Goal: Task Accomplishment & Management: Manage account settings

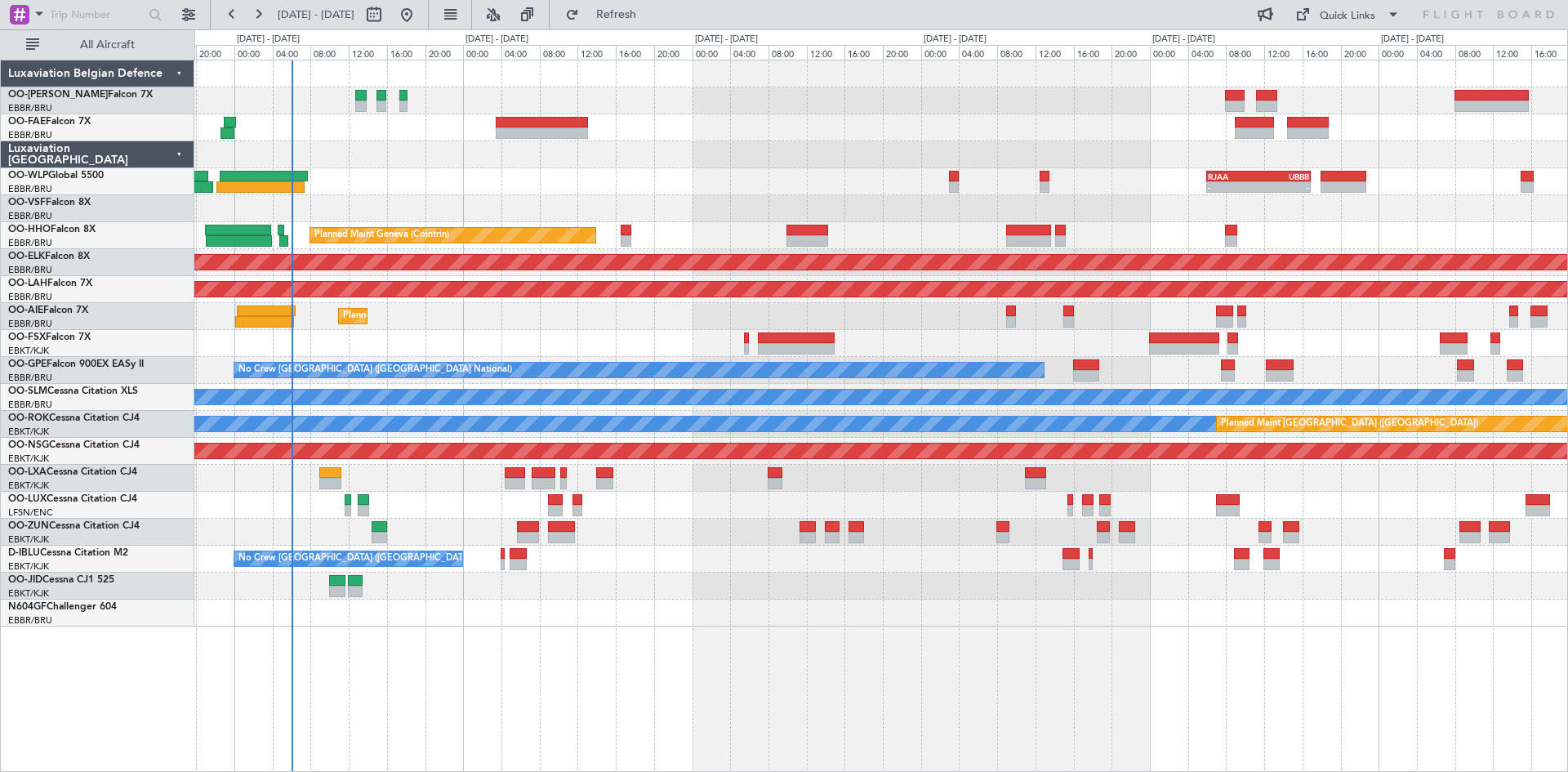
click at [673, 646] on div "- - RJAA 06:00 Z UBBB 16:55 Z Planned Maint Liege Planned Maint Geneva ([GEOGRA…" at bounding box center [881, 416] width 1374 height 712
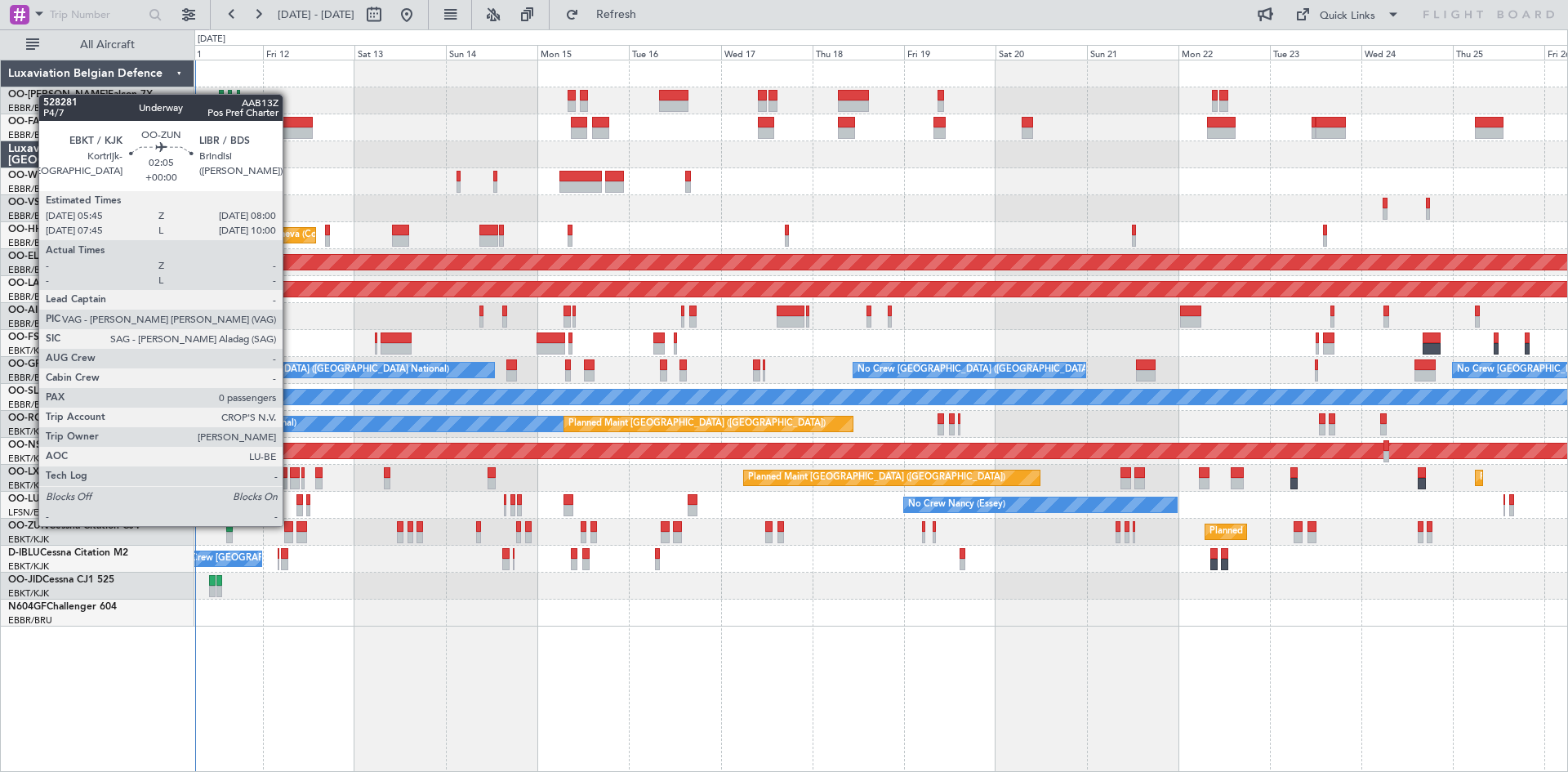
click at [290, 525] on div at bounding box center [288, 527] width 9 height 11
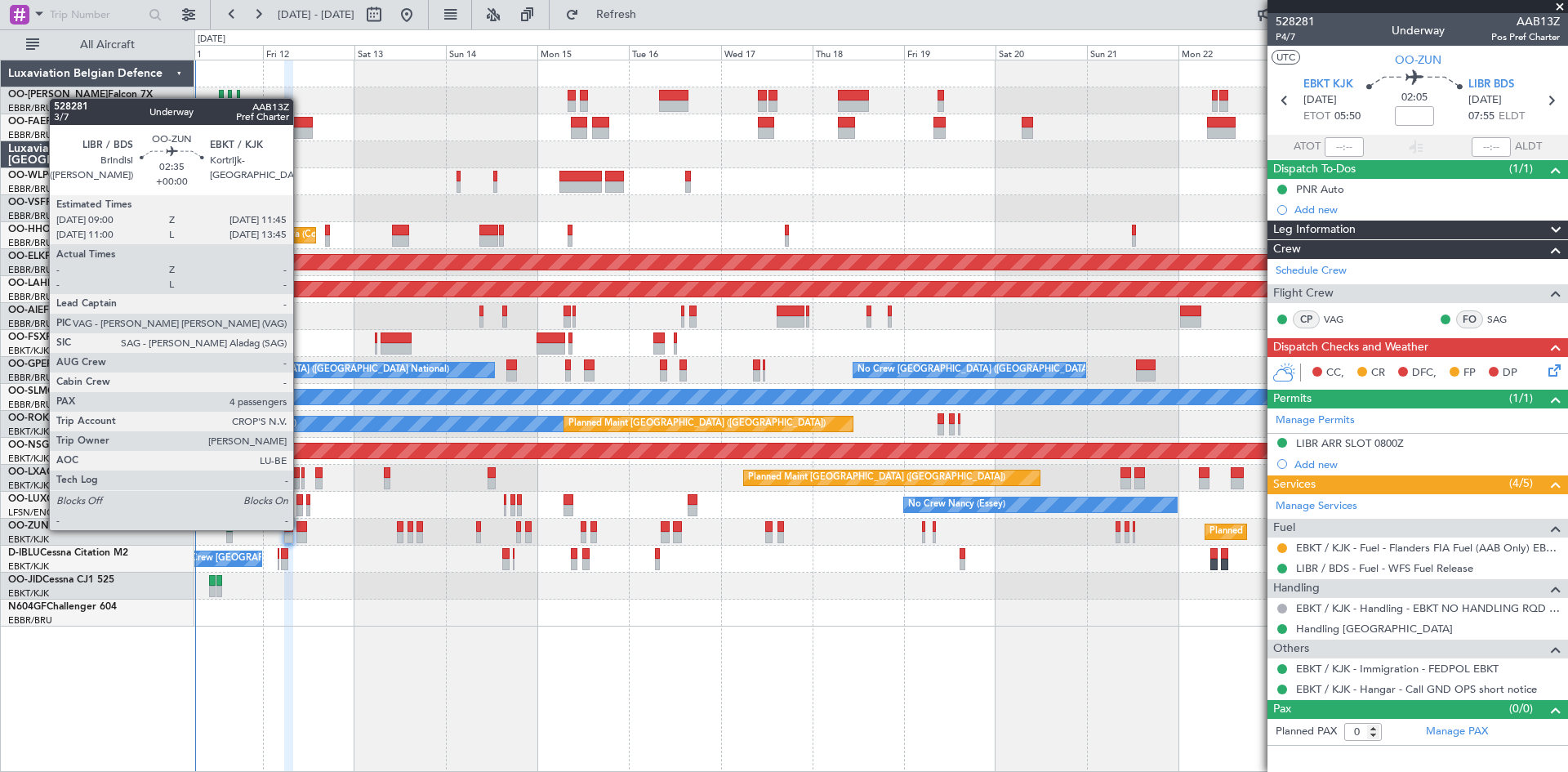
click at [300, 528] on div at bounding box center [301, 527] width 10 height 11
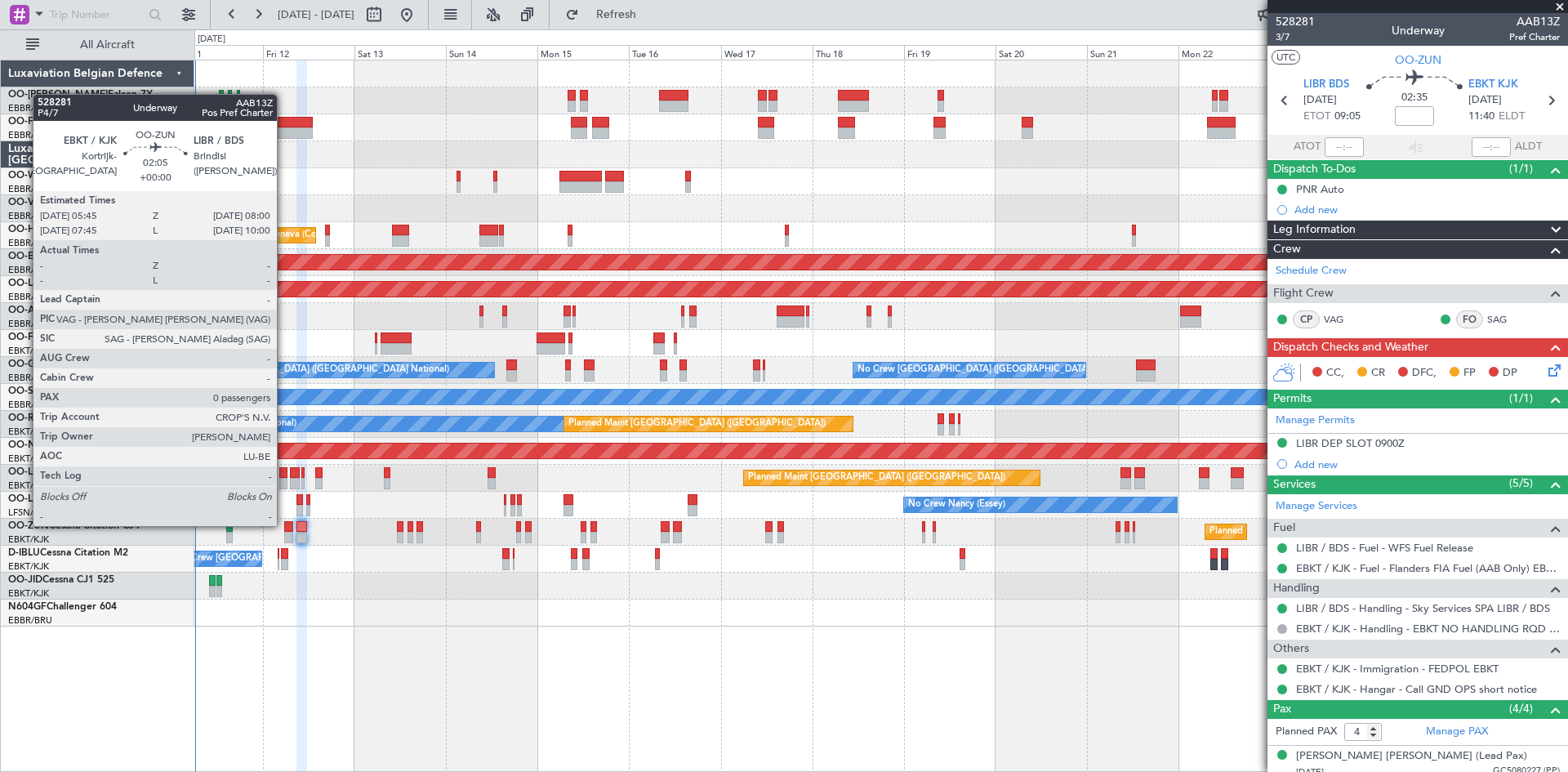
click at [284, 525] on div at bounding box center [288, 527] width 9 height 11
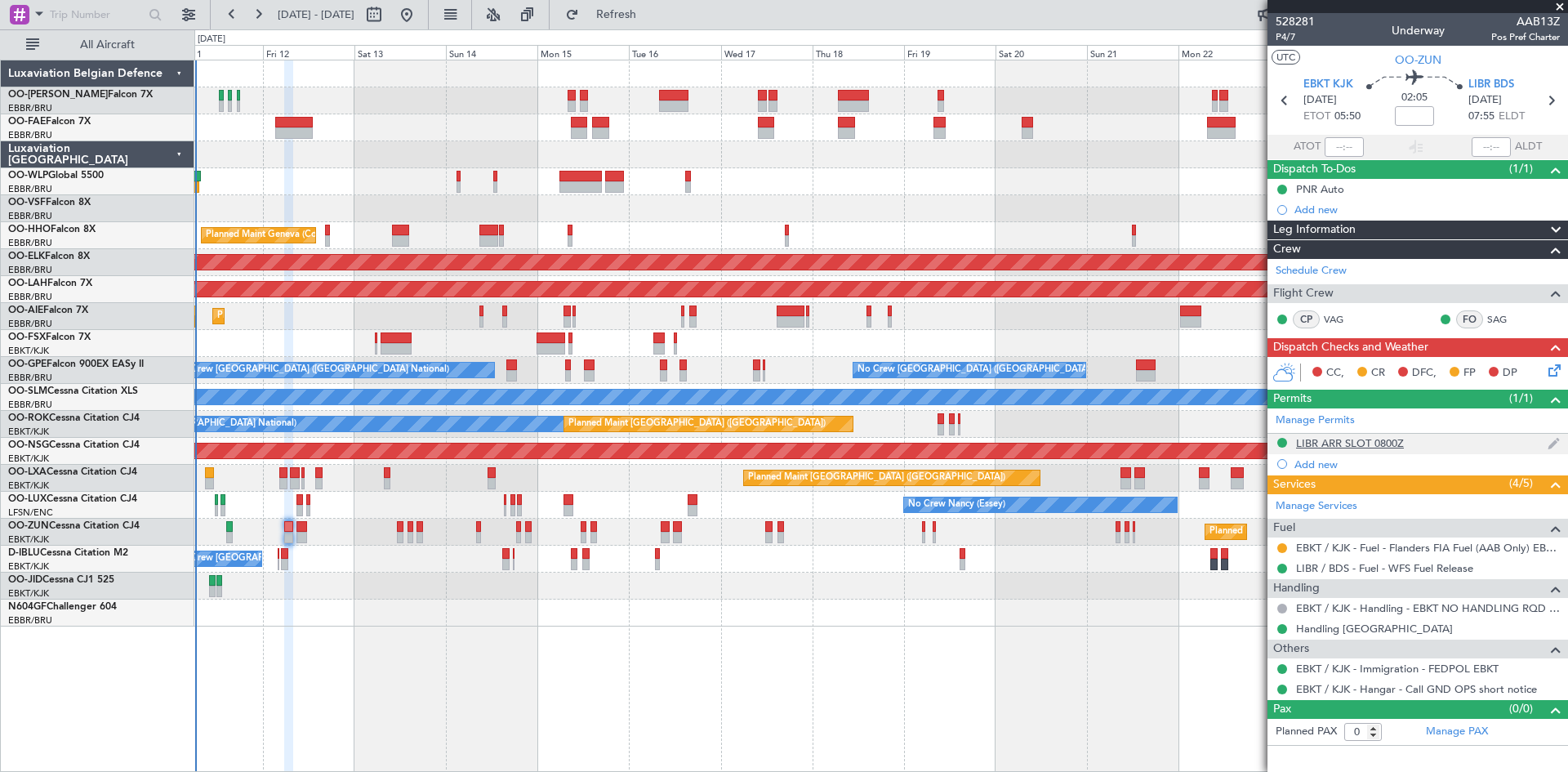
click at [1336, 443] on div "LIBR ARR SLOT 0800Z" at bounding box center [1350, 442] width 108 height 14
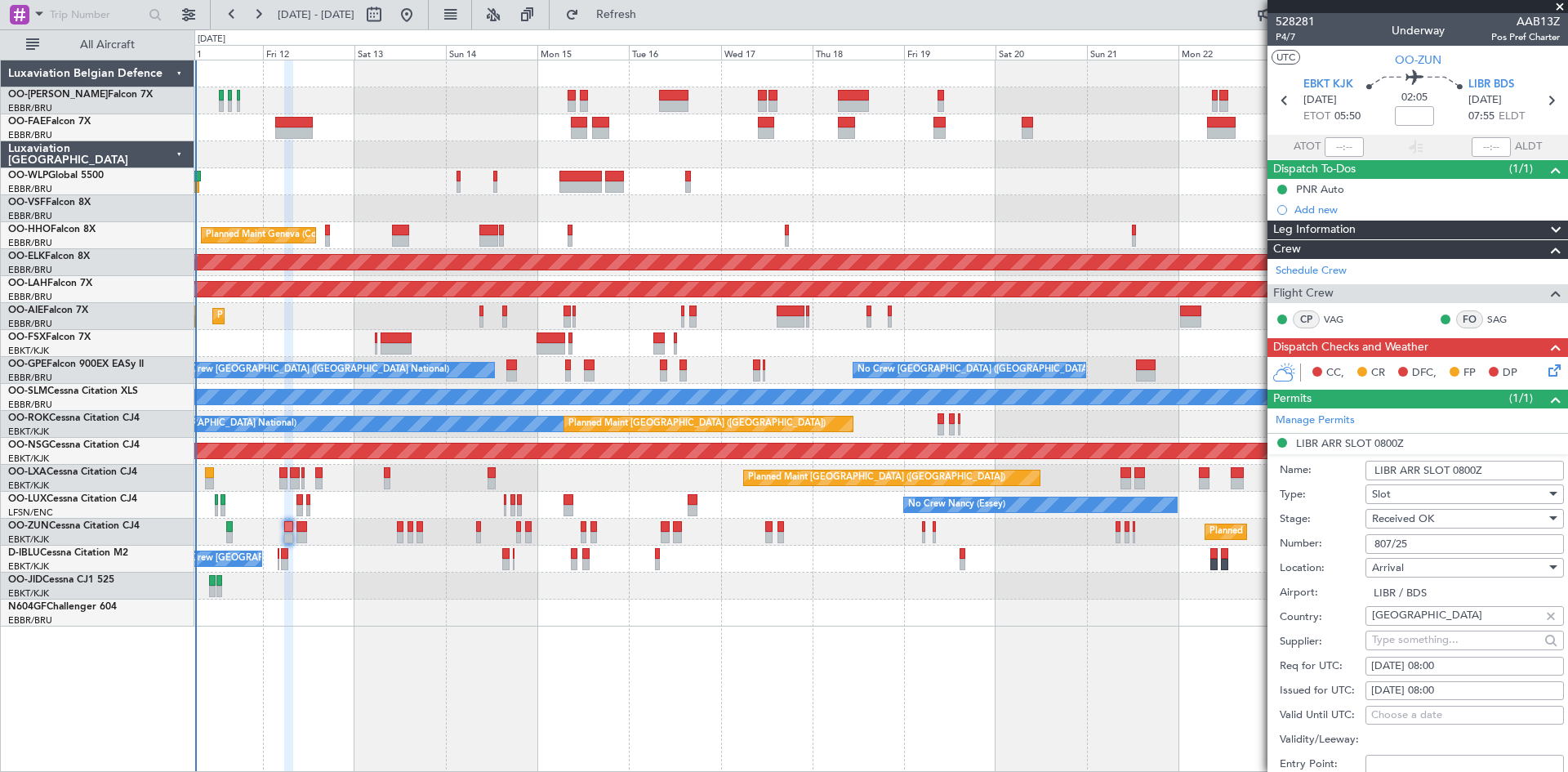
drag, startPoint x: 1453, startPoint y: 546, endPoint x: 1348, endPoint y: 557, distance: 105.6
click at [1348, 557] on form "Name: LIBR ARR SLOT 0800Z Type: Slot Stage: Received OK Number: 807/25 Location…" at bounding box center [1417, 697] width 300 height 488
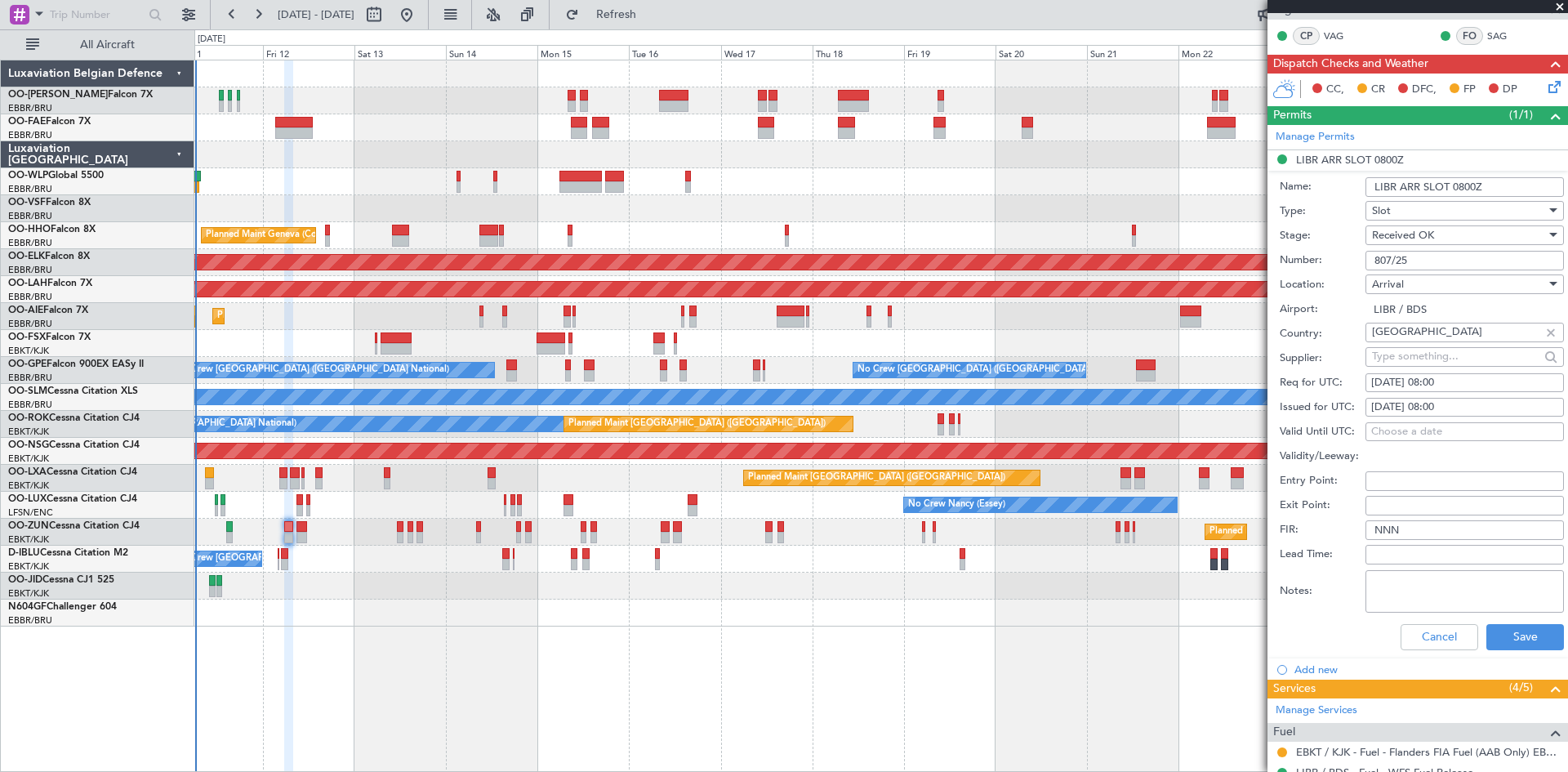
scroll to position [408, 0]
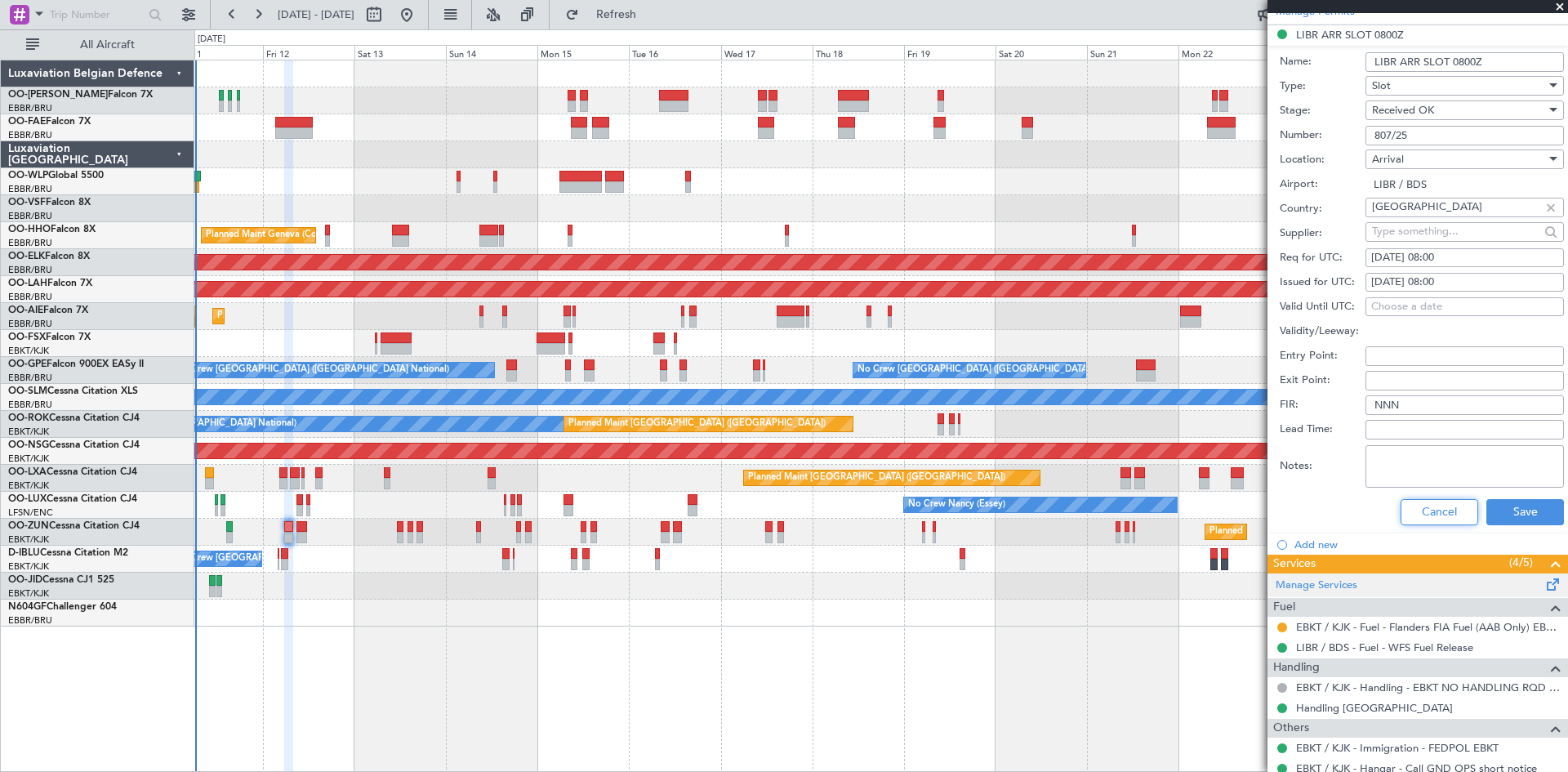
click at [1418, 507] on button "Cancel" at bounding box center [1440, 512] width 78 height 27
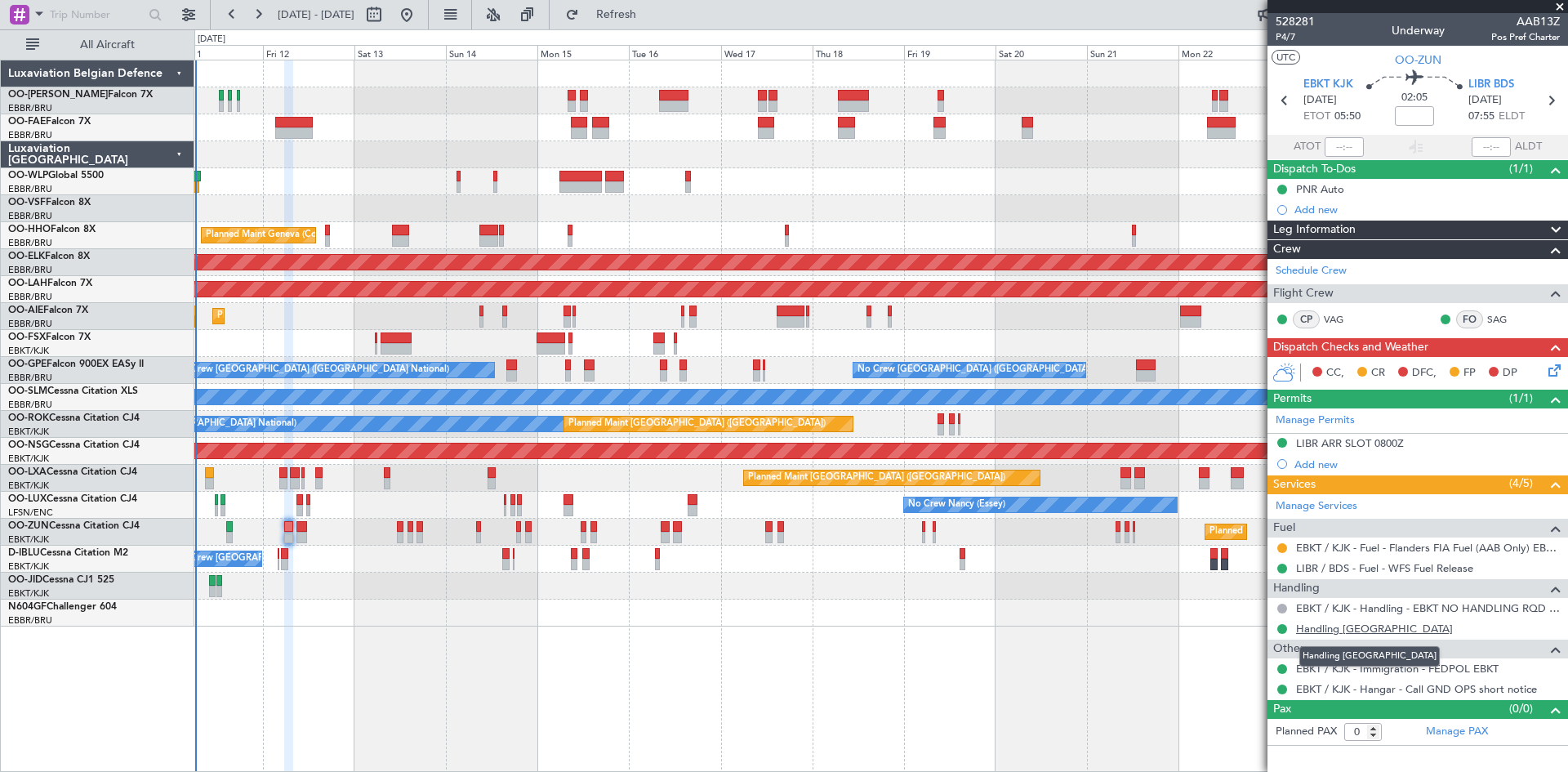
click at [1326, 624] on link "Handling [GEOGRAPHIC_DATA]" at bounding box center [1375, 628] width 157 height 14
click at [1568, 362] on div "CC, CR DFC, FP DP" at bounding box center [1417, 373] width 300 height 32
click at [1559, 365] on icon at bounding box center [1552, 368] width 13 height 13
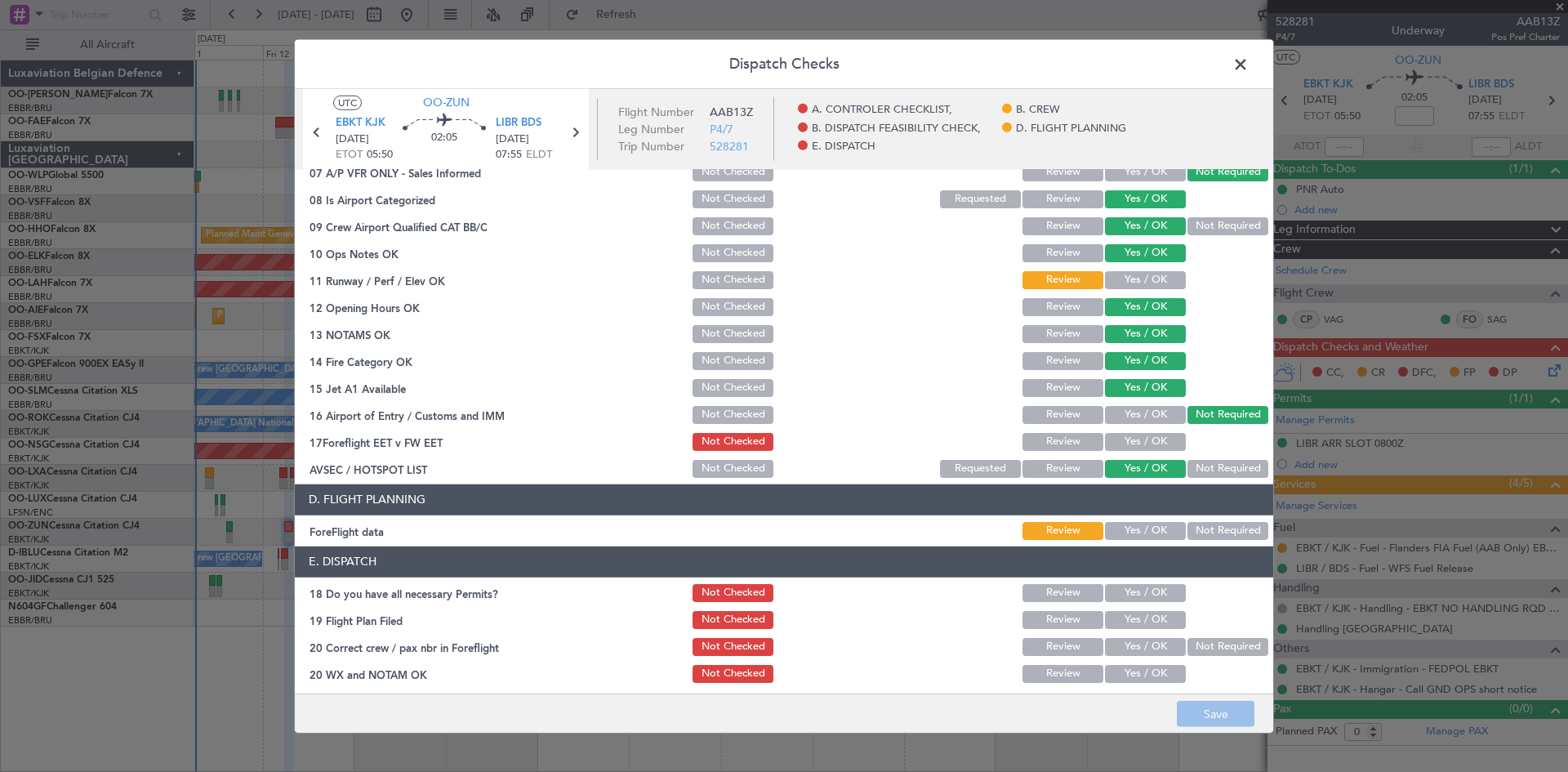
scroll to position [309, 0]
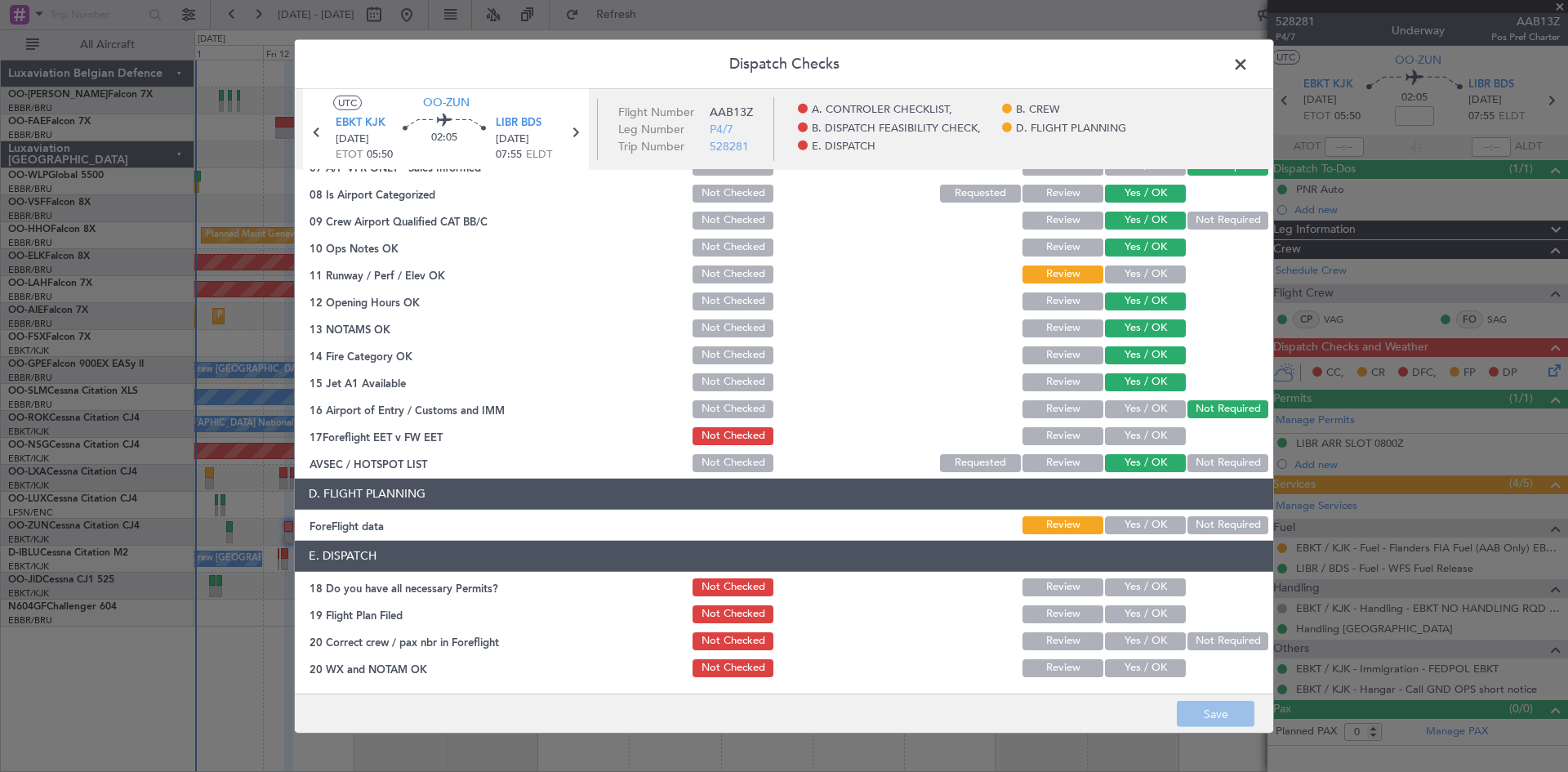
click at [1136, 578] on button "Yes / OK" at bounding box center [1145, 586] width 81 height 18
click at [1141, 642] on button "Yes / OK" at bounding box center [1145, 640] width 81 height 18
click at [1142, 668] on button "Yes / OK" at bounding box center [1145, 668] width 81 height 18
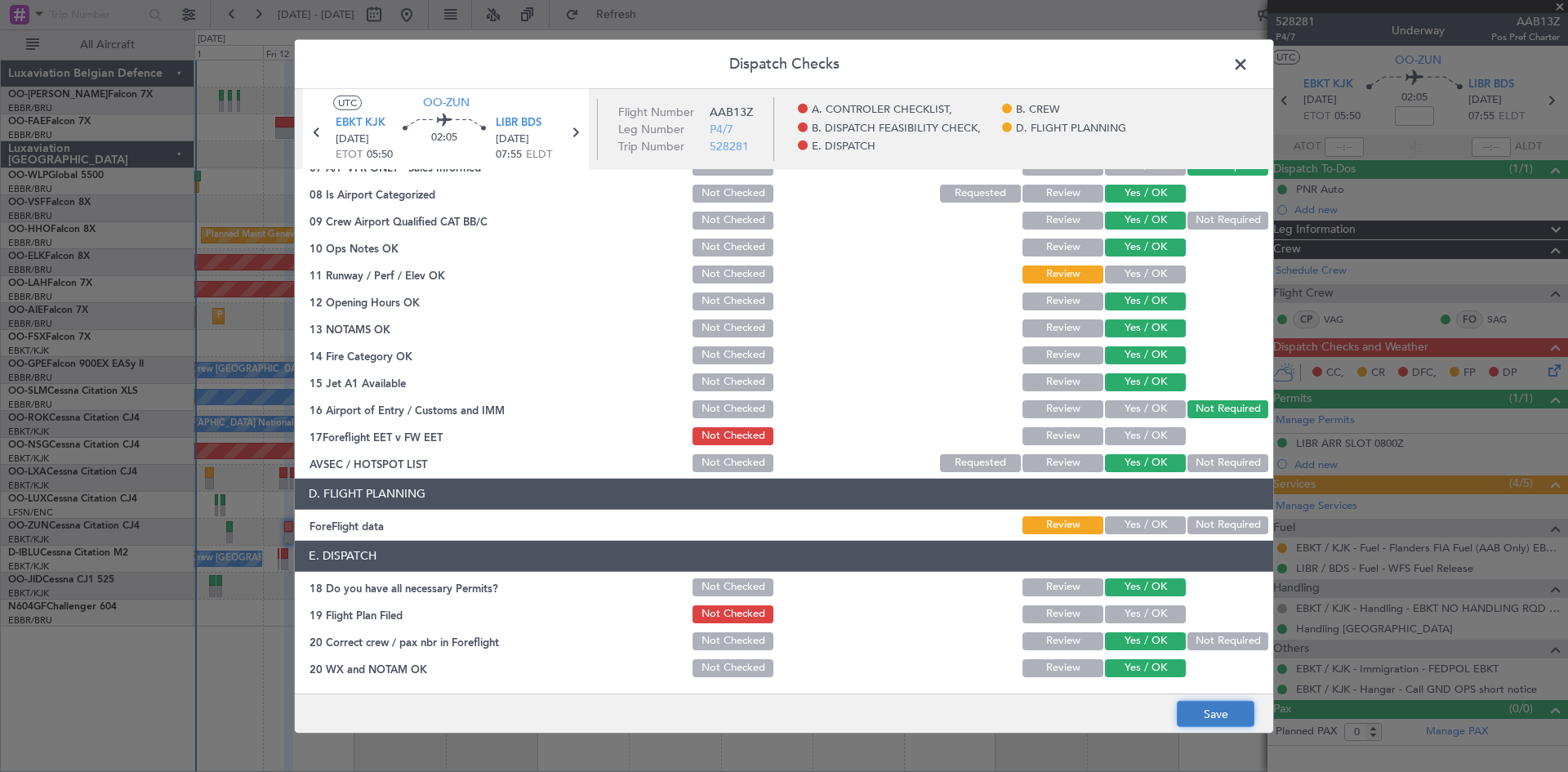
click at [1213, 709] on button "Save" at bounding box center [1216, 714] width 78 height 27
click at [1132, 272] on button "Yes / OK" at bounding box center [1145, 274] width 81 height 18
click at [1228, 711] on button "Save" at bounding box center [1216, 714] width 78 height 27
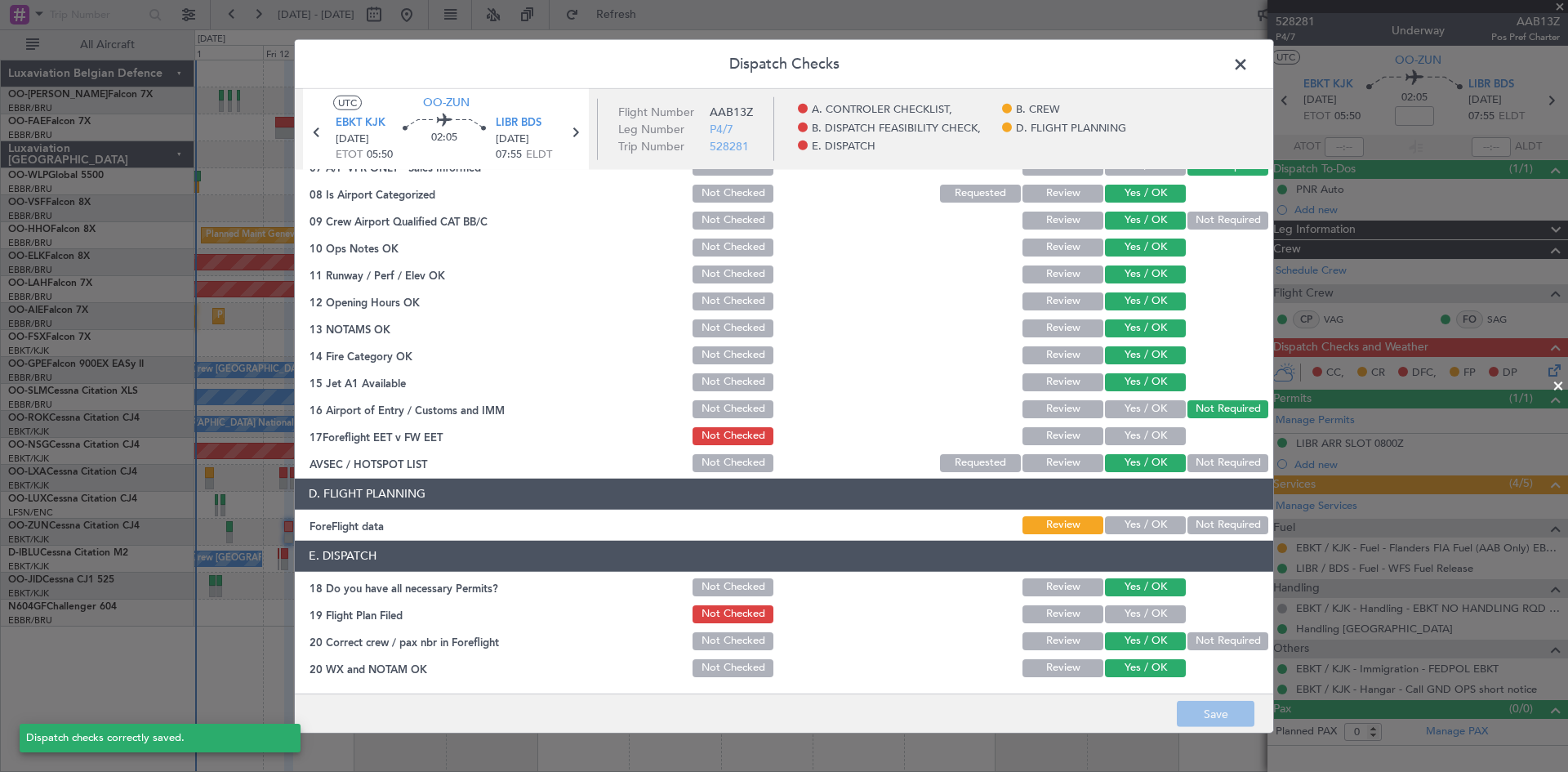
click at [1130, 424] on div "Yes / OK" at bounding box center [1144, 436] width 82 height 23
click at [1130, 429] on button "Yes / OK" at bounding box center [1145, 436] width 81 height 18
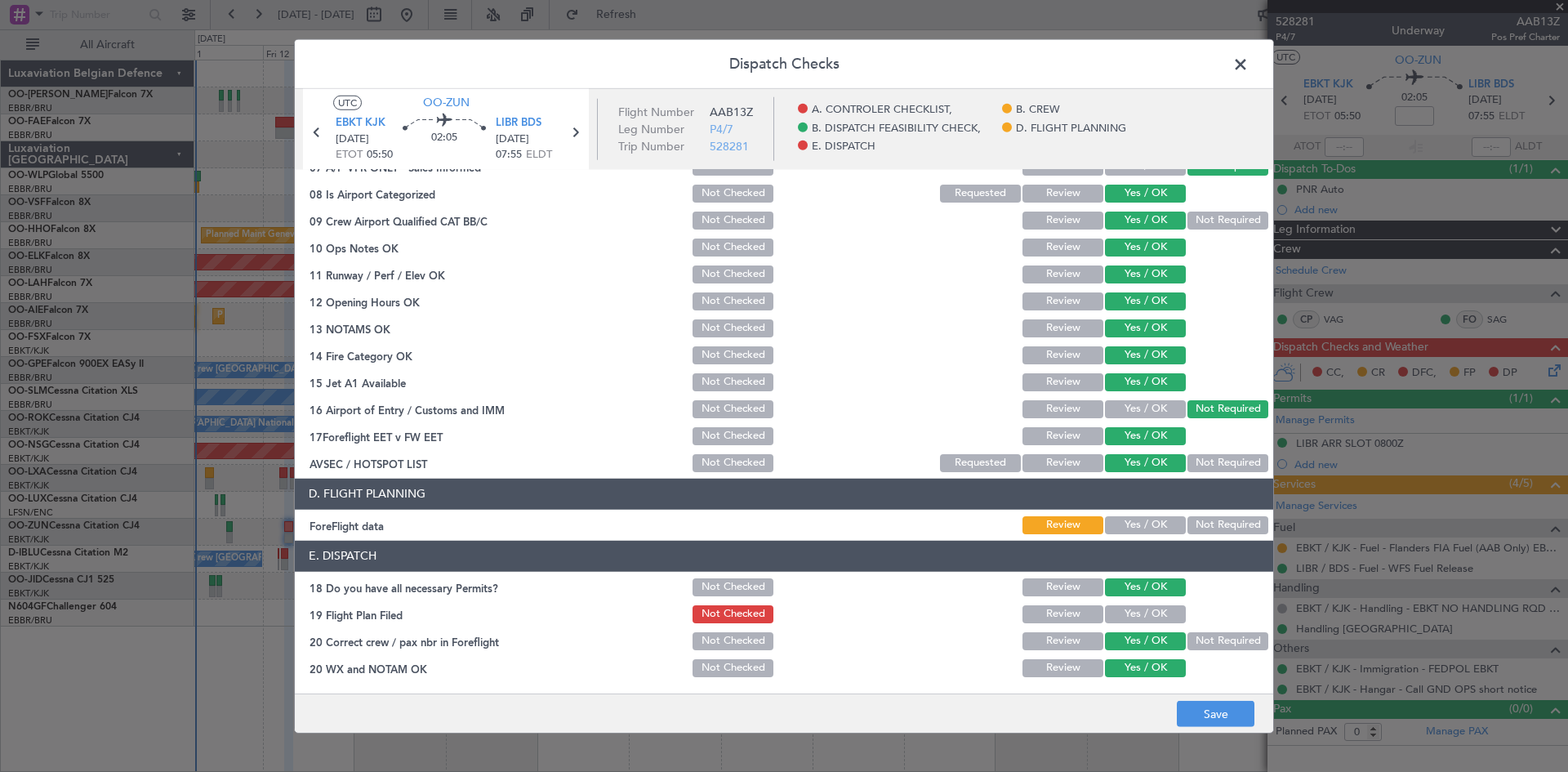
click at [1126, 528] on button "Yes / OK" at bounding box center [1145, 525] width 81 height 18
click at [1206, 713] on button "Save" at bounding box center [1216, 714] width 78 height 27
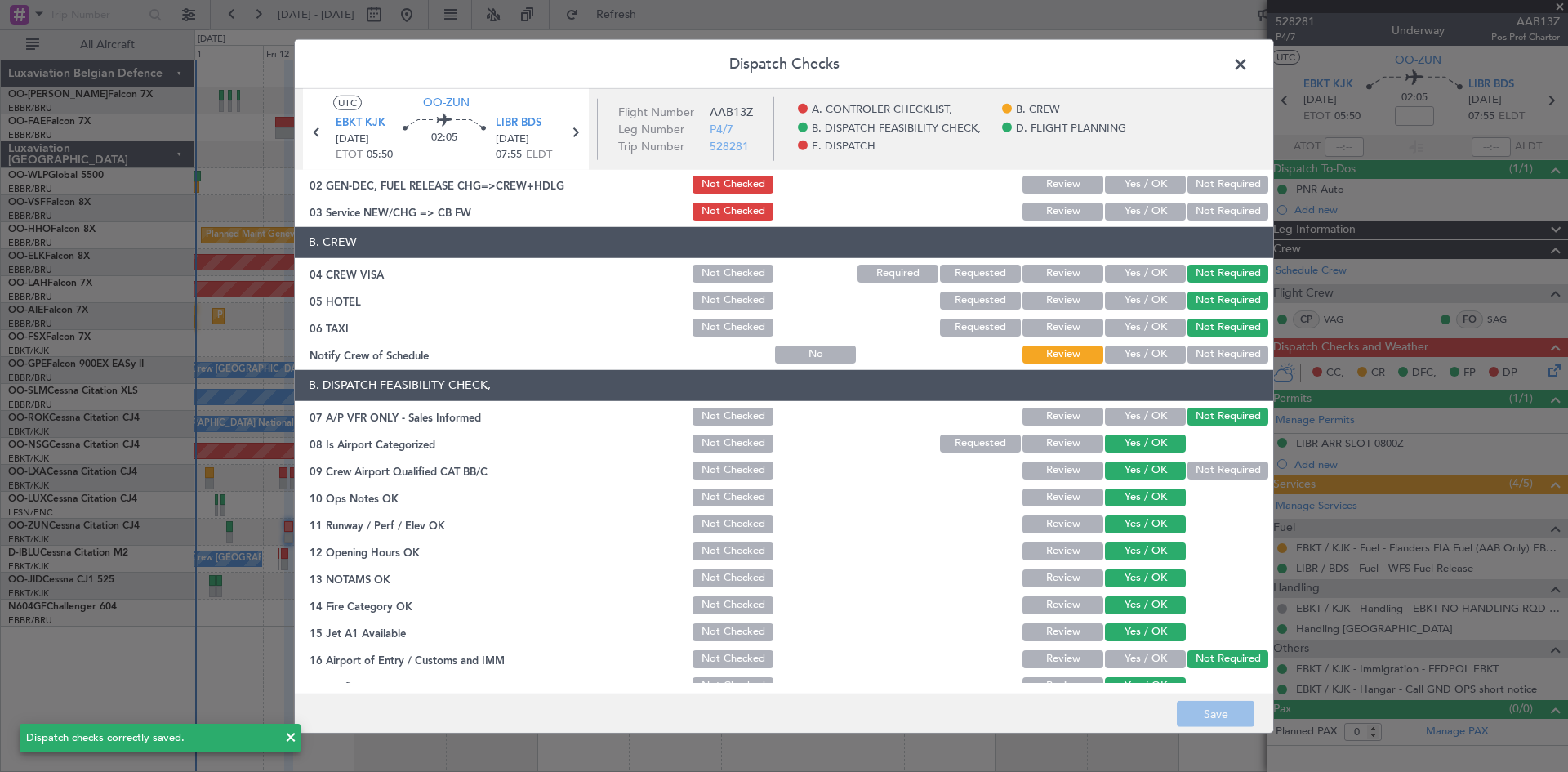
scroll to position [0, 0]
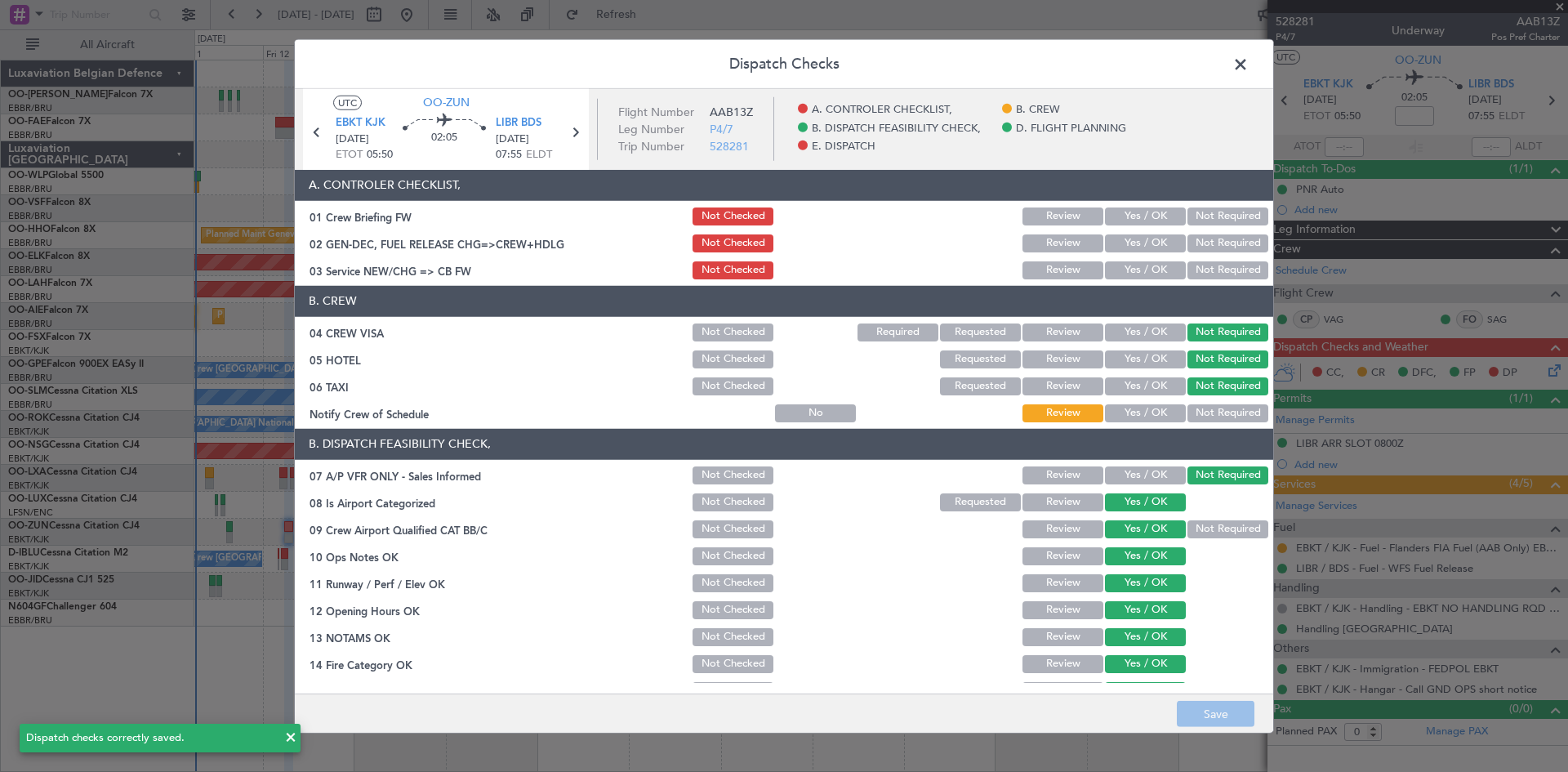
click at [1249, 61] on span at bounding box center [1249, 67] width 0 height 32
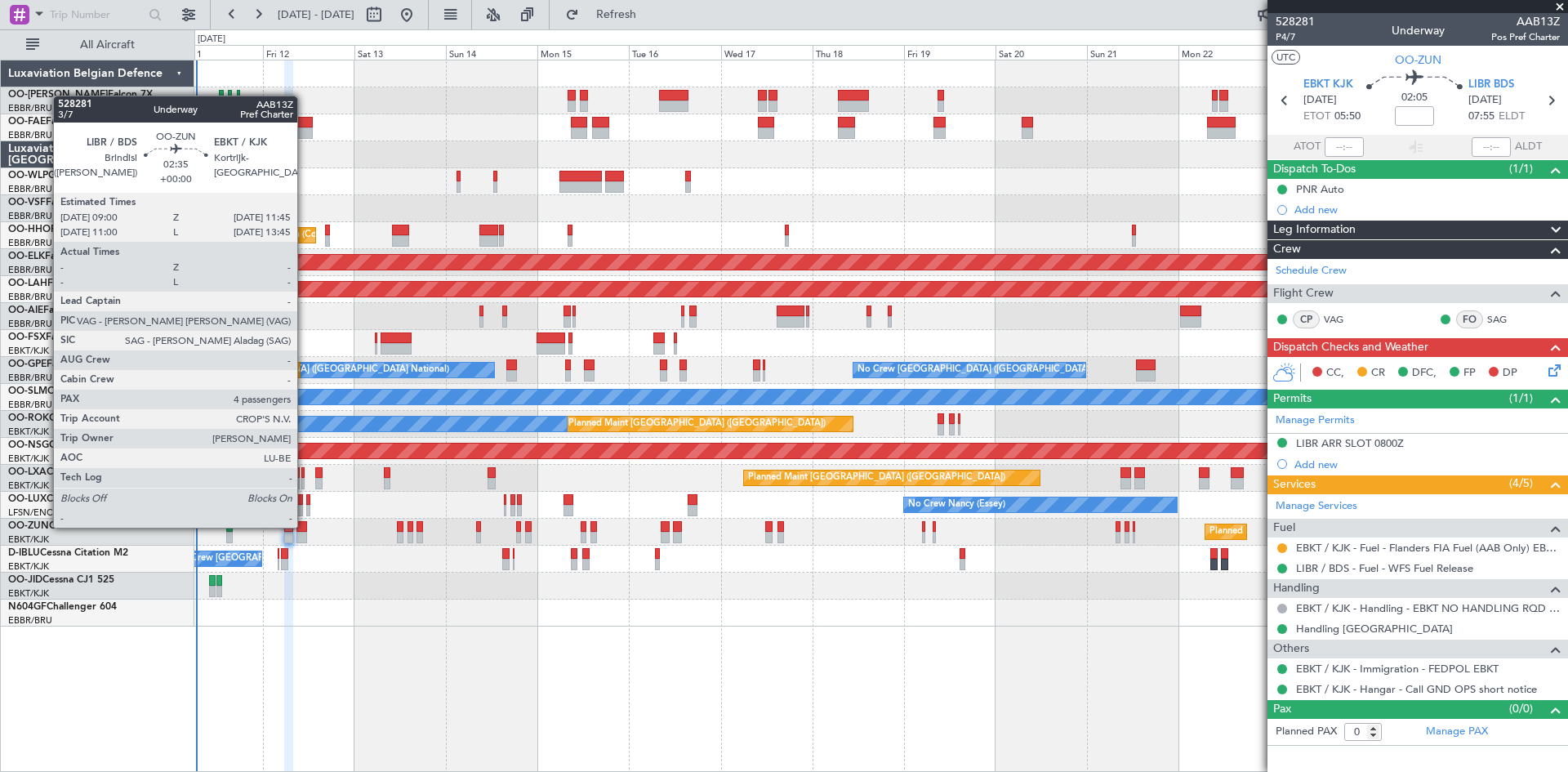
click at [305, 526] on div at bounding box center [301, 527] width 10 height 11
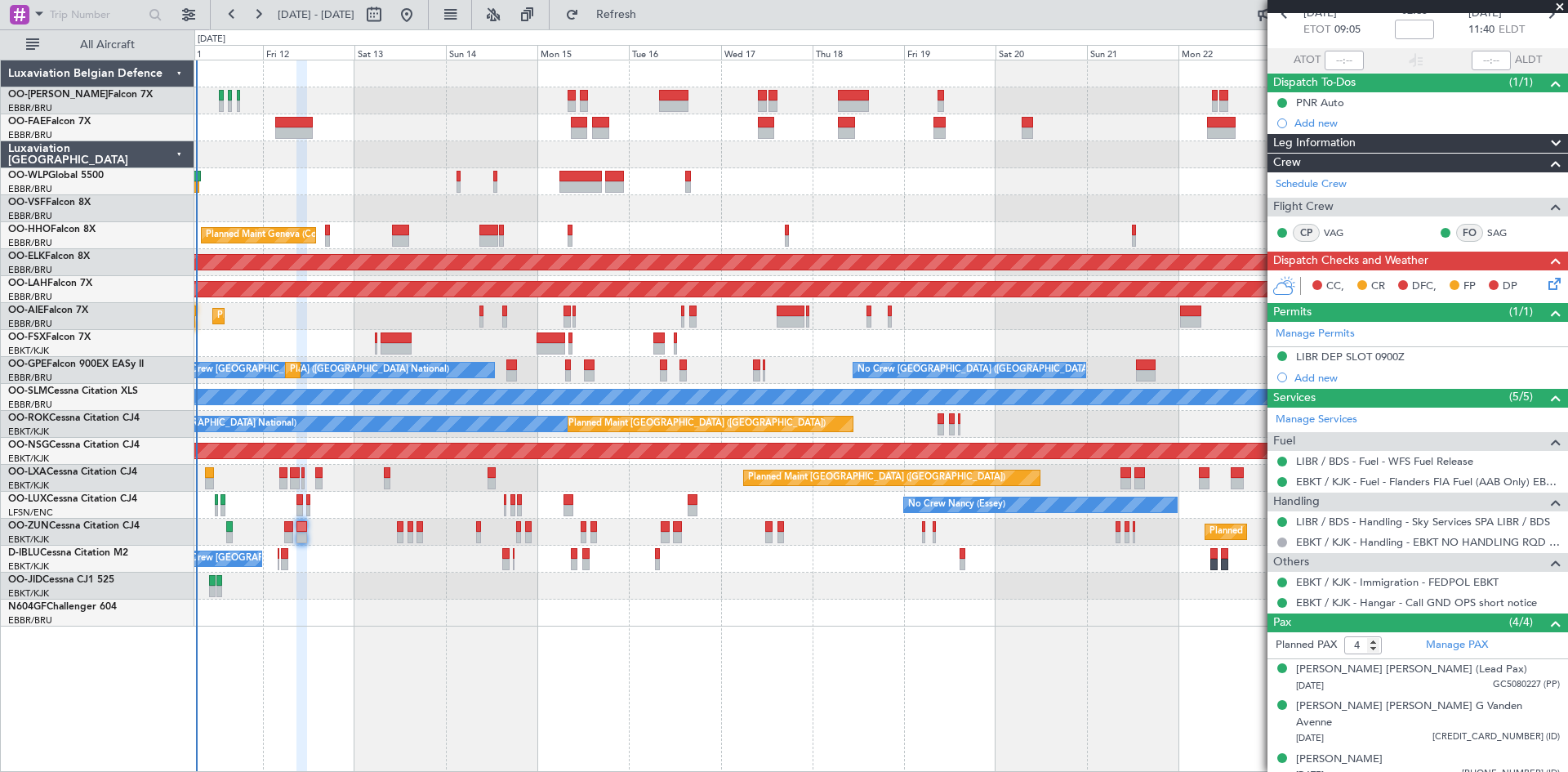
scroll to position [120, 0]
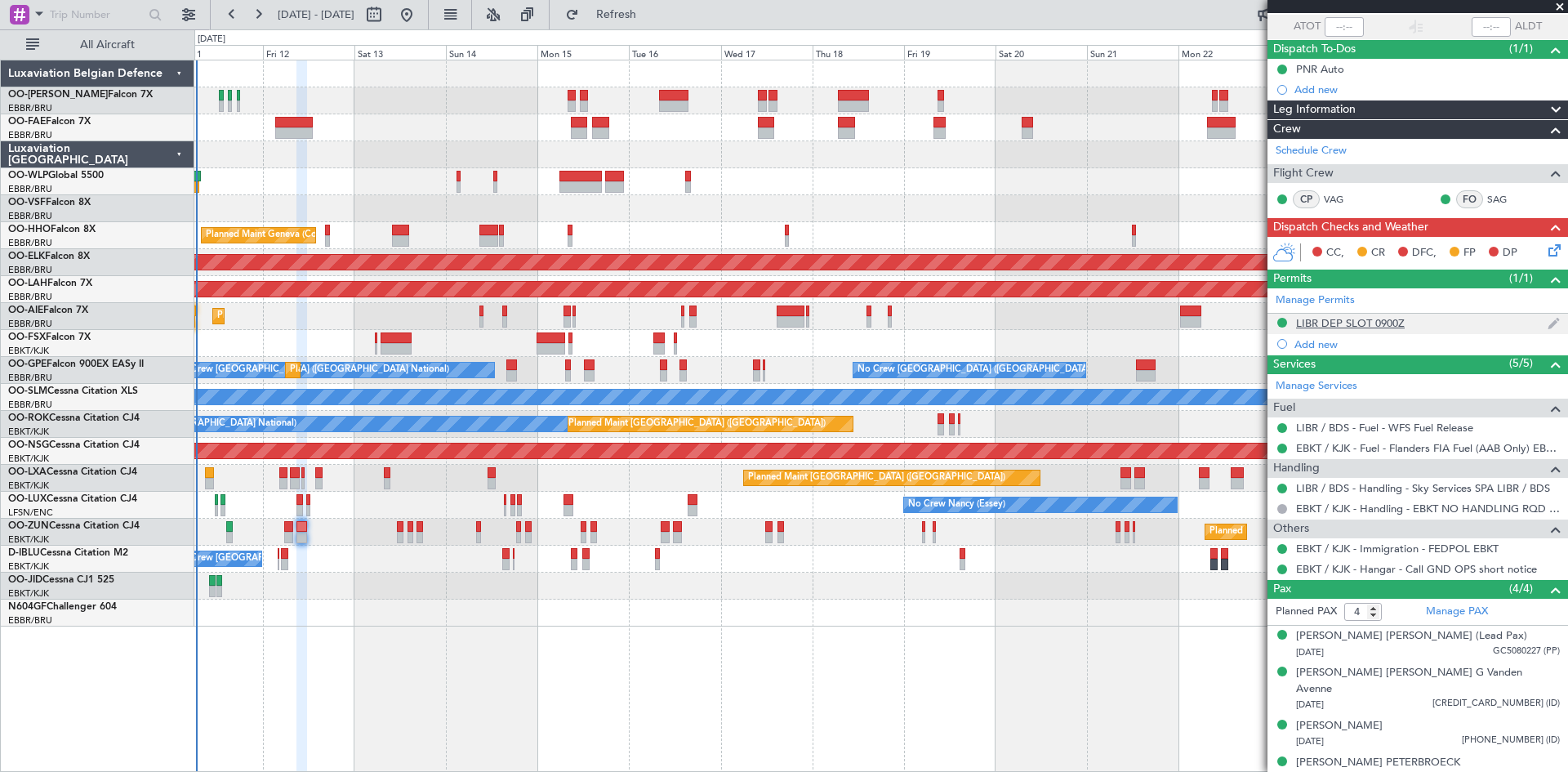
click at [1362, 323] on div "LIBR DEP SLOT 0900Z" at bounding box center [1350, 323] width 109 height 14
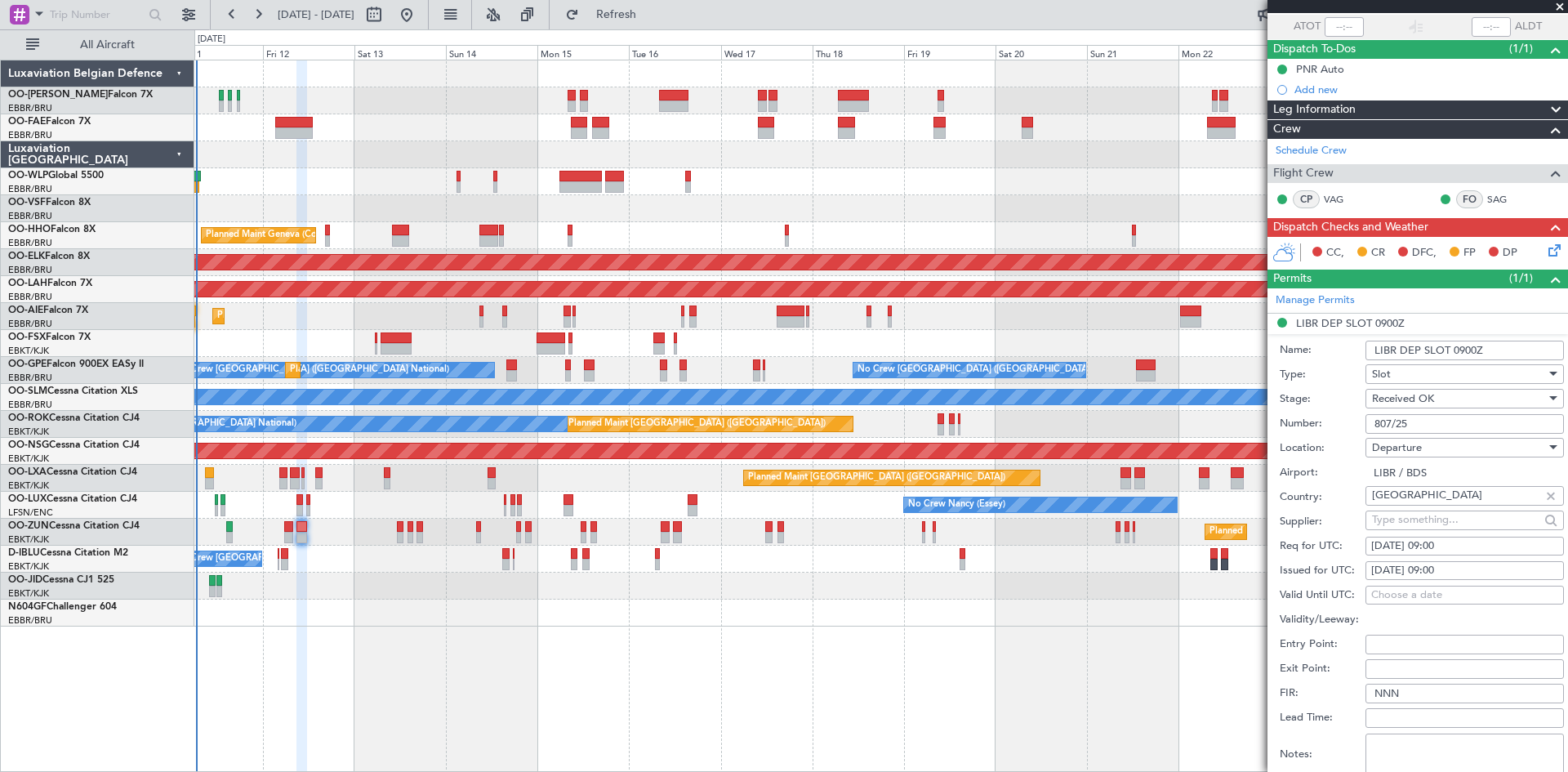
drag, startPoint x: 1432, startPoint y: 425, endPoint x: 1340, endPoint y: 414, distance: 92.7
click at [1340, 414] on div "Number: 807/25" at bounding box center [1422, 424] width 284 height 25
click at [1328, 444] on label "Location:" at bounding box center [1323, 448] width 86 height 16
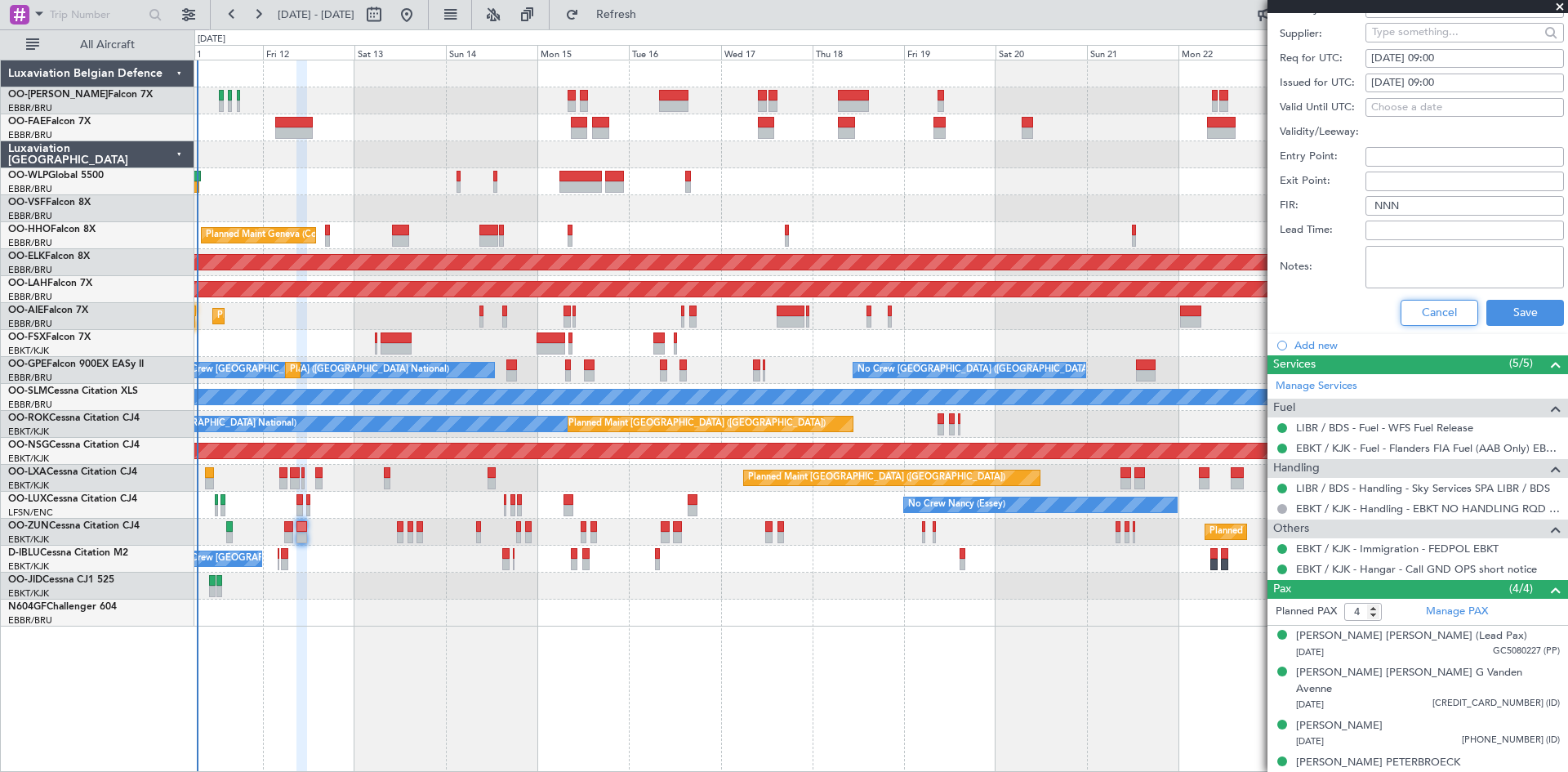
drag, startPoint x: 1416, startPoint y: 318, endPoint x: 1396, endPoint y: 328, distance: 22.4
click at [1416, 318] on button "Cancel" at bounding box center [1440, 313] width 78 height 27
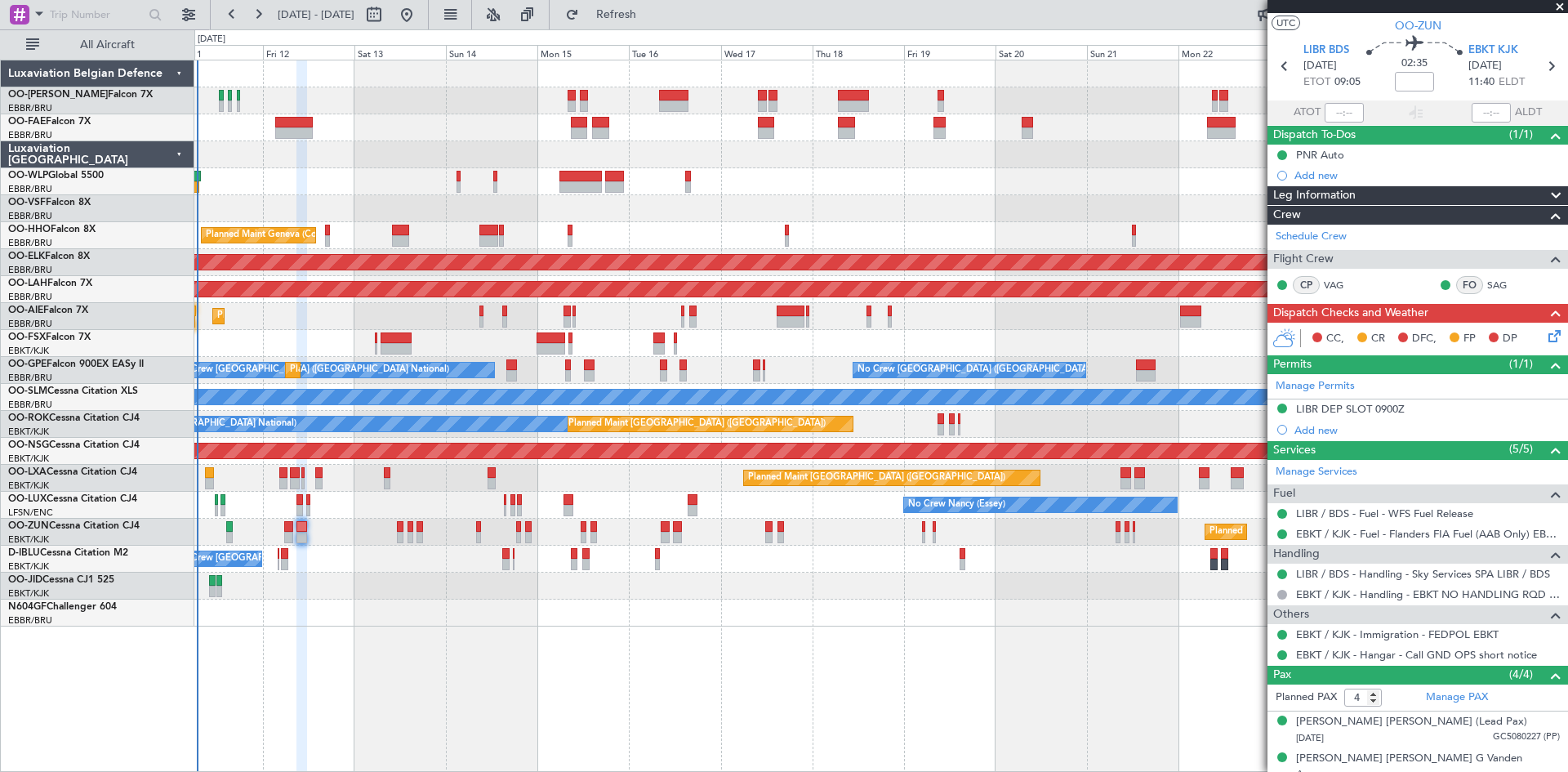
scroll to position [0, 0]
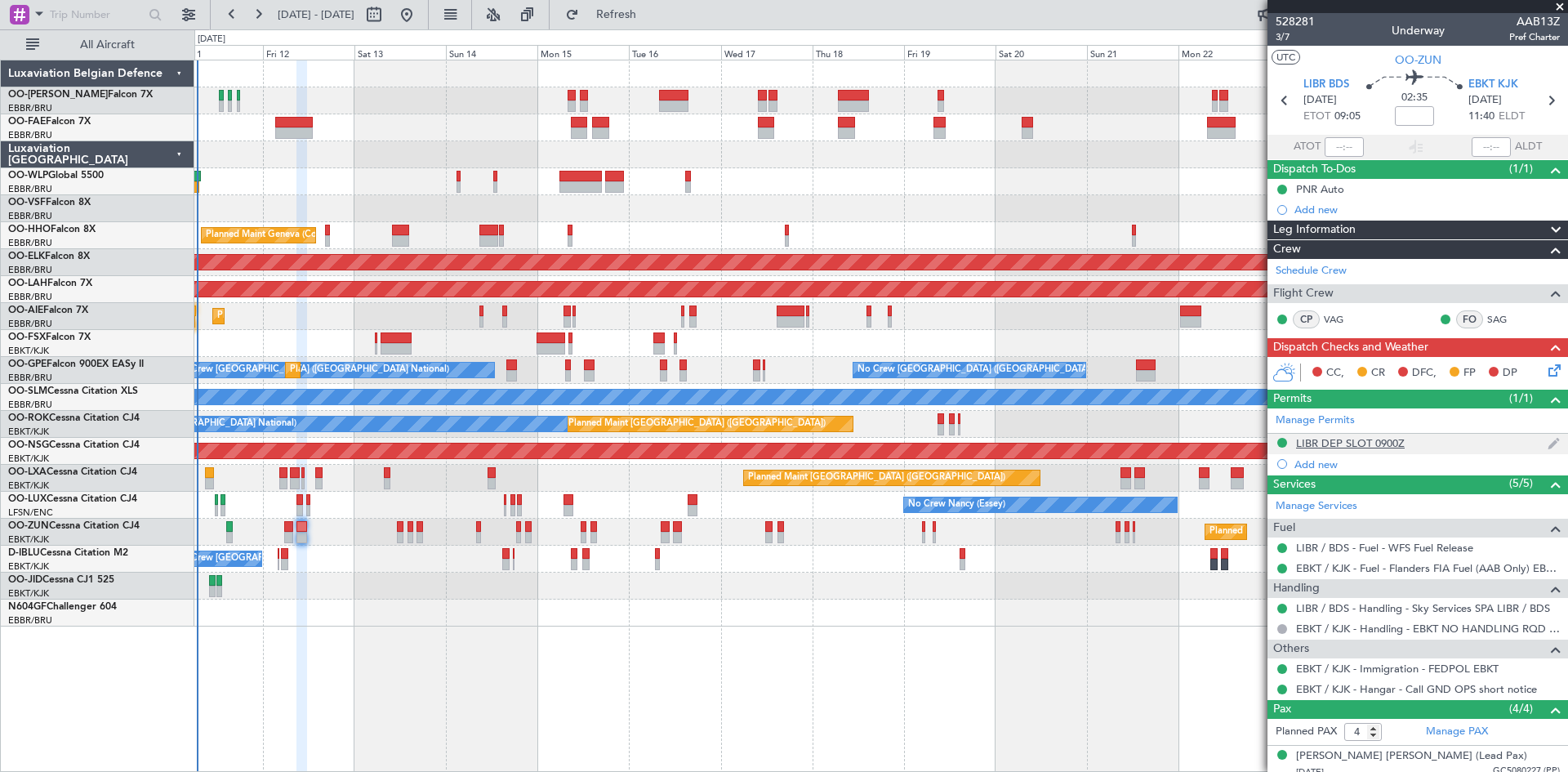
click at [1333, 442] on div "LIBR DEP SLOT 0900Z" at bounding box center [1350, 442] width 109 height 14
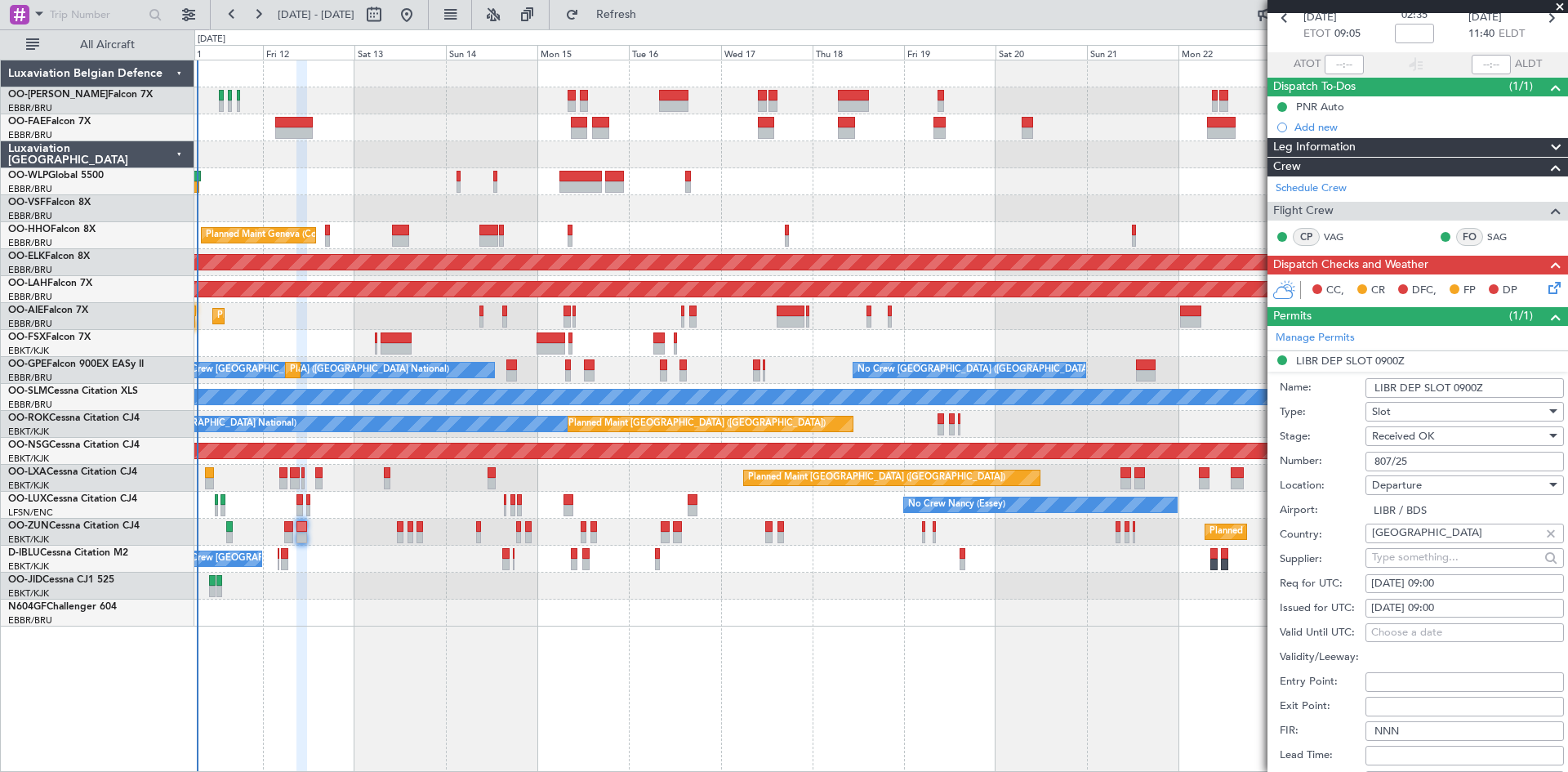
scroll to position [327, 0]
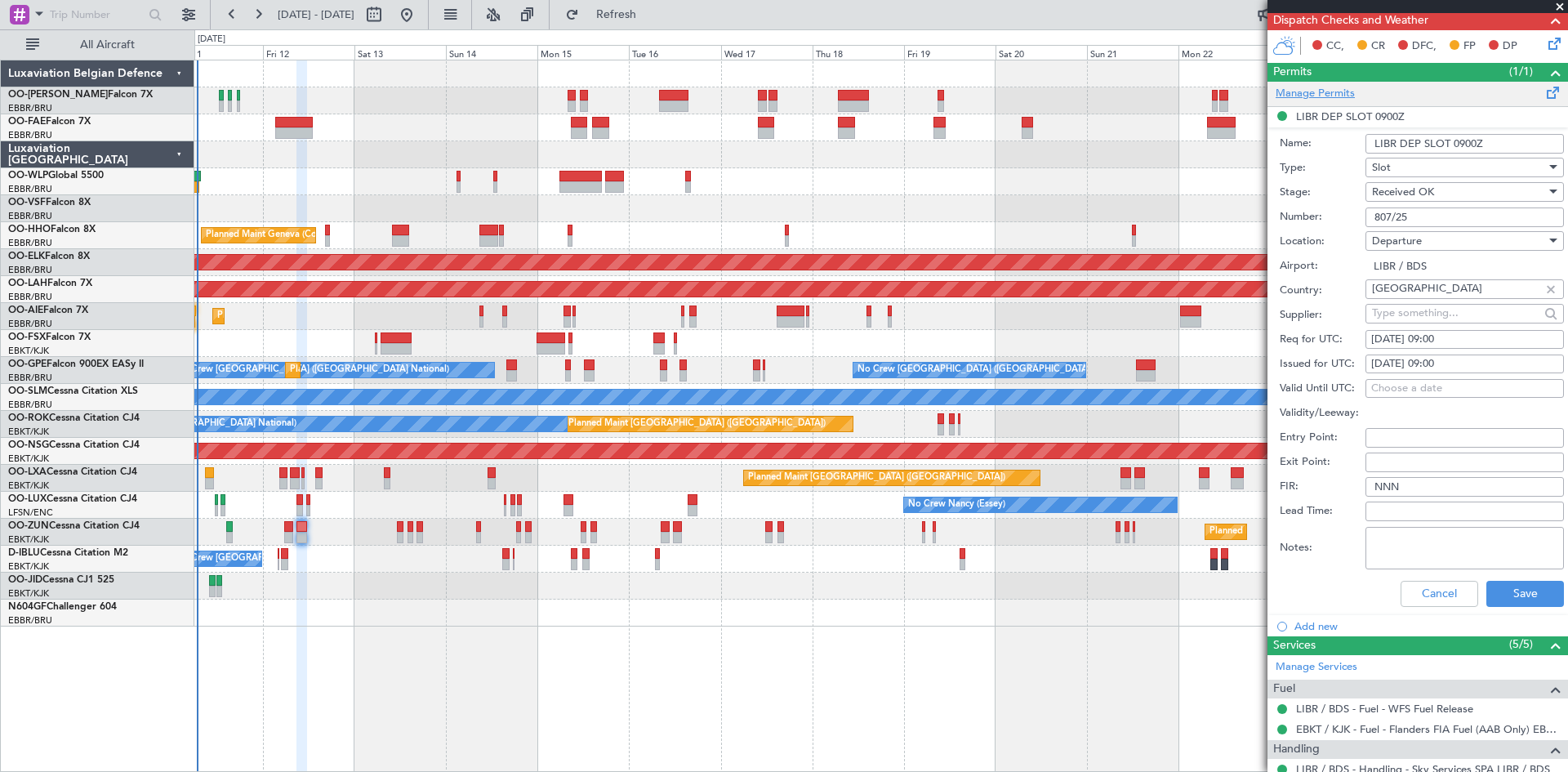
click at [1316, 93] on link "Manage Permits" at bounding box center [1316, 94] width 80 height 16
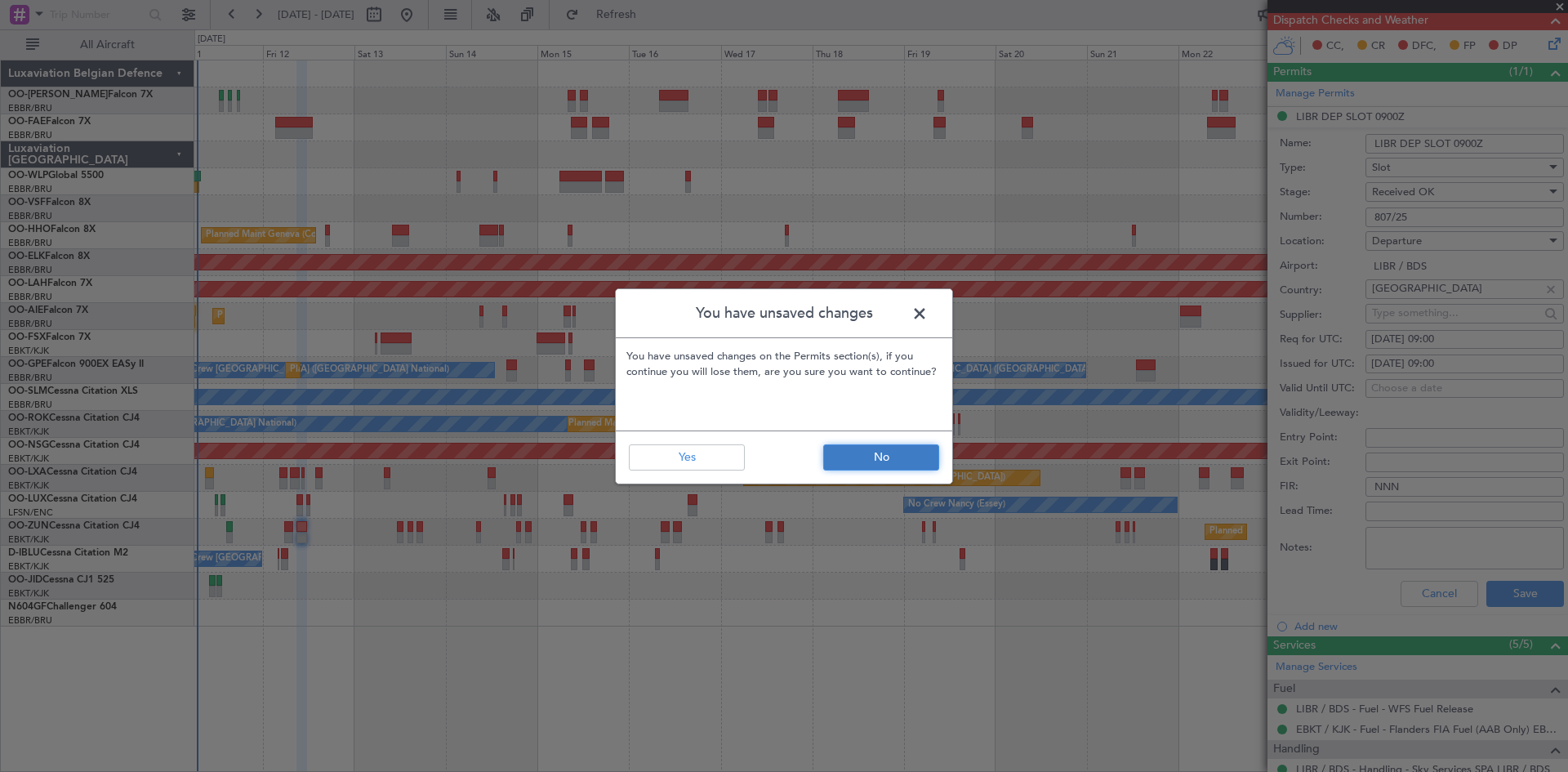
click at [885, 449] on button "No" at bounding box center [881, 458] width 116 height 27
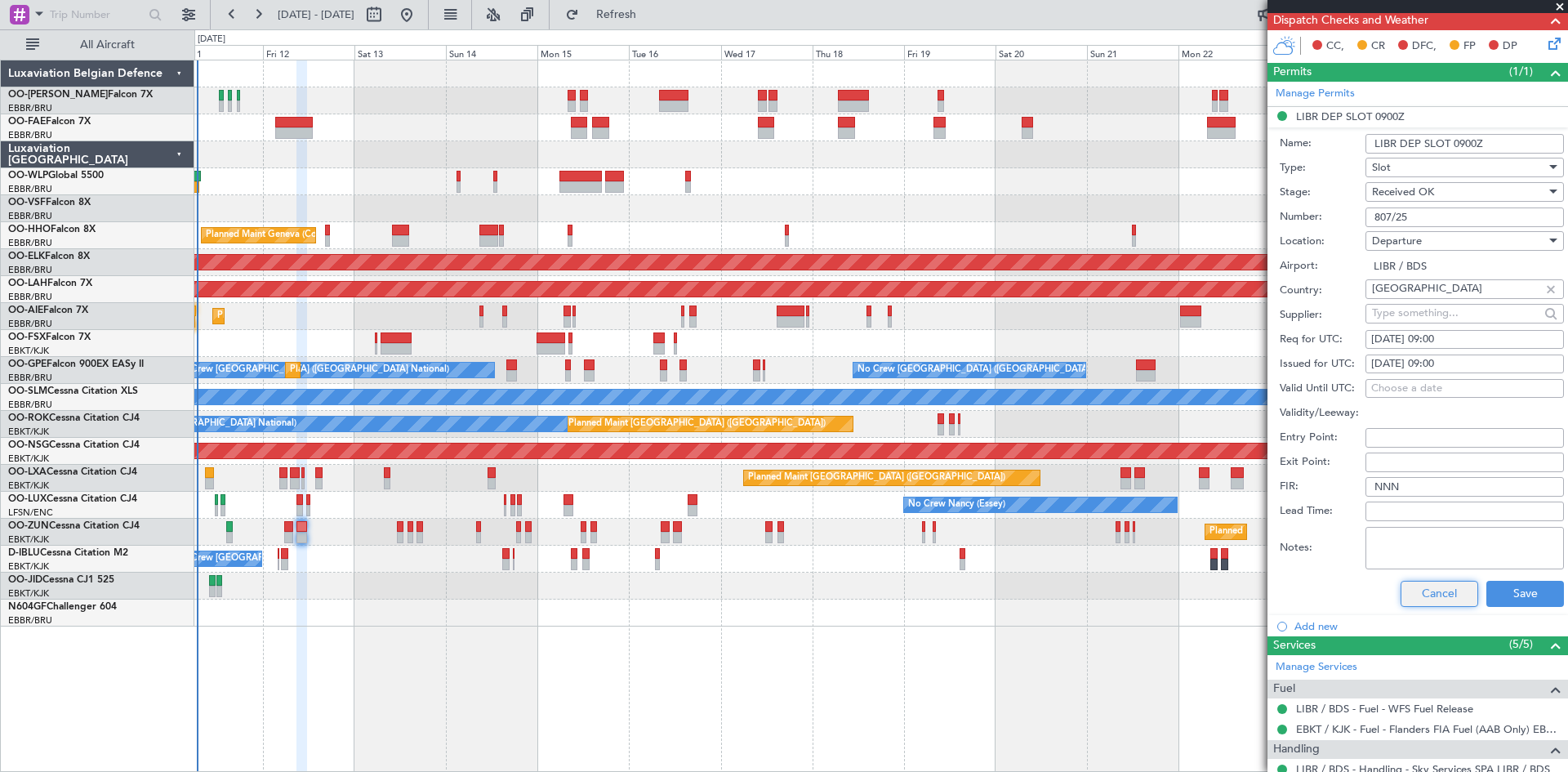
click at [1416, 601] on button "Cancel" at bounding box center [1440, 594] width 78 height 27
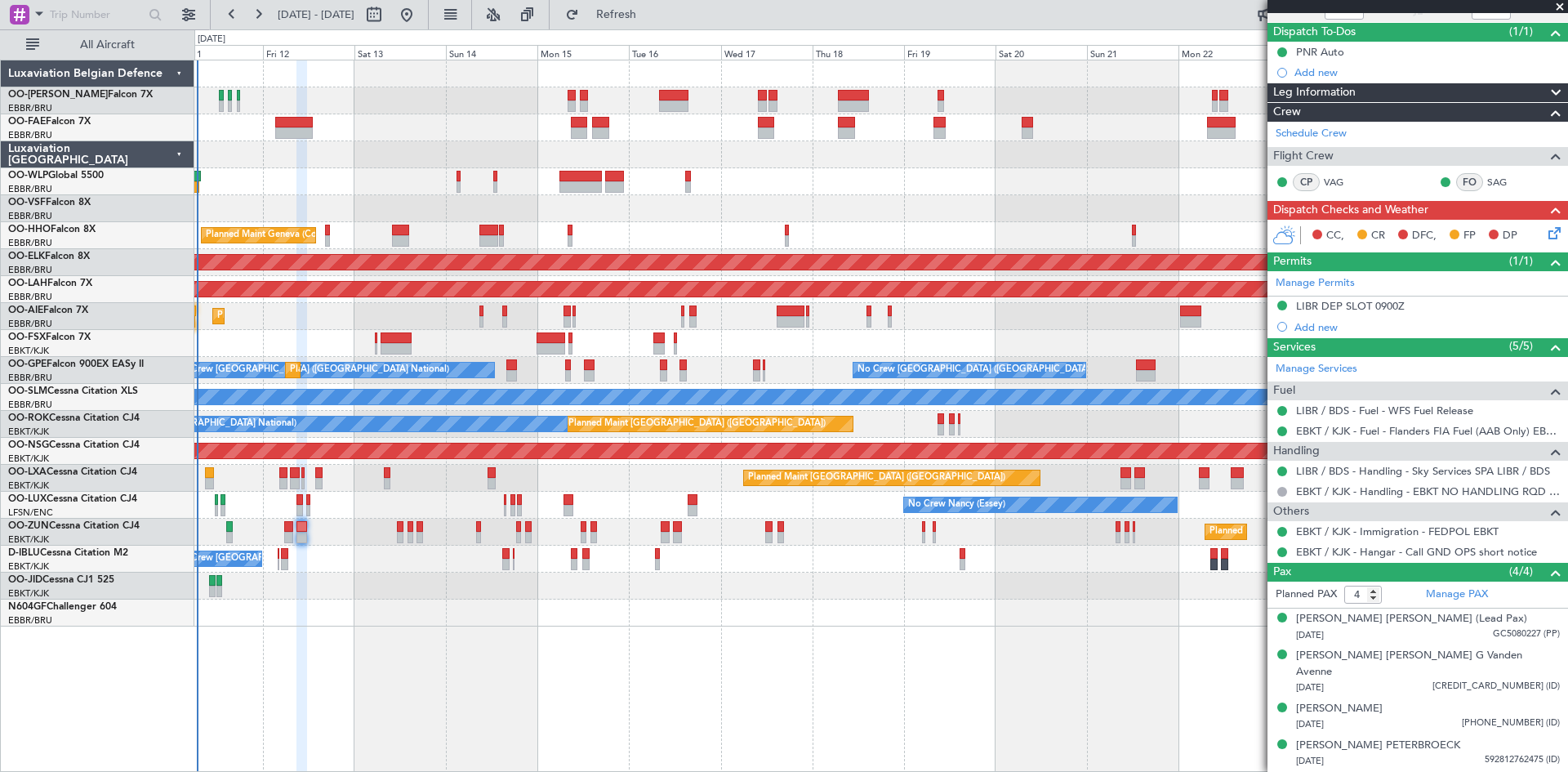
scroll to position [120, 0]
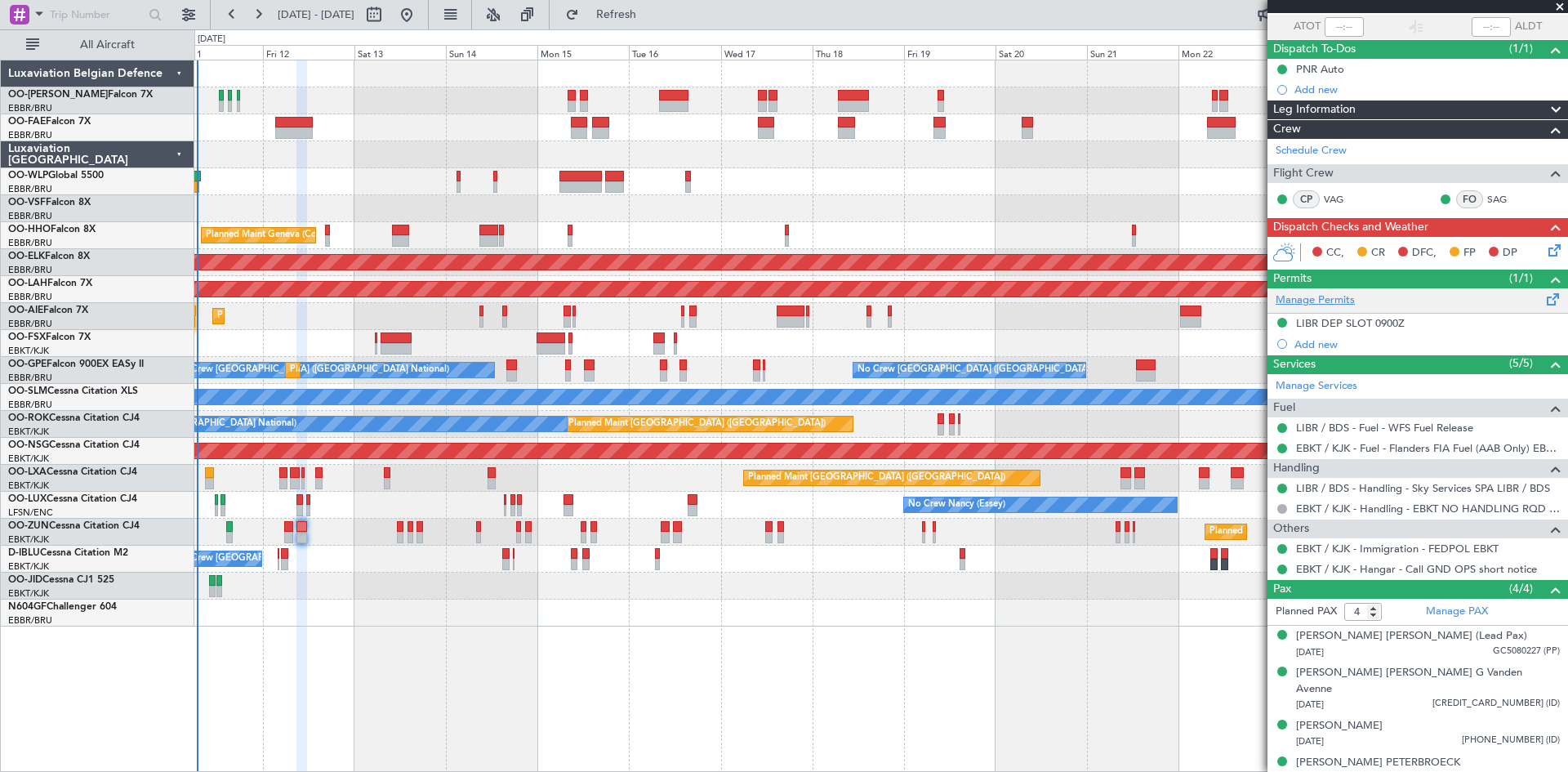
click at [1322, 301] on link "Manage Permits" at bounding box center [1316, 300] width 80 height 16
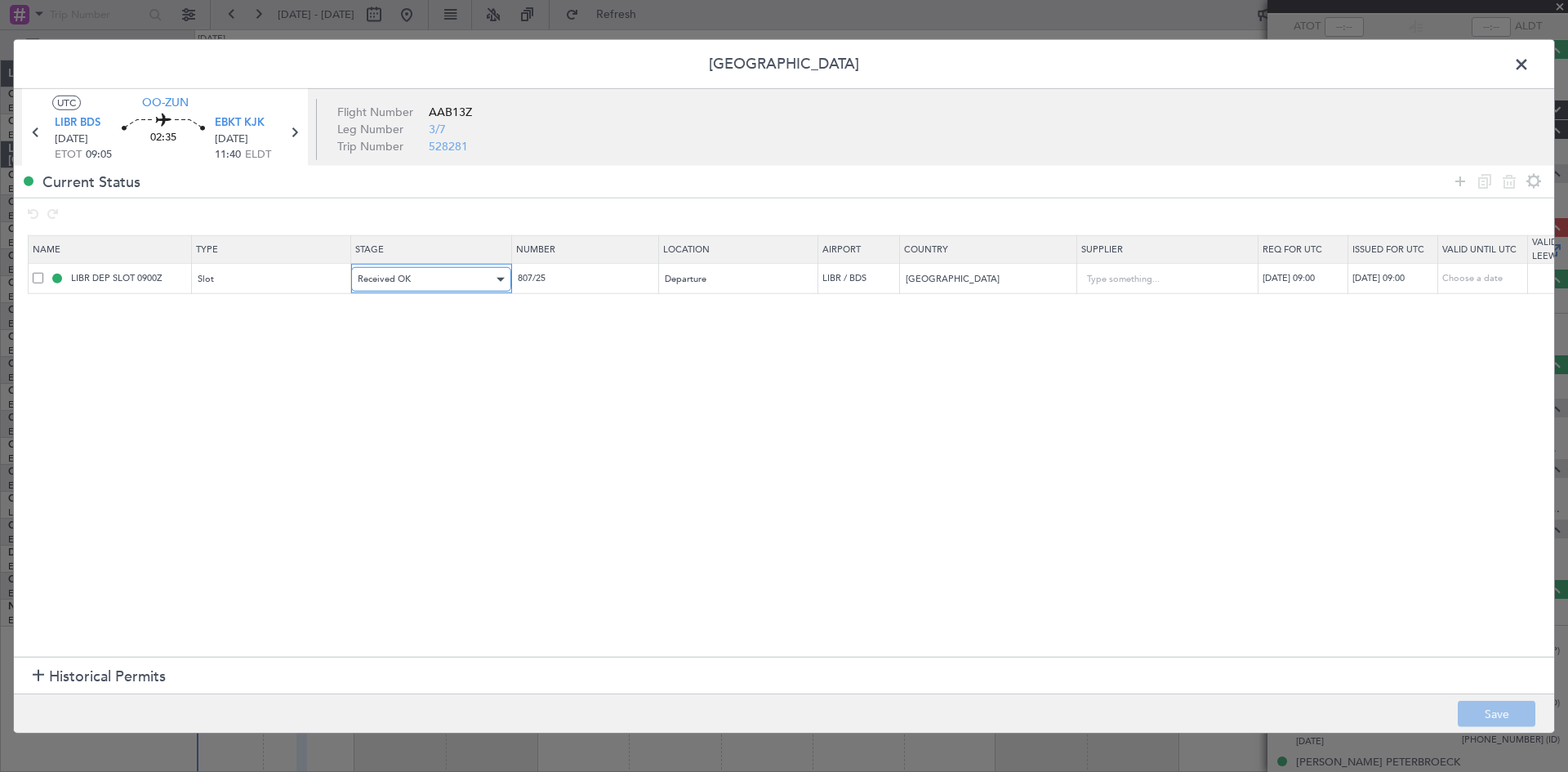
click at [359, 281] on span "Received OK" at bounding box center [385, 278] width 53 height 12
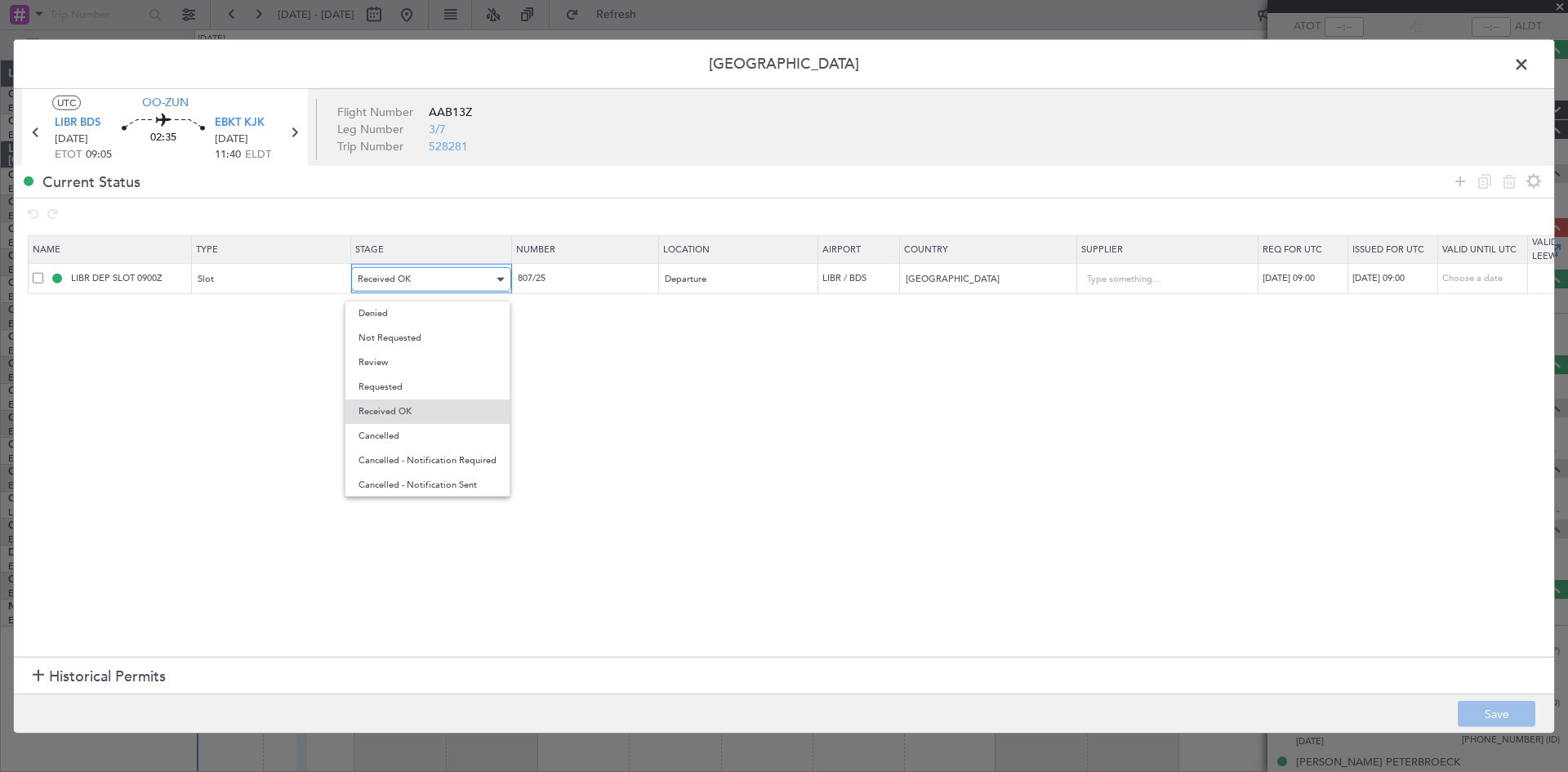
scroll to position [17, 0]
click at [246, 358] on div at bounding box center [784, 386] width 1568 height 772
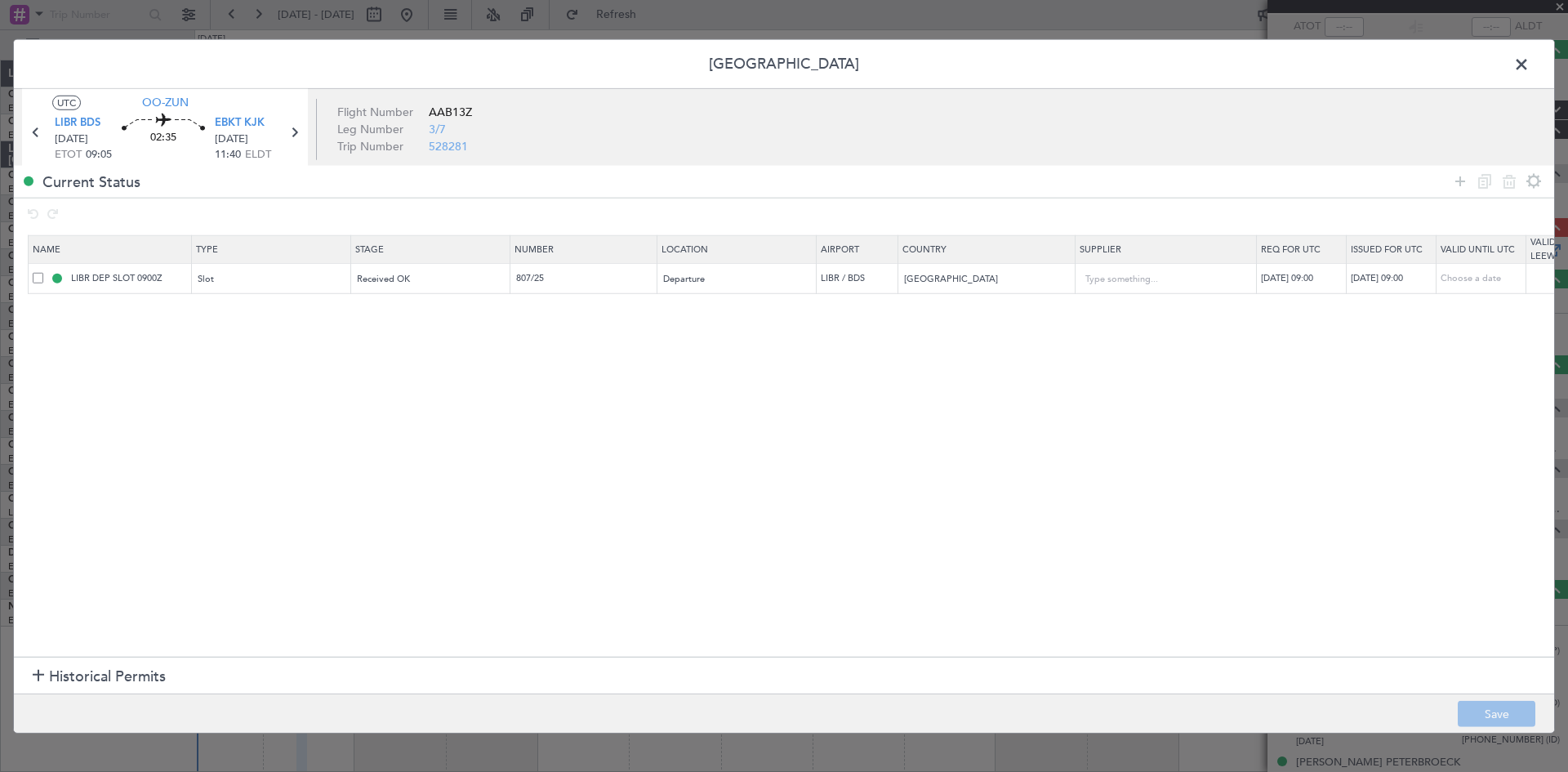
click at [30, 674] on section "Historical Permits" at bounding box center [784, 675] width 1541 height 39
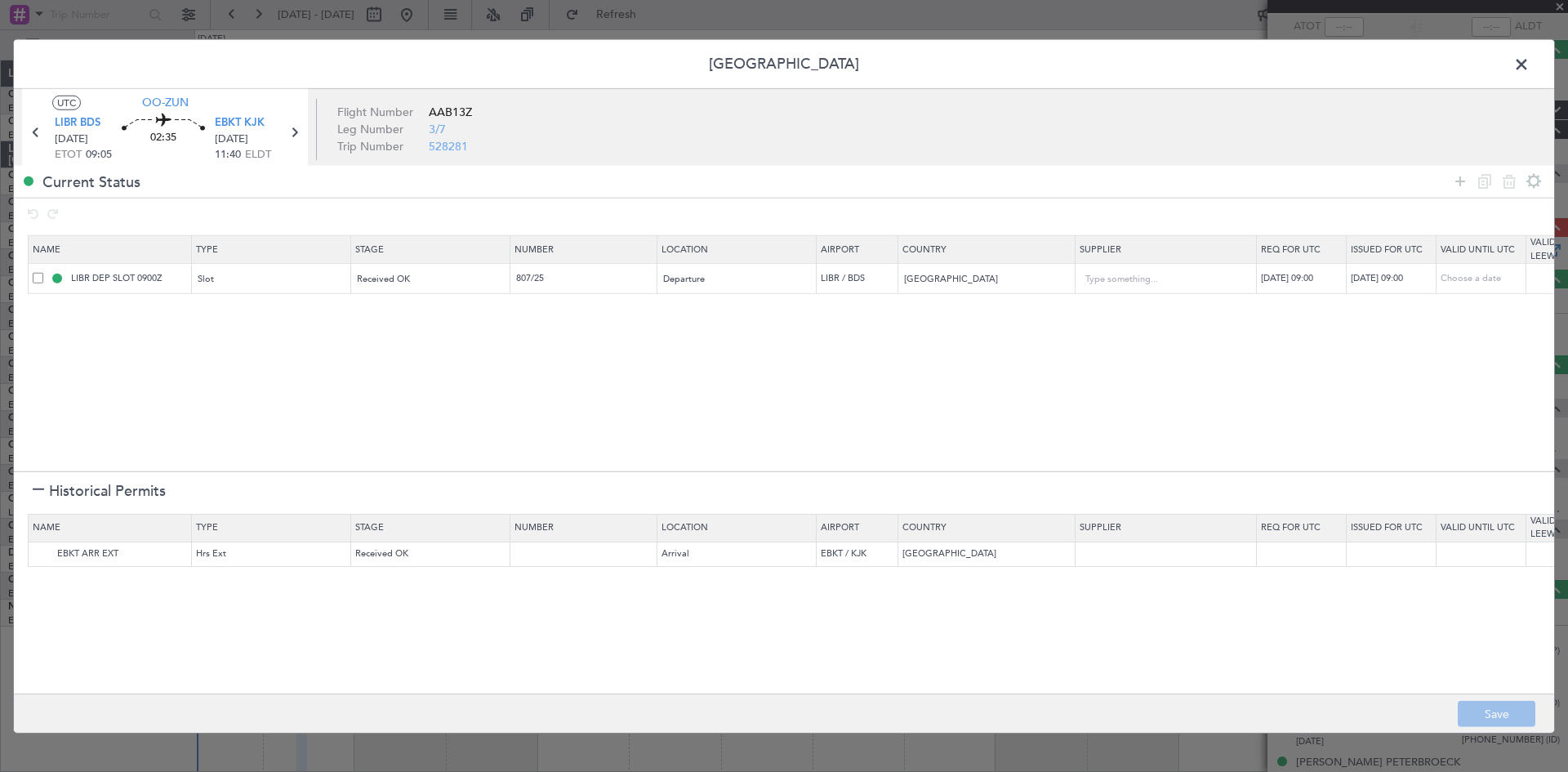
click at [40, 494] on div at bounding box center [38, 491] width 11 height 11
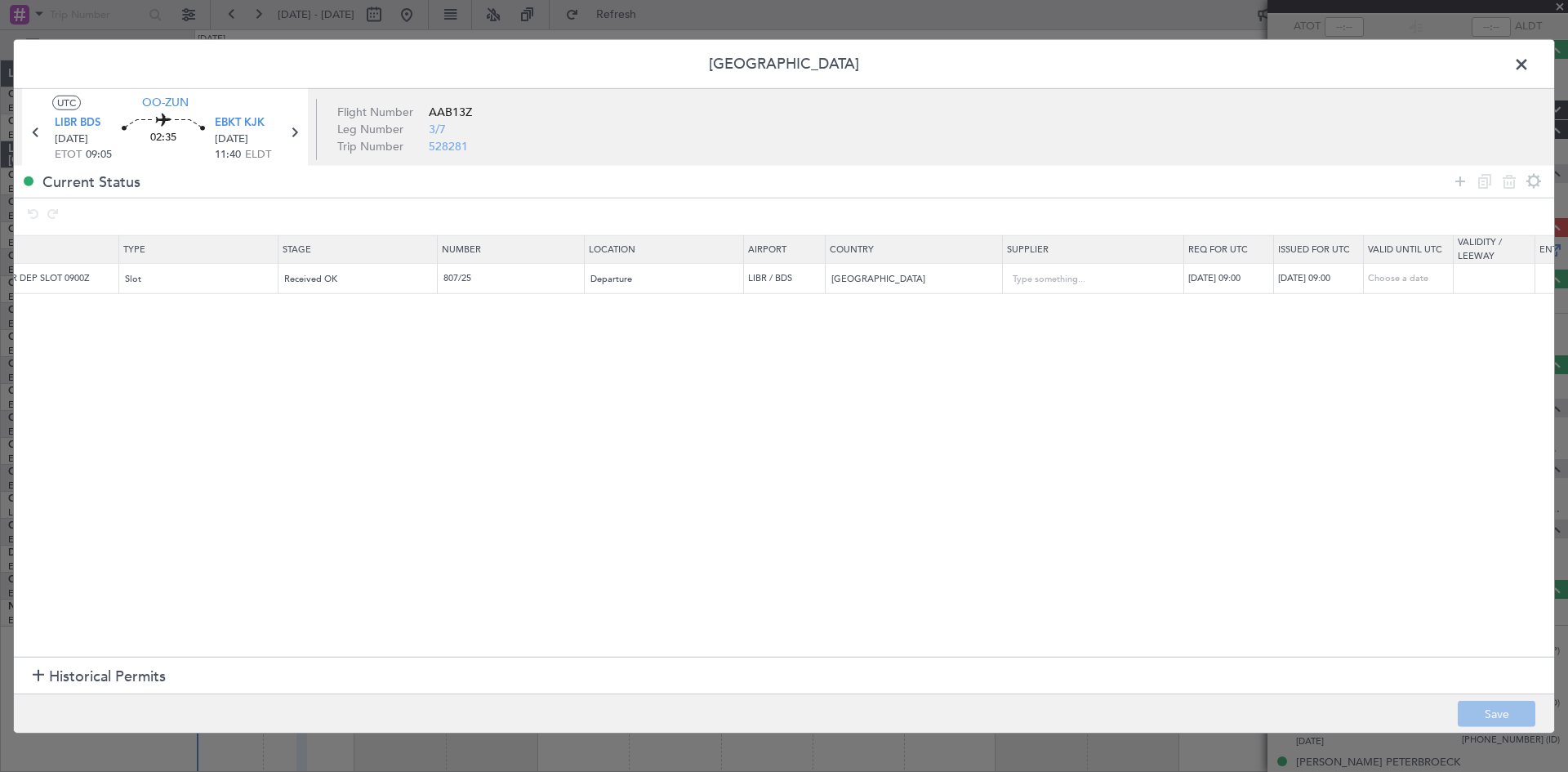
scroll to position [0, 0]
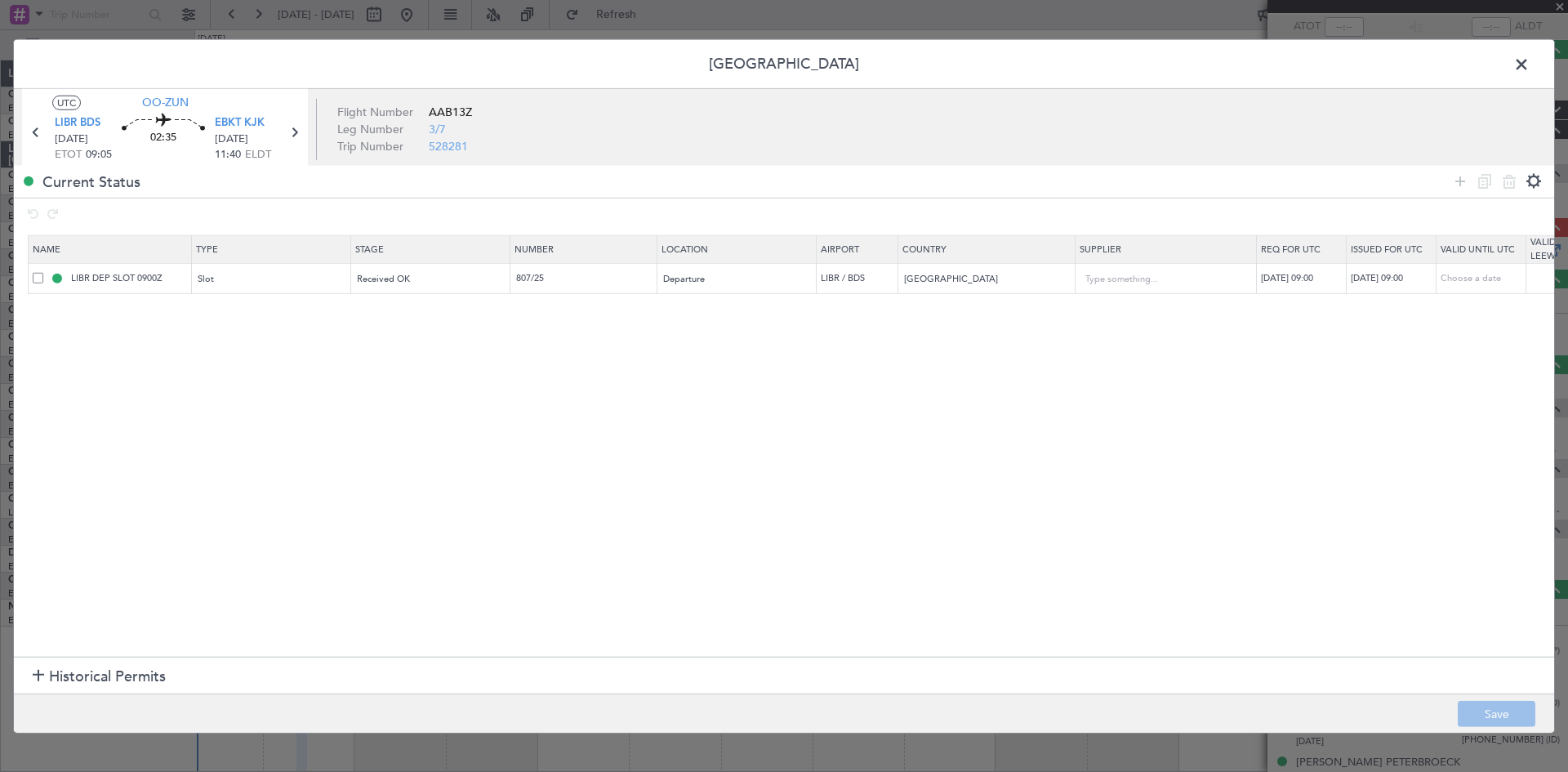
click at [1533, 181] on icon at bounding box center [1534, 181] width 20 height 20
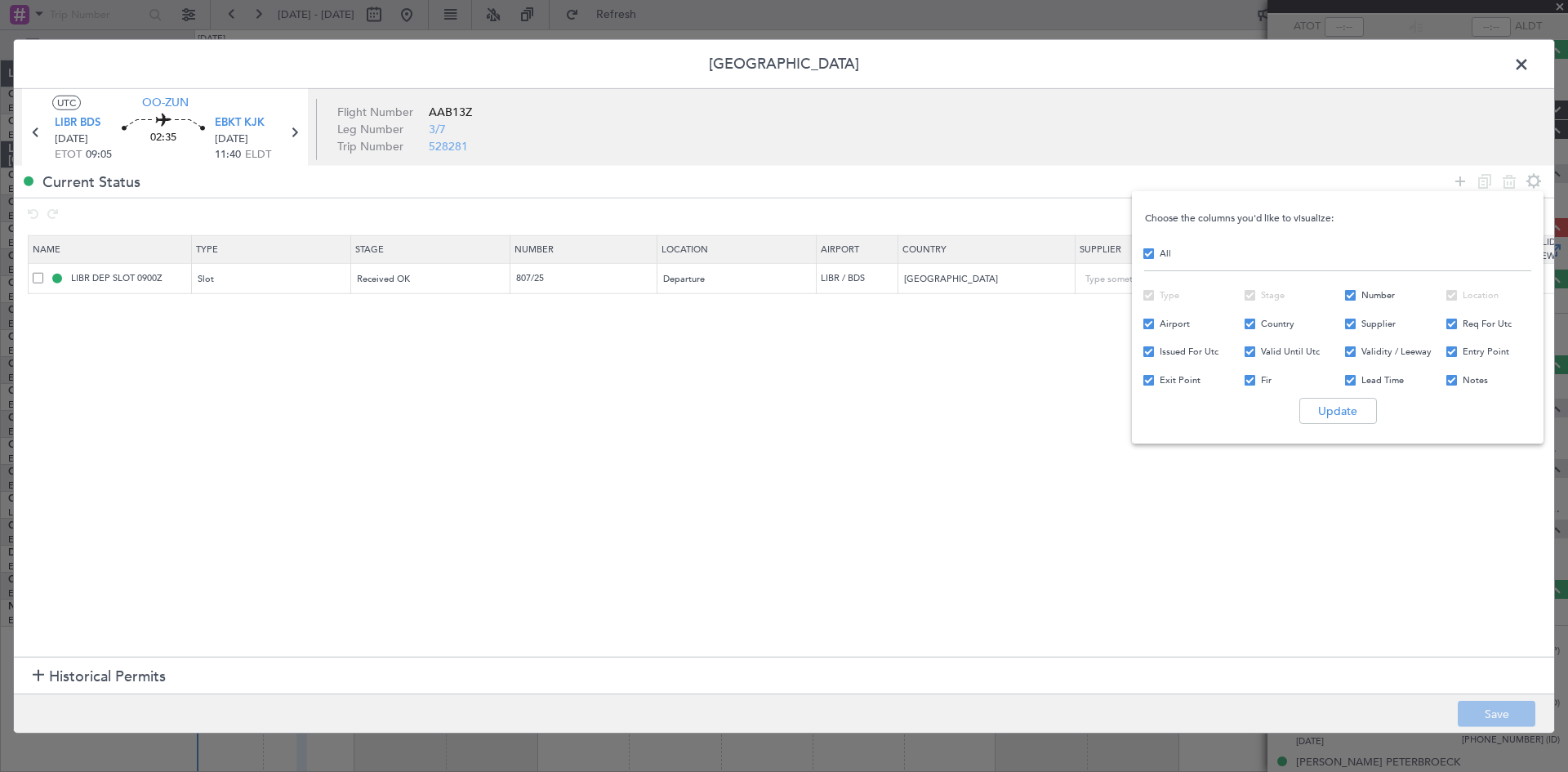
click at [1273, 508] on div at bounding box center [784, 386] width 1568 height 772
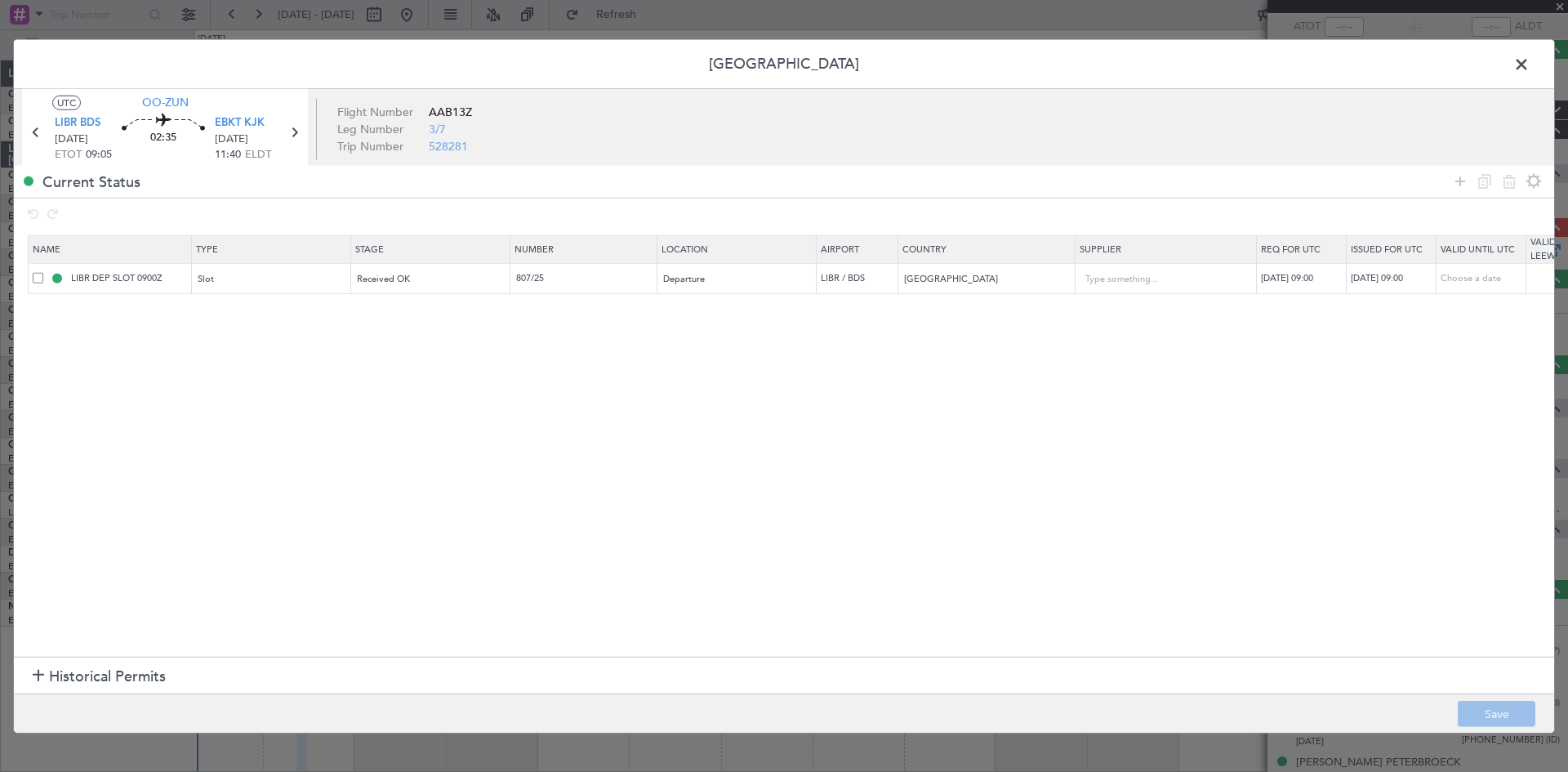
click at [1530, 58] on span at bounding box center [1530, 67] width 0 height 32
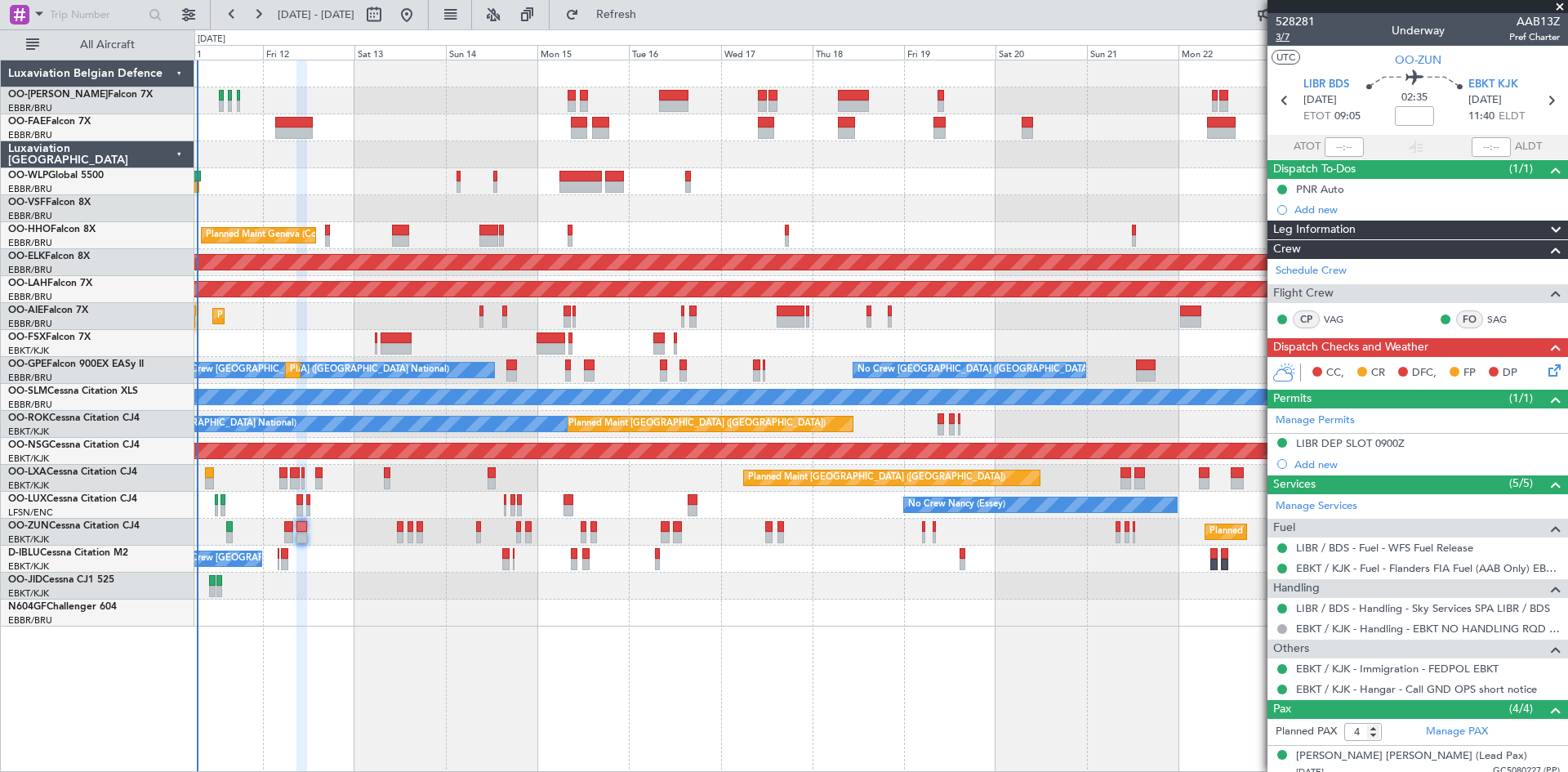
click at [1279, 39] on span "3/7" at bounding box center [1295, 37] width 39 height 14
click at [1545, 374] on icon at bounding box center [1552, 368] width 13 height 13
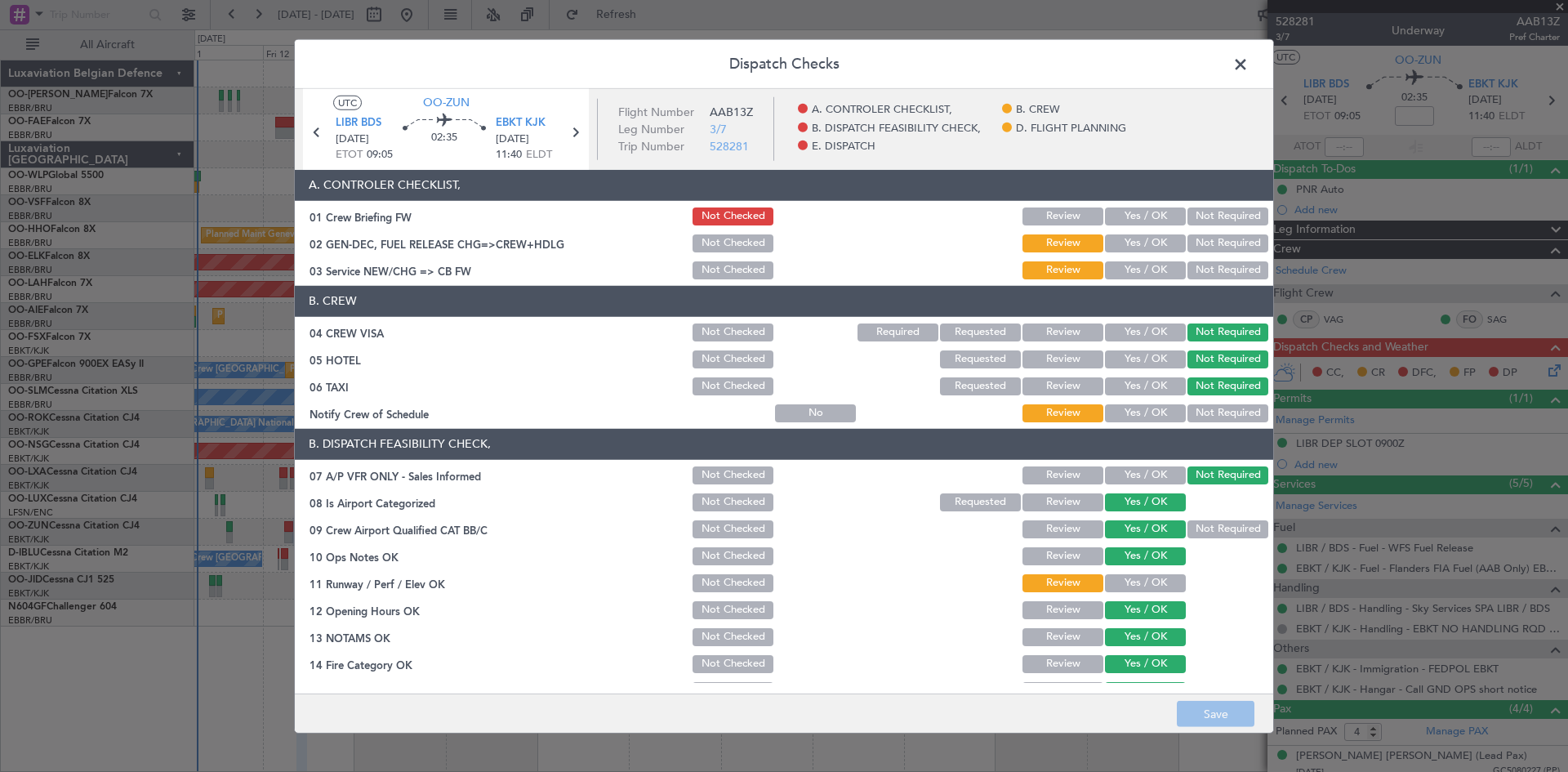
click at [1249, 63] on span at bounding box center [1249, 67] width 0 height 32
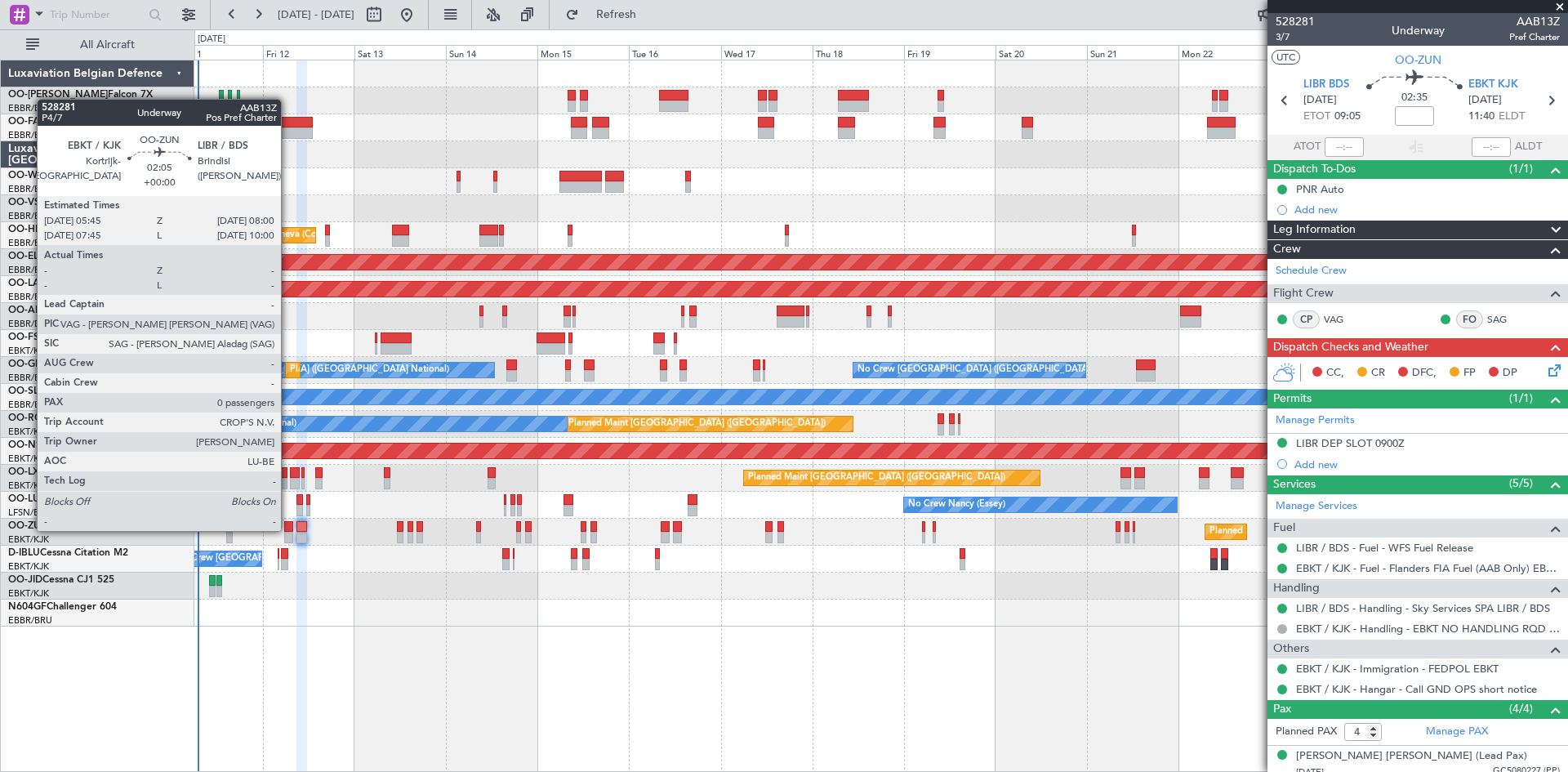
click at [288, 530] on div at bounding box center [288, 527] width 9 height 11
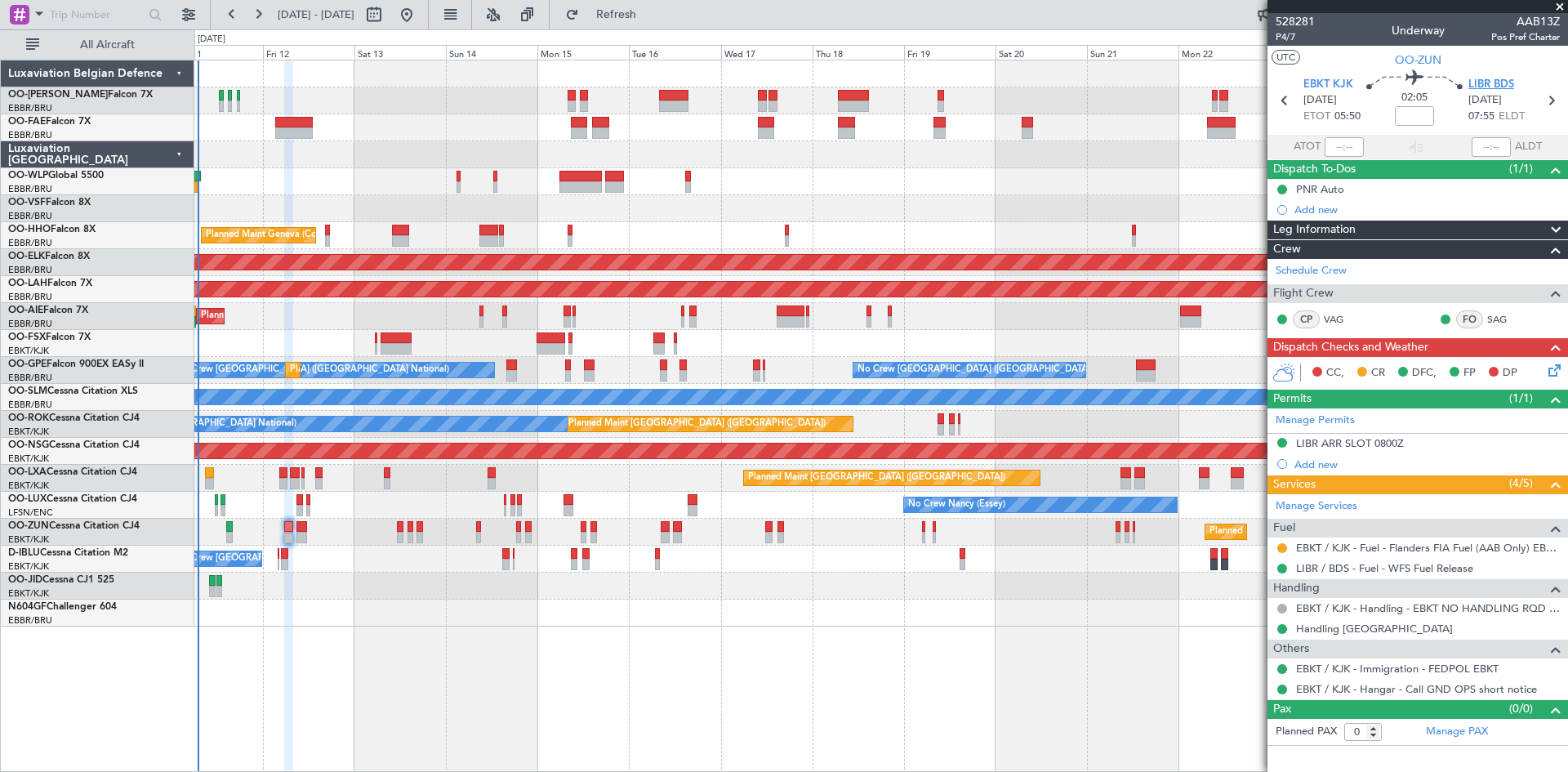
click at [1497, 81] on span "LIBR BDS" at bounding box center [1491, 84] width 45 height 16
click at [1549, 365] on icon at bounding box center [1552, 368] width 13 height 13
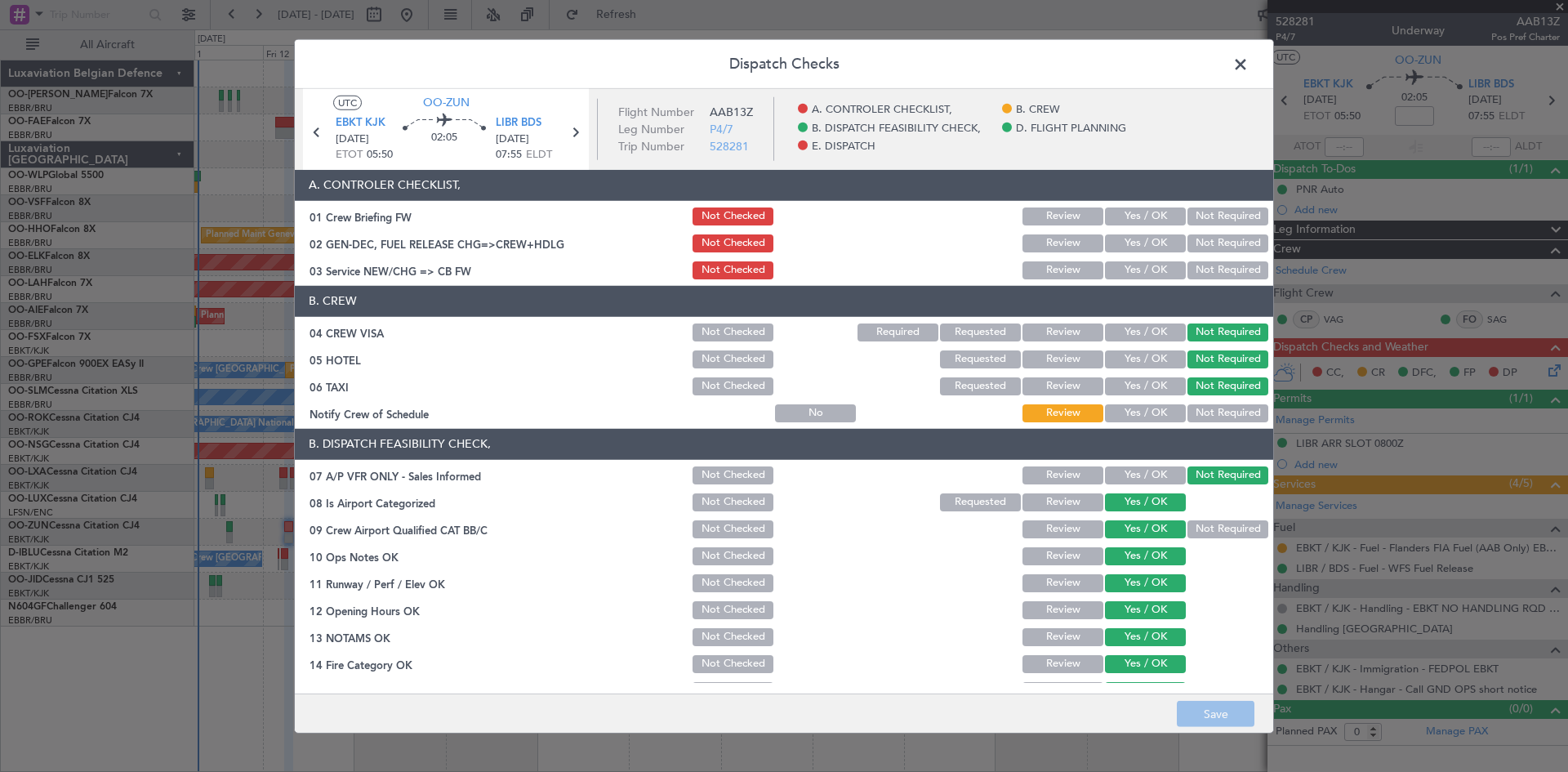
click at [1160, 238] on button "Yes / OK" at bounding box center [1145, 242] width 81 height 18
click at [1127, 418] on button "Yes / OK" at bounding box center [1145, 413] width 81 height 18
click at [1215, 718] on button "Save" at bounding box center [1216, 714] width 78 height 27
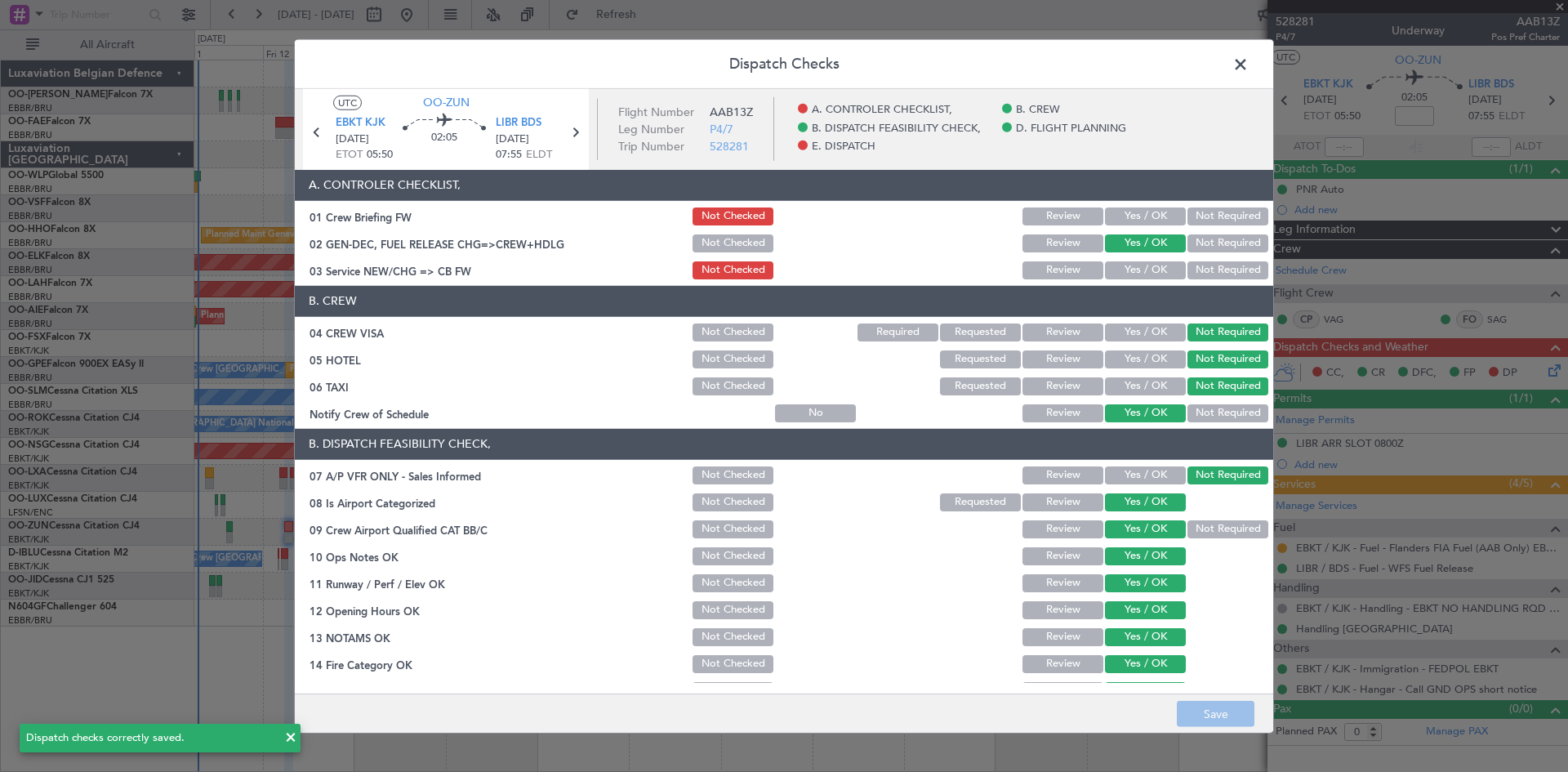
click at [1249, 68] on span at bounding box center [1249, 67] width 0 height 32
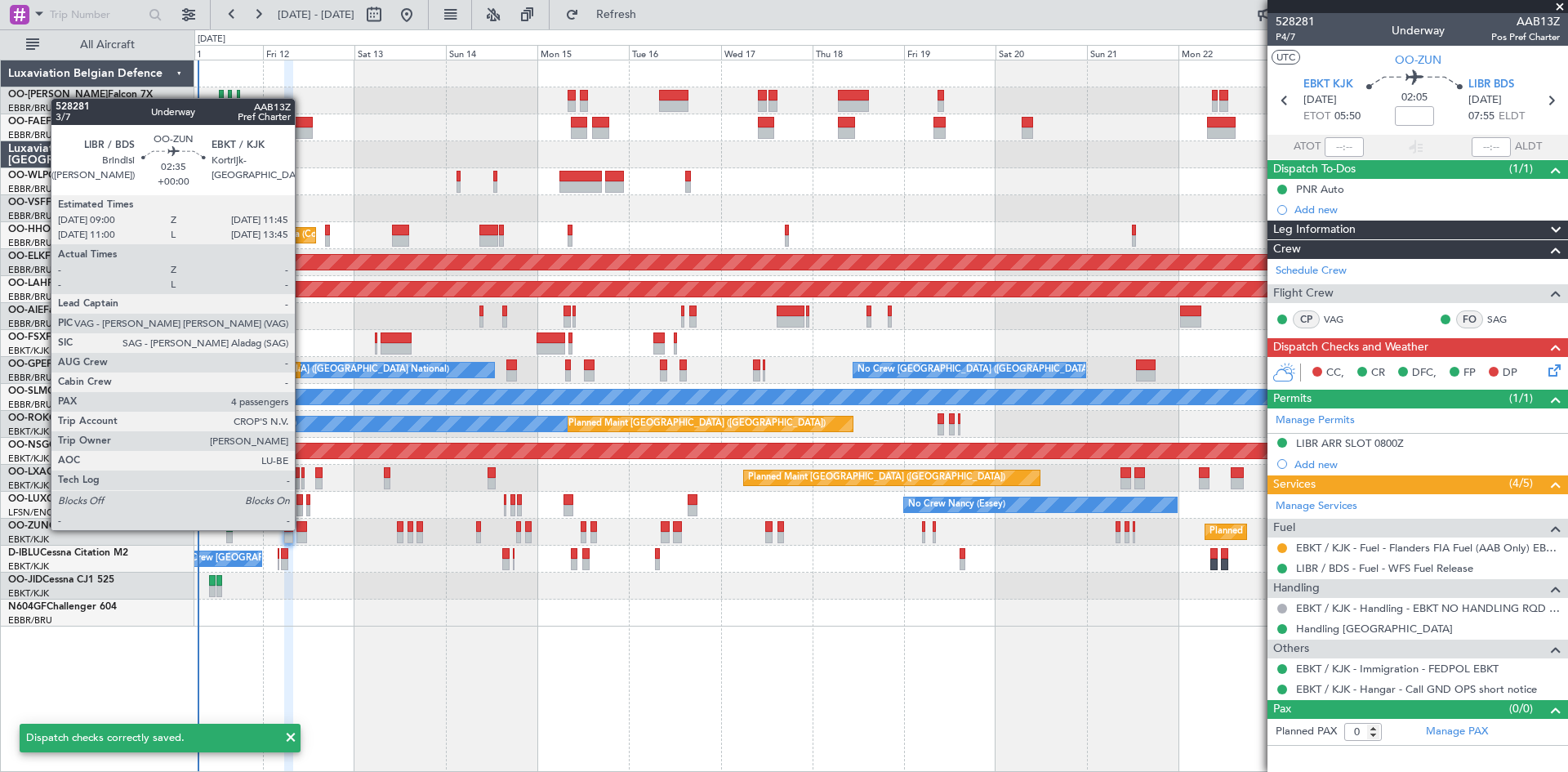
click at [302, 529] on div at bounding box center [301, 527] width 10 height 11
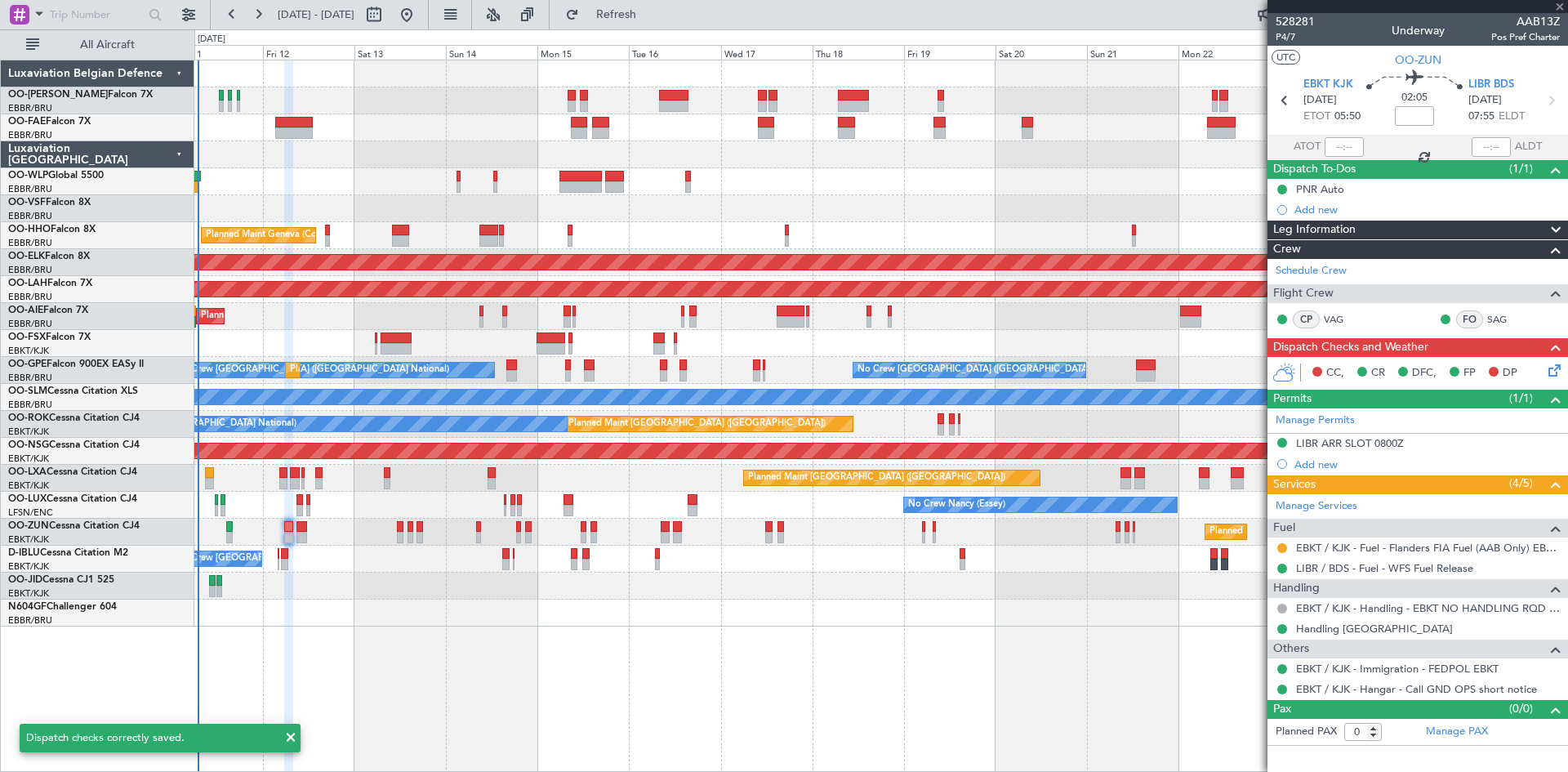
type input "4"
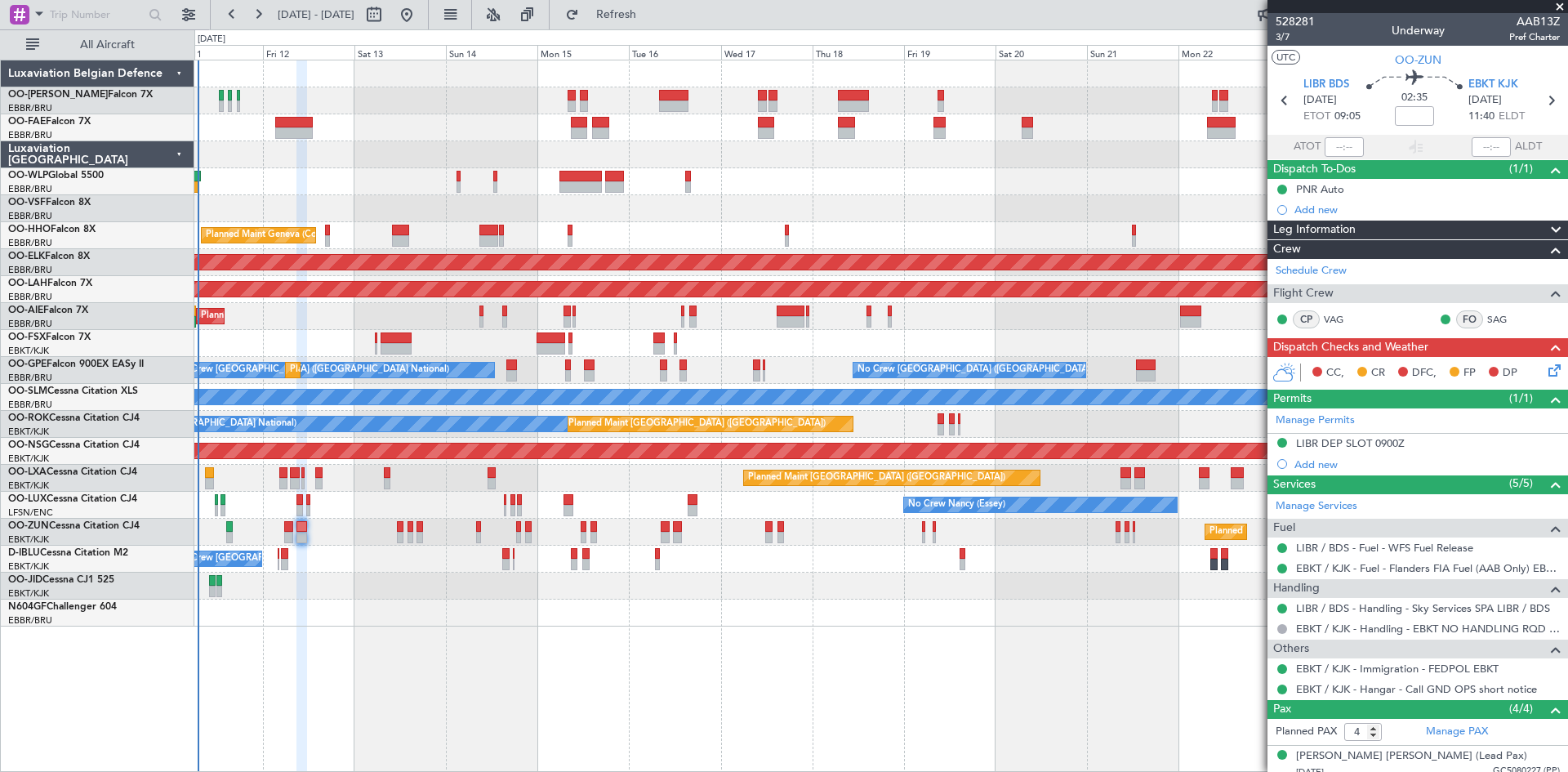
click at [1549, 373] on icon at bounding box center [1552, 368] width 13 height 13
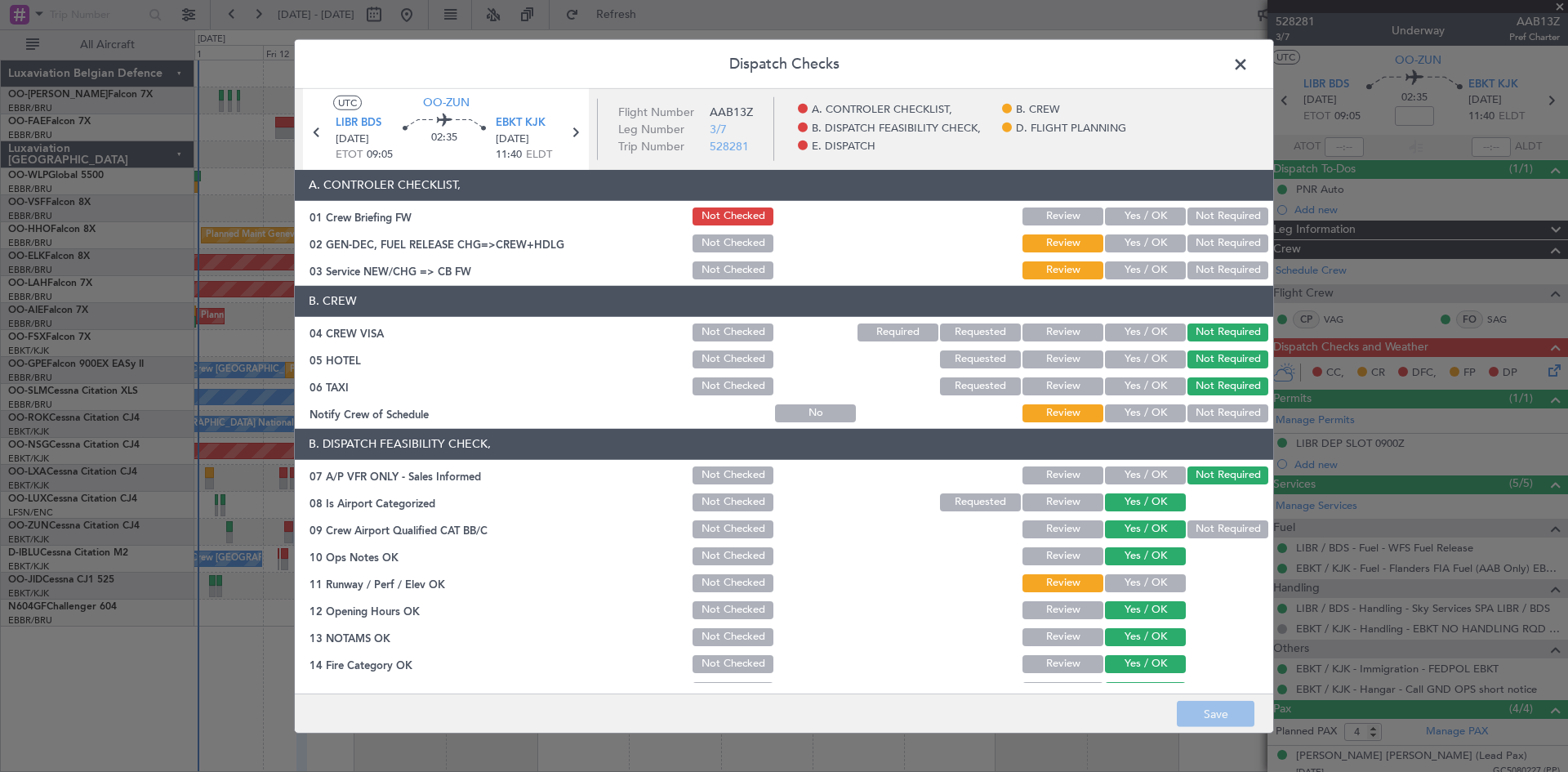
click at [1155, 411] on button "Yes / OK" at bounding box center [1145, 413] width 81 height 18
click at [1150, 245] on button "Yes / OK" at bounding box center [1145, 242] width 81 height 18
click at [730, 270] on button "Not Checked" at bounding box center [732, 270] width 81 height 18
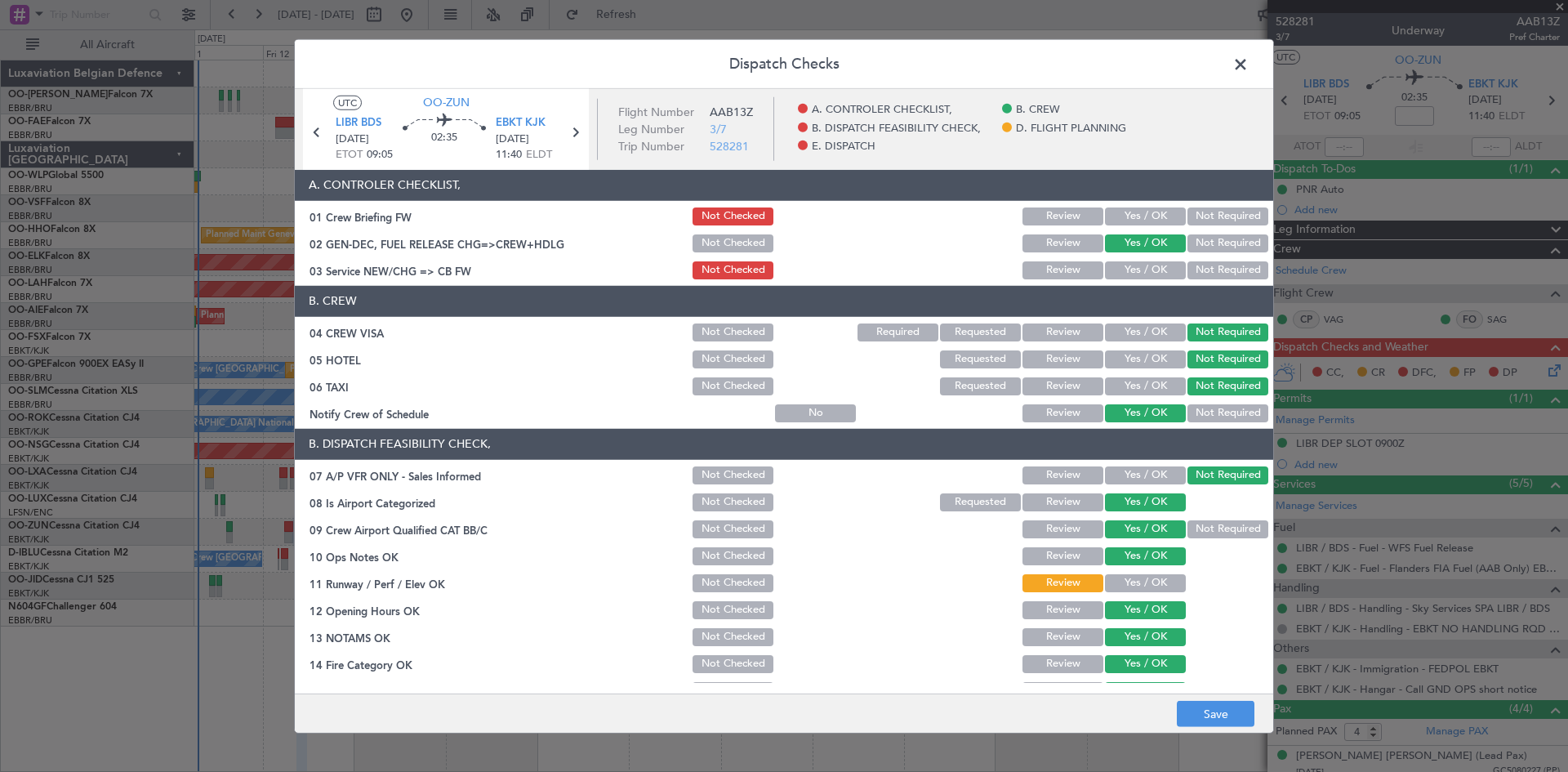
scroll to position [245, 0]
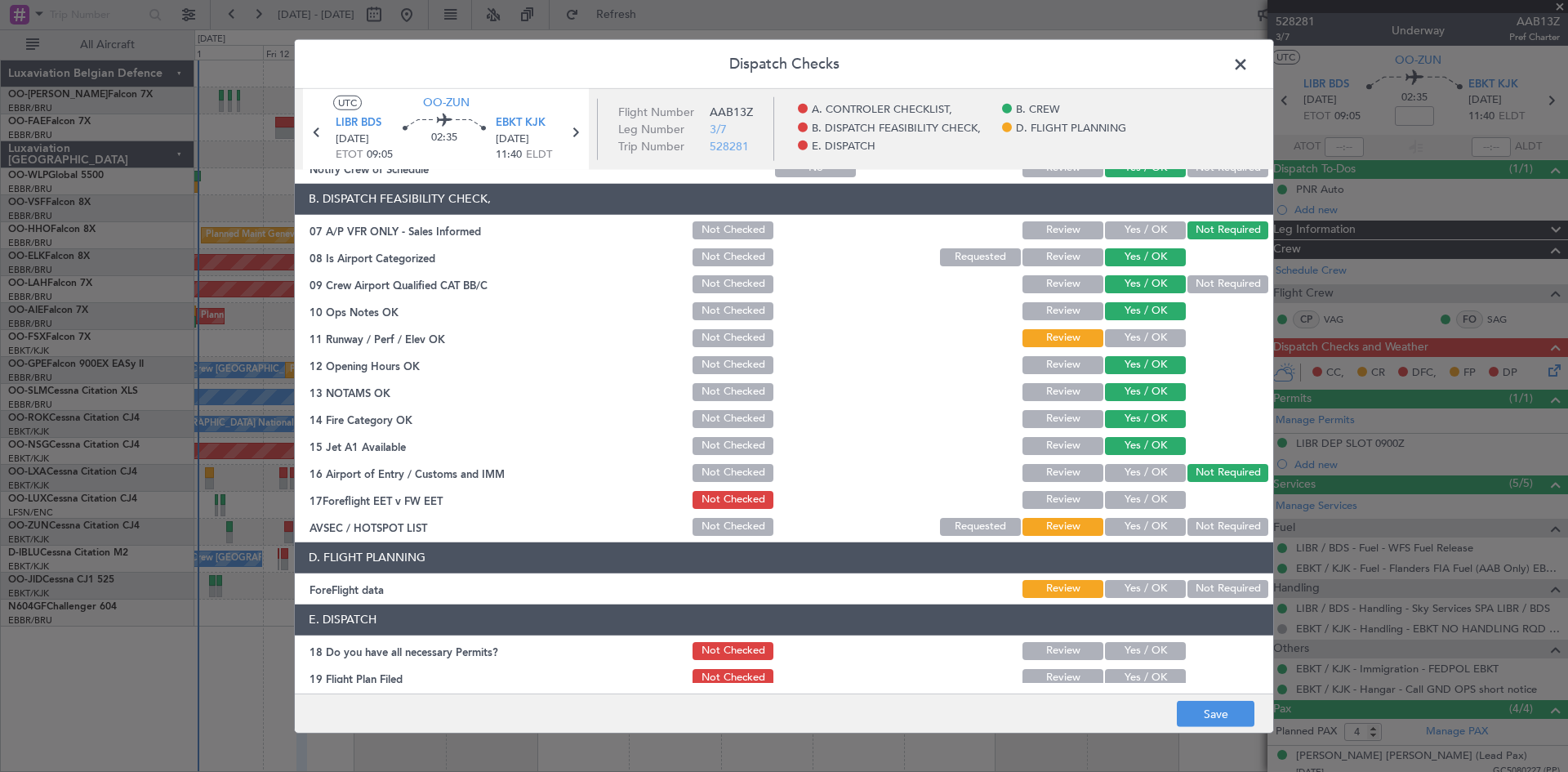
click at [1128, 337] on button "Yes / OK" at bounding box center [1145, 337] width 81 height 18
click at [1125, 529] on button "Yes / OK" at bounding box center [1145, 527] width 81 height 18
click at [1136, 497] on button "Yes / OK" at bounding box center [1145, 499] width 81 height 18
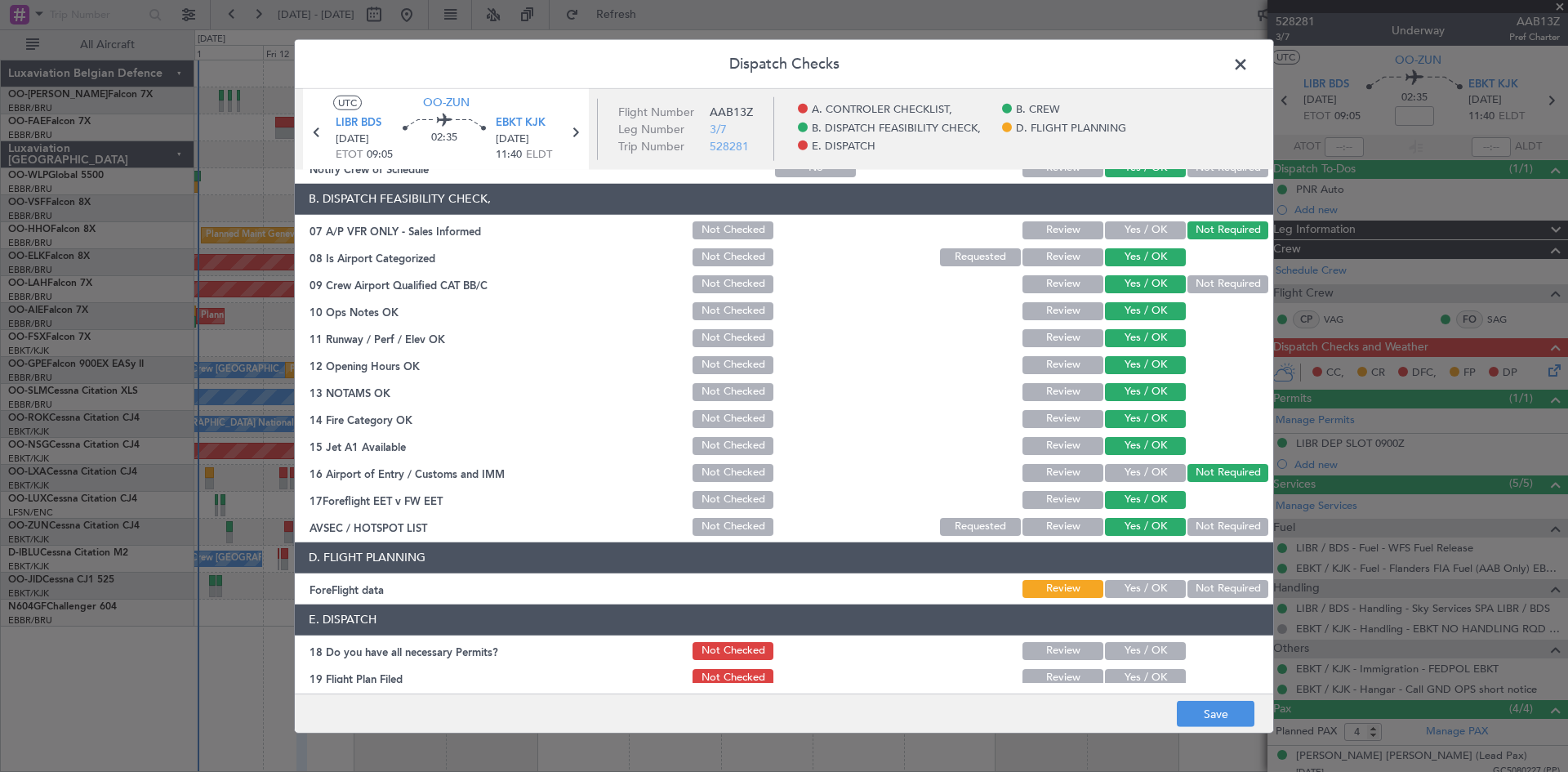
scroll to position [309, 0]
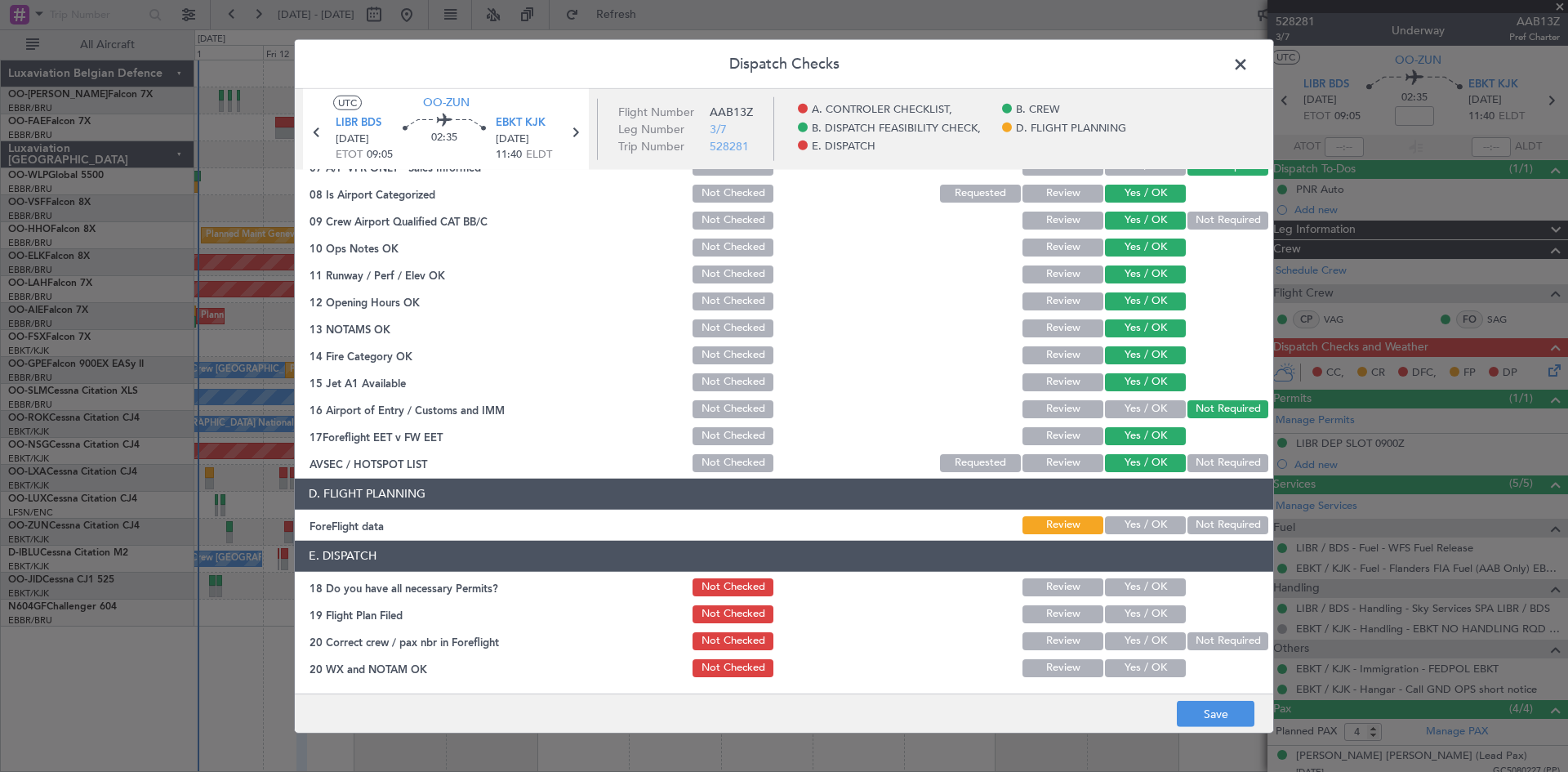
click at [1144, 530] on button "Yes / OK" at bounding box center [1145, 525] width 81 height 18
click at [1127, 584] on button "Yes / OK" at bounding box center [1145, 586] width 81 height 18
click at [1129, 641] on button "Yes / OK" at bounding box center [1145, 640] width 81 height 18
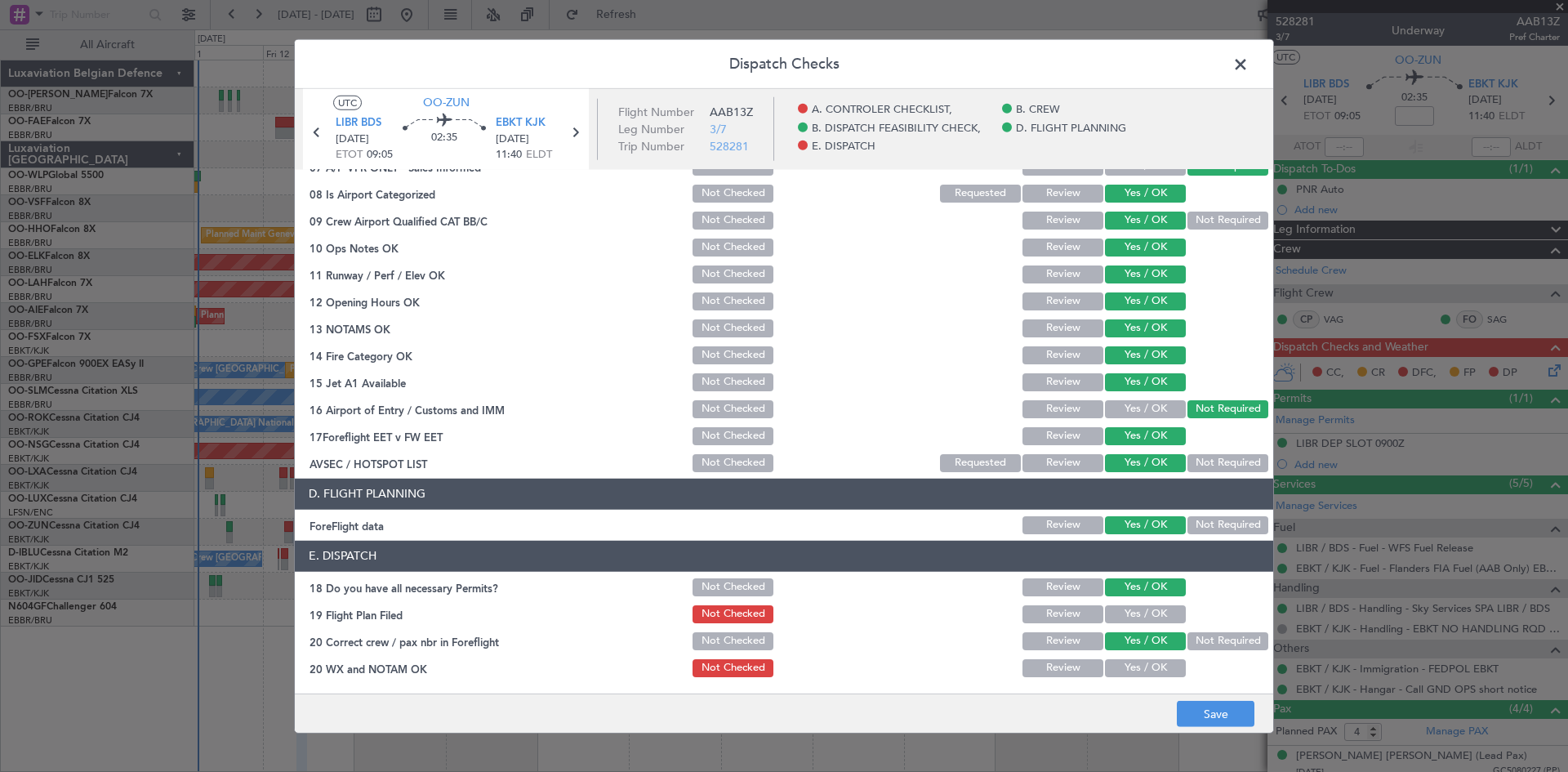
click at [1129, 659] on button "Yes / OK" at bounding box center [1145, 668] width 81 height 18
click at [1217, 711] on button "Save" at bounding box center [1216, 714] width 78 height 27
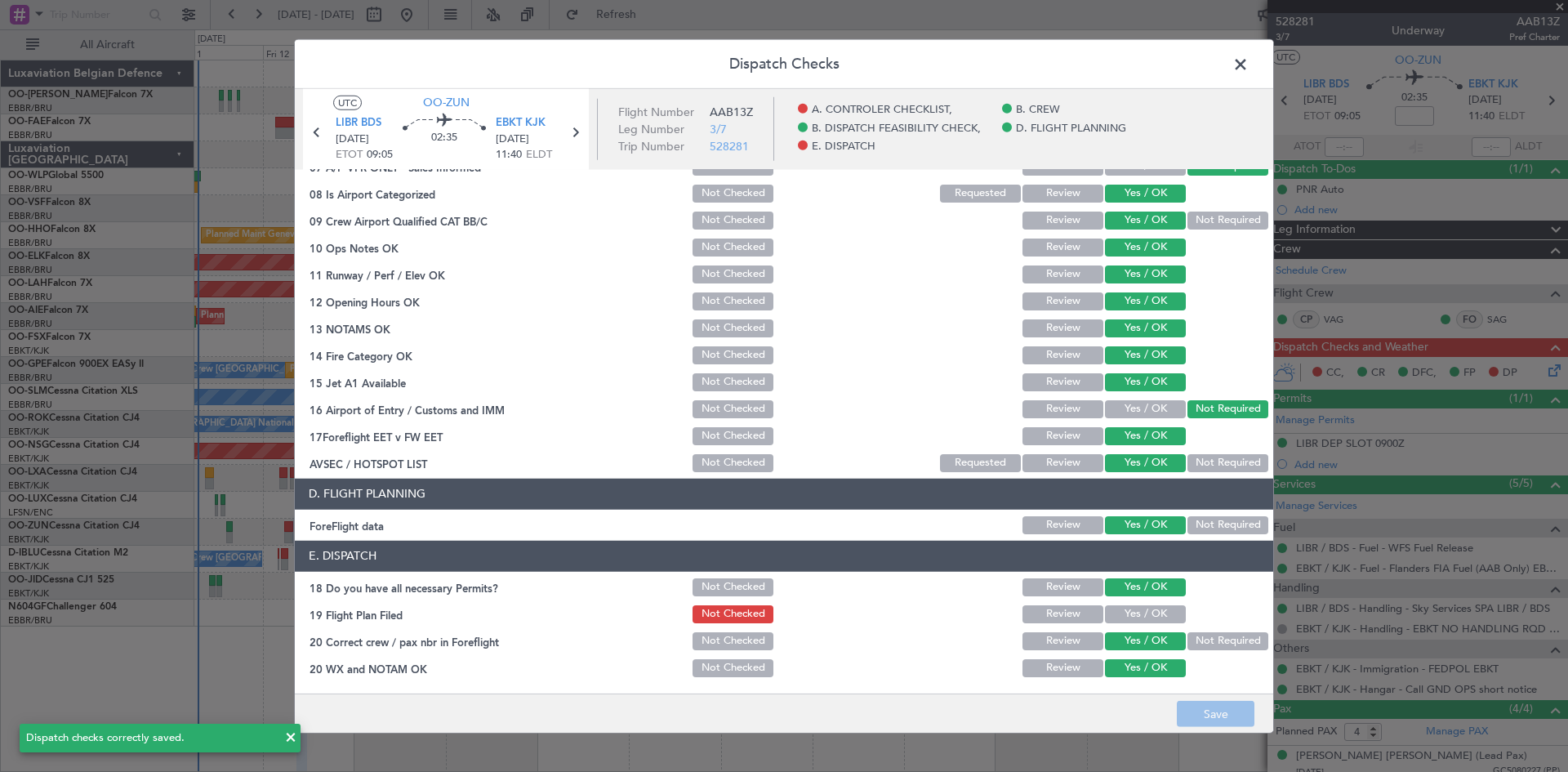
click at [1249, 67] on span at bounding box center [1249, 67] width 0 height 32
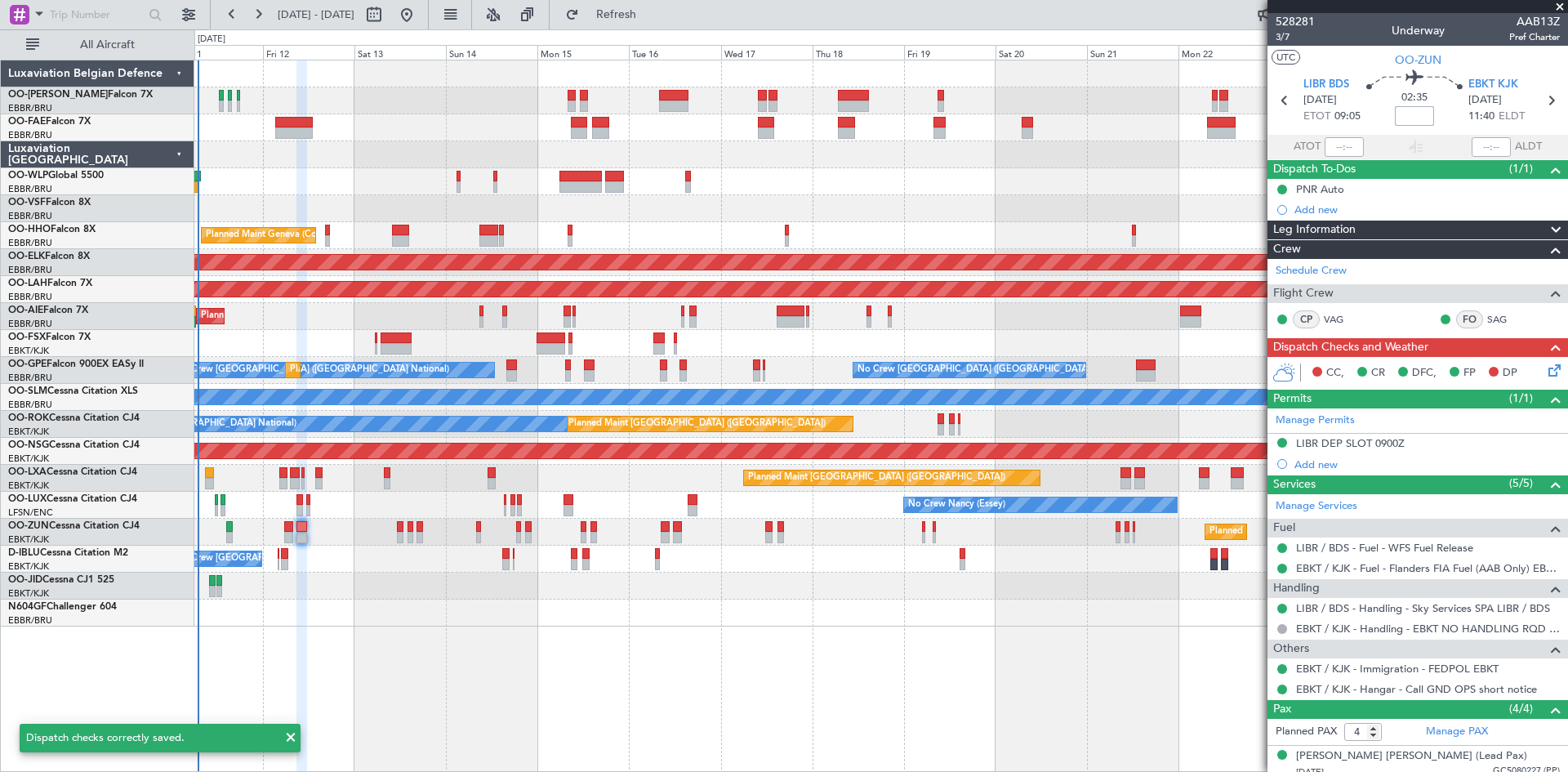
click at [1397, 113] on input at bounding box center [1415, 116] width 39 height 20
click at [1379, 104] on div "02:35 -10" at bounding box center [1415, 100] width 108 height 61
type input "-00:10"
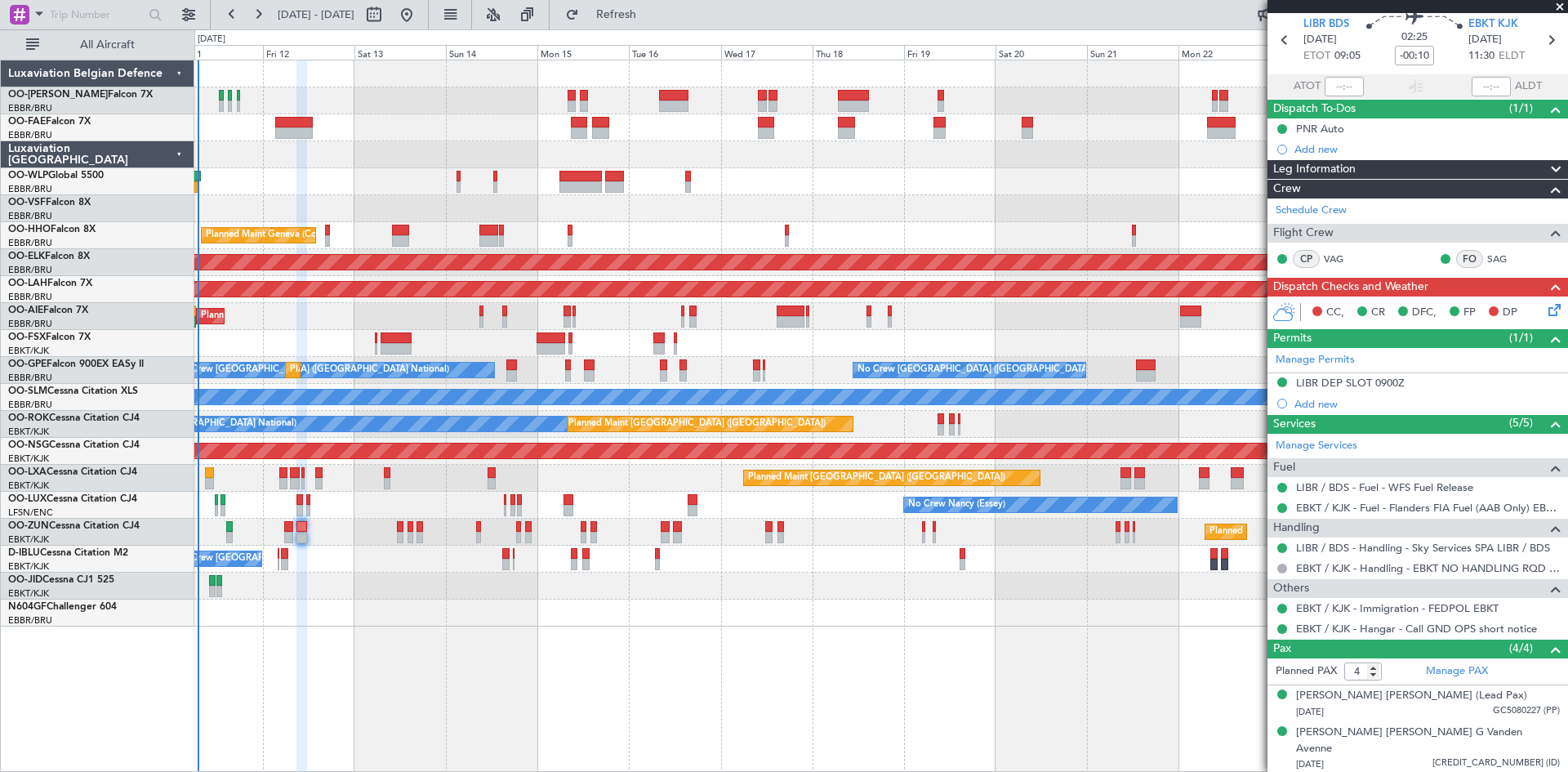
scroll to position [0, 0]
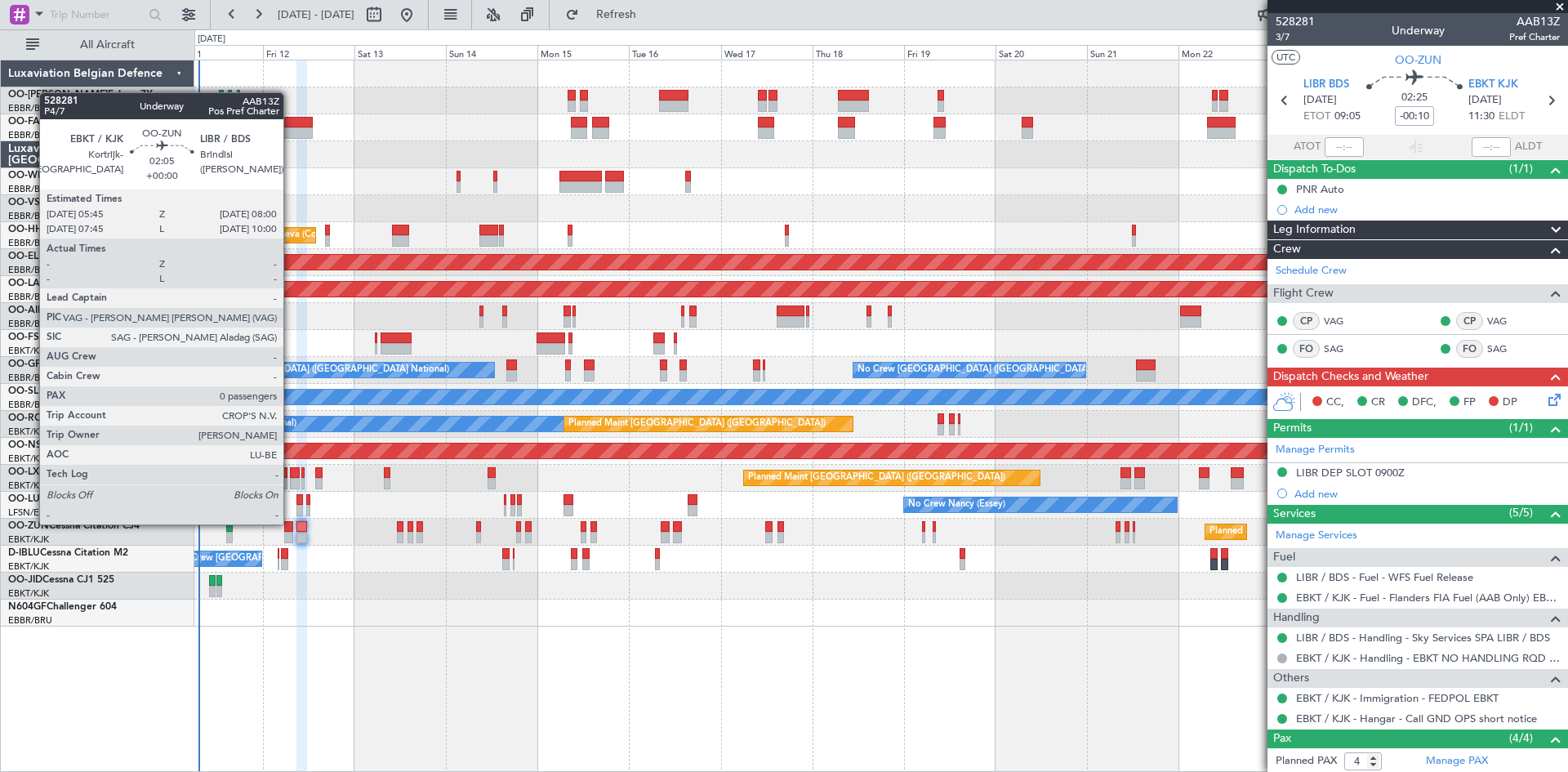
click at [289, 523] on div at bounding box center [288, 527] width 9 height 11
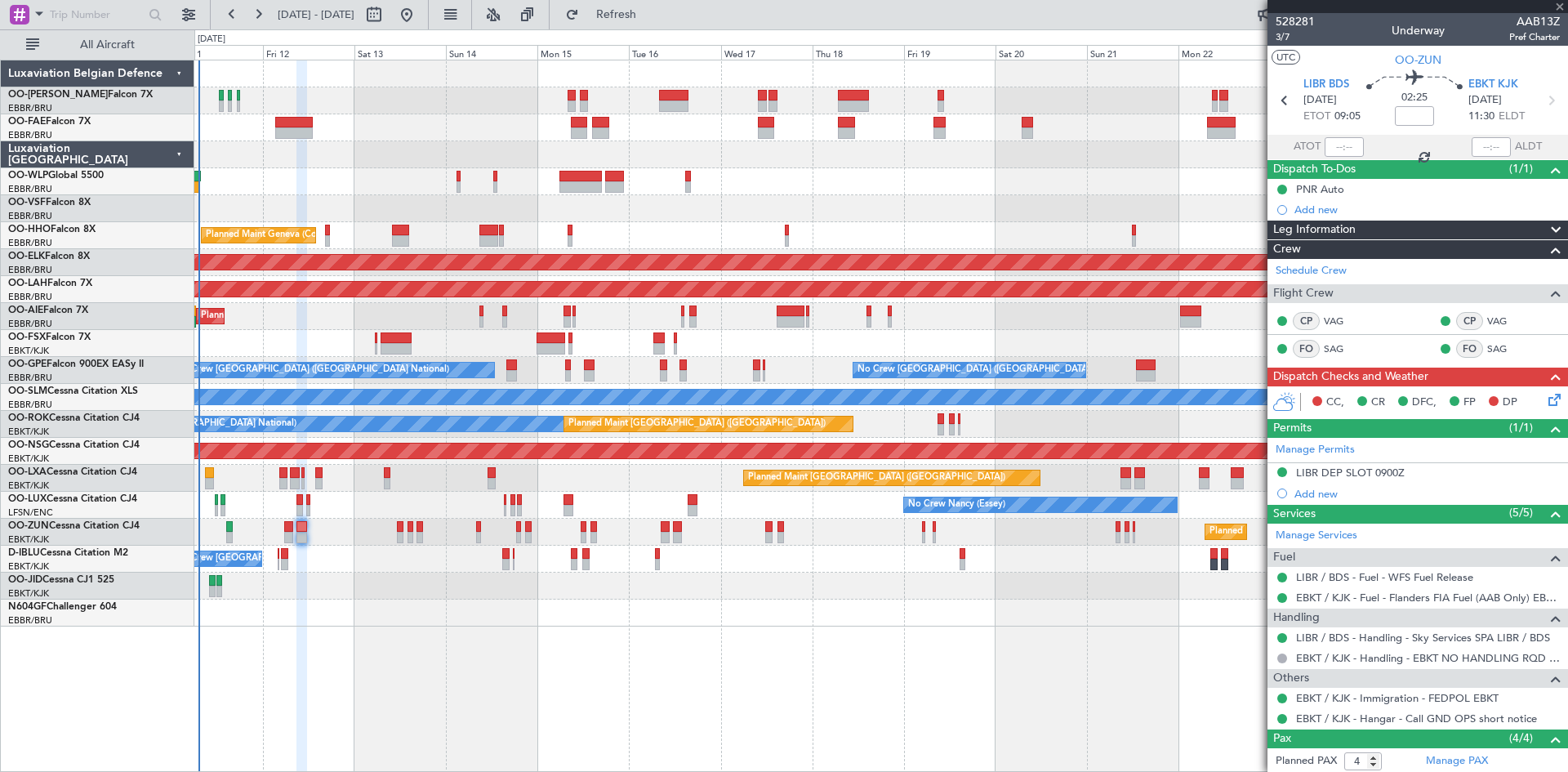
type input "0"
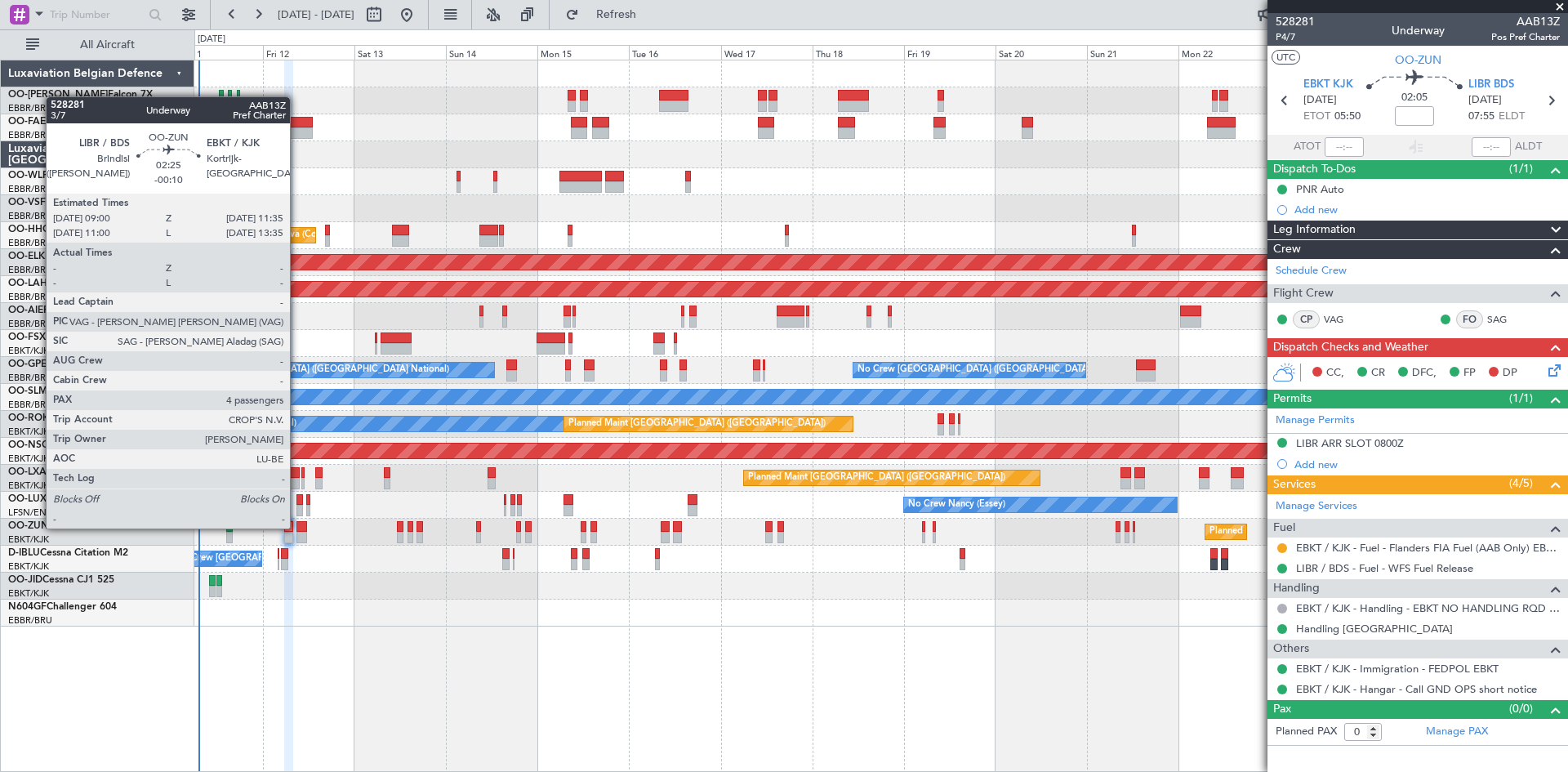
click at [297, 527] on div at bounding box center [301, 527] width 10 height 11
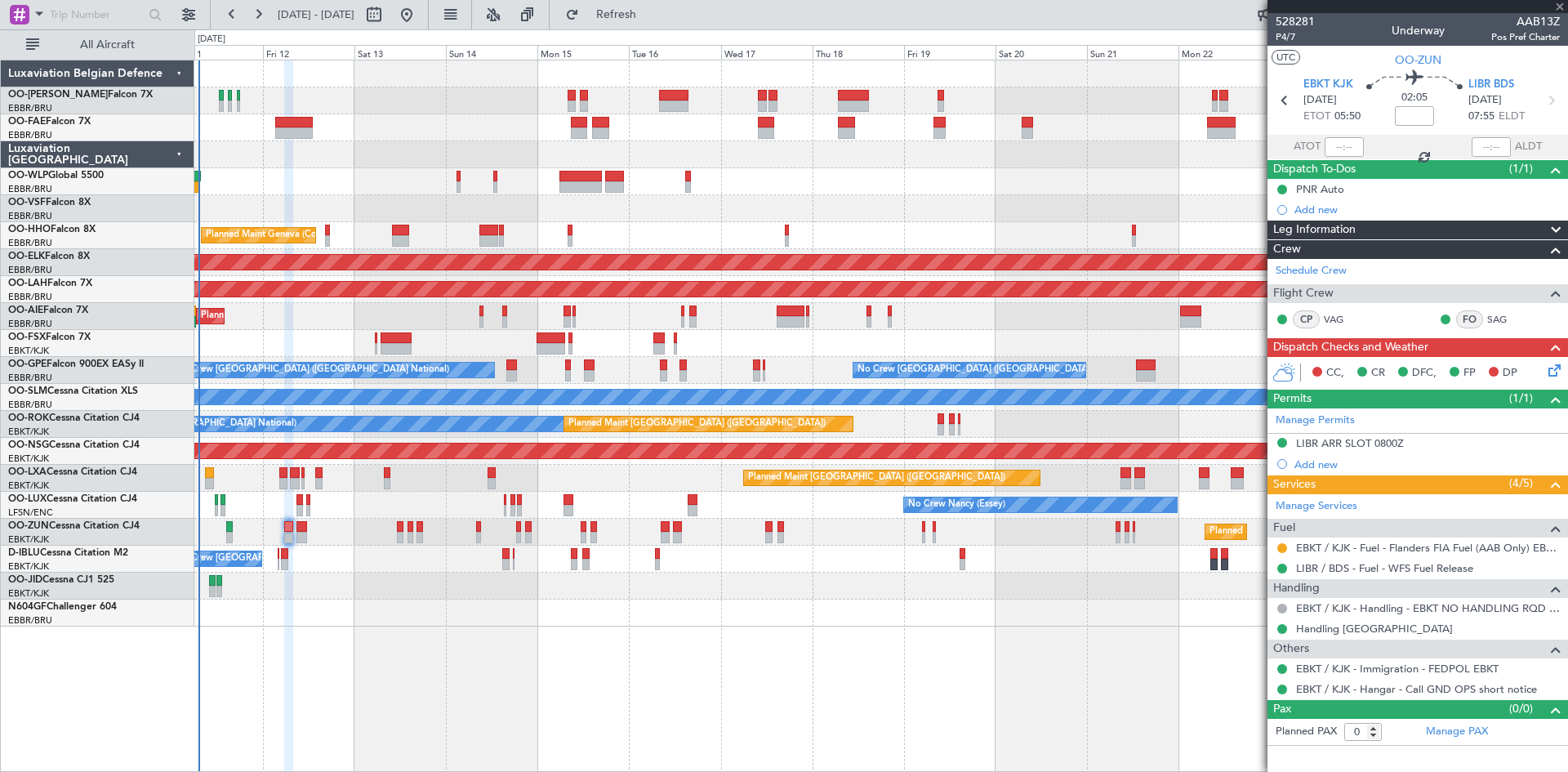
type input "-00:10"
type input "4"
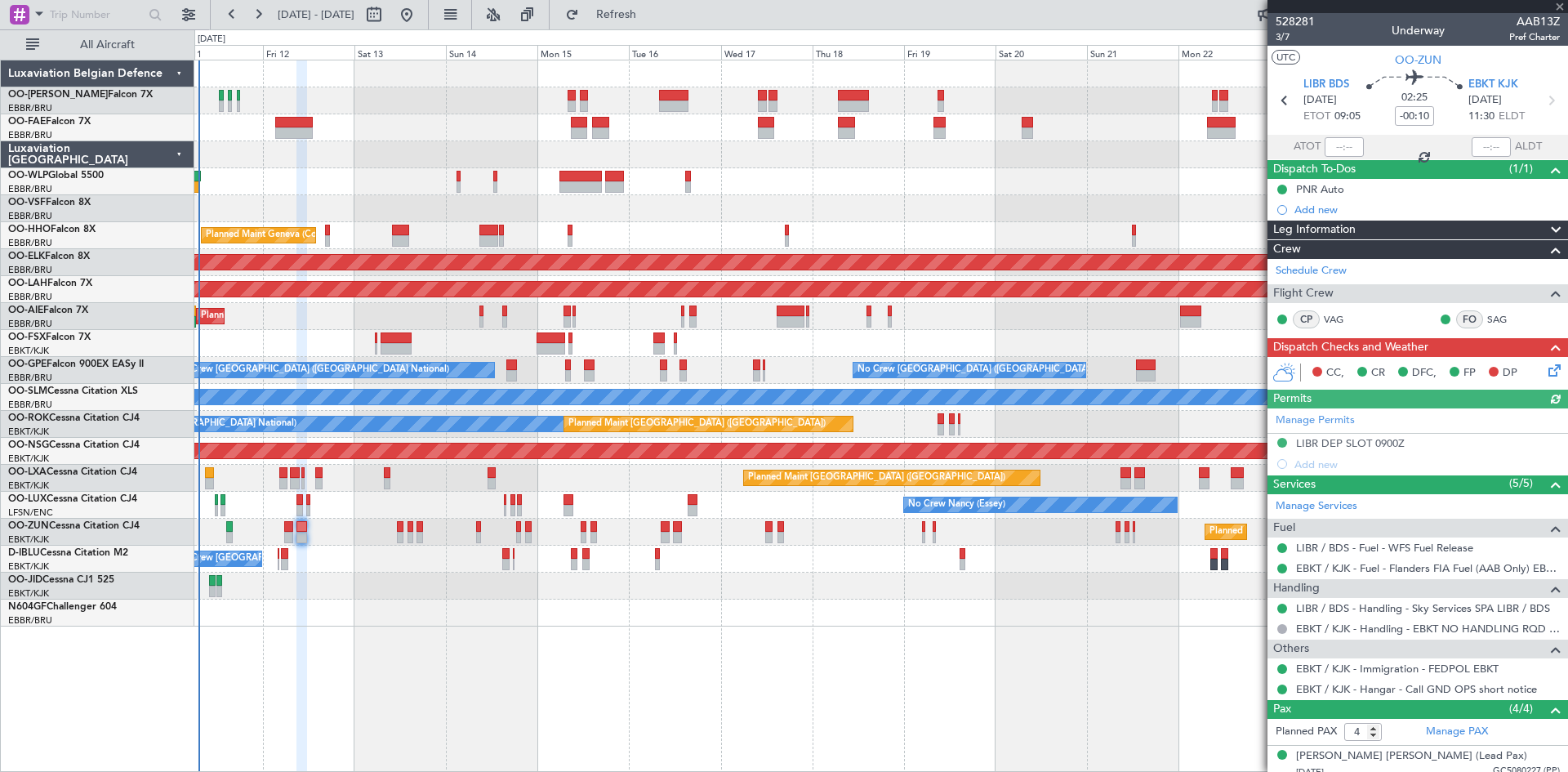
click at [1356, 442] on div "Manage Permits LIBR DEP SLOT 0900Z Add new" at bounding box center [1417, 441] width 300 height 66
click at [1324, 440] on div "LIBR DEP SLOT 0900Z" at bounding box center [1350, 442] width 109 height 14
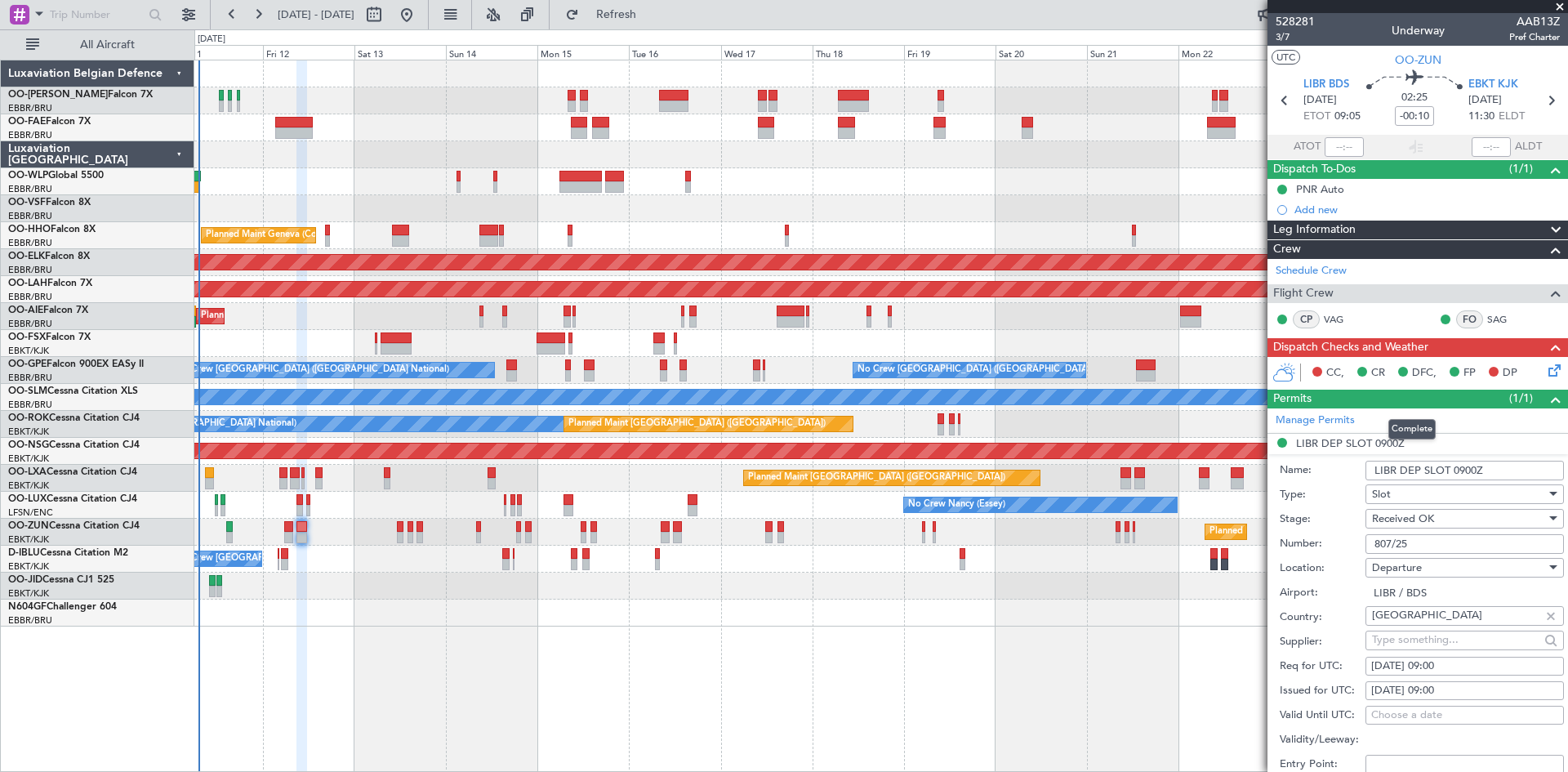
click at [1546, 399] on span at bounding box center [1556, 399] width 20 height 20
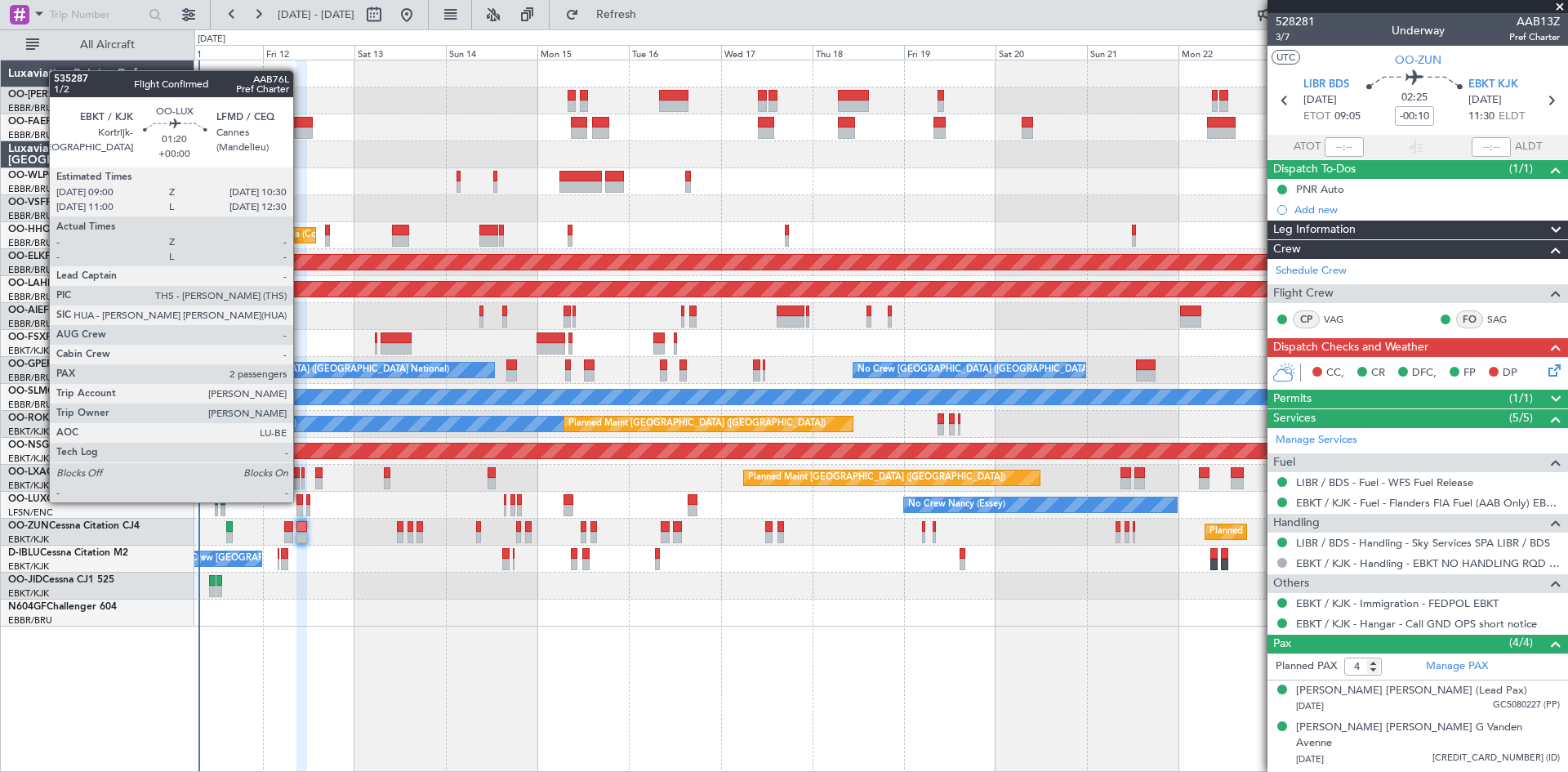
click at [300, 501] on div at bounding box center [299, 500] width 7 height 11
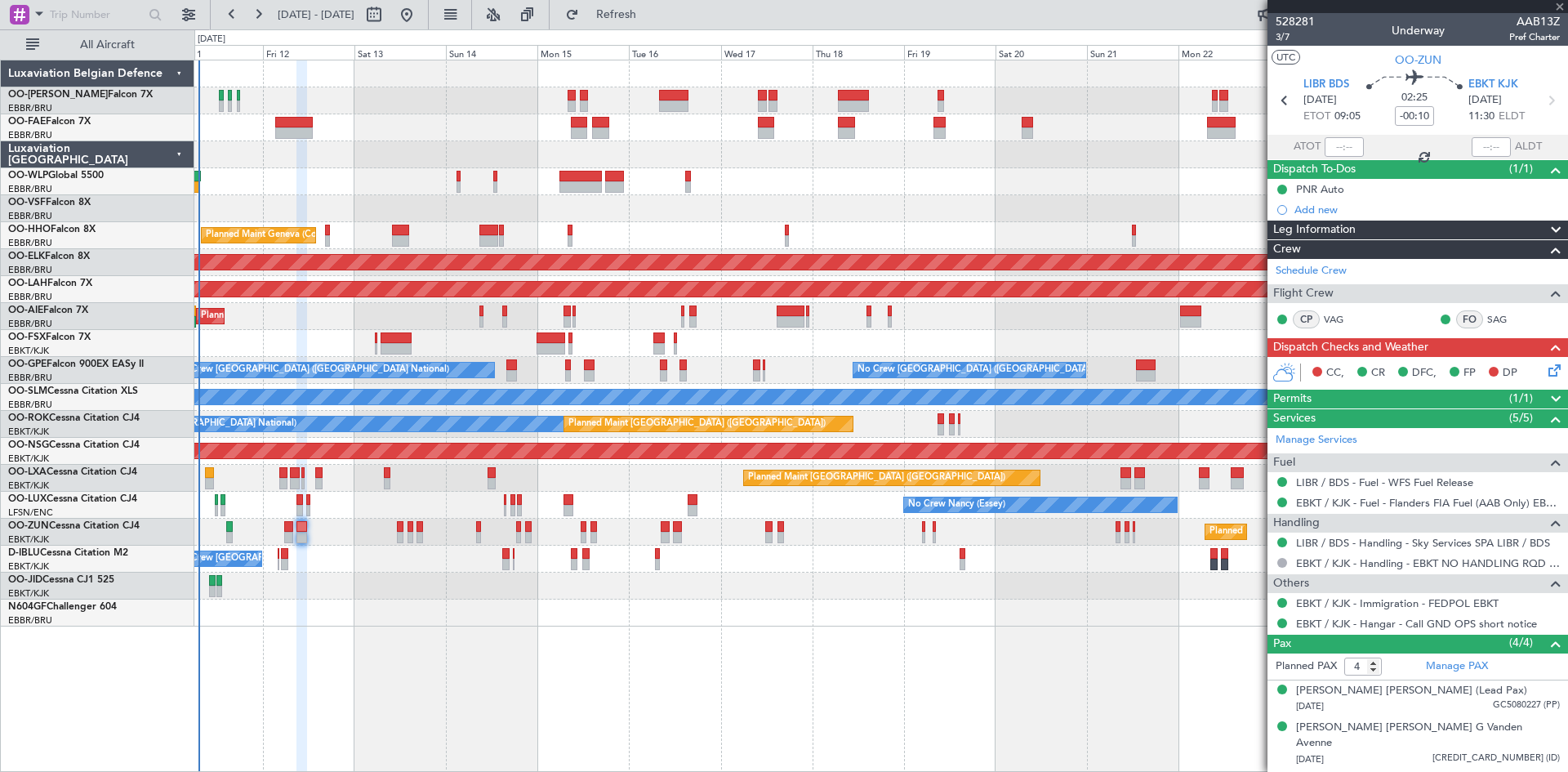
type input "2"
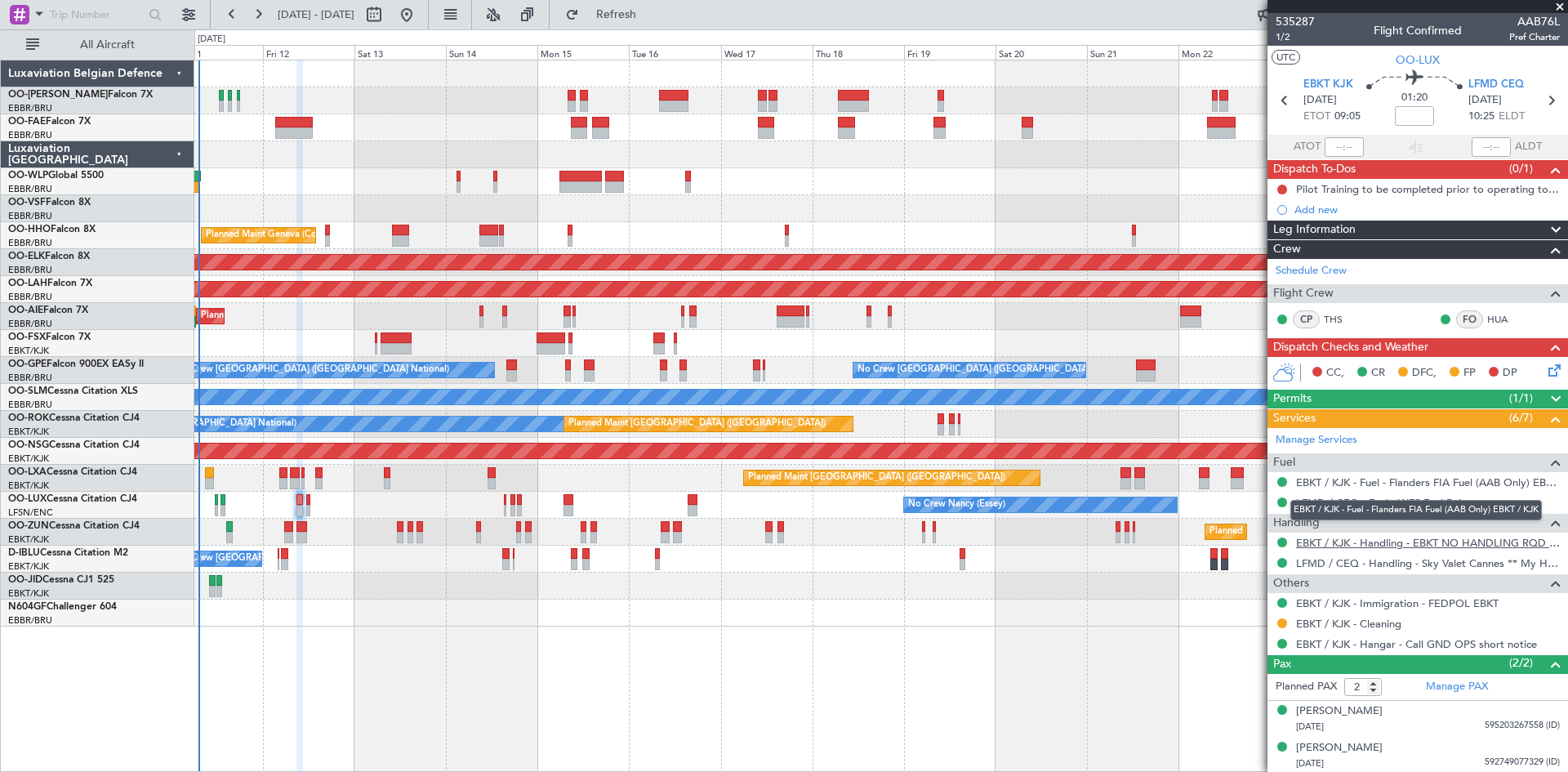
scroll to position [2, 0]
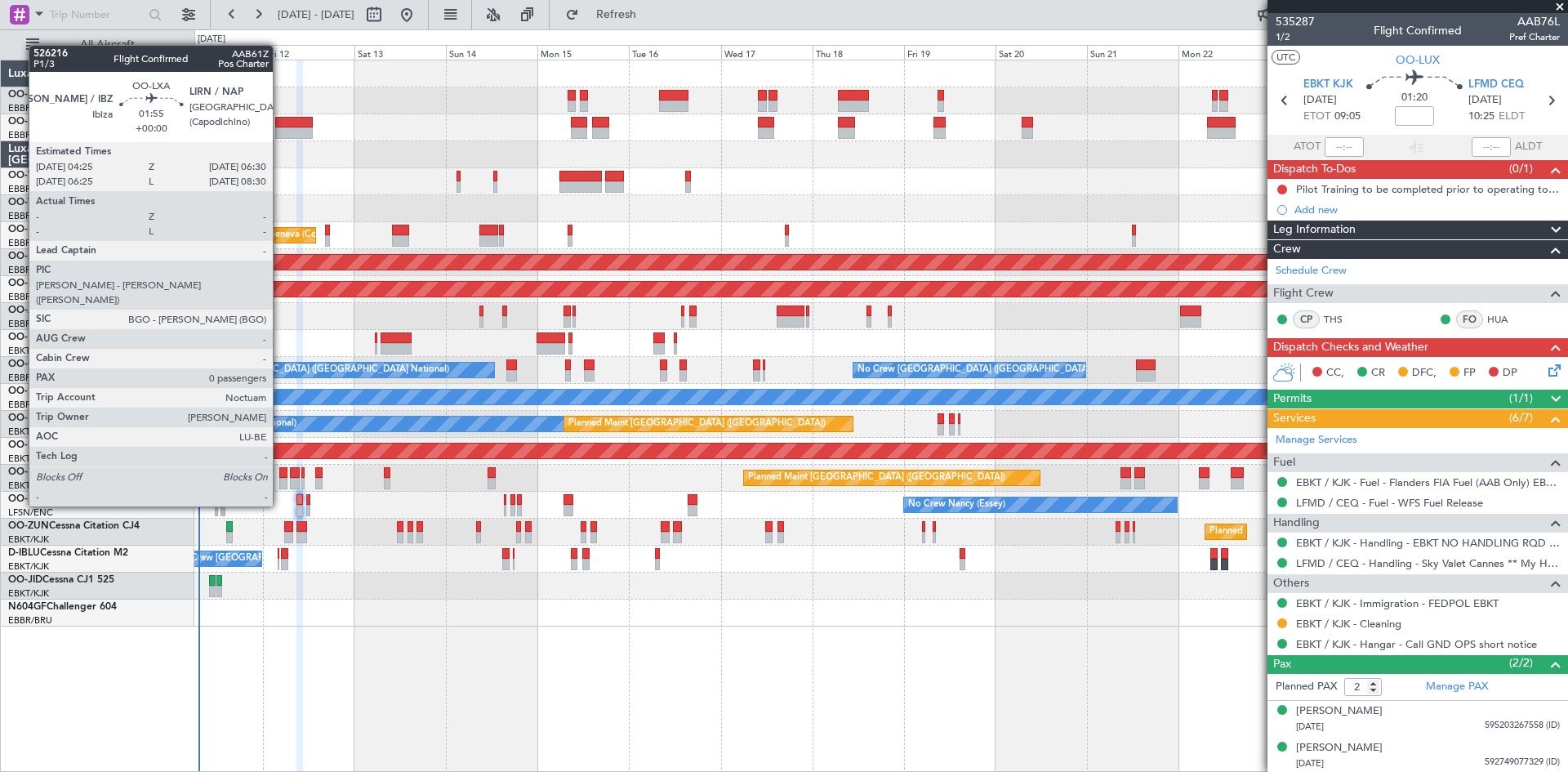
click at [280, 476] on div at bounding box center [283, 473] width 9 height 11
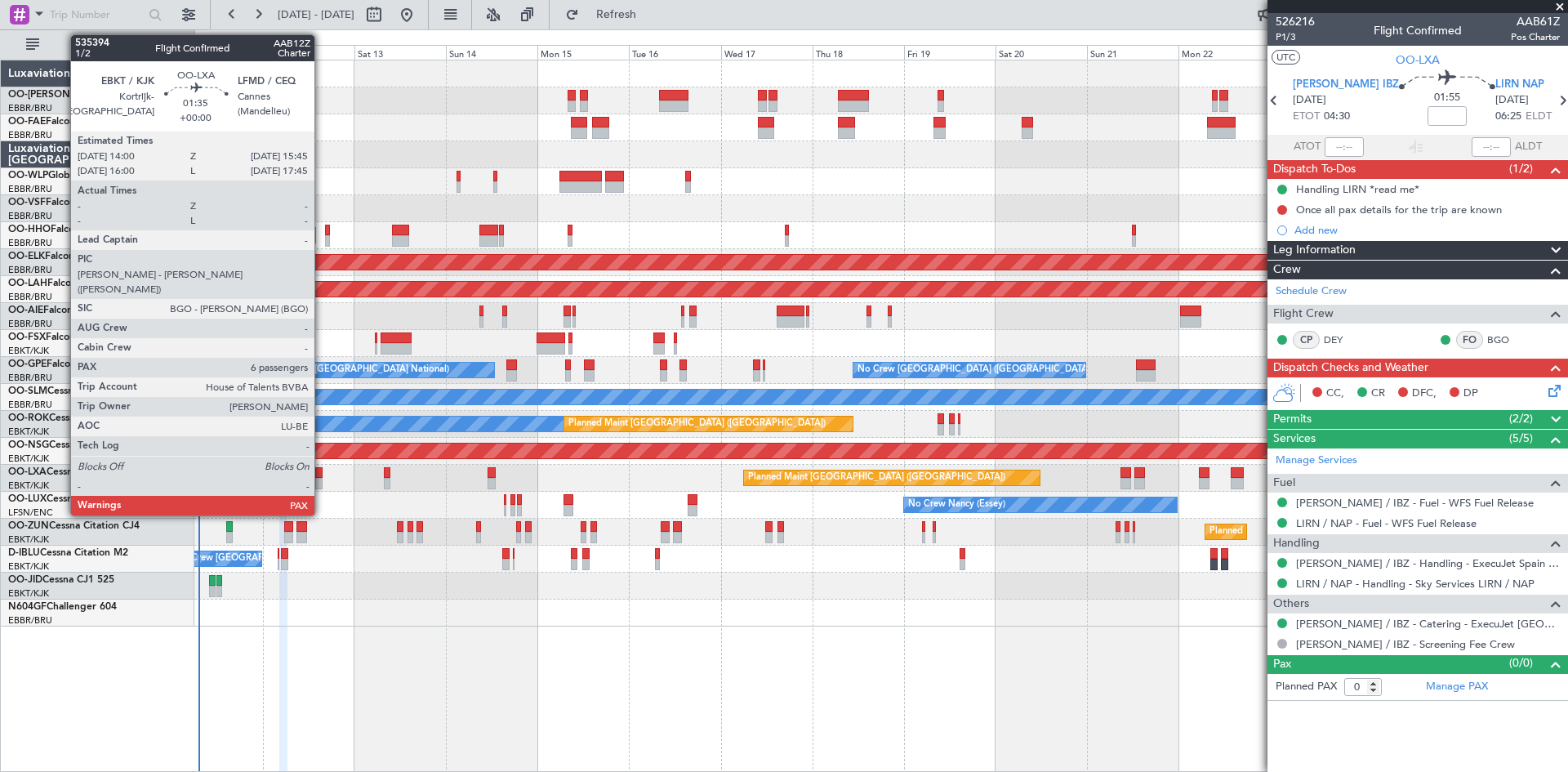
click at [322, 476] on div at bounding box center [319, 473] width 8 height 11
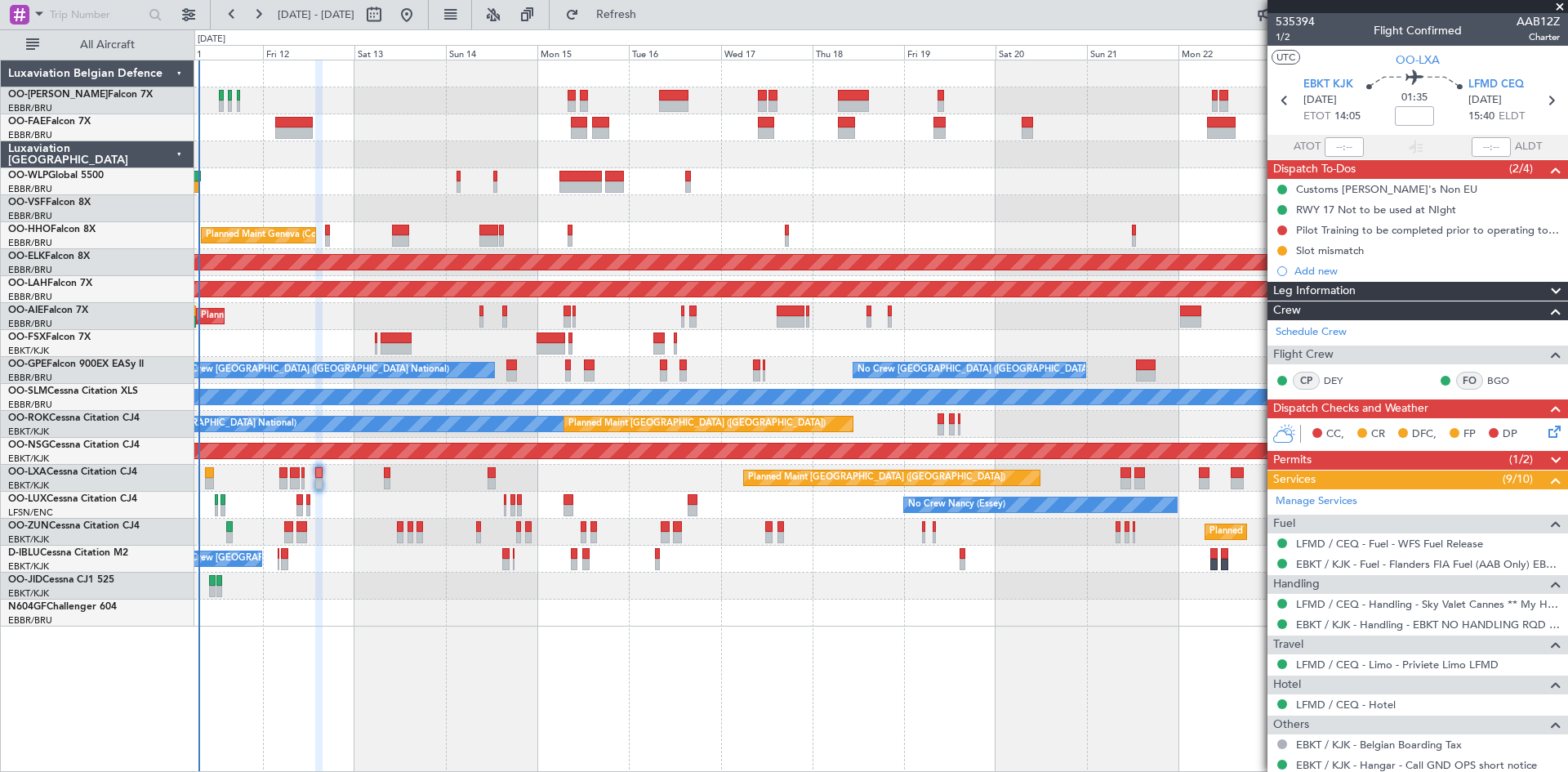
click at [1546, 457] on span at bounding box center [1556, 460] width 20 height 20
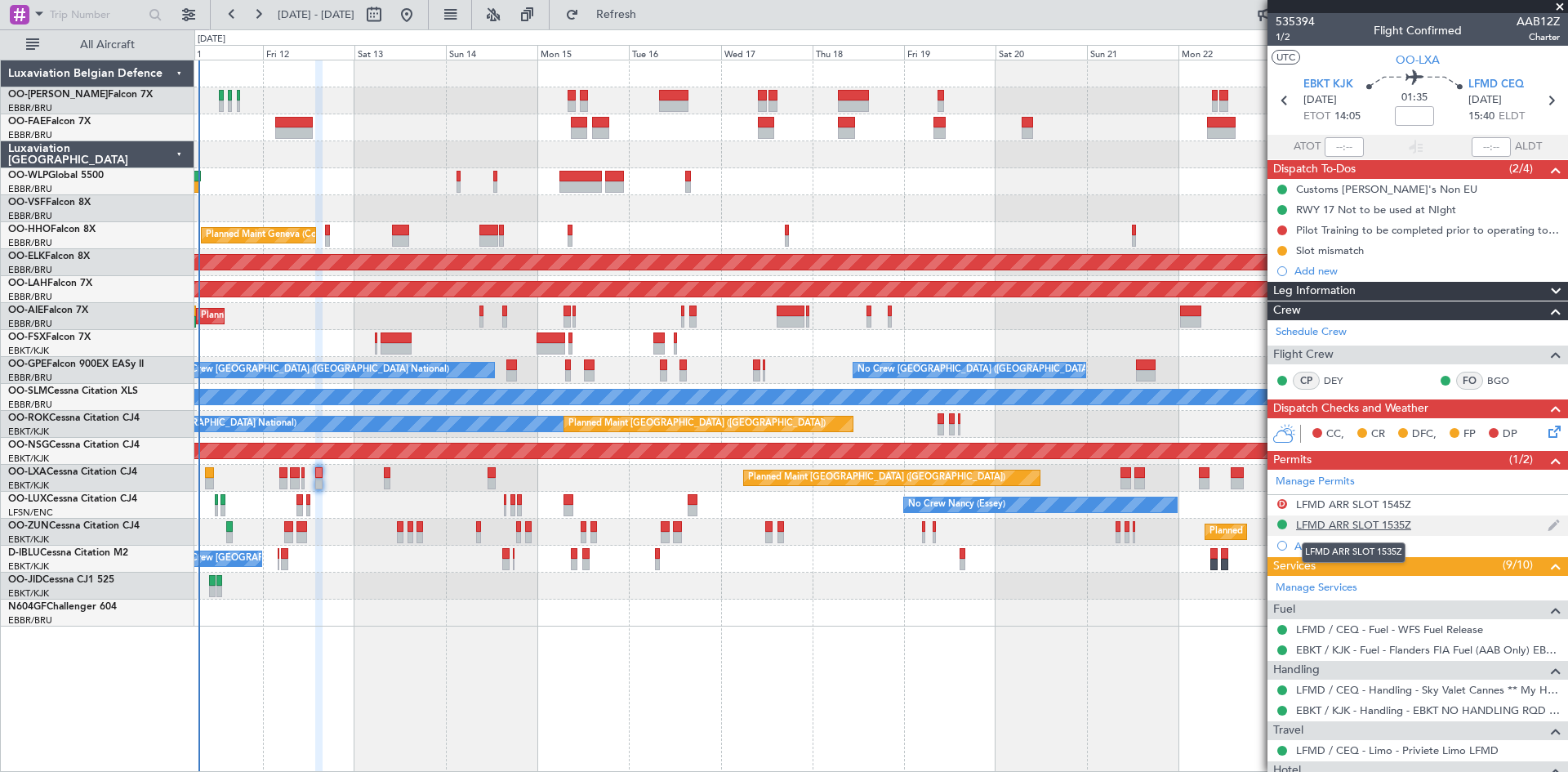
click at [1373, 525] on div "LFMD ARR SLOT 1535Z" at bounding box center [1354, 525] width 116 height 14
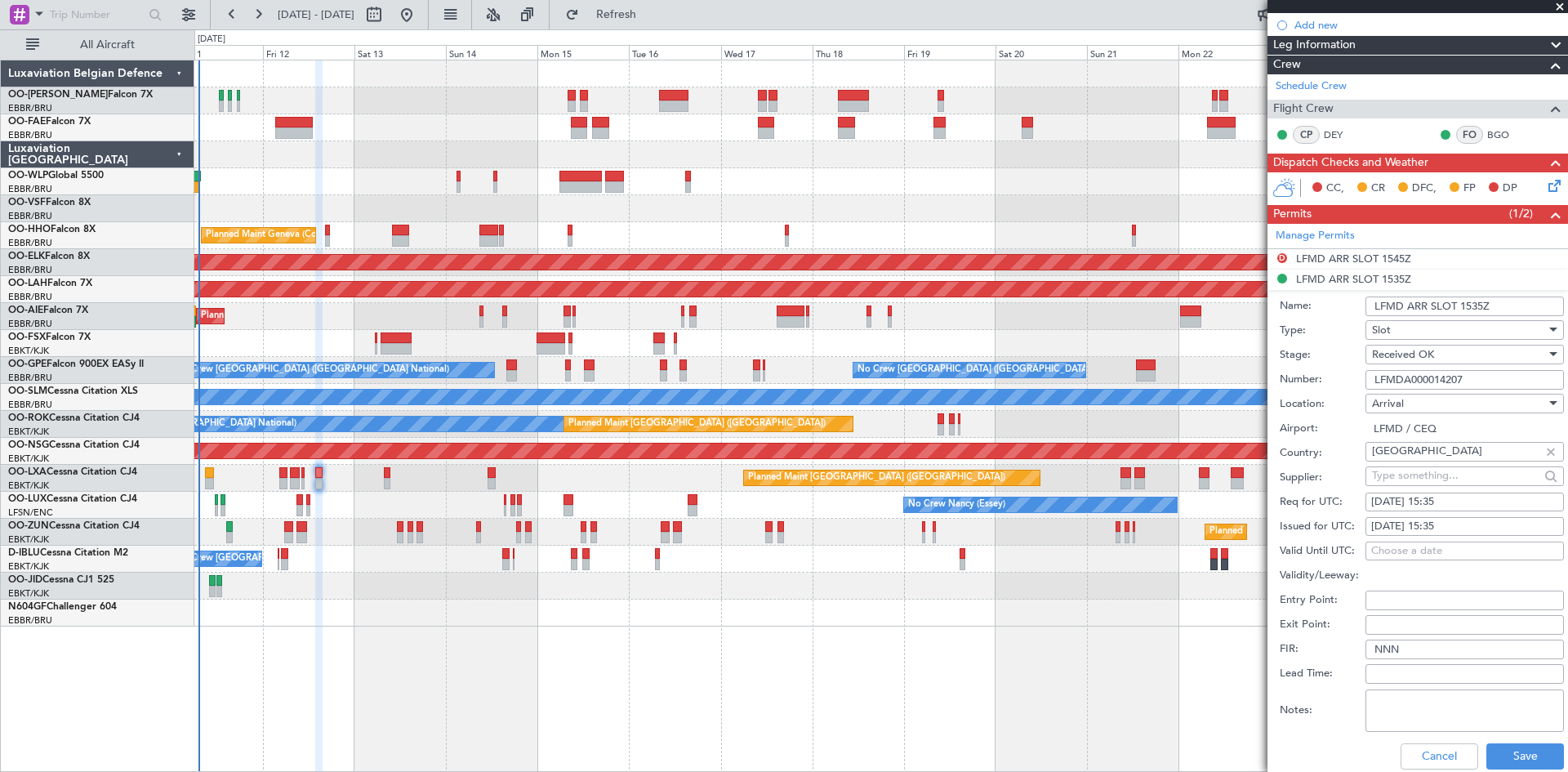
scroll to position [245, 0]
click at [1451, 760] on button "Cancel" at bounding box center [1440, 757] width 78 height 27
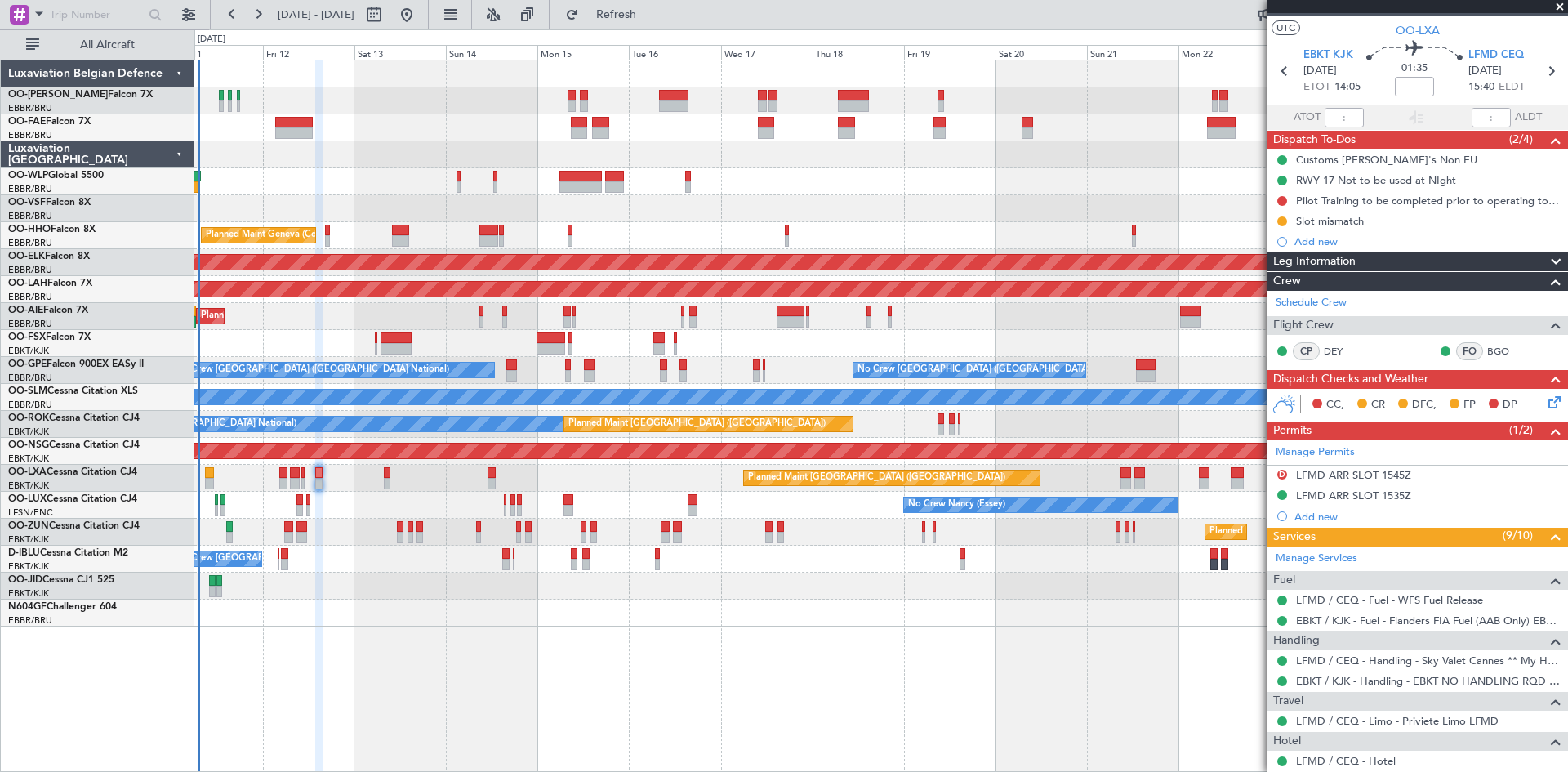
scroll to position [0, 0]
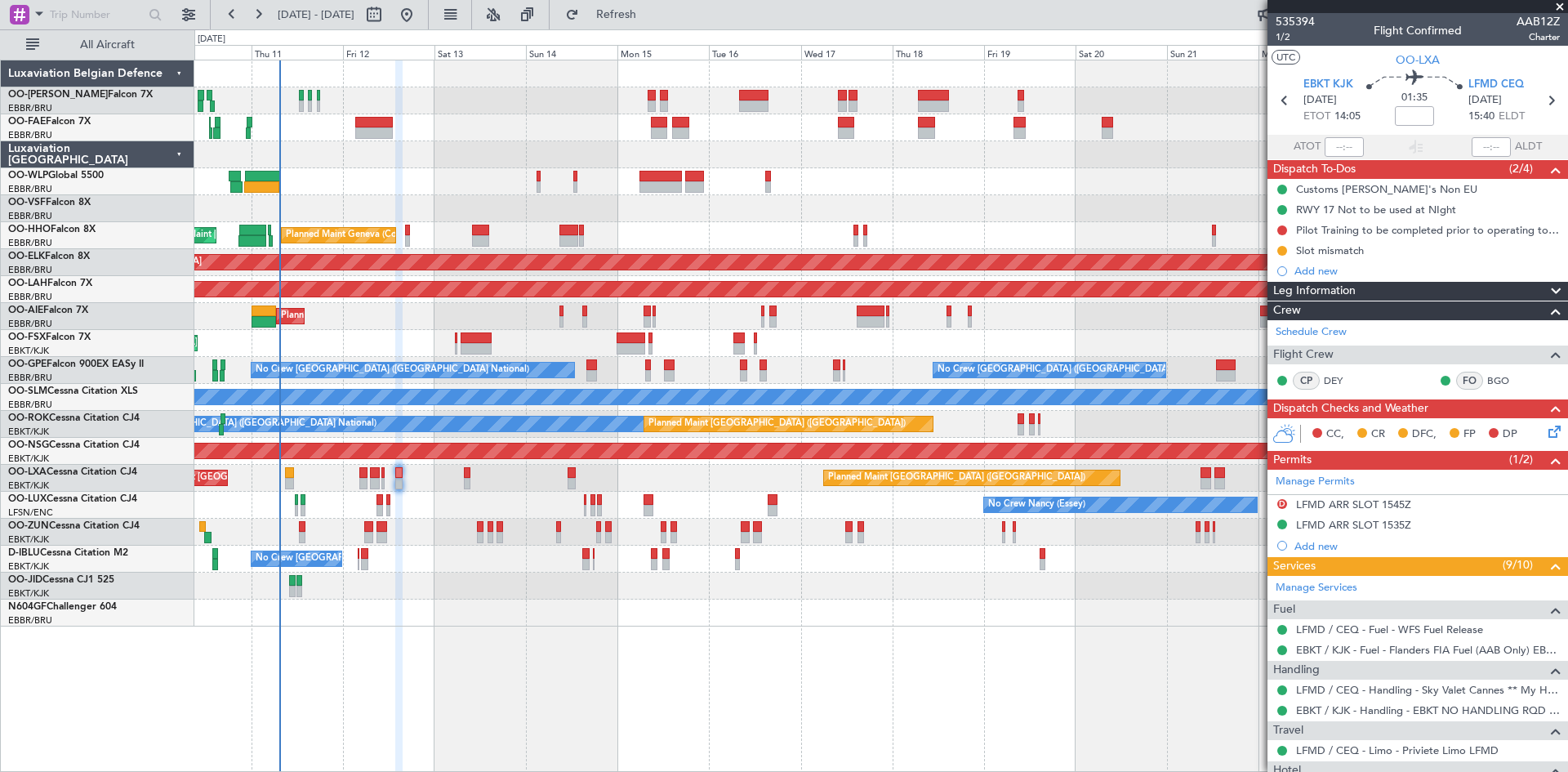
click at [339, 599] on div at bounding box center [880, 585] width 1373 height 27
click at [1400, 519] on div "LFMD ARR SLOT 1535Z" at bounding box center [1354, 525] width 116 height 14
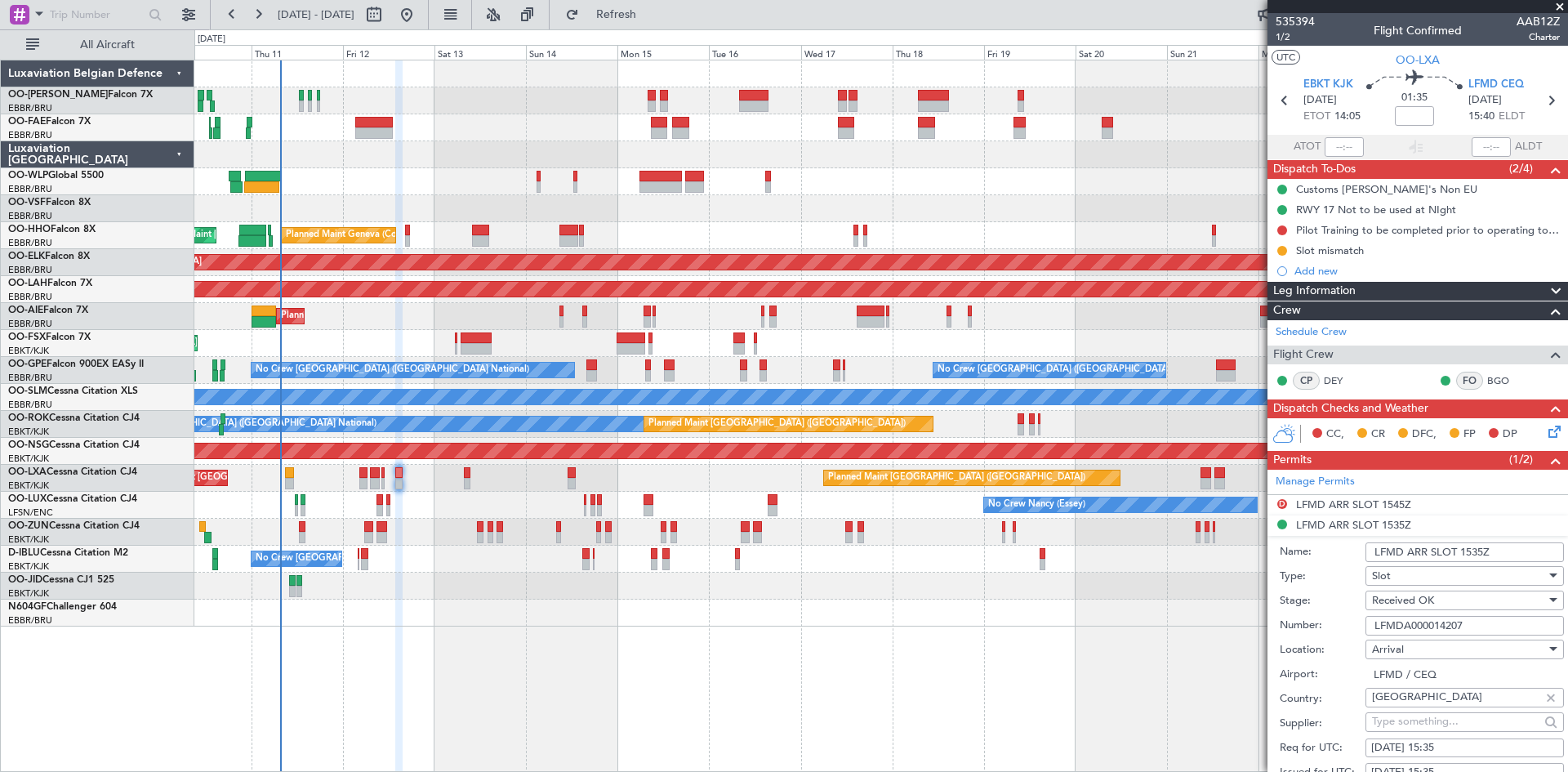
drag, startPoint x: 1473, startPoint y: 619, endPoint x: 1312, endPoint y: 619, distance: 161.0
click at [1312, 619] on div "Number: LFMDA000014207" at bounding box center [1422, 626] width 284 height 25
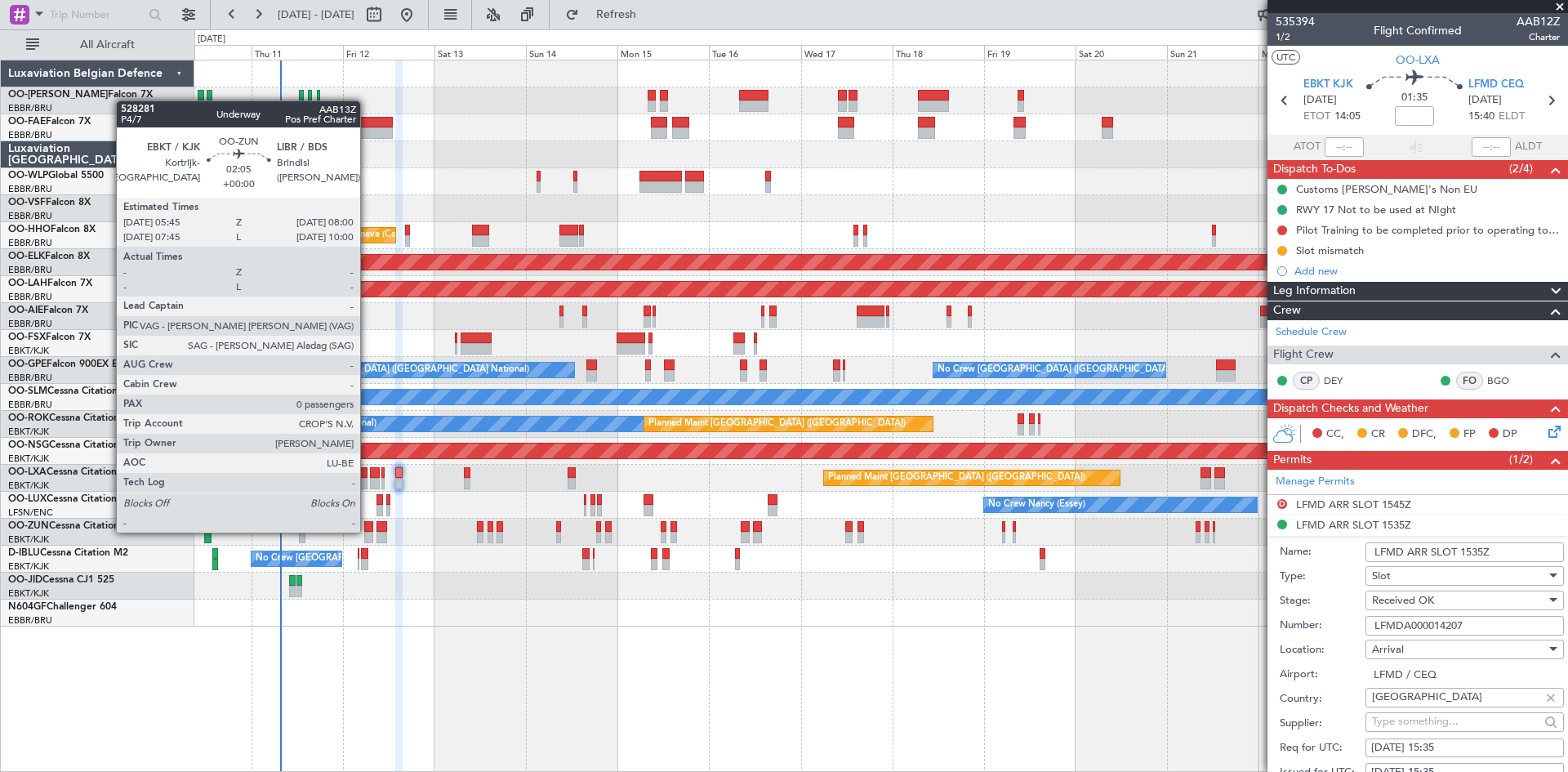
click at [368, 530] on div at bounding box center [369, 527] width 9 height 11
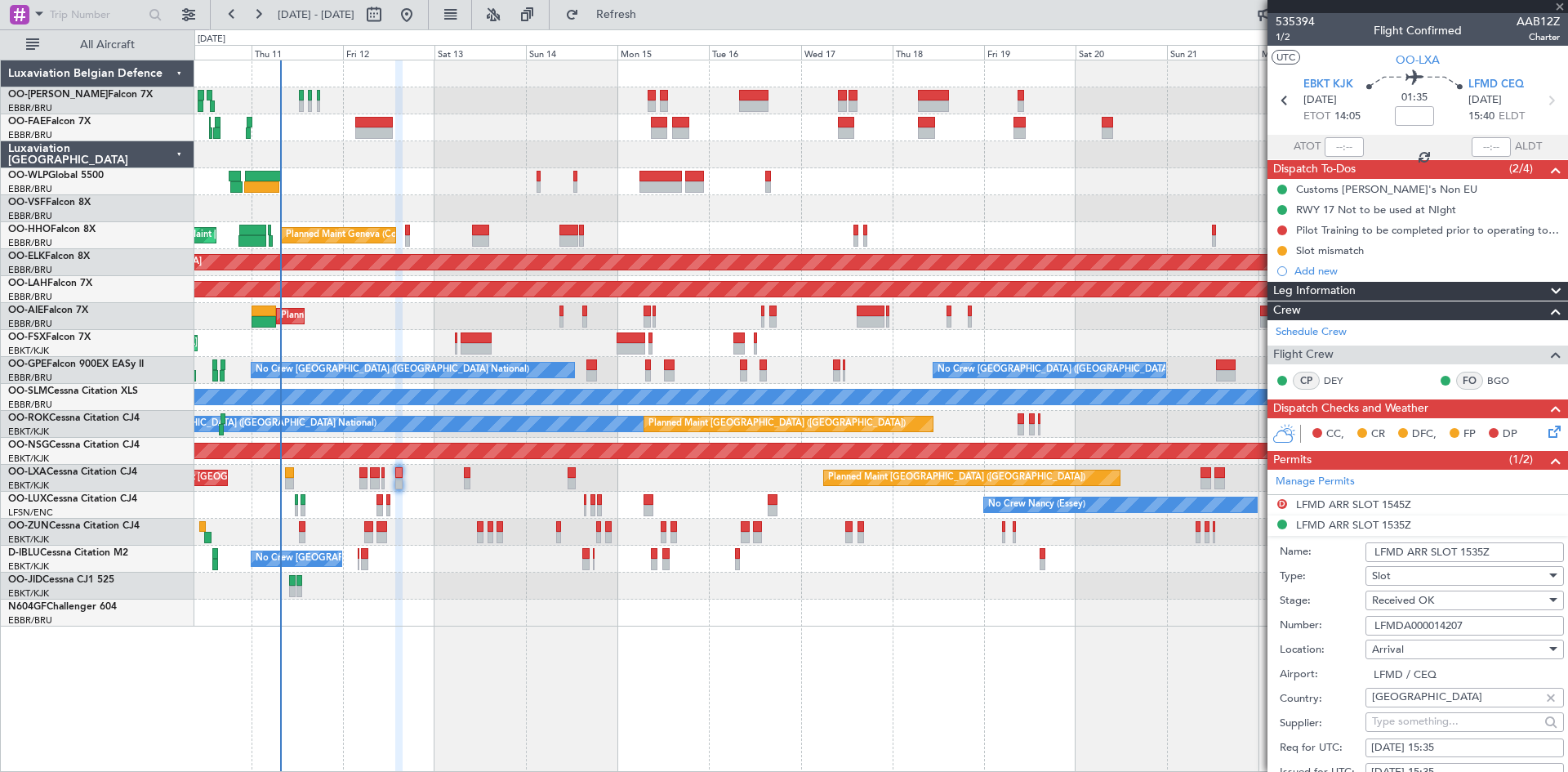
type input "0"
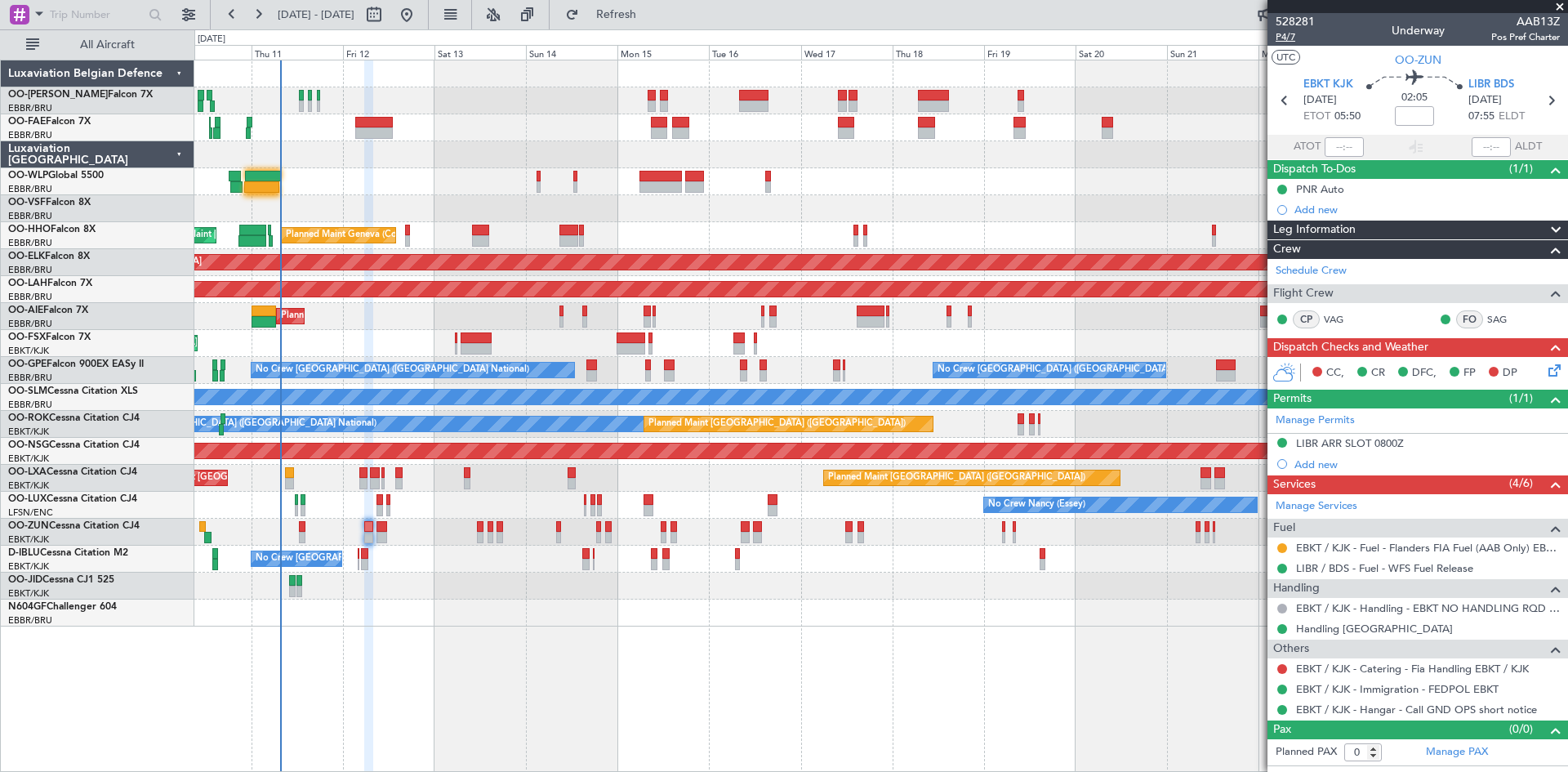
click at [1293, 39] on span "P4/7" at bounding box center [1295, 37] width 39 height 14
click at [1552, 372] on icon at bounding box center [1552, 368] width 13 height 13
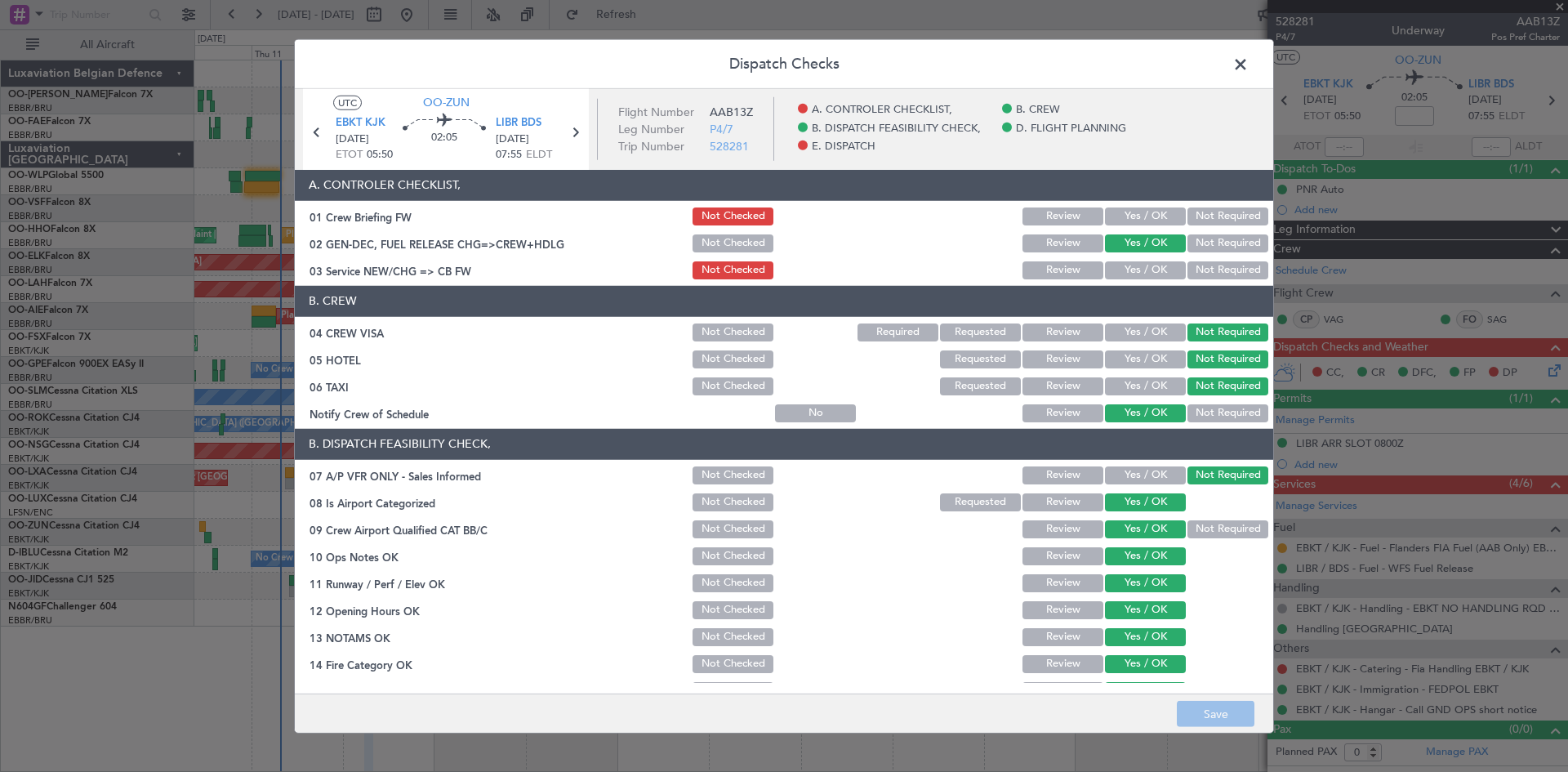
click at [1118, 278] on button "Yes / OK" at bounding box center [1145, 270] width 81 height 18
click at [1243, 711] on button "Save" at bounding box center [1216, 714] width 78 height 27
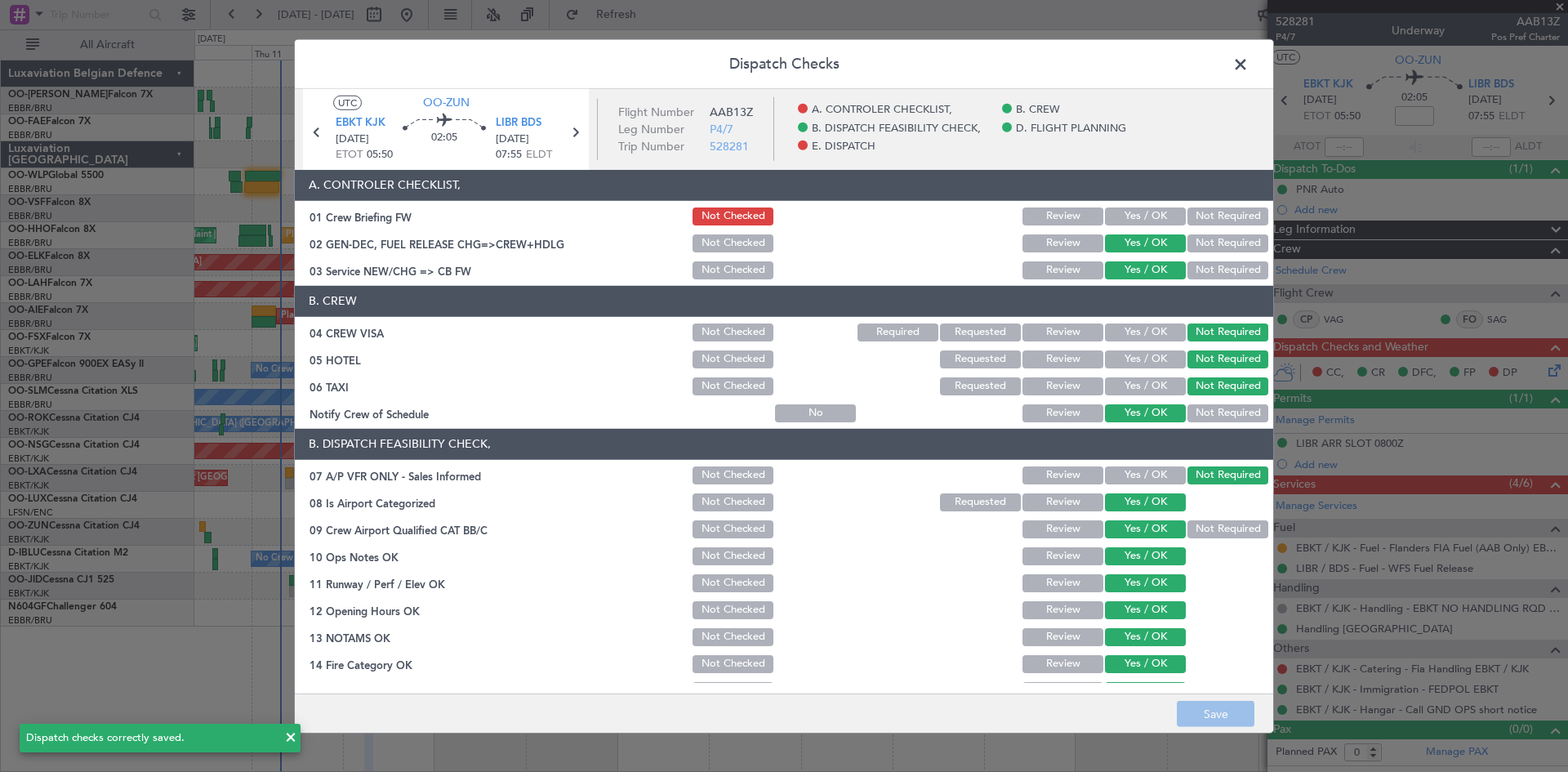
click at [1249, 65] on span at bounding box center [1249, 67] width 0 height 32
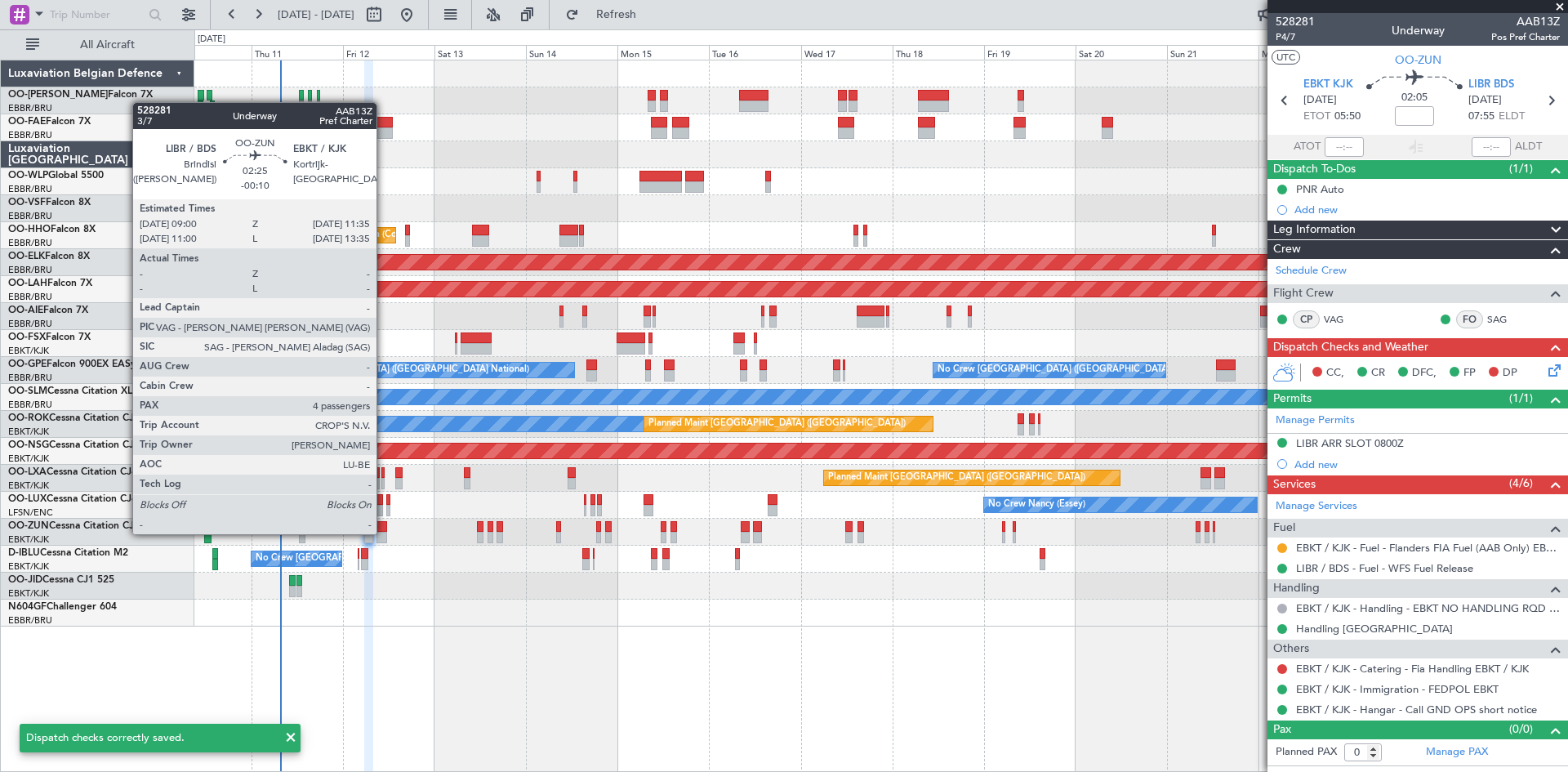
click at [383, 532] on div at bounding box center [381, 537] width 10 height 11
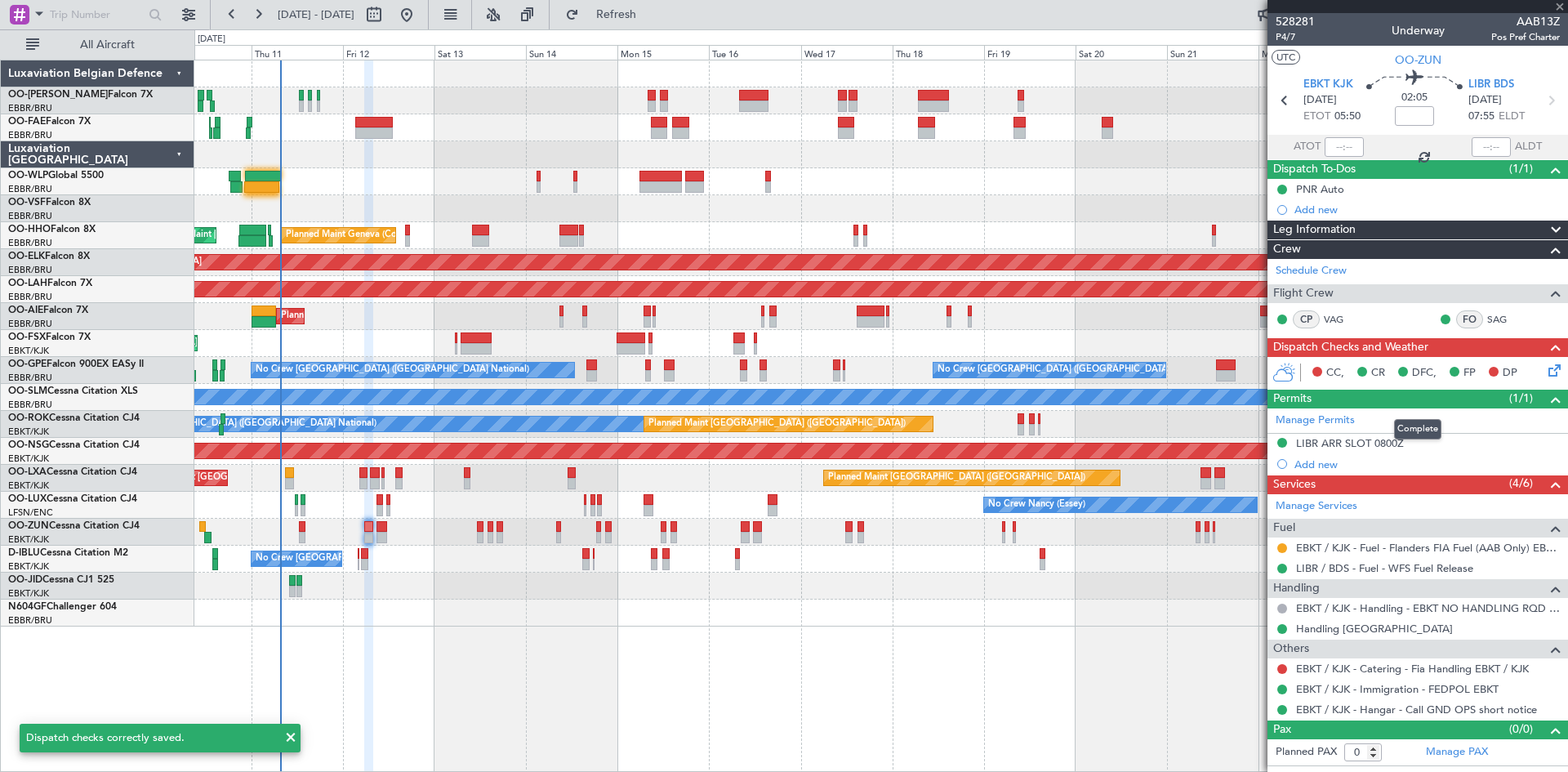
type input "-00:10"
type input "4"
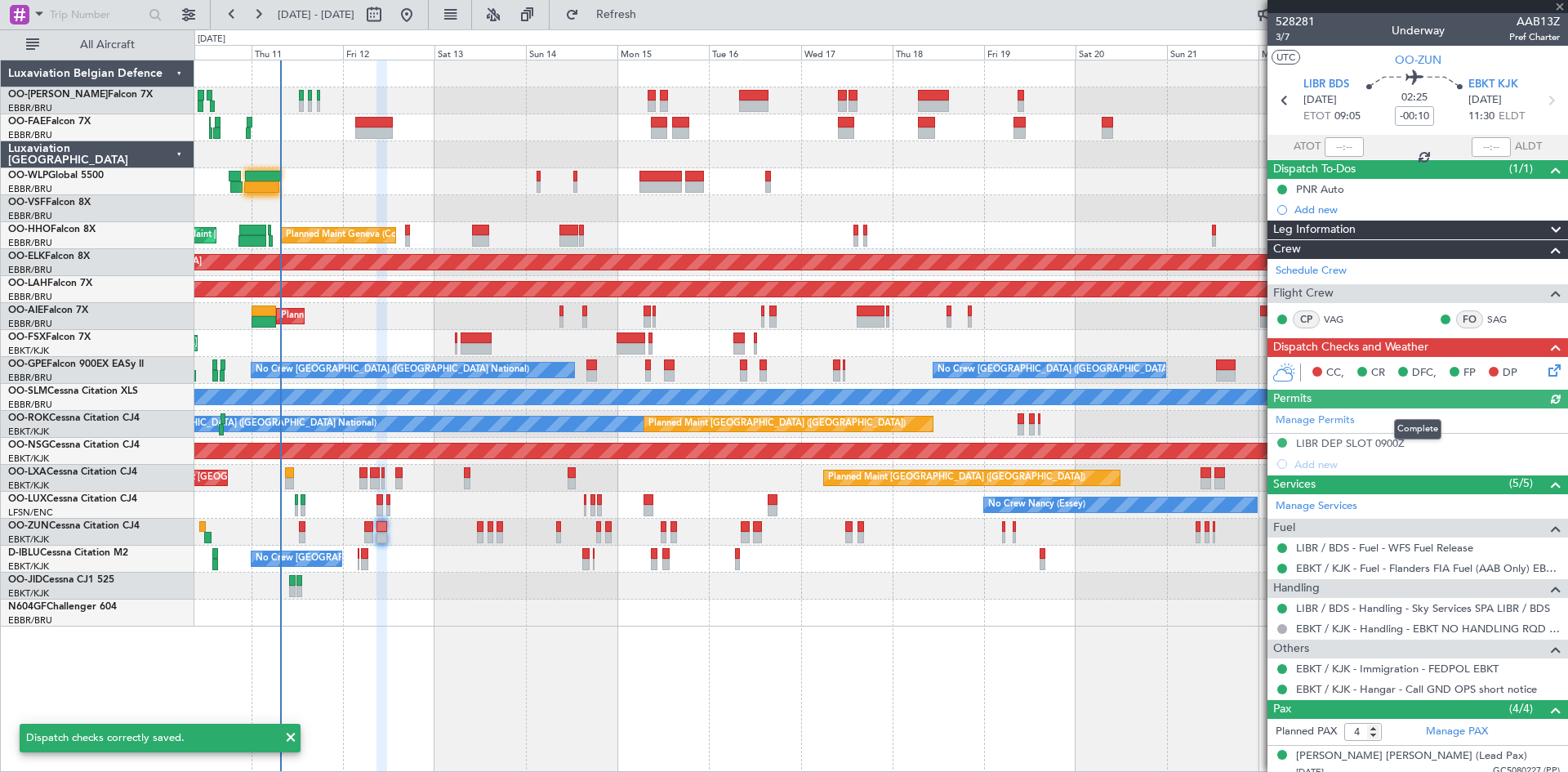
click at [1545, 369] on icon at bounding box center [1552, 368] width 13 height 13
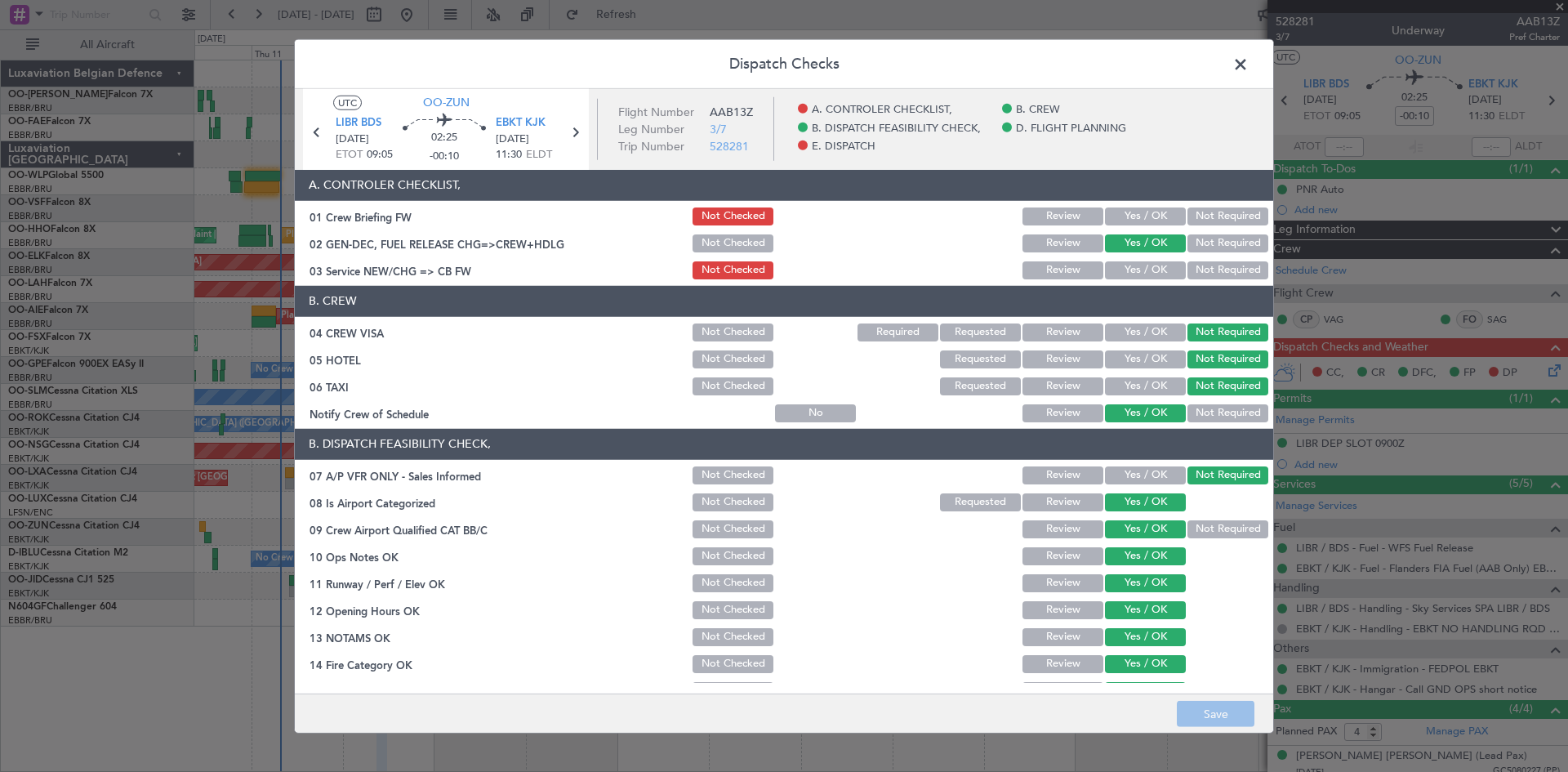
click at [1132, 267] on button "Yes / OK" at bounding box center [1145, 270] width 81 height 18
click at [1234, 709] on button "Save" at bounding box center [1216, 714] width 78 height 27
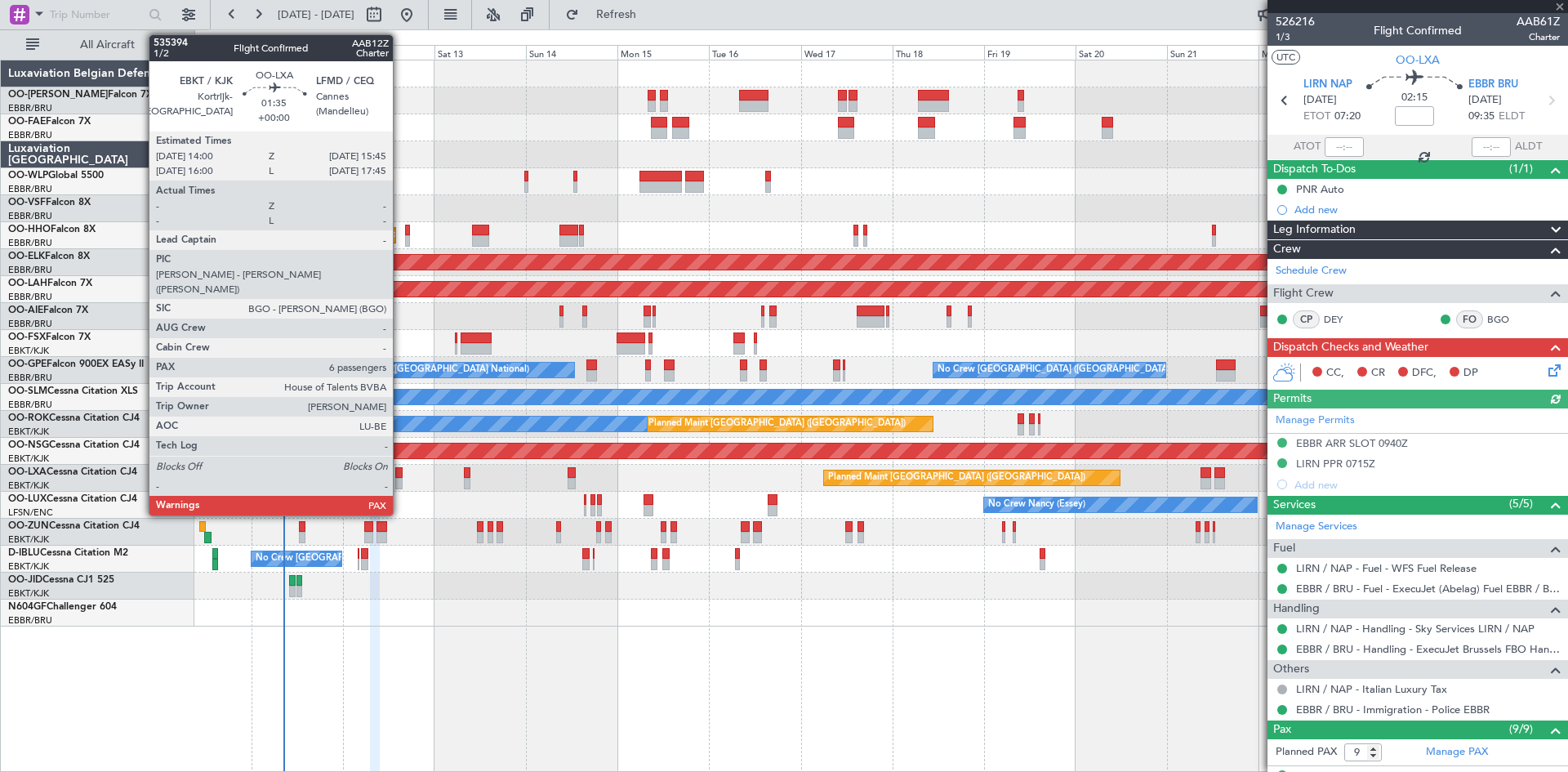
click at [400, 473] on div at bounding box center [399, 473] width 8 height 11
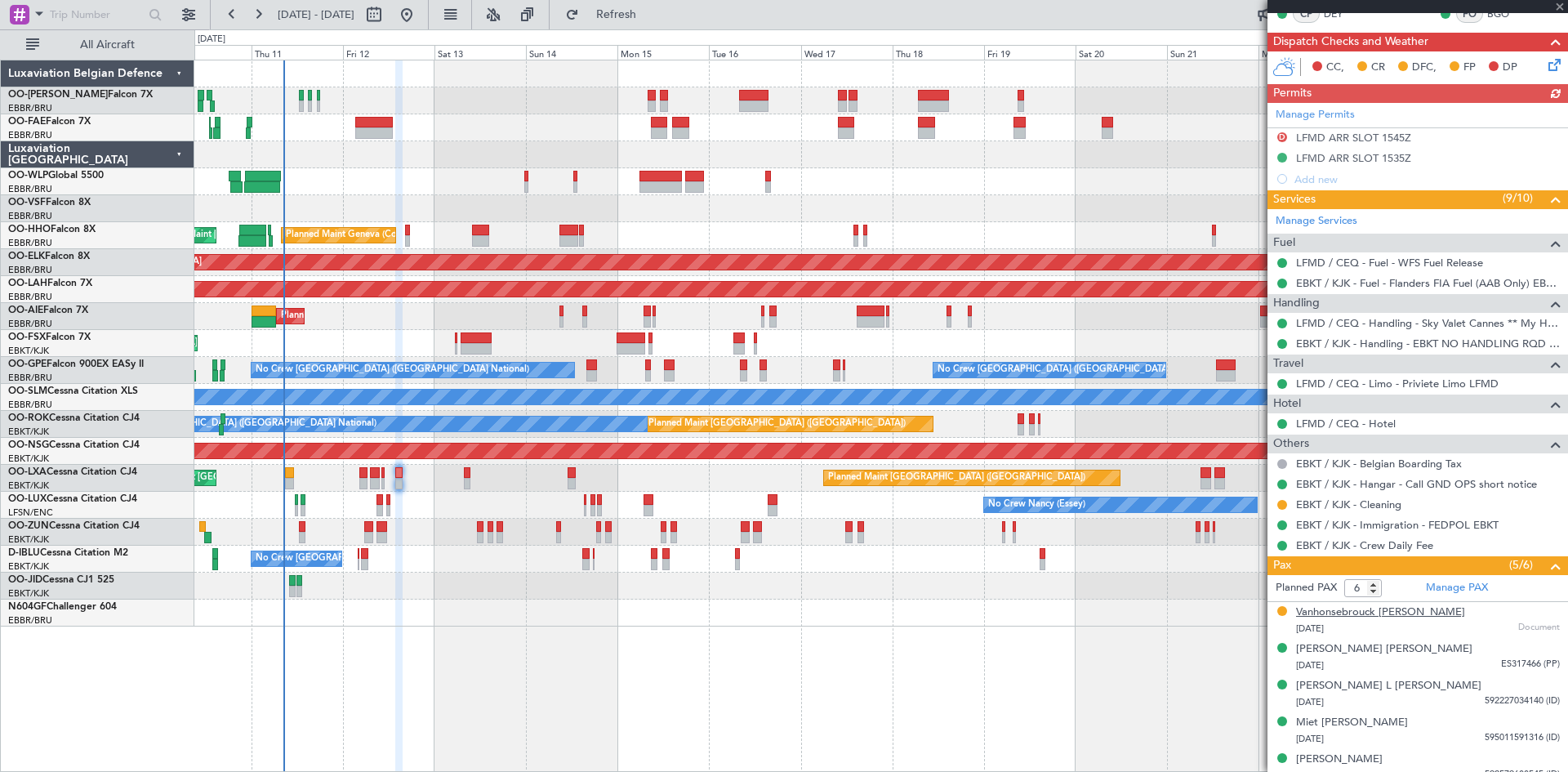
scroll to position [408, 0]
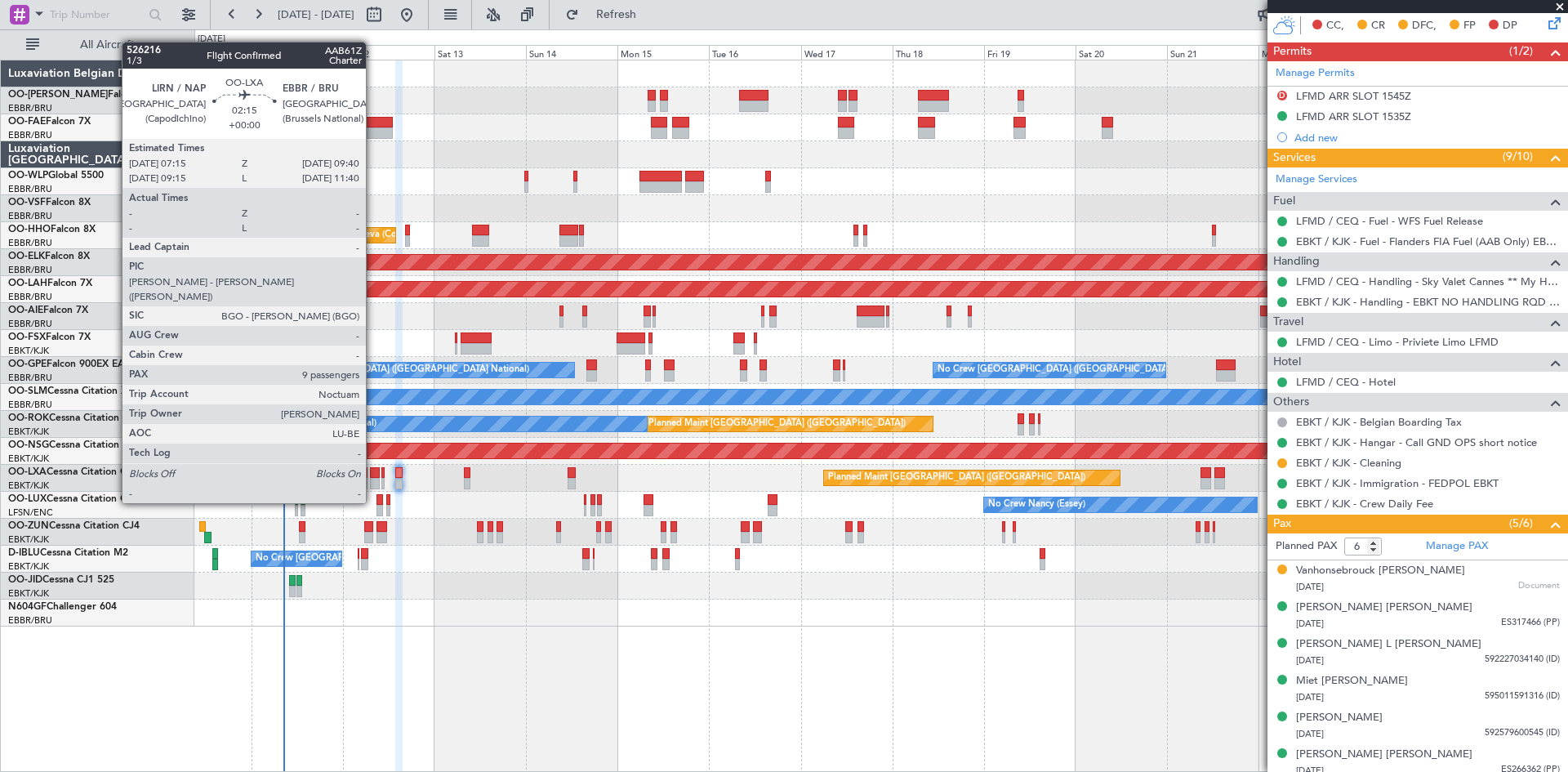
click at [373, 474] on div at bounding box center [375, 473] width 9 height 11
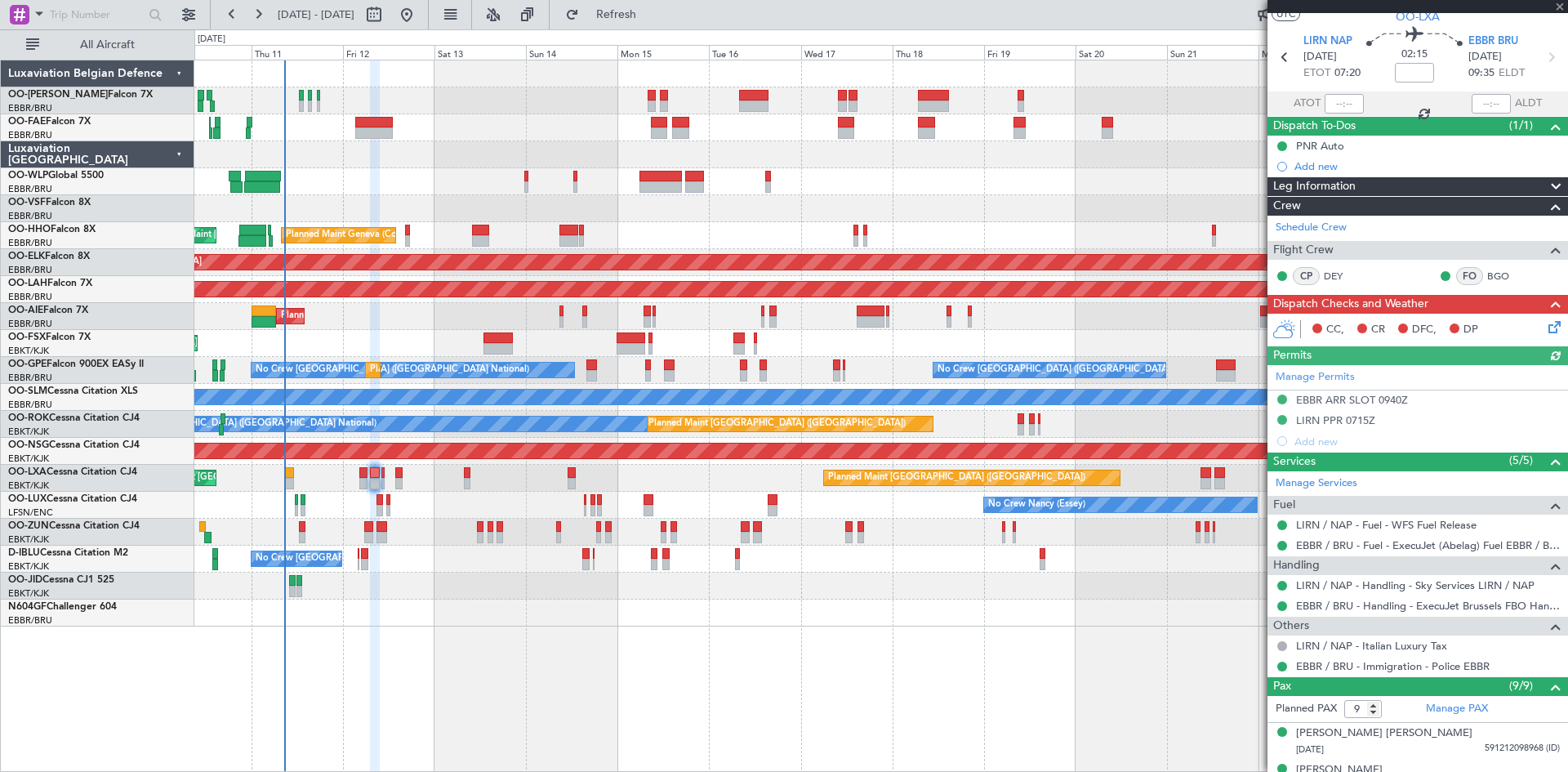
scroll to position [0, 0]
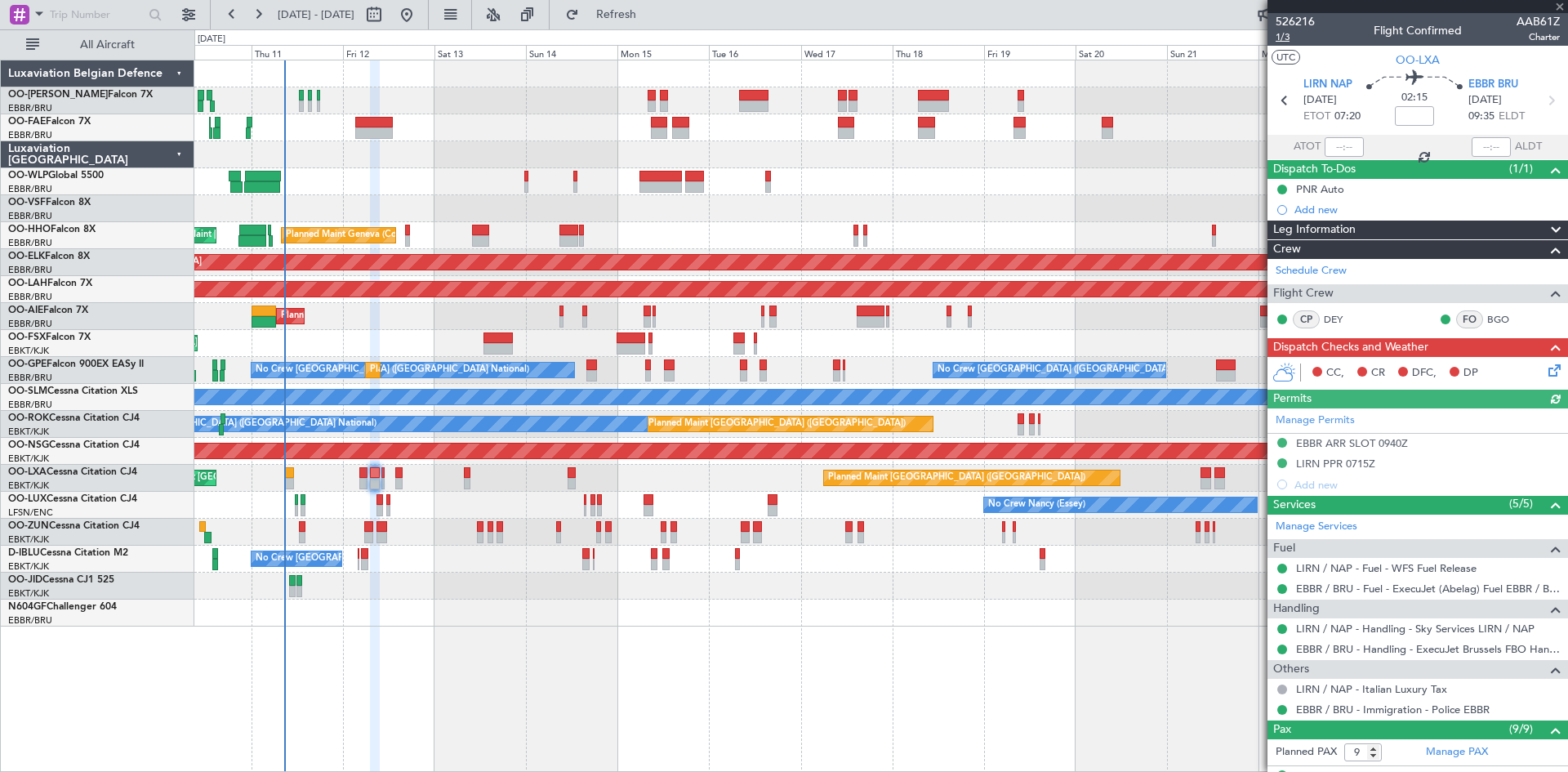
click at [1280, 34] on span "1/3" at bounding box center [1295, 37] width 39 height 14
click at [1331, 438] on div "EBBR ARR SLOT 0940Z" at bounding box center [1352, 442] width 112 height 14
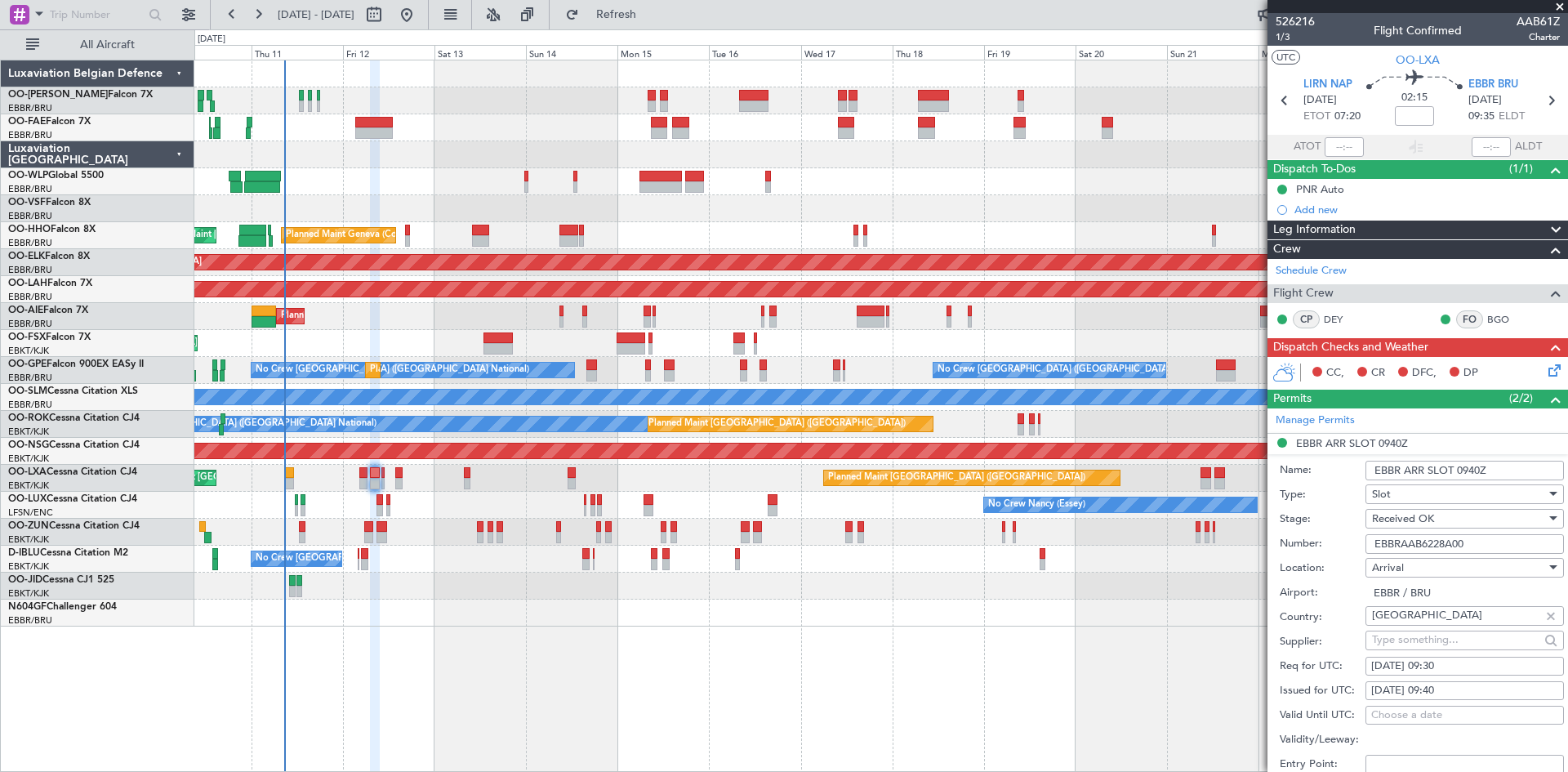
drag, startPoint x: 1476, startPoint y: 547, endPoint x: 1337, endPoint y: 554, distance: 139.2
click at [1337, 554] on div "Number: EBBRAAB6228A00" at bounding box center [1422, 544] width 284 height 25
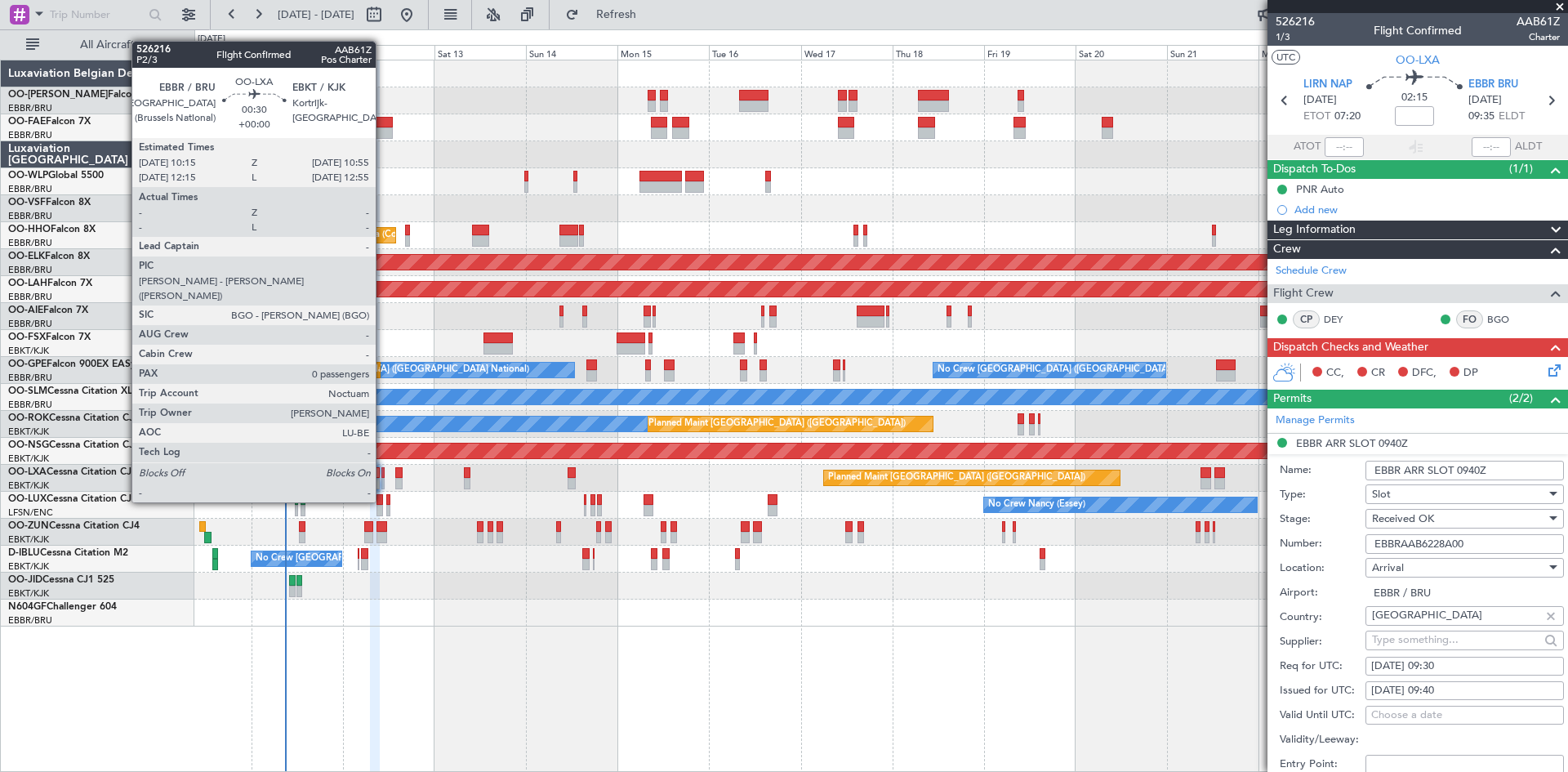
click at [383, 473] on div at bounding box center [383, 473] width 3 height 11
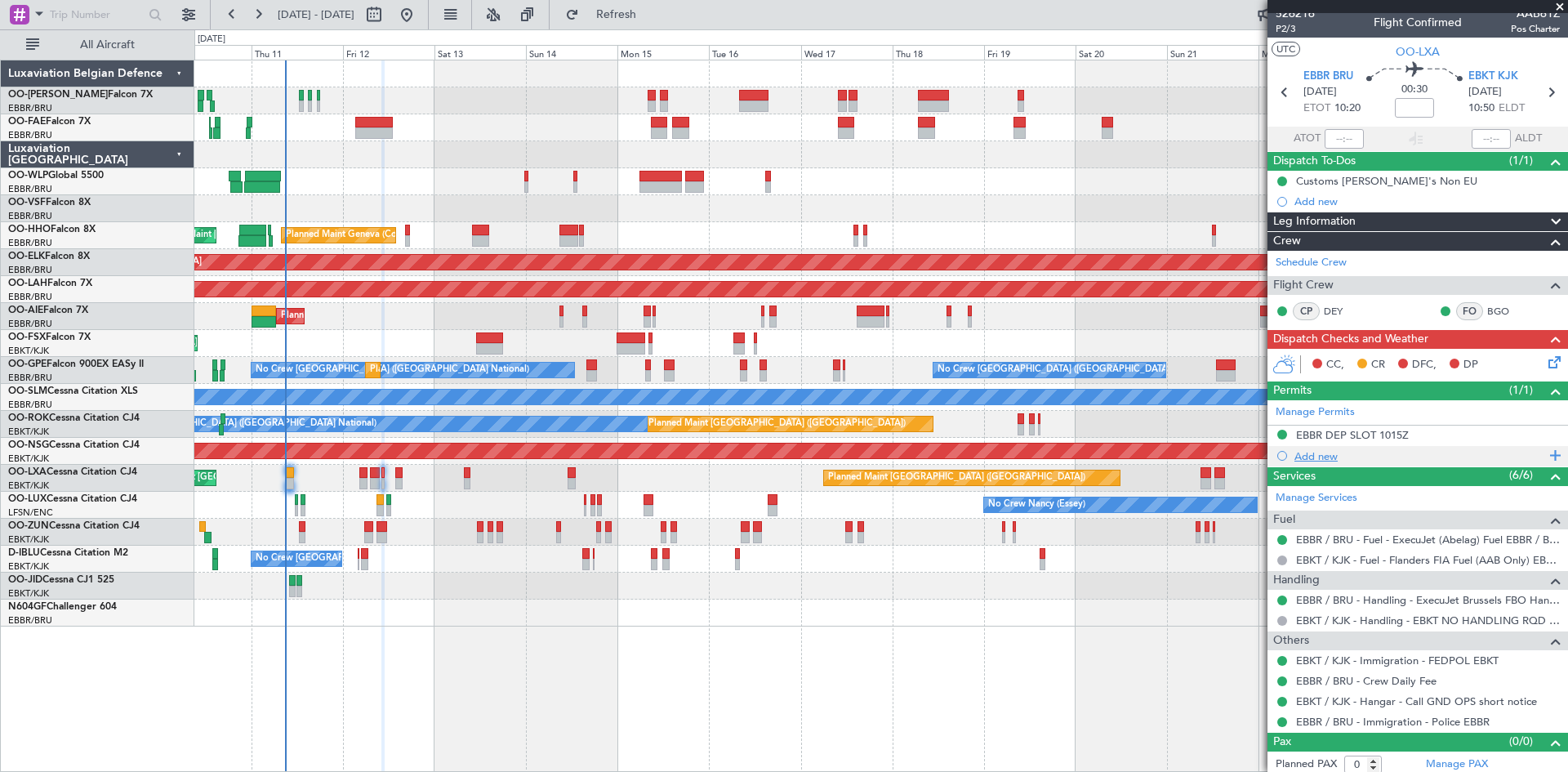
scroll to position [14, 0]
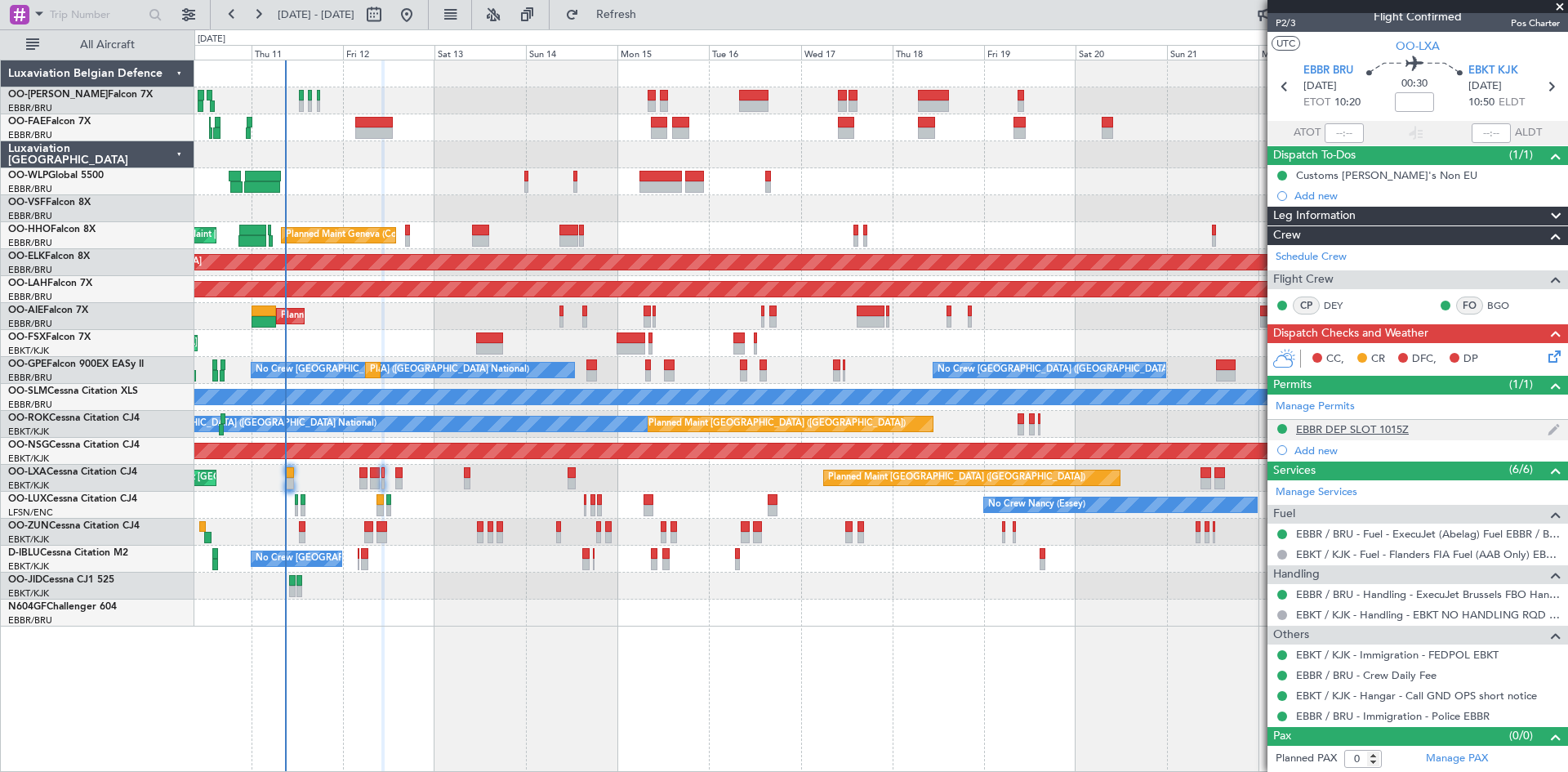
click at [1389, 426] on div "EBBR DEP SLOT 1015Z" at bounding box center [1352, 429] width 113 height 14
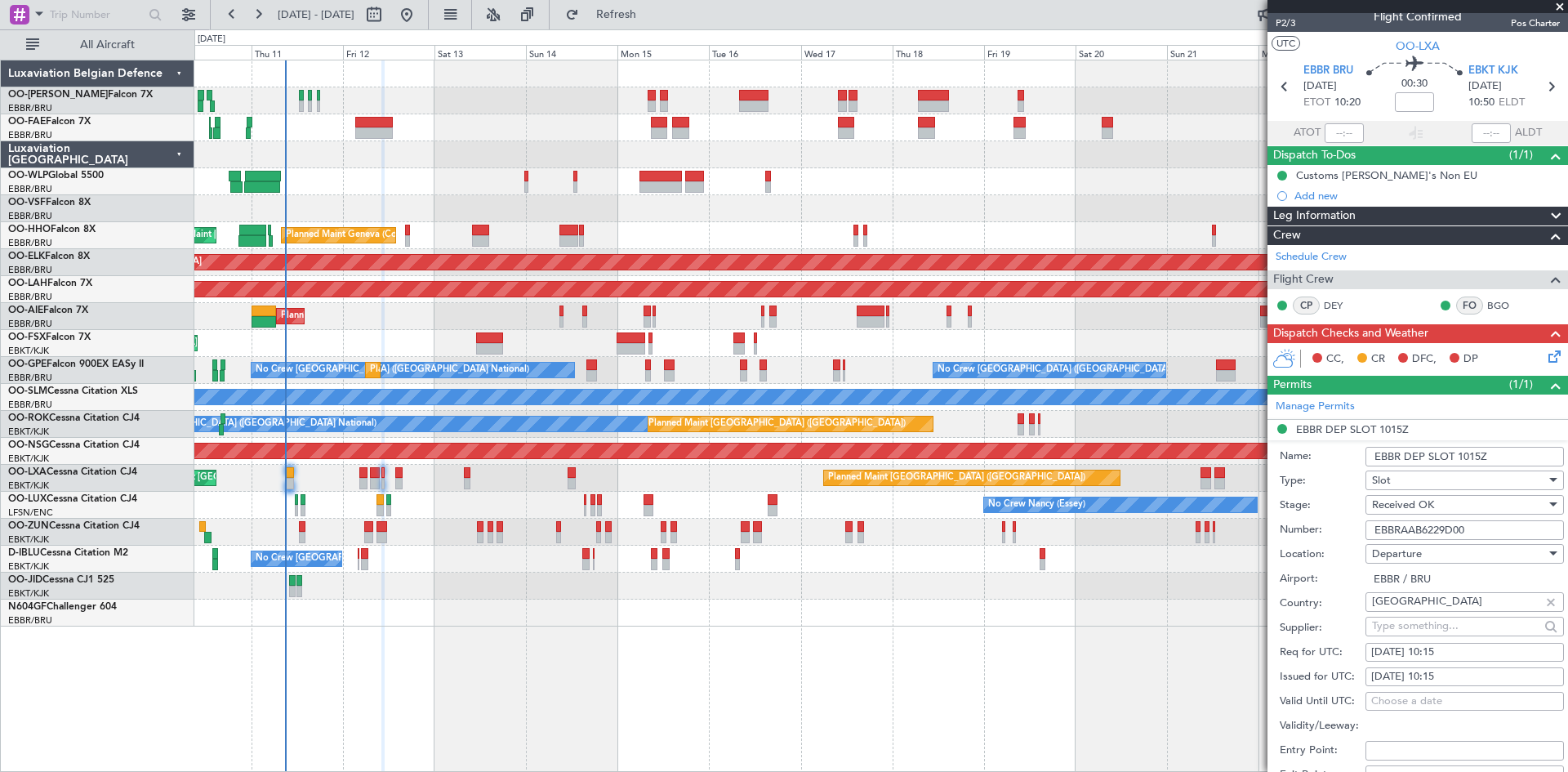
drag, startPoint x: 1472, startPoint y: 530, endPoint x: 1181, endPoint y: 536, distance: 291.1
click at [1181, 536] on fb-app "10 Sep 2025 - 25 Sep 2025 Refresh Quick Links All Aircraft Planned Maint Liege …" at bounding box center [784, 392] width 1568 height 760
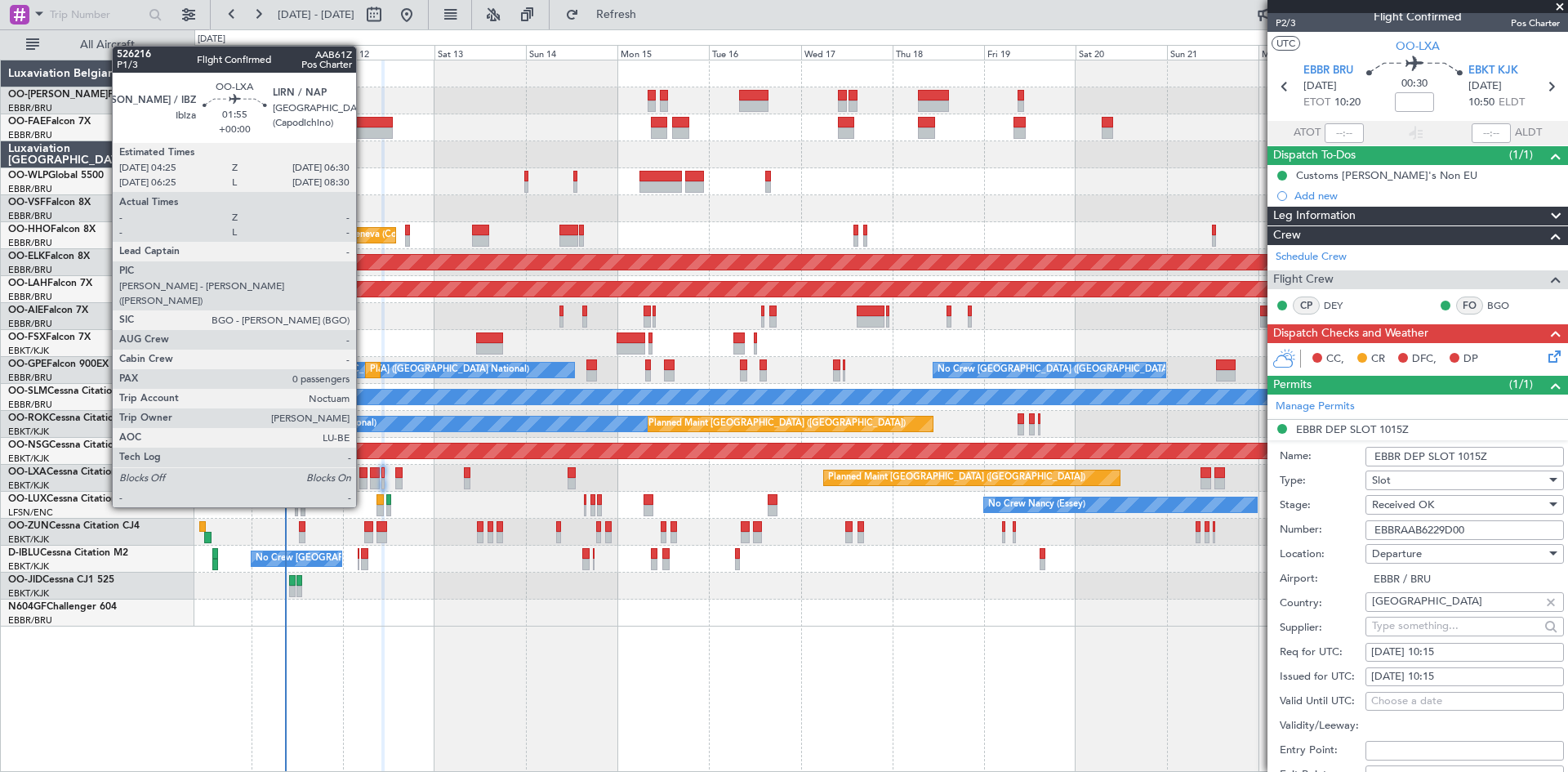
click at [364, 476] on div at bounding box center [363, 473] width 9 height 11
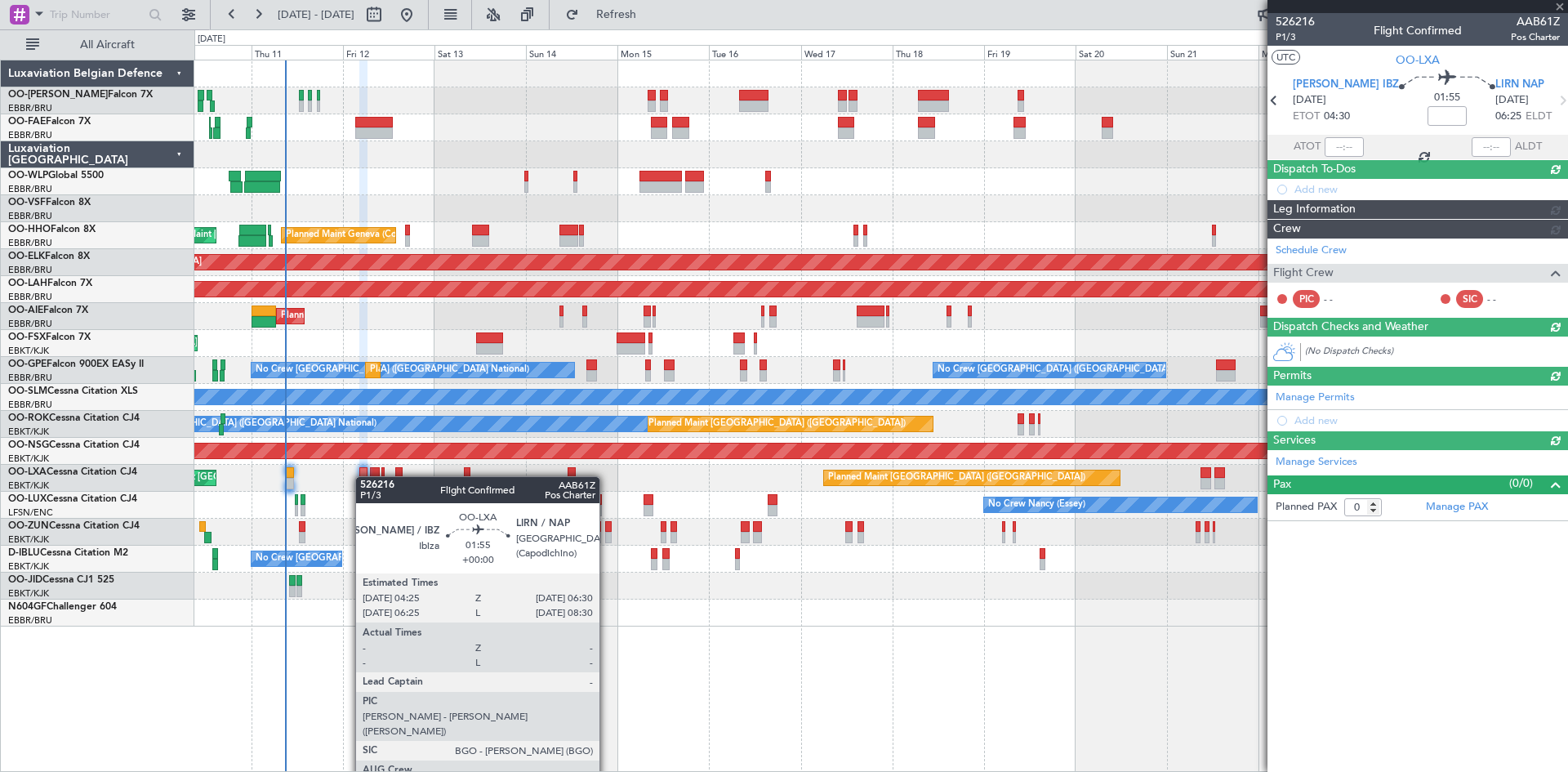
scroll to position [0, 0]
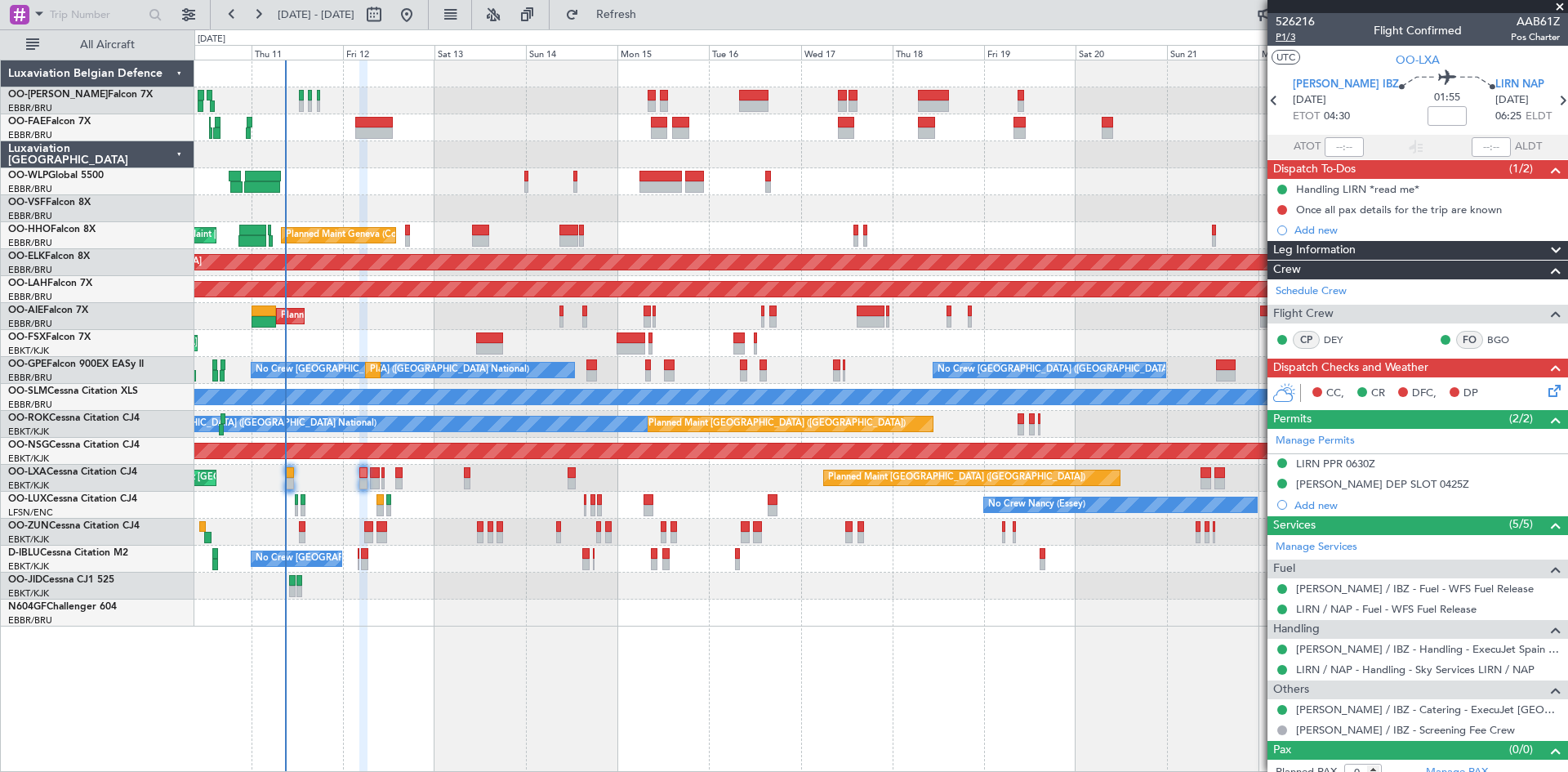
click at [1294, 39] on span "P1/3" at bounding box center [1295, 37] width 39 height 14
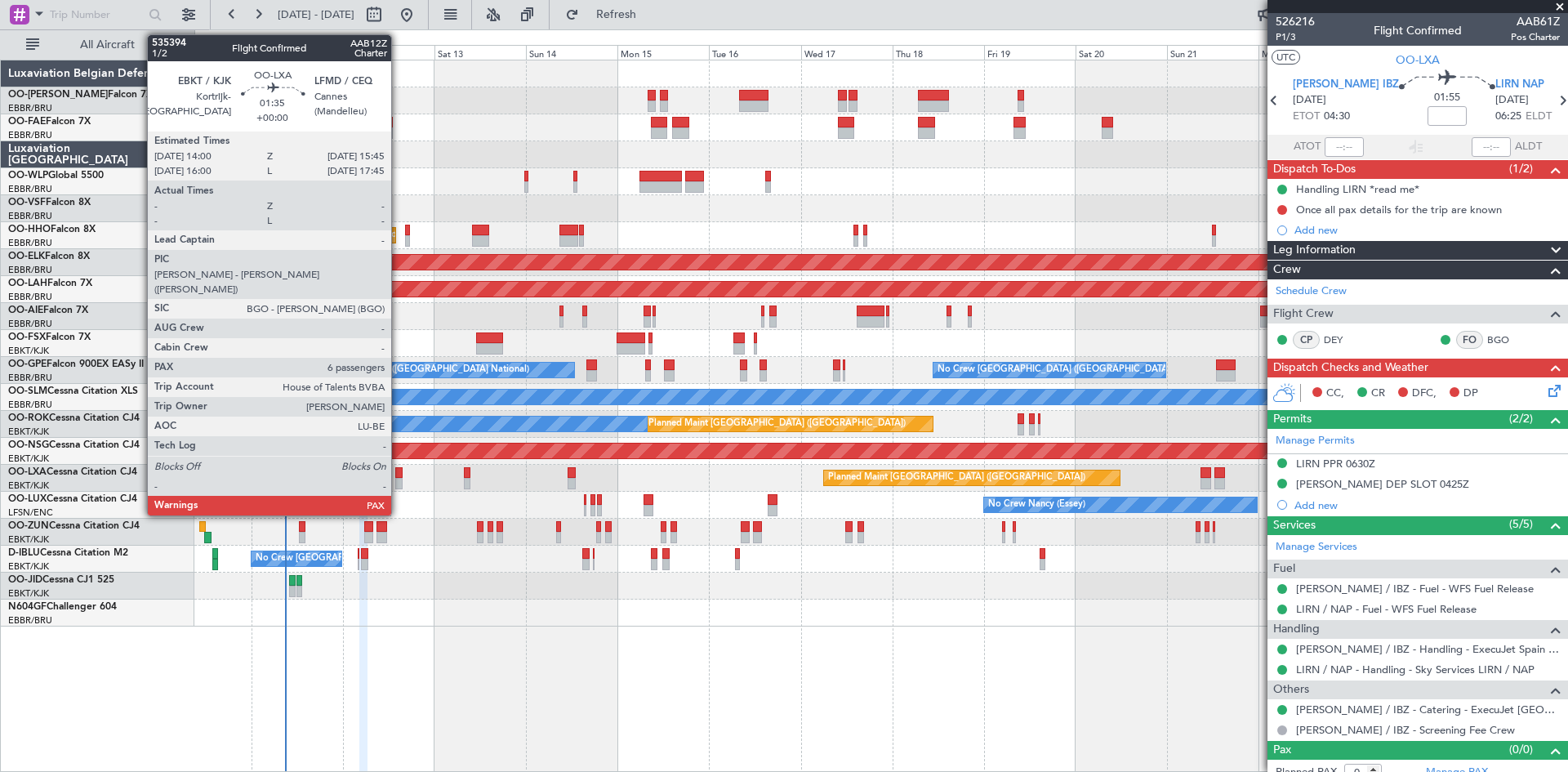
click at [399, 472] on div at bounding box center [399, 473] width 8 height 11
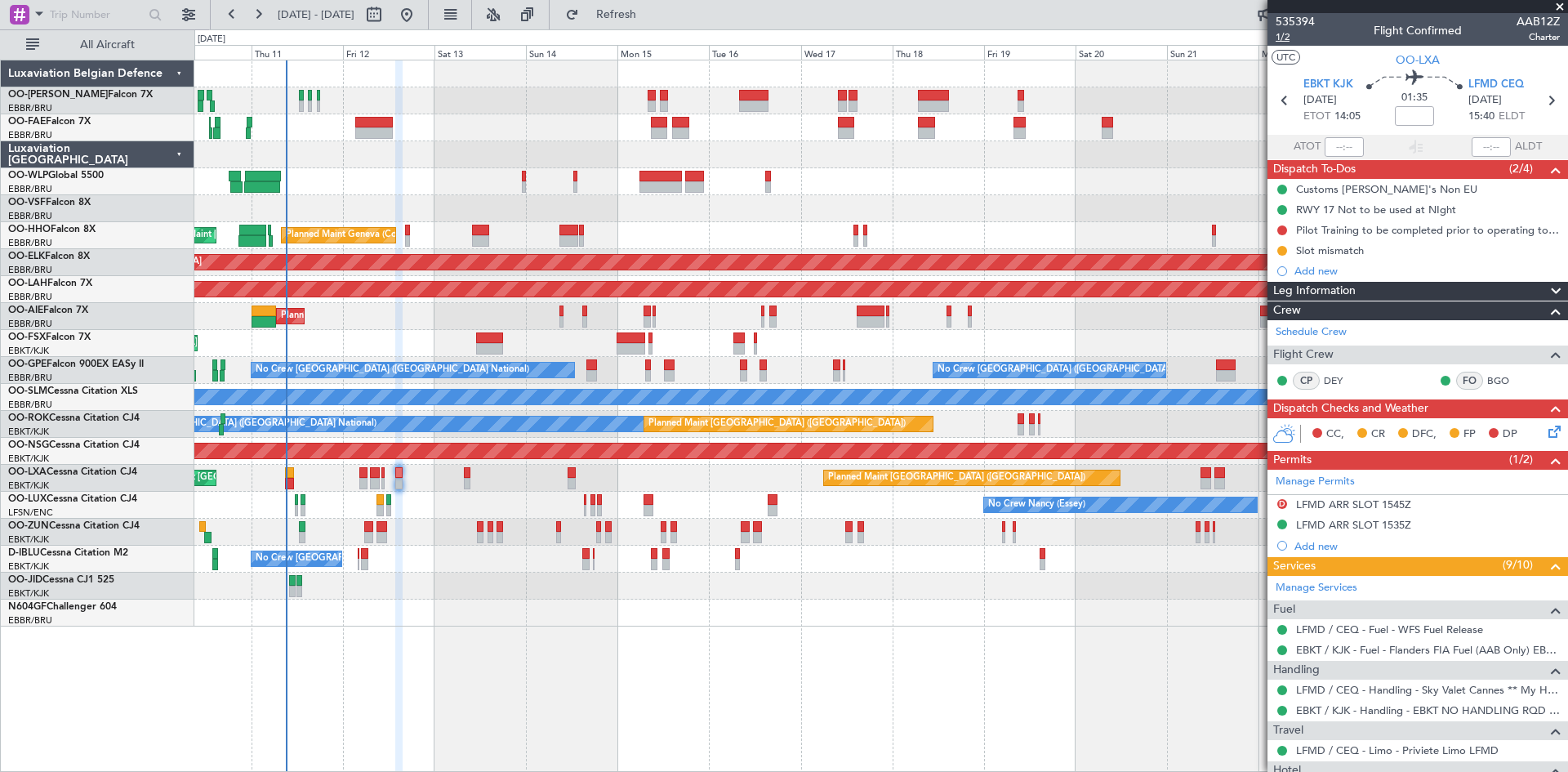
click at [1287, 37] on span "1/2" at bounding box center [1295, 37] width 39 height 14
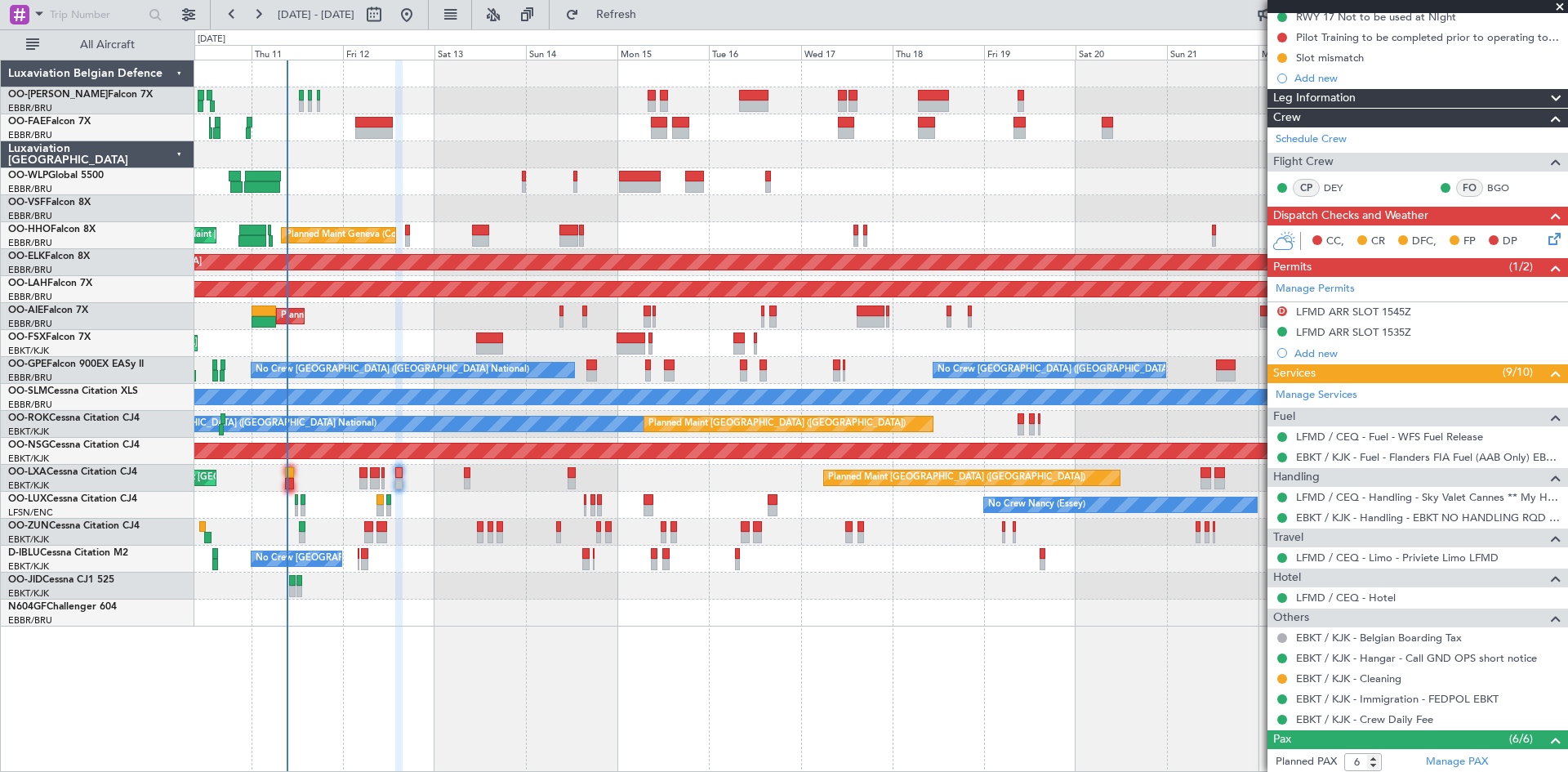
scroll to position [9, 0]
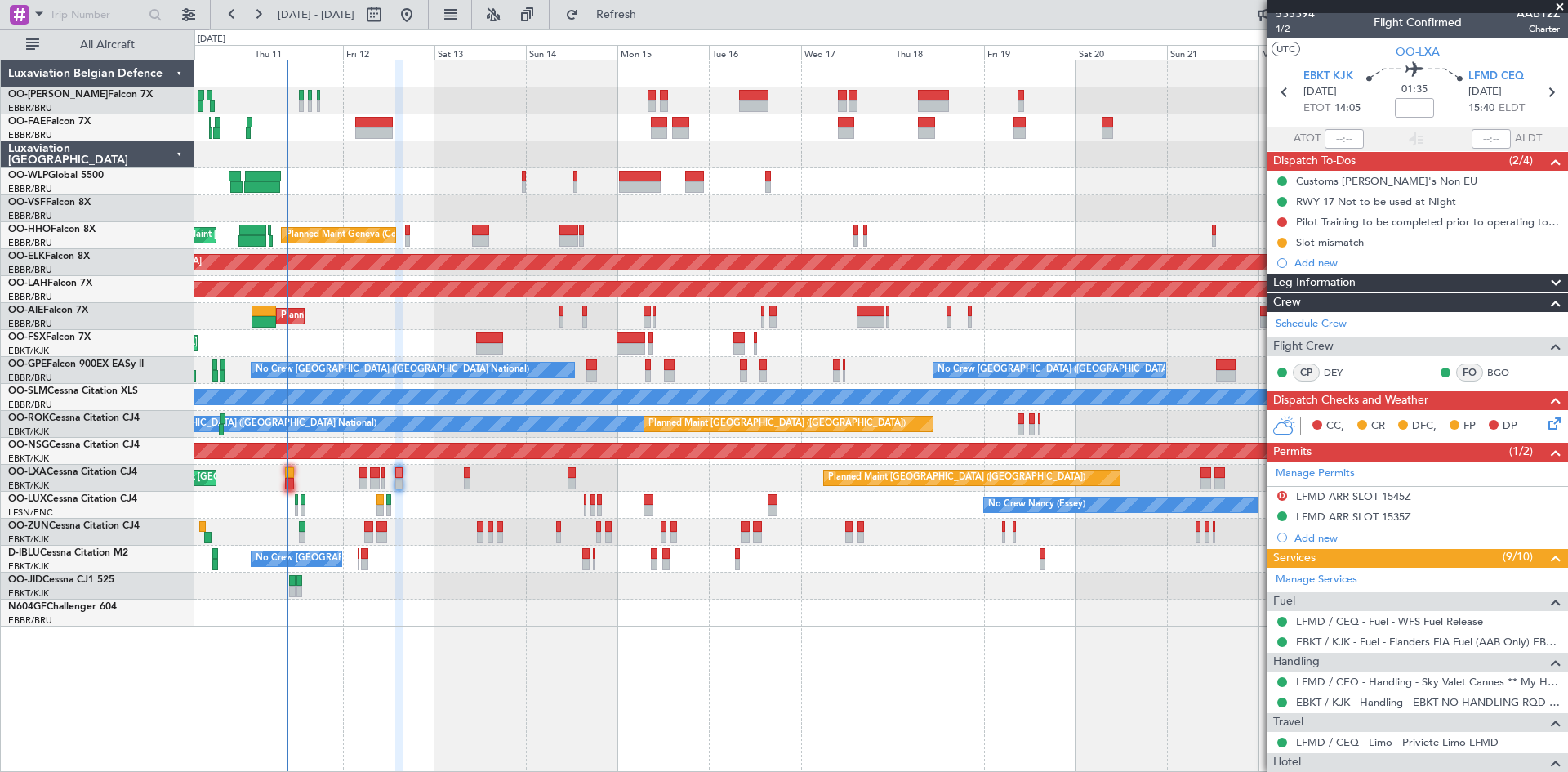
click at [1283, 28] on span "1/2" at bounding box center [1295, 28] width 39 height 14
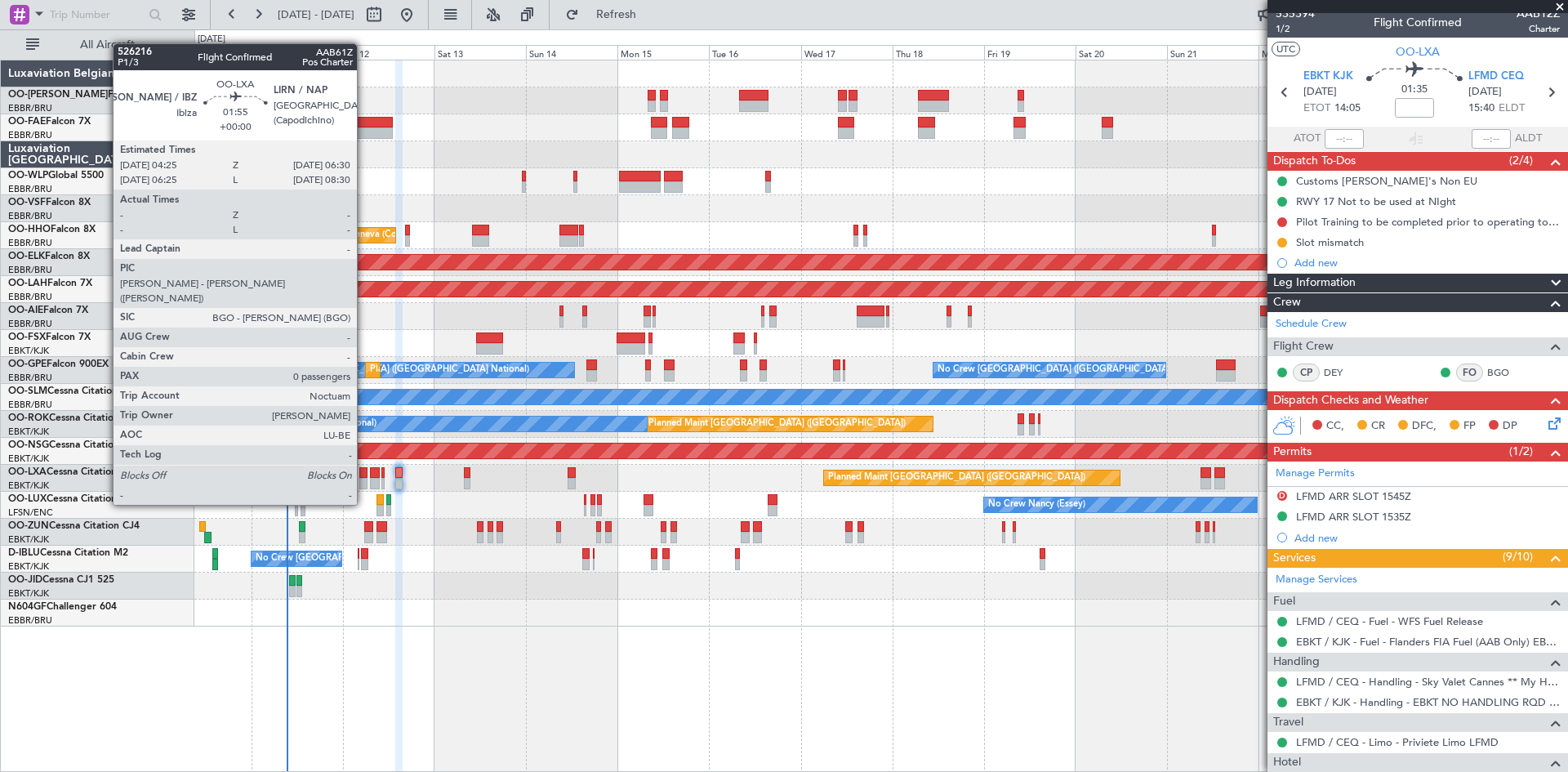
click at [365, 474] on div at bounding box center [363, 473] width 9 height 11
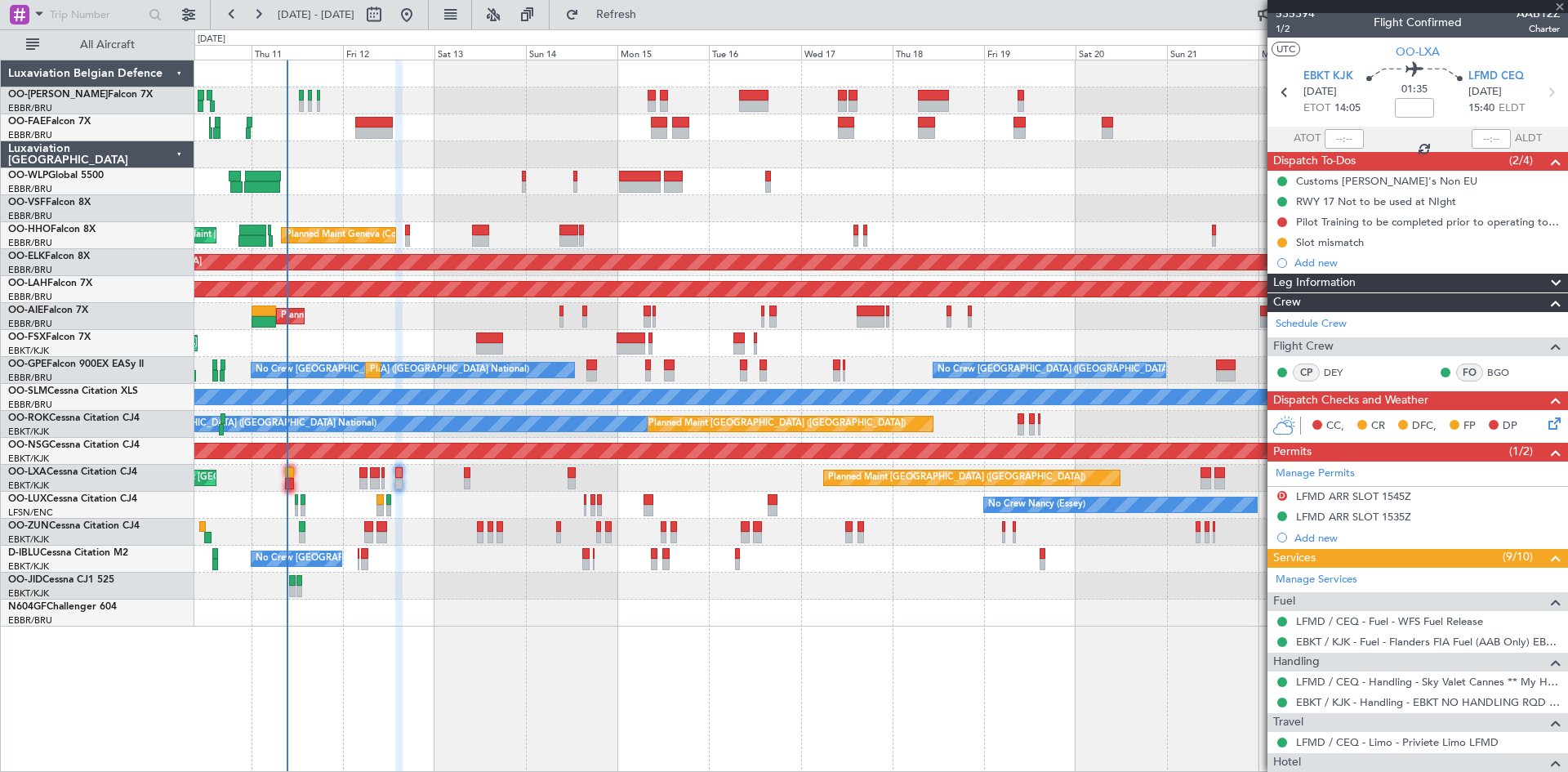
type input "0"
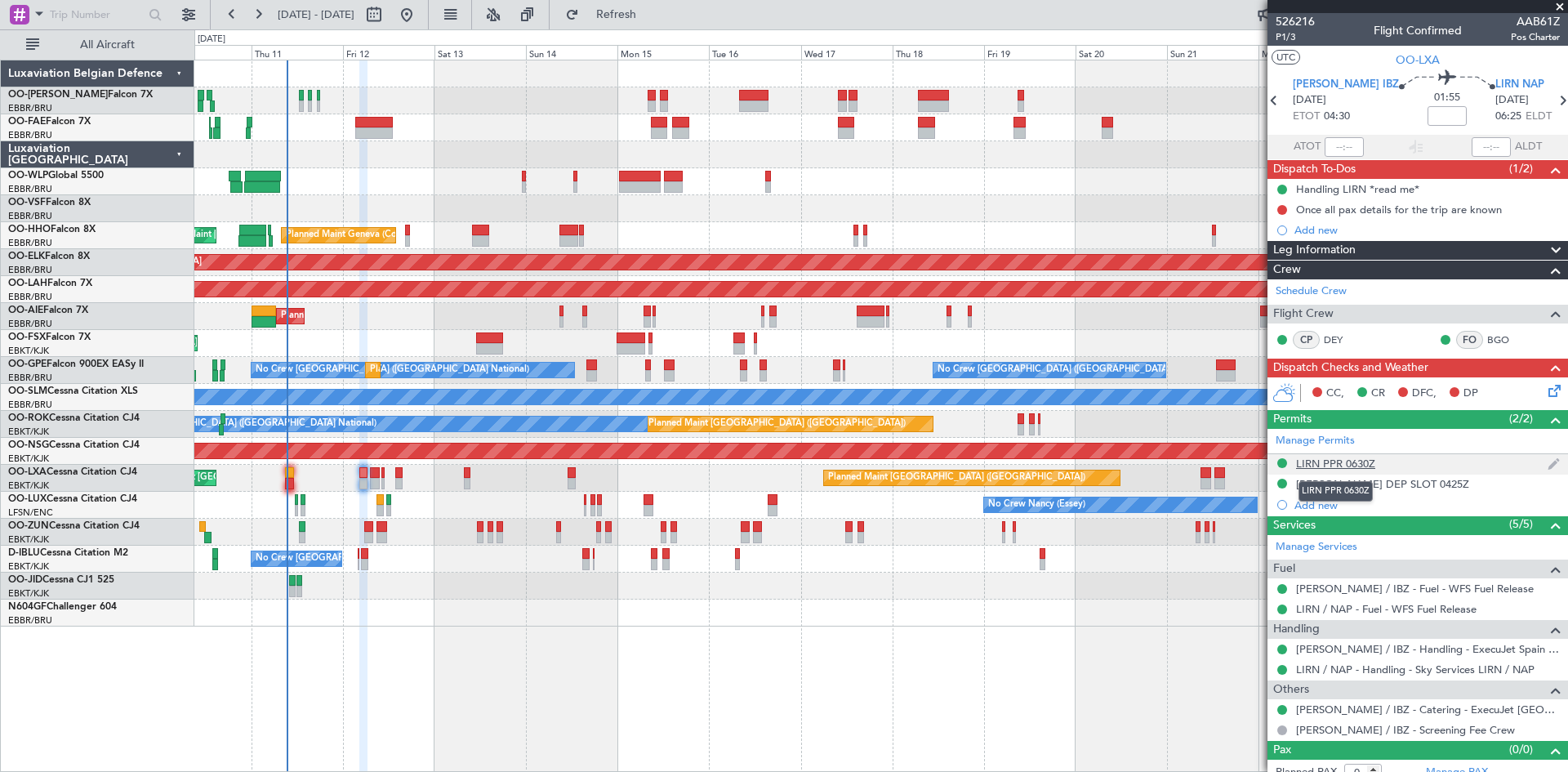
click at [1354, 465] on div "LIRN PPR 0630Z" at bounding box center [1336, 463] width 80 height 14
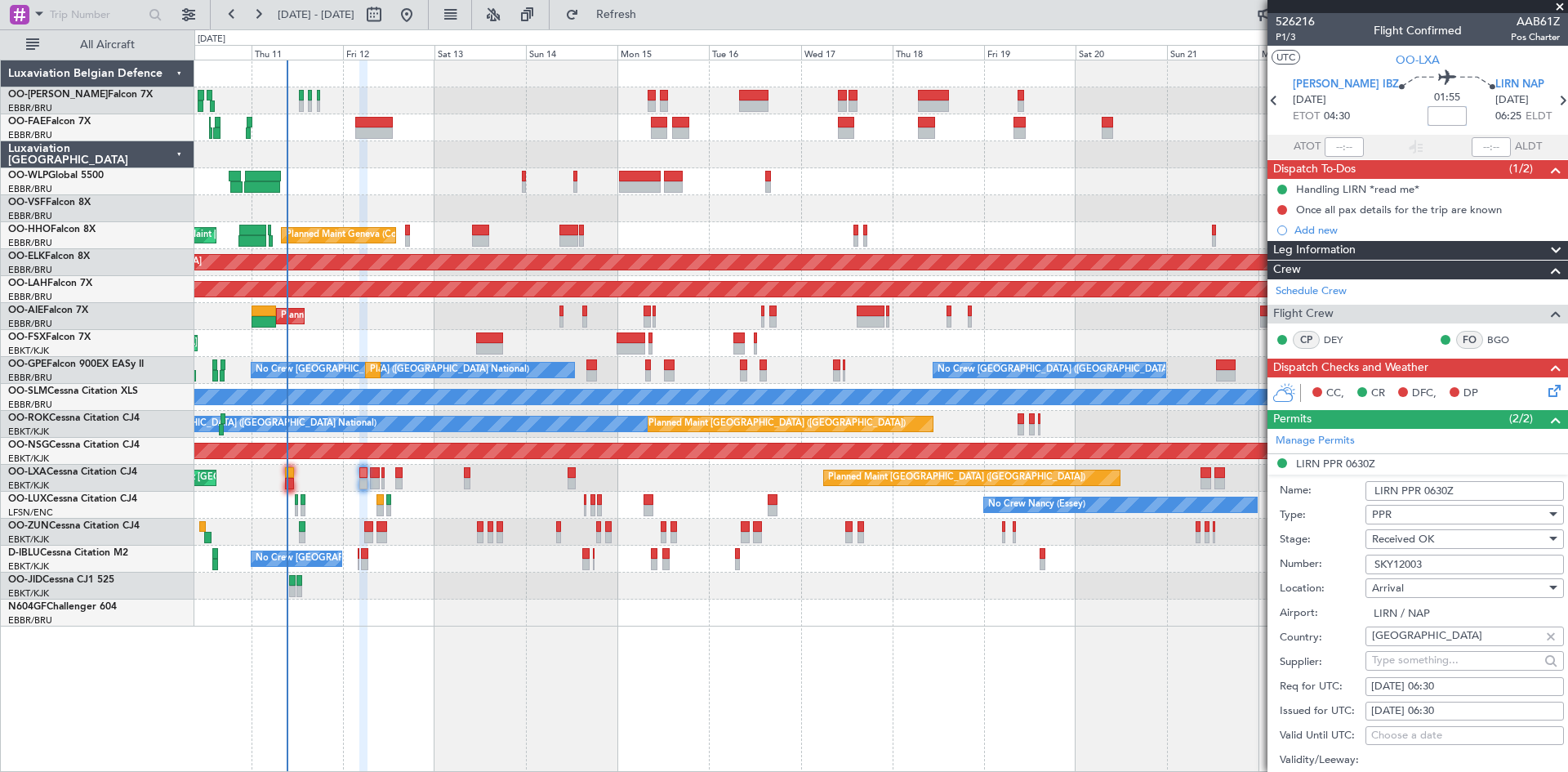
click at [1428, 111] on input at bounding box center [1447, 116] width 39 height 20
click at [1437, 104] on div "01:55 +01:40" at bounding box center [1448, 100] width 97 height 61
click at [1399, 113] on mat-tooltip-component "Flight Time" at bounding box center [1410, 128] width 75 height 44
click at [1410, 116] on mat-tooltip-component "Flight Time" at bounding box center [1410, 128] width 75 height 44
click at [1415, 118] on div "Flight Time" at bounding box center [1410, 128] width 52 height 21
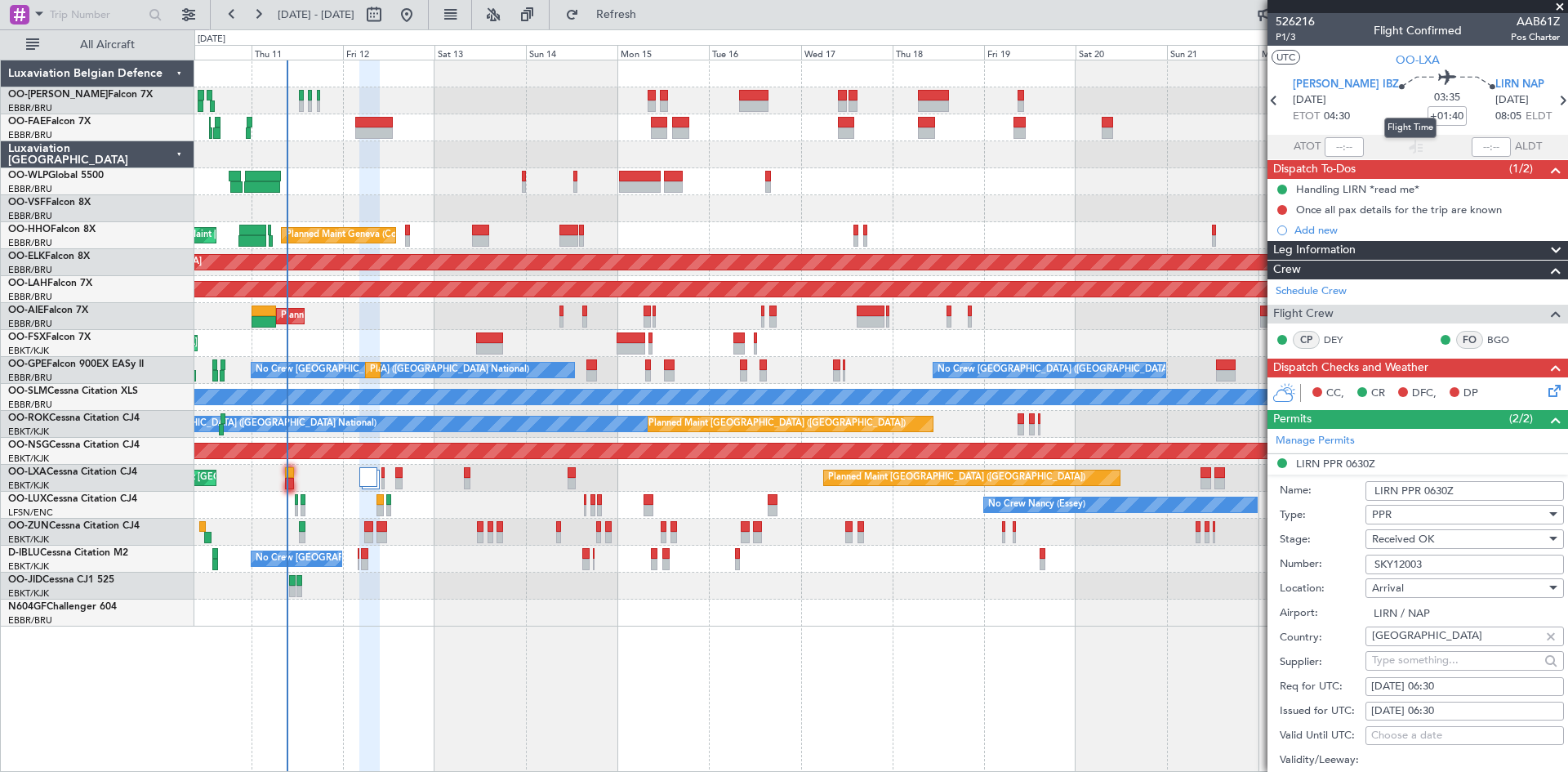
click at [1415, 118] on div "Flight Time" at bounding box center [1410, 128] width 52 height 21
click at [1412, 116] on mat-tooltip-component "Flight Time" at bounding box center [1410, 128] width 75 height 44
click at [1407, 111] on mat-tooltip-component "Flight Time" at bounding box center [1410, 128] width 75 height 44
click at [1428, 117] on input "+01:40" at bounding box center [1447, 116] width 39 height 20
click at [1428, 116] on input "+01:40" at bounding box center [1447, 116] width 39 height 20
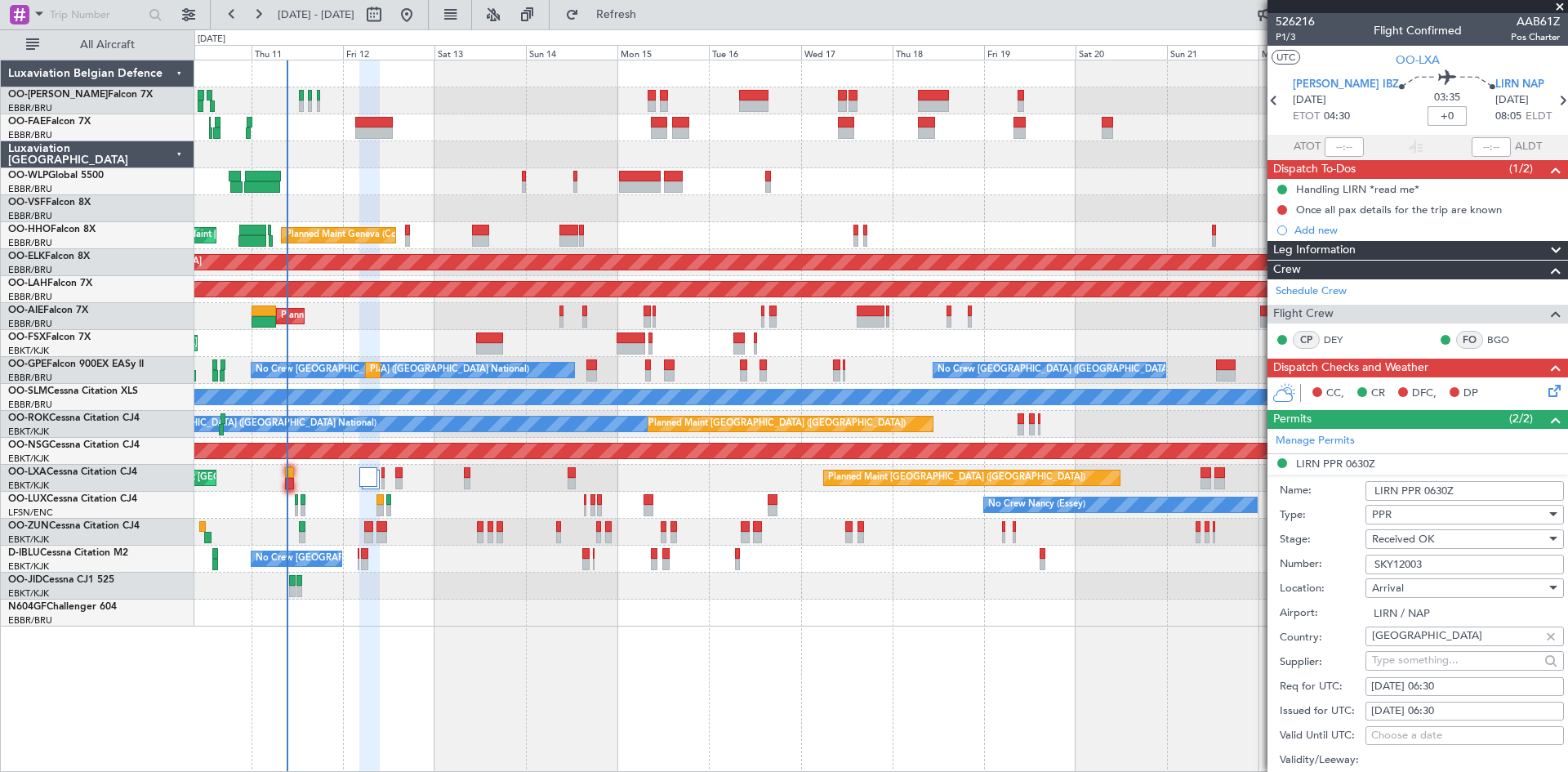
type input "+"
type input "-00:00"
type input "-00:15"
click at [1545, 387] on icon at bounding box center [1552, 388] width 13 height 13
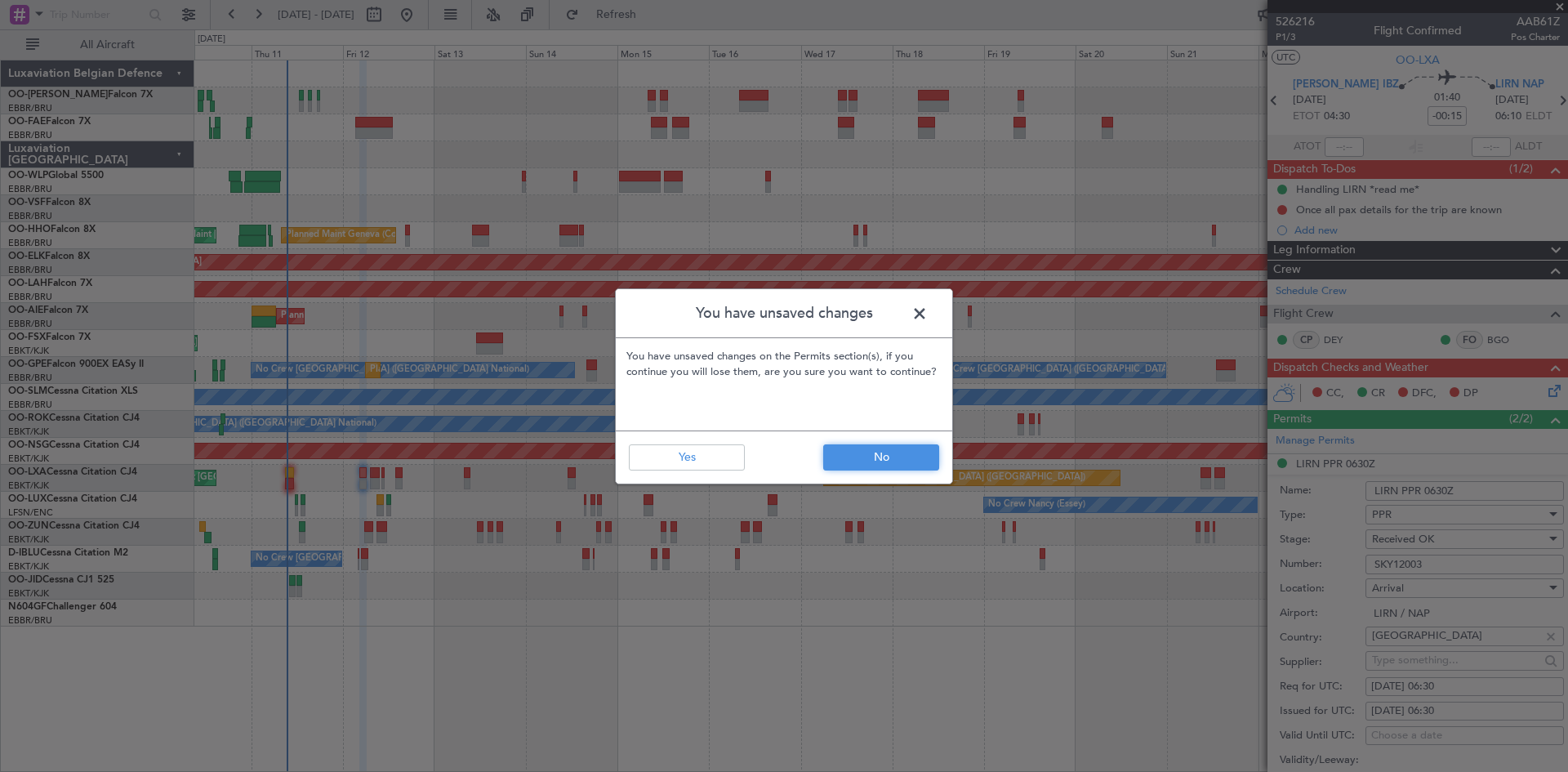
click at [861, 447] on button "No" at bounding box center [881, 458] width 116 height 27
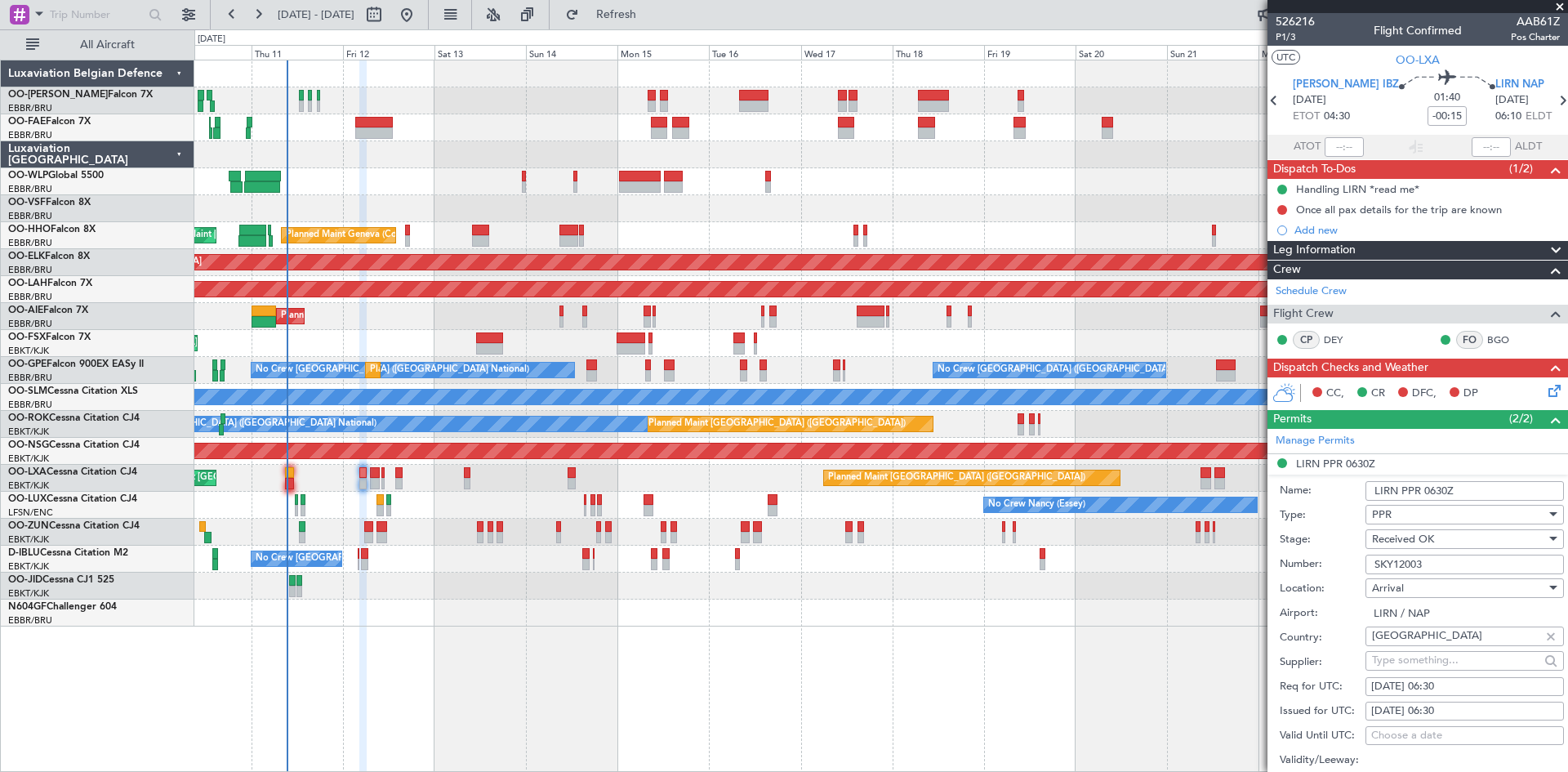
click at [1545, 391] on icon at bounding box center [1552, 388] width 13 height 13
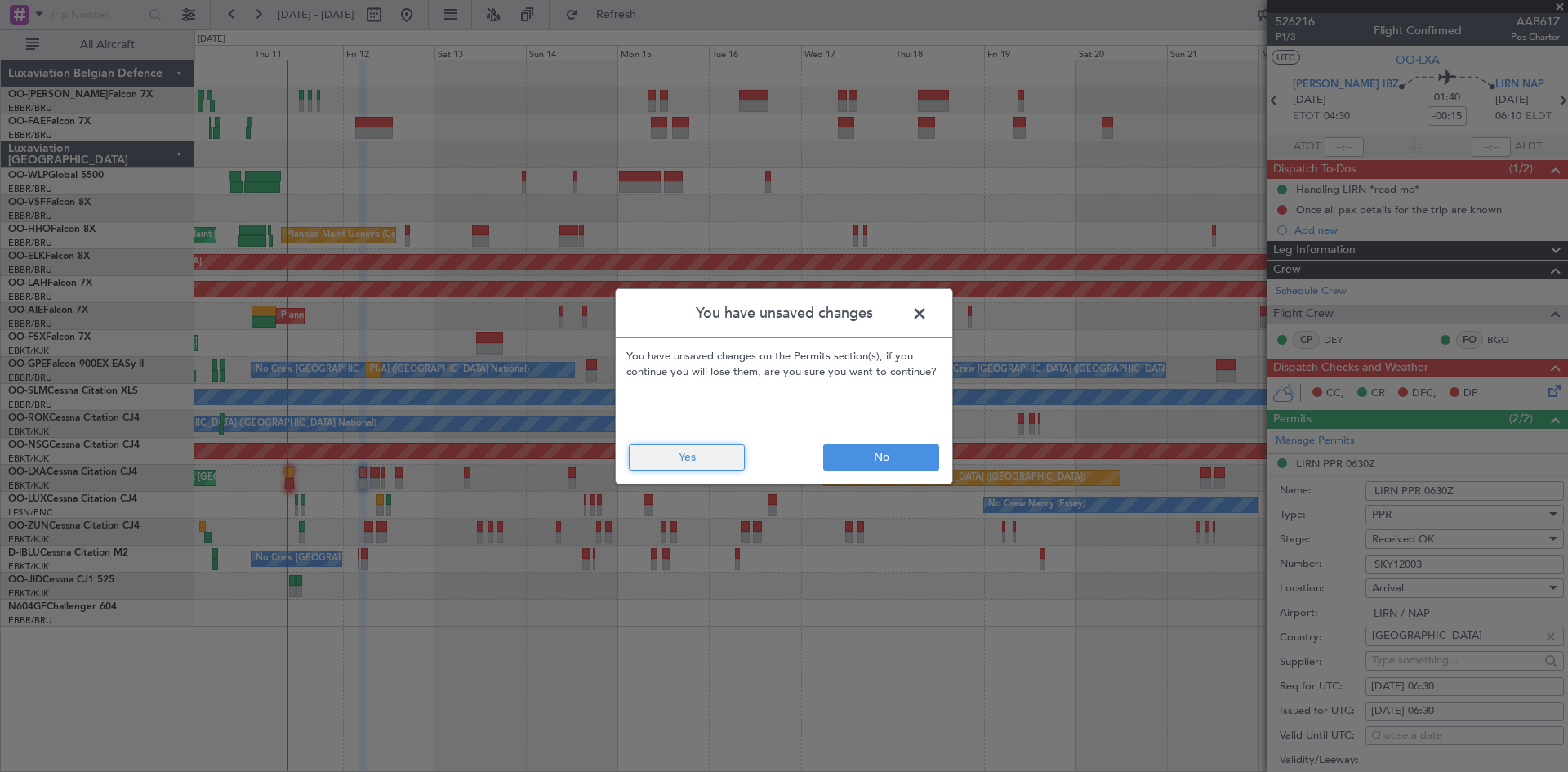
click at [682, 452] on button "Yes" at bounding box center [687, 458] width 116 height 27
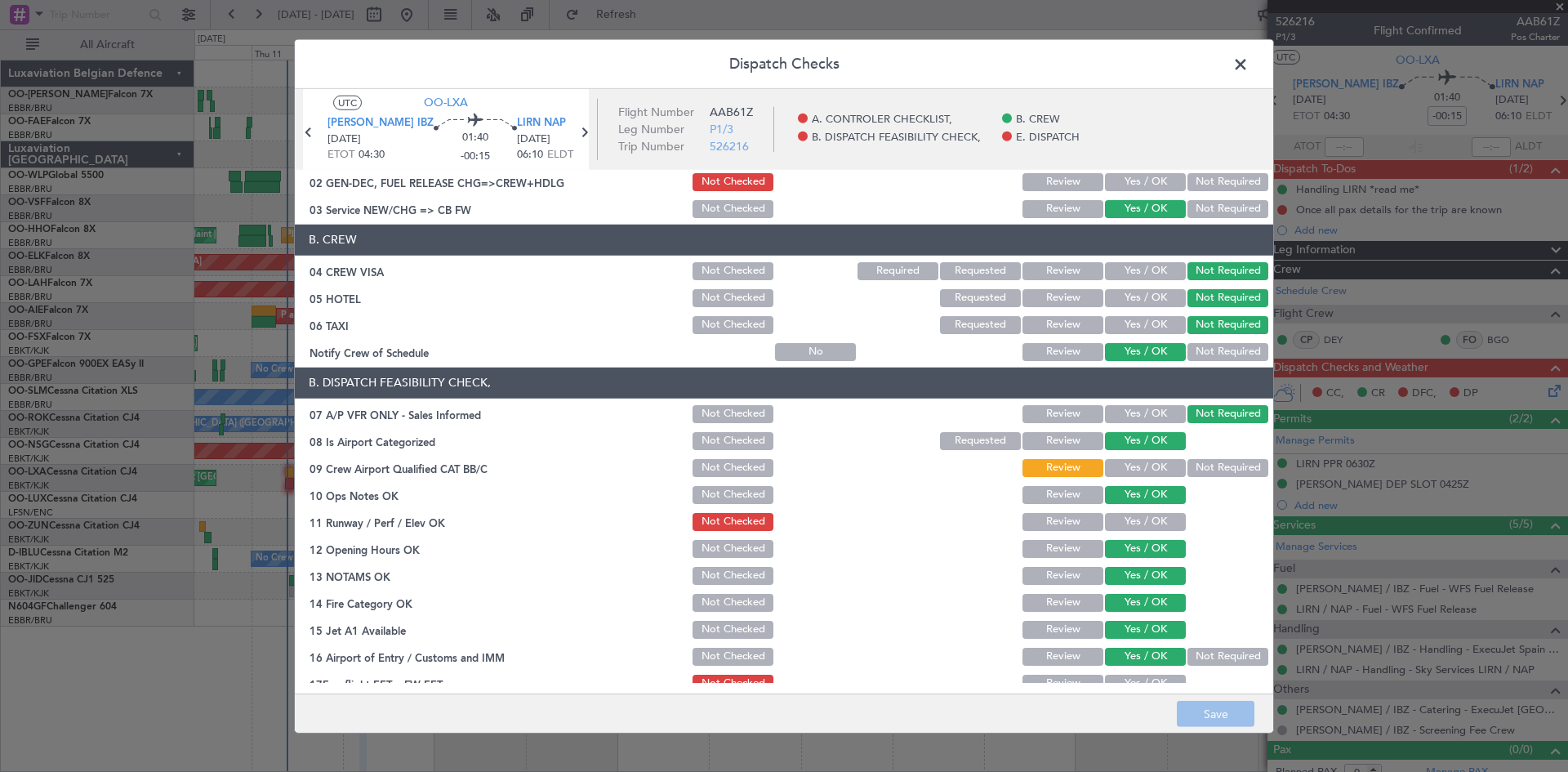
scroll to position [81, 0]
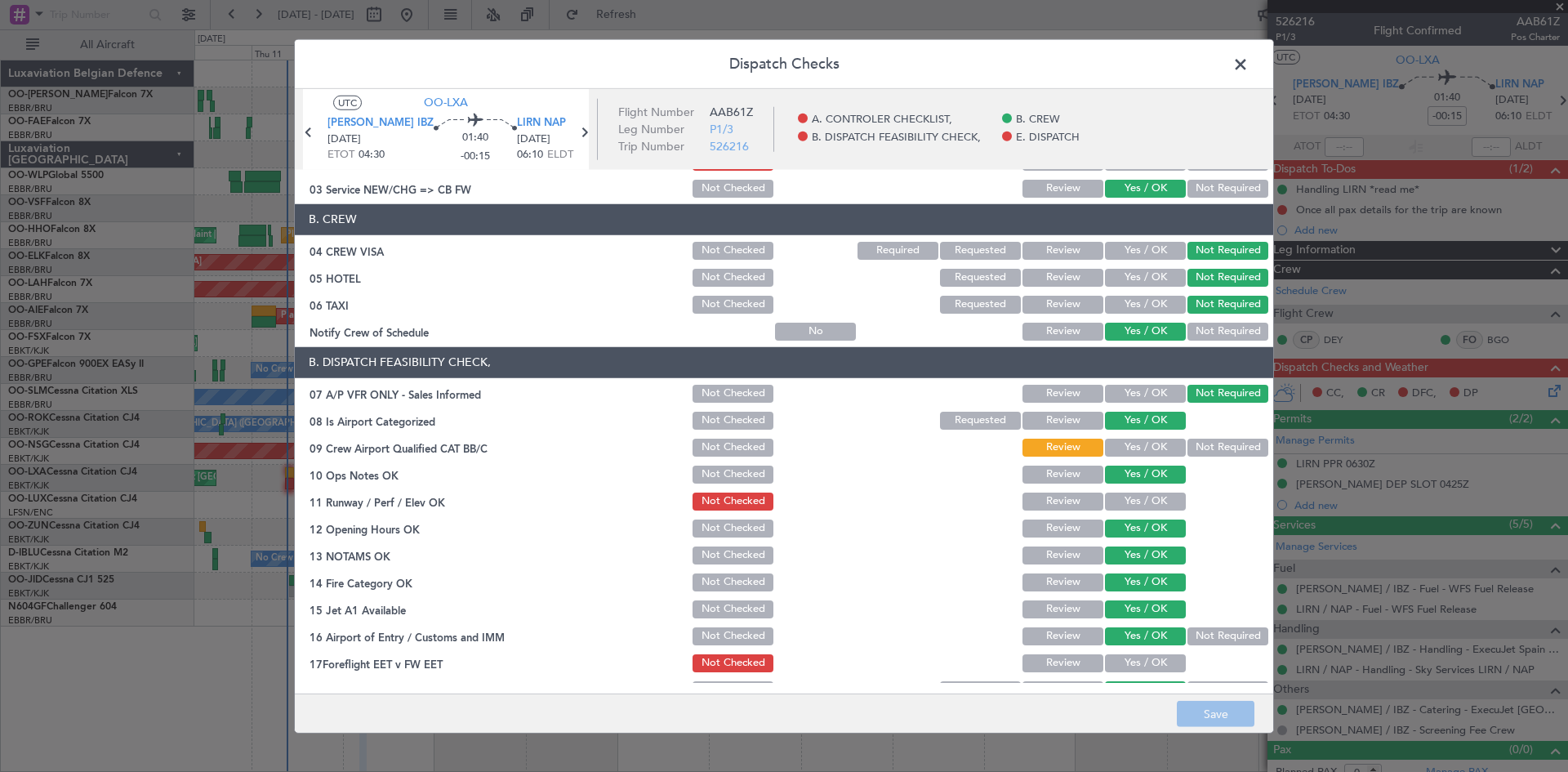
click at [1154, 500] on button "Yes / OK" at bounding box center [1145, 501] width 81 height 18
click at [1126, 447] on button "Yes / OK" at bounding box center [1145, 447] width 81 height 18
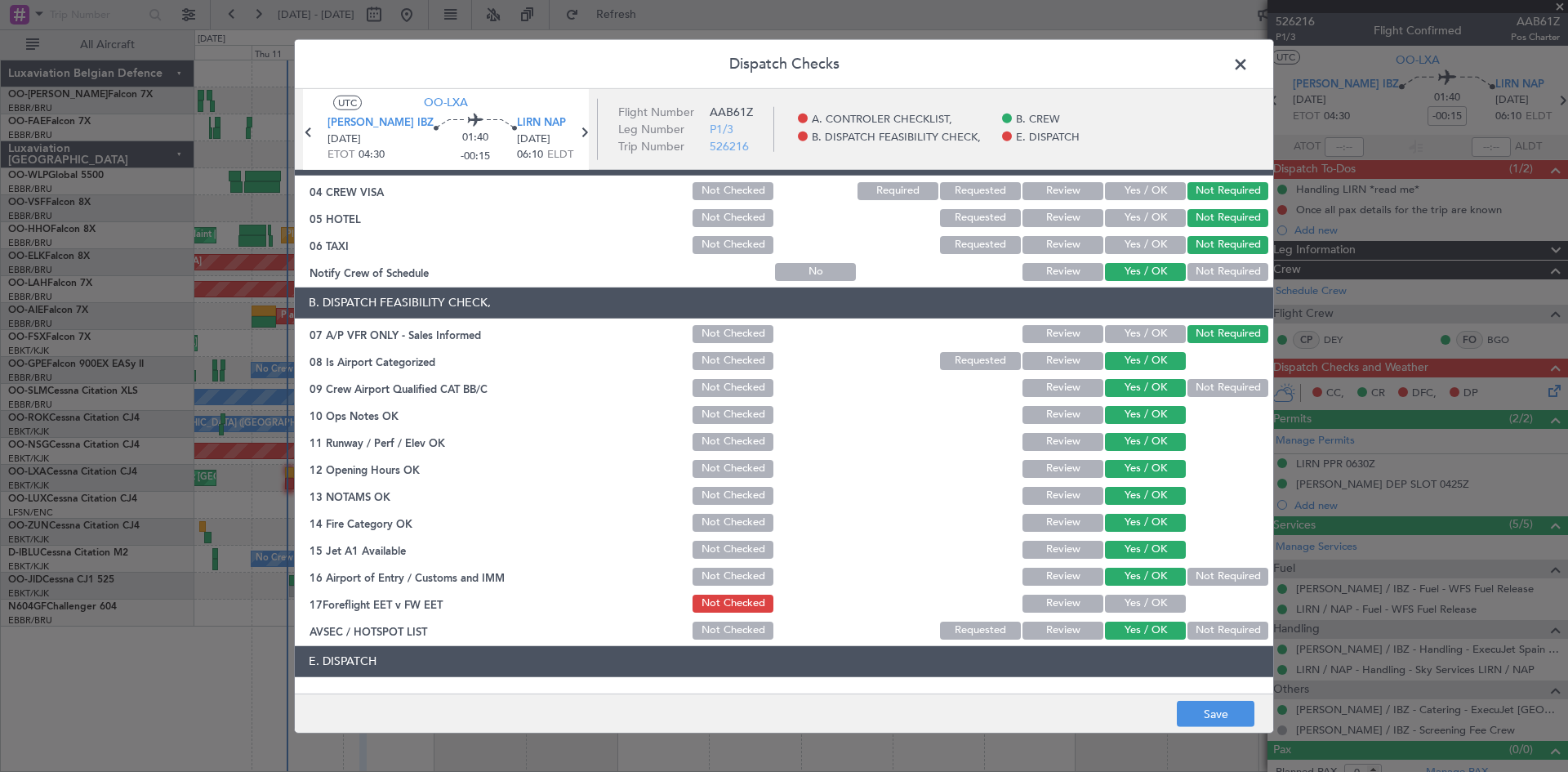
scroll to position [163, 0]
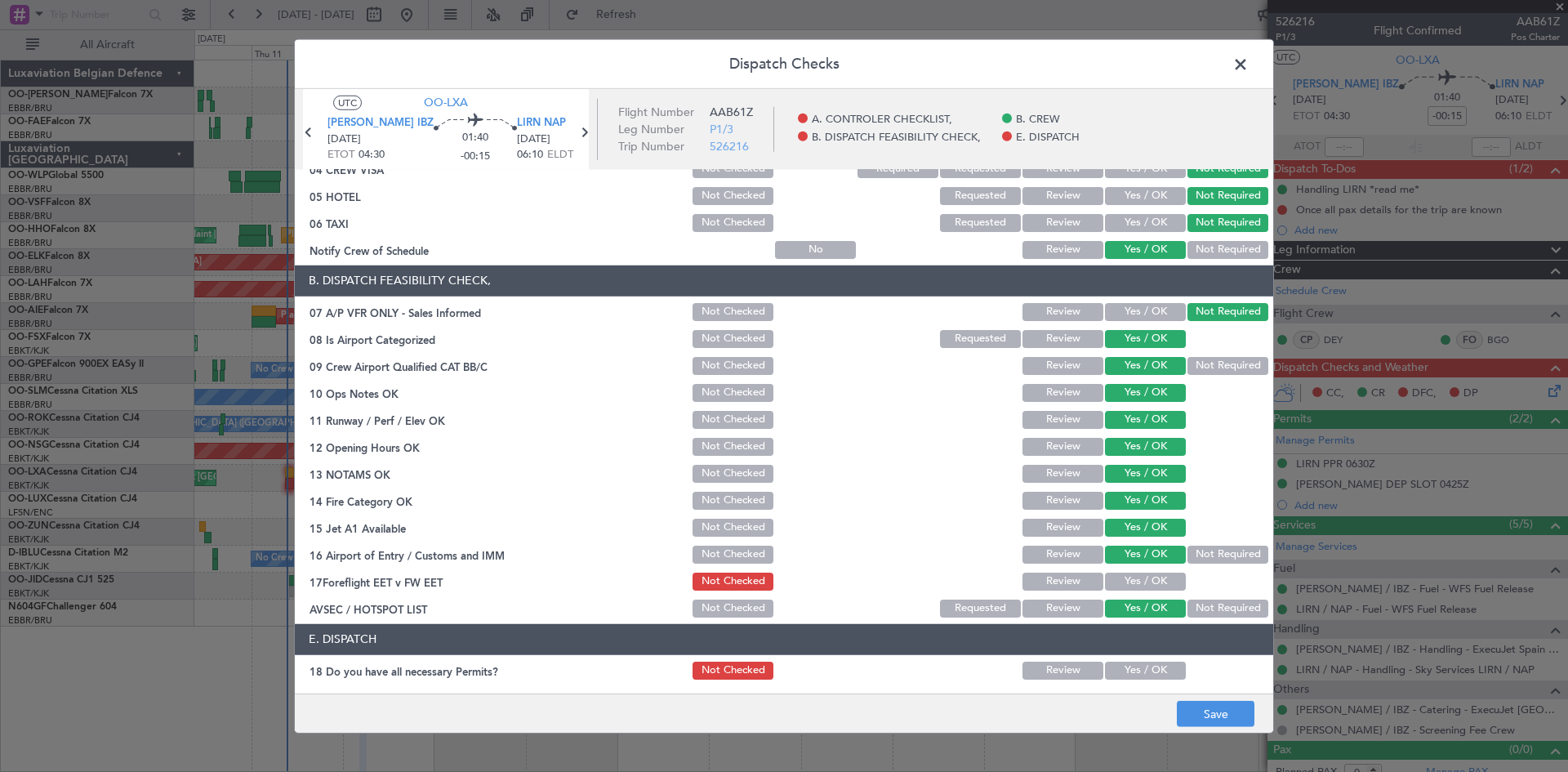
click at [1141, 584] on button "Yes / OK" at bounding box center [1145, 581] width 81 height 18
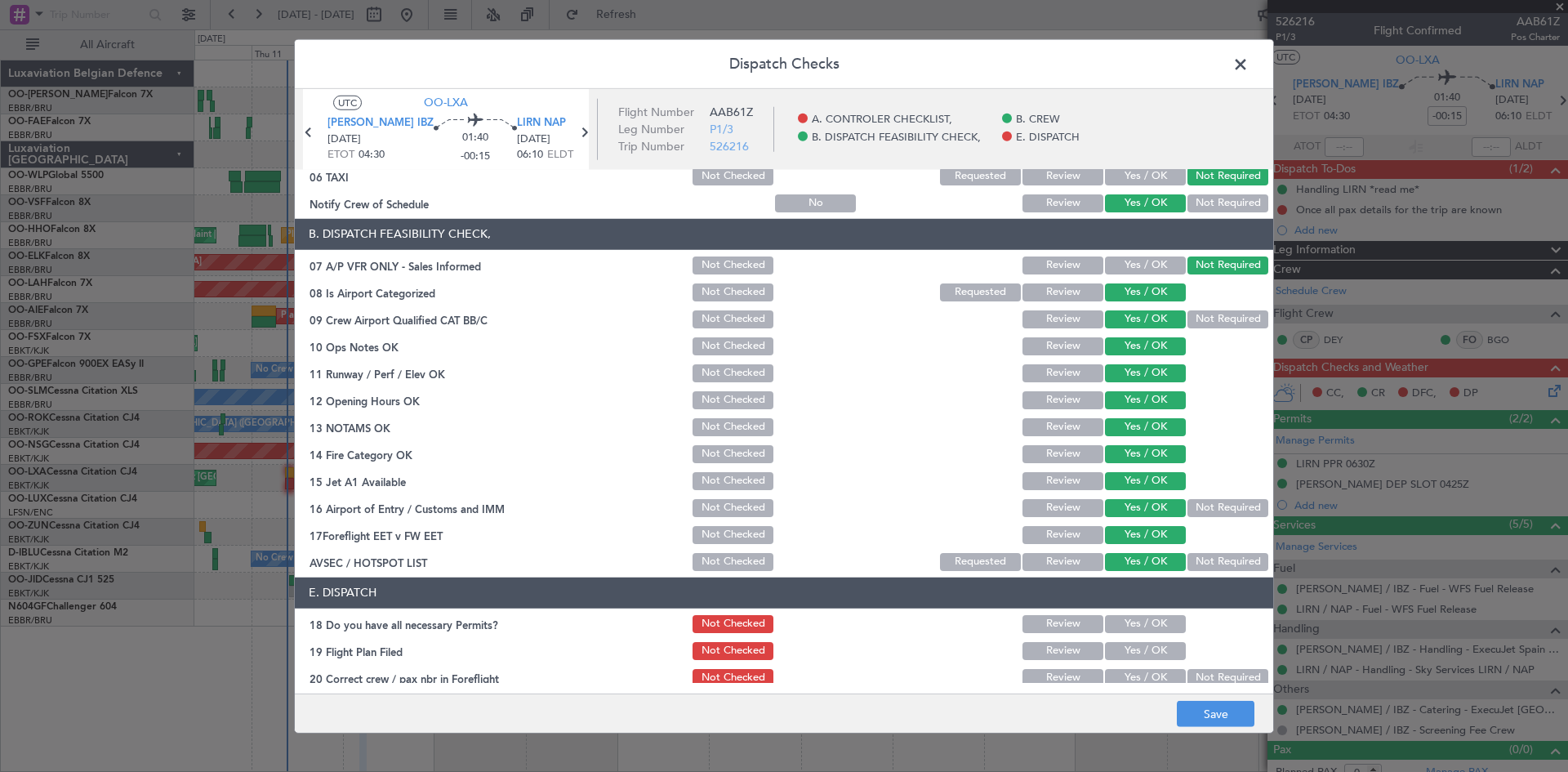
scroll to position [246, 0]
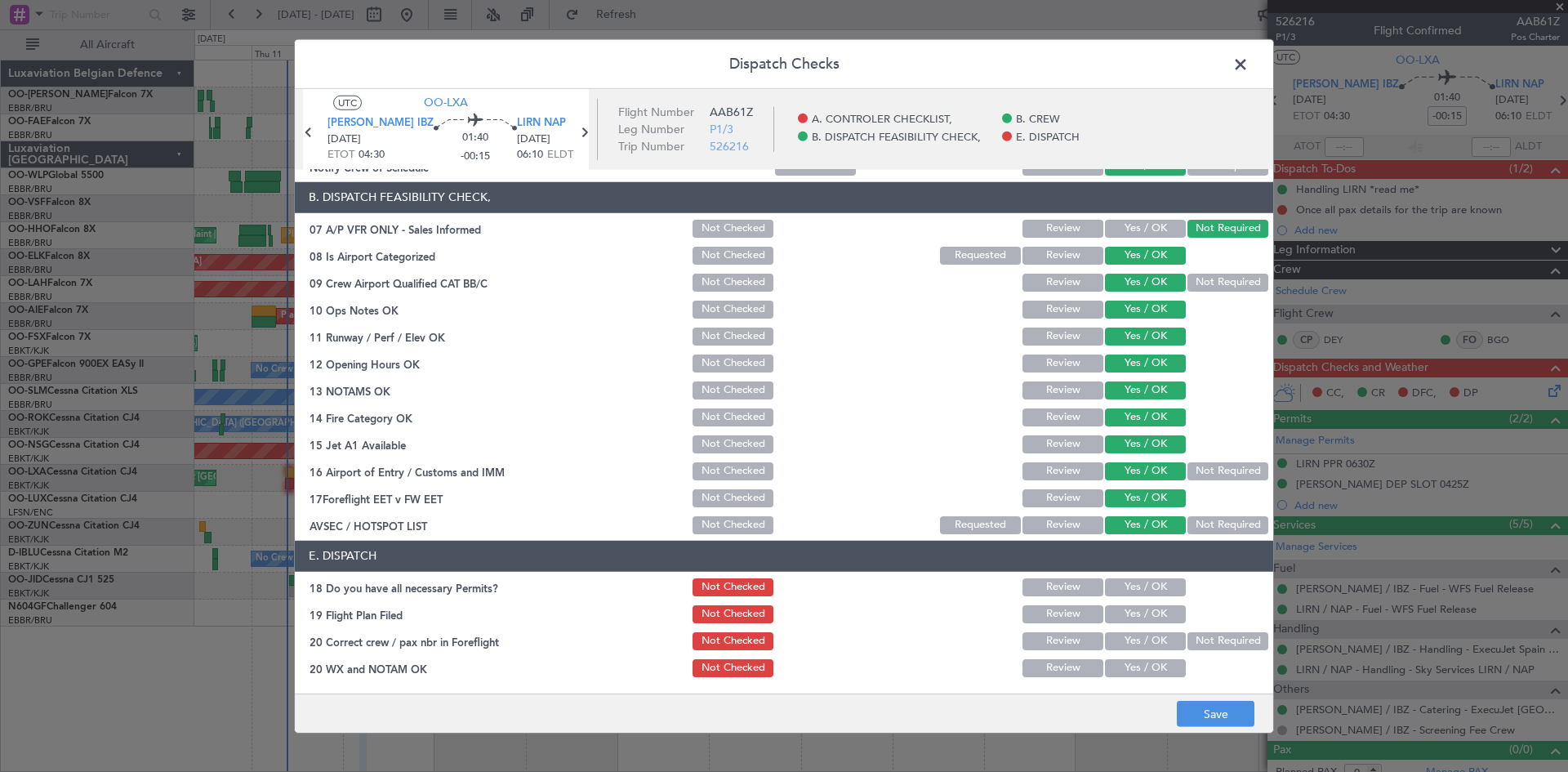
click at [1113, 589] on button "Yes / OK" at bounding box center [1145, 586] width 81 height 18
click at [1114, 611] on button "Yes / OK" at bounding box center [1145, 614] width 81 height 18
click at [1119, 639] on button "Yes / OK" at bounding box center [1145, 640] width 81 height 18
click at [1126, 669] on button "Yes / OK" at bounding box center [1145, 668] width 81 height 18
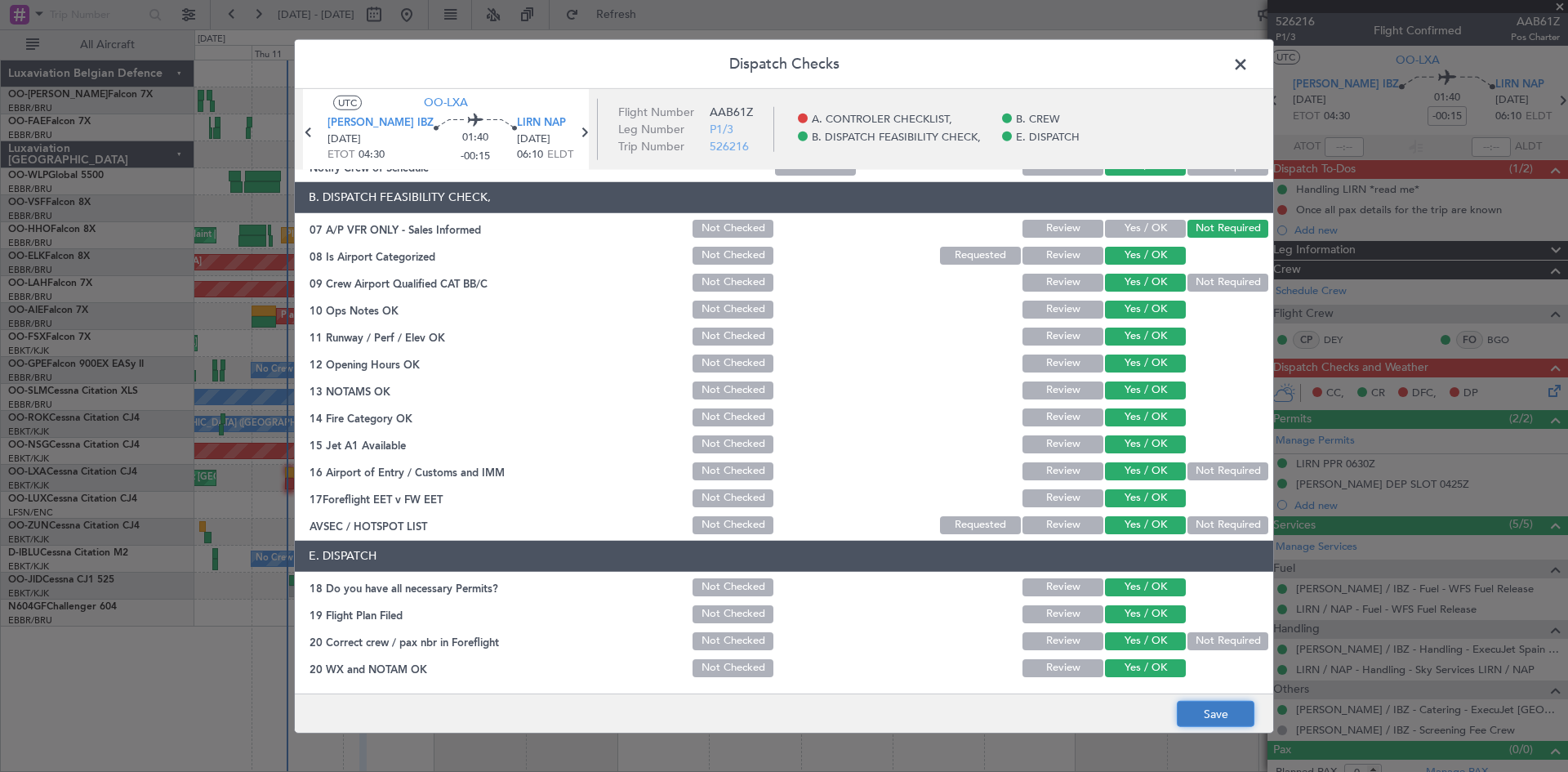
click at [1219, 718] on button "Save" at bounding box center [1216, 714] width 78 height 27
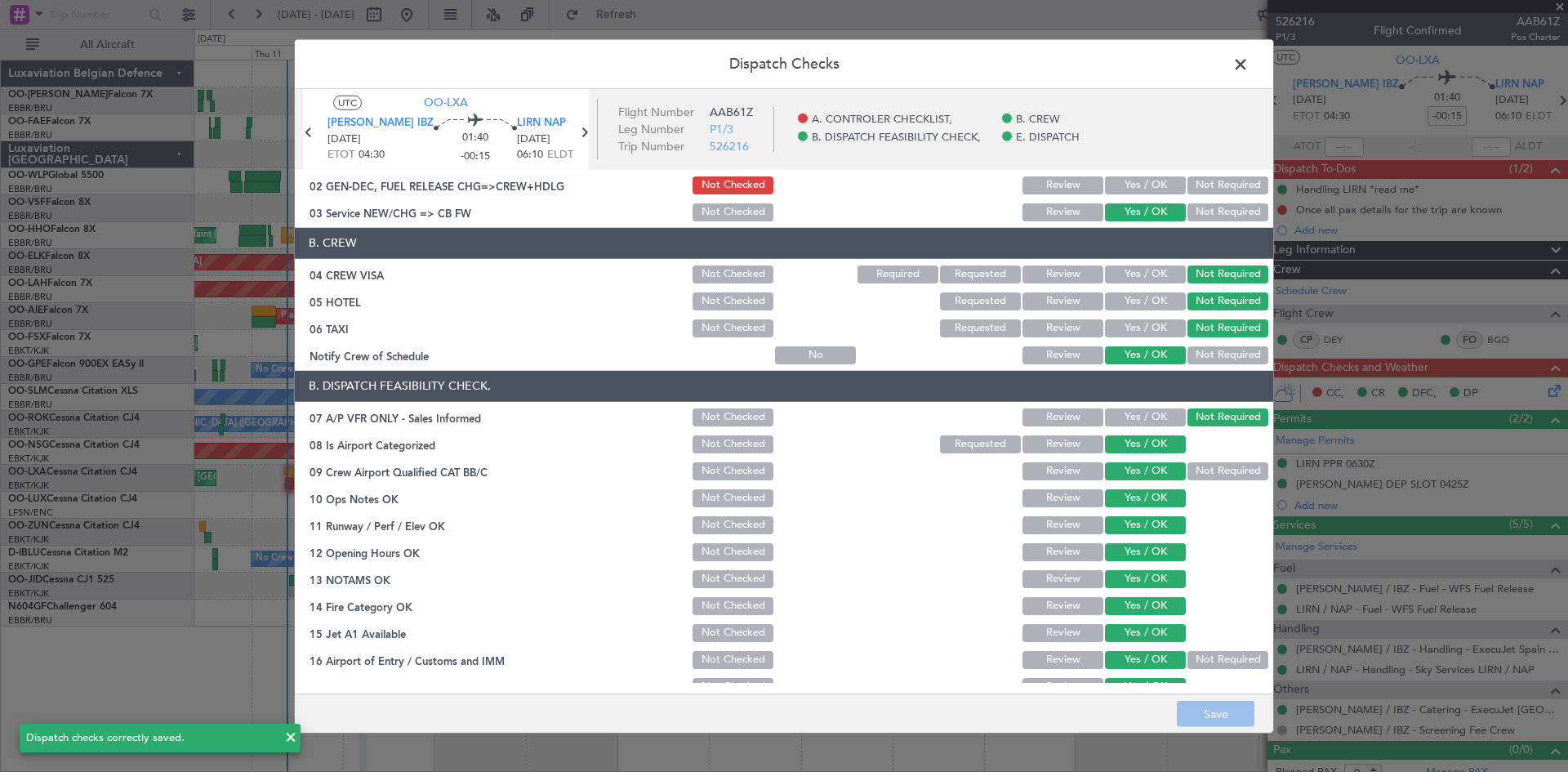
scroll to position [0, 0]
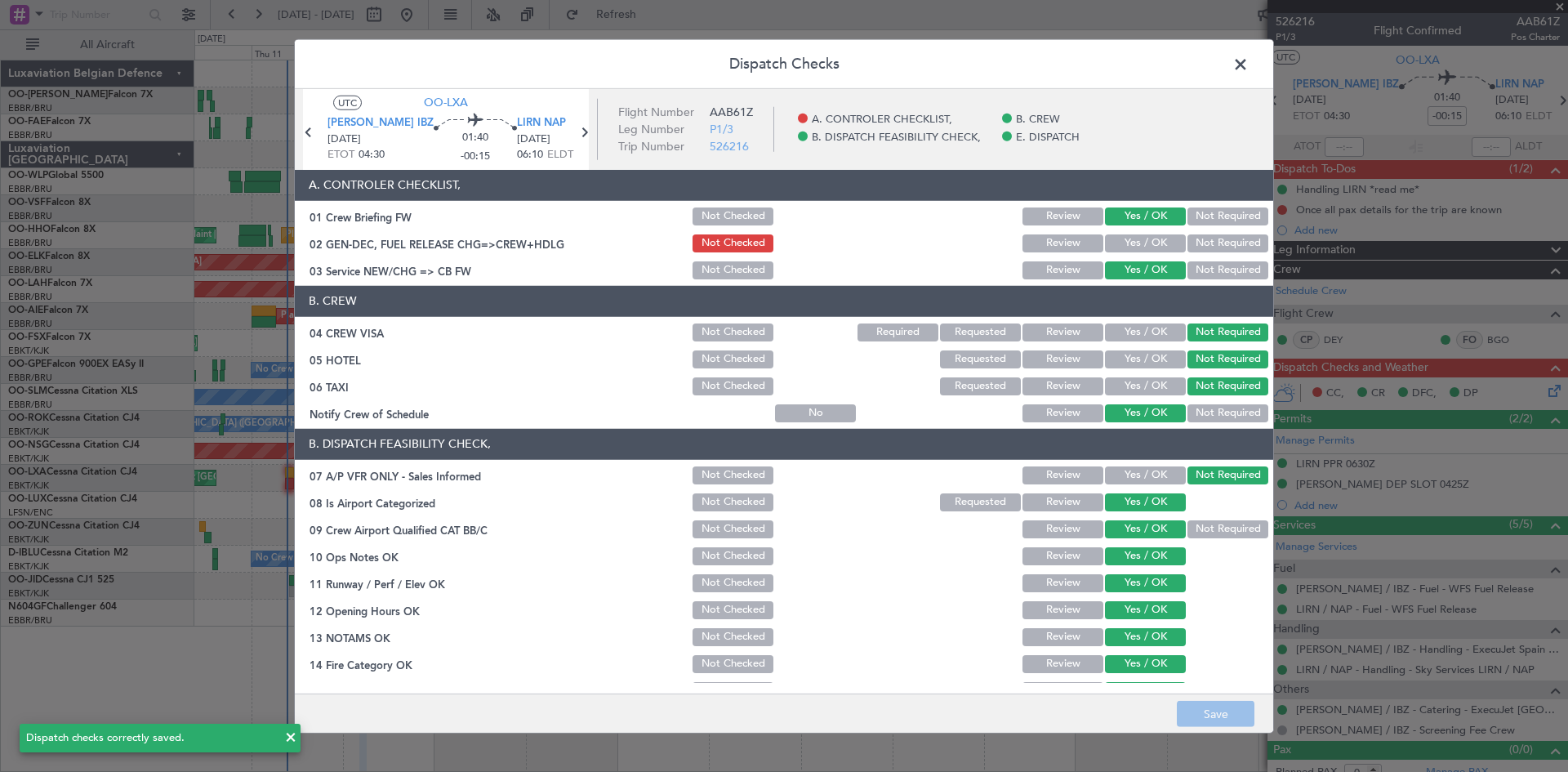
click at [1249, 65] on span at bounding box center [1249, 67] width 0 height 32
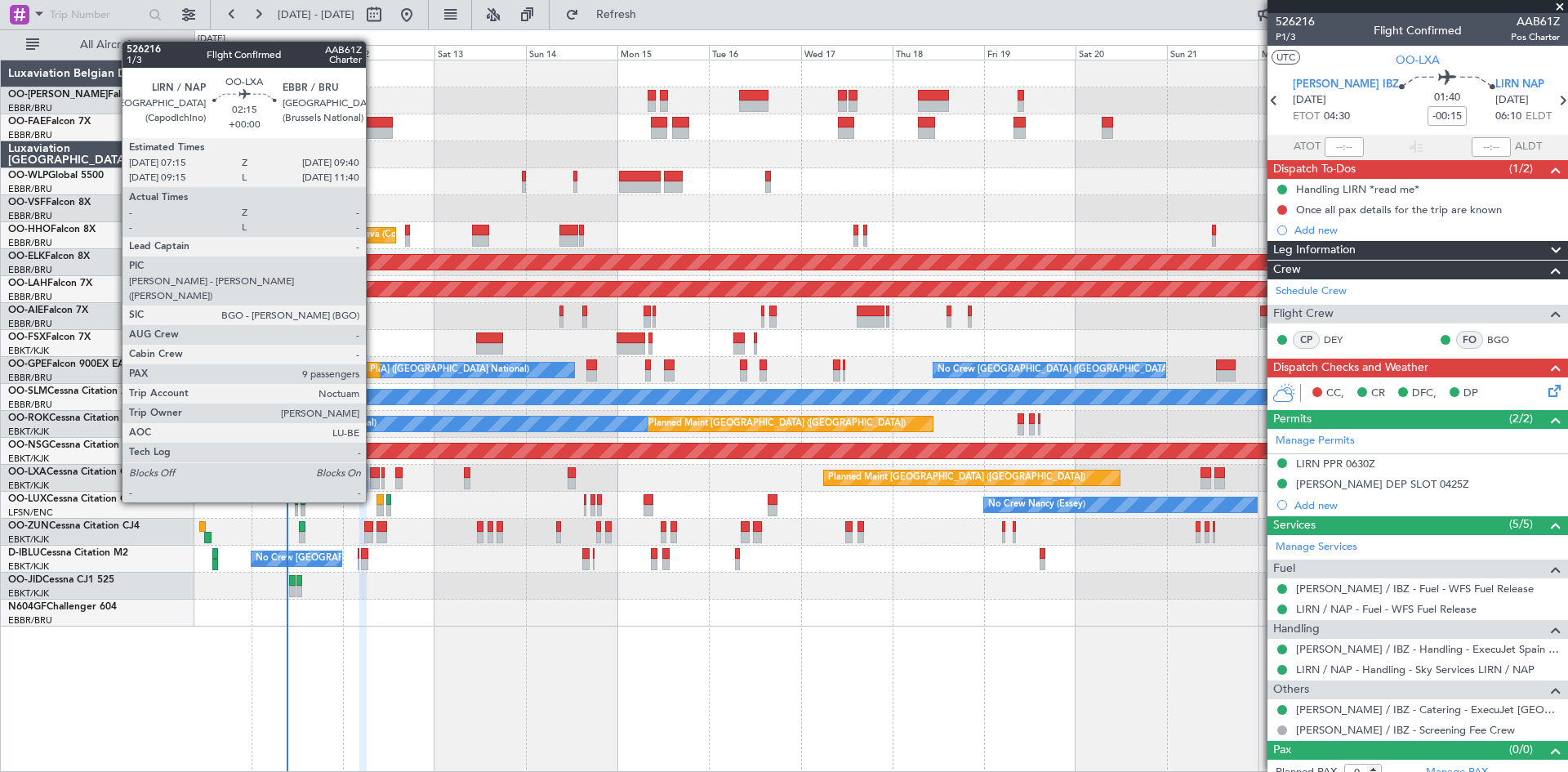
click at [373, 473] on div at bounding box center [375, 473] width 9 height 11
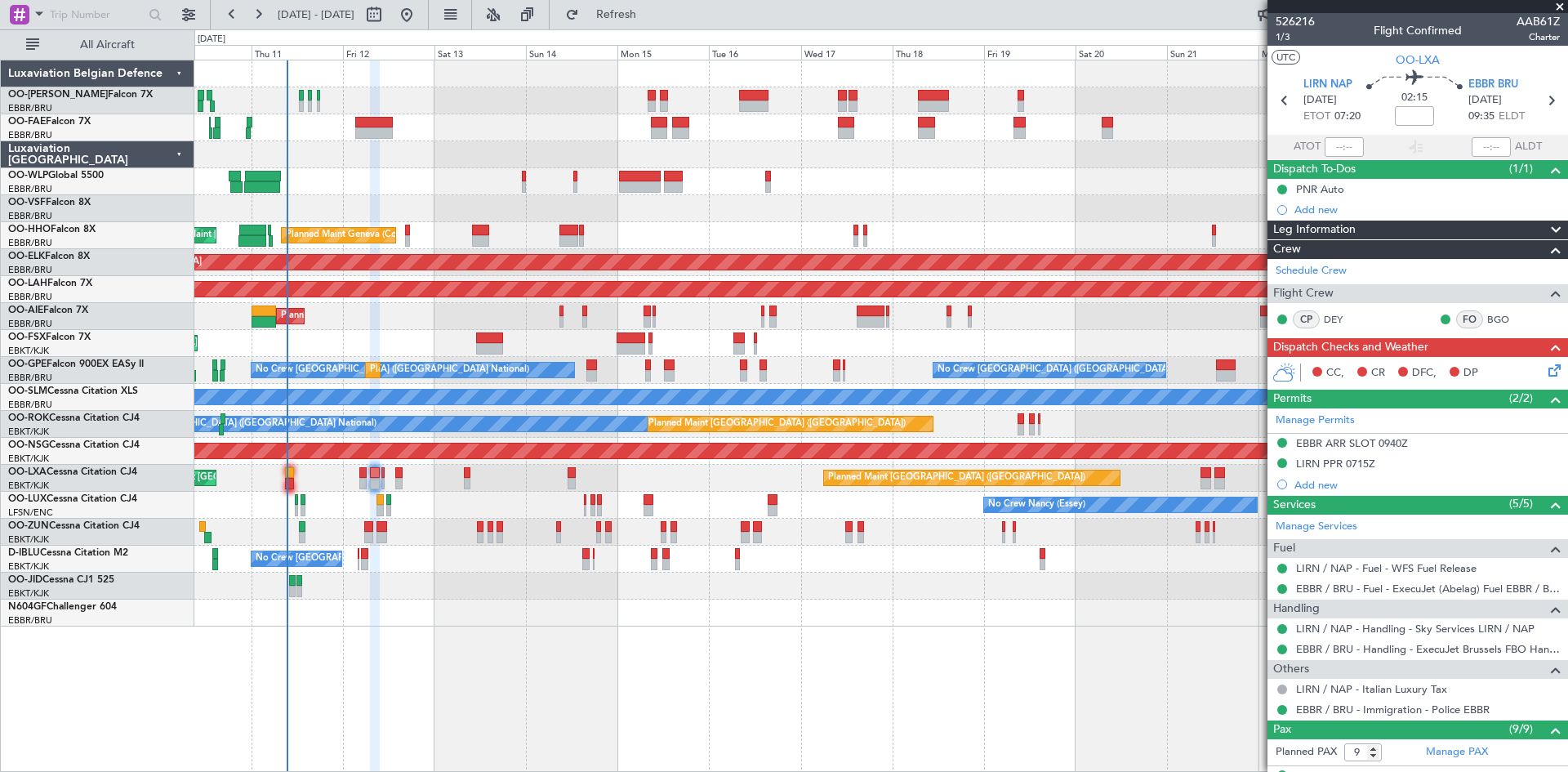
click at [1545, 368] on icon at bounding box center [1552, 368] width 13 height 13
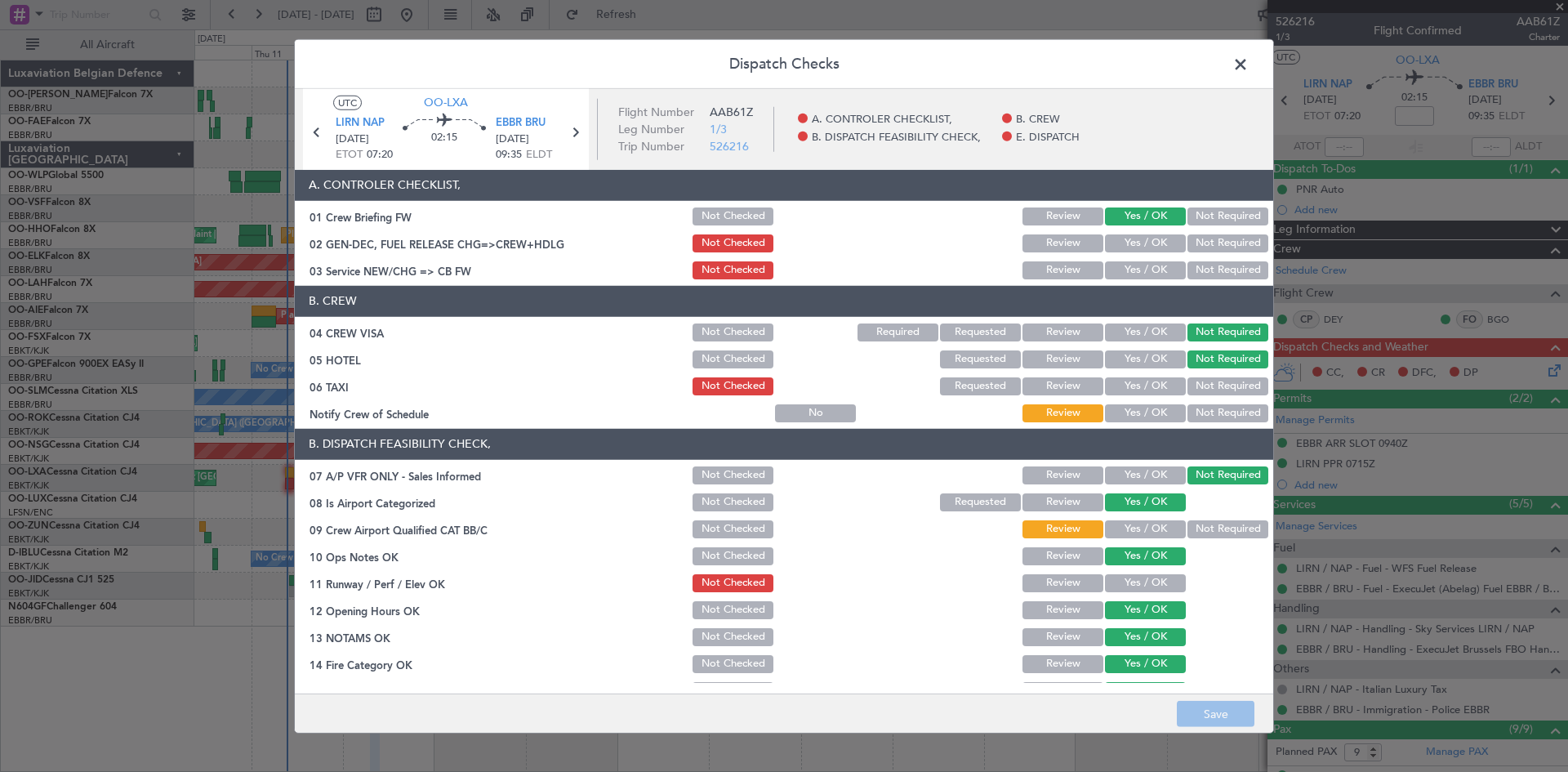
click at [1131, 265] on button "Yes / OK" at bounding box center [1145, 270] width 81 height 18
click at [1195, 383] on button "Not Required" at bounding box center [1228, 386] width 81 height 18
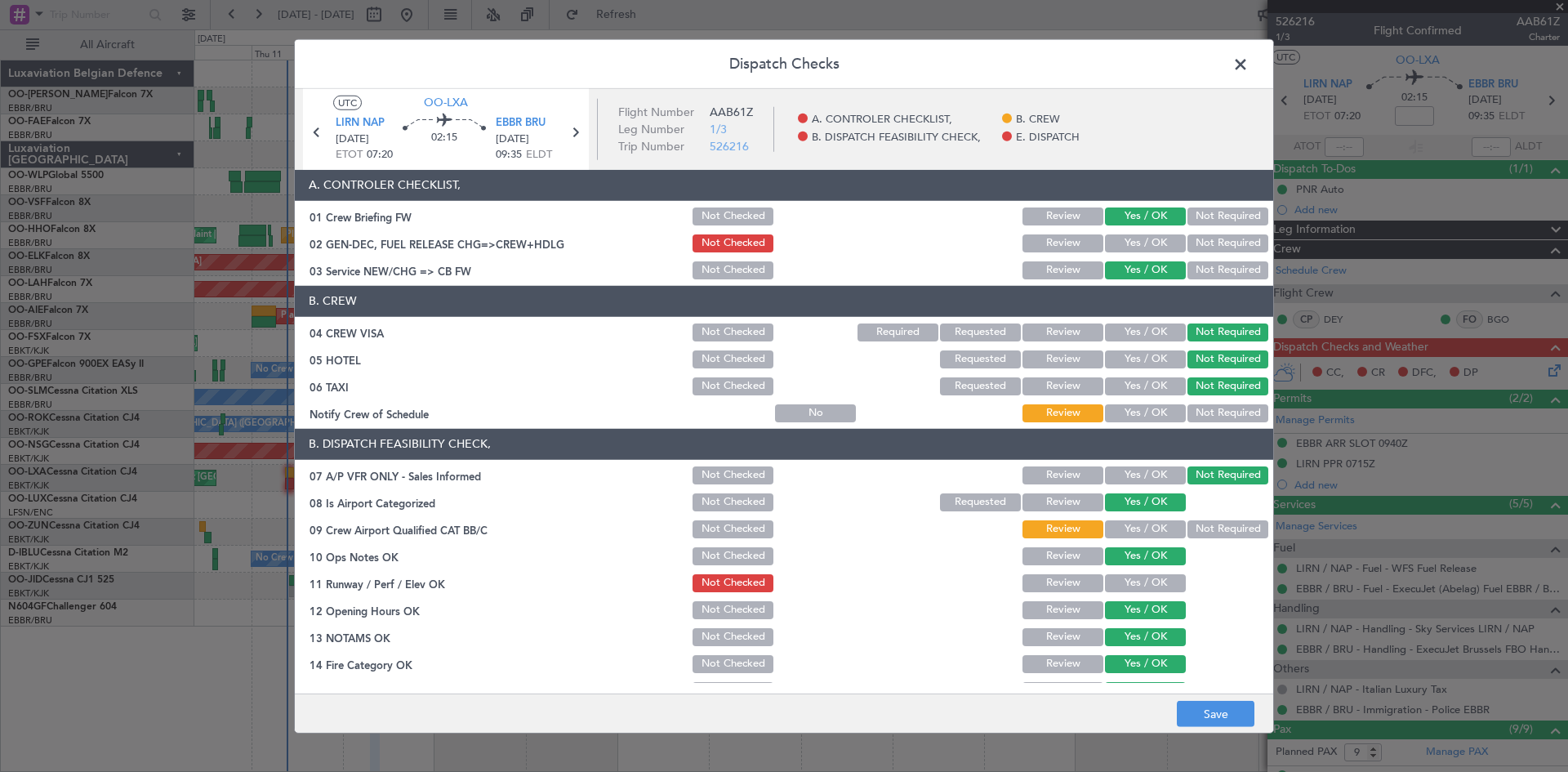
click at [1150, 414] on button "Yes / OK" at bounding box center [1145, 413] width 81 height 18
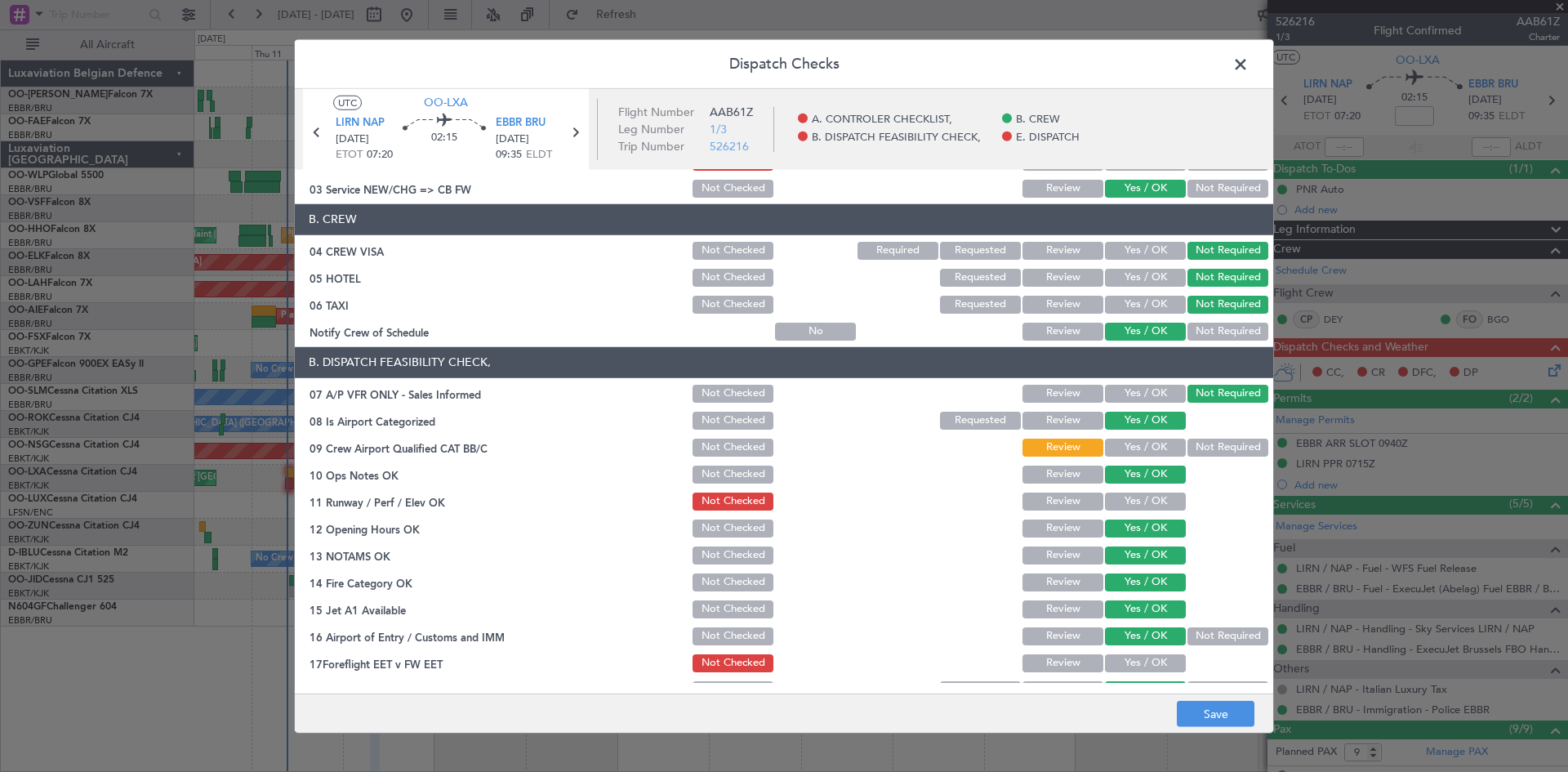
click at [1132, 446] on button "Yes / OK" at bounding box center [1145, 447] width 81 height 18
click at [1129, 662] on button "Yes / OK" at bounding box center [1145, 663] width 81 height 18
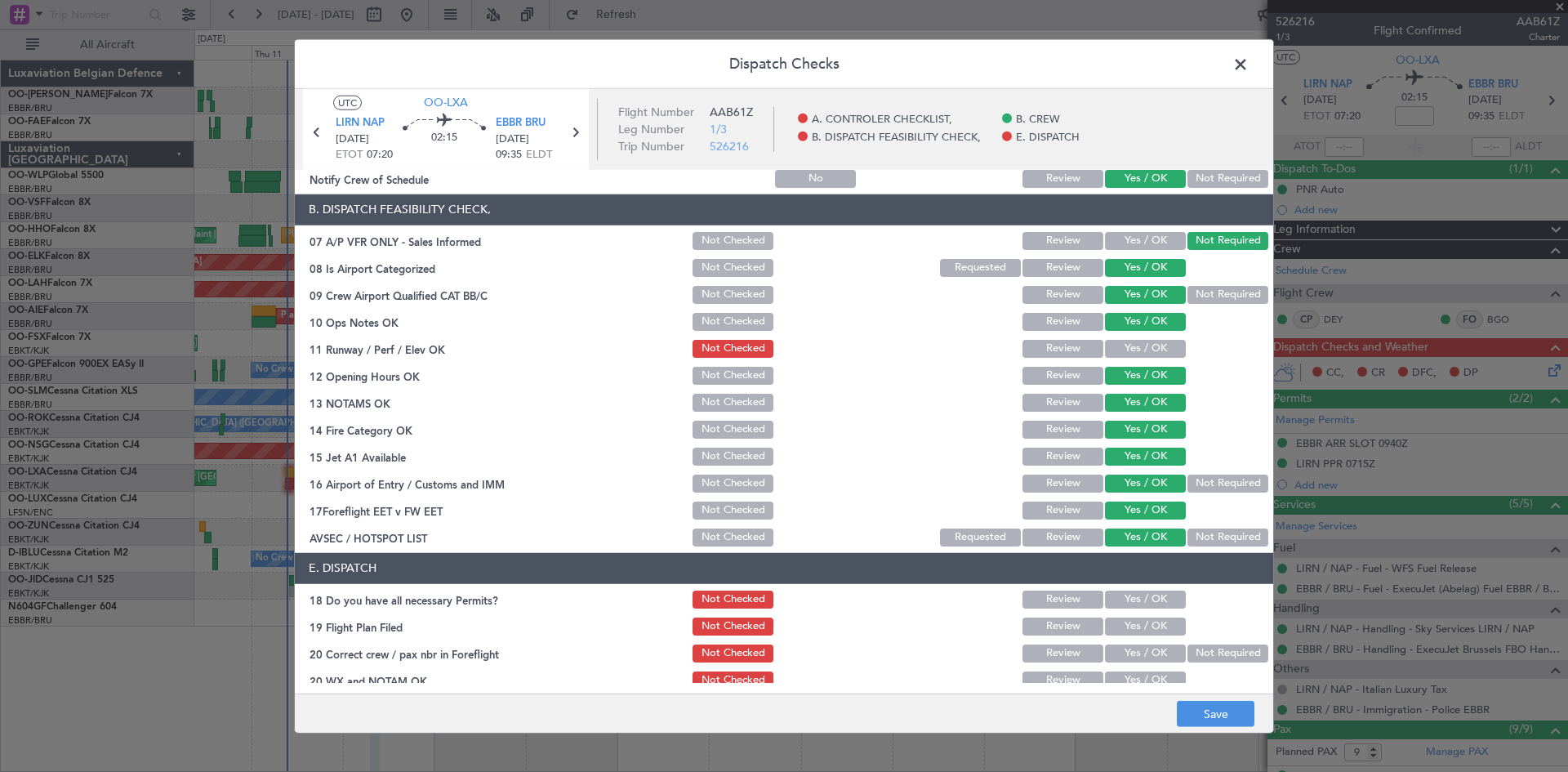
scroll to position [246, 0]
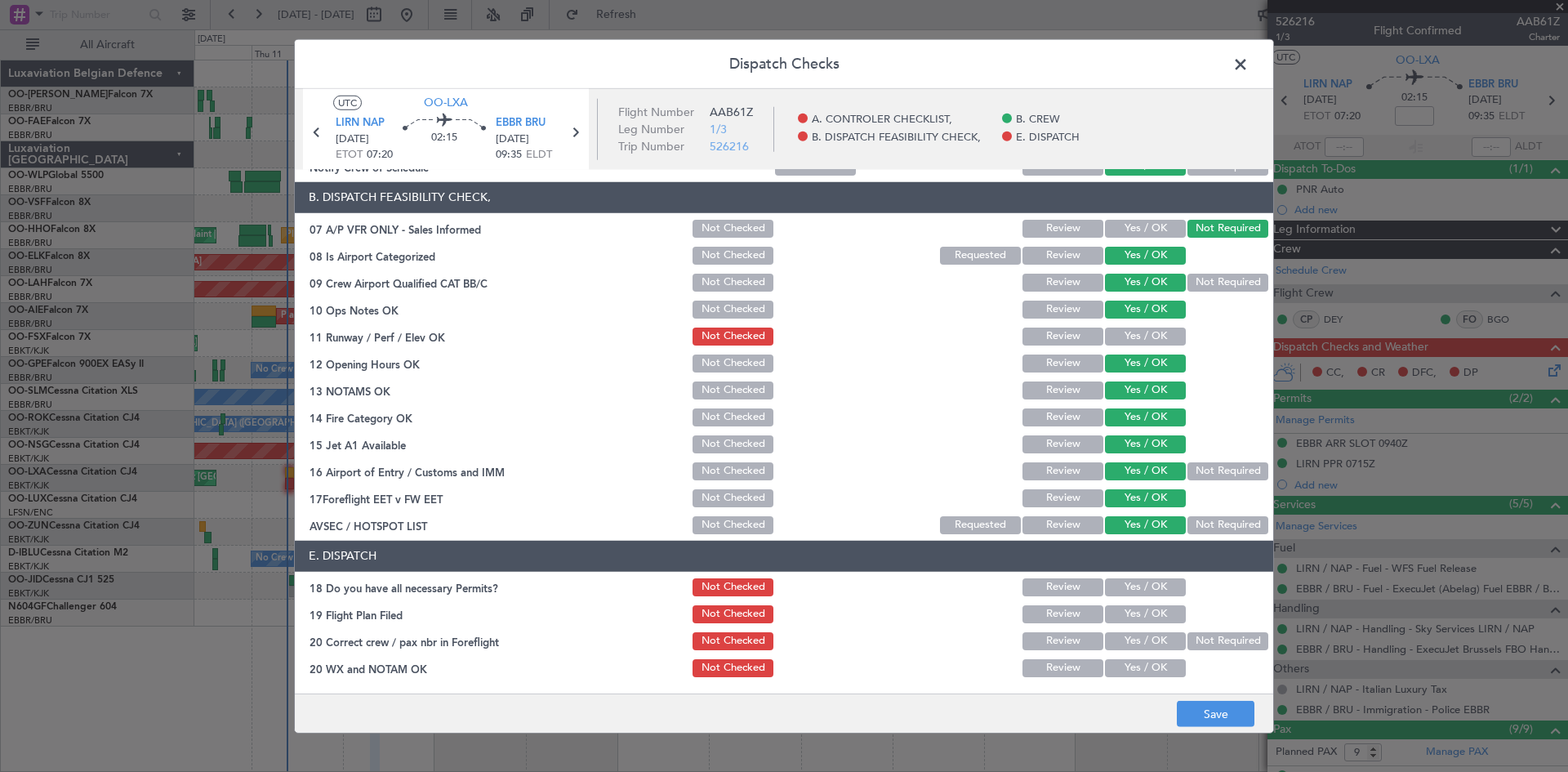
click at [1136, 592] on button "Yes / OK" at bounding box center [1145, 586] width 81 height 18
click at [1134, 610] on button "Yes / OK" at bounding box center [1145, 614] width 81 height 18
click at [1129, 638] on button "Yes / OK" at bounding box center [1145, 640] width 81 height 18
click at [1129, 660] on button "Yes / OK" at bounding box center [1145, 668] width 81 height 18
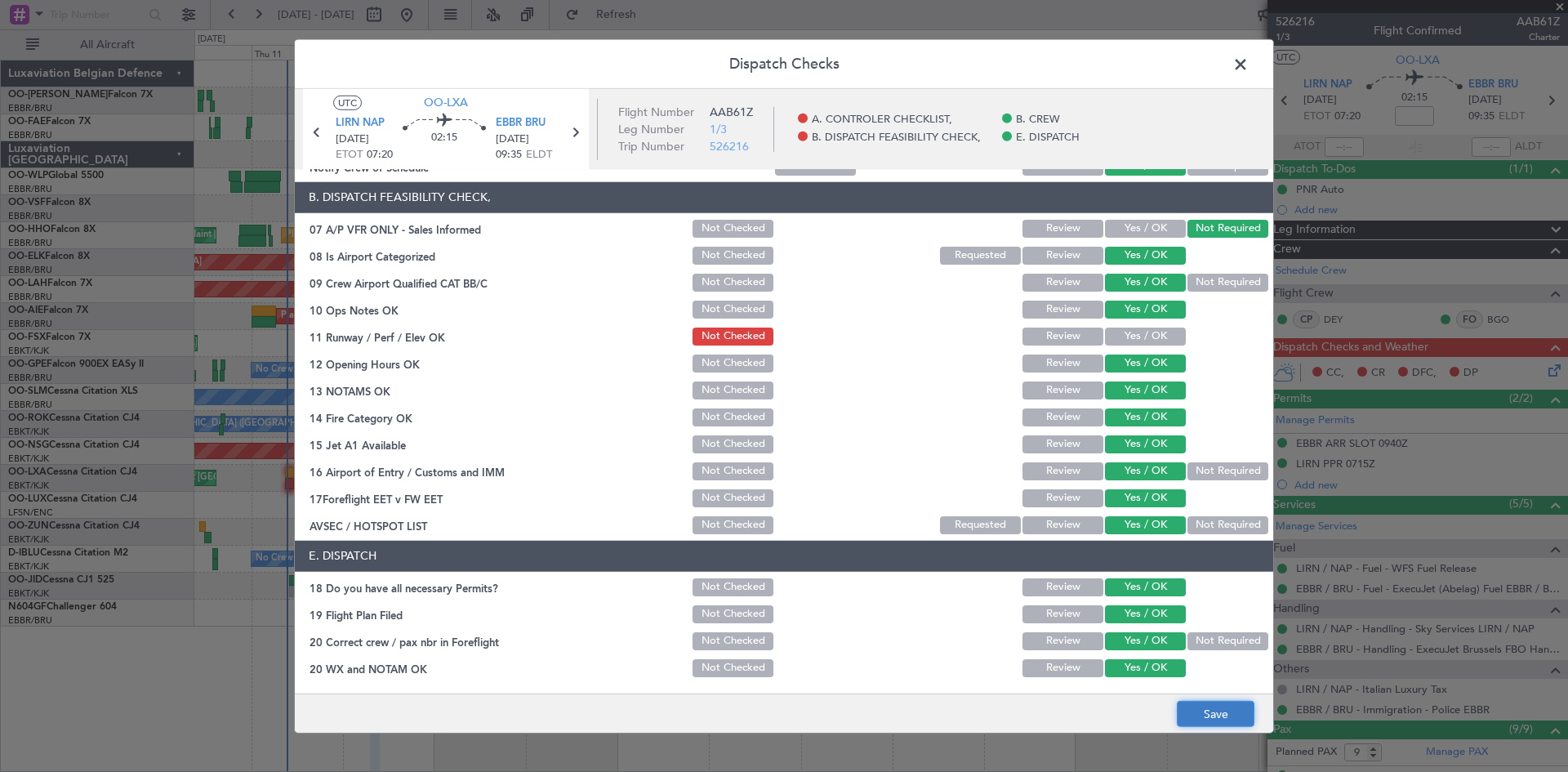
click at [1213, 708] on button "Save" at bounding box center [1216, 714] width 78 height 27
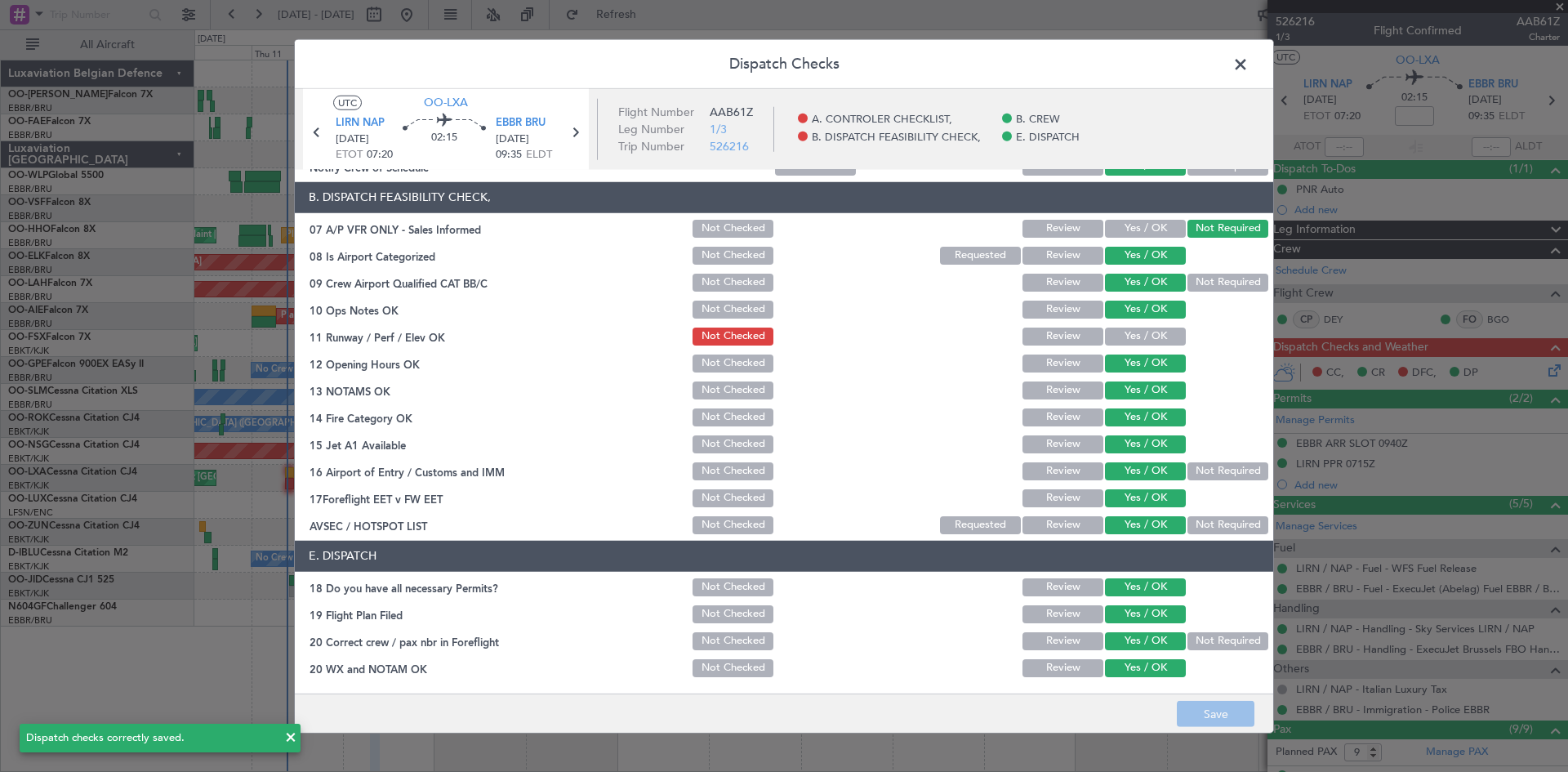
click at [1137, 347] on div "Yes / OK" at bounding box center [1144, 336] width 82 height 23
click at [1134, 336] on button "Yes / OK" at bounding box center [1145, 336] width 81 height 18
click at [1239, 702] on button "Save" at bounding box center [1216, 714] width 78 height 27
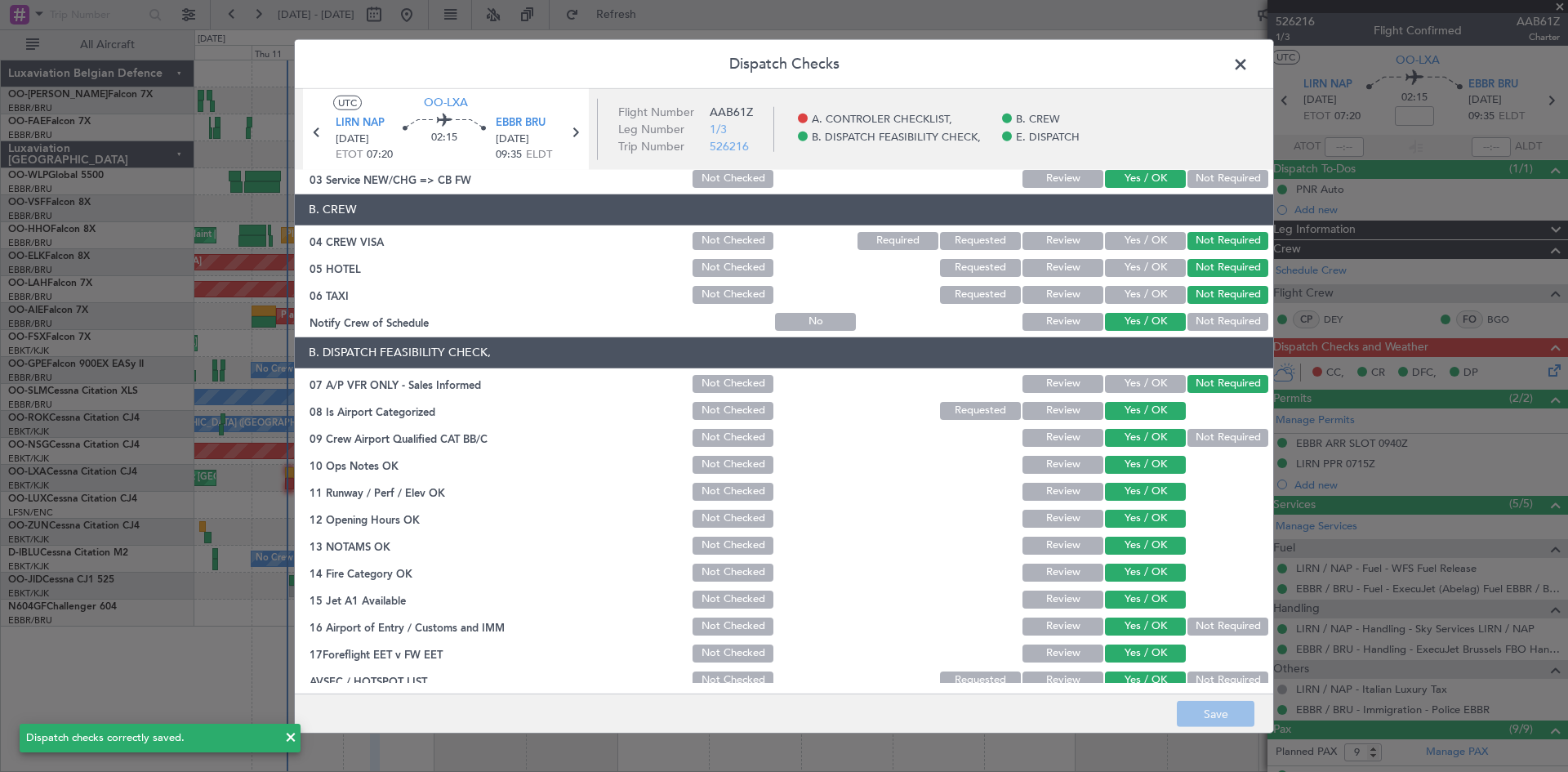
scroll to position [0, 0]
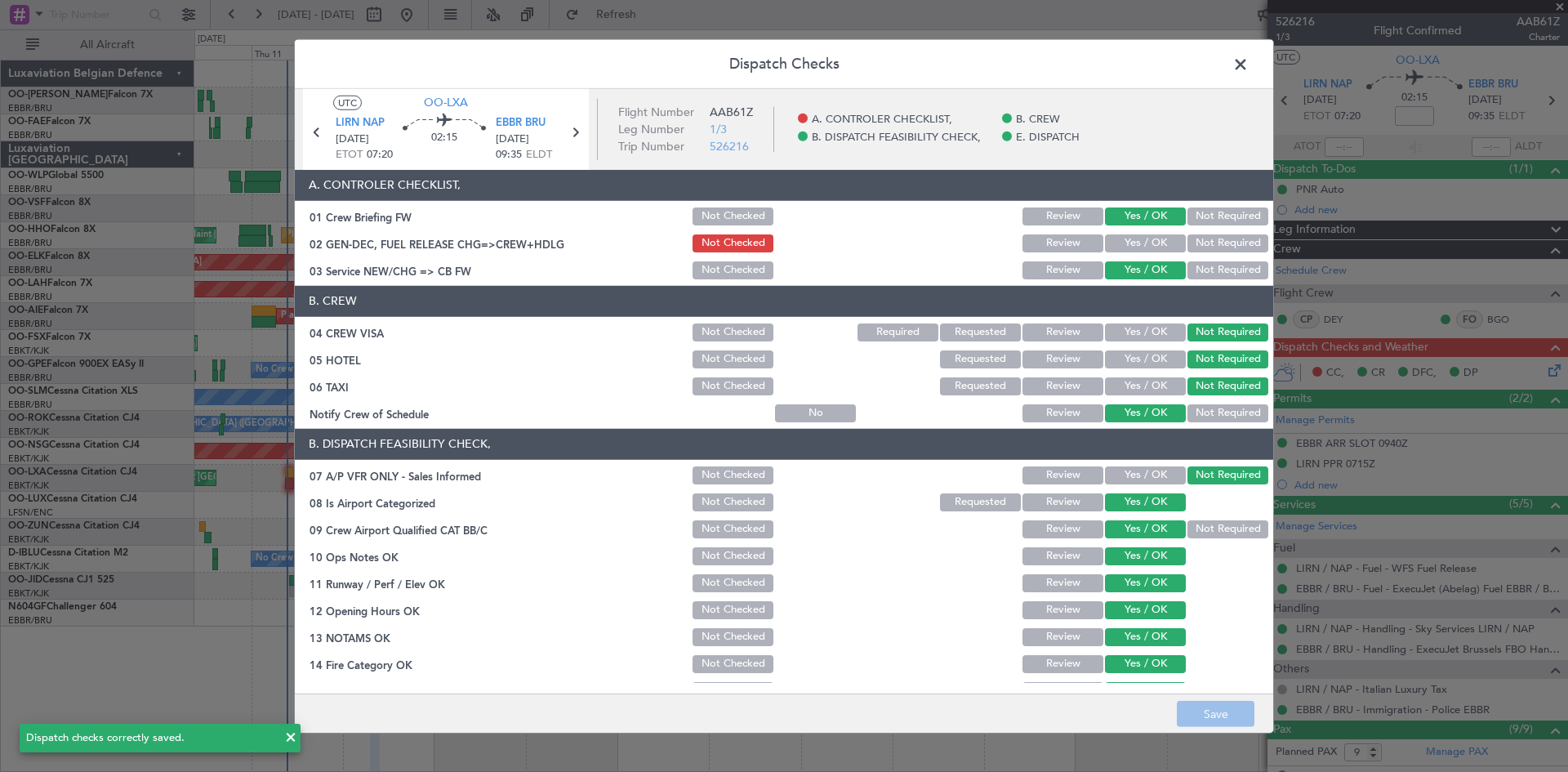
click at [1249, 67] on span at bounding box center [1249, 67] width 0 height 32
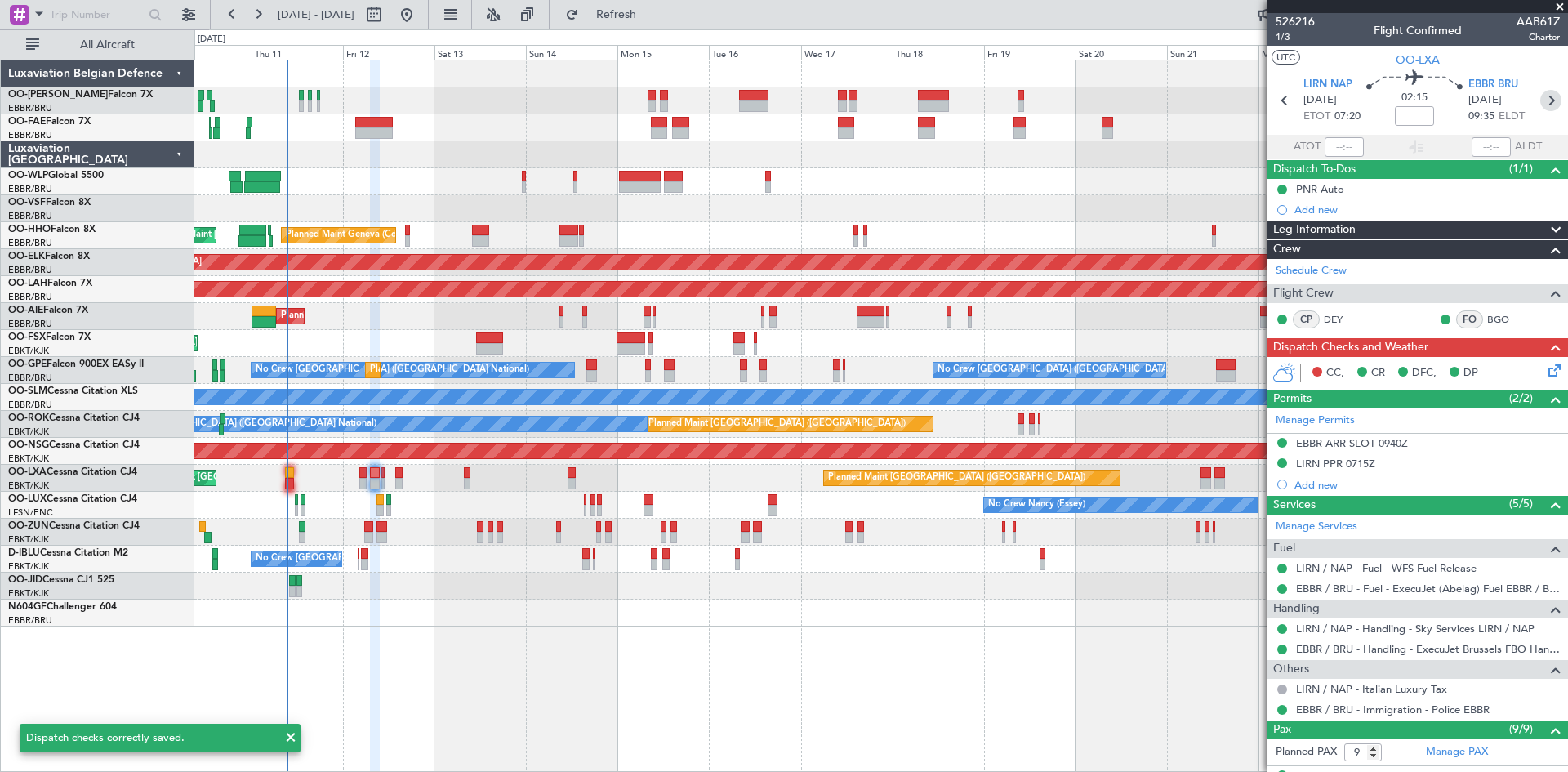
click at [1541, 104] on icon at bounding box center [1551, 100] width 21 height 21
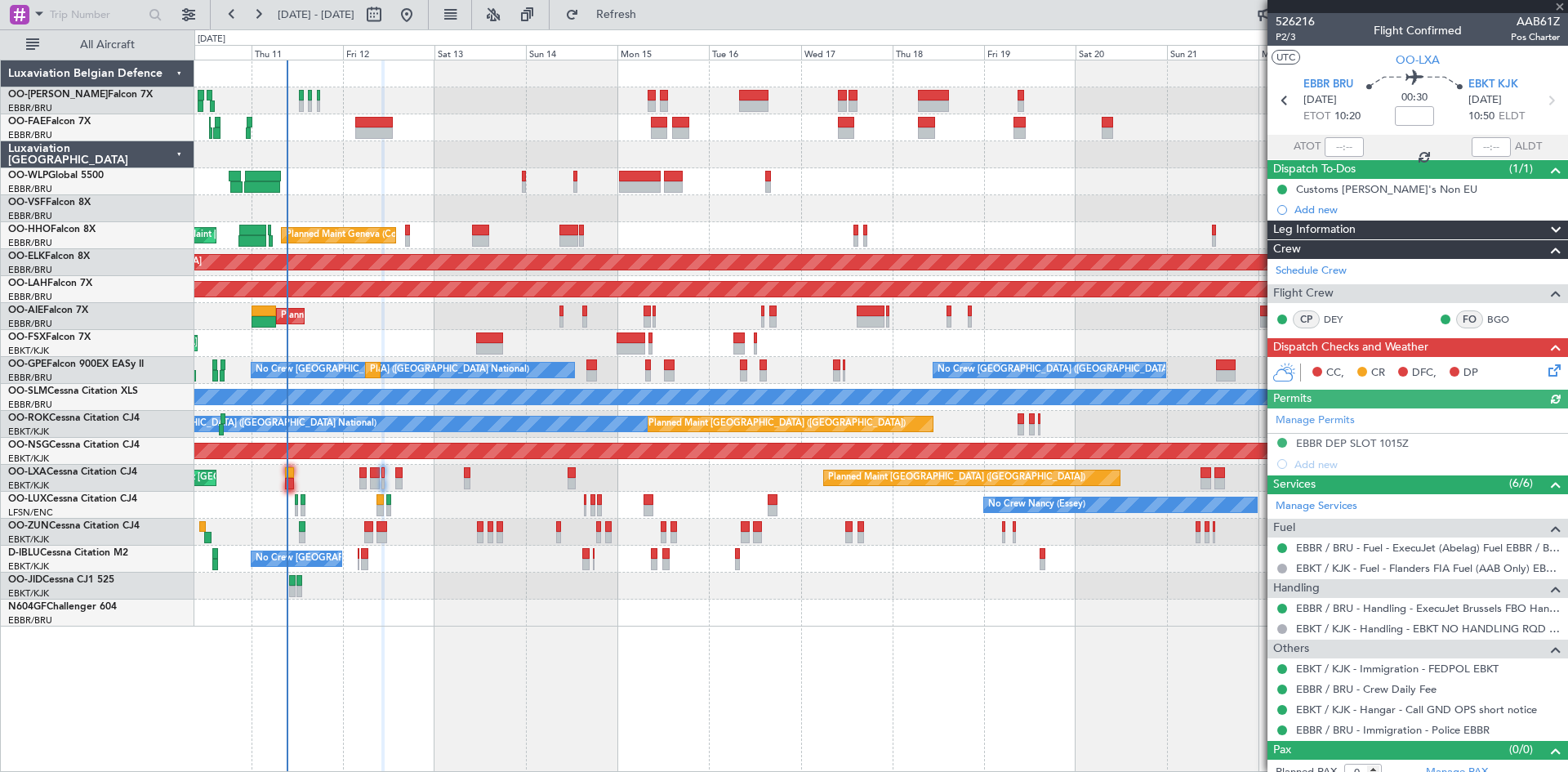
click at [1547, 368] on icon at bounding box center [1552, 368] width 13 height 13
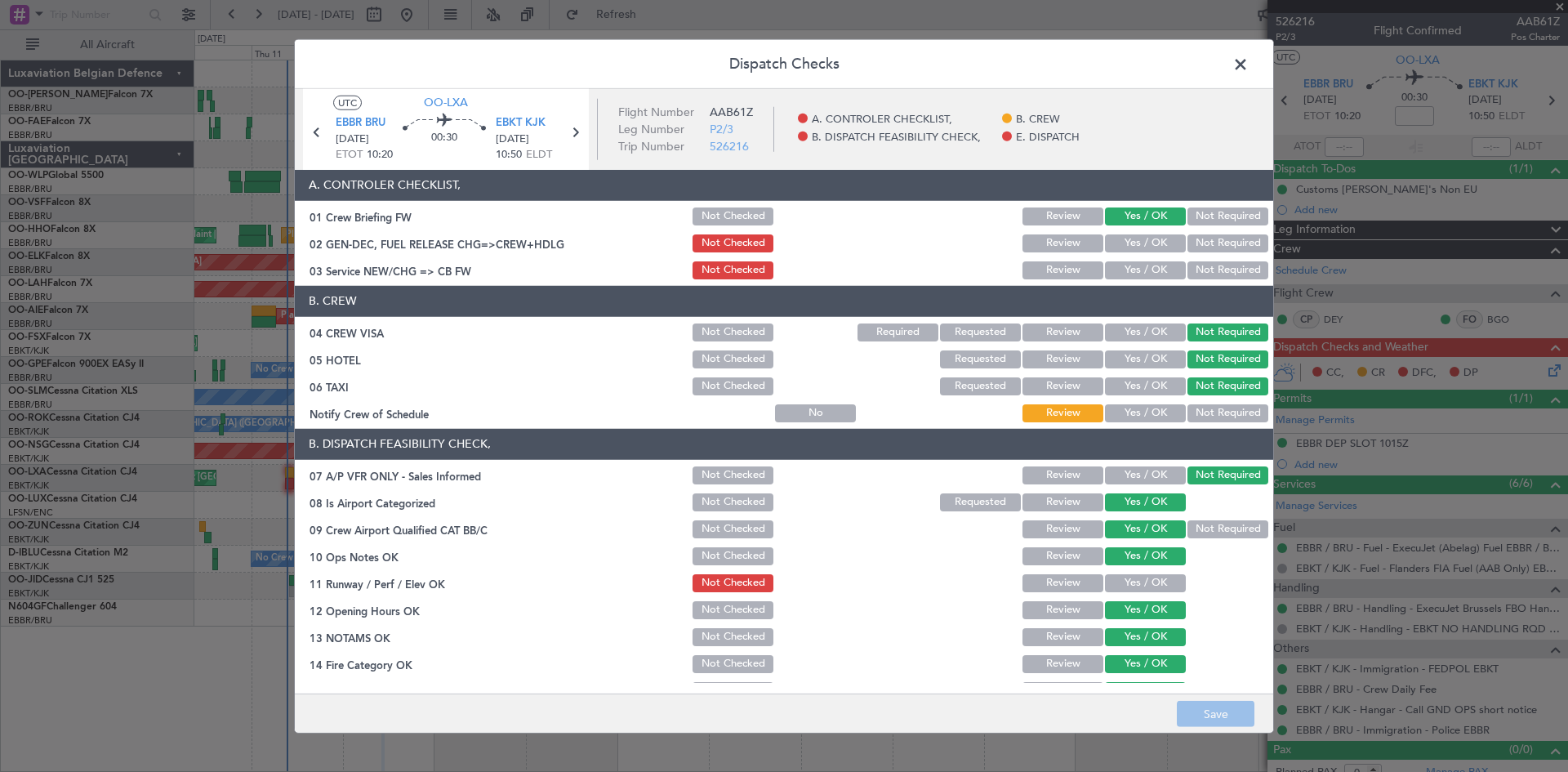
click at [1144, 412] on button "Yes / OK" at bounding box center [1145, 413] width 81 height 18
click at [1144, 269] on button "Yes / OK" at bounding box center [1145, 270] width 81 height 18
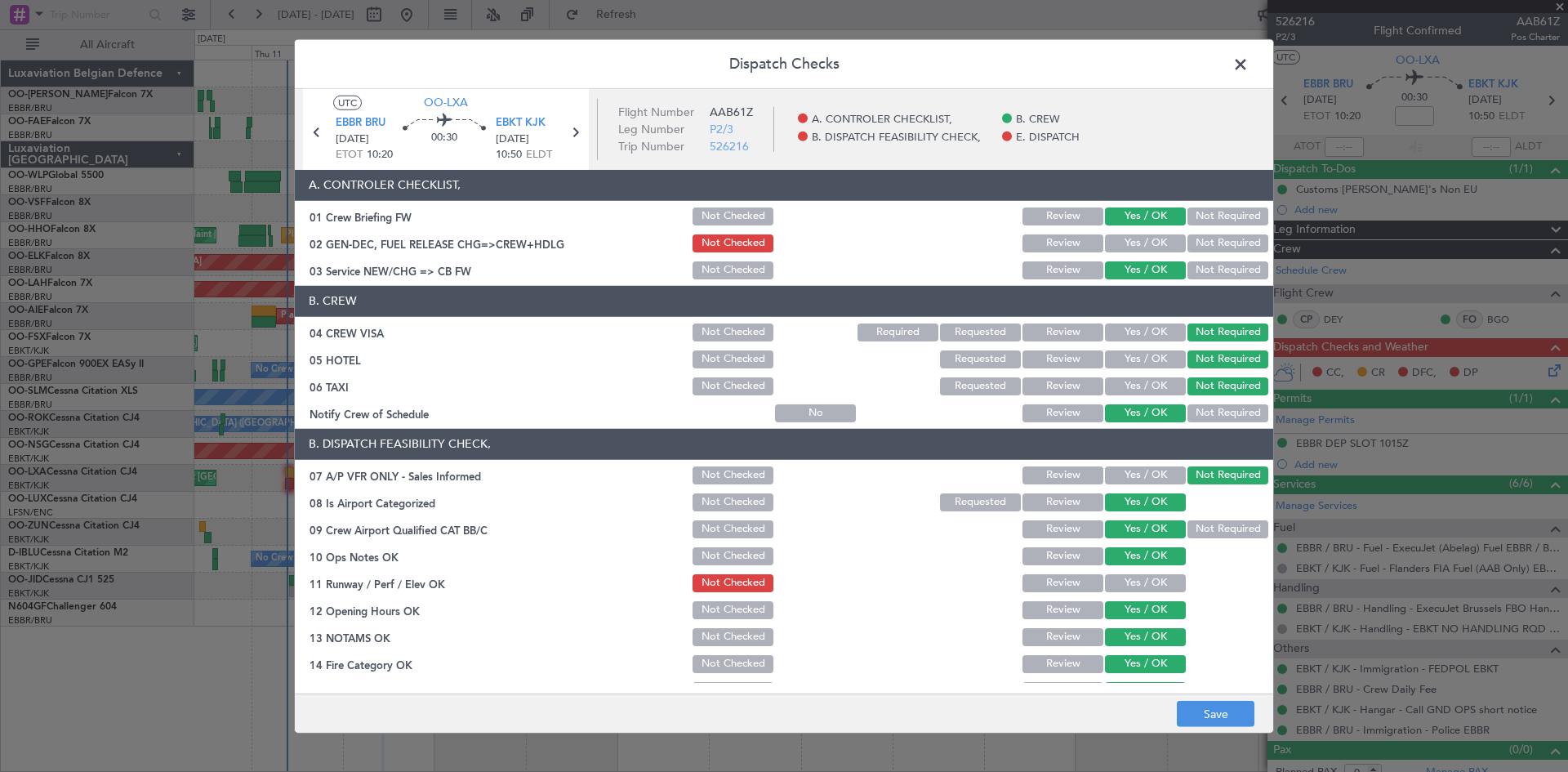
click at [1131, 575] on button "Yes / OK" at bounding box center [1145, 583] width 81 height 18
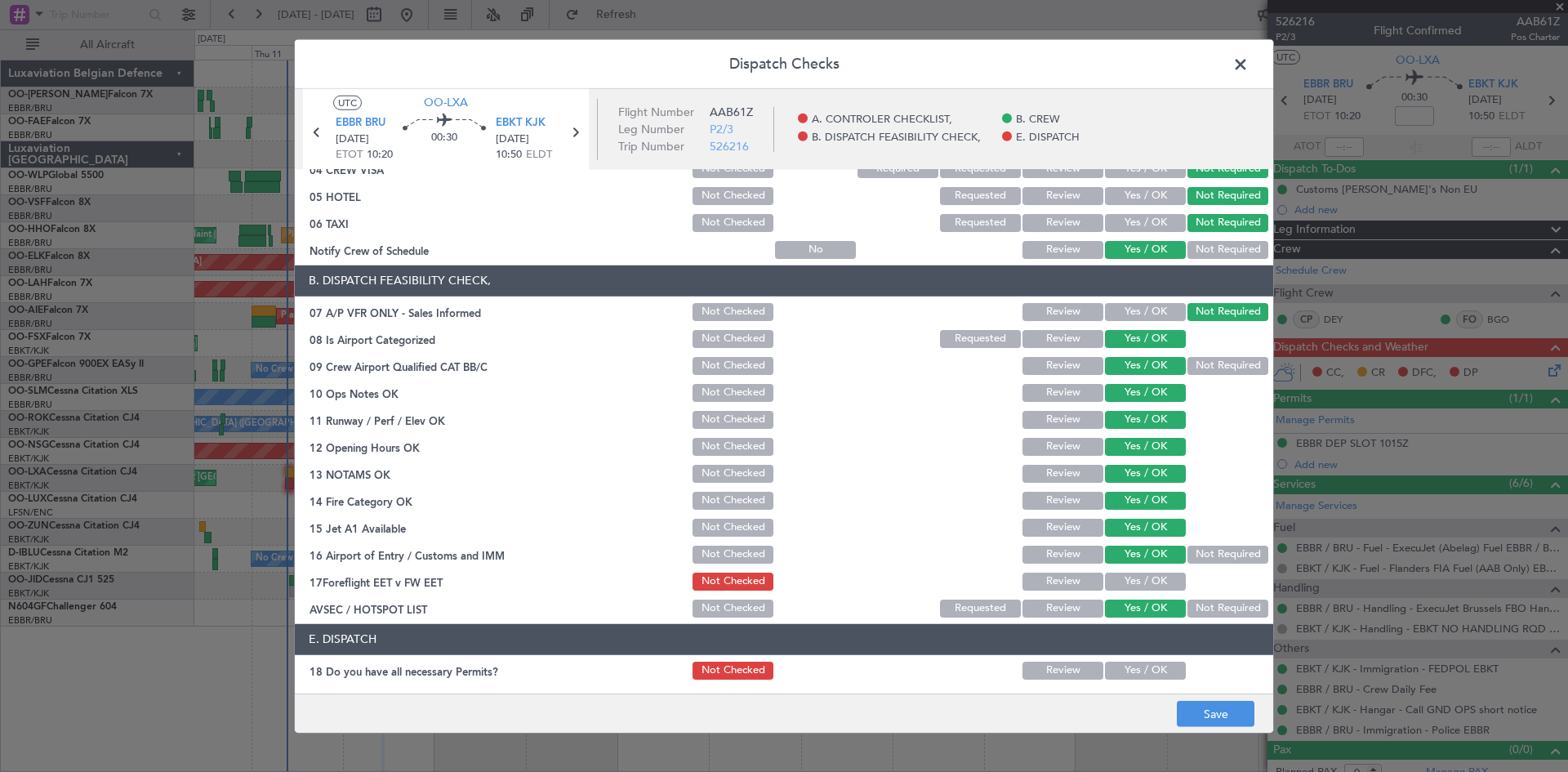
scroll to position [245, 0]
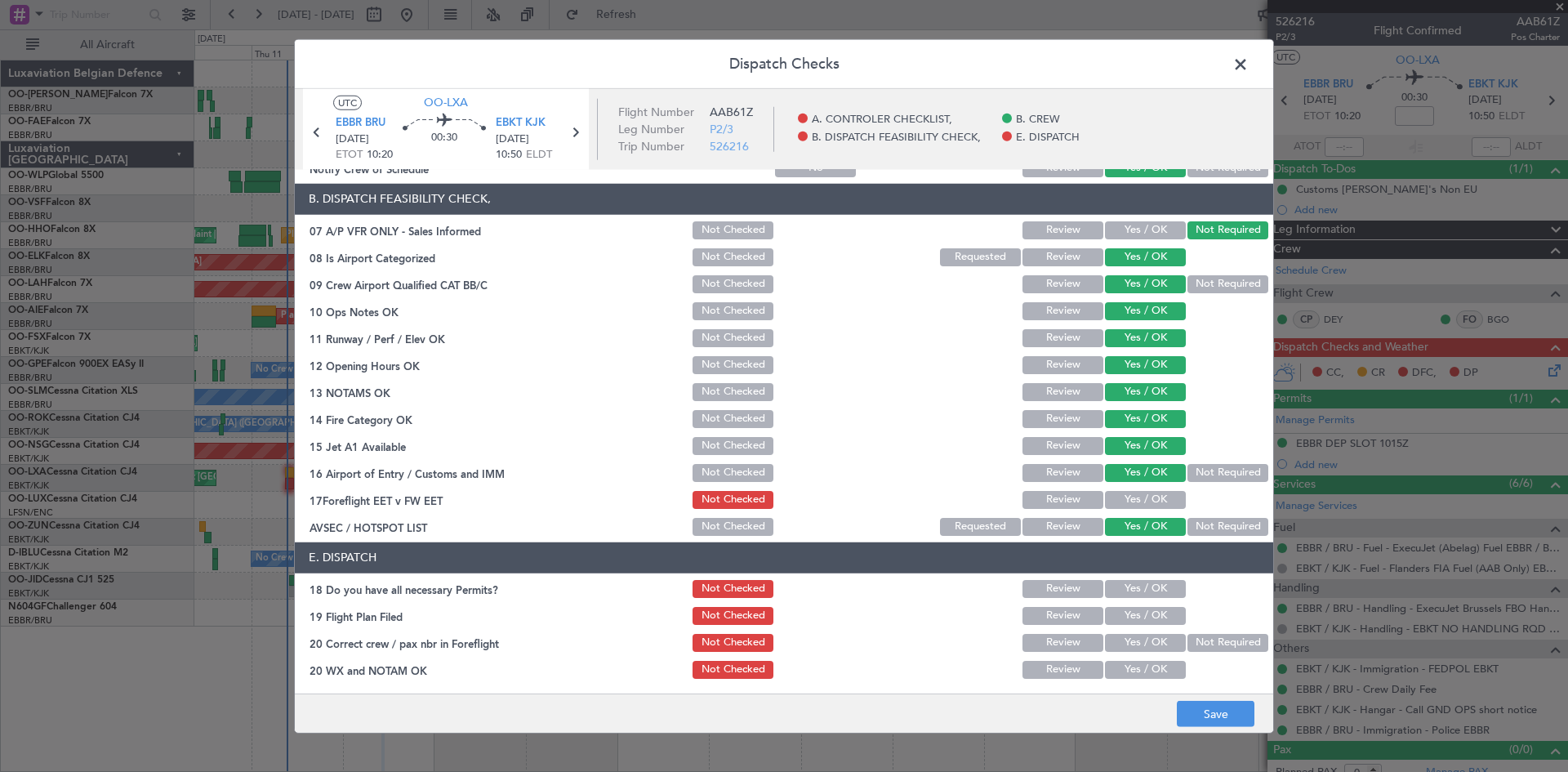
click at [1129, 504] on button "Yes / OK" at bounding box center [1145, 499] width 81 height 18
click at [1142, 597] on button "Yes / OK" at bounding box center [1145, 588] width 81 height 18
click at [1147, 616] on button "Yes / OK" at bounding box center [1145, 616] width 81 height 18
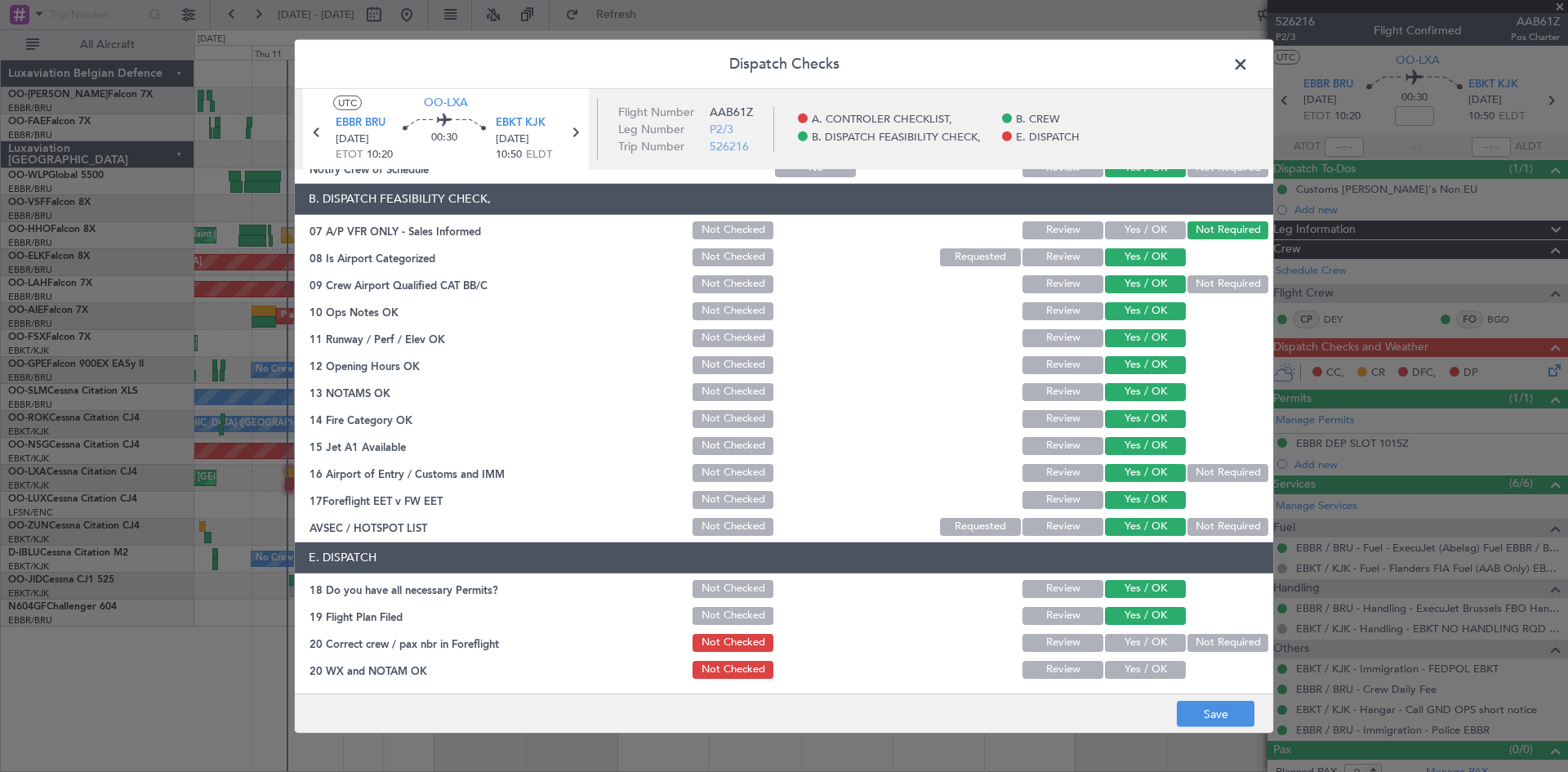
drag, startPoint x: 1147, startPoint y: 646, endPoint x: 1145, endPoint y: 660, distance: 14.1
click at [1146, 647] on button "Yes / OK" at bounding box center [1145, 642] width 81 height 18
click at [1147, 665] on button "Yes / OK" at bounding box center [1145, 670] width 81 height 18
click at [1242, 712] on button "Save" at bounding box center [1216, 714] width 78 height 27
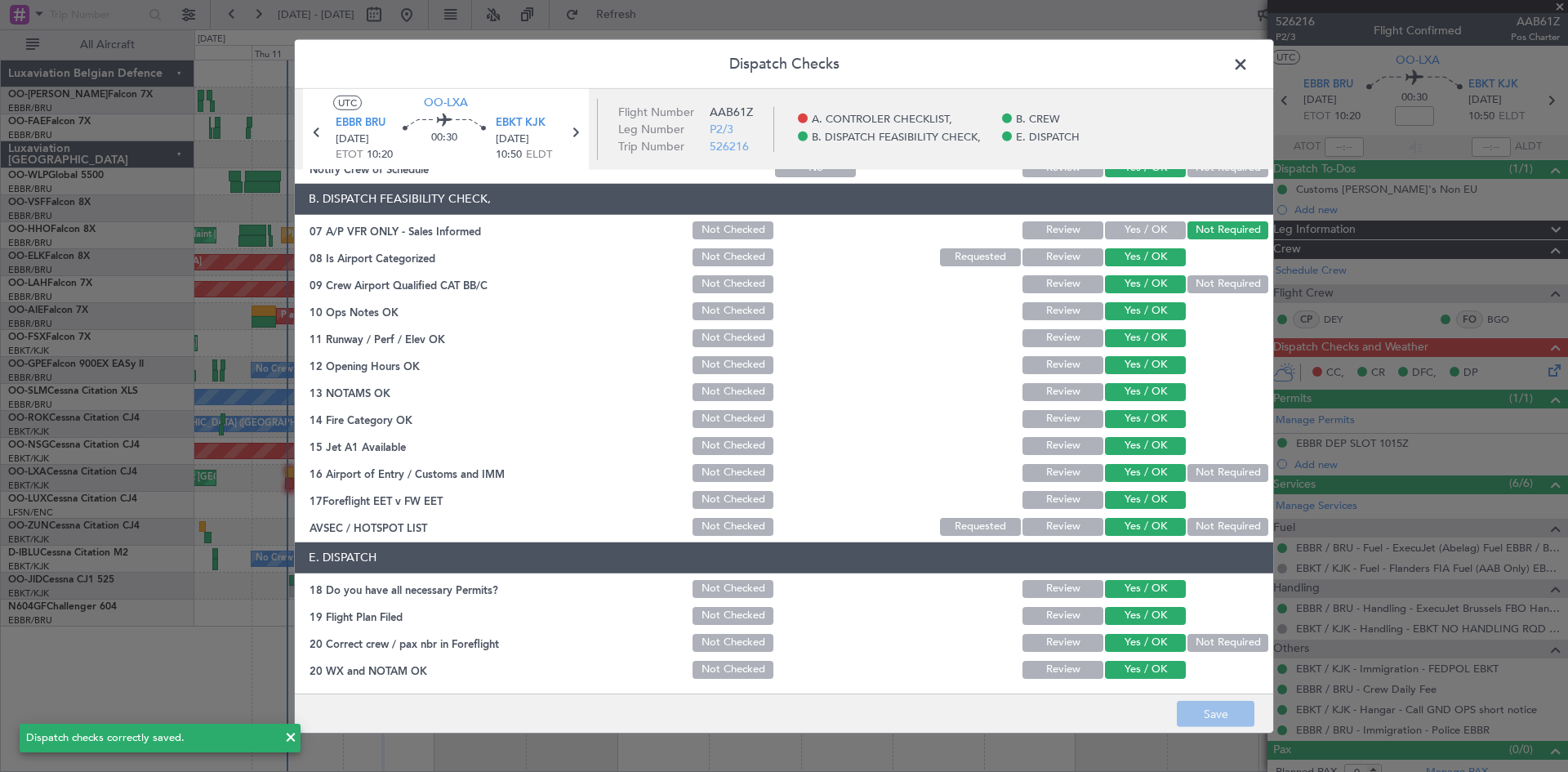
click at [1249, 68] on span at bounding box center [1249, 67] width 0 height 32
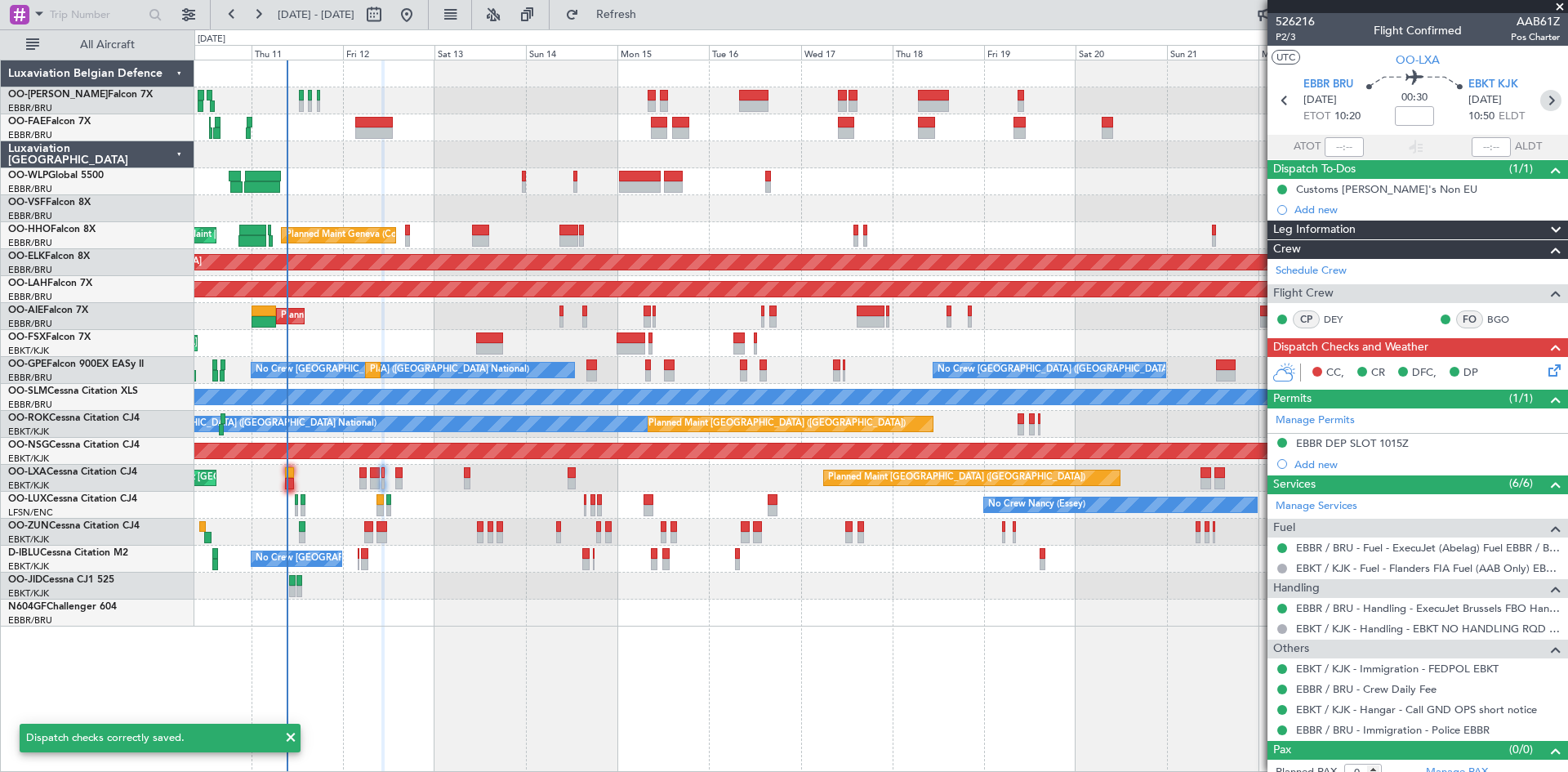
click at [1541, 99] on icon at bounding box center [1551, 100] width 21 height 21
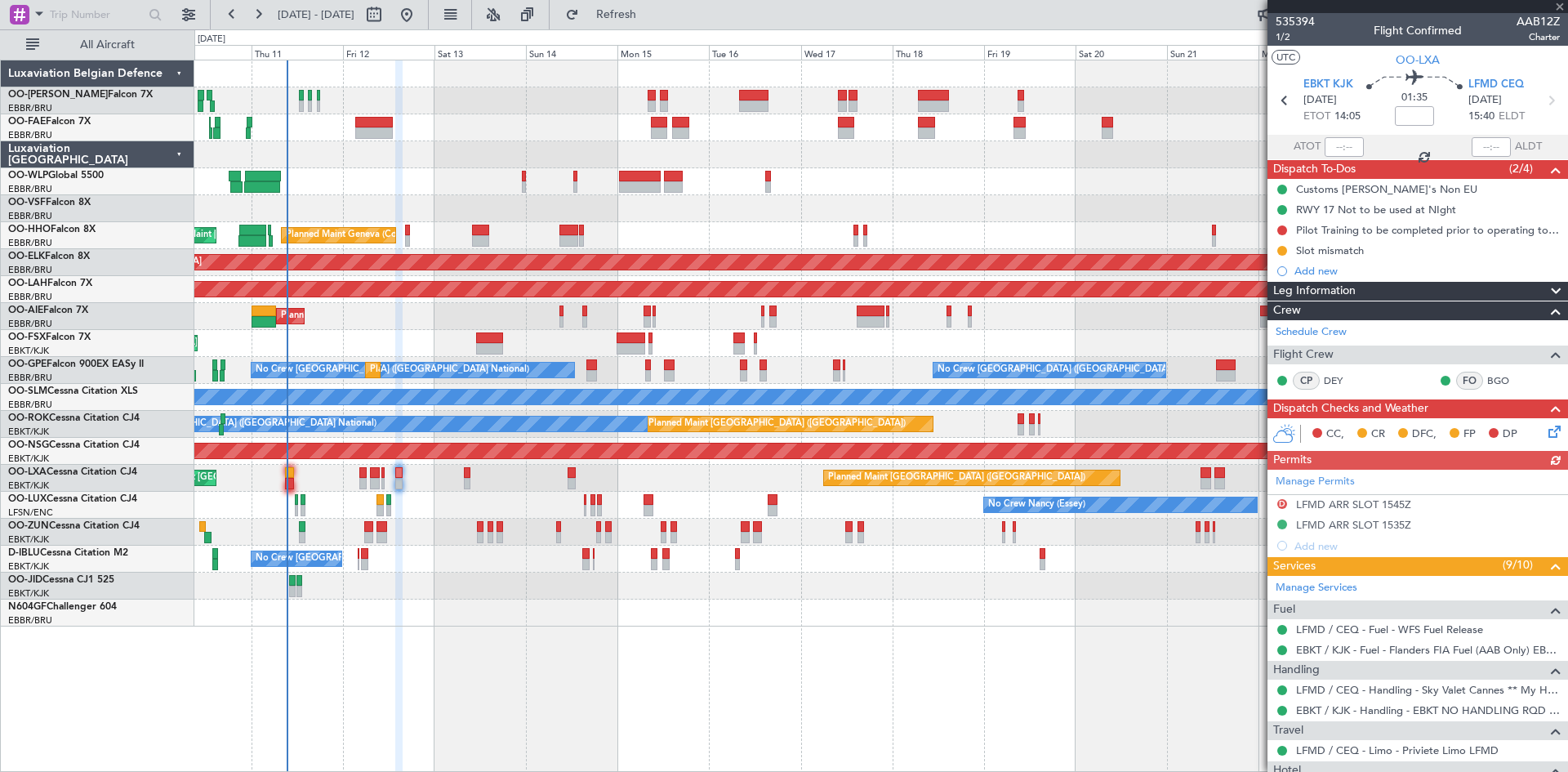
click at [1545, 430] on icon at bounding box center [1552, 429] width 13 height 13
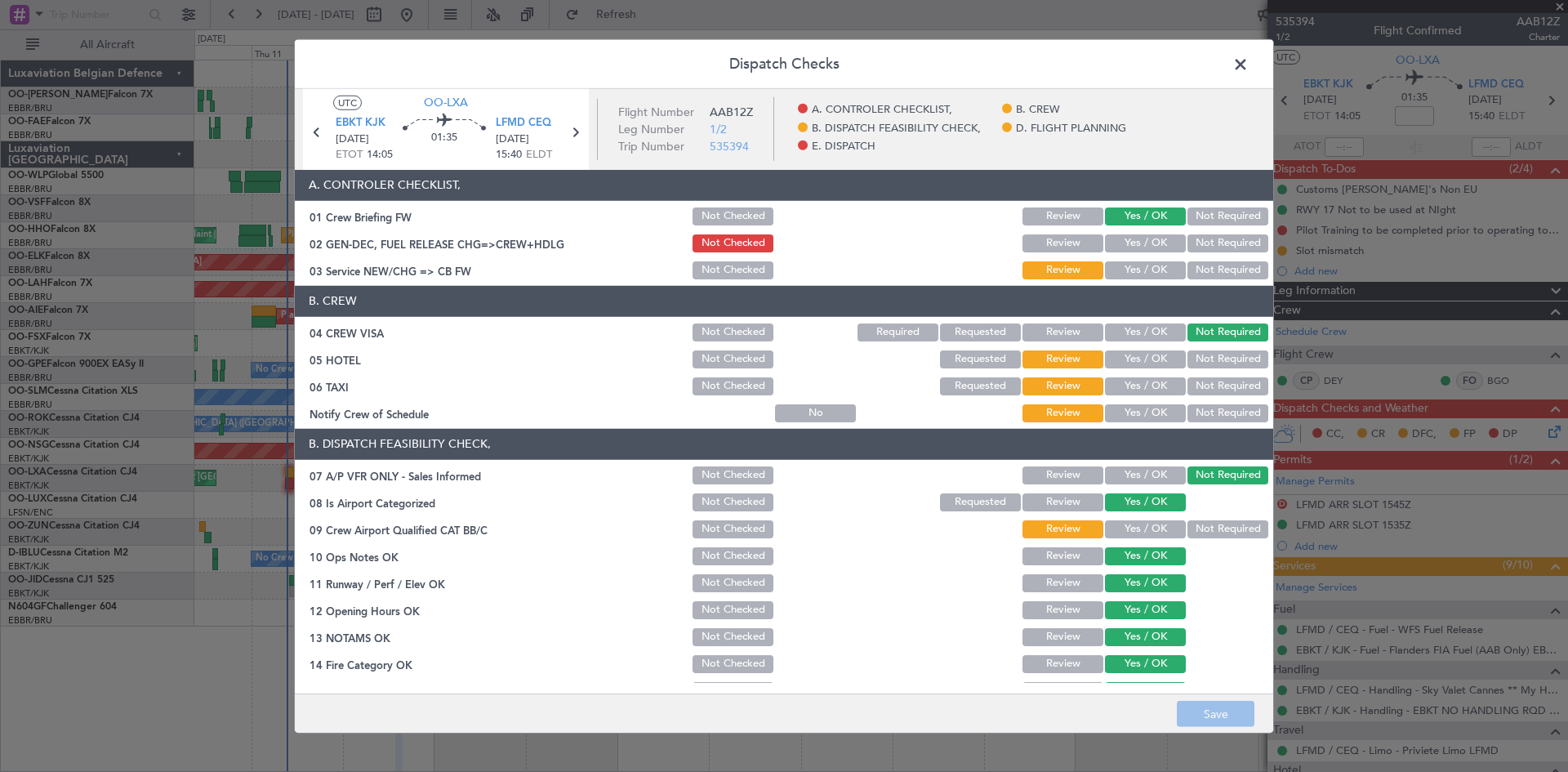
click at [1136, 268] on button "Yes / OK" at bounding box center [1145, 270] width 81 height 18
click at [1200, 353] on button "Not Required" at bounding box center [1228, 359] width 81 height 18
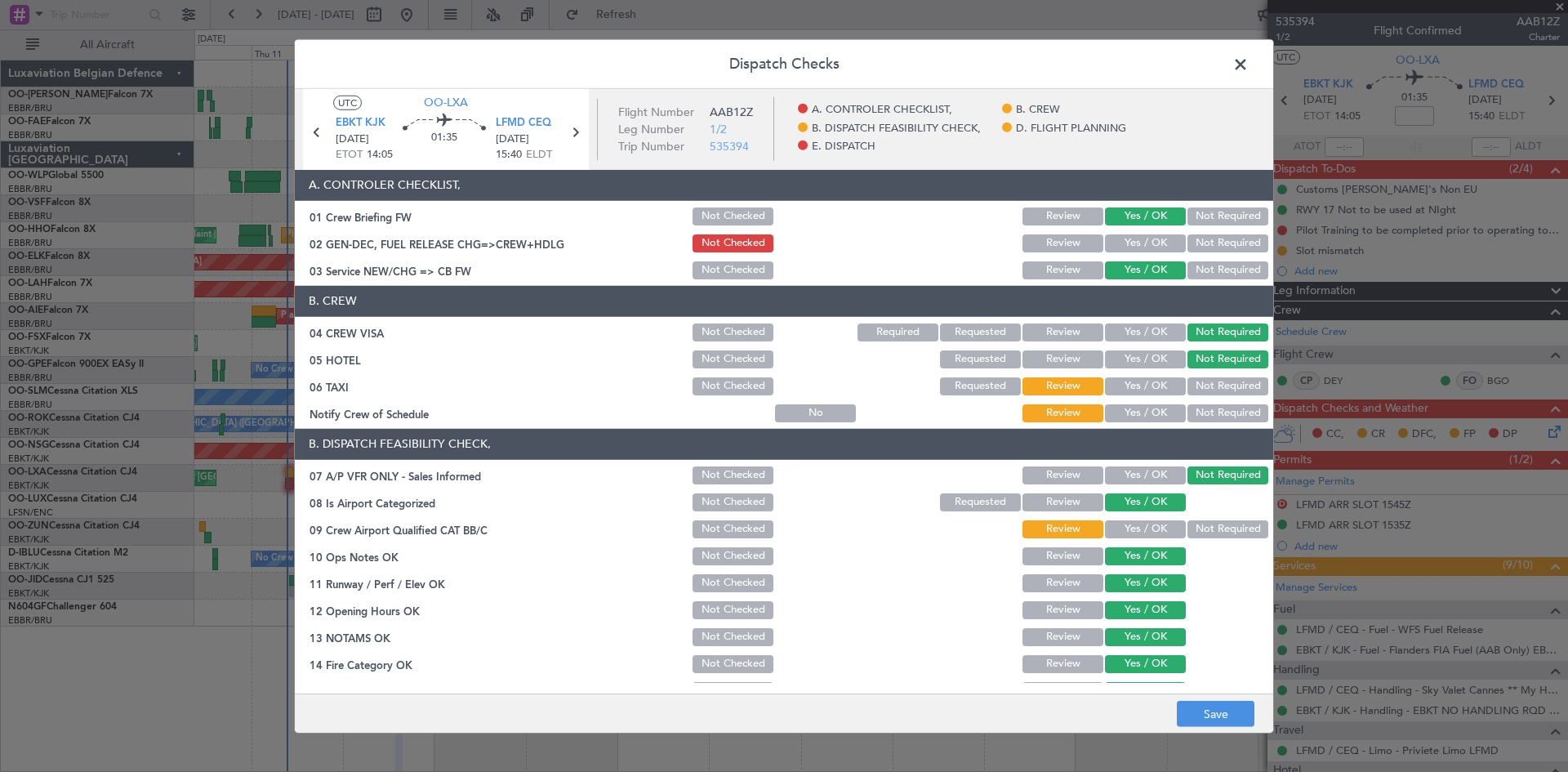
drag, startPoint x: 1195, startPoint y: 383, endPoint x: 1195, endPoint y: 400, distance: 17.0
click at [1195, 388] on button "Not Required" at bounding box center [1228, 386] width 81 height 18
click at [1139, 414] on button "Yes / OK" at bounding box center [1145, 413] width 81 height 18
click at [1140, 516] on section "B. DISPATCH FEASIBILITY CHECK, 07 A/P VFR ONLY - Sales Informed Not Checked Rev…" at bounding box center [784, 606] width 979 height 354
click at [1142, 522] on button "Yes / OK" at bounding box center [1145, 529] width 81 height 18
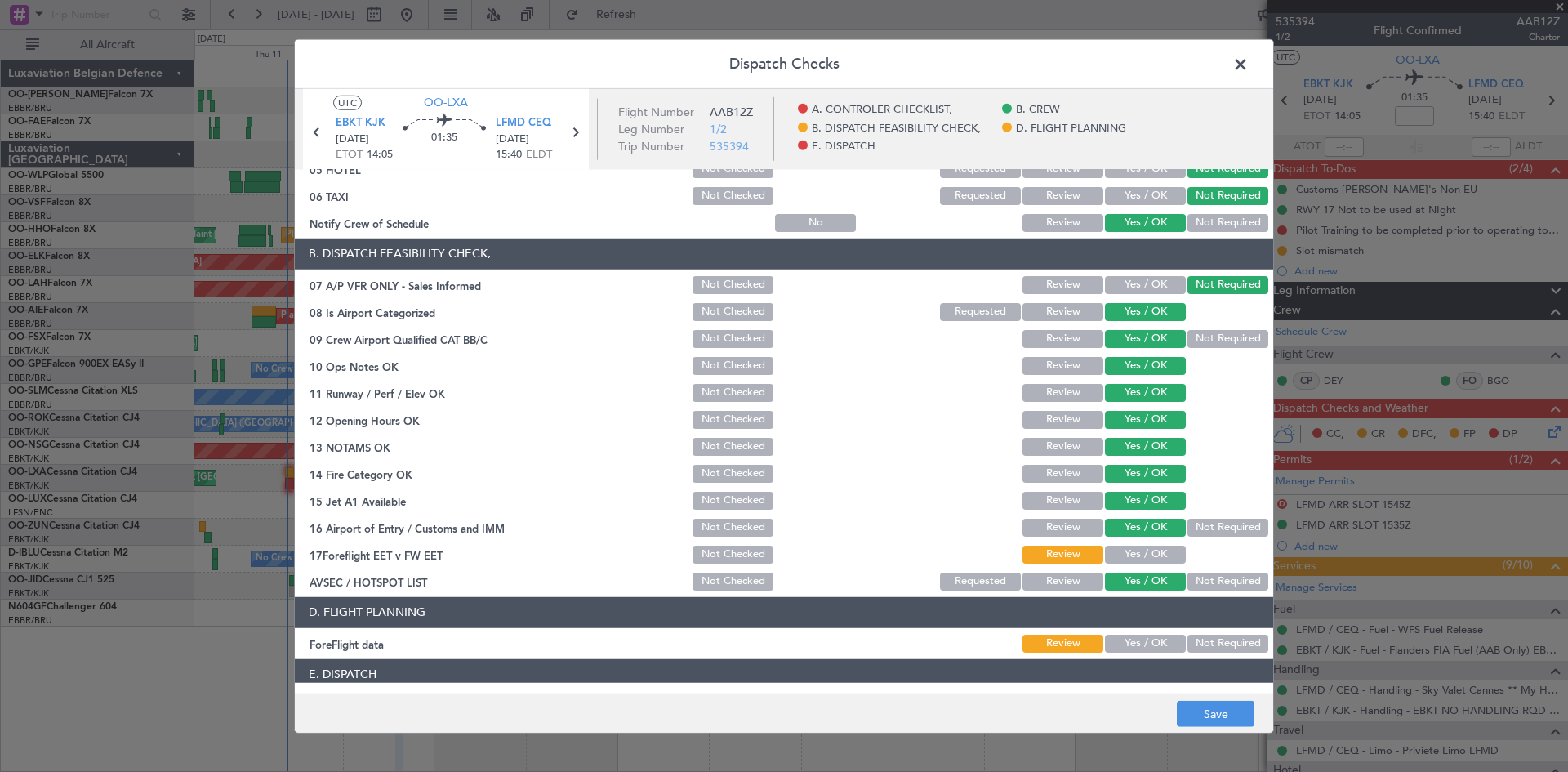
scroll to position [309, 0]
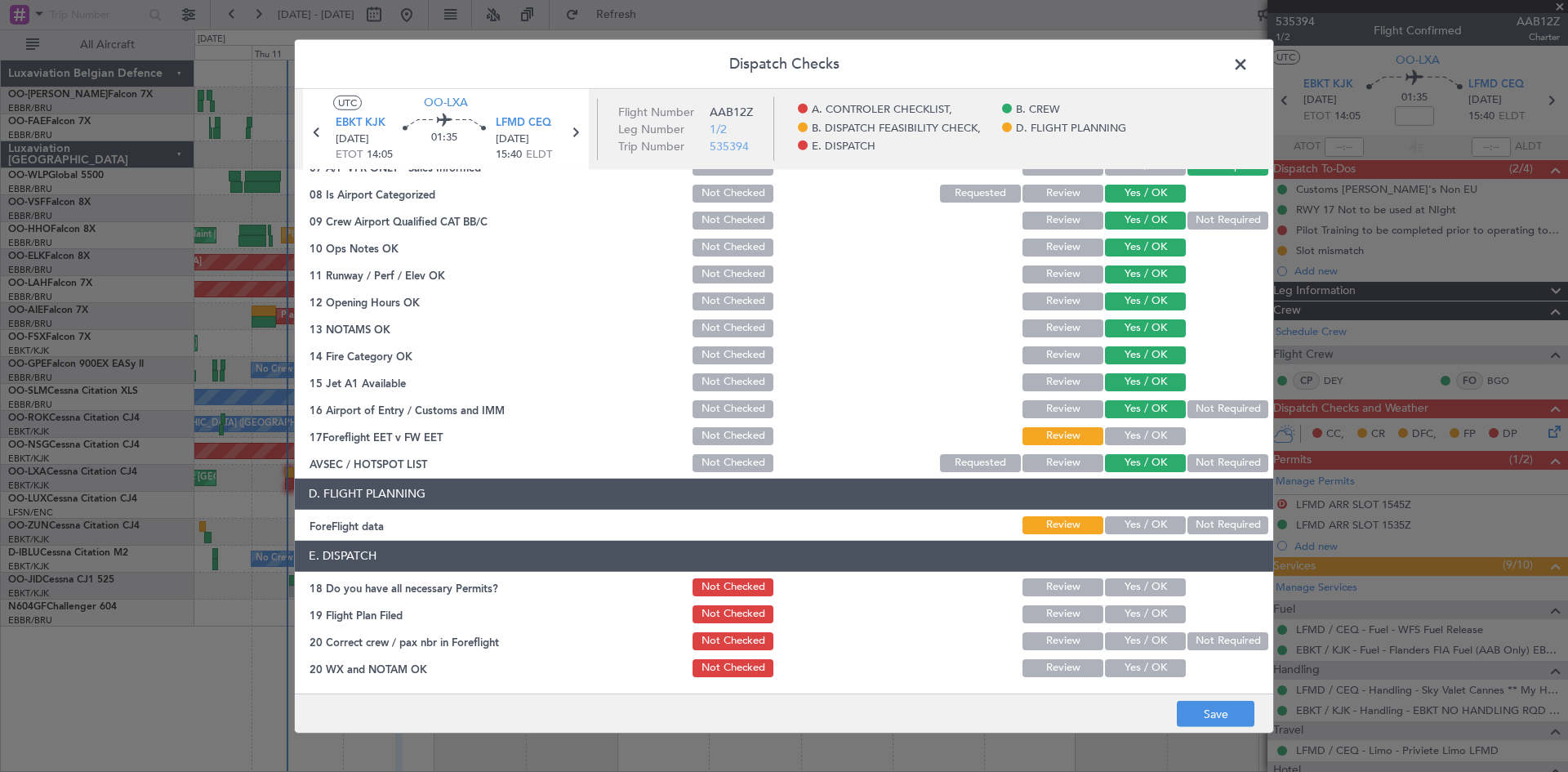
click at [1128, 418] on button "Yes / OK" at bounding box center [1145, 408] width 81 height 18
click at [1135, 432] on button "Yes / OK" at bounding box center [1145, 436] width 81 height 18
click at [1132, 529] on button "Yes / OK" at bounding box center [1145, 525] width 81 height 18
drag, startPoint x: 1136, startPoint y: 578, endPoint x: 1135, endPoint y: 590, distance: 12.0
click at [1136, 579] on button "Yes / OK" at bounding box center [1145, 586] width 81 height 18
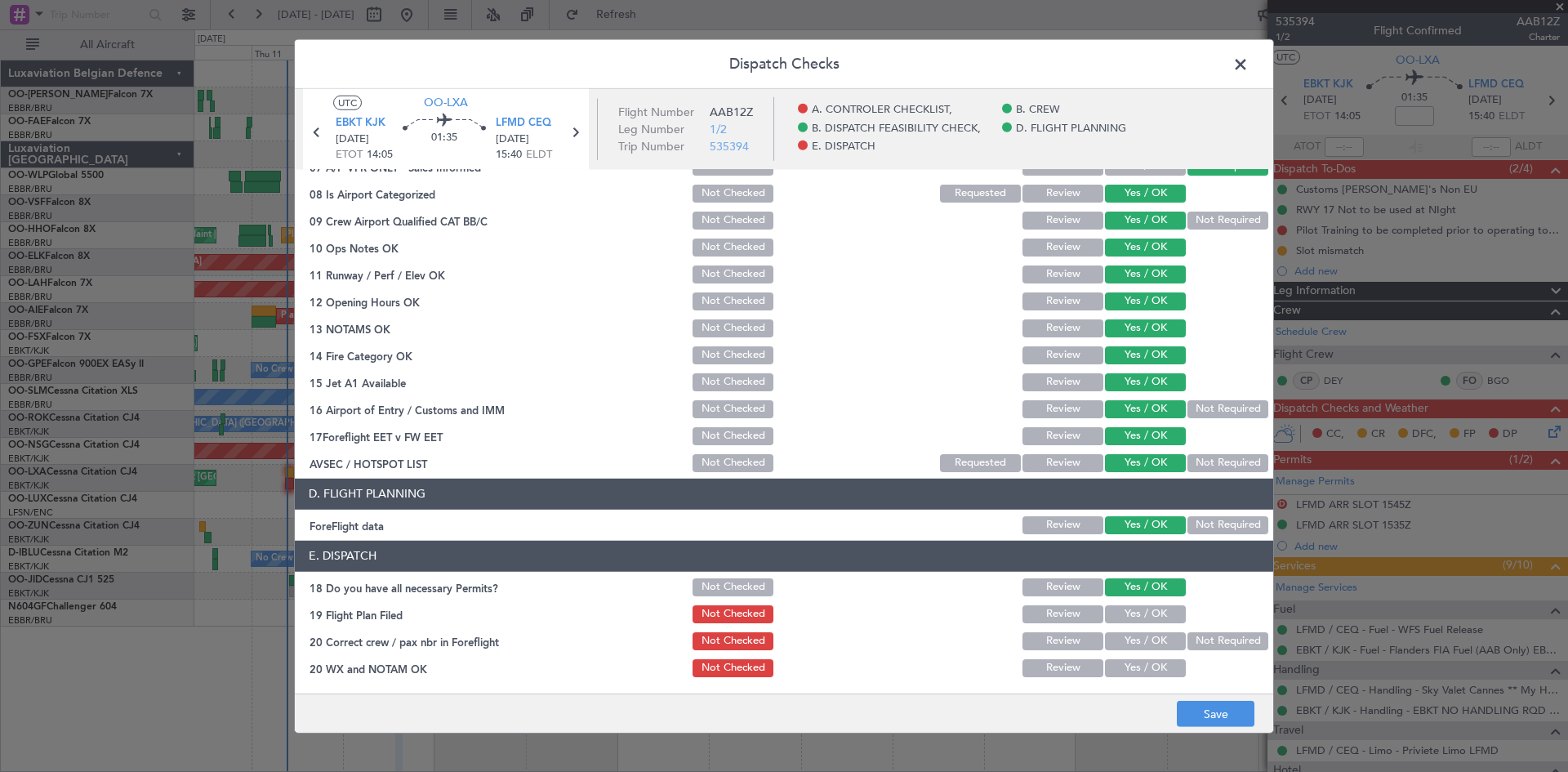
click at [1138, 619] on button "Yes / OK" at bounding box center [1145, 614] width 81 height 18
click at [1141, 642] on button "Yes / OK" at bounding box center [1145, 640] width 81 height 18
click at [1142, 662] on button "Yes / OK" at bounding box center [1145, 668] width 81 height 18
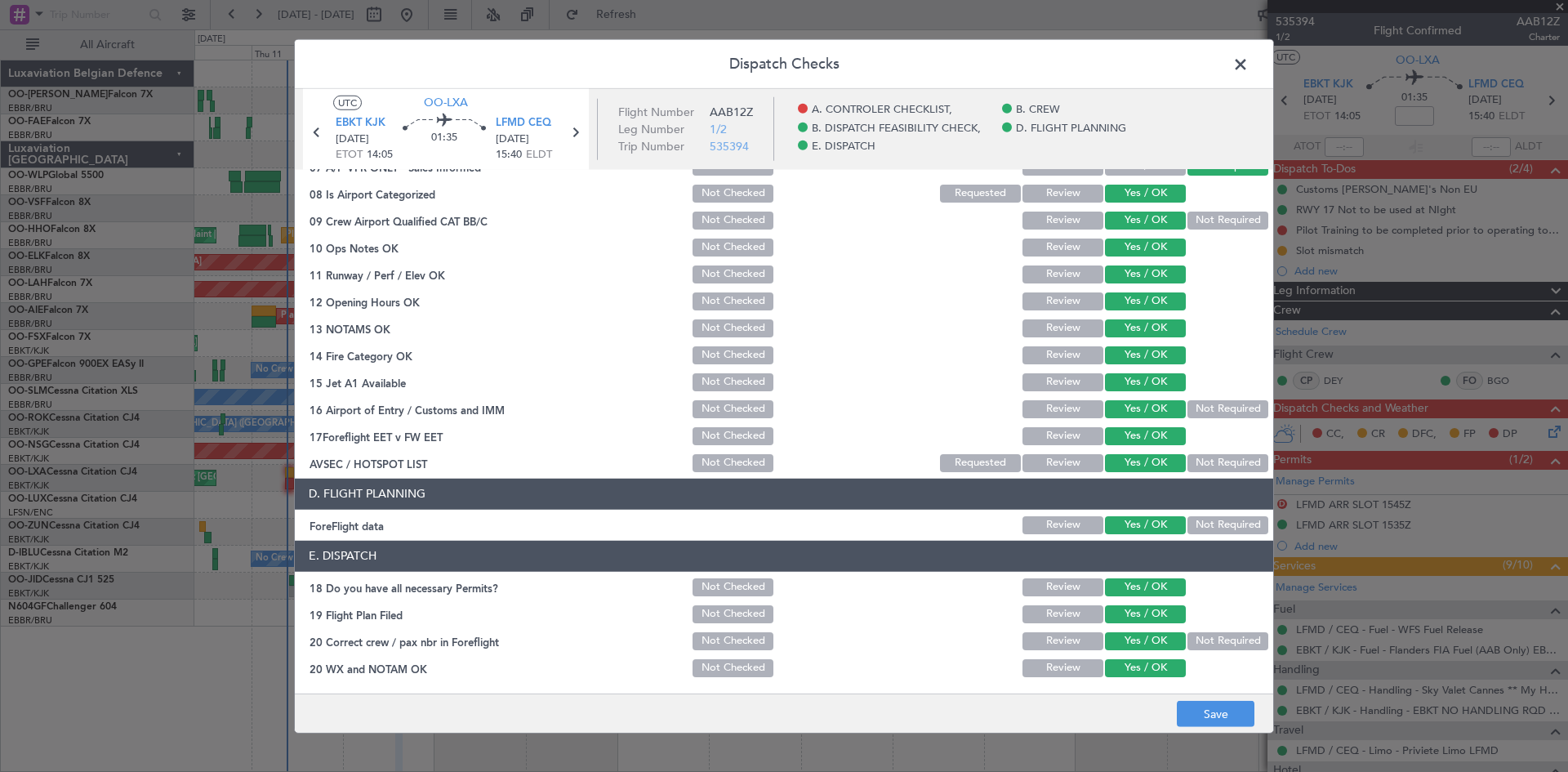
scroll to position [0, 0]
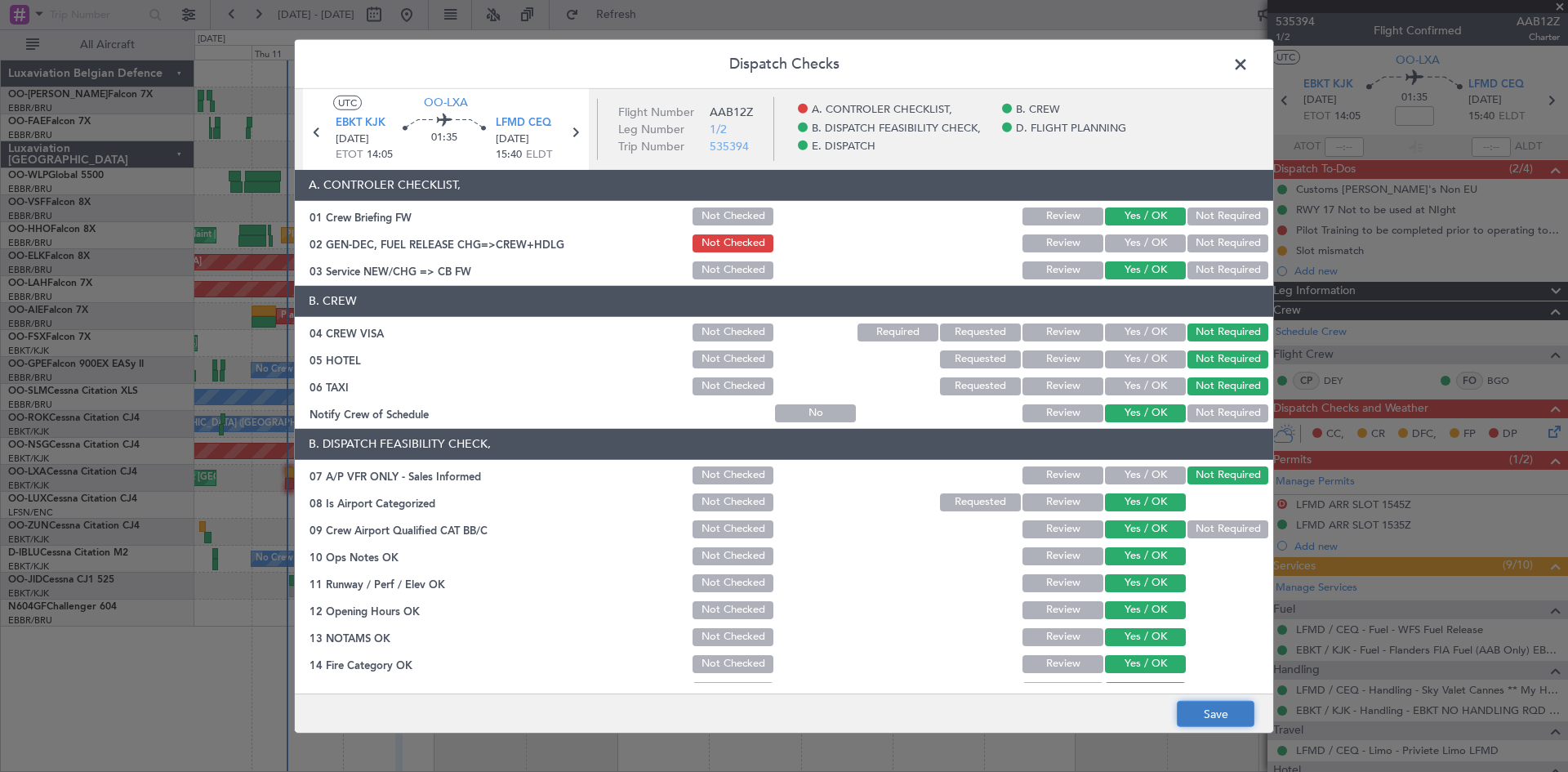
click at [1189, 708] on button "Save" at bounding box center [1216, 714] width 78 height 27
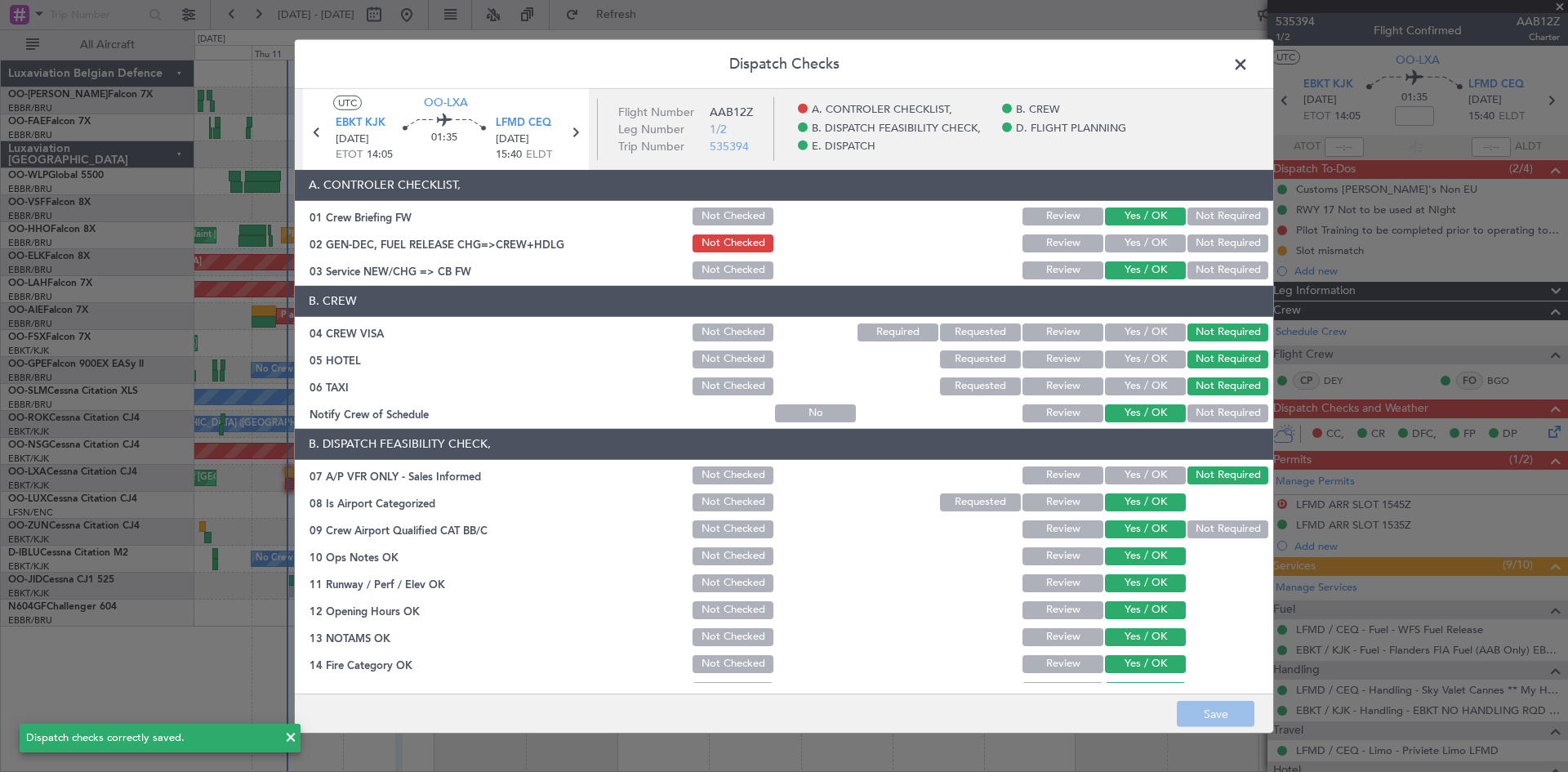
click at [1249, 63] on span at bounding box center [1249, 67] width 0 height 32
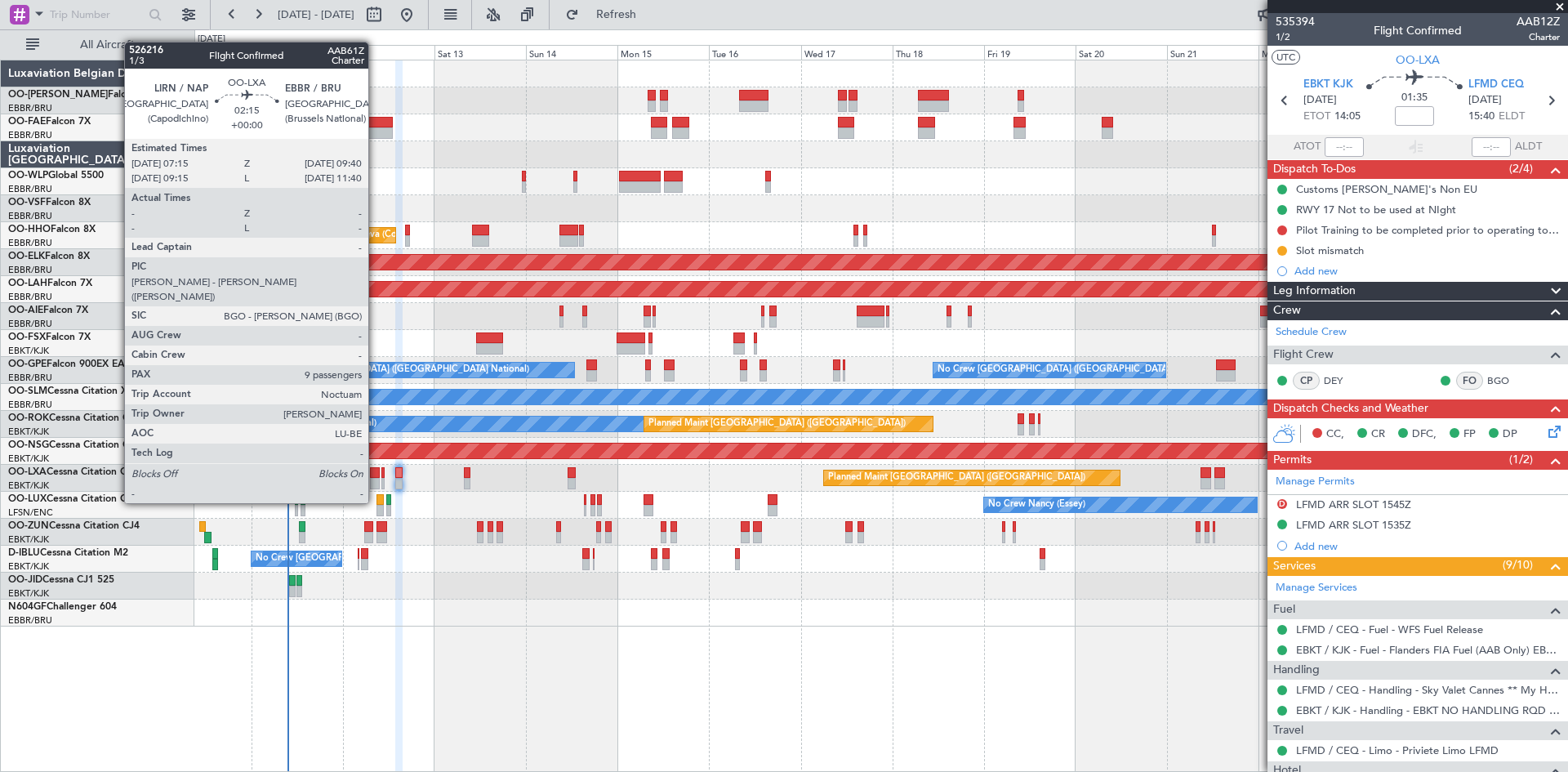
click at [376, 474] on div at bounding box center [375, 473] width 9 height 11
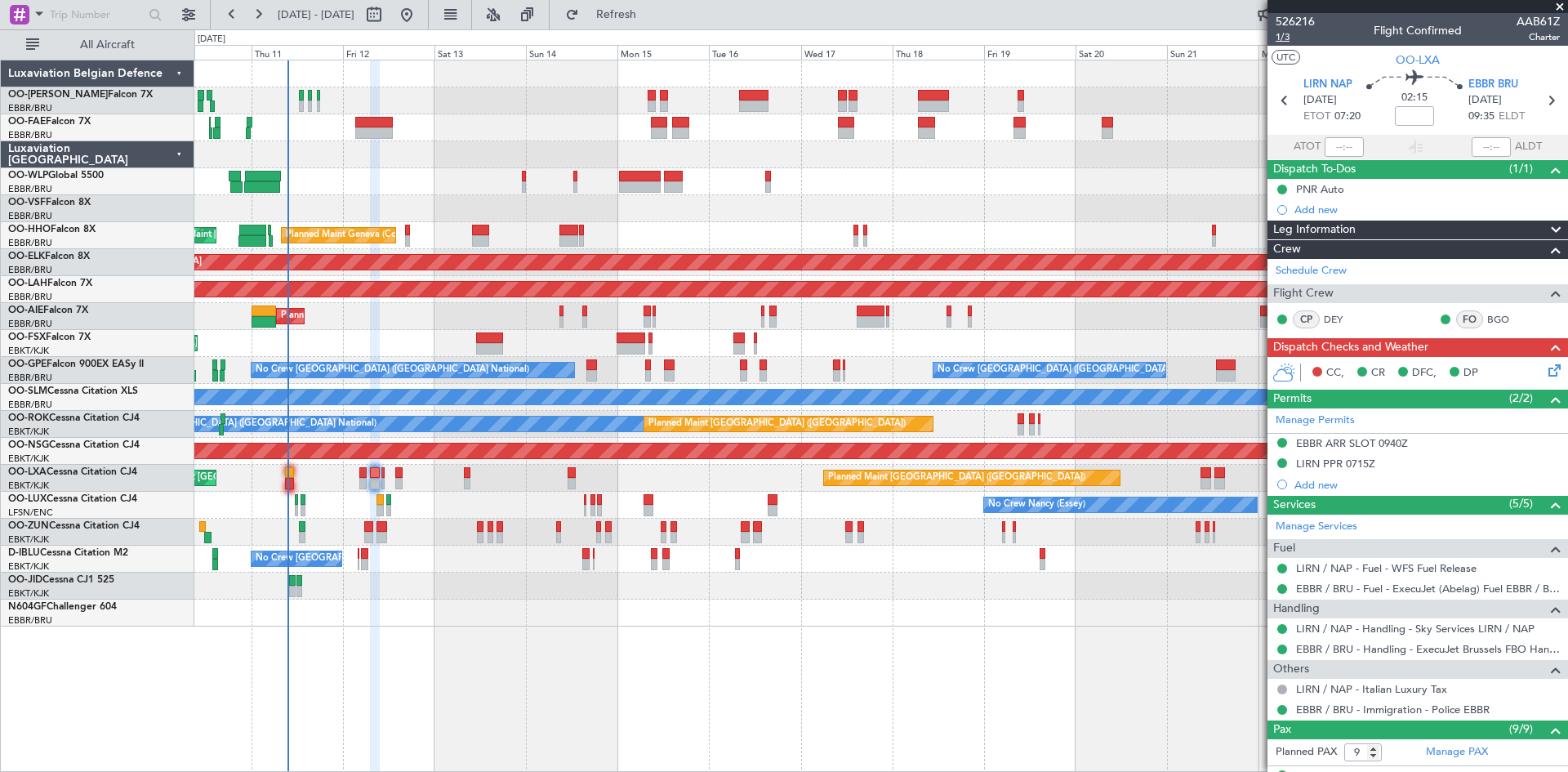
click at [1294, 34] on span "1/3" at bounding box center [1295, 37] width 39 height 14
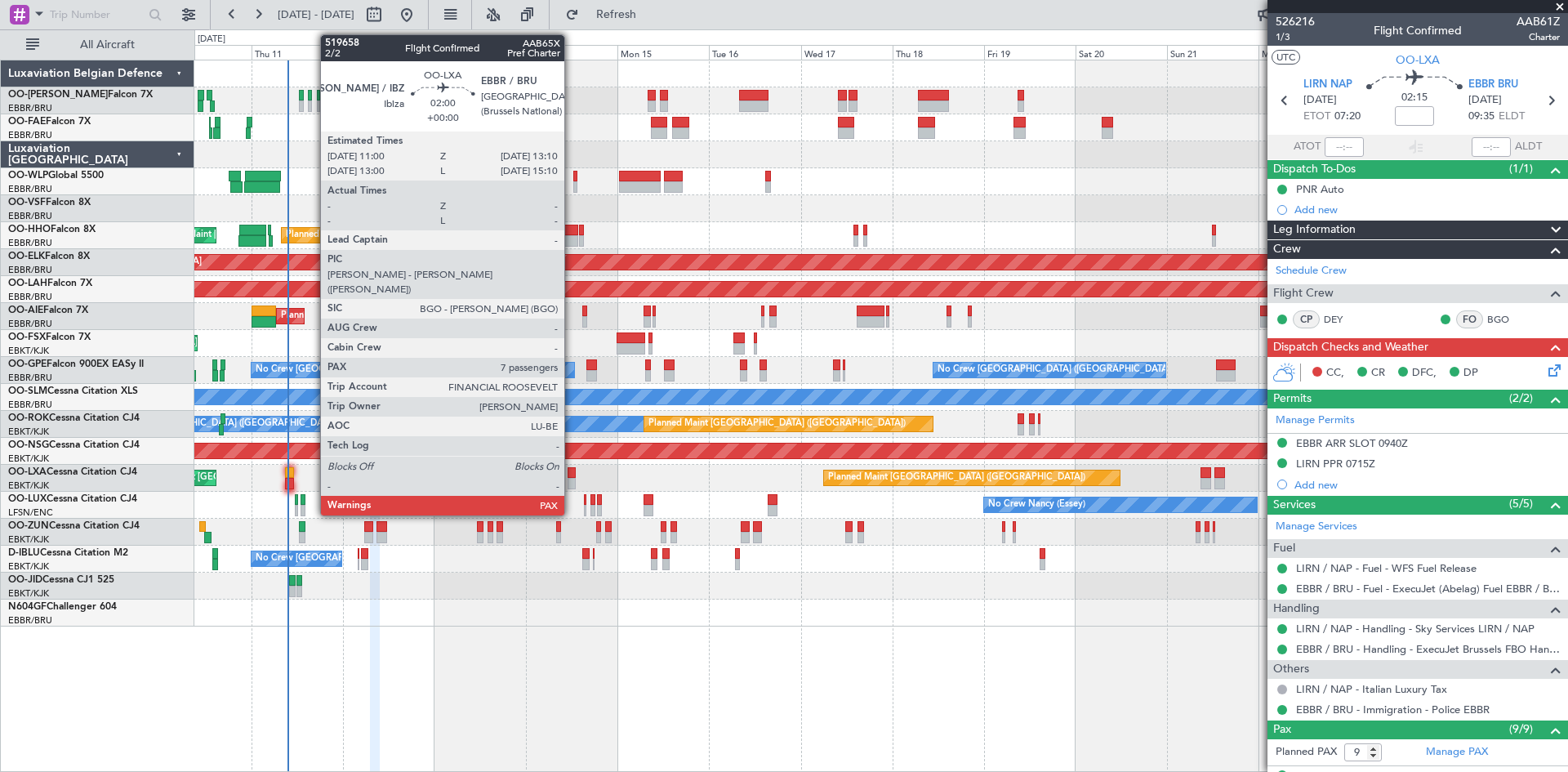
click at [572, 470] on div at bounding box center [571, 473] width 9 height 11
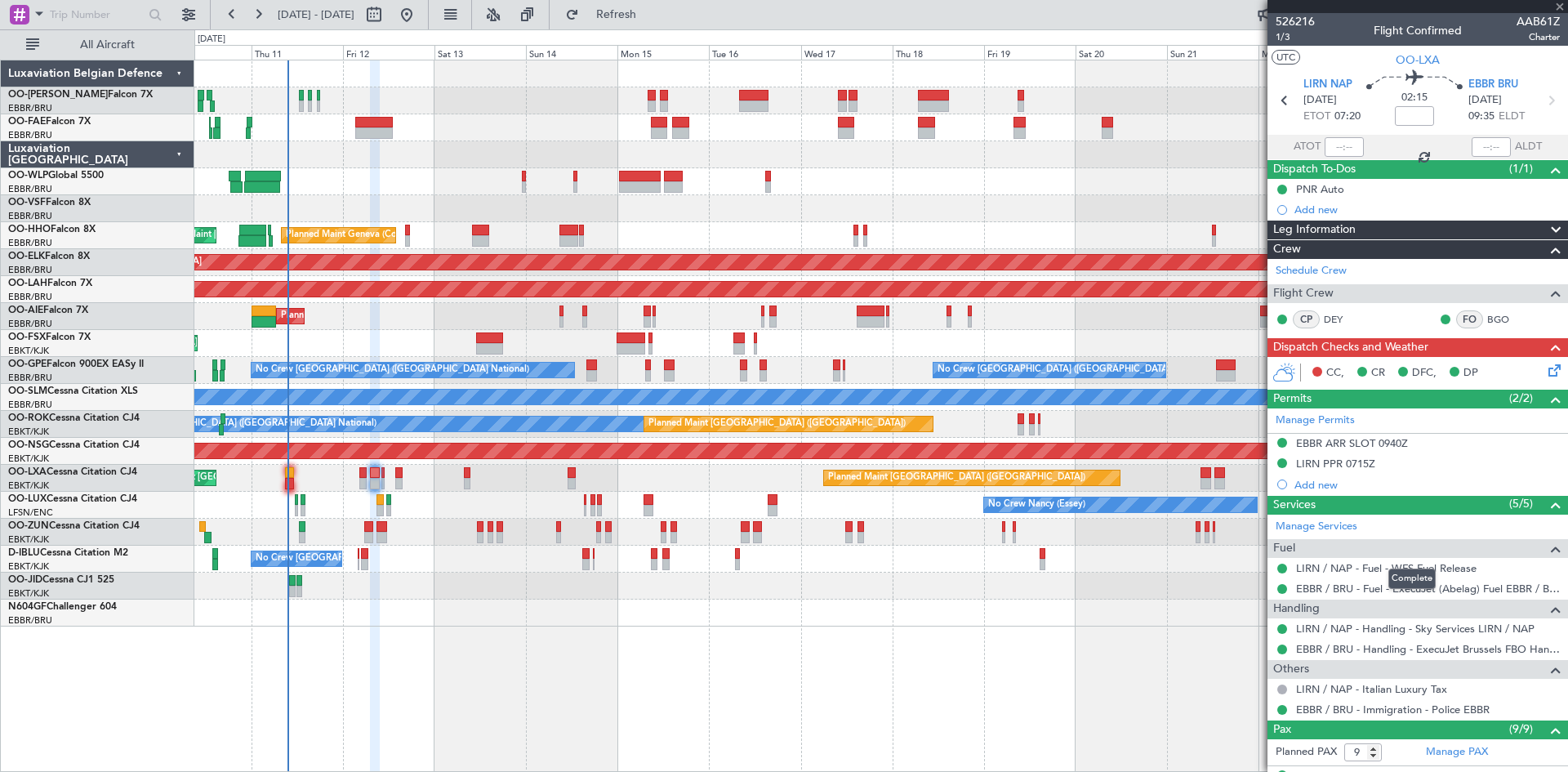
type input "7"
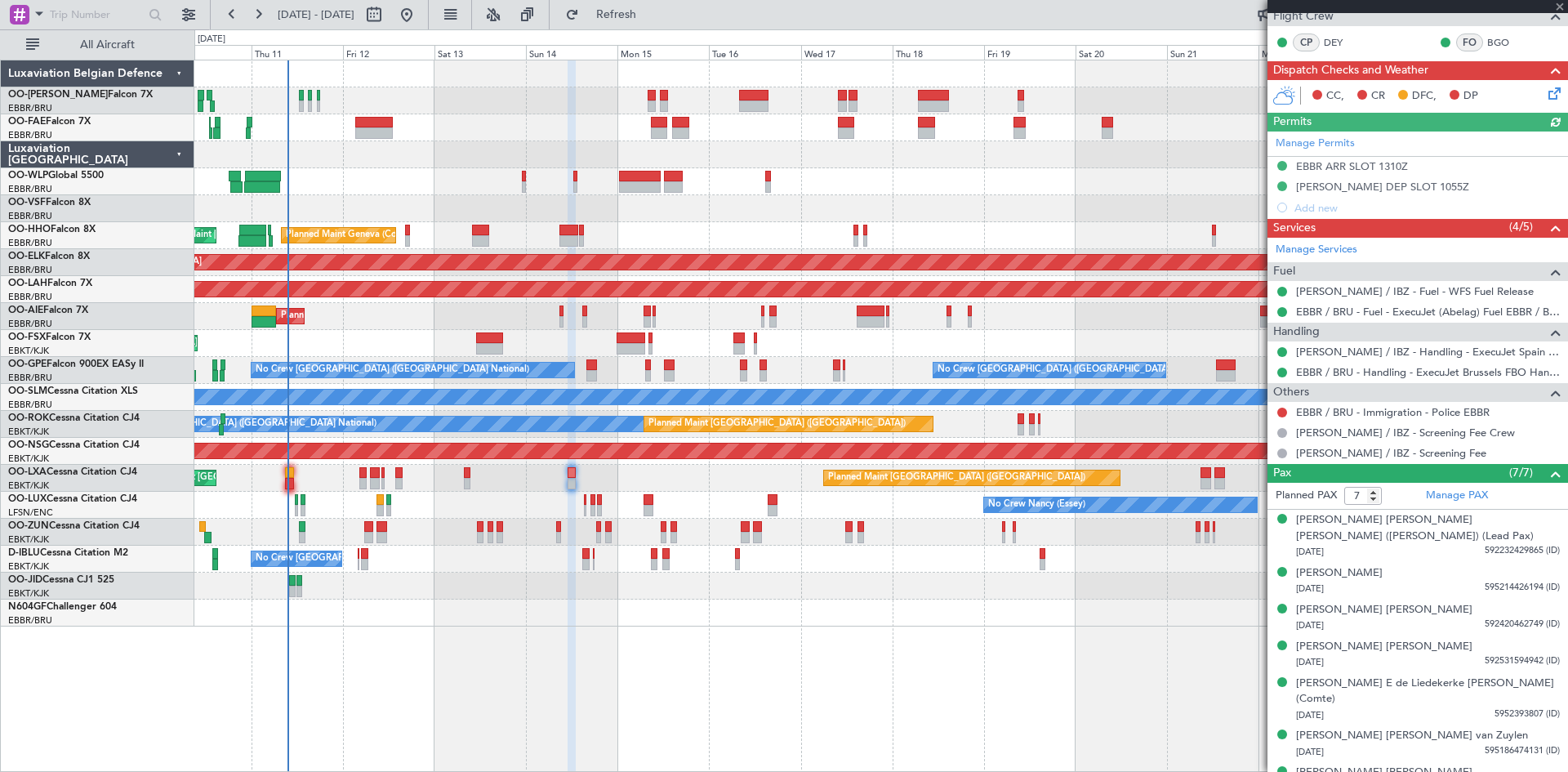
scroll to position [308, 0]
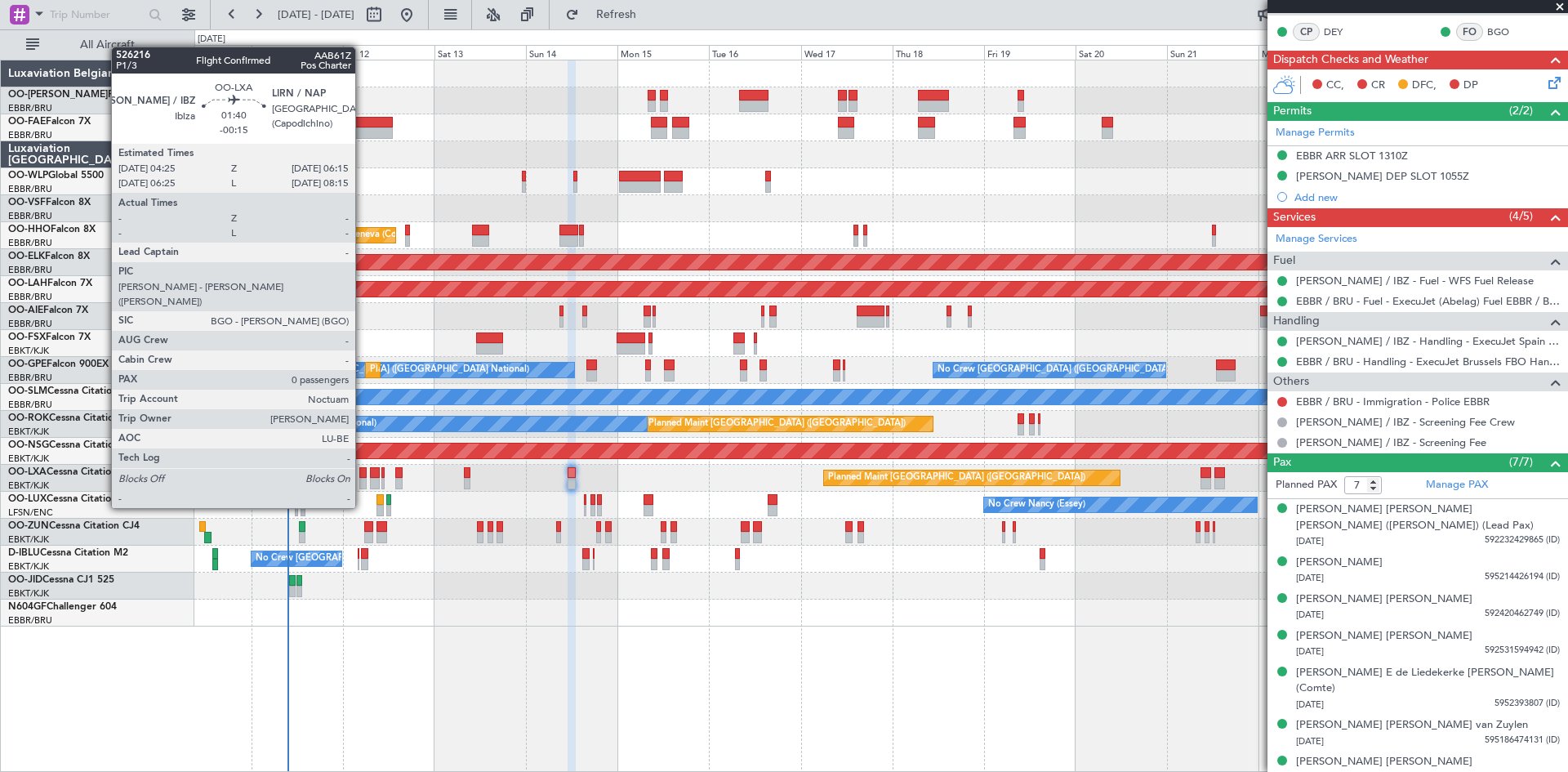
click at [363, 477] on div at bounding box center [363, 473] width 8 height 11
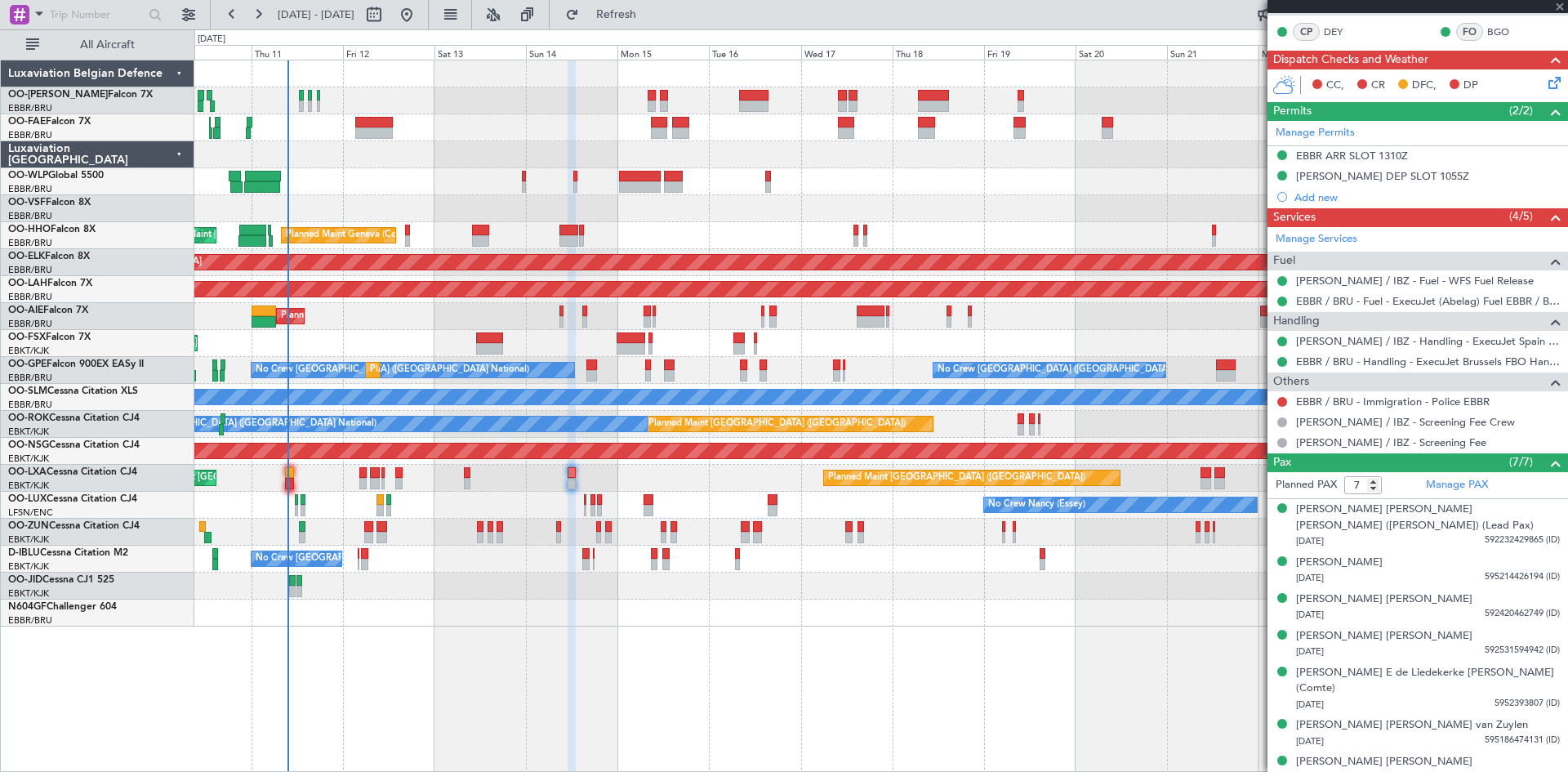
type input "-00:15"
type input "0"
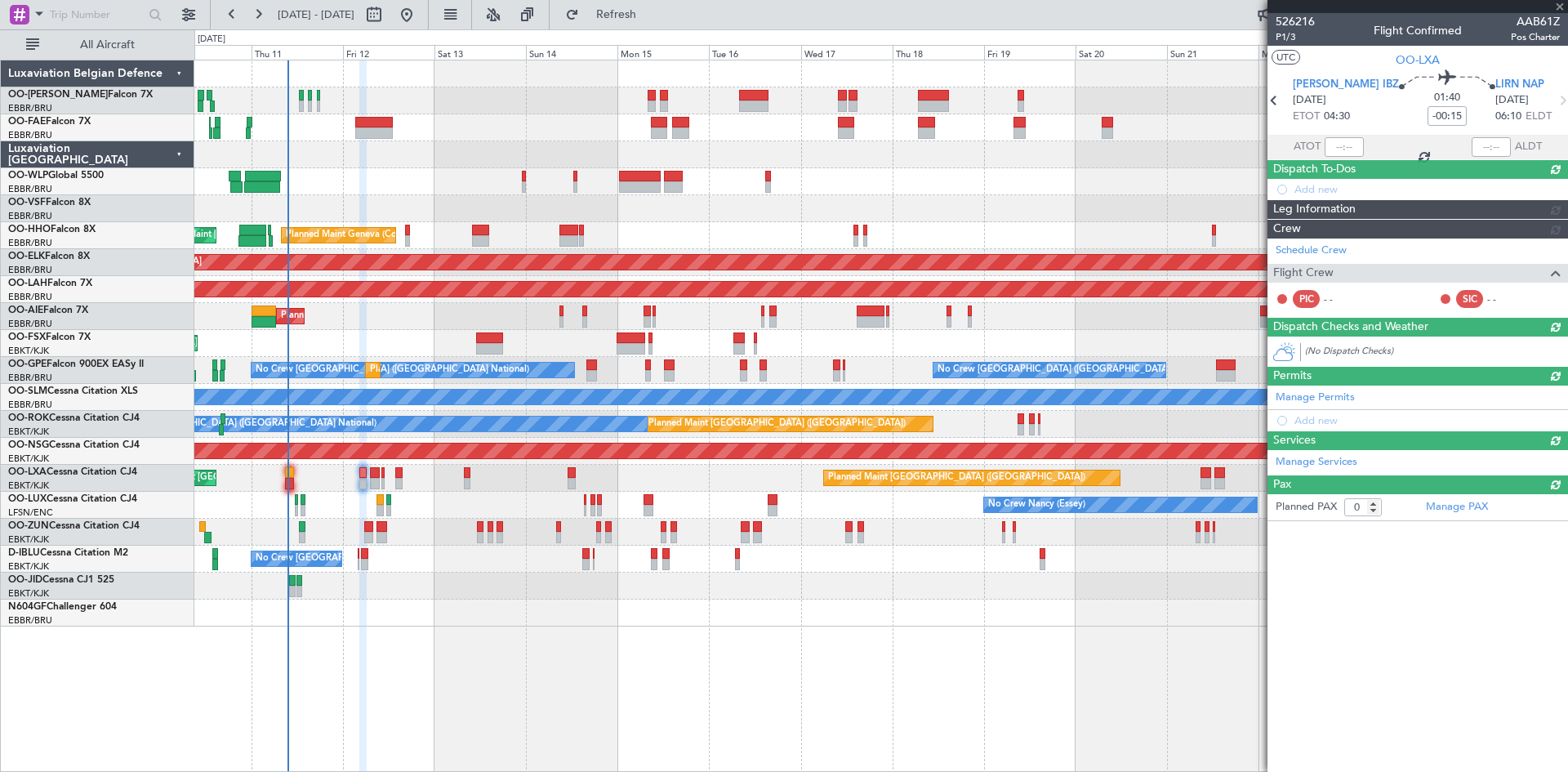
scroll to position [0, 0]
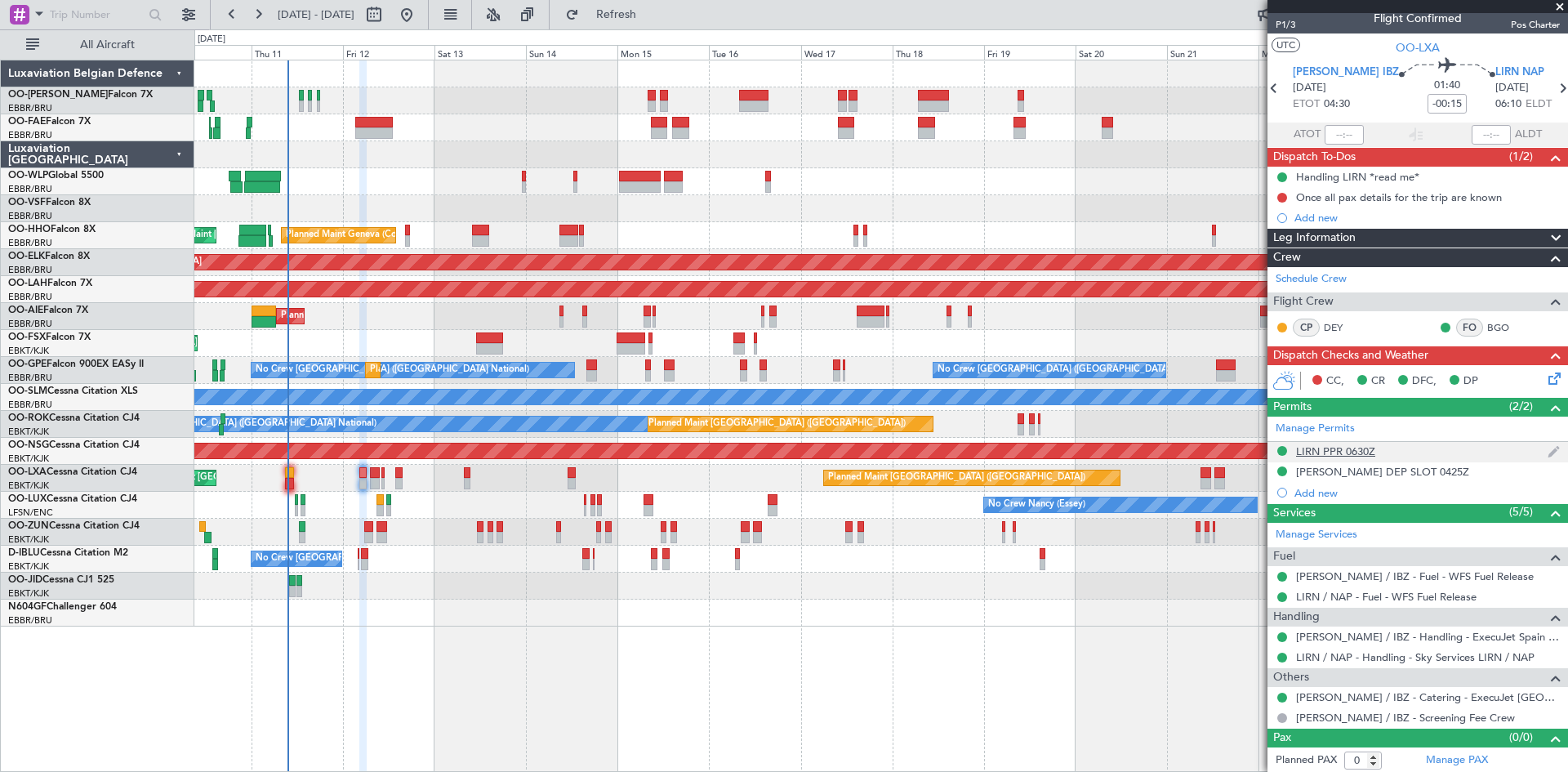
scroll to position [14, 0]
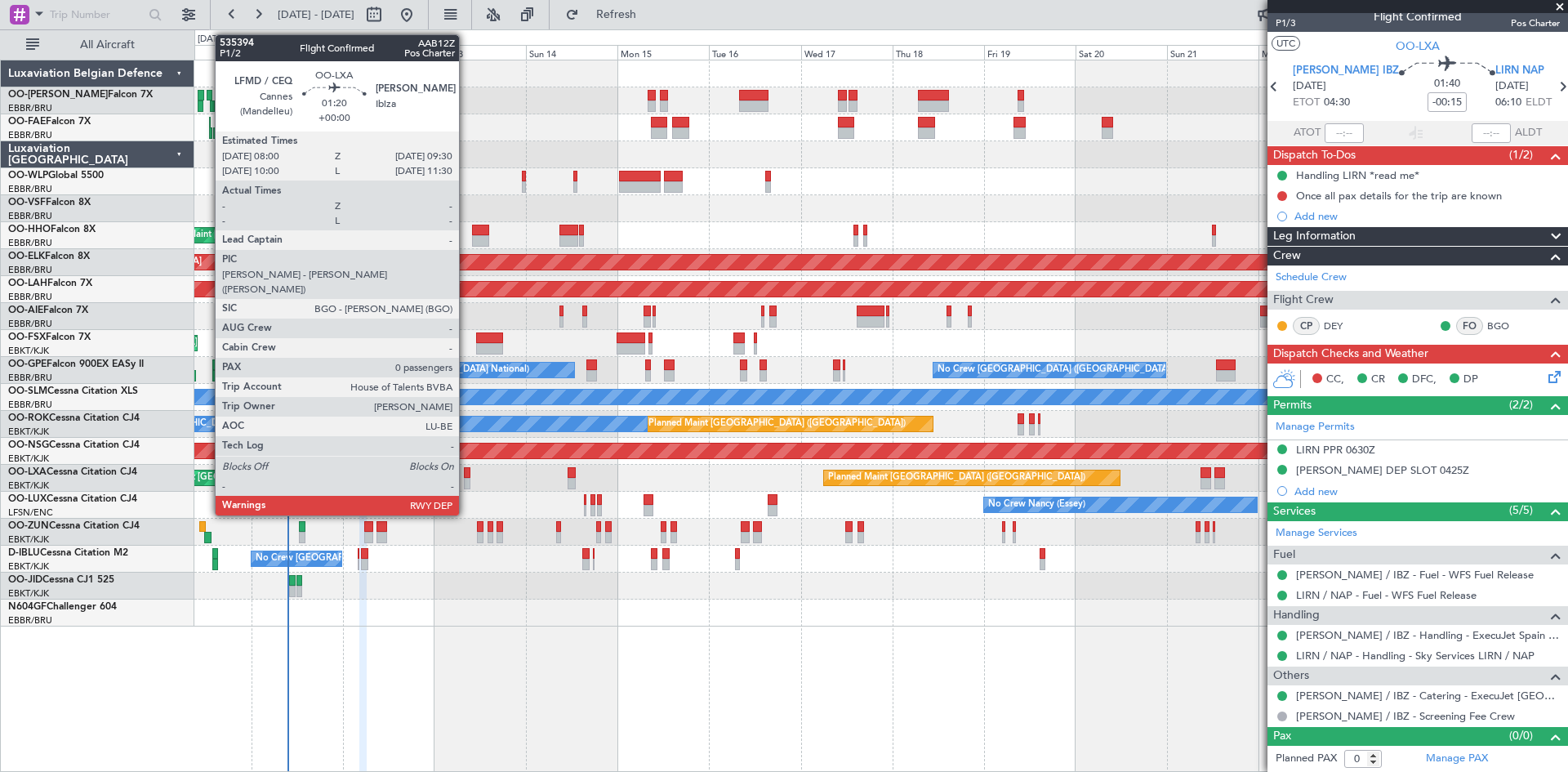
click at [466, 472] on div at bounding box center [467, 473] width 7 height 11
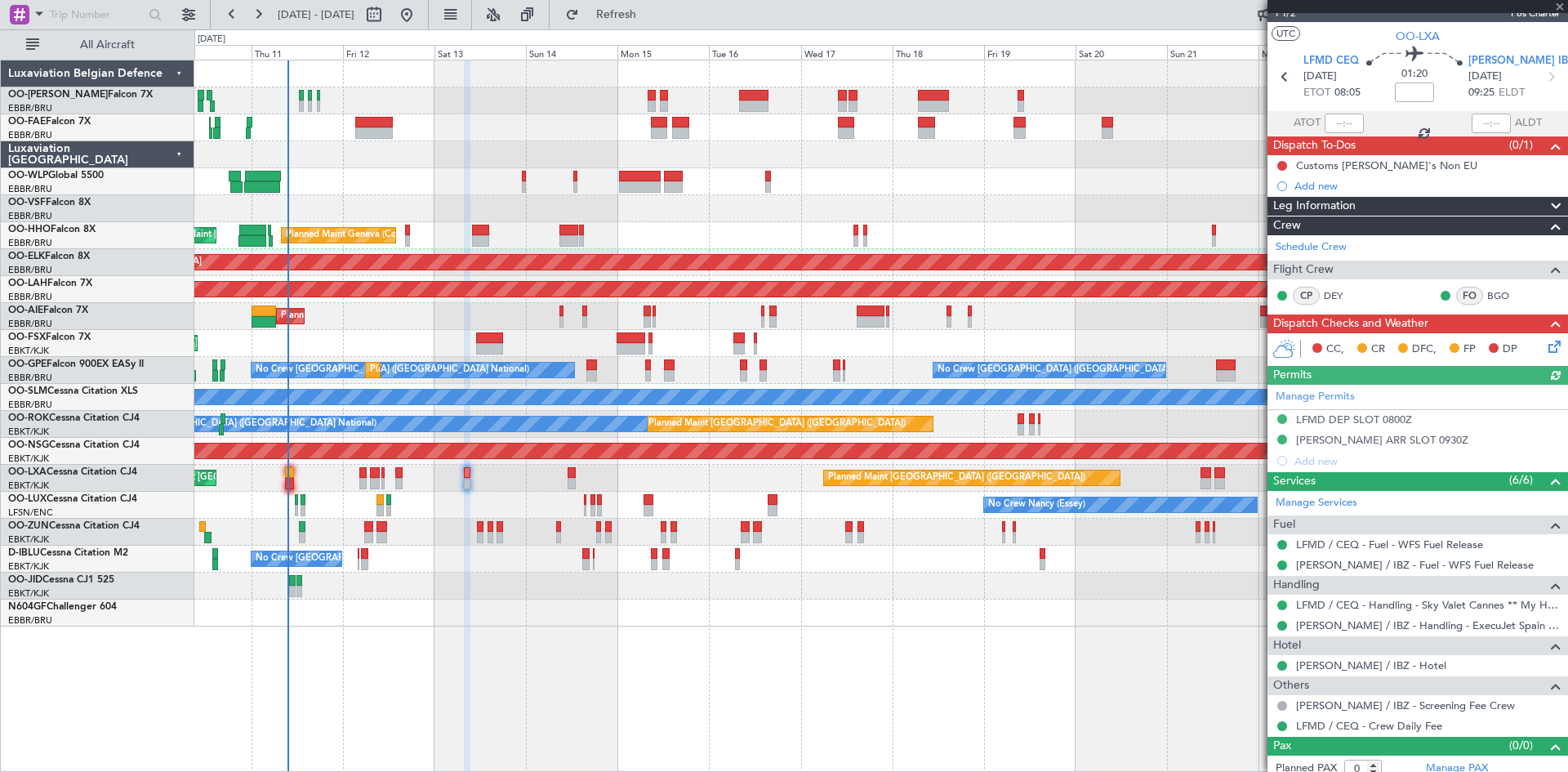
scroll to position [33, 0]
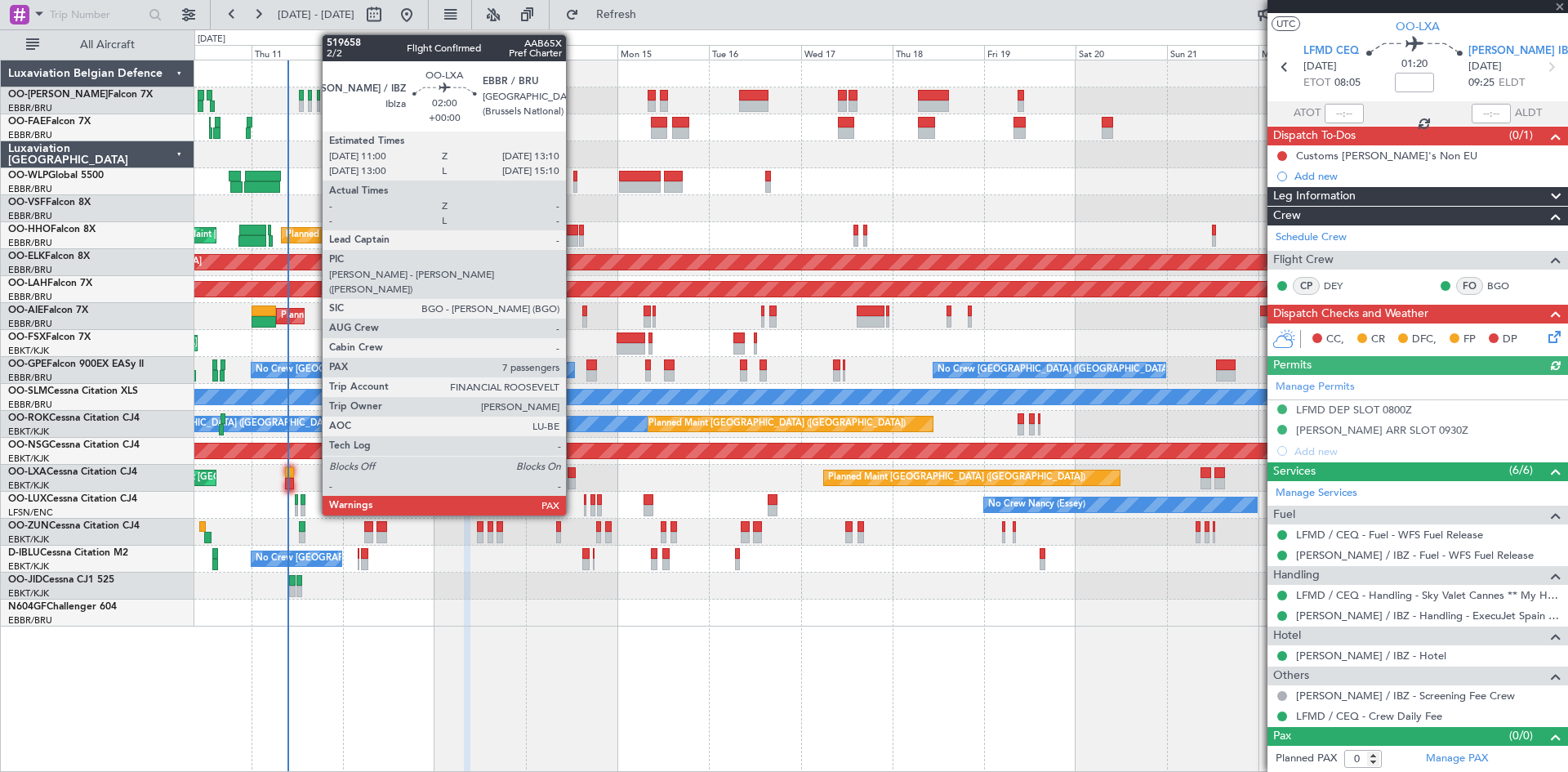
click at [573, 477] on div at bounding box center [571, 473] width 9 height 11
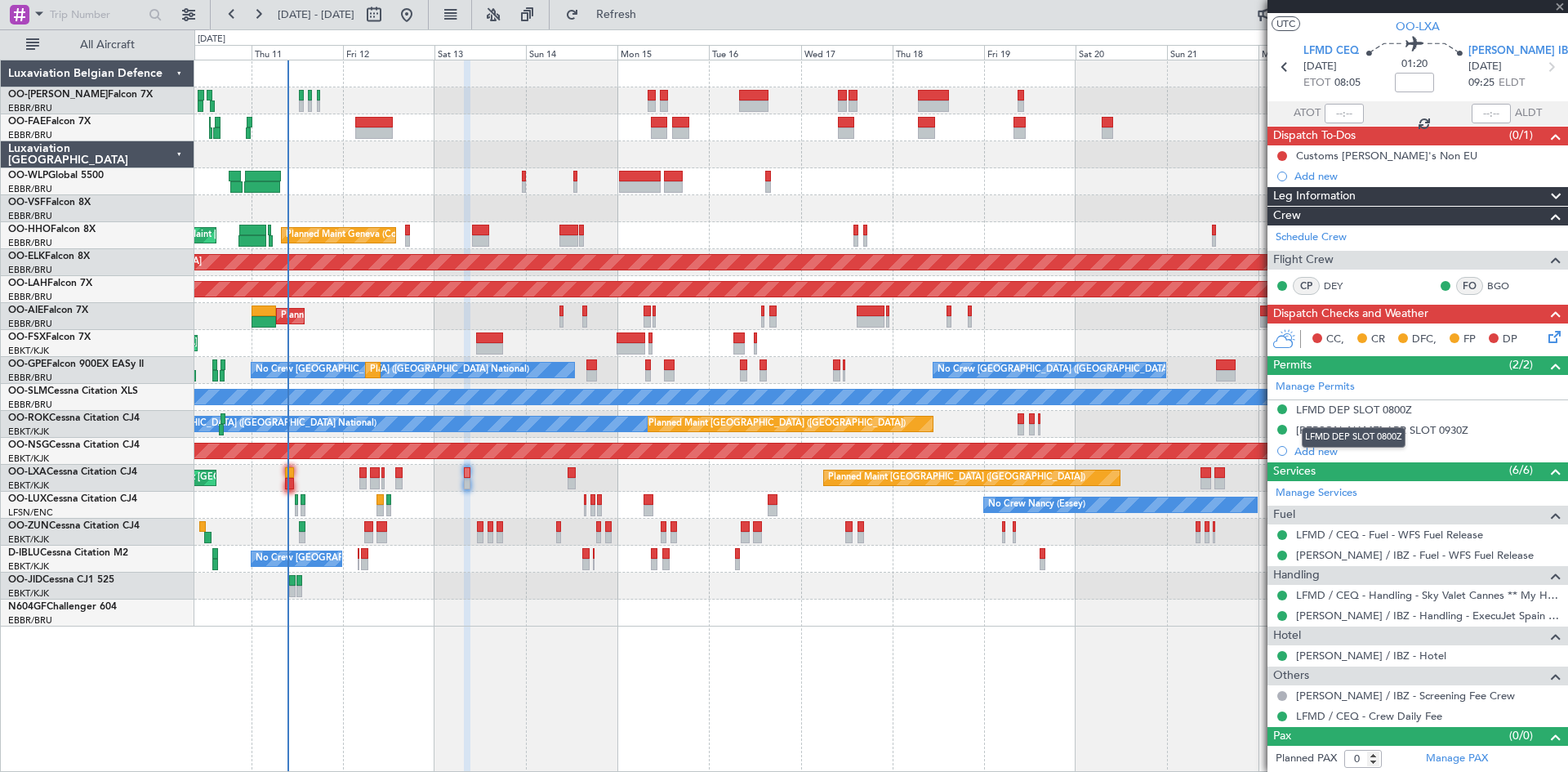
type input "7"
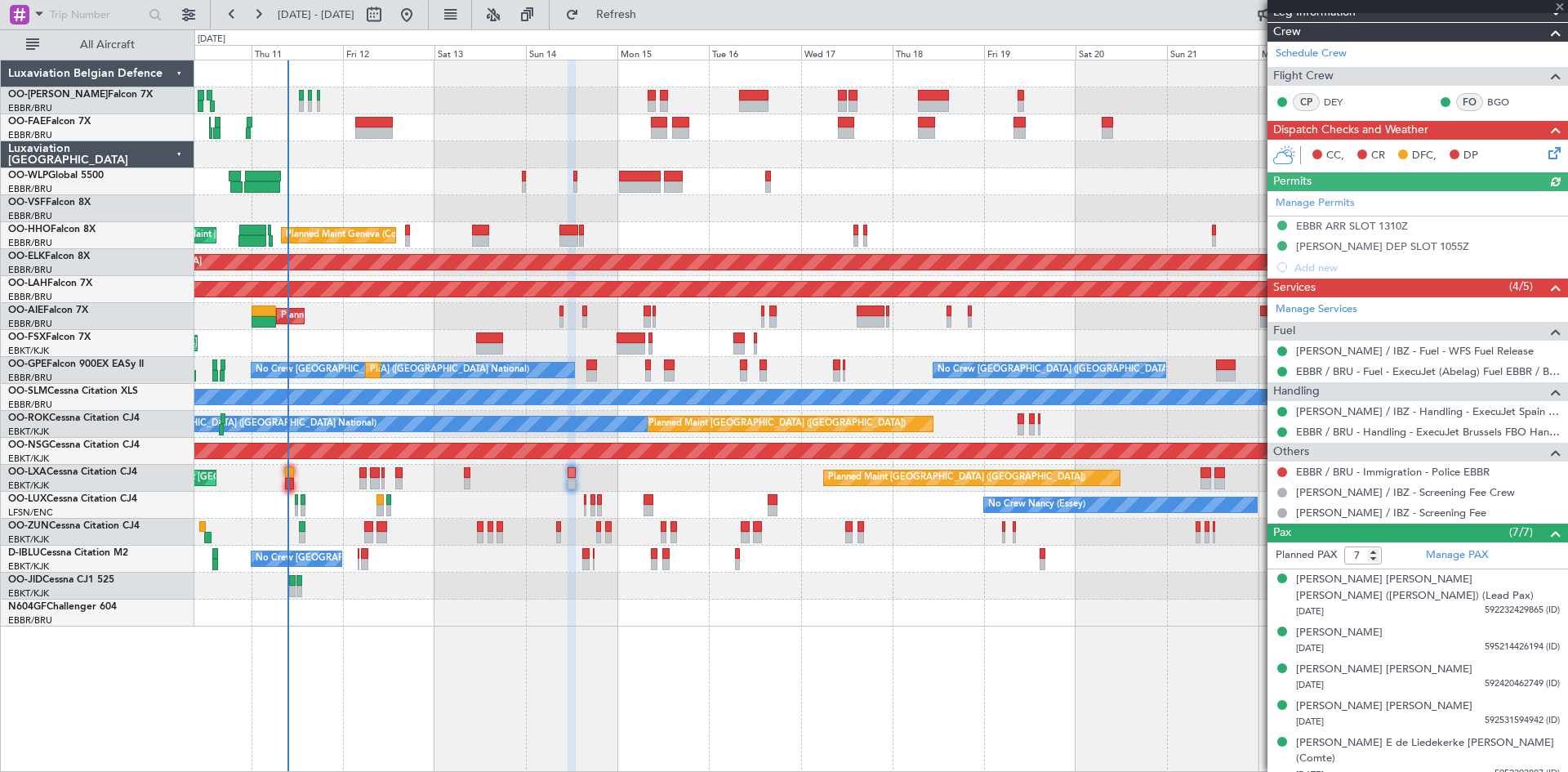
scroll to position [308, 0]
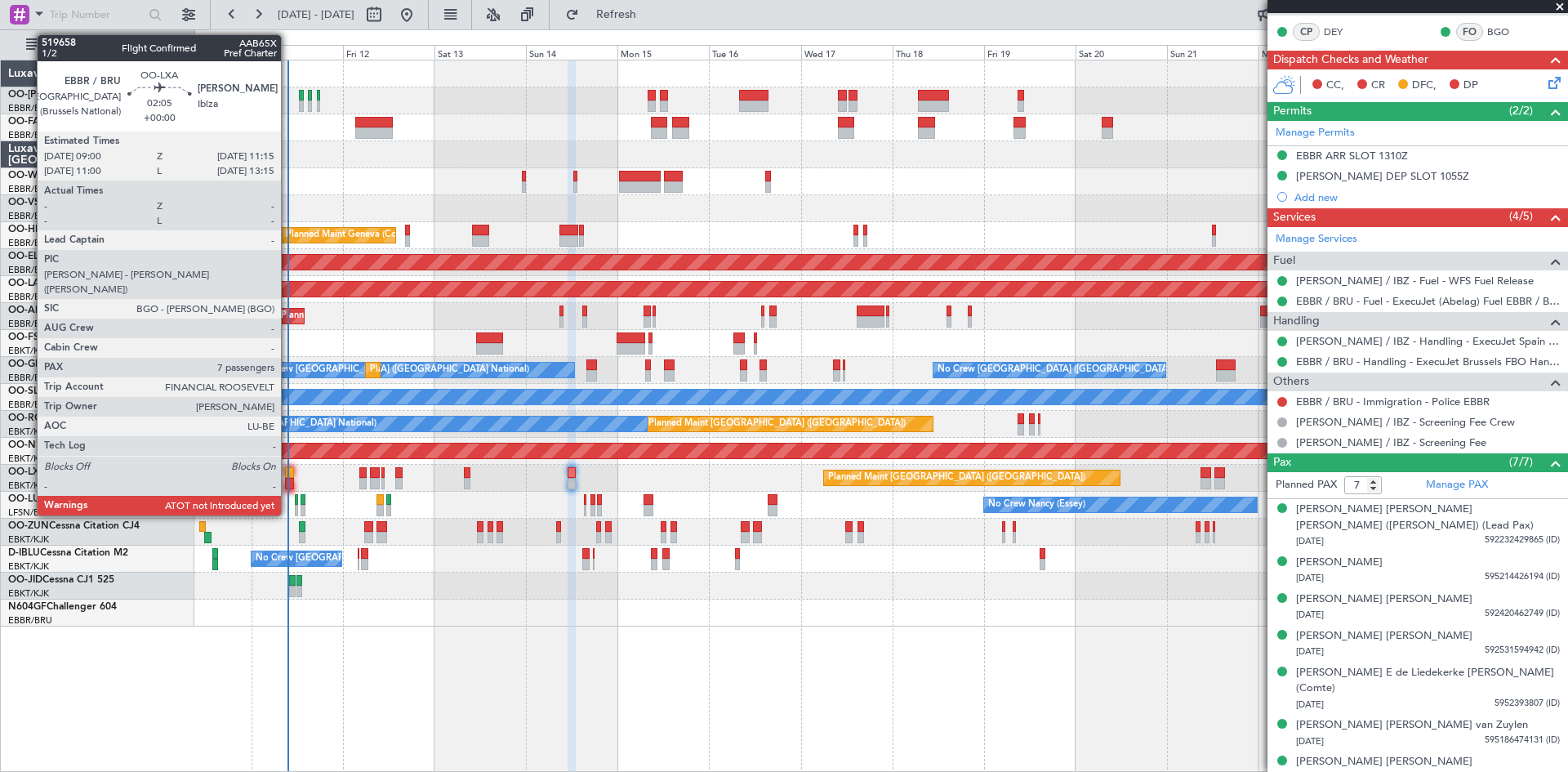
click at [288, 472] on div at bounding box center [289, 473] width 9 height 11
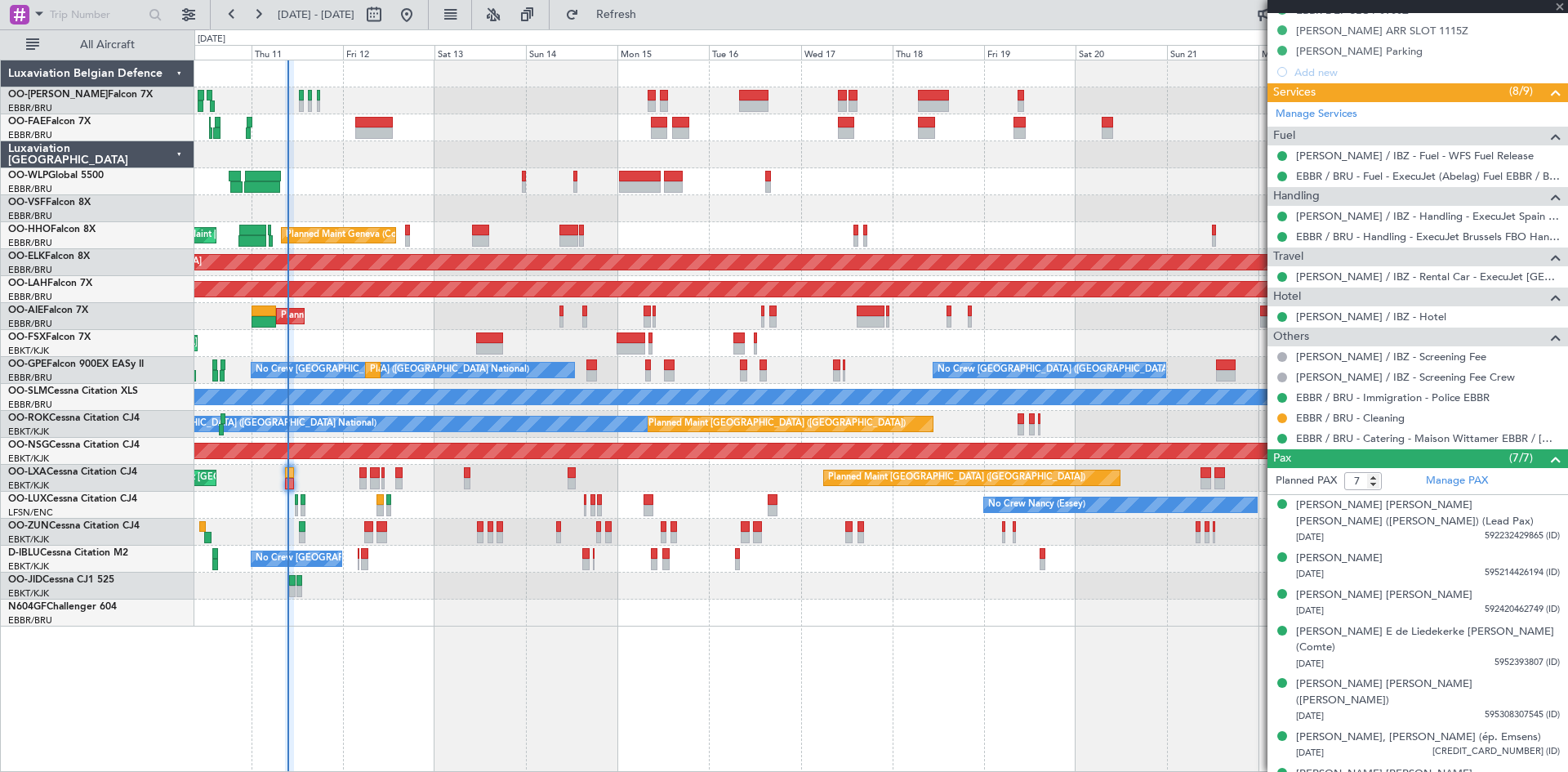
scroll to position [485, 0]
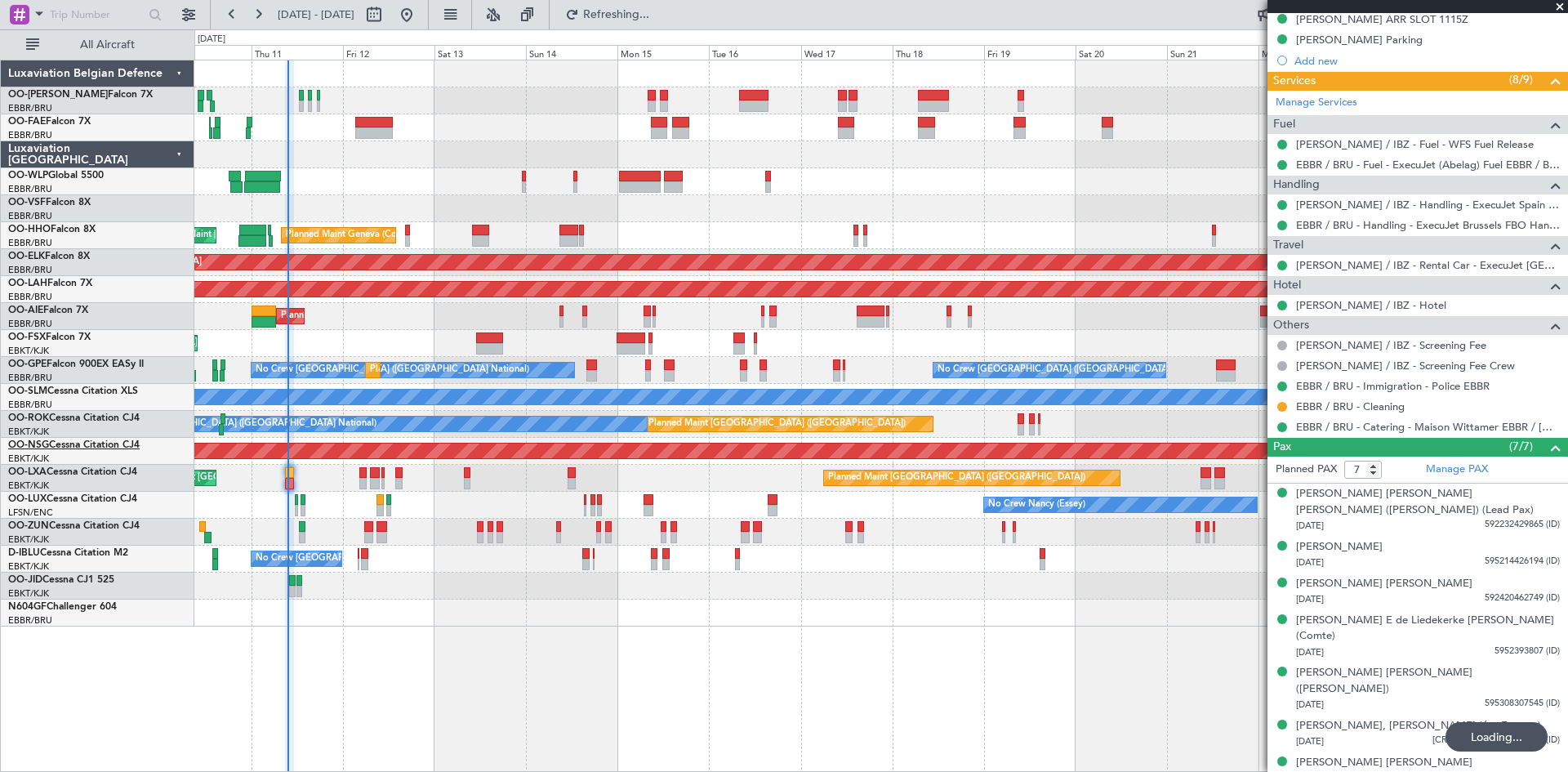
type input "09:17"
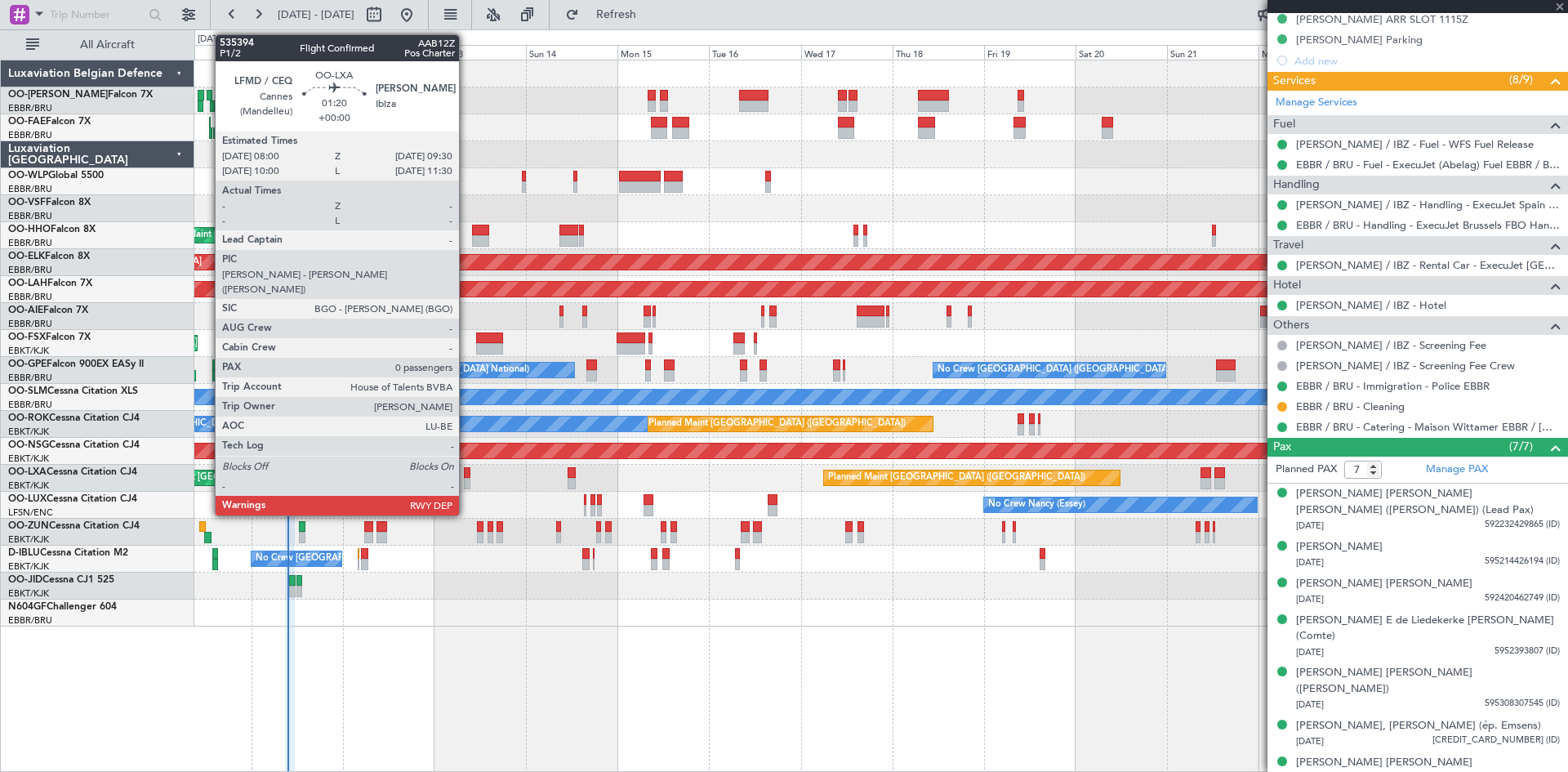
click at [465, 477] on div at bounding box center [467, 473] width 7 height 11
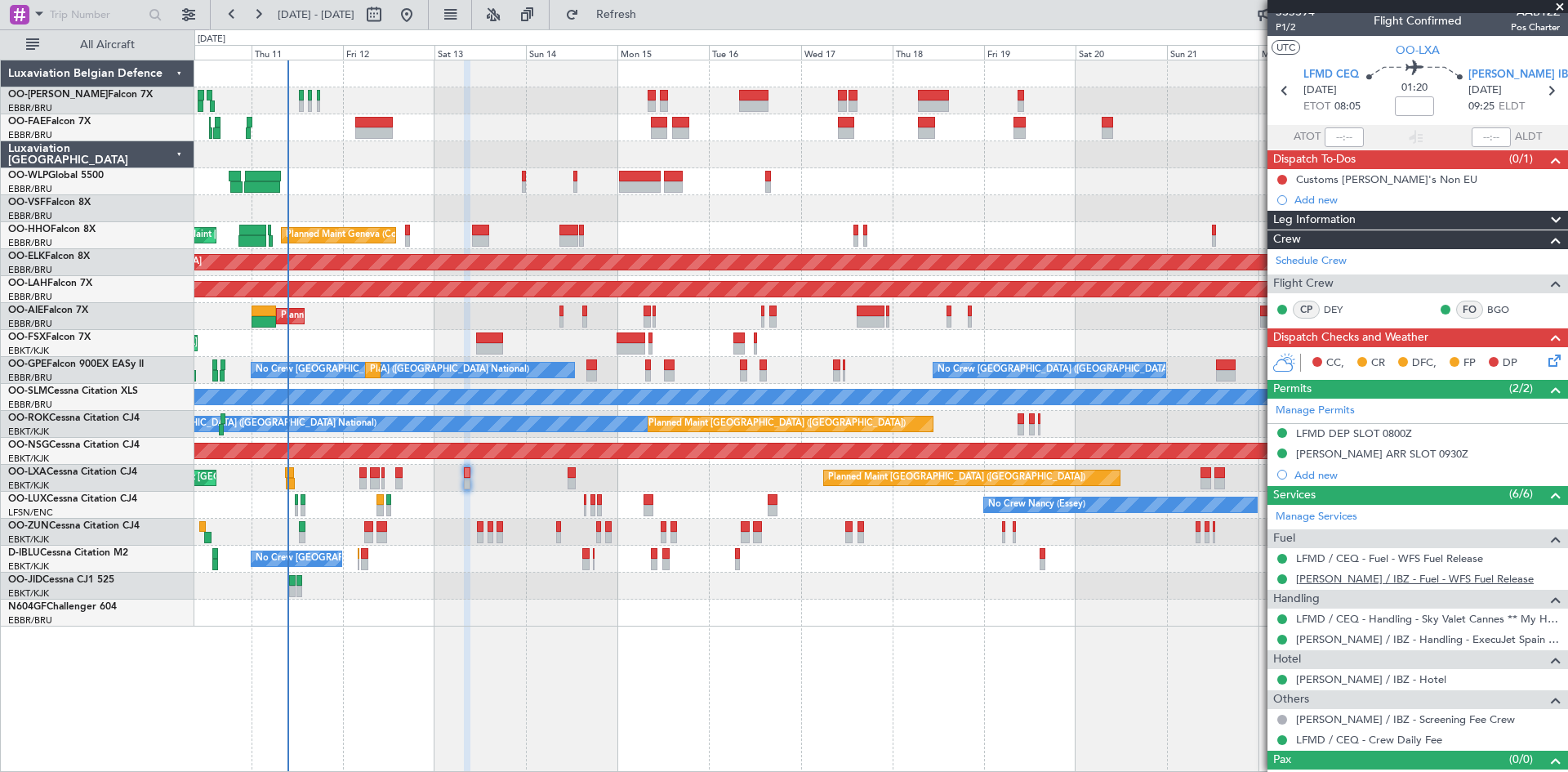
scroll to position [33, 0]
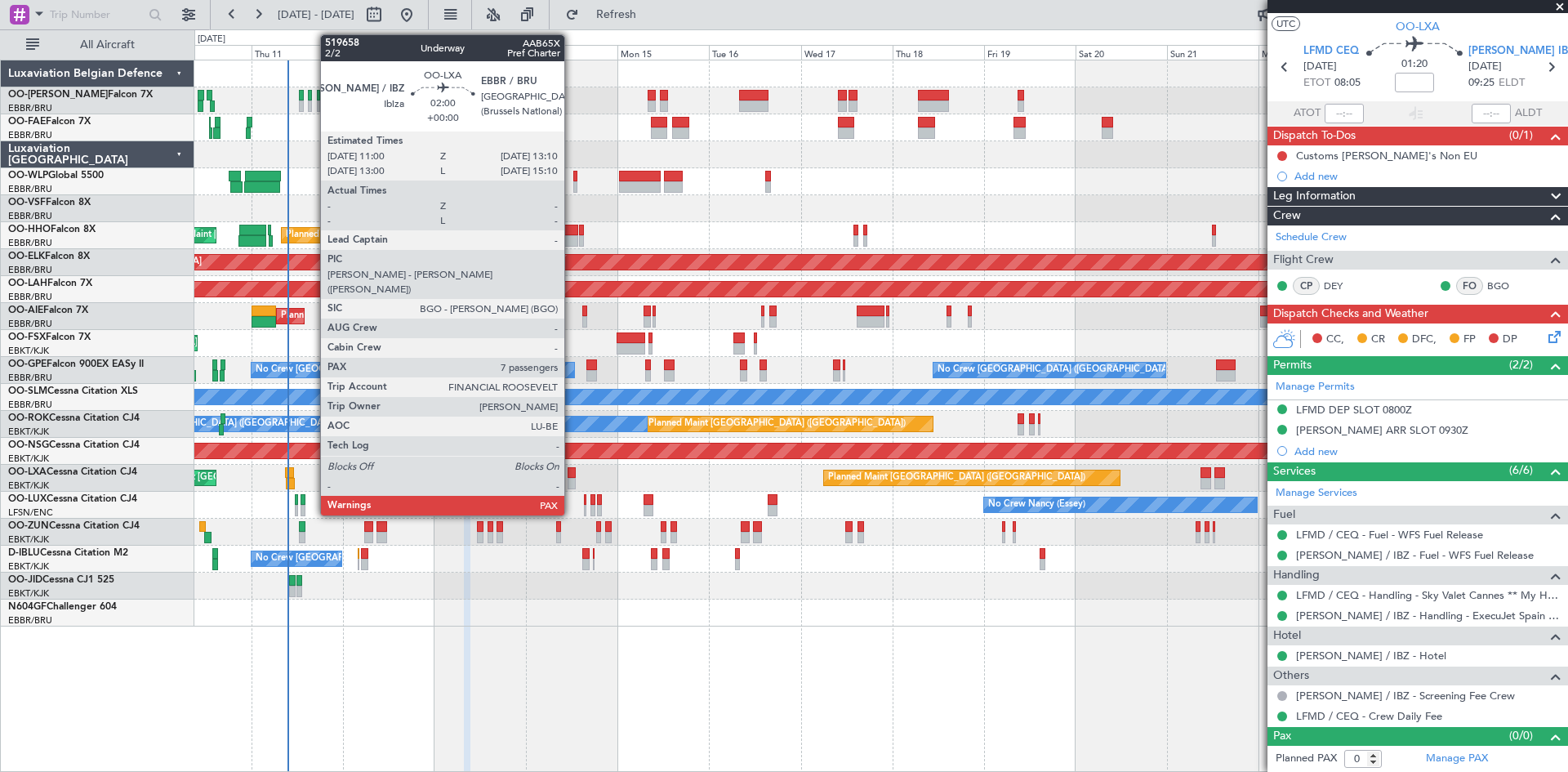
click at [571, 472] on div at bounding box center [571, 473] width 9 height 11
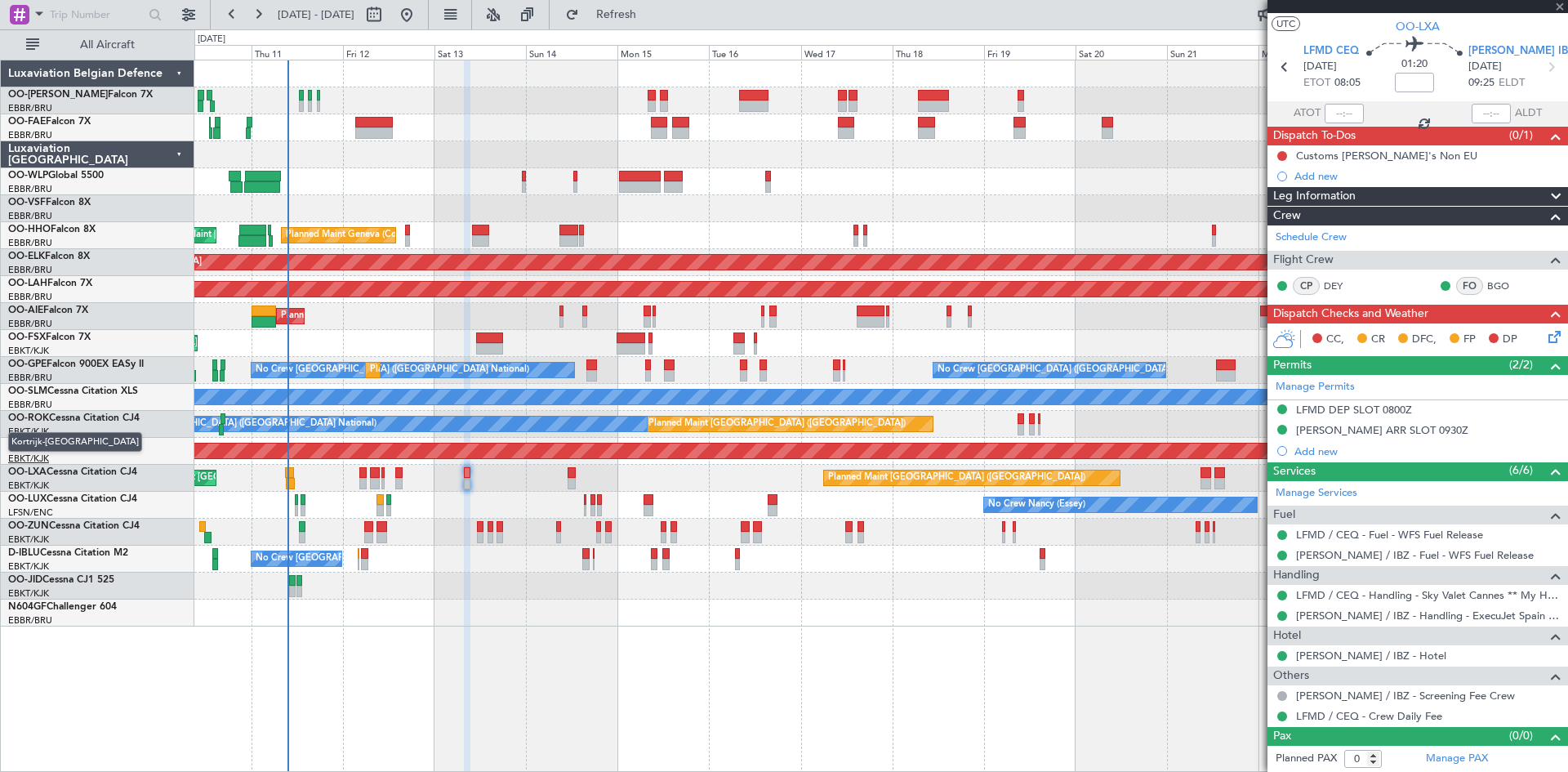
type input "7"
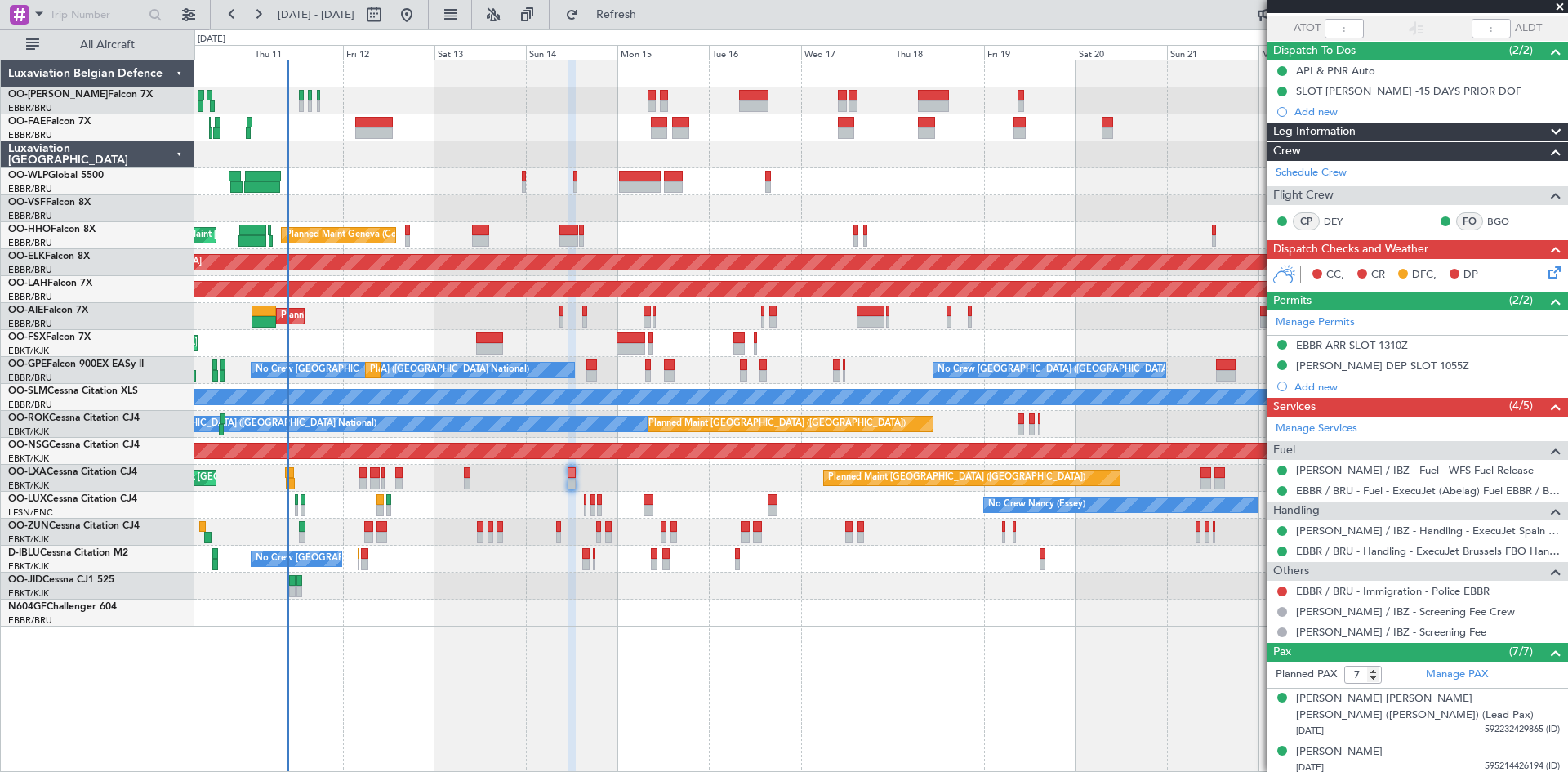
scroll to position [63, 0]
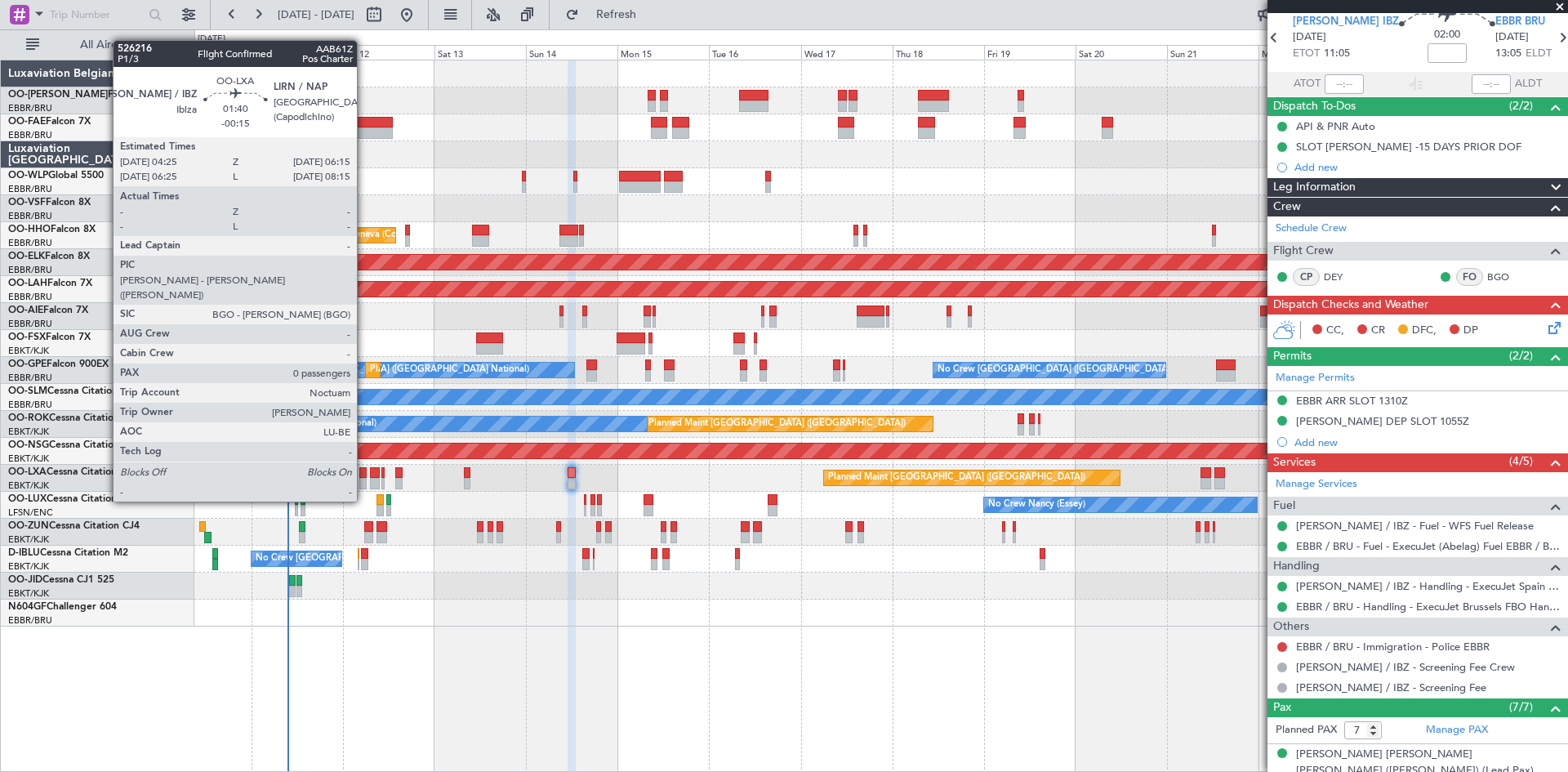
click at [365, 471] on div at bounding box center [363, 473] width 8 height 11
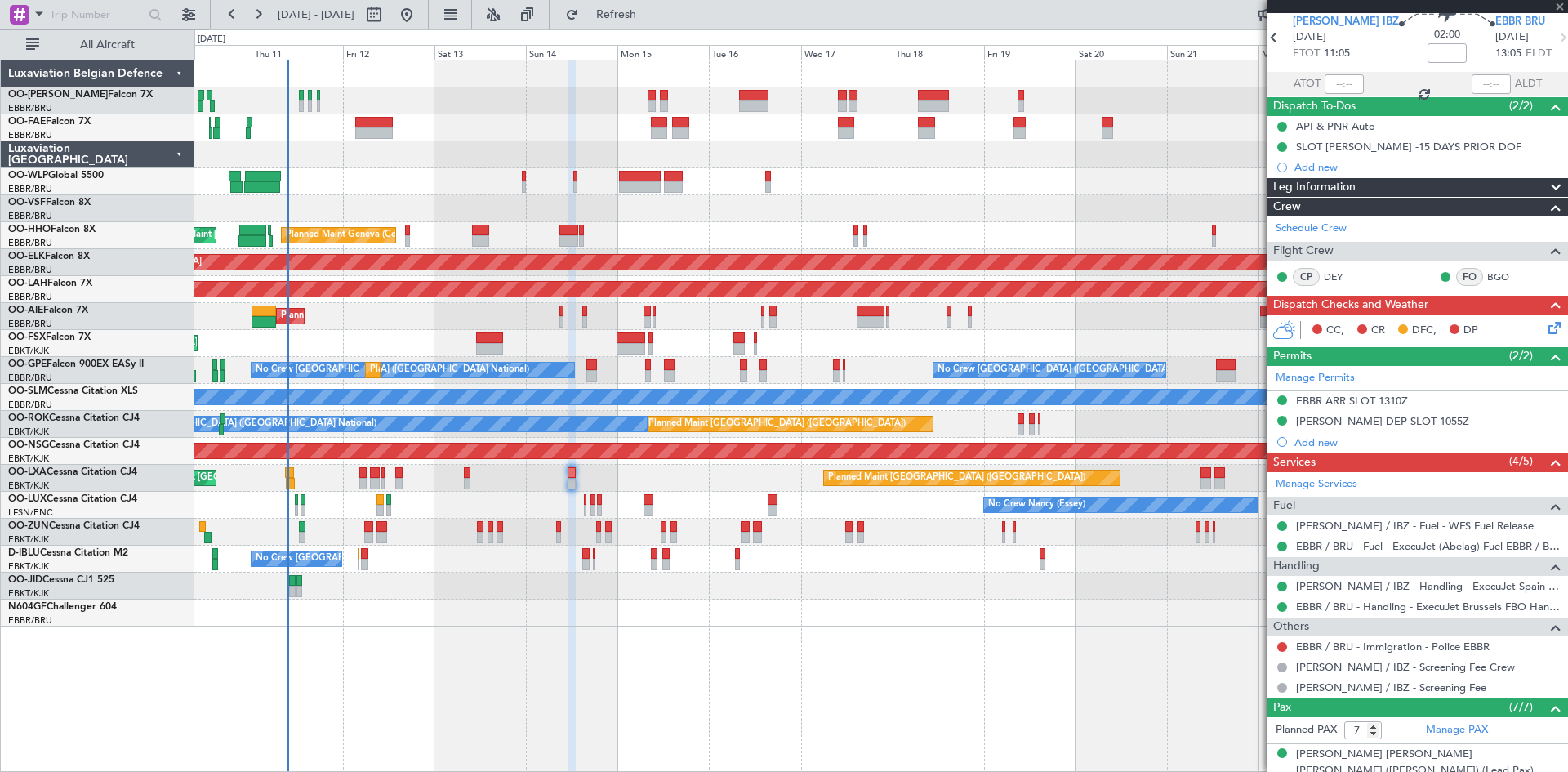
type input "-00:15"
type input "0"
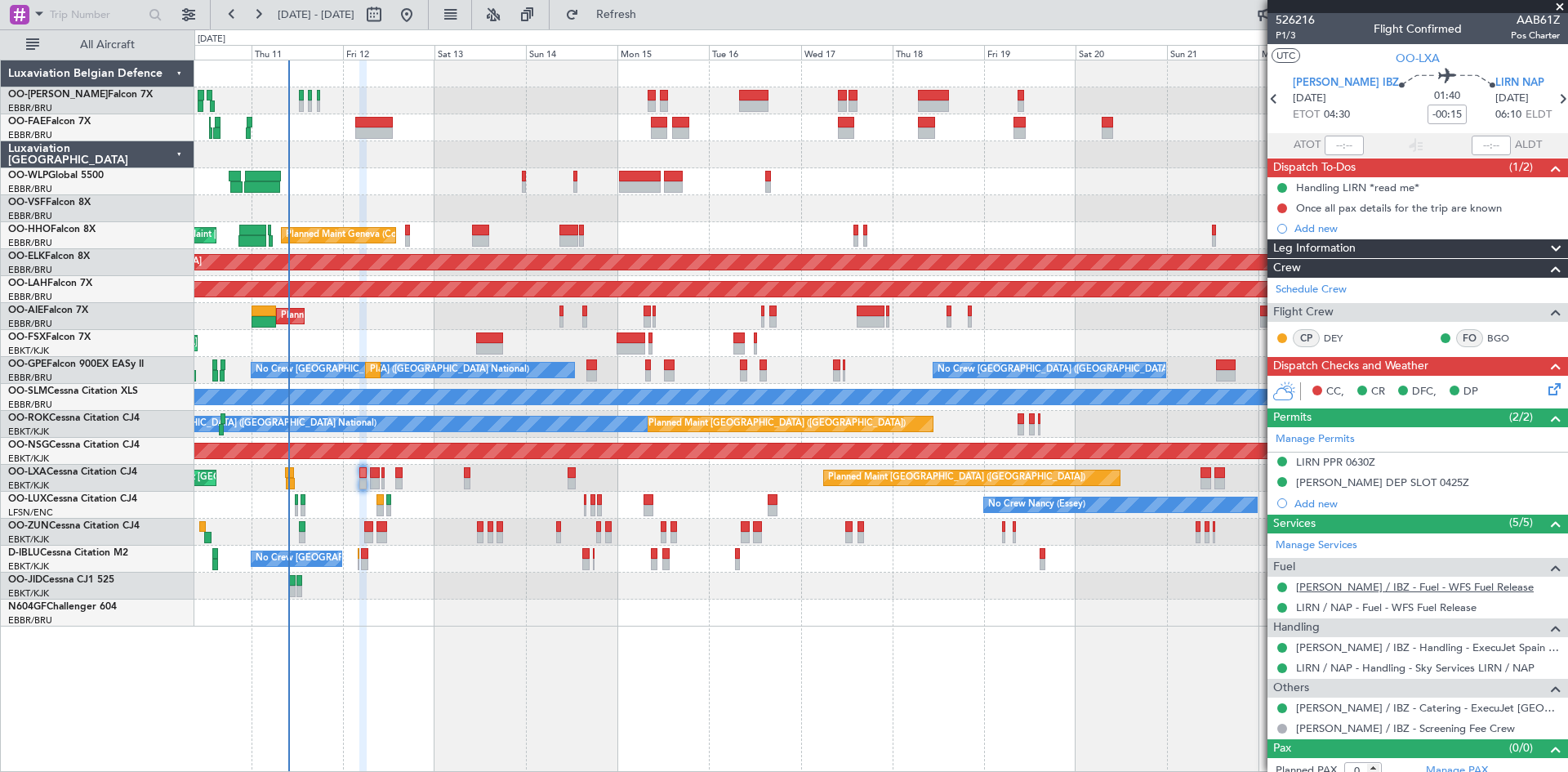
scroll to position [0, 0]
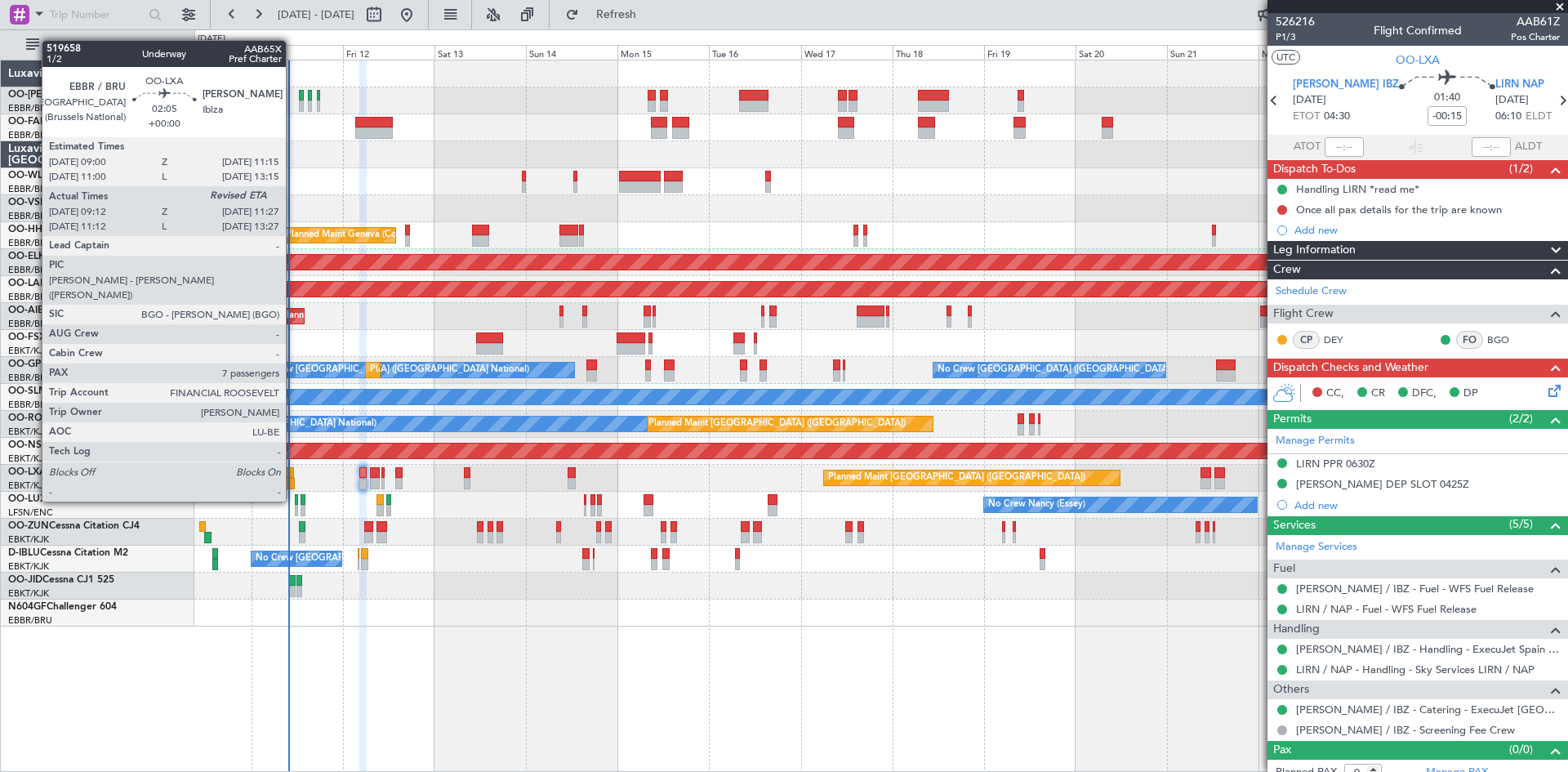
click at [294, 472] on div at bounding box center [289, 473] width 9 height 11
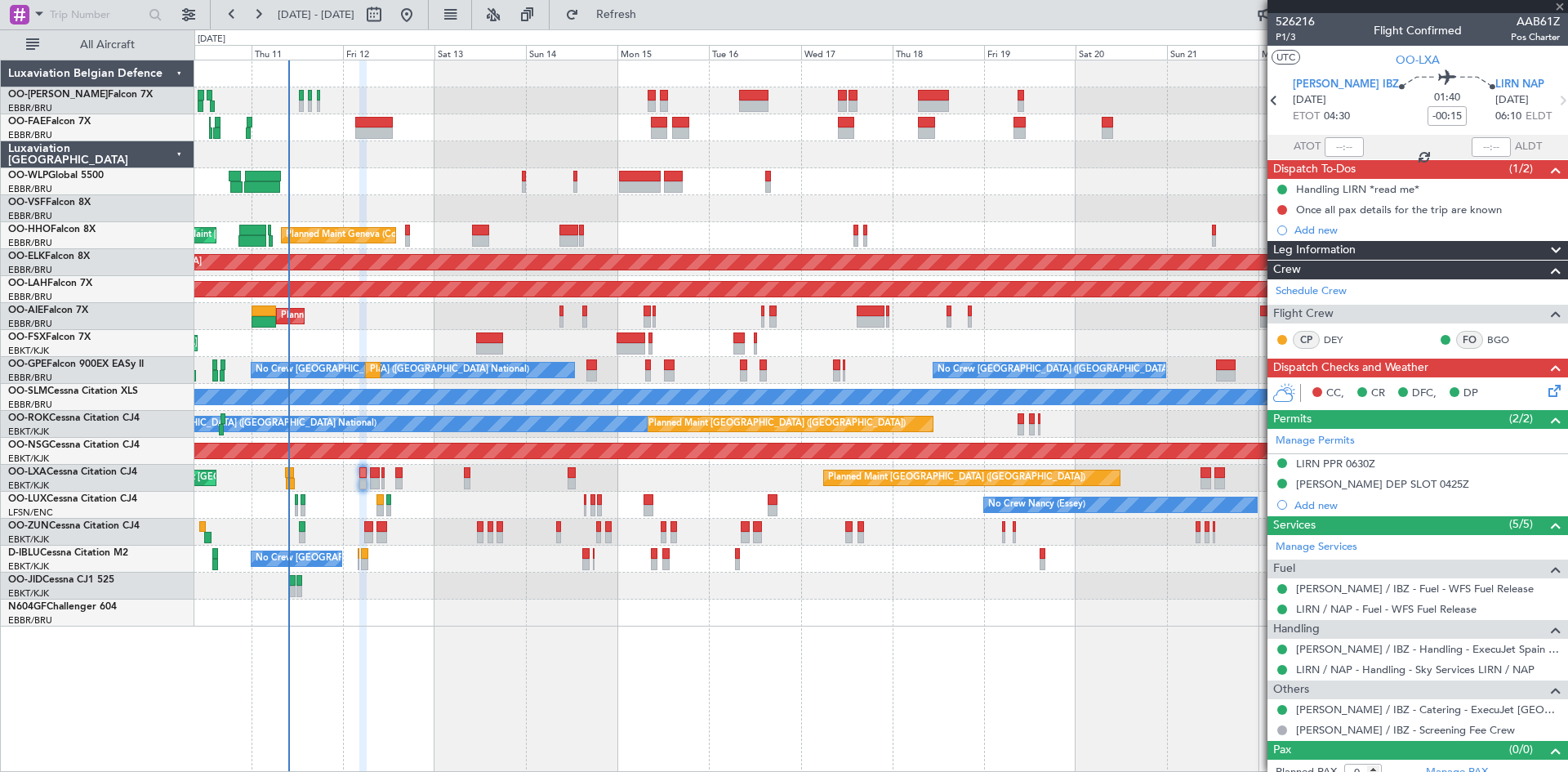
type input "09:17"
type input "7"
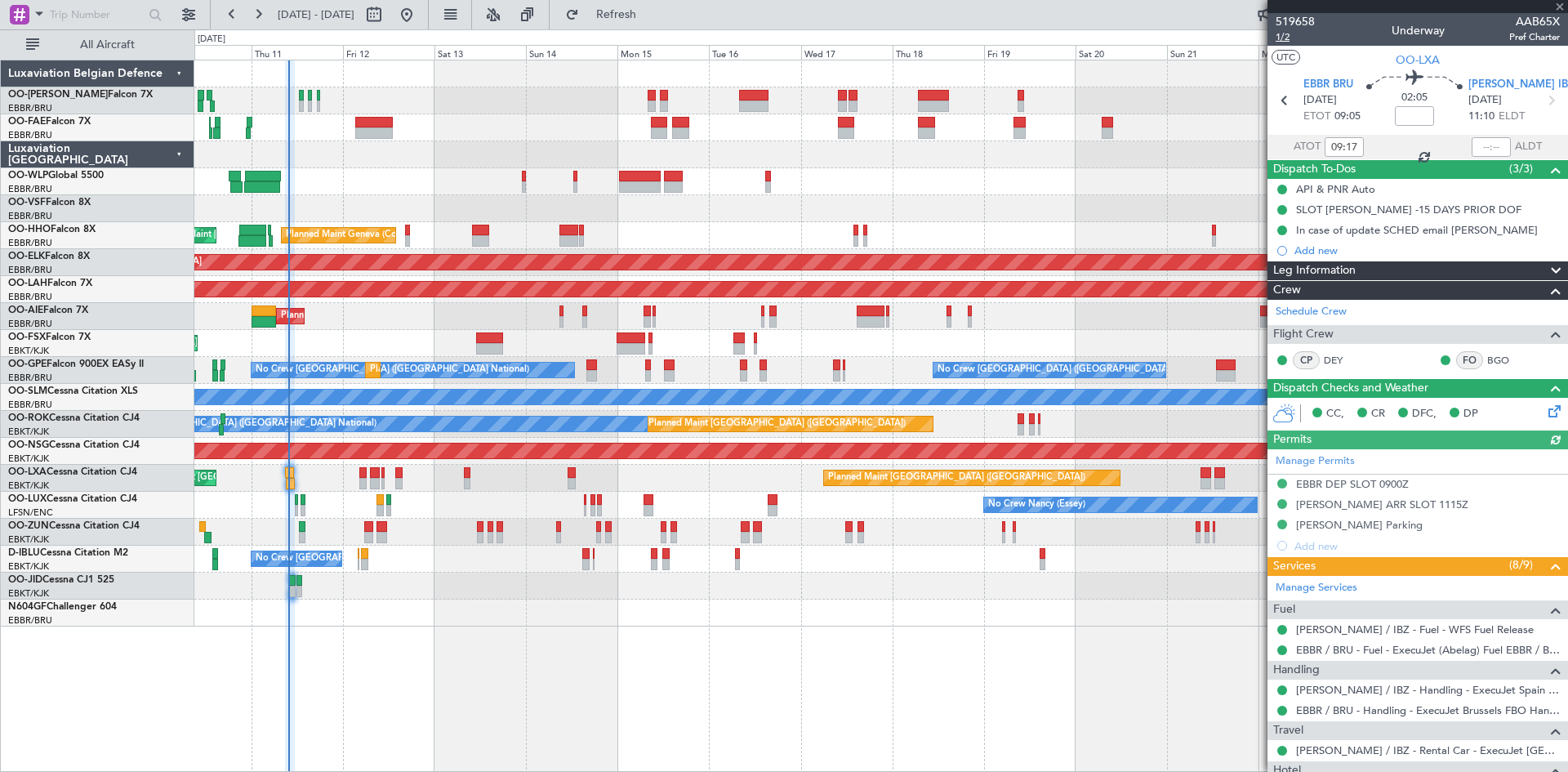
click at [1280, 37] on span "1/2" at bounding box center [1295, 37] width 39 height 14
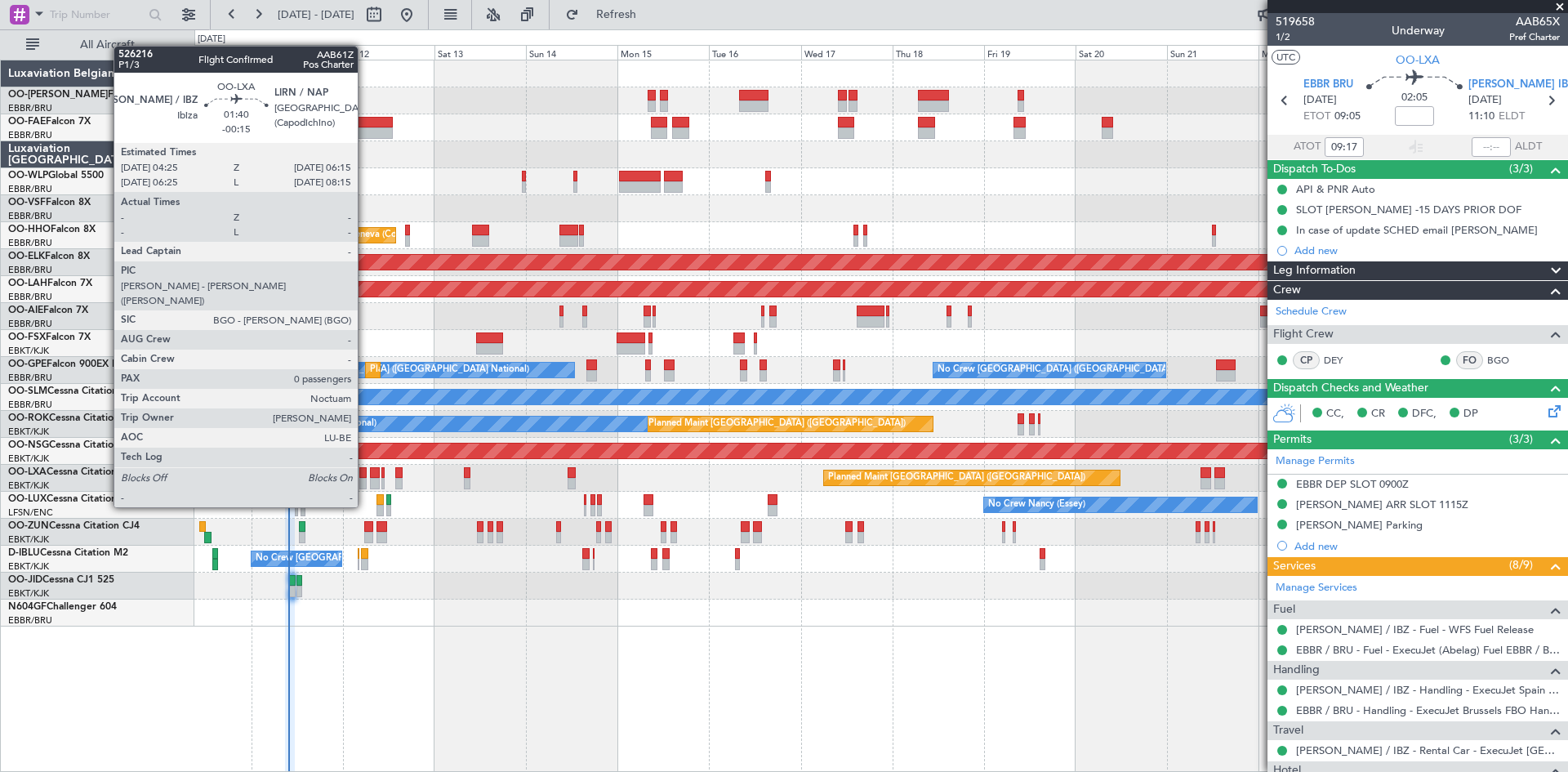
click at [364, 474] on div at bounding box center [363, 473] width 8 height 11
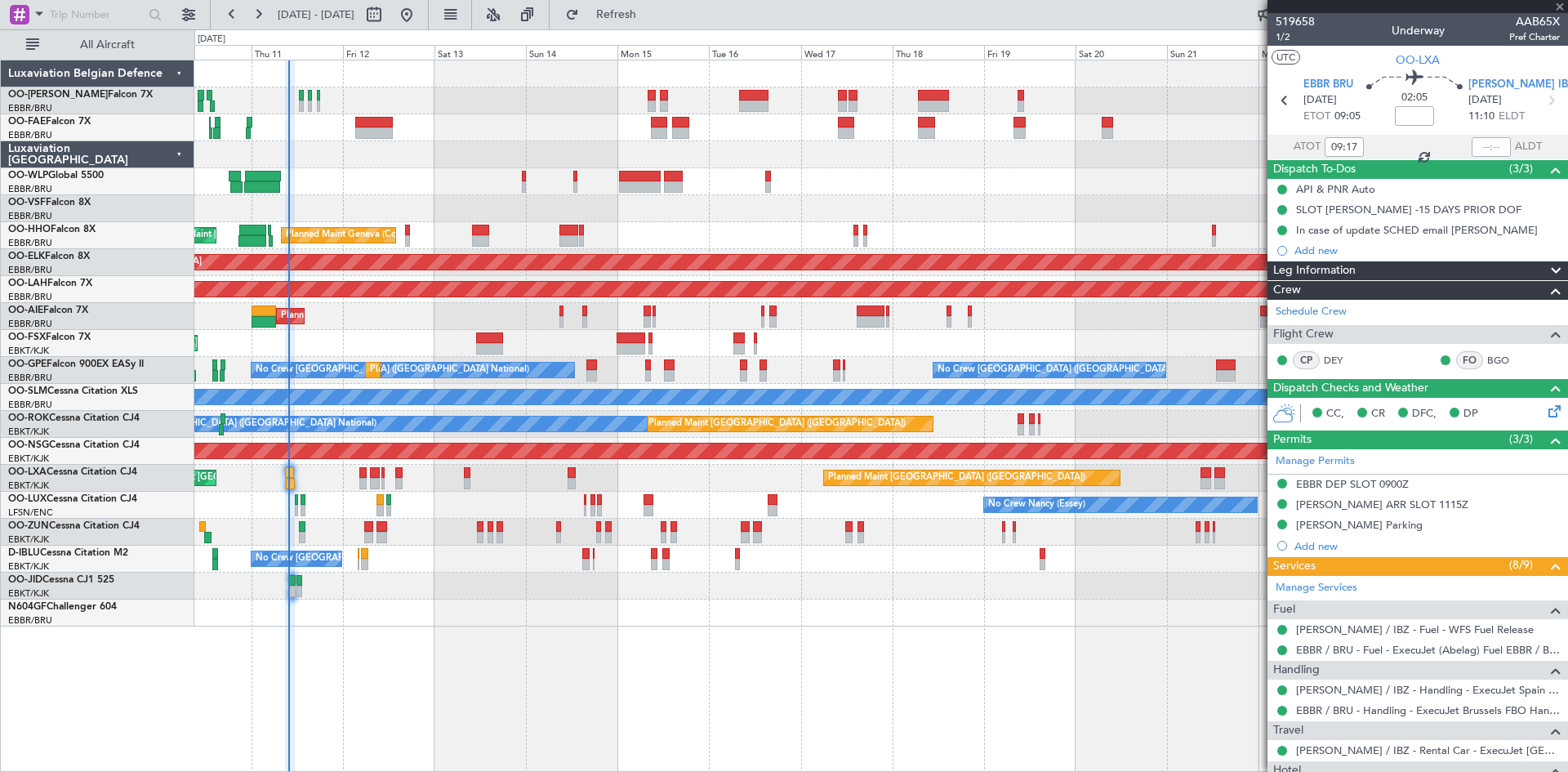
type input "-00:15"
type input "0"
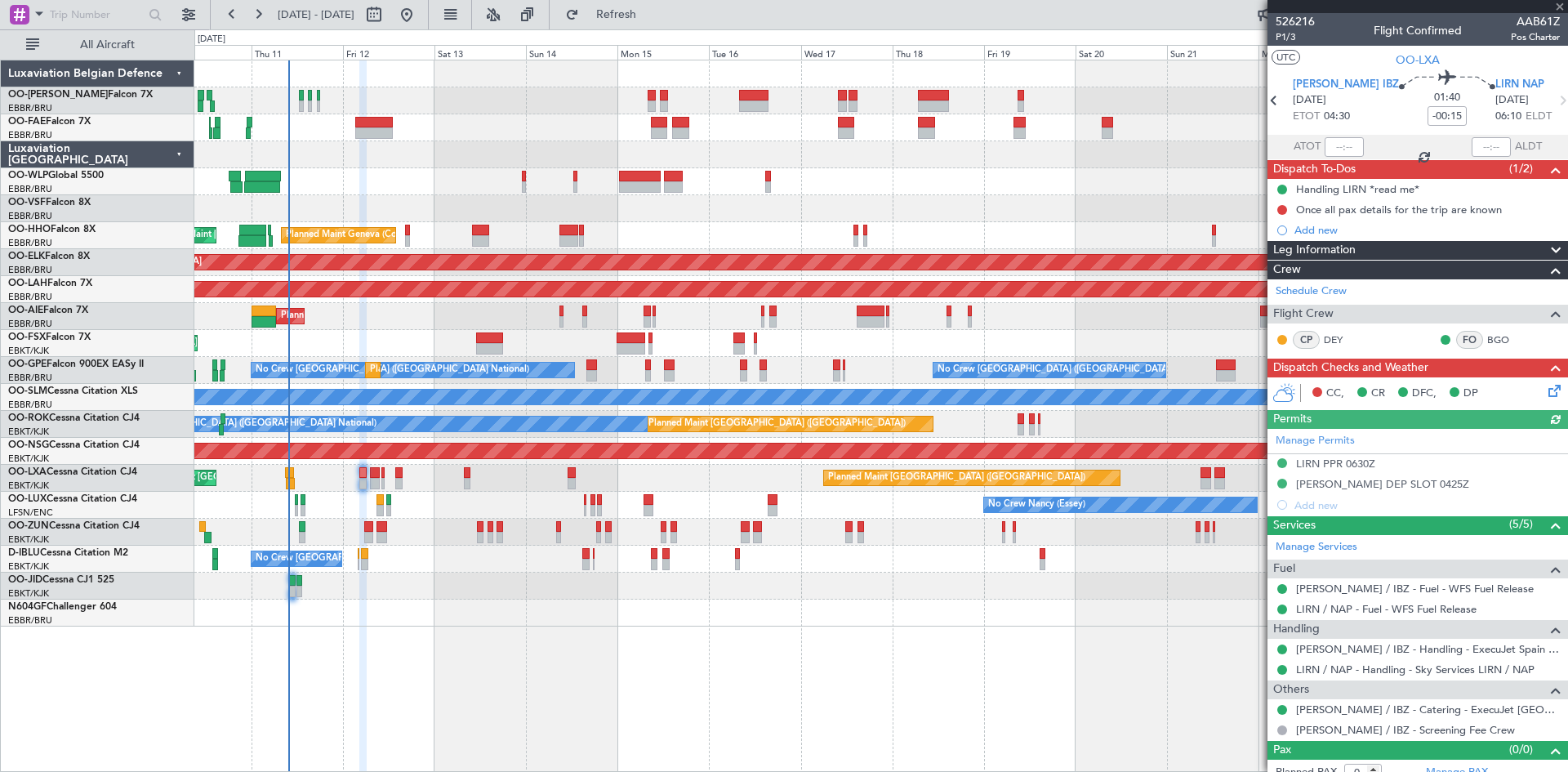
click at [1545, 387] on icon at bounding box center [1552, 388] width 13 height 13
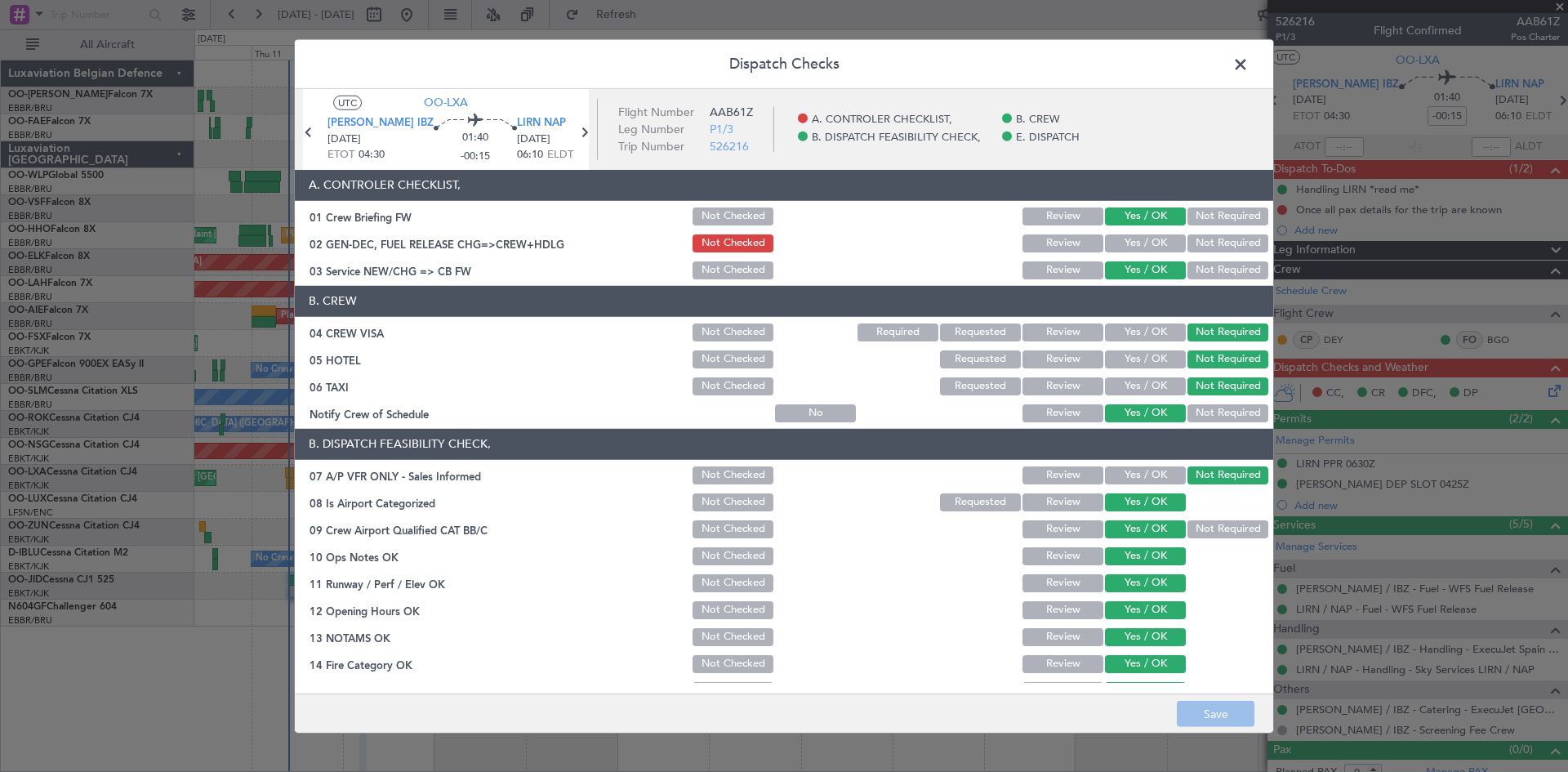
click at [1133, 241] on button "Yes / OK" at bounding box center [1145, 242] width 81 height 18
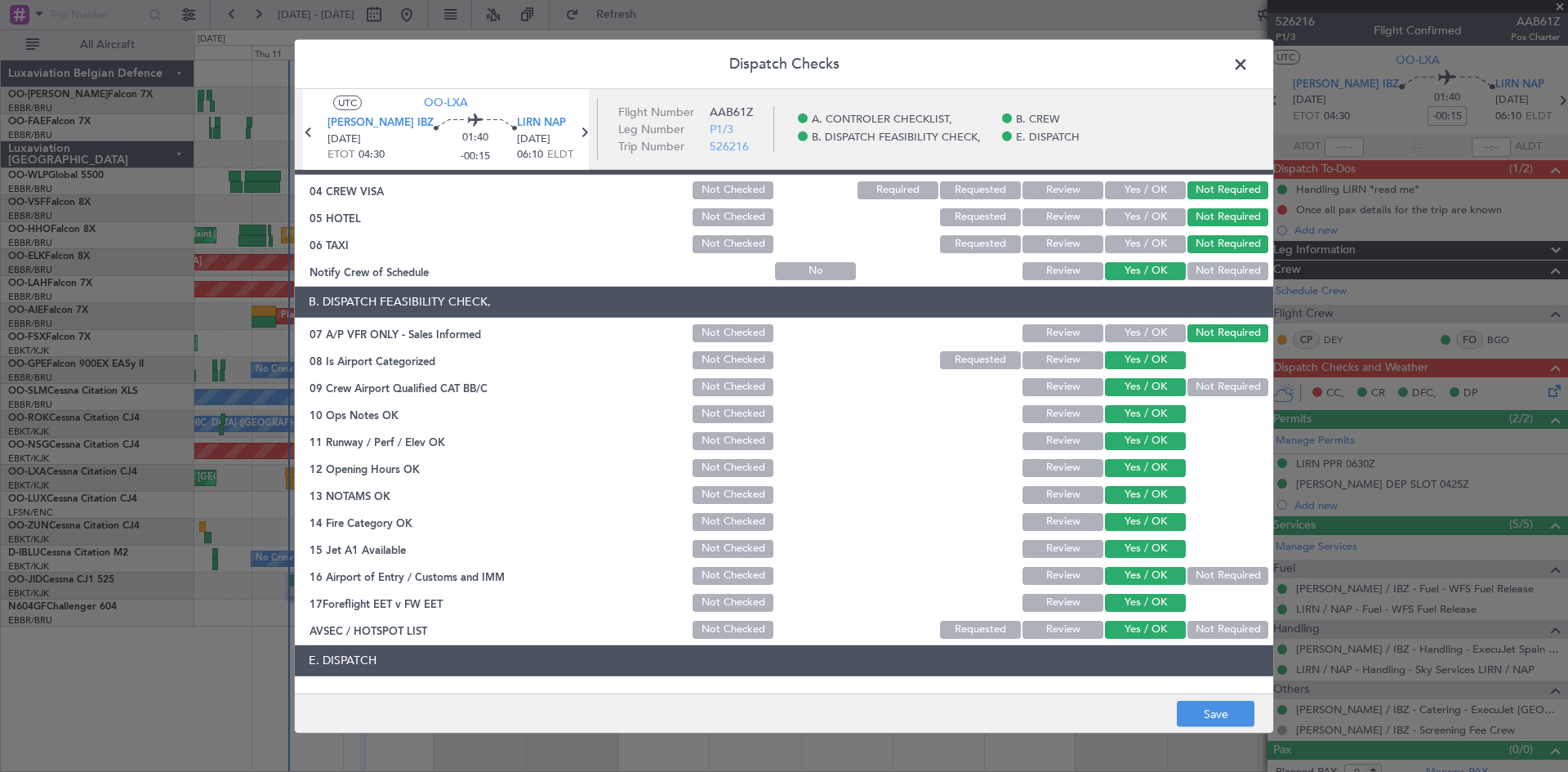
scroll to position [246, 0]
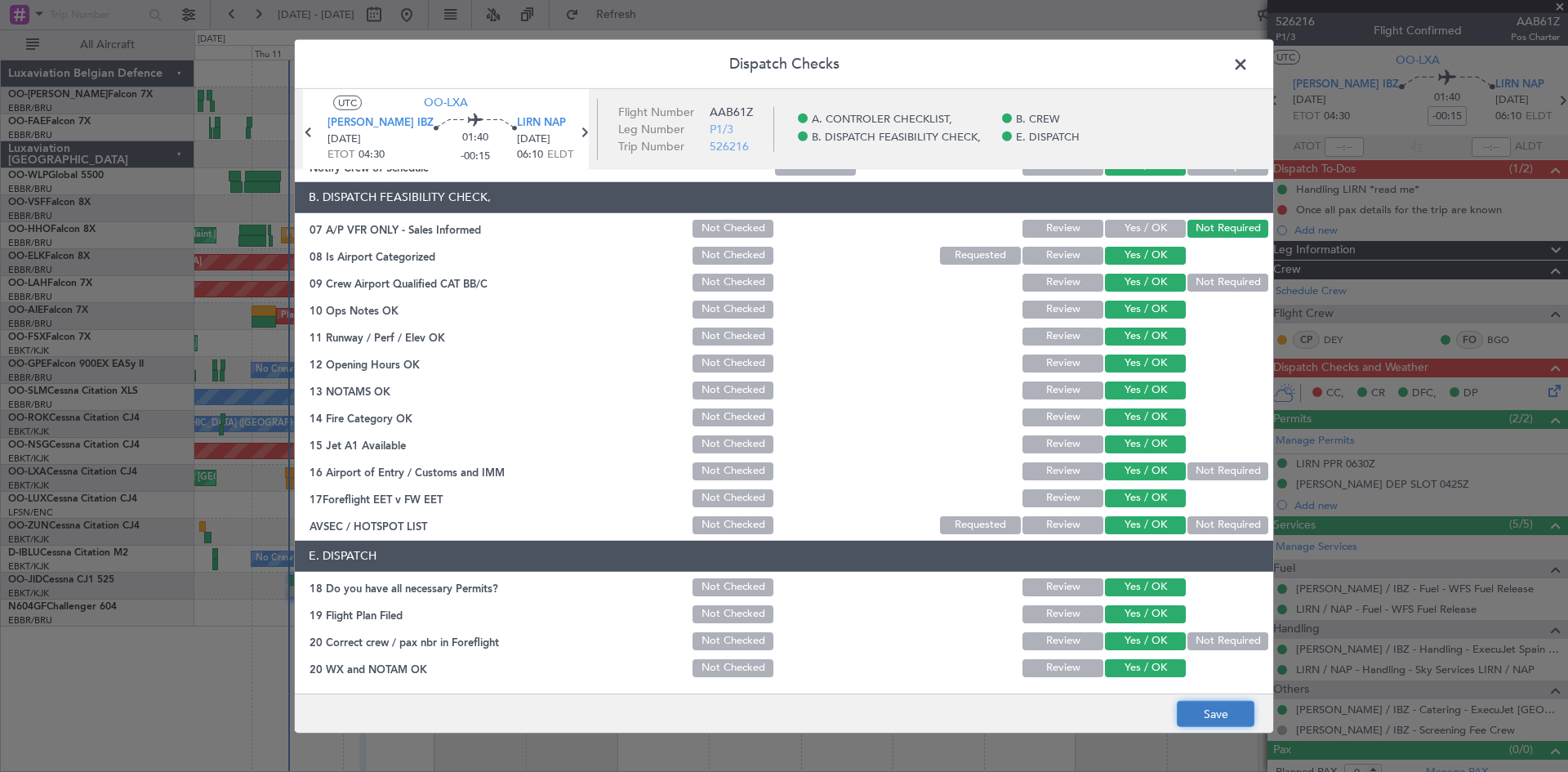
click at [1215, 726] on button "Save" at bounding box center [1216, 714] width 78 height 27
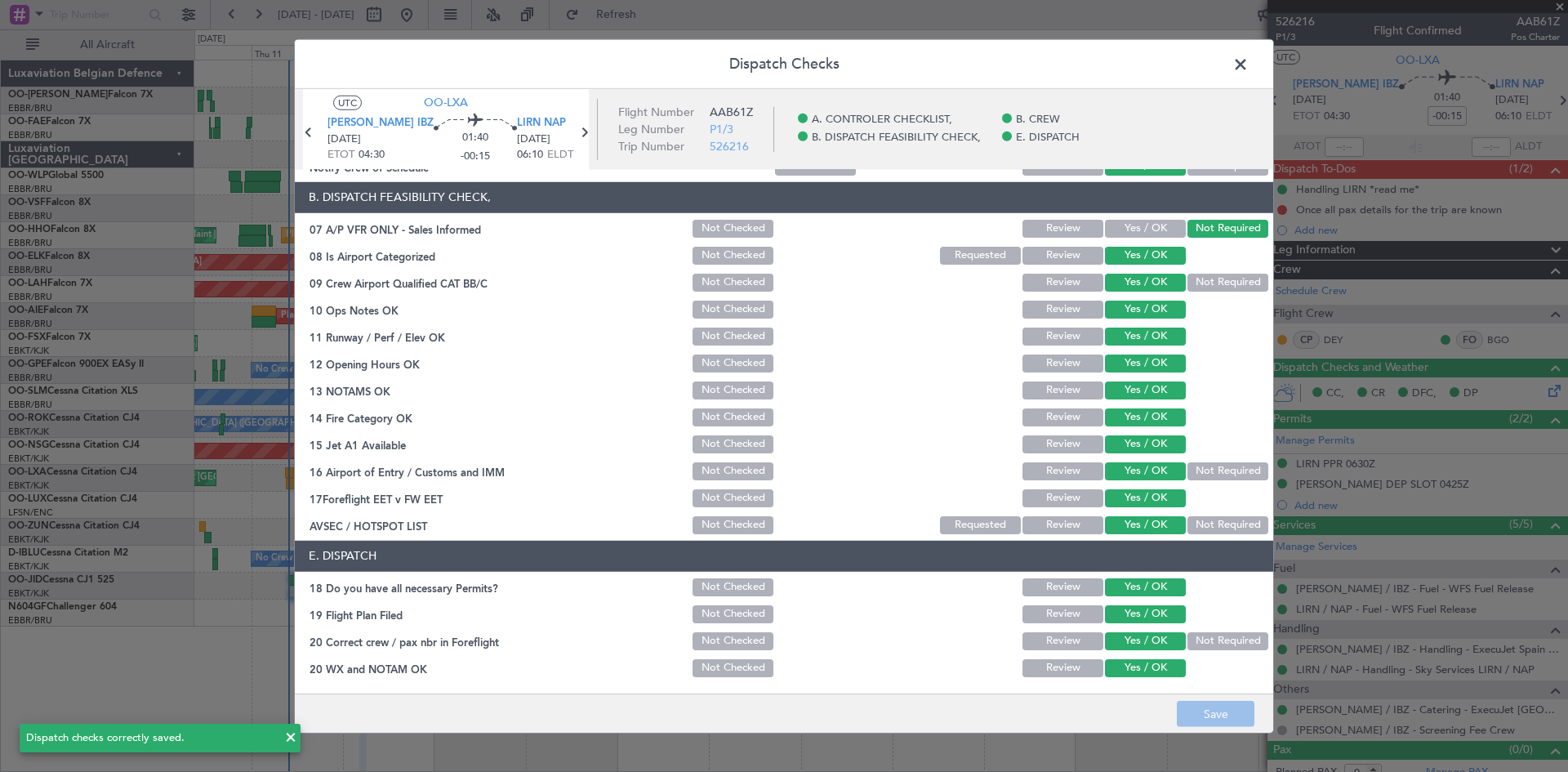
click at [1249, 66] on span at bounding box center [1249, 67] width 0 height 32
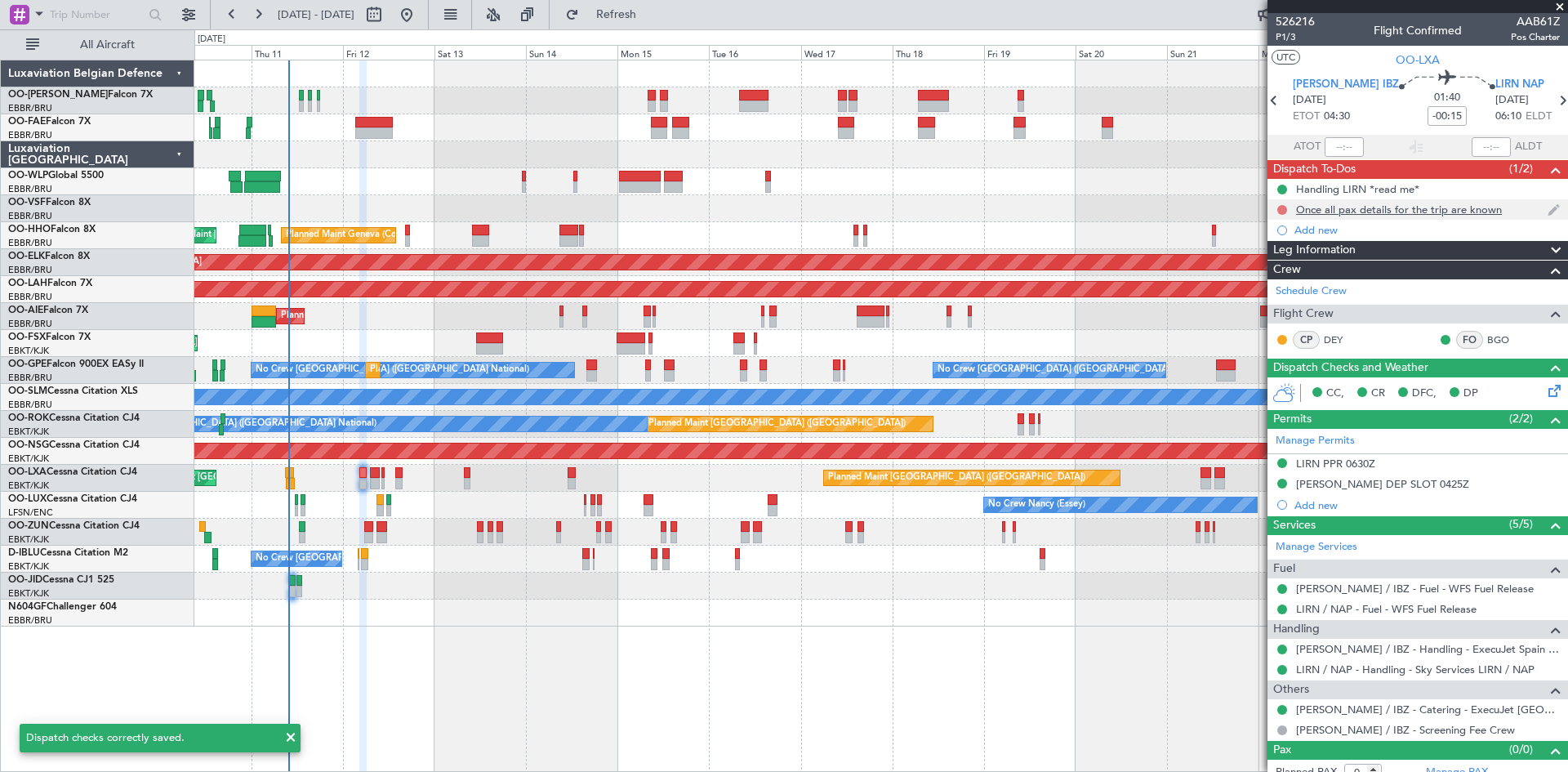
click at [1280, 206] on button at bounding box center [1283, 209] width 9 height 9
click at [1281, 281] on span "Completed" at bounding box center [1289, 281] width 54 height 16
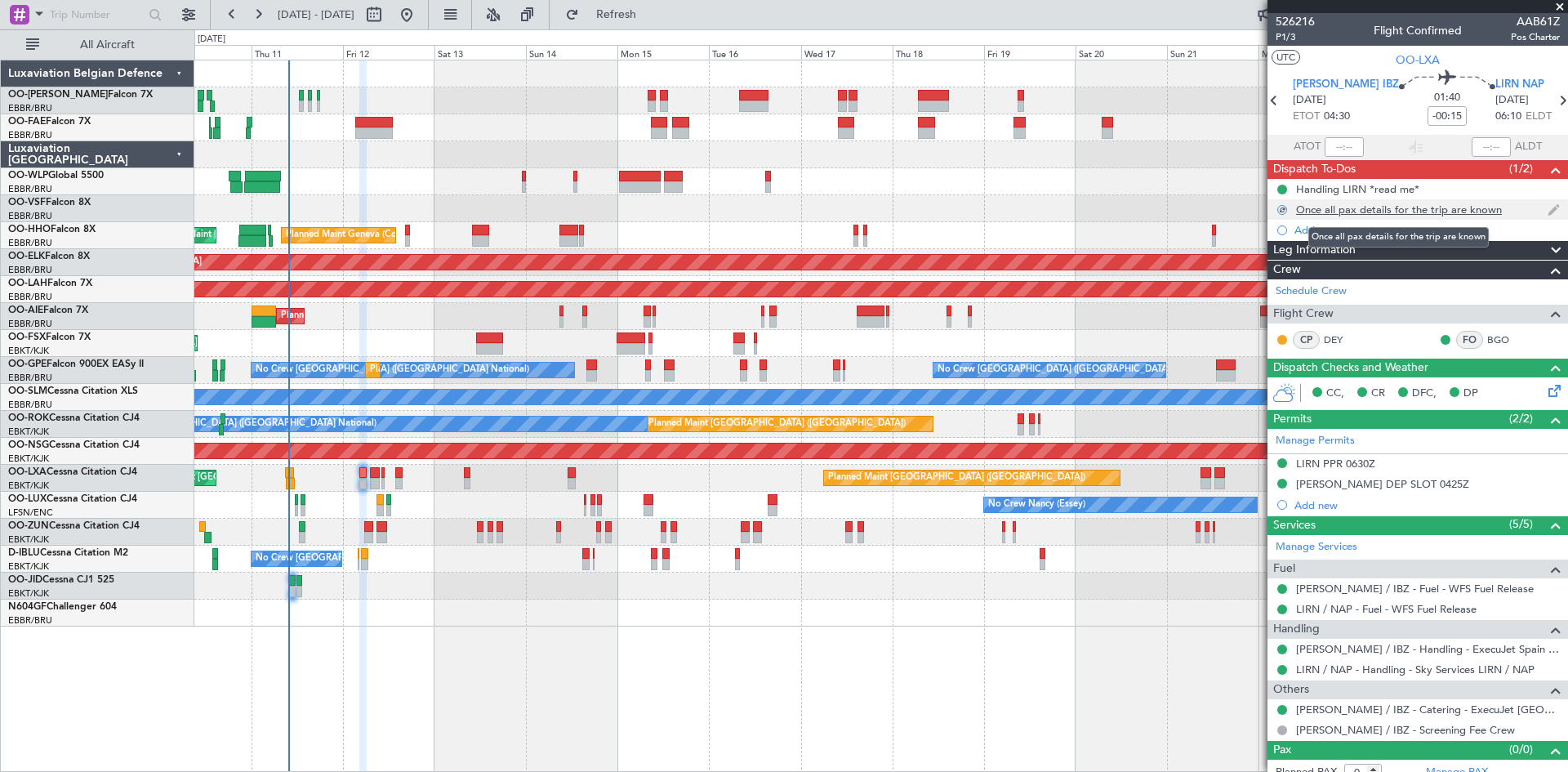
click at [1352, 209] on div "Once all pax details for the trip are known" at bounding box center [1398, 209] width 206 height 14
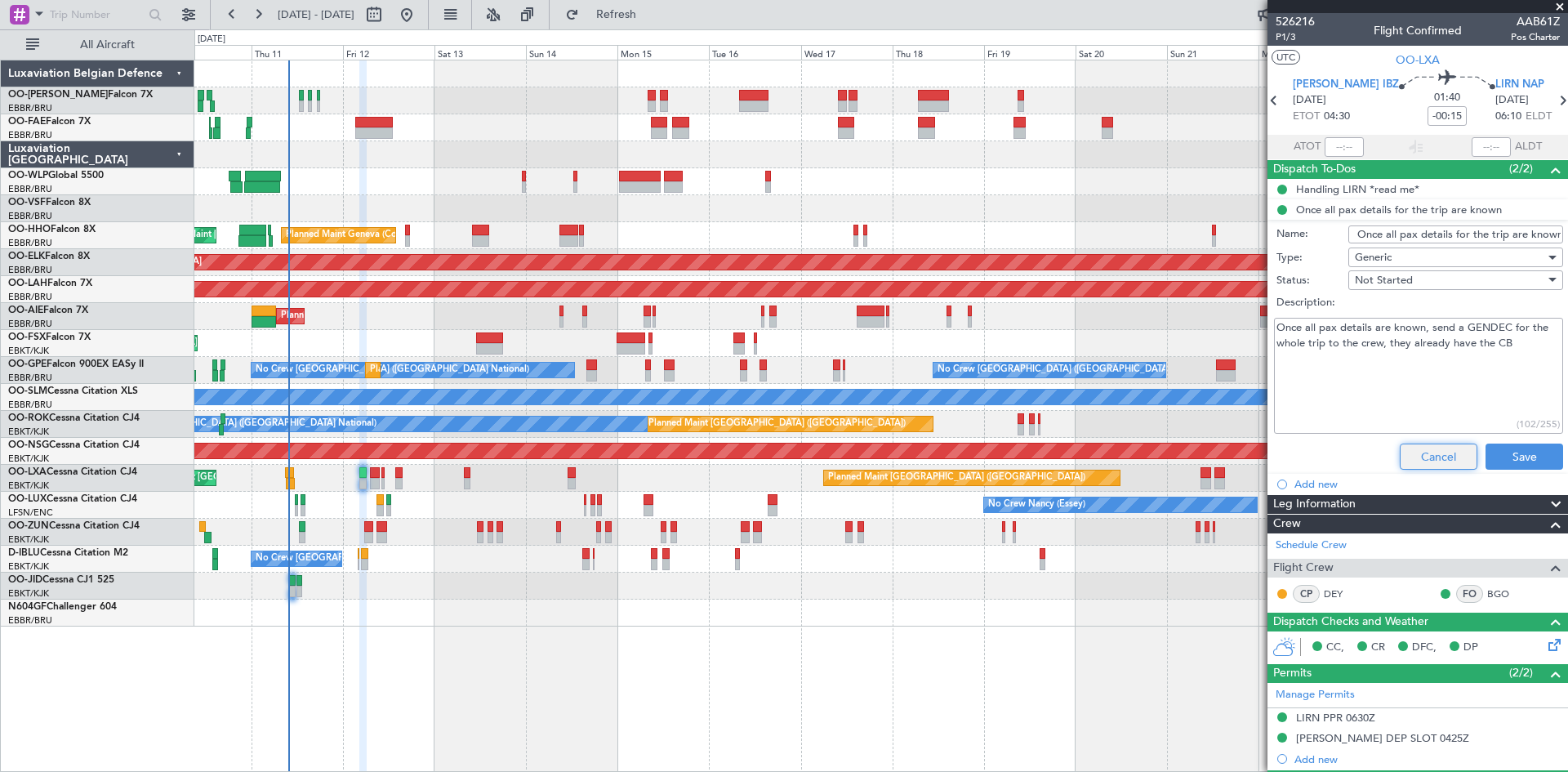
click at [1426, 452] on button "Cancel" at bounding box center [1439, 457] width 78 height 27
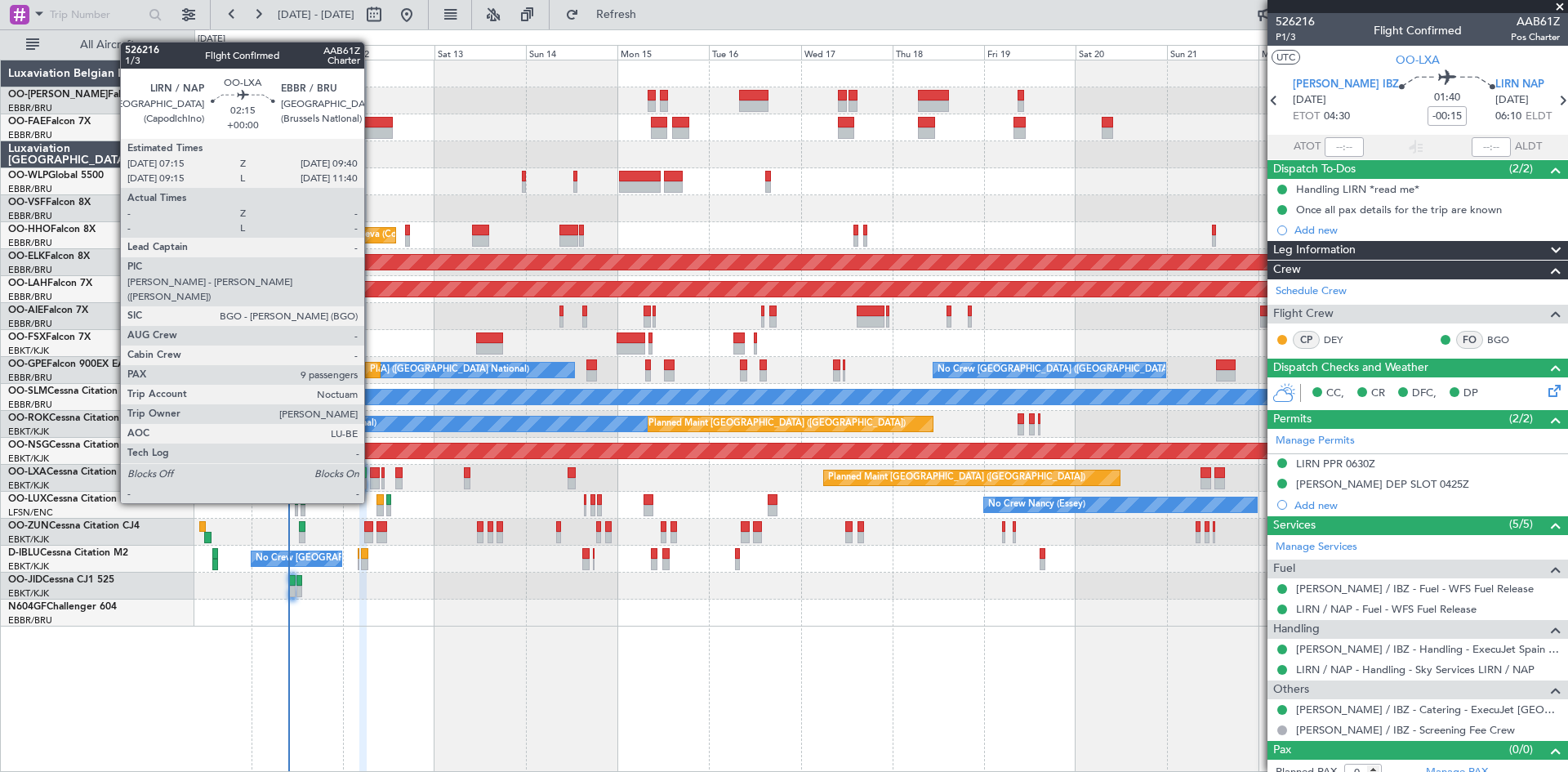
click at [371, 474] on div at bounding box center [375, 473] width 9 height 11
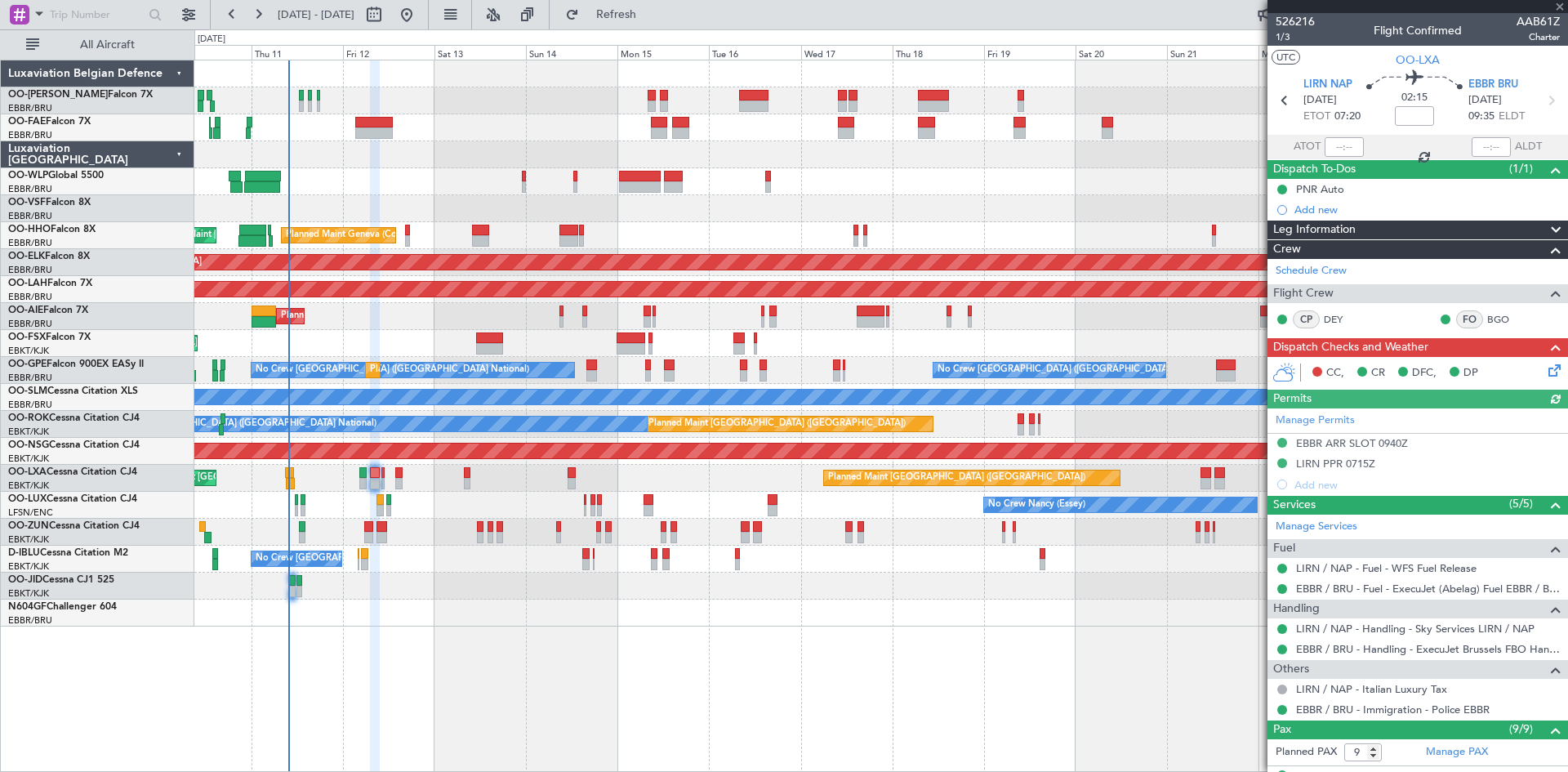
click at [1545, 367] on icon at bounding box center [1552, 368] width 13 height 13
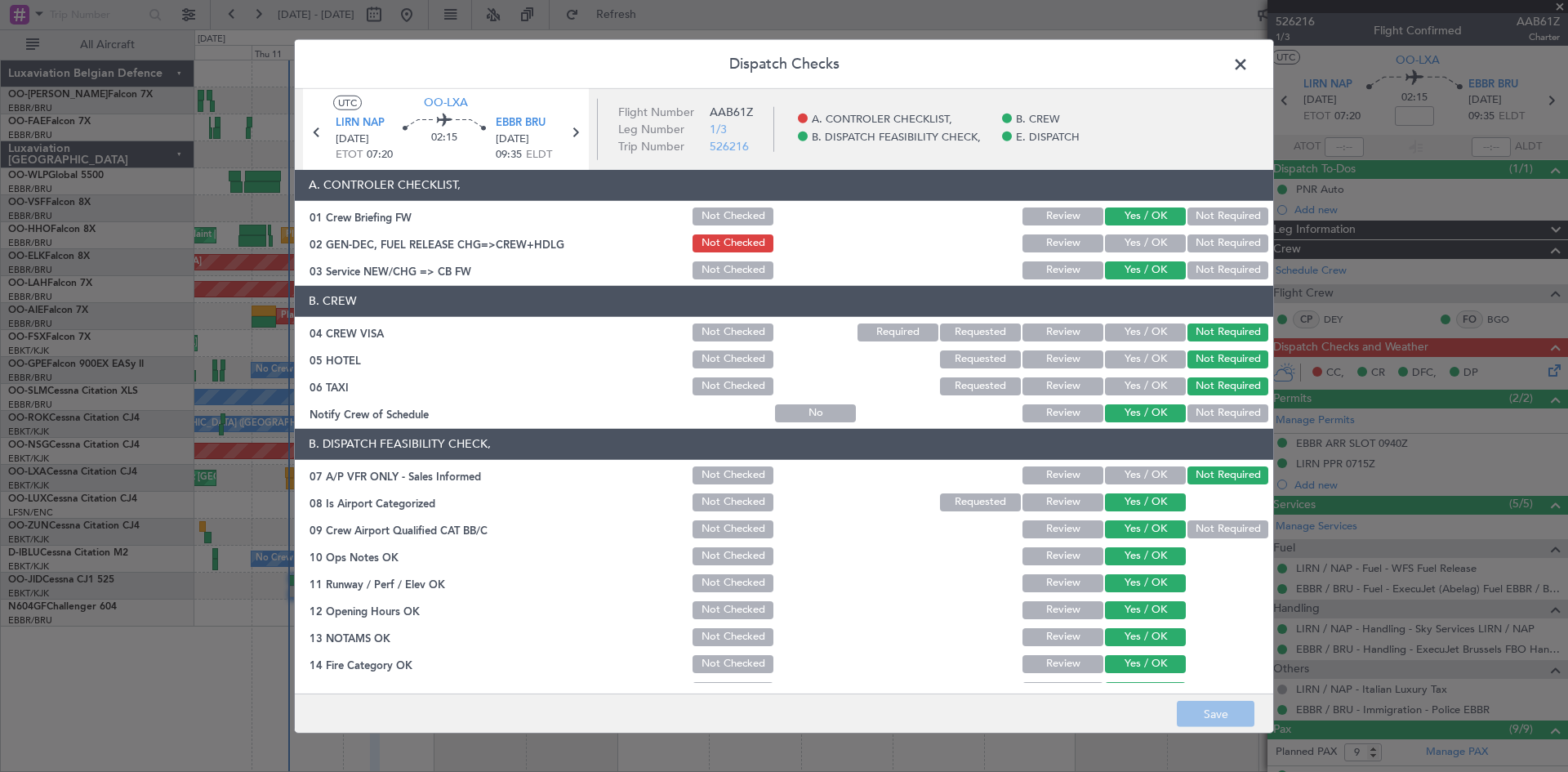
click at [1146, 239] on button "Yes / OK" at bounding box center [1145, 242] width 81 height 18
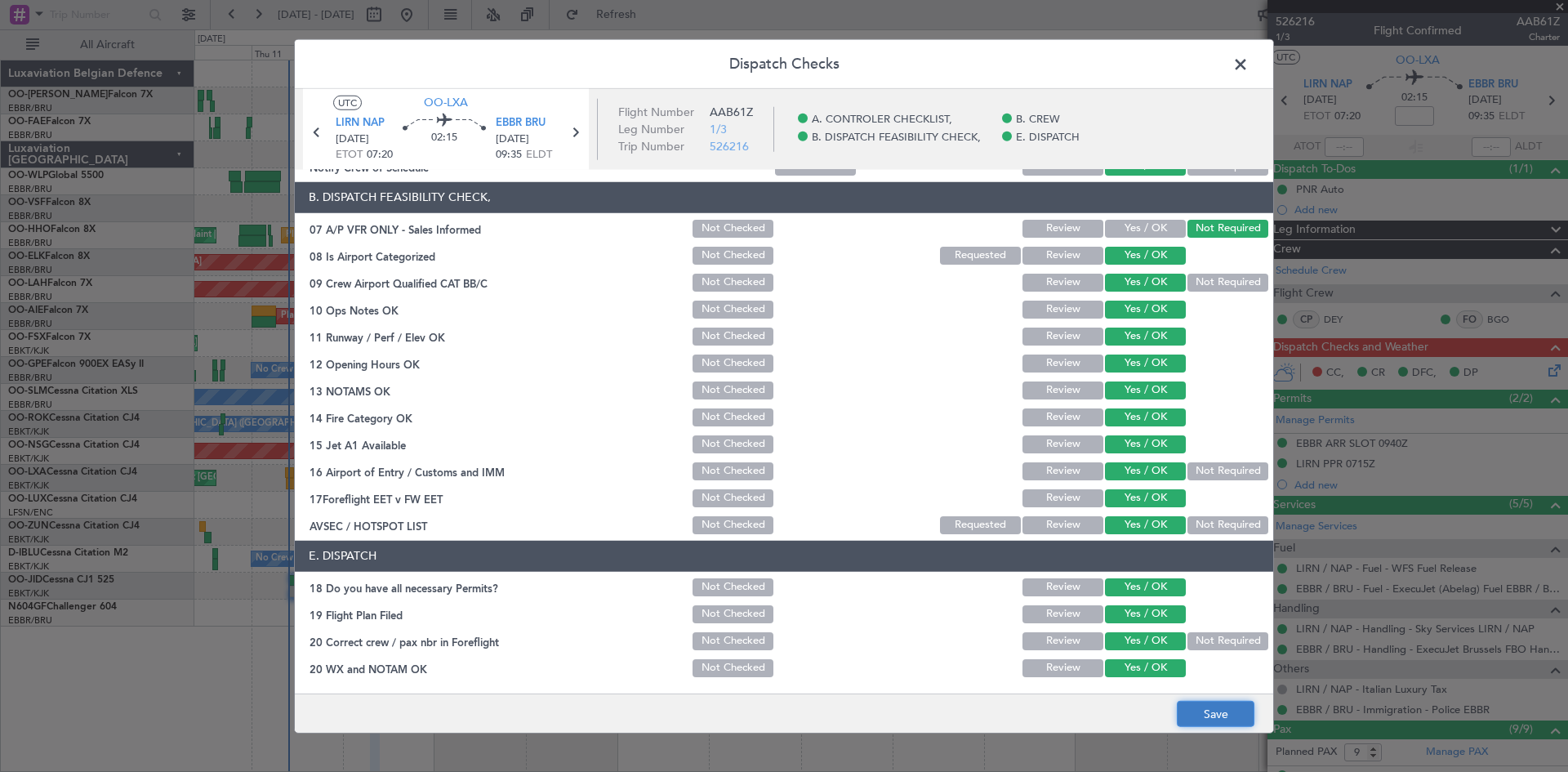
click at [1214, 717] on button "Save" at bounding box center [1216, 714] width 78 height 27
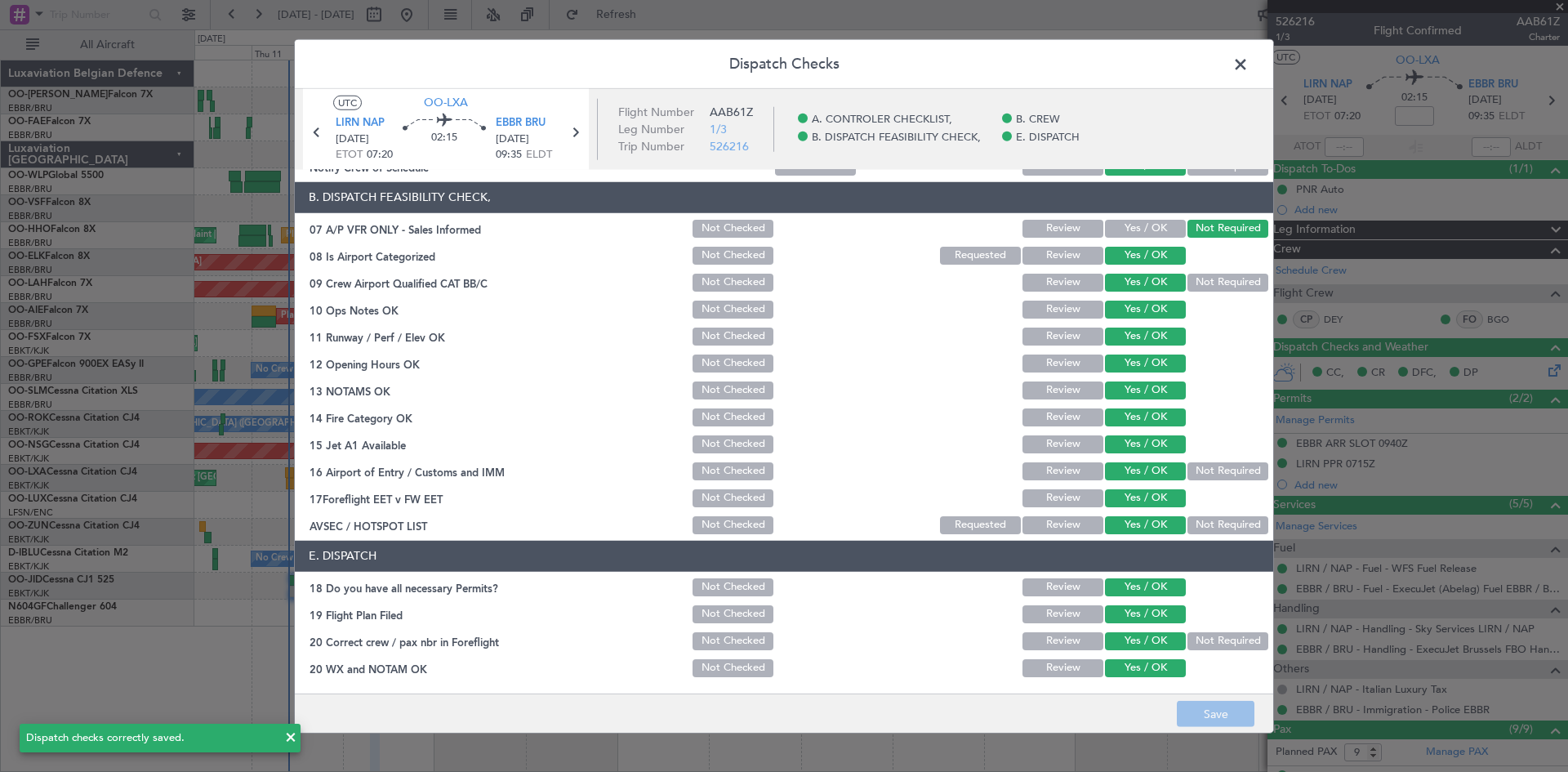
click at [1249, 63] on span at bounding box center [1249, 67] width 0 height 32
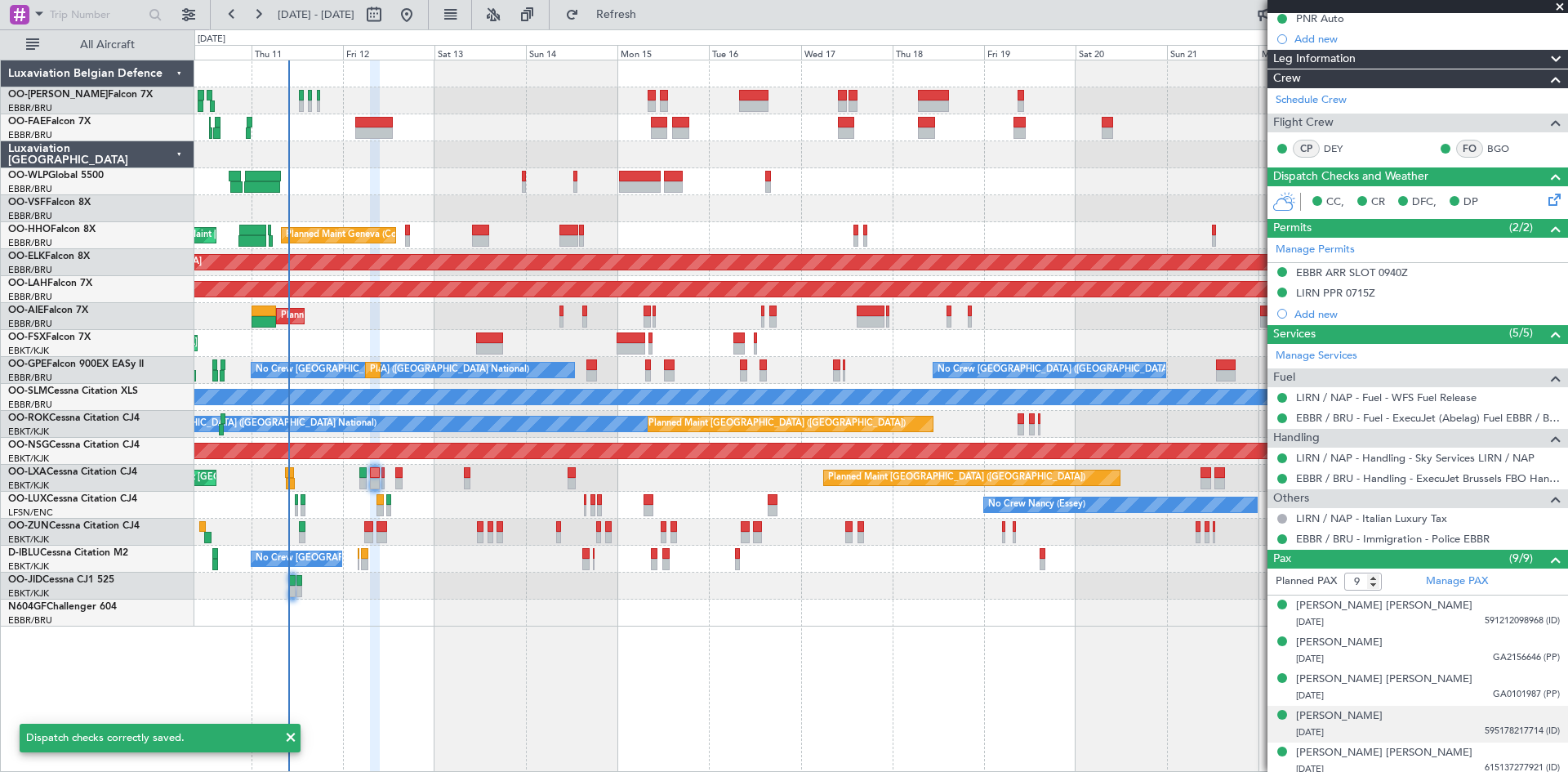
scroll to position [324, 0]
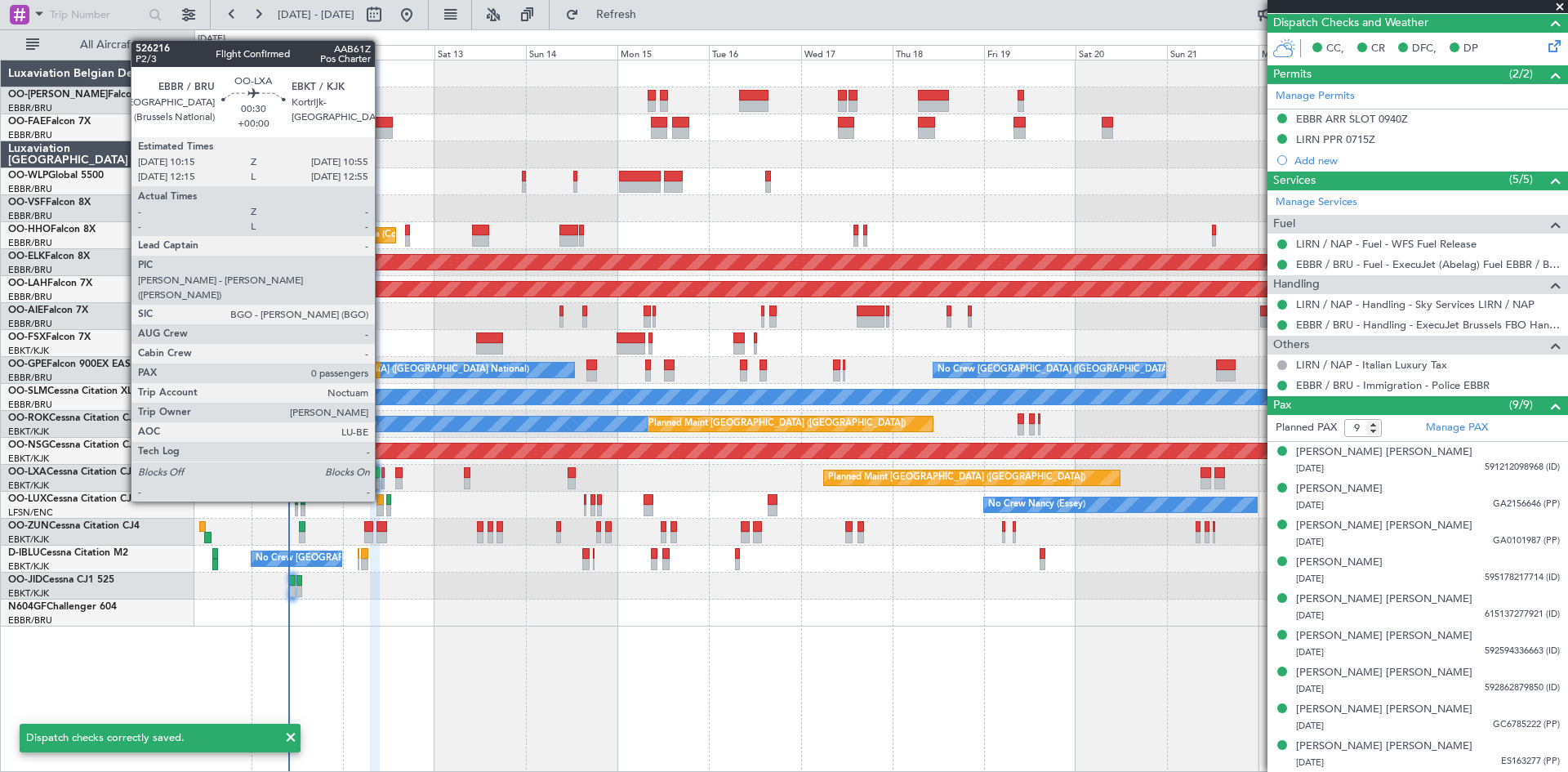
click at [383, 472] on div at bounding box center [383, 473] width 3 height 11
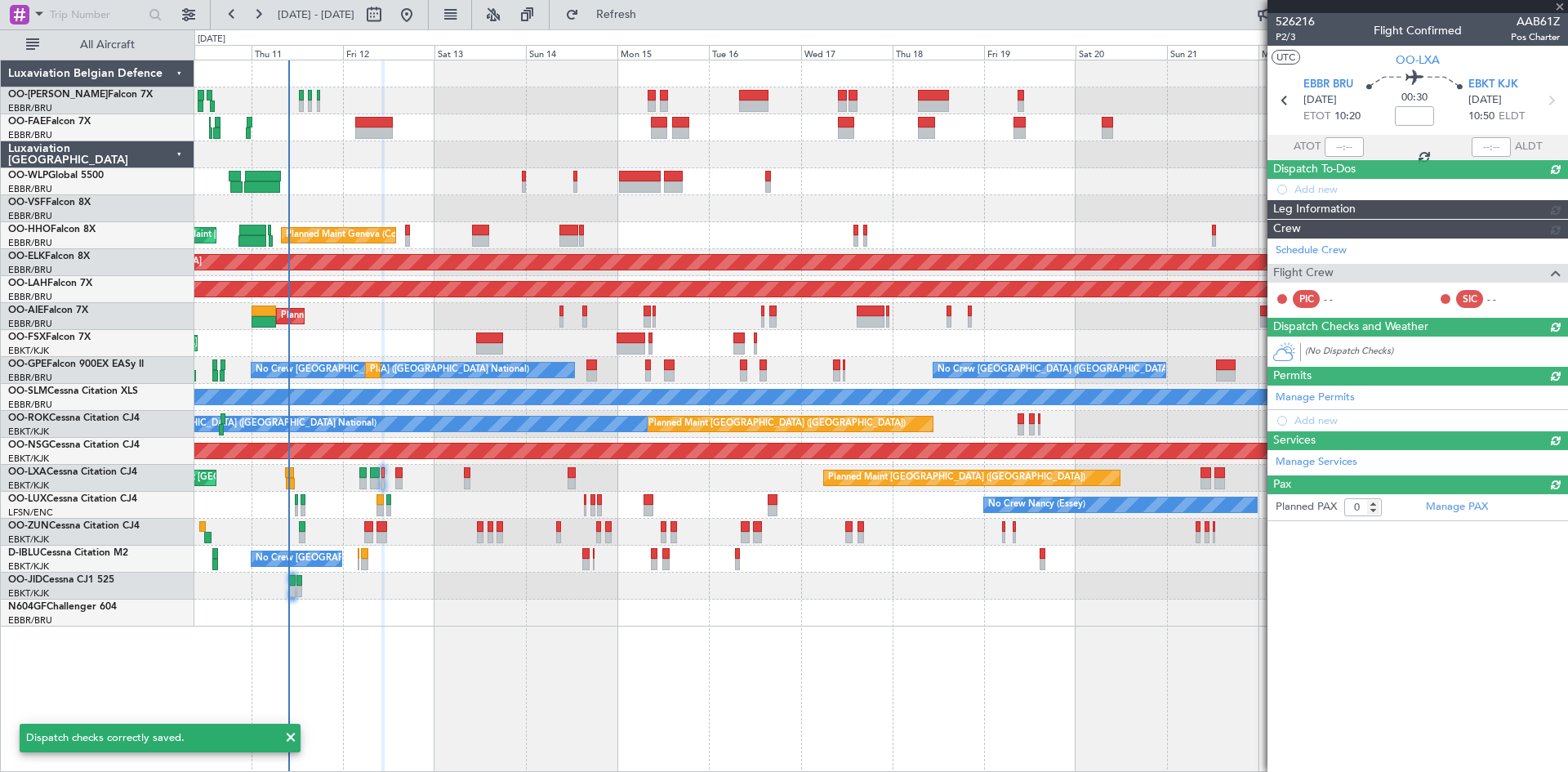
scroll to position [0, 0]
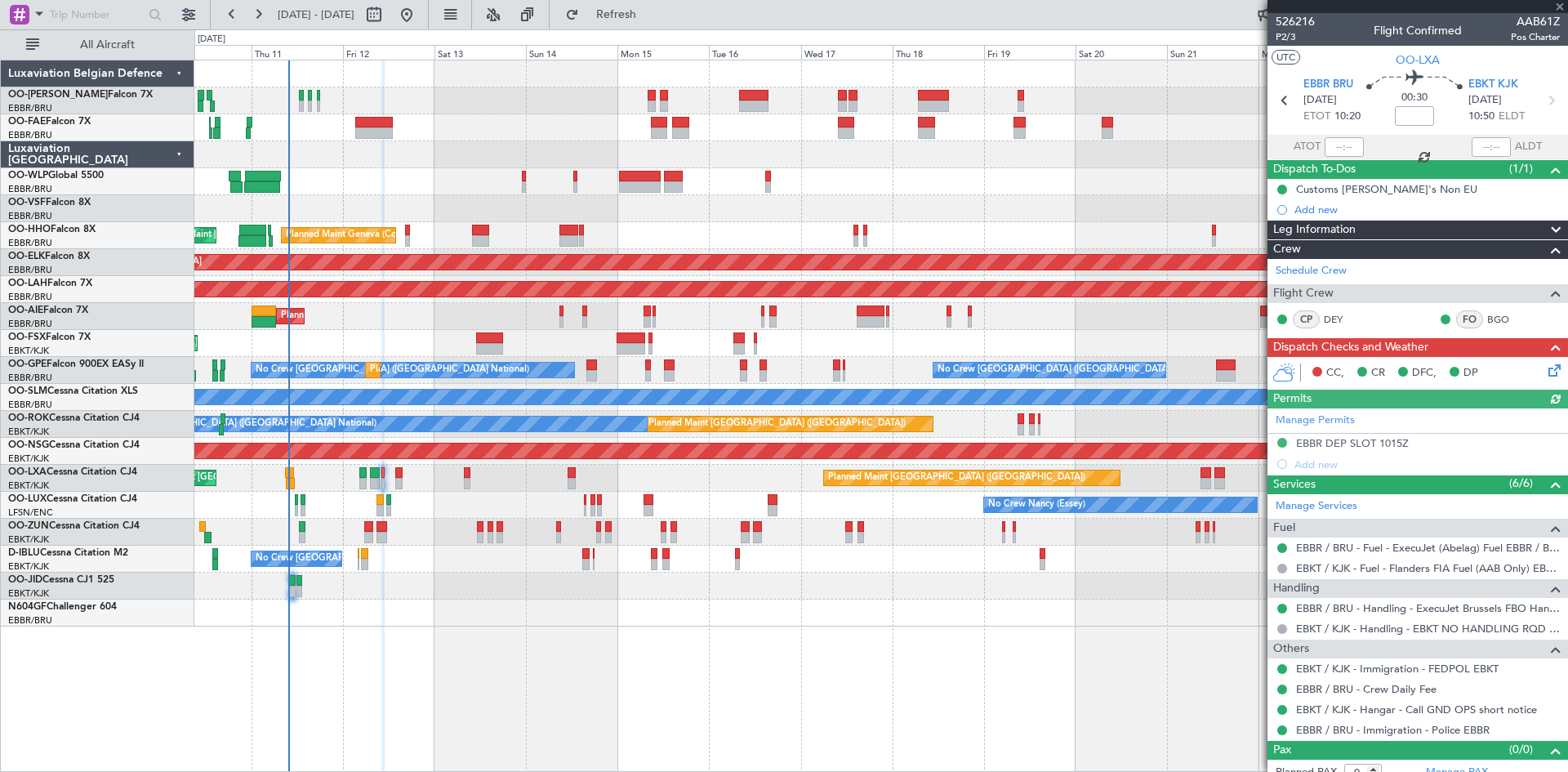
click at [1545, 367] on icon at bounding box center [1552, 368] width 13 height 13
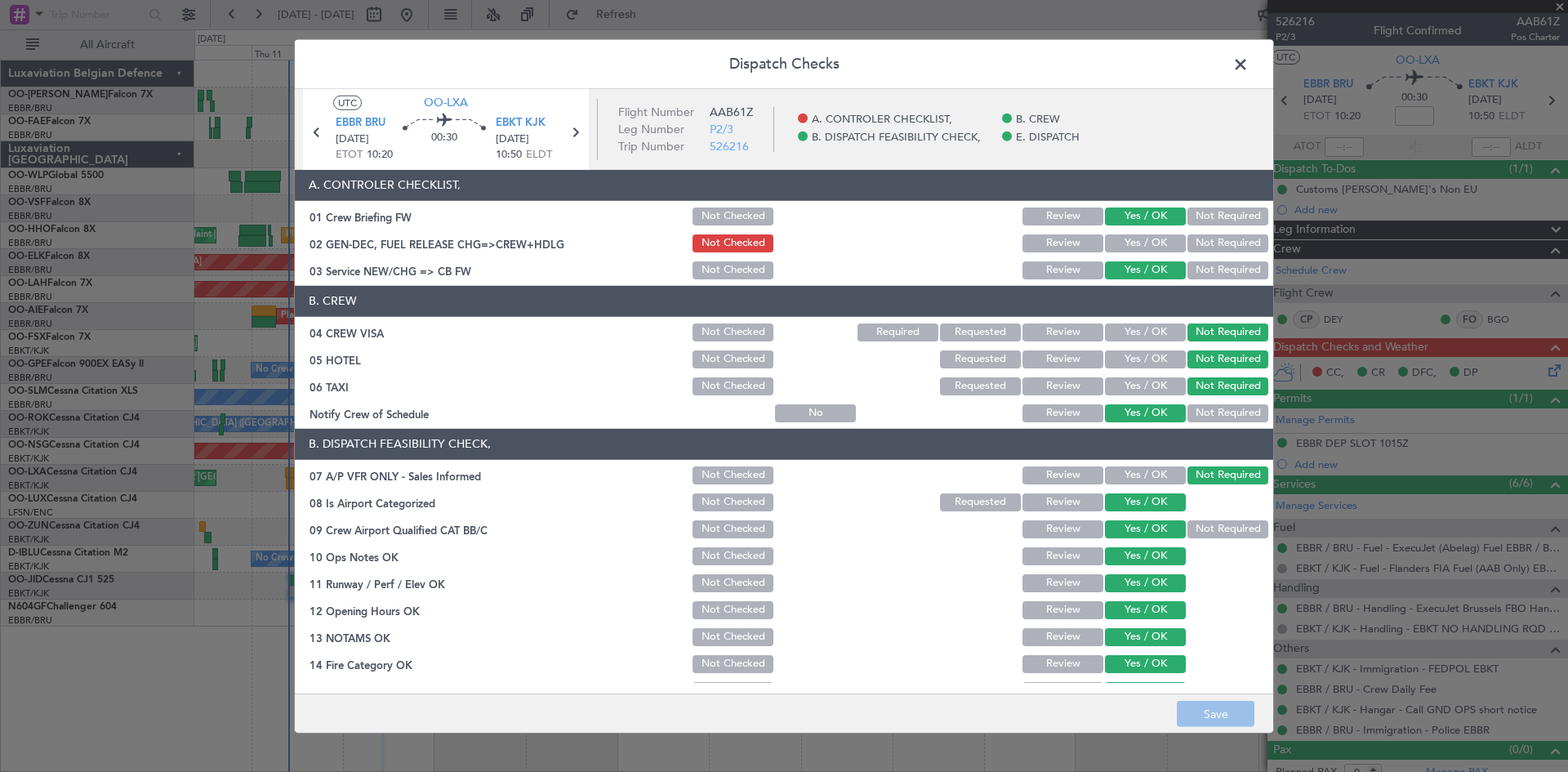
click at [1136, 240] on button "Yes / OK" at bounding box center [1145, 242] width 81 height 18
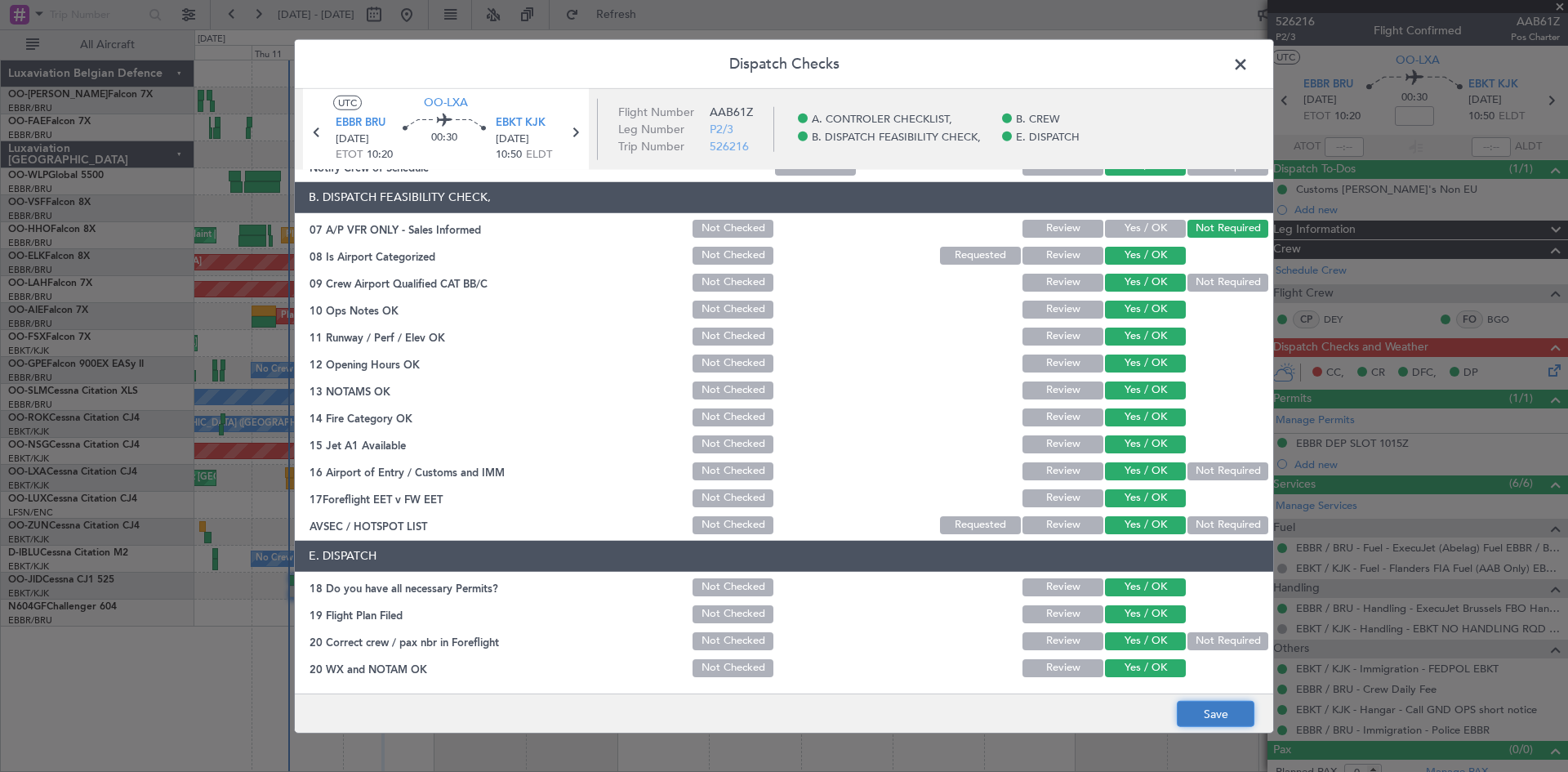
click at [1221, 714] on button "Save" at bounding box center [1216, 714] width 78 height 27
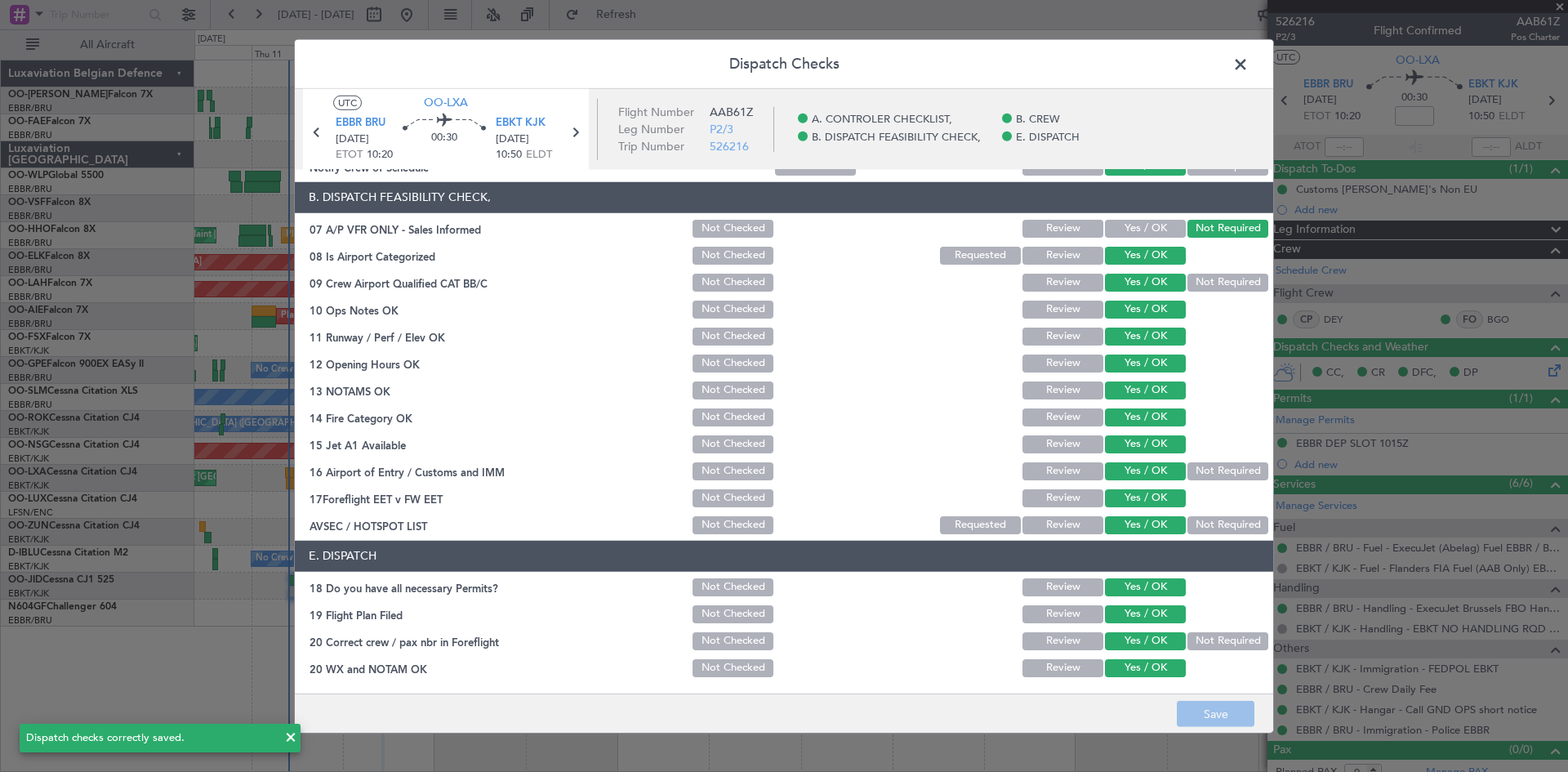
click at [1249, 63] on span at bounding box center [1249, 67] width 0 height 32
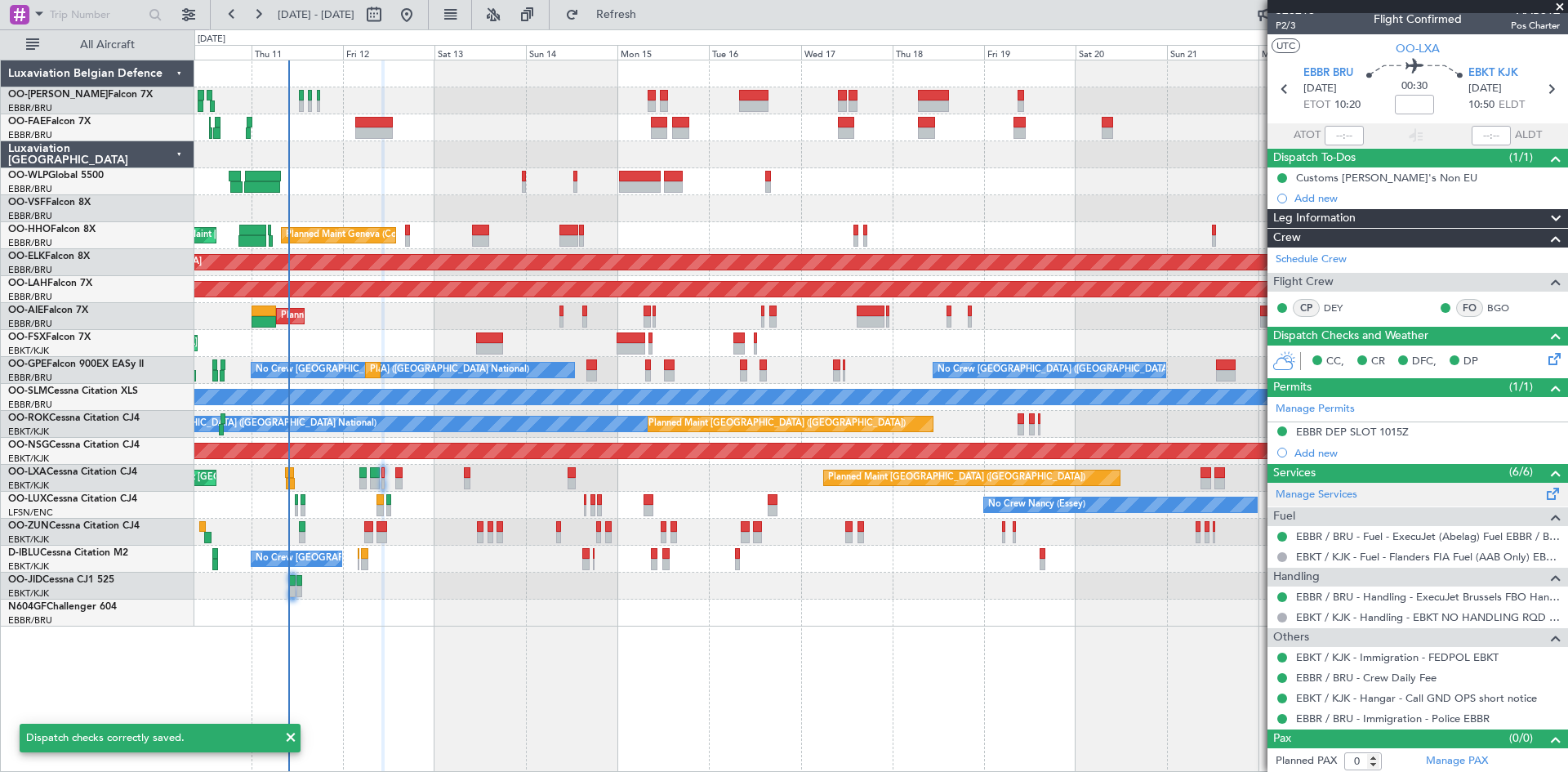
scroll to position [14, 0]
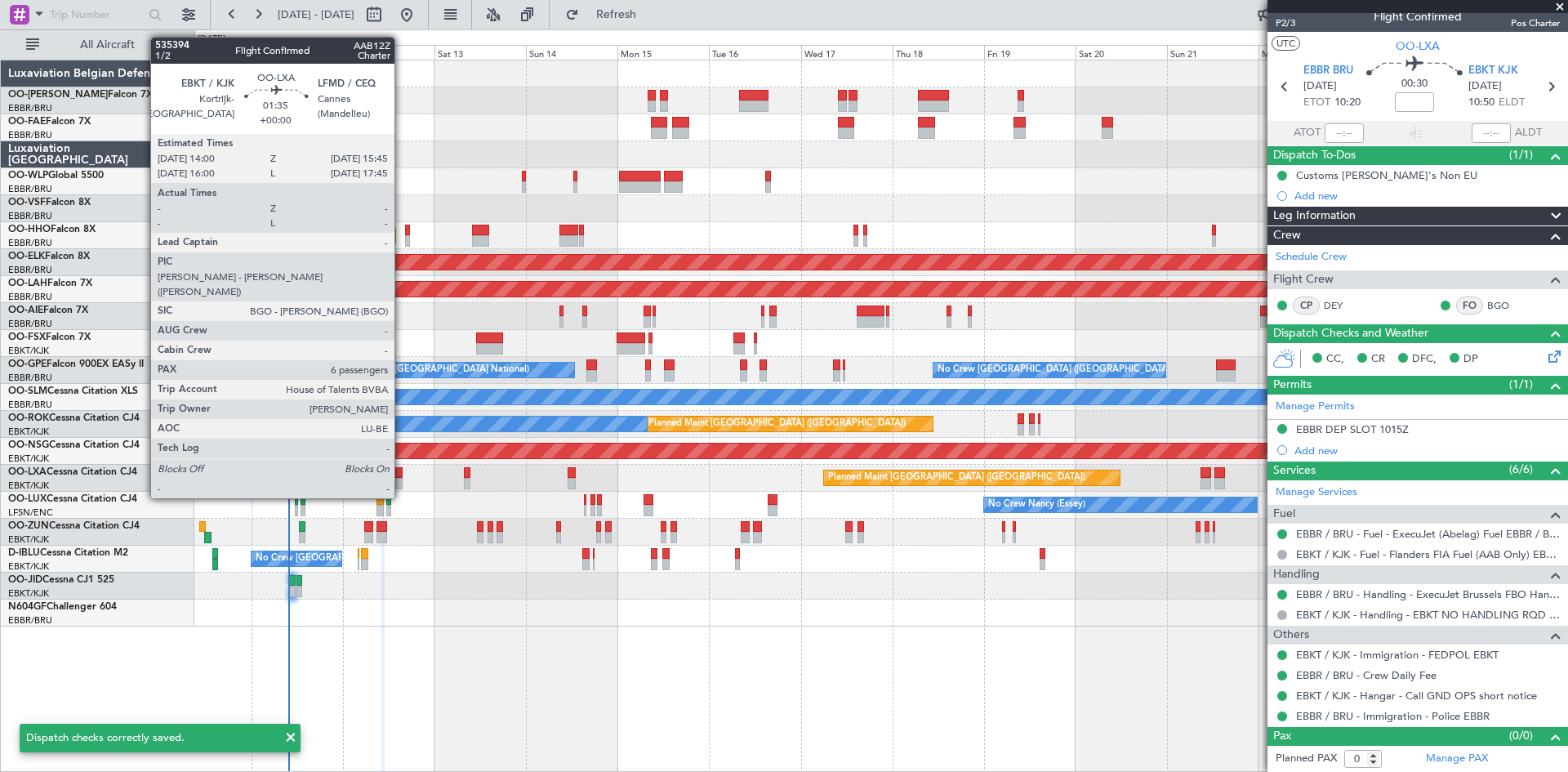
click at [402, 467] on div at bounding box center [399, 473] width 8 height 11
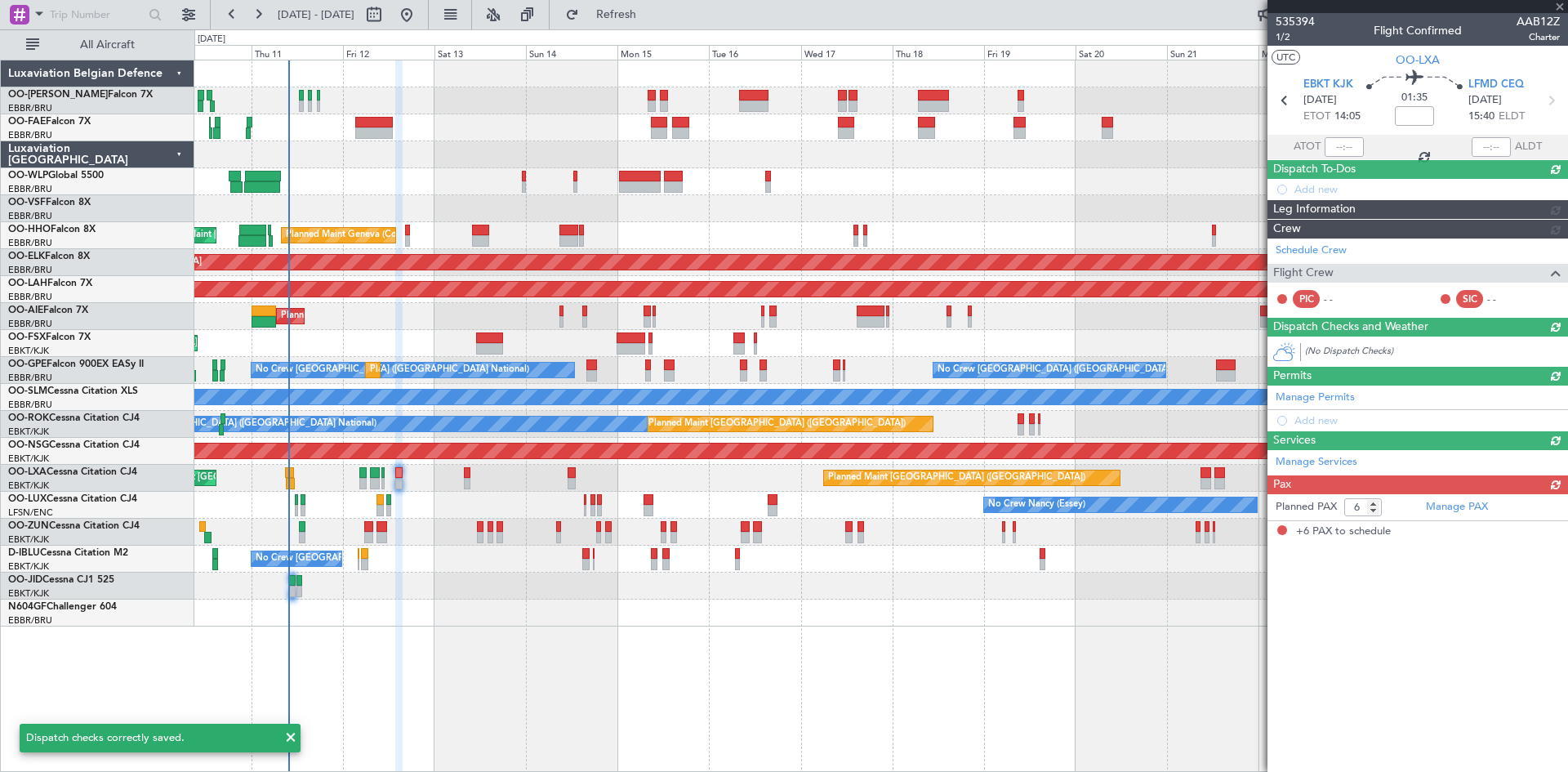
scroll to position [0, 0]
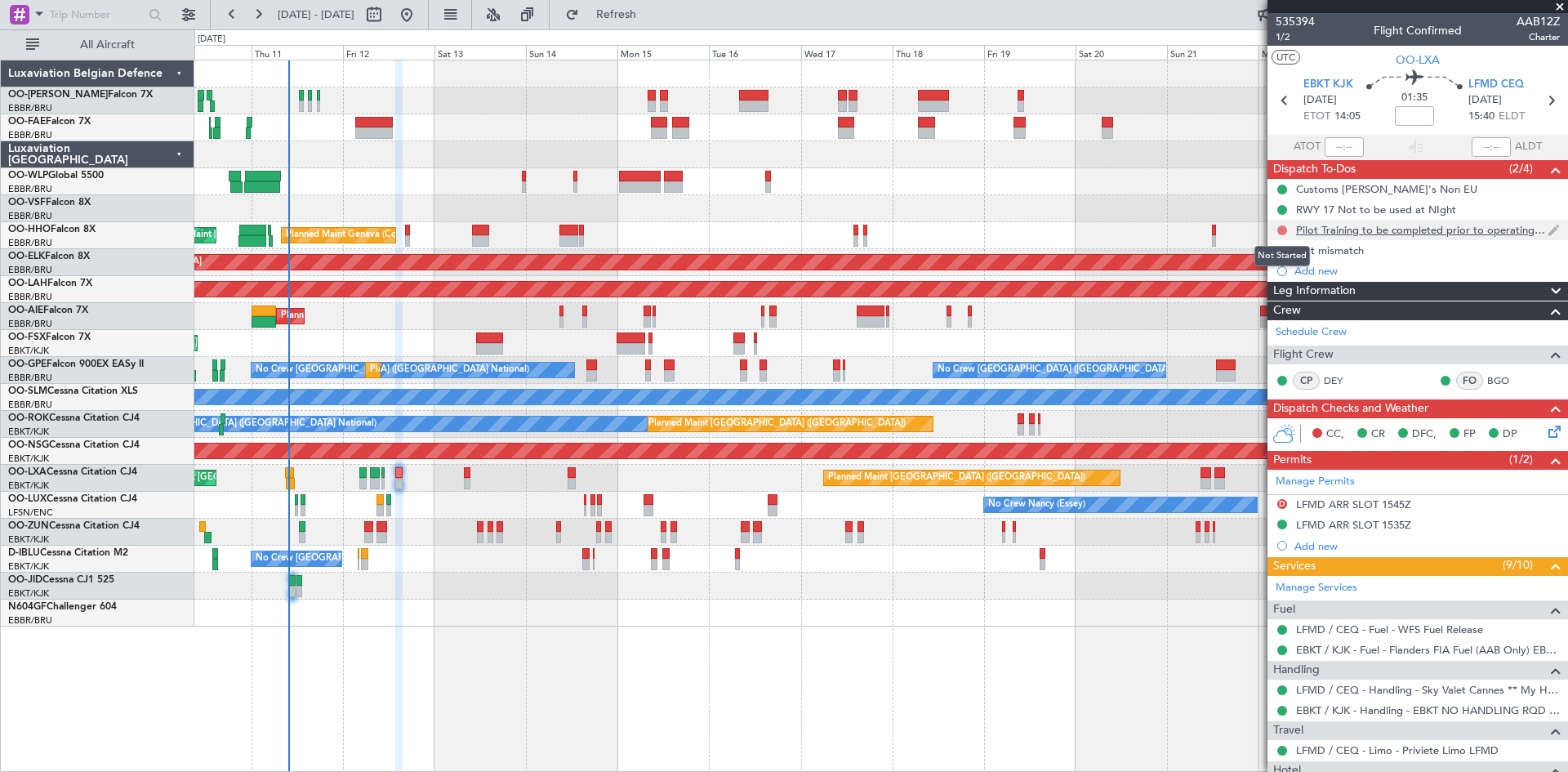
click at [1283, 231] on button at bounding box center [1283, 230] width 9 height 9
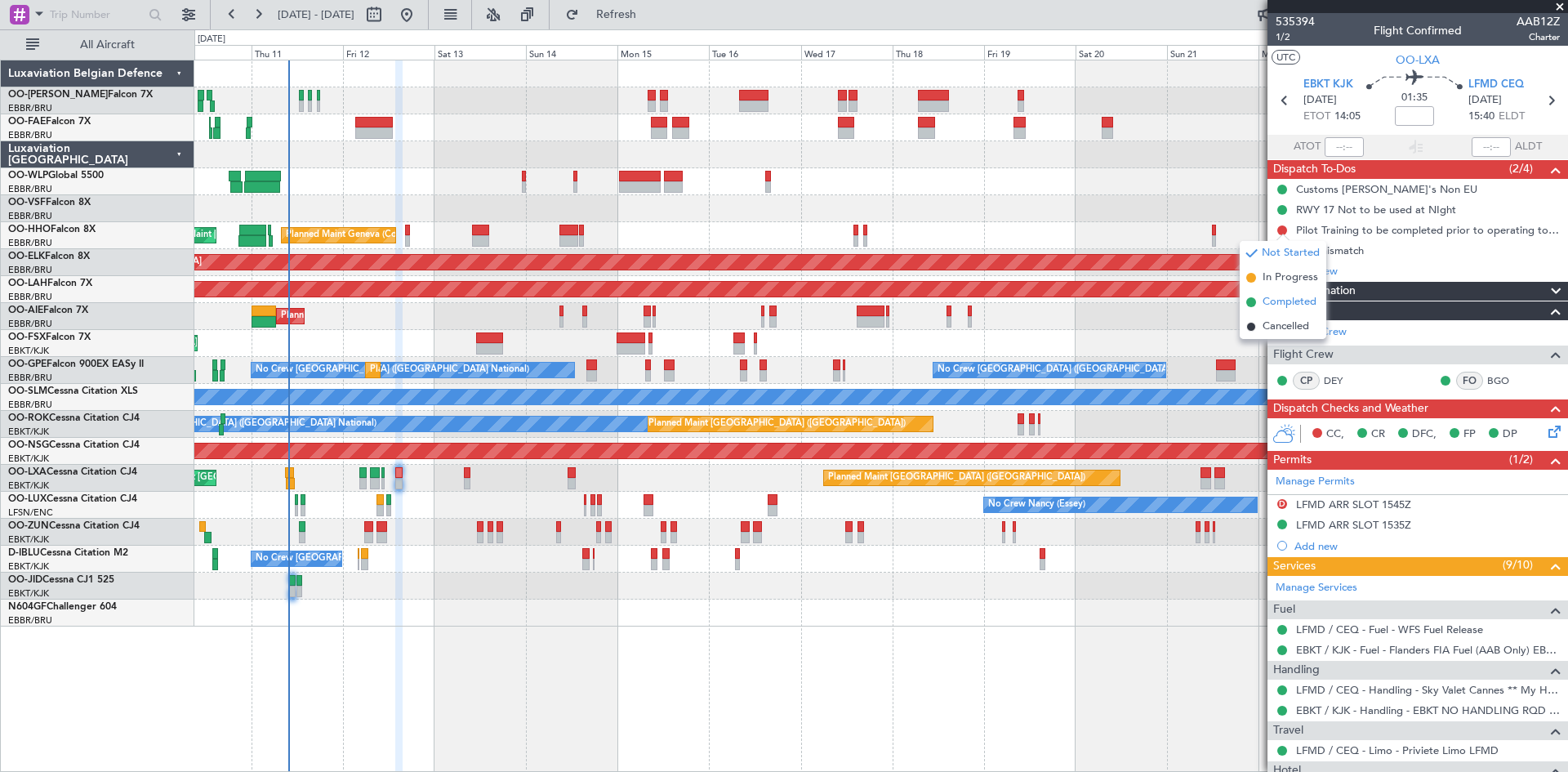
click at [1279, 297] on span "Completed" at bounding box center [1289, 301] width 54 height 16
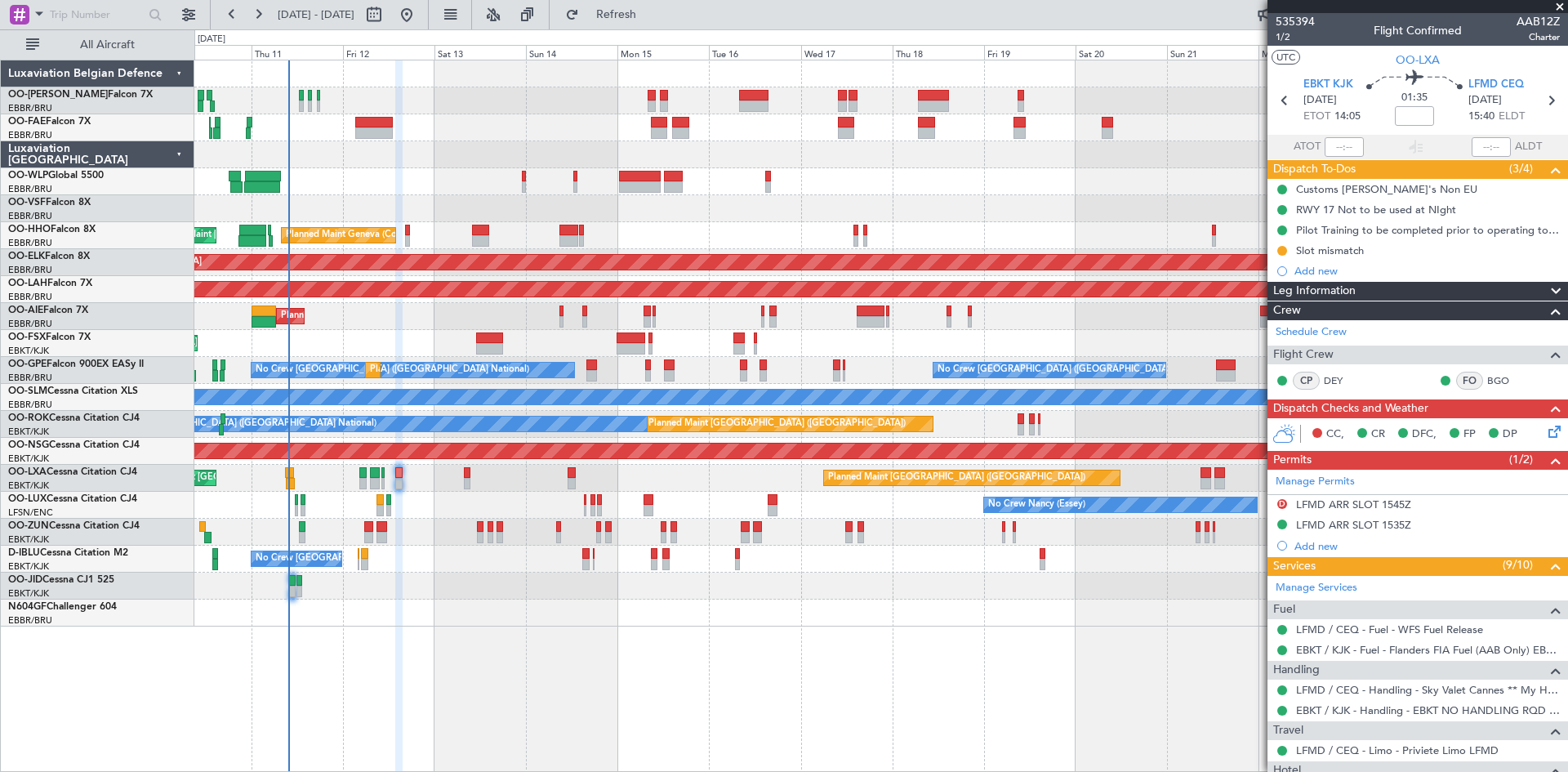
click at [1545, 423] on icon at bounding box center [1552, 429] width 13 height 13
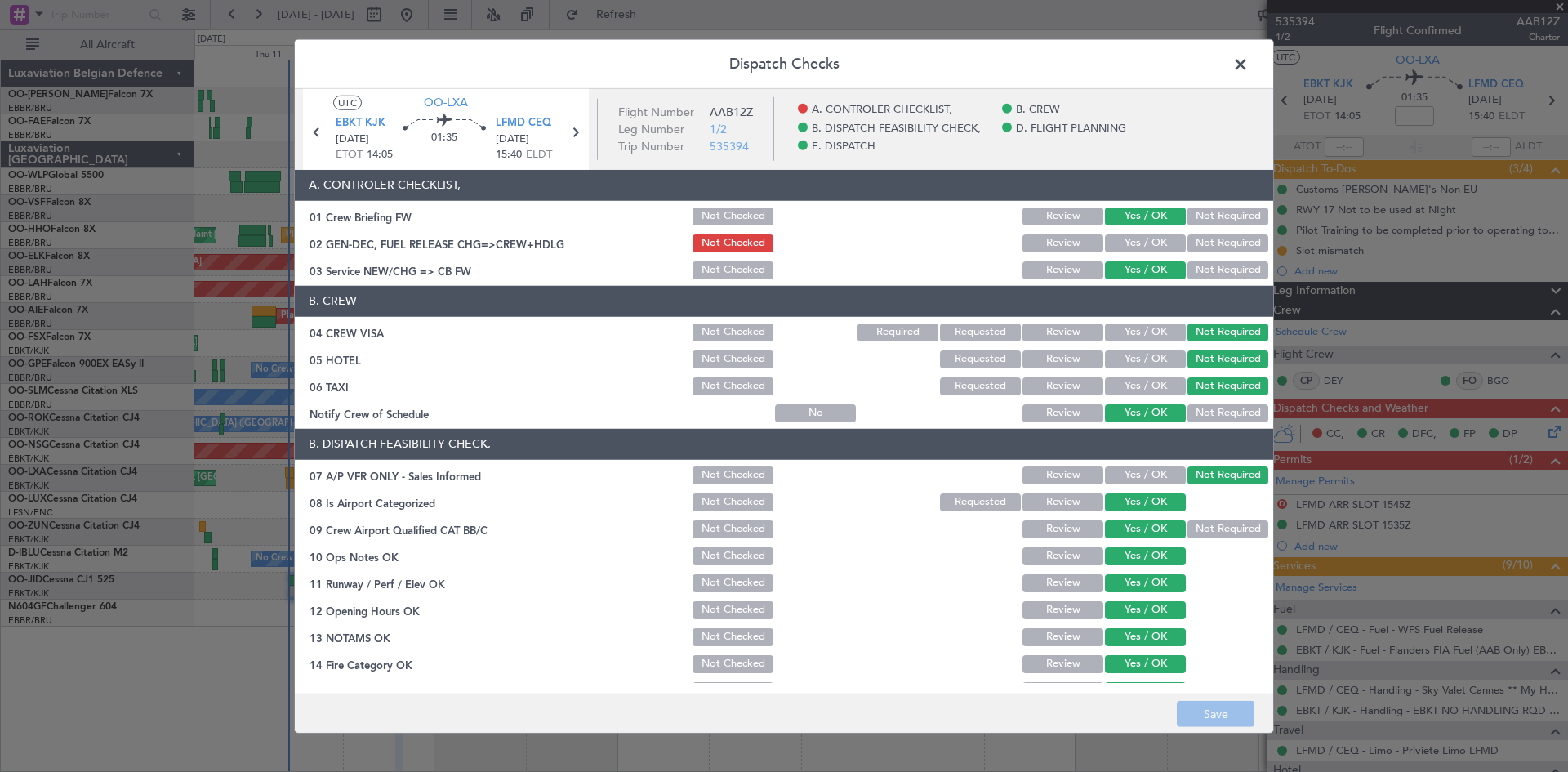
click at [1106, 235] on button "Yes / OK" at bounding box center [1145, 242] width 81 height 18
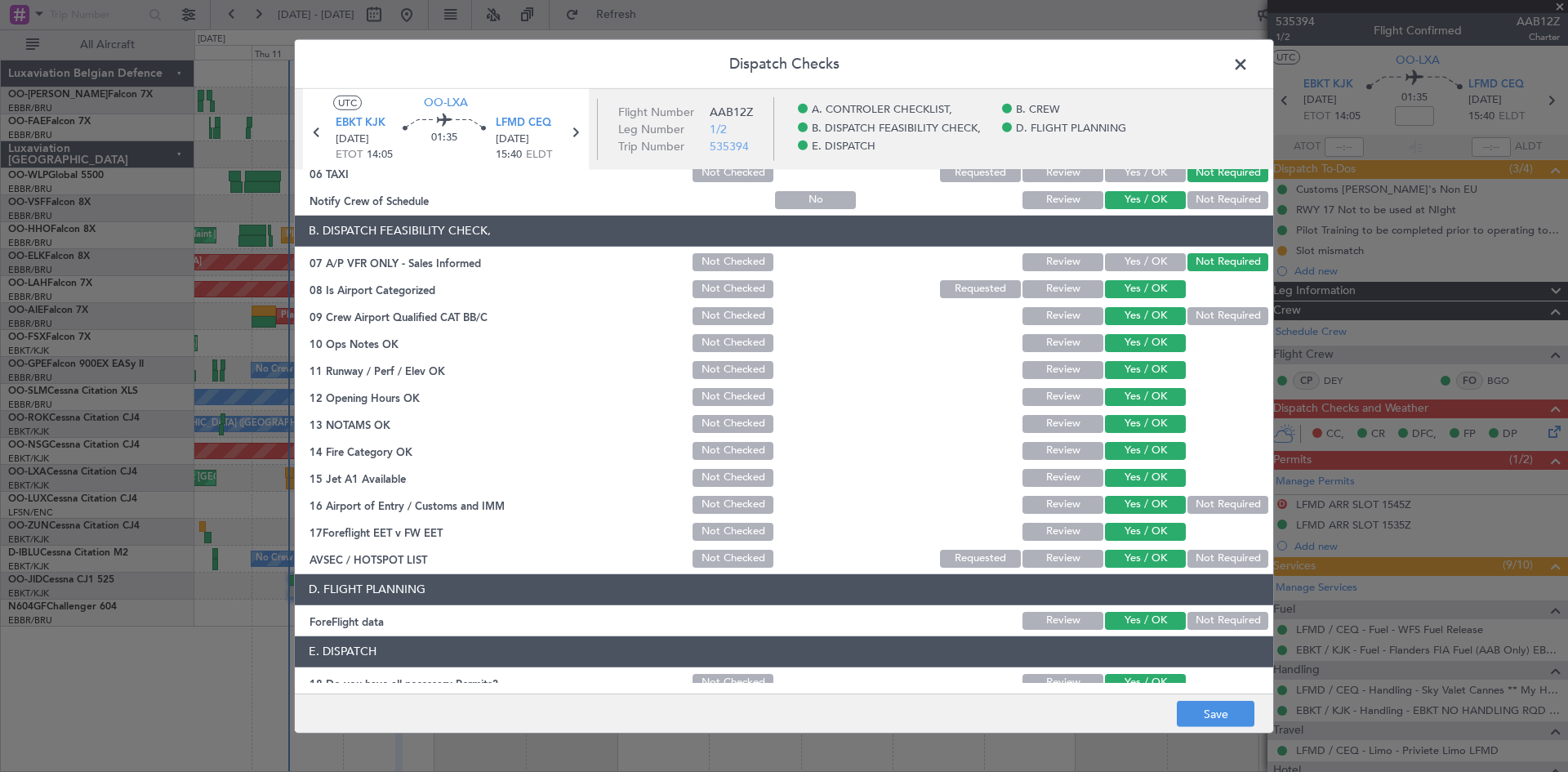
scroll to position [309, 0]
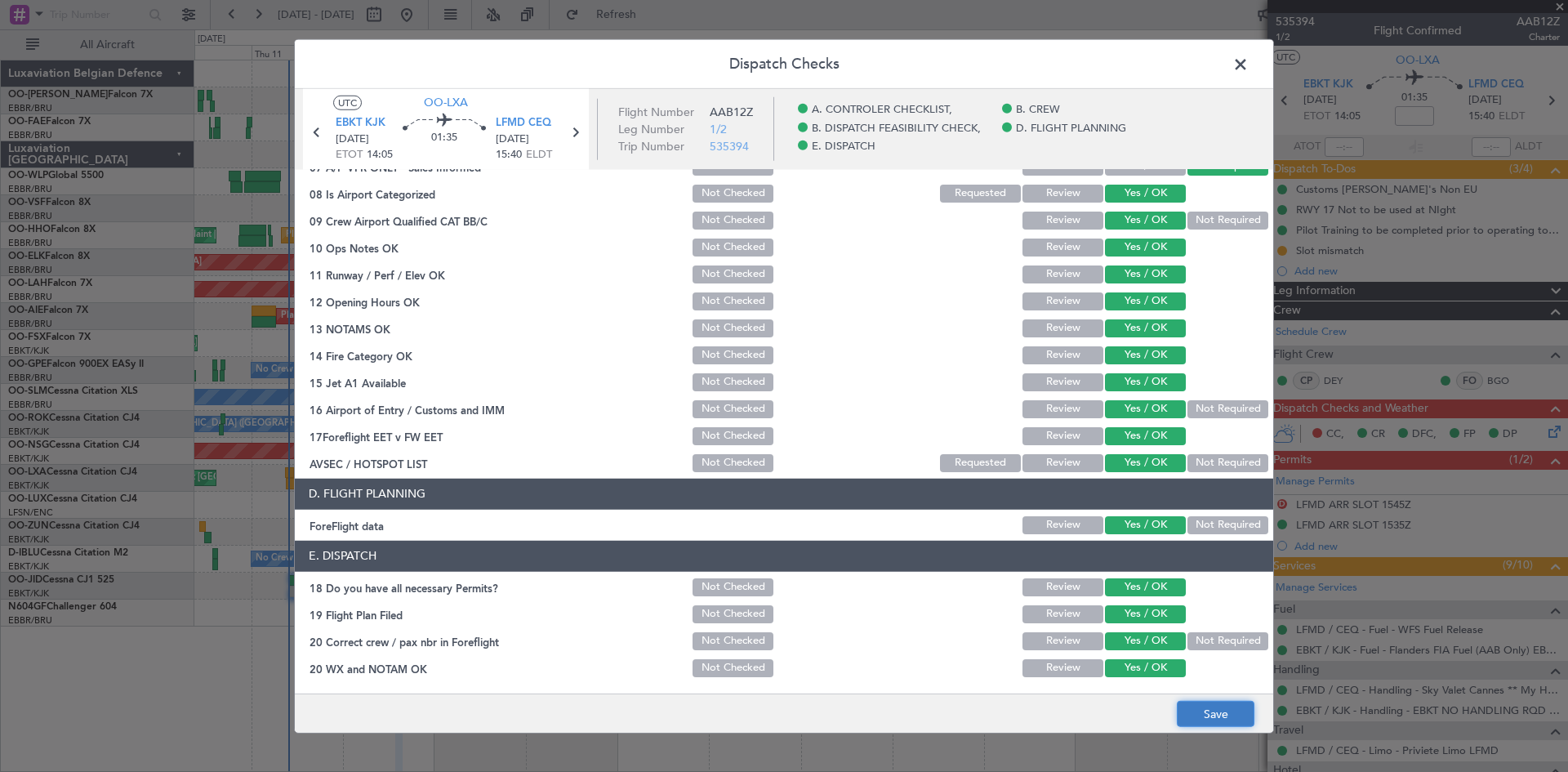
click at [1212, 703] on button "Save" at bounding box center [1216, 714] width 78 height 27
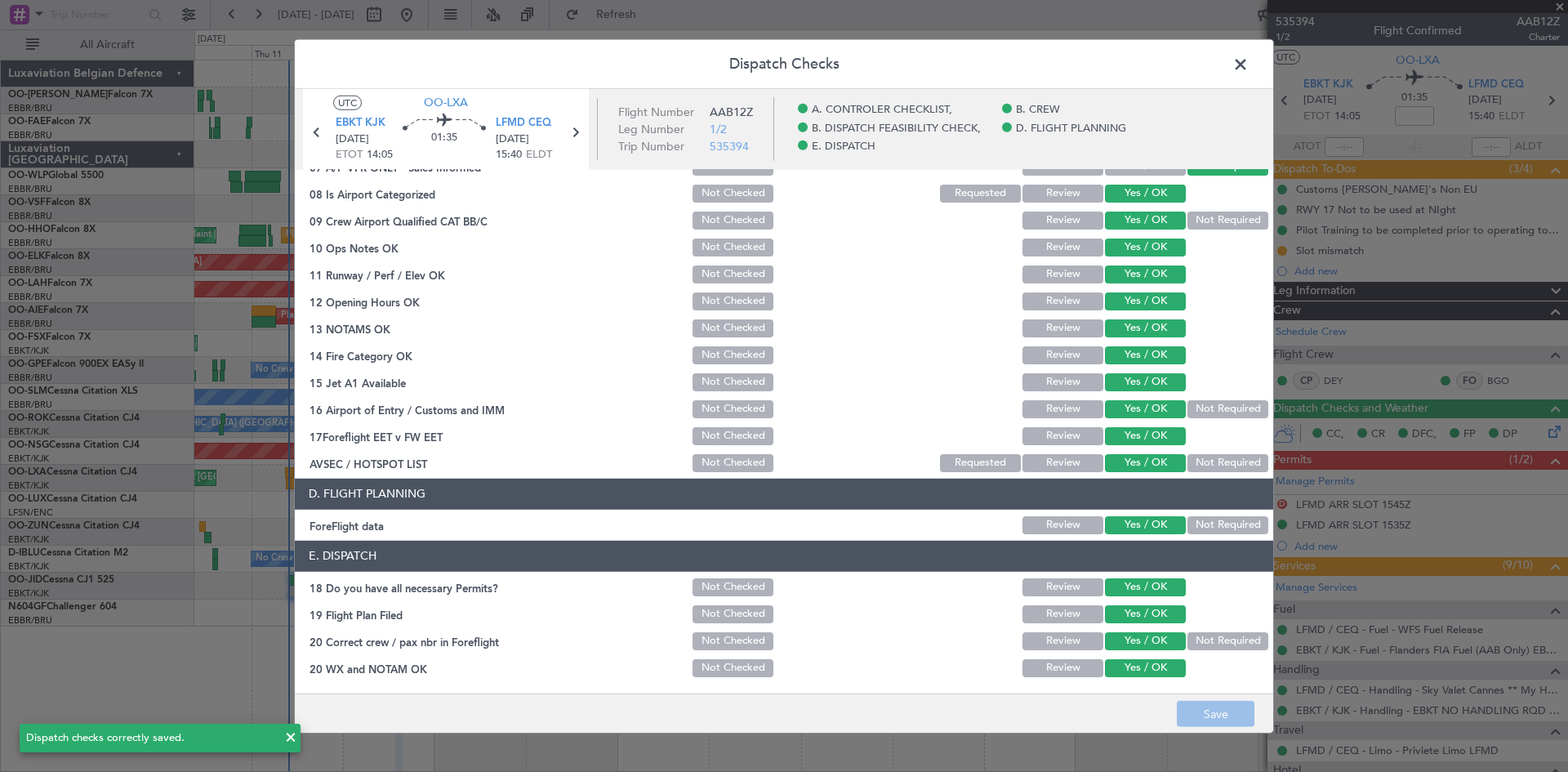
click at [1249, 59] on span at bounding box center [1249, 67] width 0 height 32
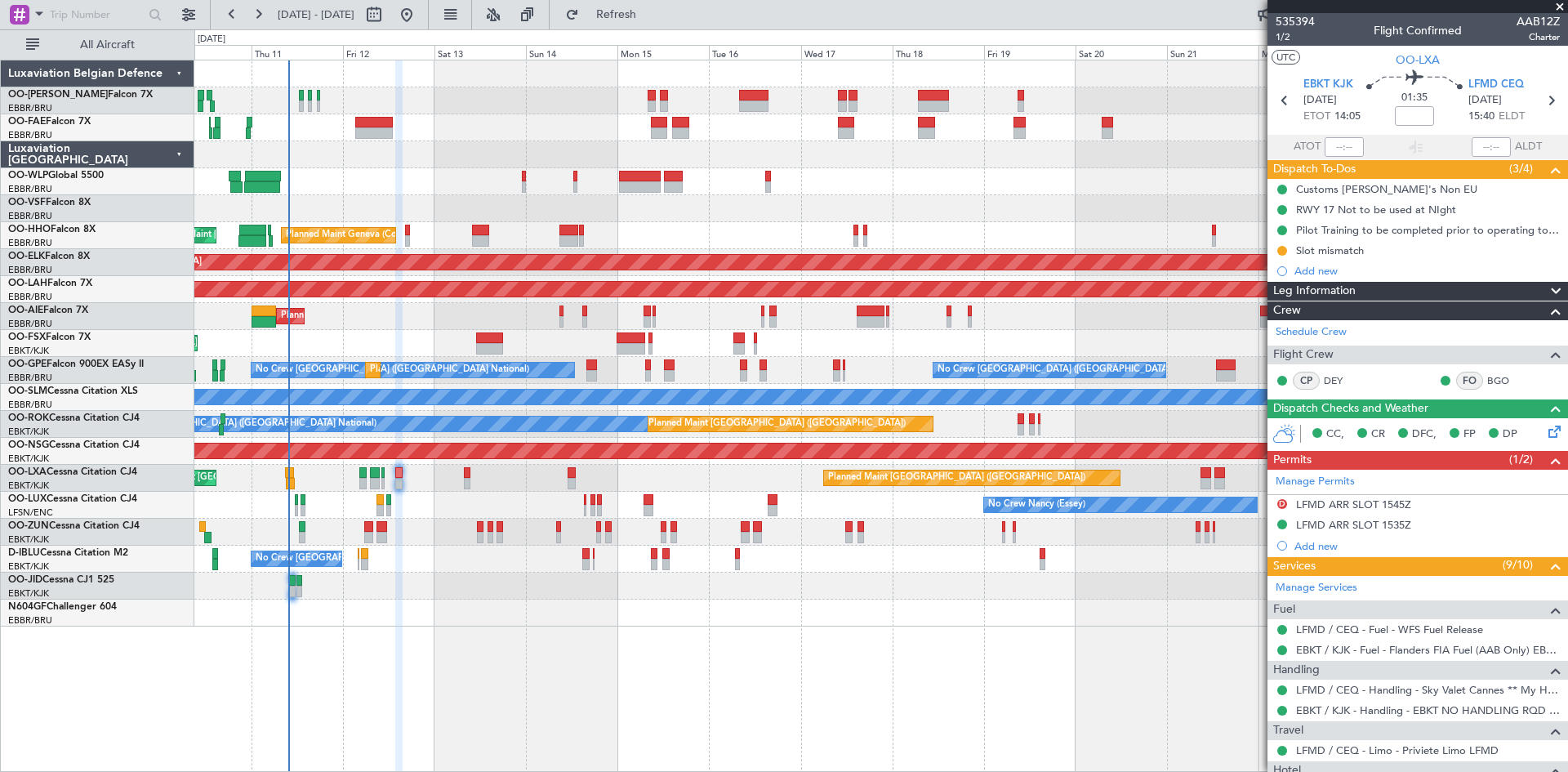
drag, startPoint x: 1561, startPoint y: 7, endPoint x: 1541, endPoint y: 15, distance: 21.5
click at [1561, 7] on span at bounding box center [1559, 8] width 16 height 15
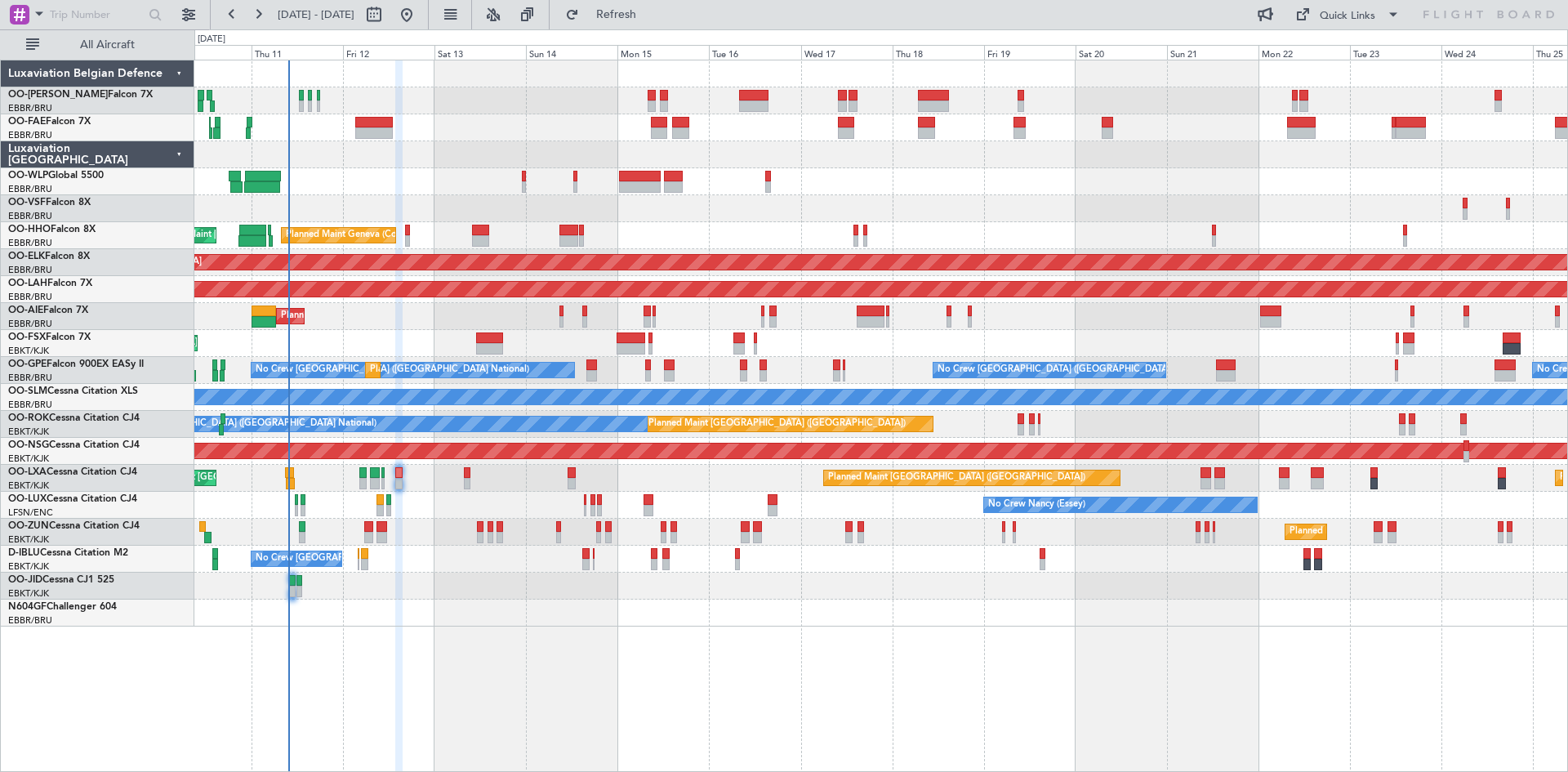
type input "0"
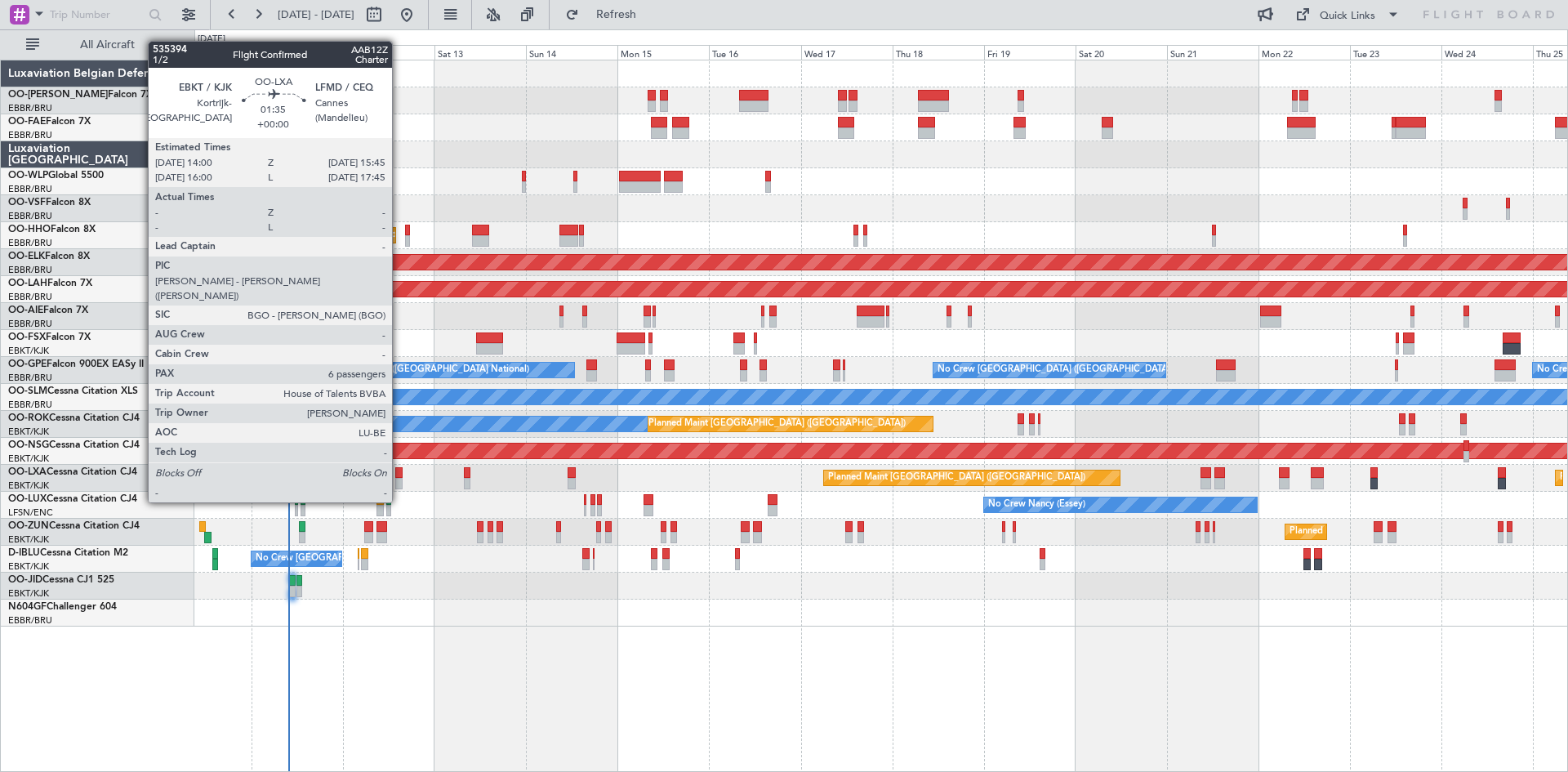
click at [400, 472] on div at bounding box center [399, 473] width 8 height 11
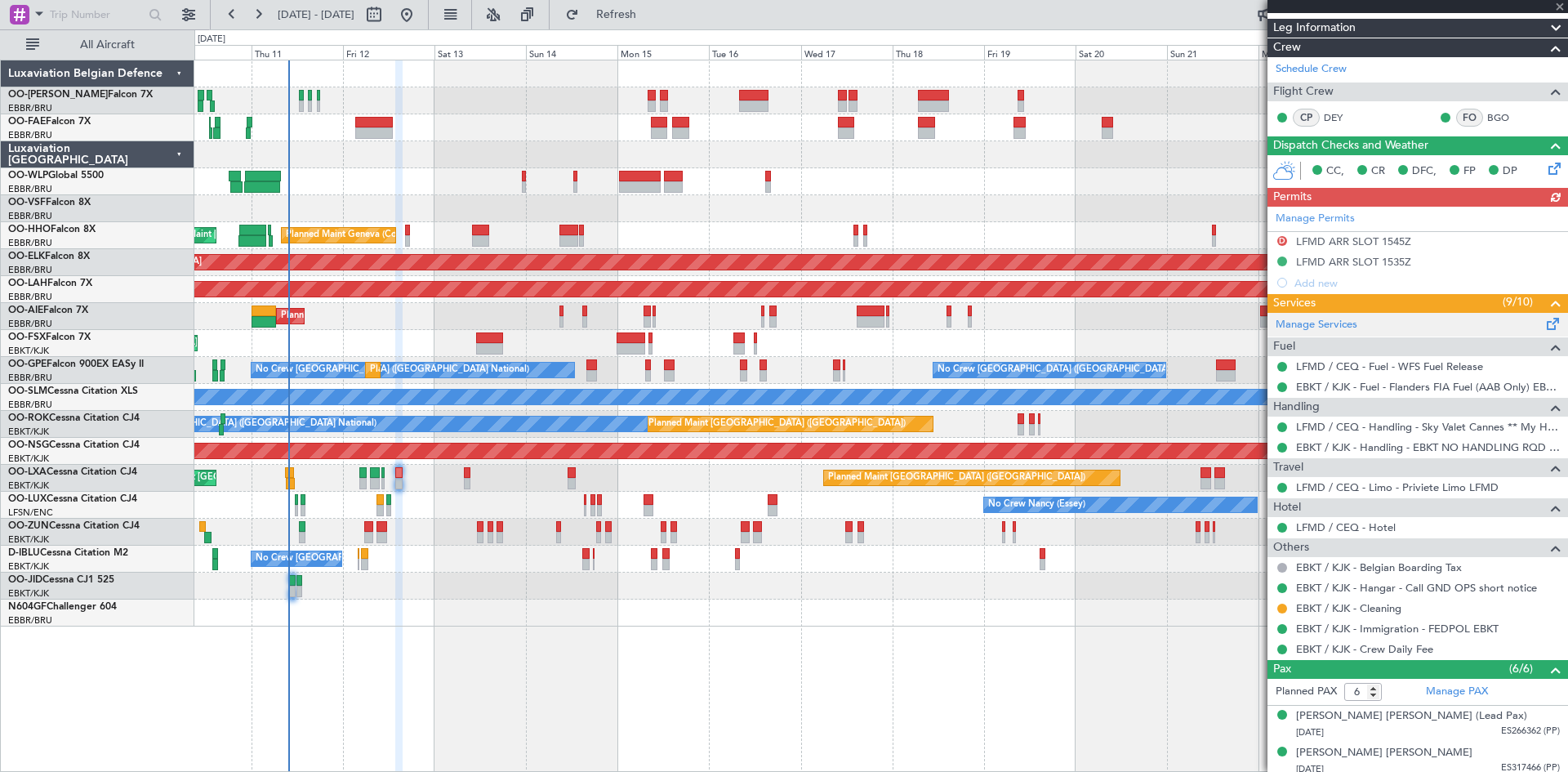
scroll to position [9, 0]
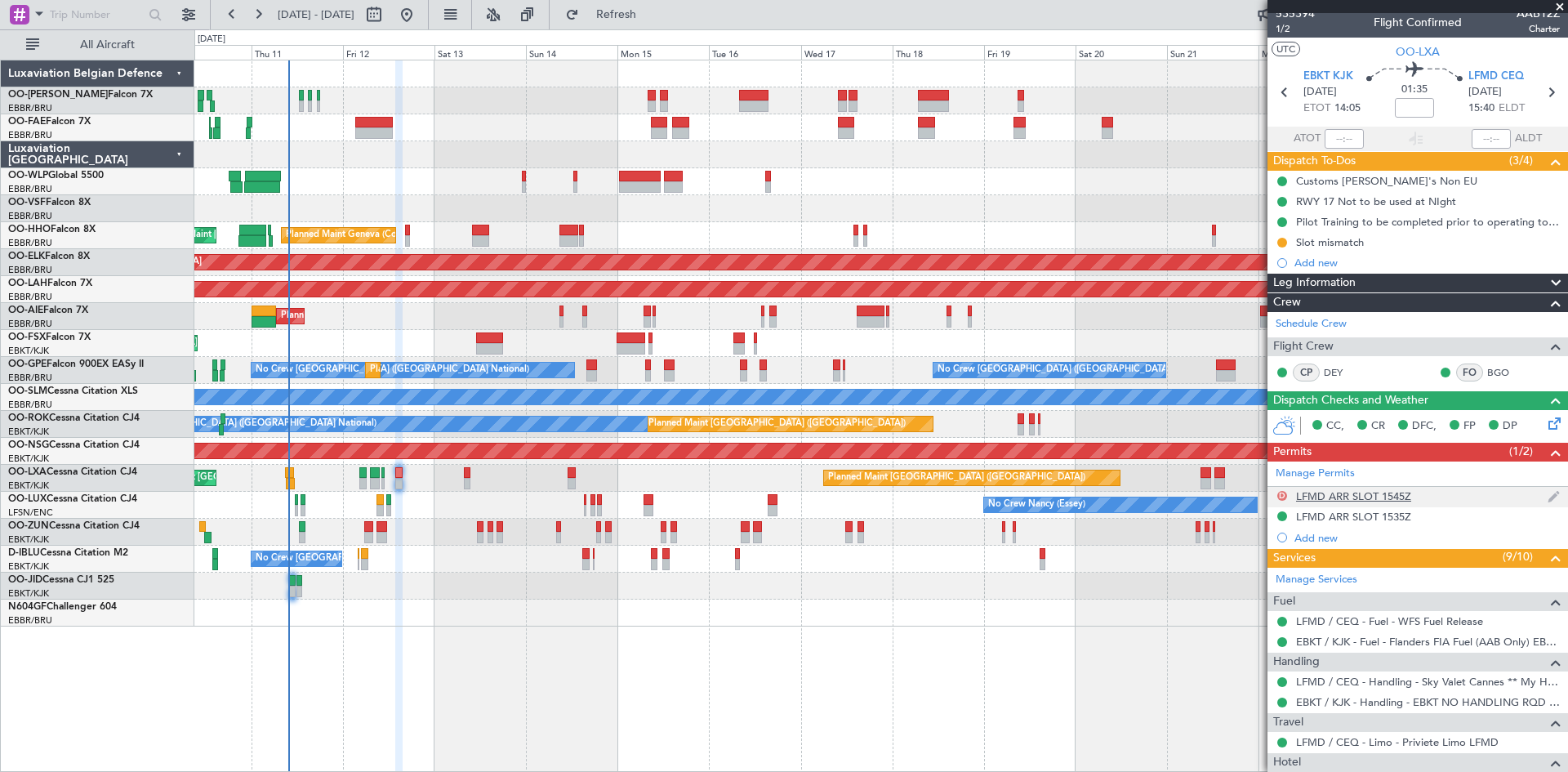
click at [1284, 495] on button "D" at bounding box center [1283, 495] width 9 height 9
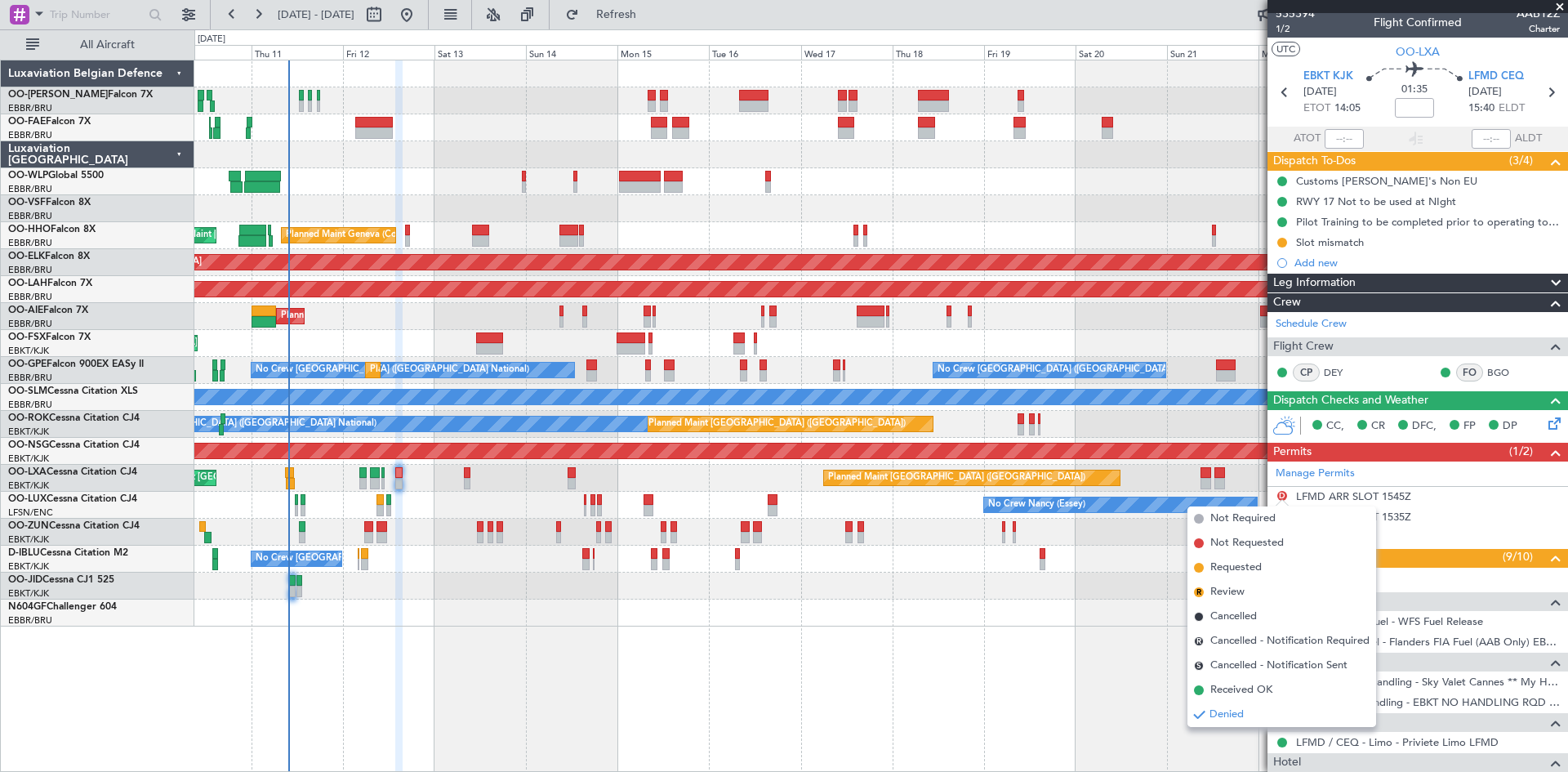
click at [1123, 615] on div at bounding box center [880, 613] width 1373 height 27
click at [1565, 7] on span at bounding box center [1559, 8] width 16 height 15
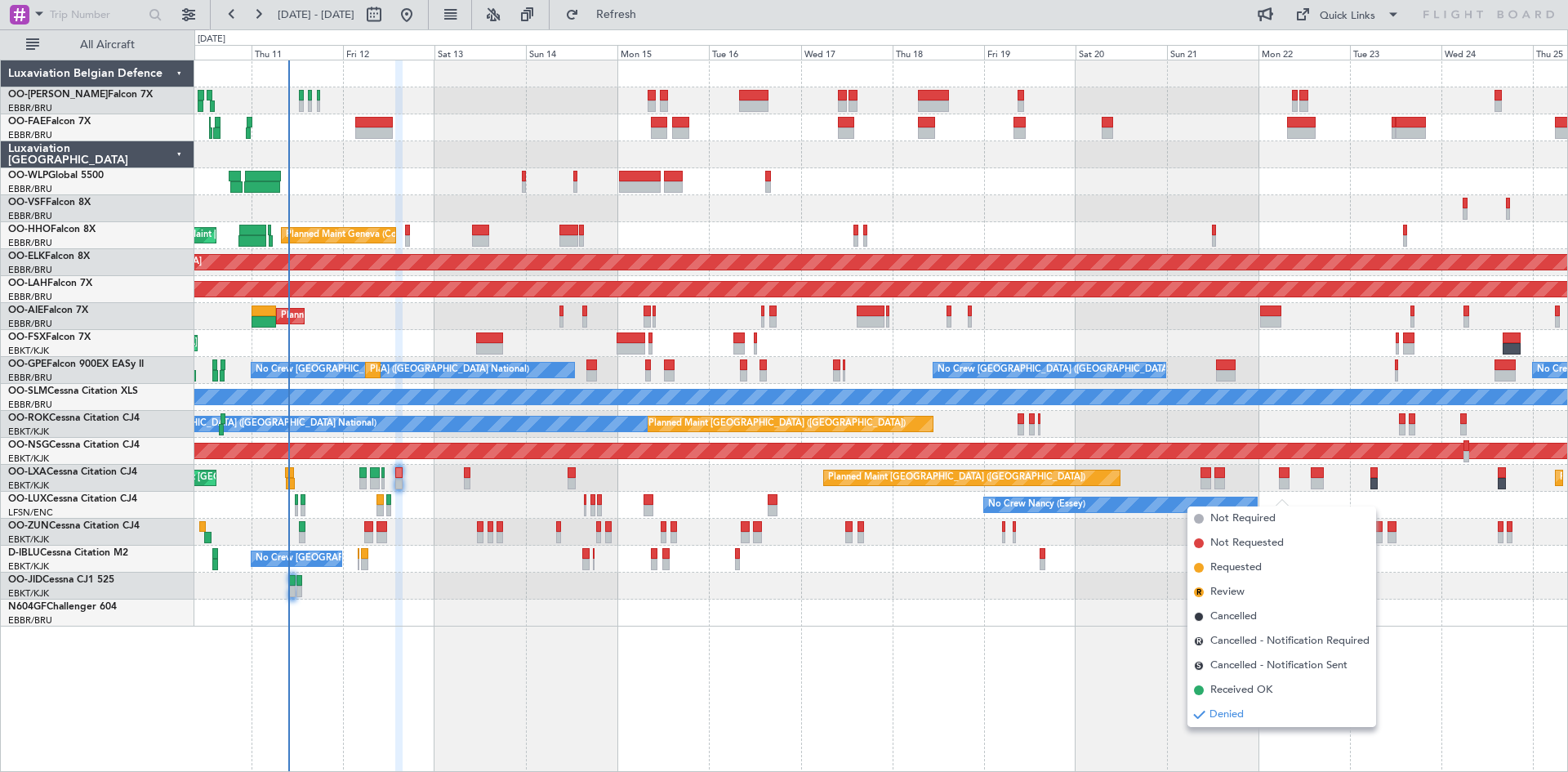
type input "0"
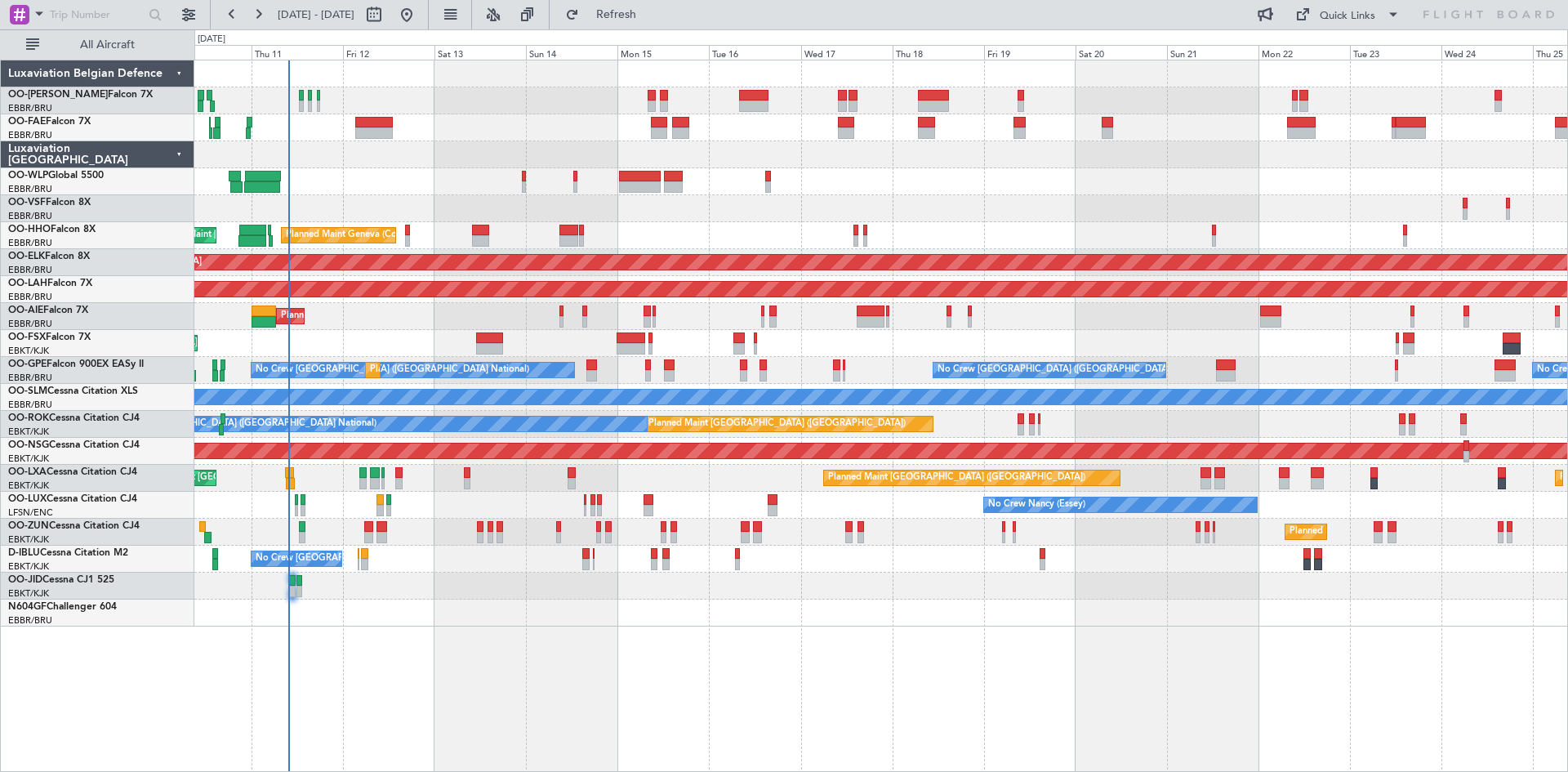
scroll to position [0, 0]
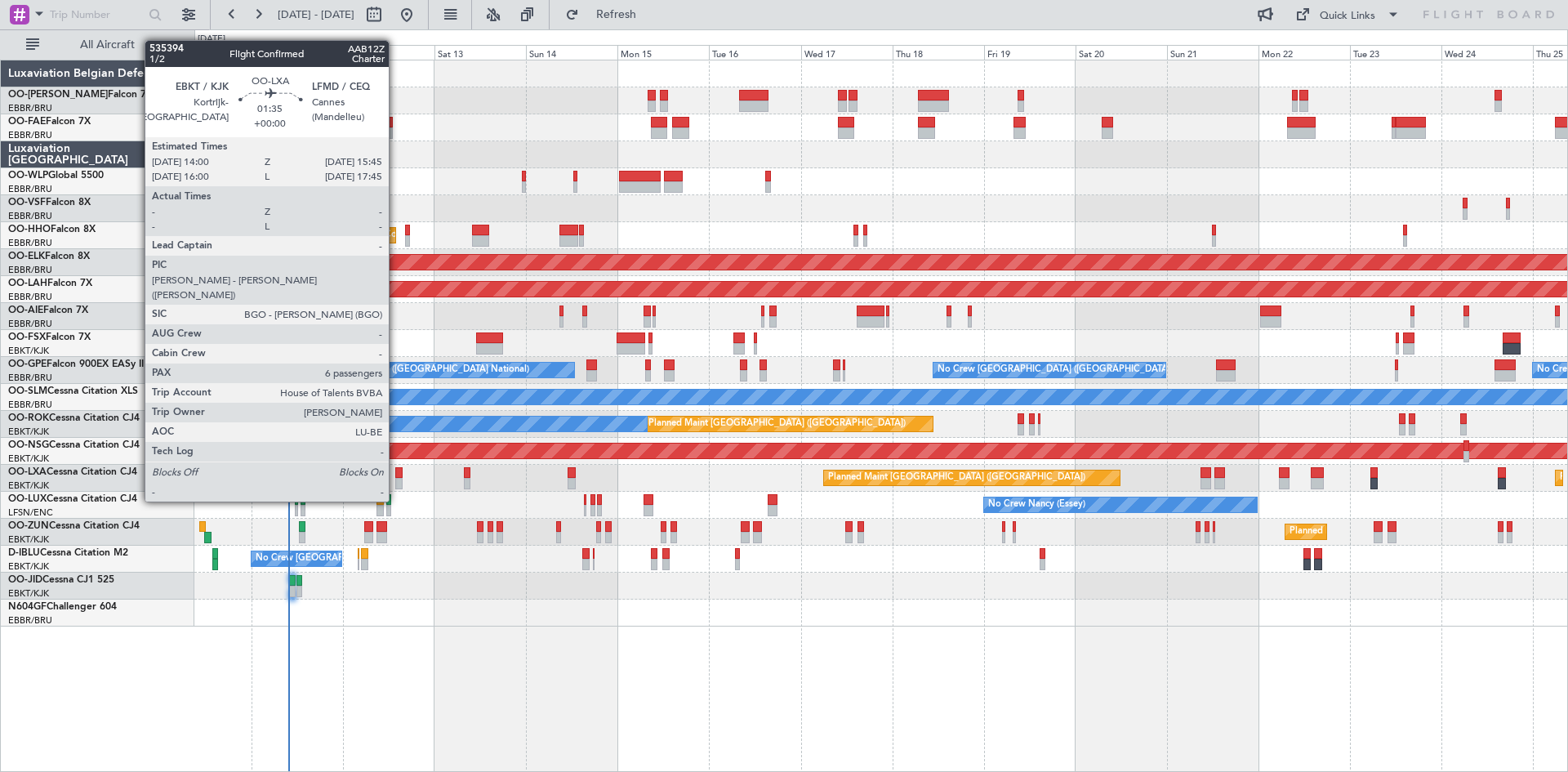
click at [396, 471] on div at bounding box center [399, 473] width 8 height 11
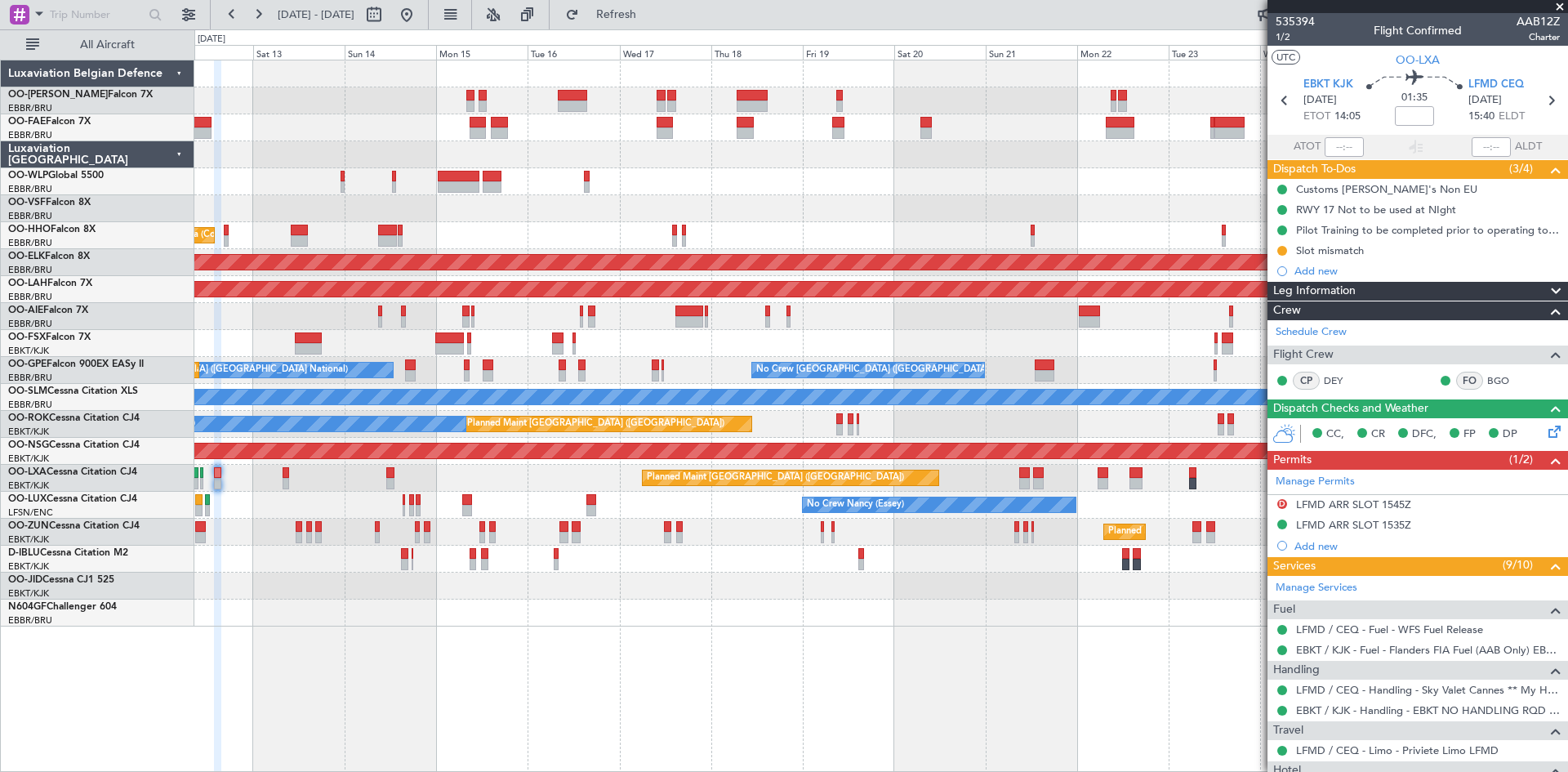
click at [711, 620] on div at bounding box center [880, 613] width 1373 height 27
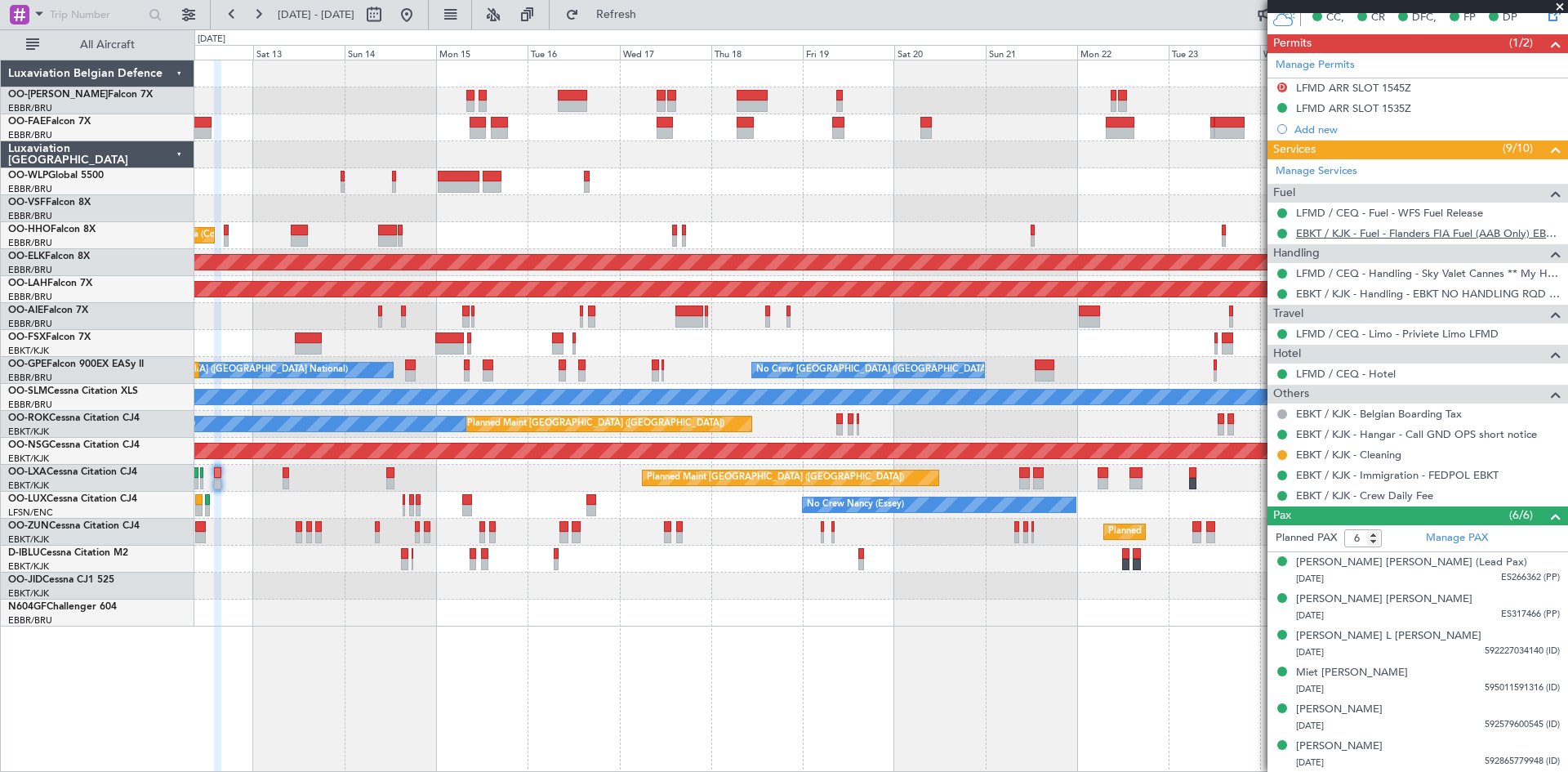
scroll to position [9, 0]
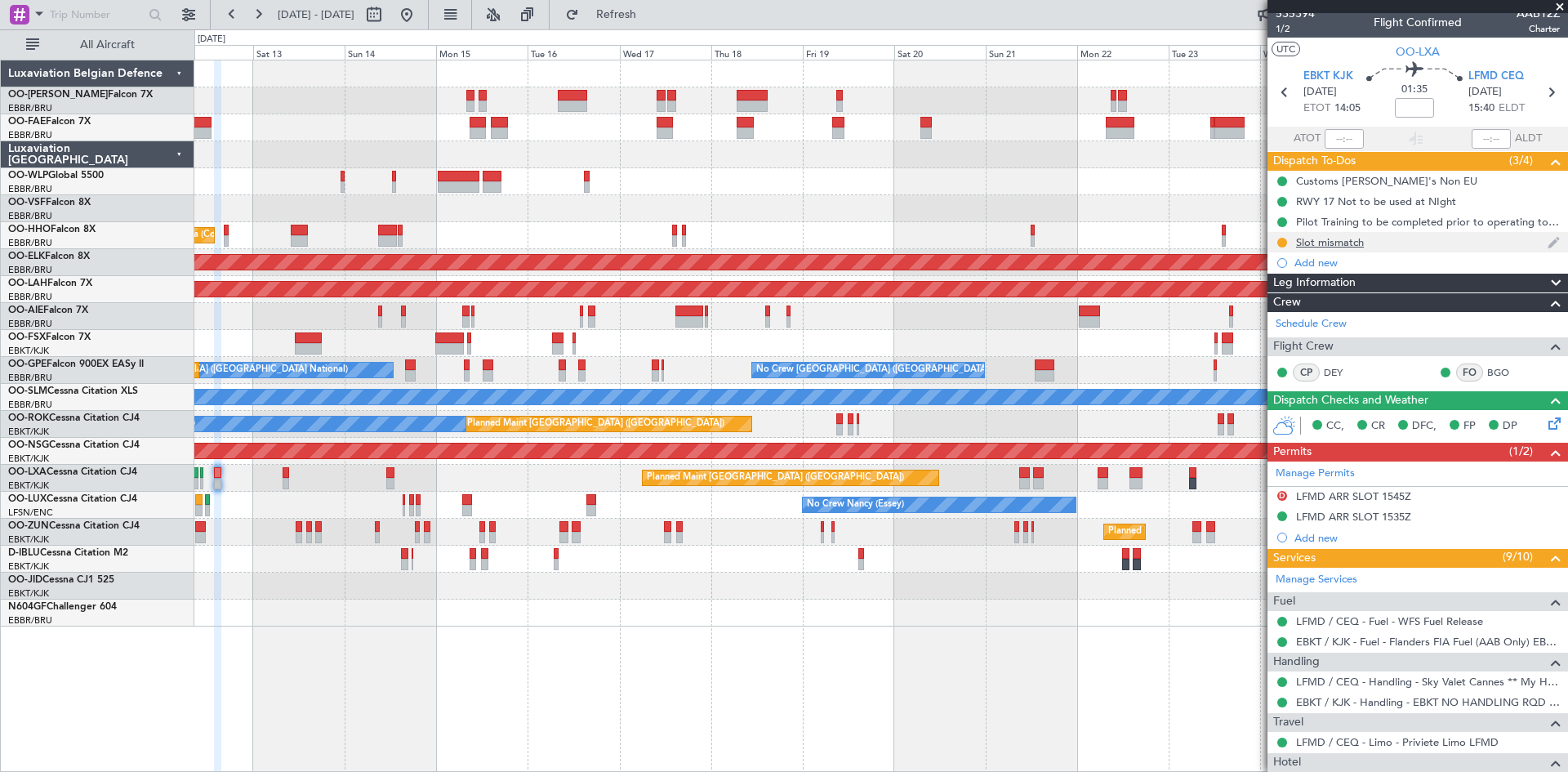
click at [1337, 241] on div "Slot mismatch" at bounding box center [1330, 242] width 68 height 14
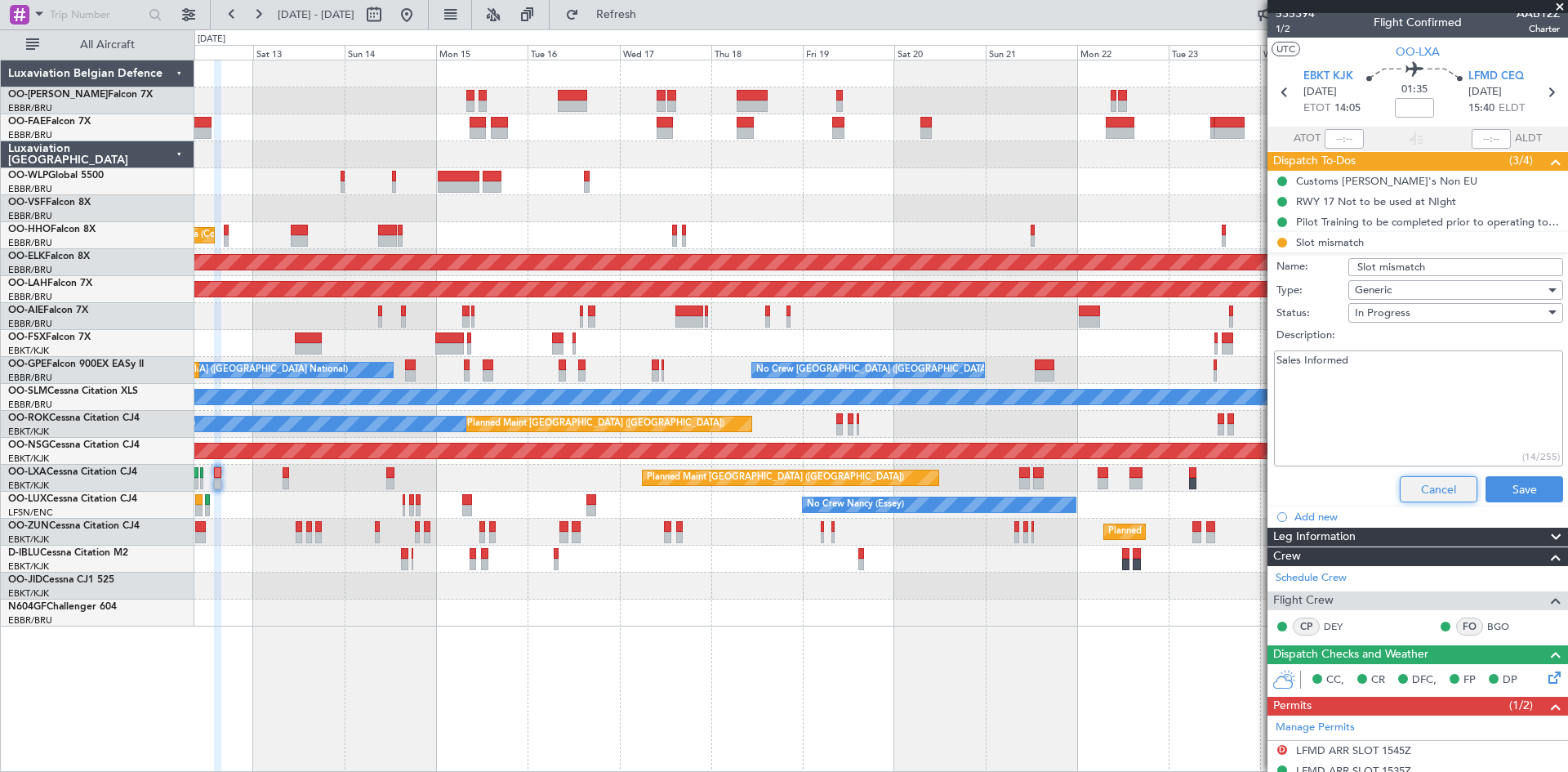
click at [1432, 479] on button "Cancel" at bounding box center [1439, 490] width 78 height 27
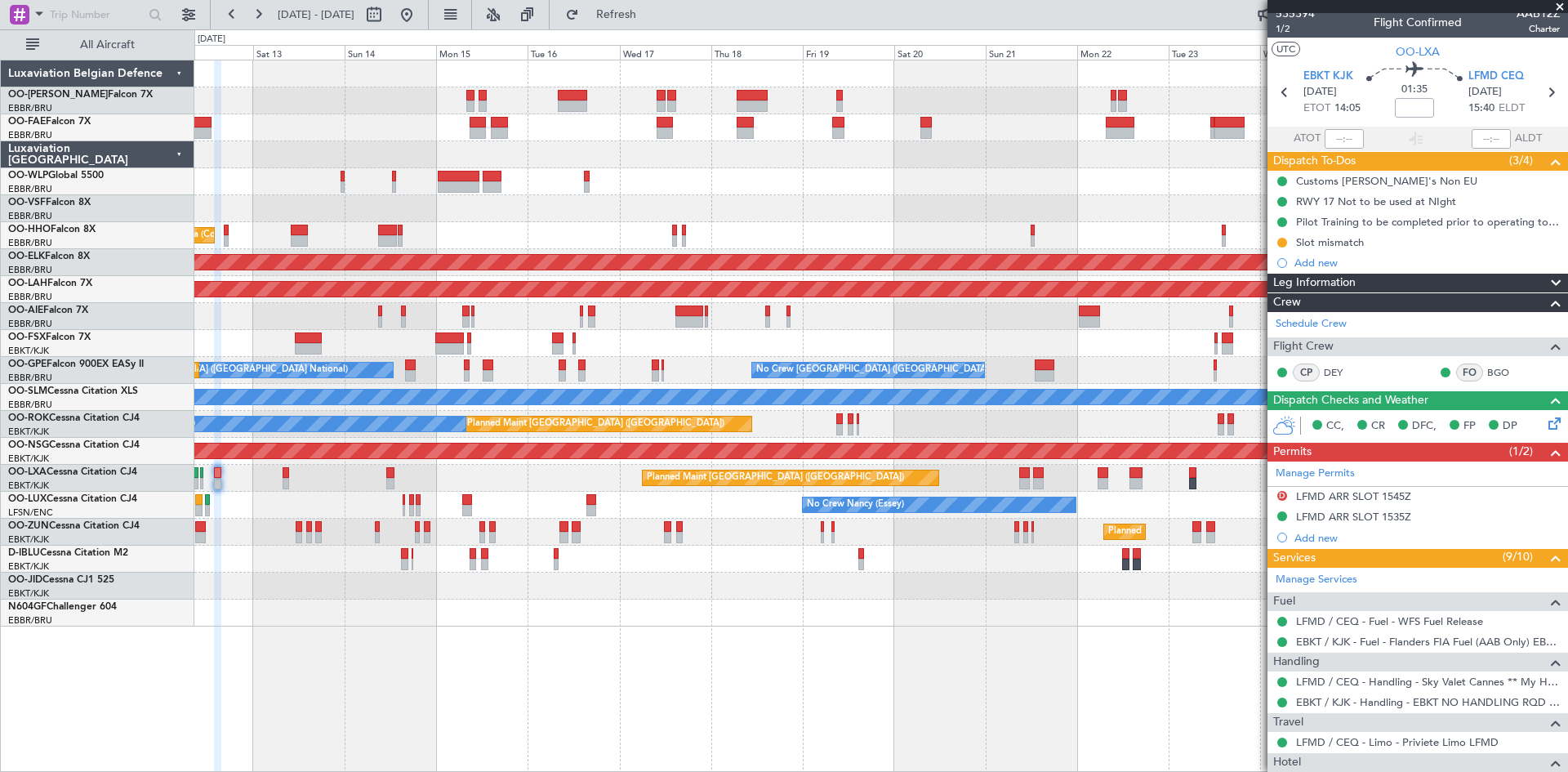
click at [951, 587] on div "Planned Maint Kortrijk-[GEOGRAPHIC_DATA]" at bounding box center [880, 585] width 1373 height 27
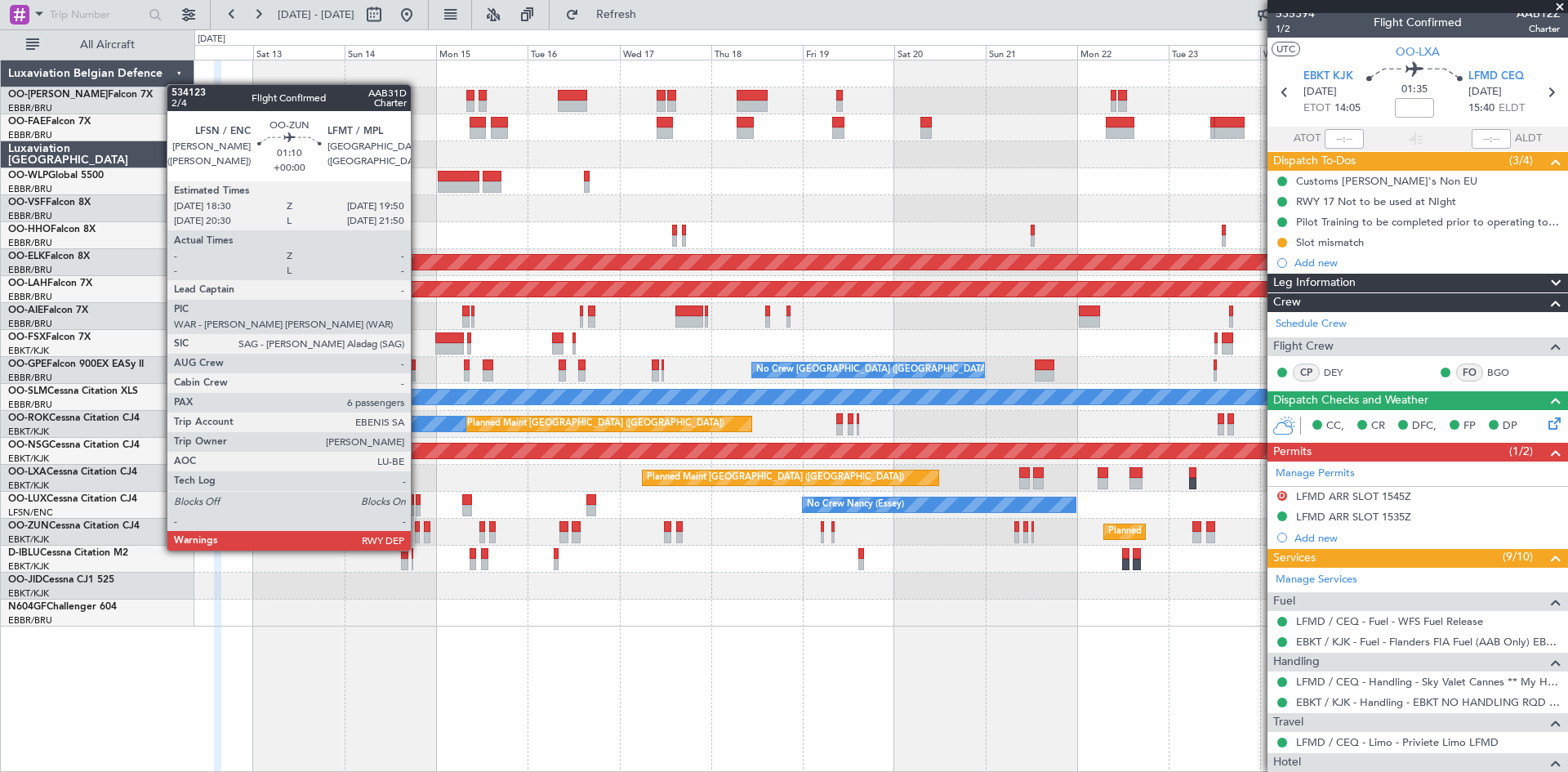
click at [418, 534] on div at bounding box center [418, 537] width 6 height 11
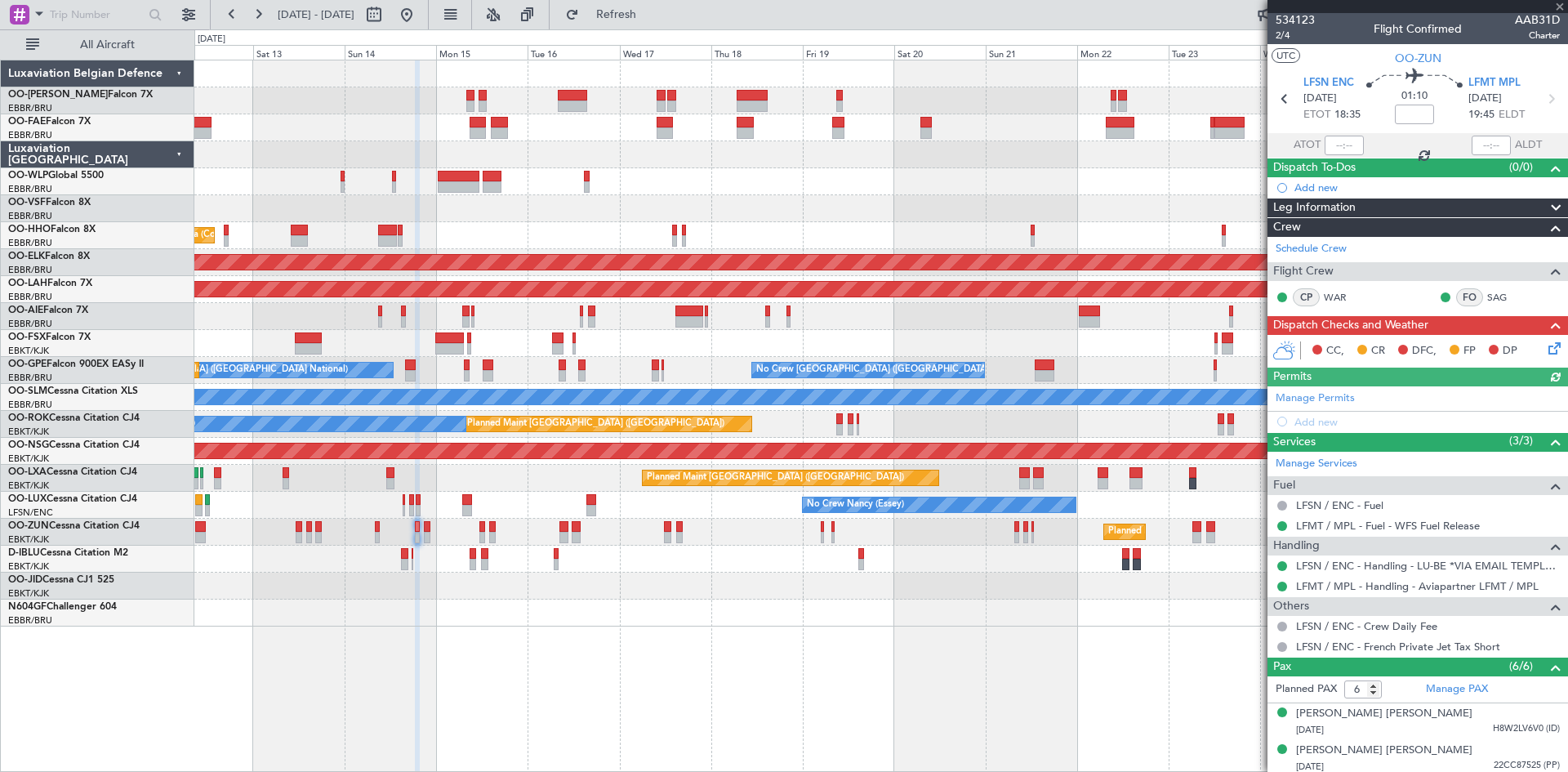
scroll to position [0, 0]
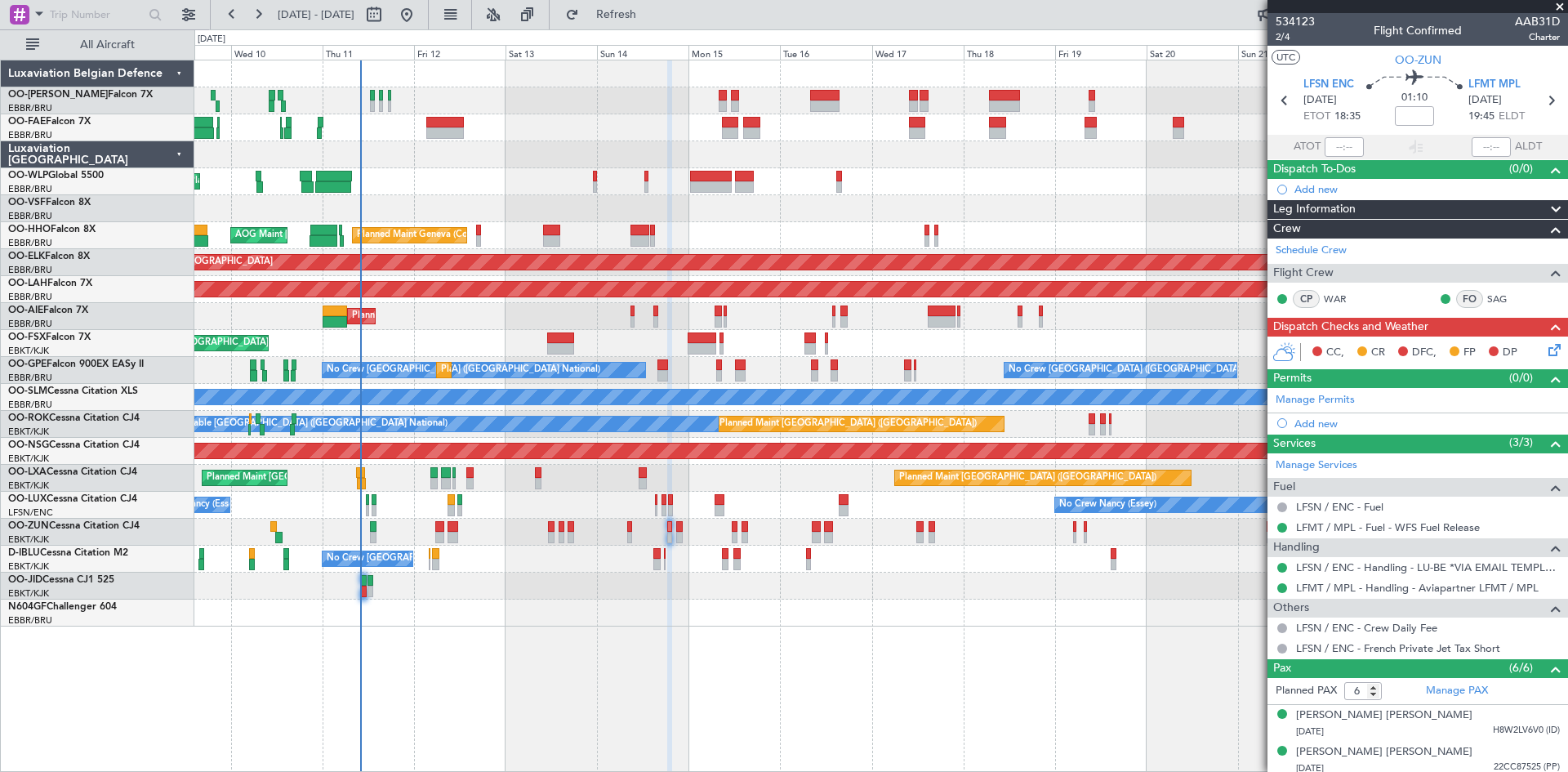
click at [514, 614] on div at bounding box center [880, 613] width 1373 height 27
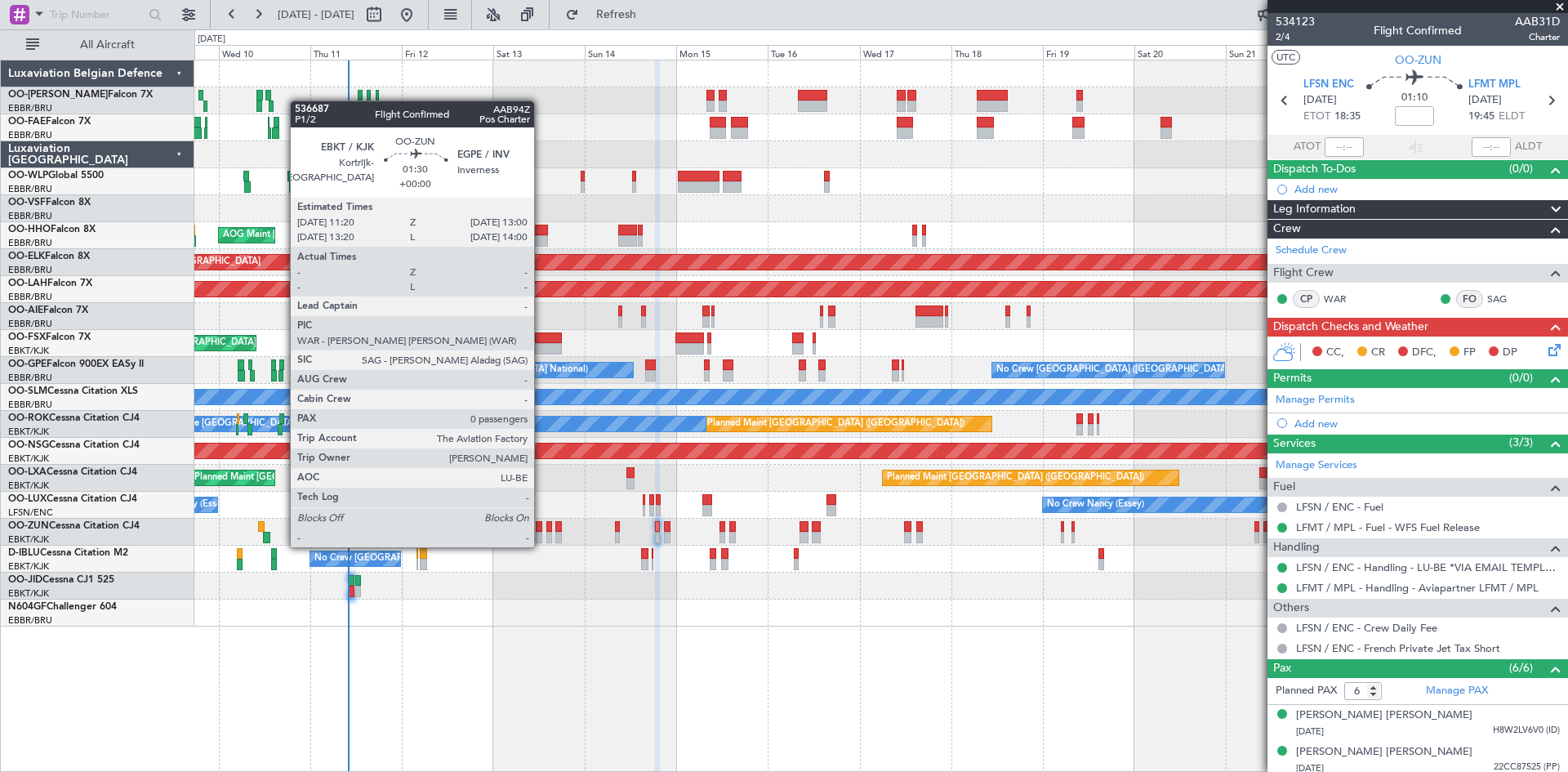
click at [542, 530] on div at bounding box center [539, 527] width 7 height 11
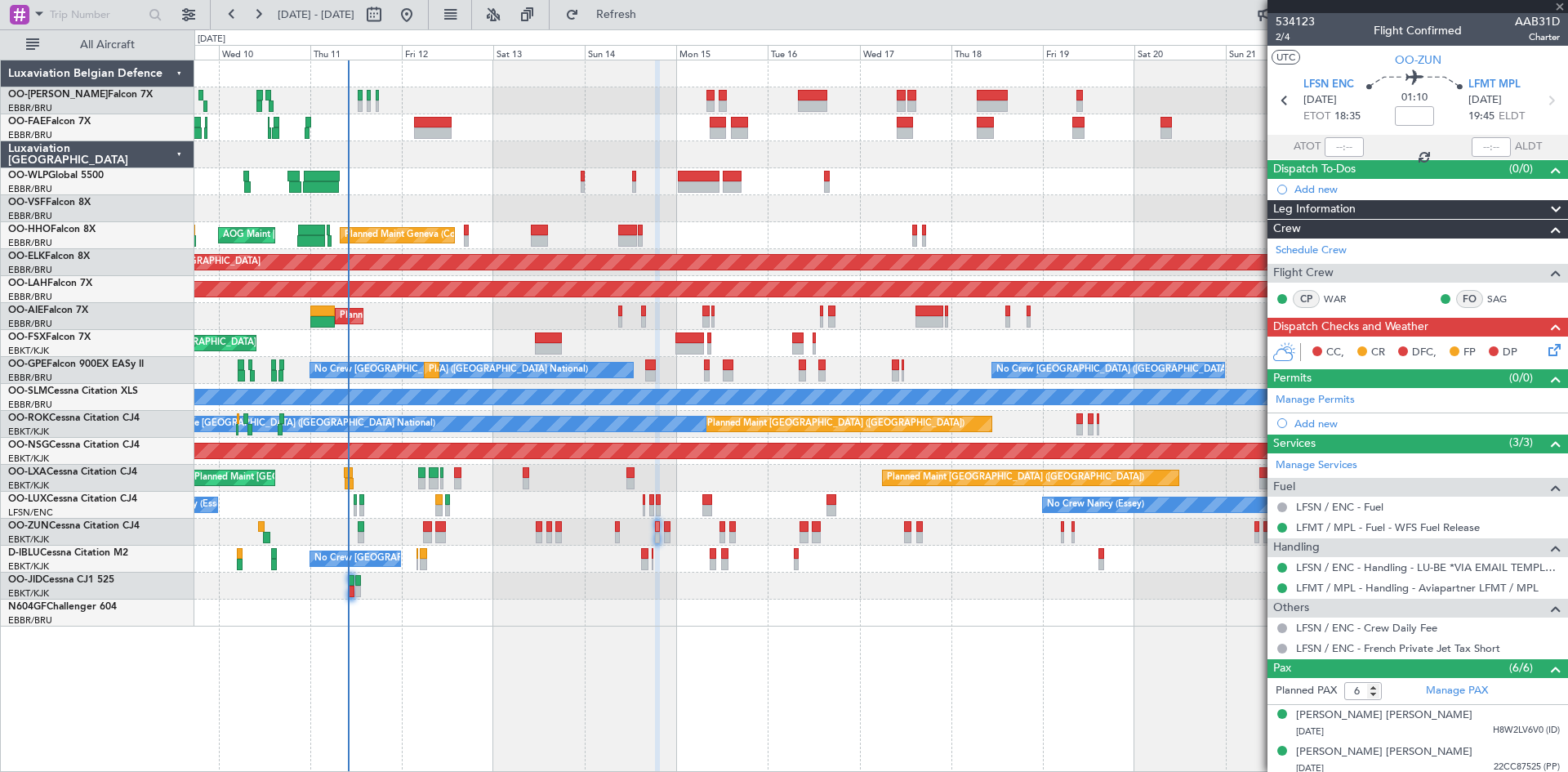
type input "0"
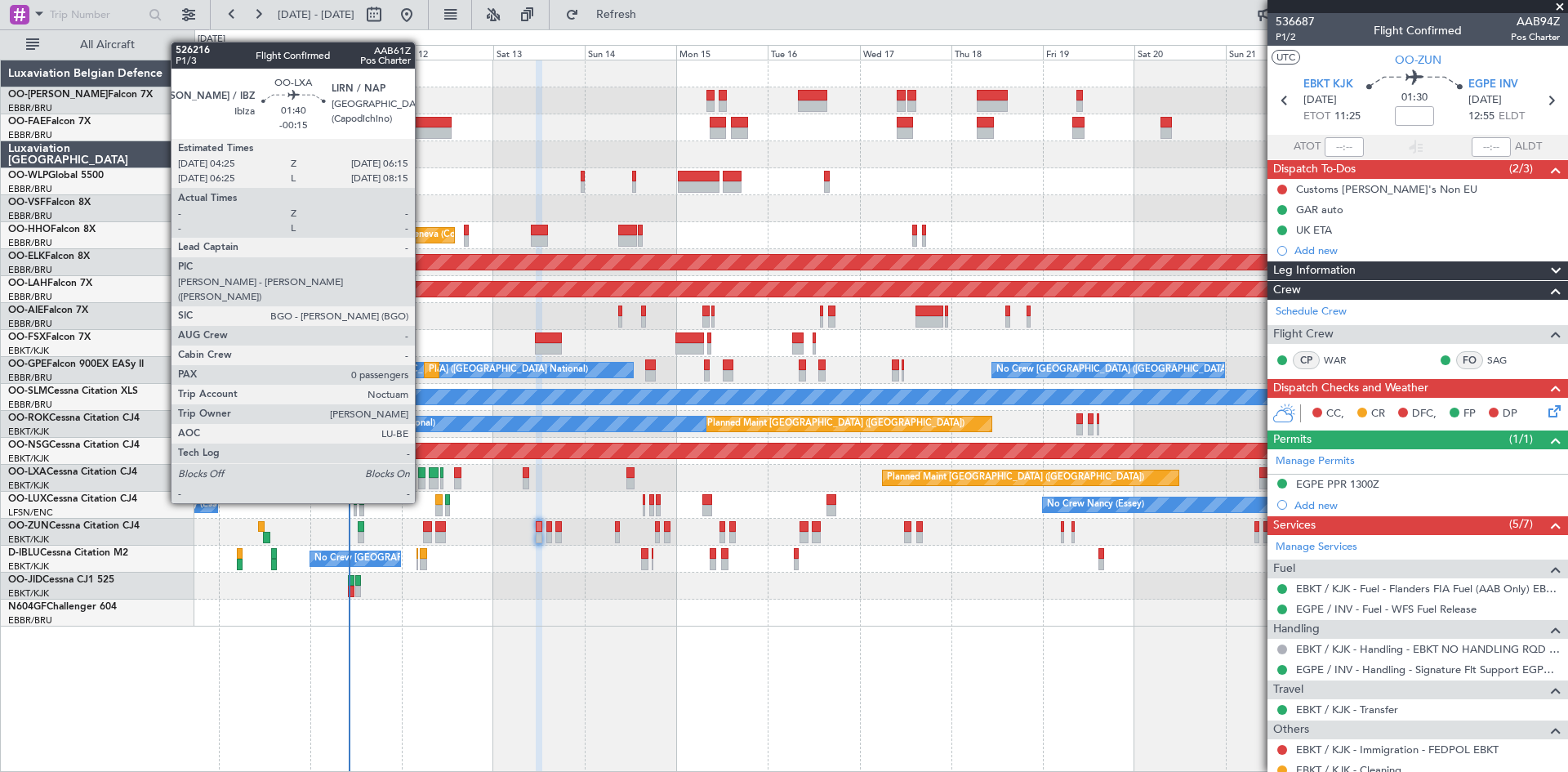
click at [422, 472] on div at bounding box center [422, 473] width 8 height 11
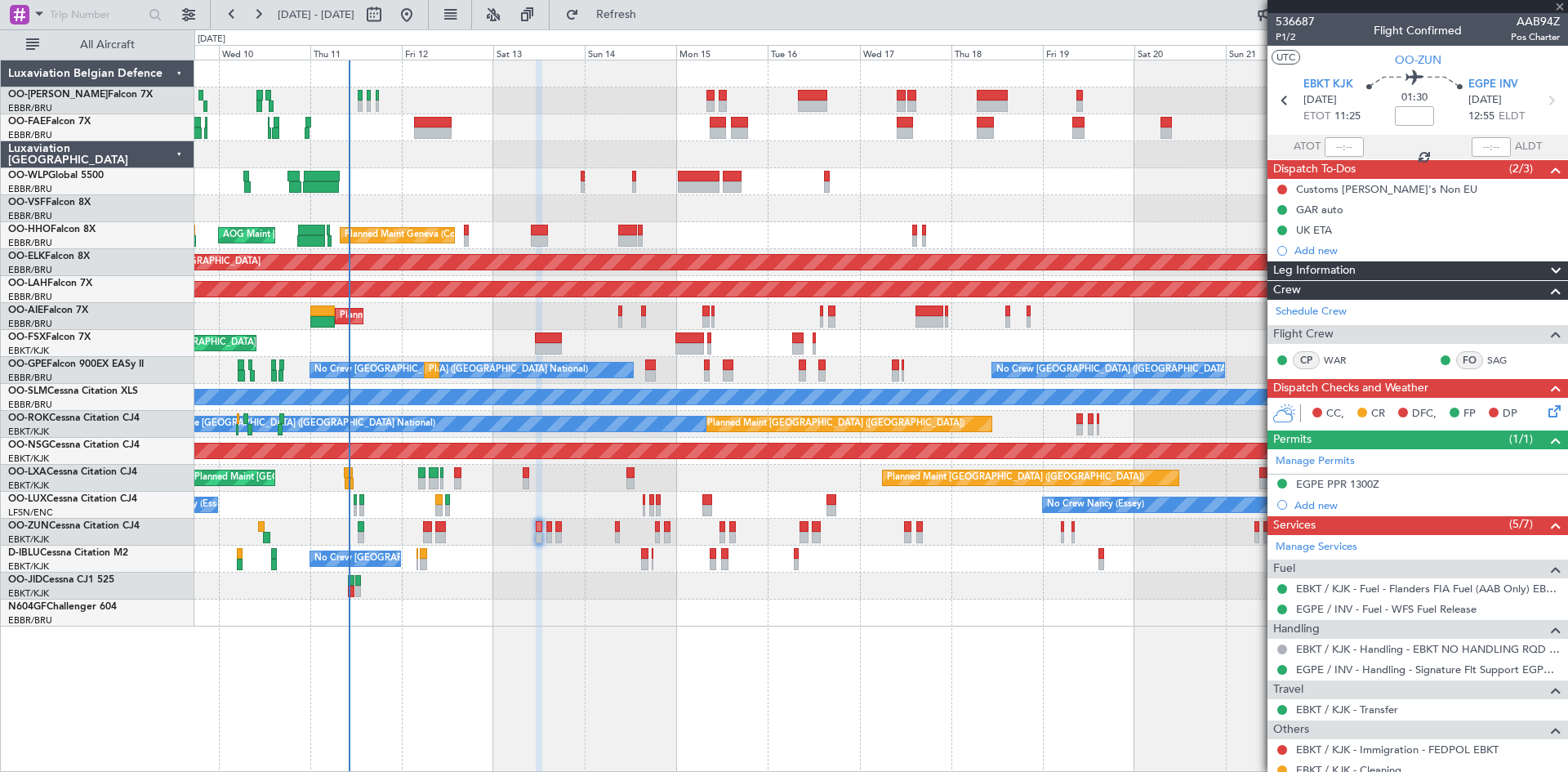
type input "-00:15"
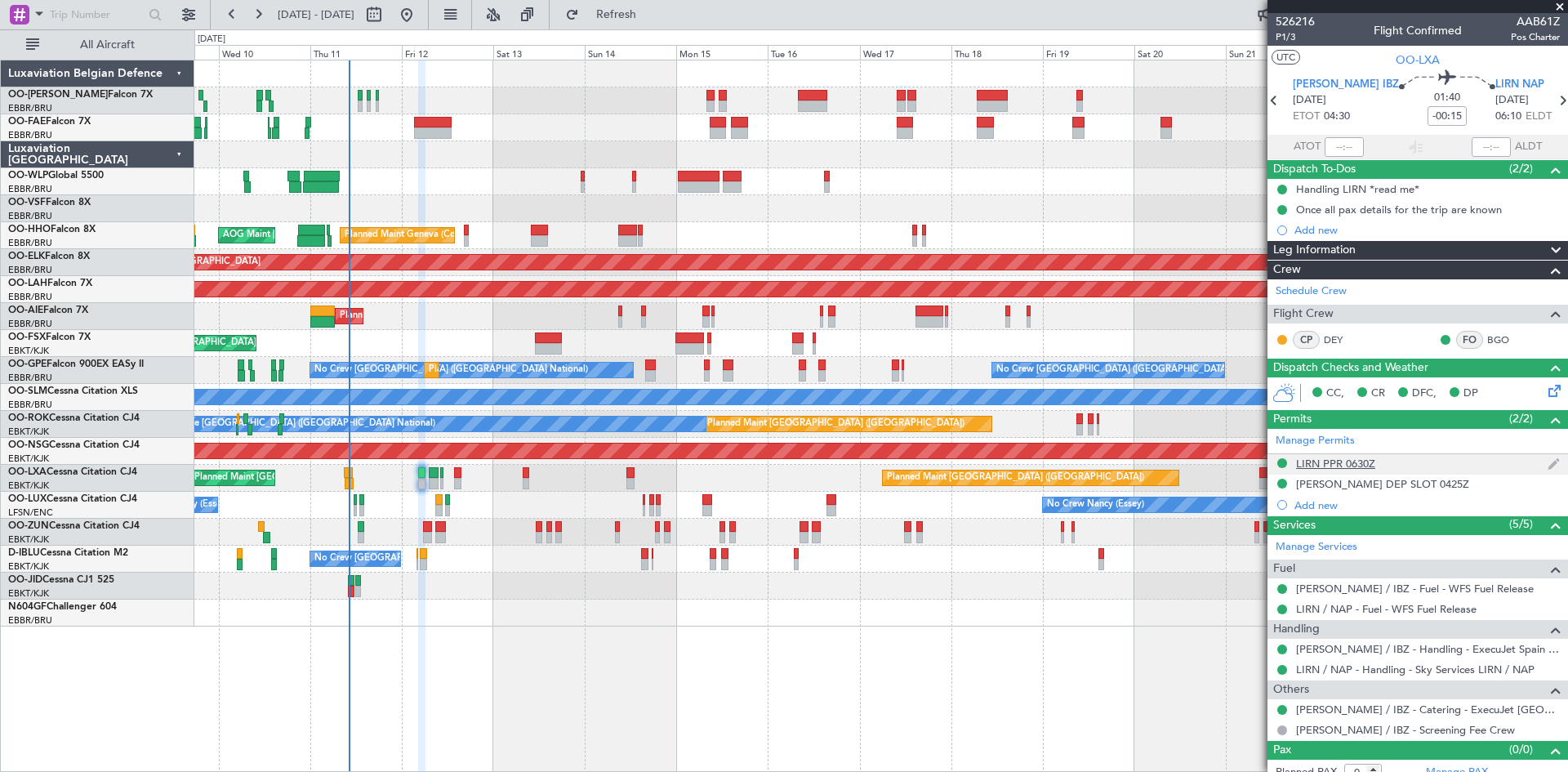
click at [1331, 463] on div "LIRN PPR 0630Z" at bounding box center [1336, 463] width 80 height 14
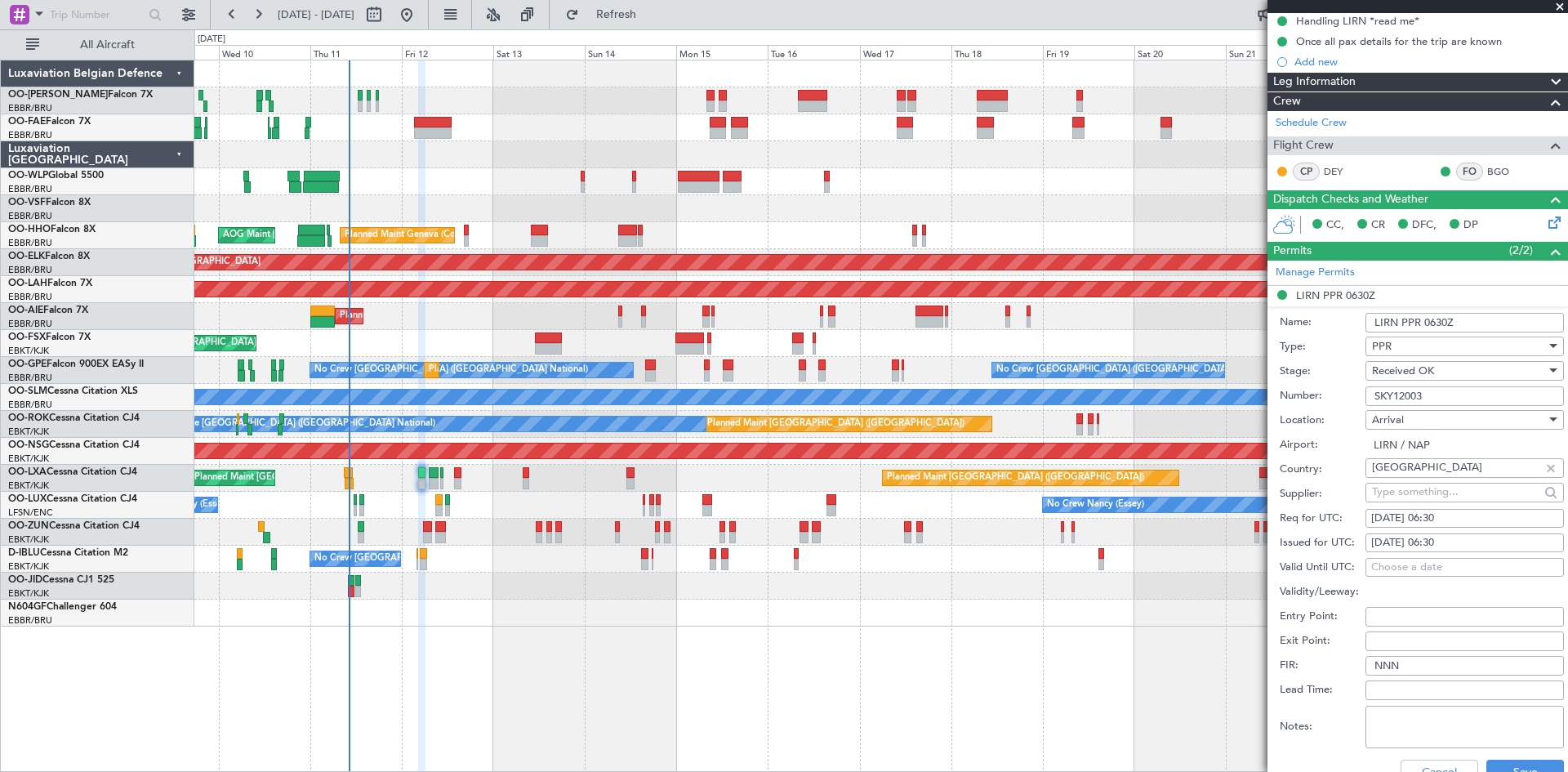
scroll to position [245, 0]
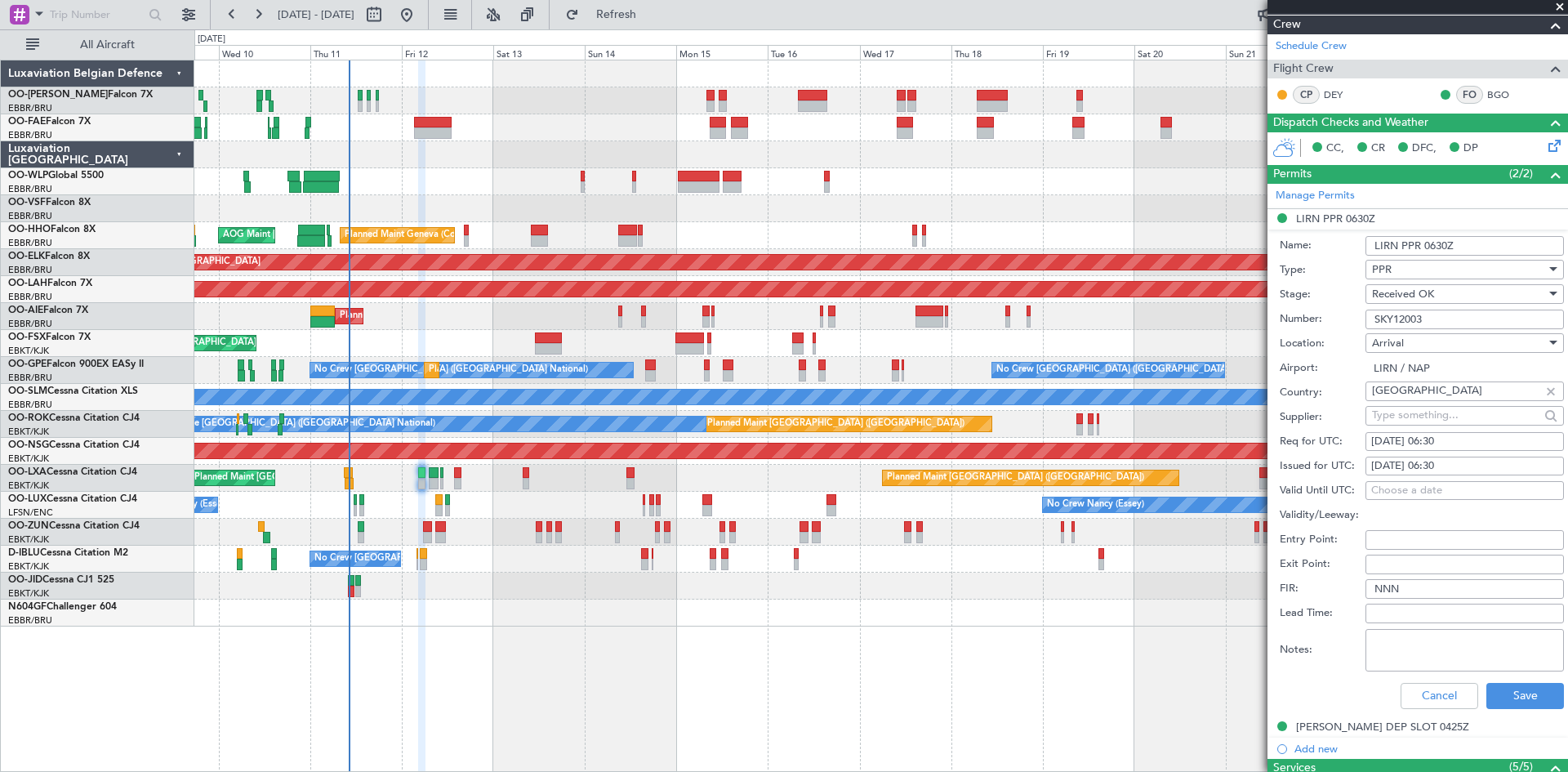
click at [1459, 446] on div "[DATE] 06:30" at bounding box center [1465, 441] width 187 height 16
select select "9"
select select "2025"
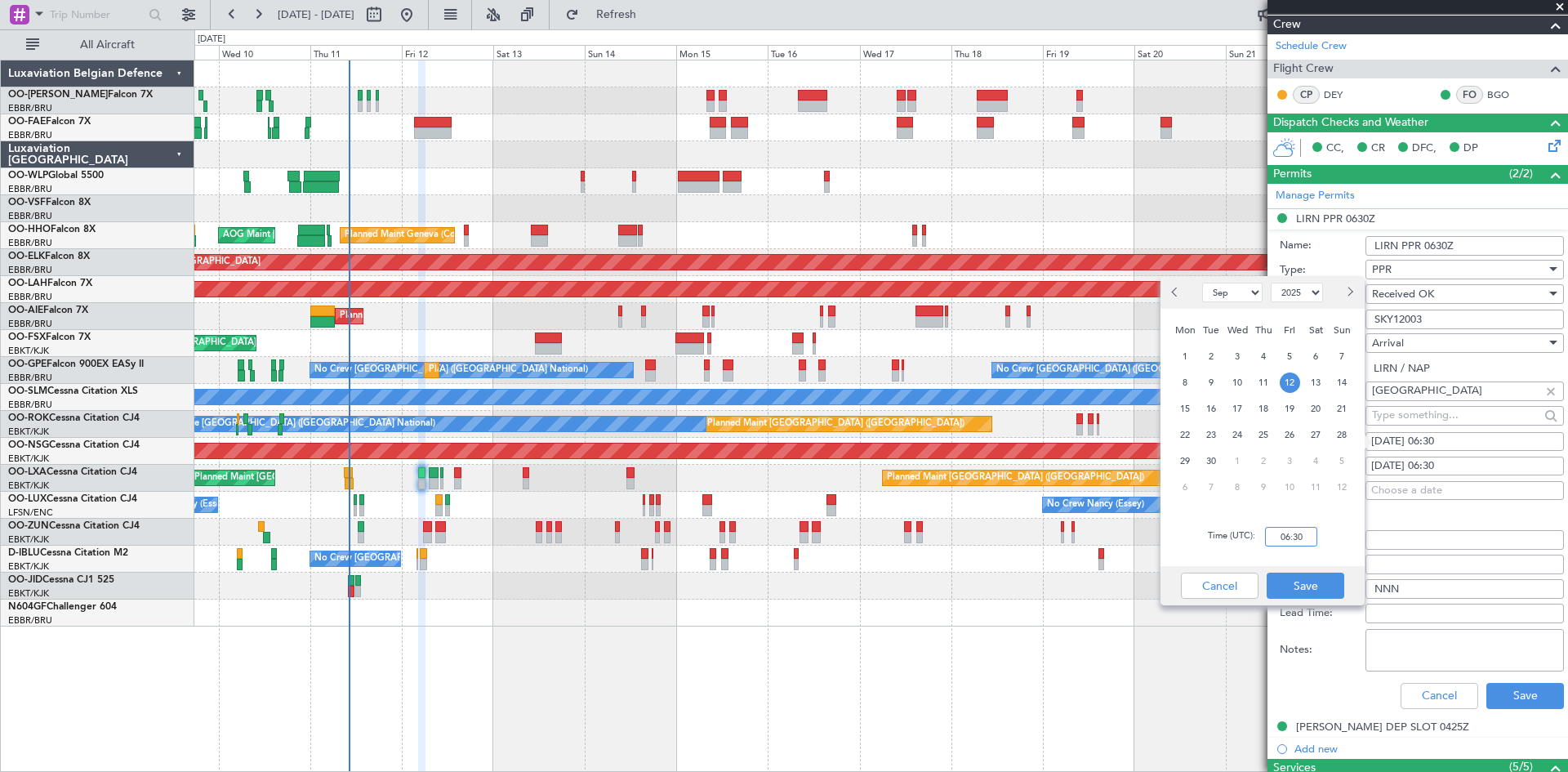
click at [1302, 534] on input "06:30" at bounding box center [1291, 536] width 52 height 20
type input "06:00"
click at [1322, 596] on button "Save" at bounding box center [1306, 585] width 78 height 27
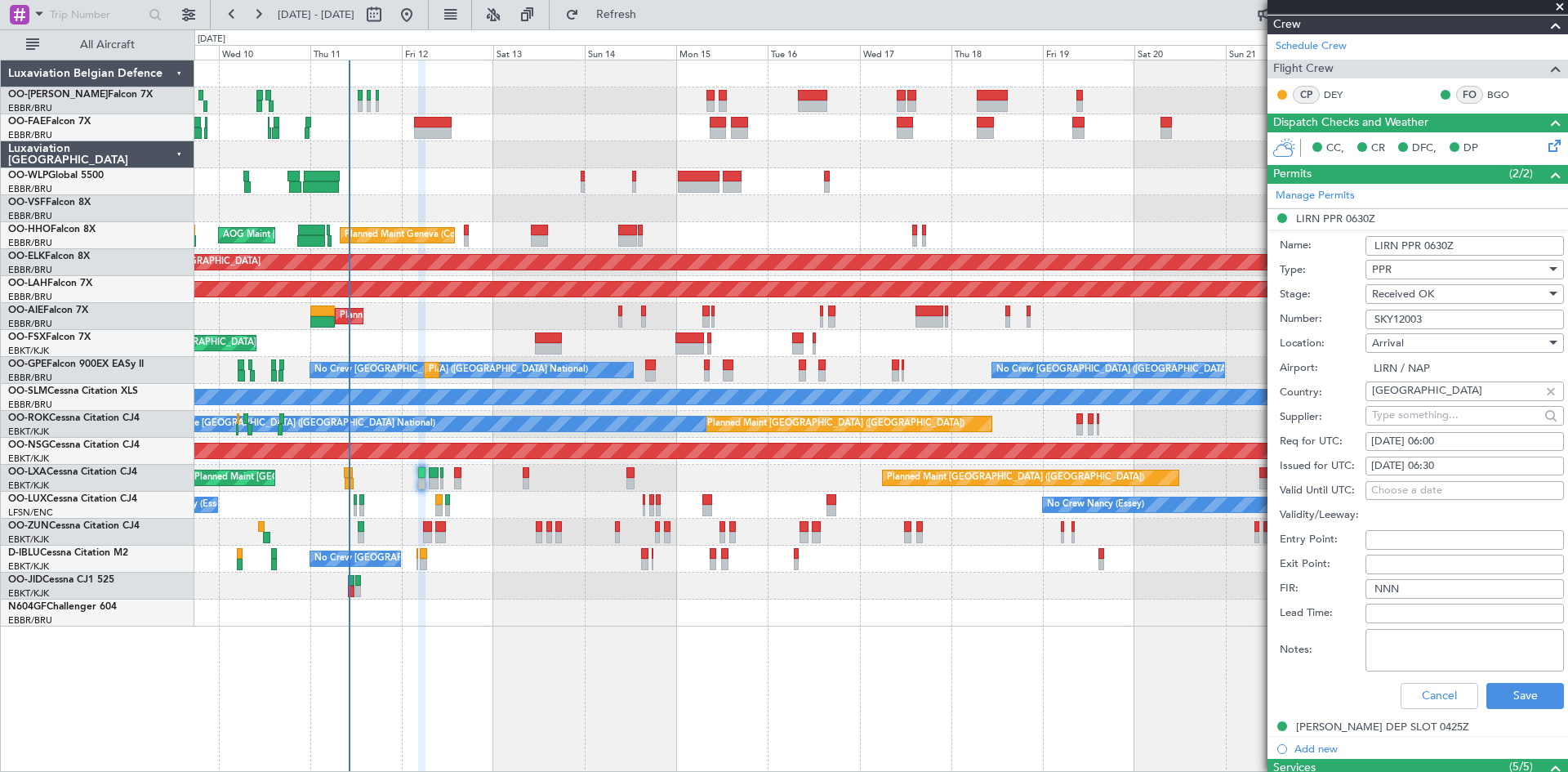
click at [1477, 471] on div "[DATE] 06:30" at bounding box center [1465, 466] width 187 height 16
select select "9"
select select "2025"
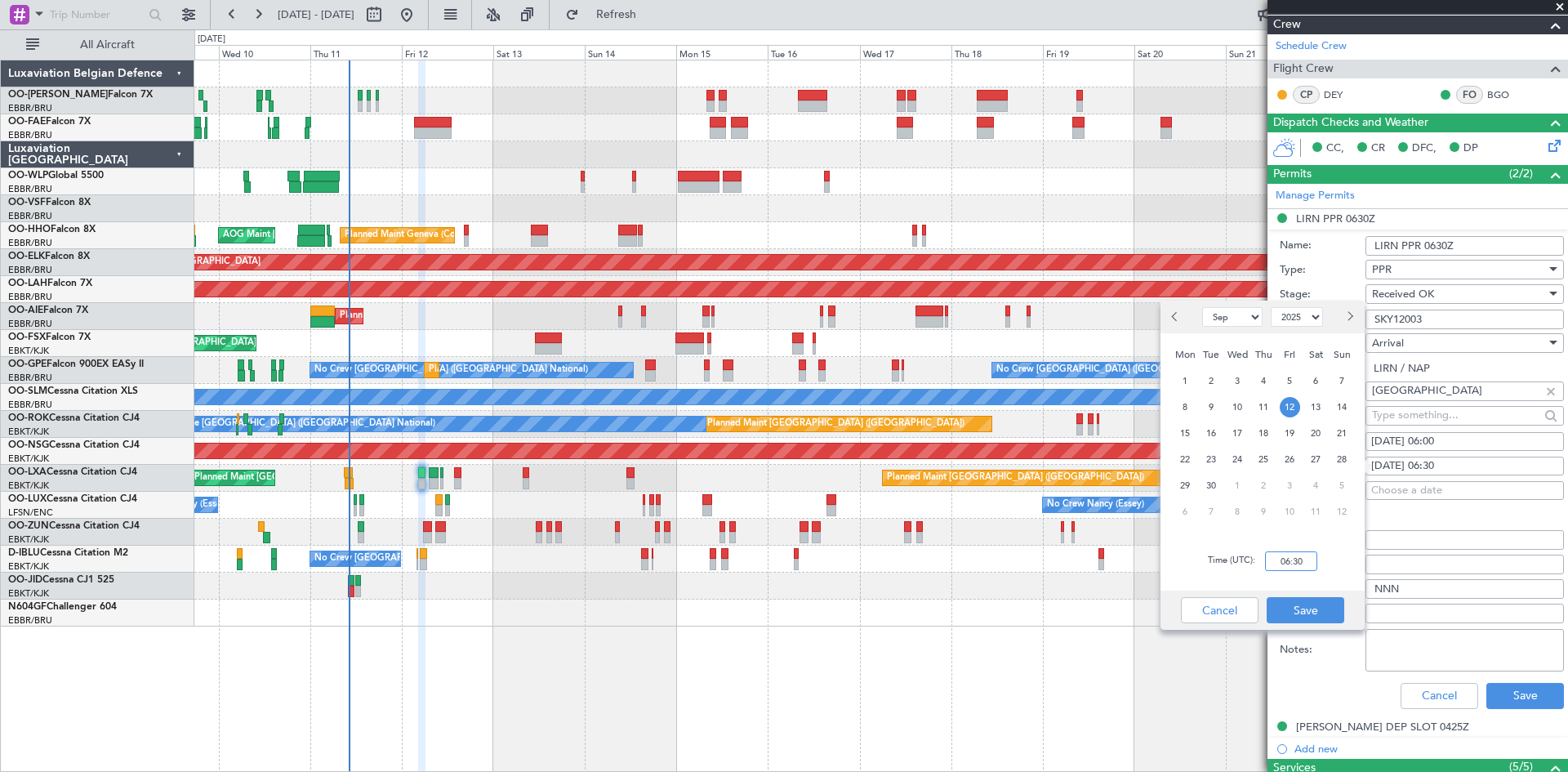
click at [1298, 556] on input "06:30" at bounding box center [1291, 561] width 52 height 20
type input "06:00"
click at [1286, 617] on button "Save" at bounding box center [1306, 610] width 78 height 27
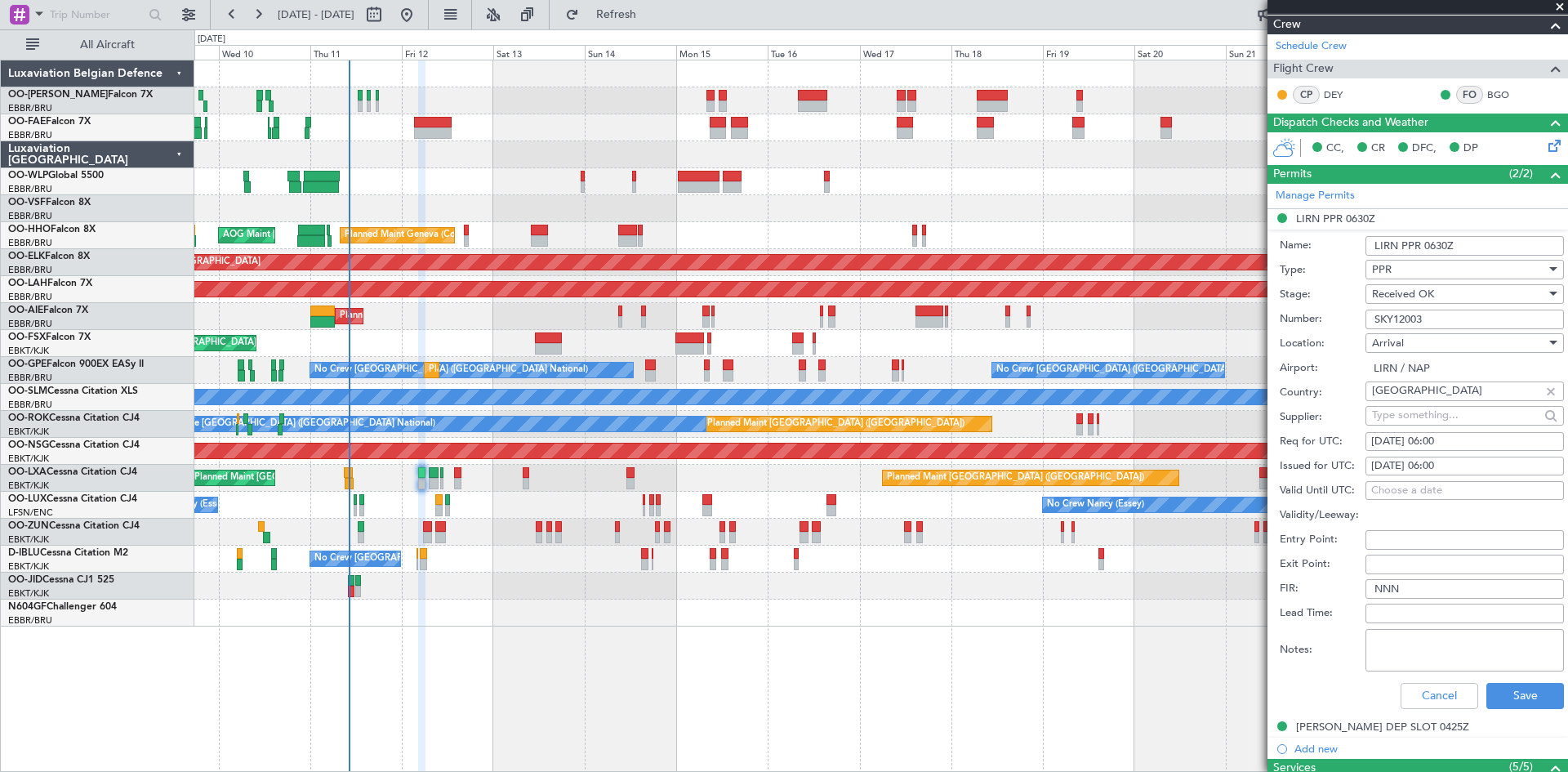
click at [1408, 647] on textarea "Notes:" at bounding box center [1466, 650] width 199 height 43
type textarea "Allowed to land 06:00Z till 06:15Z"
click at [1522, 687] on button "Save" at bounding box center [1525, 696] width 78 height 27
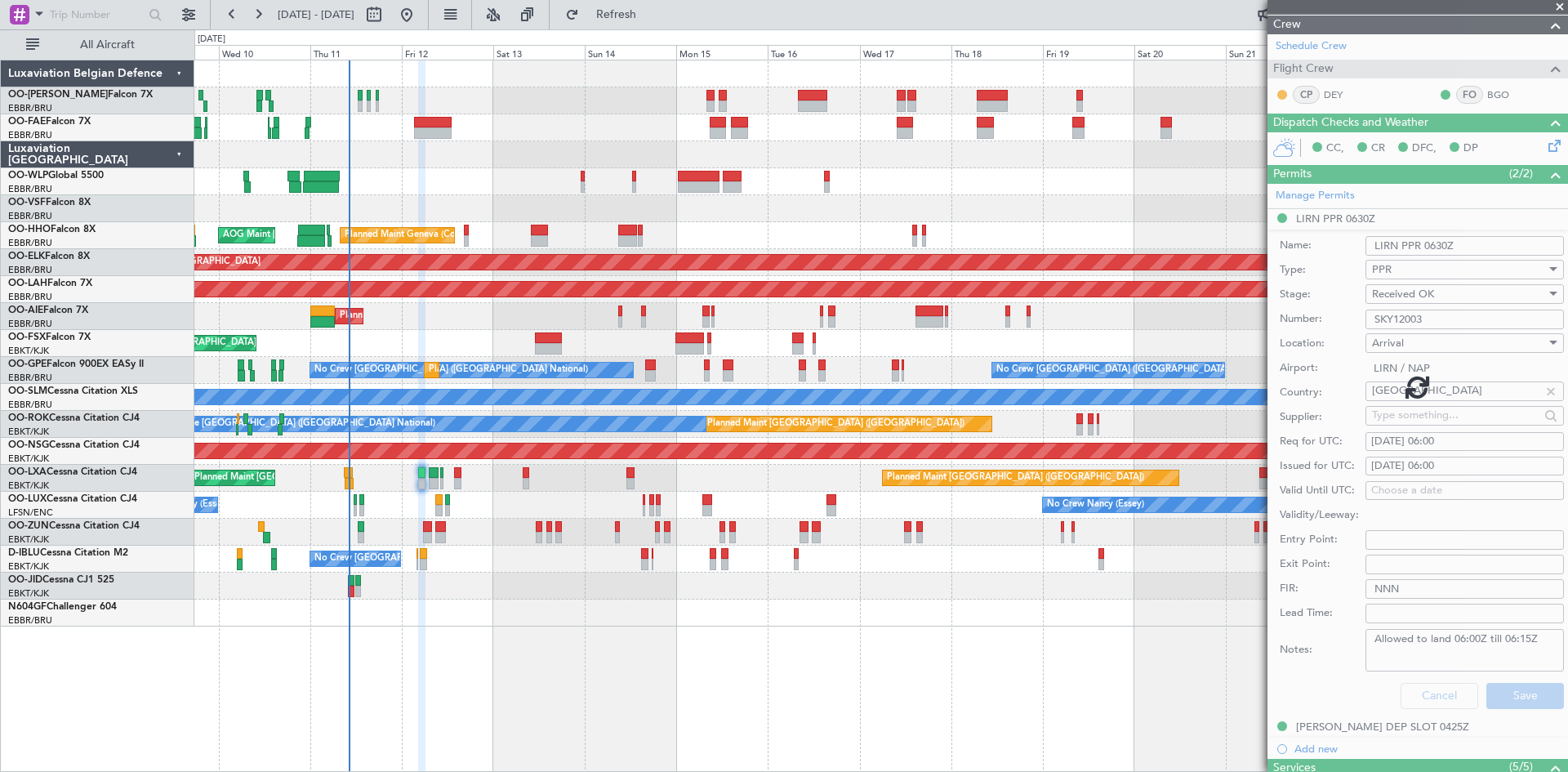
scroll to position [14, 0]
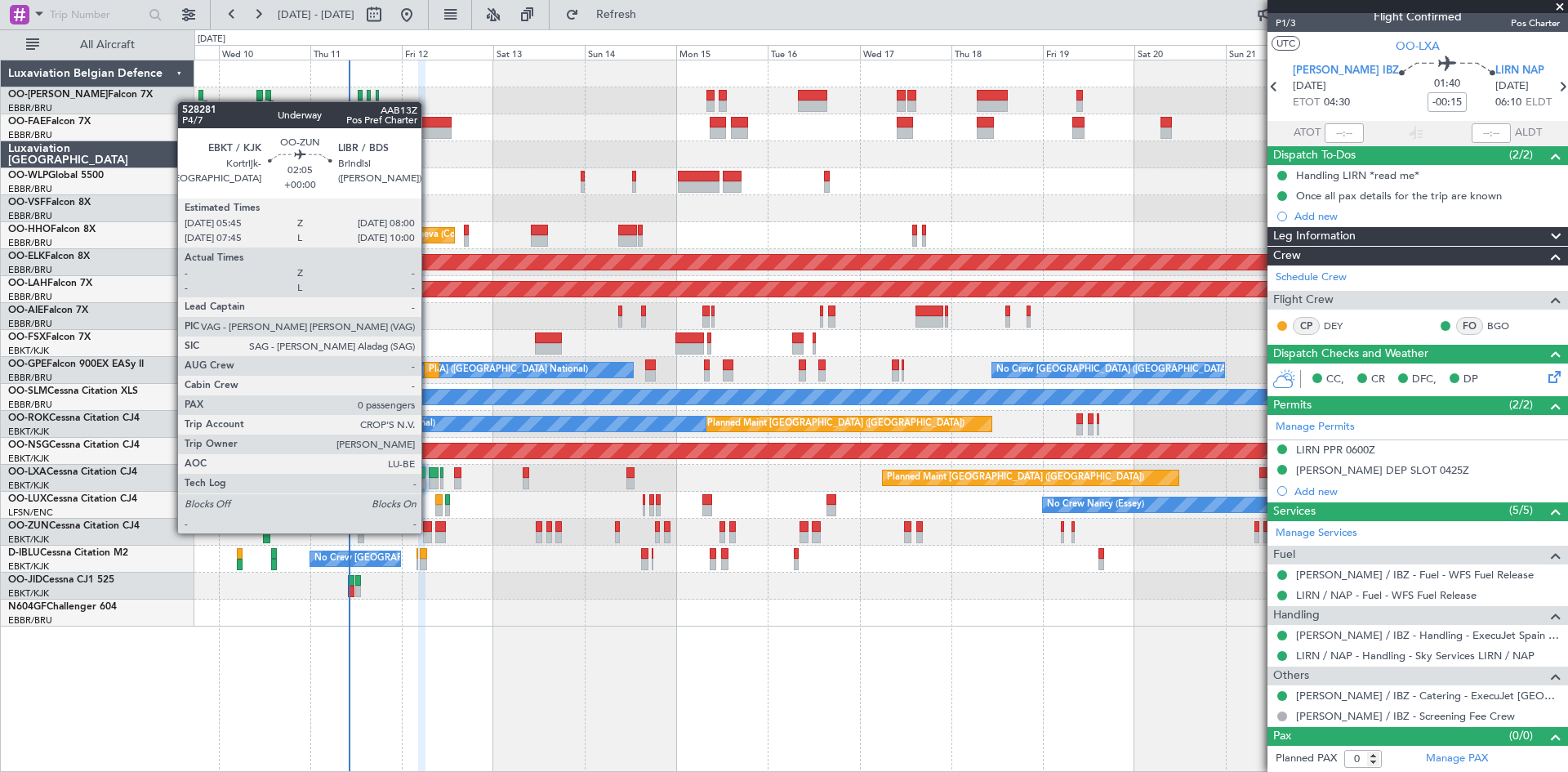
click at [429, 531] on div at bounding box center [427, 537] width 9 height 11
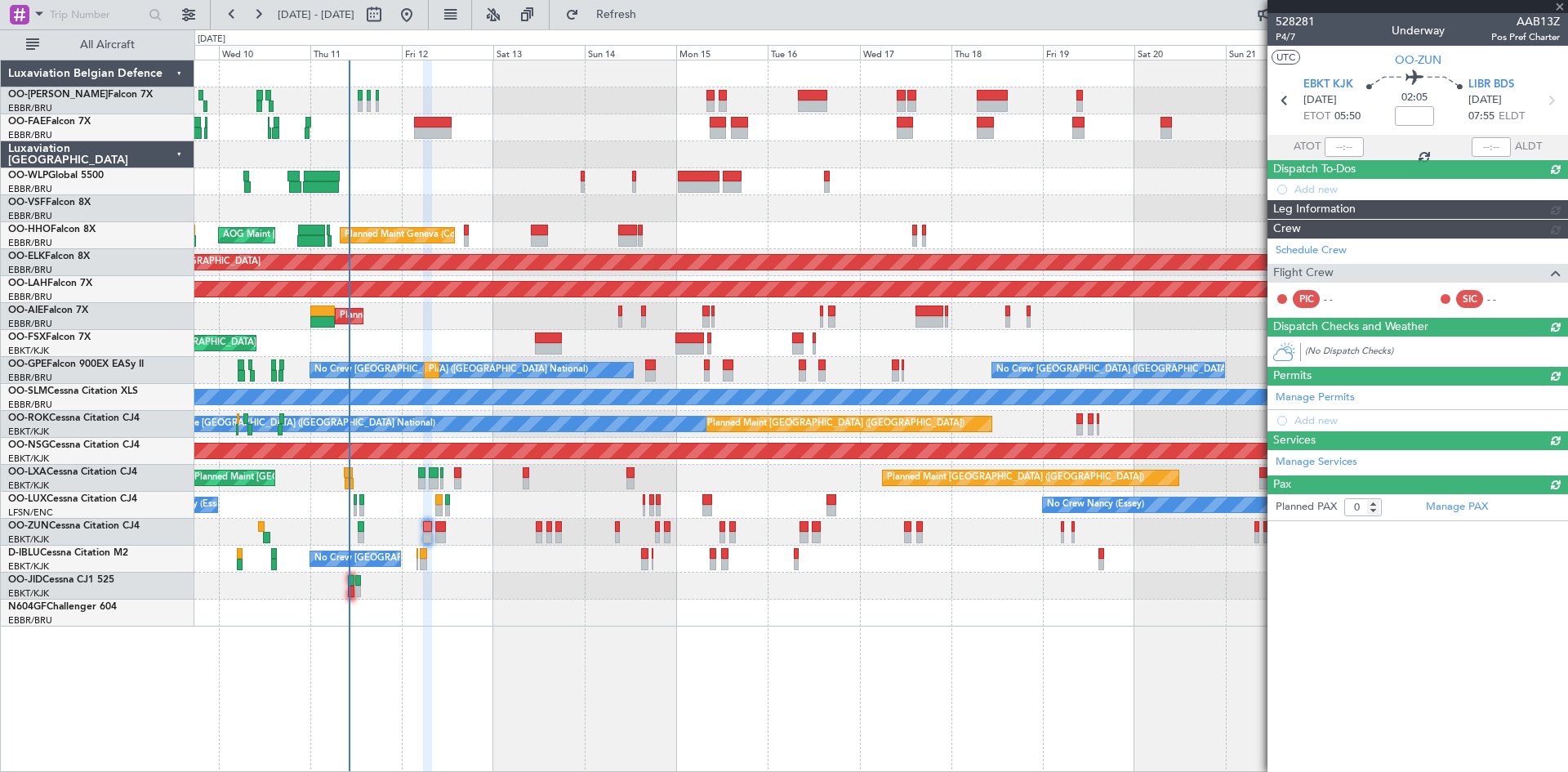
scroll to position [0, 0]
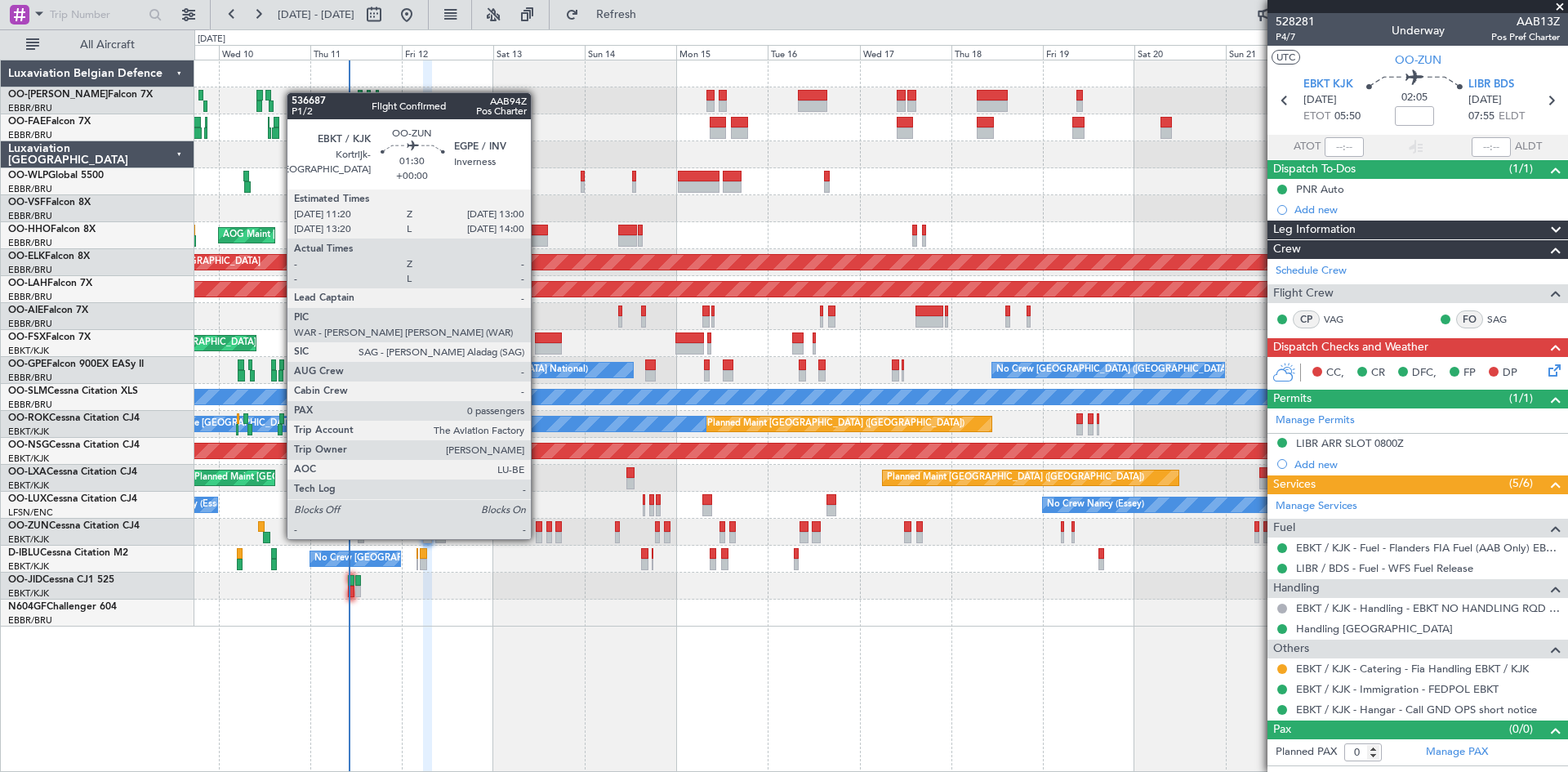
click at [538, 523] on div at bounding box center [539, 527] width 7 height 11
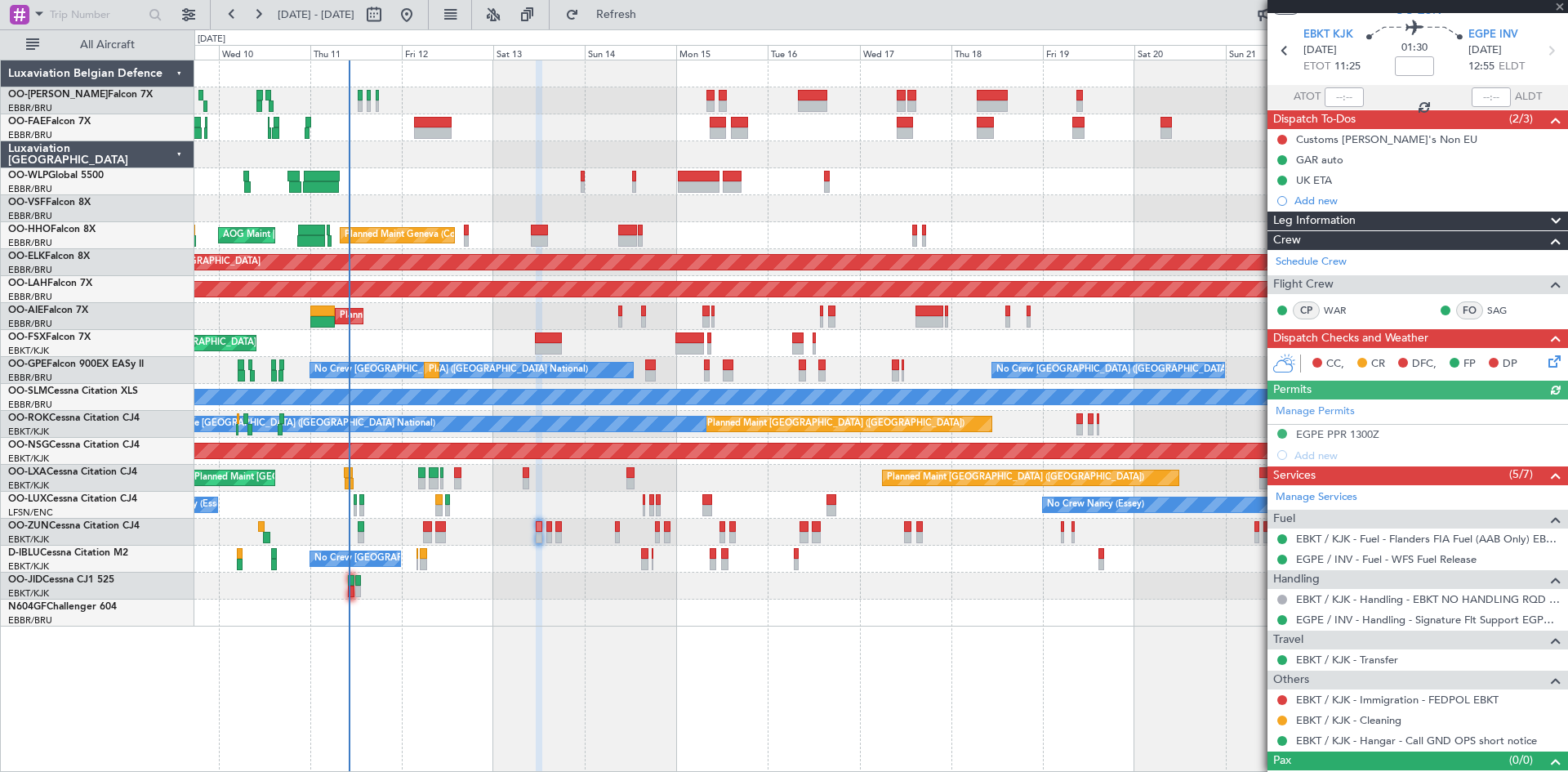
scroll to position [74, 0]
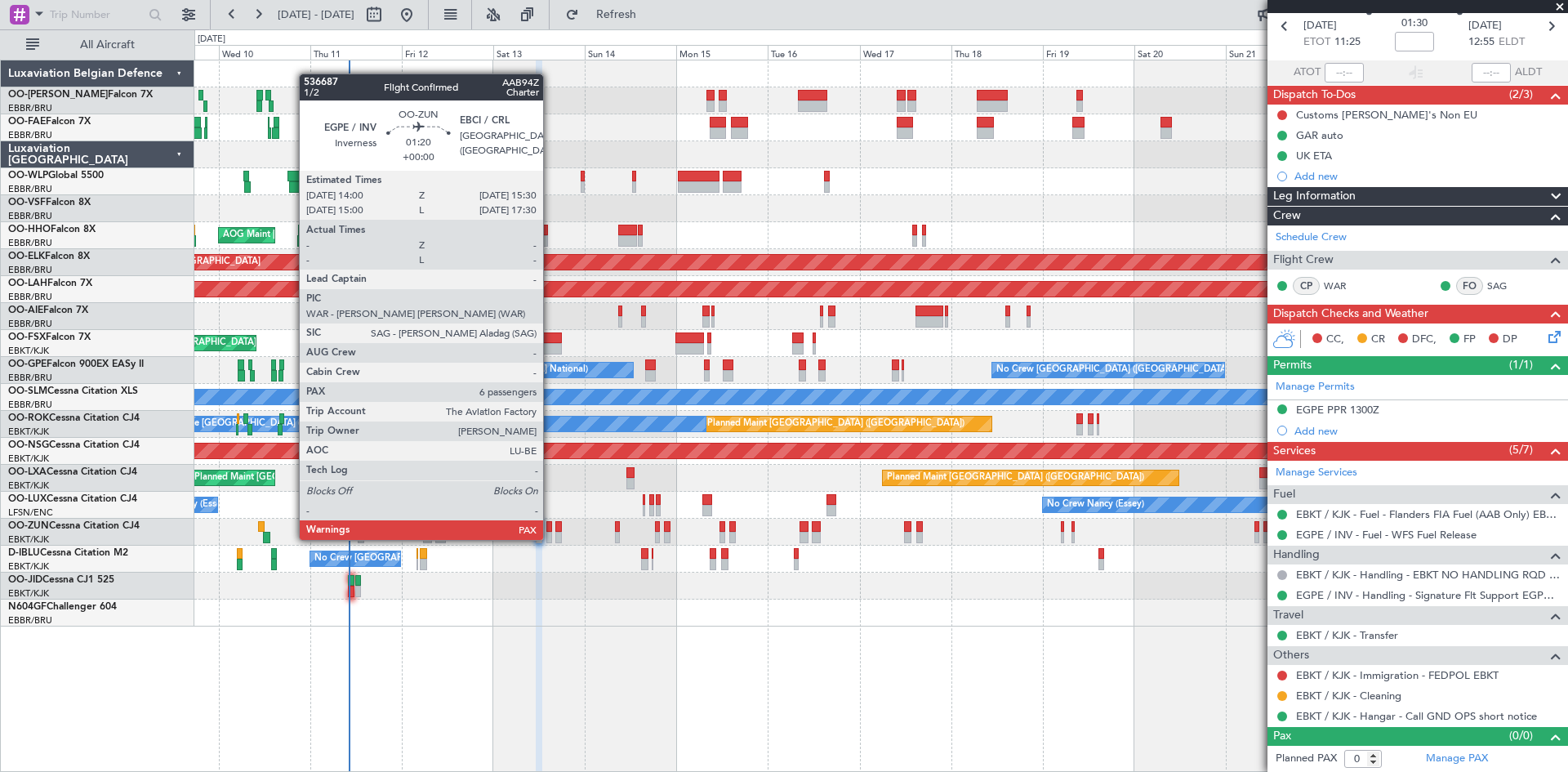
click at [550, 524] on div at bounding box center [550, 527] width 7 height 11
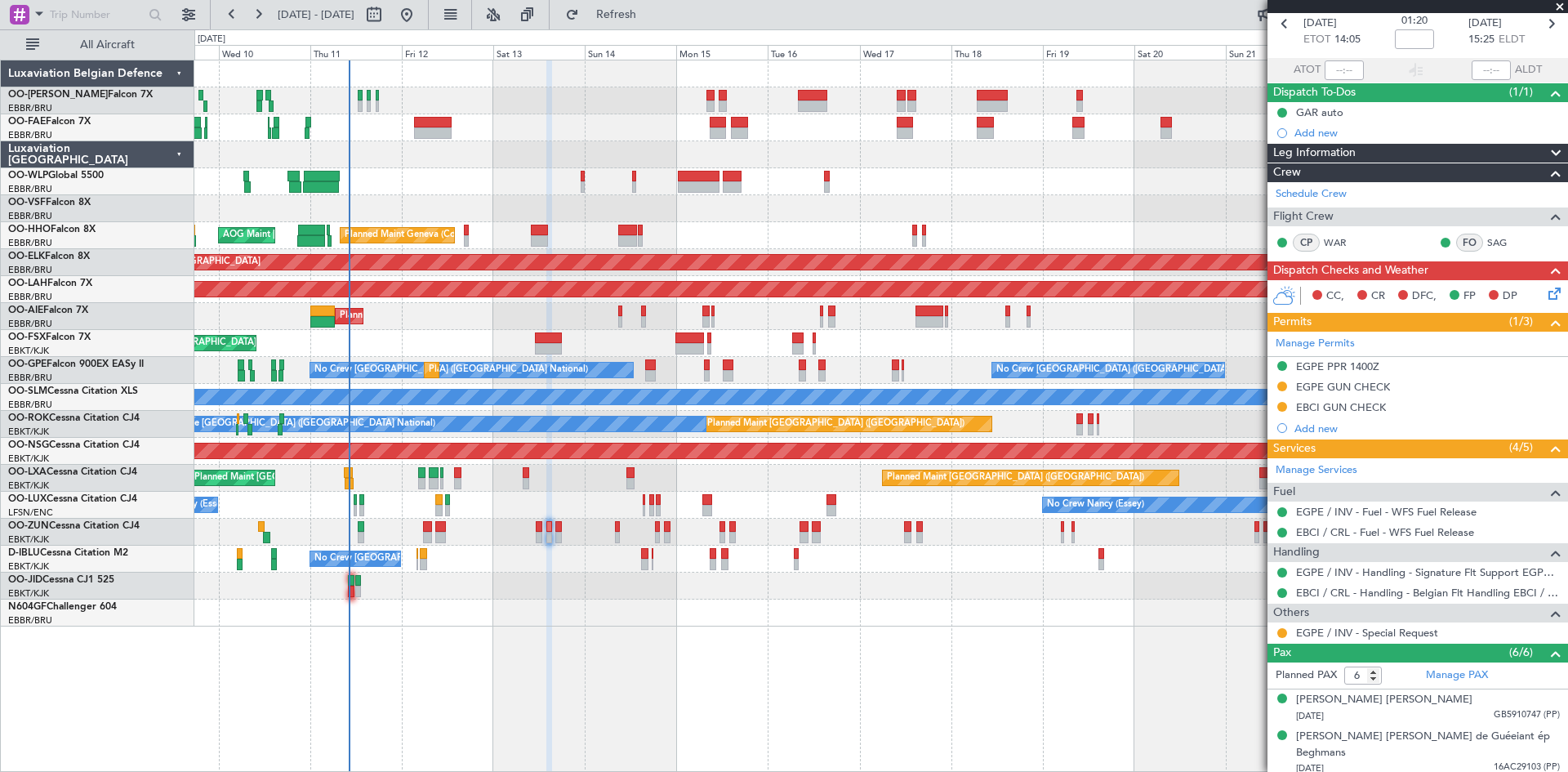
scroll to position [0, 0]
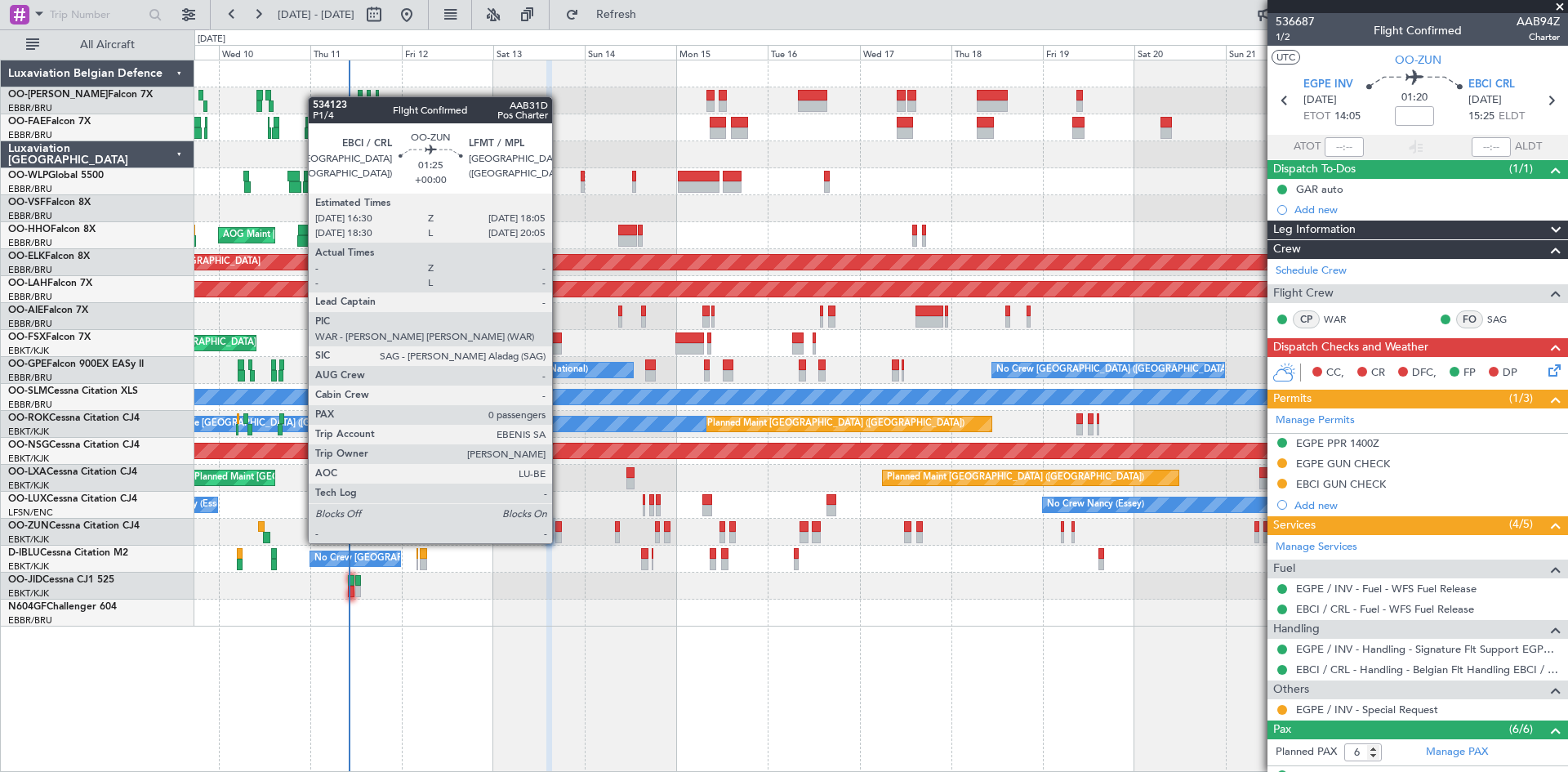
click at [560, 527] on div at bounding box center [558, 527] width 7 height 11
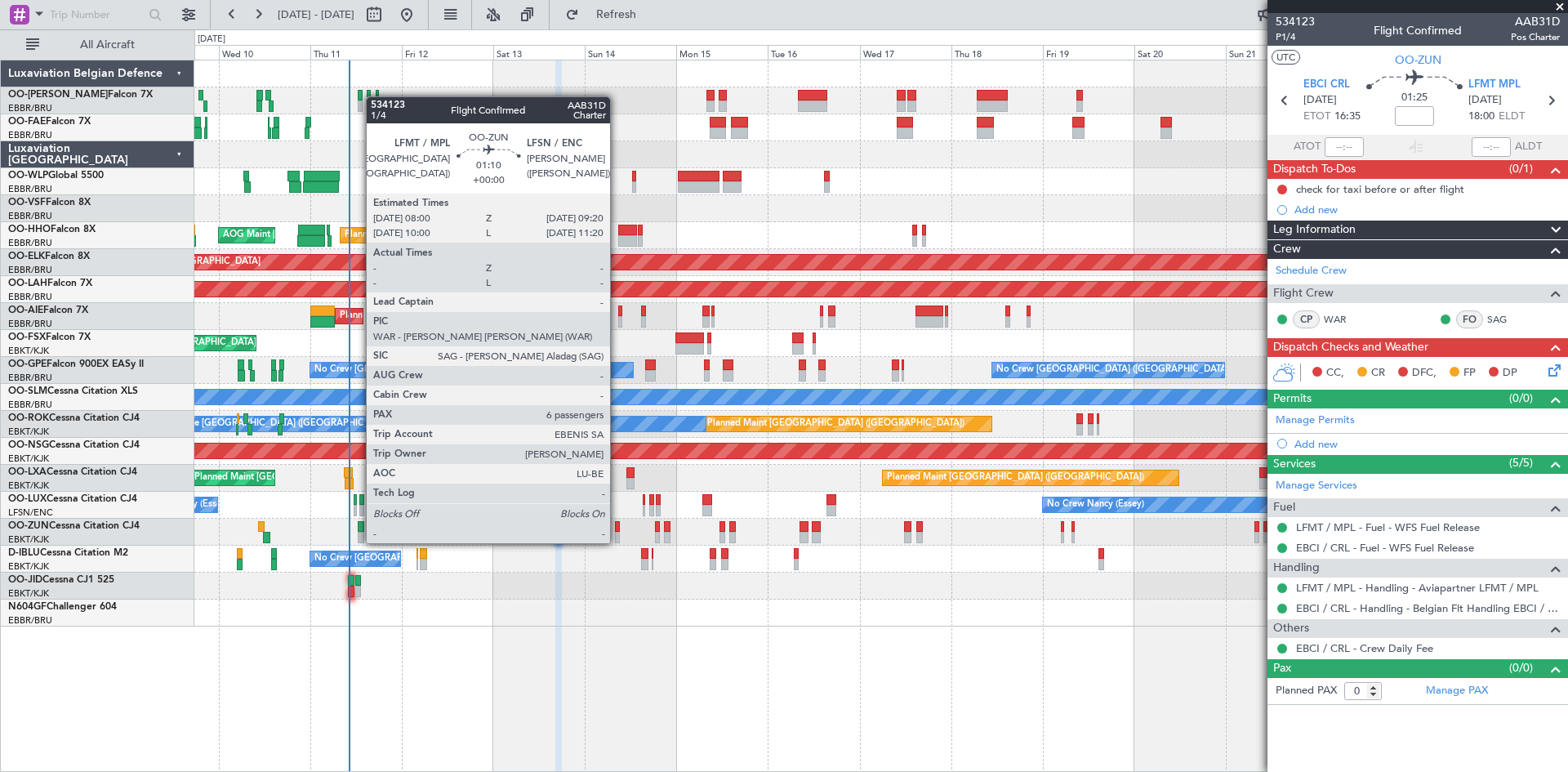
click at [618, 527] on div at bounding box center [618, 527] width 6 height 11
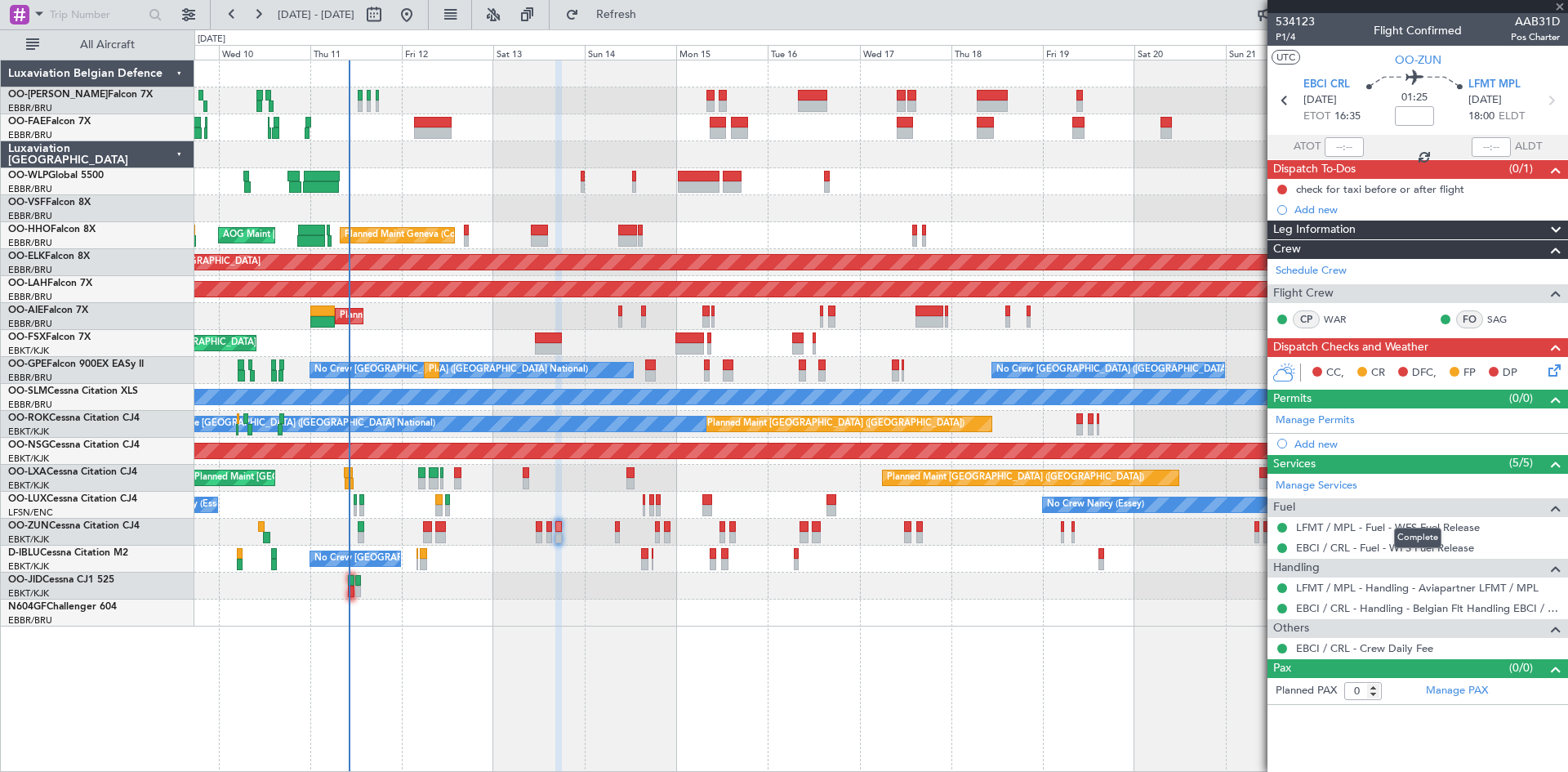
type input "6"
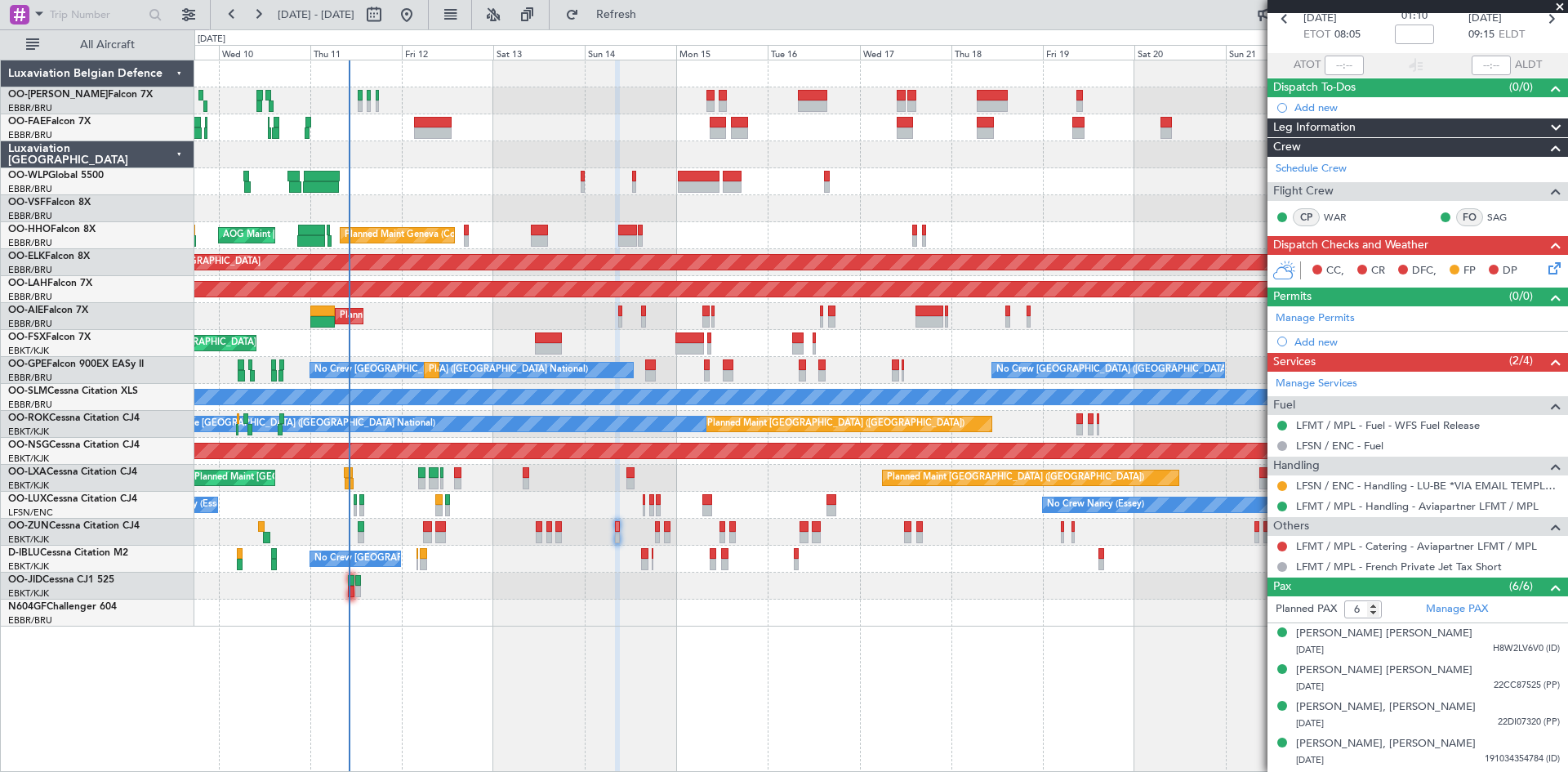
scroll to position [153, 0]
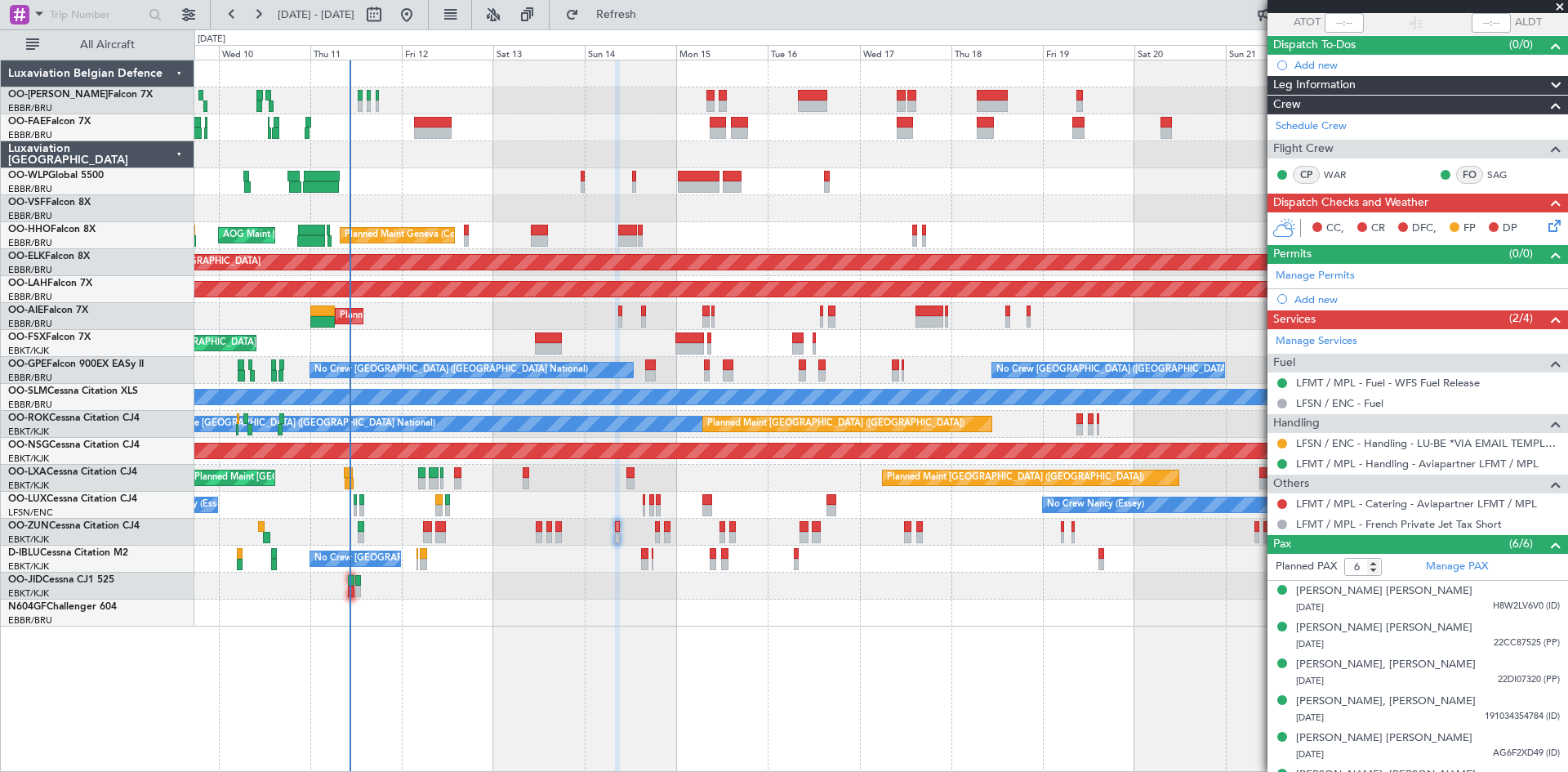
scroll to position [153, 0]
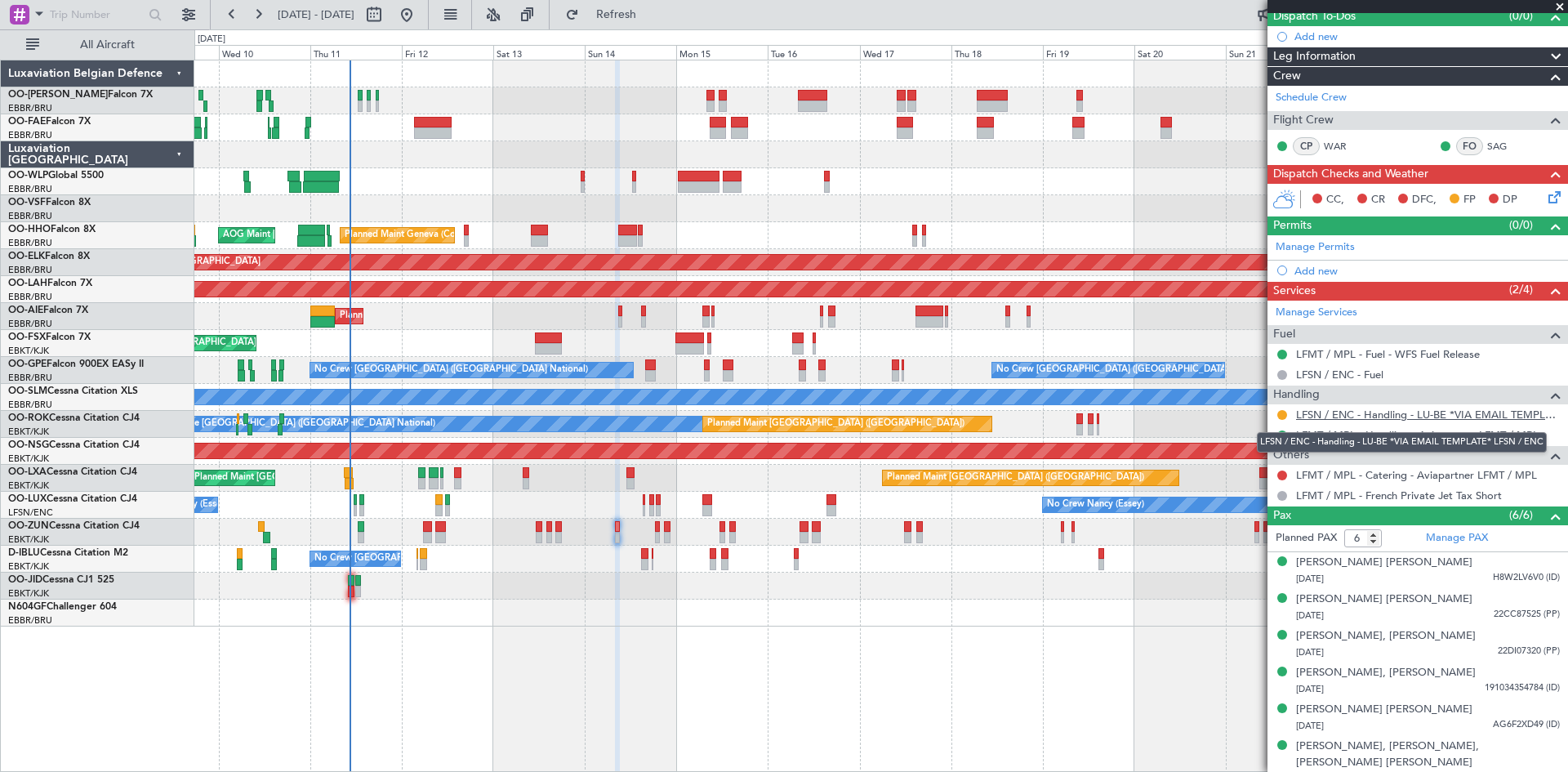
click at [1321, 413] on link "LFSN / ENC - Handling - LU-BE *VIA EMAIL TEMPLATE* LFSN / ENC" at bounding box center [1428, 414] width 264 height 14
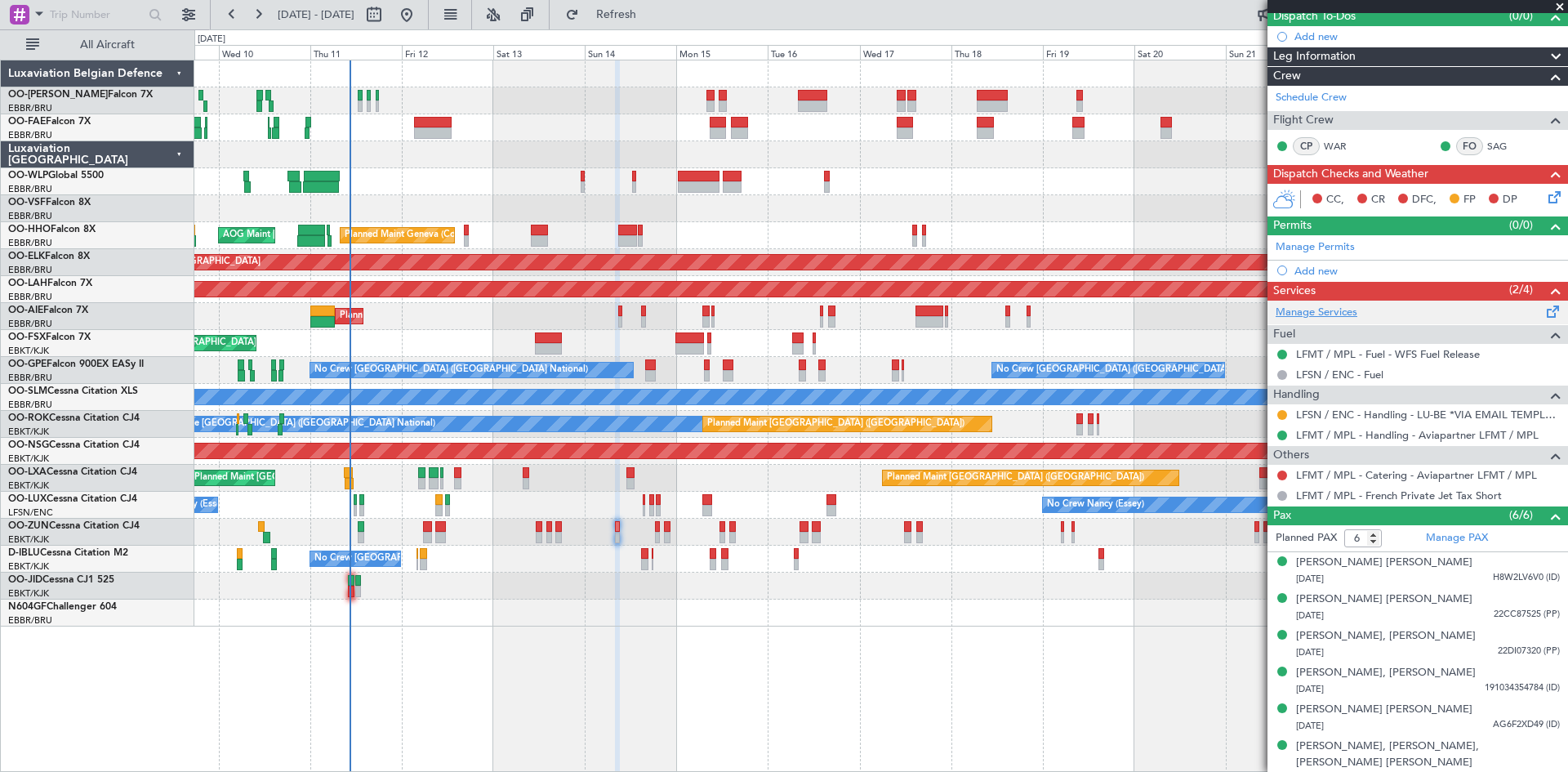
click at [1290, 318] on link "Manage Services" at bounding box center [1317, 313] width 81 height 16
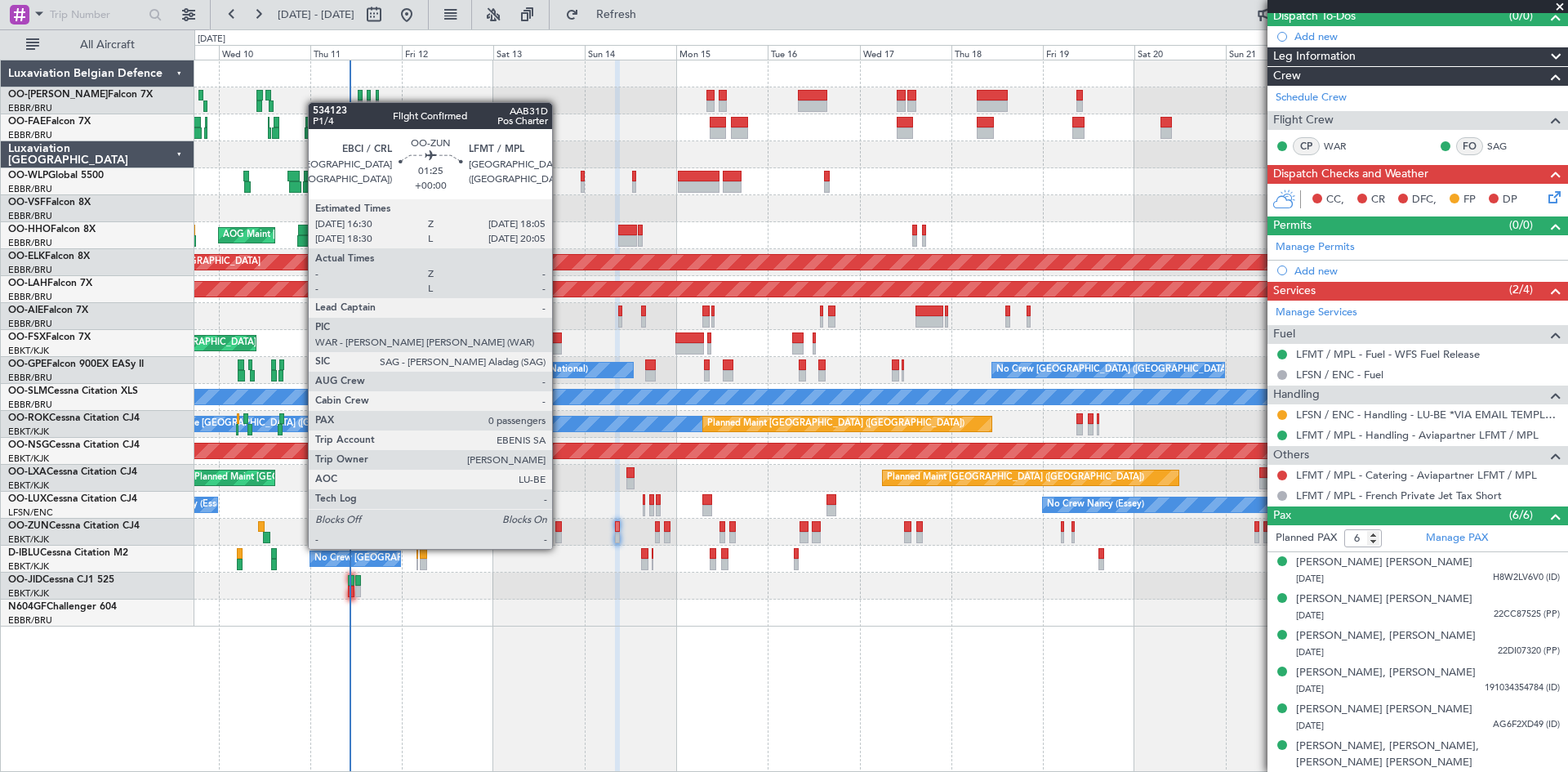
click at [560, 532] on div at bounding box center [558, 537] width 7 height 11
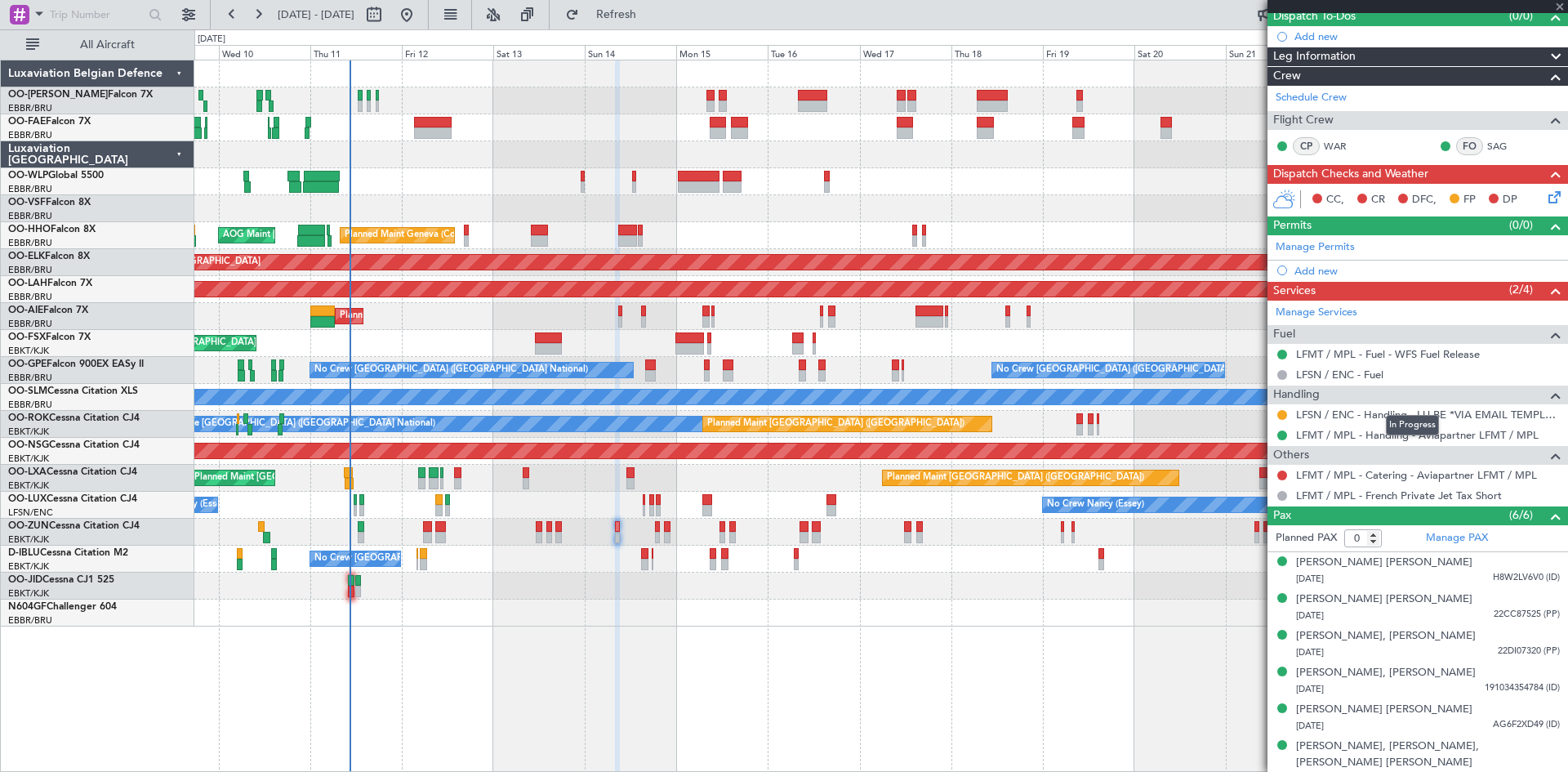
scroll to position [0, 0]
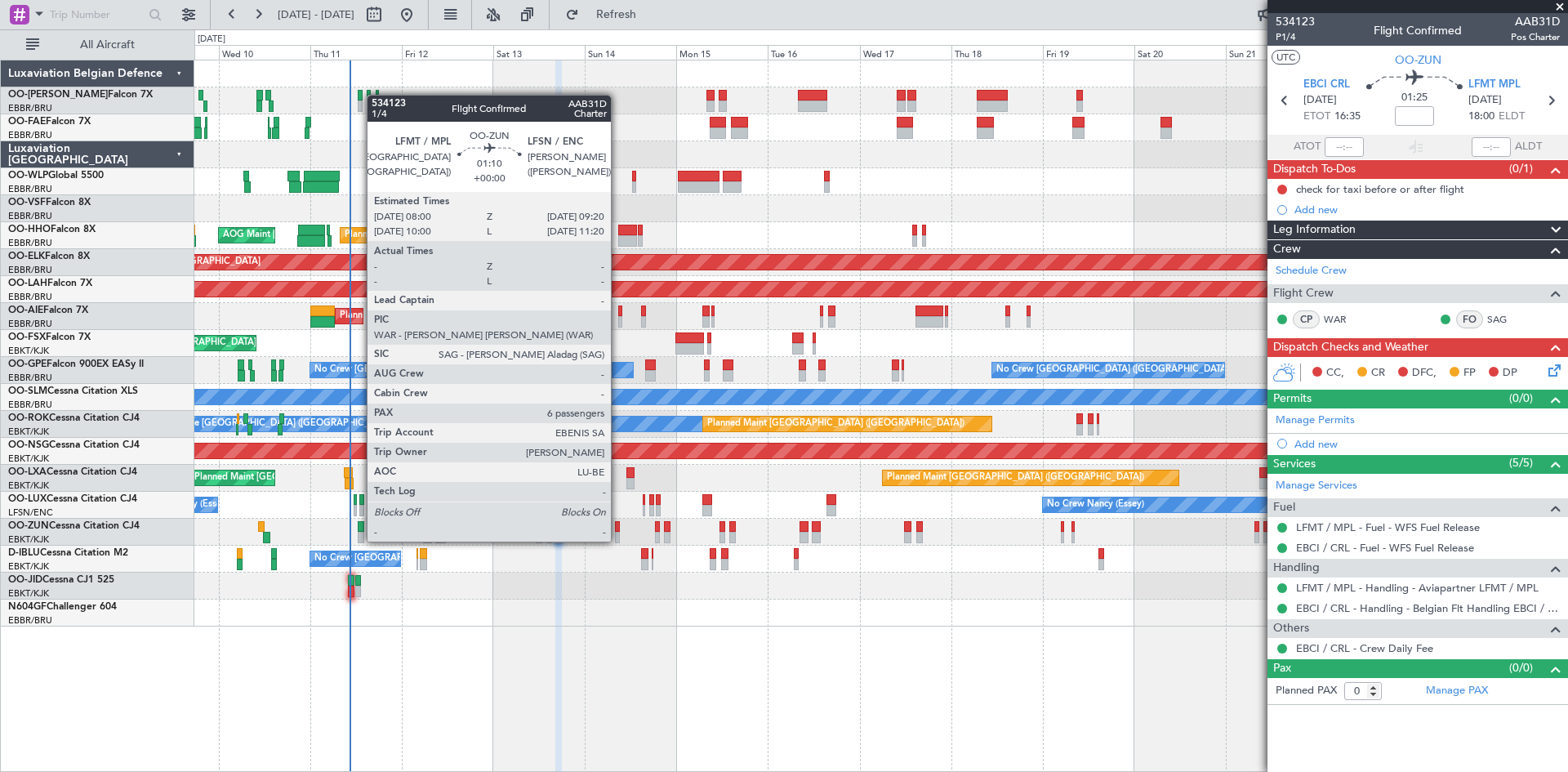
click at [618, 525] on div at bounding box center [618, 527] width 6 height 11
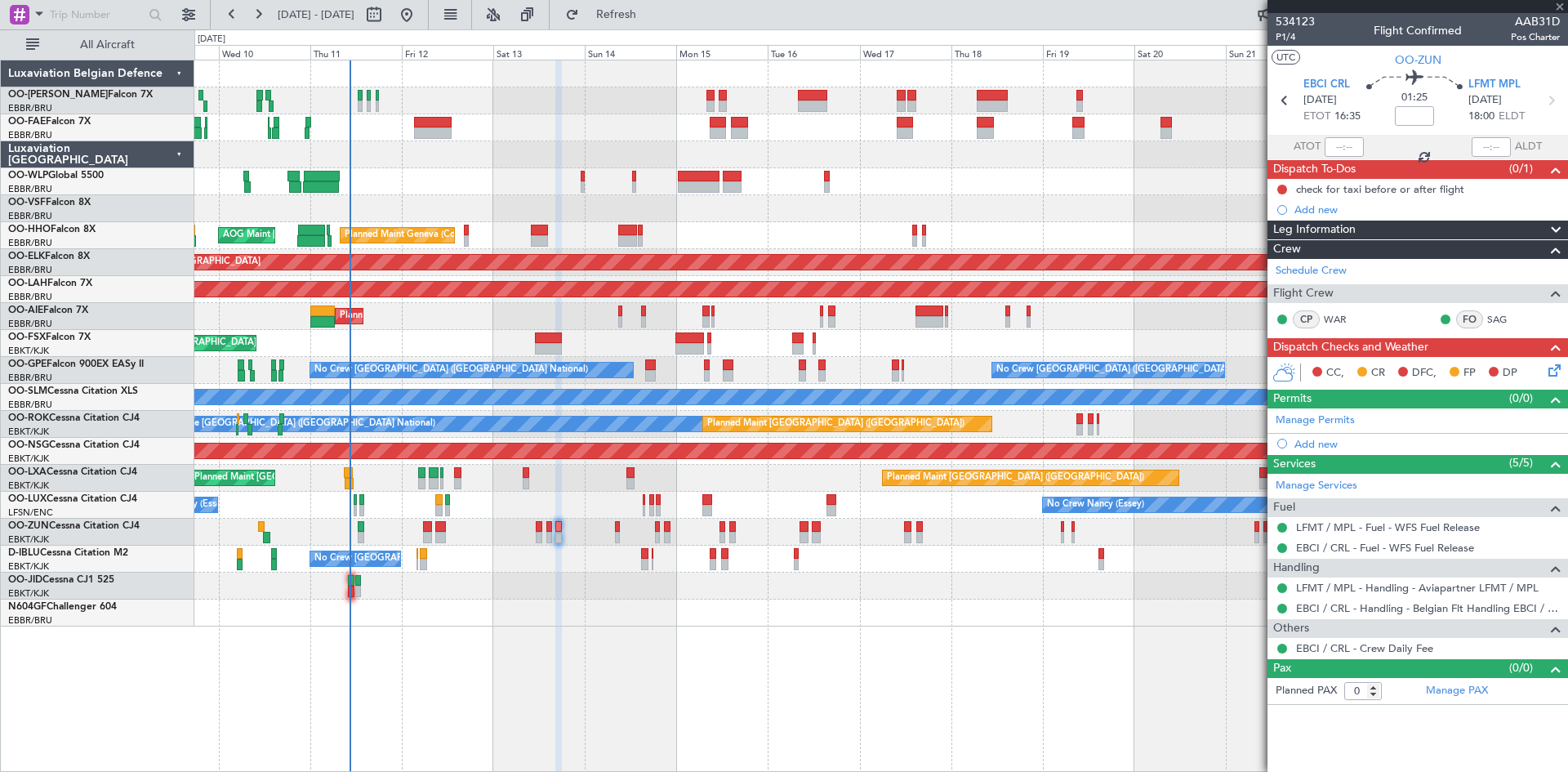
type input "6"
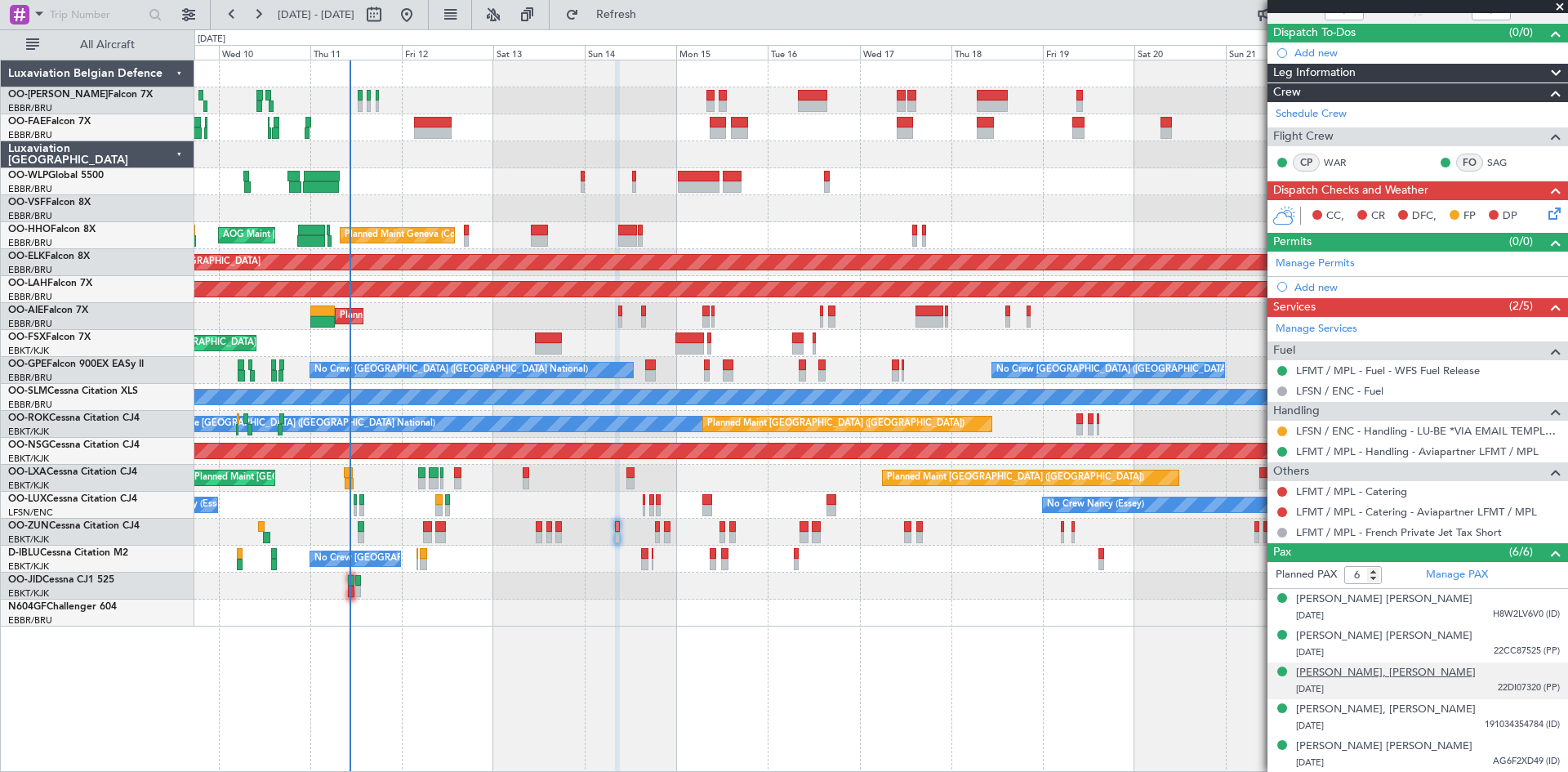
scroll to position [163, 0]
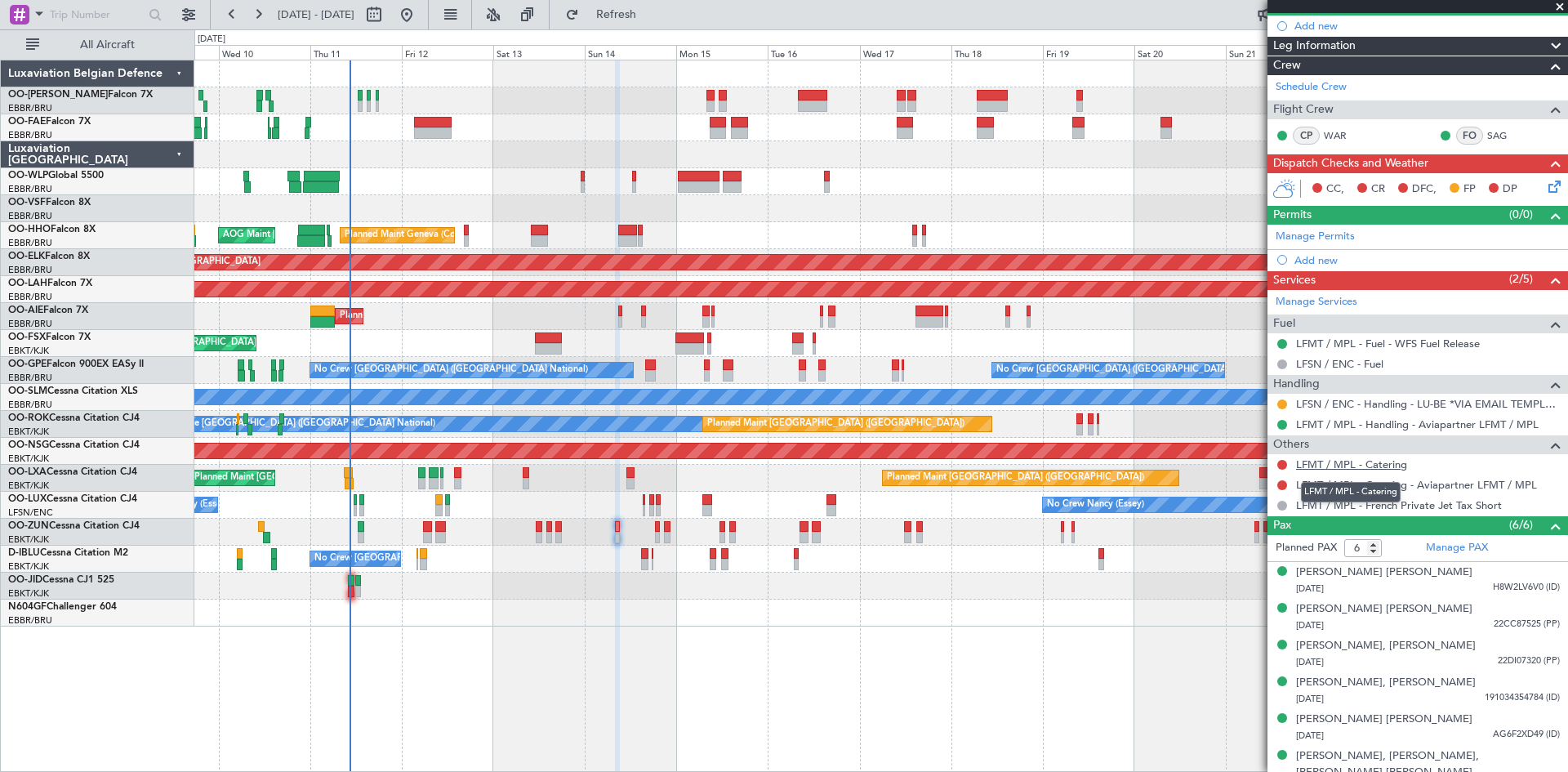
click at [1340, 463] on link "LFMT / MPL - Catering" at bounding box center [1351, 464] width 111 height 14
click at [1284, 482] on button at bounding box center [1283, 485] width 9 height 9
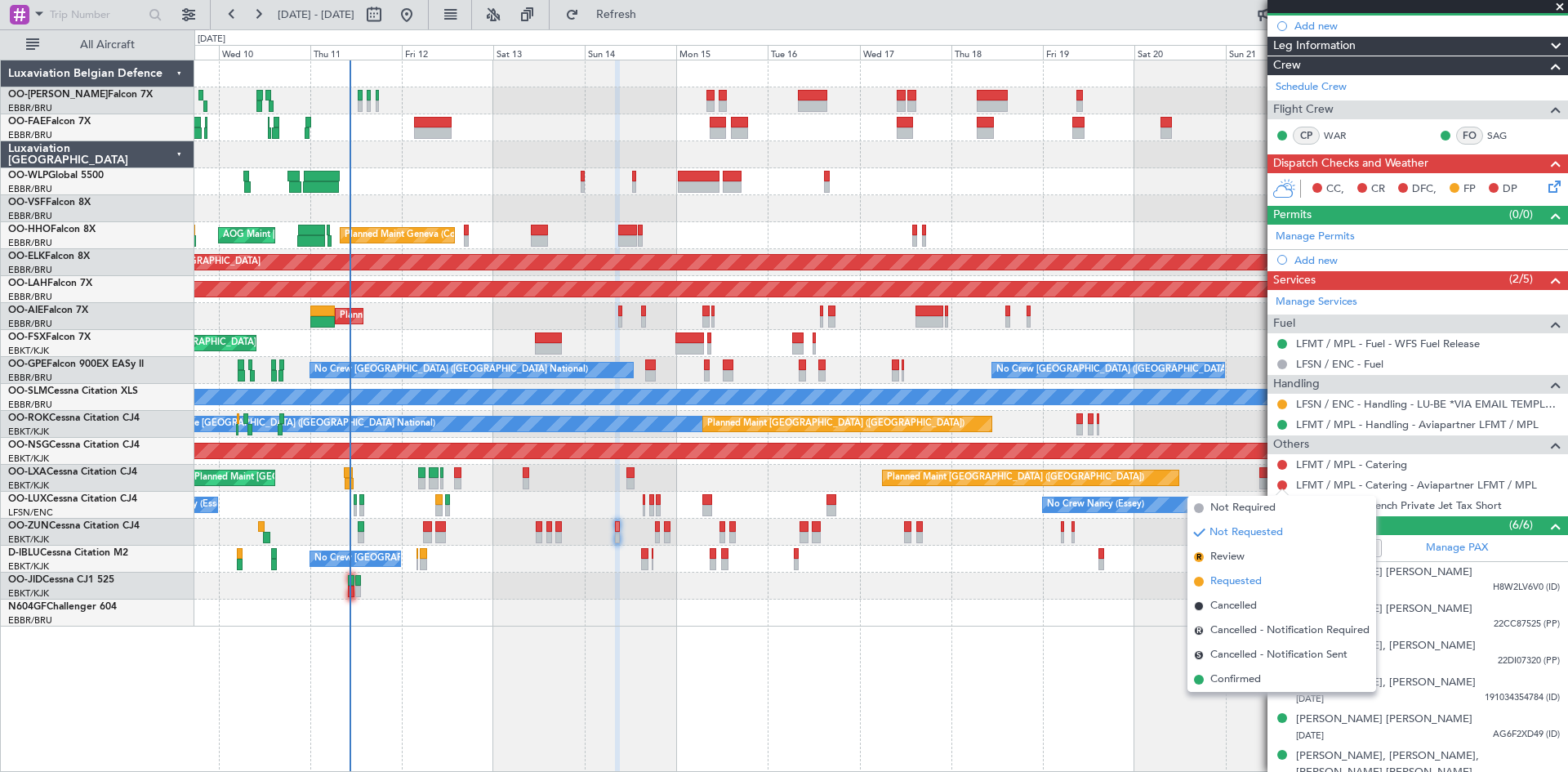
click at [1249, 578] on span "Requested" at bounding box center [1236, 581] width 51 height 16
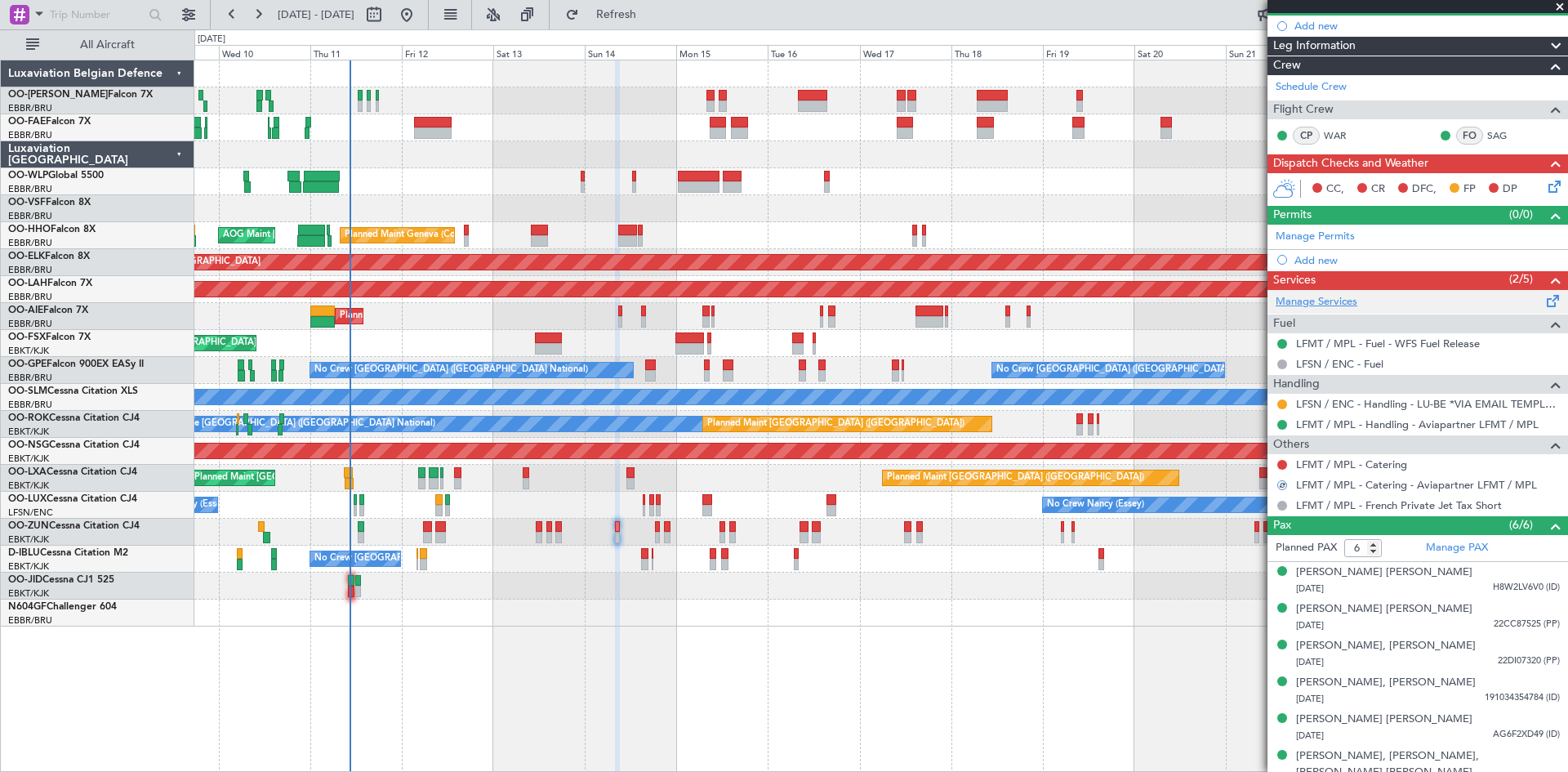
click at [1331, 299] on link "Manage Services" at bounding box center [1317, 301] width 81 height 16
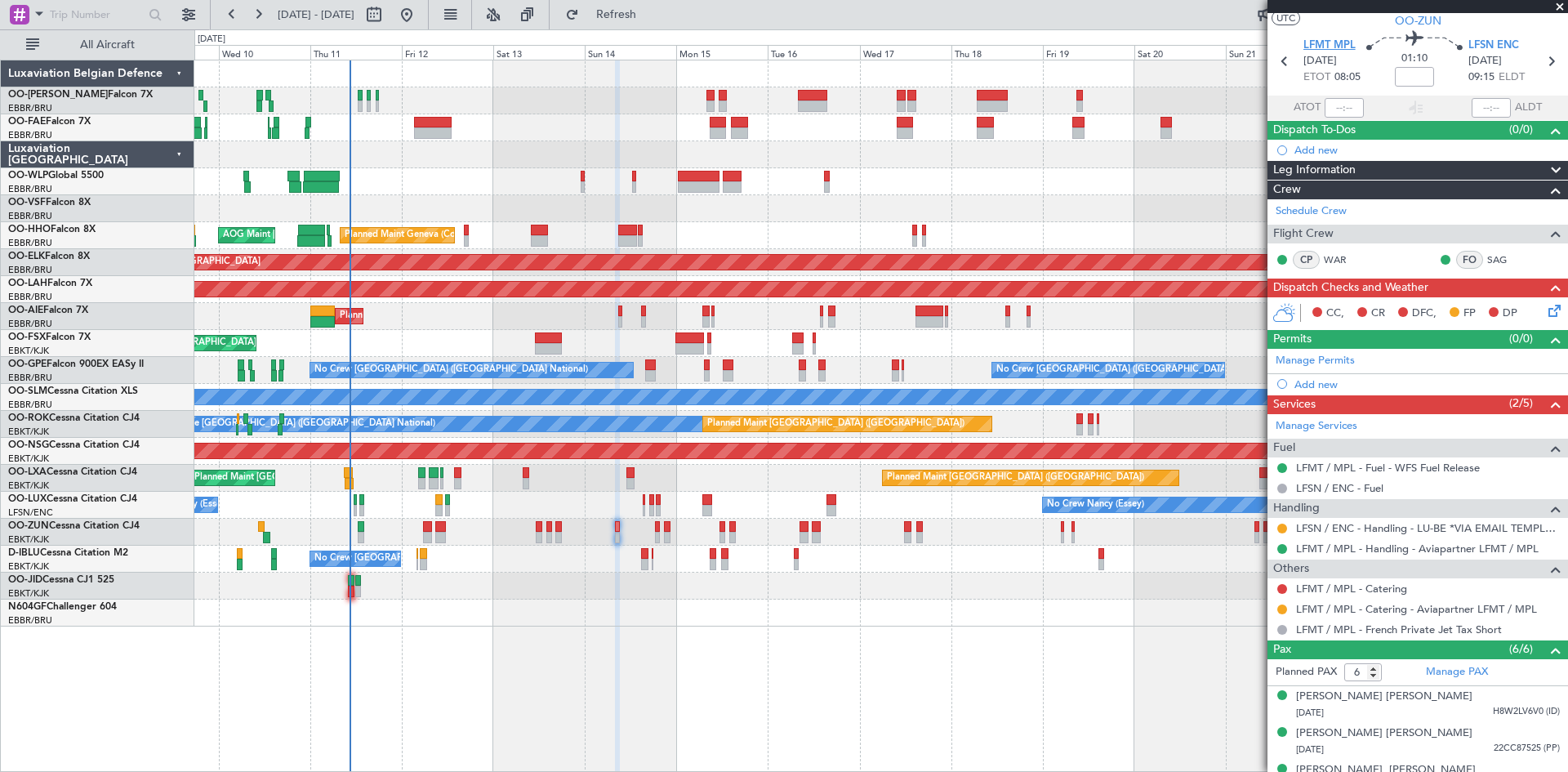
scroll to position [0, 0]
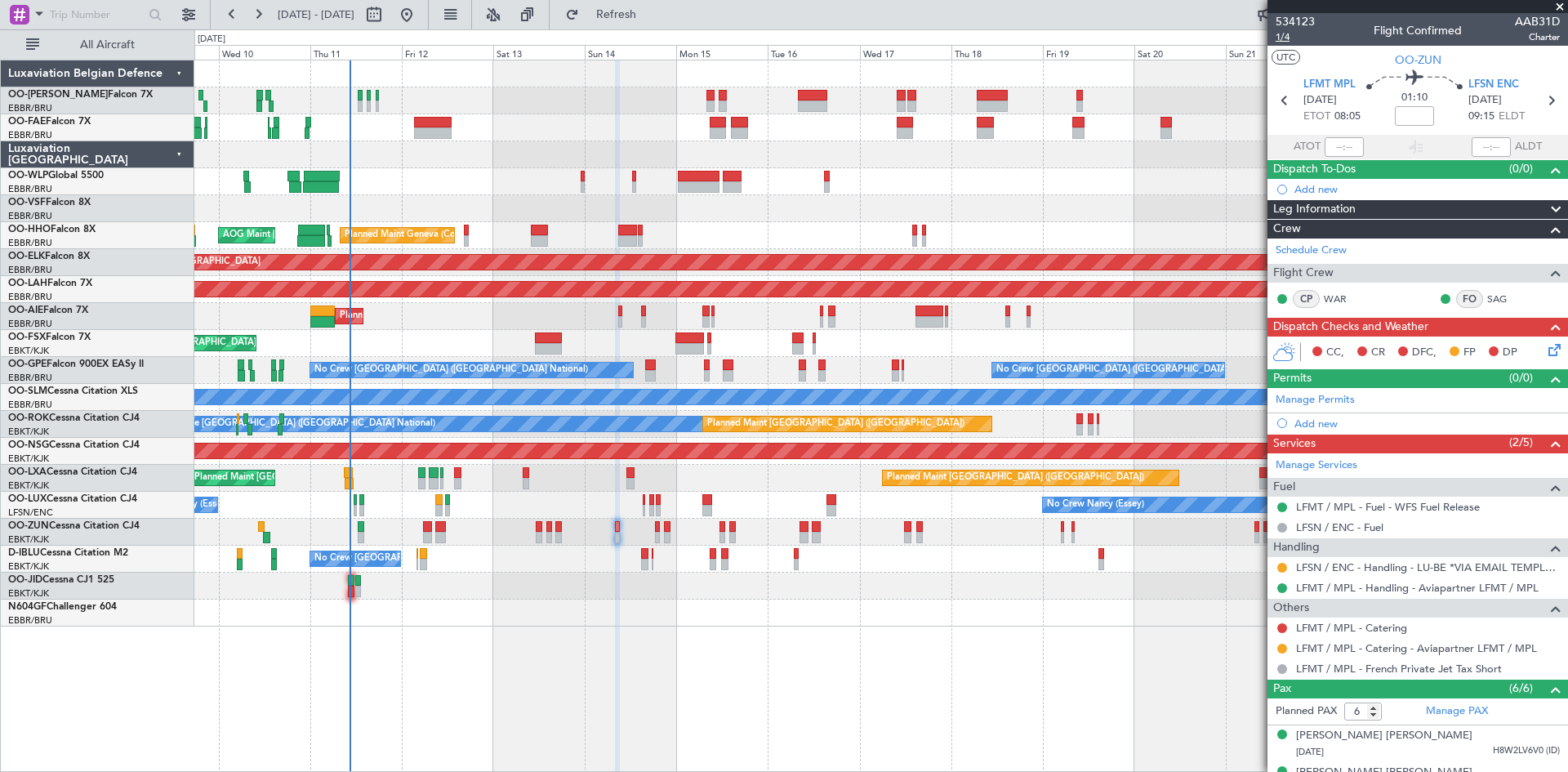
click at [1284, 39] on span "1/4" at bounding box center [1295, 37] width 39 height 14
click at [640, 20] on span "Refresh" at bounding box center [617, 14] width 68 height 11
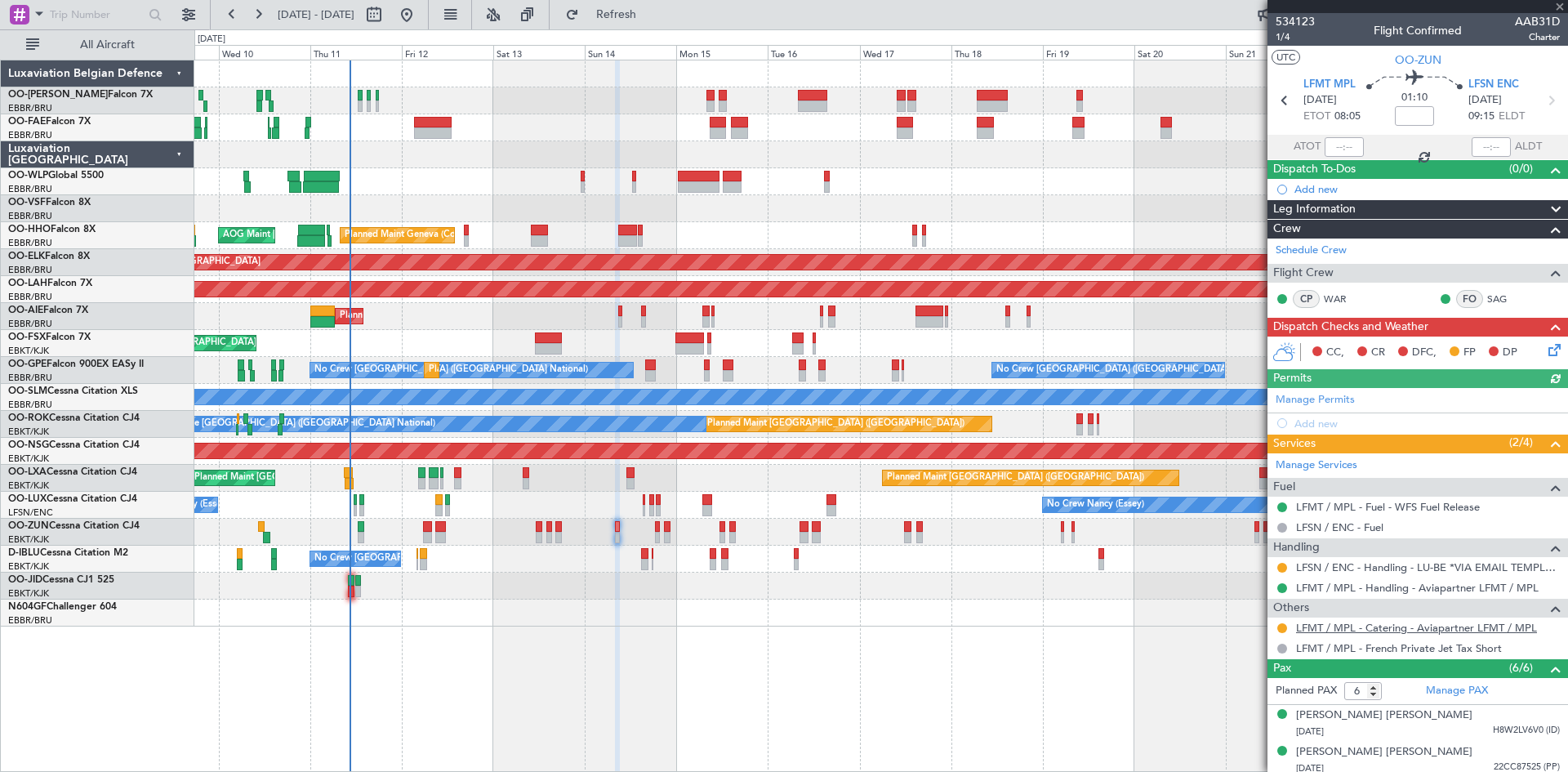
click at [1376, 629] on link "LFMT / MPL - Catering - Aviapartner LFMT / MPL" at bounding box center [1416, 627] width 241 height 14
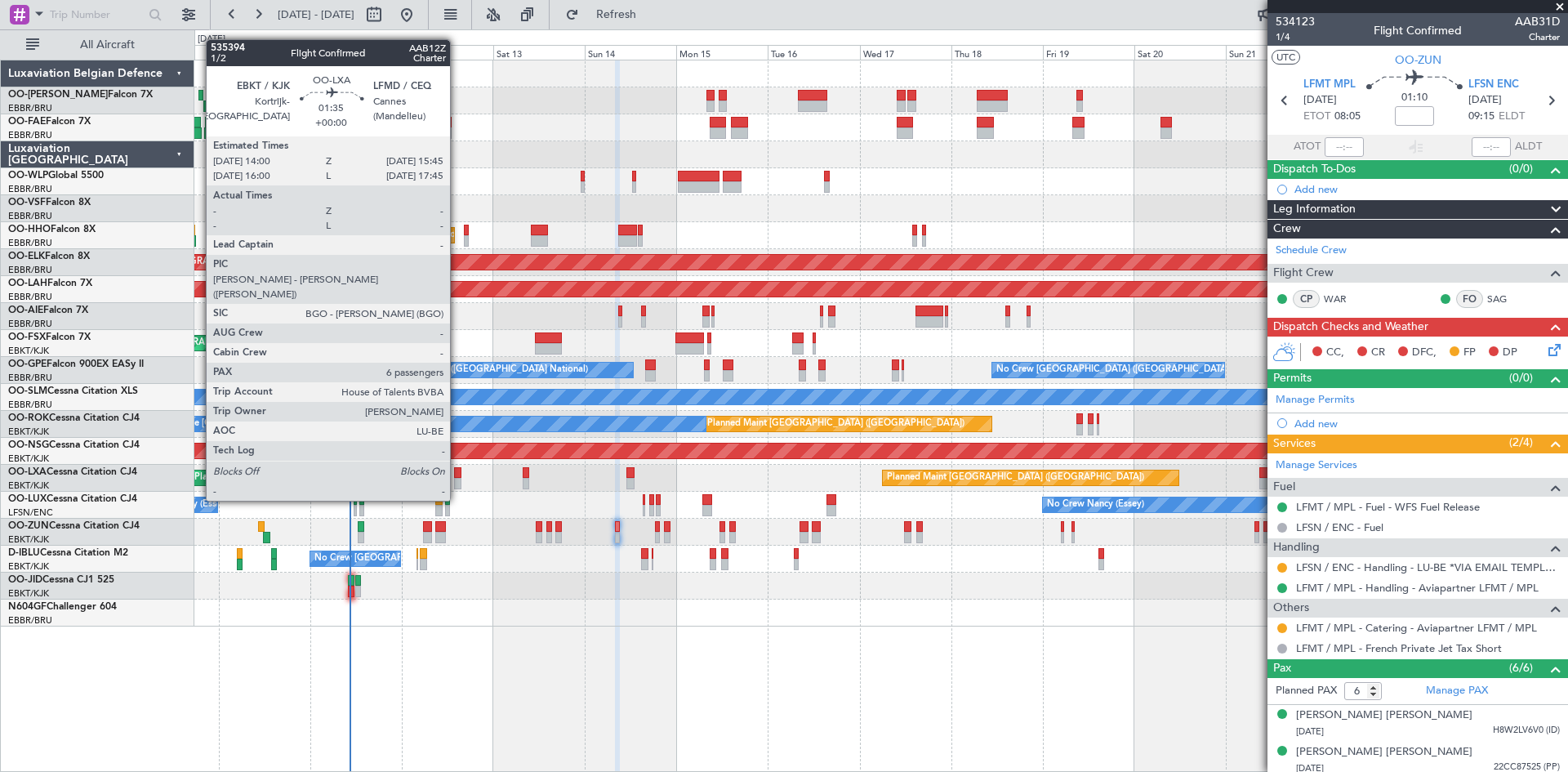
click at [458, 470] on div at bounding box center [458, 473] width 8 height 11
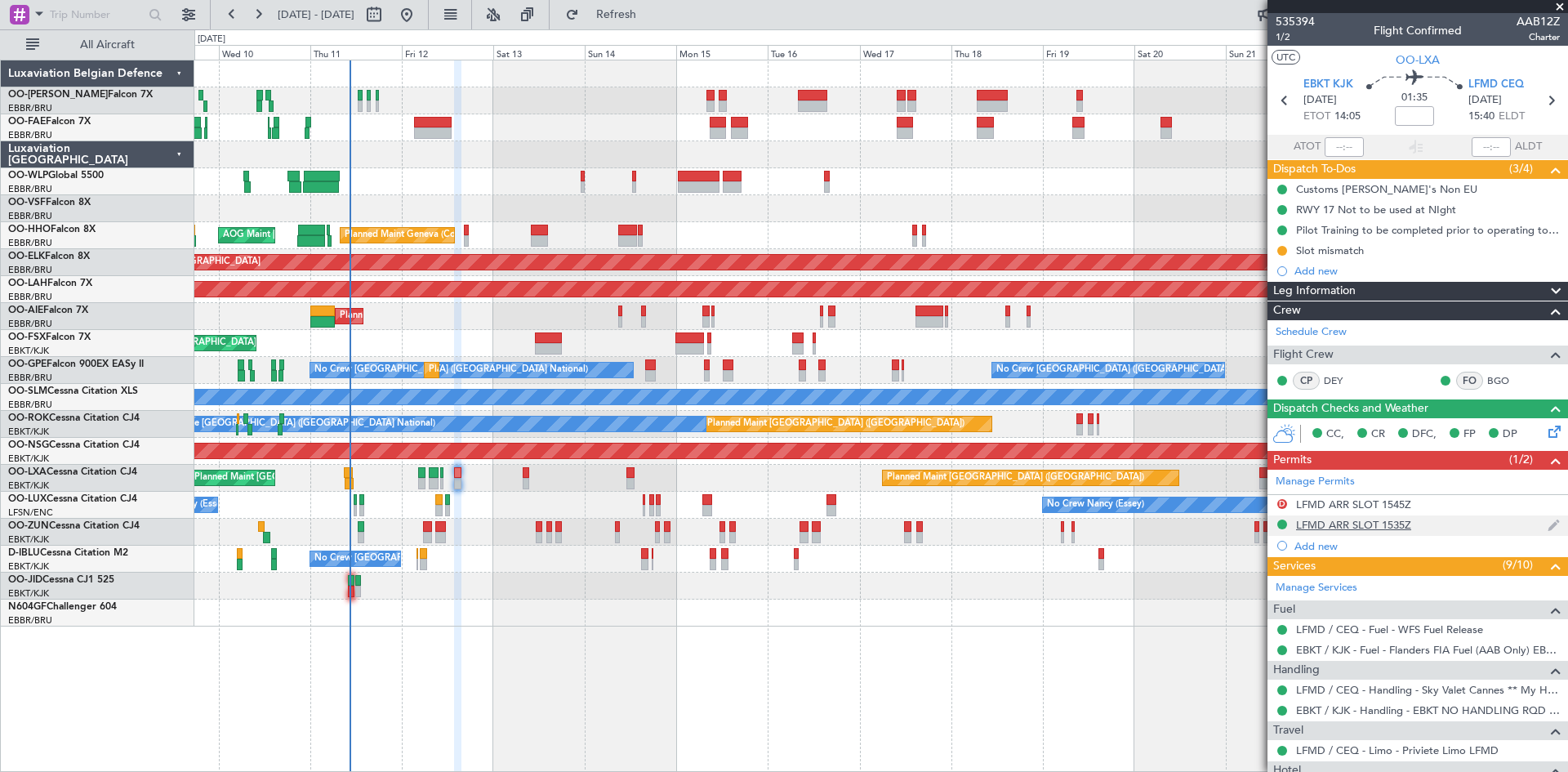
click at [1313, 529] on div "LFMD ARR SLOT 1535Z" at bounding box center [1354, 525] width 116 height 14
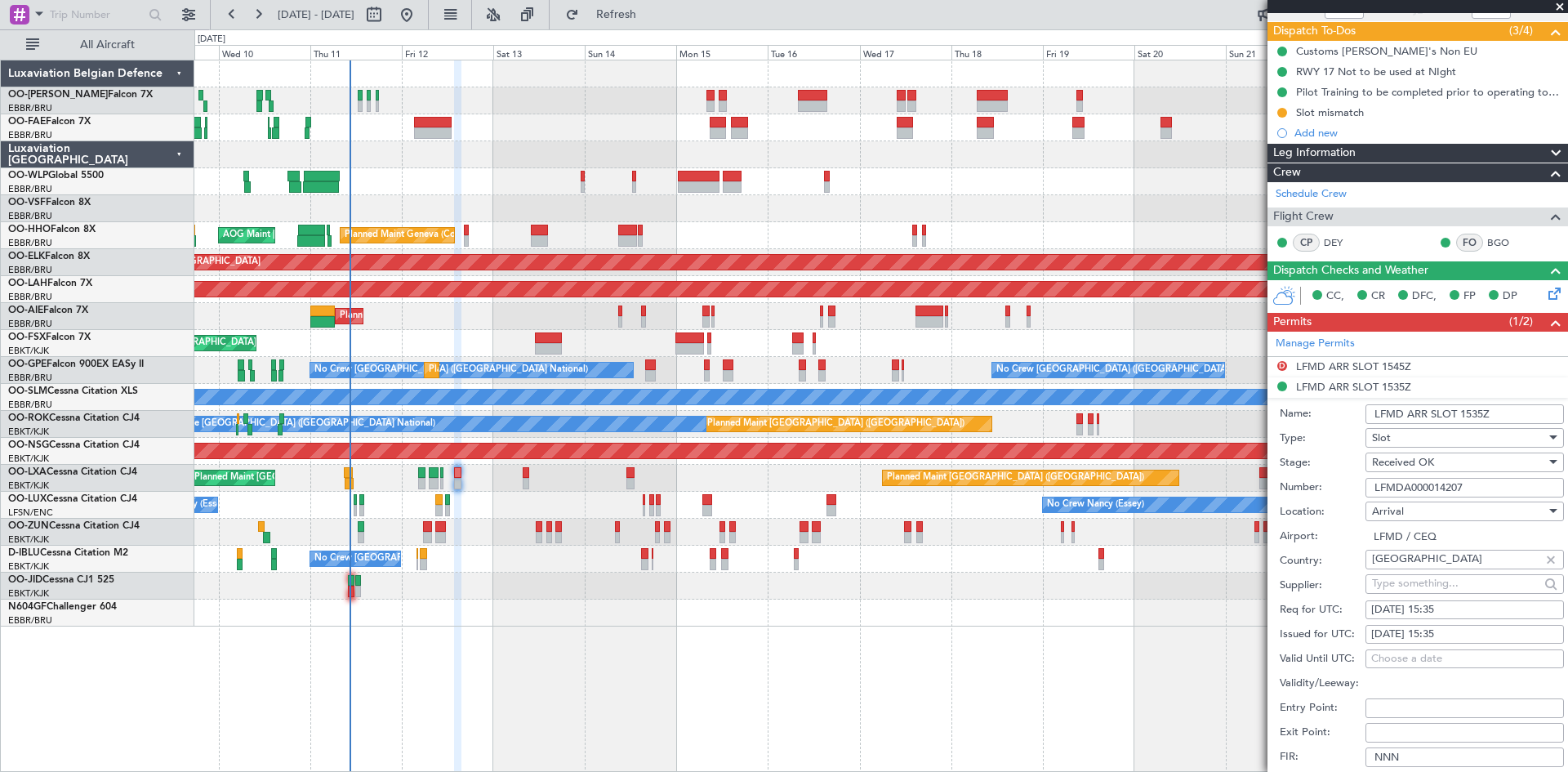
scroll to position [327, 0]
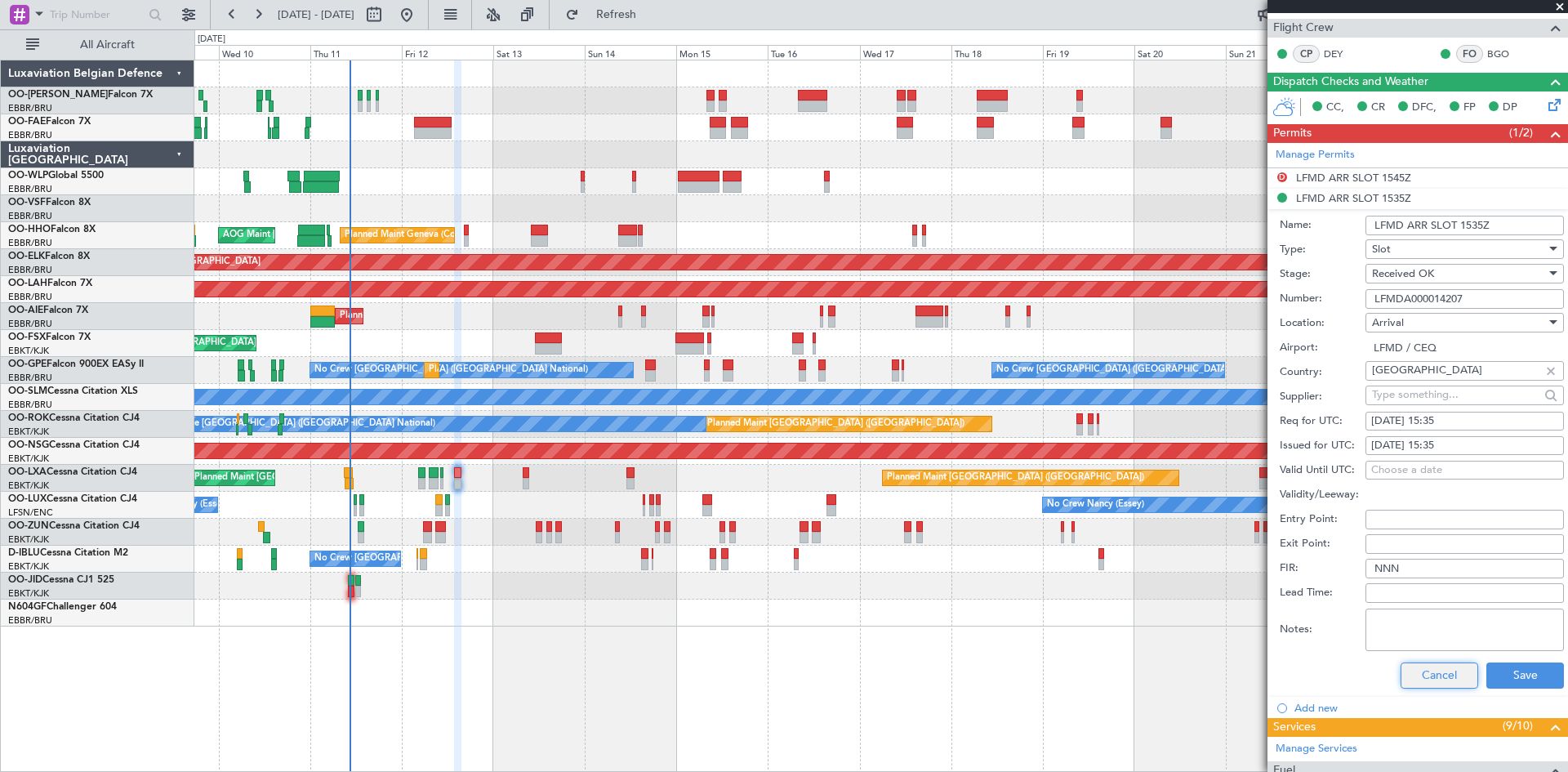
click at [1401, 667] on button "Cancel" at bounding box center [1440, 675] width 78 height 27
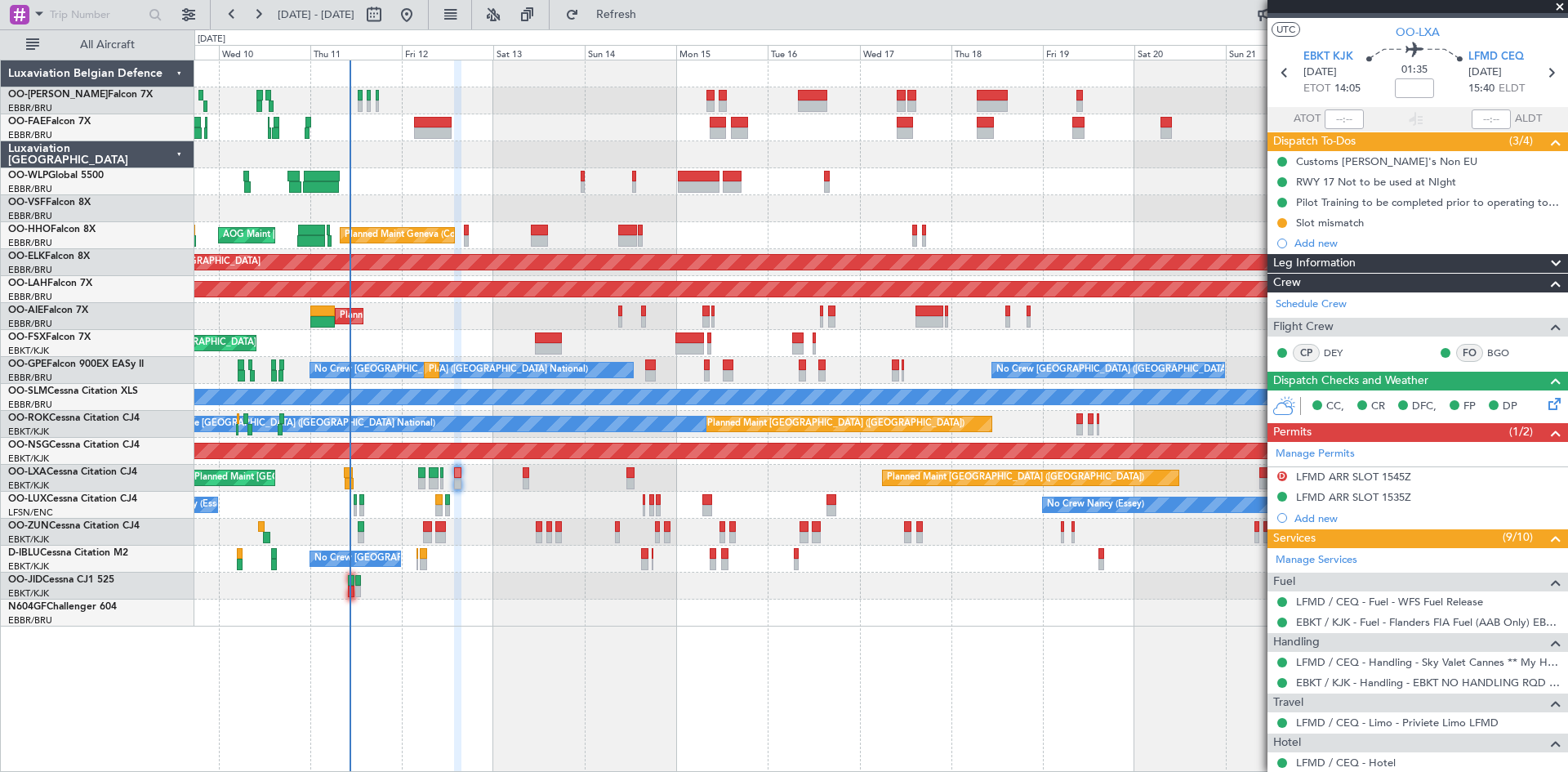
scroll to position [0, 0]
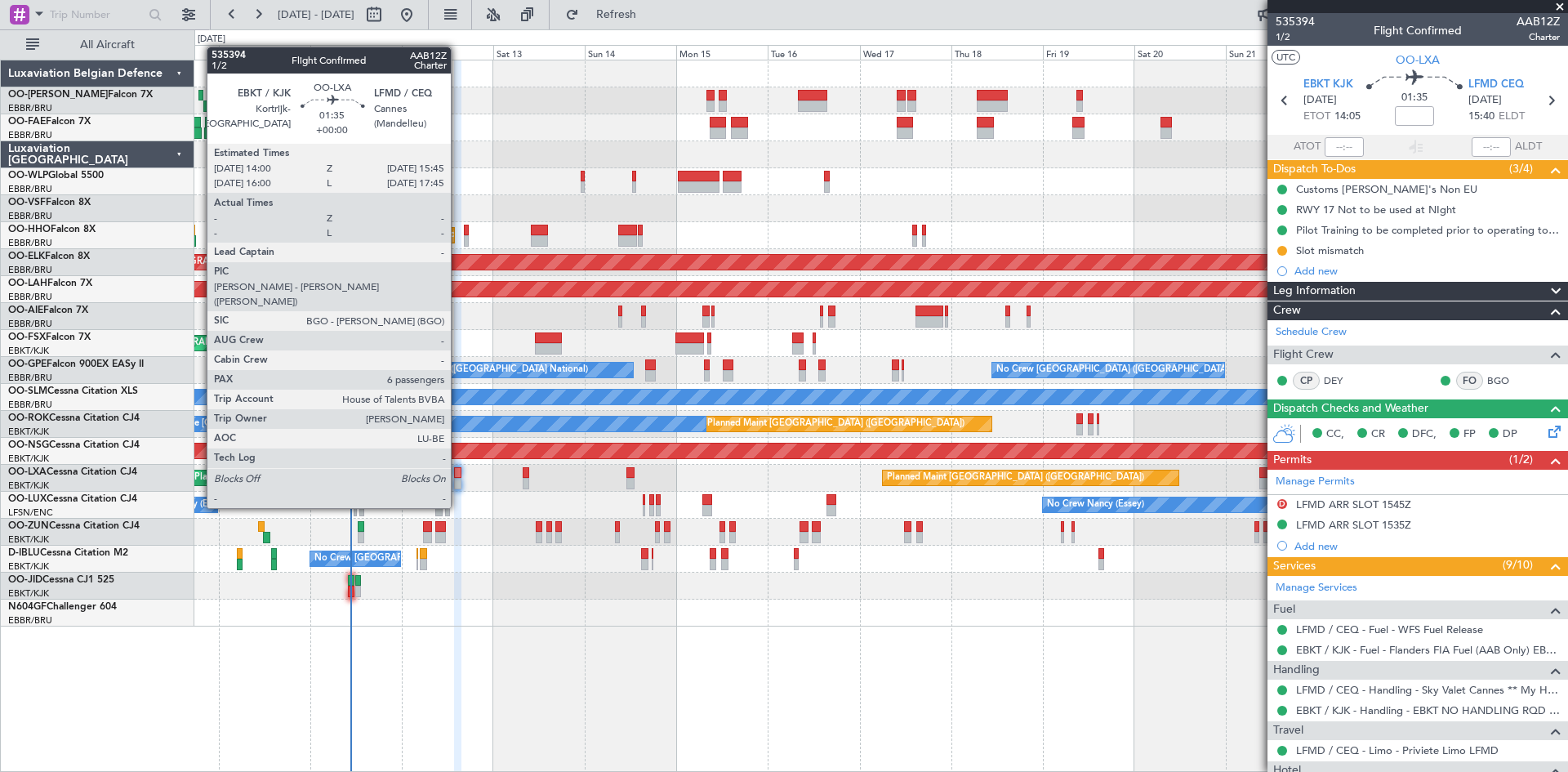
click at [459, 477] on div at bounding box center [458, 473] width 8 height 11
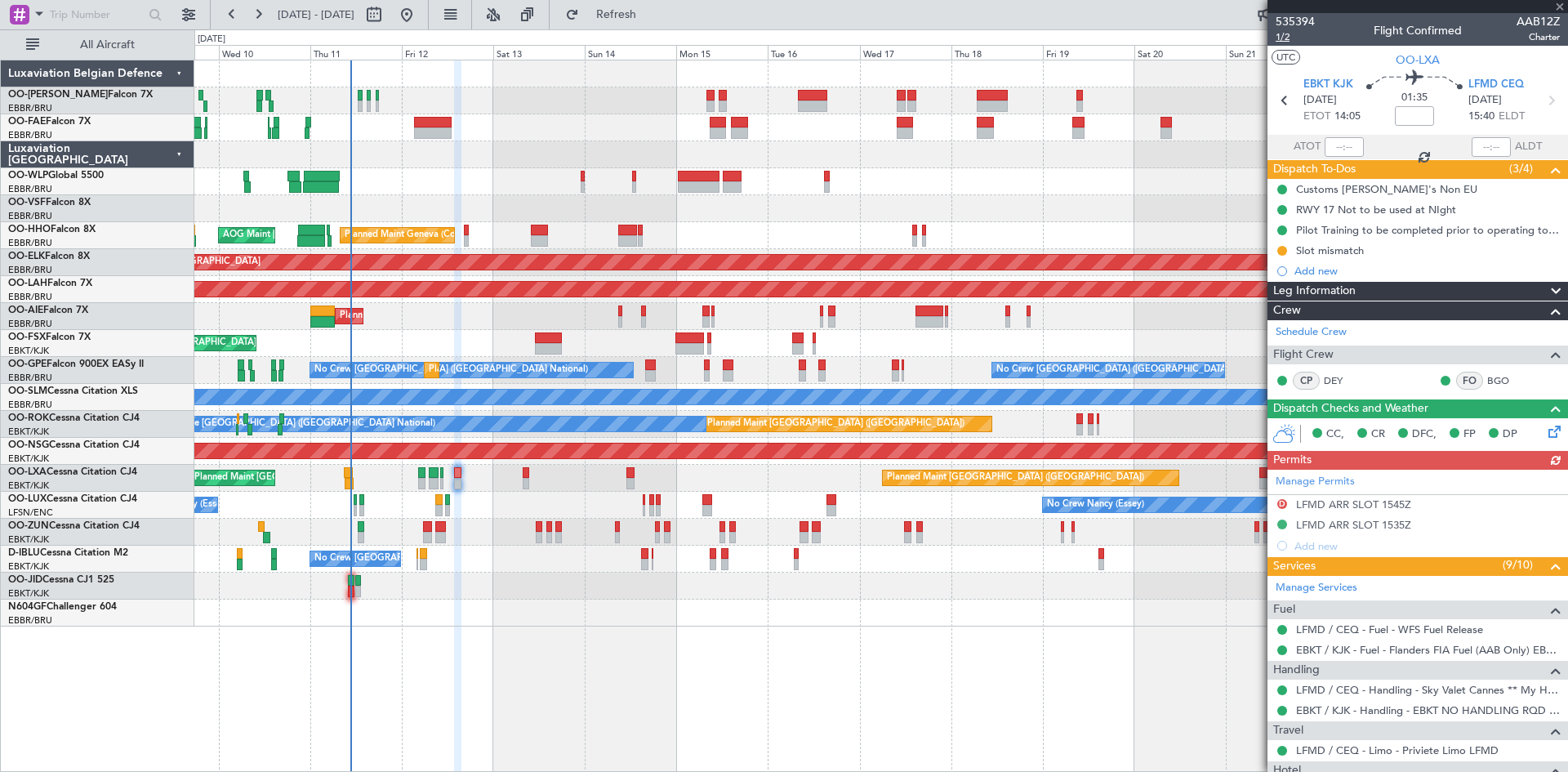
click at [1286, 39] on span "1/2" at bounding box center [1295, 37] width 39 height 14
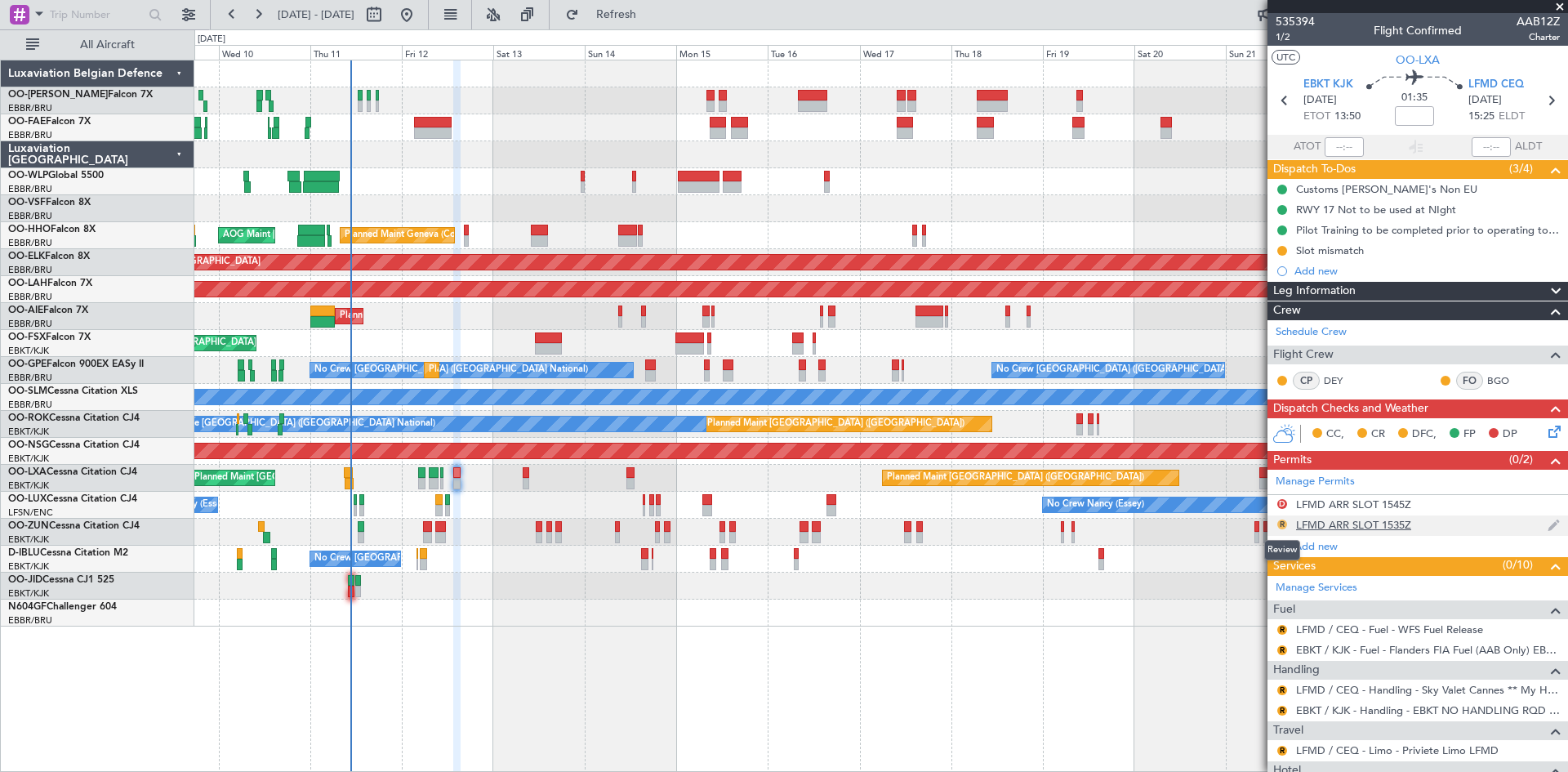
click at [1282, 524] on button "R" at bounding box center [1283, 524] width 9 height 9
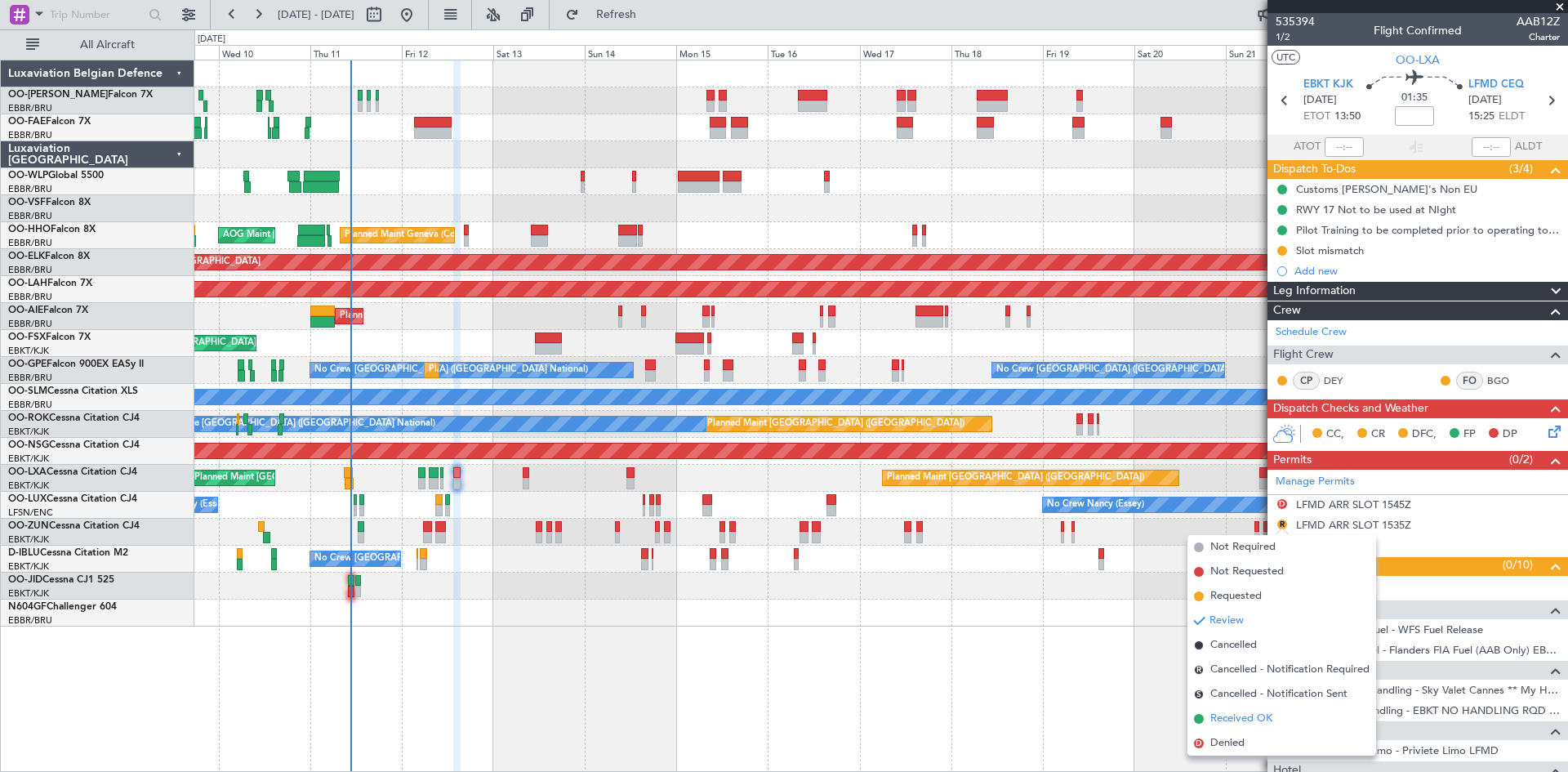
click at [1249, 718] on span "Received OK" at bounding box center [1242, 718] width 63 height 16
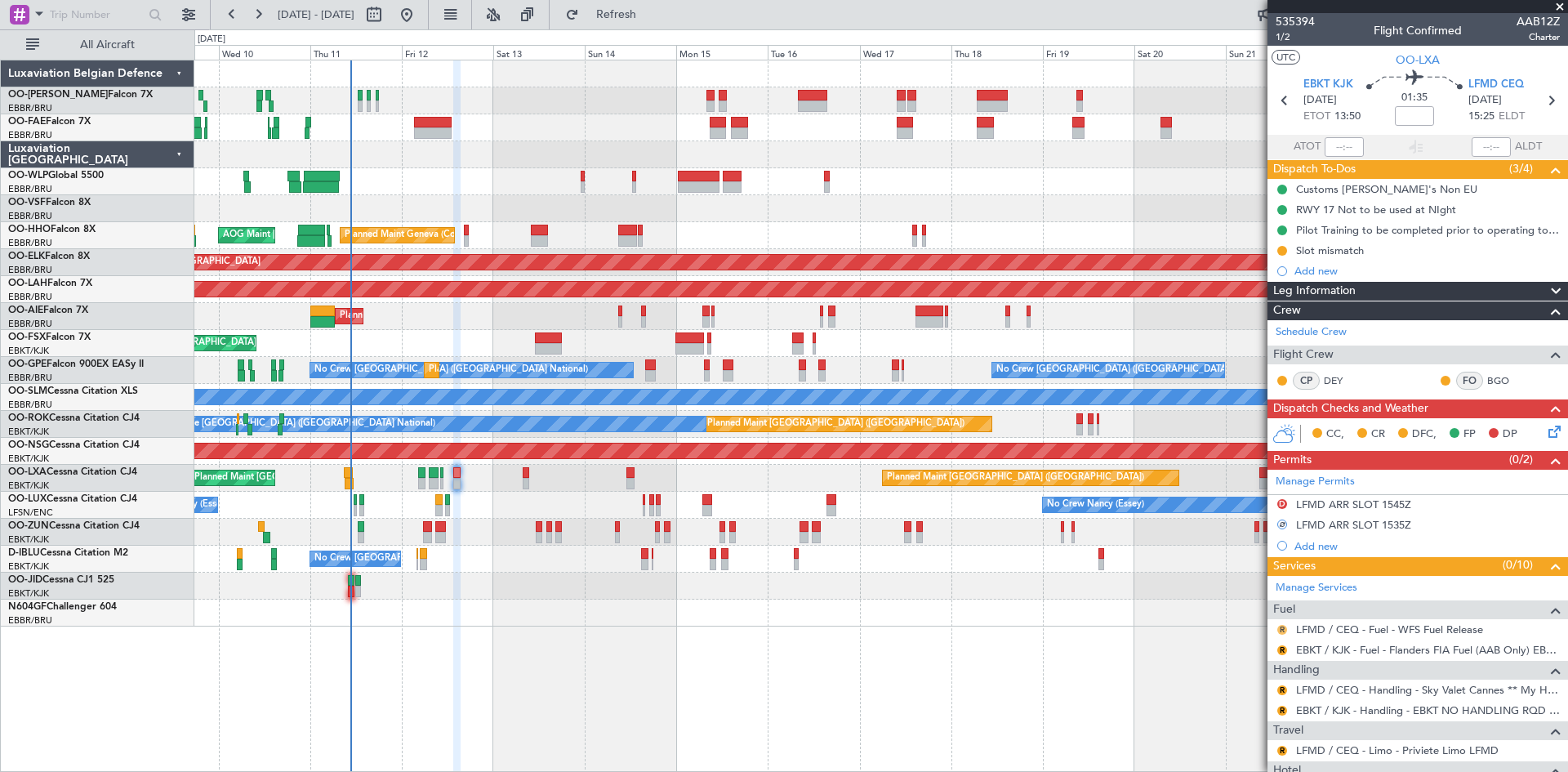
click at [1280, 631] on button "R" at bounding box center [1283, 630] width 9 height 9
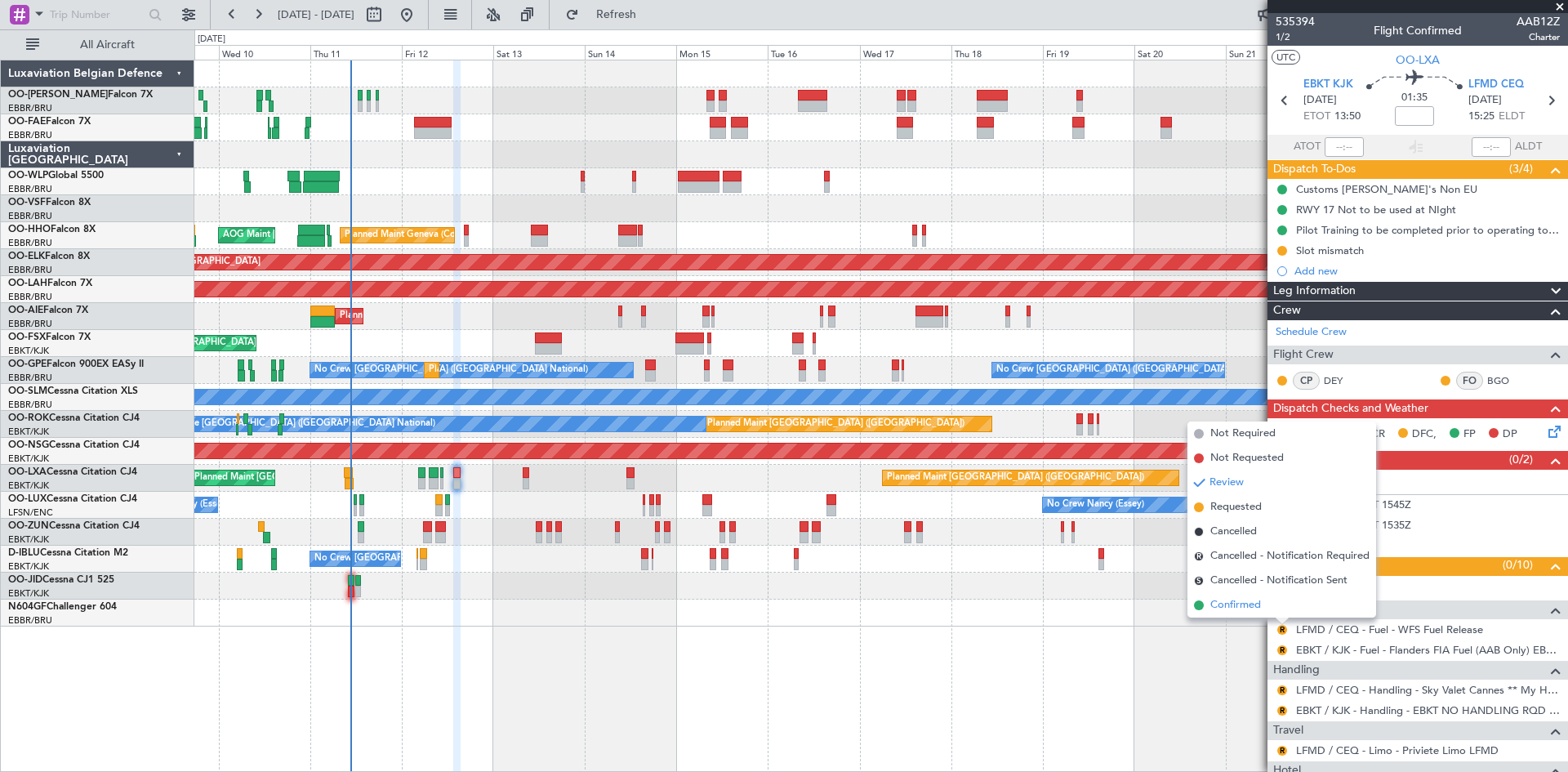
click at [1262, 605] on li "Confirmed" at bounding box center [1282, 605] width 189 height 25
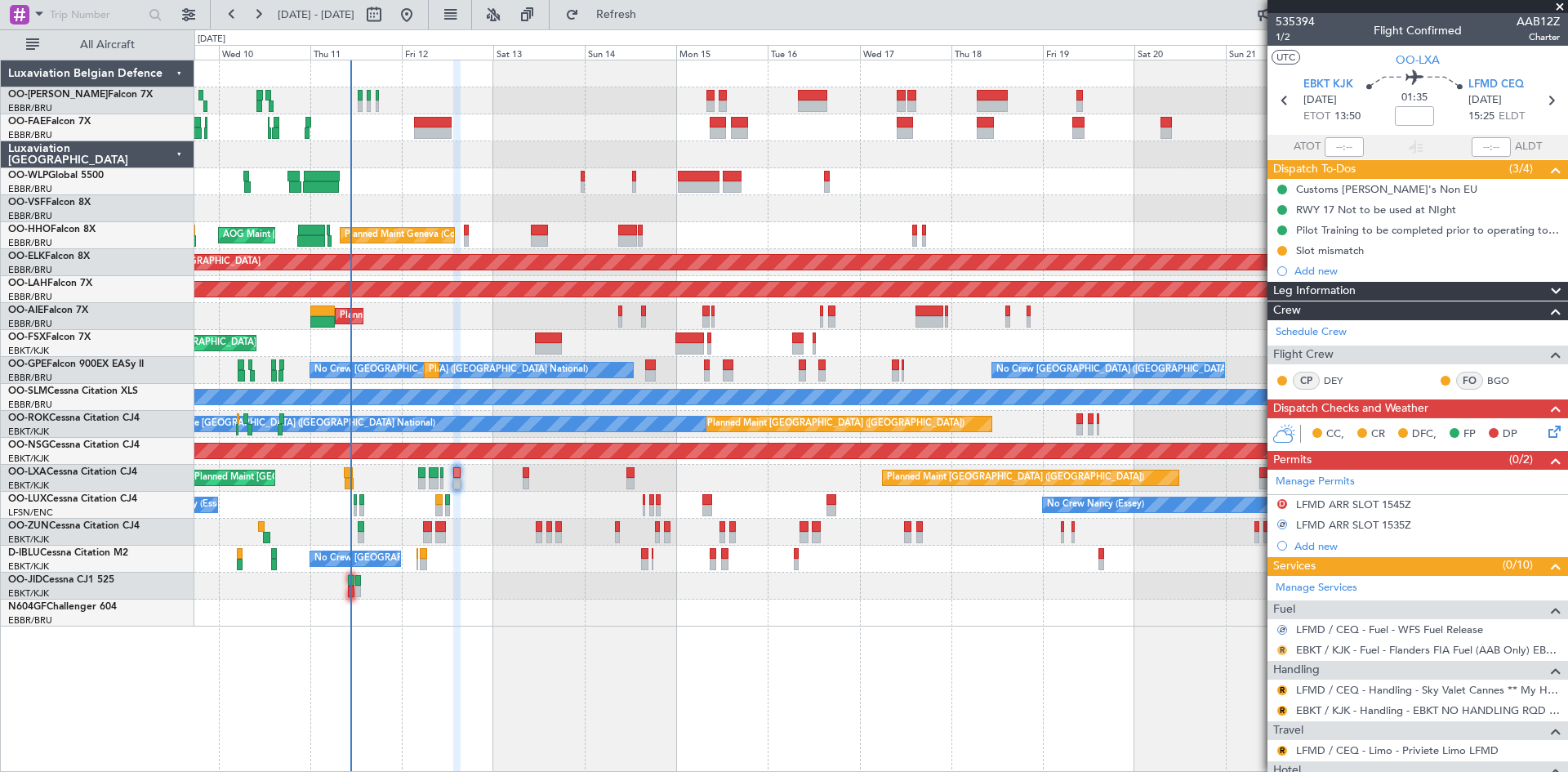
click at [1284, 649] on button "R" at bounding box center [1283, 650] width 9 height 9
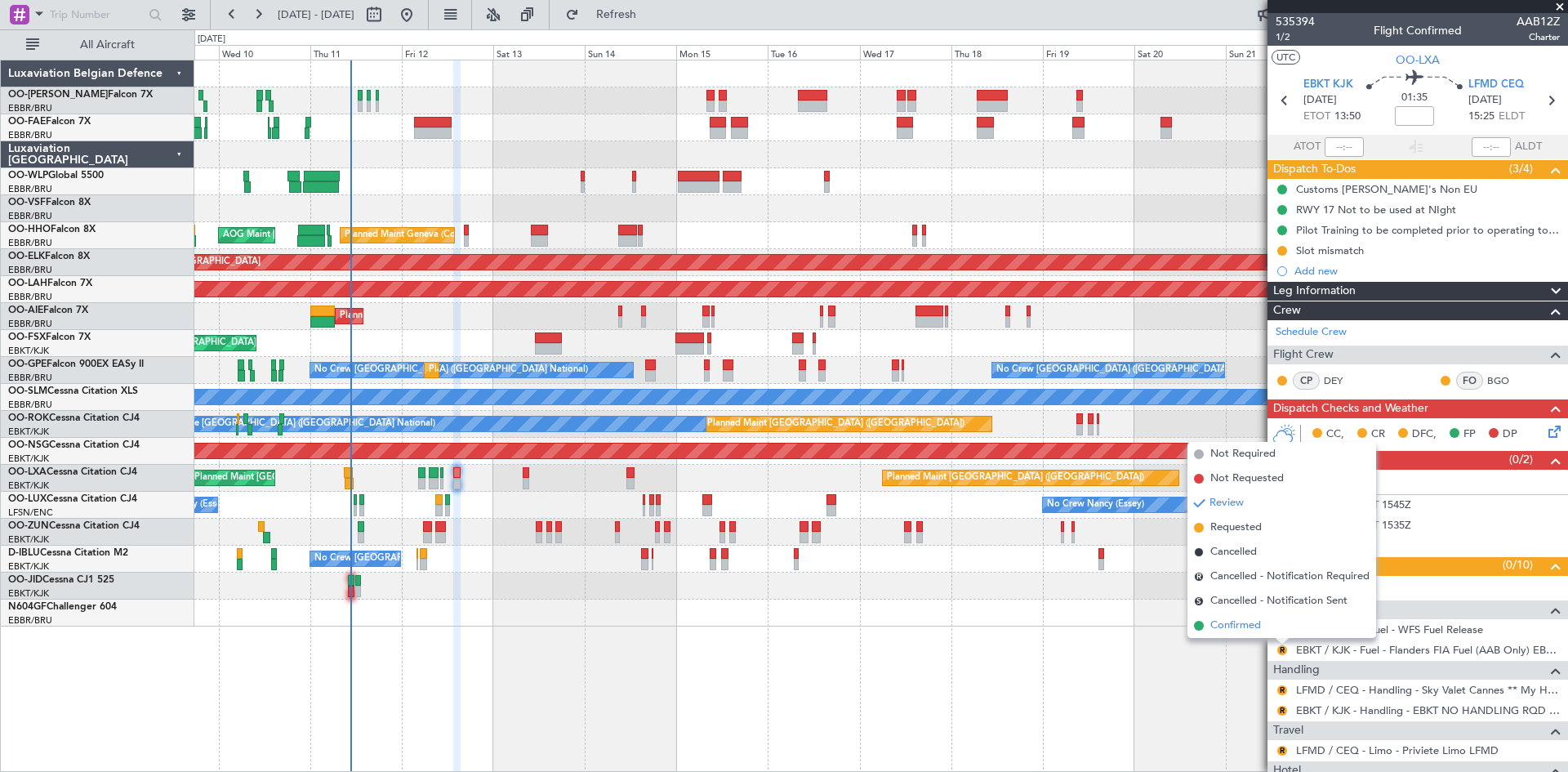
click at [1260, 621] on span "Confirmed" at bounding box center [1235, 625] width 50 height 16
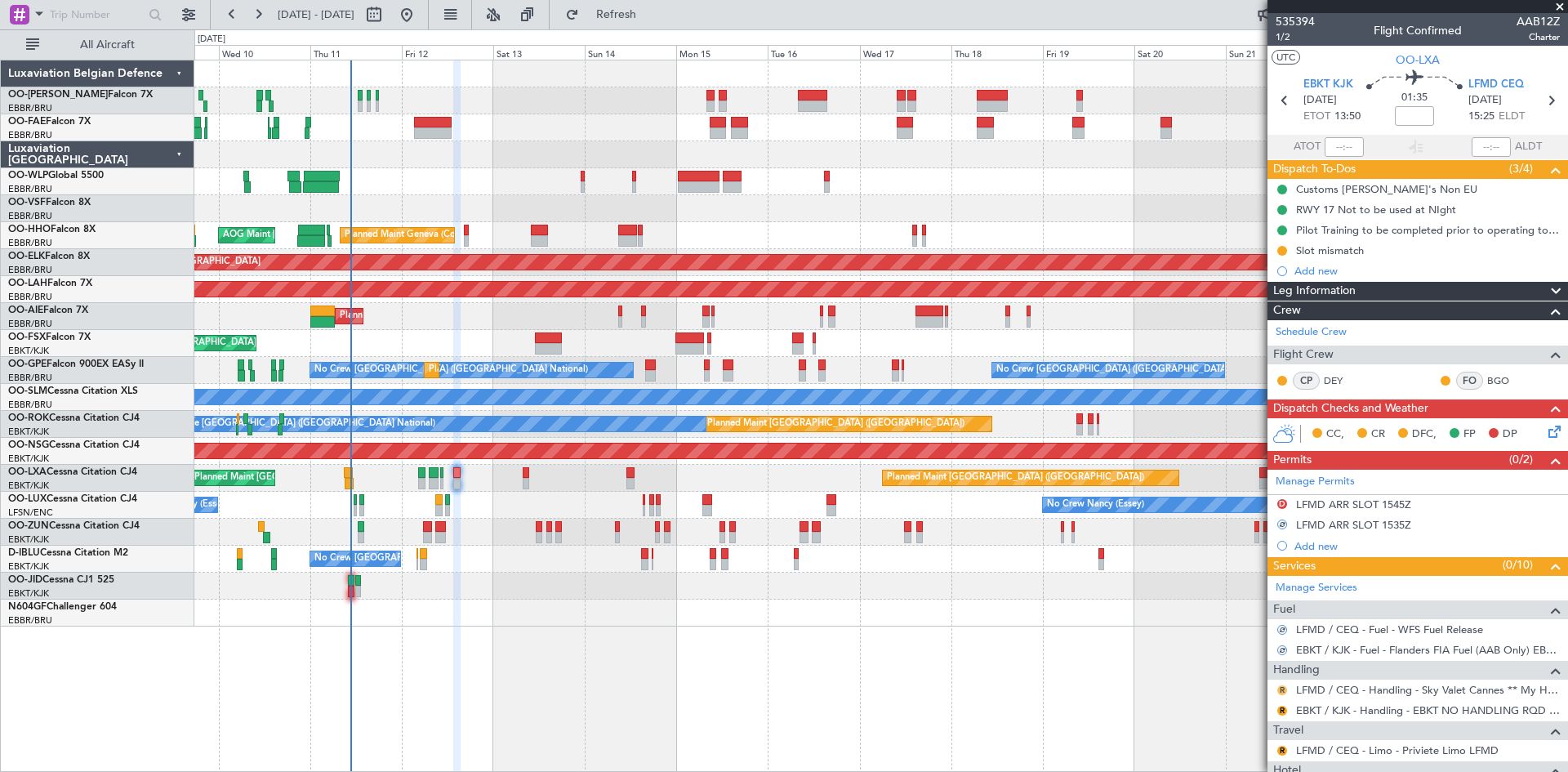
click at [1282, 689] on button "R" at bounding box center [1283, 690] width 9 height 9
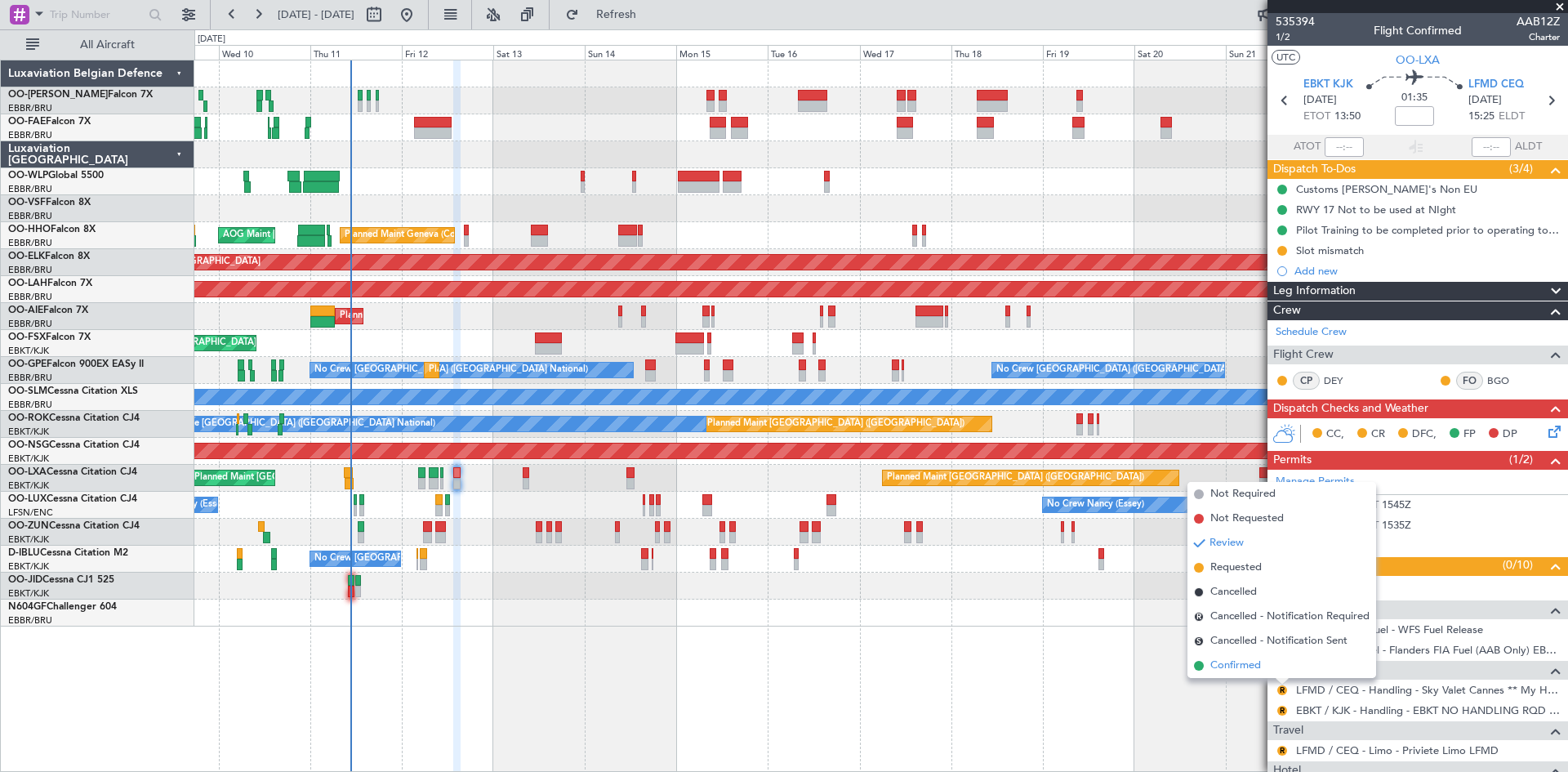
click at [1270, 665] on li "Confirmed" at bounding box center [1282, 666] width 189 height 25
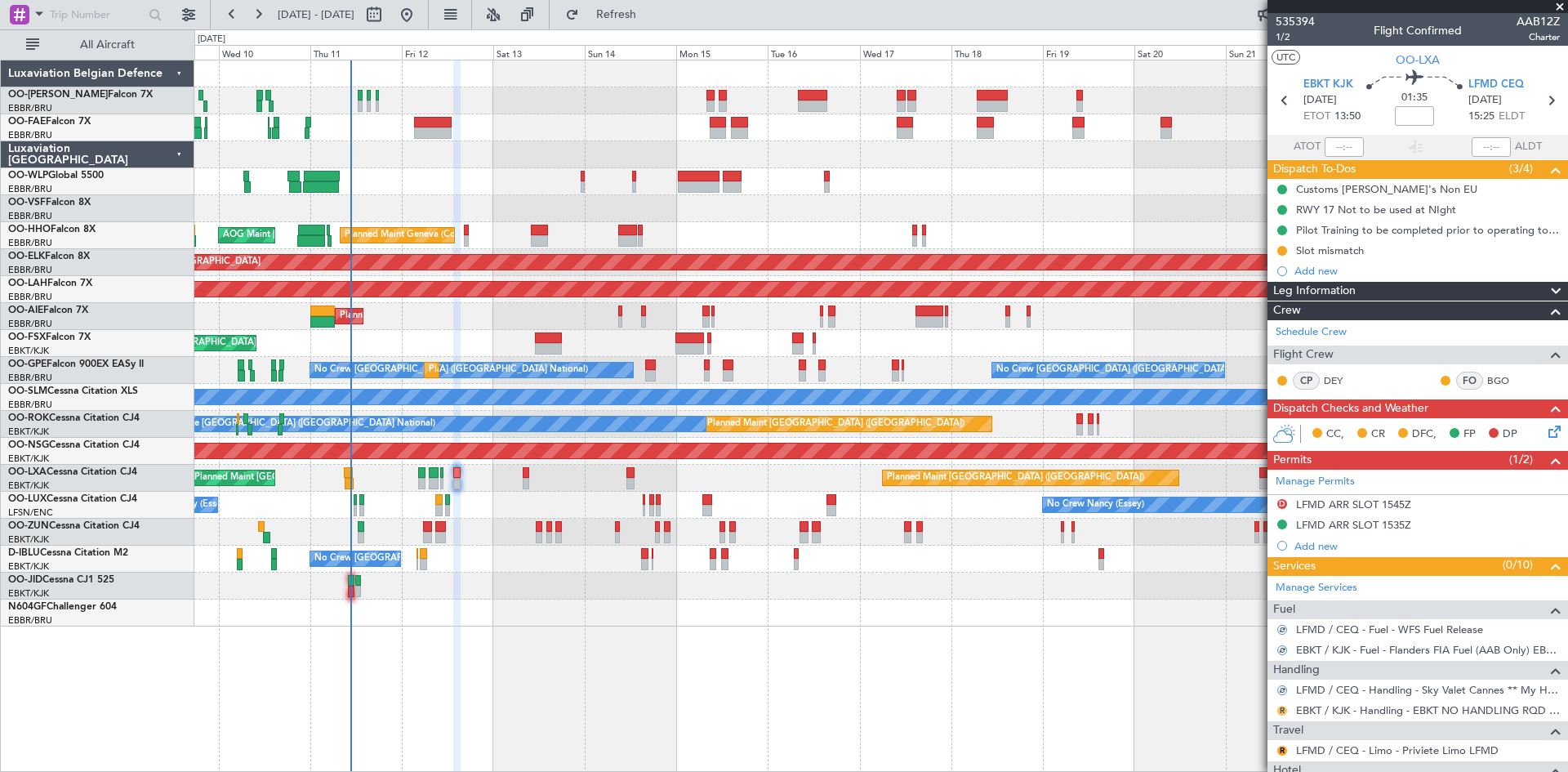
click at [1281, 709] on button "R" at bounding box center [1283, 710] width 9 height 9
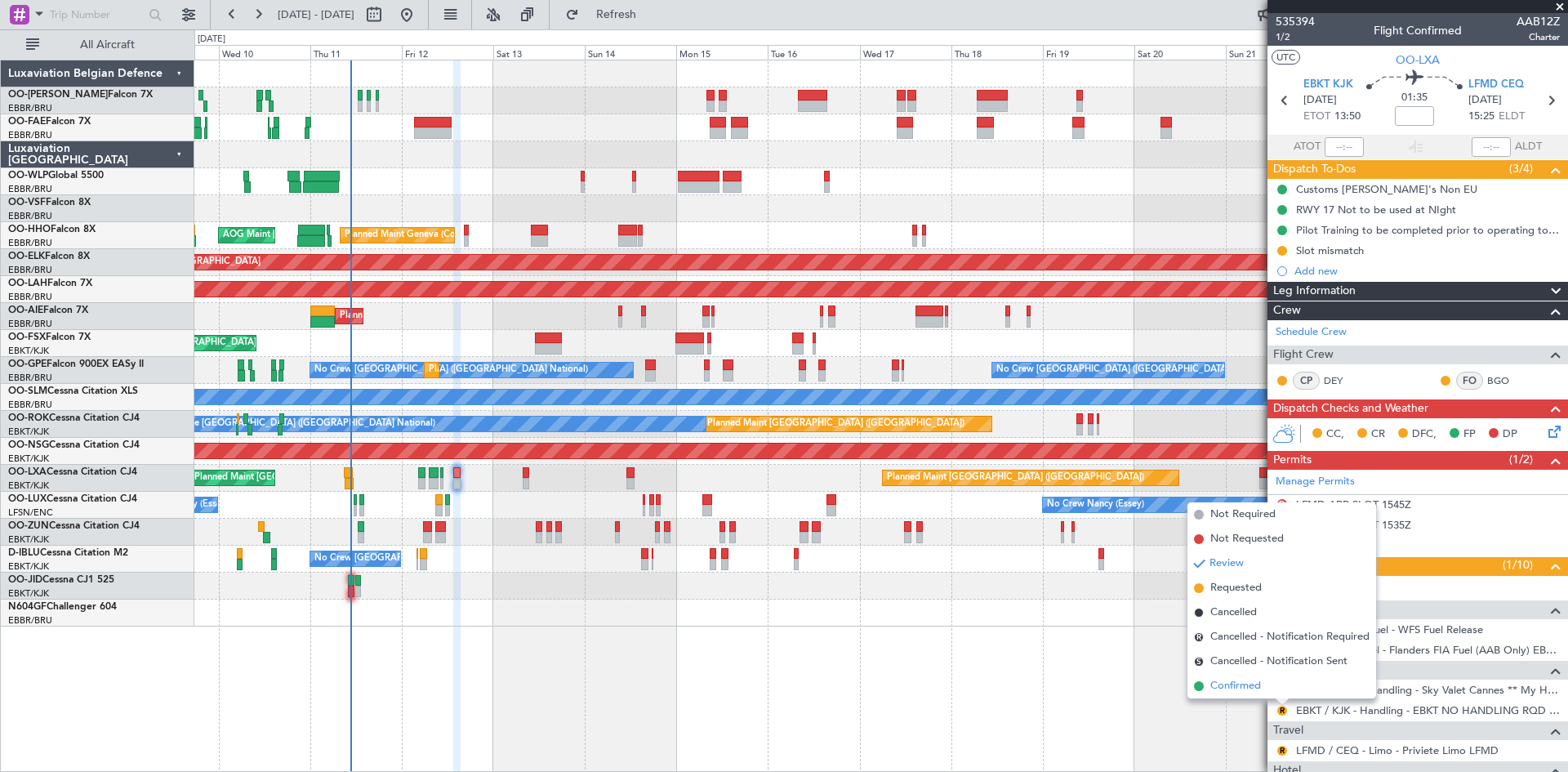
click at [1263, 684] on li "Confirmed" at bounding box center [1282, 686] width 189 height 25
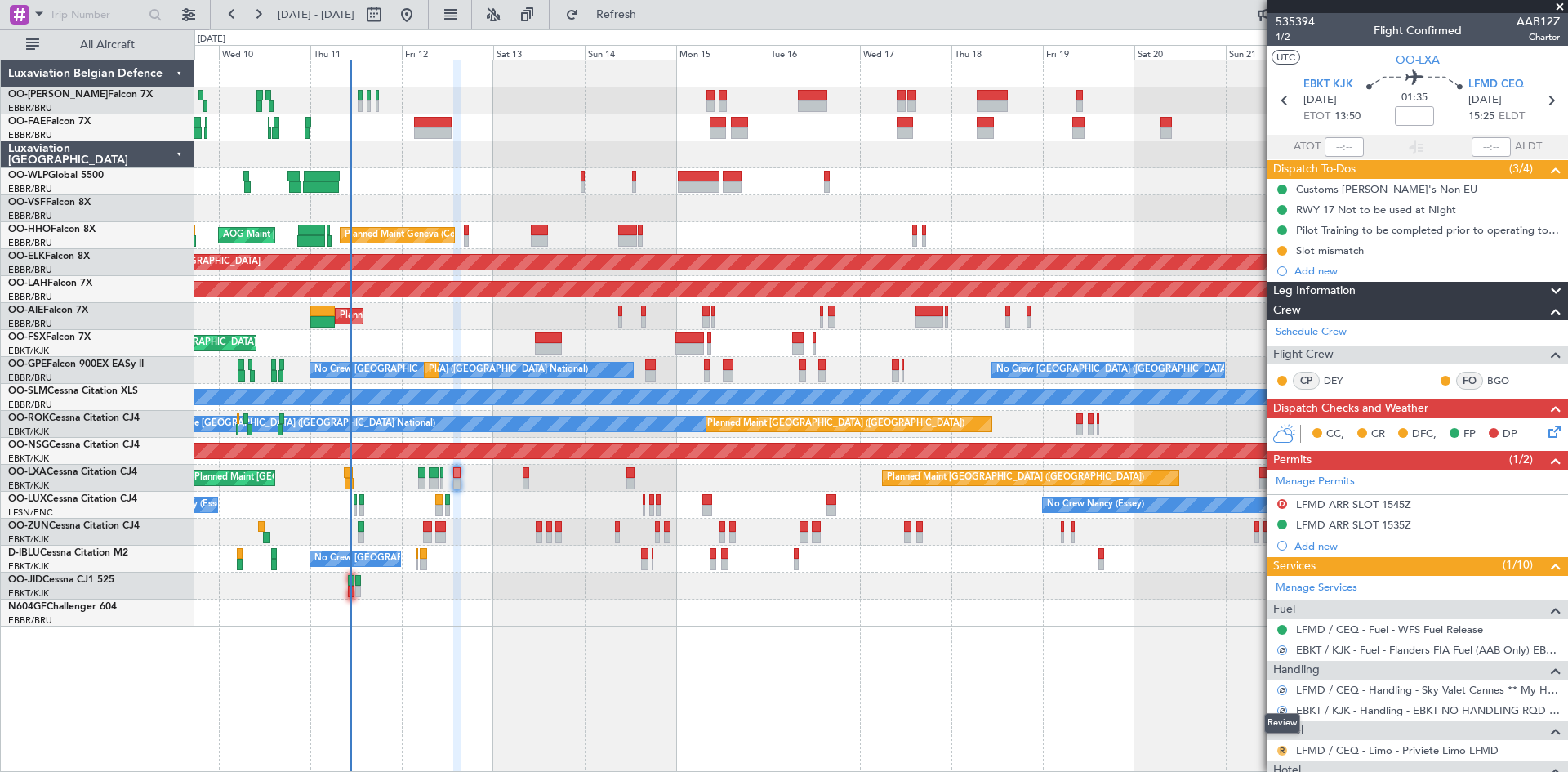
click at [1283, 748] on button "R" at bounding box center [1283, 750] width 9 height 9
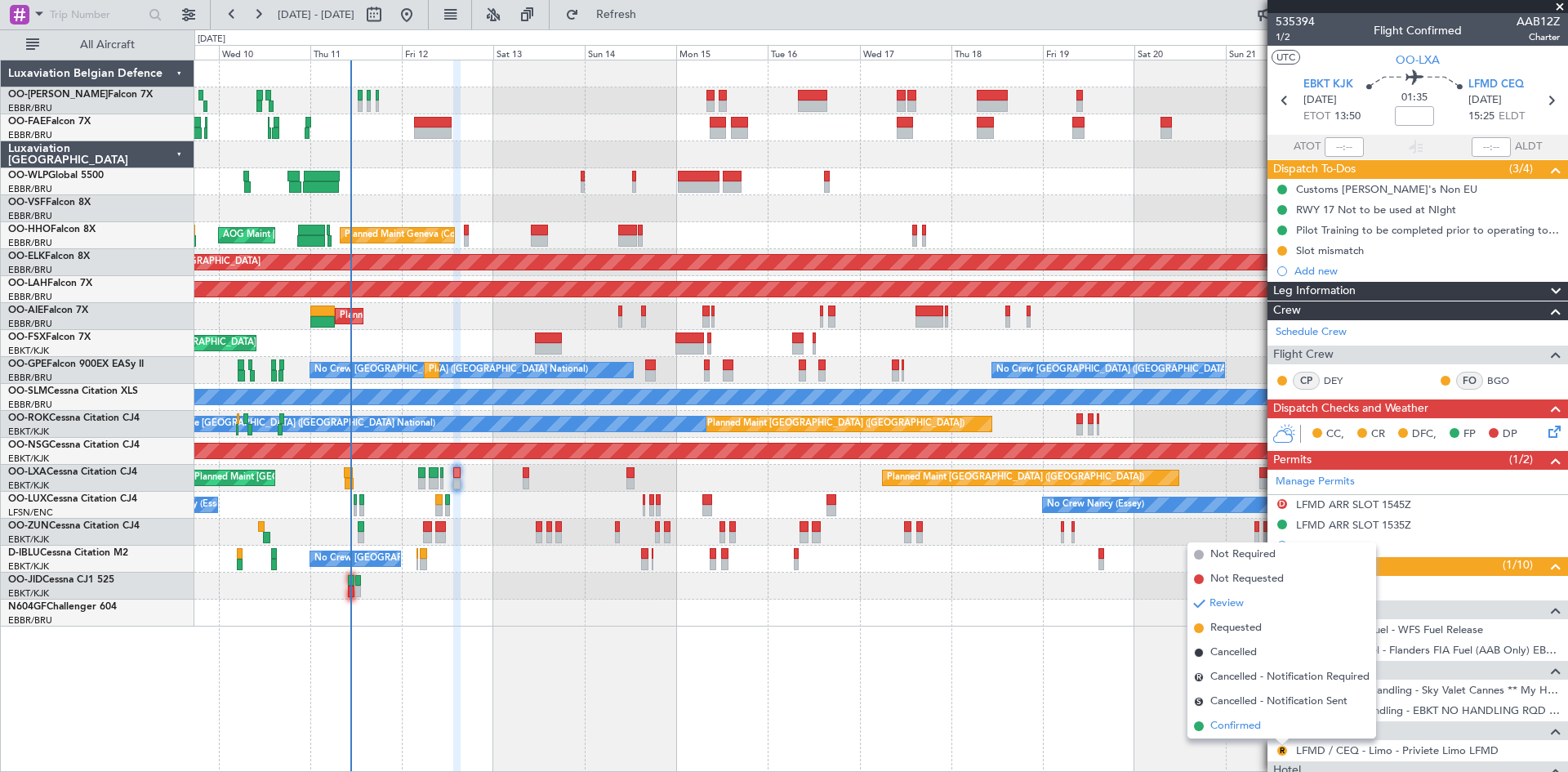
click at [1252, 727] on span "Confirmed" at bounding box center [1235, 726] width 50 height 16
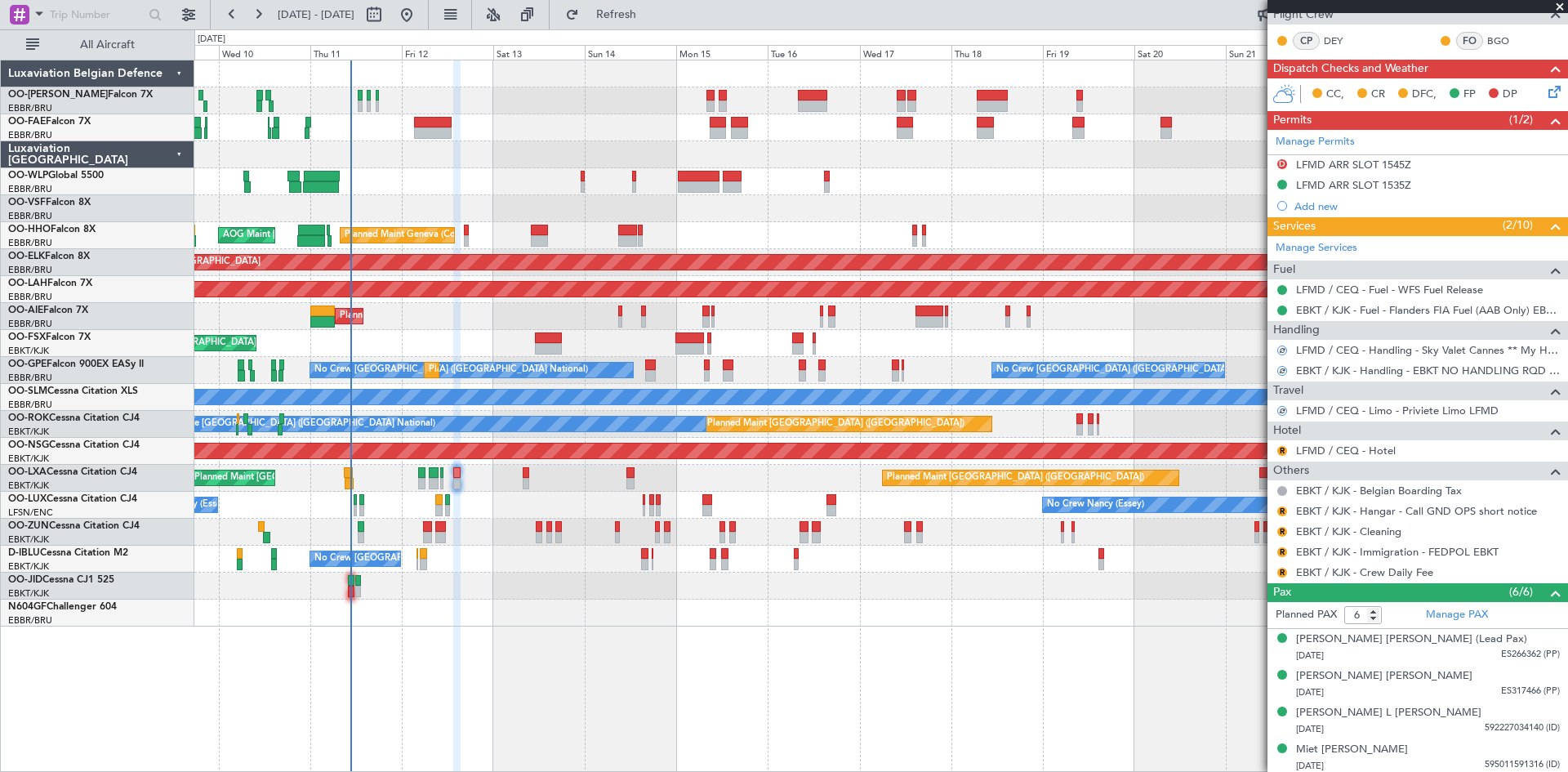
scroll to position [408, 0]
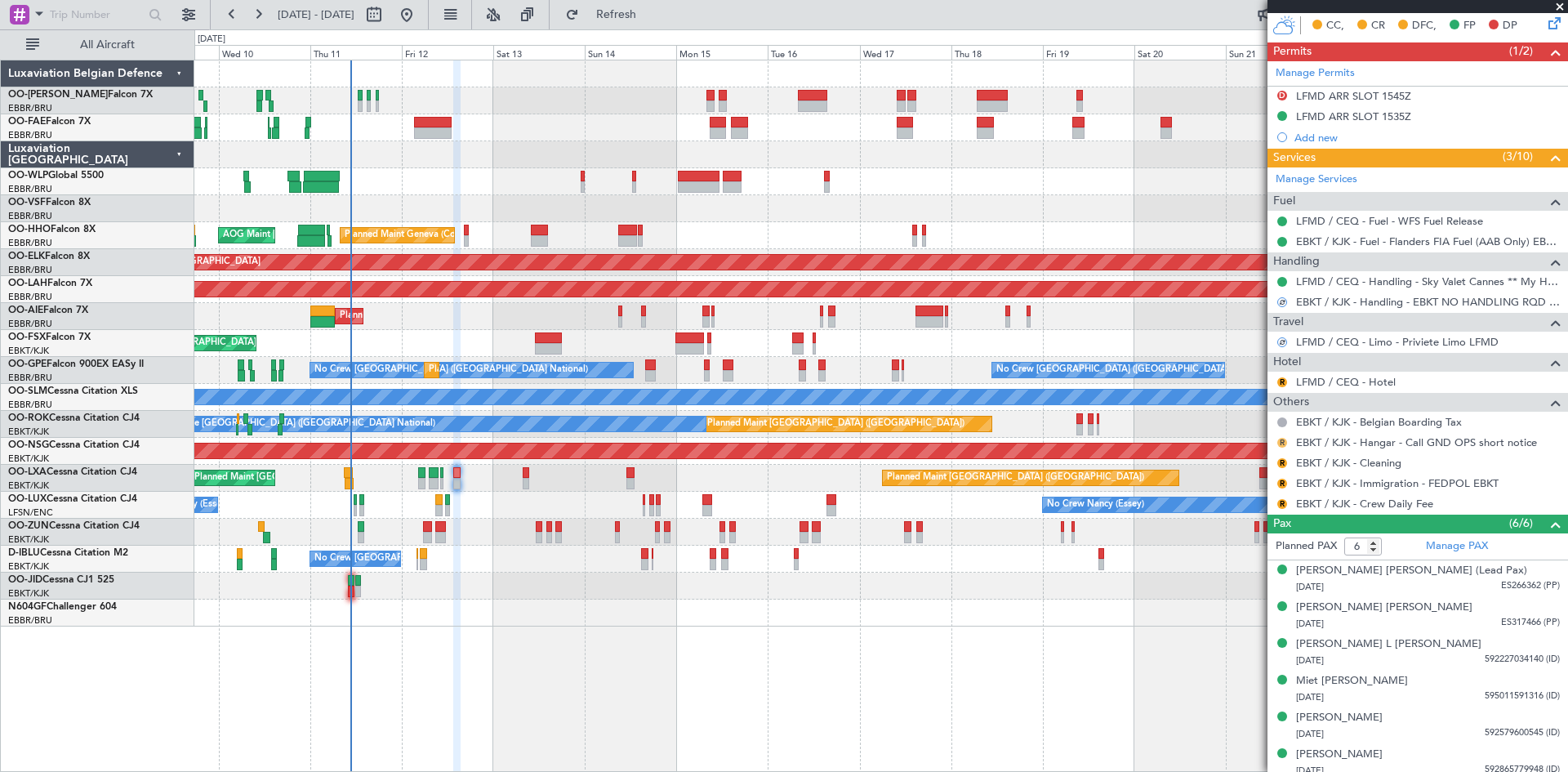
click at [1280, 439] on button "R" at bounding box center [1283, 442] width 9 height 9
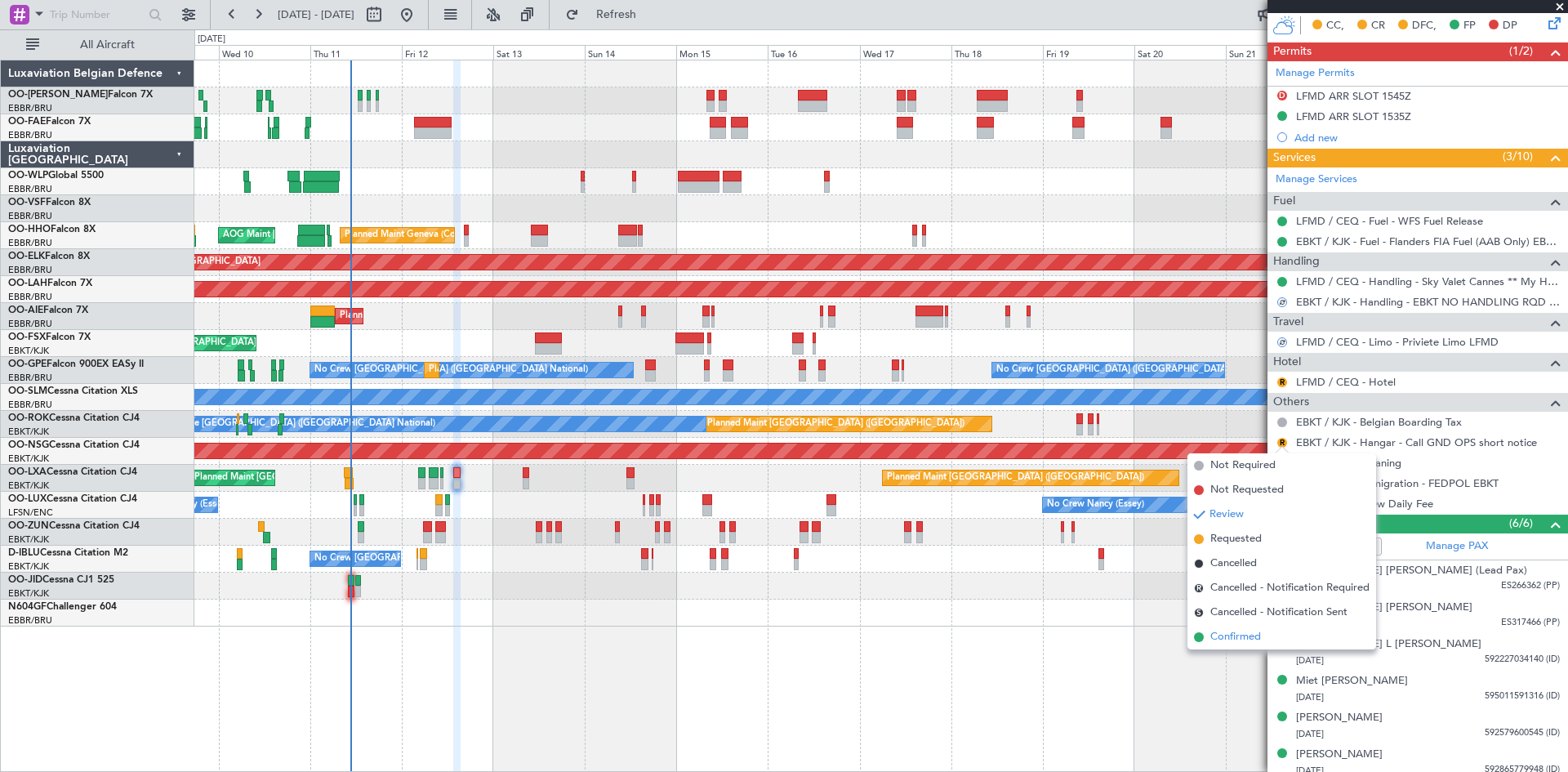
click at [1250, 633] on span "Confirmed" at bounding box center [1235, 637] width 50 height 16
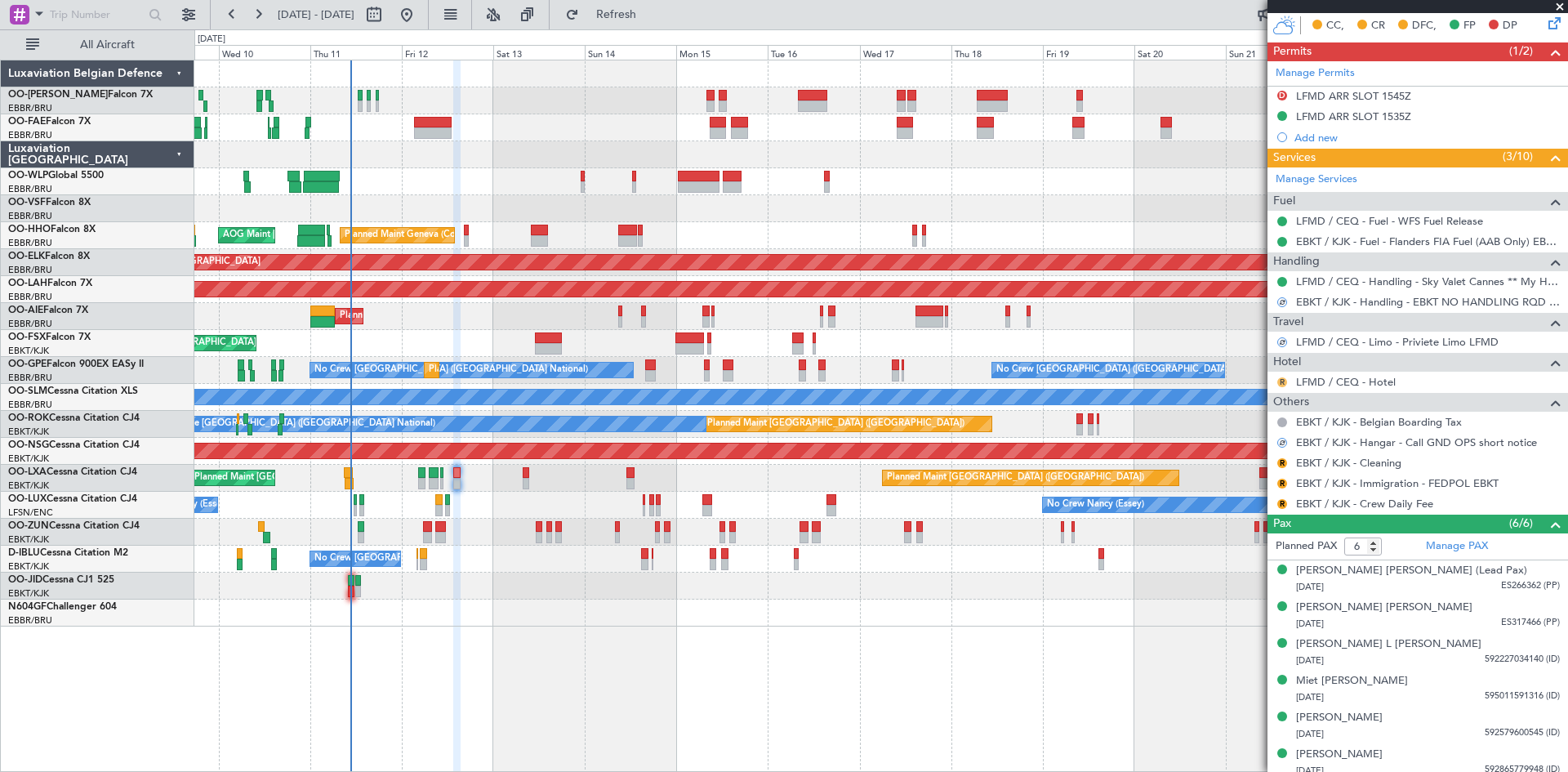
click at [1284, 379] on button "R" at bounding box center [1283, 382] width 9 height 9
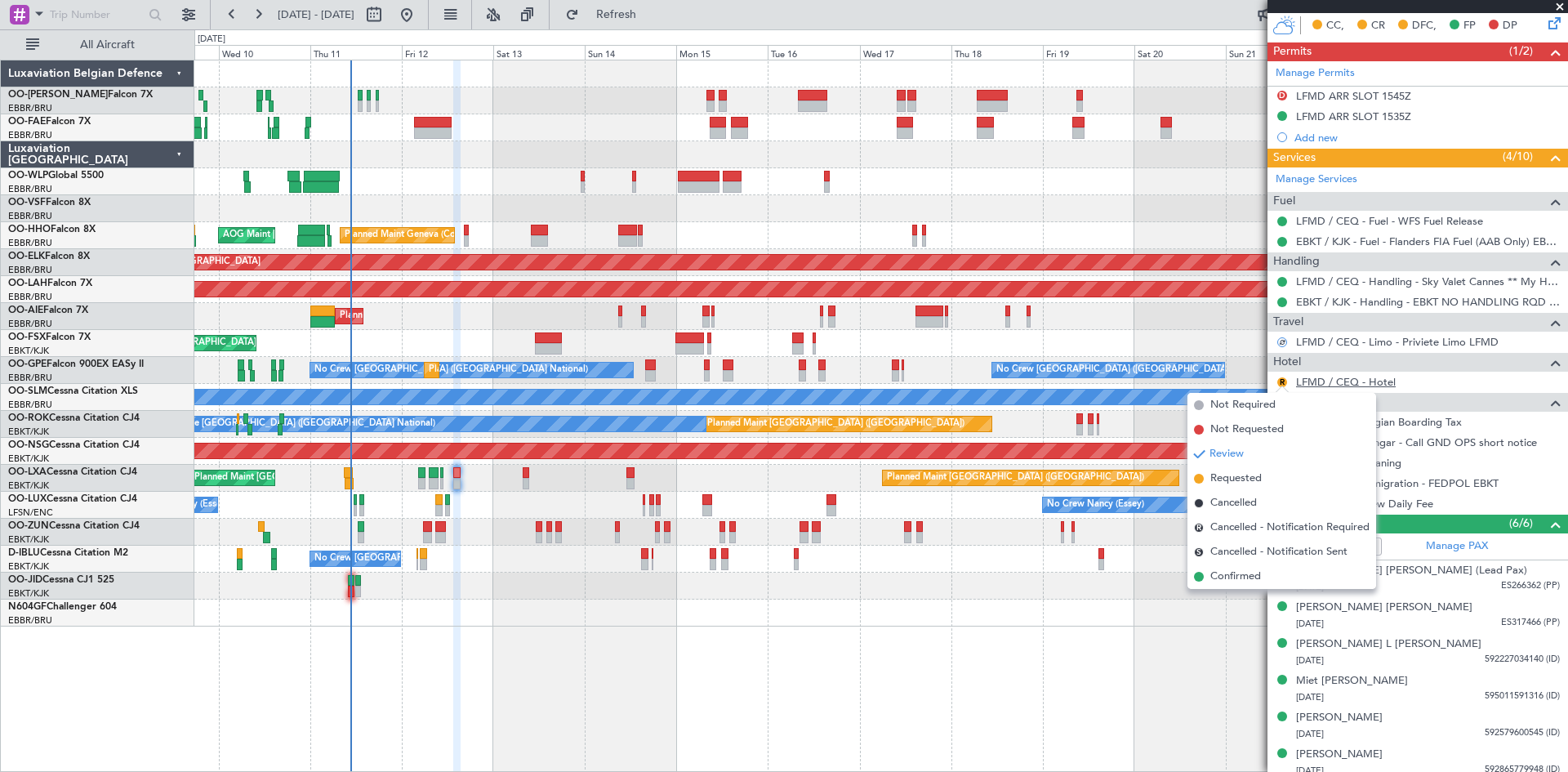
click at [1343, 384] on link "LFMD / CEQ - Hotel" at bounding box center [1345, 382] width 99 height 14
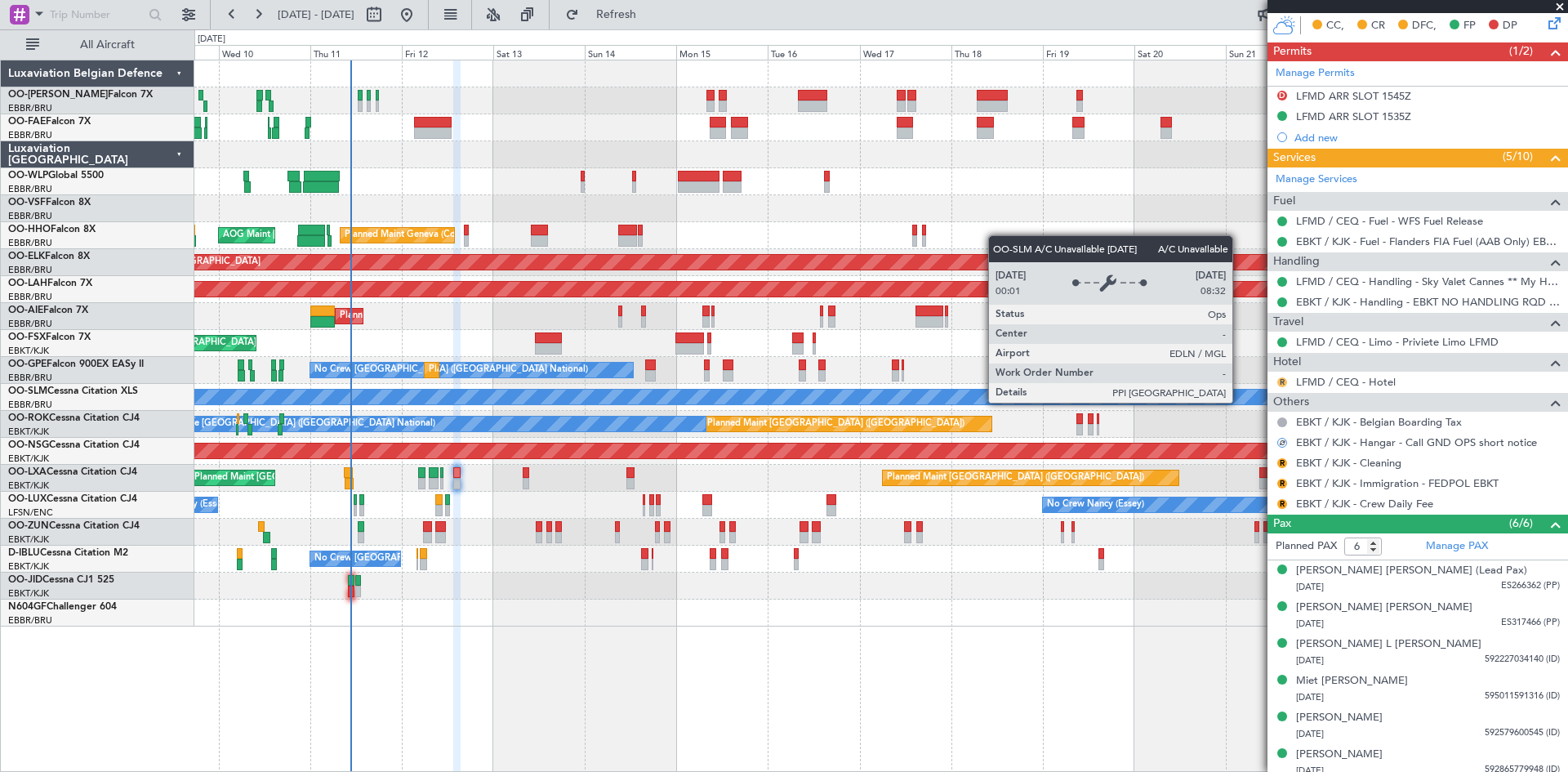
click at [1282, 384] on button "R" at bounding box center [1283, 382] width 9 height 9
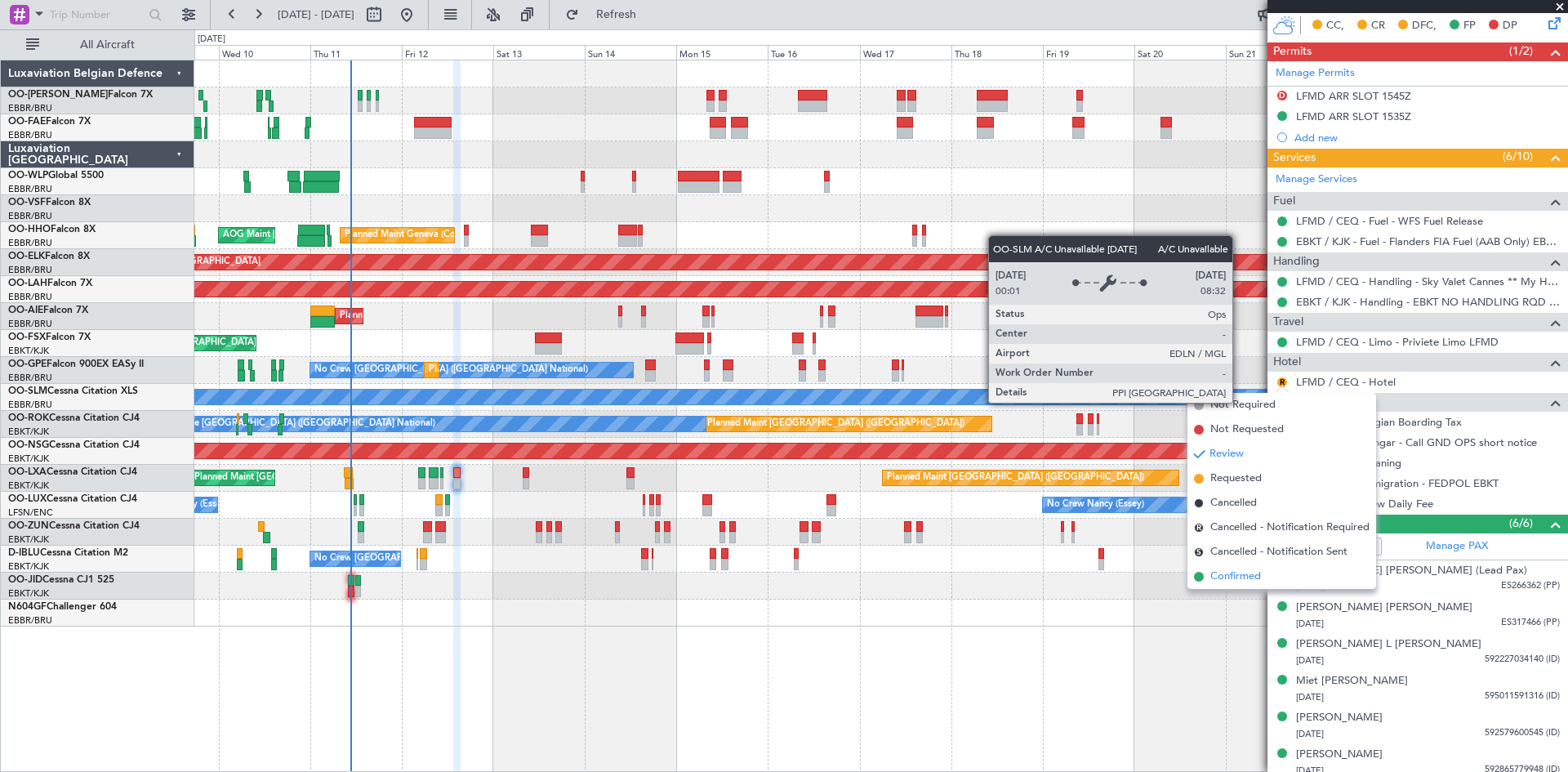
click at [1248, 574] on span "Confirmed" at bounding box center [1235, 576] width 50 height 16
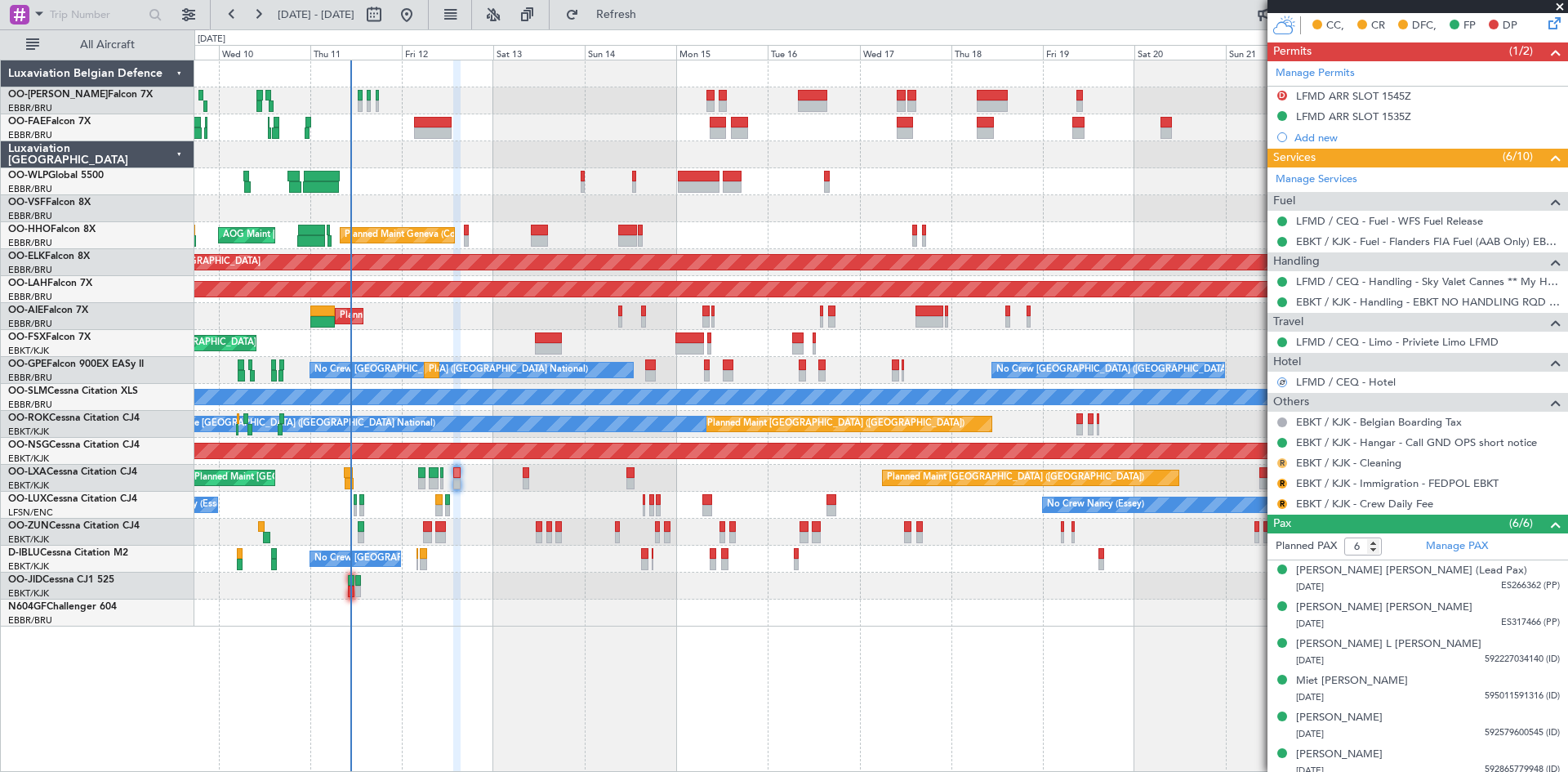
click at [1279, 459] on button "R" at bounding box center [1283, 463] width 9 height 9
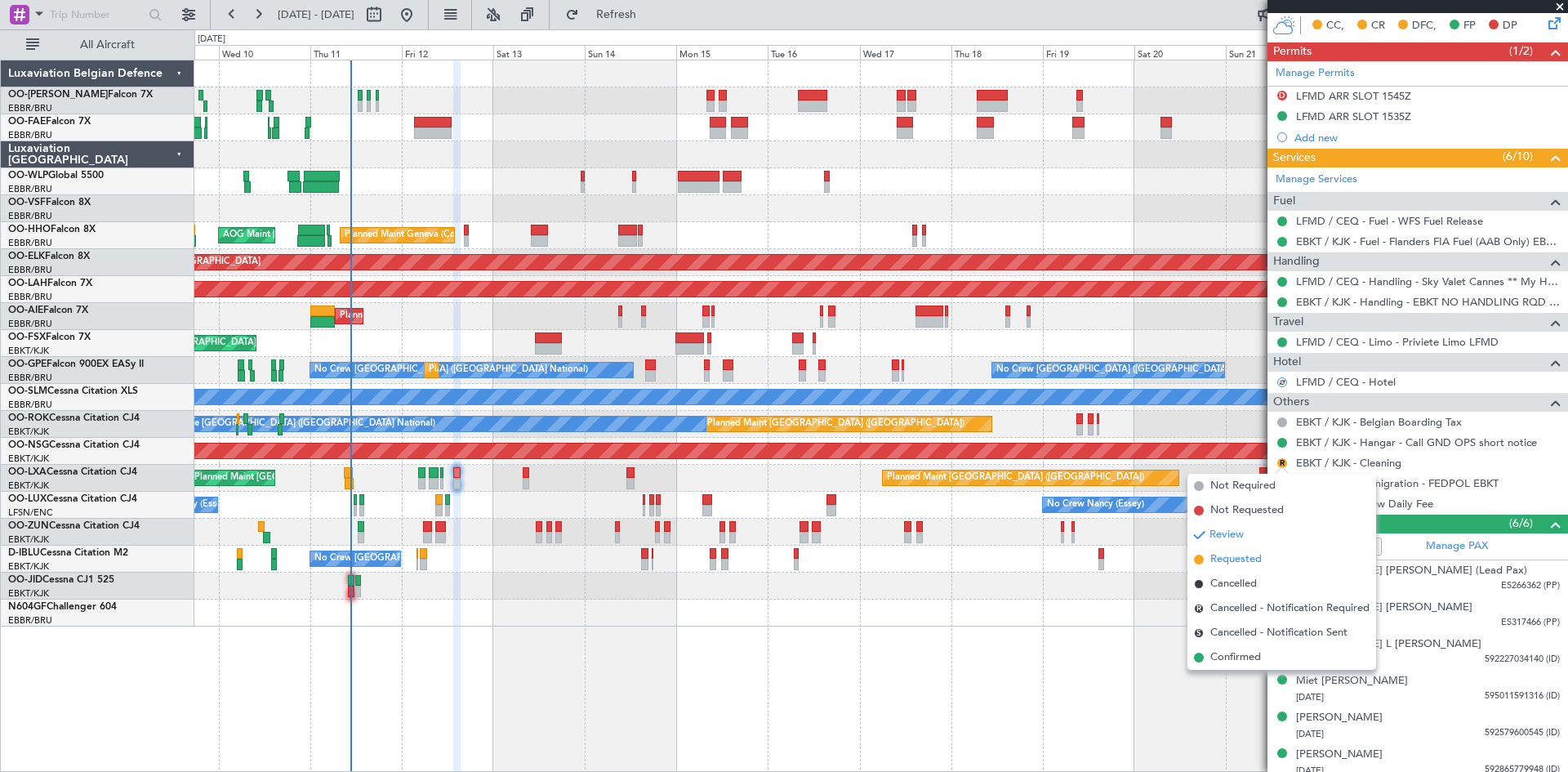
click at [1269, 555] on li "Requested" at bounding box center [1282, 560] width 189 height 25
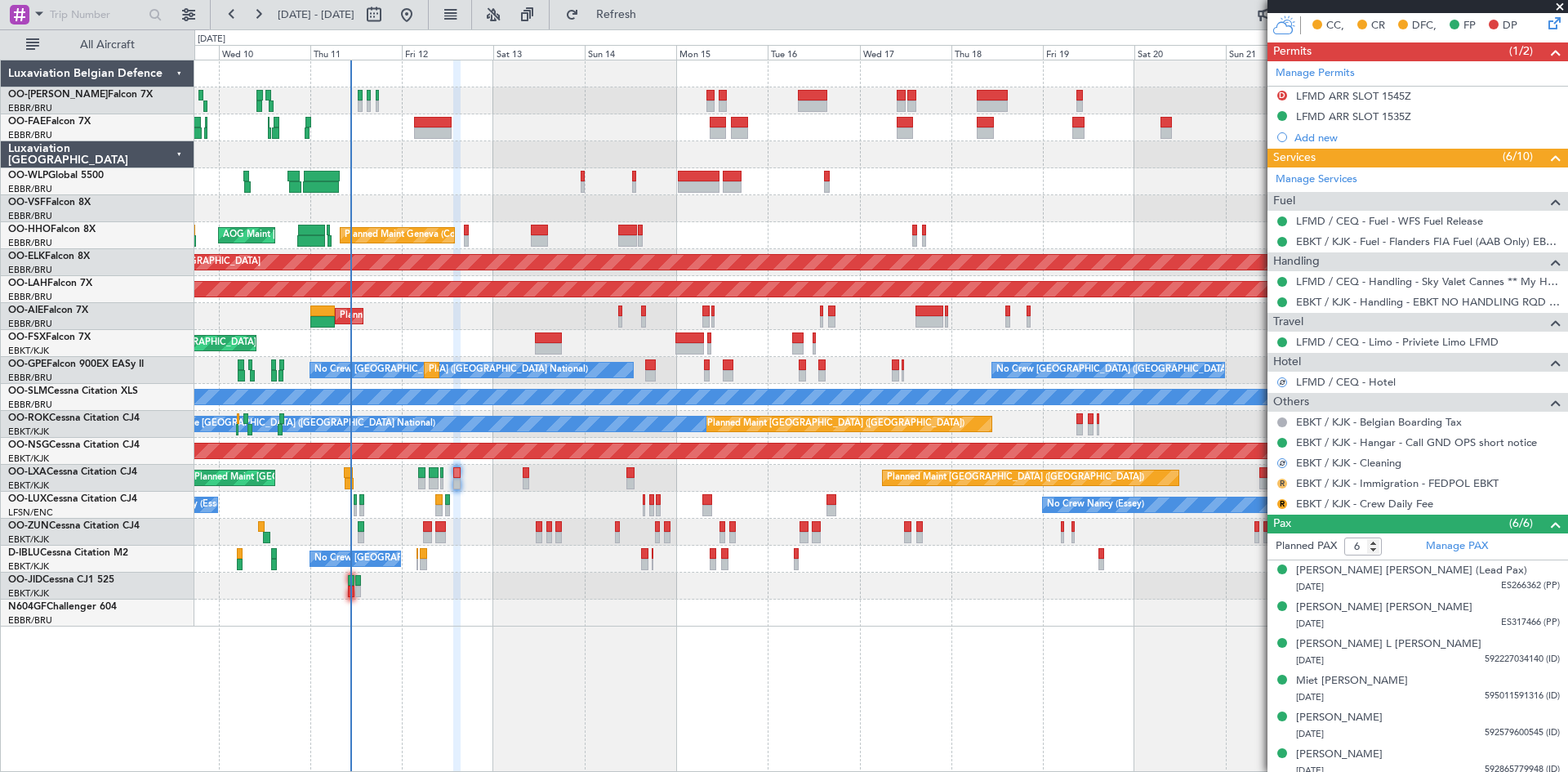
click at [1283, 482] on button "R" at bounding box center [1283, 483] width 9 height 9
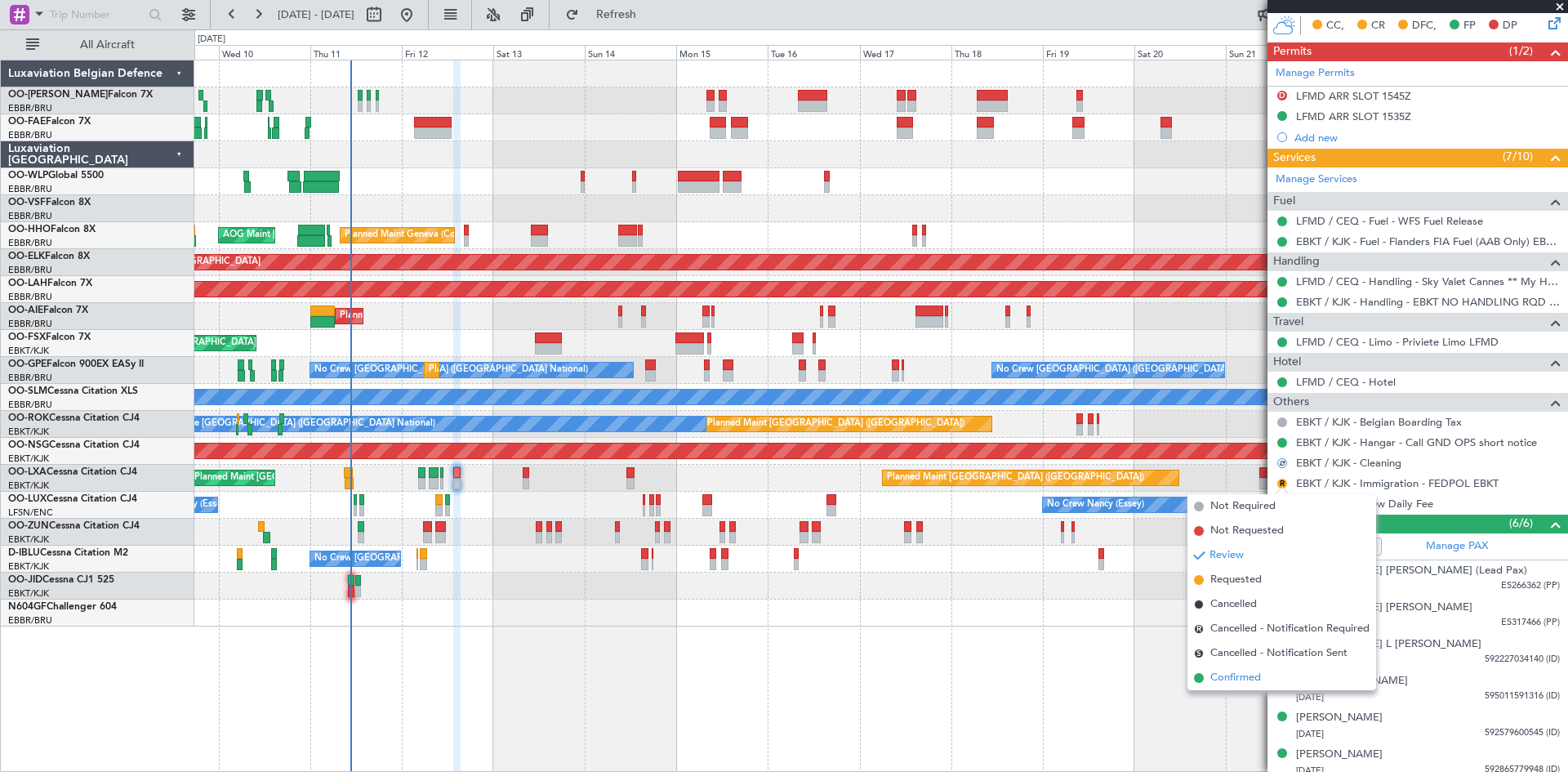
click at [1260, 673] on span "Confirmed" at bounding box center [1235, 677] width 50 height 16
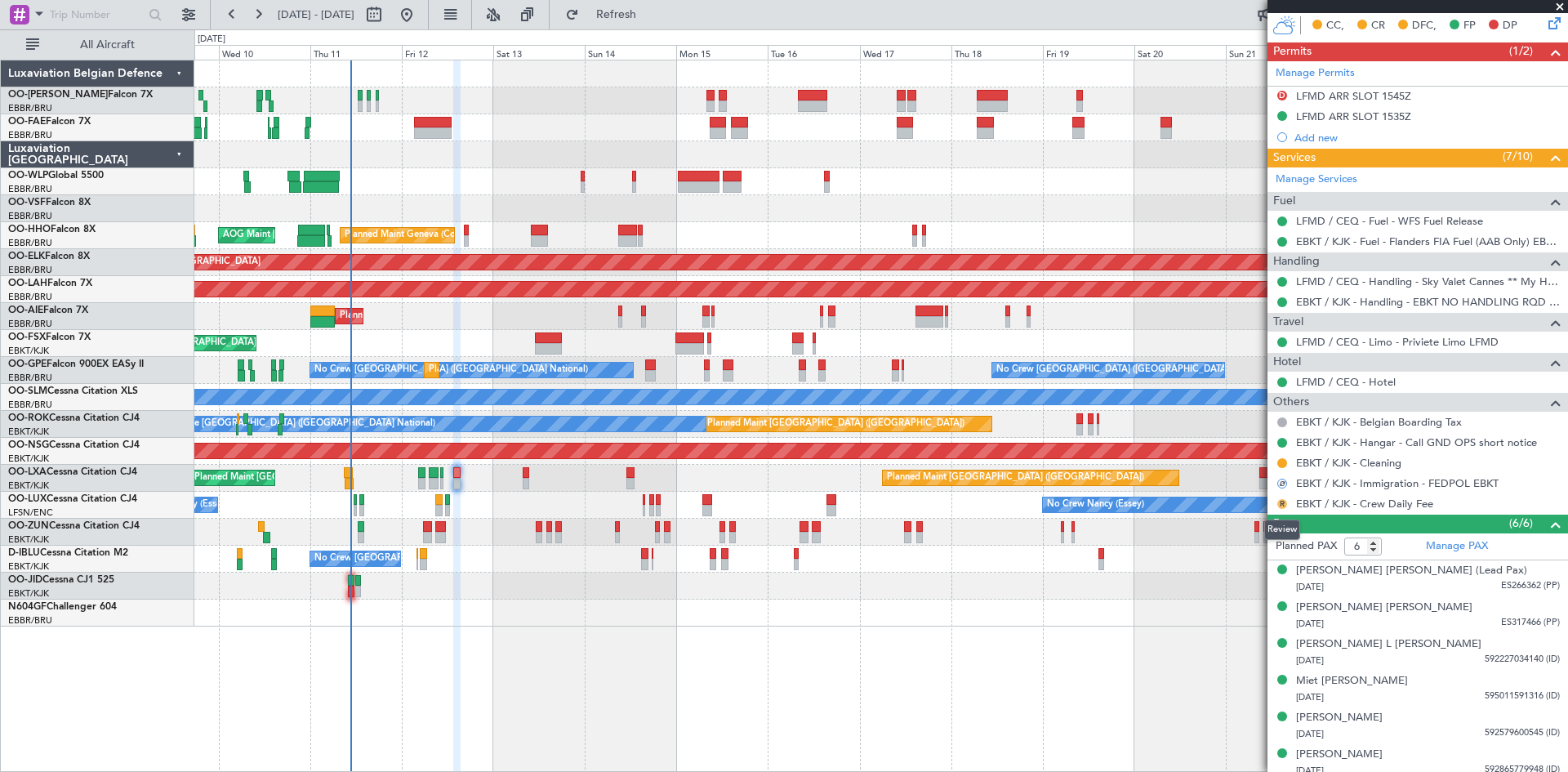
click at [1282, 501] on button "R" at bounding box center [1283, 504] width 9 height 9
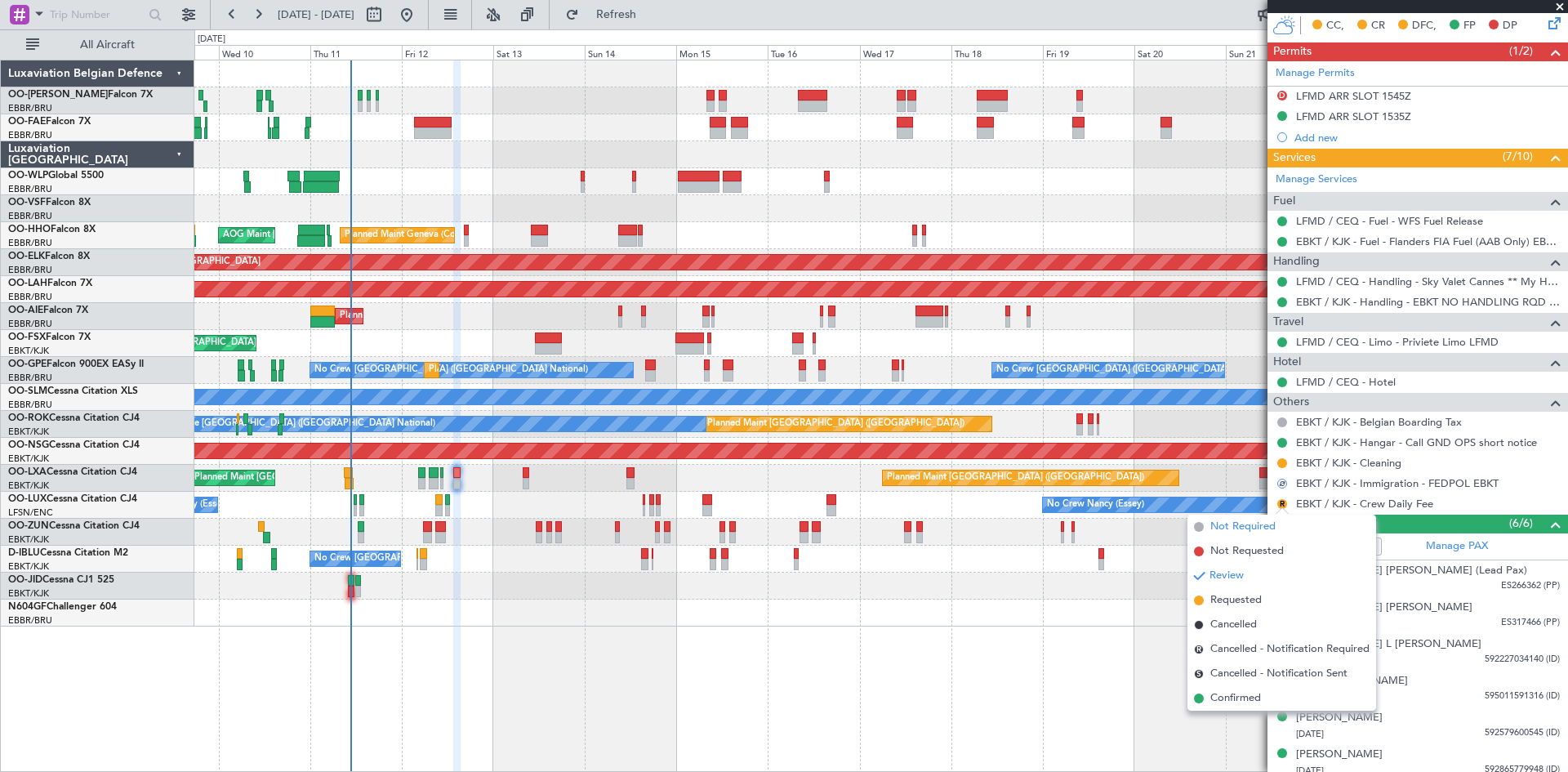
click at [1269, 525] on span "Not Required" at bounding box center [1243, 527] width 65 height 16
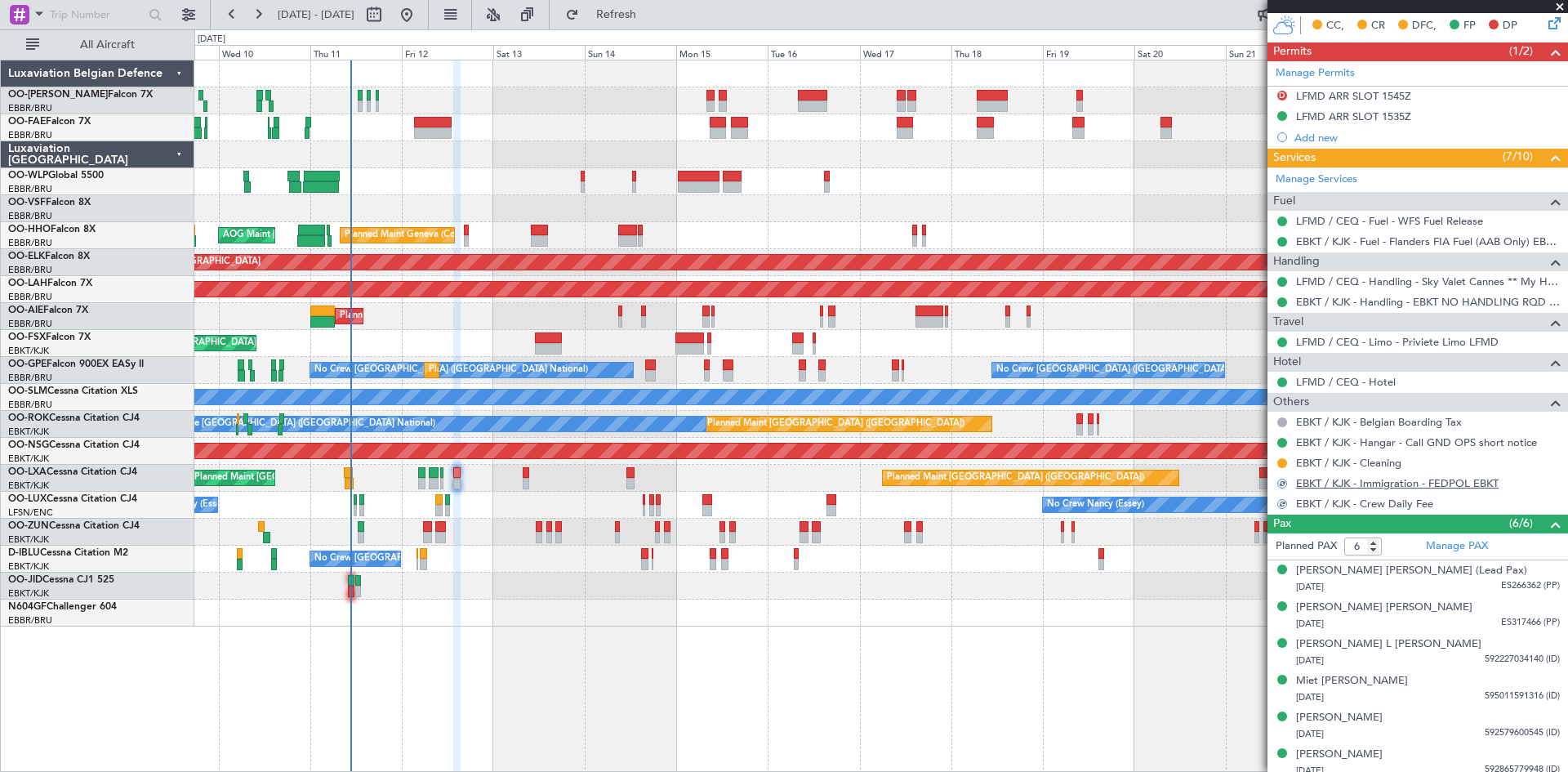
click at [1324, 482] on link "EBKT / KJK - Immigration - FEDPOL EBKT" at bounding box center [1397, 483] width 203 height 14
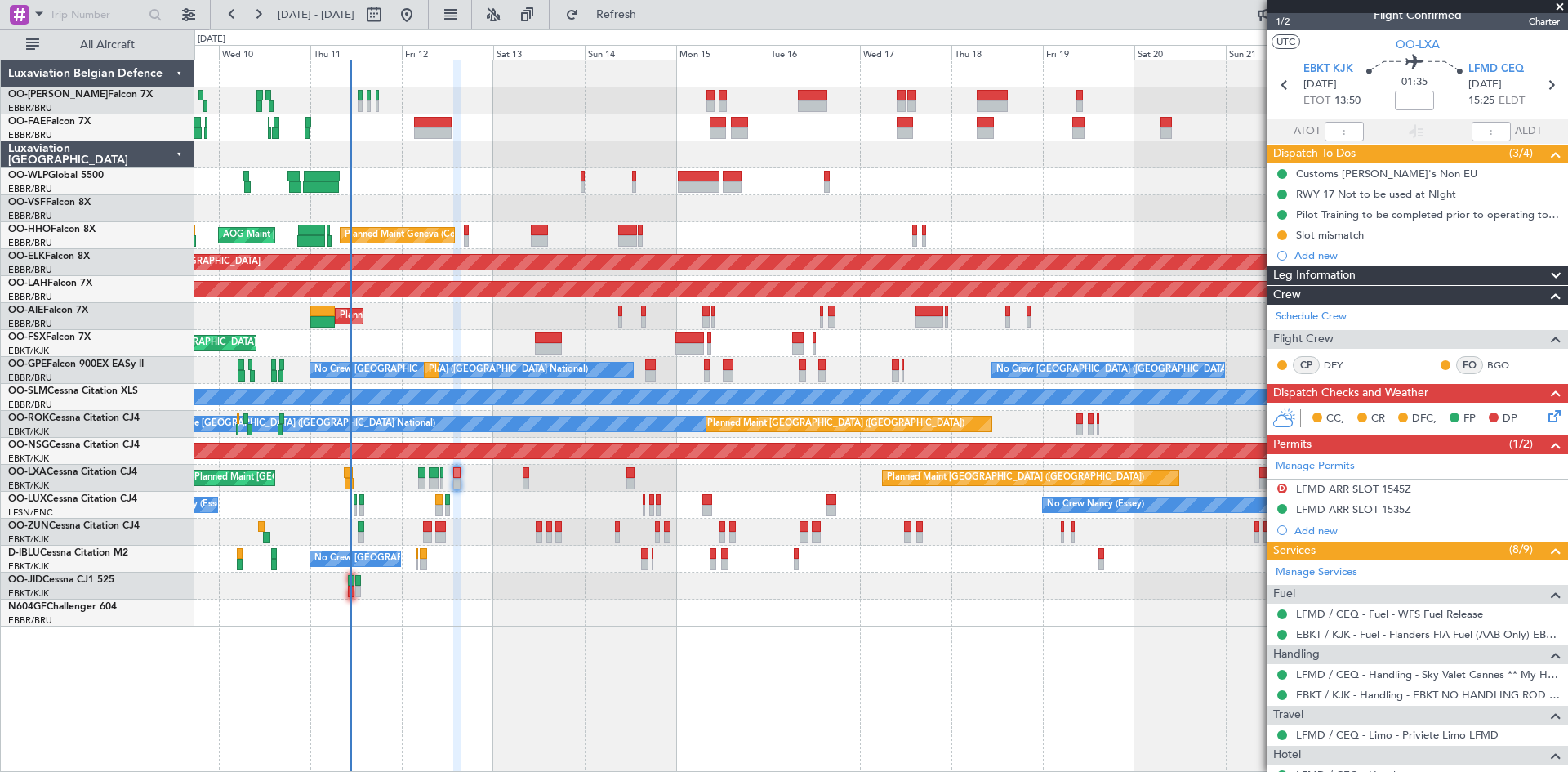
scroll to position [0, 0]
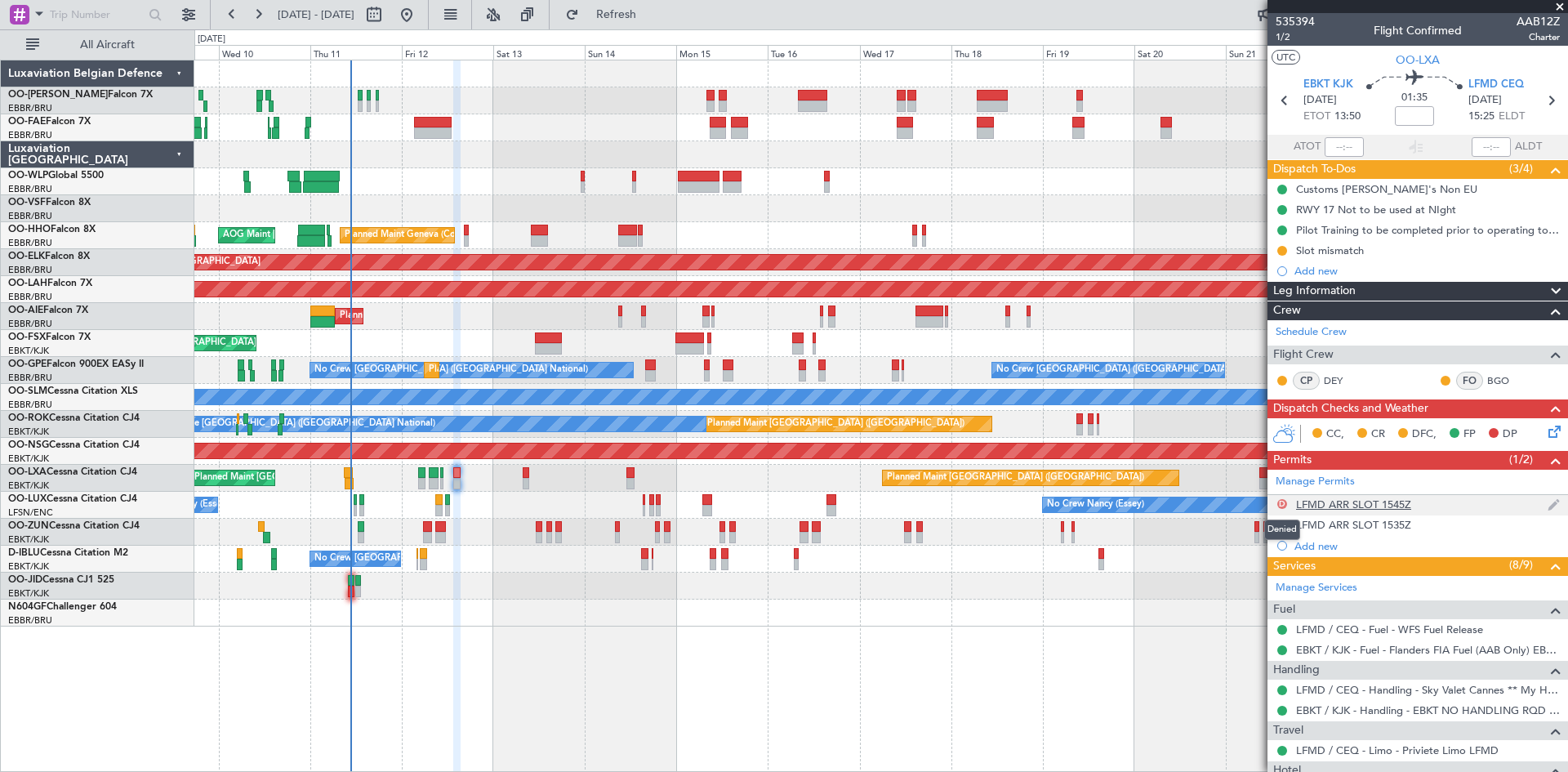
click at [1284, 504] on button "D" at bounding box center [1283, 504] width 9 height 9
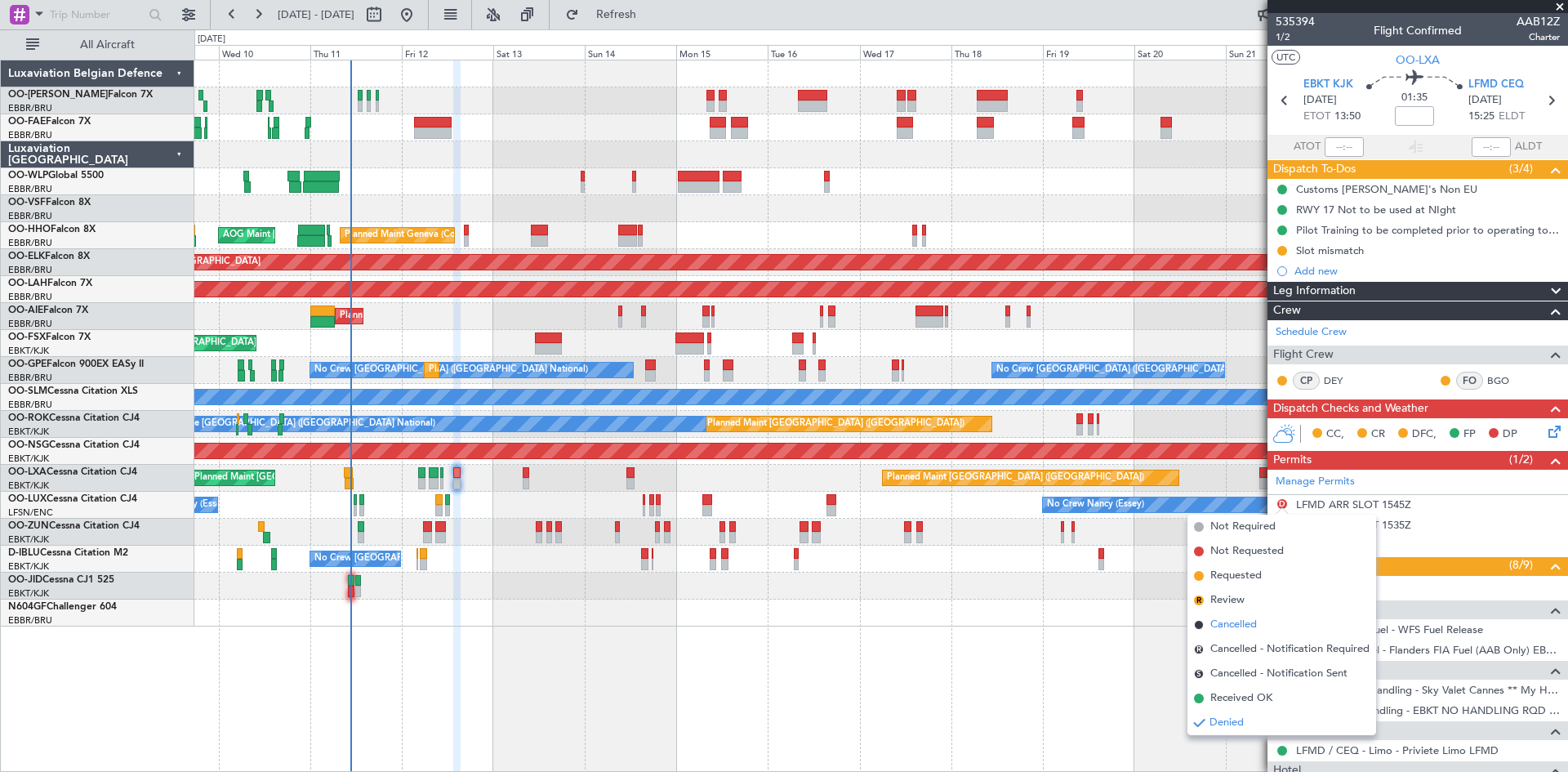
click at [1233, 626] on span "Cancelled" at bounding box center [1234, 624] width 46 height 16
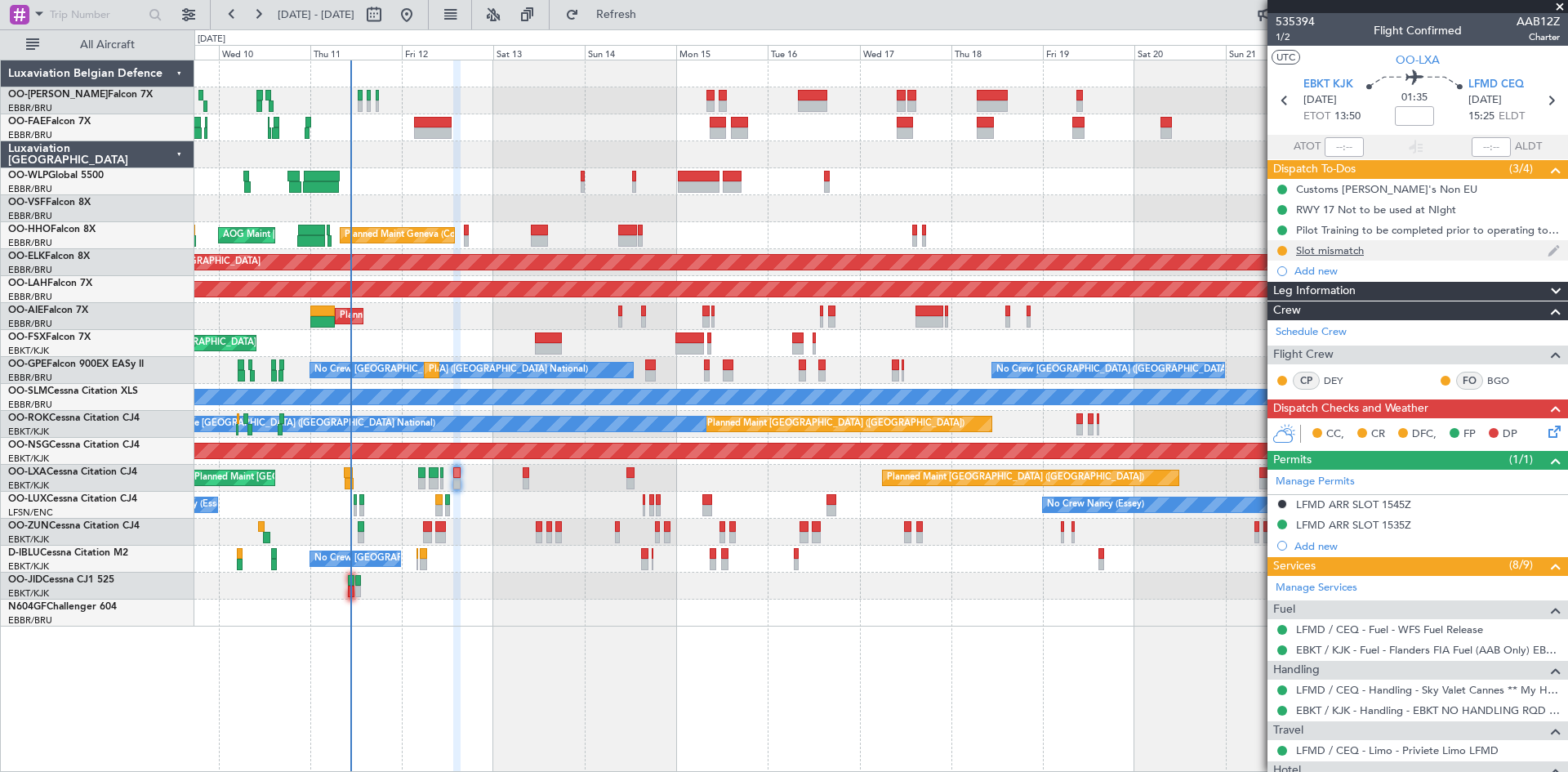
click at [1331, 247] on div "Slot mismatch" at bounding box center [1330, 250] width 68 height 14
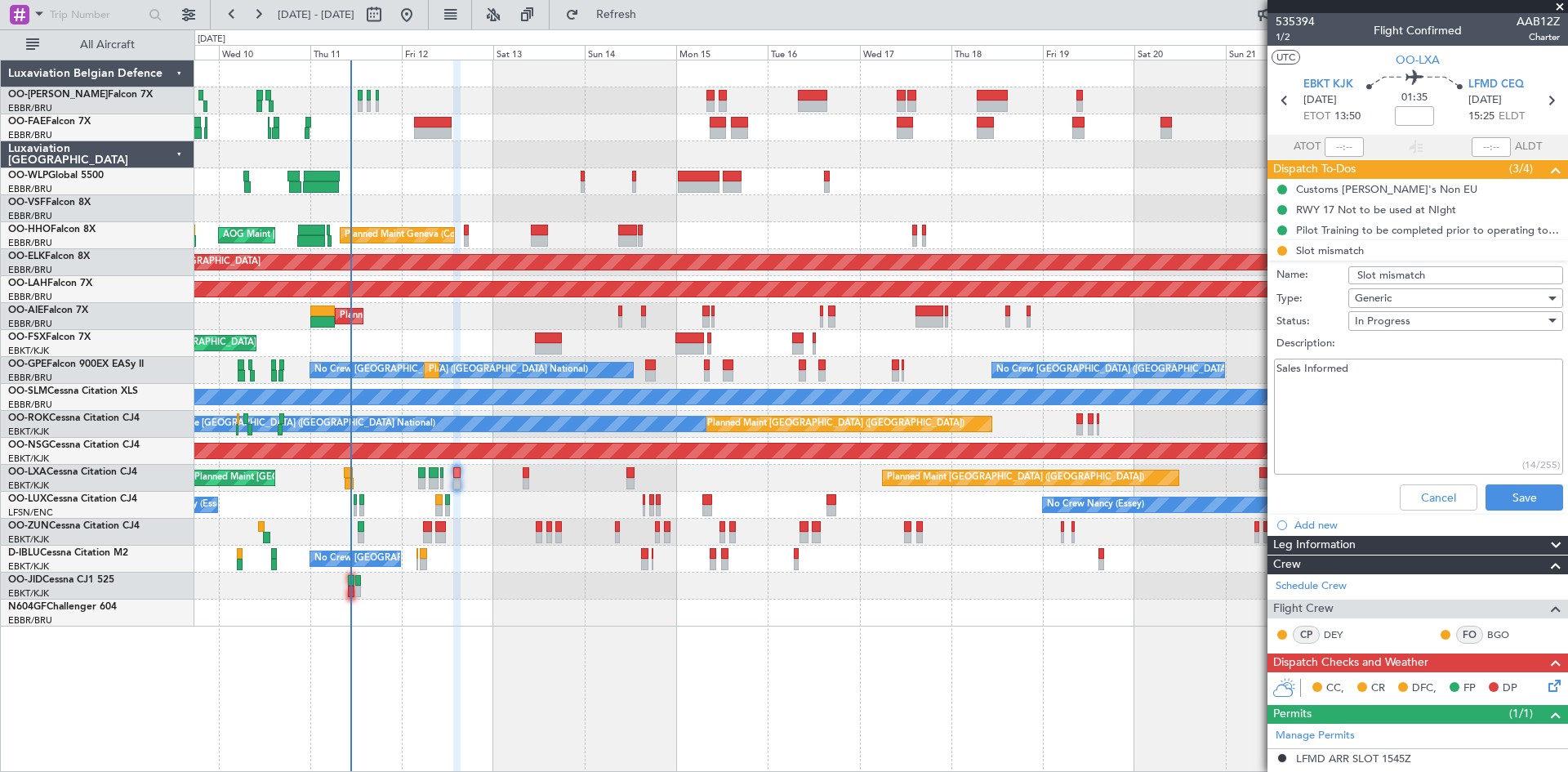
click at [1391, 404] on textarea "Sales Informed" at bounding box center [1418, 417] width 289 height 117
click at [1329, 383] on textarea "Sales Informed Flight advaced by 15 min." at bounding box center [1418, 417] width 289 height 117
click at [1439, 396] on textarea "Sales Informed Flight advanced by 15 min." at bounding box center [1418, 417] width 289 height 117
type textarea "Sales Informed Flight advanced by 15 min."
click at [1515, 491] on button "Save" at bounding box center [1524, 497] width 78 height 27
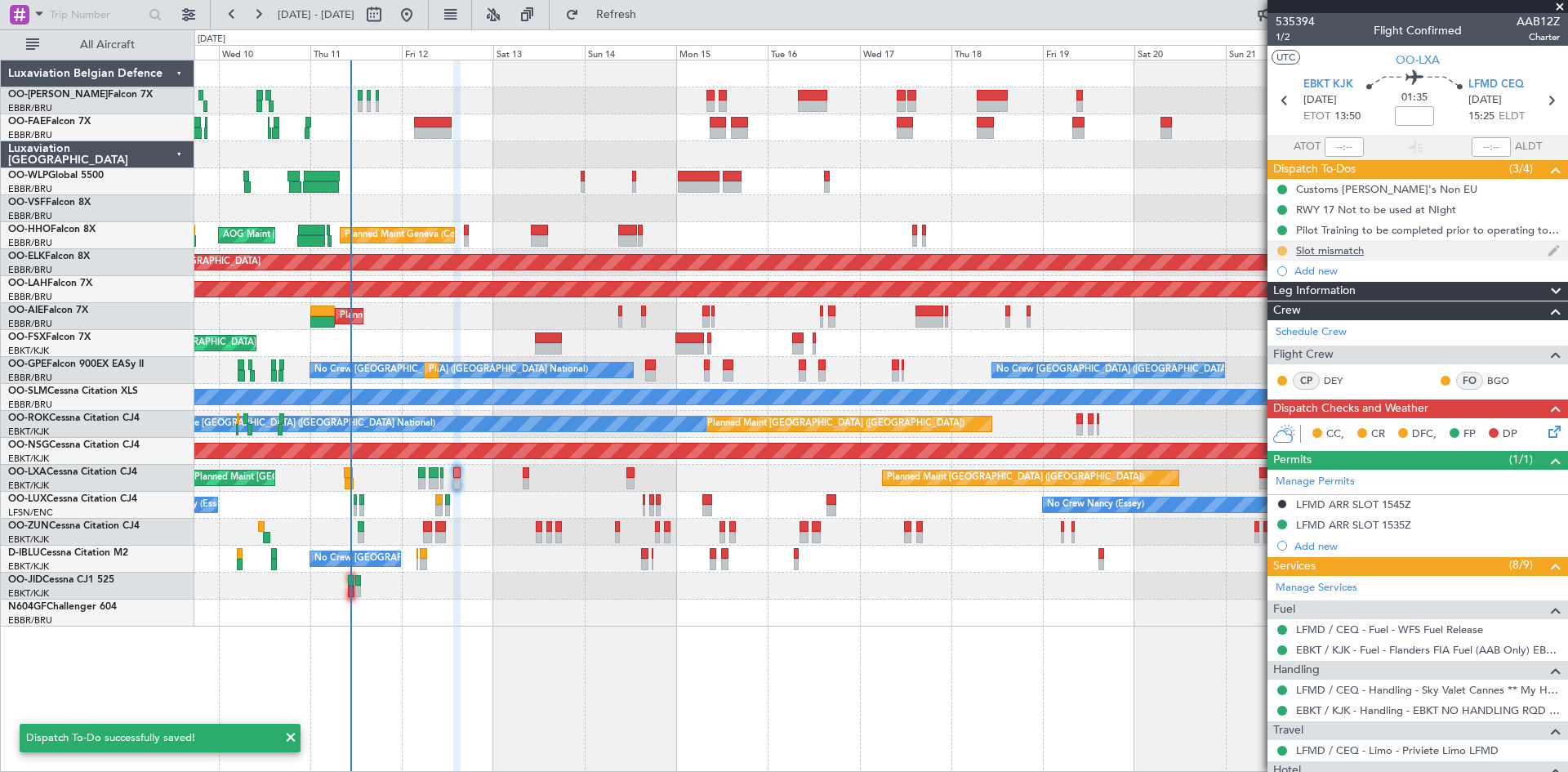
click at [1278, 249] on button at bounding box center [1283, 251] width 9 height 9
click at [1279, 317] on span "Completed" at bounding box center [1289, 322] width 54 height 16
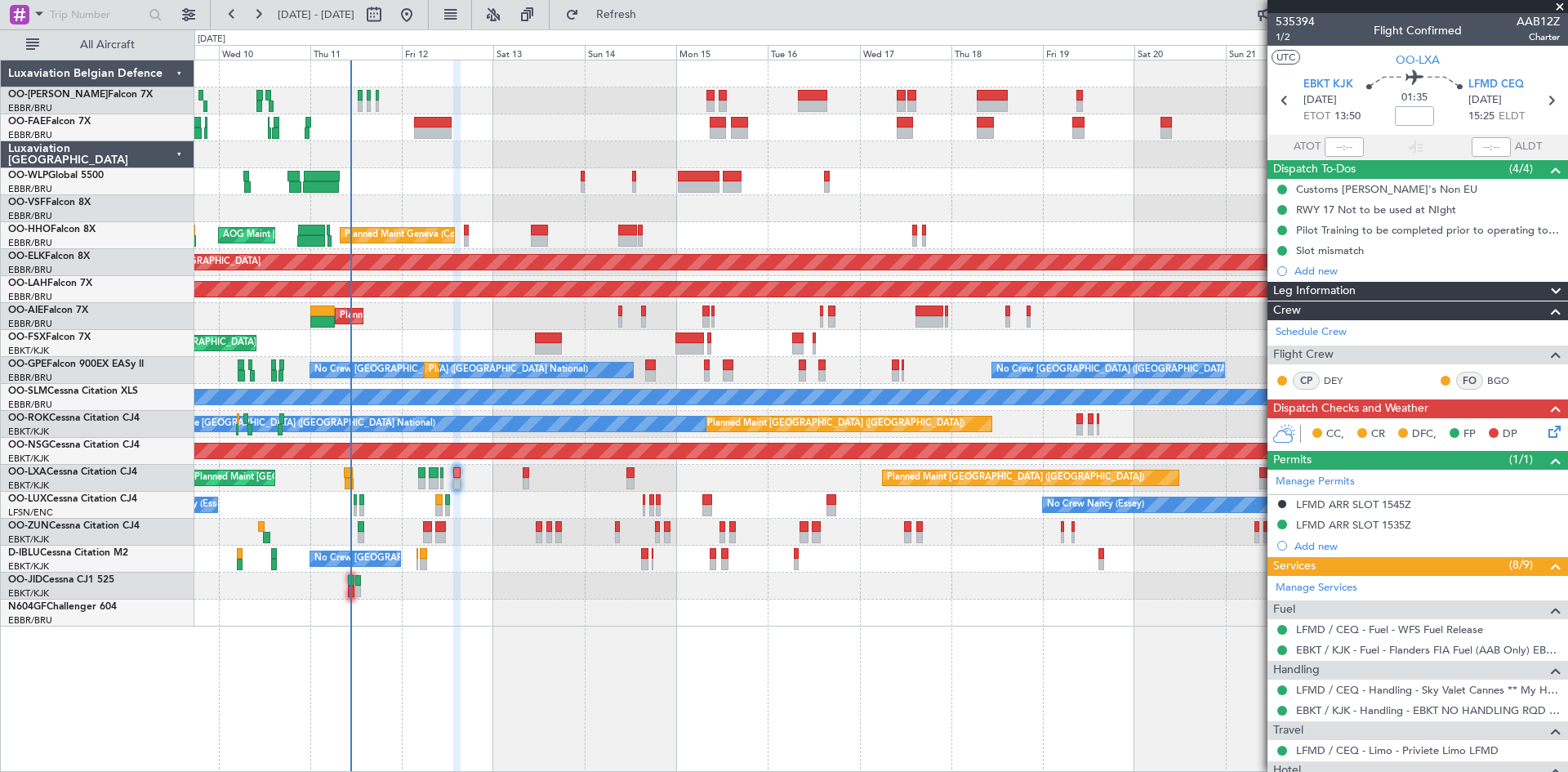
click at [1545, 432] on icon at bounding box center [1552, 429] width 13 height 13
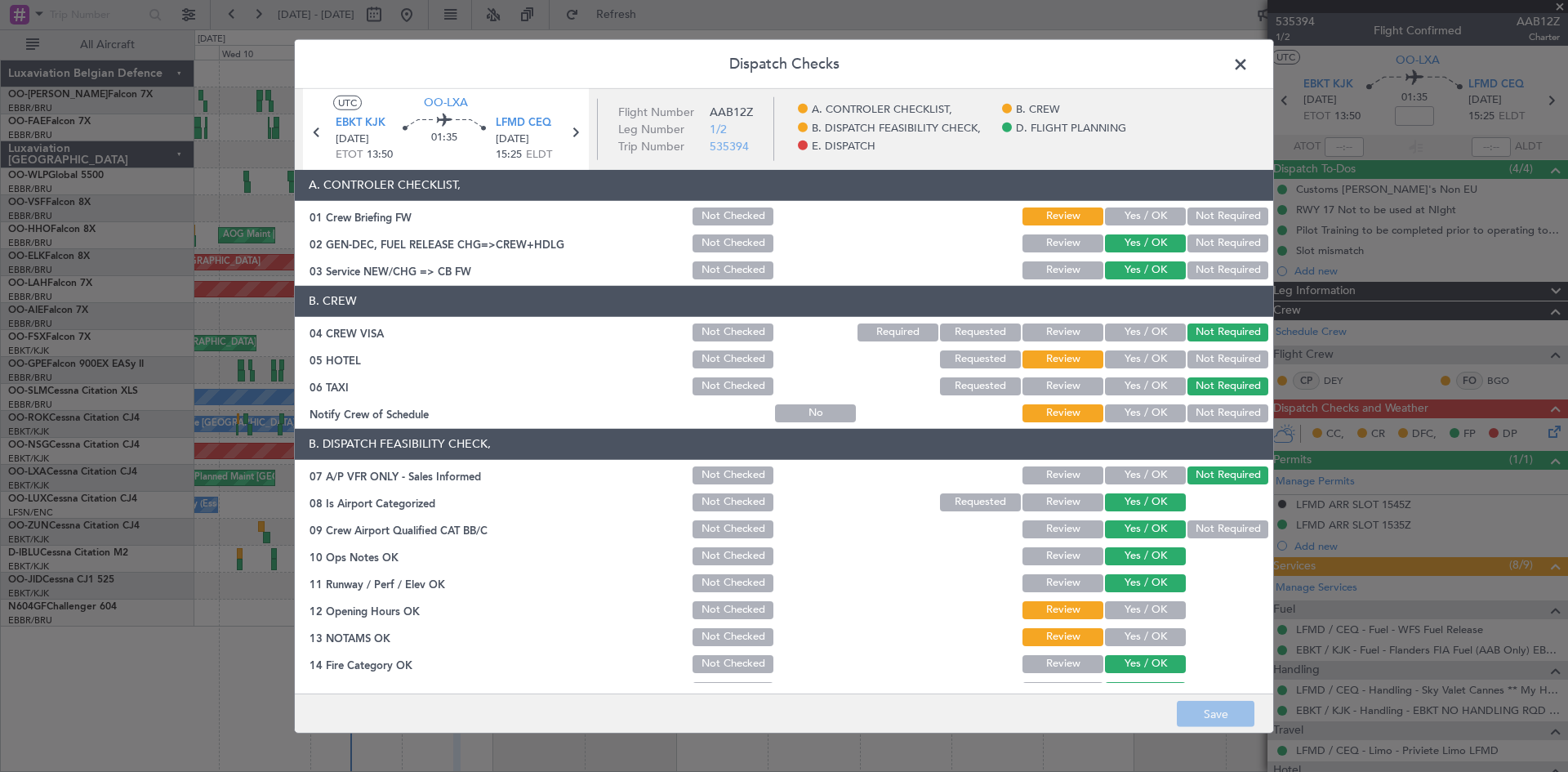
click at [1132, 207] on button "Yes / OK" at bounding box center [1145, 216] width 81 height 18
click at [1137, 354] on button "Yes / OK" at bounding box center [1145, 359] width 81 height 18
click at [1137, 410] on button "Yes / OK" at bounding box center [1145, 413] width 81 height 18
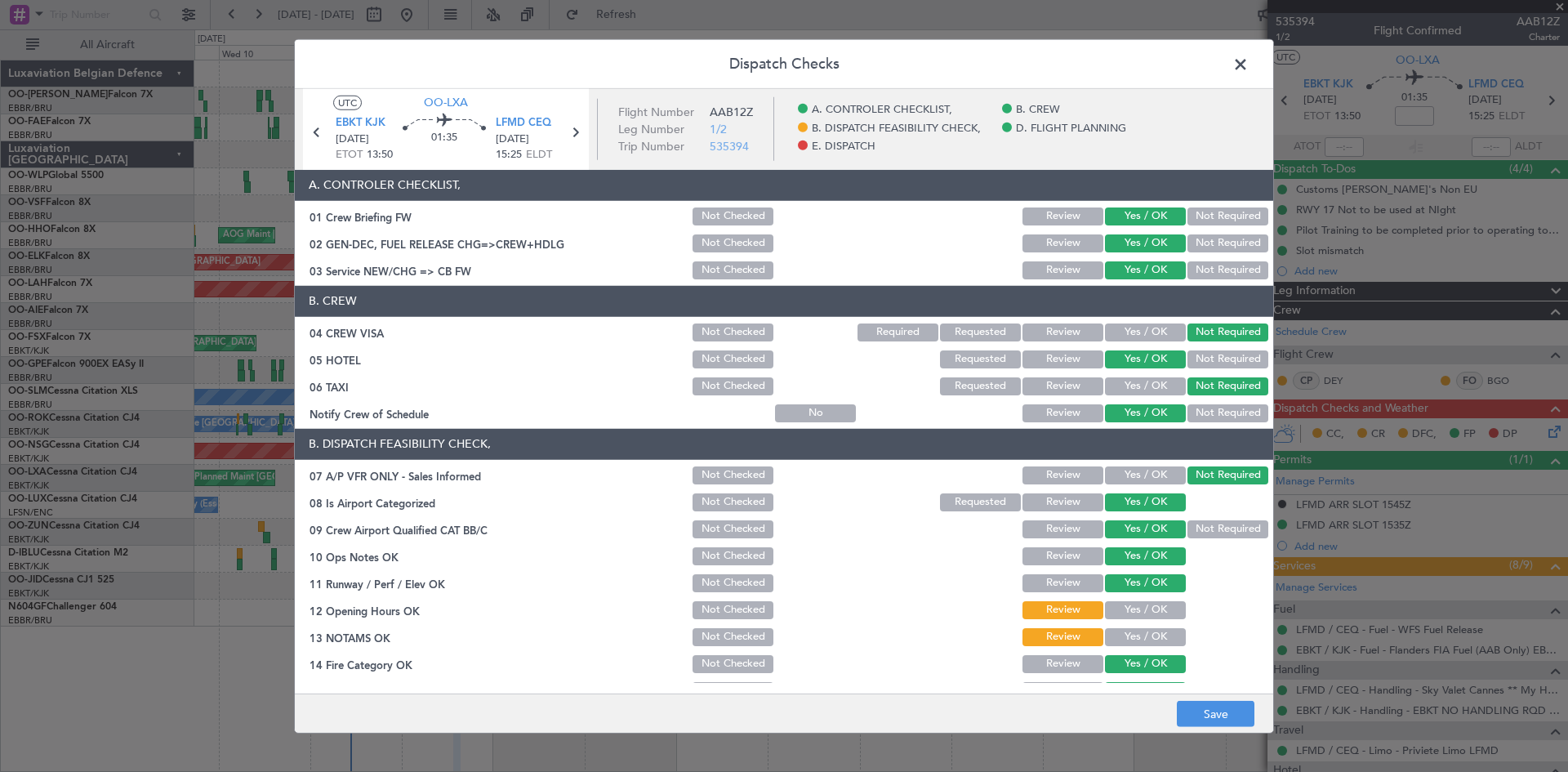
click at [1115, 619] on div "Yes / OK" at bounding box center [1144, 610] width 82 height 23
click at [1116, 614] on button "Yes / OK" at bounding box center [1145, 610] width 81 height 18
drag, startPoint x: 1121, startPoint y: 640, endPoint x: 1119, endPoint y: 631, distance: 9.2
click at [1120, 641] on button "Yes / OK" at bounding box center [1145, 637] width 81 height 18
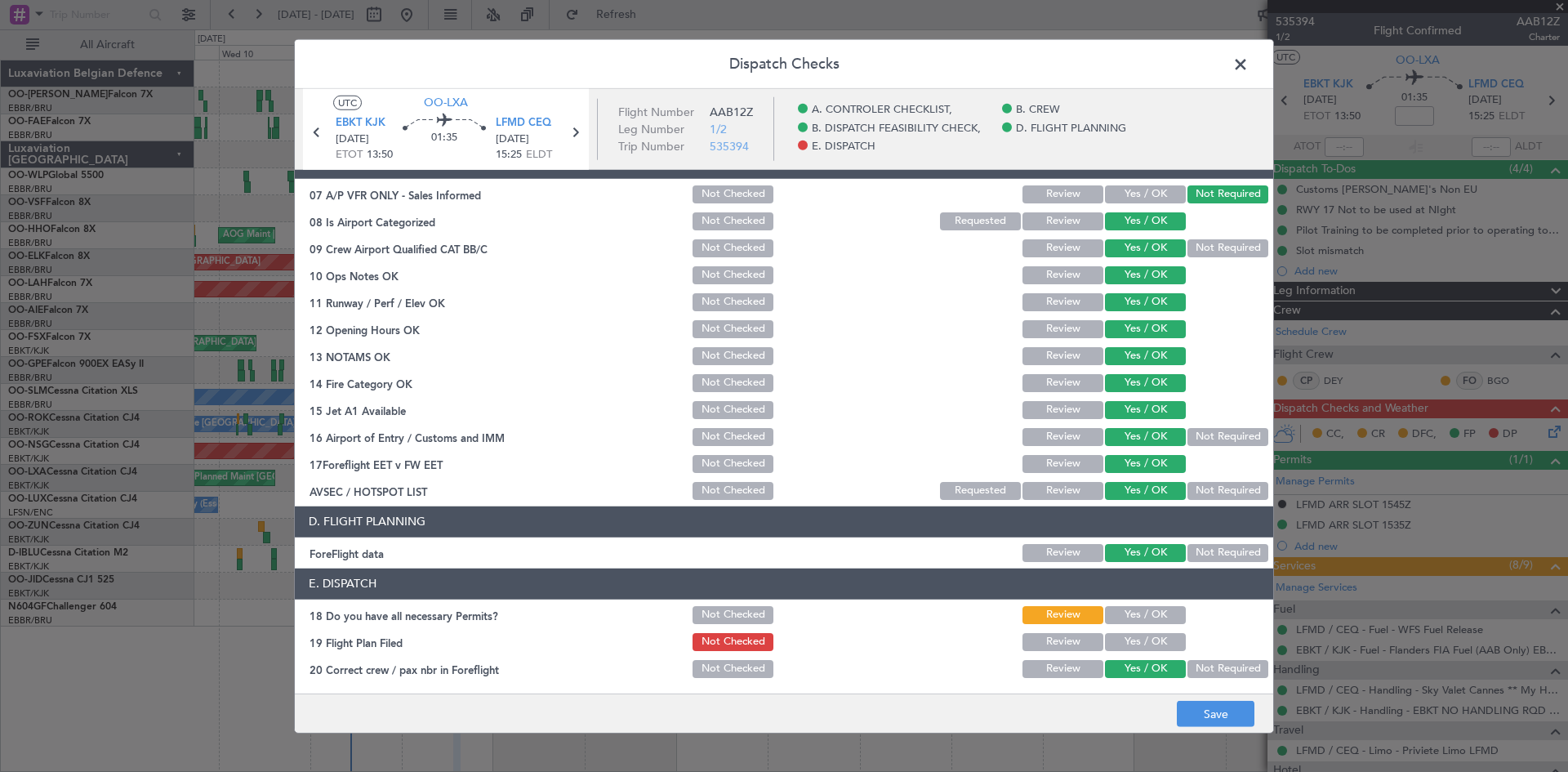
scroll to position [309, 0]
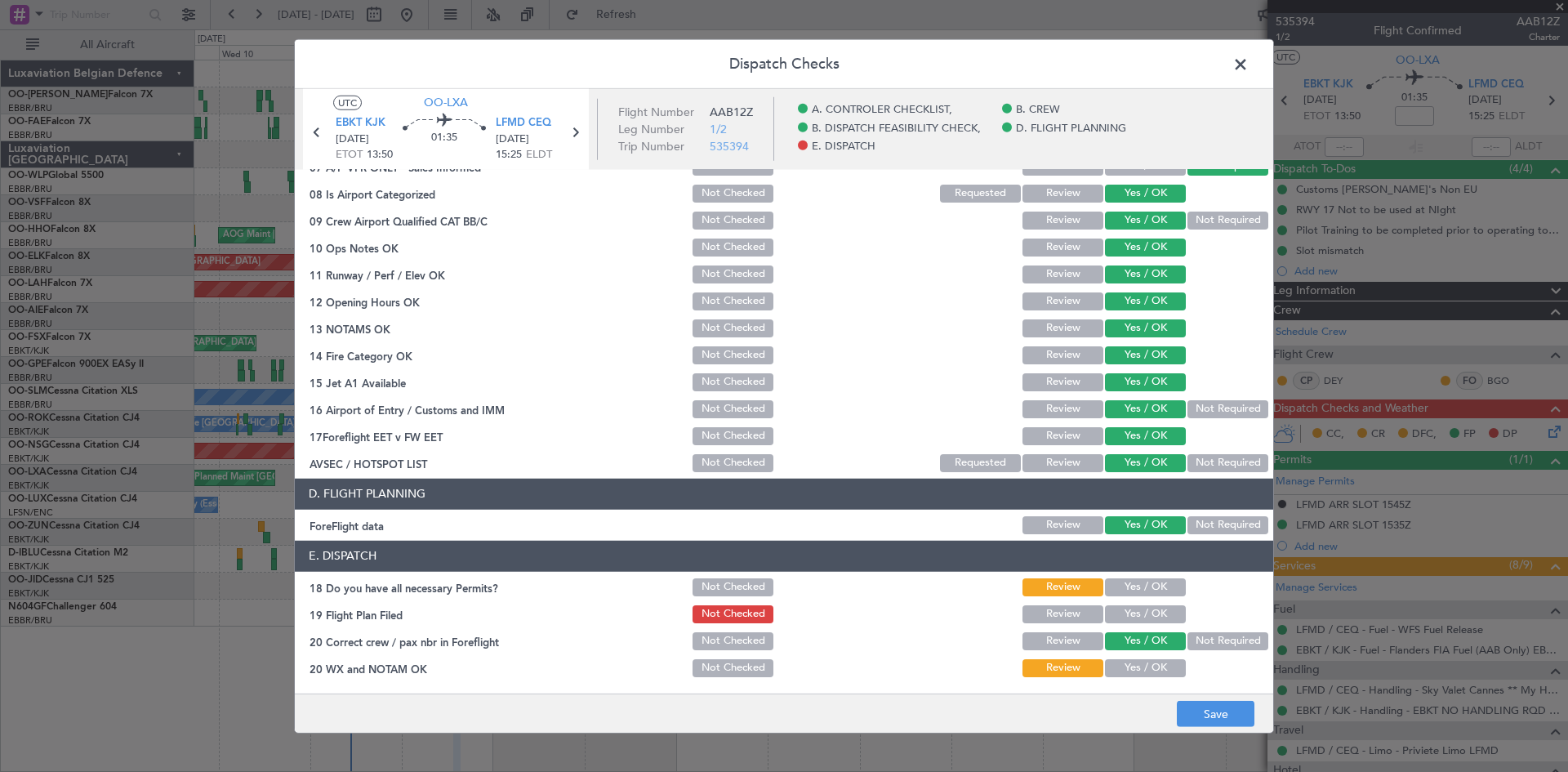
click at [1121, 587] on button "Yes / OK" at bounding box center [1145, 586] width 81 height 18
click at [1118, 610] on button "Yes / OK" at bounding box center [1145, 614] width 81 height 18
click at [1120, 661] on button "Yes / OK" at bounding box center [1145, 668] width 81 height 18
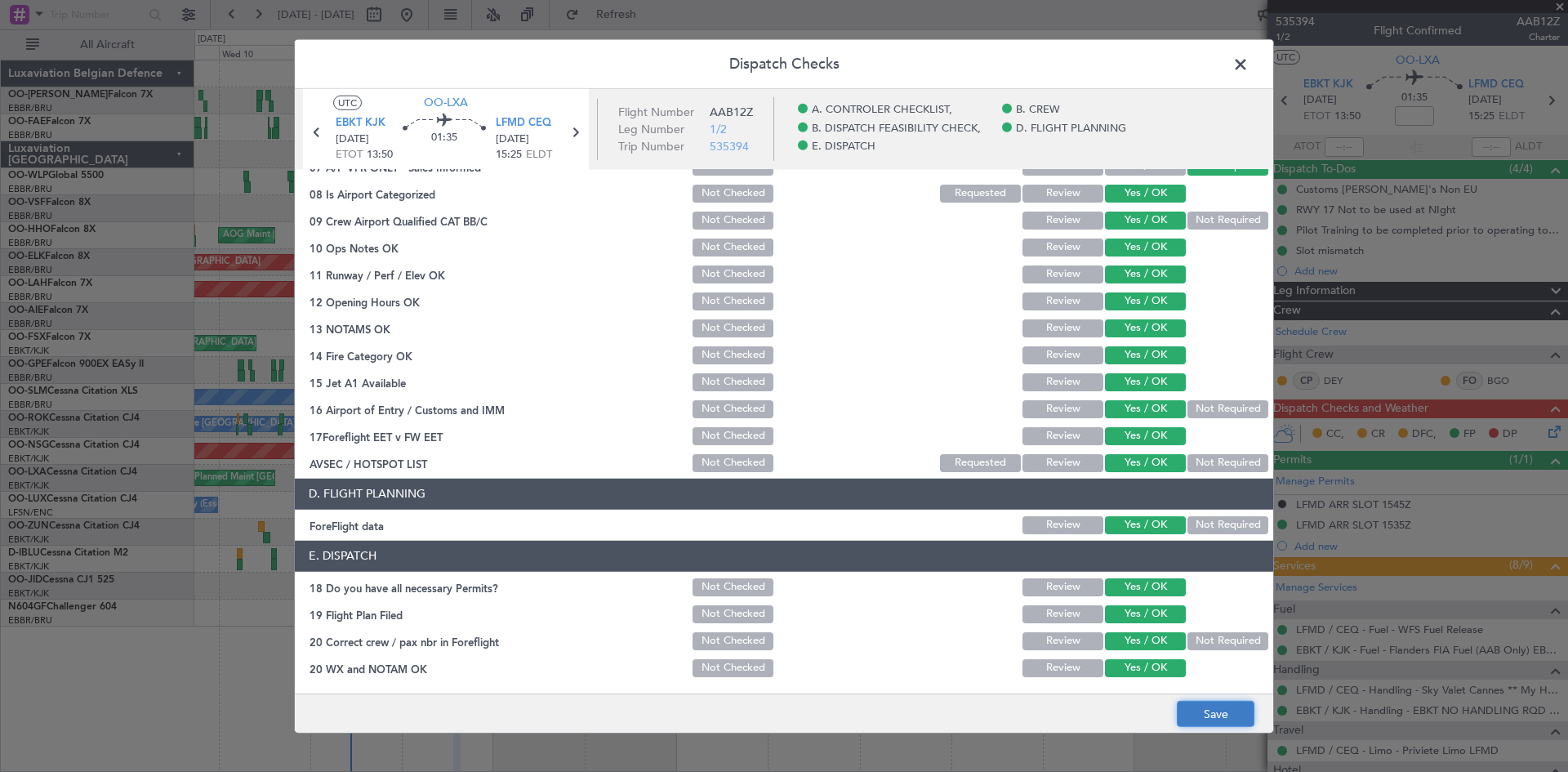
click at [1189, 706] on button "Save" at bounding box center [1216, 714] width 78 height 27
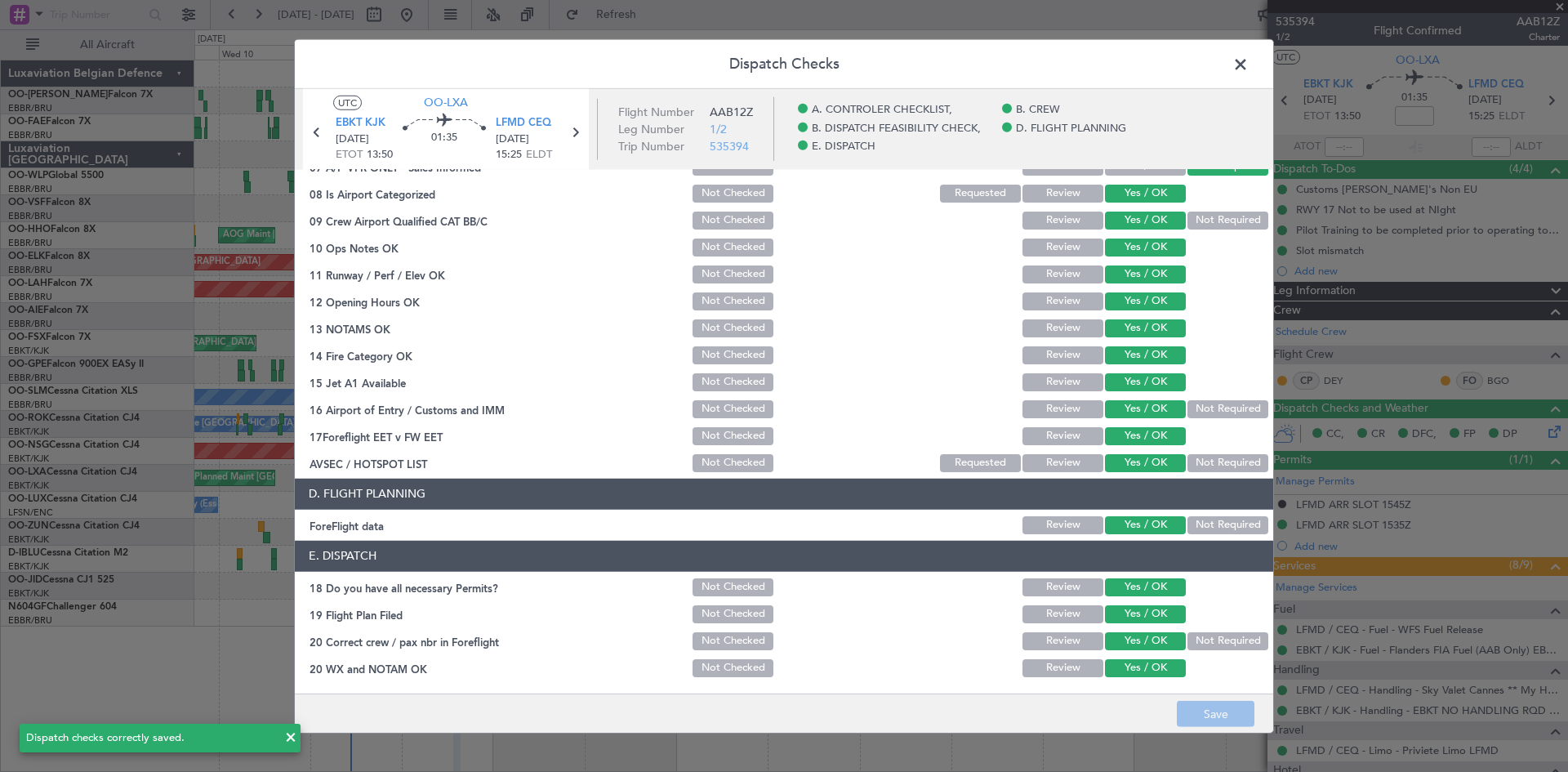
click at [1249, 72] on span at bounding box center [1249, 67] width 0 height 32
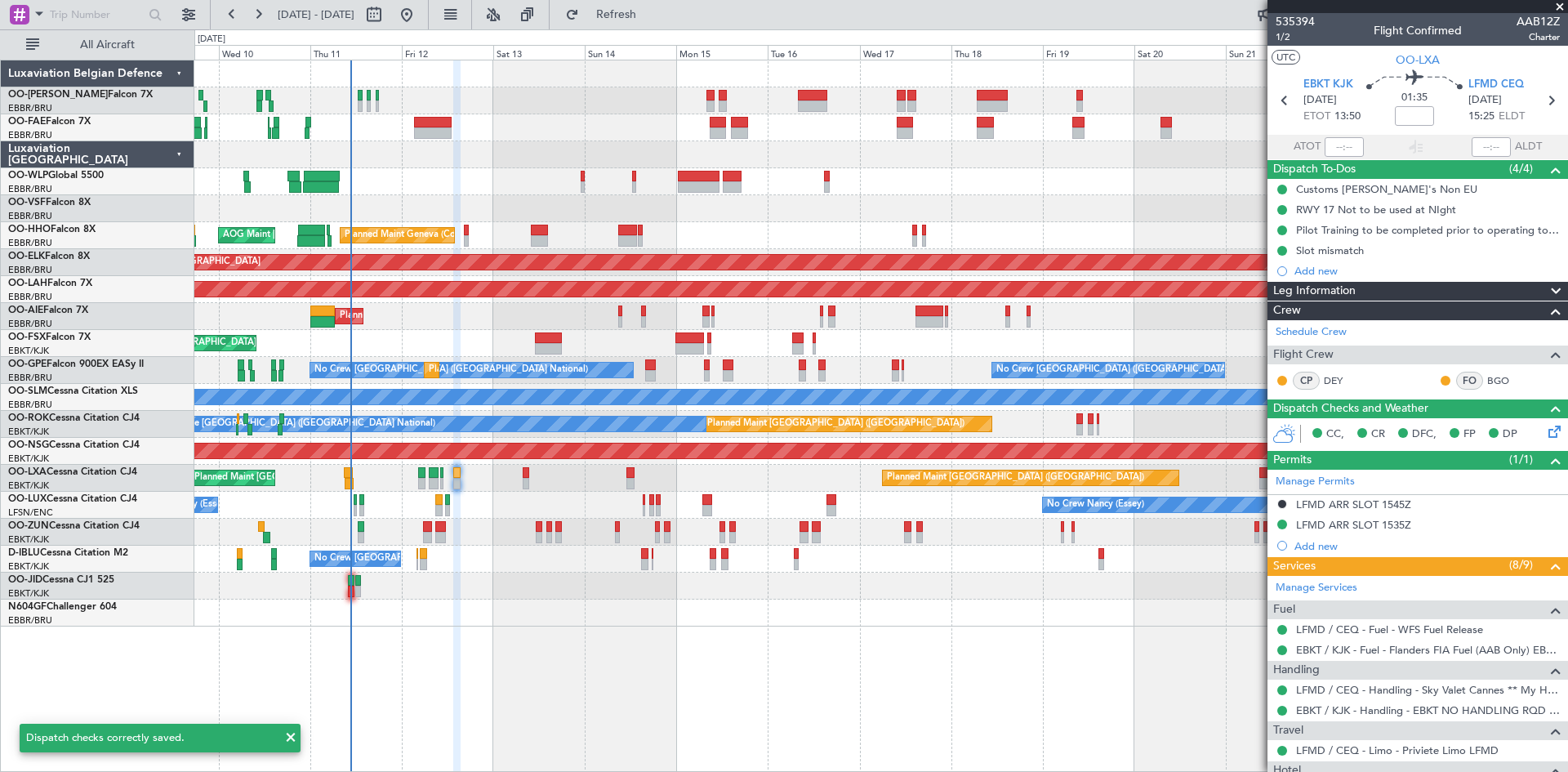
click at [529, 604] on div at bounding box center [880, 613] width 1373 height 27
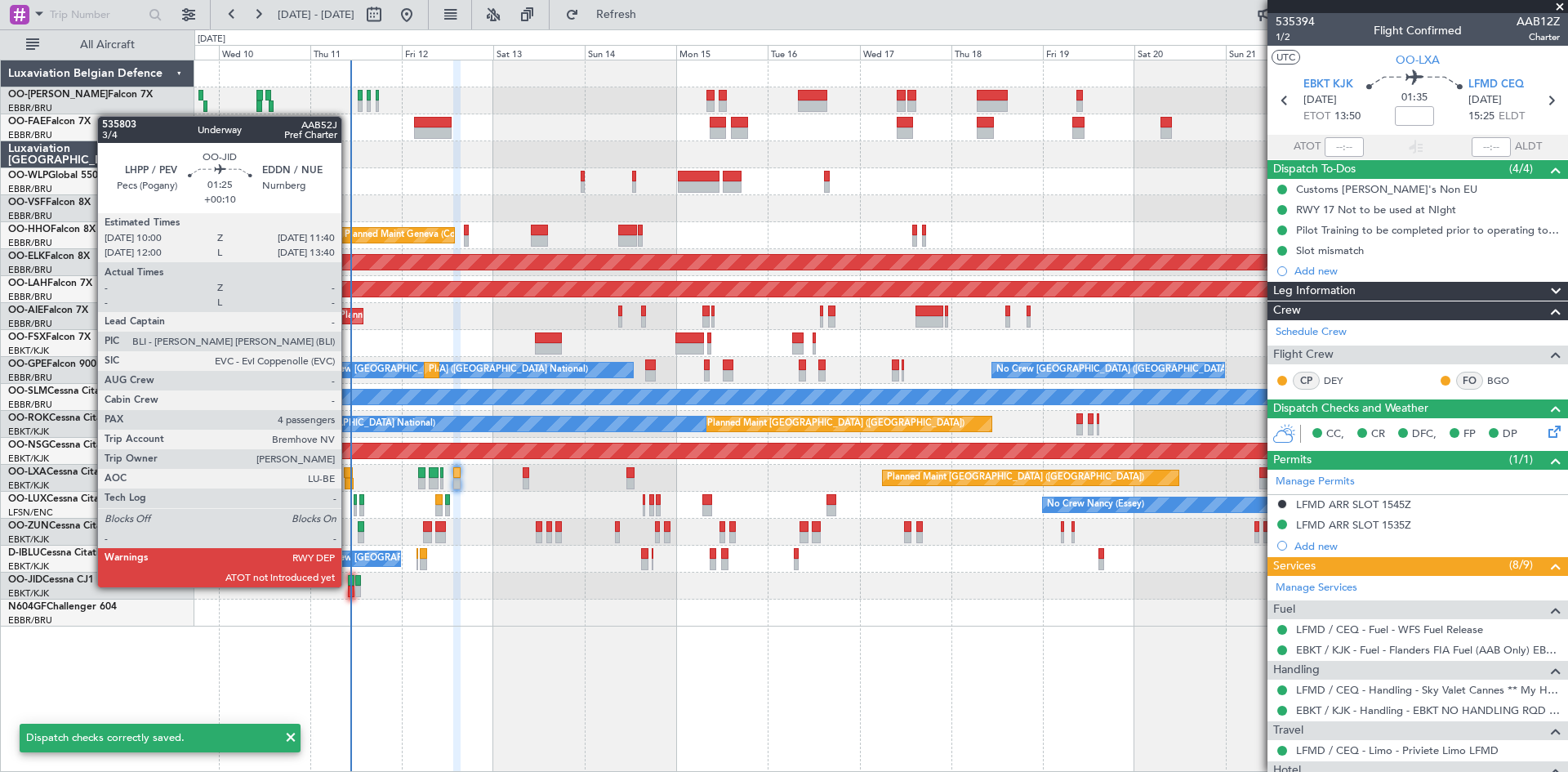
click at [349, 585] on div at bounding box center [351, 591] width 7 height 11
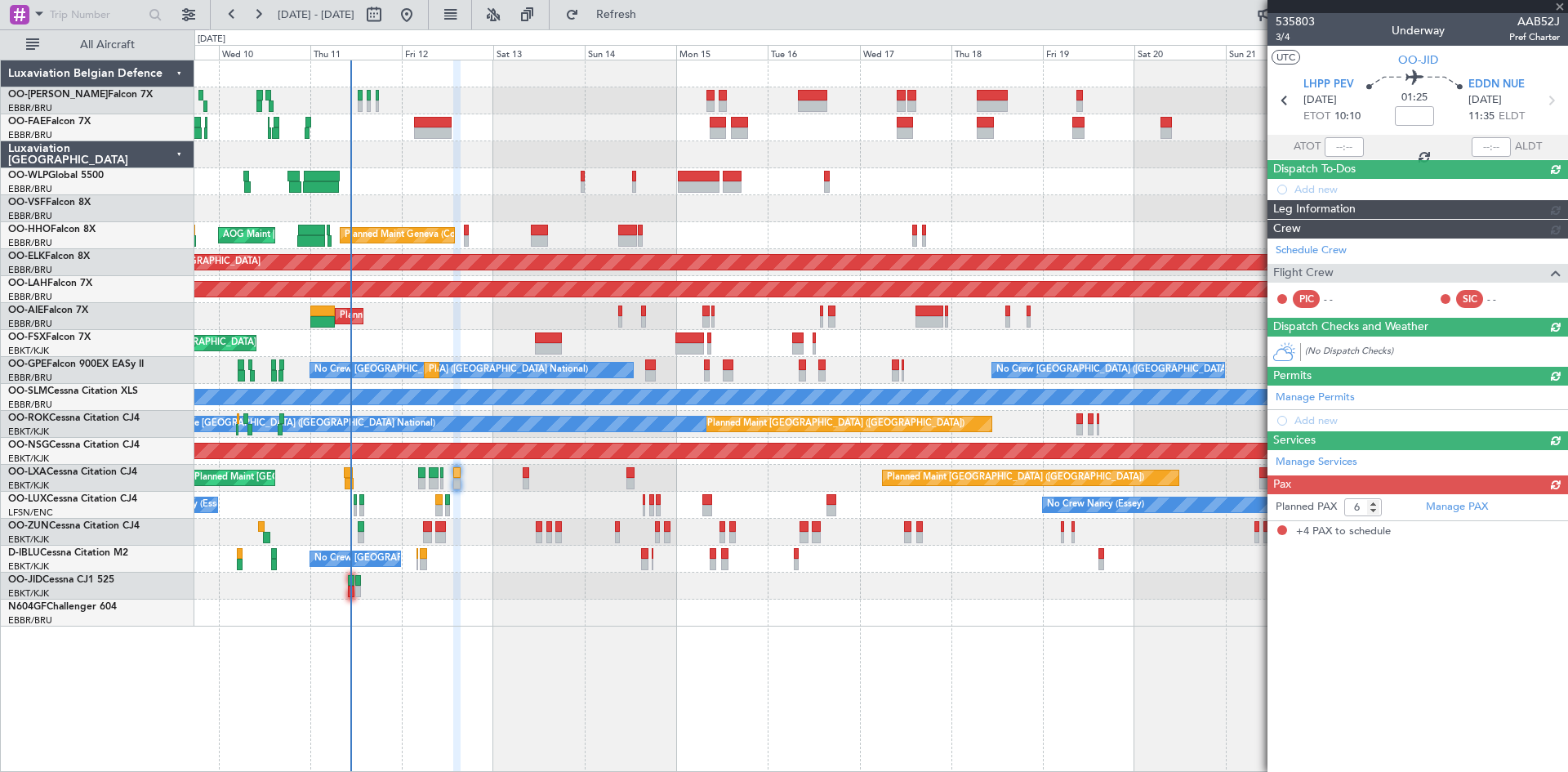
type input "+00:10"
type input "4"
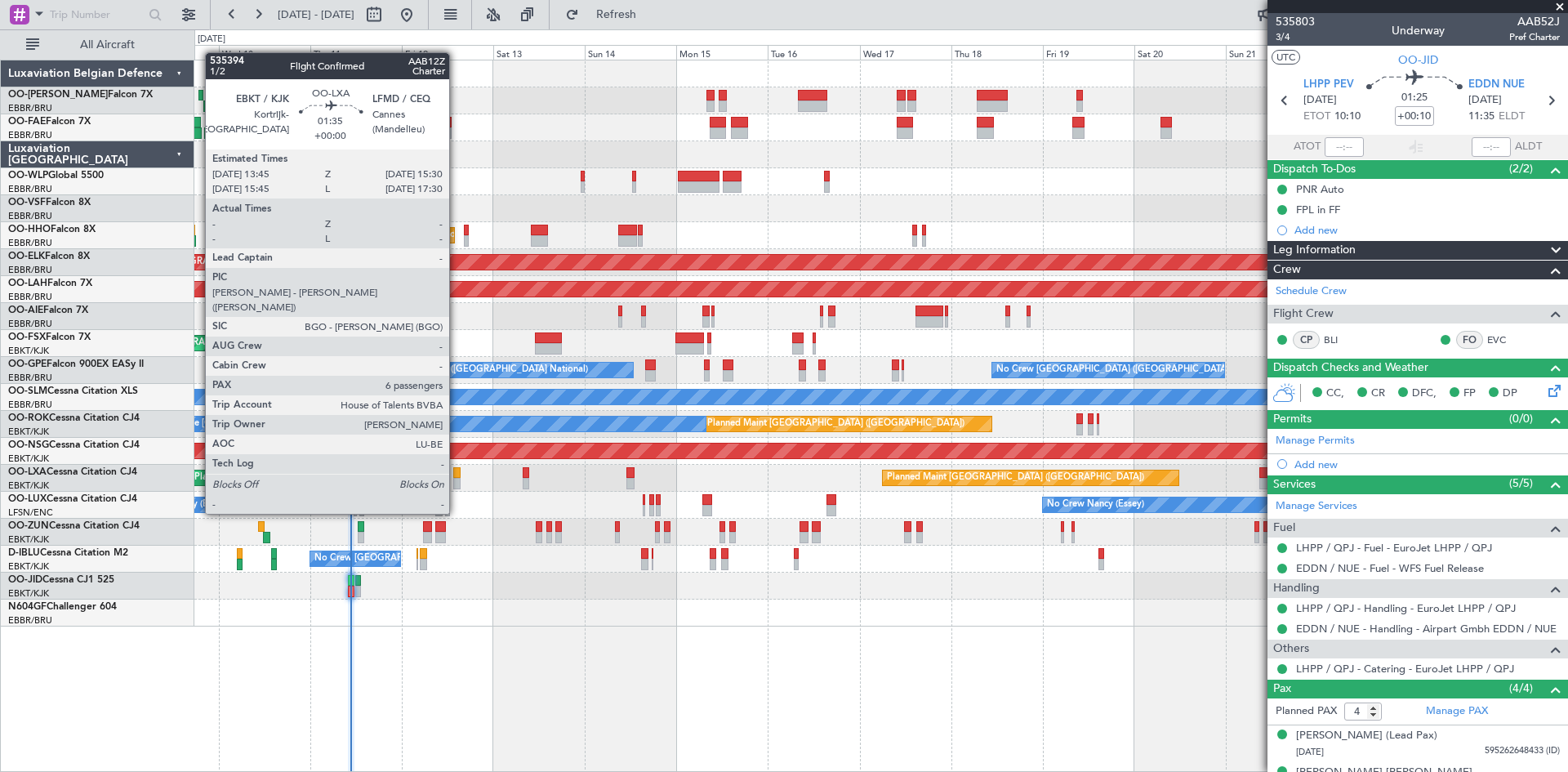
click at [457, 483] on div at bounding box center [458, 483] width 8 height 11
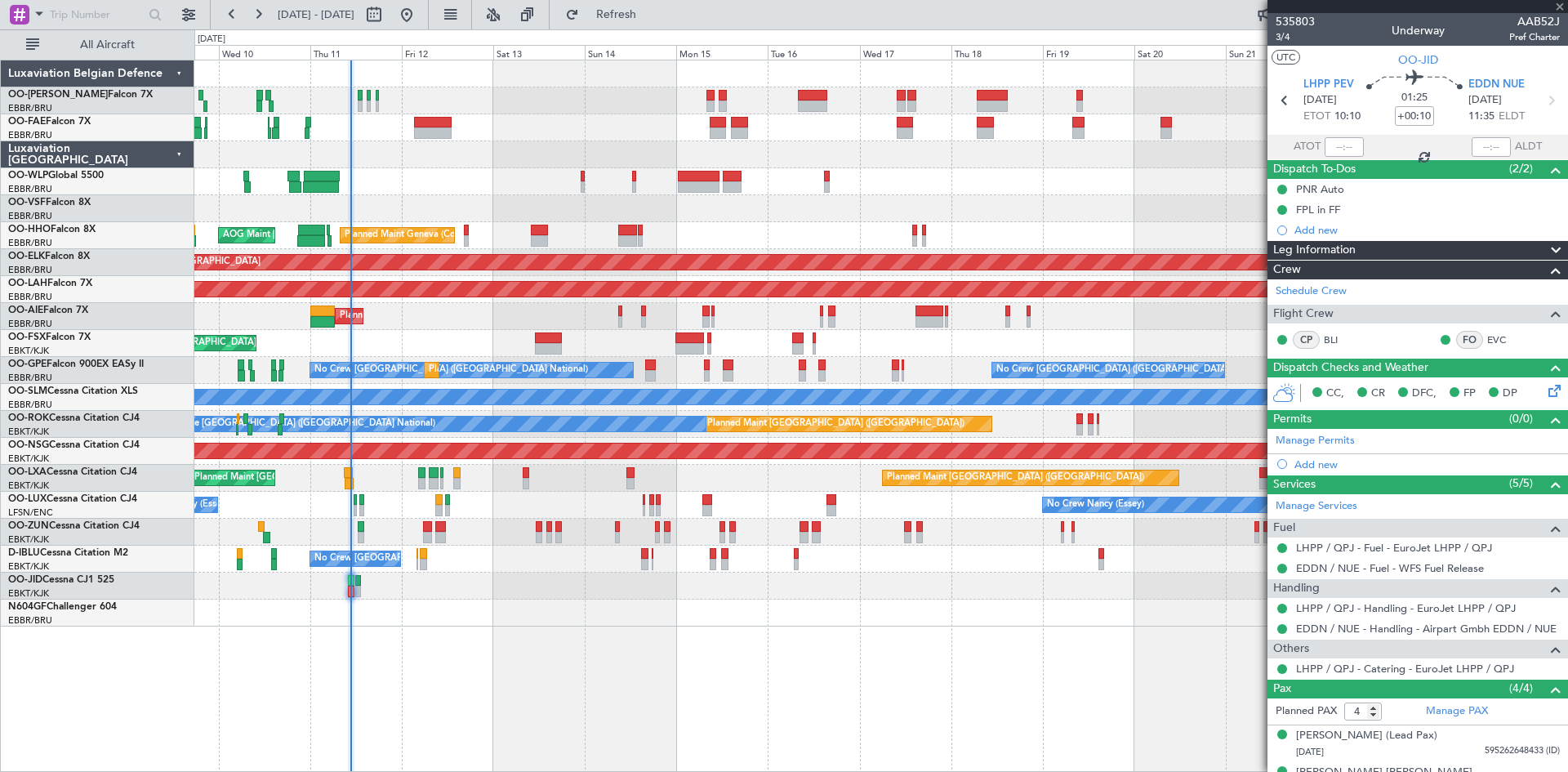
type input "6"
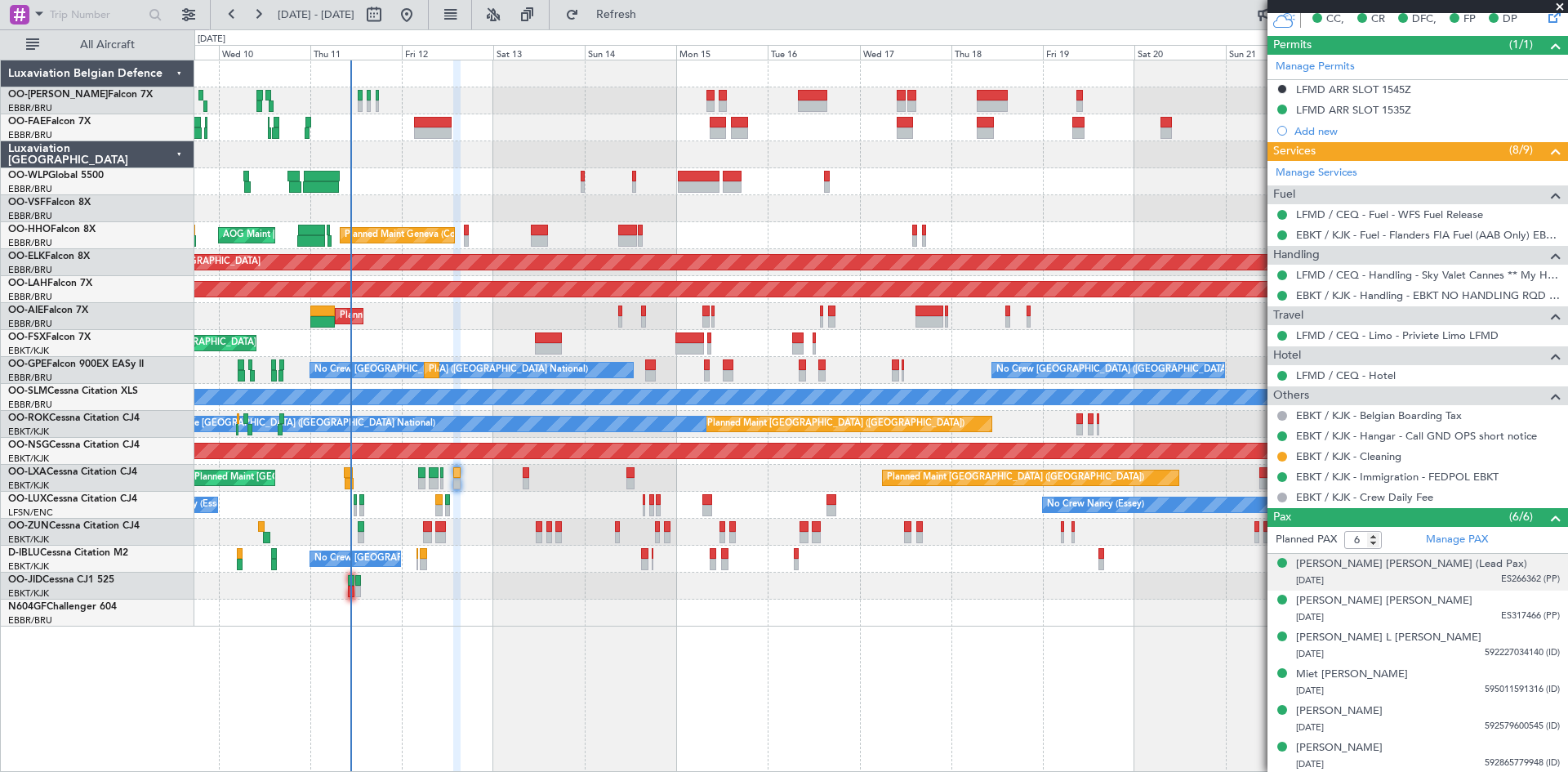
scroll to position [417, 0]
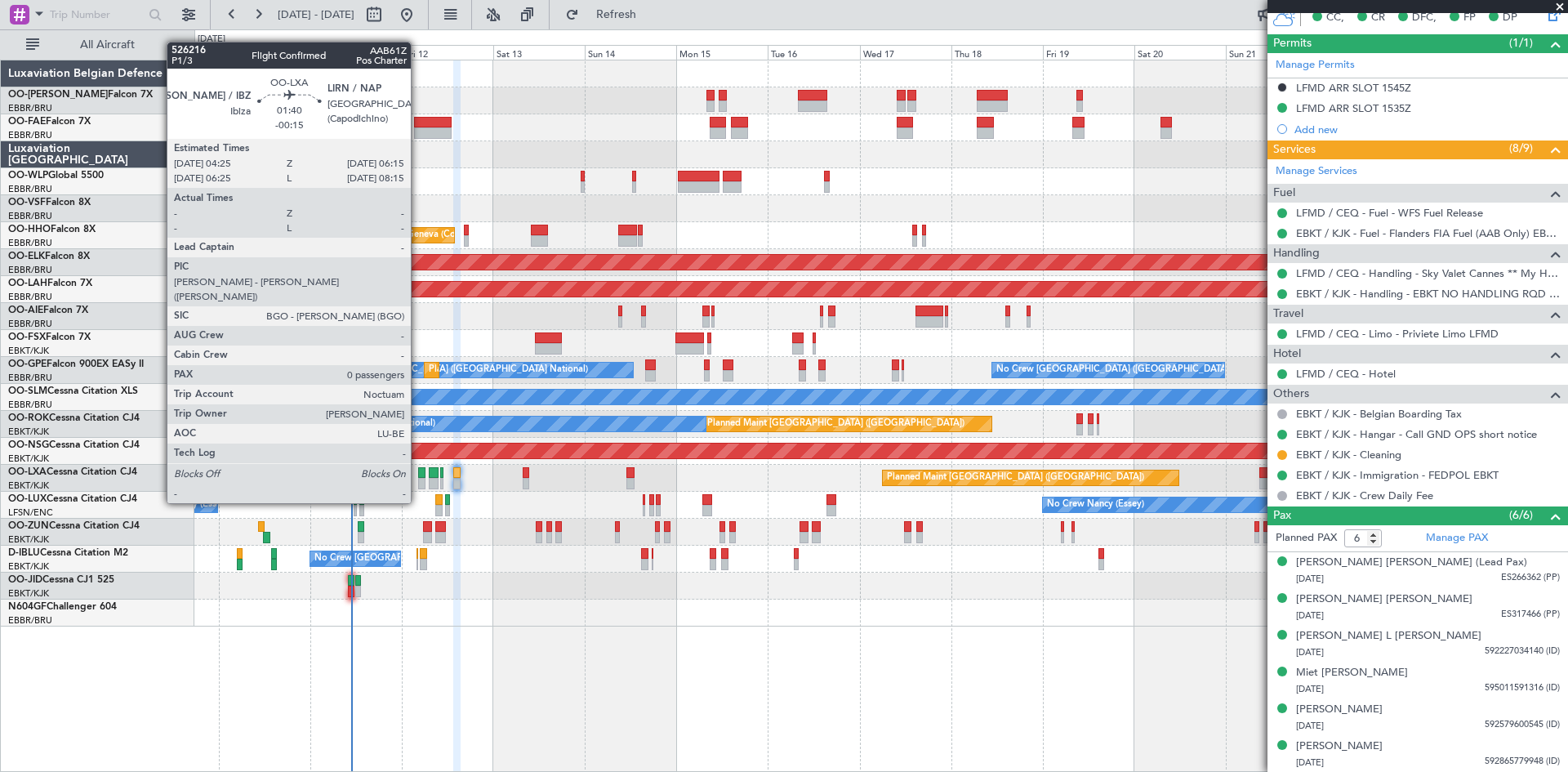
click at [420, 472] on div at bounding box center [422, 473] width 8 height 11
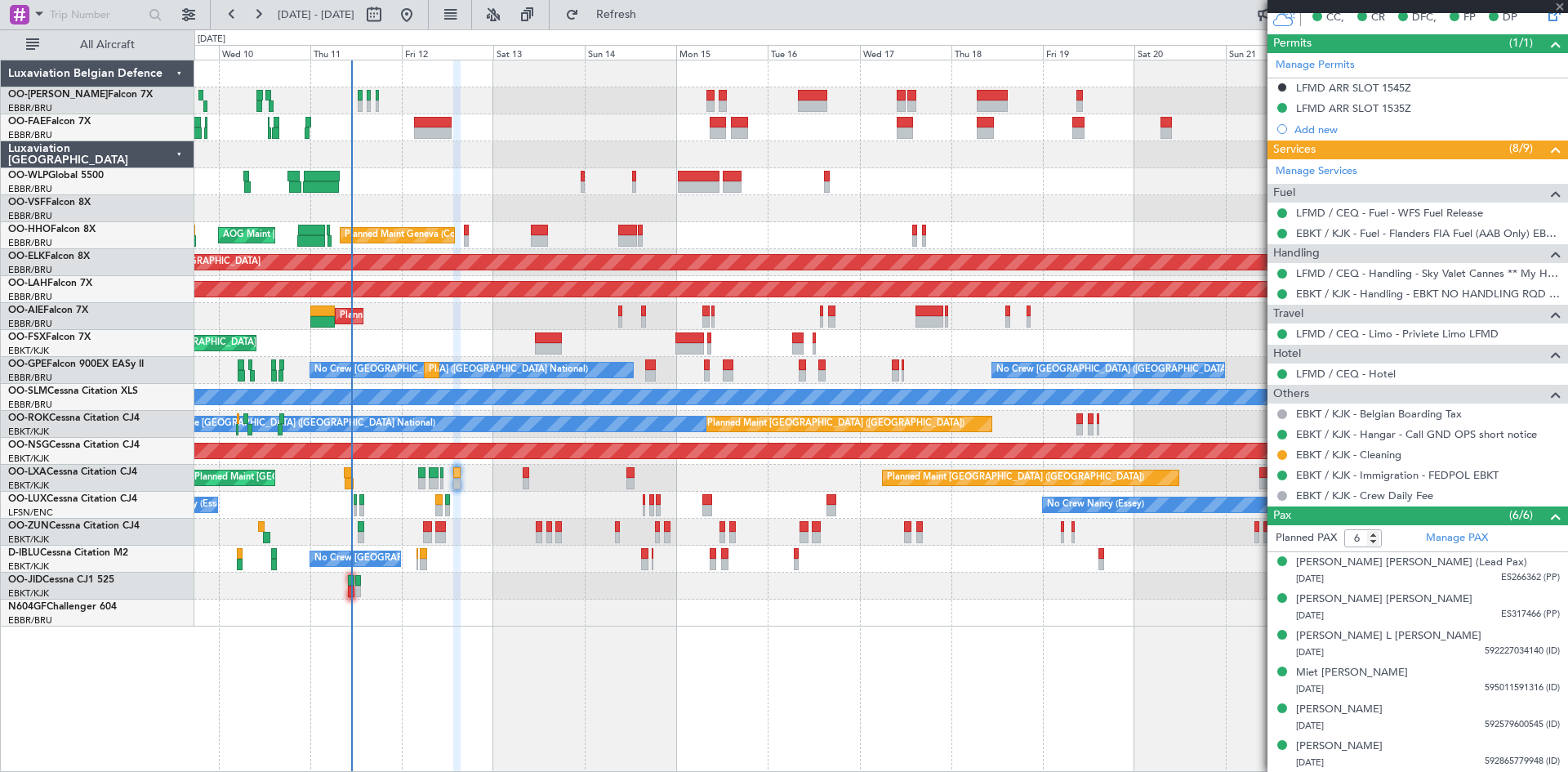
type input "-00:15"
type input "0"
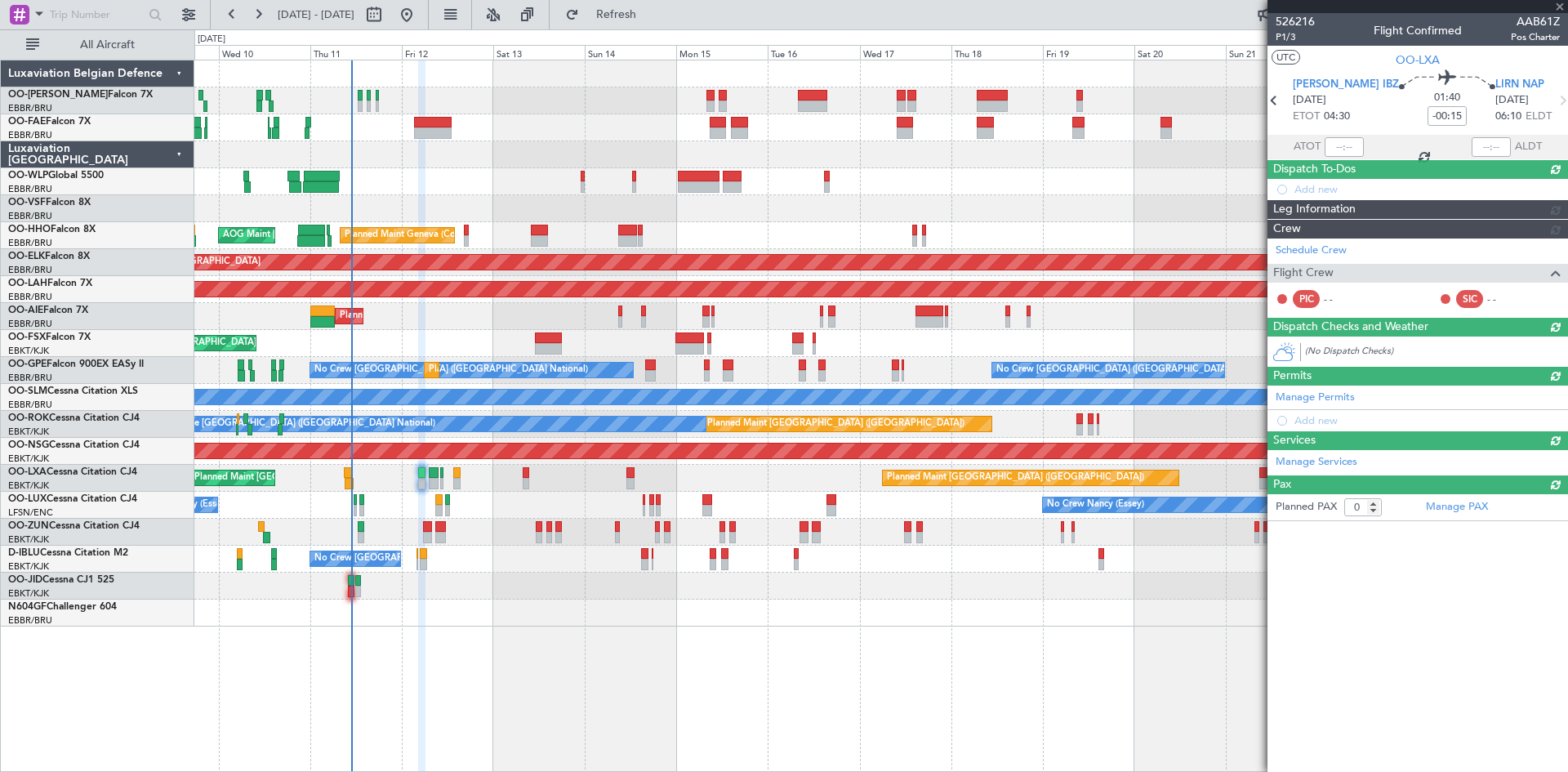
scroll to position [0, 0]
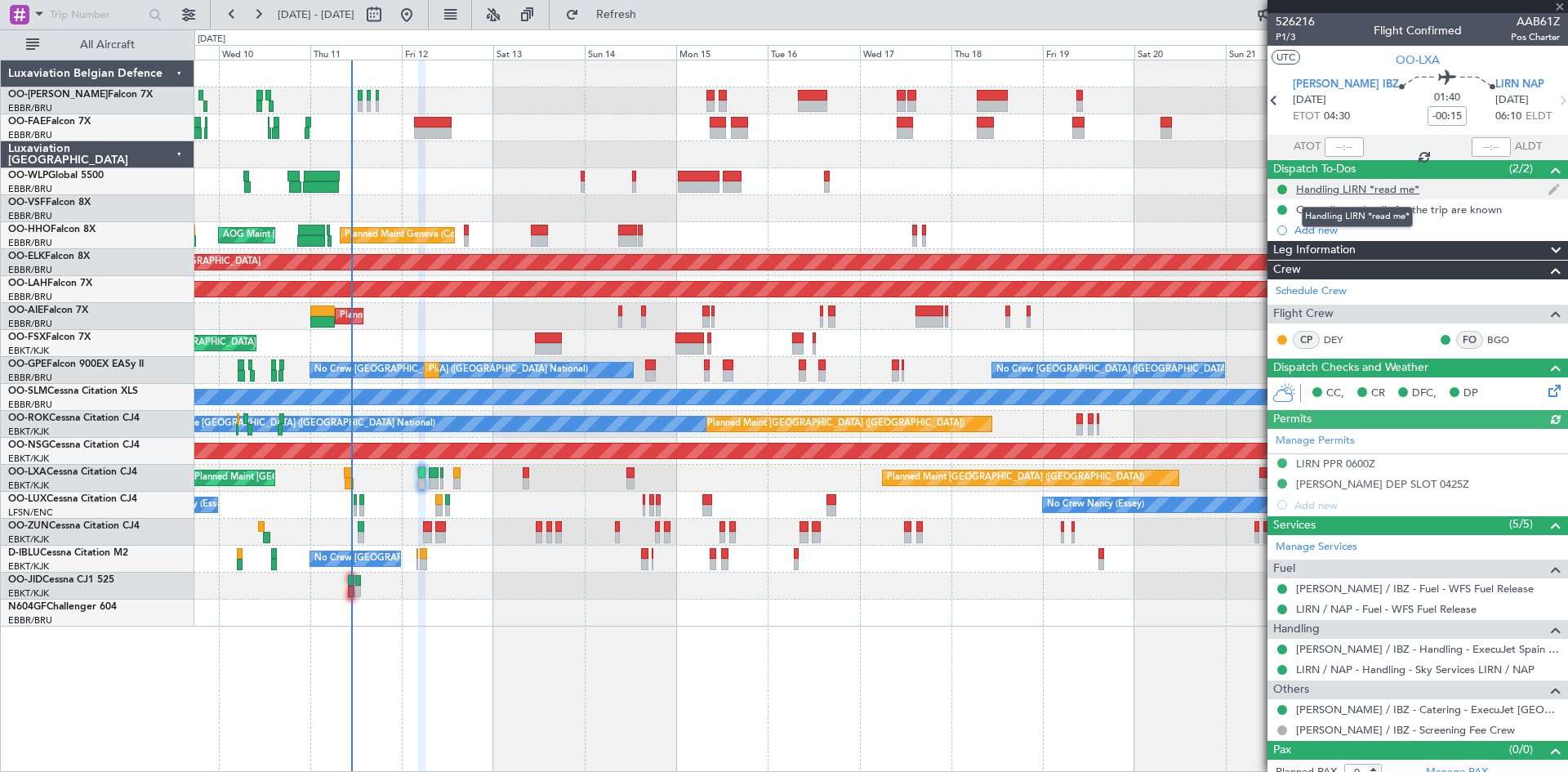
click at [1364, 189] on div "Handling LIRN *read me*" at bounding box center [1358, 189] width 123 height 14
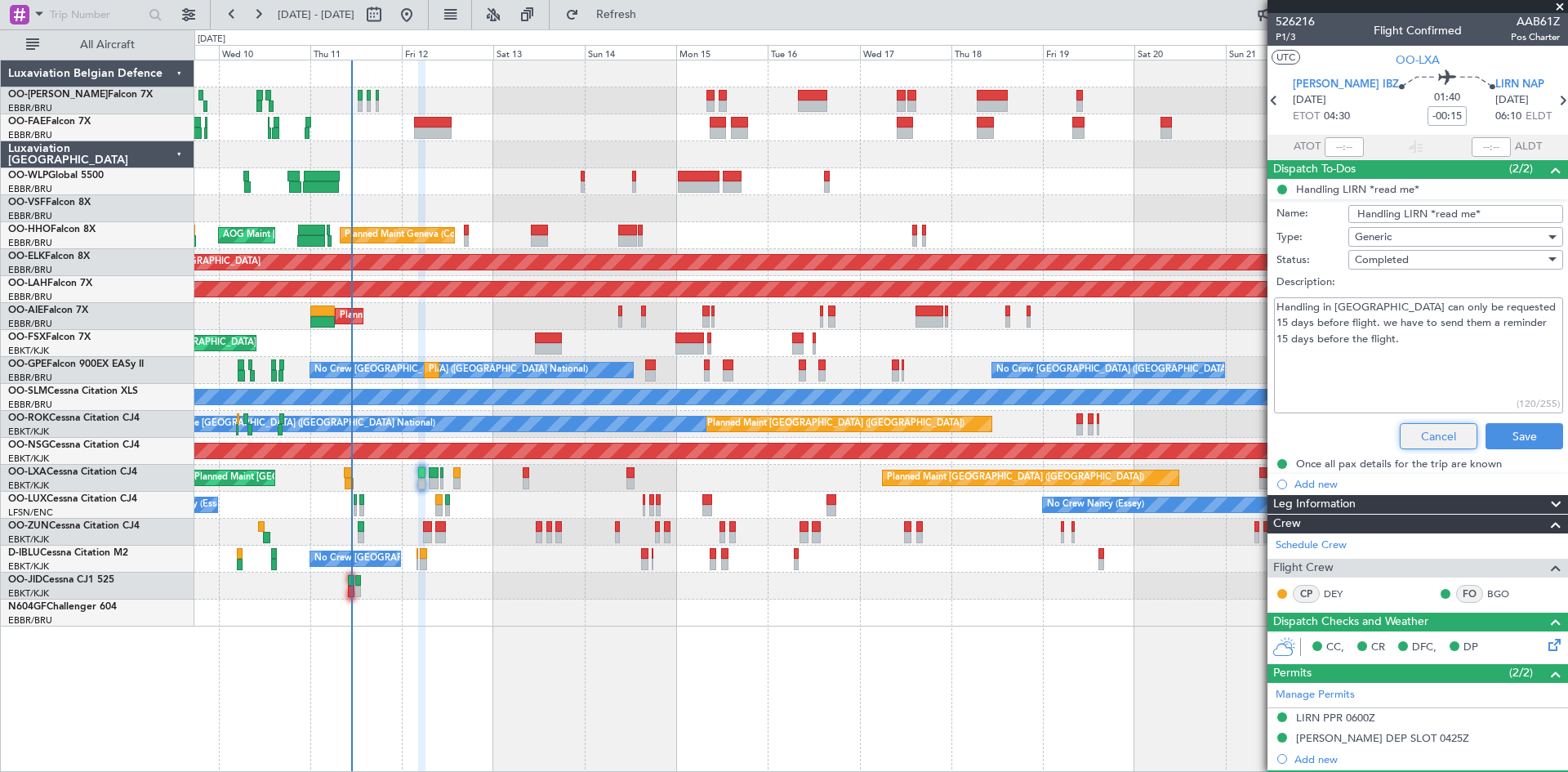
click at [1413, 436] on button "Cancel" at bounding box center [1439, 437] width 78 height 27
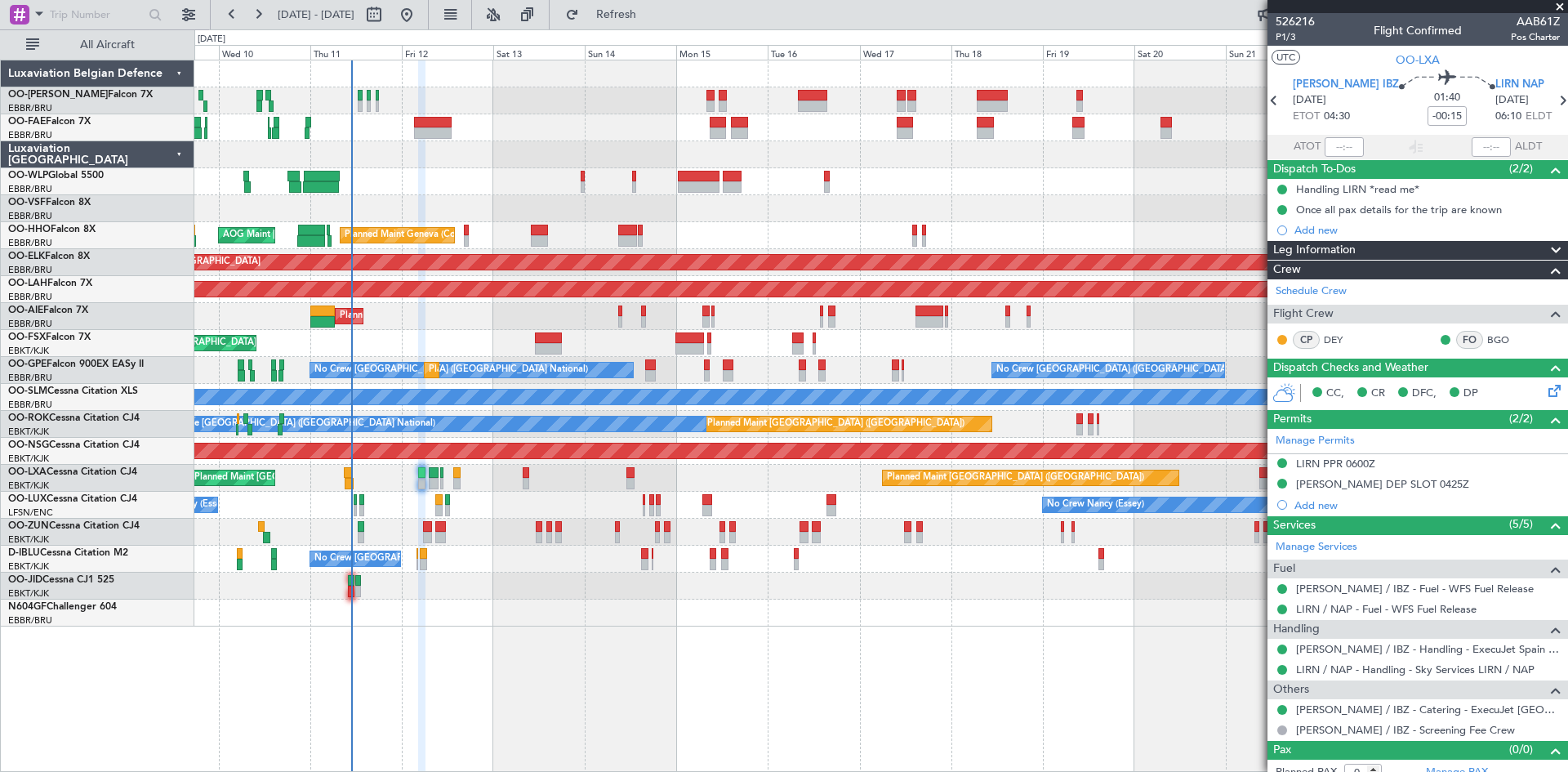
click at [460, 474] on div "Planned Maint Paris (Le Bourget) Planned Maint Brussels (Brussels National) Pla…" at bounding box center [880, 478] width 1373 height 27
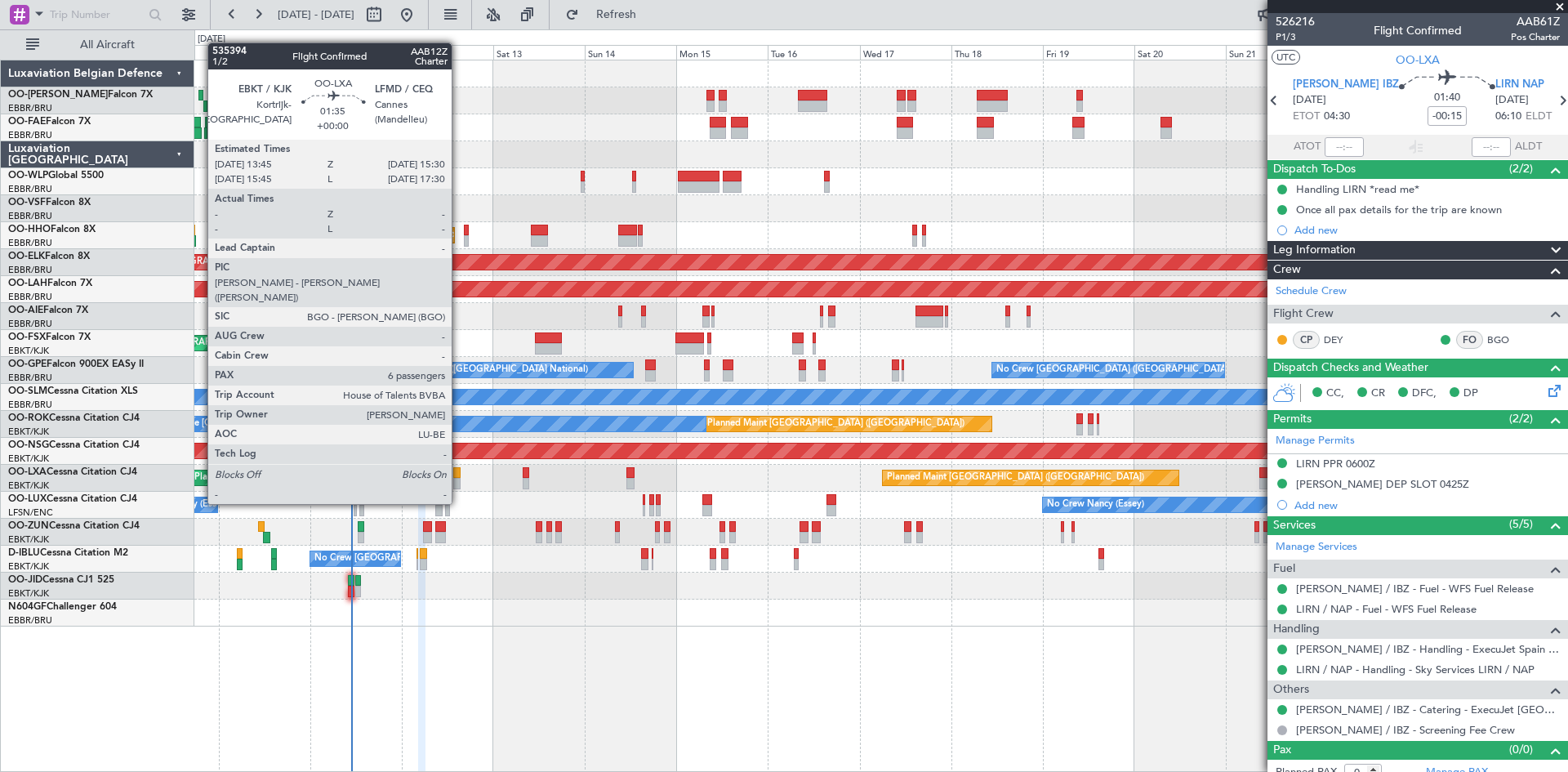
click at [460, 473] on div at bounding box center [458, 473] width 8 height 11
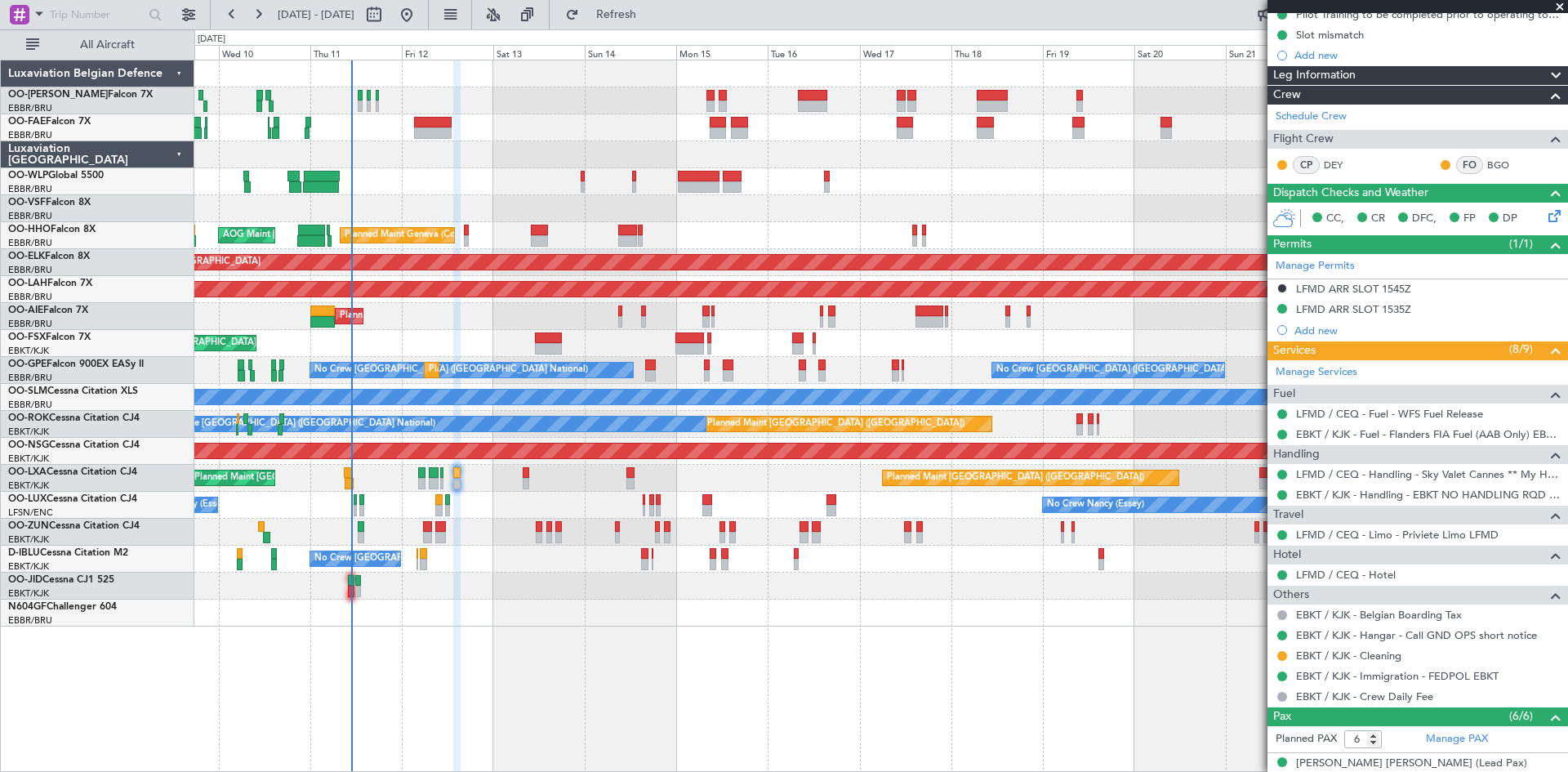
scroll to position [408, 0]
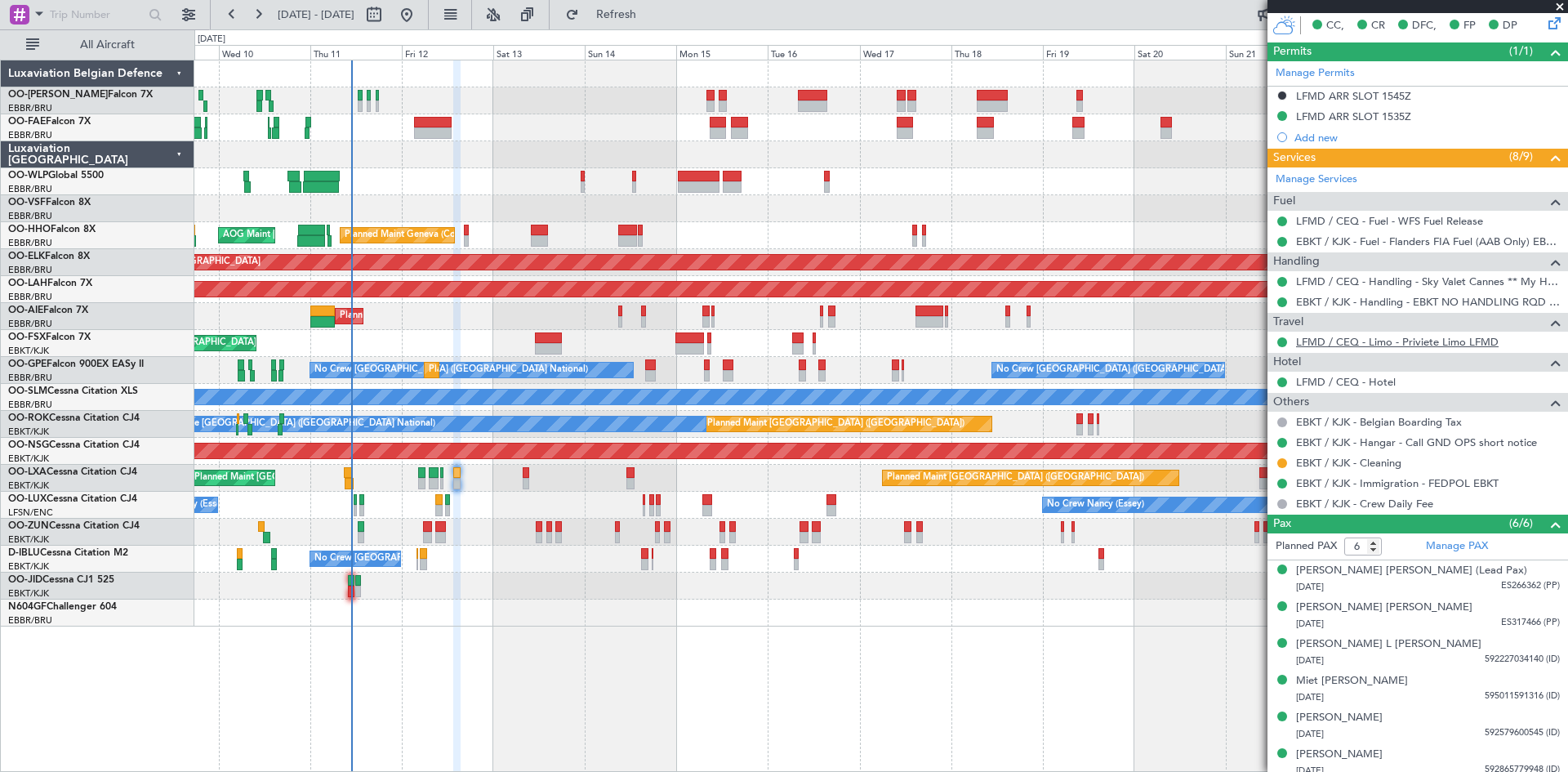
click at [1438, 338] on link "LFMD / CEQ - Limo - Priviete Limo LFMD" at bounding box center [1397, 342] width 203 height 14
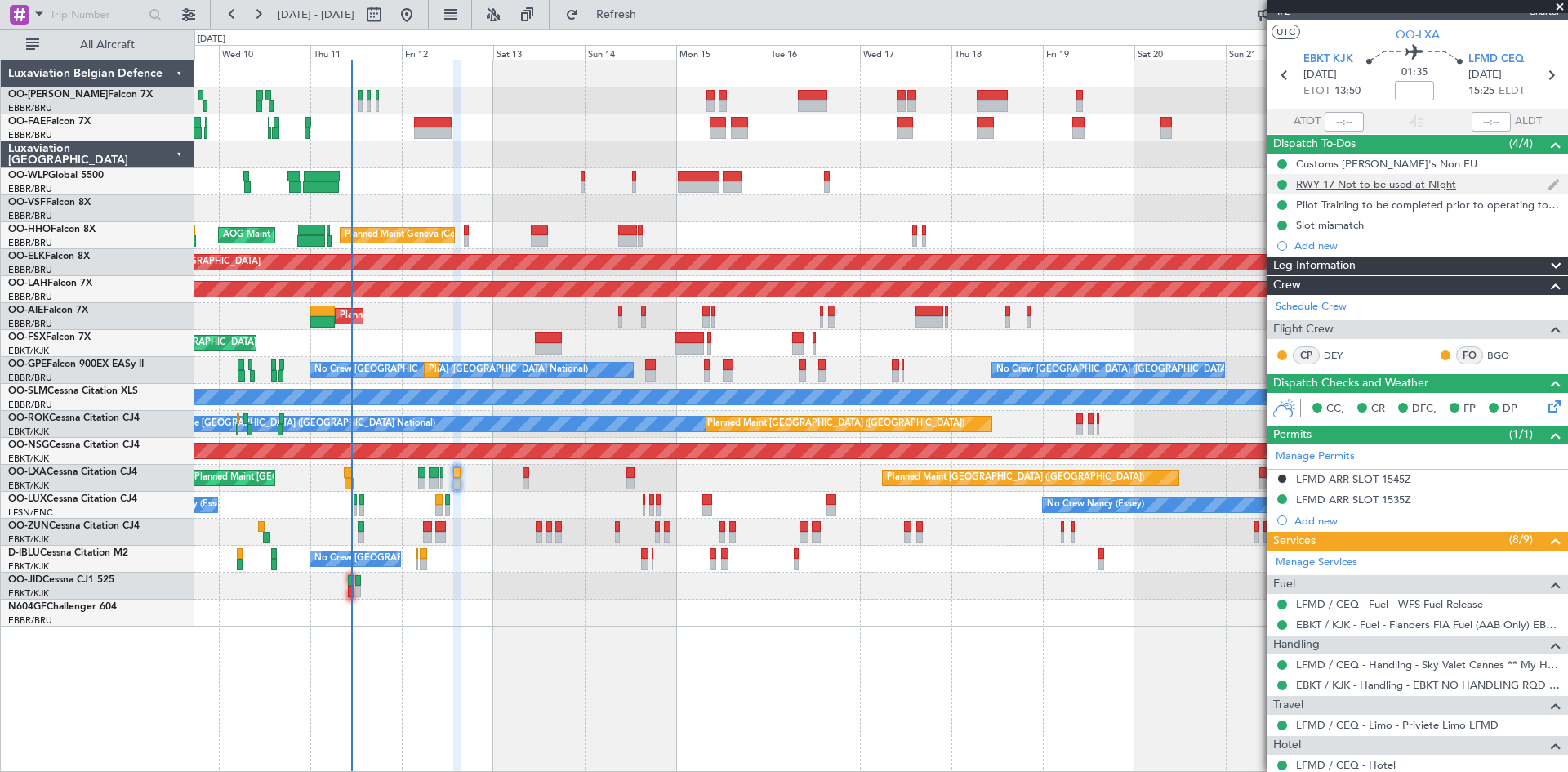
scroll to position [0, 0]
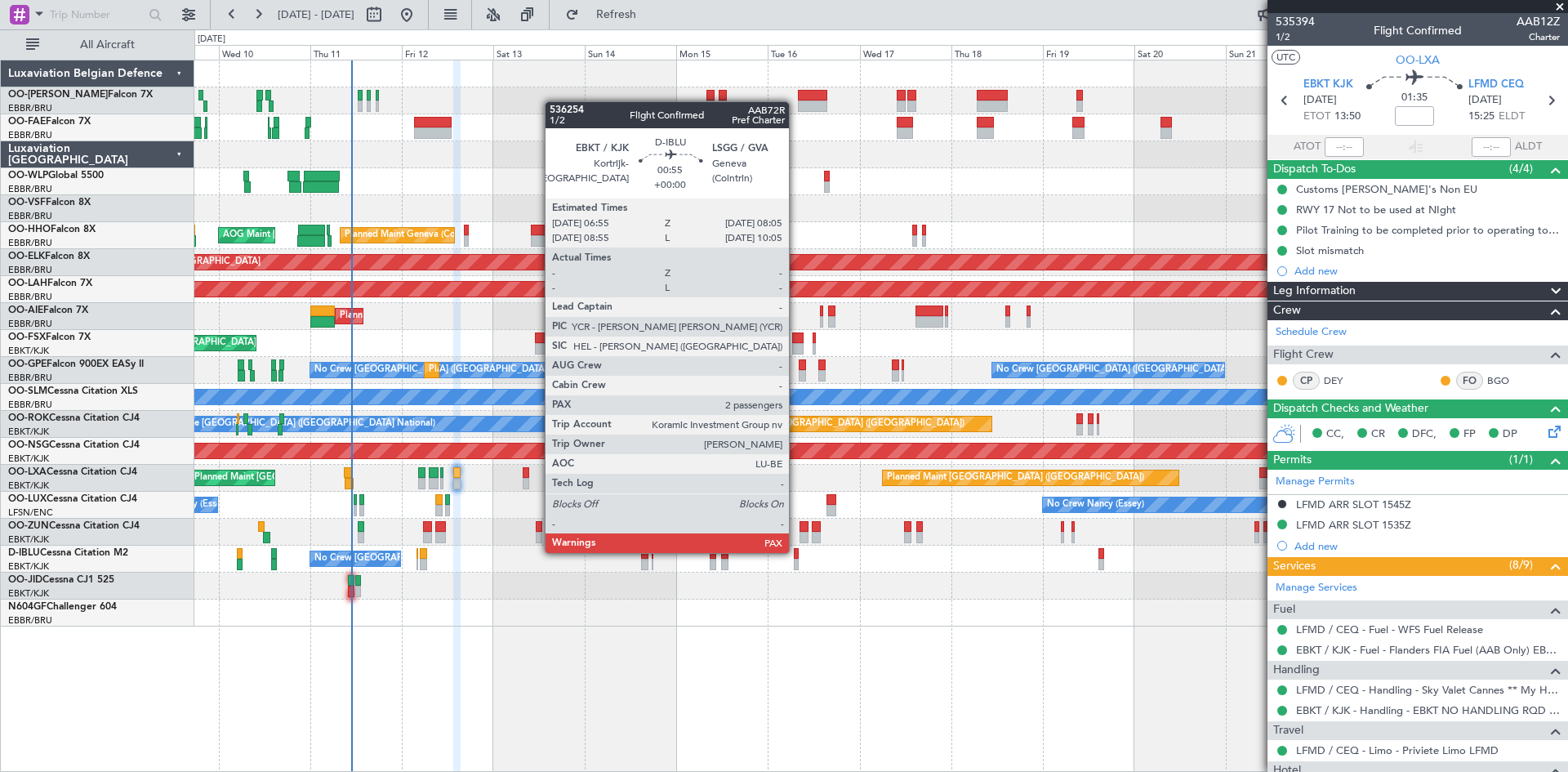
click at [797, 551] on div at bounding box center [796, 554] width 5 height 11
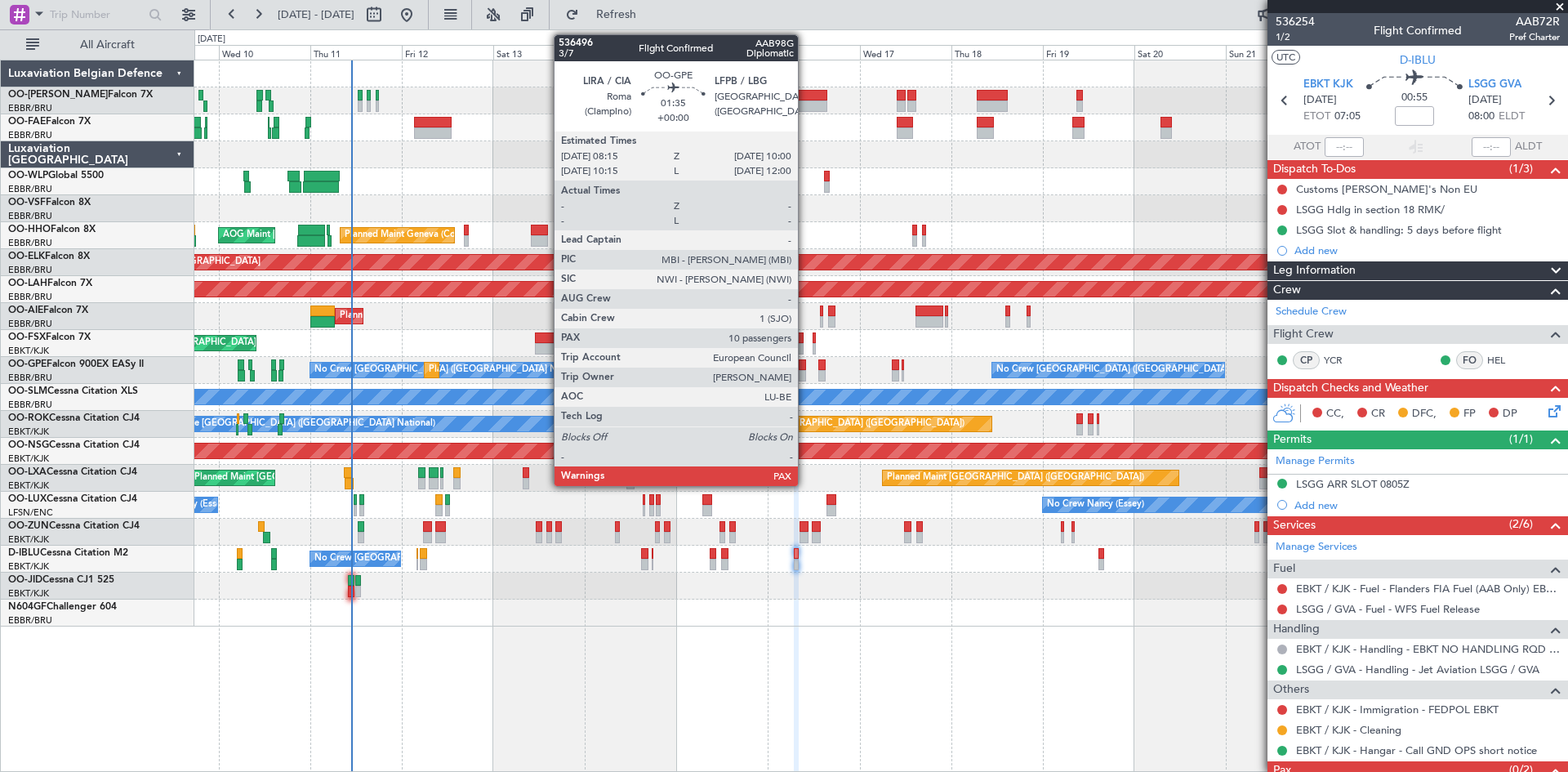
click at [804, 366] on div at bounding box center [802, 365] width 8 height 11
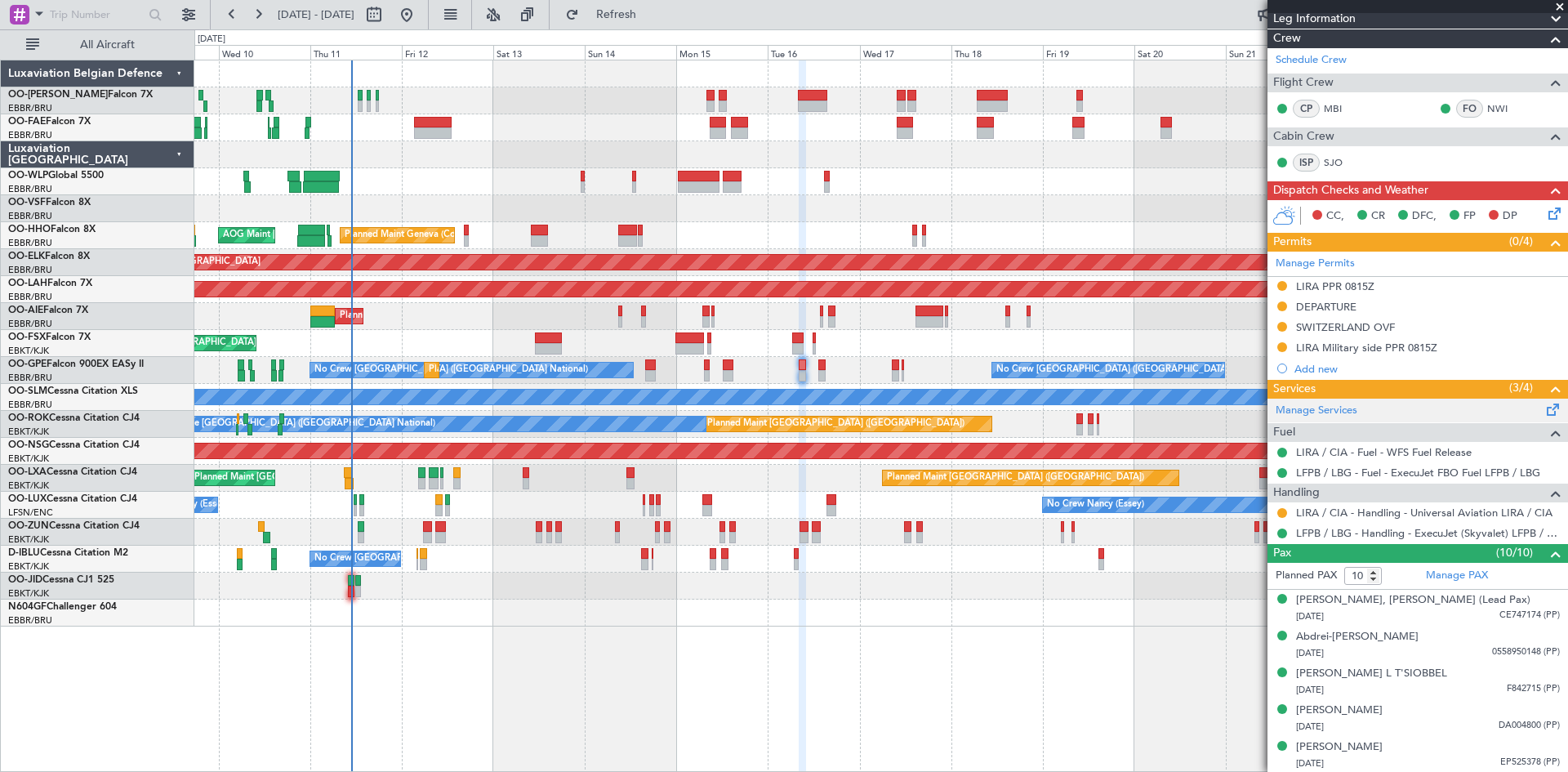
scroll to position [416, 0]
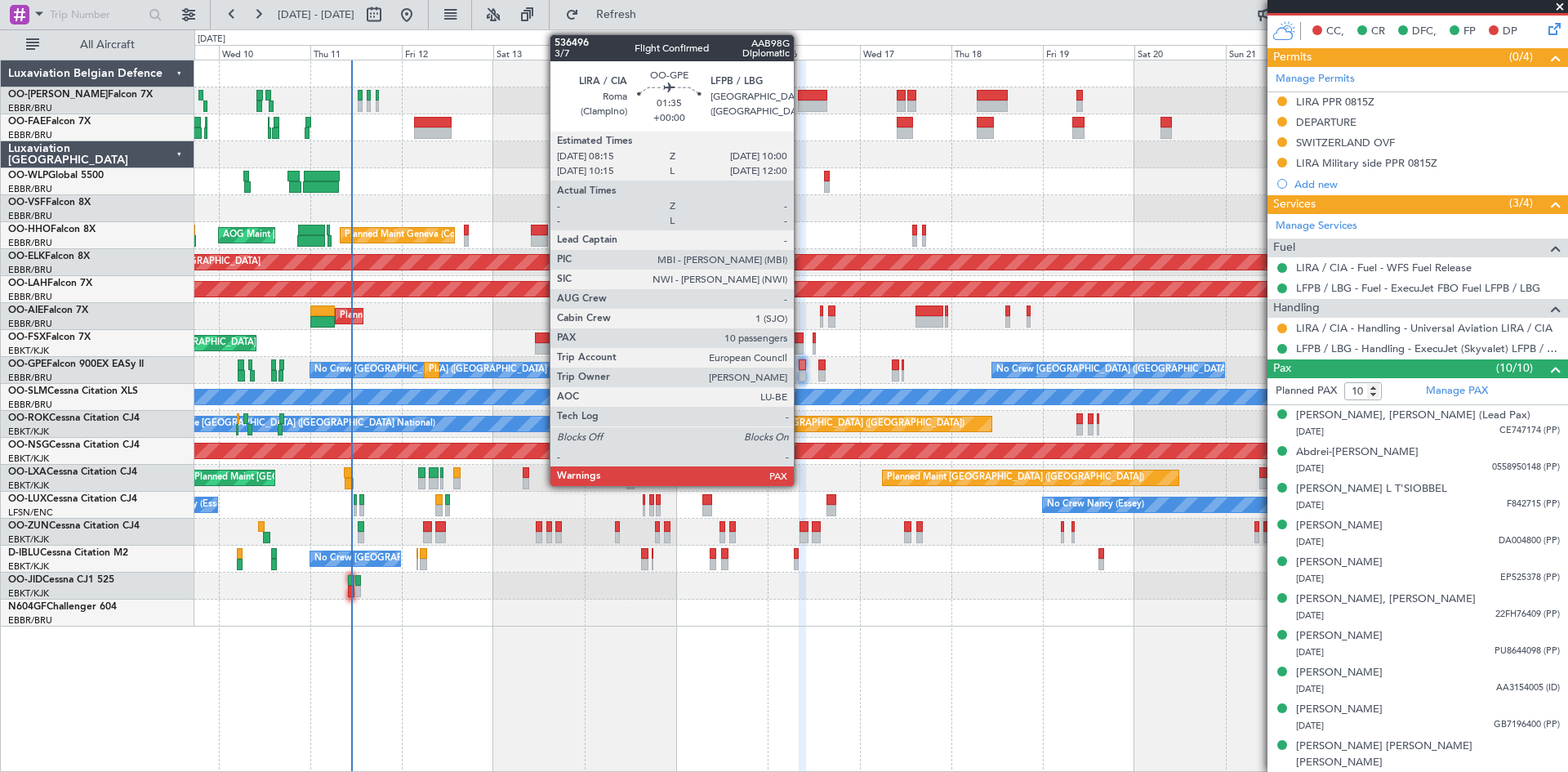
click at [802, 367] on div at bounding box center [802, 365] width 8 height 11
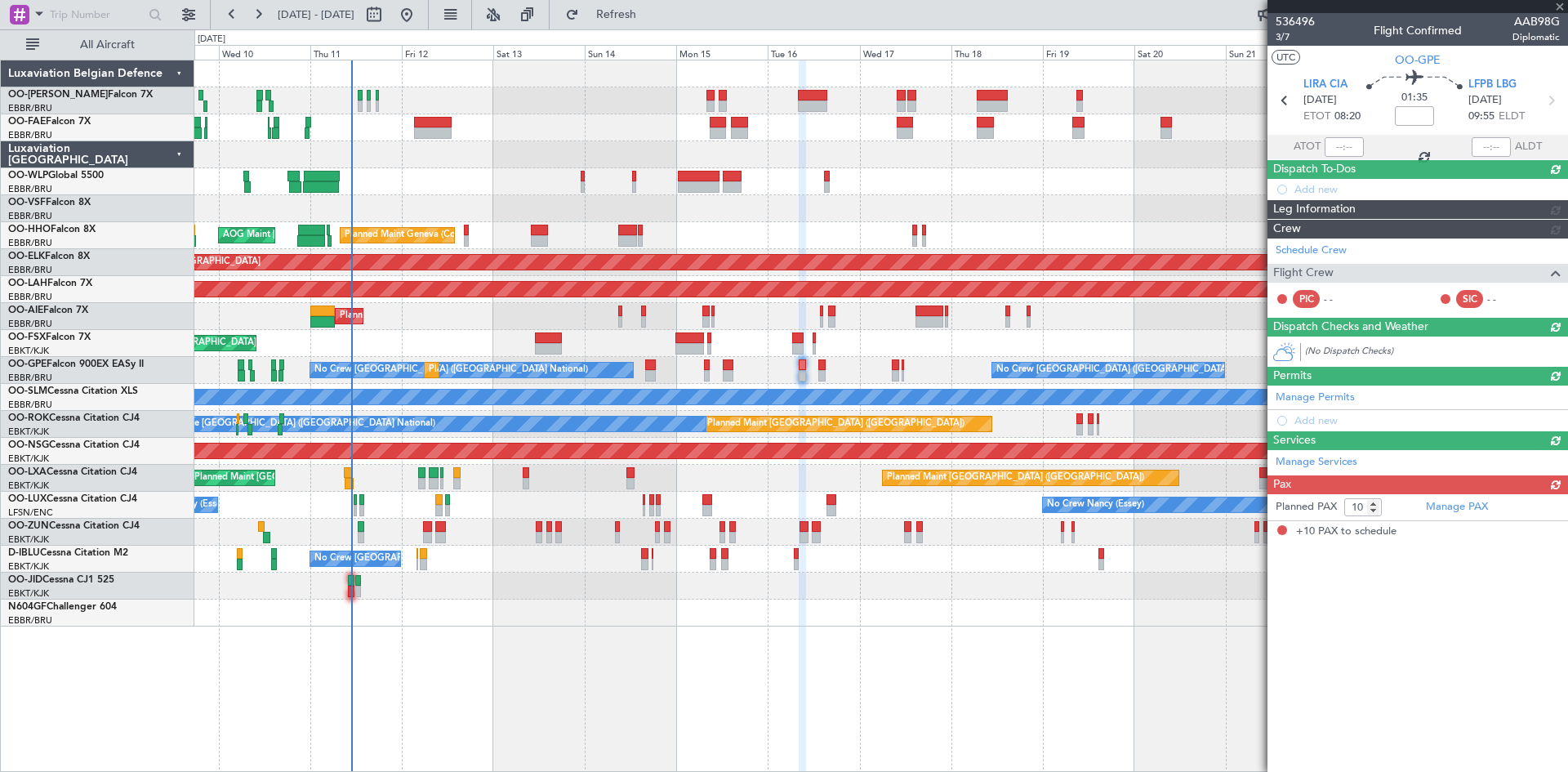
scroll to position [0, 0]
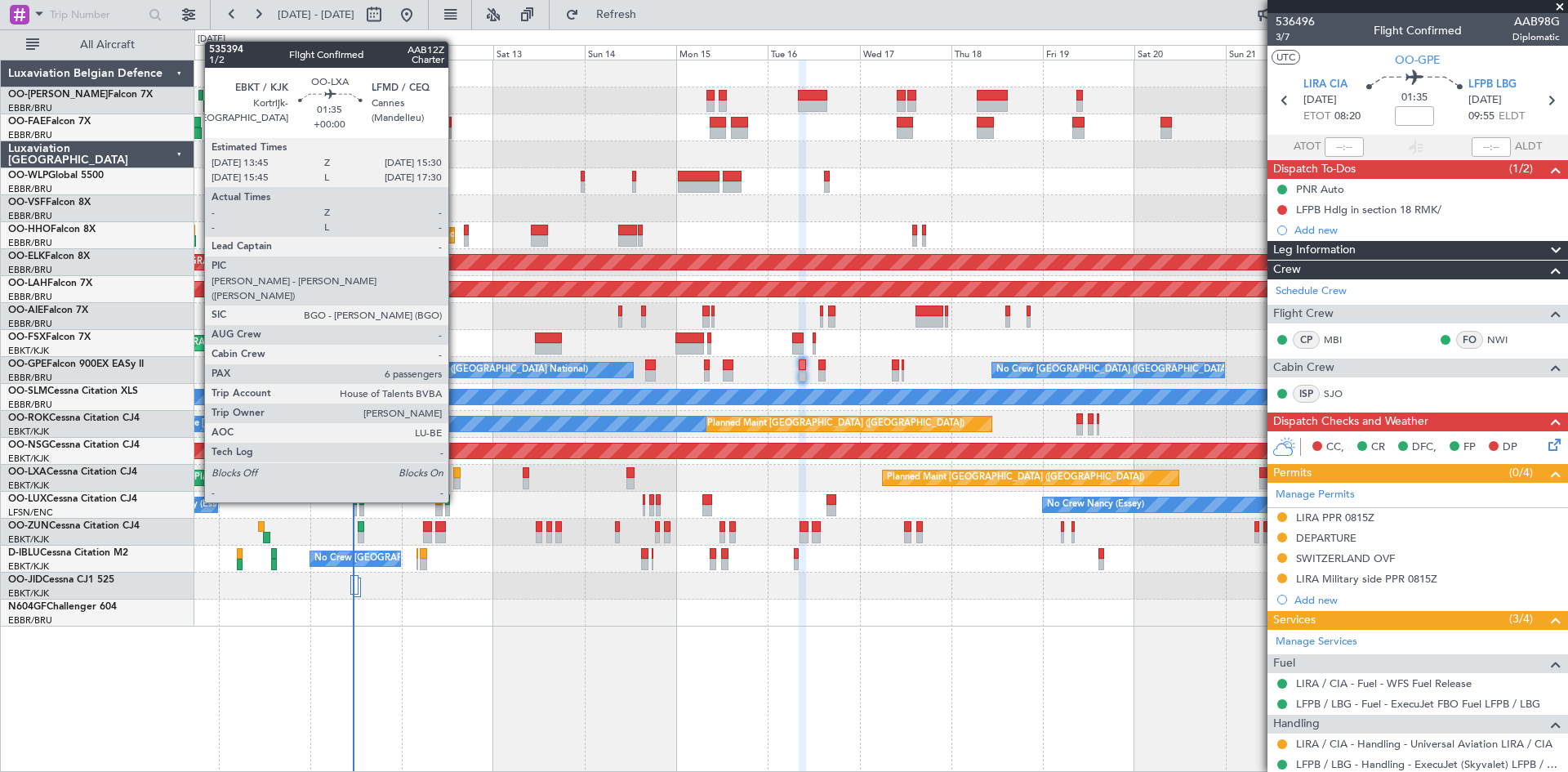
click at [456, 472] on div at bounding box center [458, 473] width 8 height 11
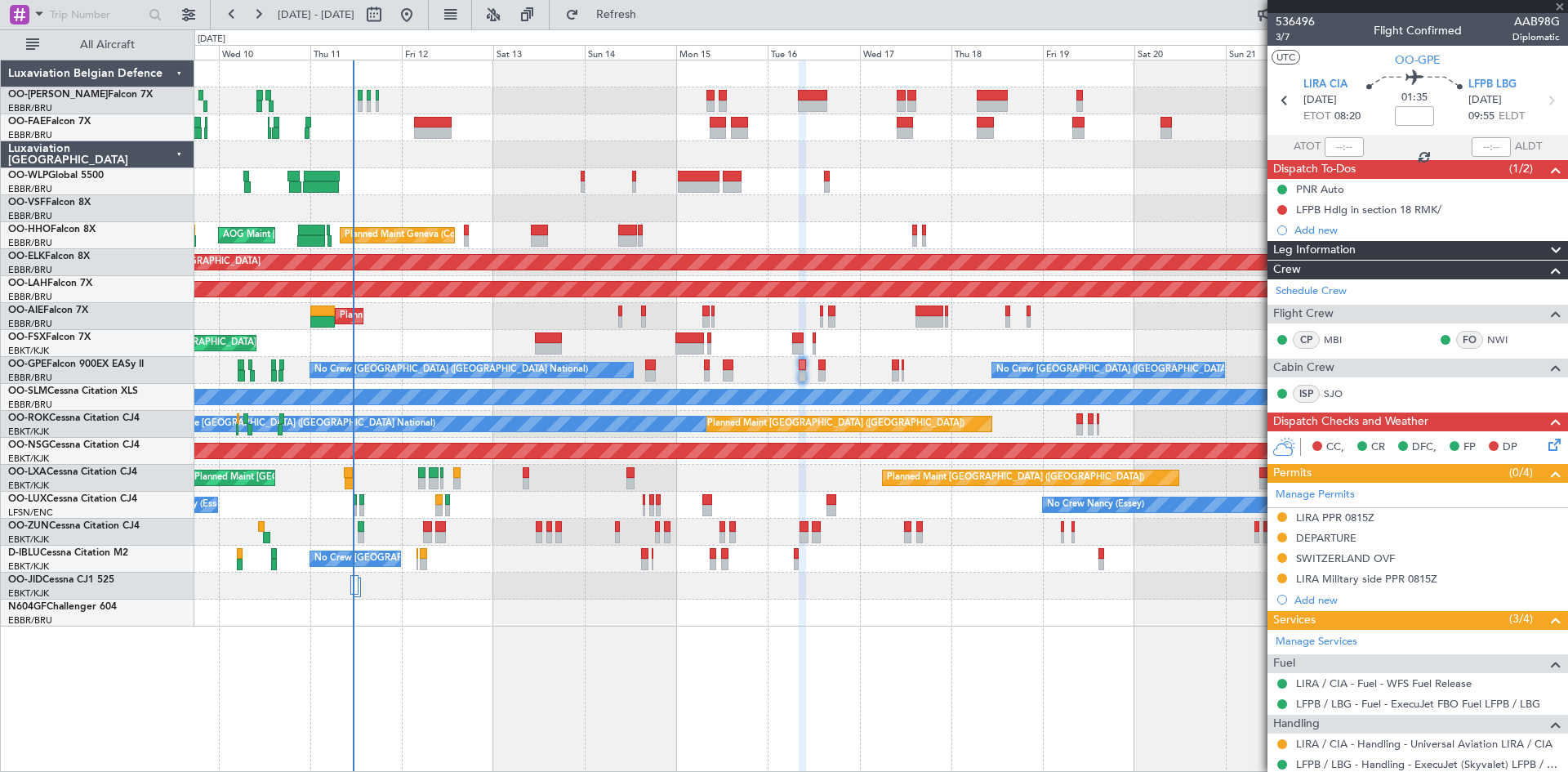
type input "6"
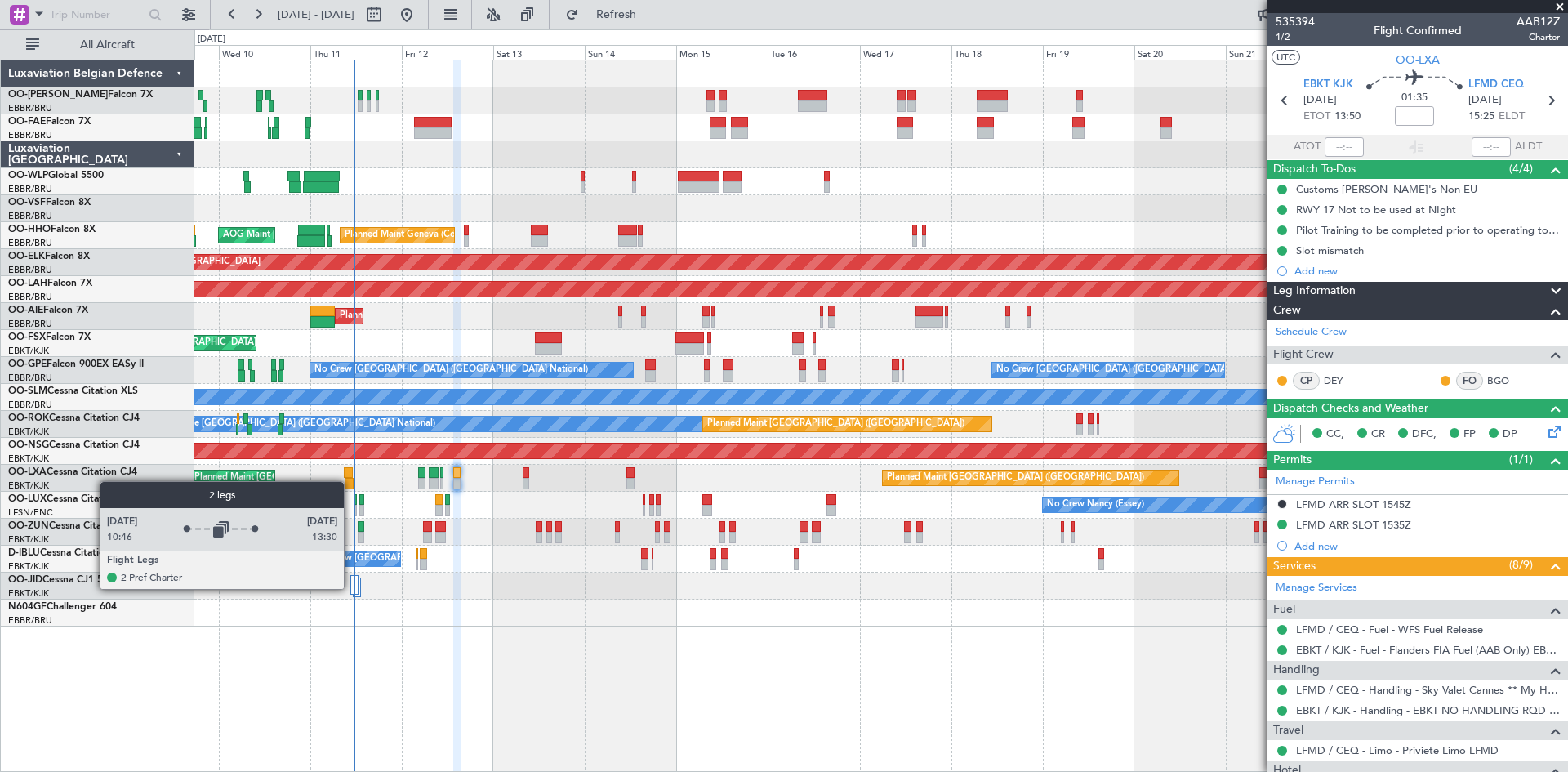
click at [351, 588] on div at bounding box center [354, 584] width 9 height 20
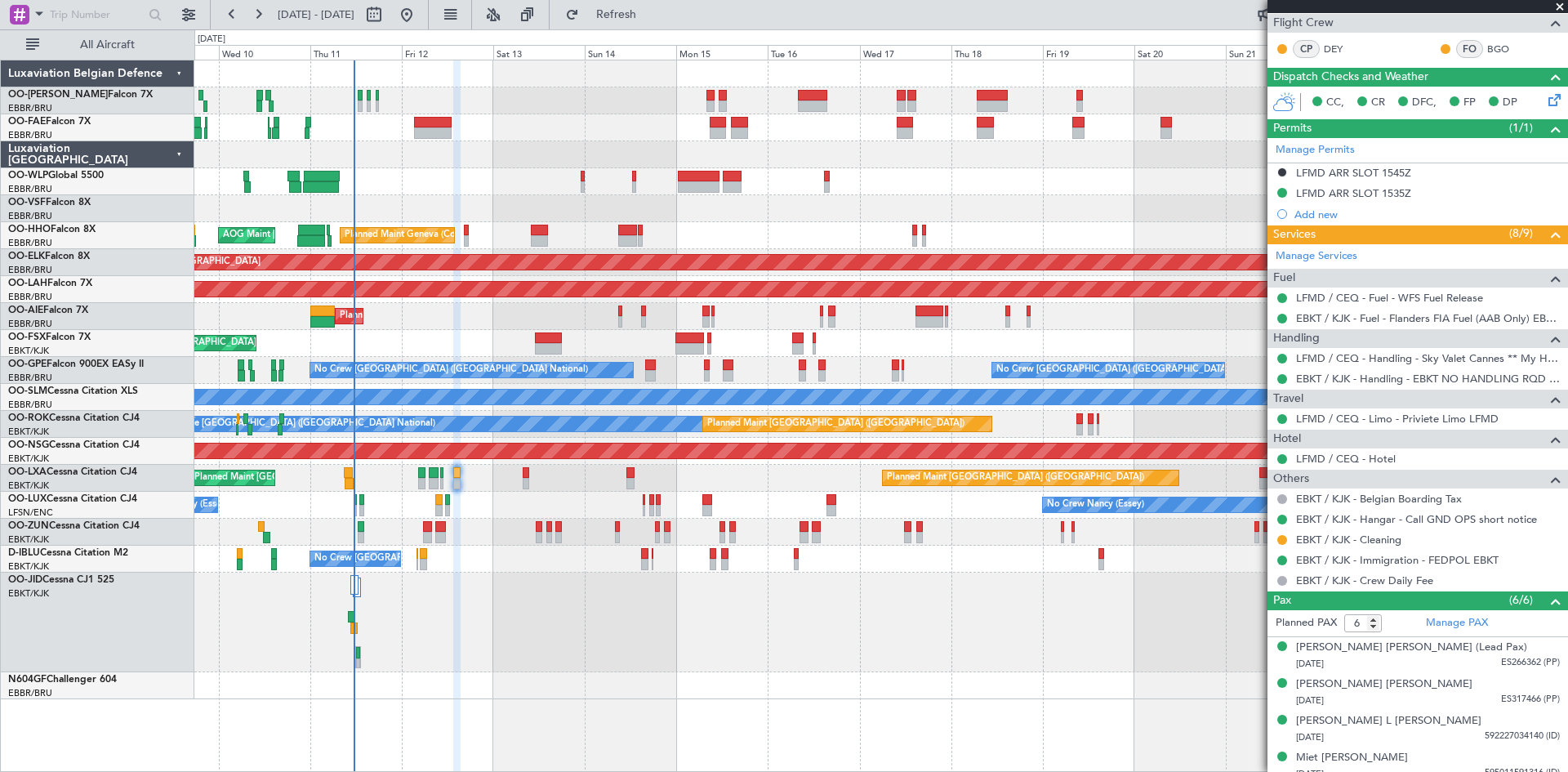
scroll to position [81, 0]
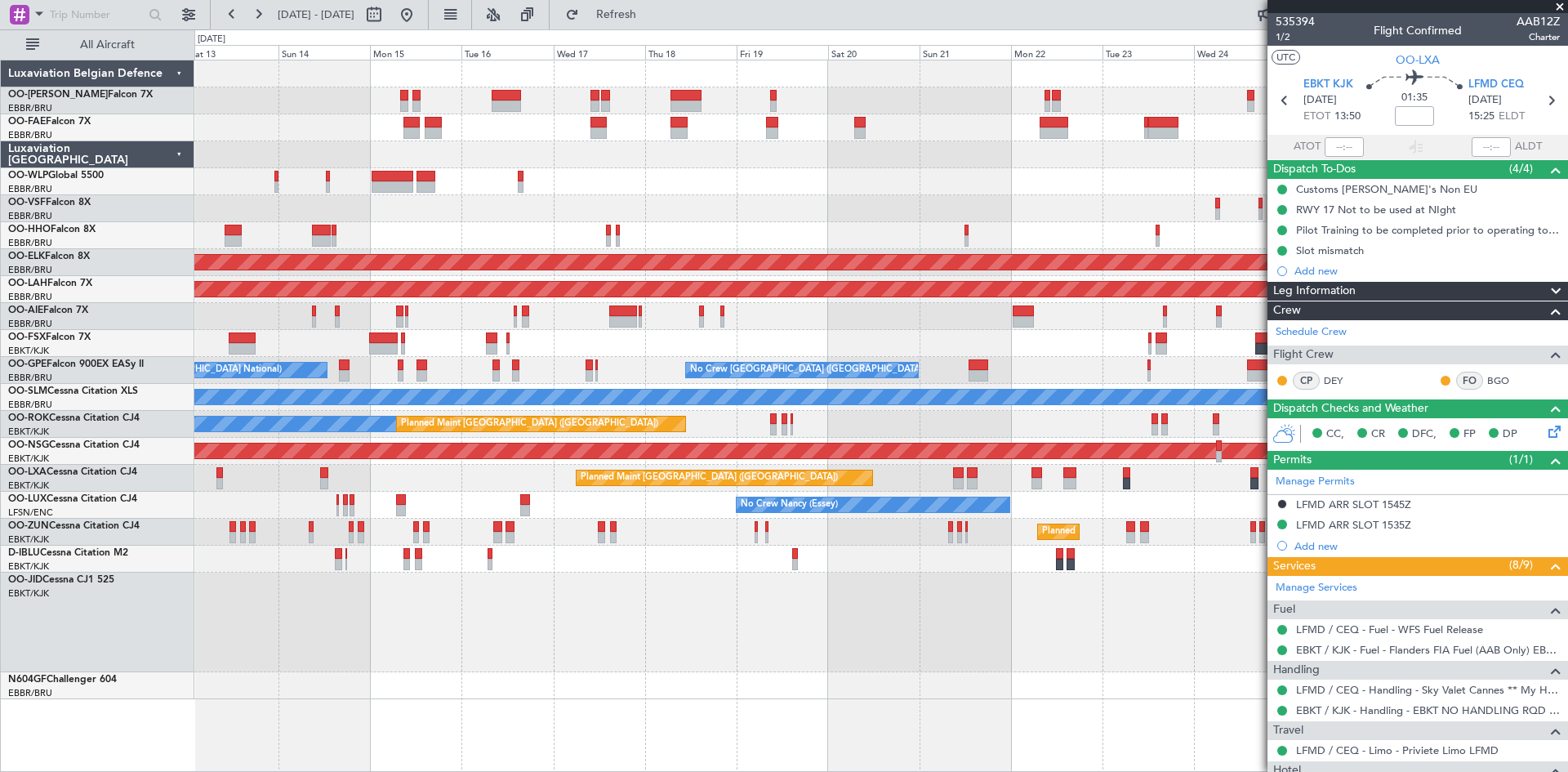
scroll to position [81, 0]
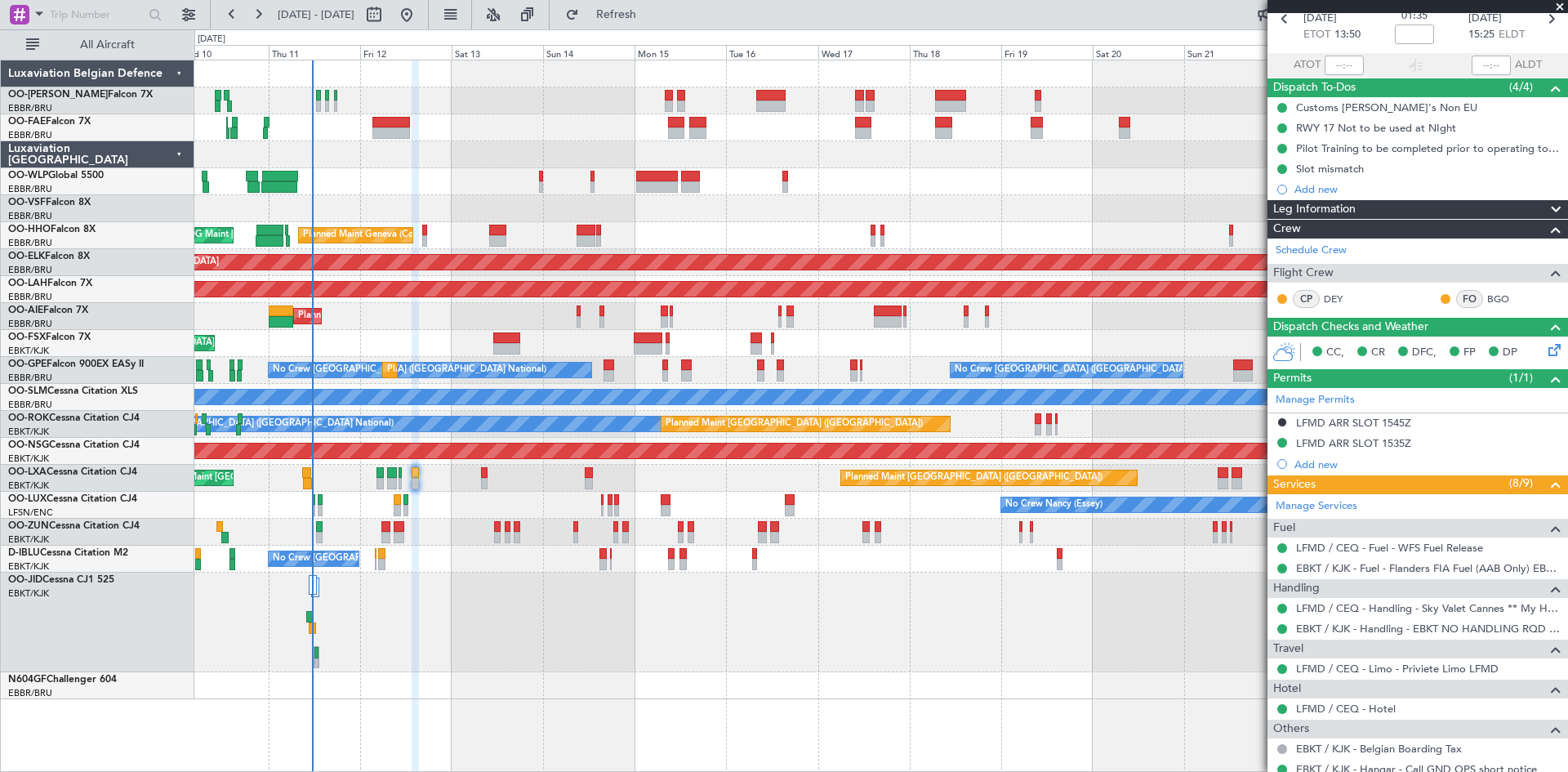
click at [907, 627] on div at bounding box center [880, 621] width 1373 height 99
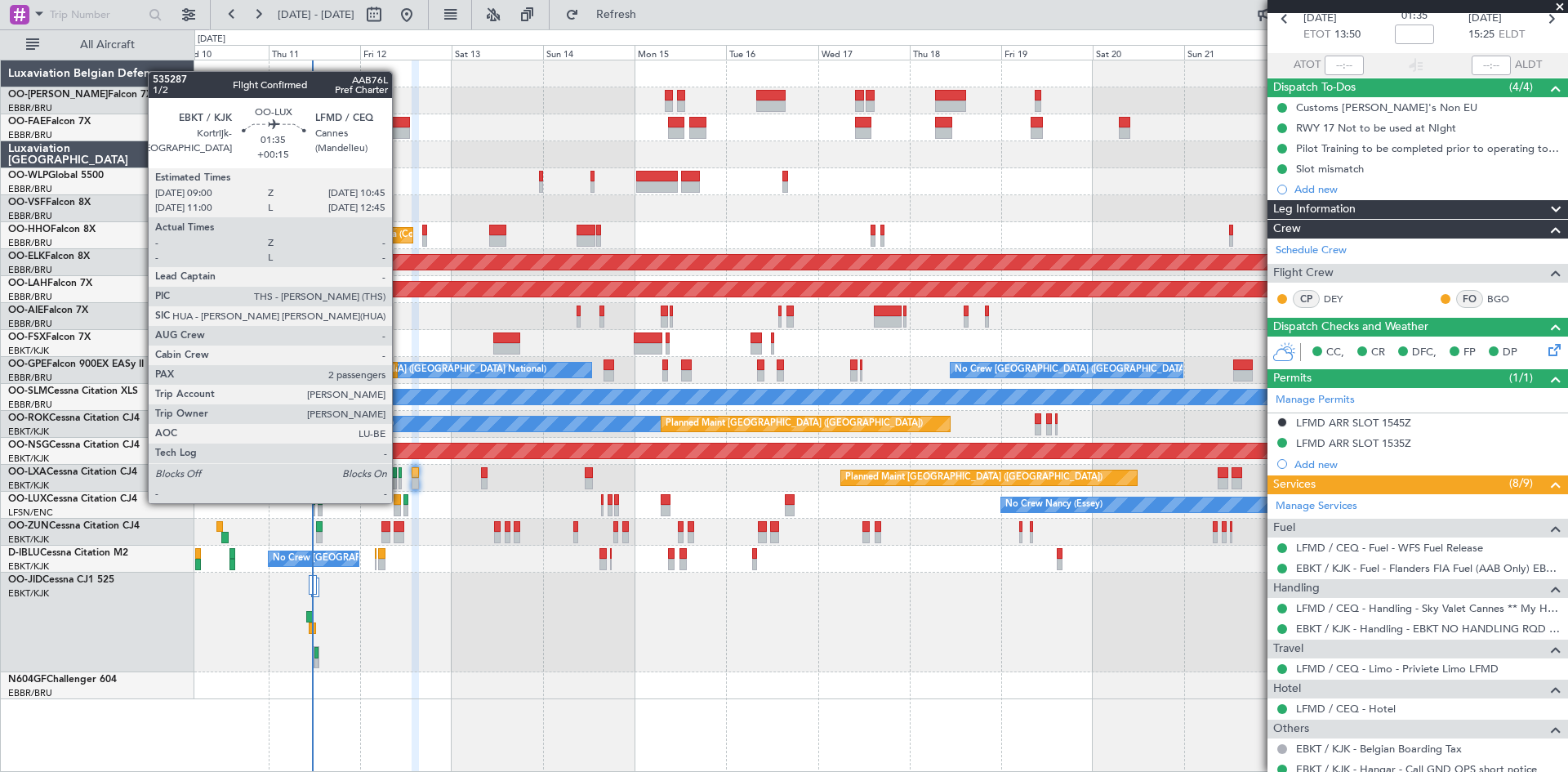
click at [400, 501] on div at bounding box center [398, 500] width 8 height 11
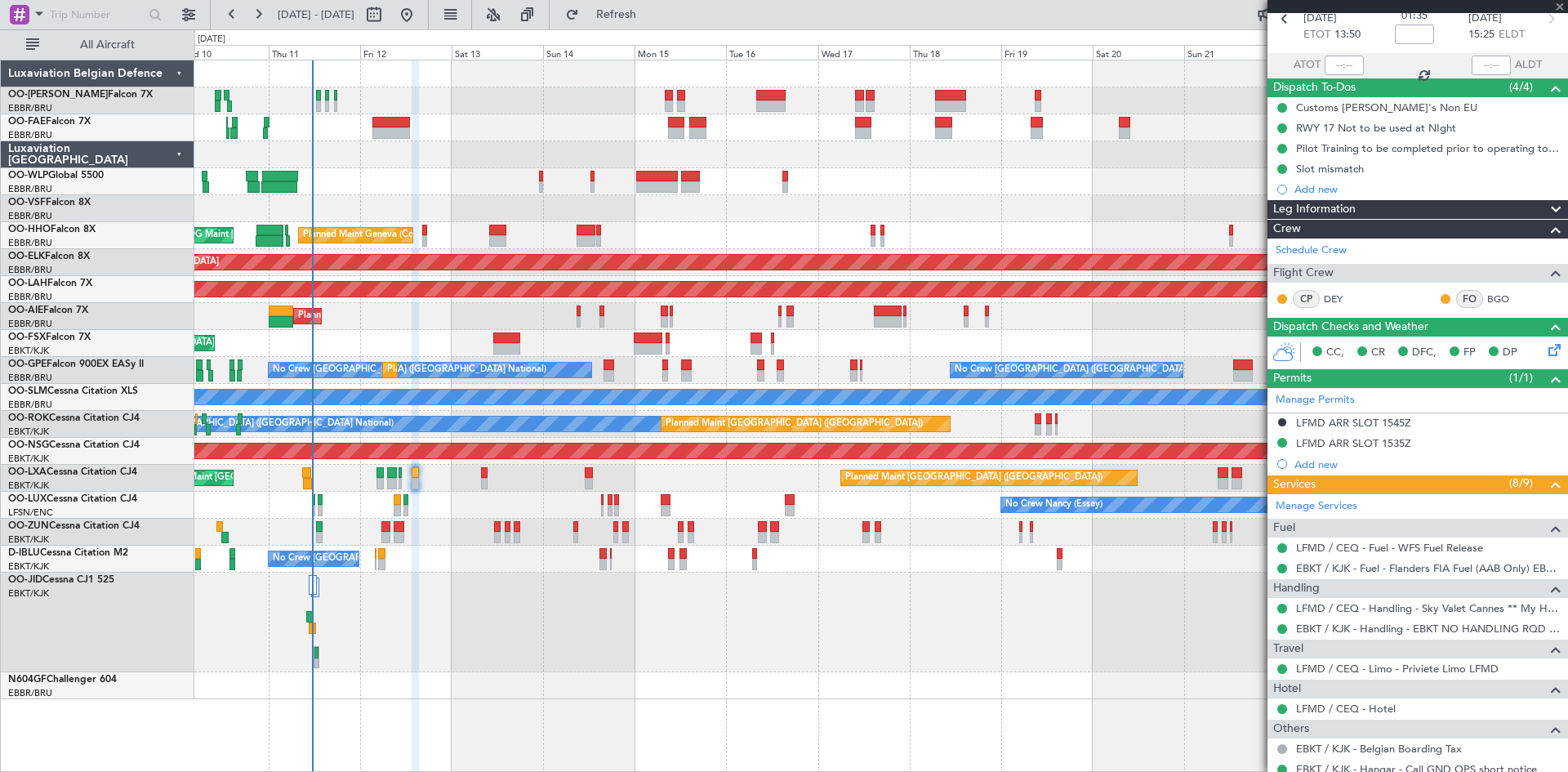
type input "+00:15"
type input "2"
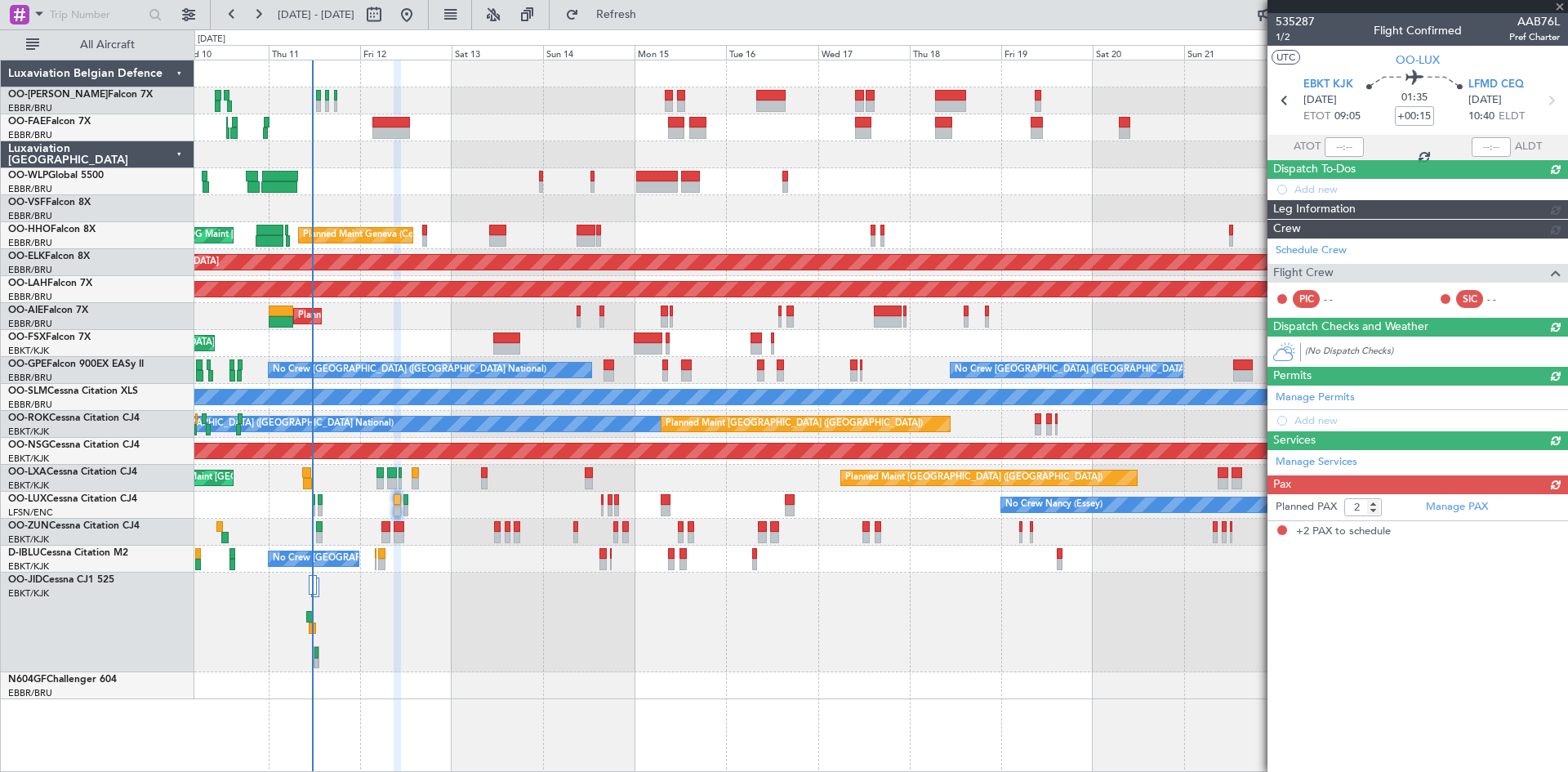
scroll to position [0, 0]
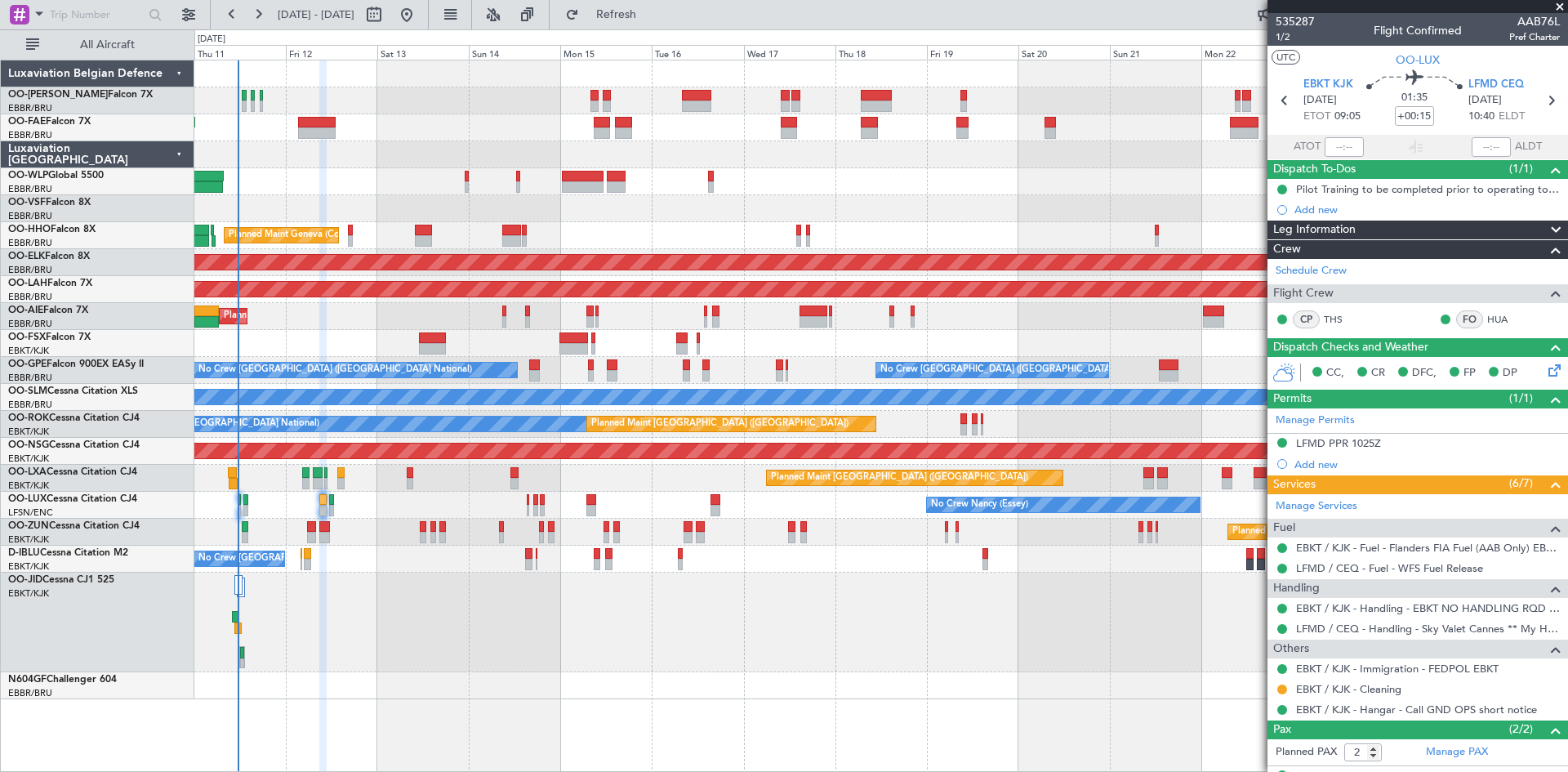
click at [368, 532] on div "Planned Maint Kortrijk-[GEOGRAPHIC_DATA]" at bounding box center [880, 532] width 1373 height 27
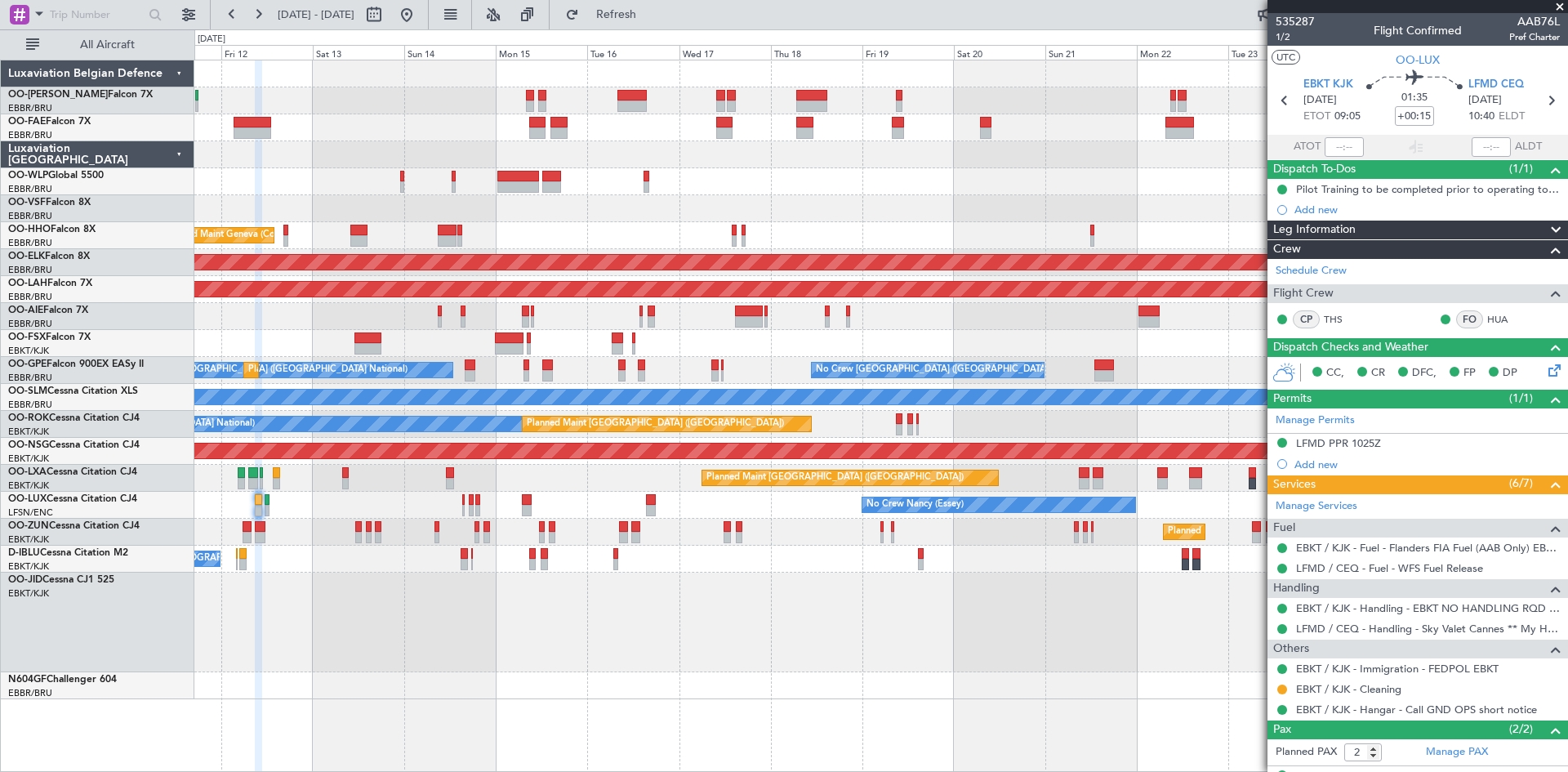
click at [585, 617] on div "Planned Maint Kortrijk-[GEOGRAPHIC_DATA]" at bounding box center [880, 621] width 1373 height 99
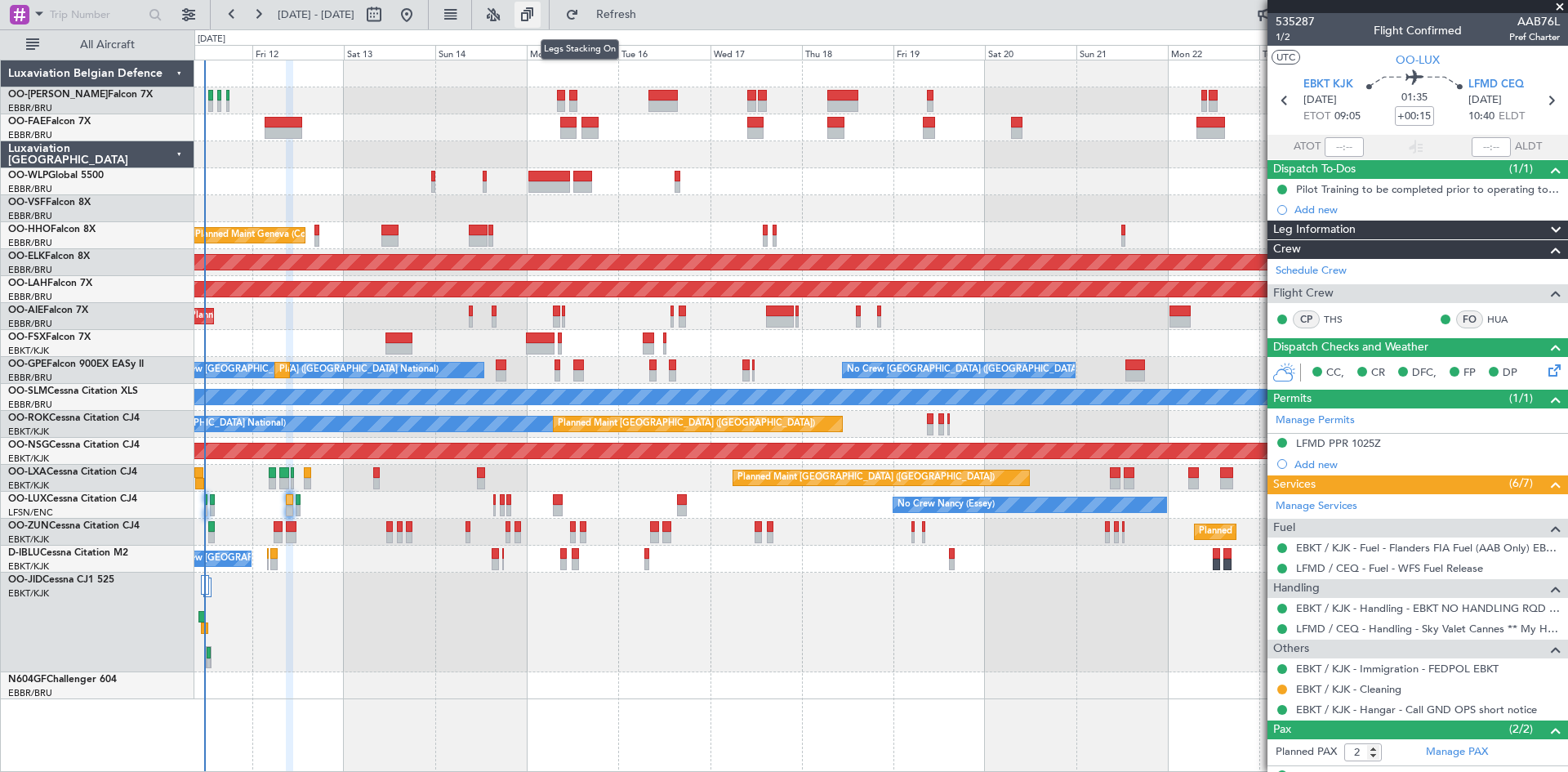
click at [541, 12] on button at bounding box center [528, 15] width 27 height 27
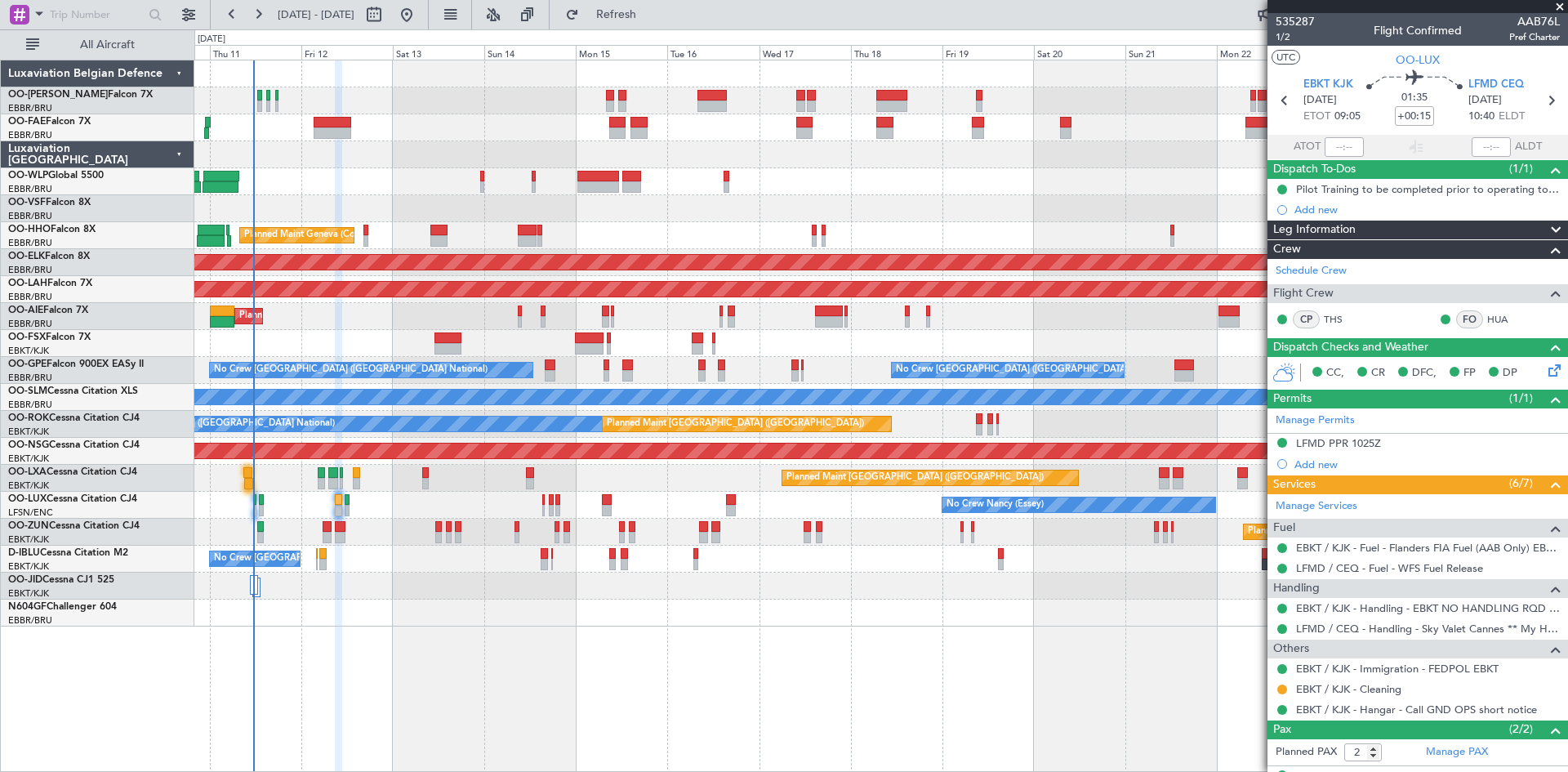
click at [300, 523] on div "Planned Maint Kortrijk-[GEOGRAPHIC_DATA]" at bounding box center [880, 532] width 1373 height 27
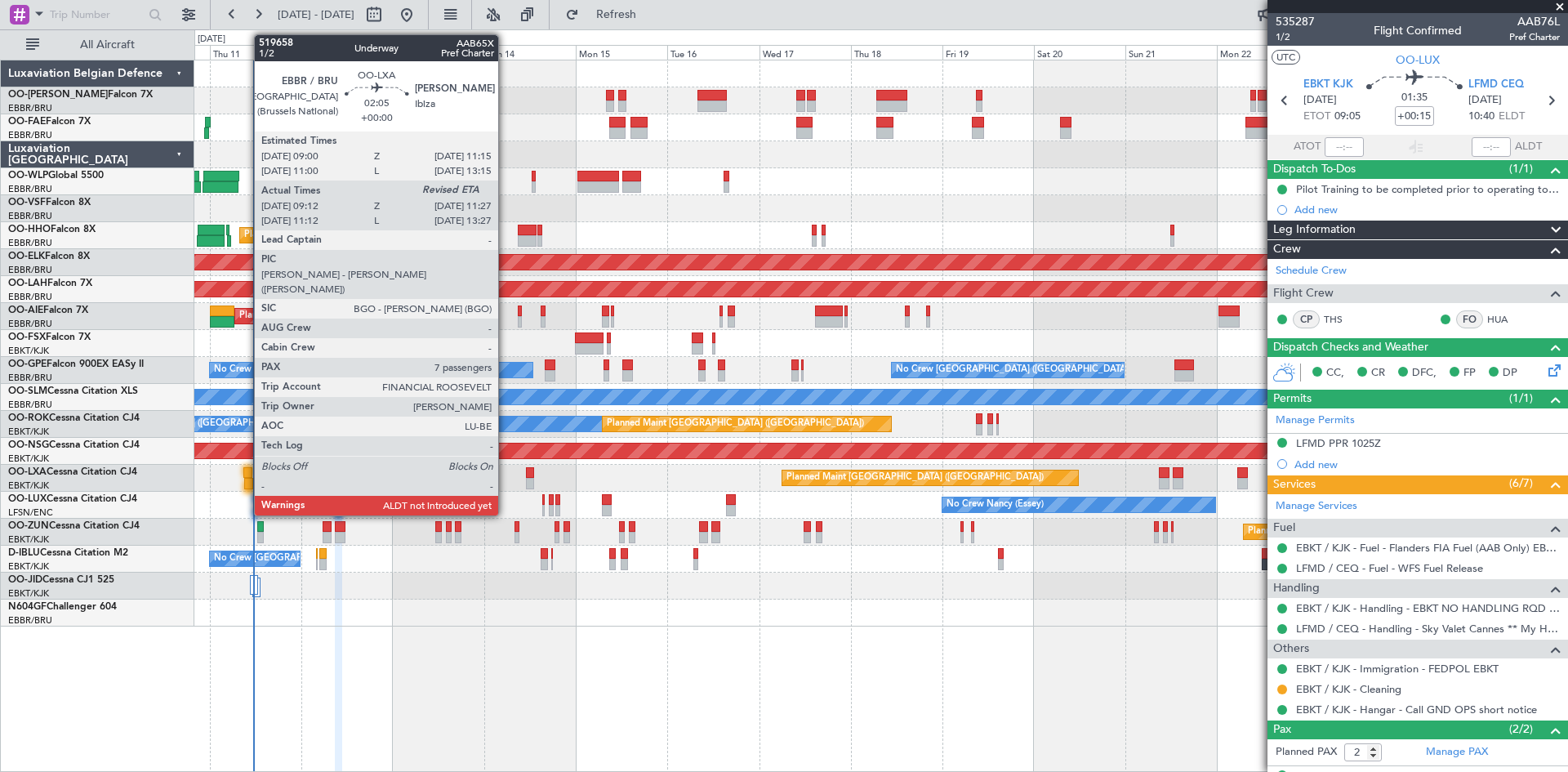
click at [246, 469] on div at bounding box center [247, 473] width 9 height 11
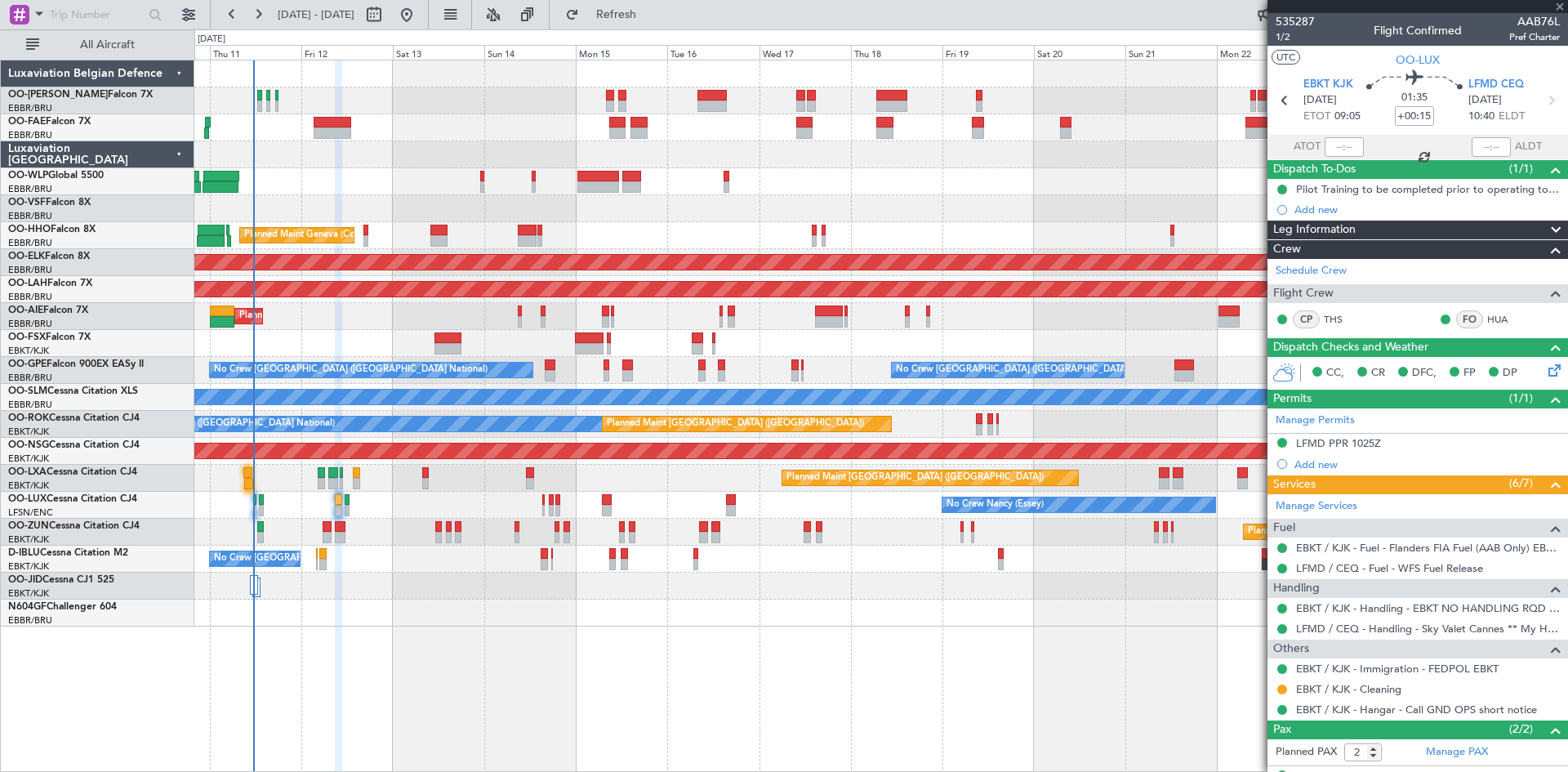
type input "09:17"
type input "7"
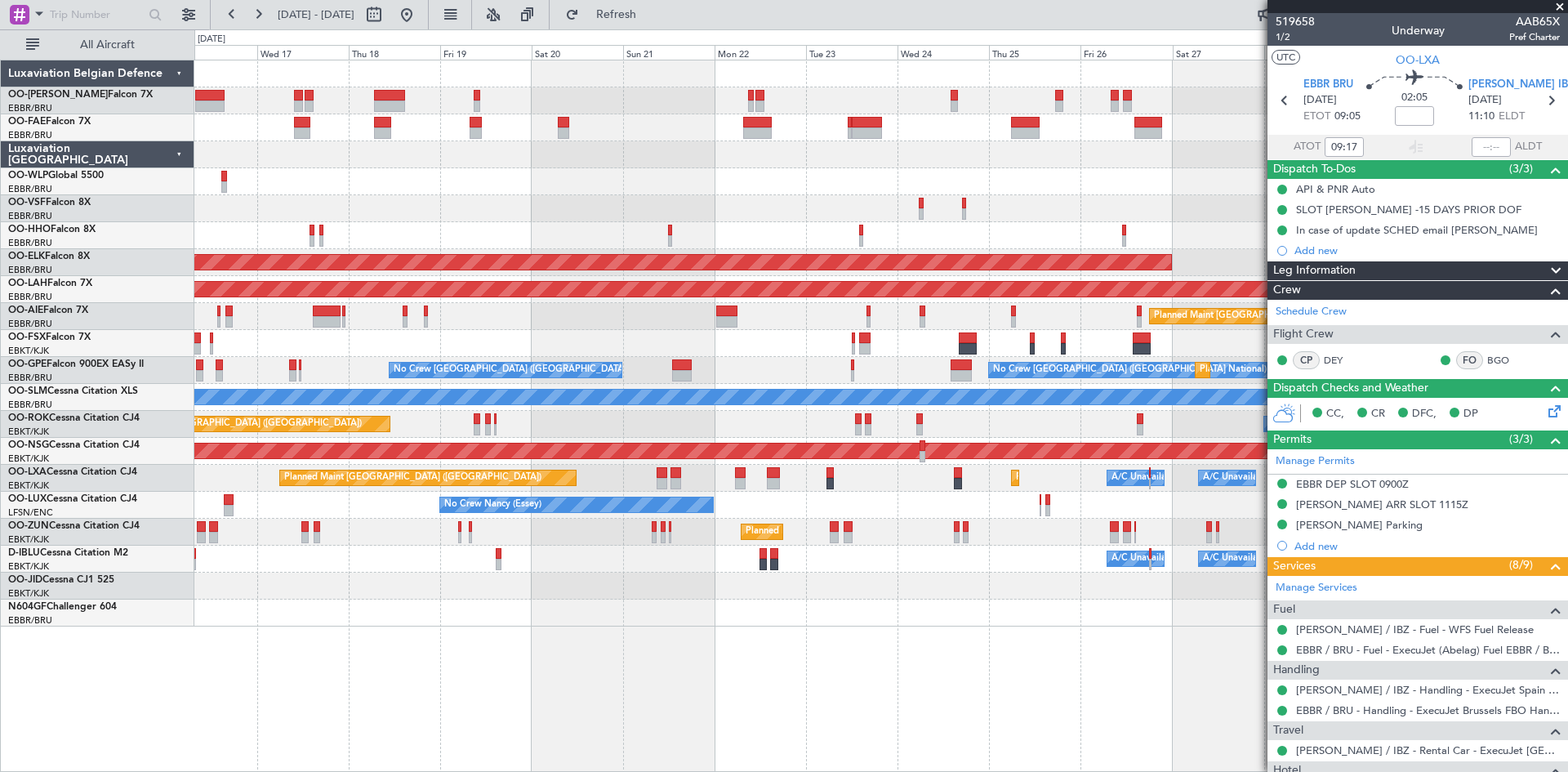
click at [364, 603] on div "Owner Melsbroek Air Base Owner [GEOGRAPHIC_DATA] Planned Maint Geneva ([GEOGRAP…" at bounding box center [880, 344] width 1373 height 566
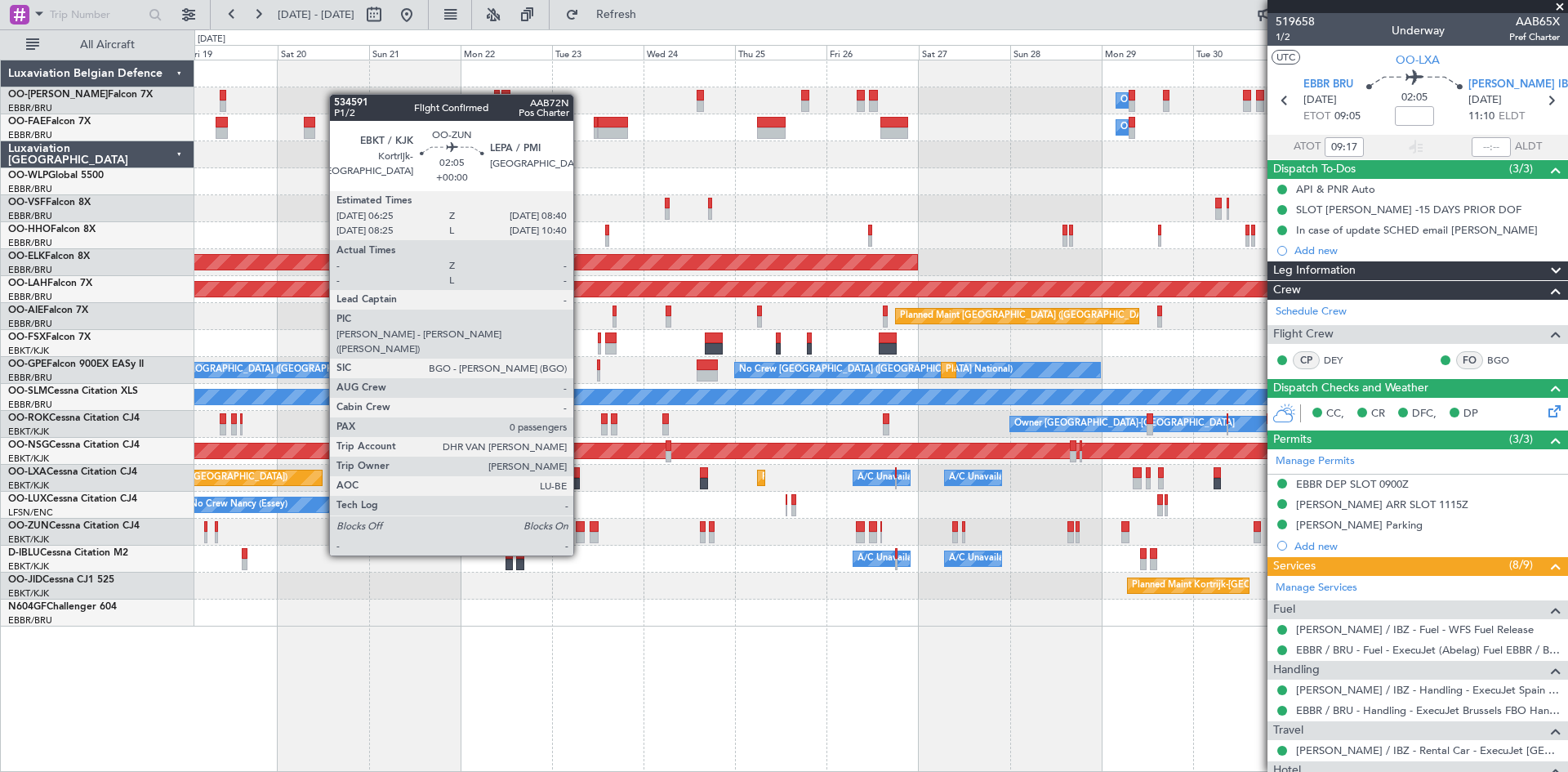
click at [581, 525] on div at bounding box center [580, 527] width 9 height 11
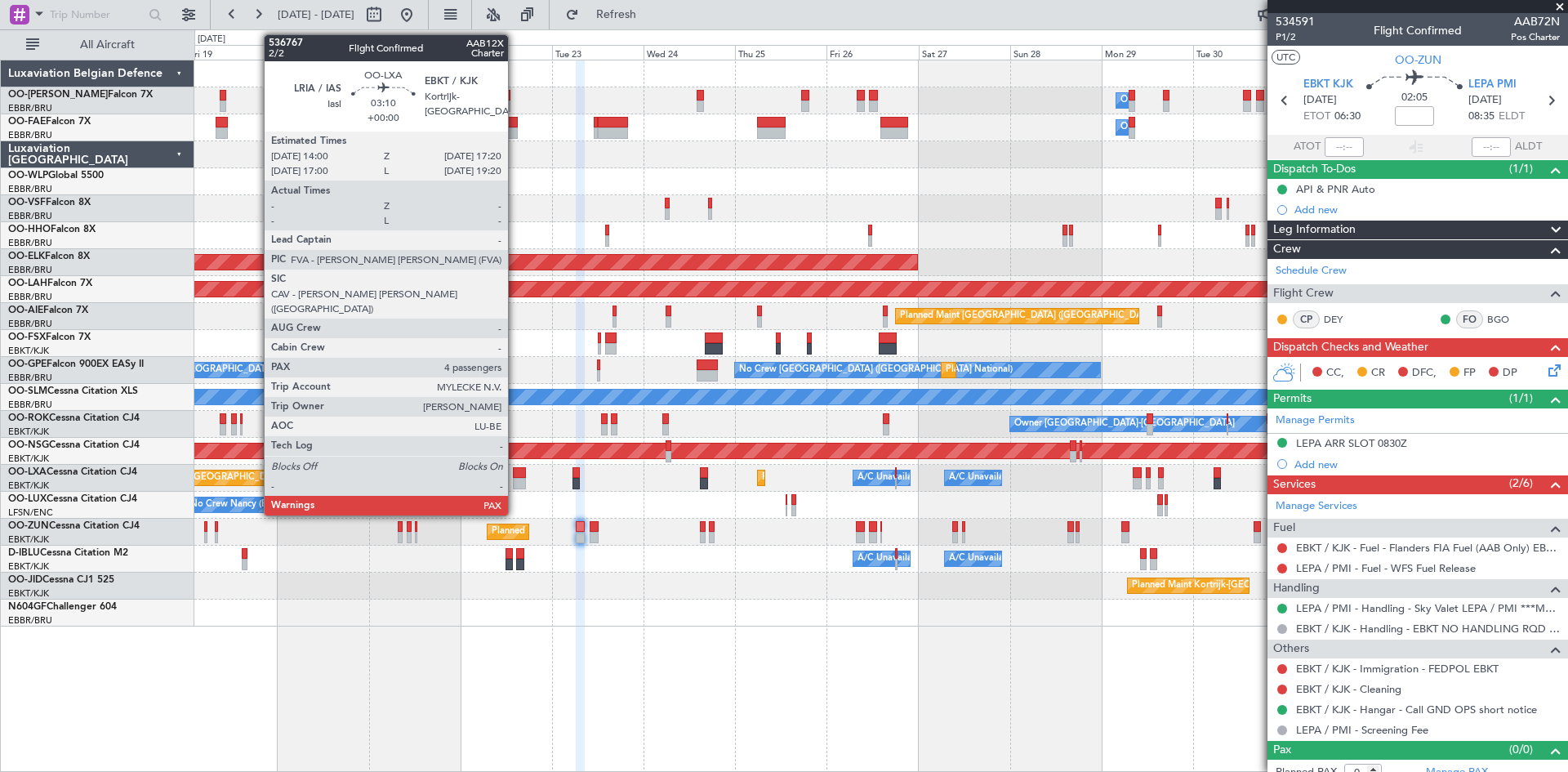
click at [515, 476] on div at bounding box center [519, 473] width 13 height 11
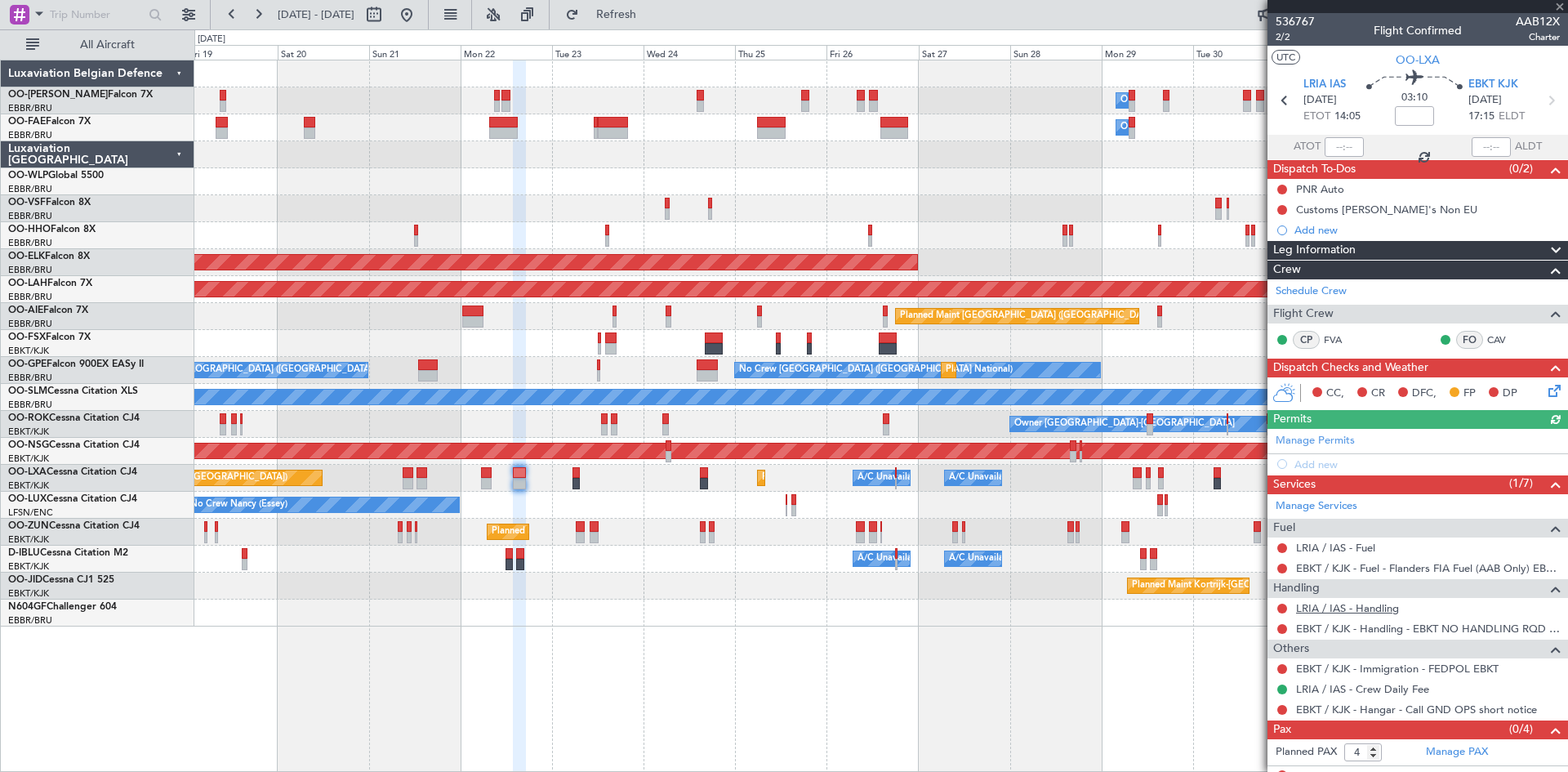
click at [1333, 610] on link "LRIA / IAS - Handling" at bounding box center [1347, 608] width 103 height 14
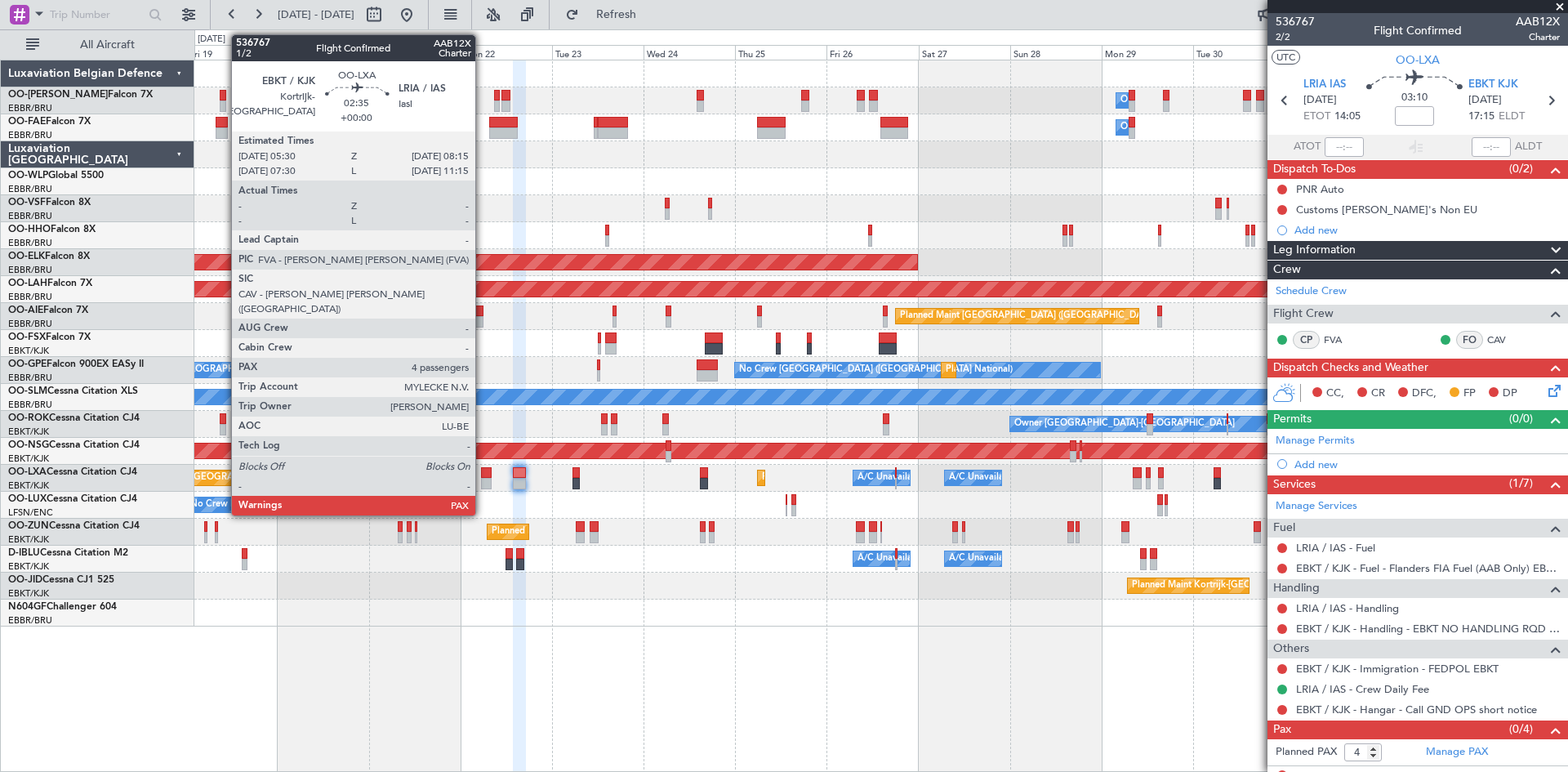
click at [483, 471] on div at bounding box center [486, 473] width 10 height 11
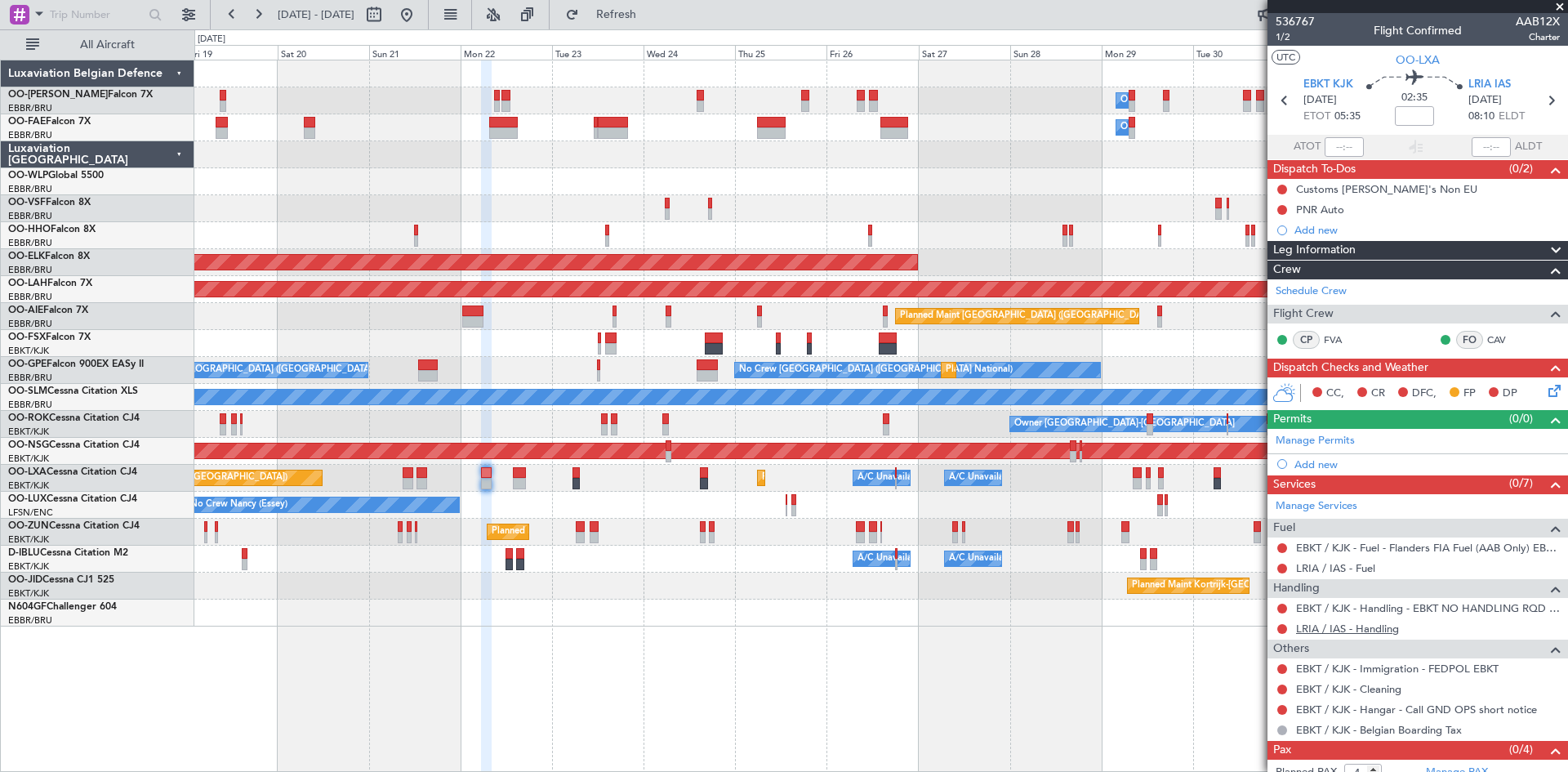
click at [1313, 627] on link "LRIA / IAS - Handling" at bounding box center [1347, 628] width 103 height 14
click at [647, 15] on span "Refresh" at bounding box center [617, 14] width 68 height 11
click at [1284, 608] on button at bounding box center [1283, 608] width 9 height 9
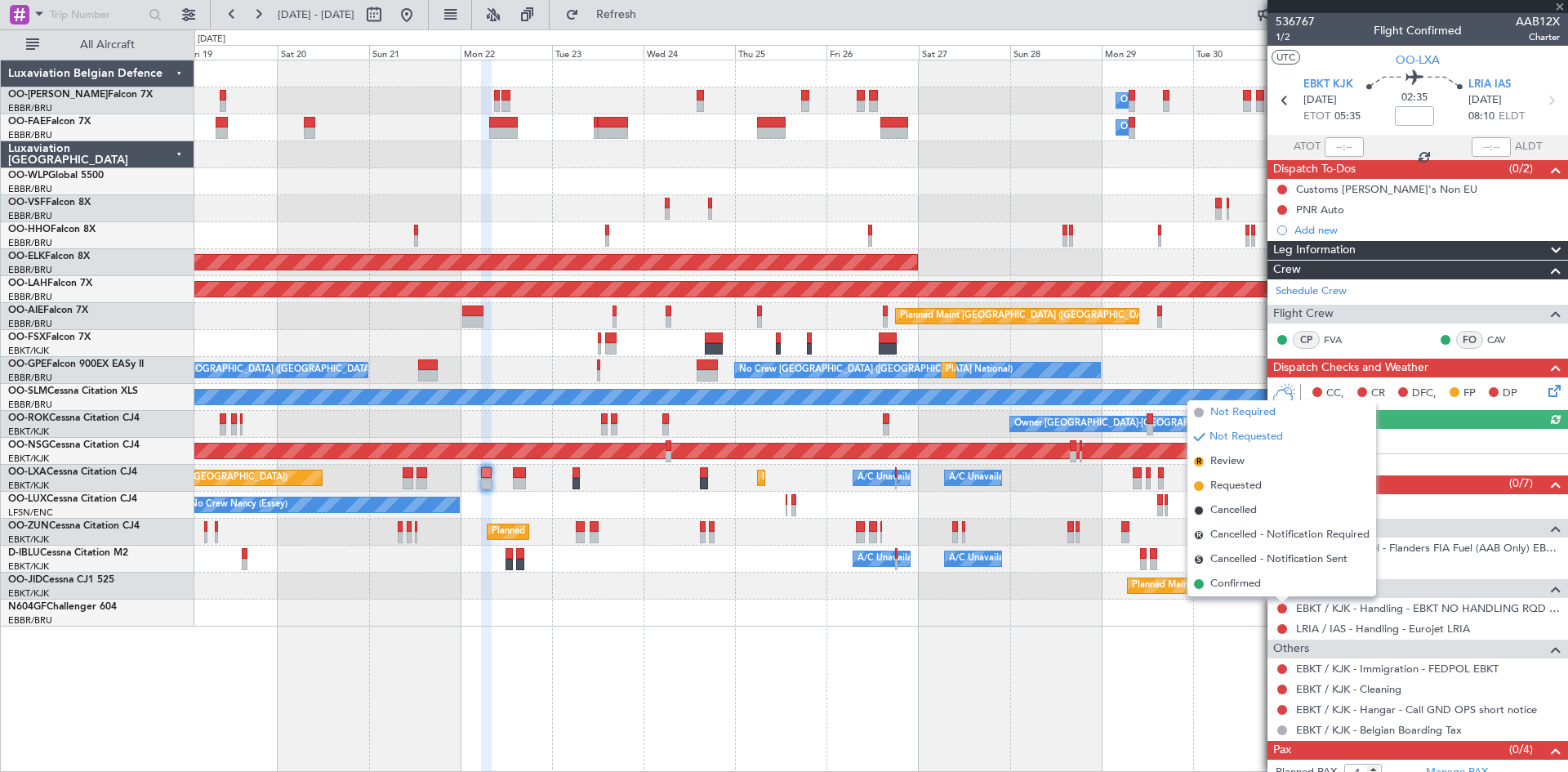
click at [1228, 418] on span "Not Required" at bounding box center [1243, 412] width 65 height 16
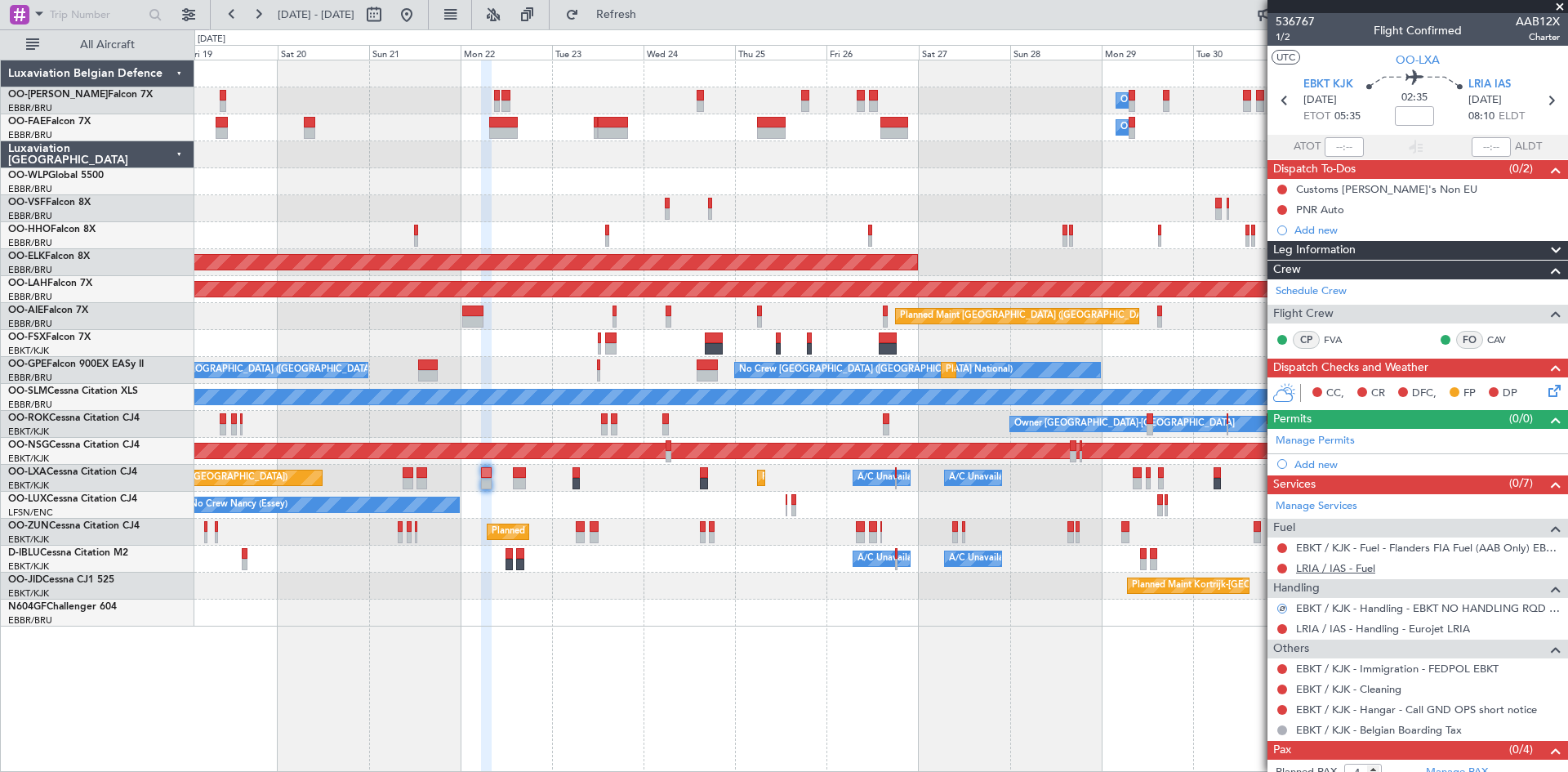
click at [1325, 567] on link "LRIA / IAS - Fuel" at bounding box center [1336, 567] width 80 height 14
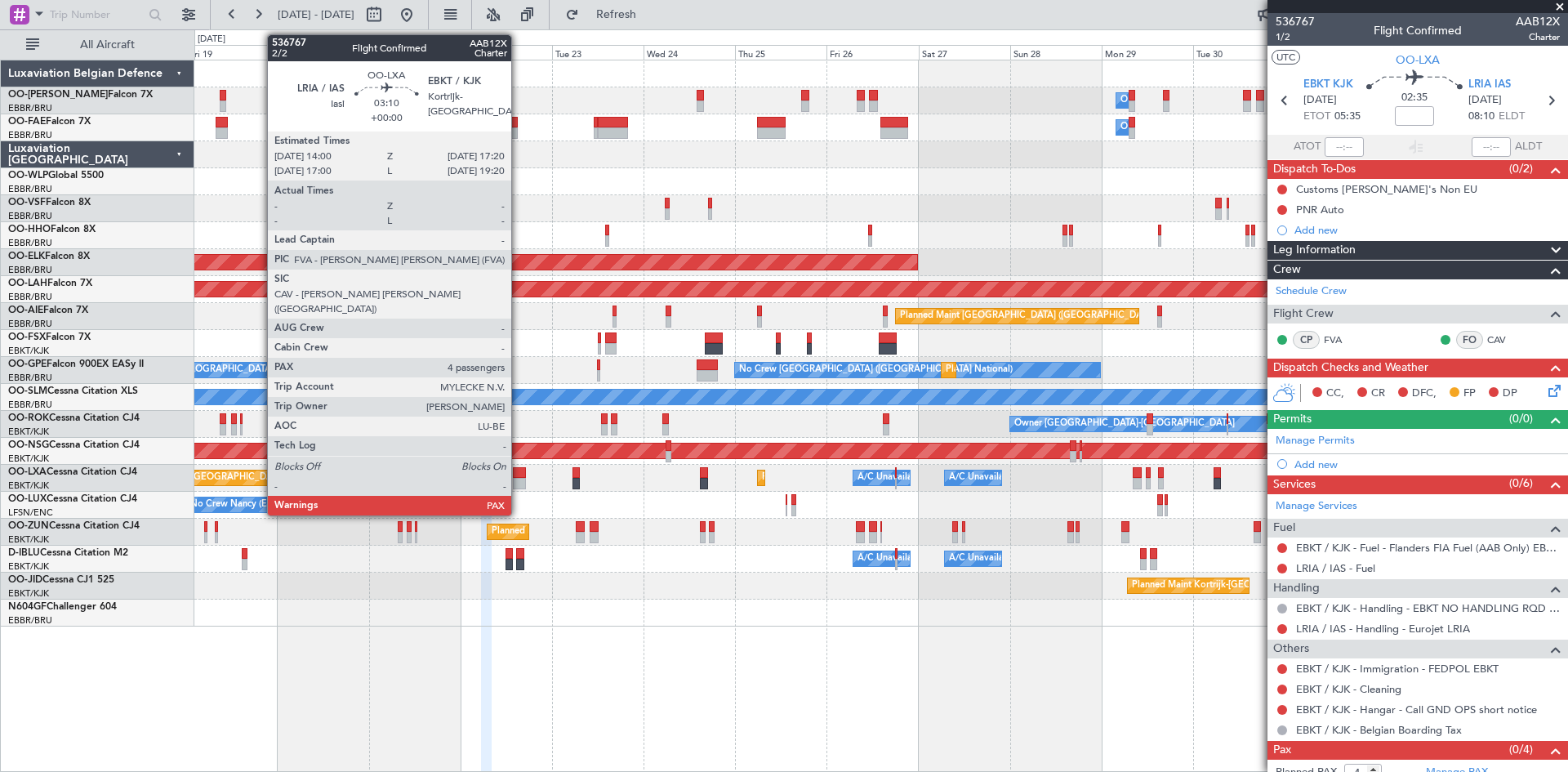
click at [519, 472] on div at bounding box center [519, 473] width 13 height 11
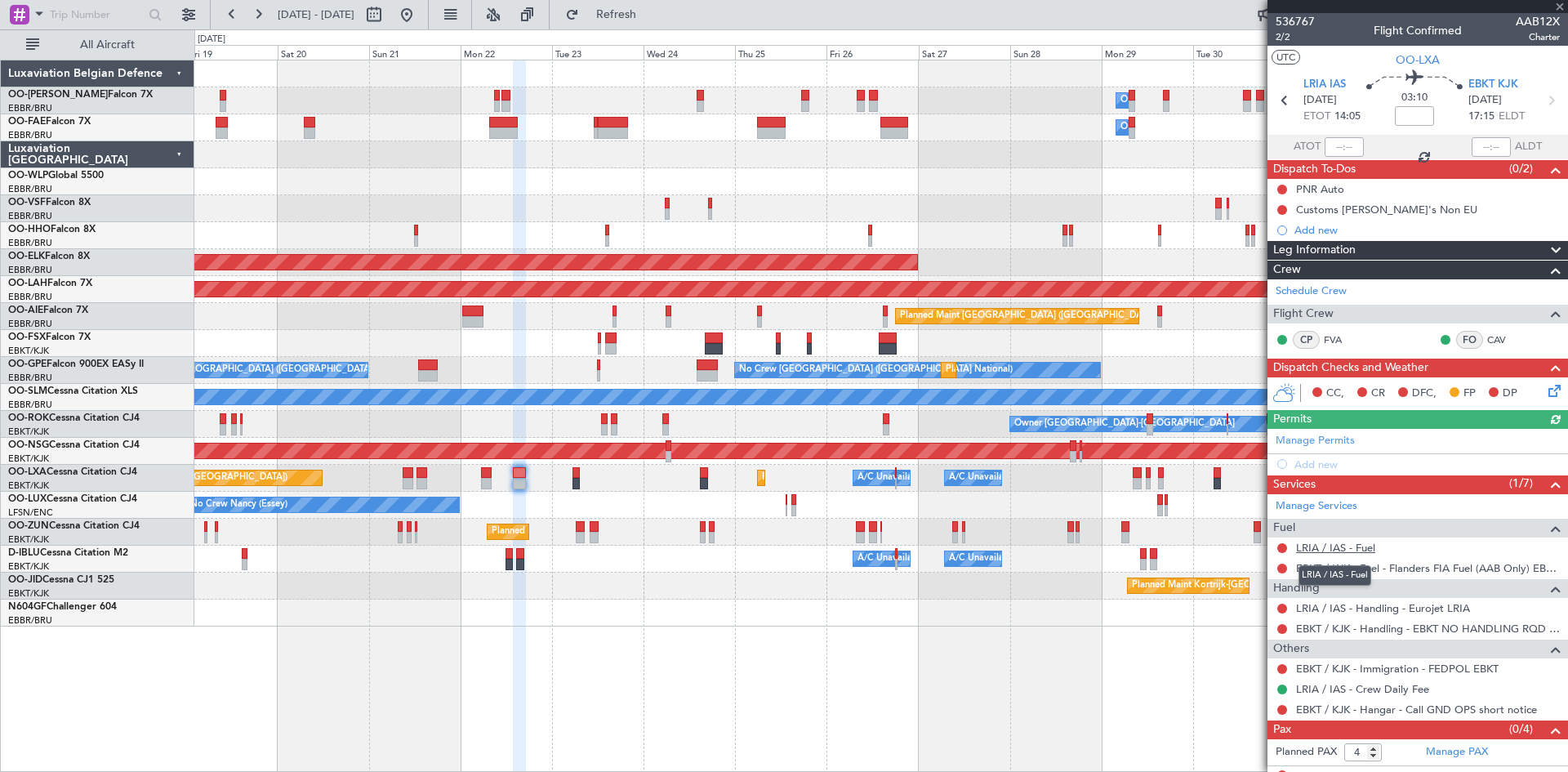
click at [1312, 547] on link "LRIA / IAS - Fuel" at bounding box center [1336, 548] width 80 height 14
click at [651, 14] on span "Refresh" at bounding box center [617, 14] width 68 height 11
click at [1280, 709] on button at bounding box center [1283, 709] width 9 height 9
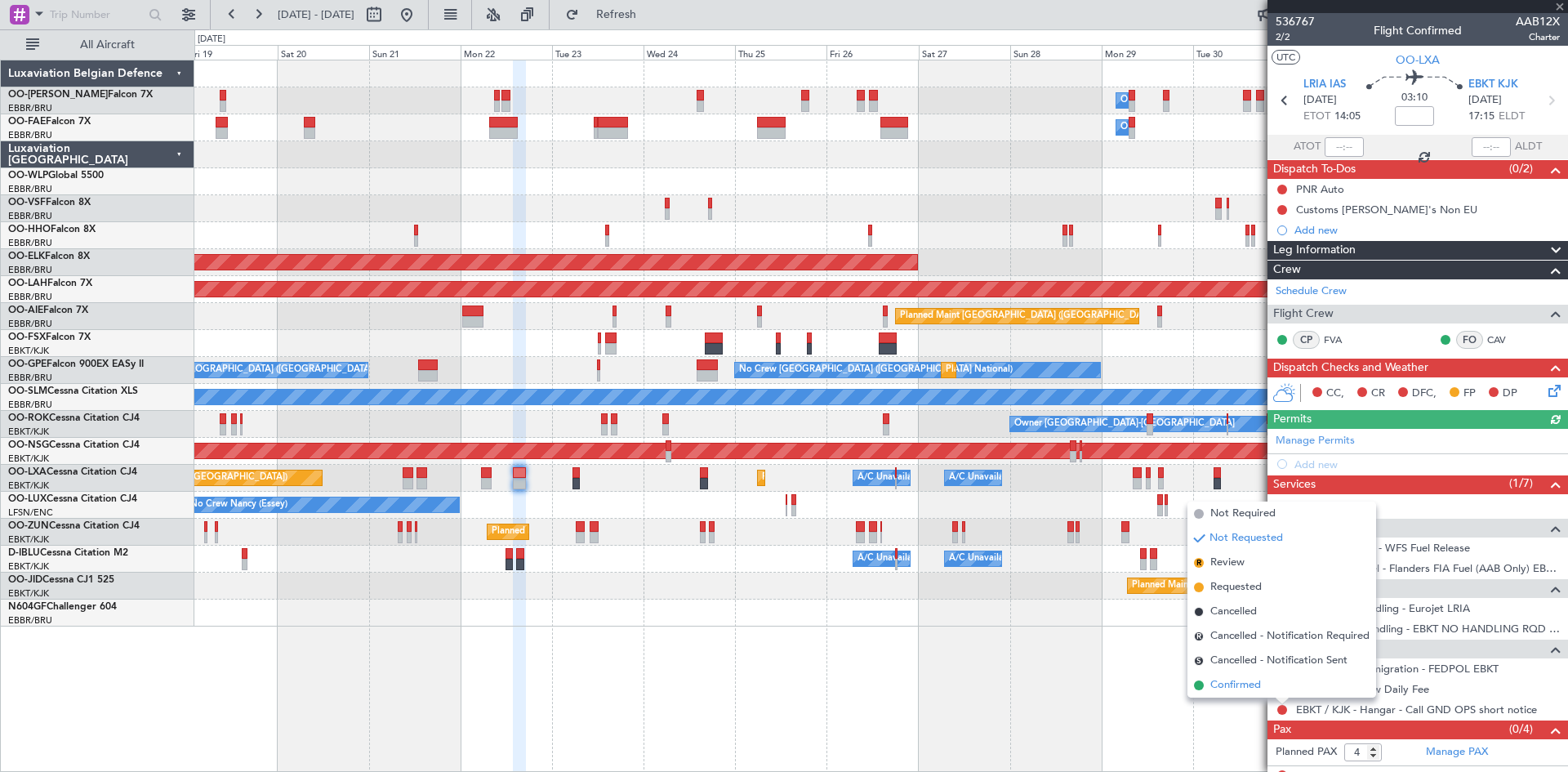
click at [1255, 685] on span "Confirmed" at bounding box center [1235, 685] width 50 height 16
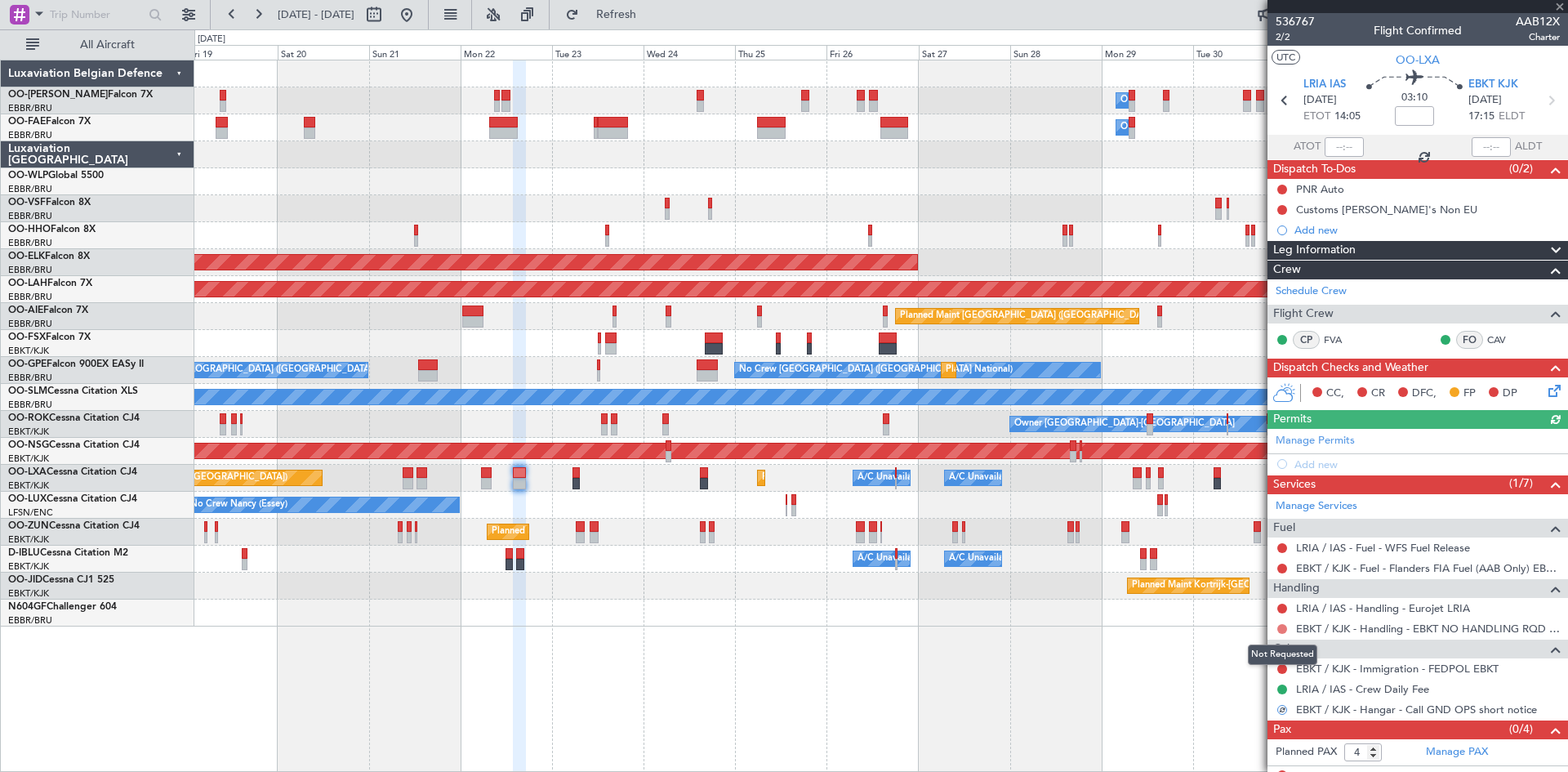
click at [1282, 627] on button at bounding box center [1283, 629] width 9 height 9
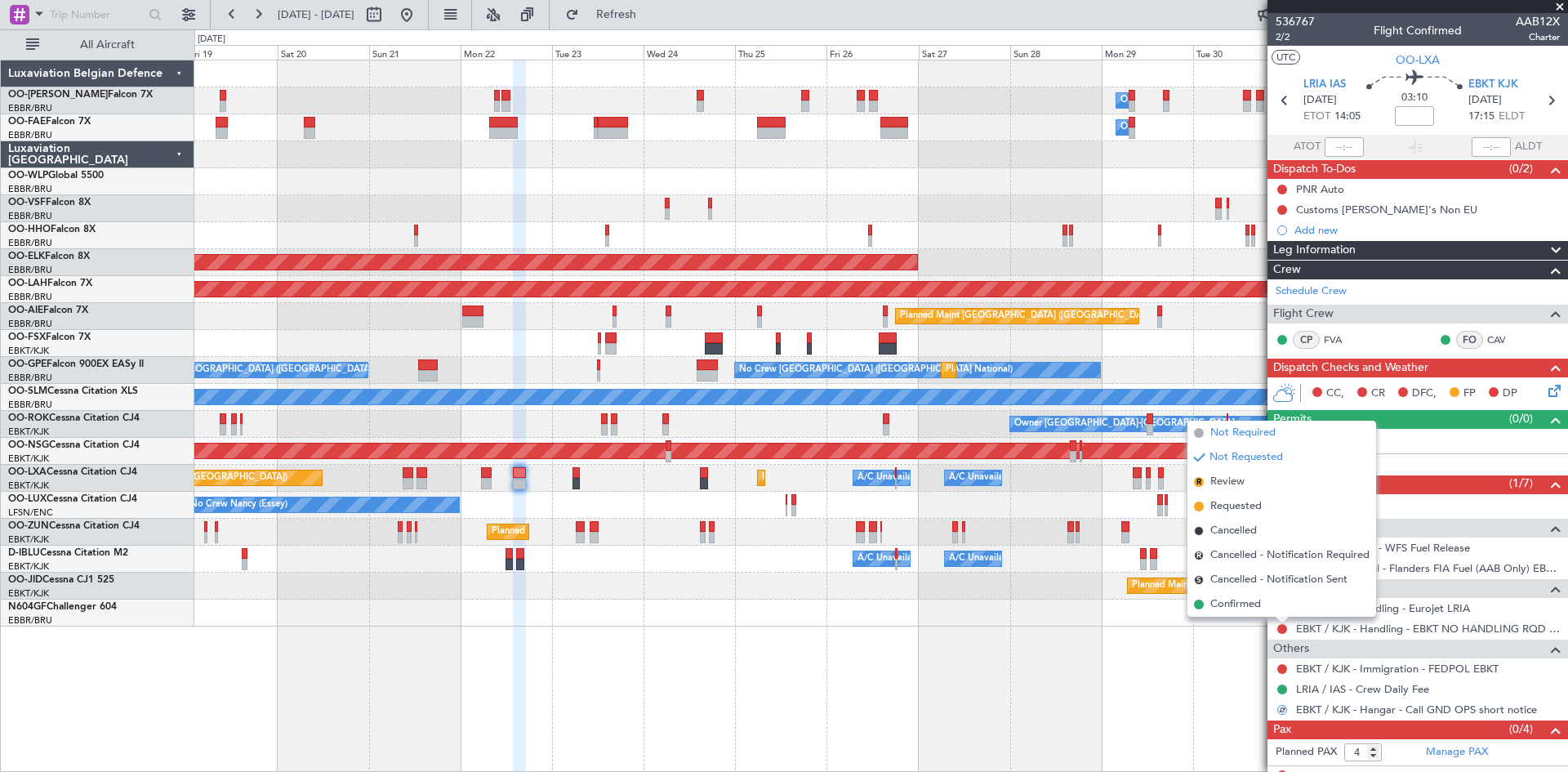
click at [1237, 423] on li "Not Required" at bounding box center [1282, 433] width 189 height 25
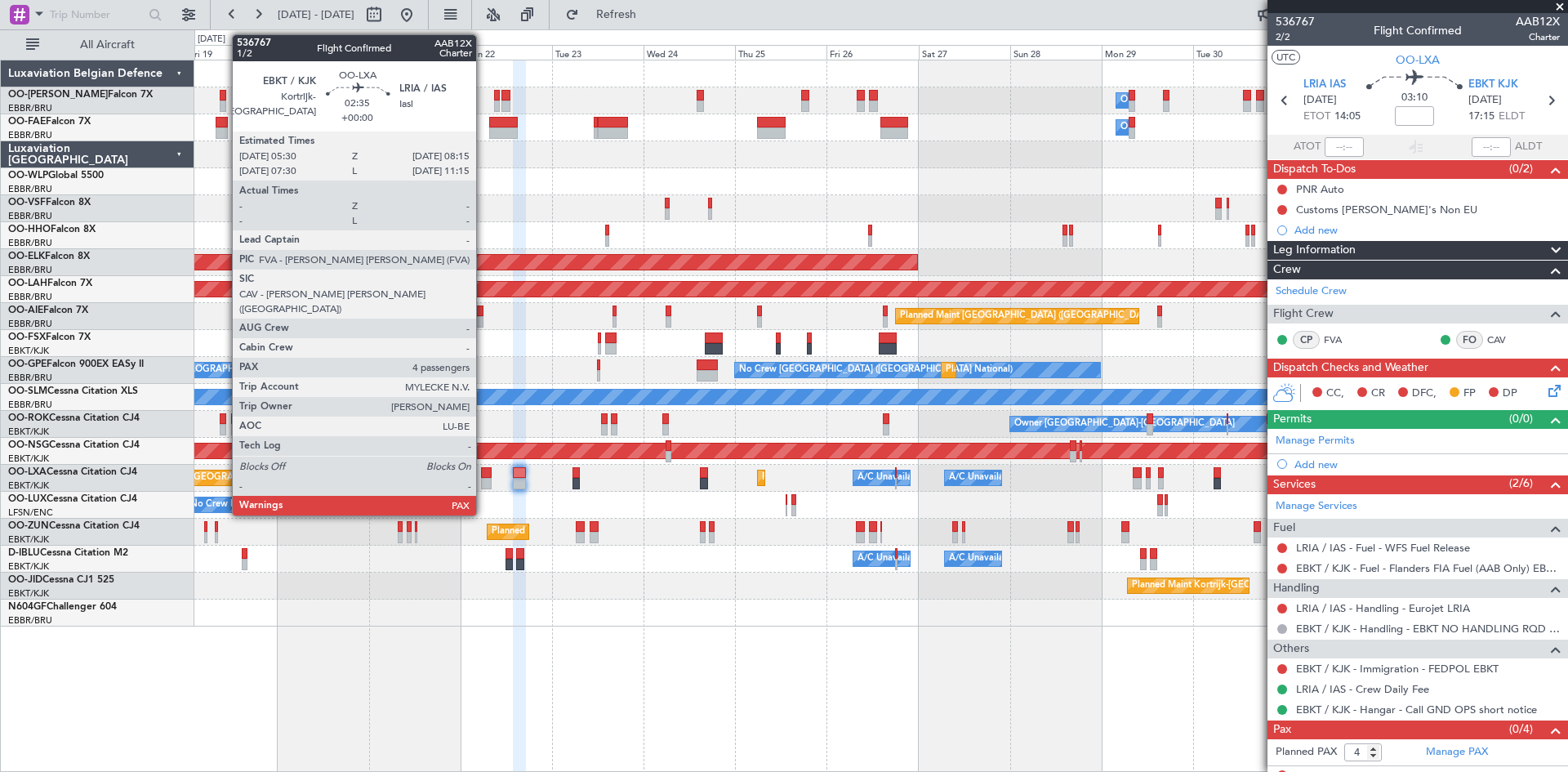
click at [485, 476] on div at bounding box center [486, 473] width 10 height 11
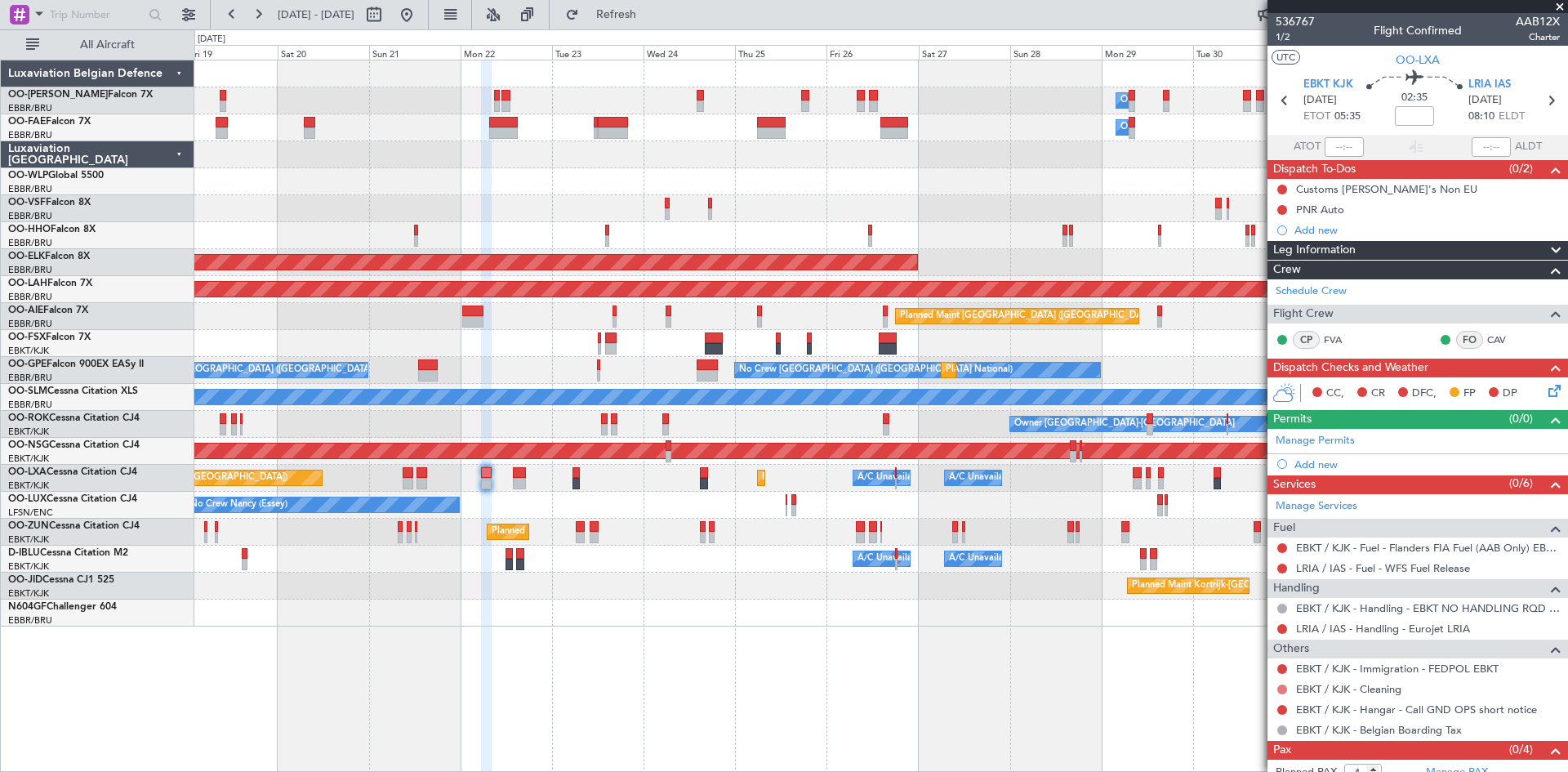
click at [1280, 686] on button at bounding box center [1283, 690] width 9 height 9
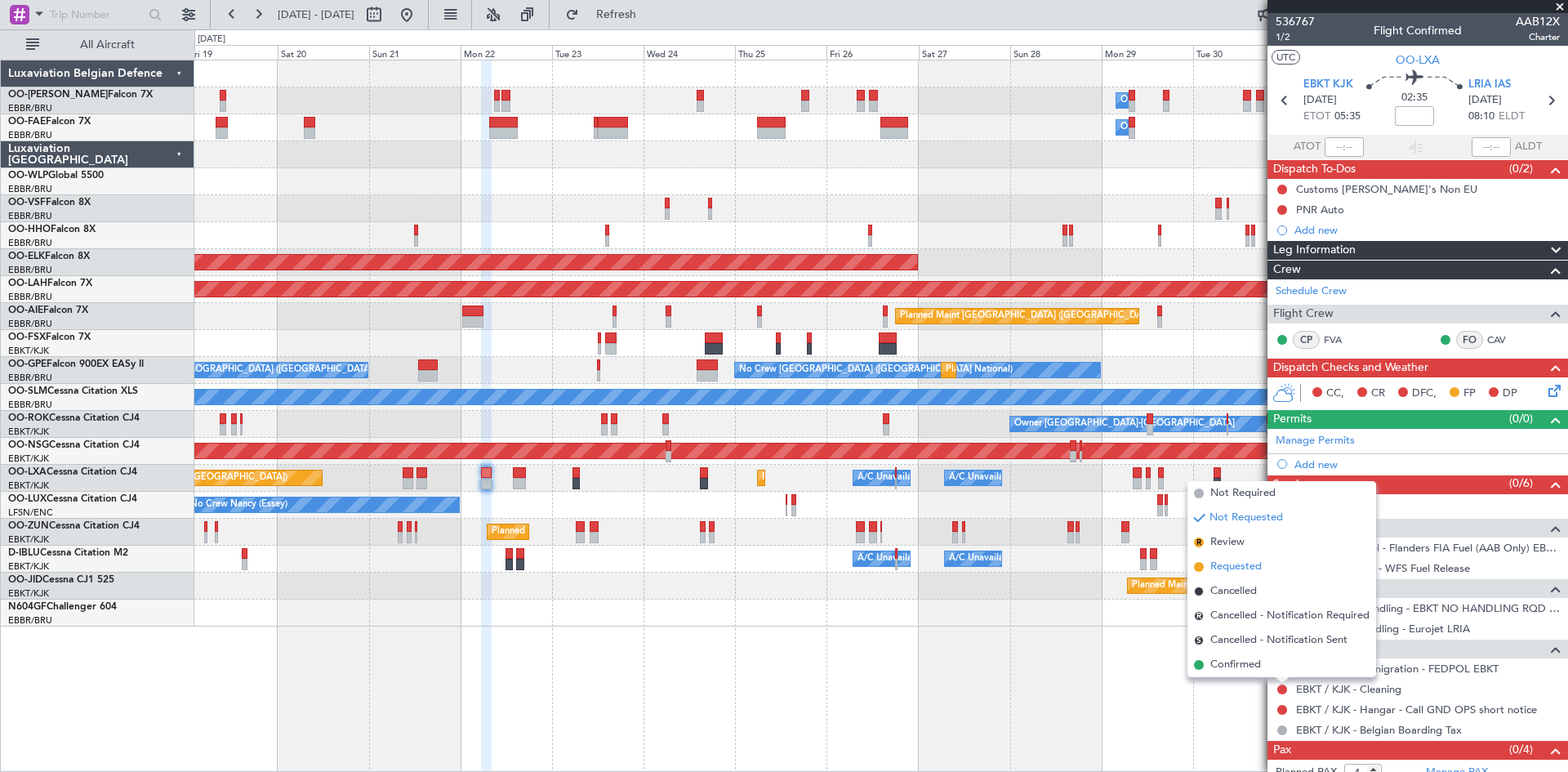
click at [1240, 566] on span "Requested" at bounding box center [1236, 566] width 51 height 16
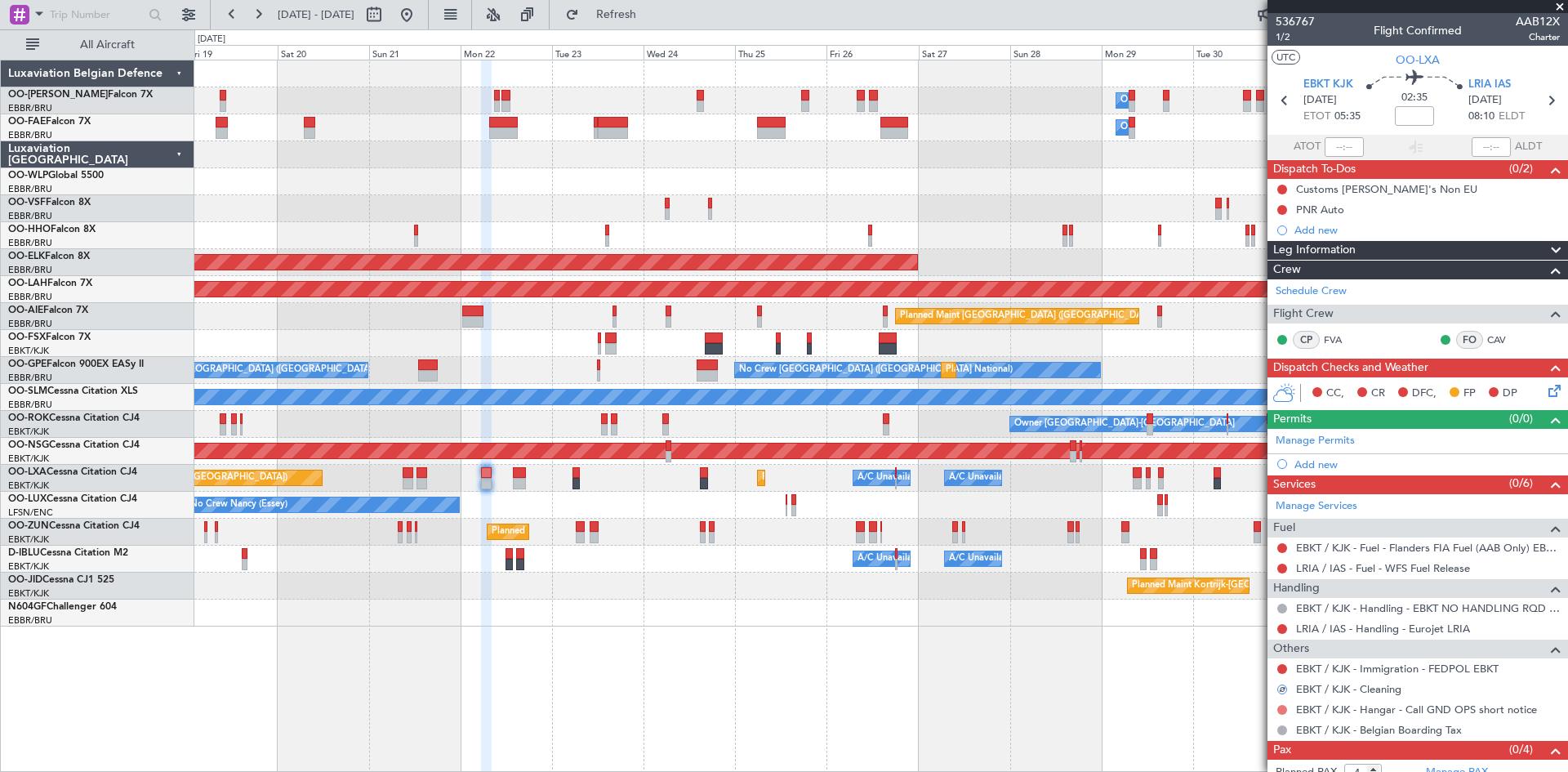
click at [1280, 705] on button at bounding box center [1283, 709] width 9 height 9
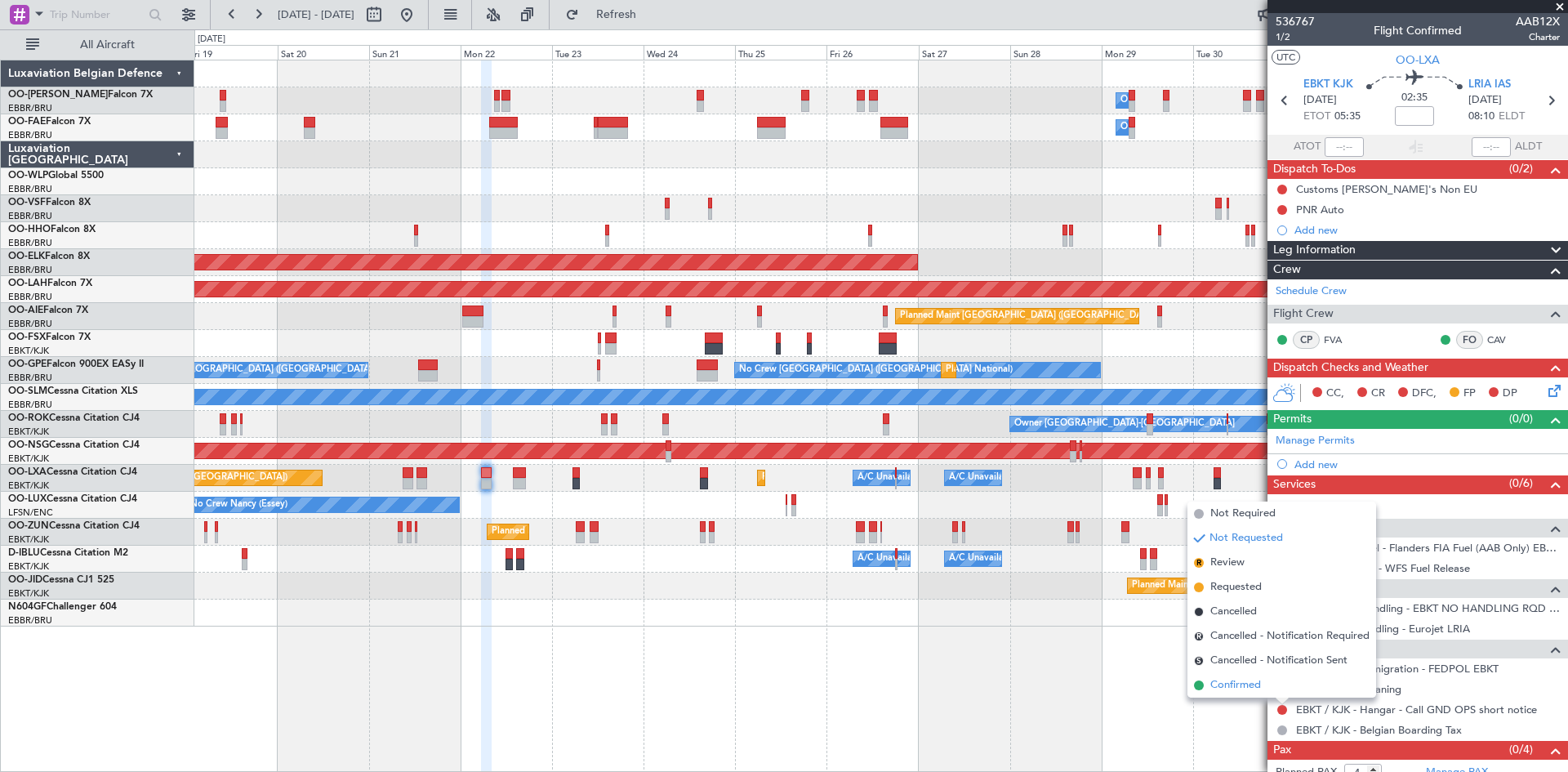
click at [1234, 681] on span "Confirmed" at bounding box center [1235, 685] width 50 height 16
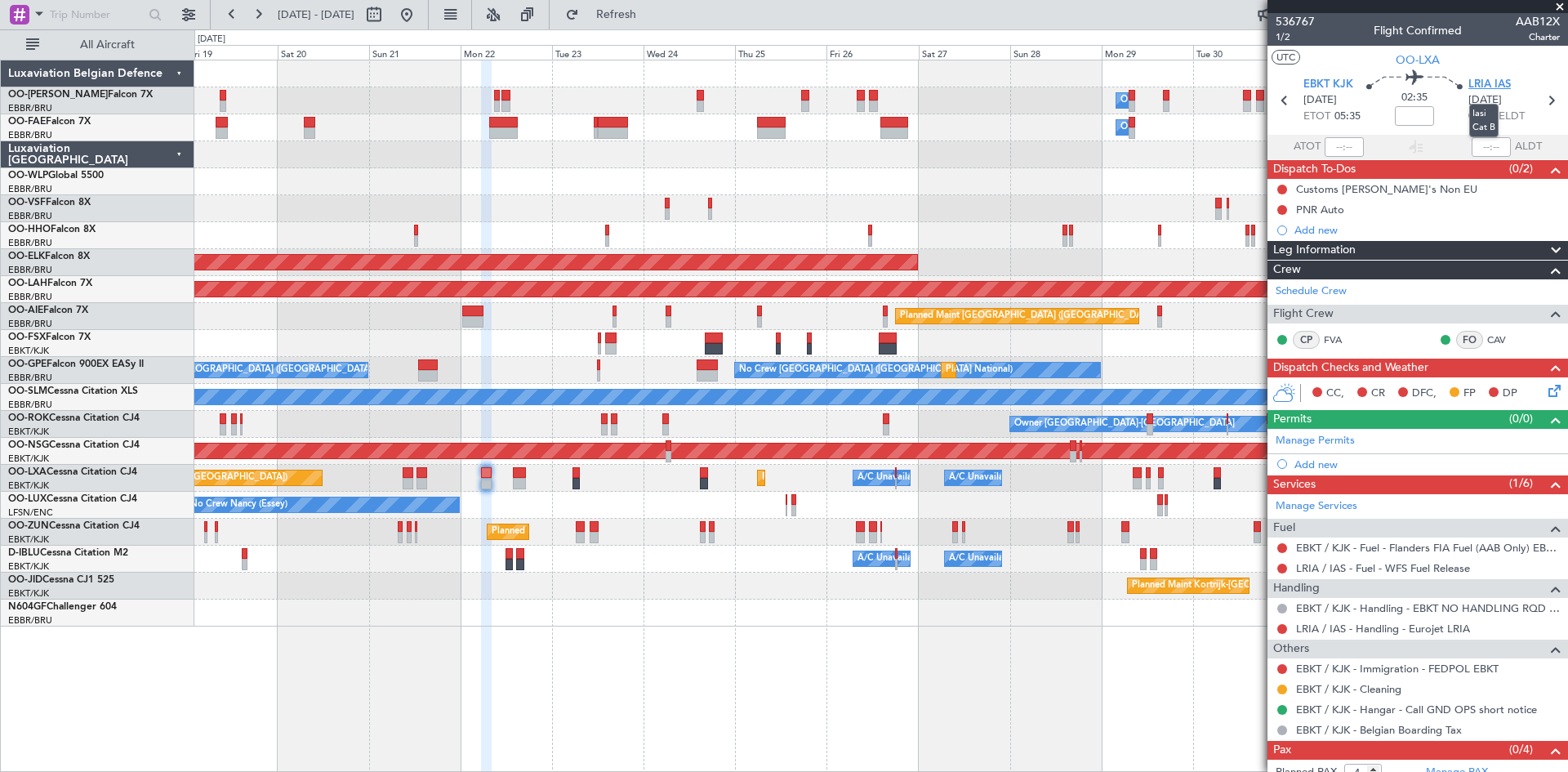
click at [1478, 81] on span "LRIA IAS" at bounding box center [1489, 84] width 43 height 16
click at [1546, 387] on icon at bounding box center [1552, 388] width 13 height 13
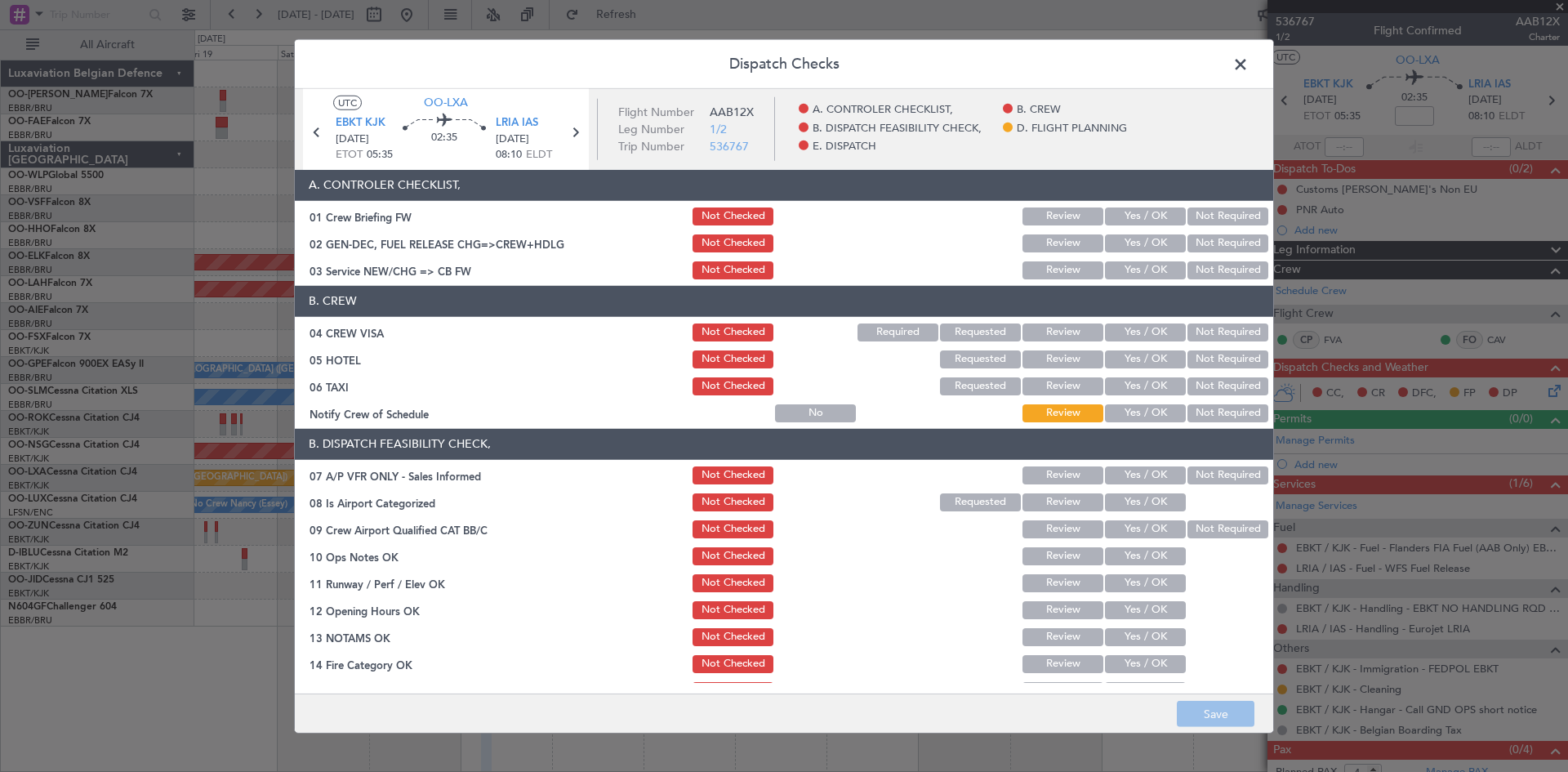
click at [1196, 471] on button "Not Required" at bounding box center [1228, 475] width 81 height 18
click at [1149, 494] on button "Yes / OK" at bounding box center [1145, 502] width 81 height 18
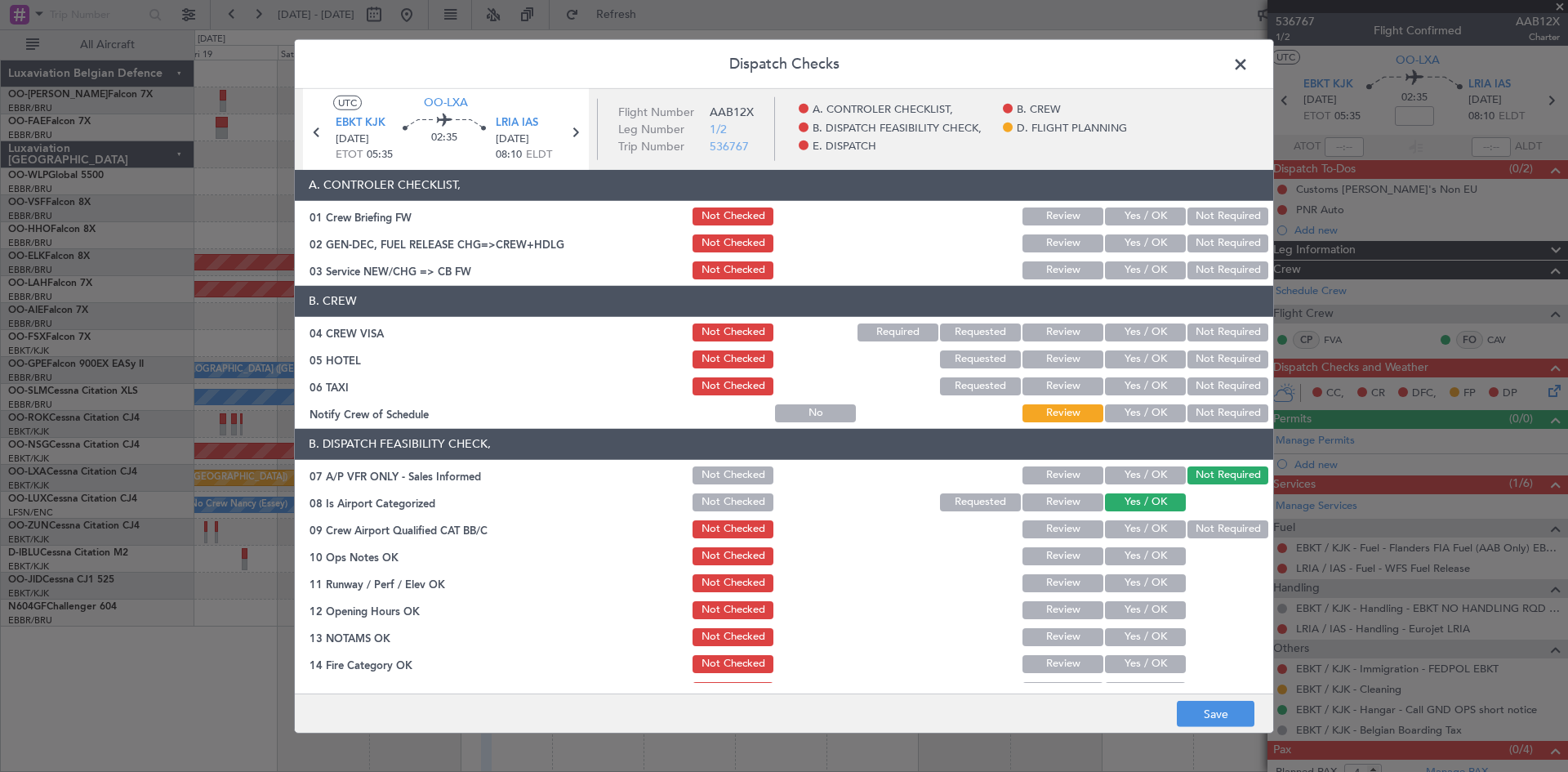
click at [1147, 521] on button "Yes / OK" at bounding box center [1145, 529] width 81 height 18
click at [1055, 560] on button "Review" at bounding box center [1063, 556] width 81 height 18
click at [1138, 613] on button "Yes / OK" at bounding box center [1145, 610] width 81 height 18
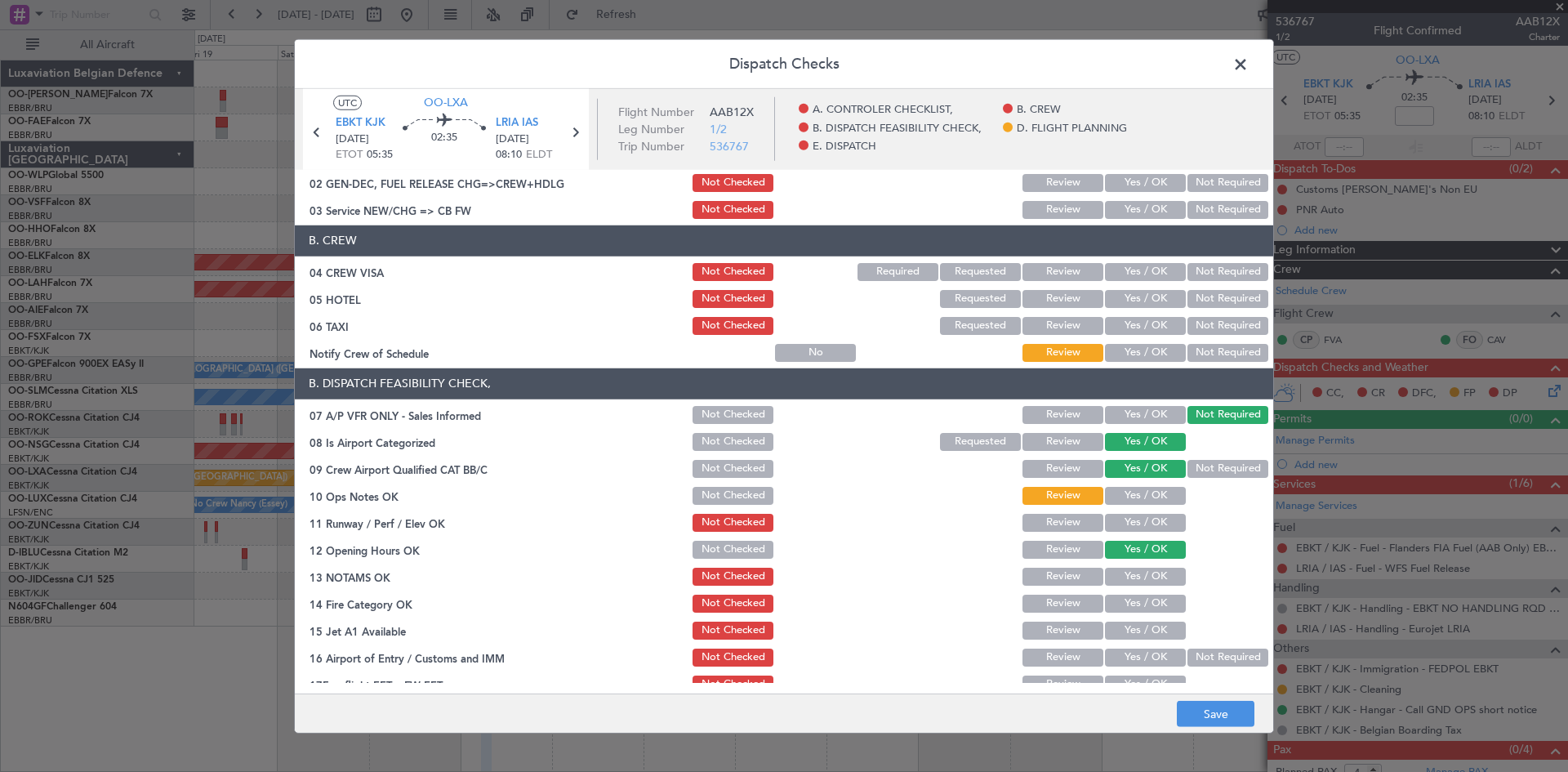
scroll to position [163, 0]
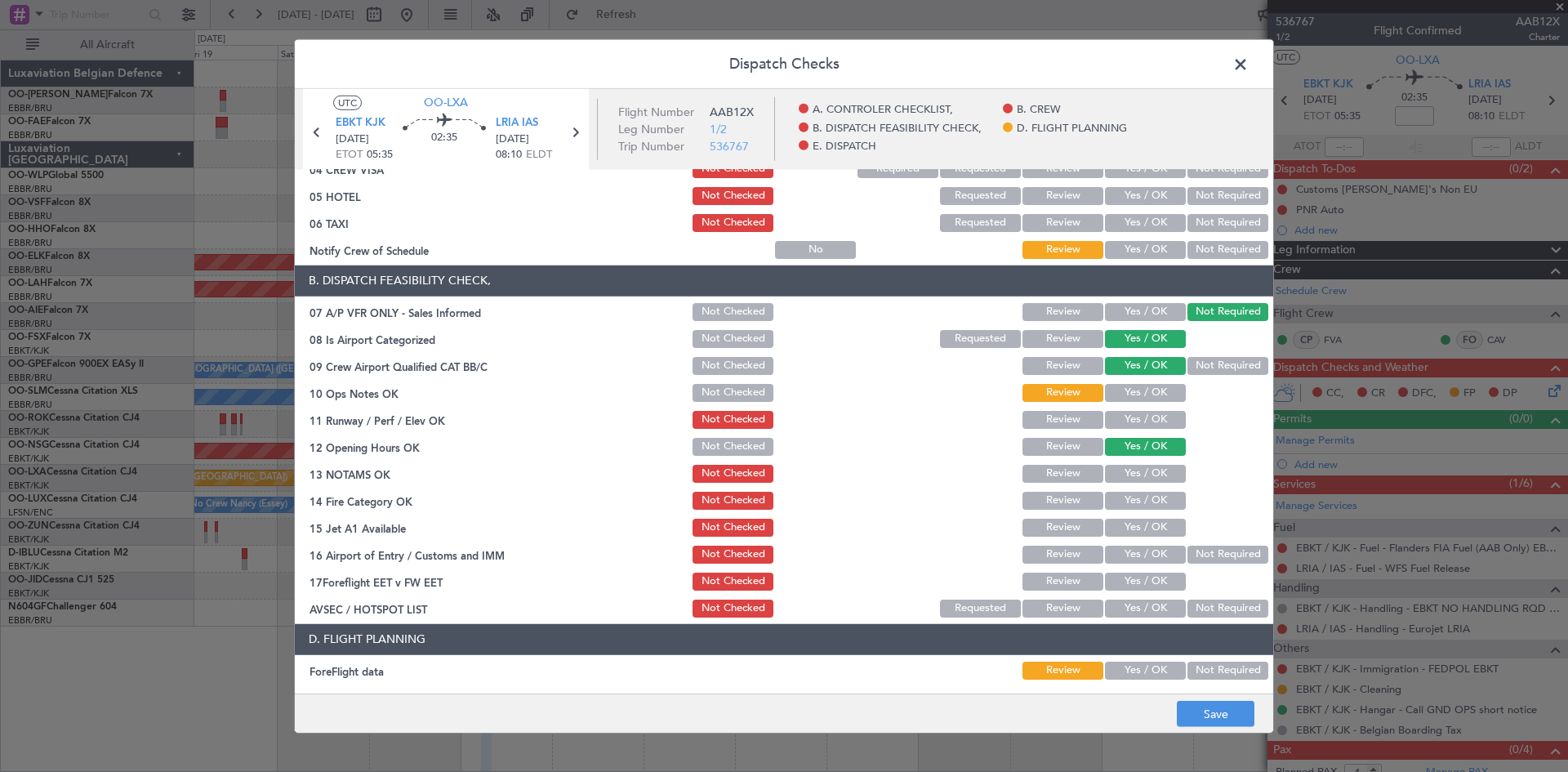
click at [1128, 479] on button "Yes / OK" at bounding box center [1145, 474] width 81 height 18
click at [1132, 499] on button "Yes / OK" at bounding box center [1145, 500] width 81 height 18
click at [1133, 531] on button "Yes / OK" at bounding box center [1145, 528] width 81 height 18
click at [1127, 554] on button "Yes / OK" at bounding box center [1145, 554] width 81 height 18
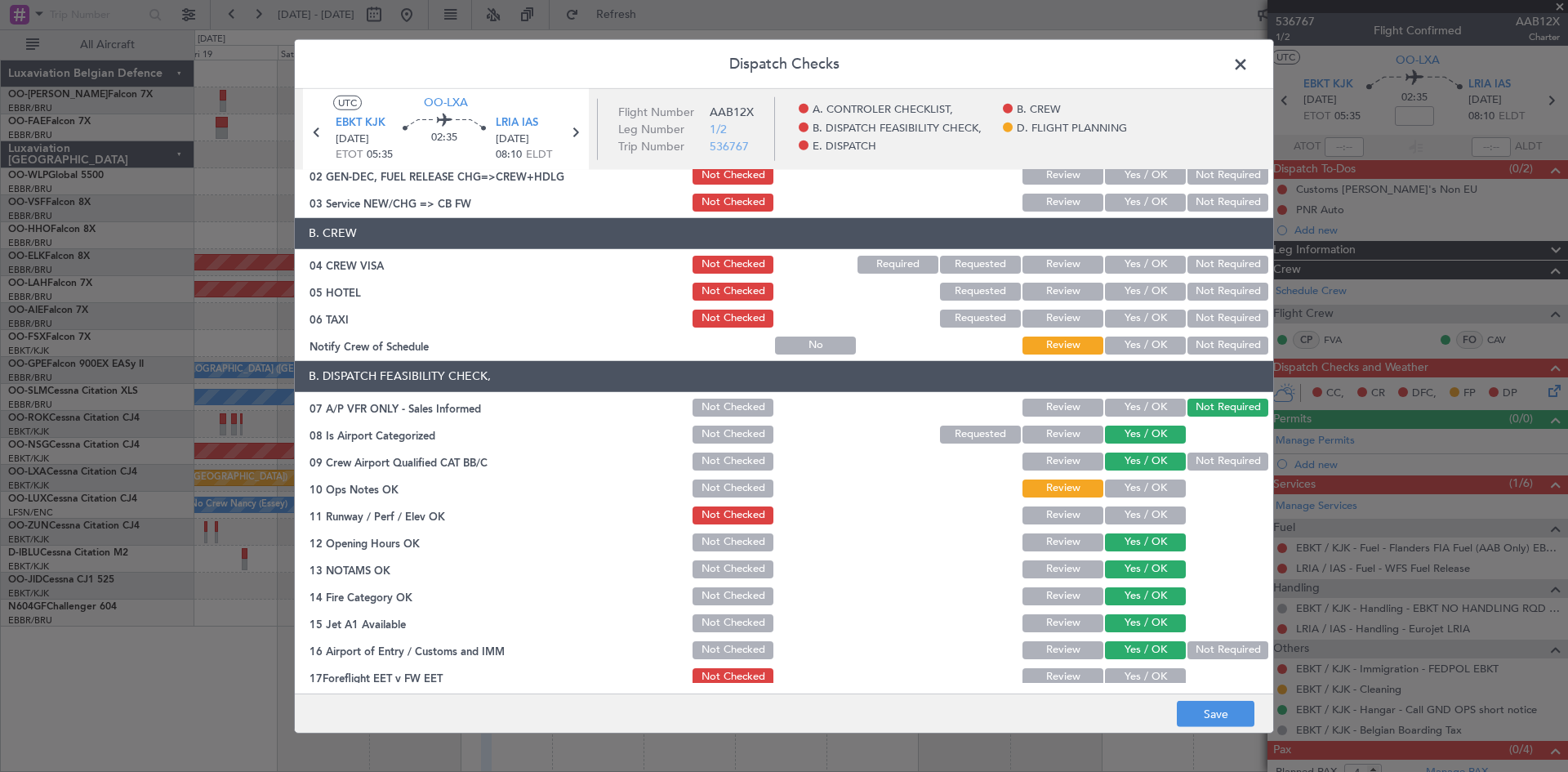
scroll to position [64, 0]
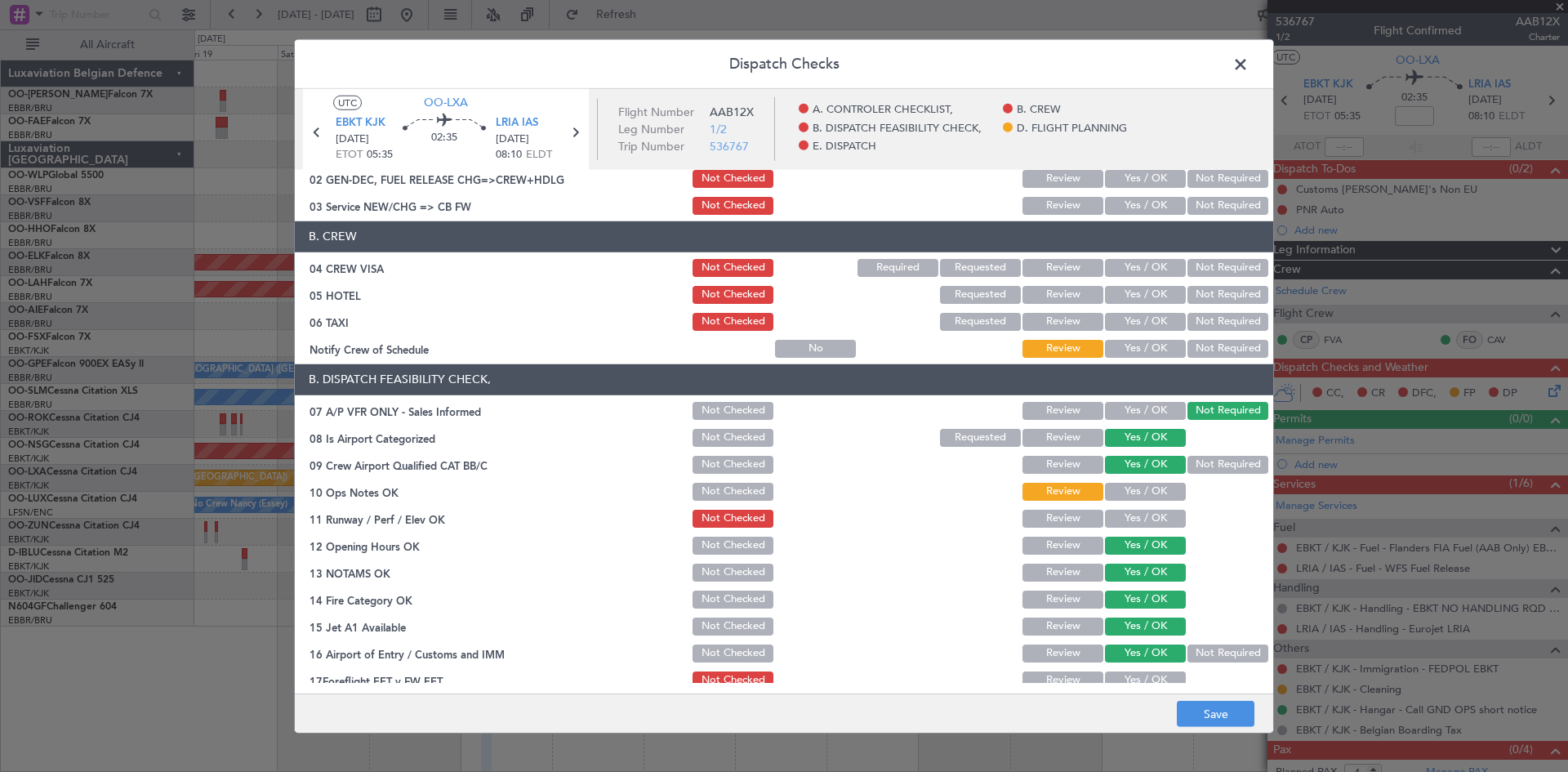
click at [1106, 496] on button "Yes / OK" at bounding box center [1145, 492] width 81 height 18
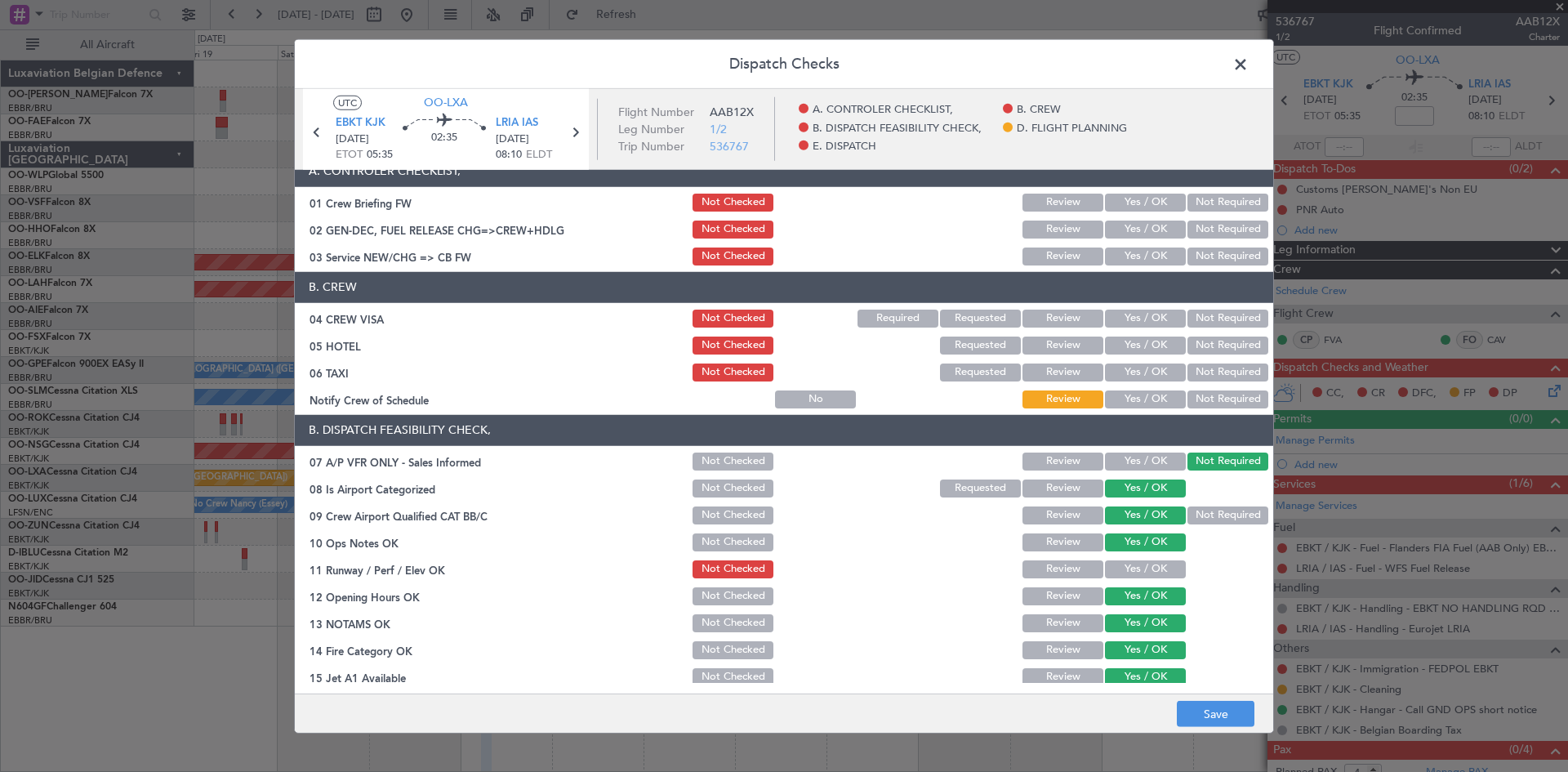
scroll to position [0, 0]
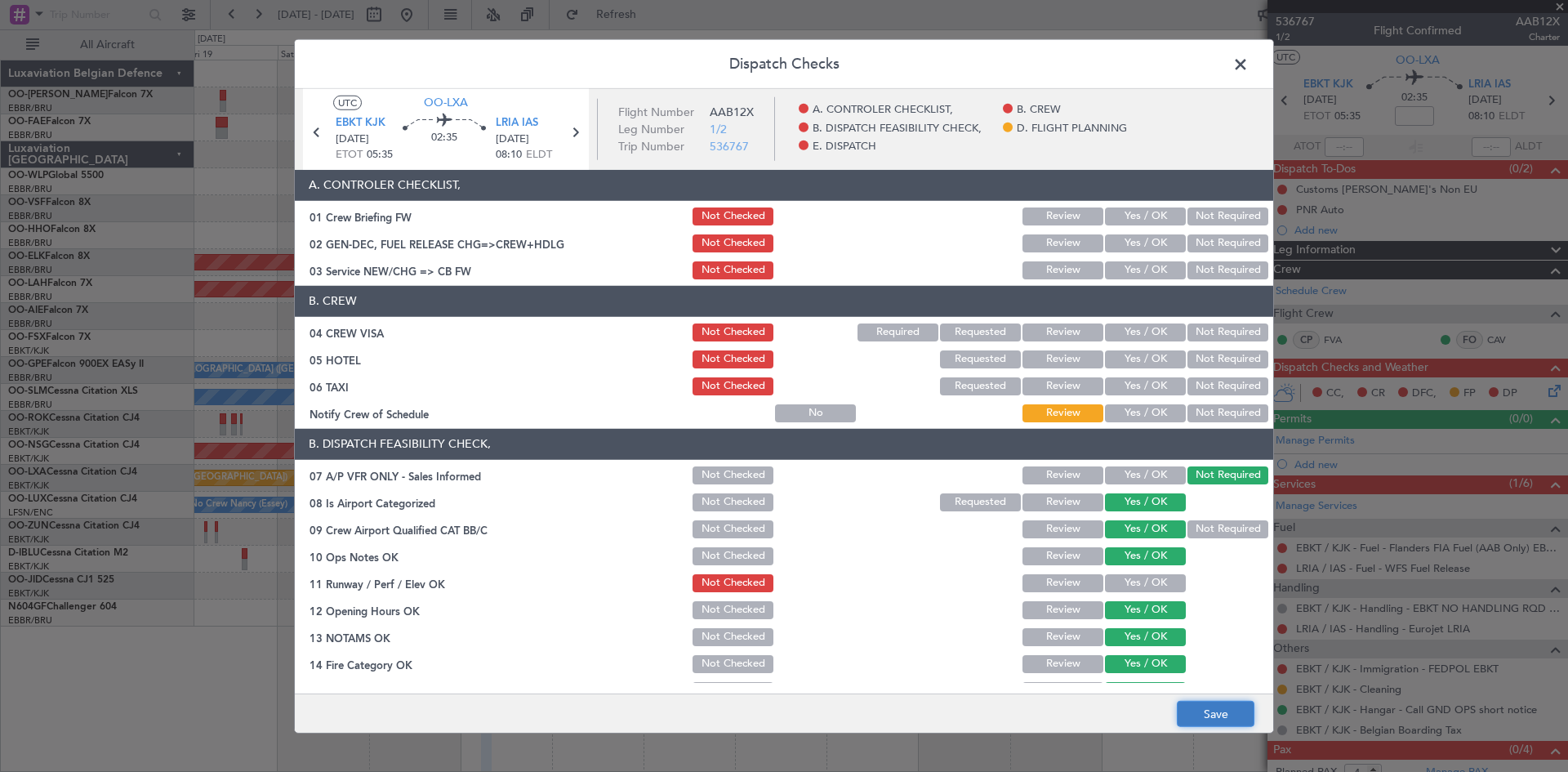
click at [1248, 720] on button "Save" at bounding box center [1216, 714] width 78 height 27
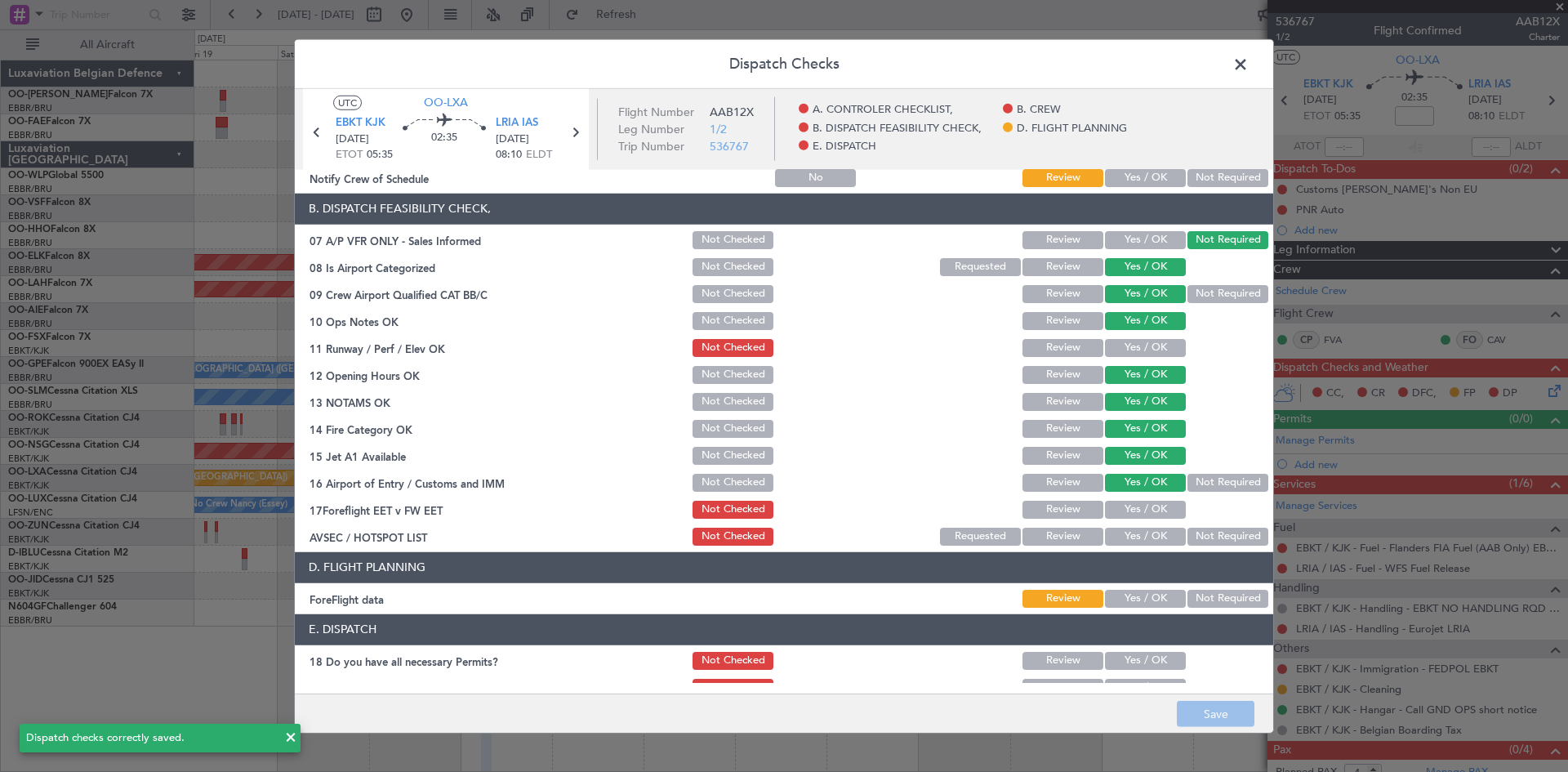
scroll to position [309, 0]
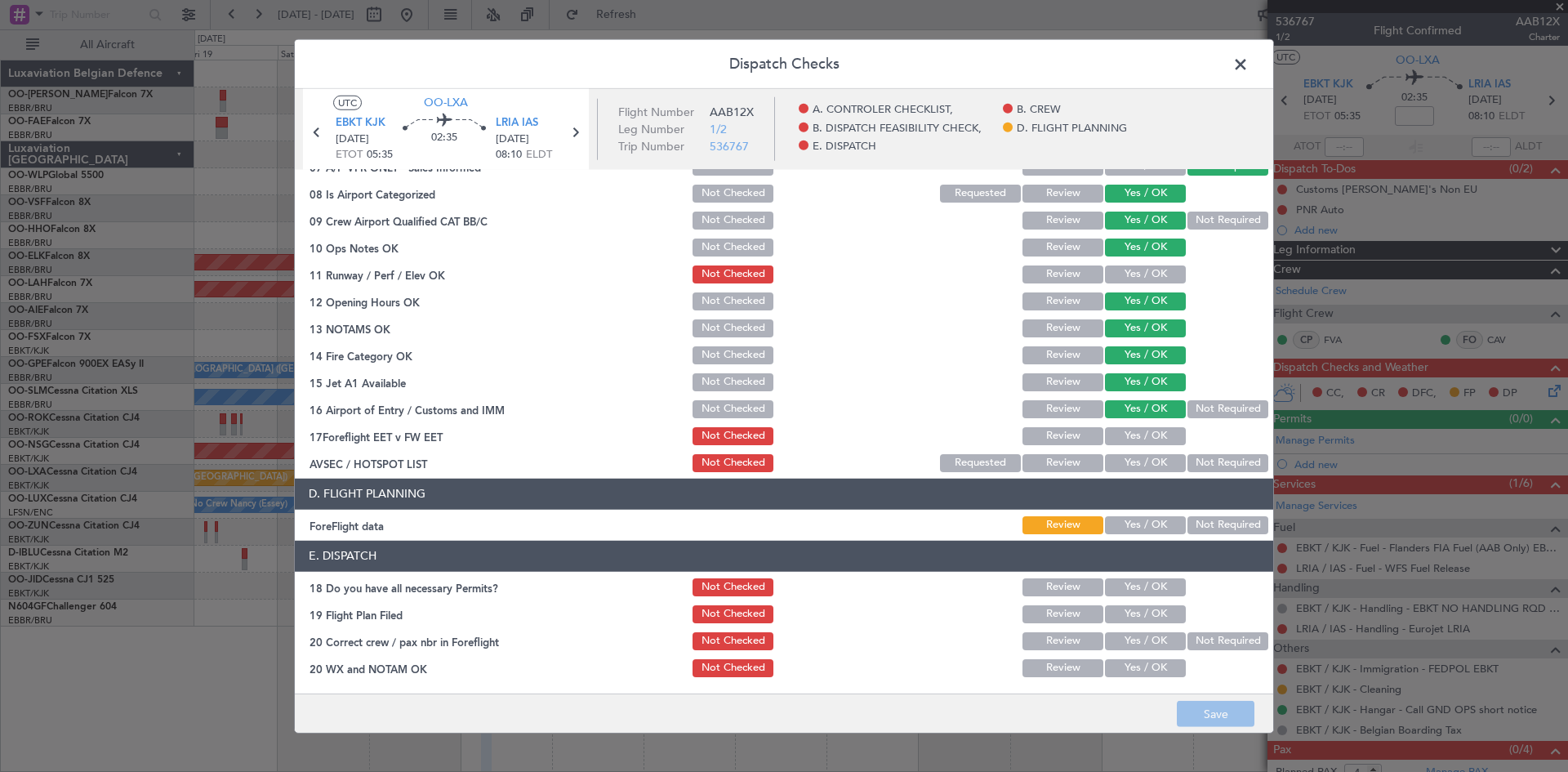
click at [1117, 468] on button "Yes / OK" at bounding box center [1145, 462] width 81 height 18
click at [1191, 709] on button "Save" at bounding box center [1216, 714] width 78 height 27
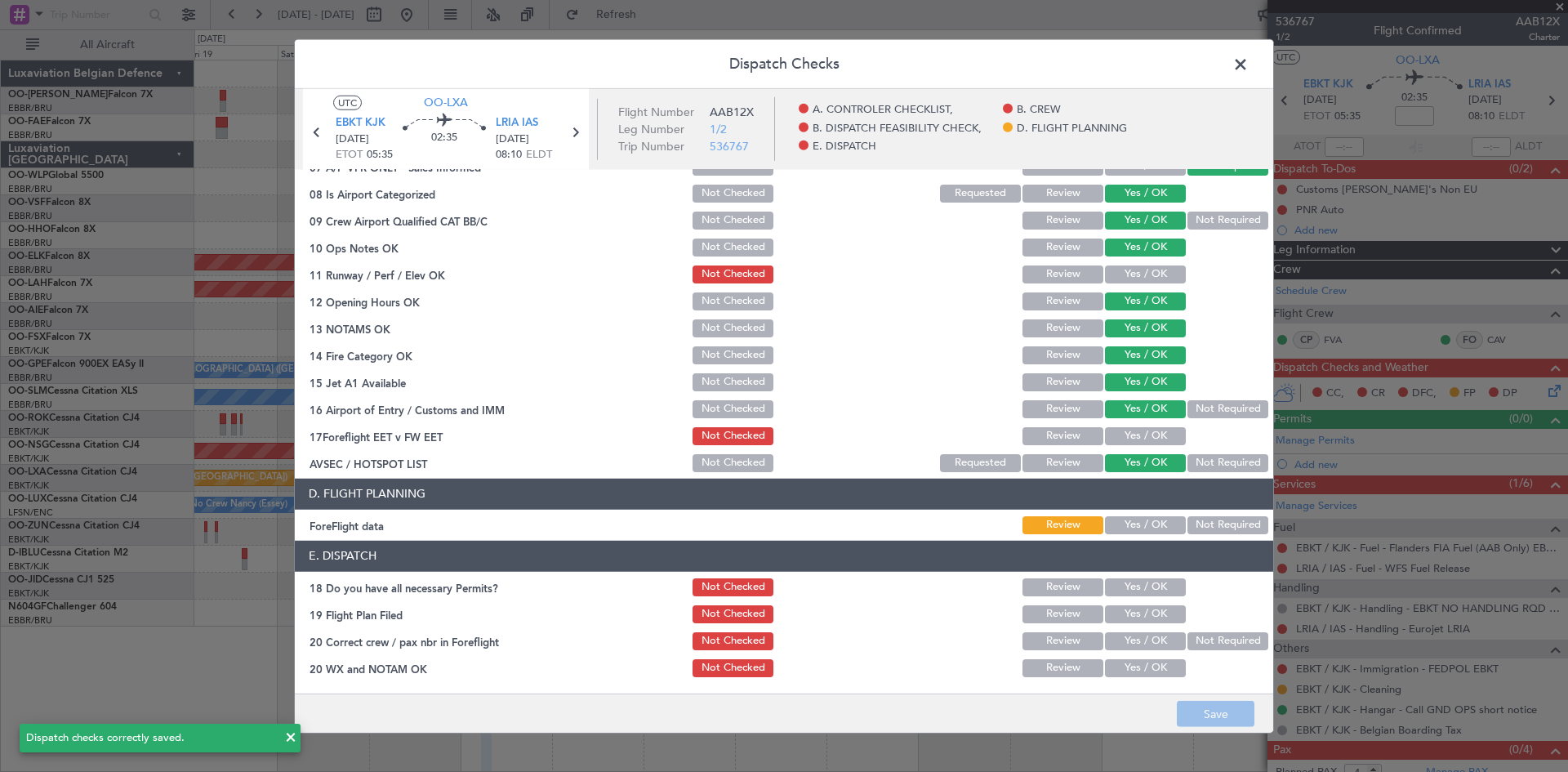
click at [1249, 68] on span at bounding box center [1249, 67] width 0 height 32
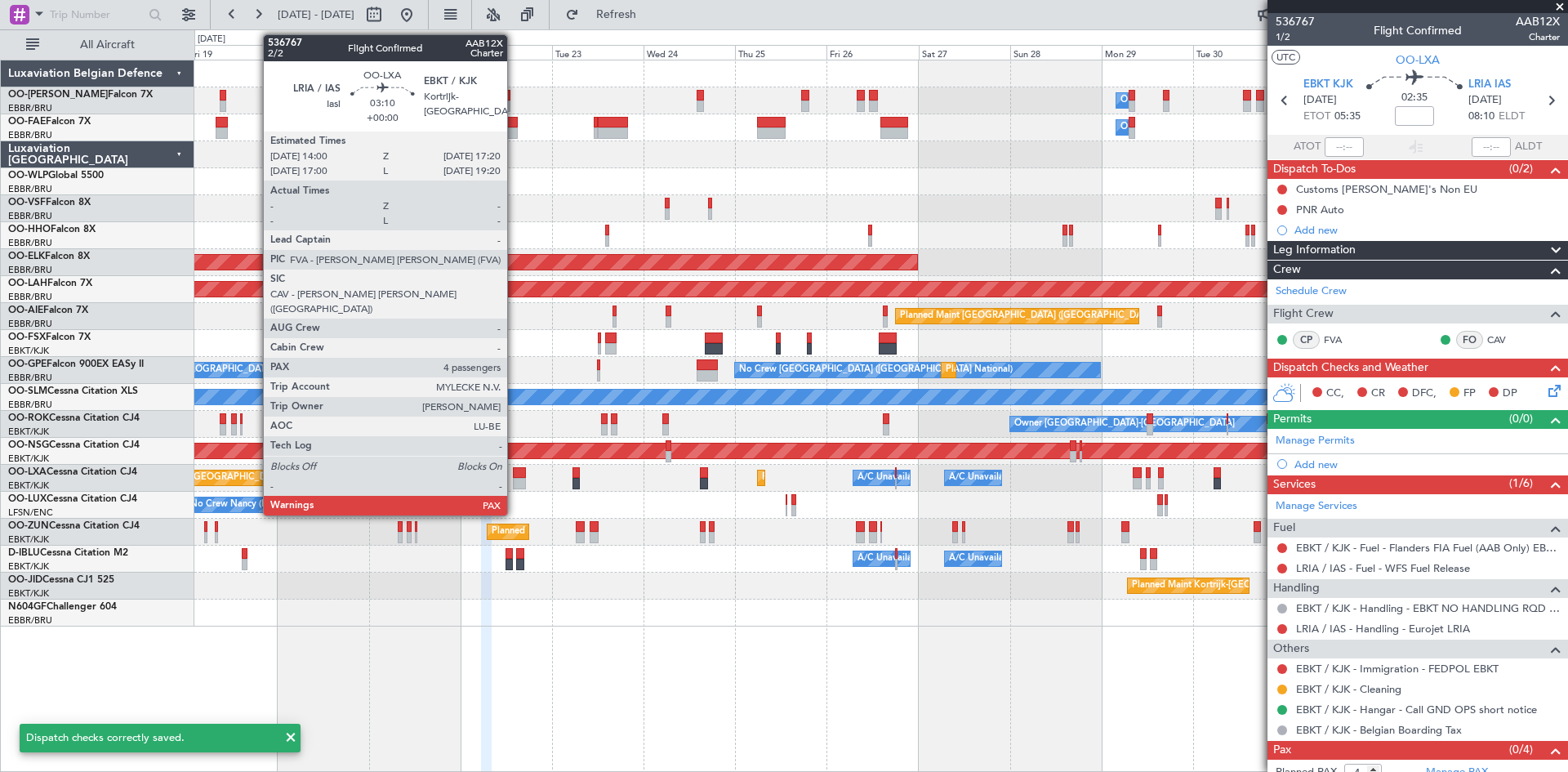
click at [514, 476] on div at bounding box center [519, 473] width 13 height 11
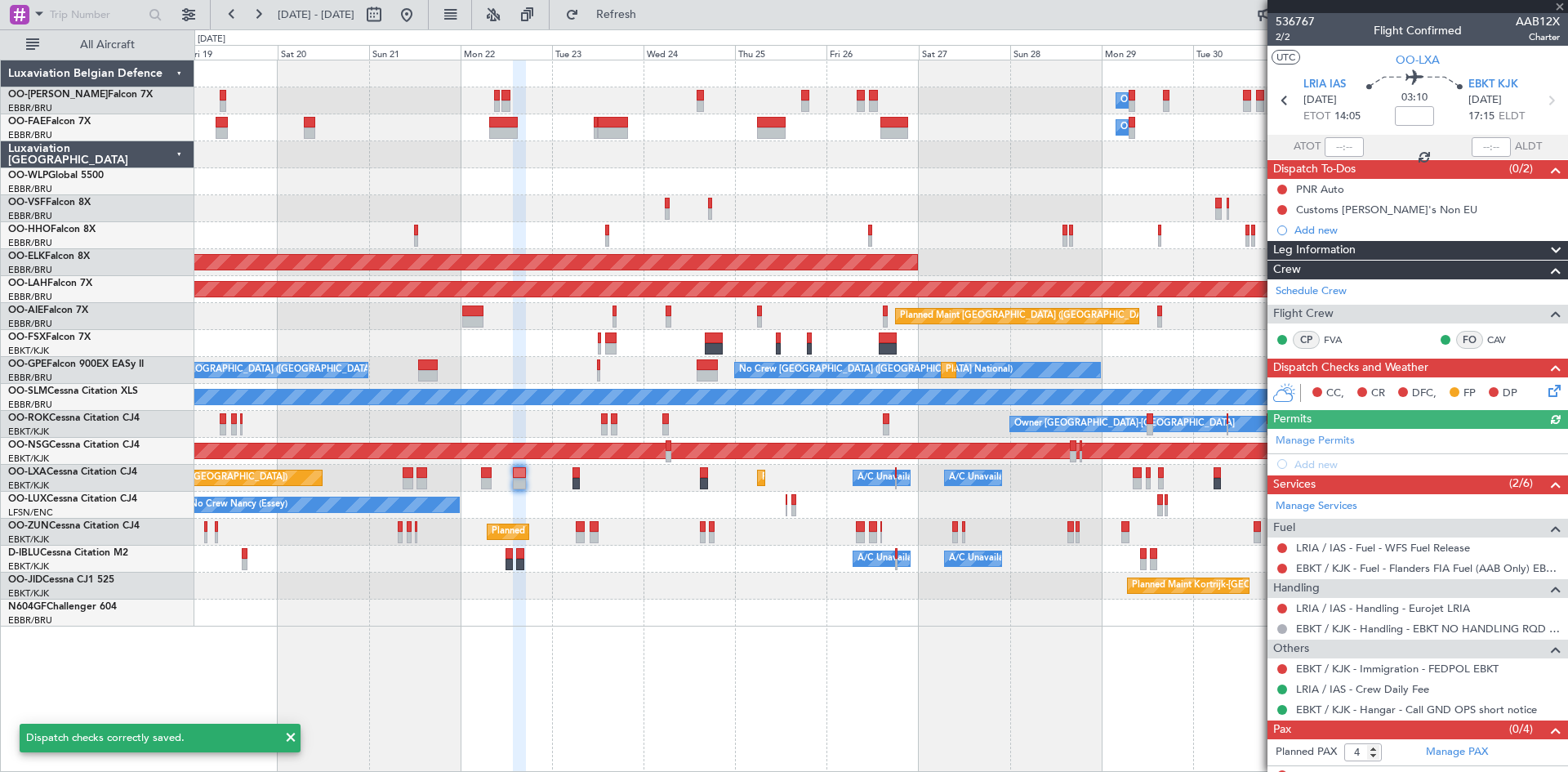
click at [1545, 386] on icon at bounding box center [1552, 388] width 13 height 13
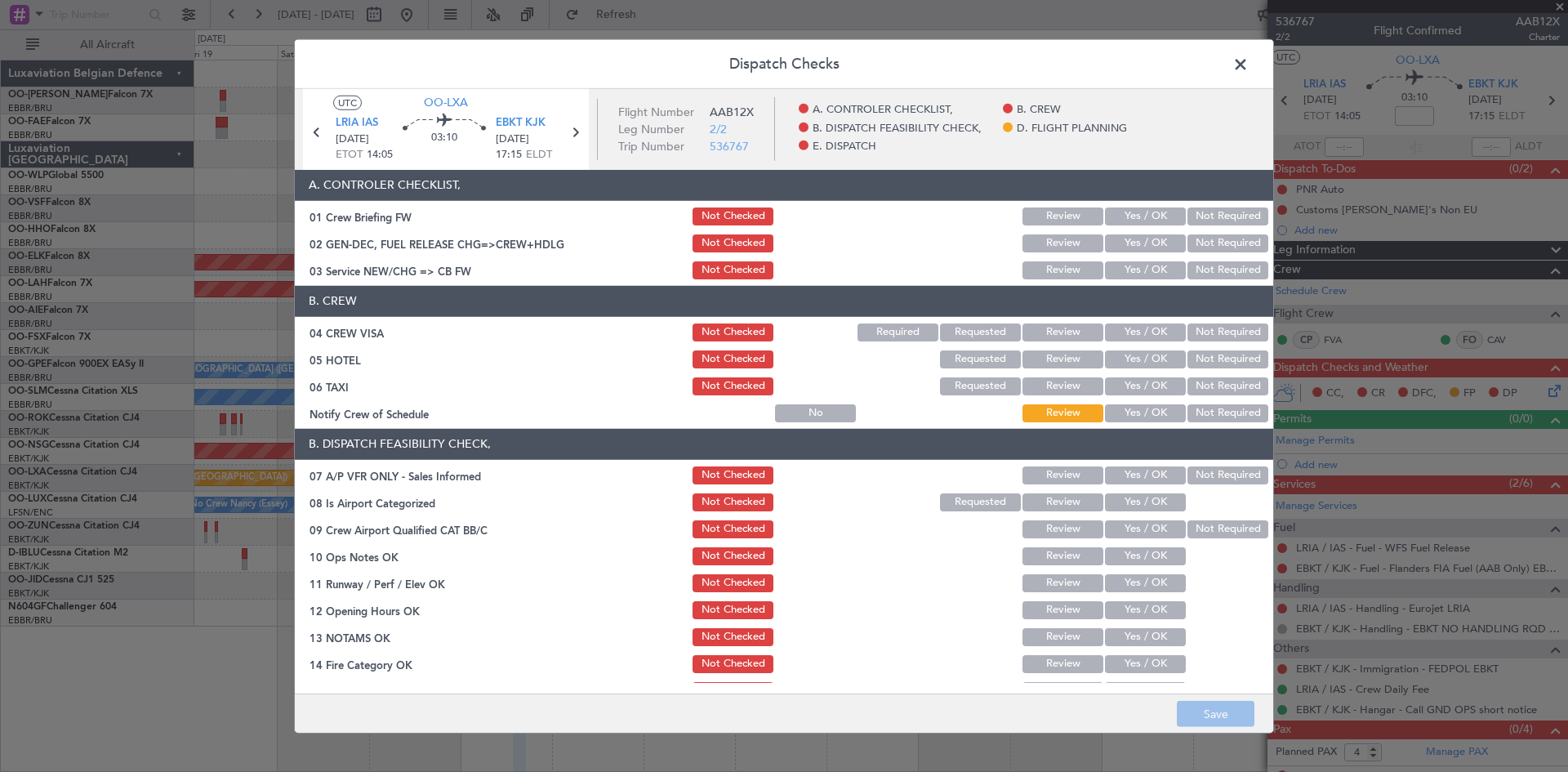
click at [1202, 333] on button "Not Required" at bounding box center [1228, 332] width 81 height 18
click at [1206, 359] on button "Not Required" at bounding box center [1228, 359] width 81 height 18
click at [1209, 382] on button "Not Required" at bounding box center [1228, 386] width 81 height 18
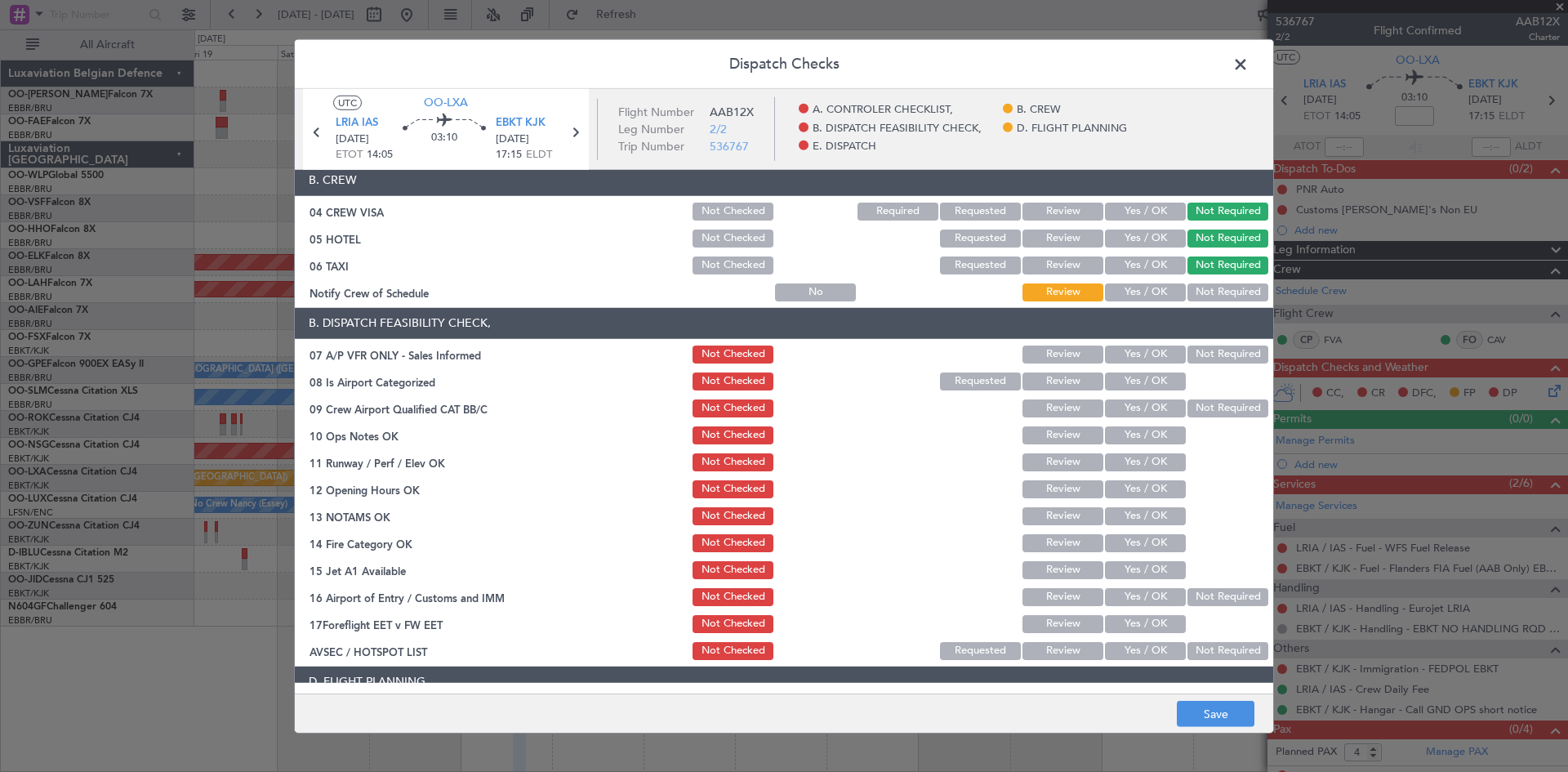
scroll to position [163, 0]
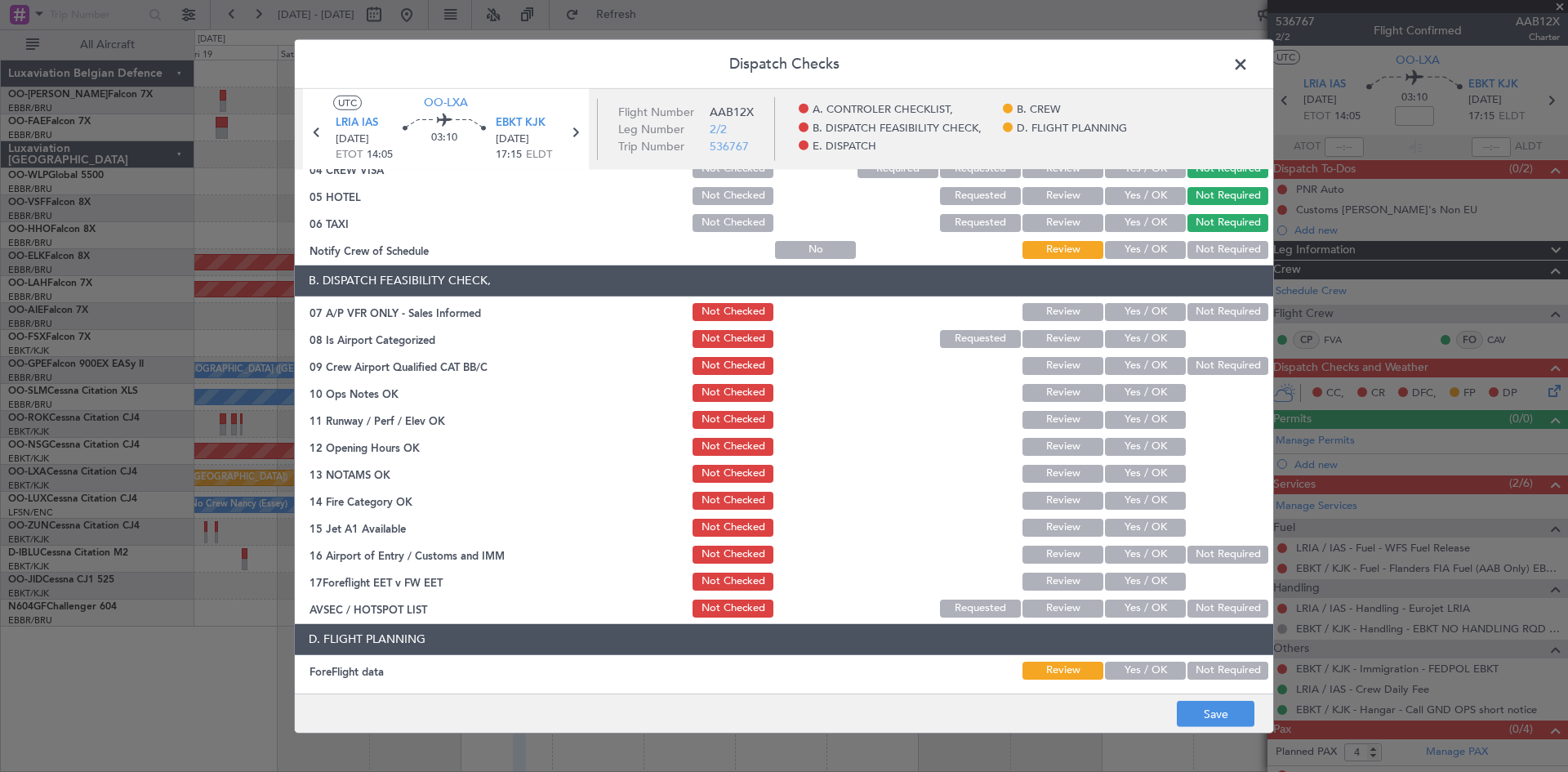
click at [1188, 313] on button "Not Required" at bounding box center [1228, 312] width 81 height 18
click at [1118, 341] on button "Yes / OK" at bounding box center [1145, 338] width 81 height 18
click at [1118, 361] on button "Yes / OK" at bounding box center [1145, 366] width 81 height 18
click at [1118, 398] on button "Yes / OK" at bounding box center [1145, 392] width 81 height 18
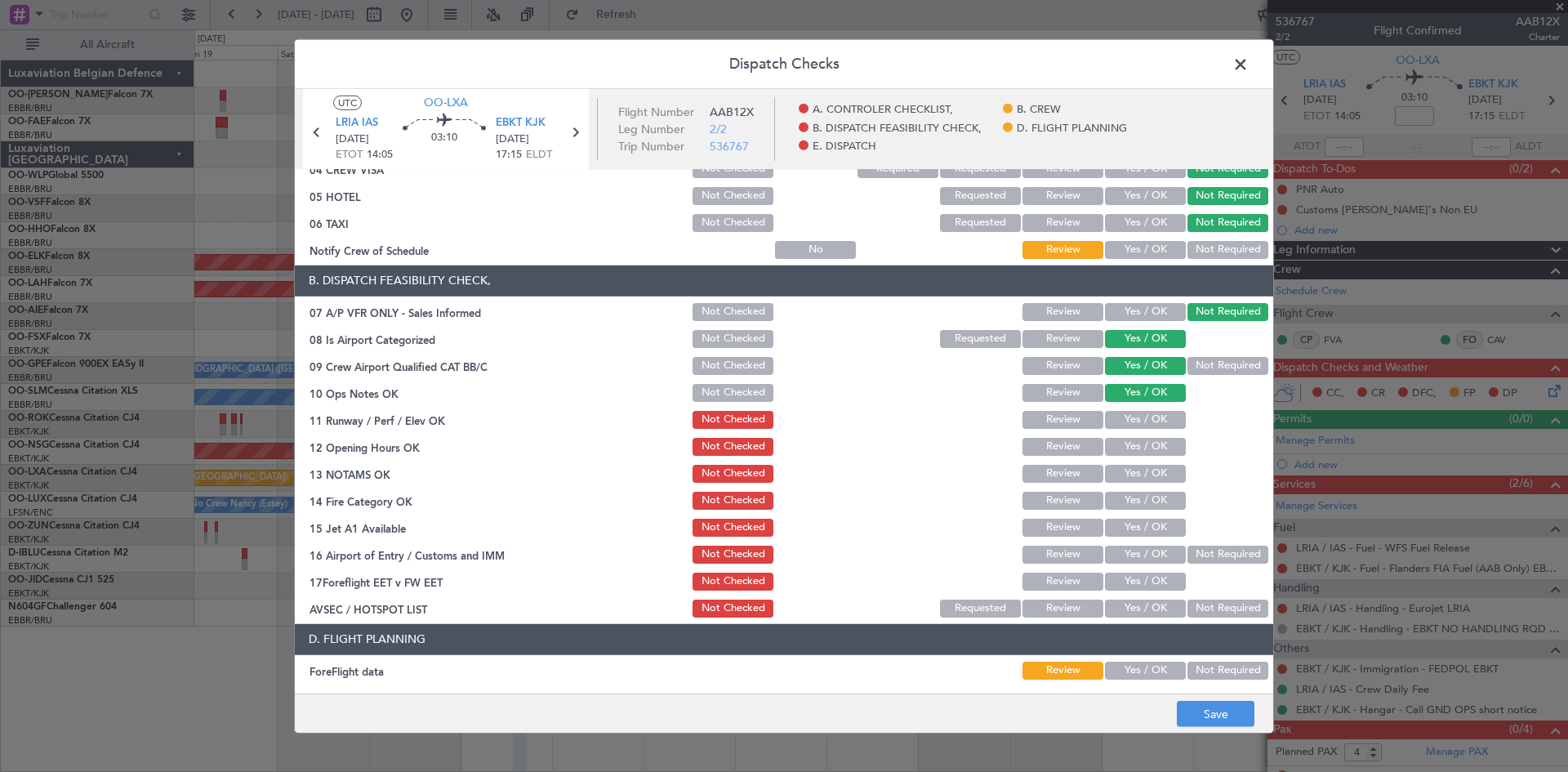
click at [1127, 418] on button "Yes / OK" at bounding box center [1145, 420] width 81 height 18
click at [744, 420] on button "Not Checked" at bounding box center [732, 420] width 81 height 18
click at [1112, 443] on button "Yes / OK" at bounding box center [1145, 446] width 81 height 18
click at [1118, 469] on button "Yes / OK" at bounding box center [1145, 474] width 81 height 18
click at [1118, 496] on button "Yes / OK" at bounding box center [1145, 500] width 81 height 18
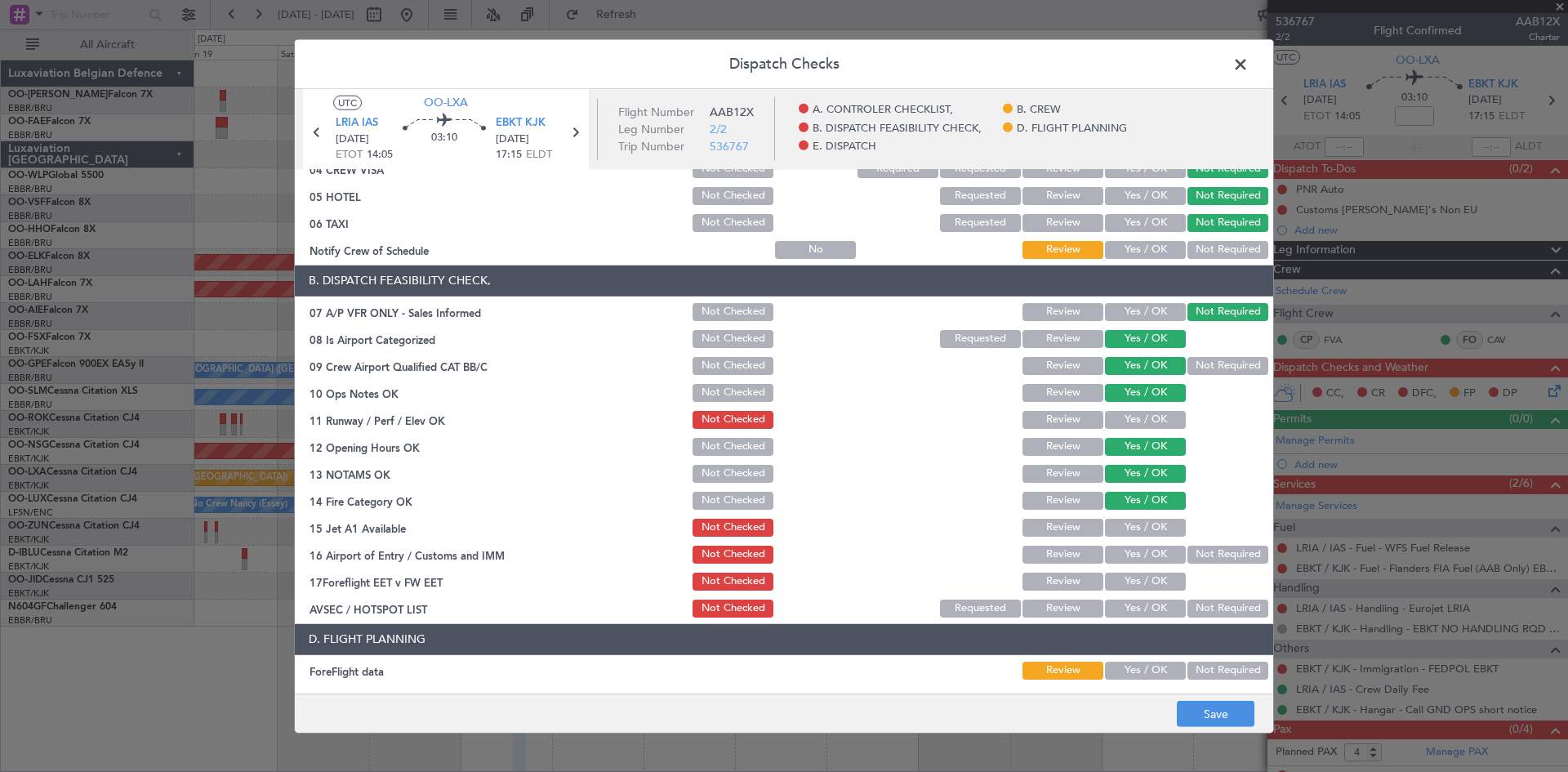
click at [1114, 528] on button "Yes / OK" at bounding box center [1145, 528] width 81 height 18
click at [1118, 554] on button "Yes / OK" at bounding box center [1145, 554] width 81 height 18
click at [1134, 604] on button "Yes / OK" at bounding box center [1145, 608] width 81 height 18
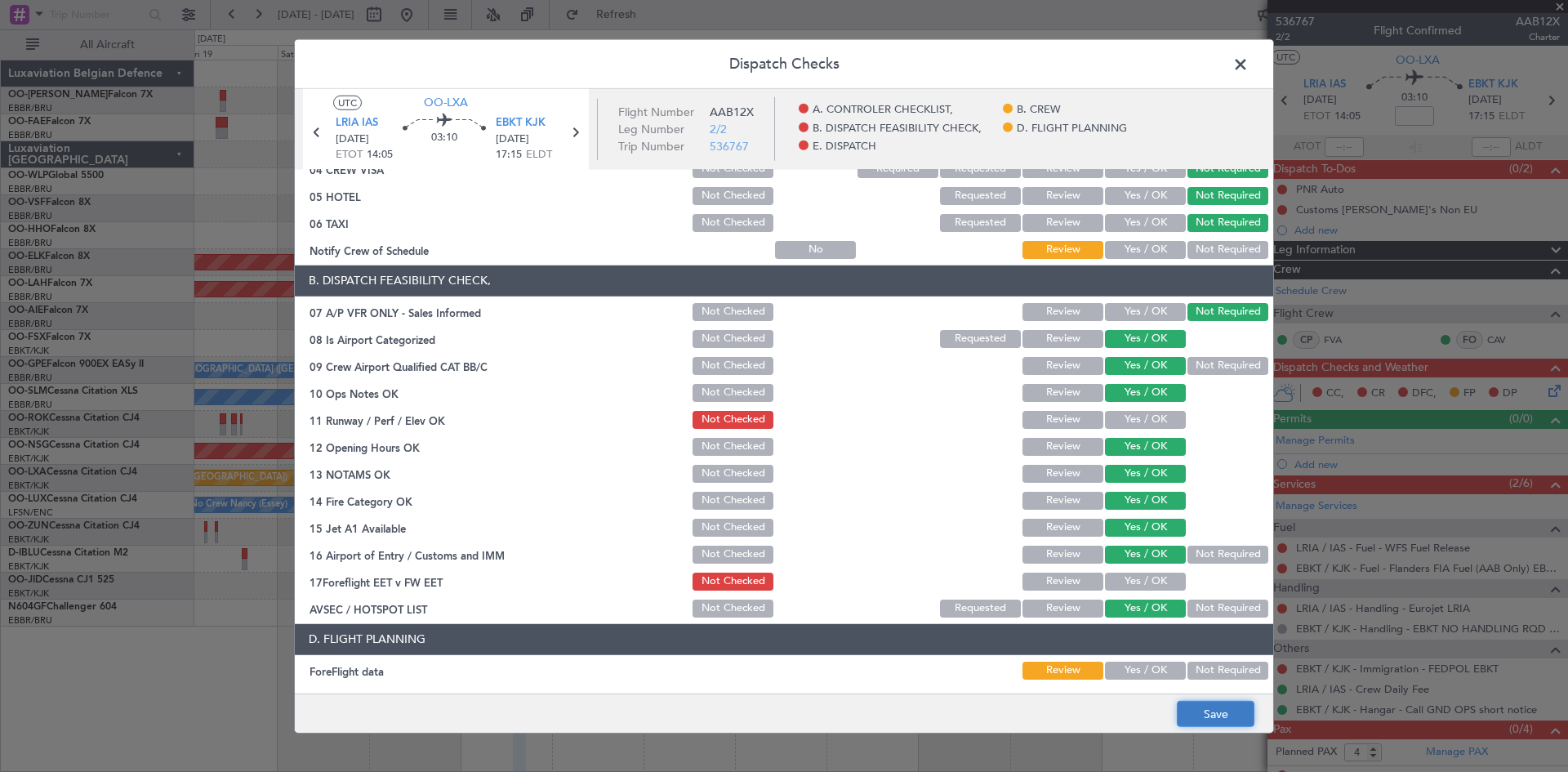
click at [1197, 710] on button "Save" at bounding box center [1216, 714] width 78 height 27
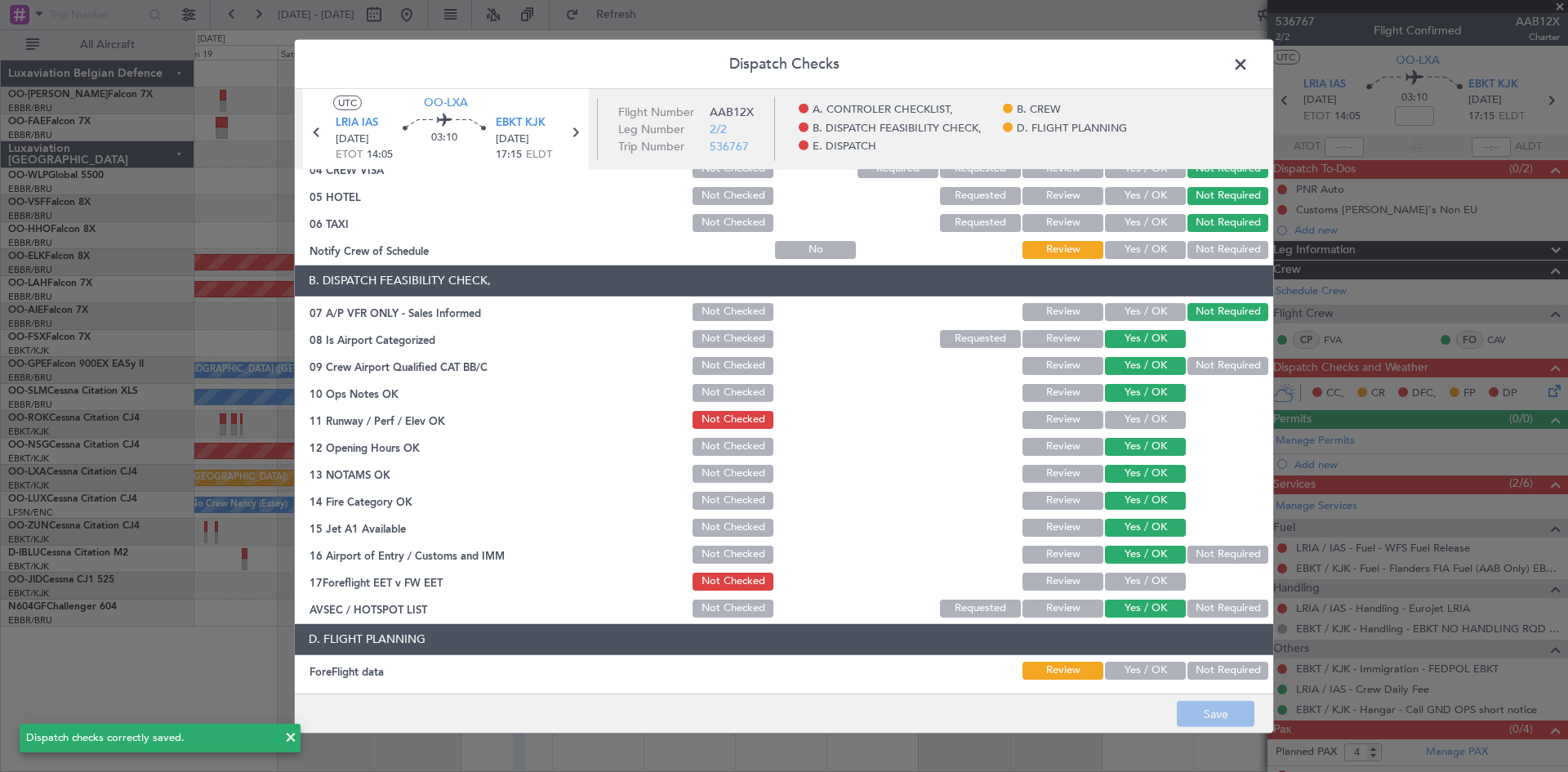
click at [1249, 68] on span at bounding box center [1249, 67] width 0 height 32
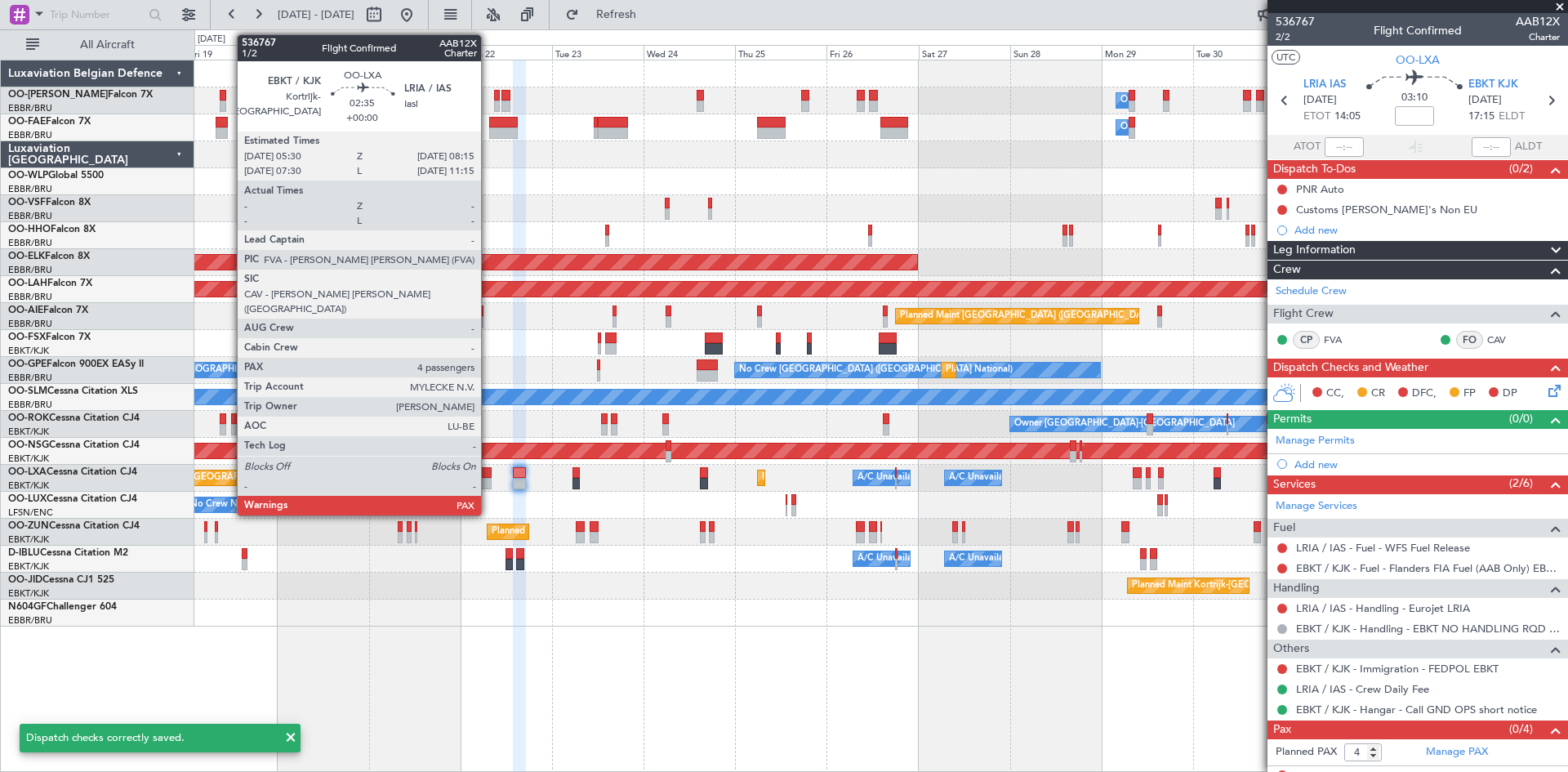
click at [489, 474] on div at bounding box center [486, 473] width 10 height 11
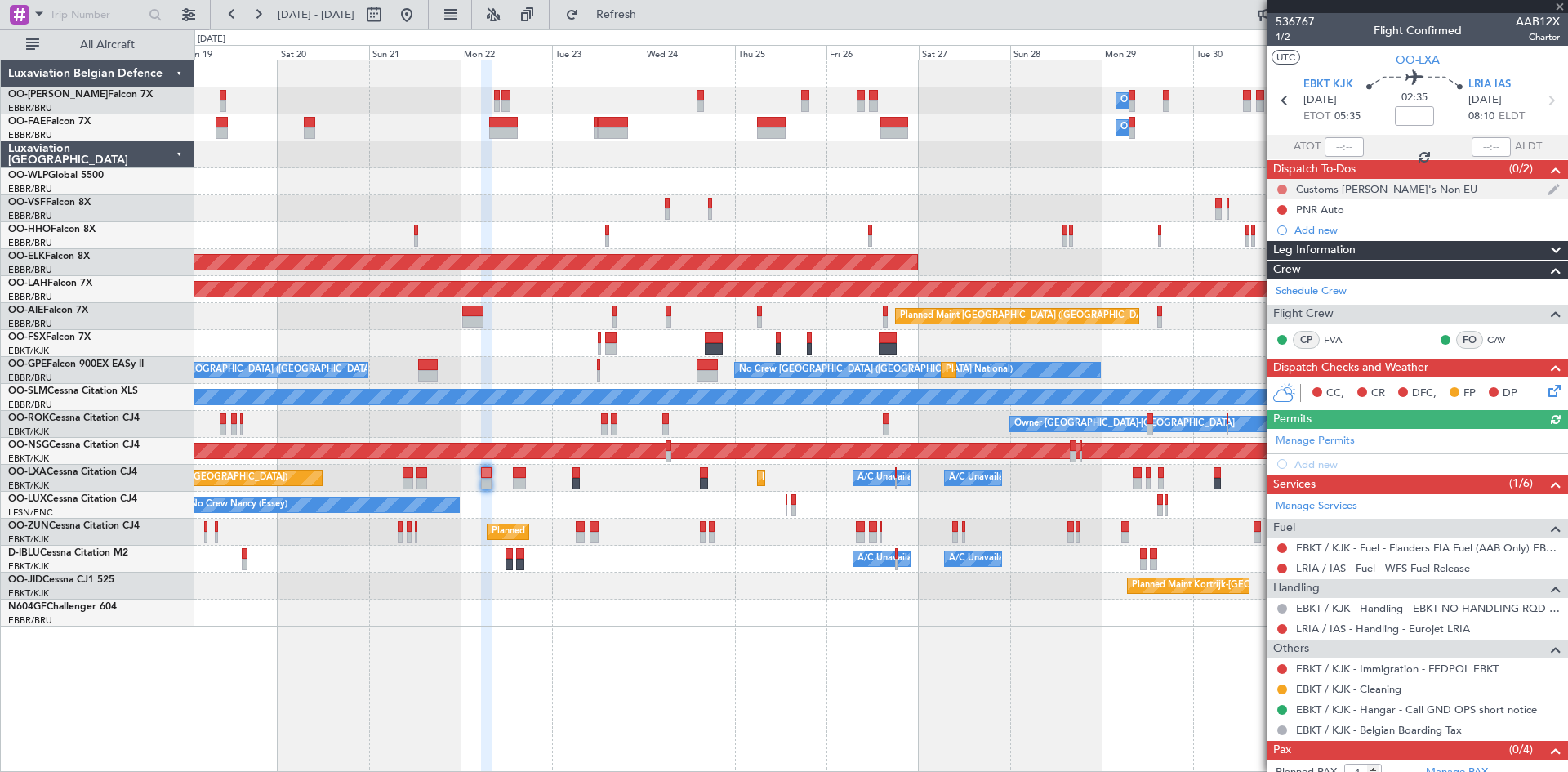
click at [1285, 186] on button at bounding box center [1283, 189] width 9 height 9
click at [1285, 260] on span "Completed" at bounding box center [1289, 260] width 54 height 16
click at [1279, 207] on button at bounding box center [1283, 209] width 9 height 9
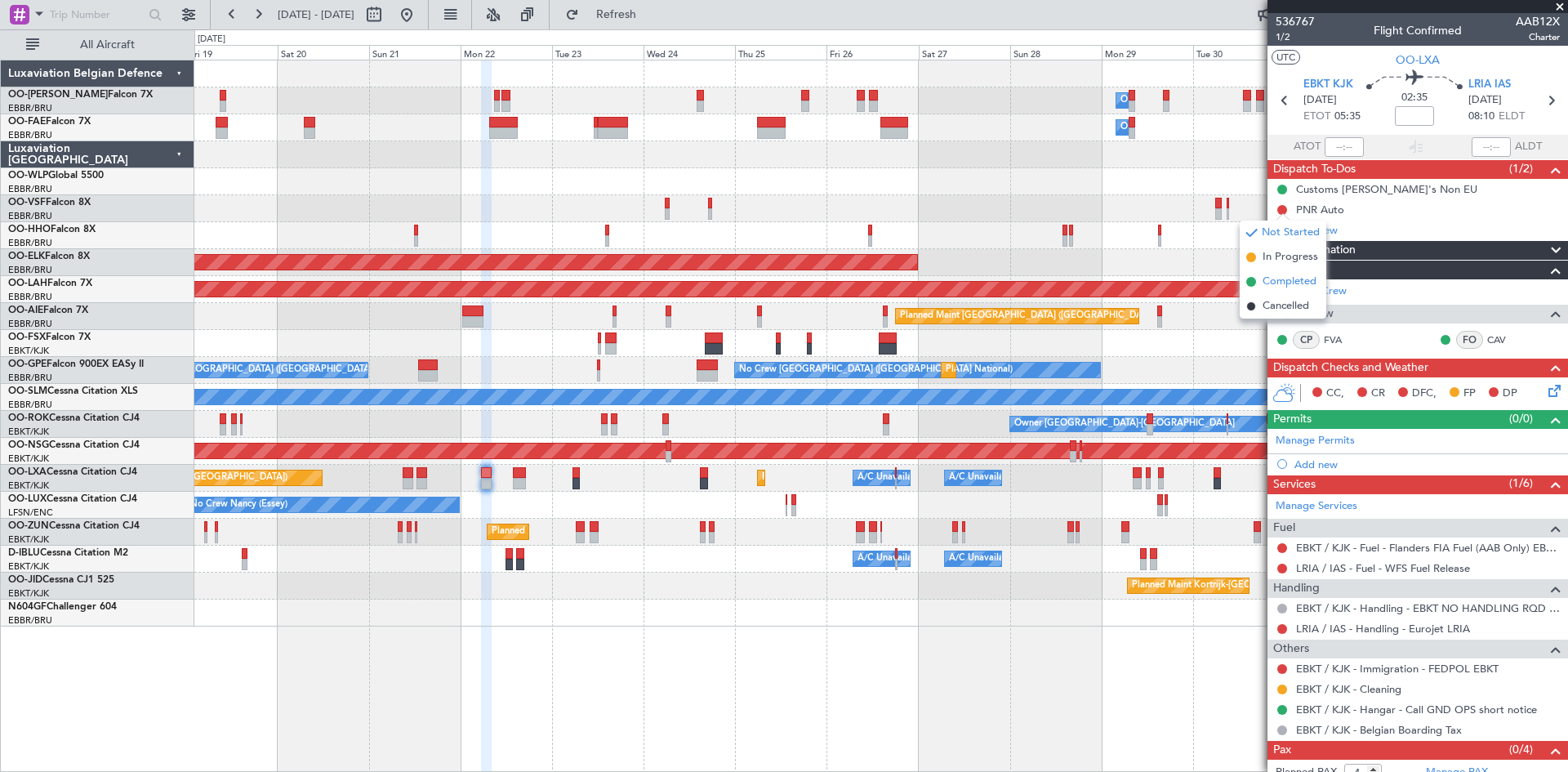
click at [1284, 281] on span "Completed" at bounding box center [1289, 281] width 54 height 16
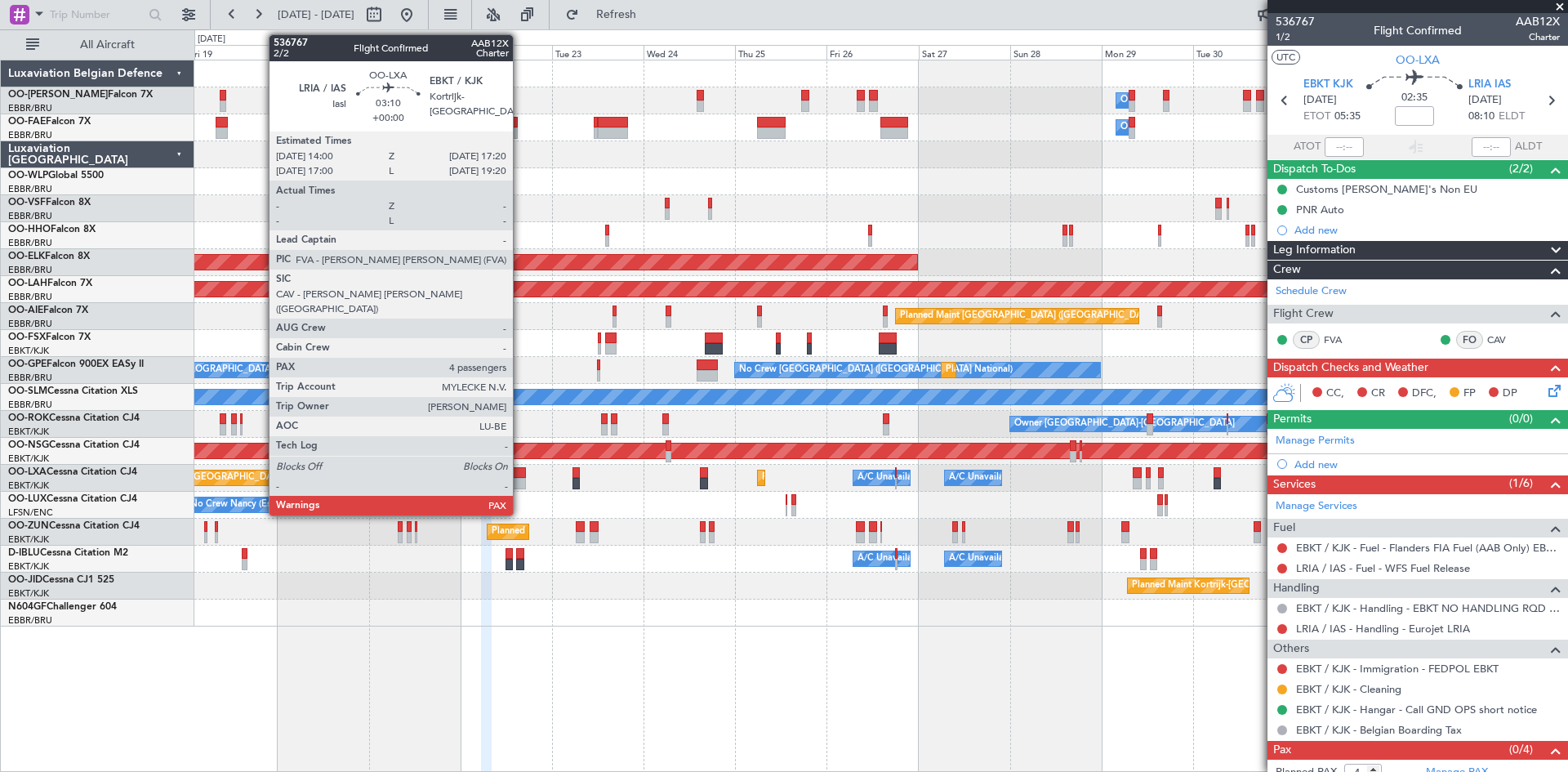
click at [520, 467] on div at bounding box center [519, 473] width 13 height 11
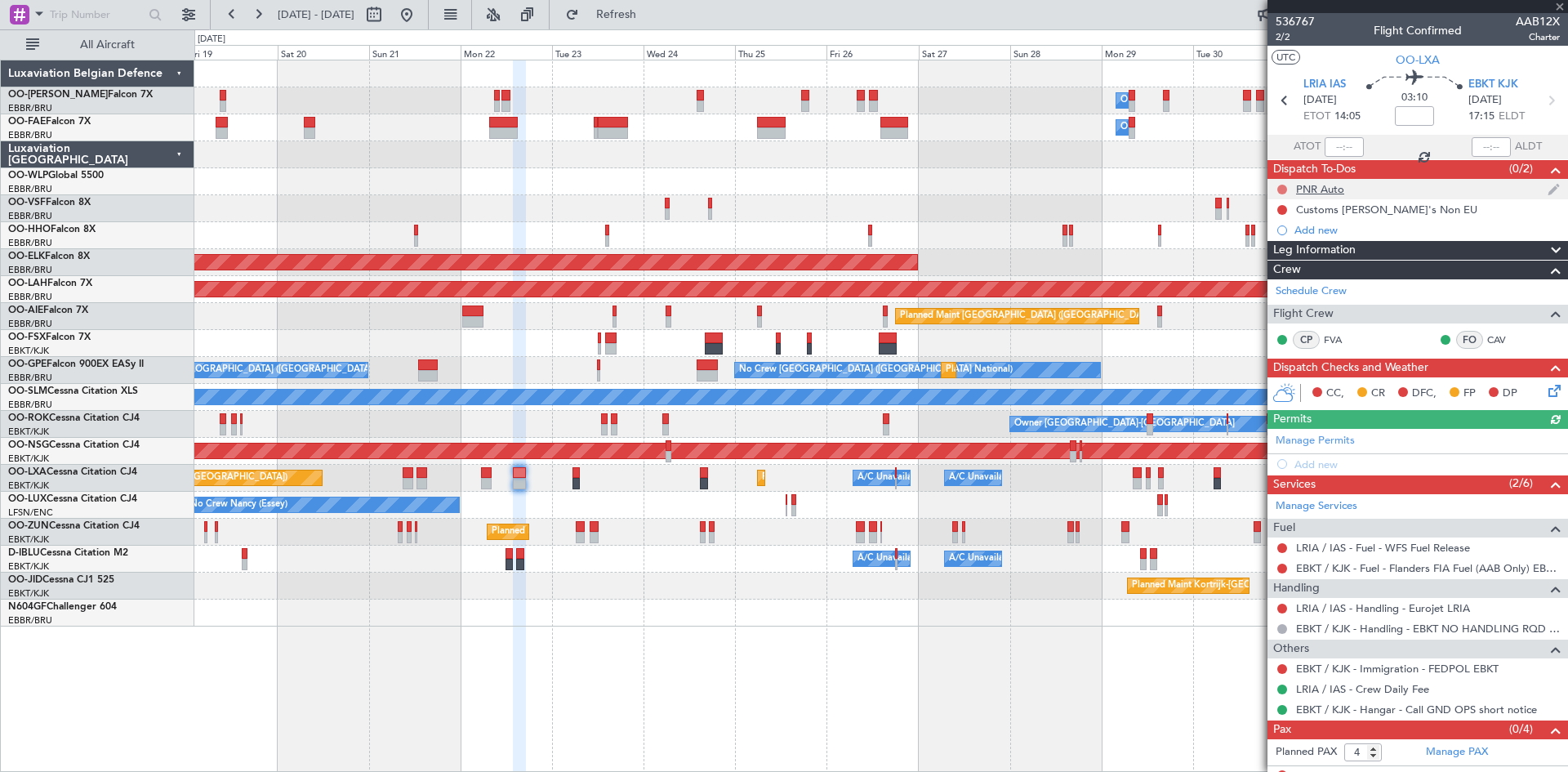
click at [1284, 186] on button at bounding box center [1283, 189] width 9 height 9
click at [1282, 258] on span "Completed" at bounding box center [1289, 260] width 54 height 16
click at [1284, 211] on button at bounding box center [1283, 209] width 9 height 9
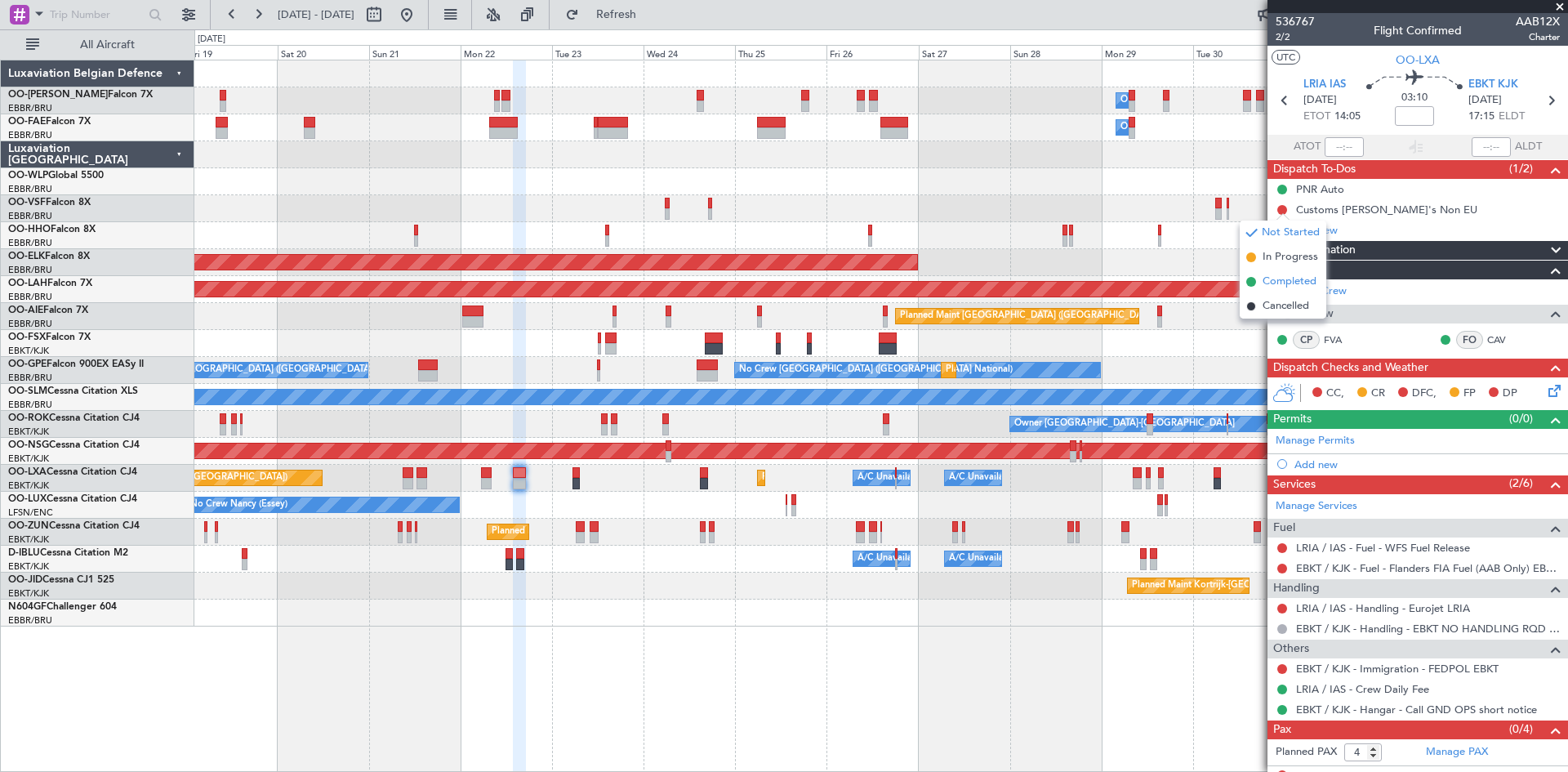
click at [1290, 276] on span "Completed" at bounding box center [1289, 281] width 54 height 16
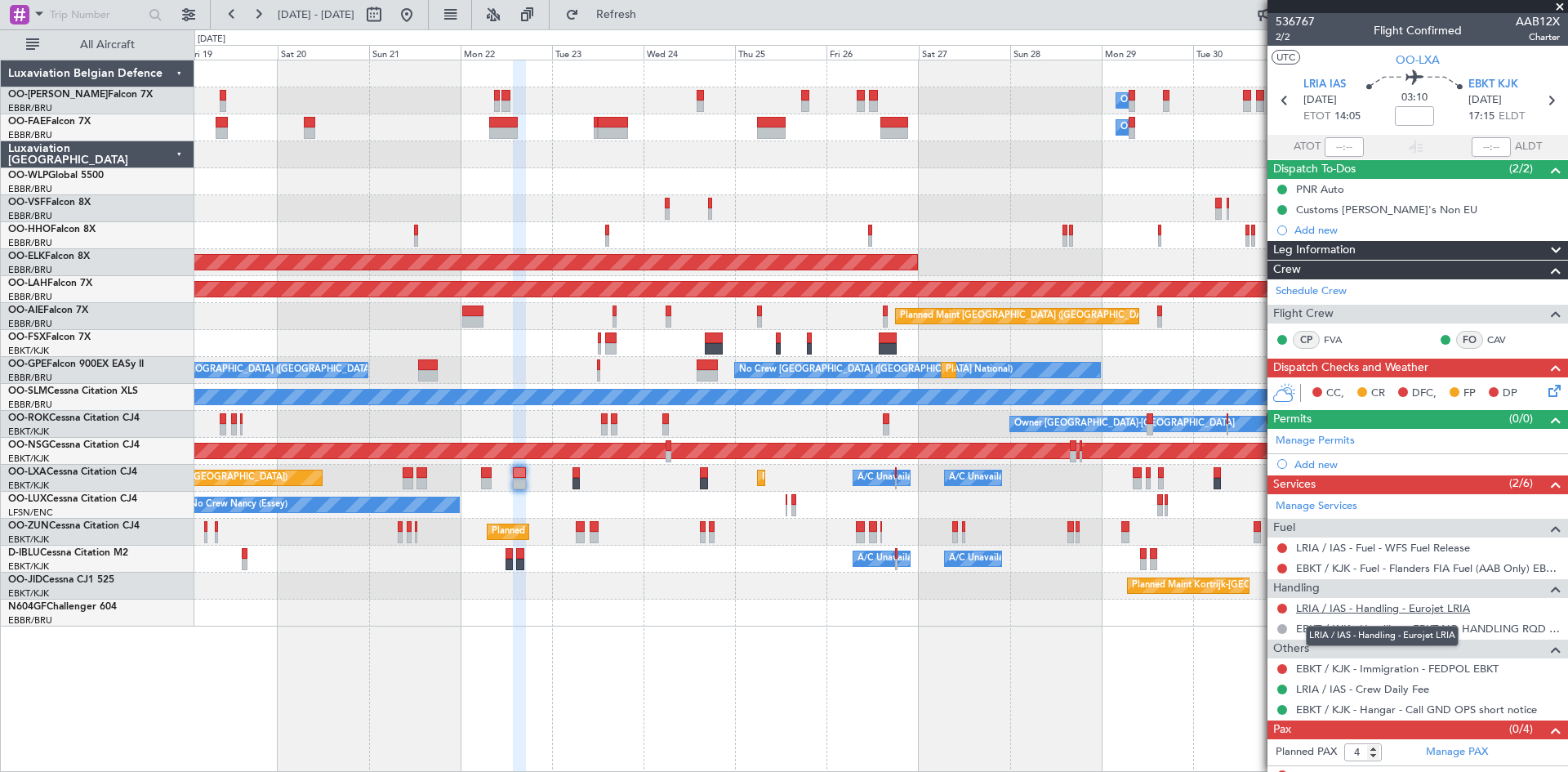
click at [1335, 606] on link "LRIA / IAS - Handling - Eurojet LRIA" at bounding box center [1383, 608] width 174 height 14
drag, startPoint x: 453, startPoint y: 7, endPoint x: 458, endPoint y: 16, distance: 10.3
click at [420, 7] on button at bounding box center [407, 15] width 27 height 27
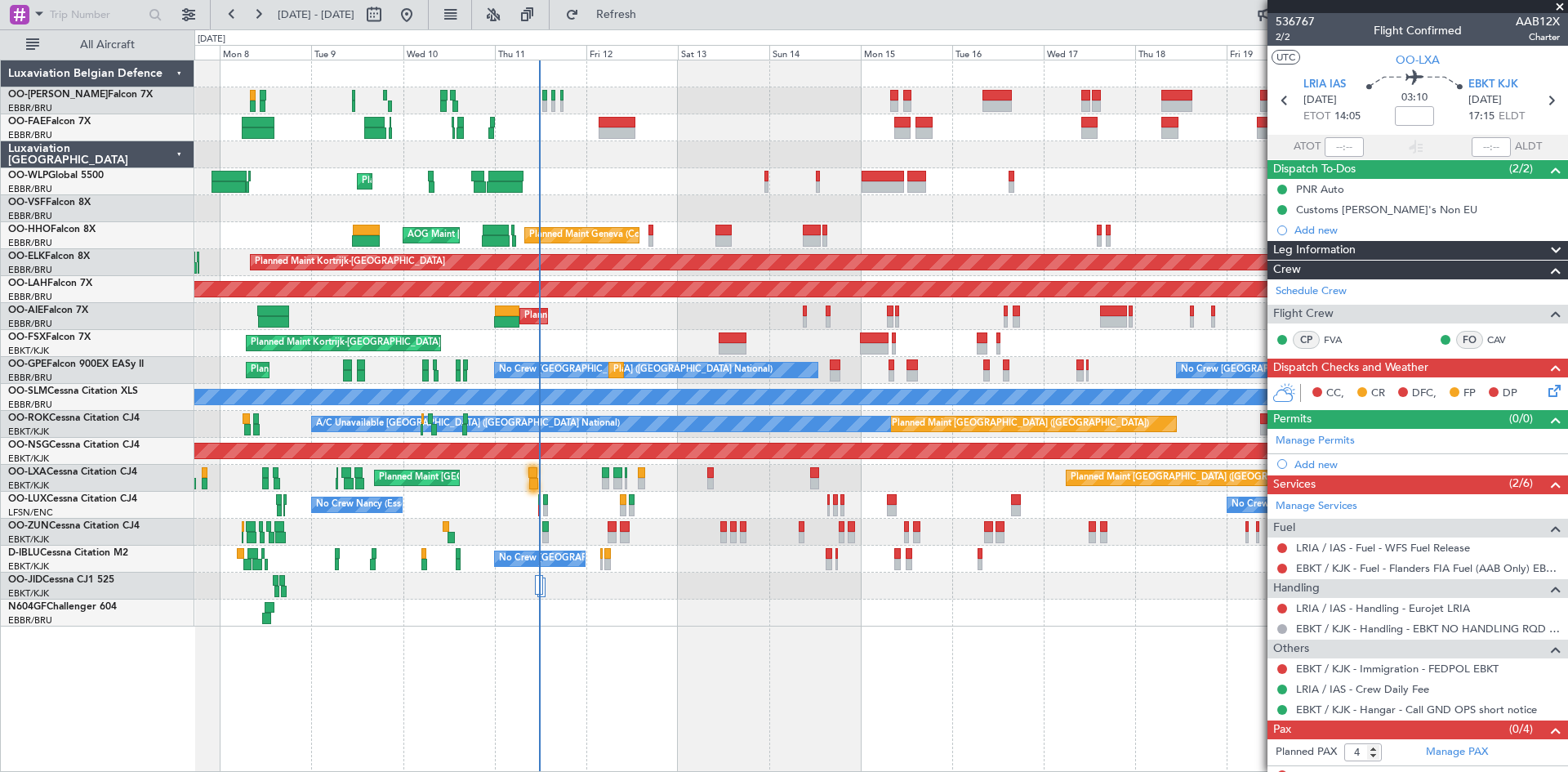
click at [665, 600] on div at bounding box center [880, 613] width 1373 height 27
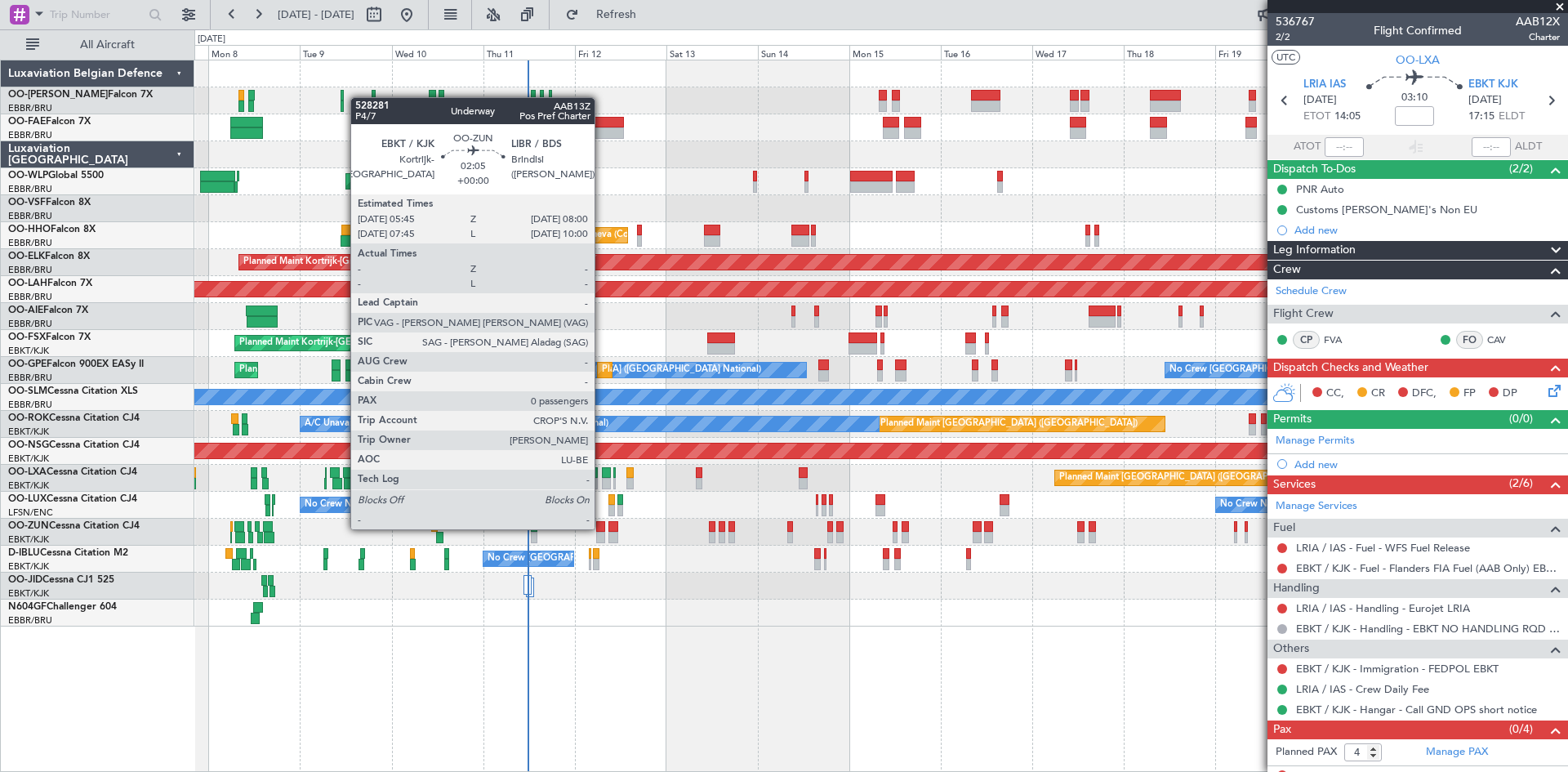
click at [602, 527] on div at bounding box center [600, 527] width 9 height 11
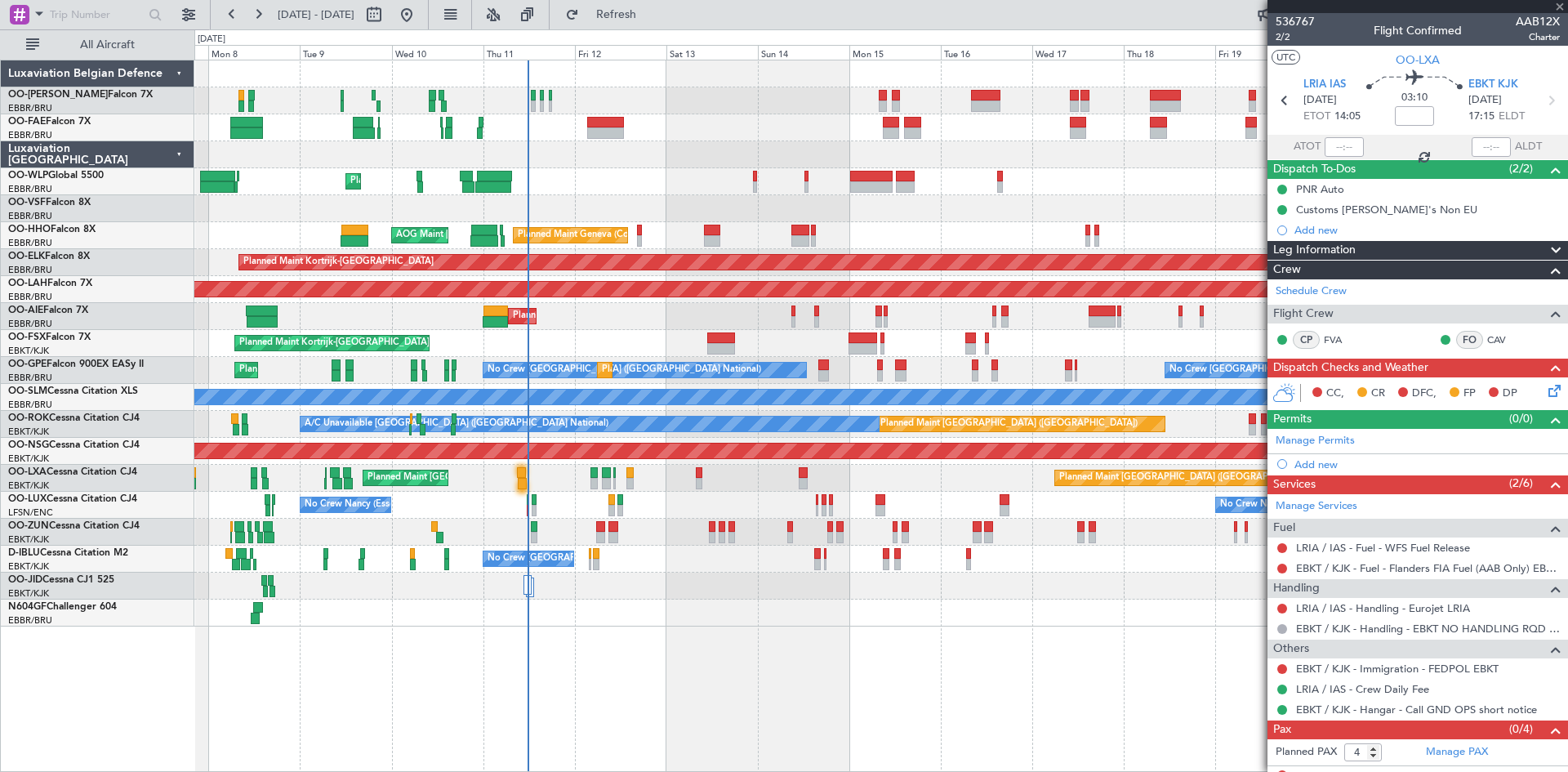
type input "0"
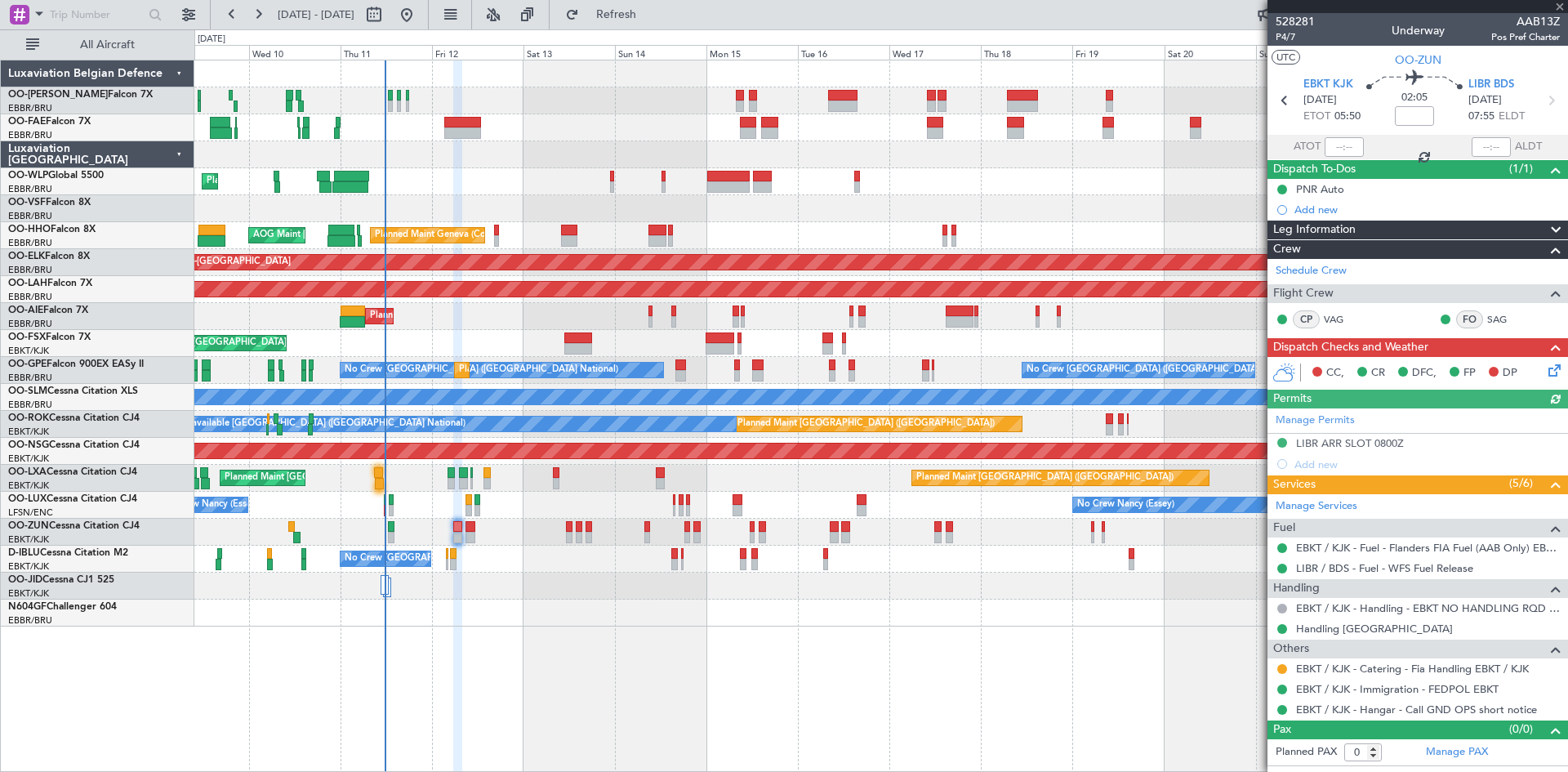
click at [1015, 619] on div "Planned Maint Liege Planned Maint Geneva (Cointrin) AOG Maint New York (Teterbo…" at bounding box center [881, 416] width 1374 height 712
click at [1550, 368] on icon at bounding box center [1552, 368] width 13 height 13
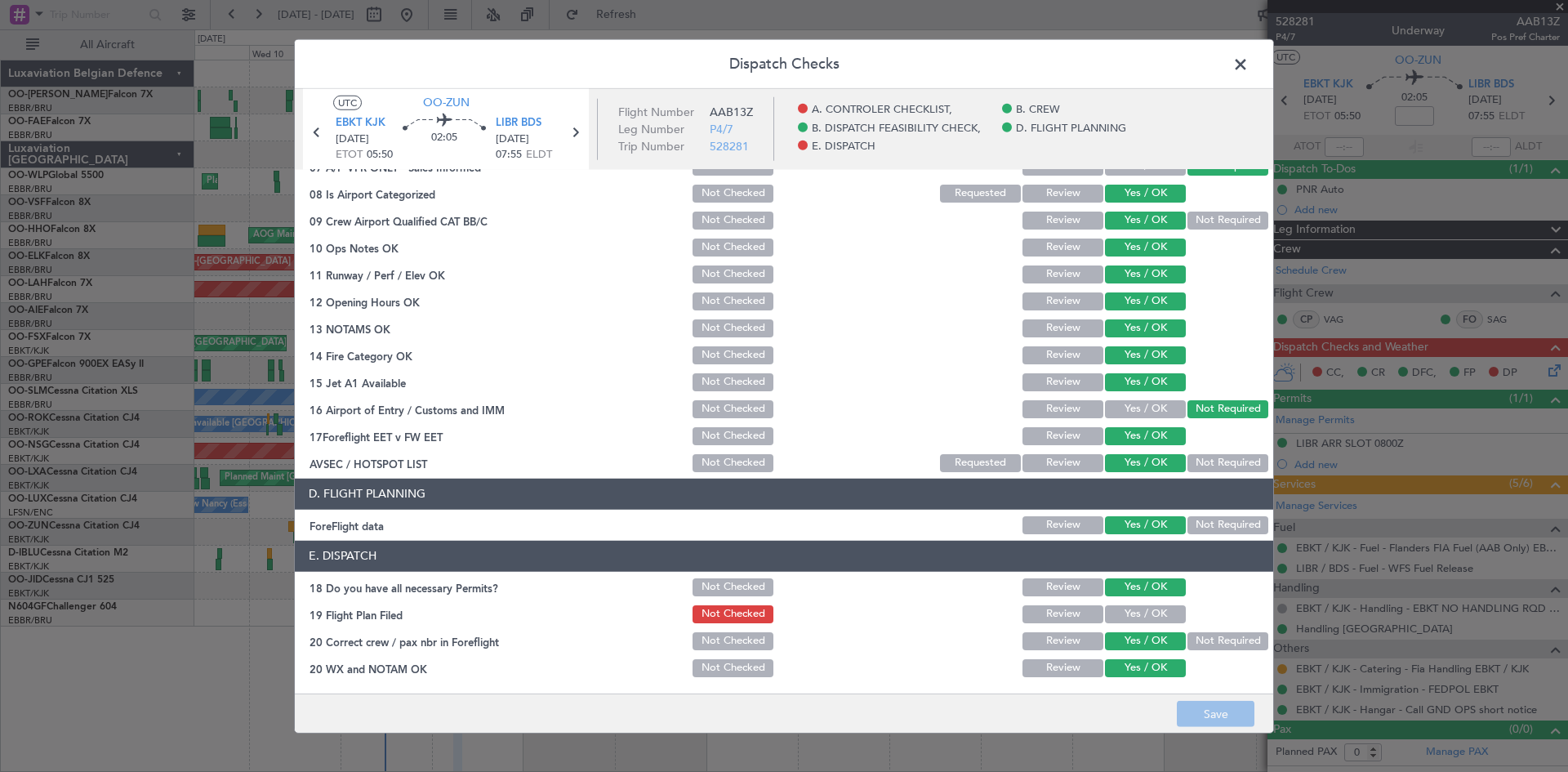
scroll to position [0, 0]
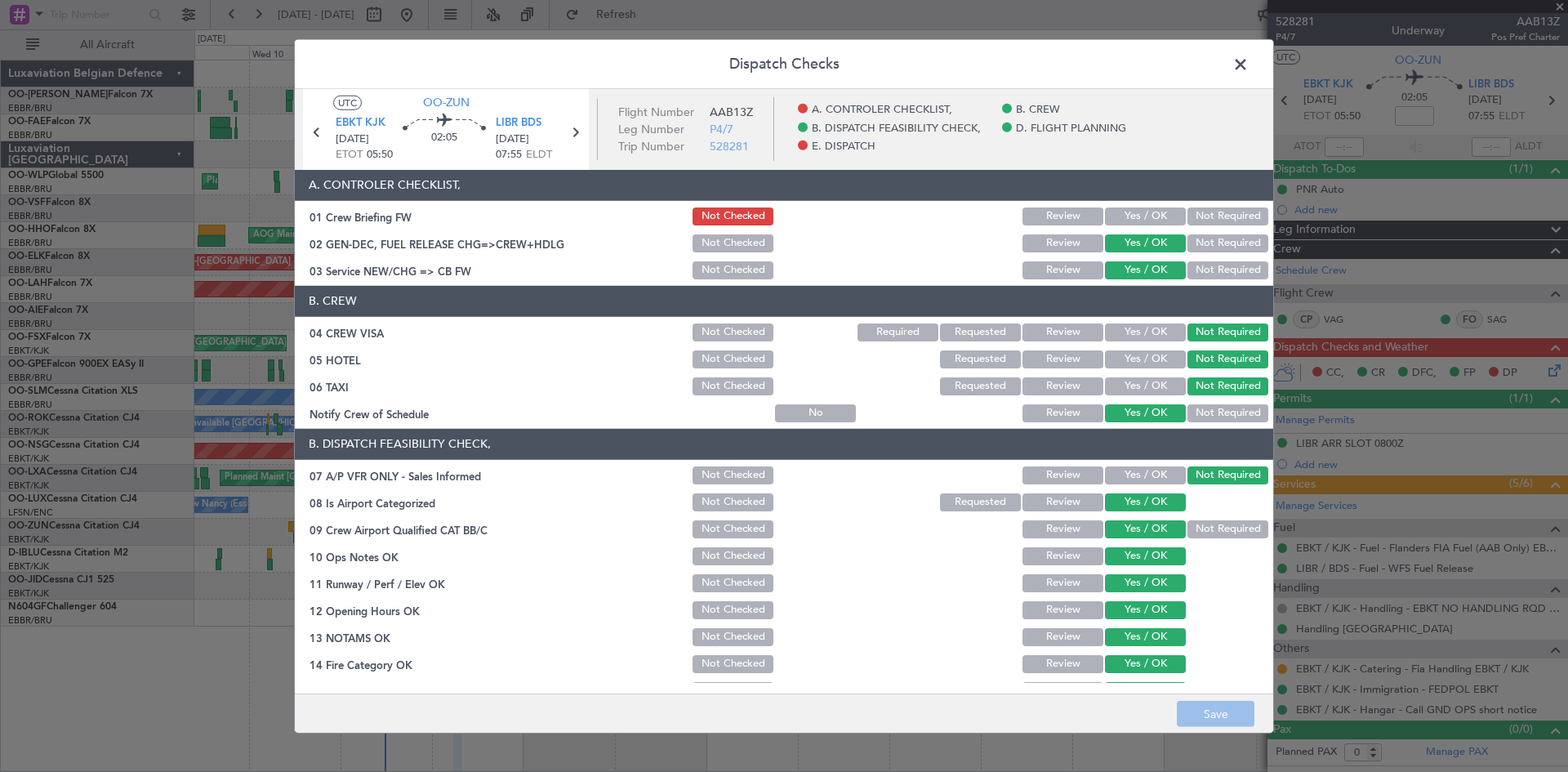
click at [1249, 59] on span at bounding box center [1249, 67] width 0 height 32
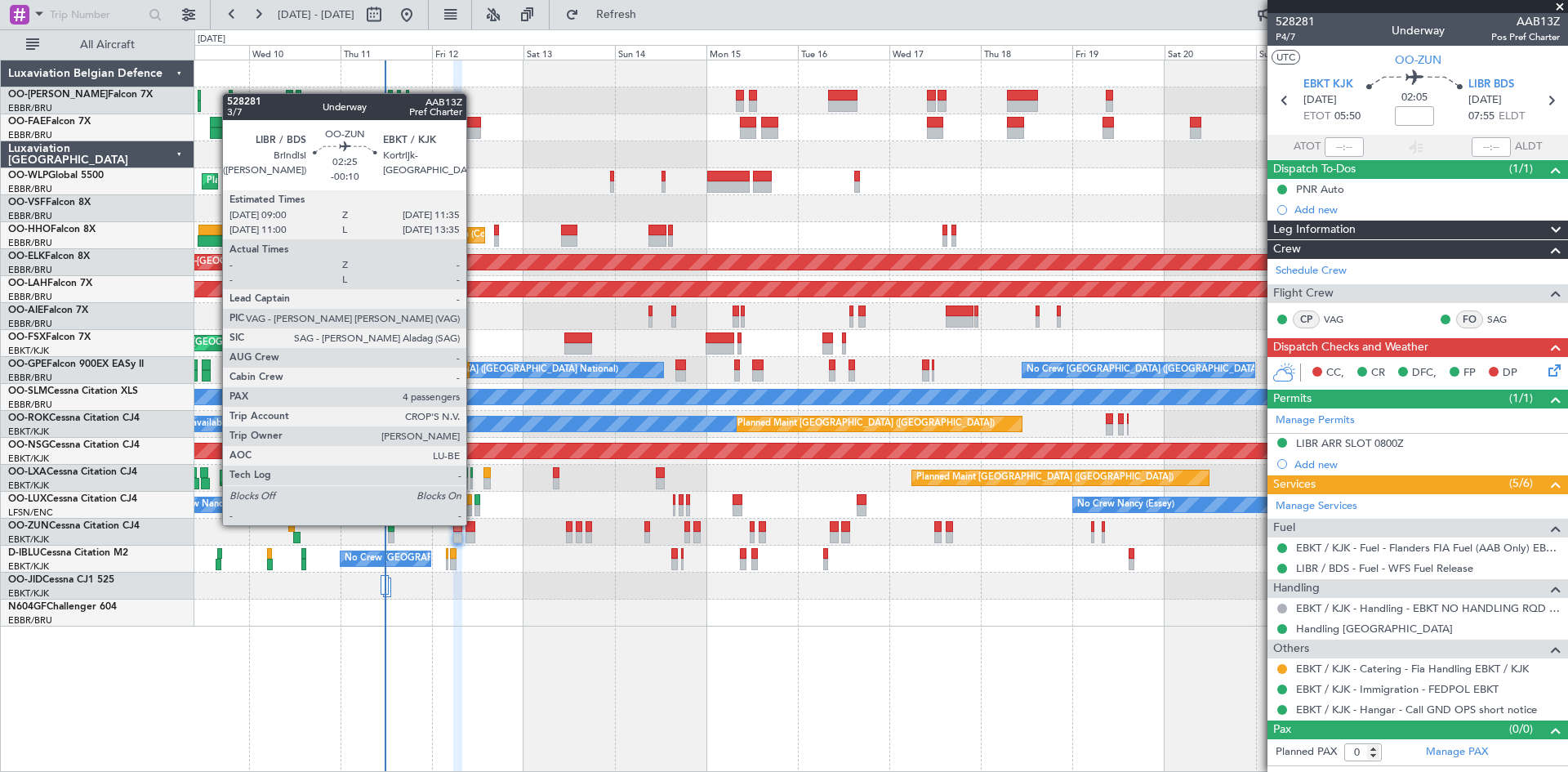
click at [474, 525] on div at bounding box center [470, 527] width 10 height 11
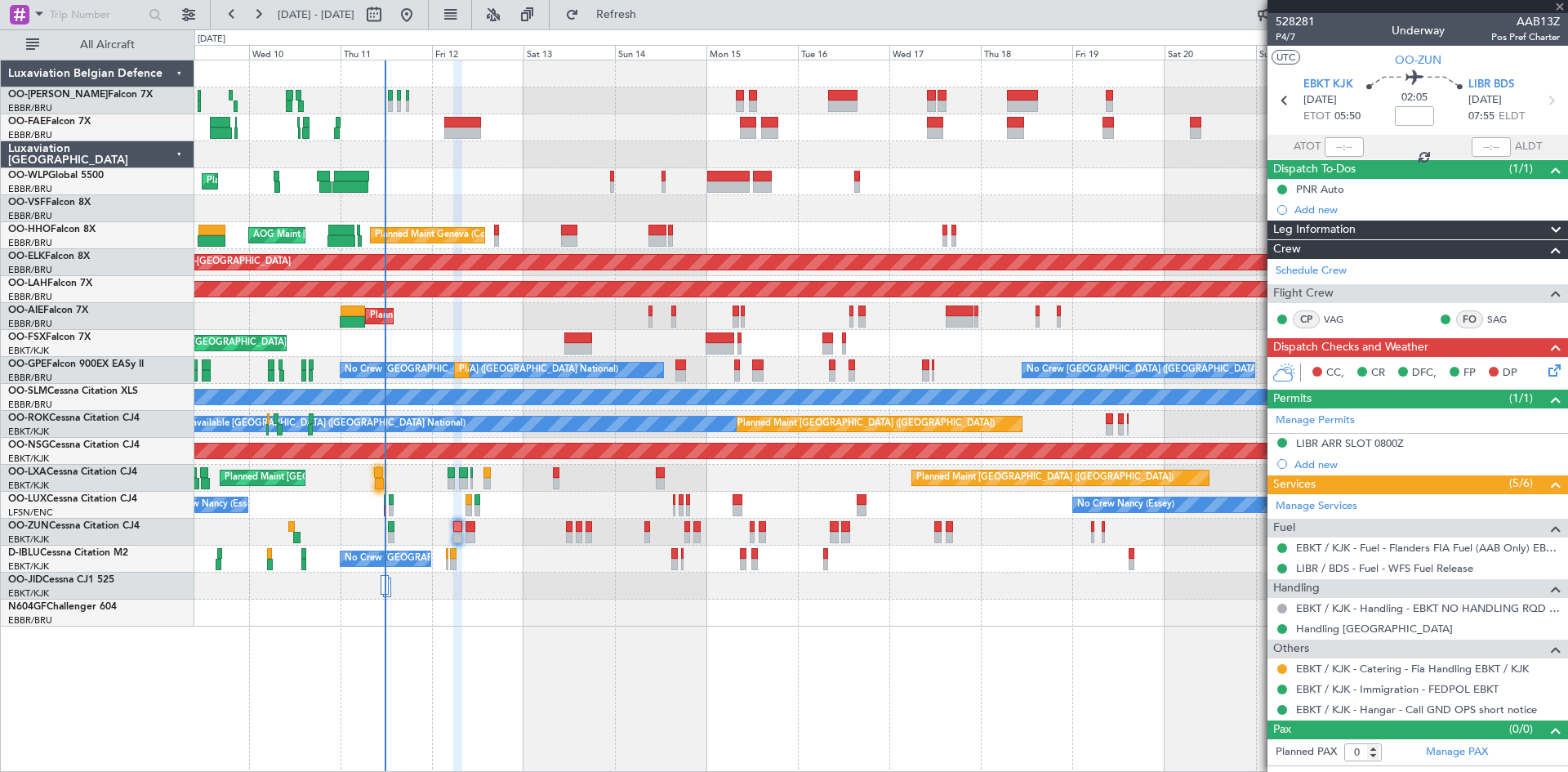
type input "-00:10"
type input "4"
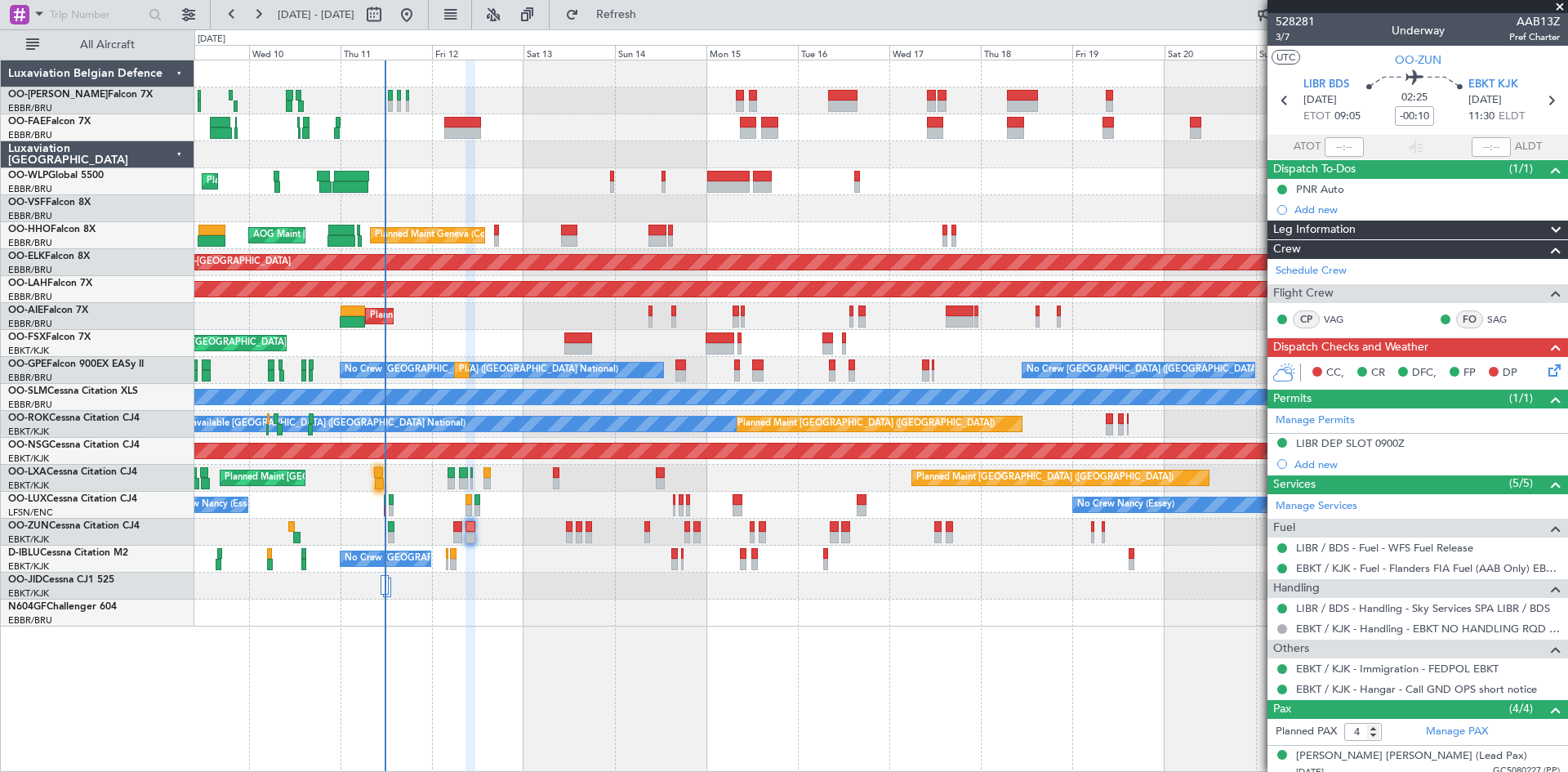
click at [1545, 363] on icon at bounding box center [1552, 368] width 13 height 13
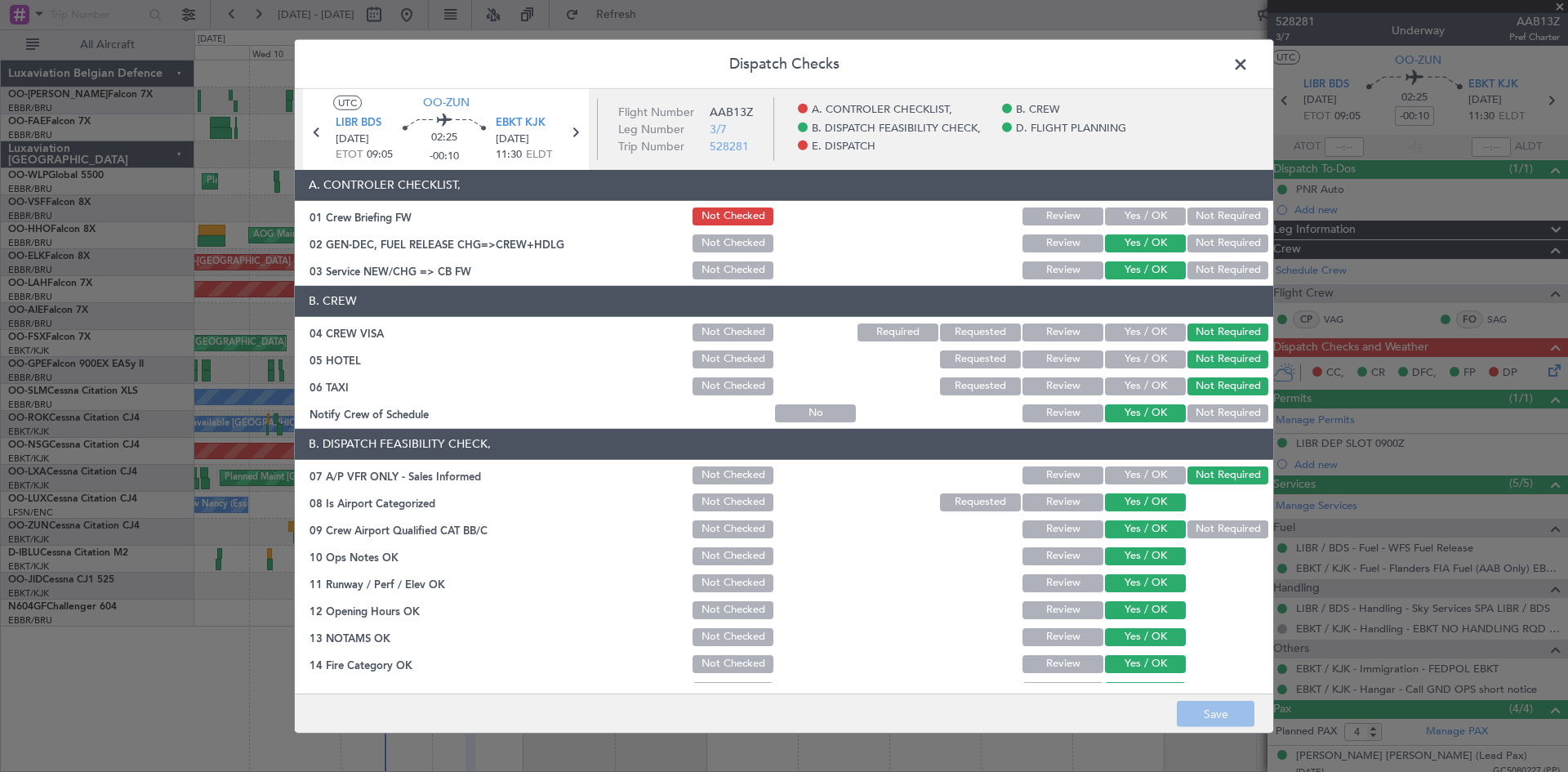
click at [1129, 210] on button "Yes / OK" at bounding box center [1145, 216] width 81 height 18
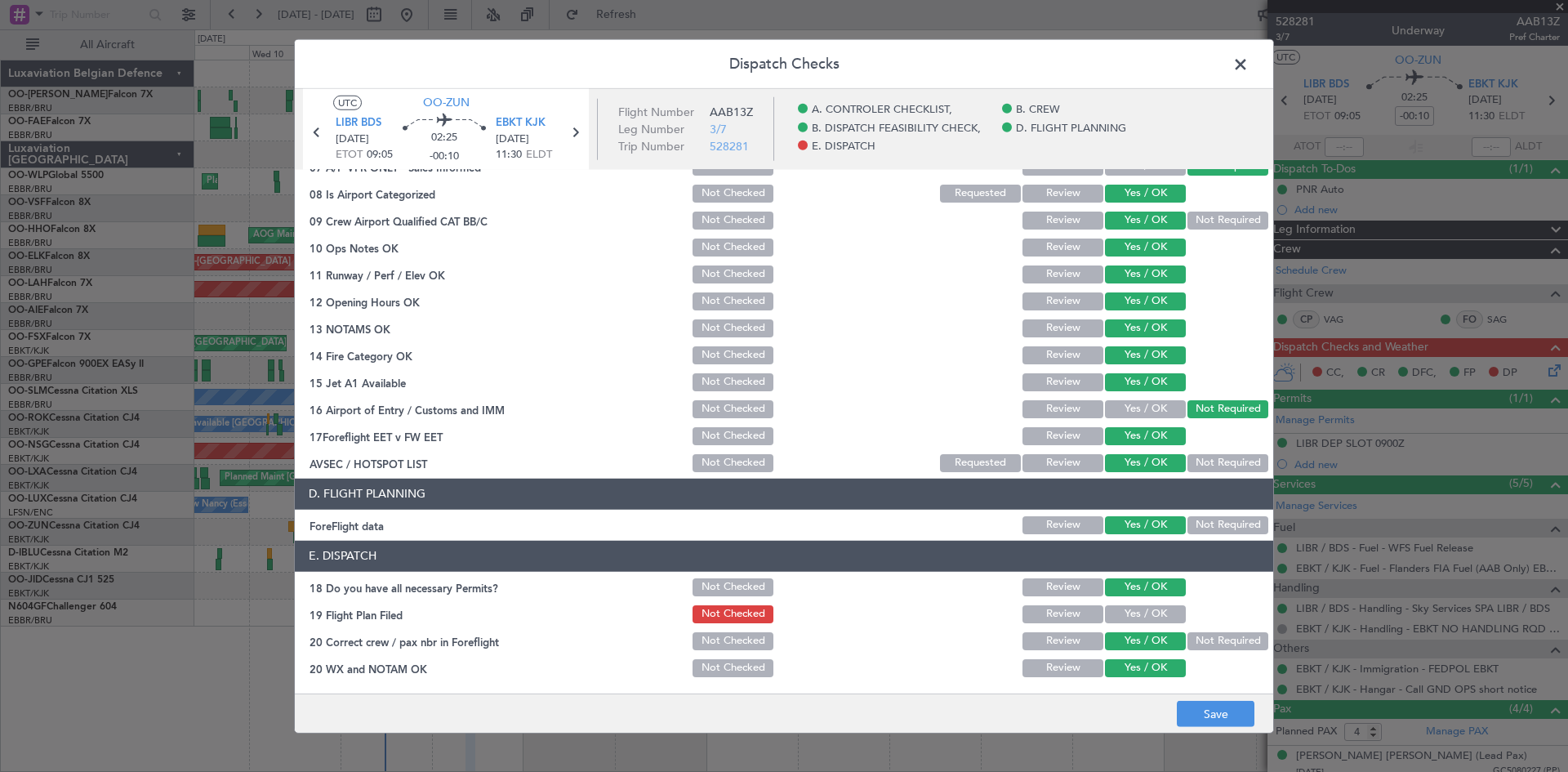
click at [1147, 613] on button "Yes / OK" at bounding box center [1145, 614] width 81 height 18
click at [1233, 706] on button "Save" at bounding box center [1216, 714] width 78 height 27
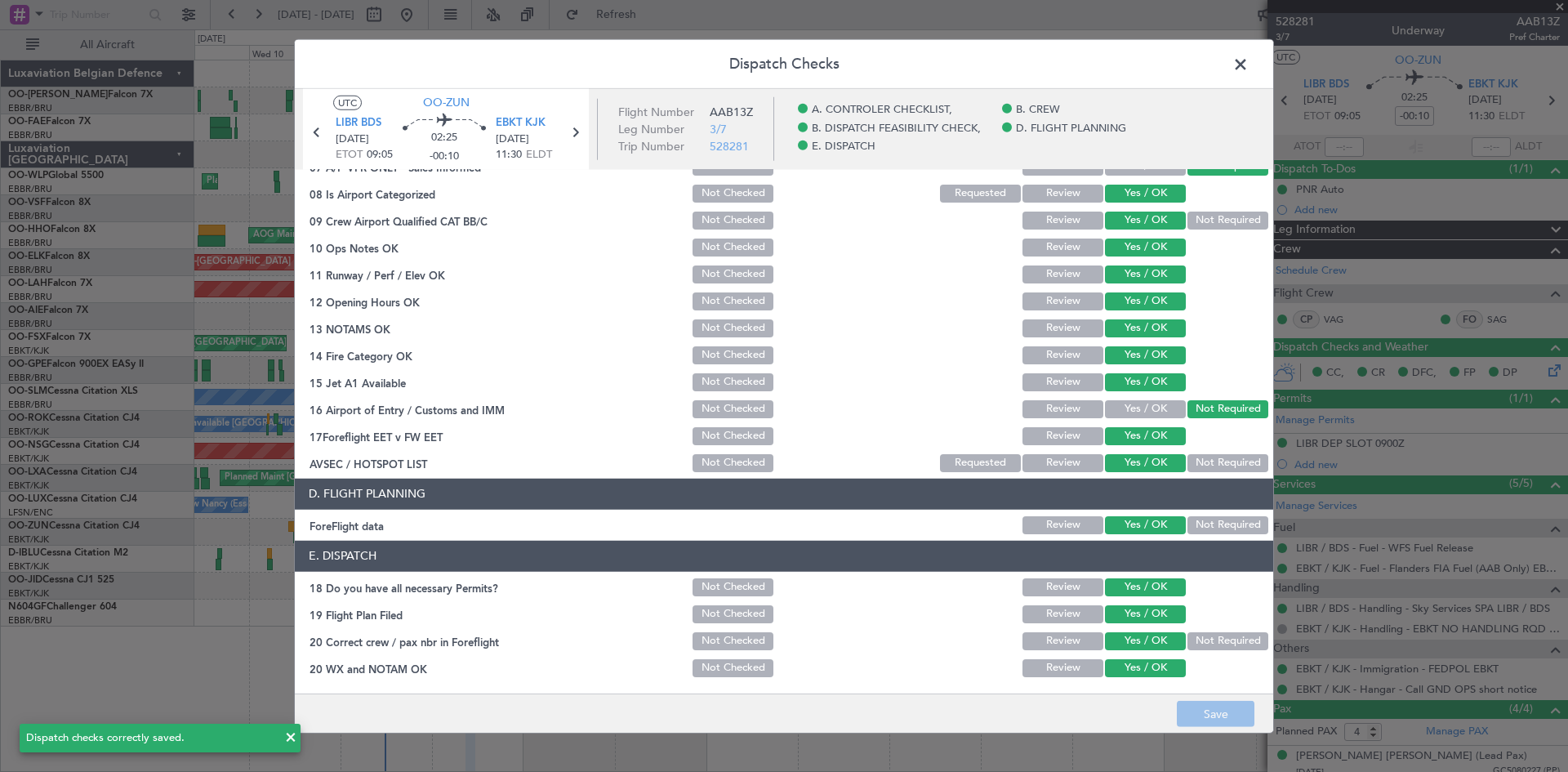
click at [1249, 67] on span at bounding box center [1249, 67] width 0 height 32
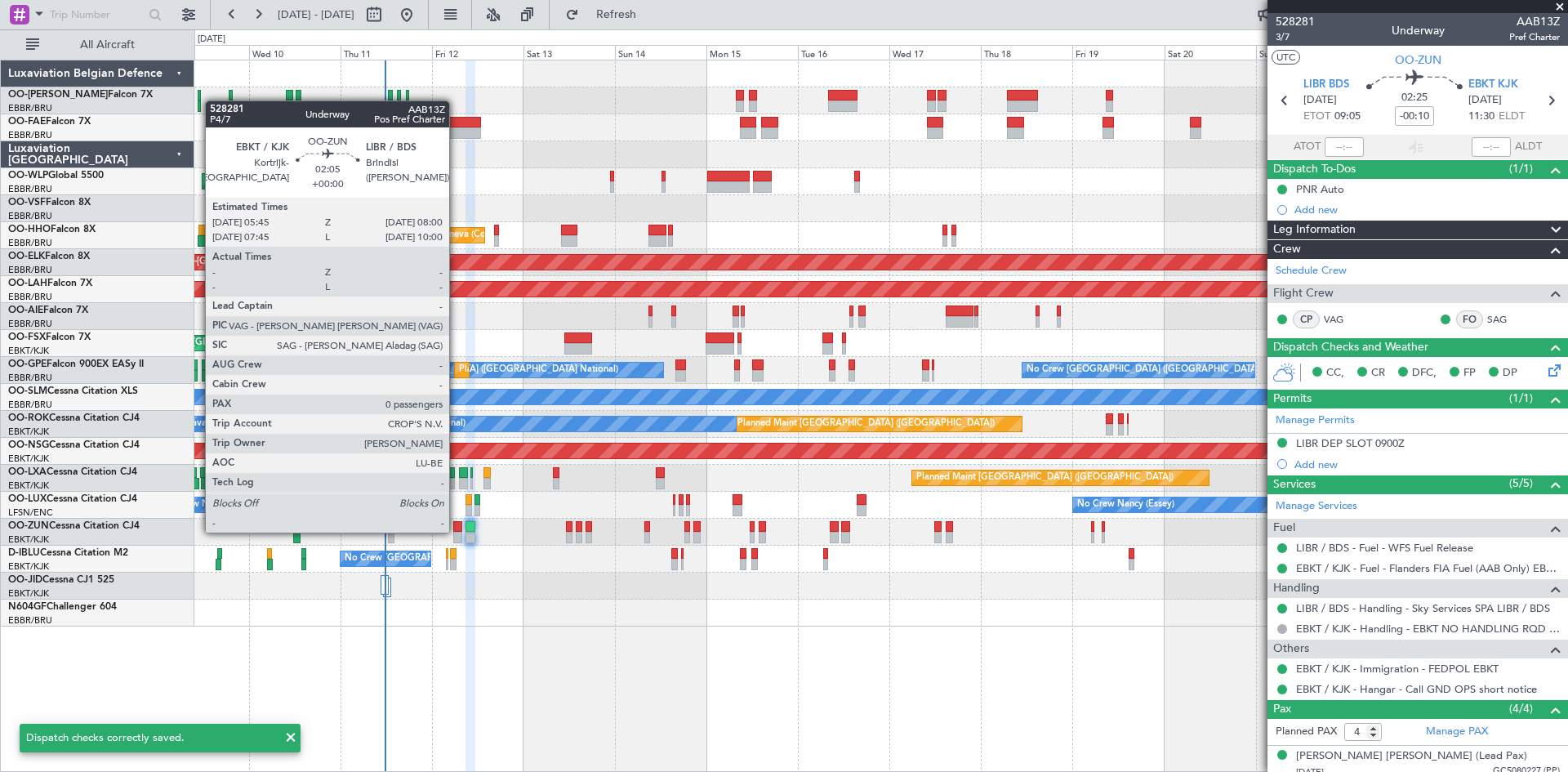
click at [456, 530] on div at bounding box center [458, 527] width 9 height 11
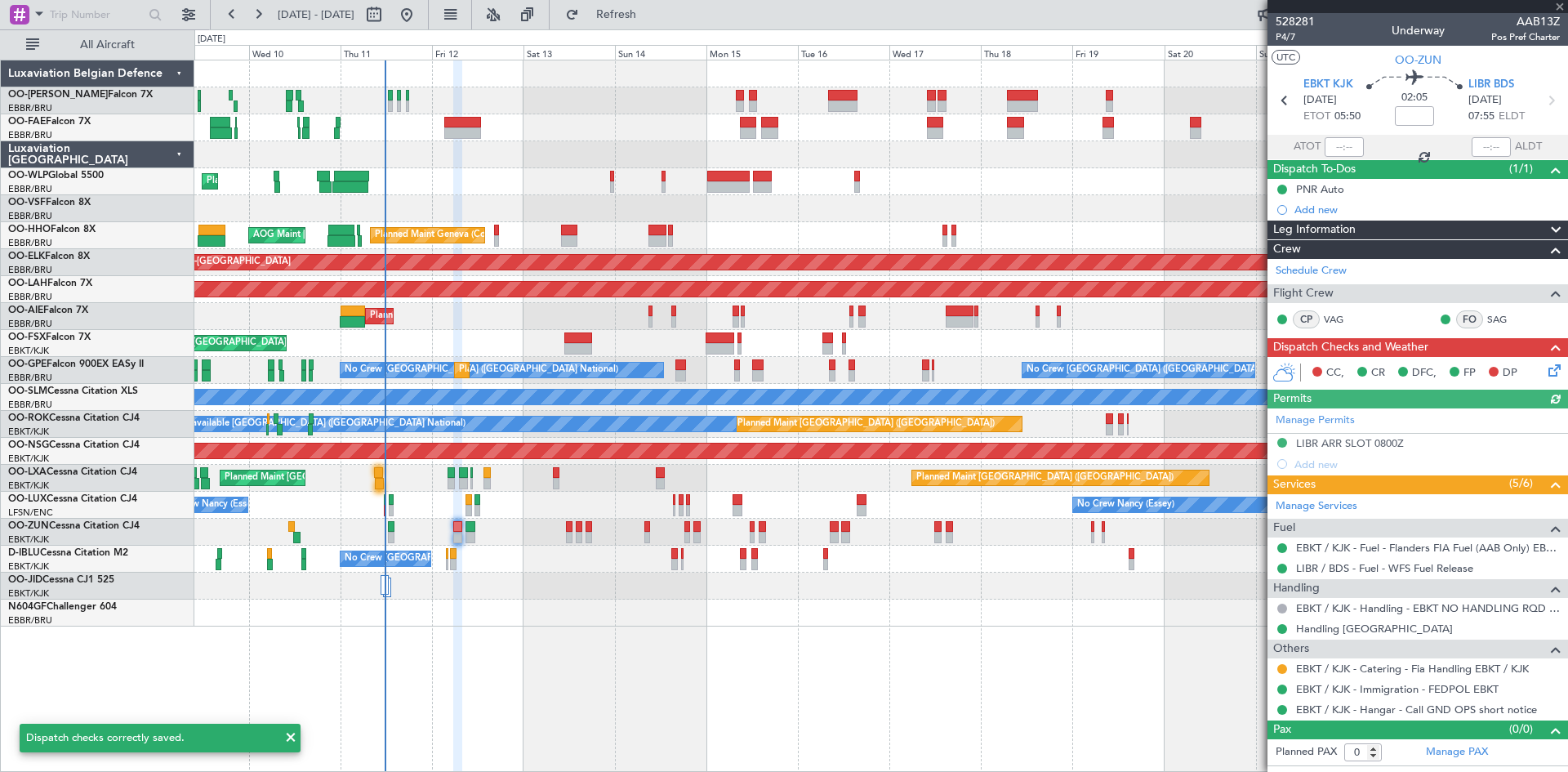
click at [1551, 374] on icon at bounding box center [1552, 368] width 13 height 13
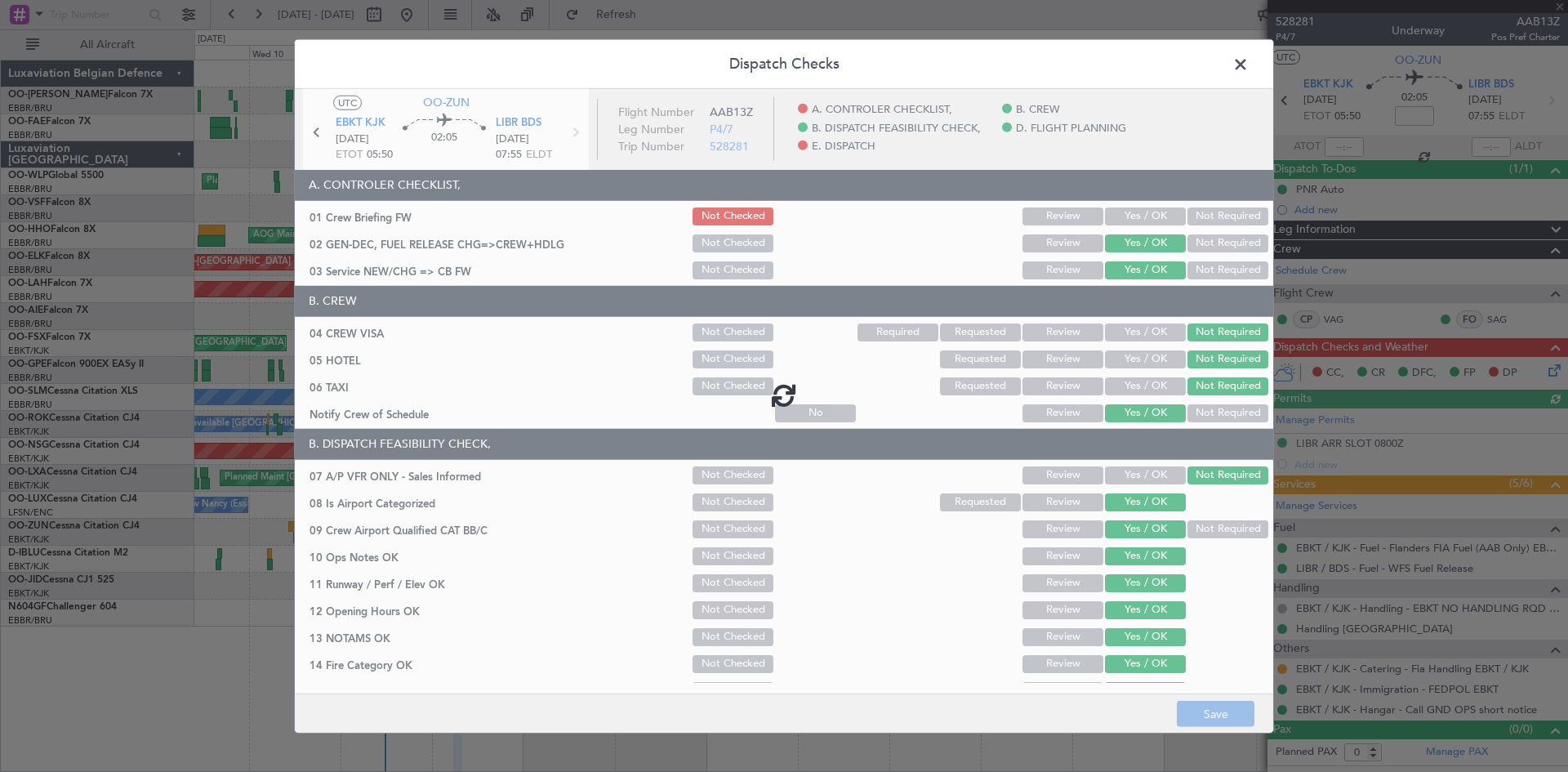
click at [1121, 216] on div at bounding box center [784, 394] width 979 height 612
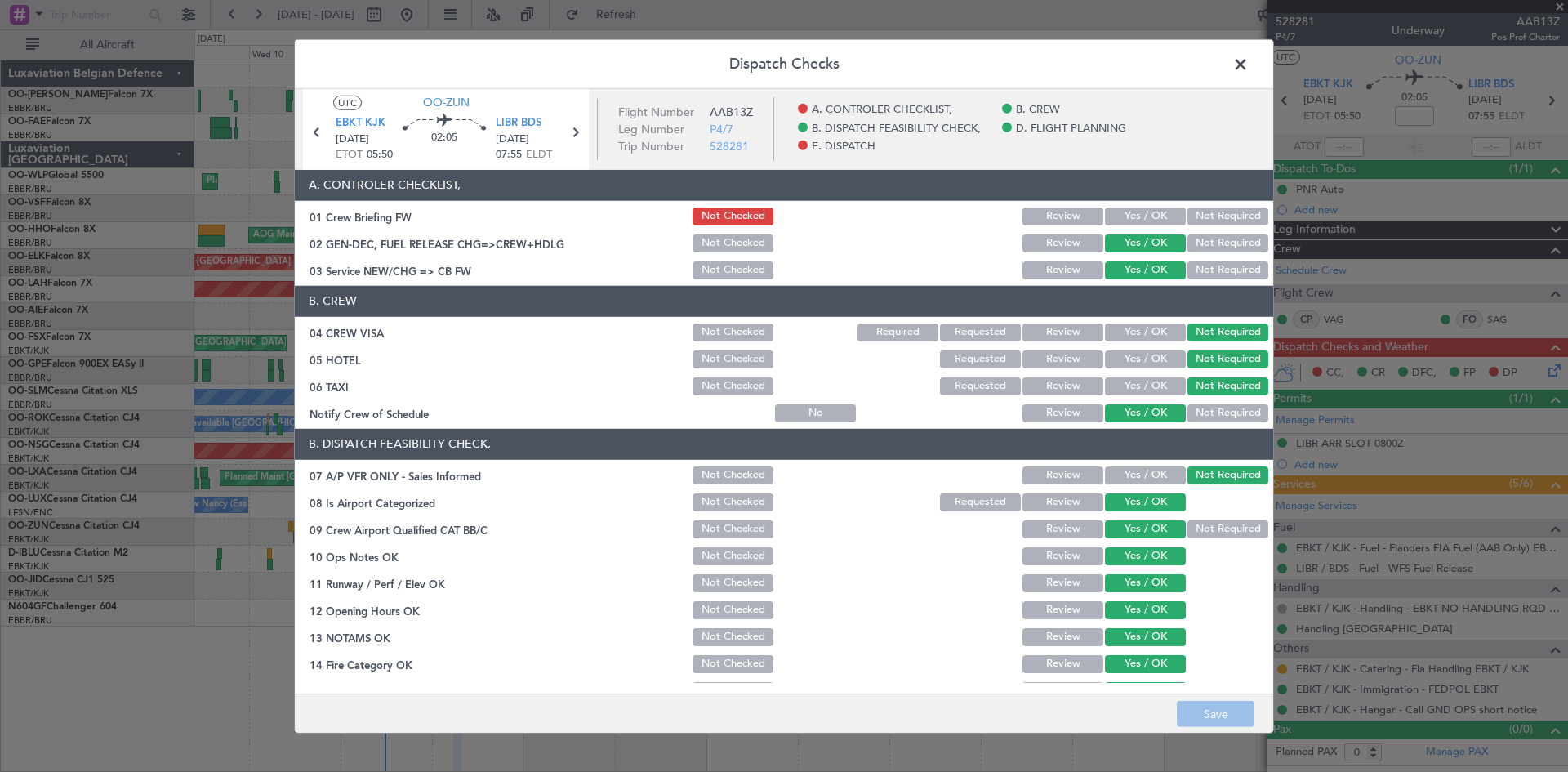
click at [1136, 218] on button "Yes / OK" at bounding box center [1145, 216] width 81 height 18
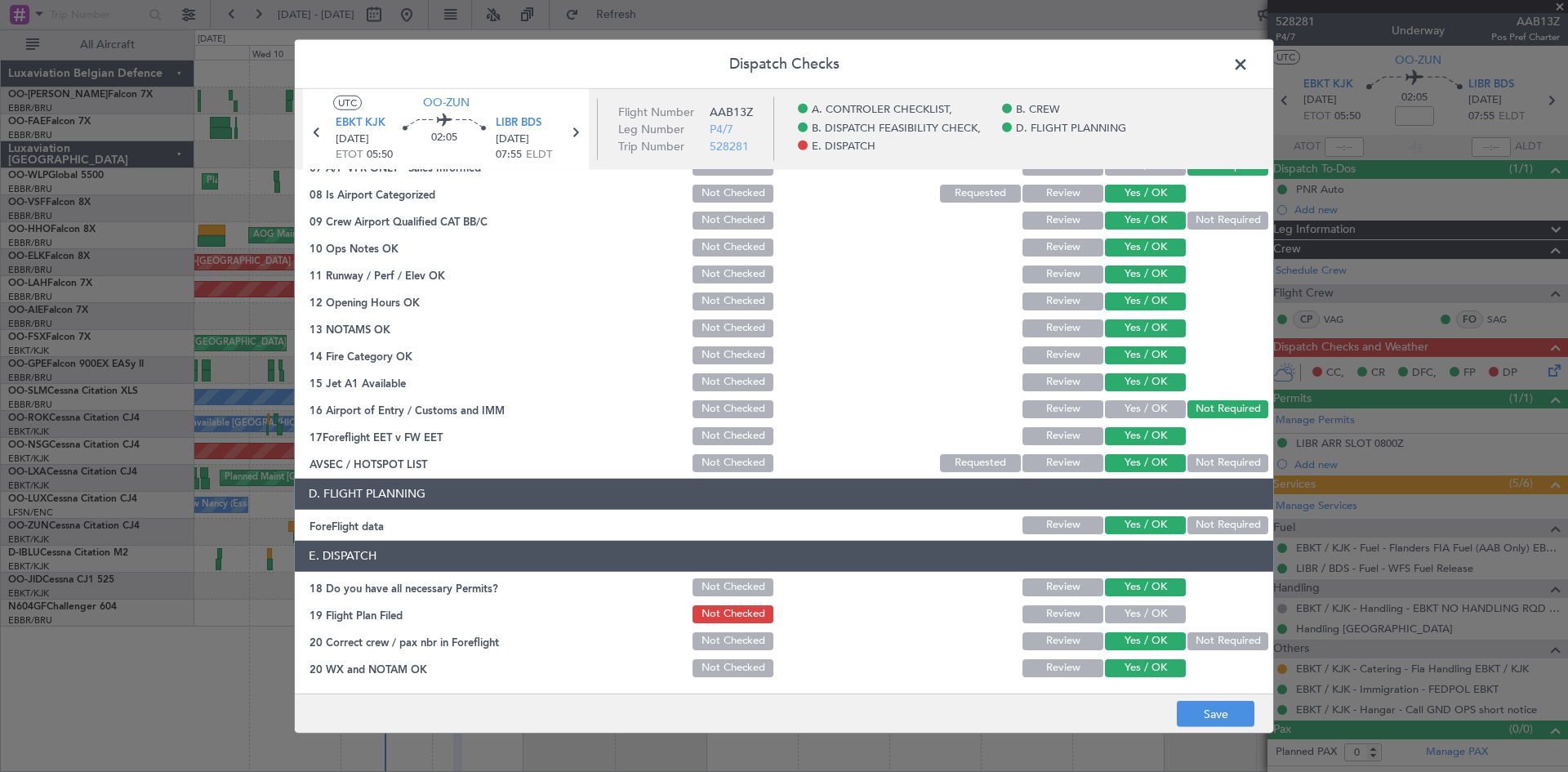
click at [1132, 612] on button "Yes / OK" at bounding box center [1145, 614] width 81 height 18
click at [1194, 716] on button "Save" at bounding box center [1216, 714] width 78 height 27
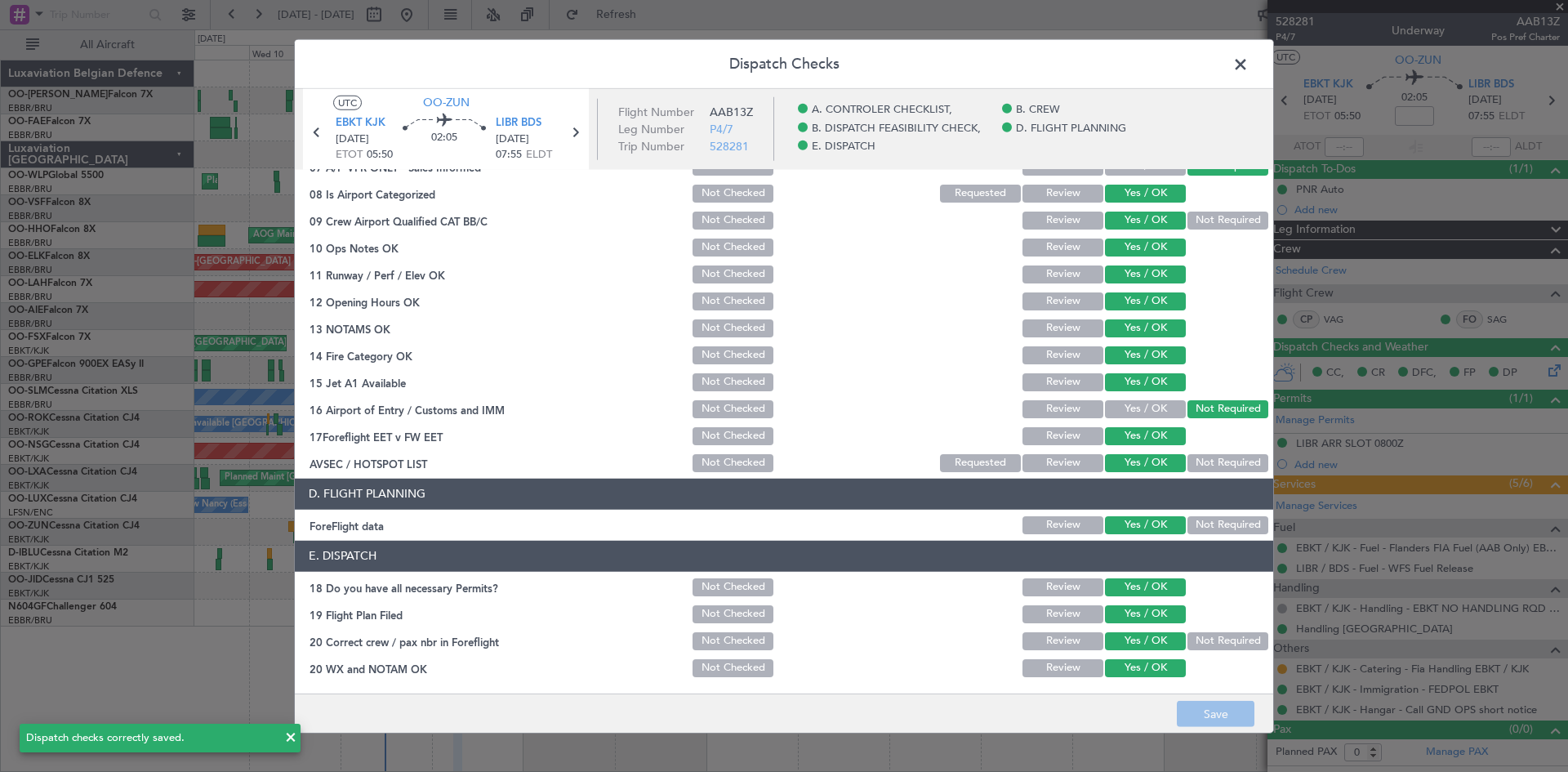
click at [1249, 61] on span at bounding box center [1249, 67] width 0 height 32
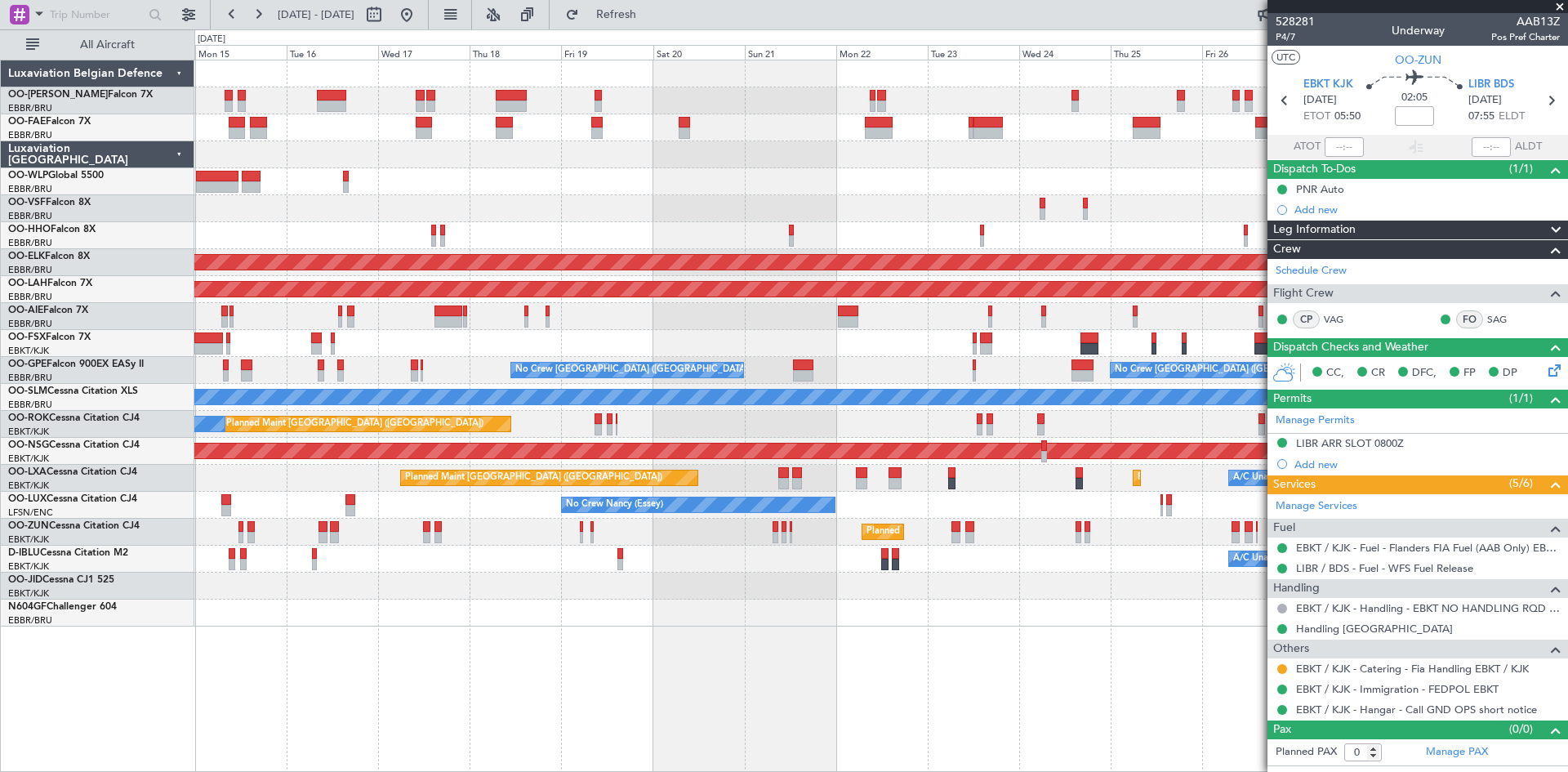
click at [484, 580] on div "Planned Maint Kortrijk-[GEOGRAPHIC_DATA]" at bounding box center [880, 585] width 1373 height 27
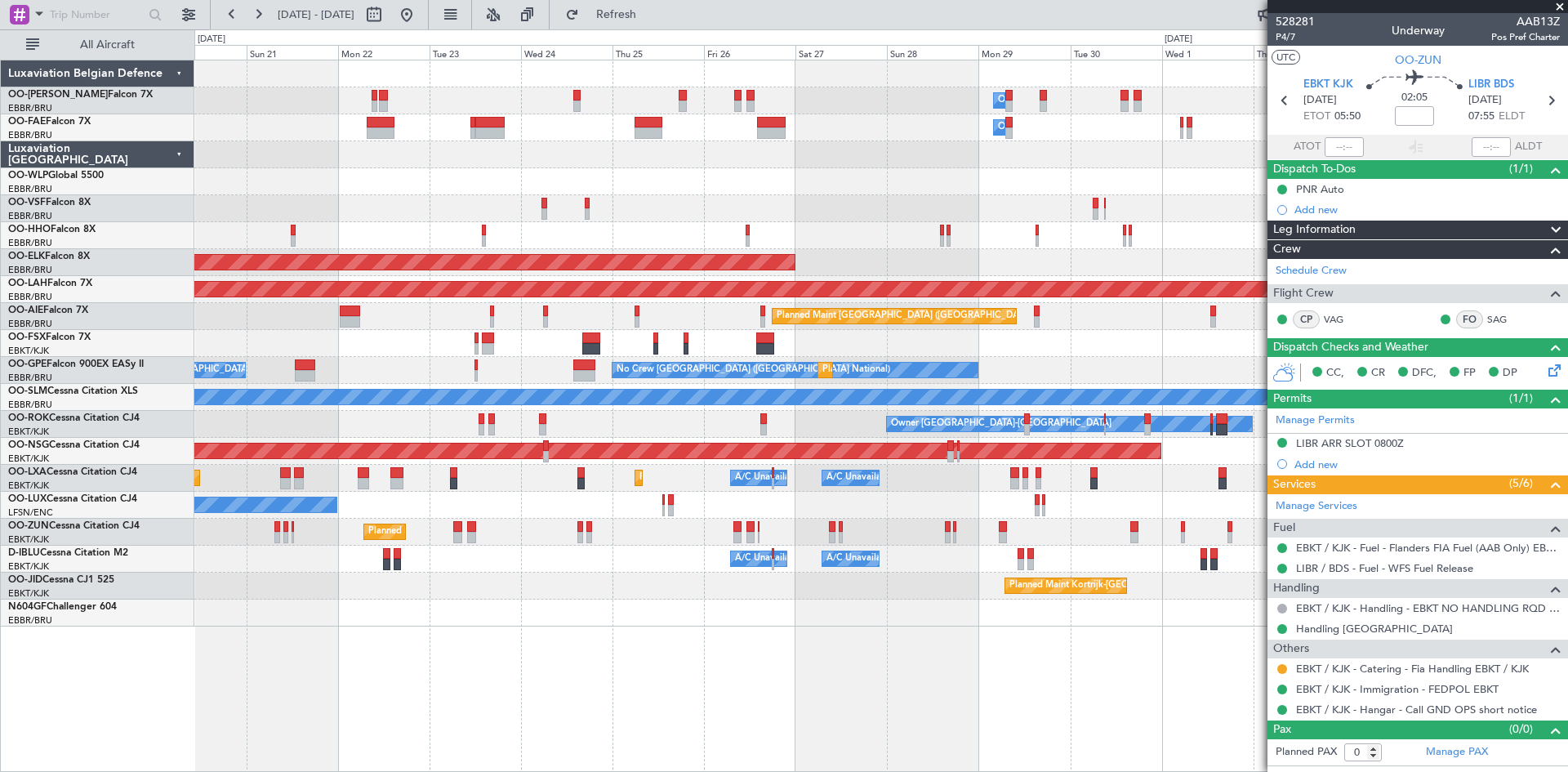
click at [477, 599] on div "Owner Melsbroek Air Base Owner Melsbroek Air Base Planned Maint Kortrijk-Wevelg…" at bounding box center [880, 344] width 1373 height 566
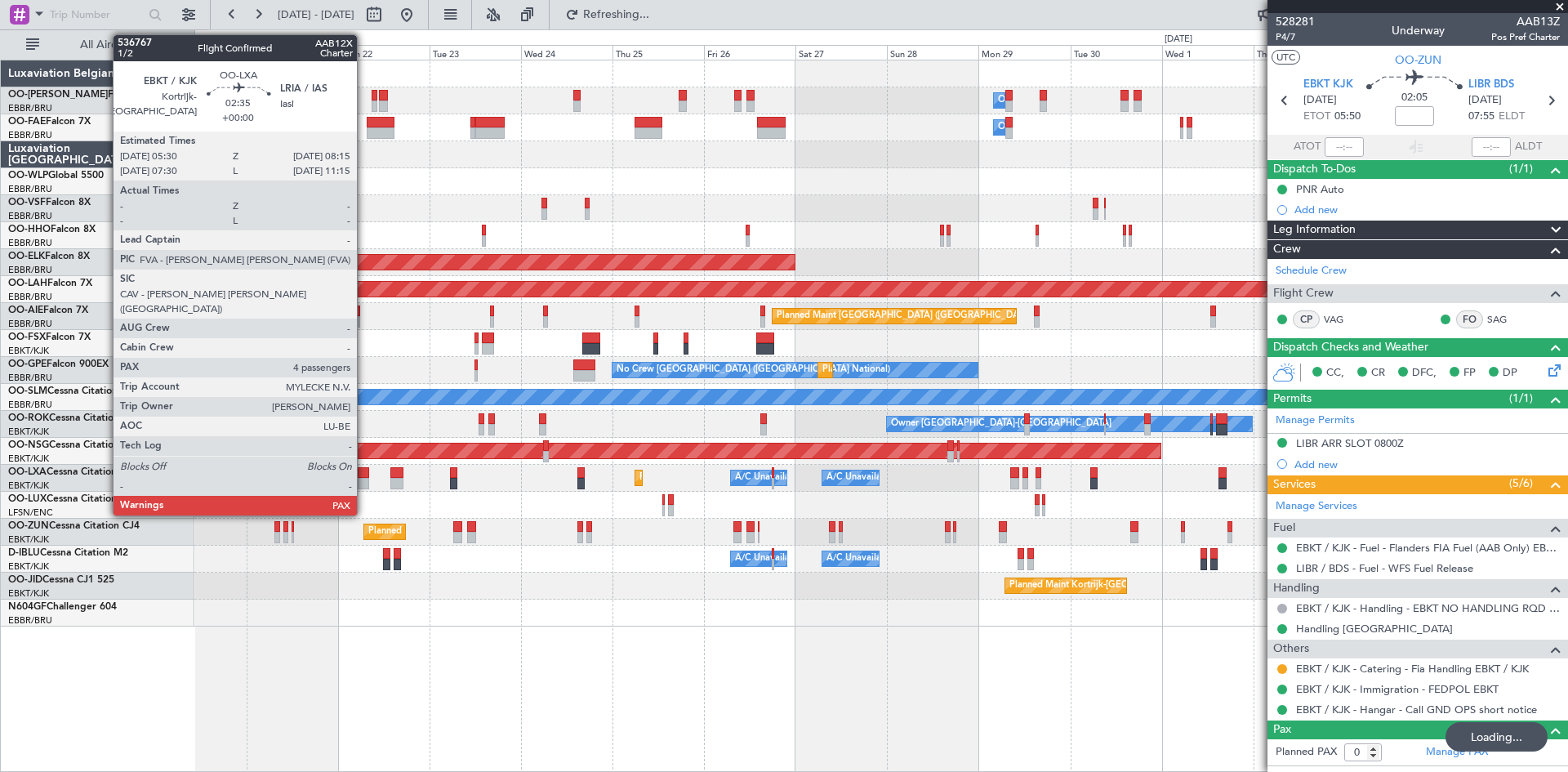
click at [365, 467] on div at bounding box center [363, 473] width 10 height 11
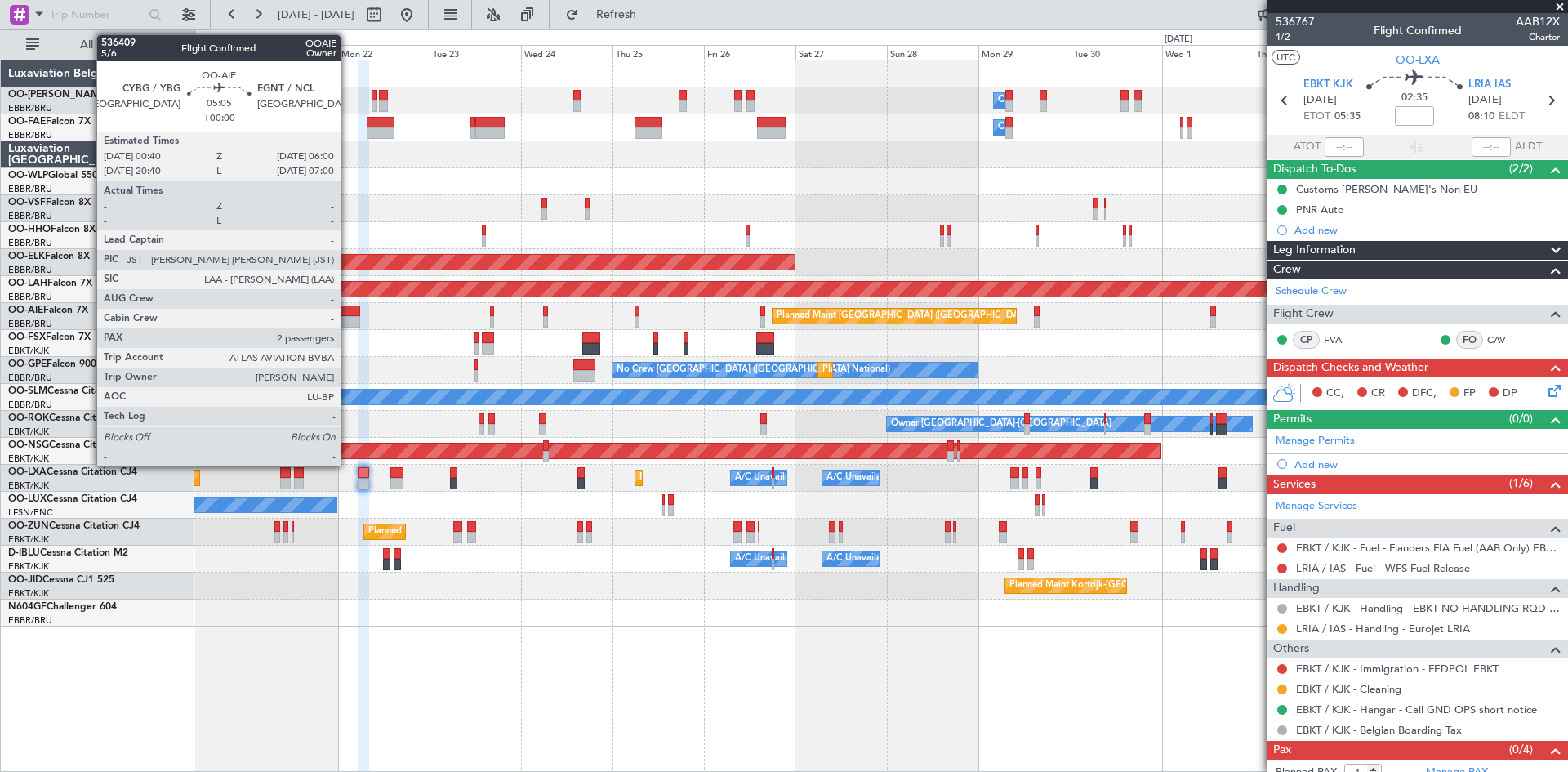
click at [348, 323] on div at bounding box center [351, 322] width 21 height 11
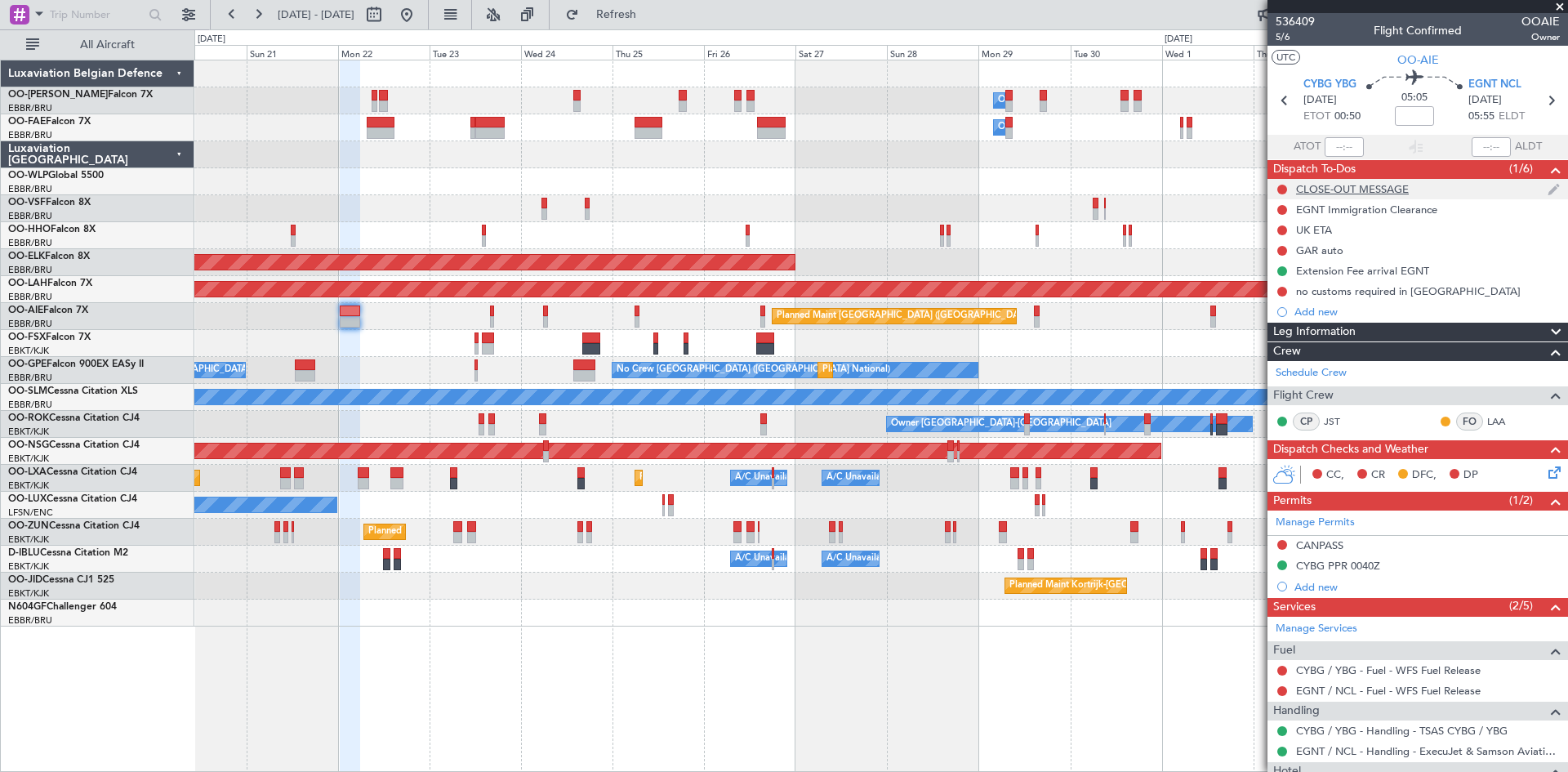
click at [1331, 186] on div "CLOSE-OUT MESSAGE" at bounding box center [1352, 189] width 113 height 14
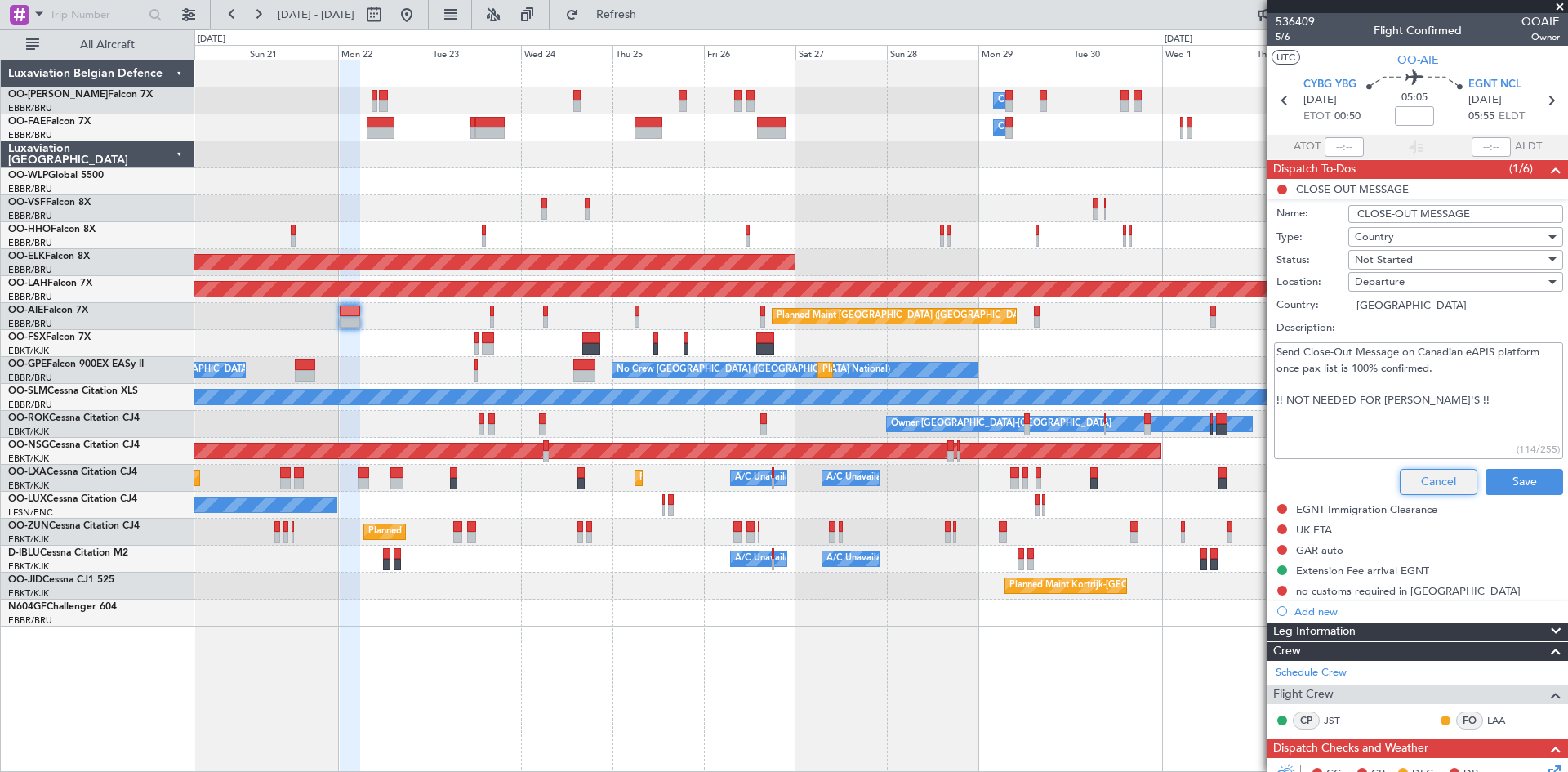
click at [1400, 482] on button "Cancel" at bounding box center [1439, 482] width 78 height 27
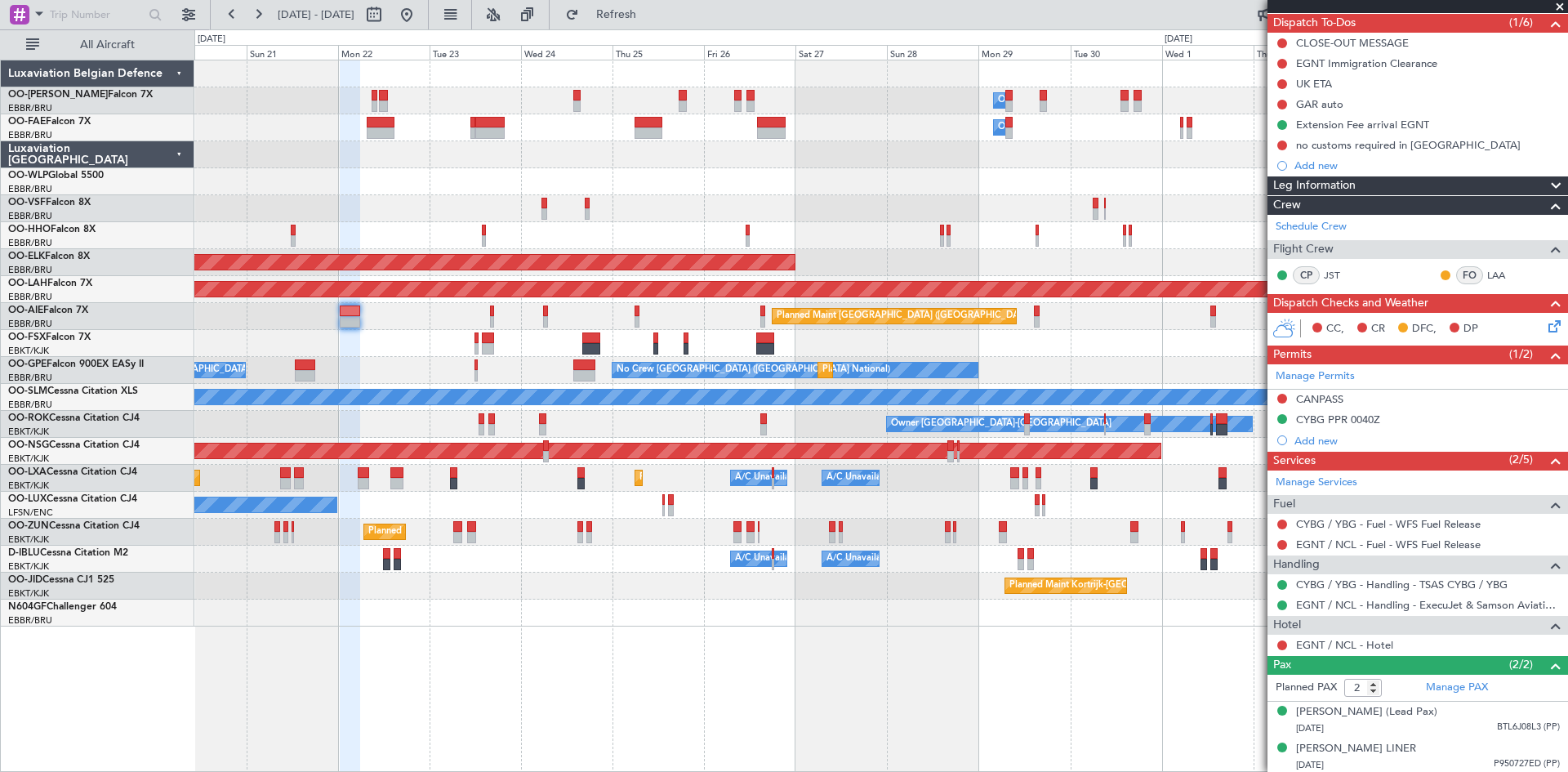
scroll to position [165, 0]
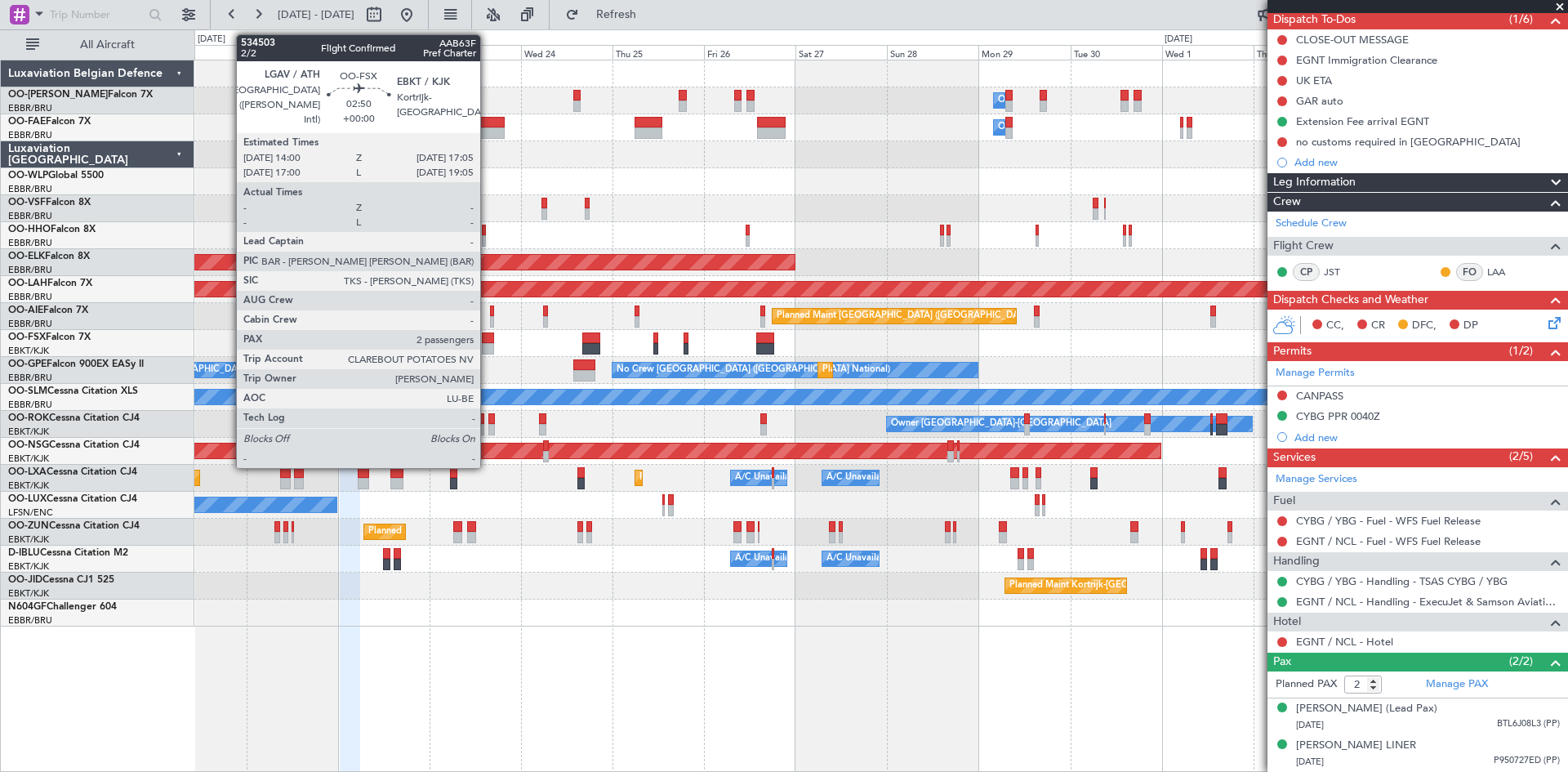
click at [488, 343] on div at bounding box center [488, 349] width 12 height 11
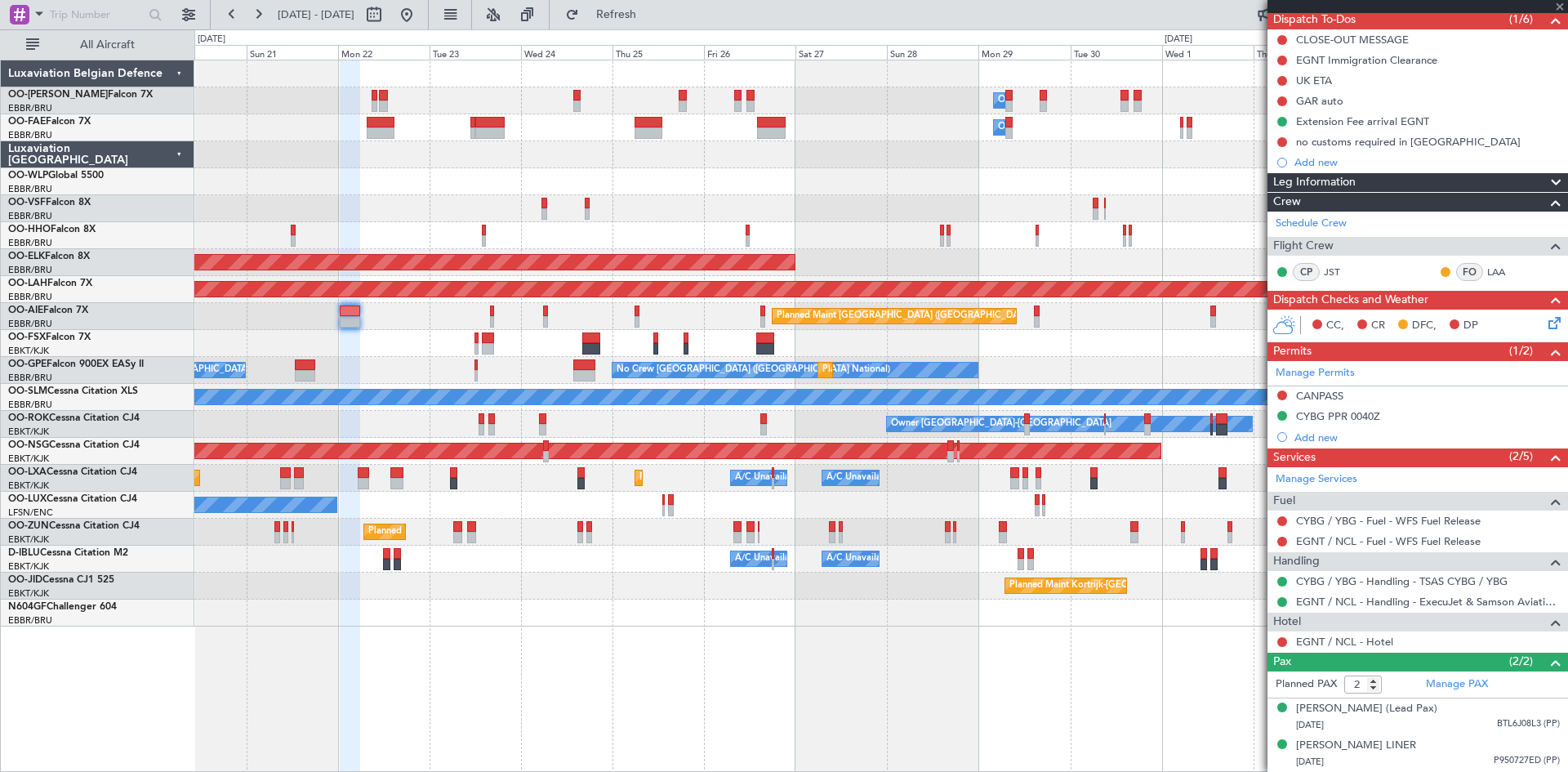
scroll to position [0, 0]
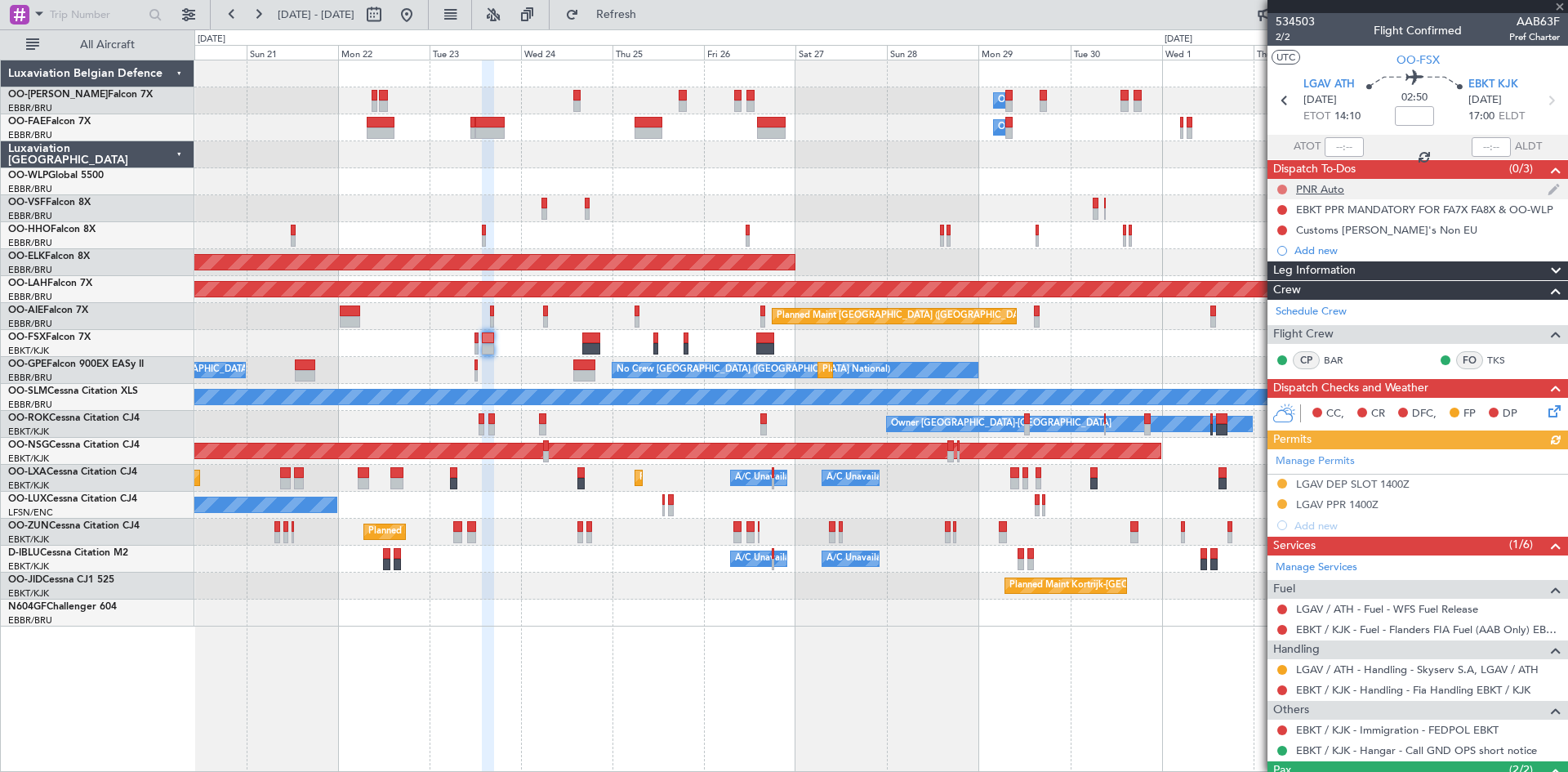
click at [1283, 188] on button at bounding box center [1283, 189] width 9 height 9
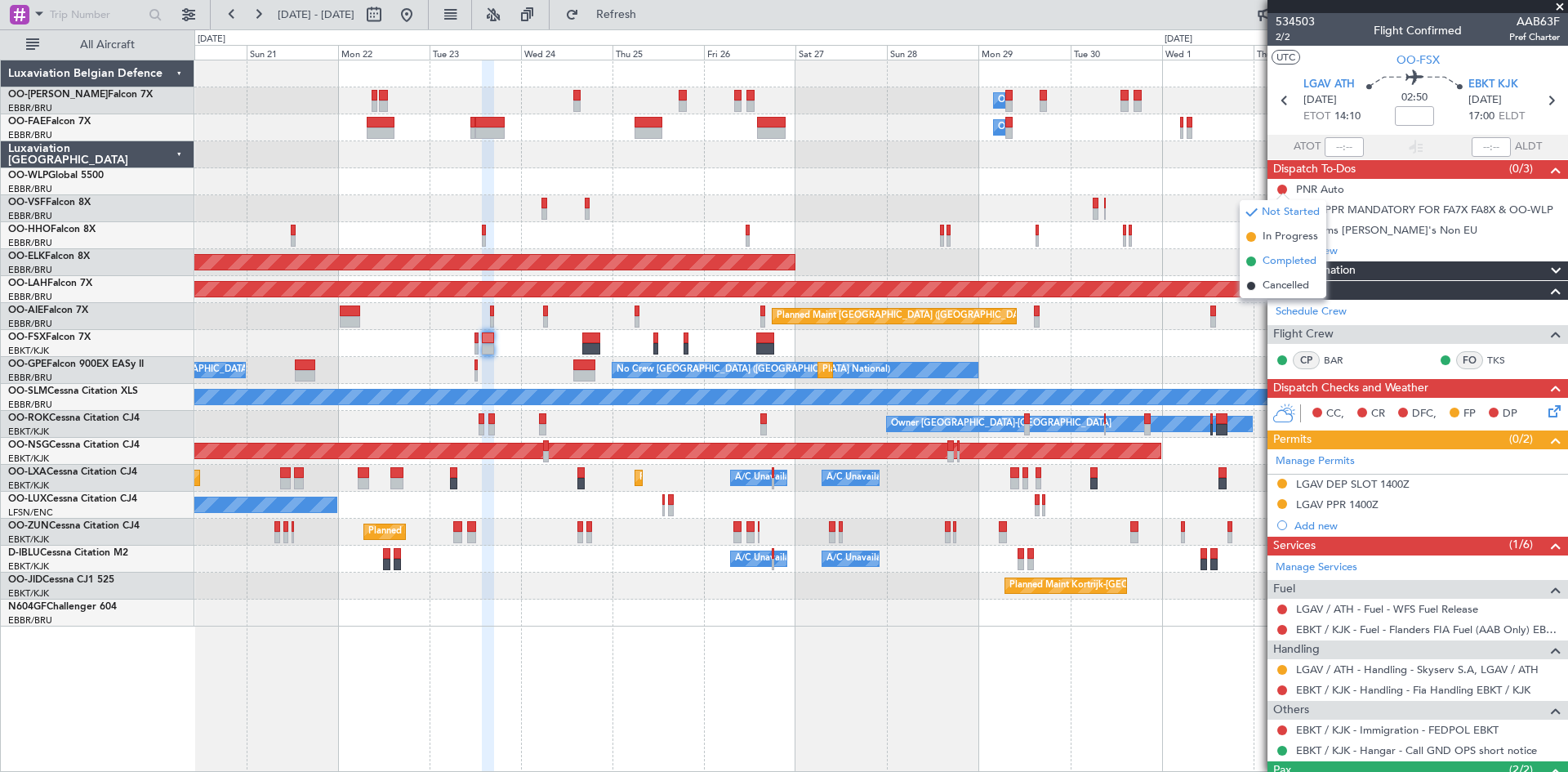
click at [1281, 264] on span "Completed" at bounding box center [1289, 260] width 54 height 16
click at [1280, 228] on button at bounding box center [1283, 230] width 9 height 9
click at [1297, 304] on span "Completed" at bounding box center [1289, 301] width 54 height 16
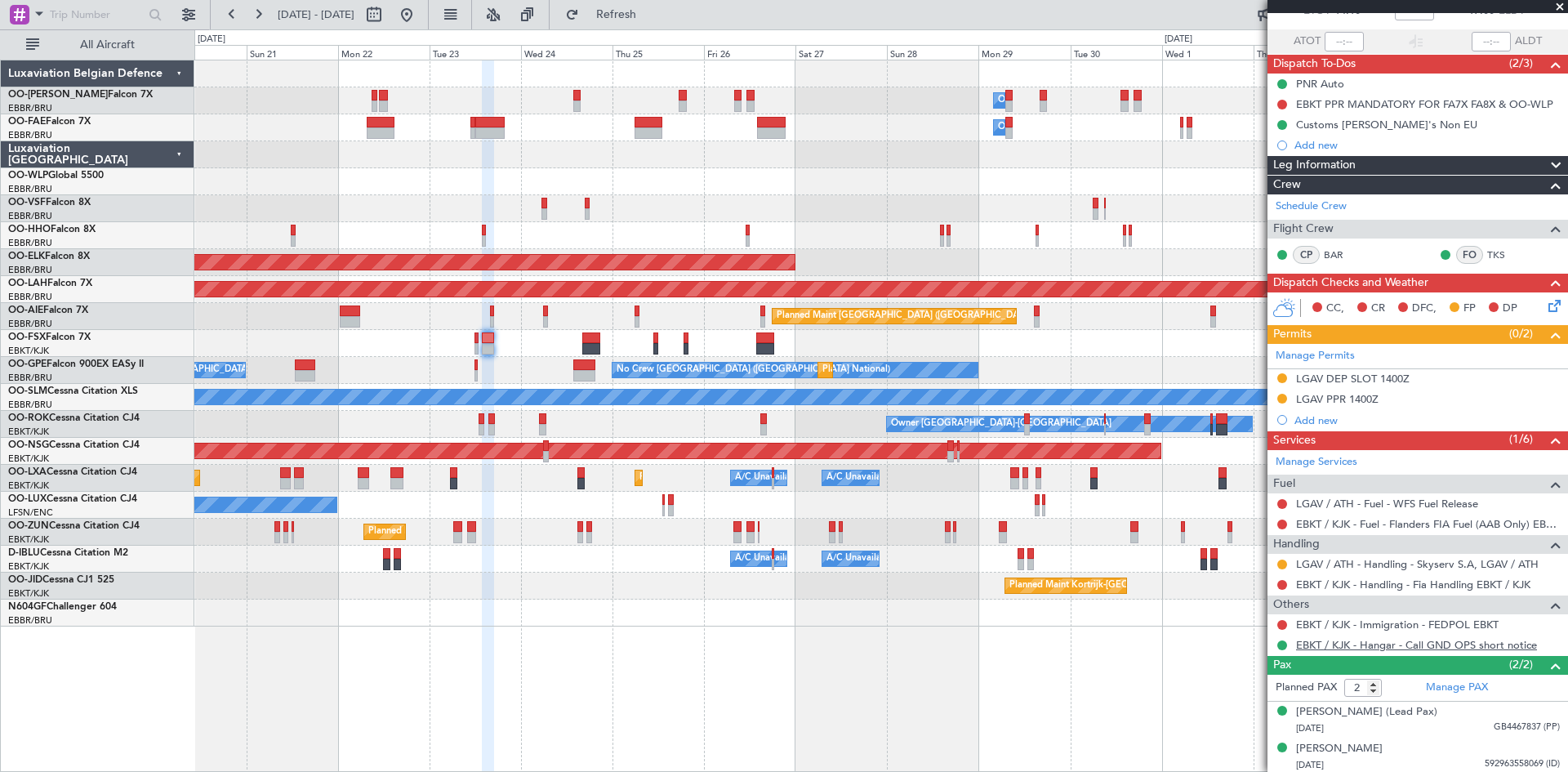
scroll to position [108, 0]
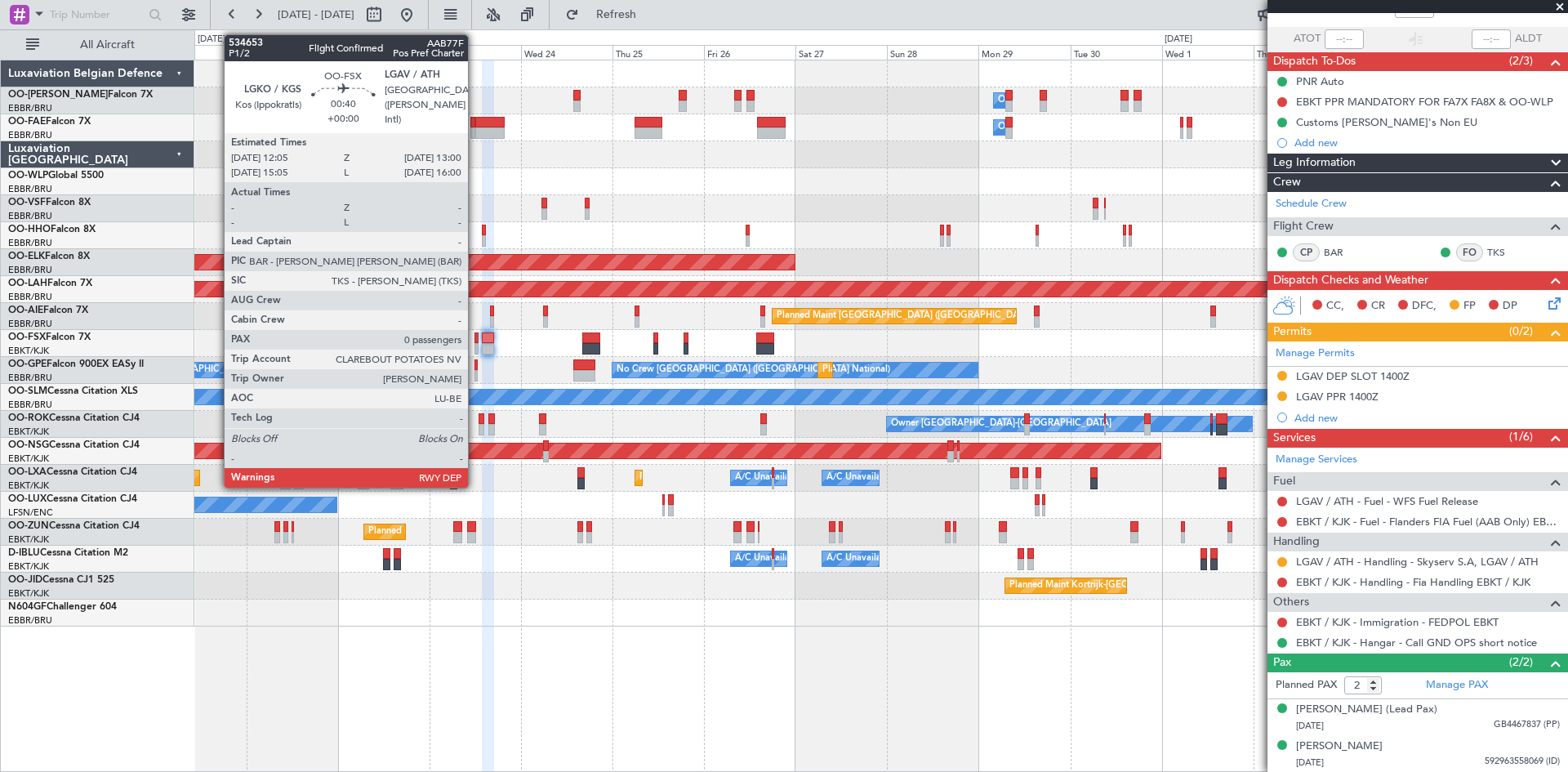
click at [476, 339] on div at bounding box center [477, 338] width 4 height 11
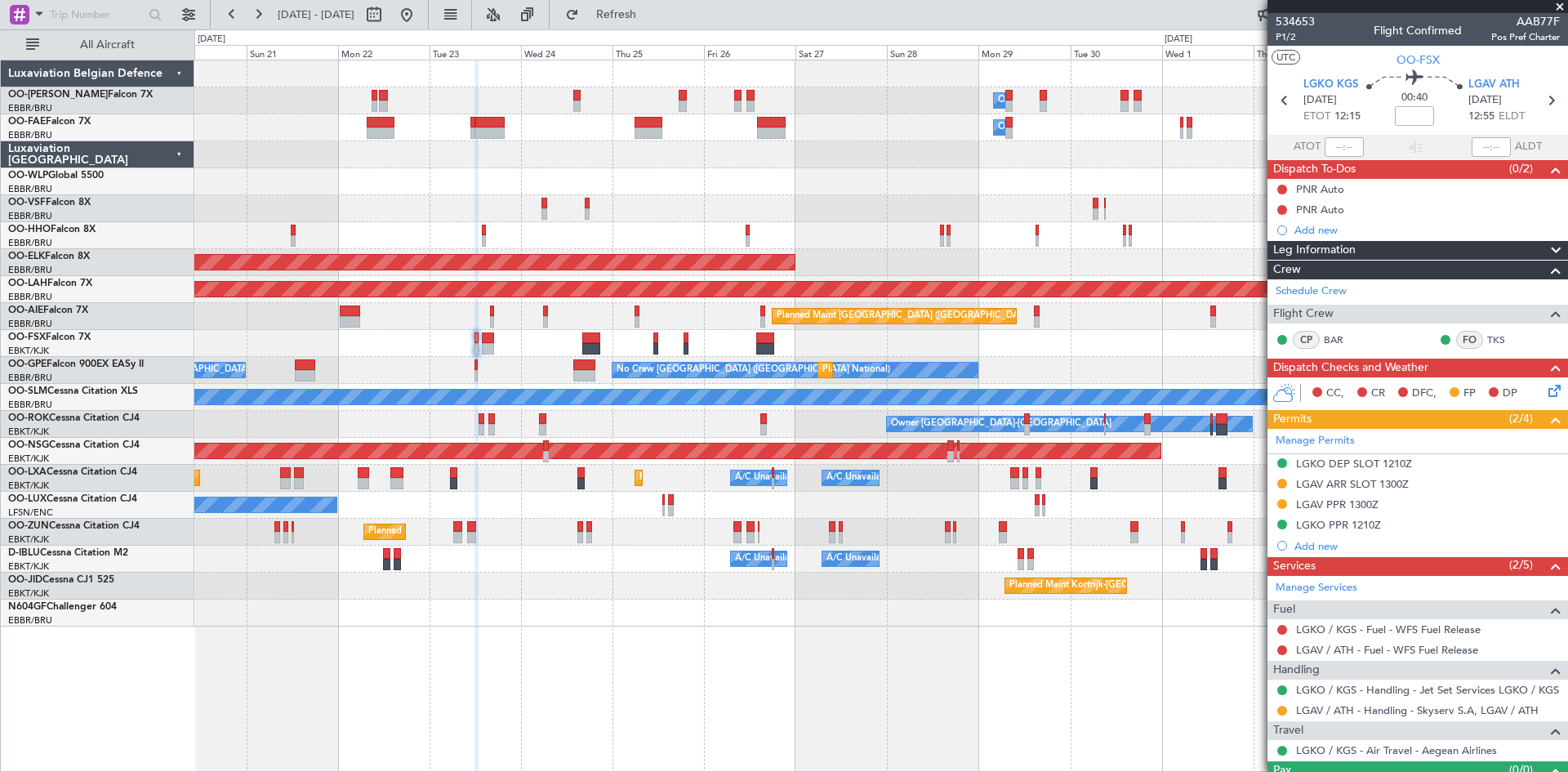
scroll to position [34, 0]
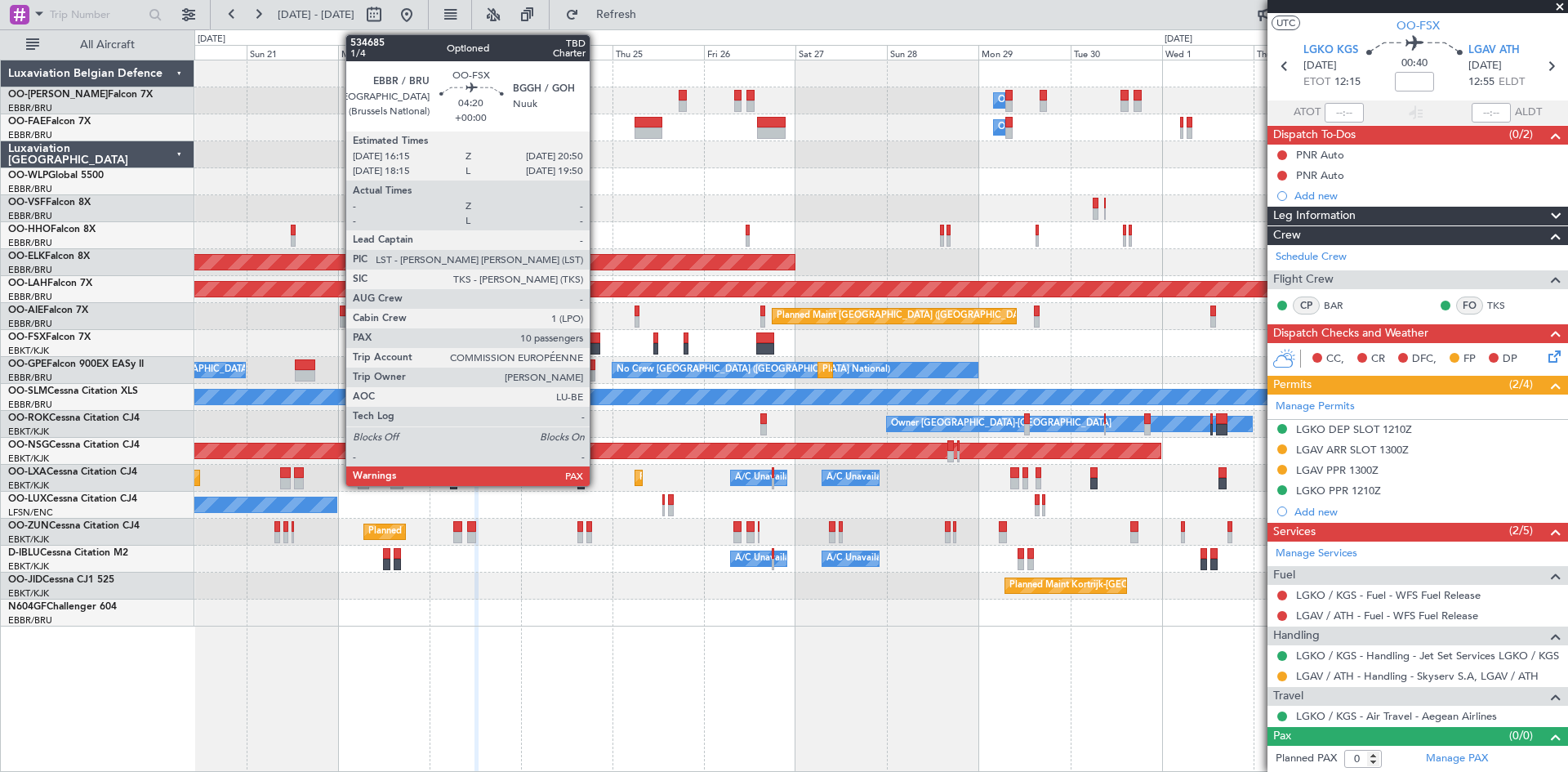
click at [597, 337] on div at bounding box center [591, 338] width 18 height 11
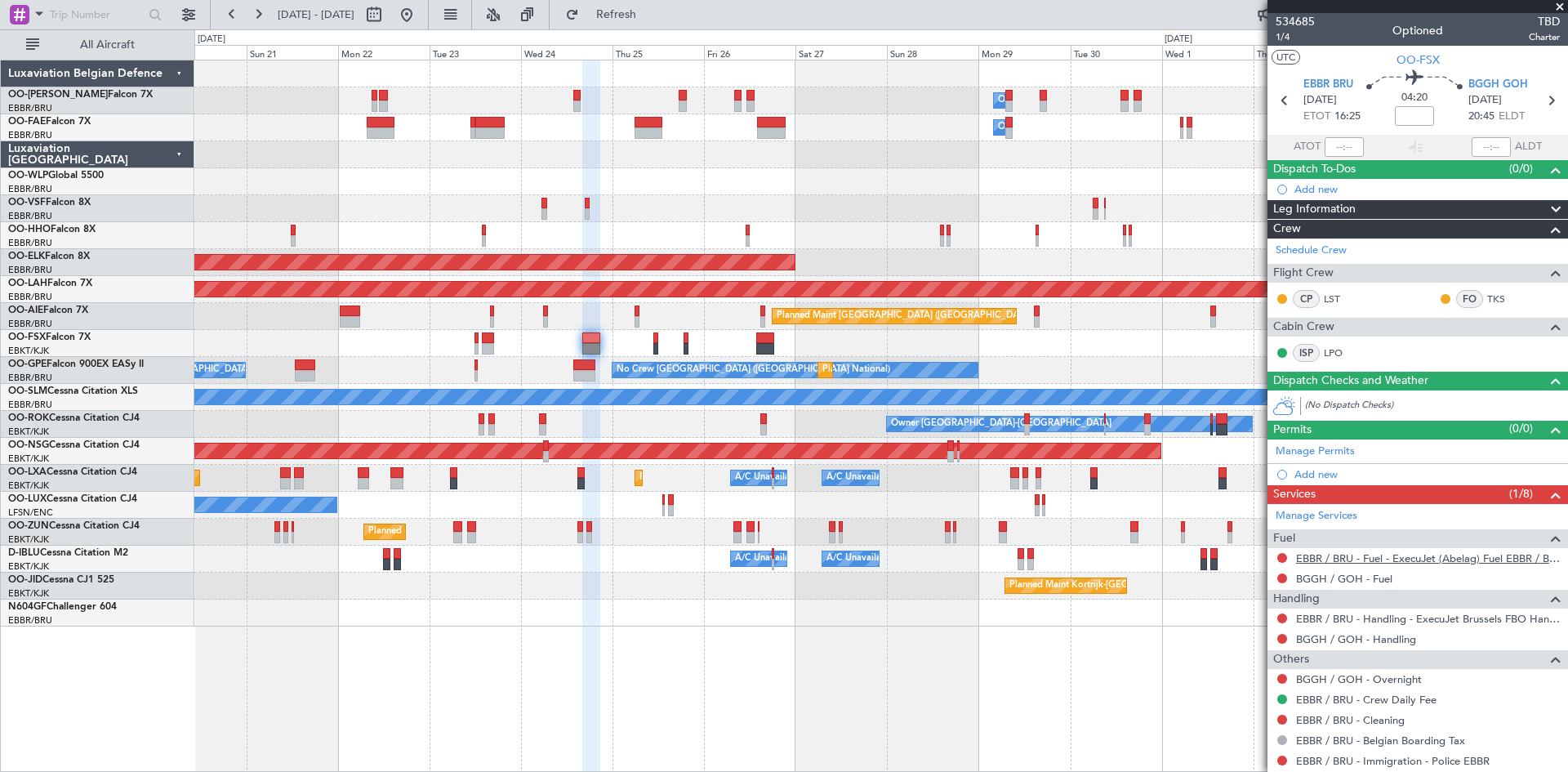
scroll to position [65, 0]
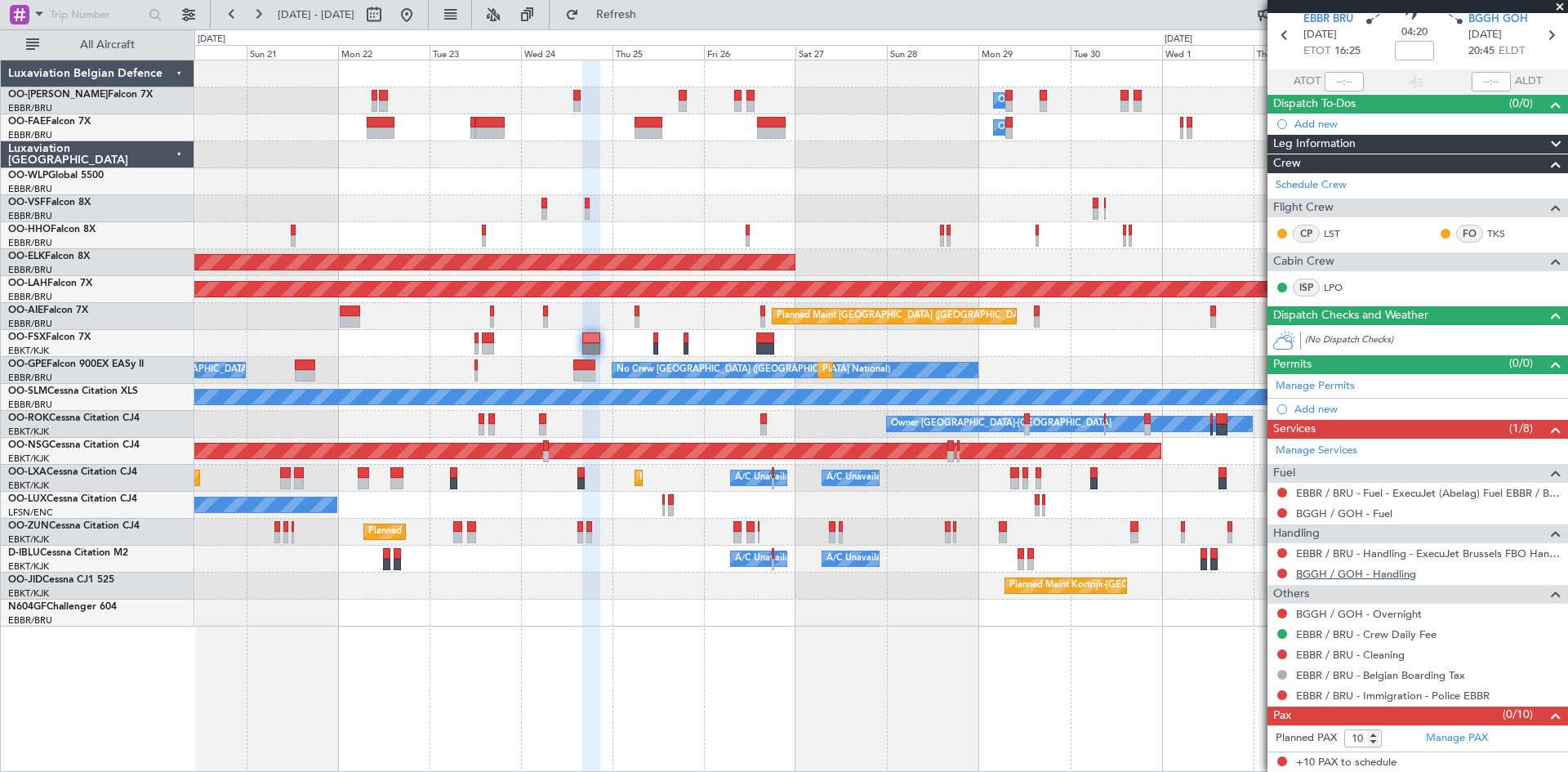
click at [1399, 572] on link "BGGH / GOH - Handling" at bounding box center [1356, 573] width 120 height 14
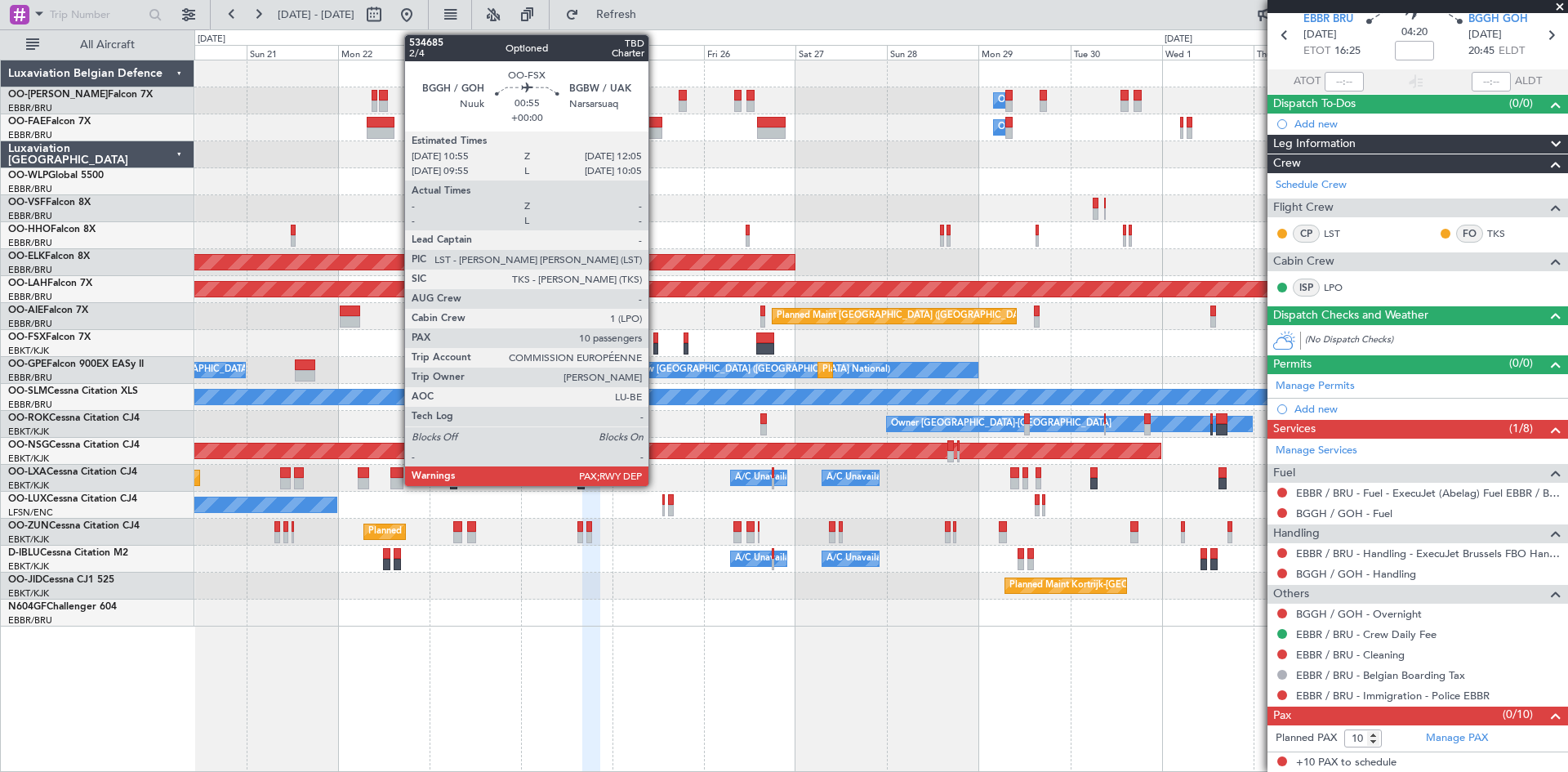
click at [656, 341] on div at bounding box center [656, 338] width 5 height 11
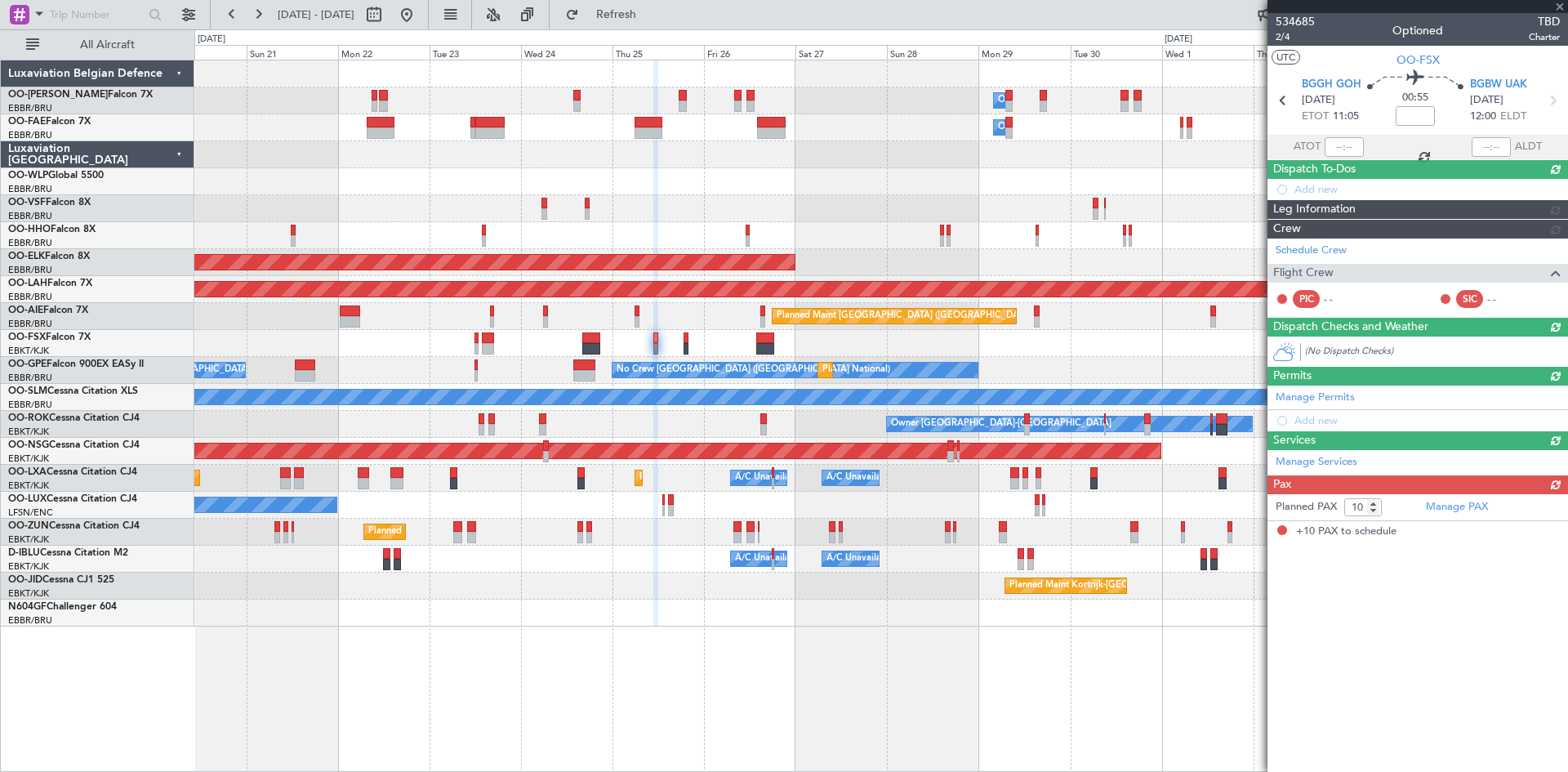
scroll to position [0, 0]
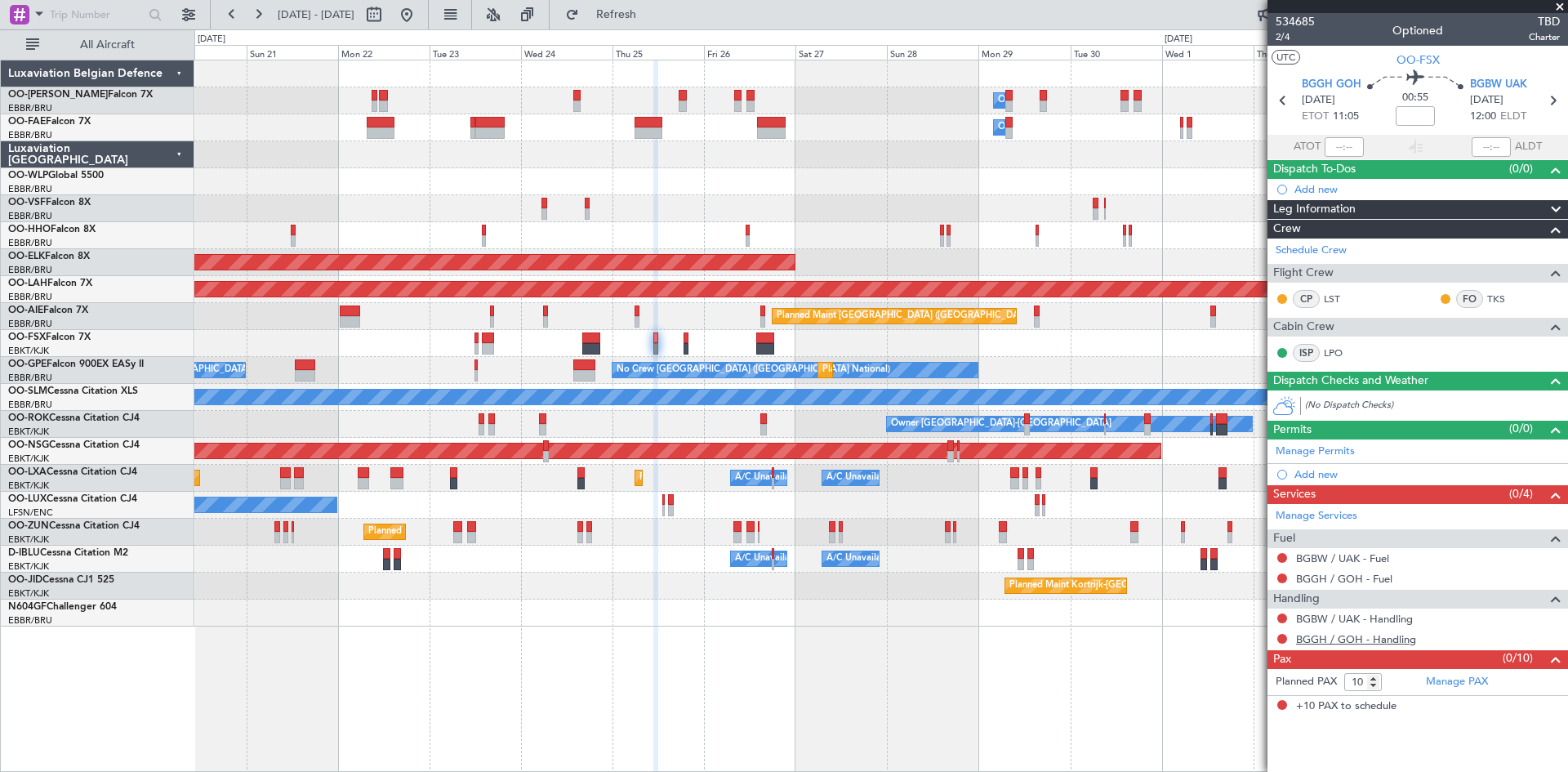
click at [1325, 636] on link "BGGH / GOH - Handling" at bounding box center [1356, 638] width 120 height 14
click at [651, 12] on span "Refresh" at bounding box center [617, 14] width 68 height 11
click at [1366, 622] on link "BGBW / UAK - Handling" at bounding box center [1354, 619] width 117 height 14
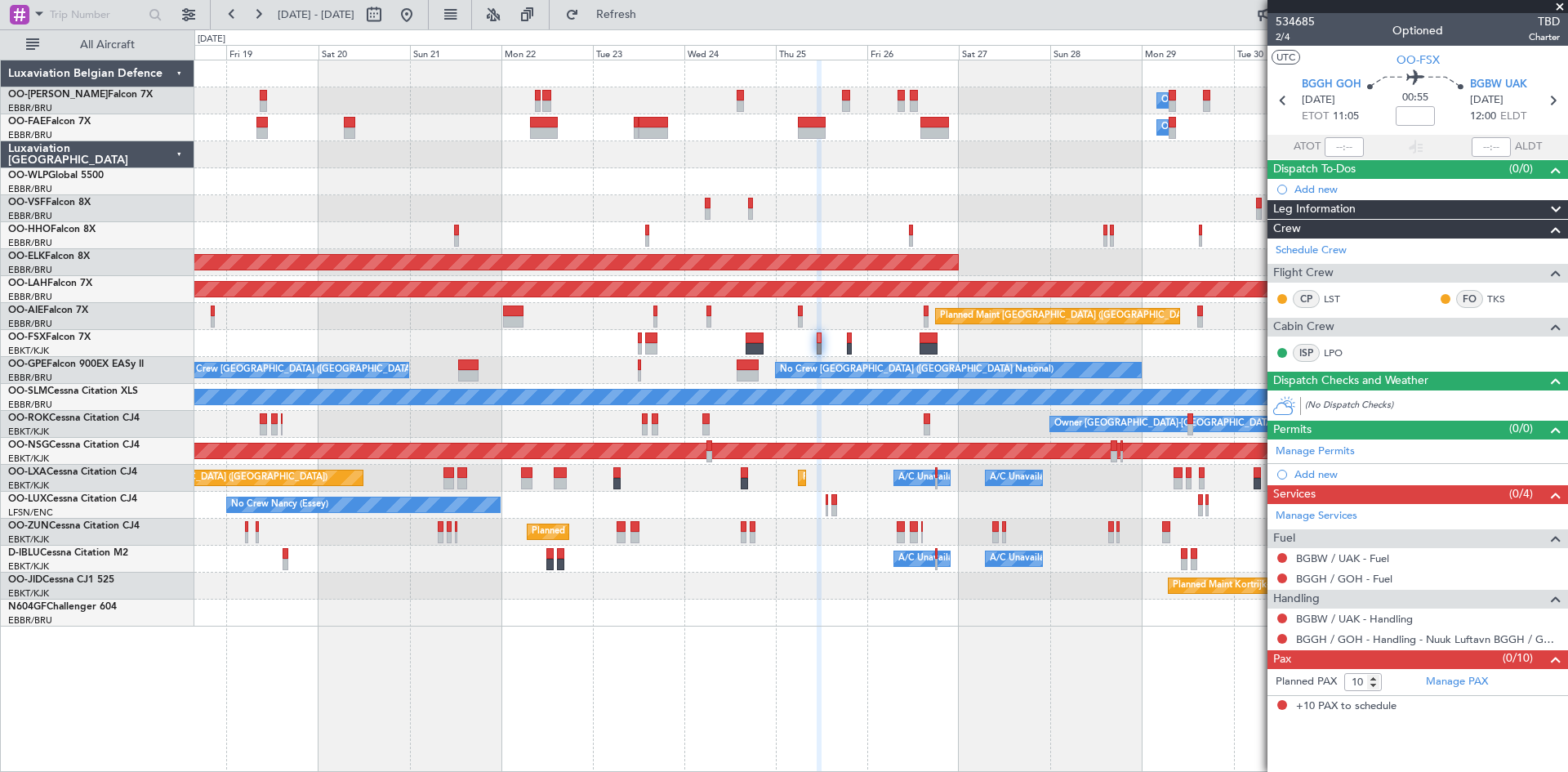
click at [645, 580] on div "Planned Maint Kortrijk-[GEOGRAPHIC_DATA]" at bounding box center [880, 585] width 1373 height 27
click at [884, 412] on div "Owner Kortrijk-Wevelgem Planned Maint Paris (Le Bourget) A/C Unavailable Brusse…" at bounding box center [880, 424] width 1373 height 27
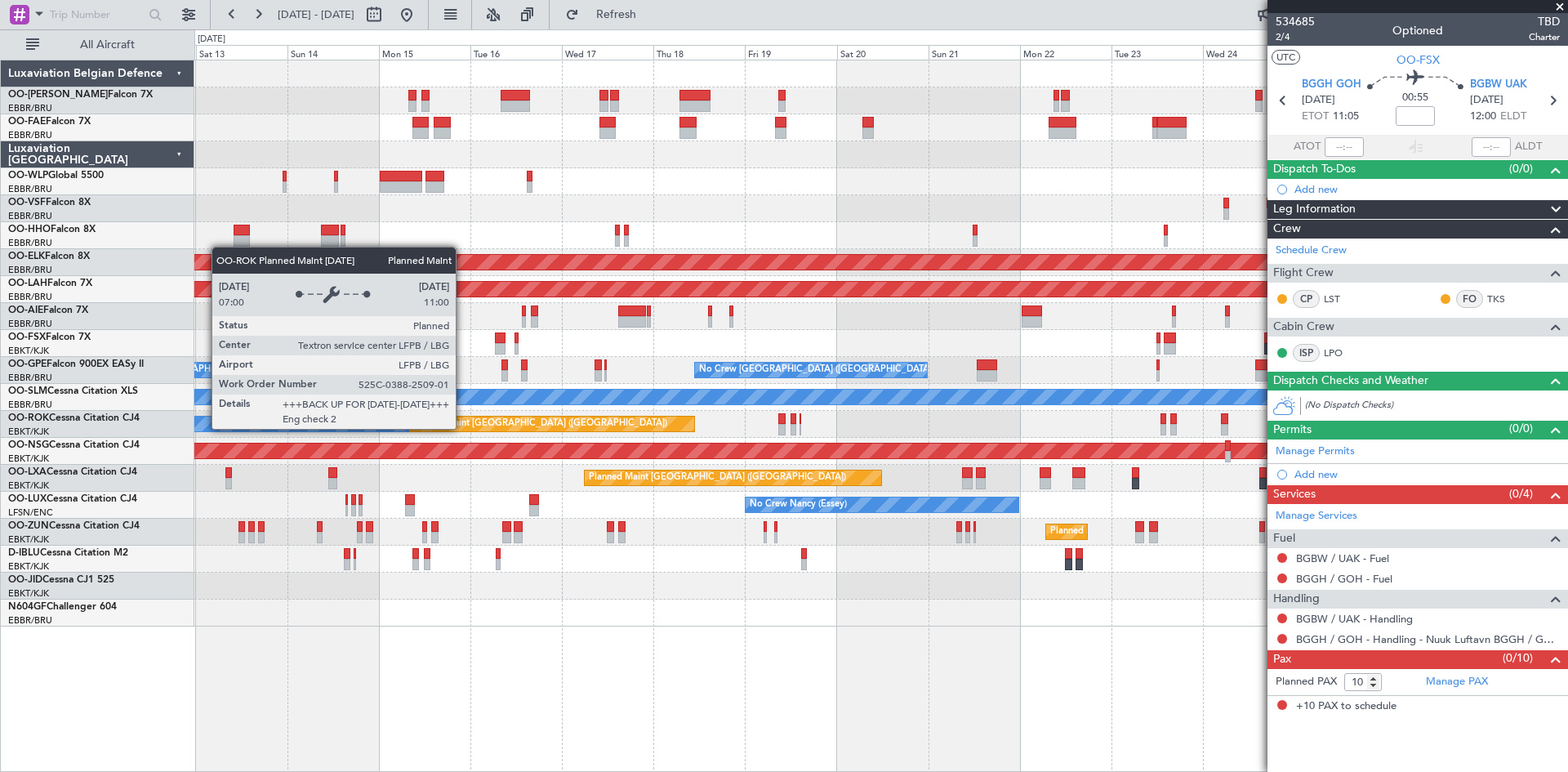
click at [831, 433] on div "Planned Maint Paris (Le Bourget) A/C Unavailable Brussels (Brussels National) O…" at bounding box center [880, 424] width 1373 height 27
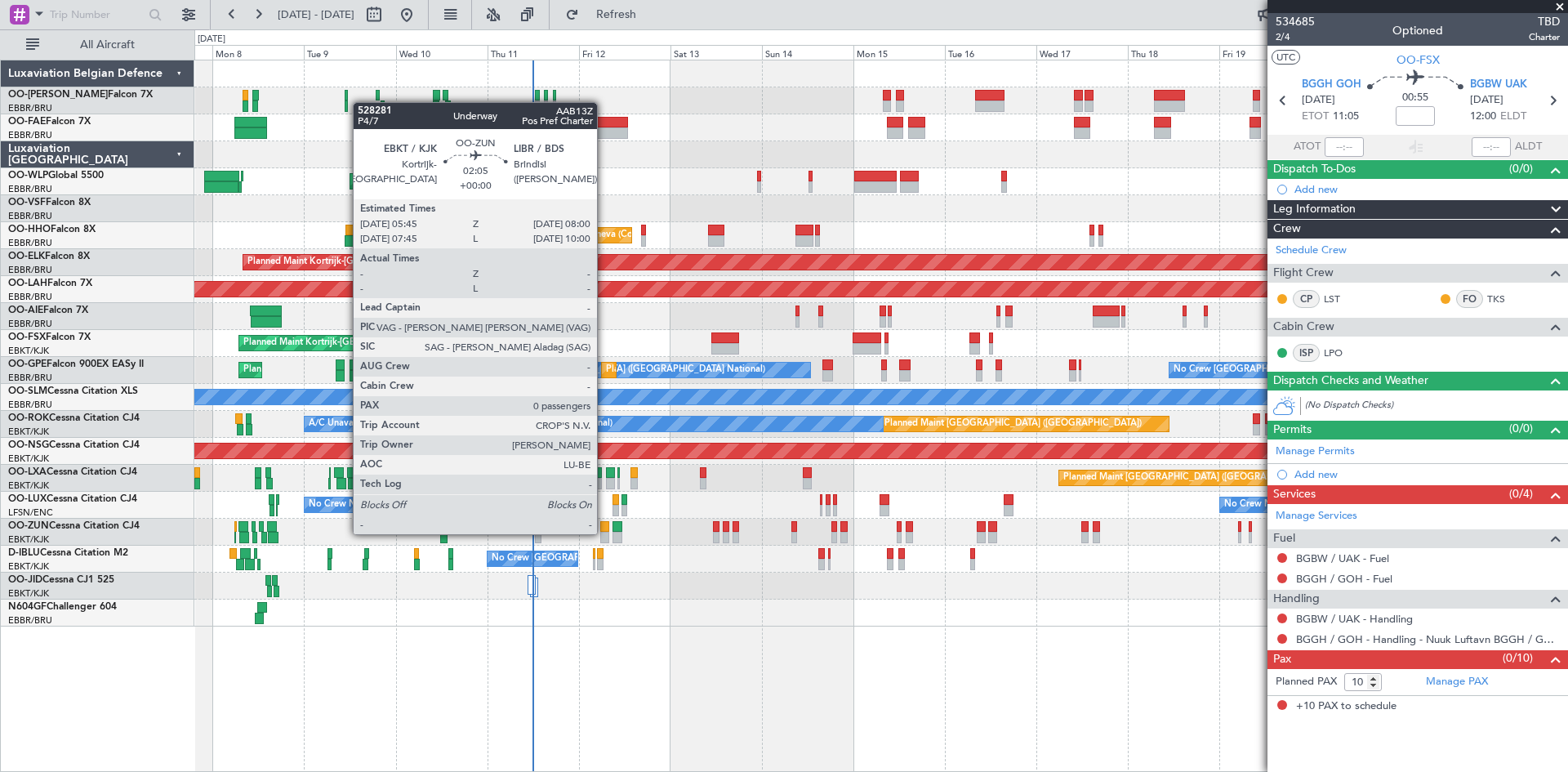
click at [604, 532] on div at bounding box center [604, 537] width 9 height 11
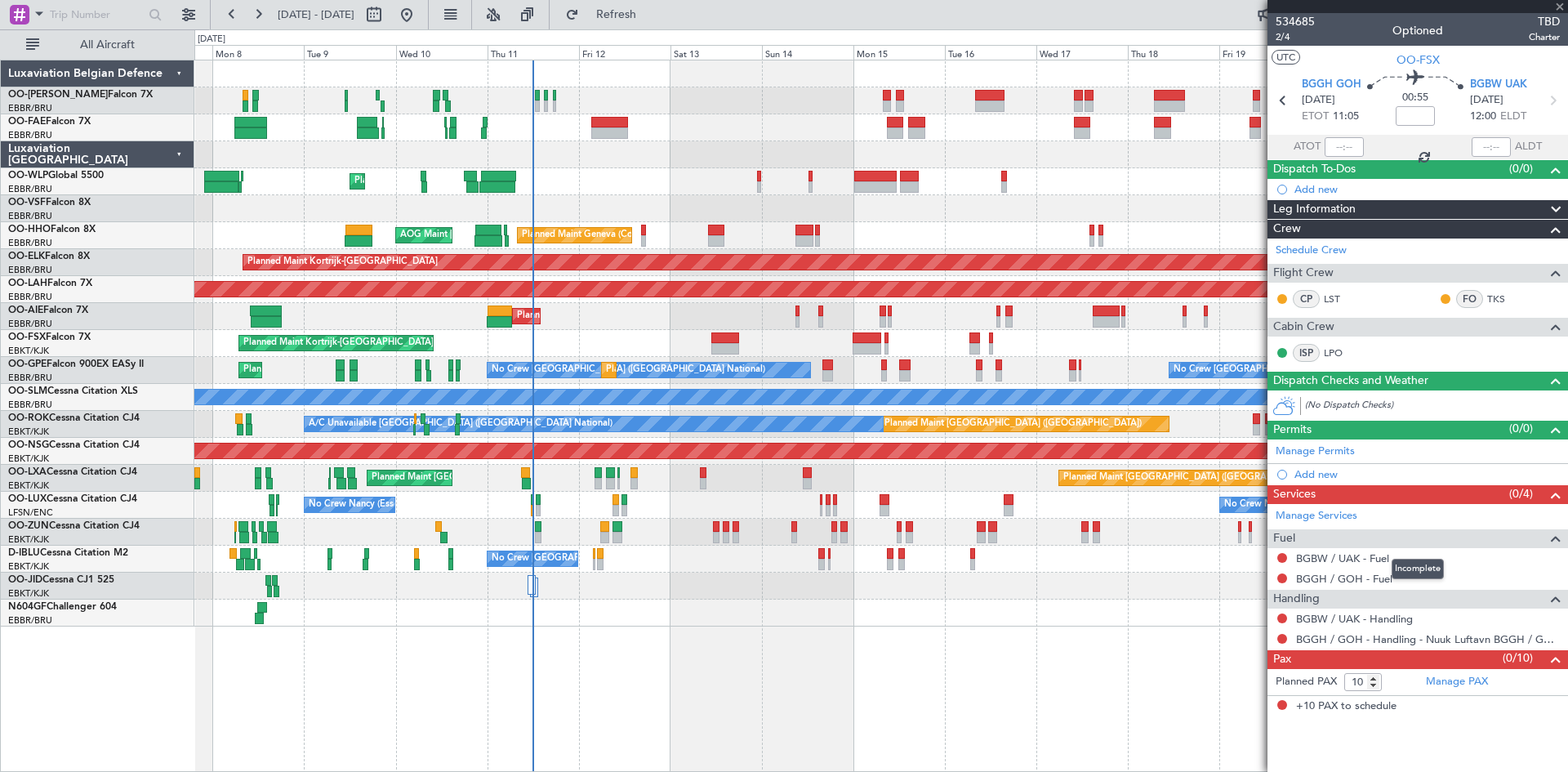
type input "0"
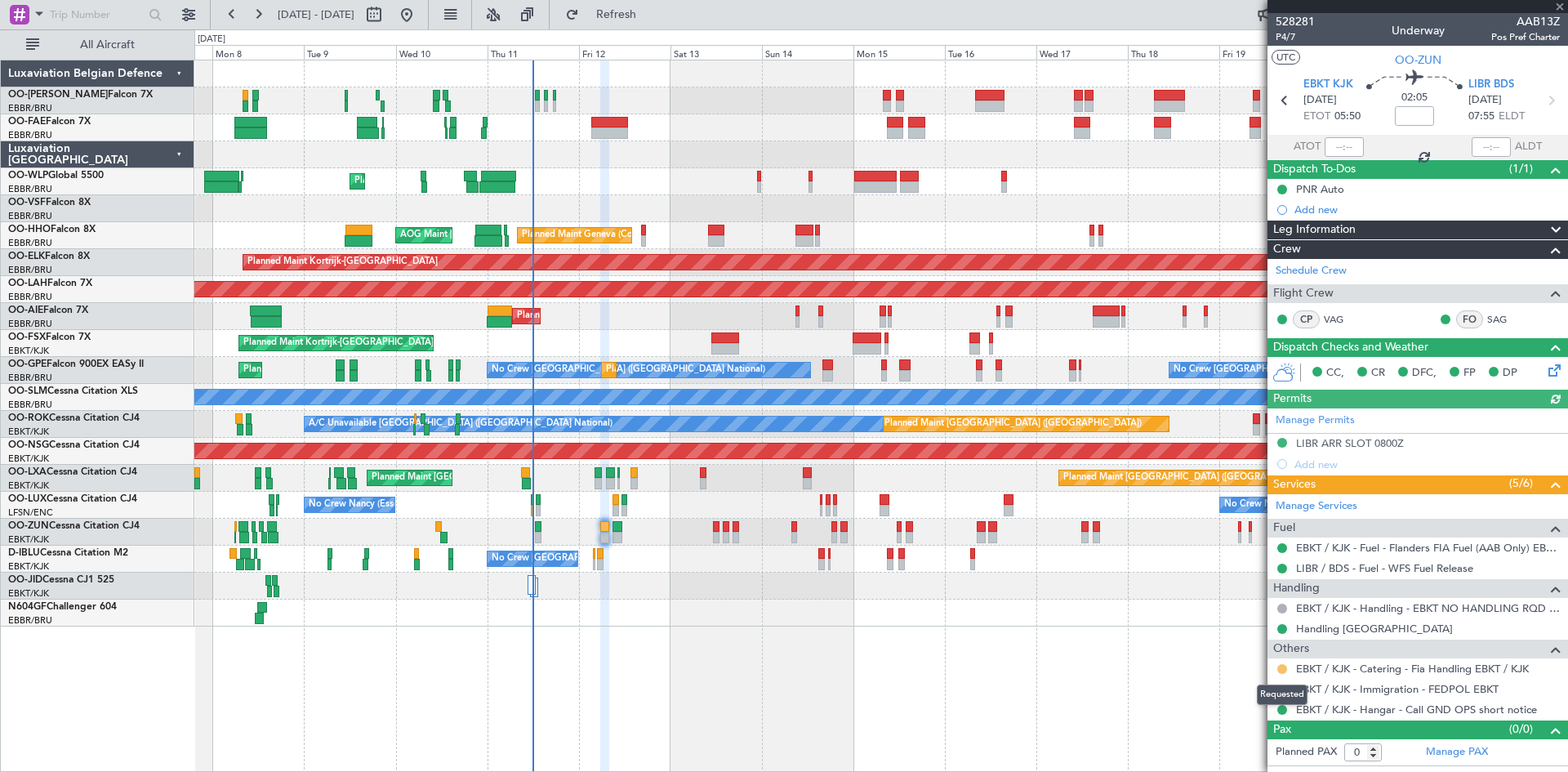
click at [1283, 665] on button at bounding box center [1283, 669] width 9 height 9
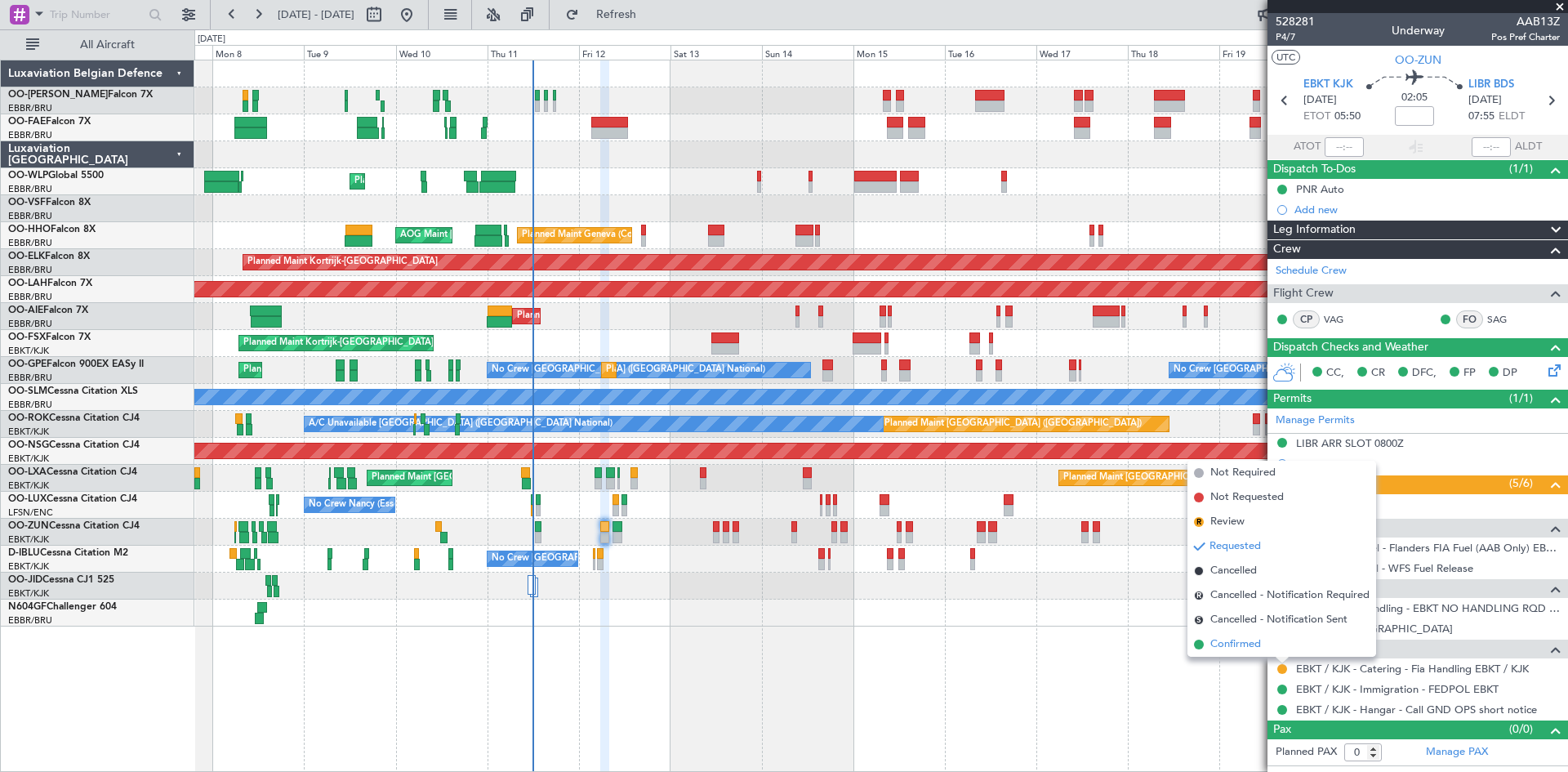
click at [1272, 648] on li "Confirmed" at bounding box center [1282, 644] width 189 height 25
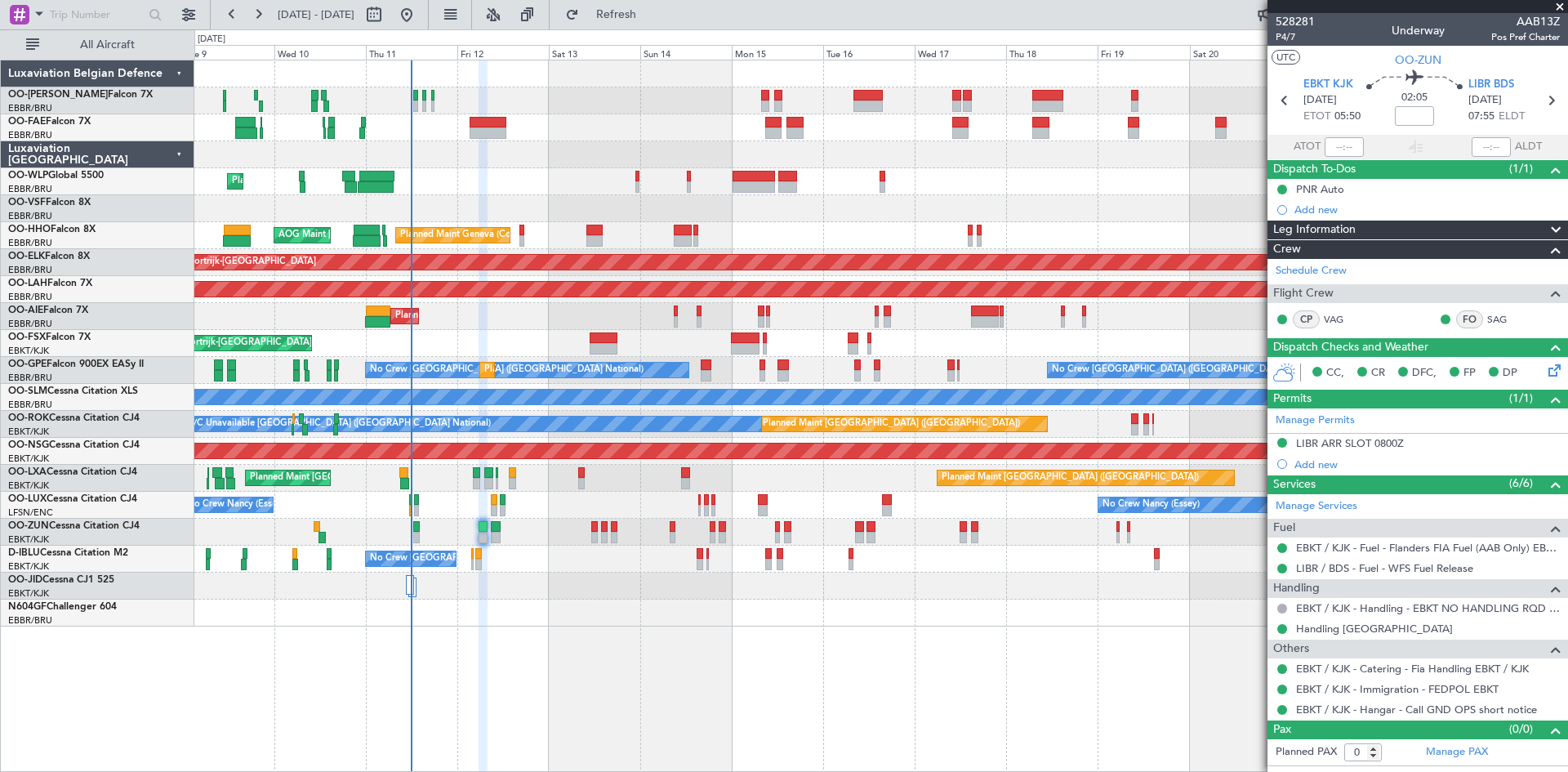
click at [594, 635] on div "Planned Maint Liege Planned Maint Geneva (Cointrin) AOG Maint New York (Teterbo…" at bounding box center [881, 416] width 1374 height 712
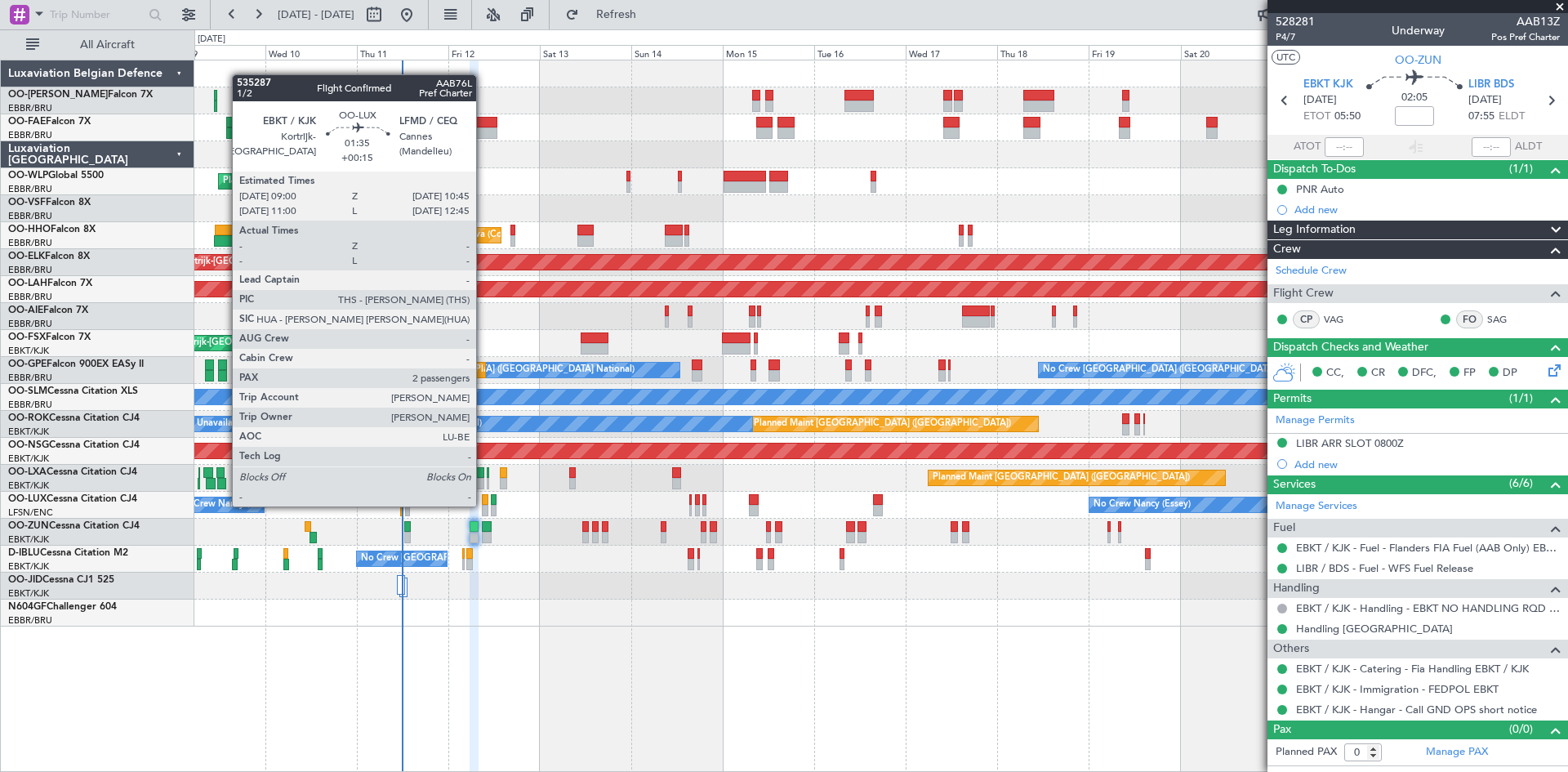
click at [483, 505] on div at bounding box center [486, 511] width 8 height 11
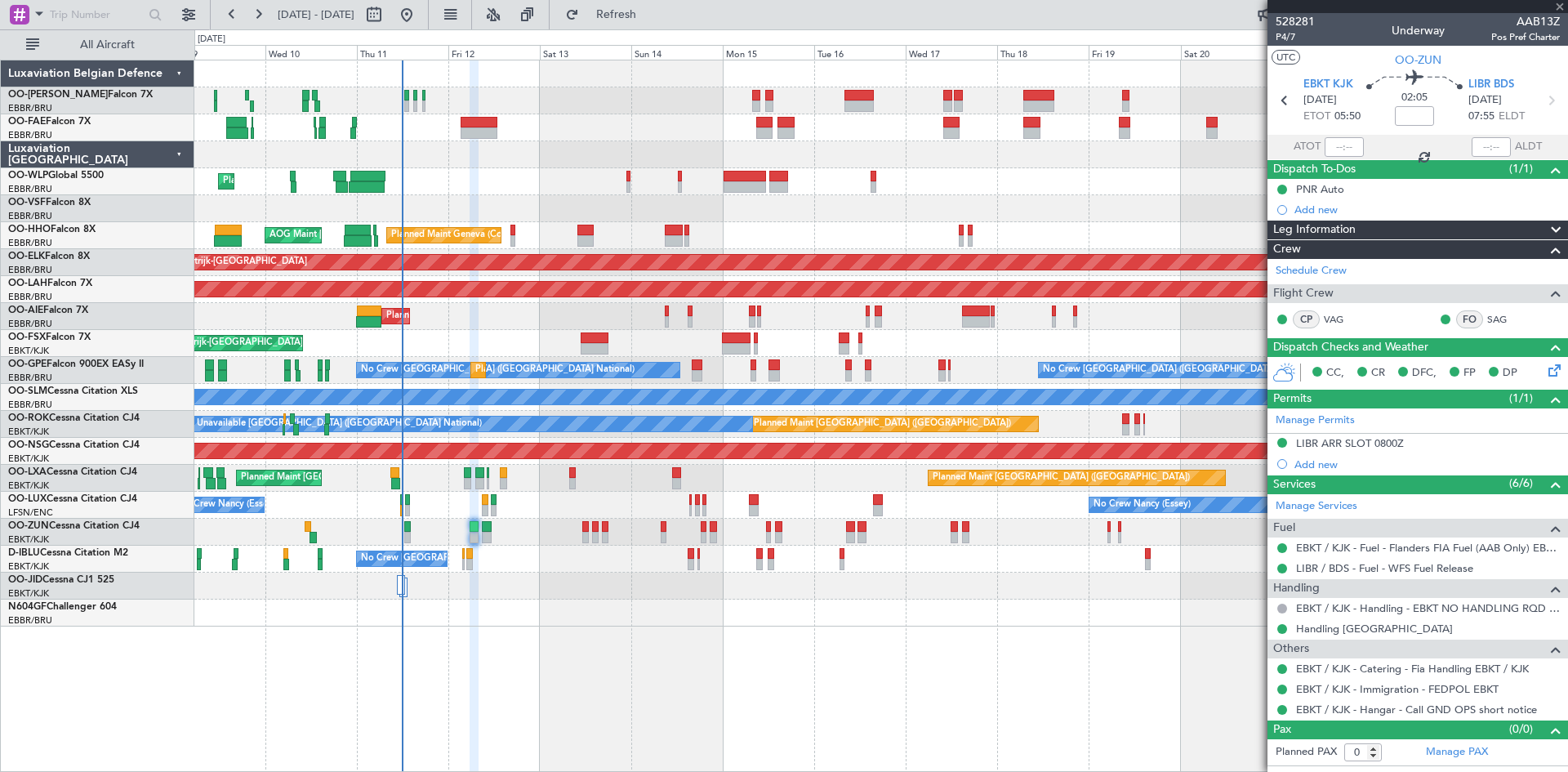
type input "+00:15"
type input "2"
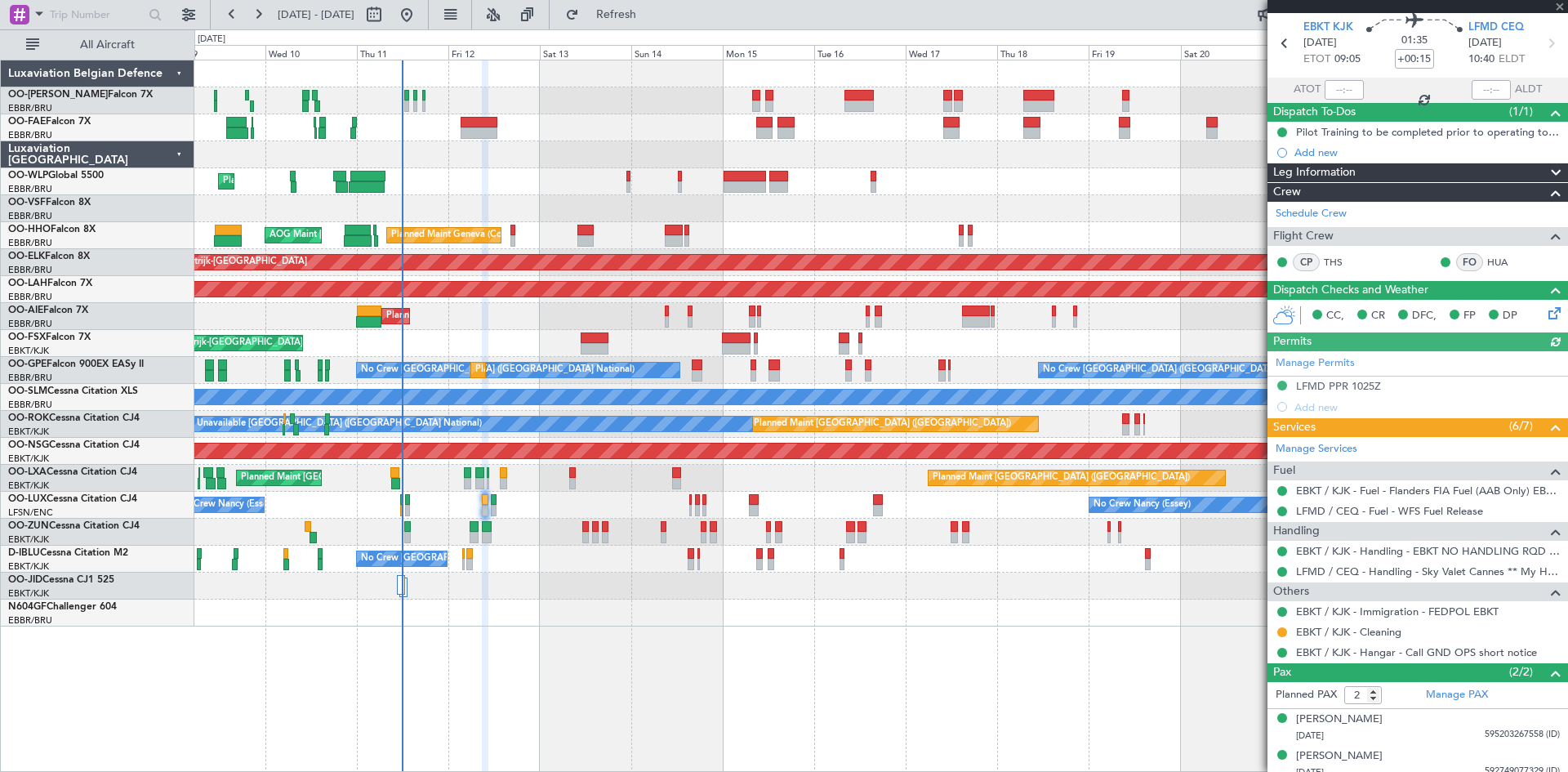
scroll to position [67, 0]
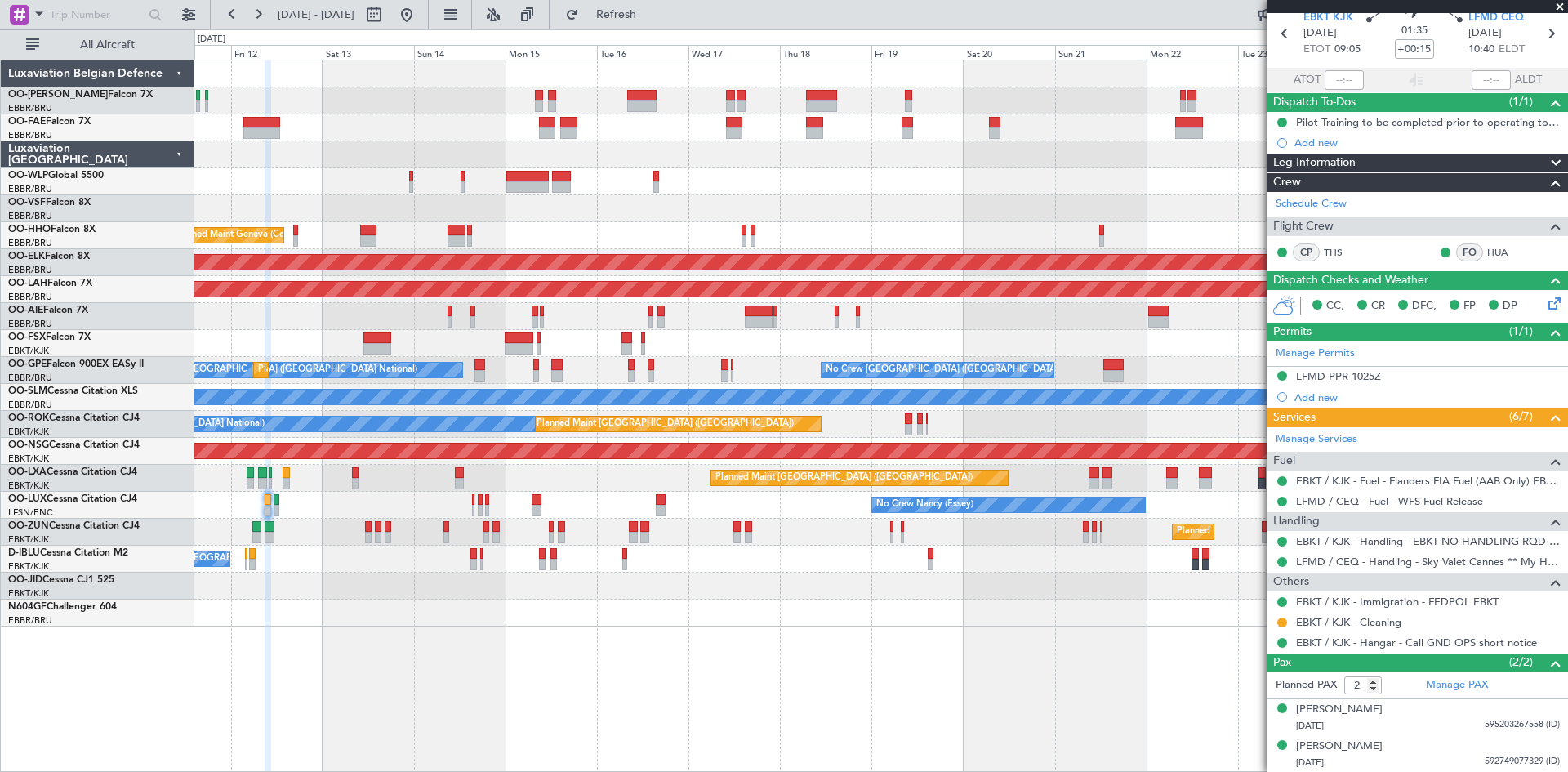
click at [459, 594] on div "Owner Melsbroek Air Base Owner Melsbroek Air Base Planned Maint Liege Planned M…" at bounding box center [880, 344] width 1373 height 566
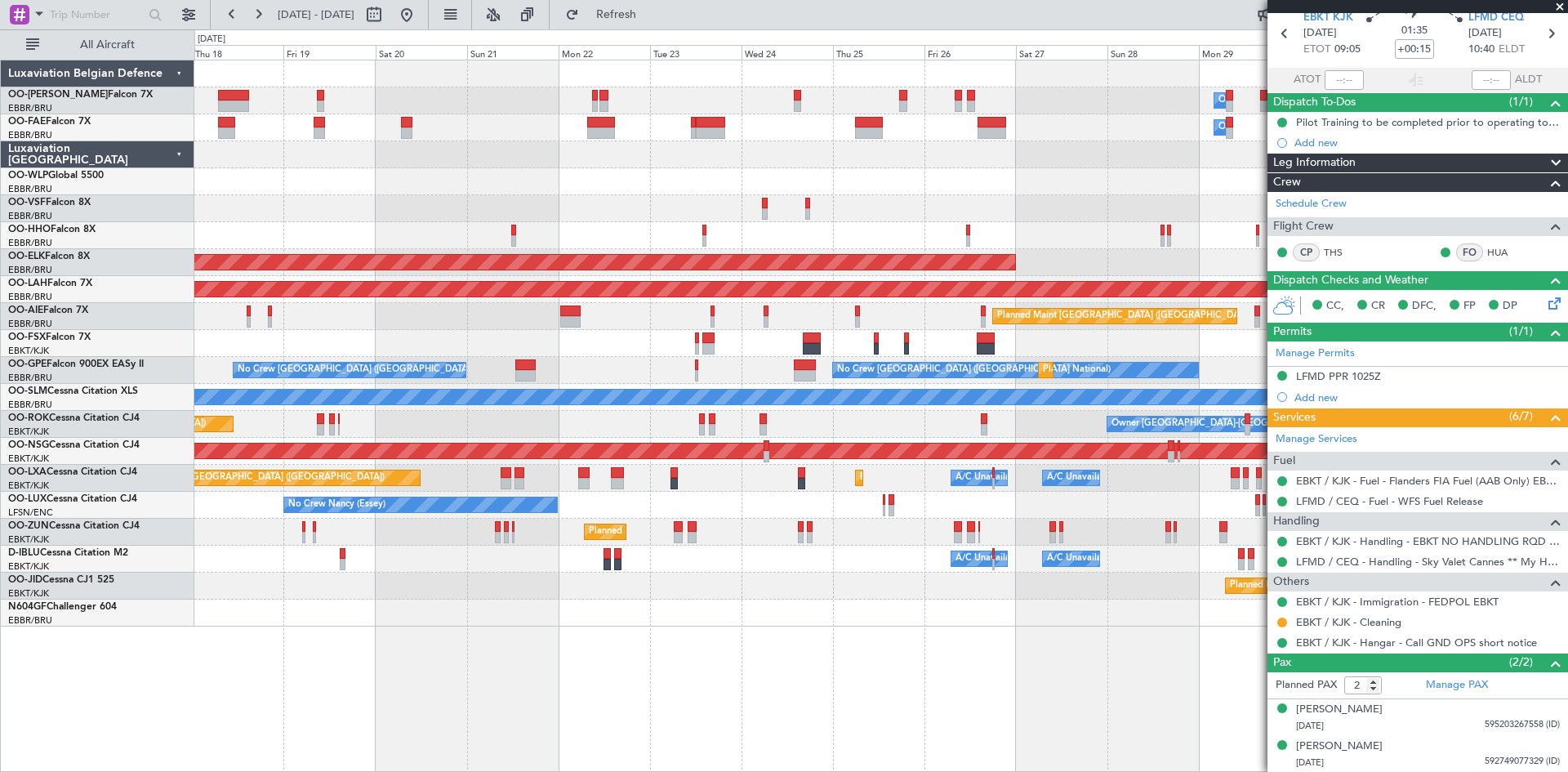
click at [357, 632] on div "Owner Melsbroek Air Base Owner Melsbroek Air Base Planned Maint Kortrijk-Wevelg…" at bounding box center [881, 416] width 1374 height 712
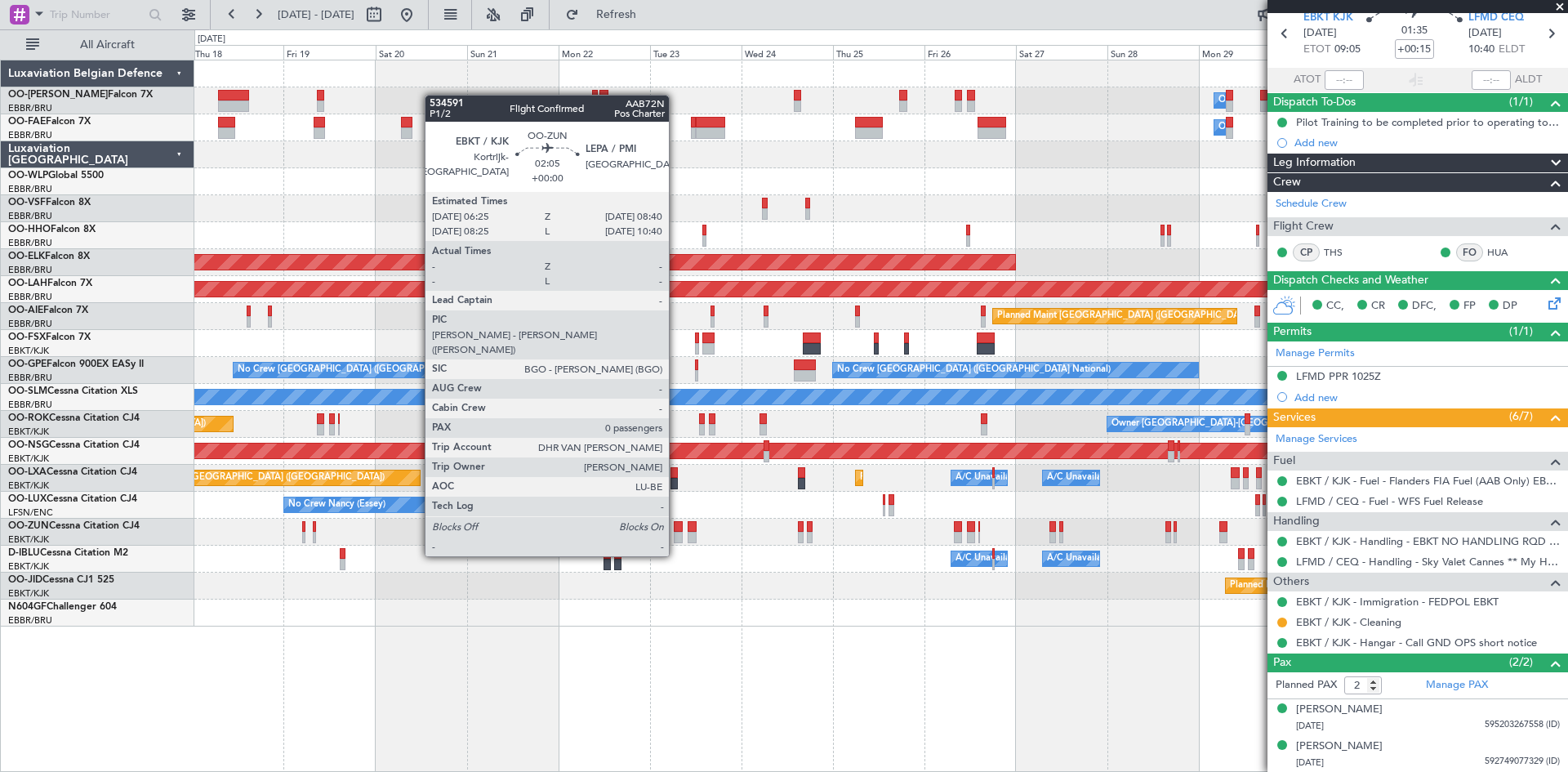
click at [676, 525] on div at bounding box center [677, 527] width 9 height 11
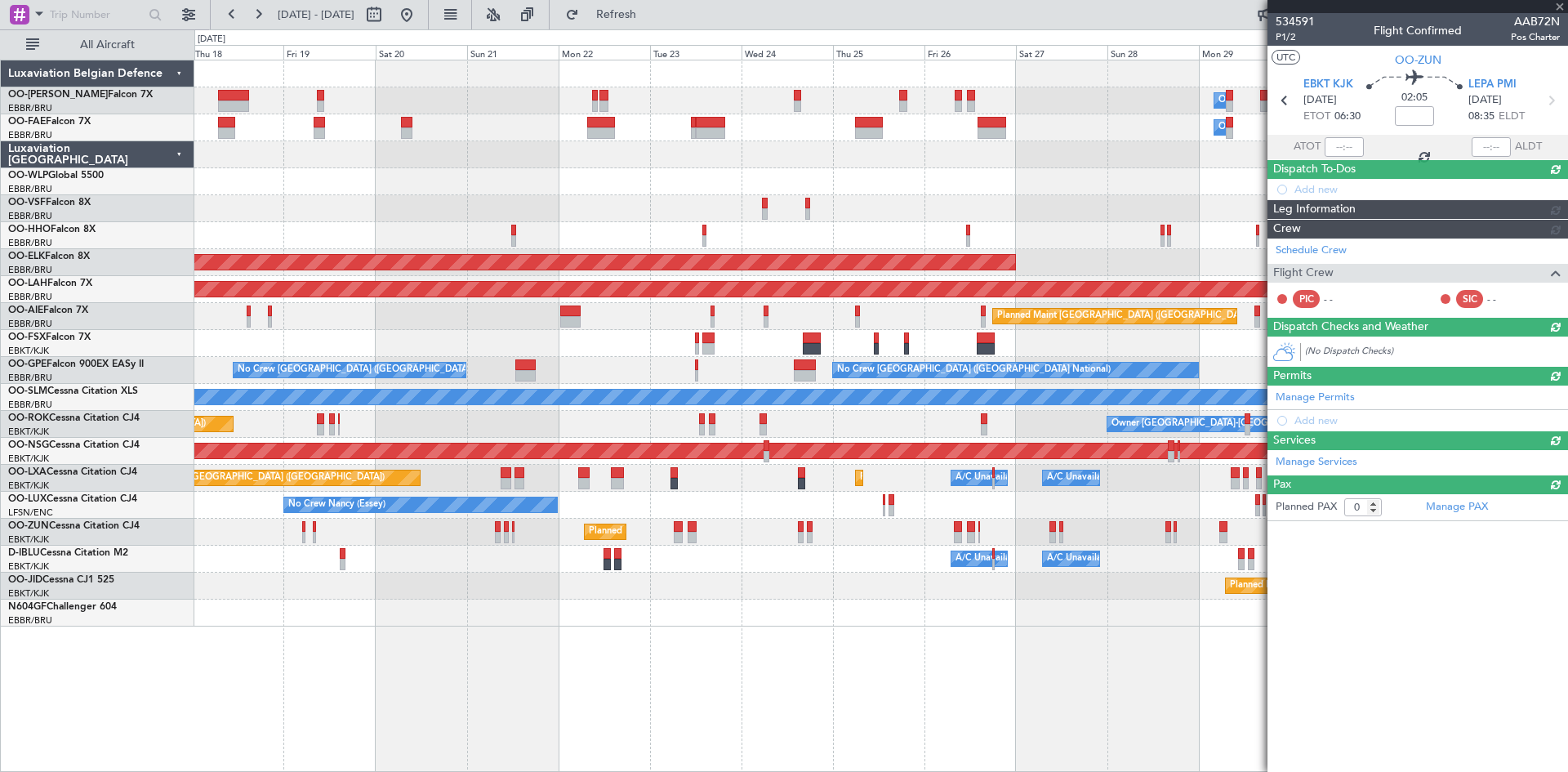
scroll to position [0, 0]
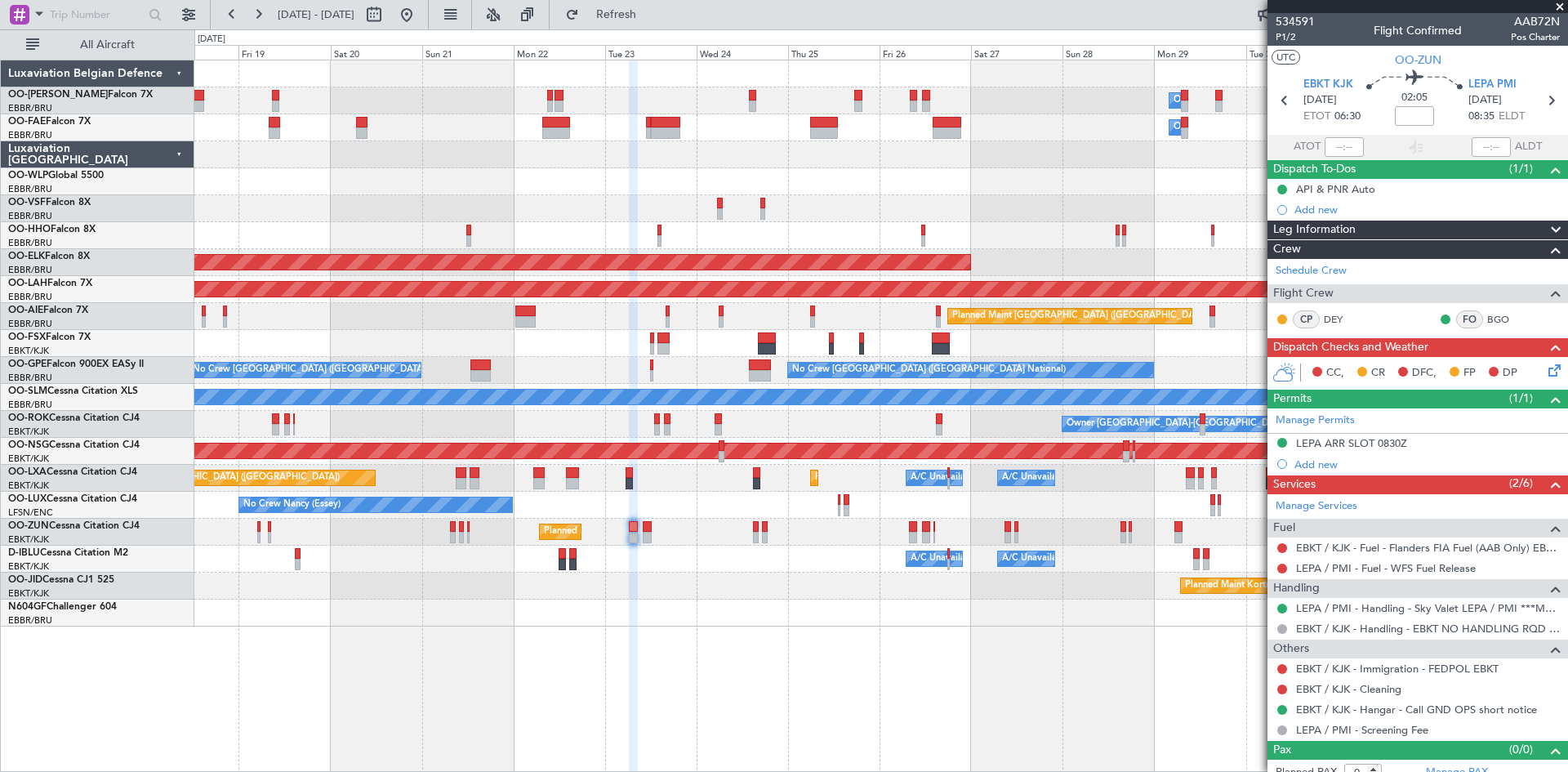
click at [1002, 689] on div "Owner Melsbroek Air Base Owner Melsbroek Air Base Planned Maint Kortrijk-Wevelg…" at bounding box center [881, 416] width 1374 height 712
click at [420, 12] on button at bounding box center [407, 15] width 27 height 27
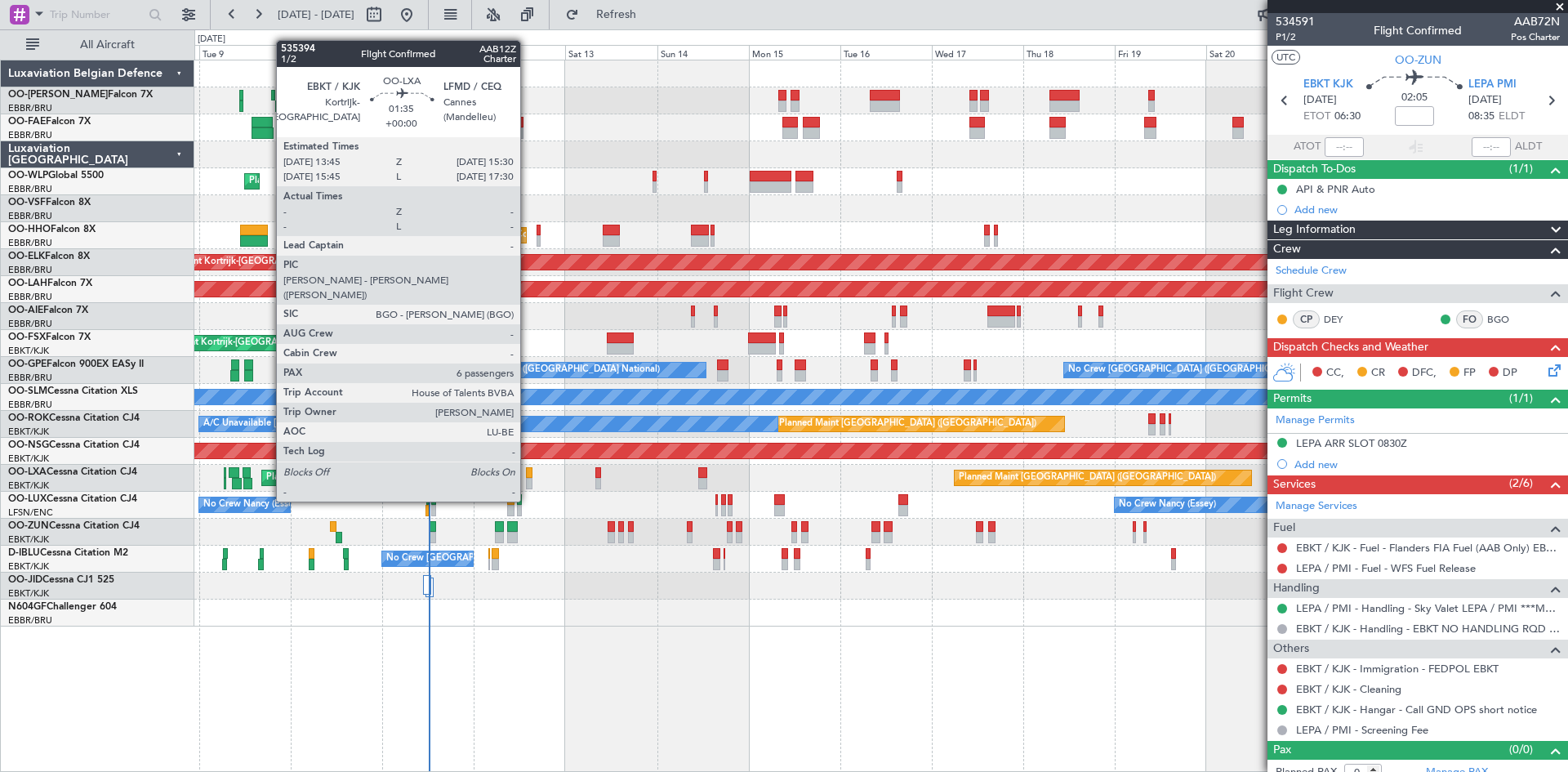
click at [528, 471] on div at bounding box center [530, 473] width 8 height 11
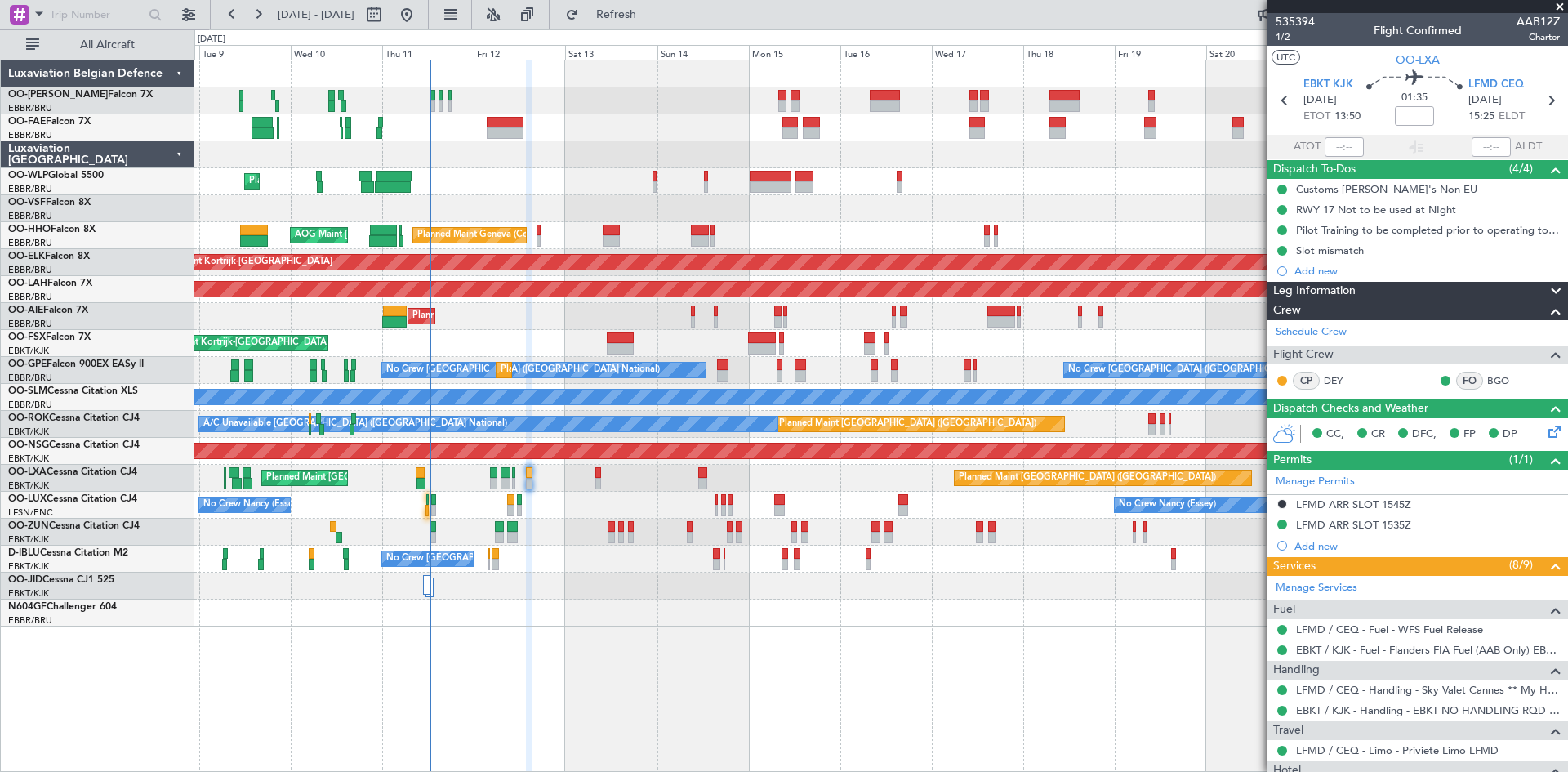
click at [622, 617] on div "Planned Maint Liege Planned Maint Geneva (Cointrin) AOG Maint New York (Teterbo…" at bounding box center [881, 416] width 1374 height 712
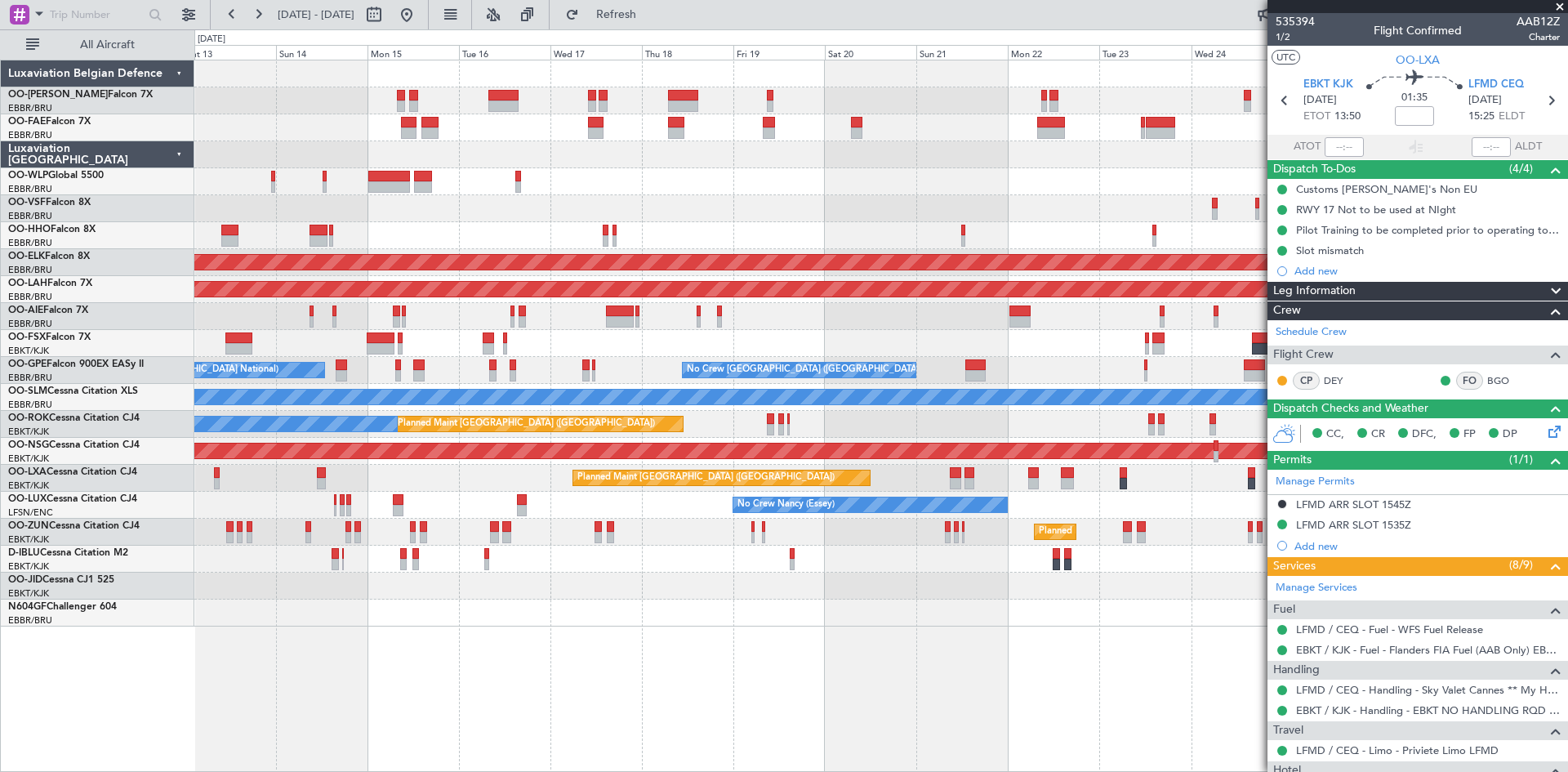
click at [649, 619] on div "Owner Melsbroek Air Base Owner Melsbroek Air Base Planned Maint Liege Planned M…" at bounding box center [881, 416] width 1374 height 712
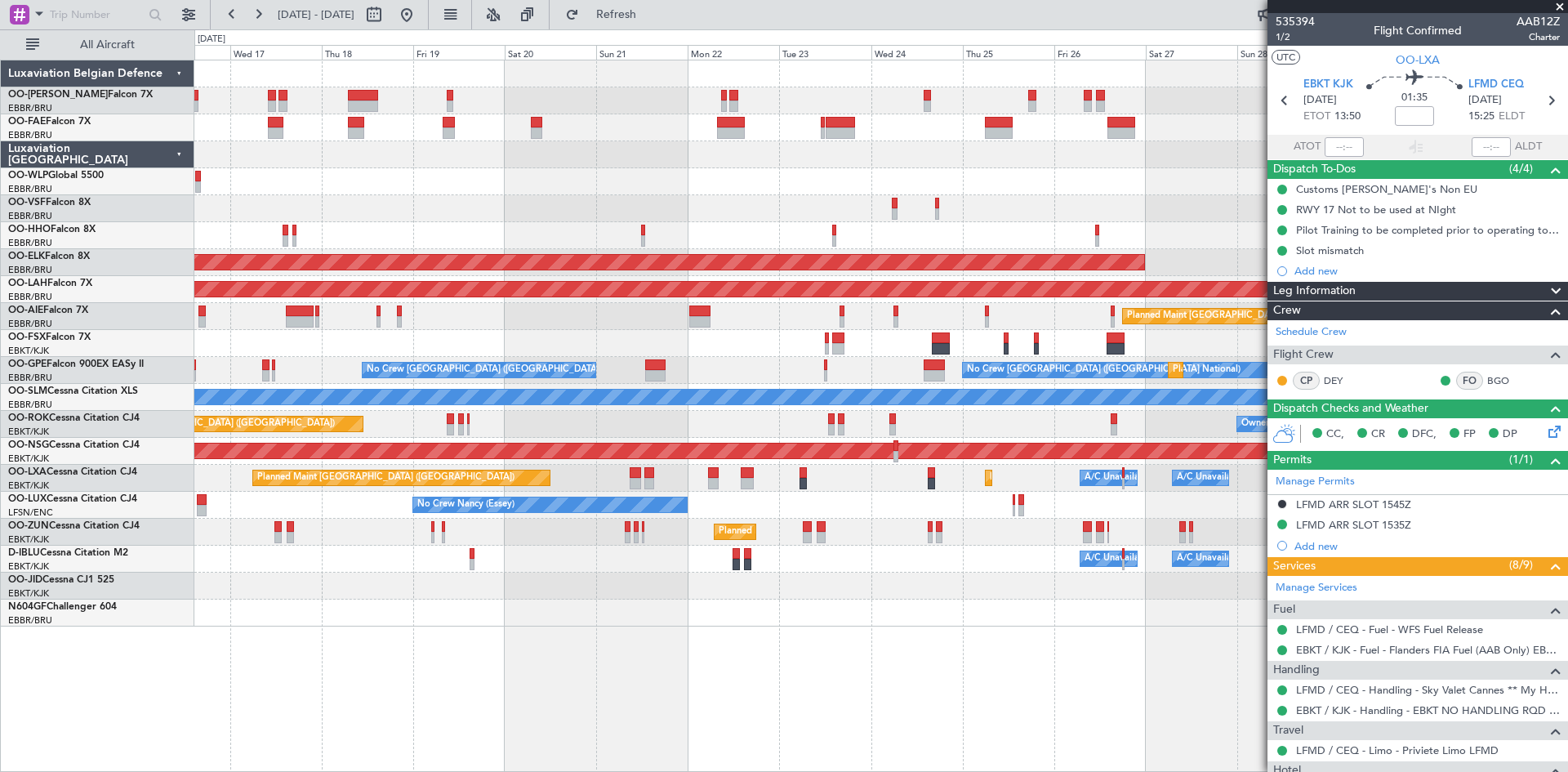
click at [777, 632] on div "Owner Melsbroek Air Base Owner Melsbroek Air Base Planned Maint Kortrijk-Wevelg…" at bounding box center [881, 416] width 1374 height 712
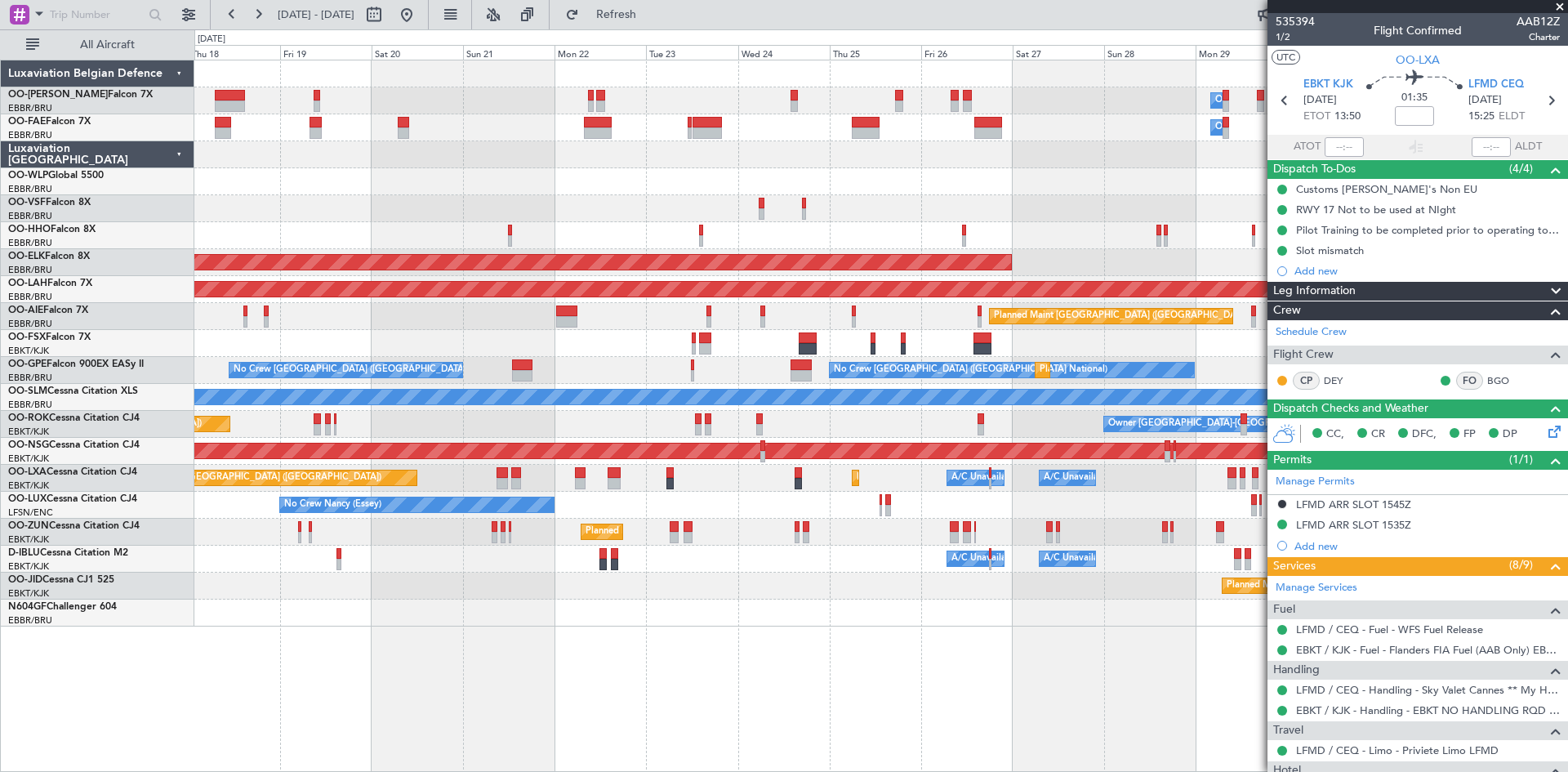
click at [792, 528] on div "Planned Maint Kortrijk-[GEOGRAPHIC_DATA]" at bounding box center [880, 532] width 1373 height 27
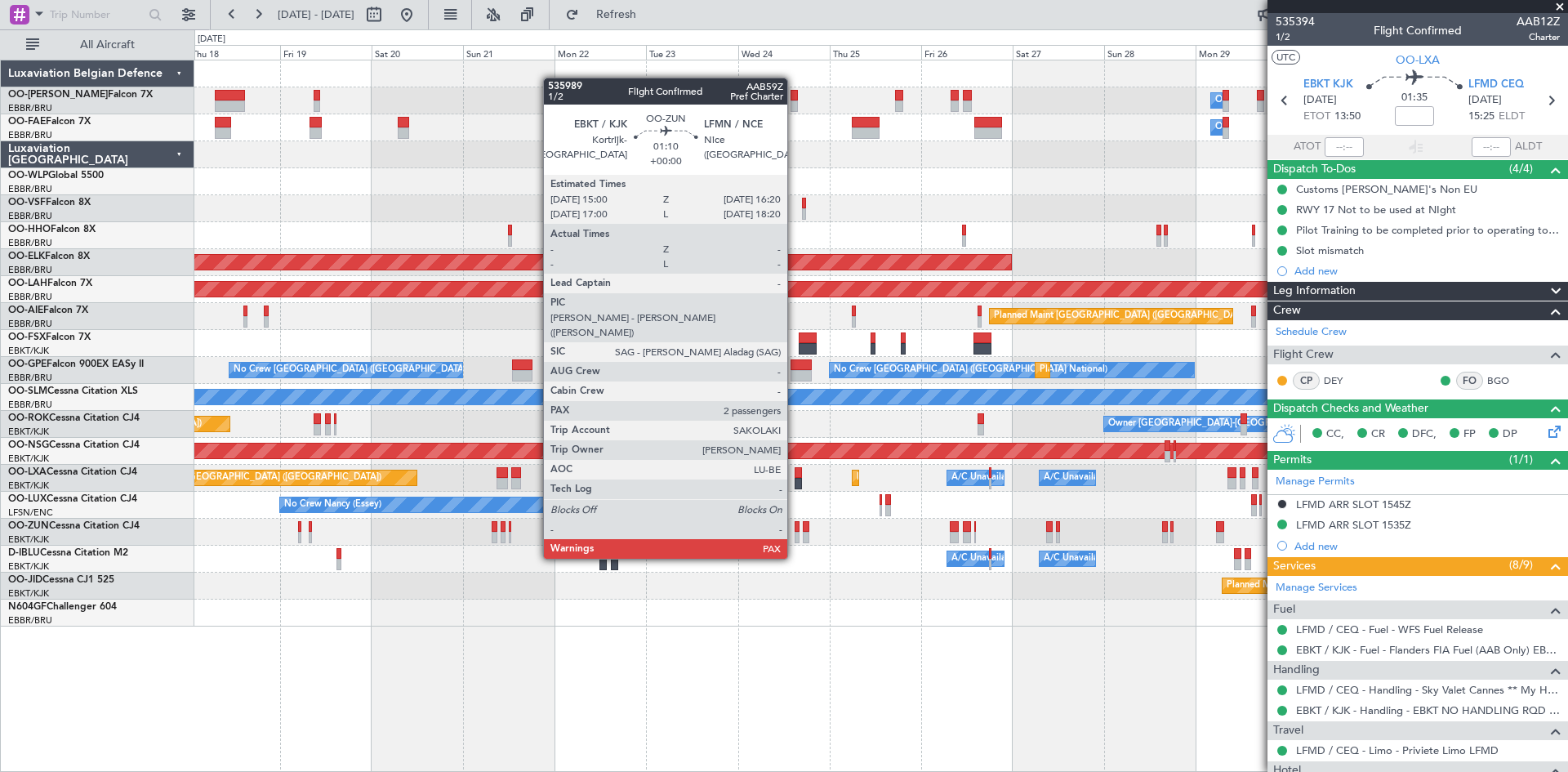
click at [795, 528] on div at bounding box center [798, 527] width 6 height 11
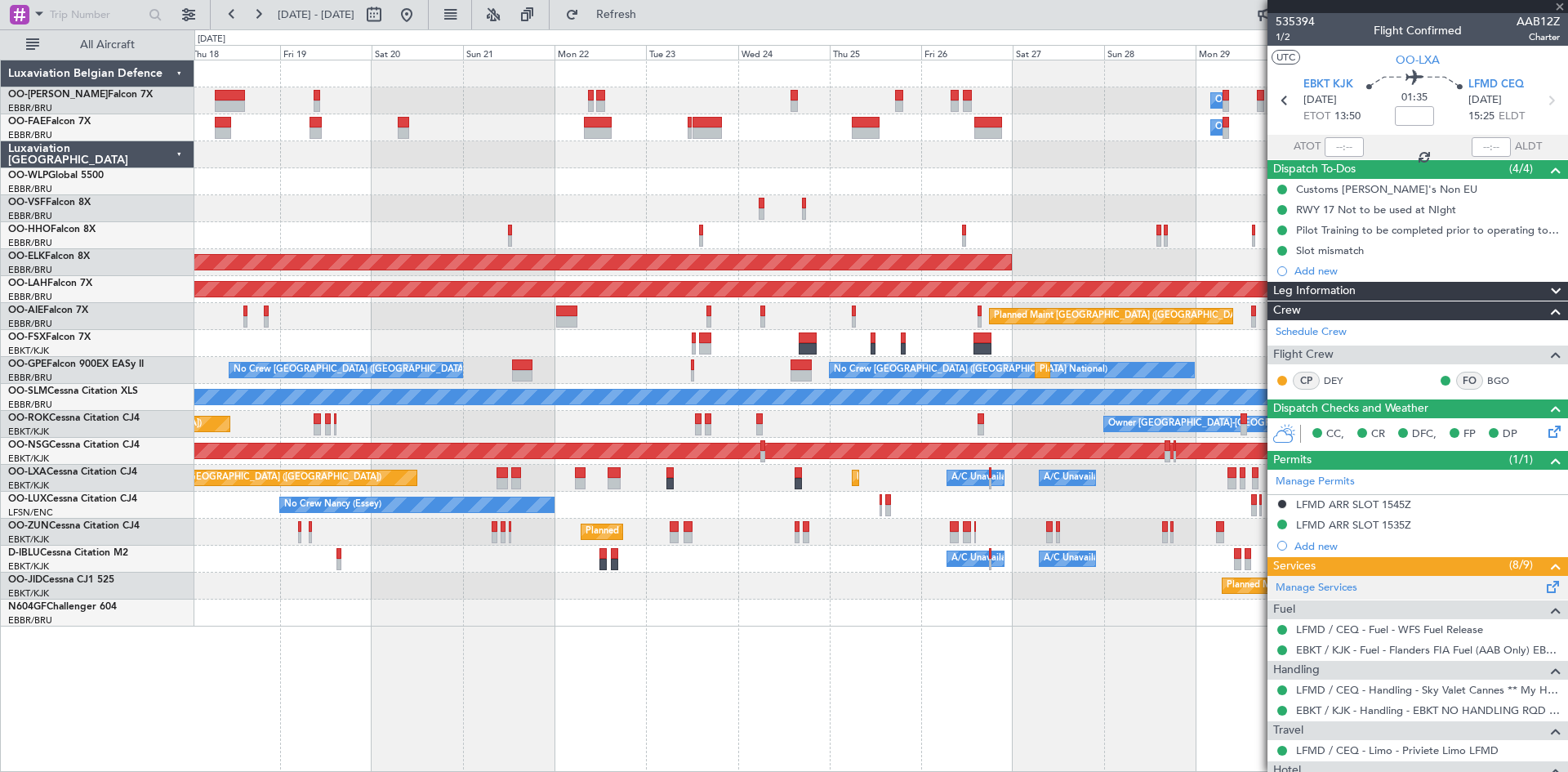
type input "2"
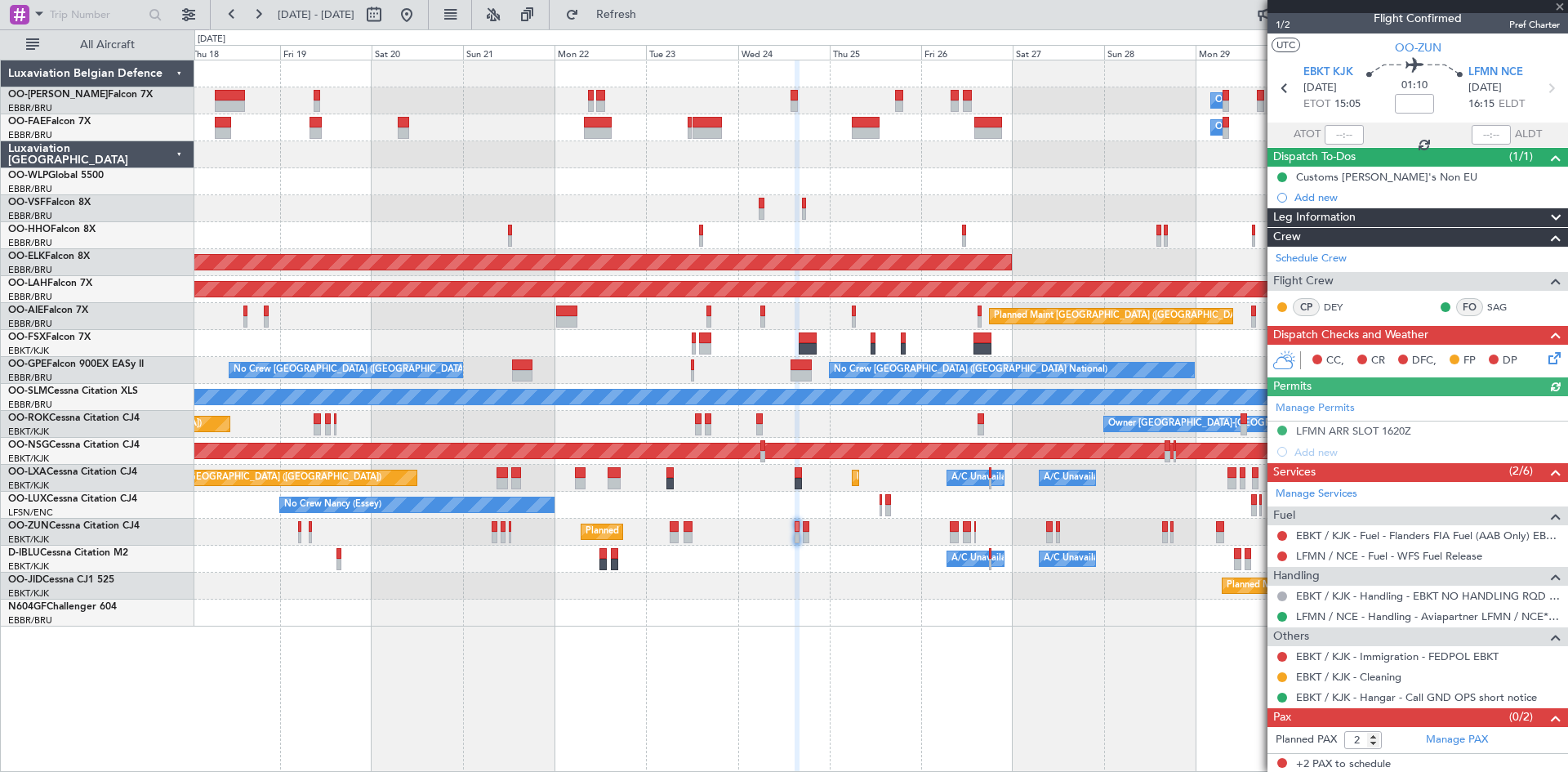
scroll to position [15, 0]
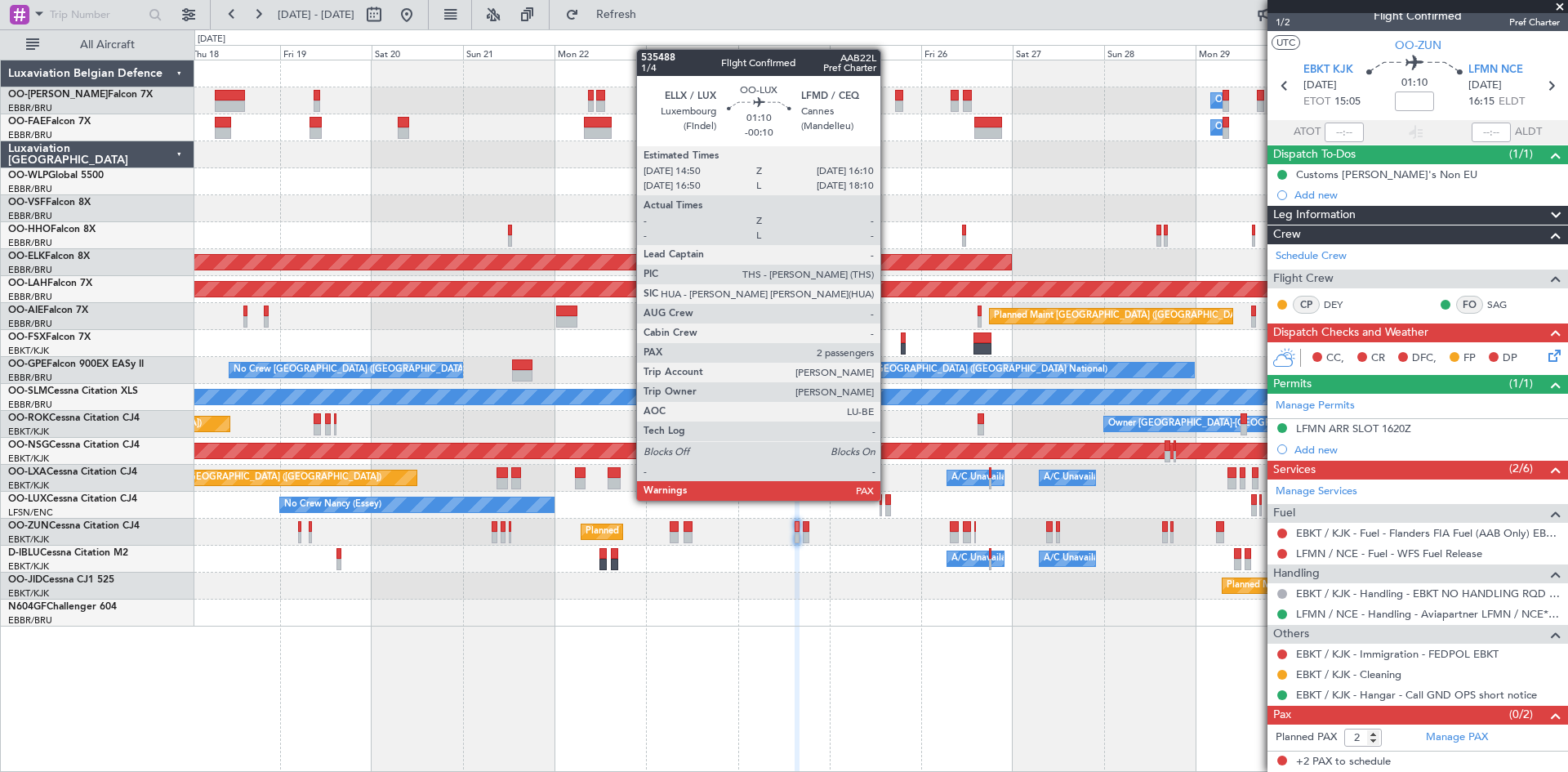
click at [888, 499] on div at bounding box center [889, 500] width 6 height 11
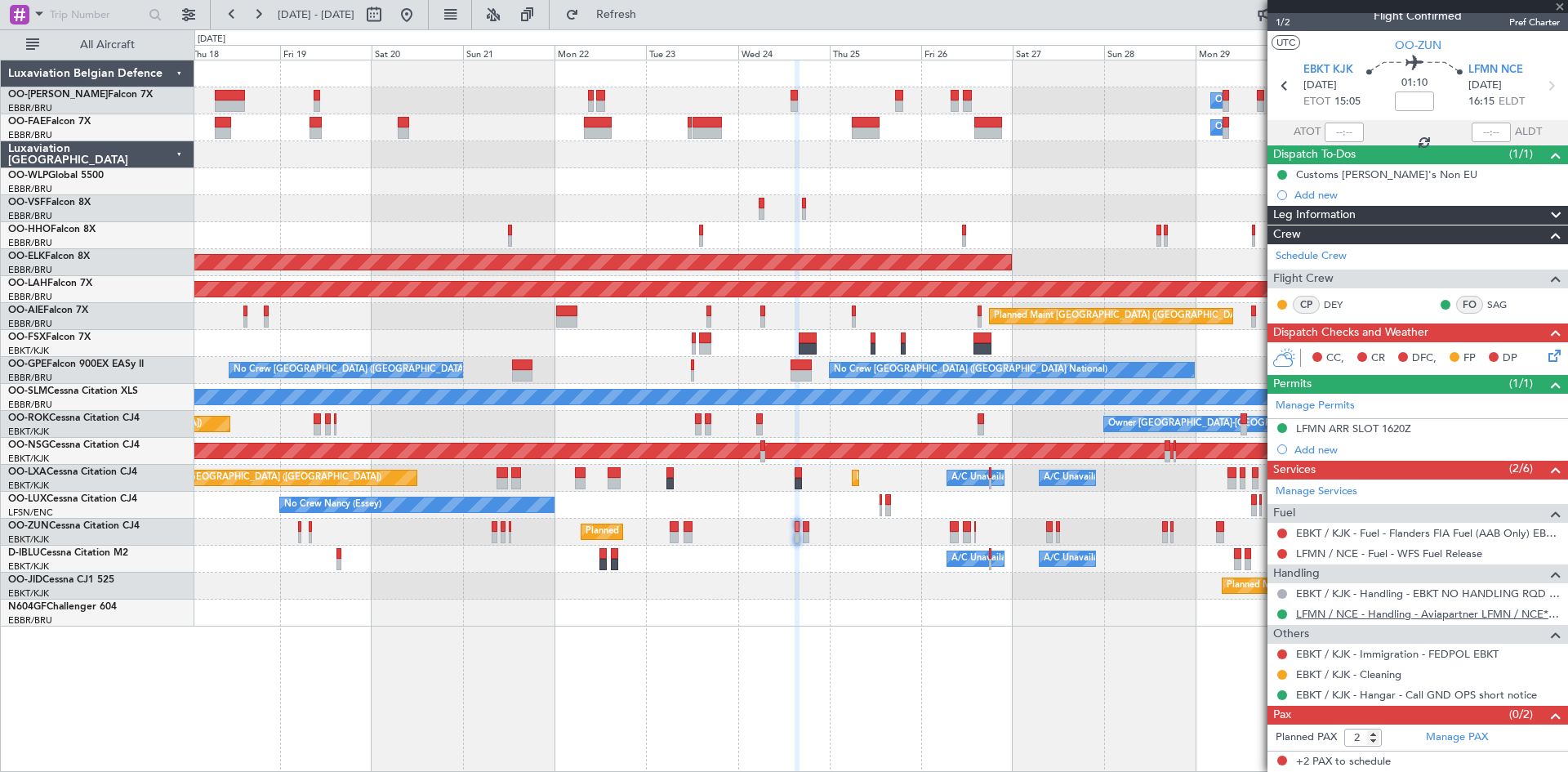
type input "-00:10"
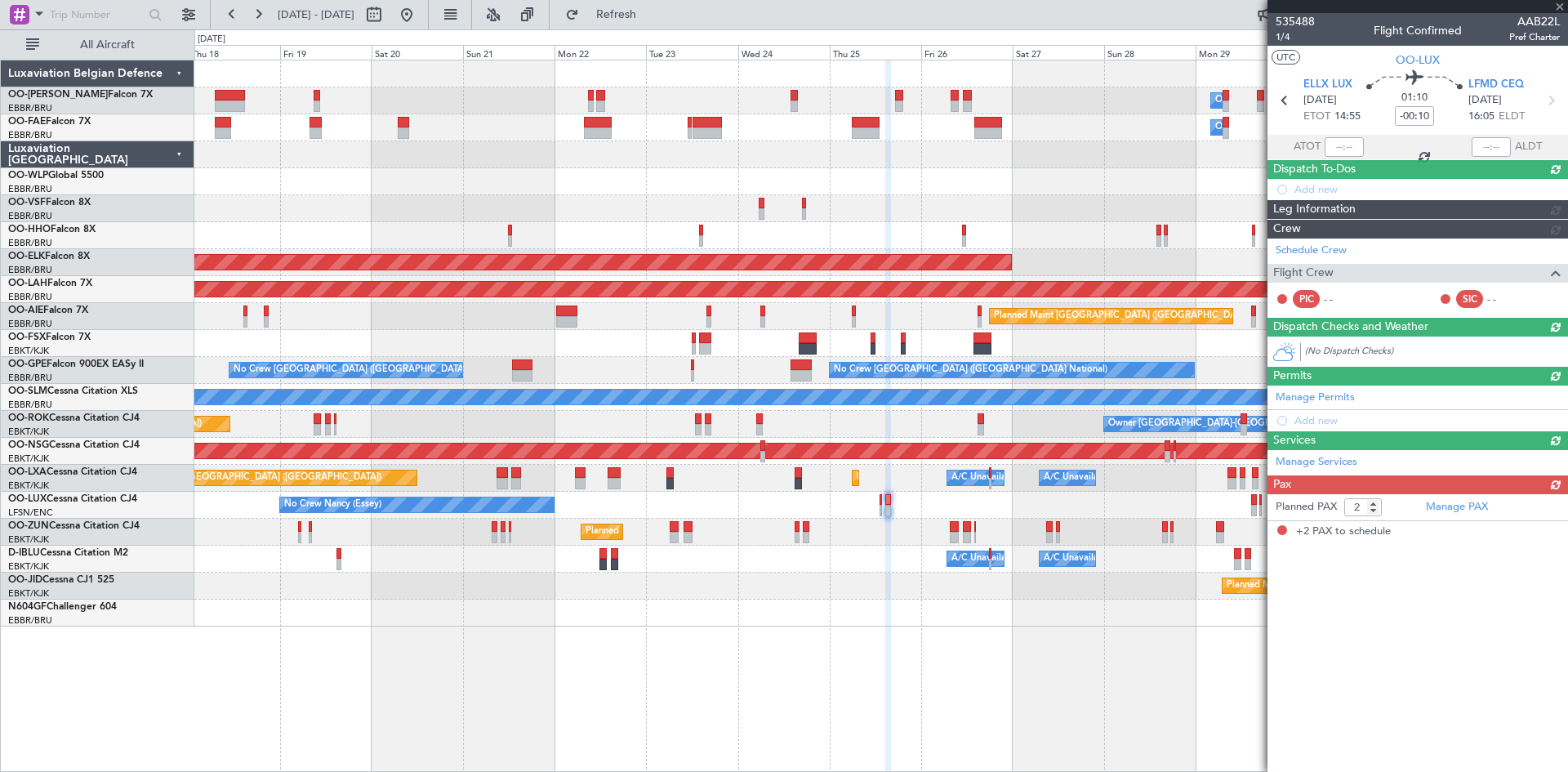
scroll to position [0, 0]
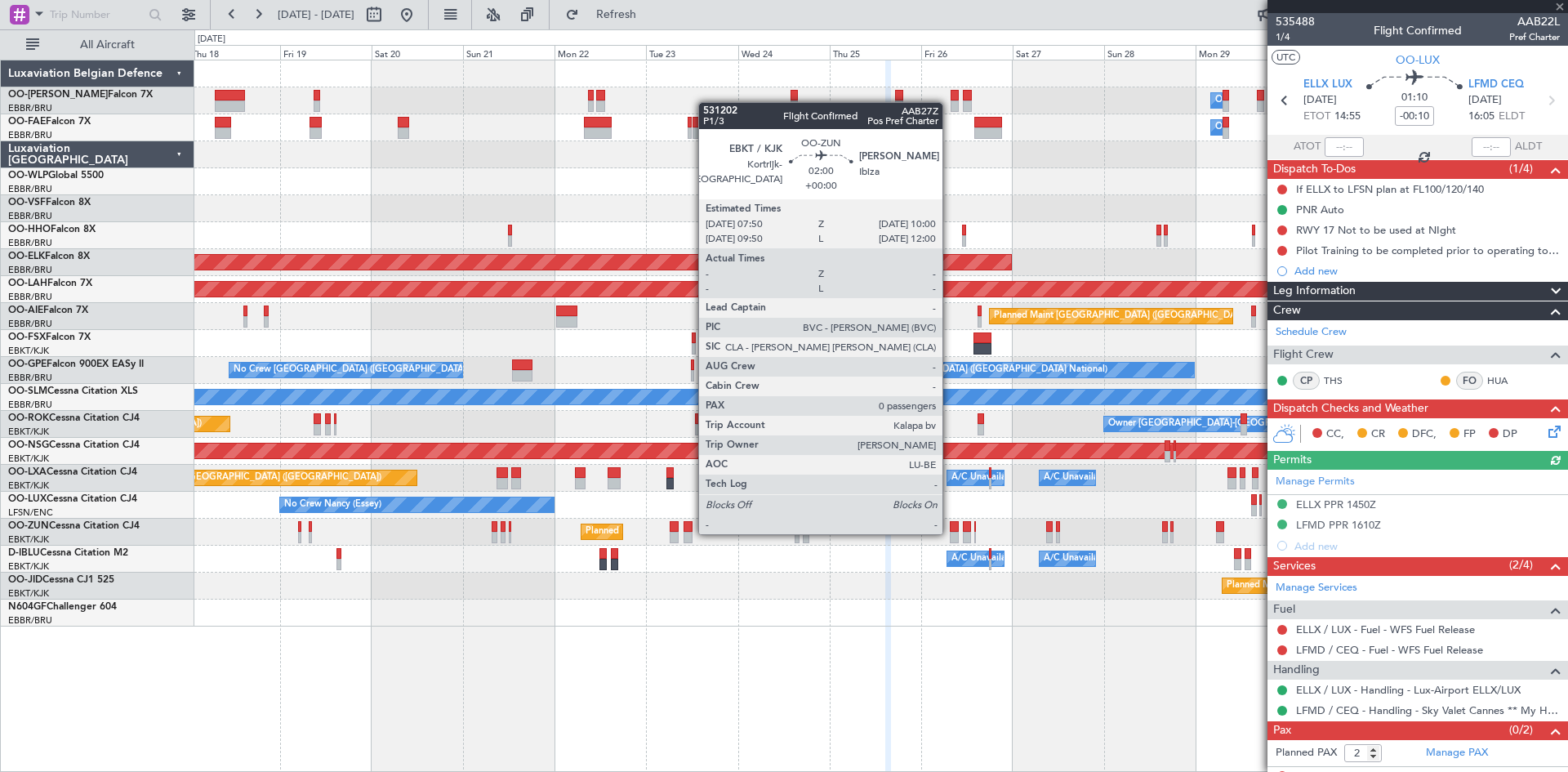
click at [951, 530] on div at bounding box center [954, 527] width 9 height 11
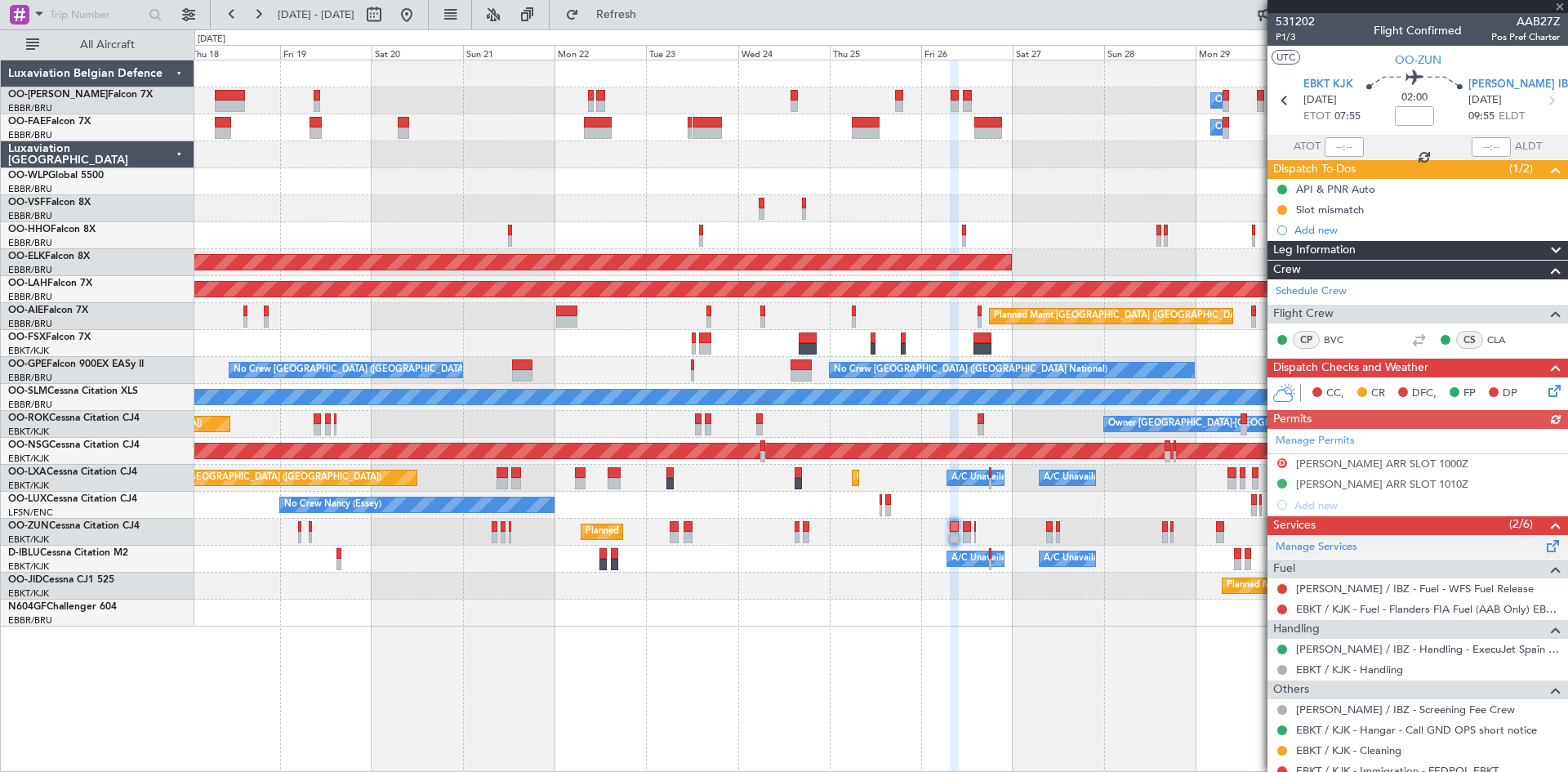
scroll to position [55, 0]
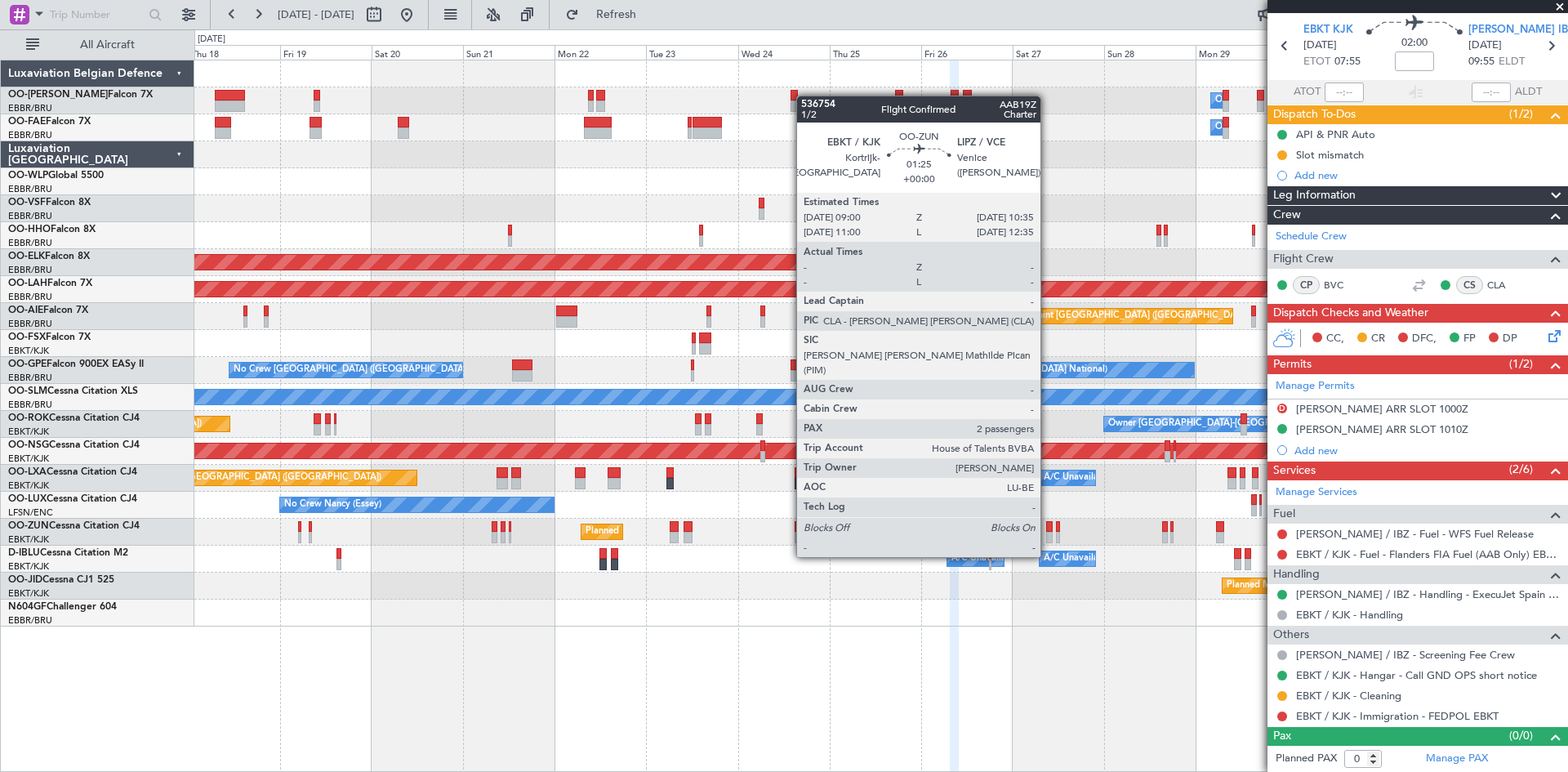
click at [1048, 526] on div at bounding box center [1050, 527] width 7 height 11
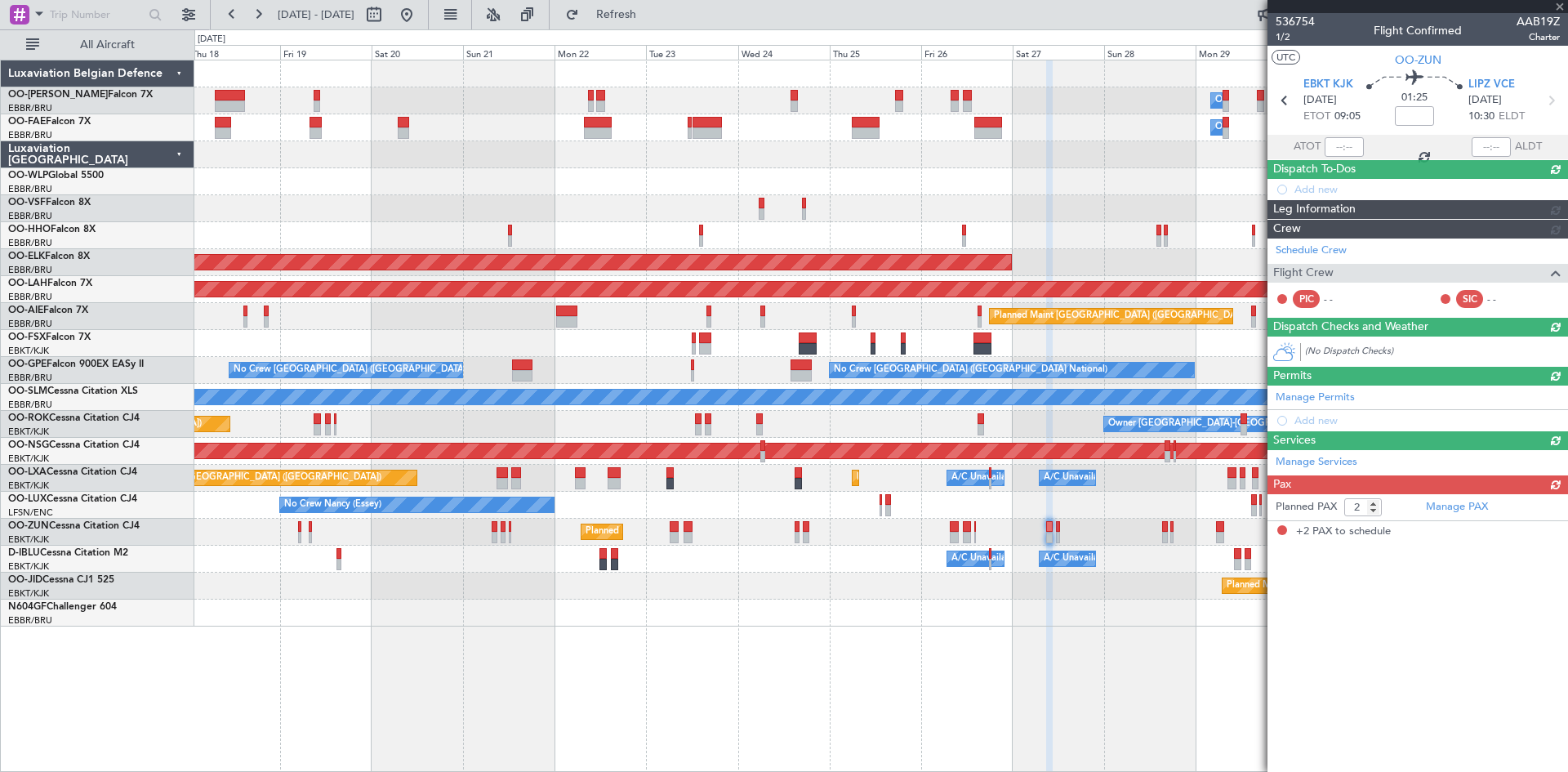
scroll to position [0, 0]
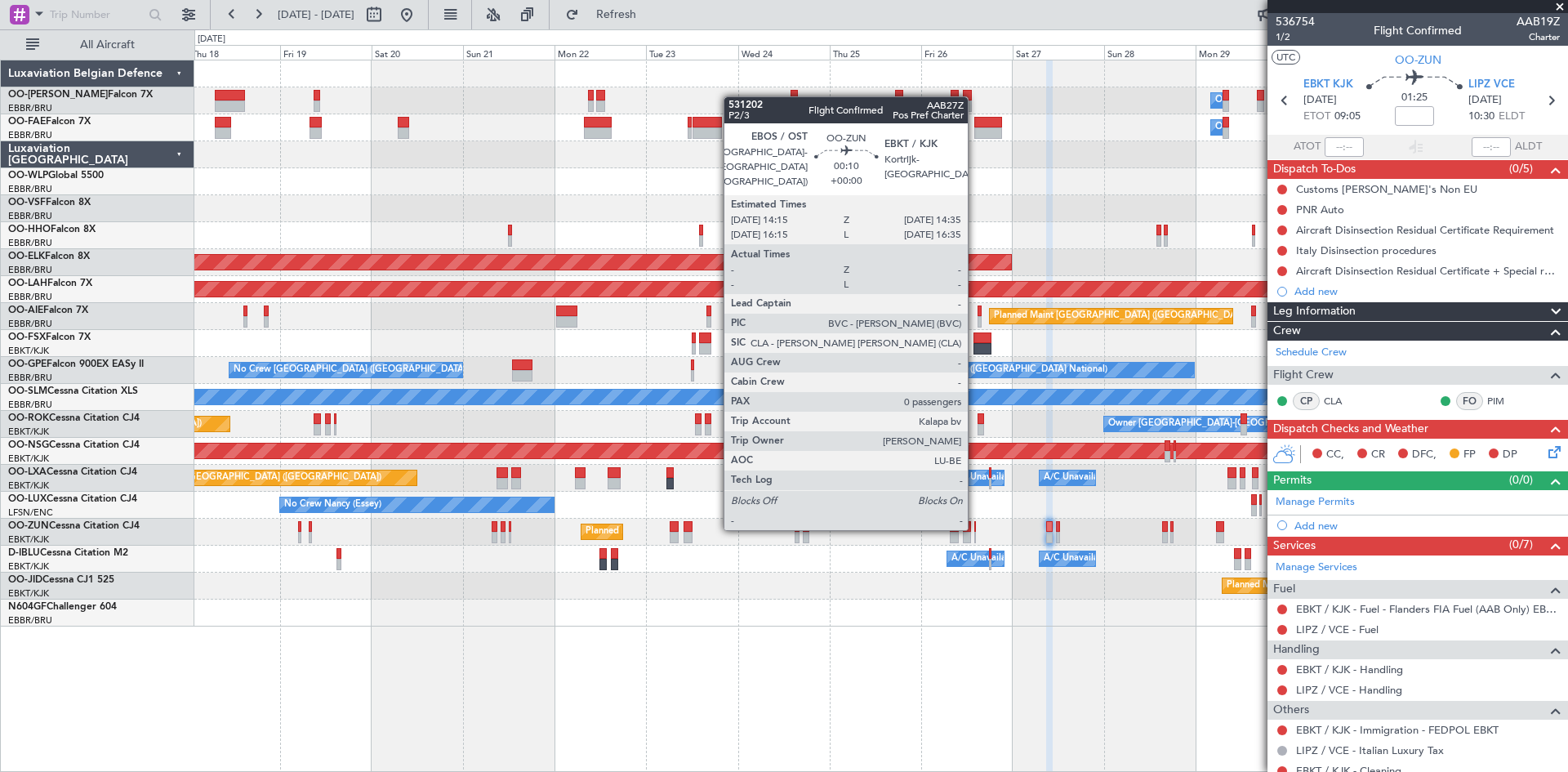
click at [976, 527] on div at bounding box center [976, 527] width 2 height 11
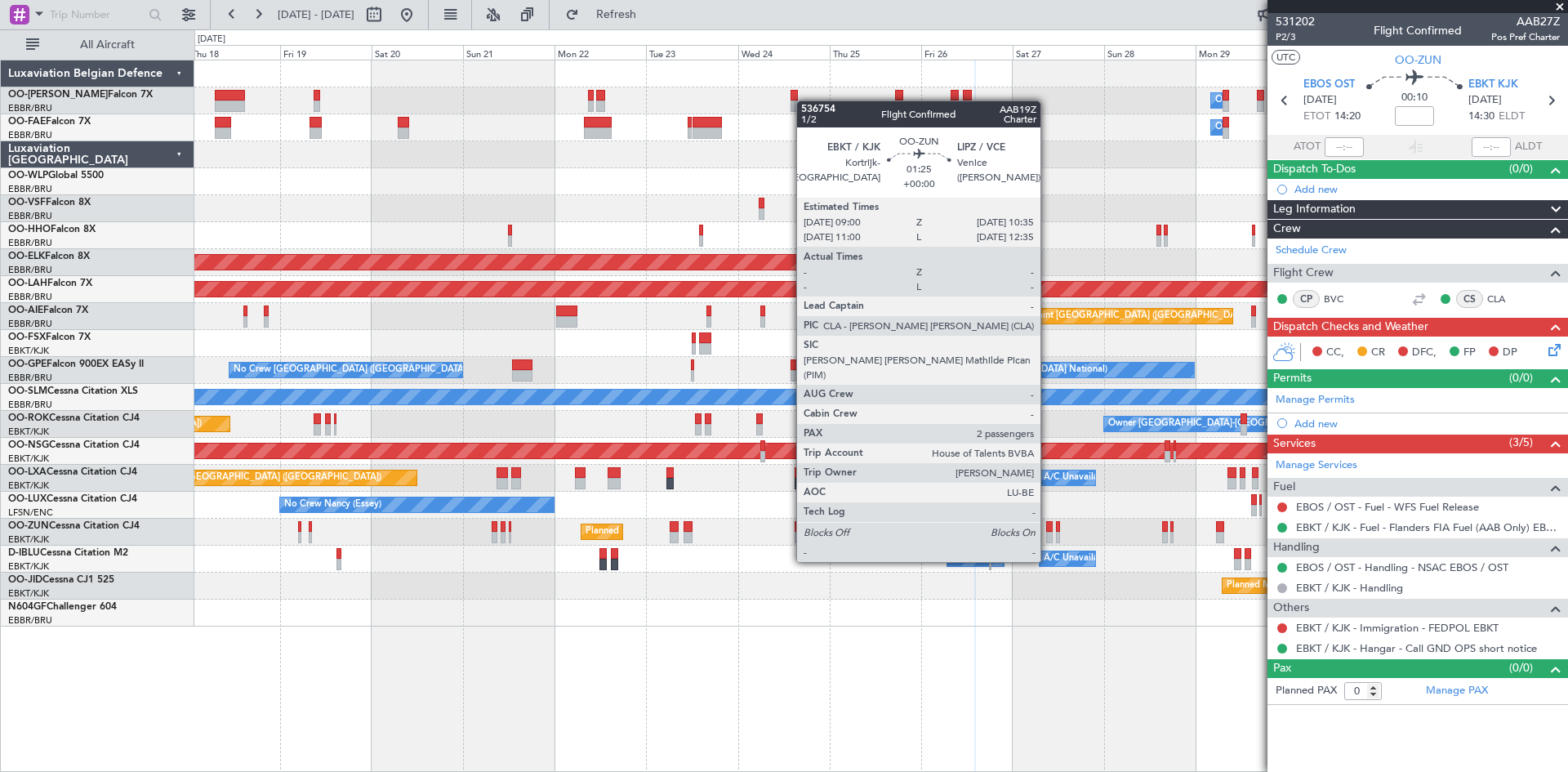
click at [1048, 530] on div at bounding box center [1050, 527] width 7 height 11
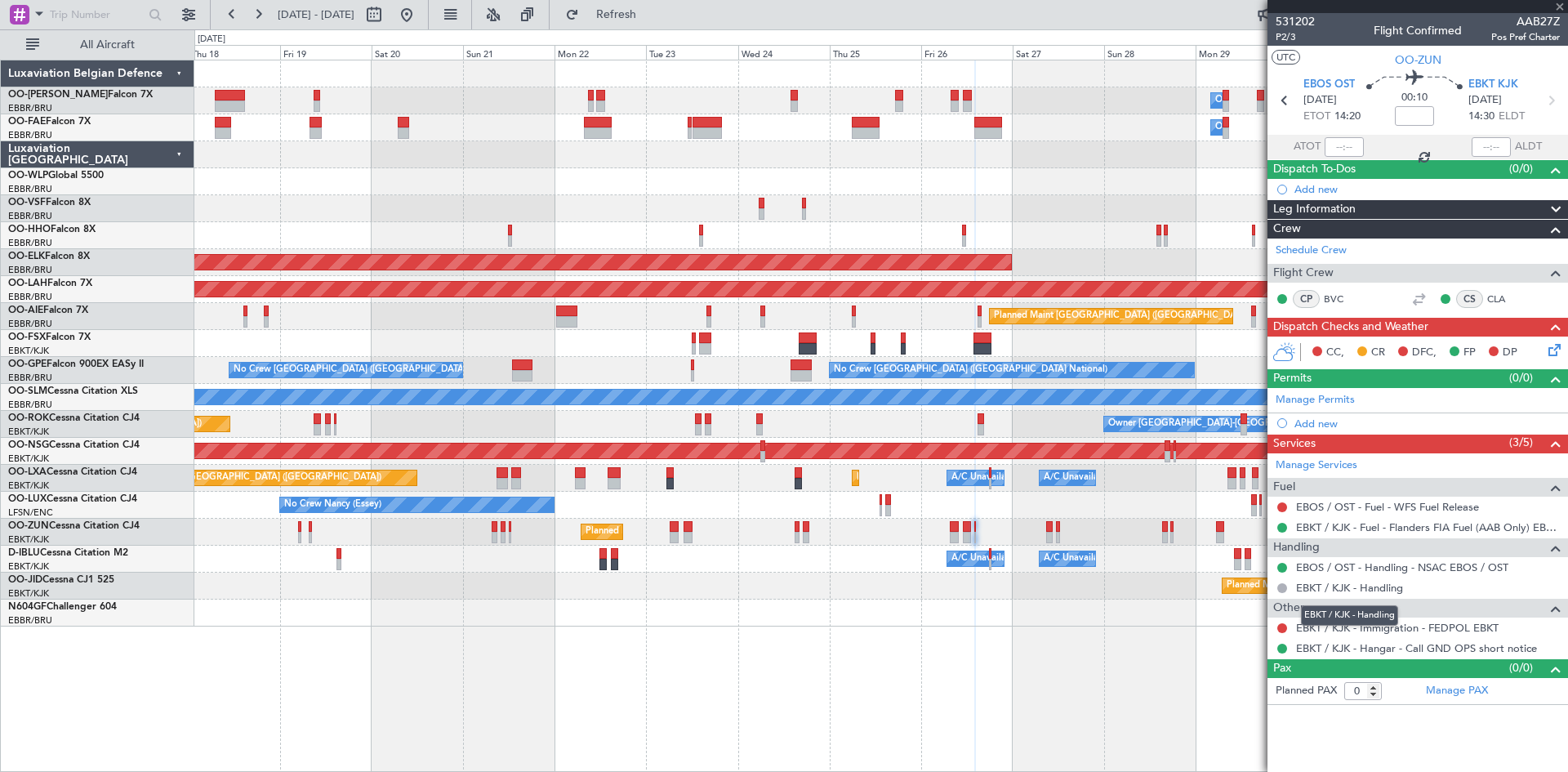
type input "2"
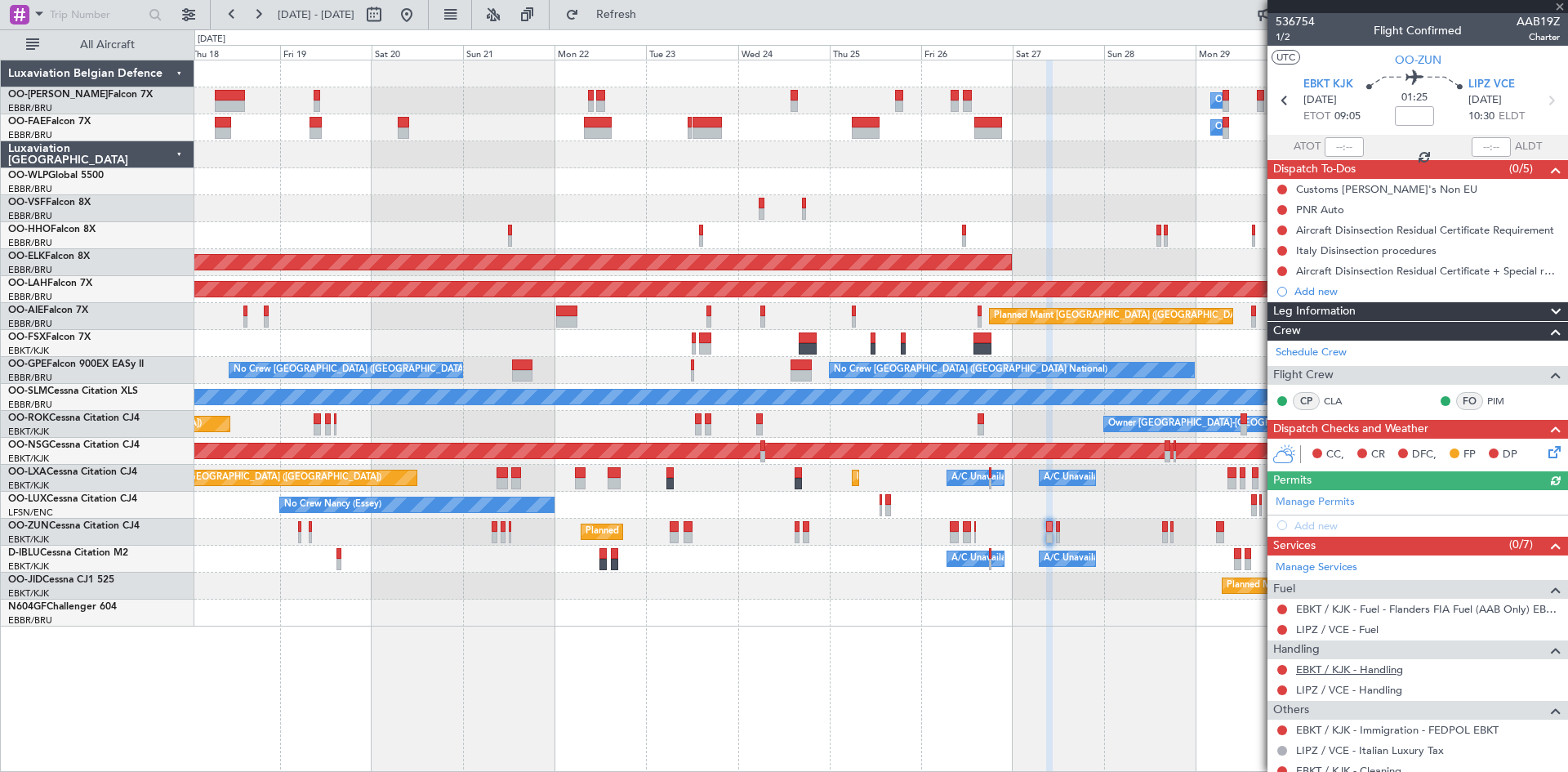
click at [1373, 664] on link "EBKT / KJK - Handling" at bounding box center [1349, 669] width 107 height 14
click at [1312, 625] on link "LIPZ / VCE - Fuel" at bounding box center [1337, 629] width 82 height 14
click at [1285, 608] on button at bounding box center [1283, 609] width 9 height 9
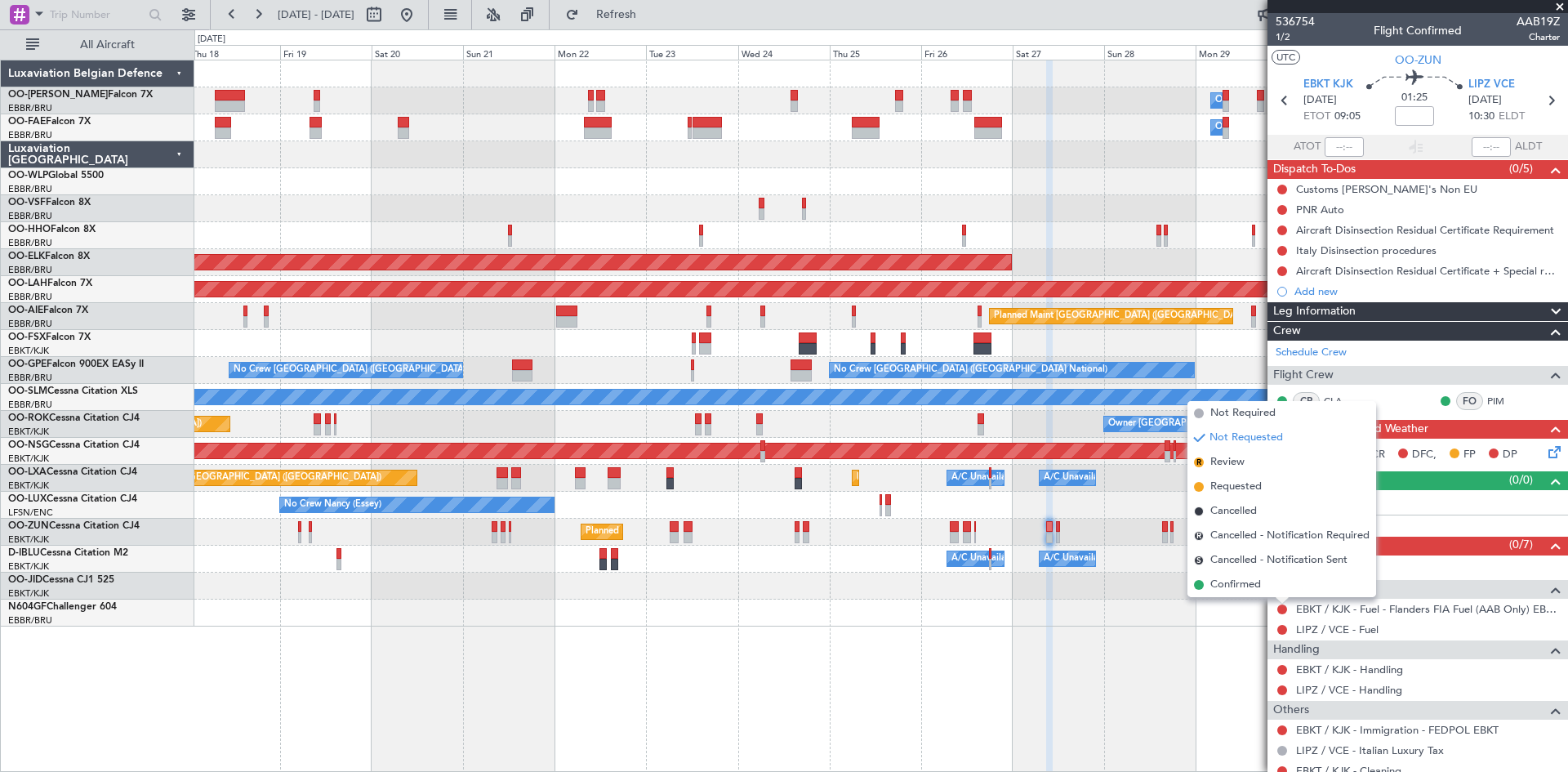
click at [1153, 668] on div "Owner Melsbroek Air Base Owner [GEOGRAPHIC_DATA] Planned Maint [GEOGRAPHIC_DATA…" at bounding box center [881, 416] width 1374 height 712
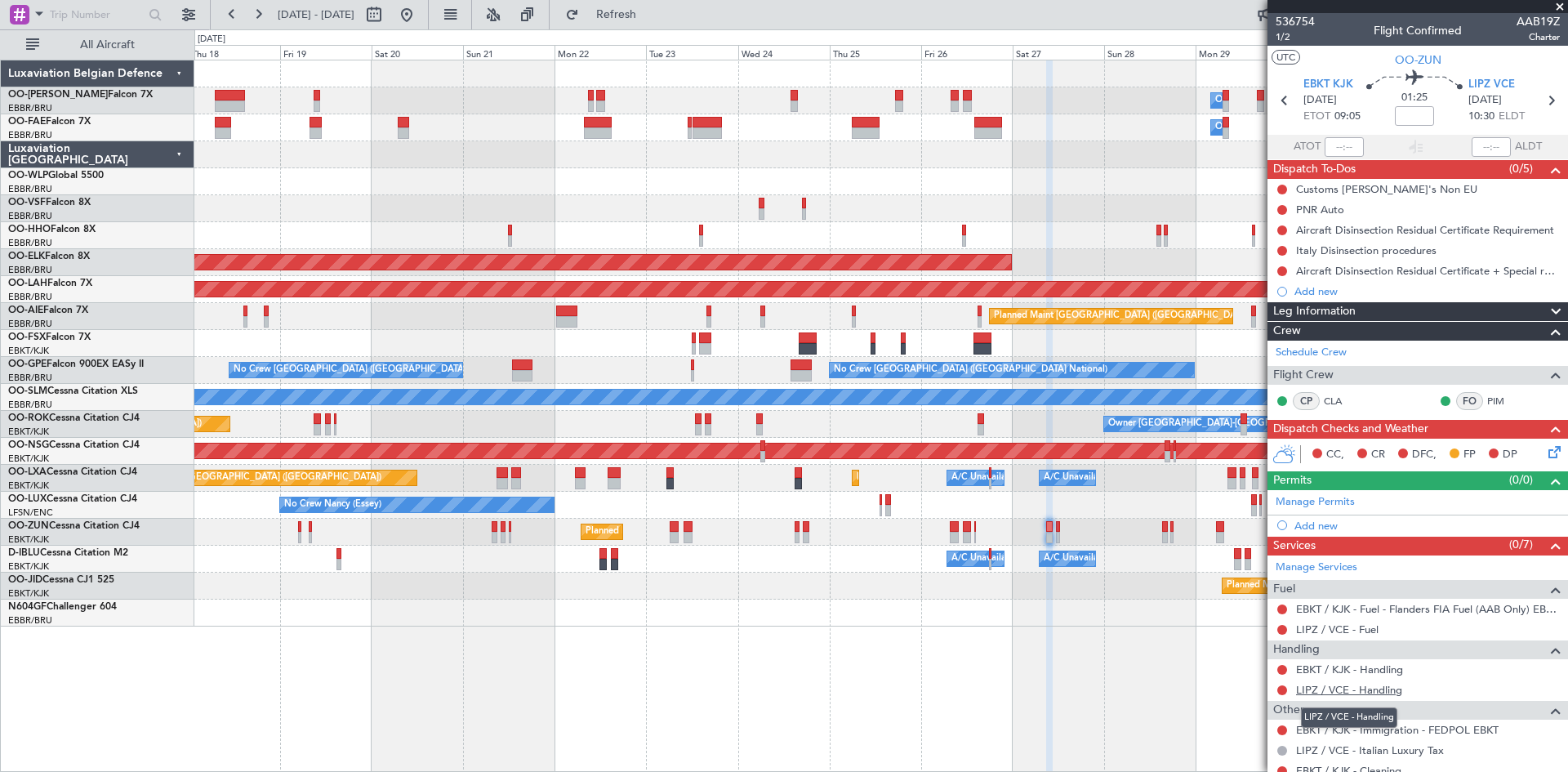
click at [1318, 691] on link "LIPZ / VCE - Handling" at bounding box center [1349, 690] width 106 height 14
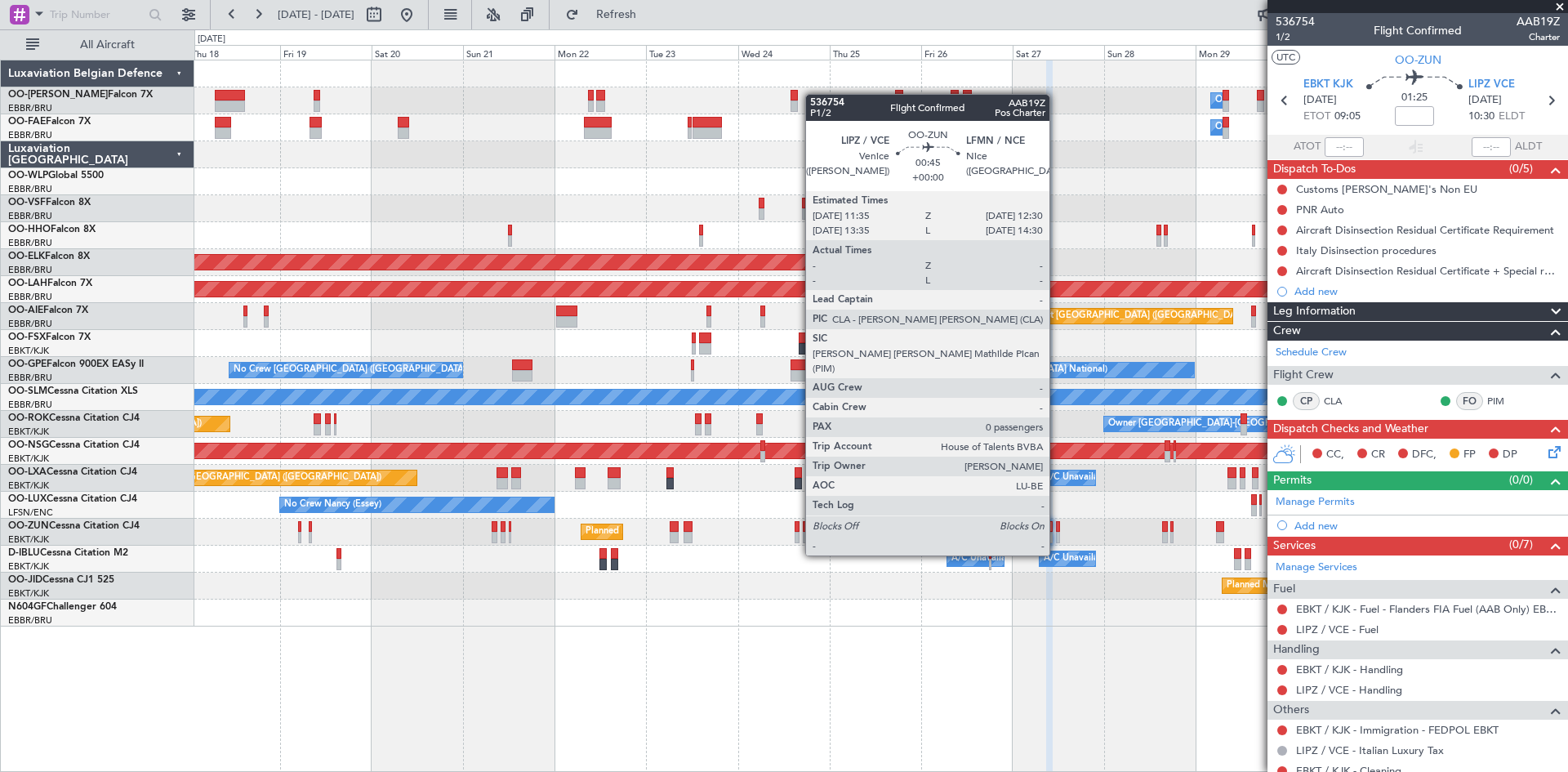
click at [1057, 525] on div at bounding box center [1058, 527] width 4 height 11
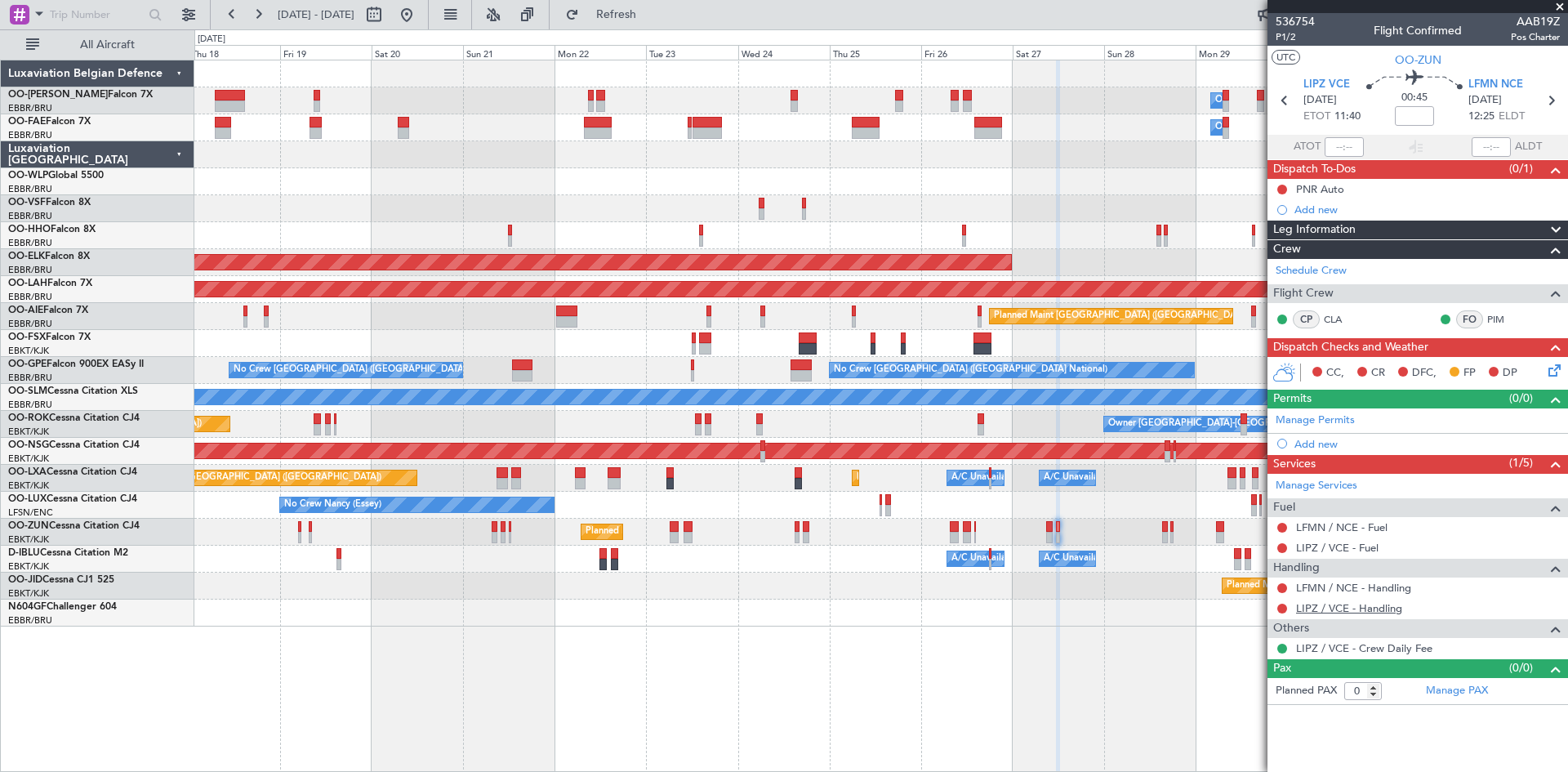
click at [1334, 604] on link "LIPZ / VCE - Handling" at bounding box center [1349, 608] width 106 height 14
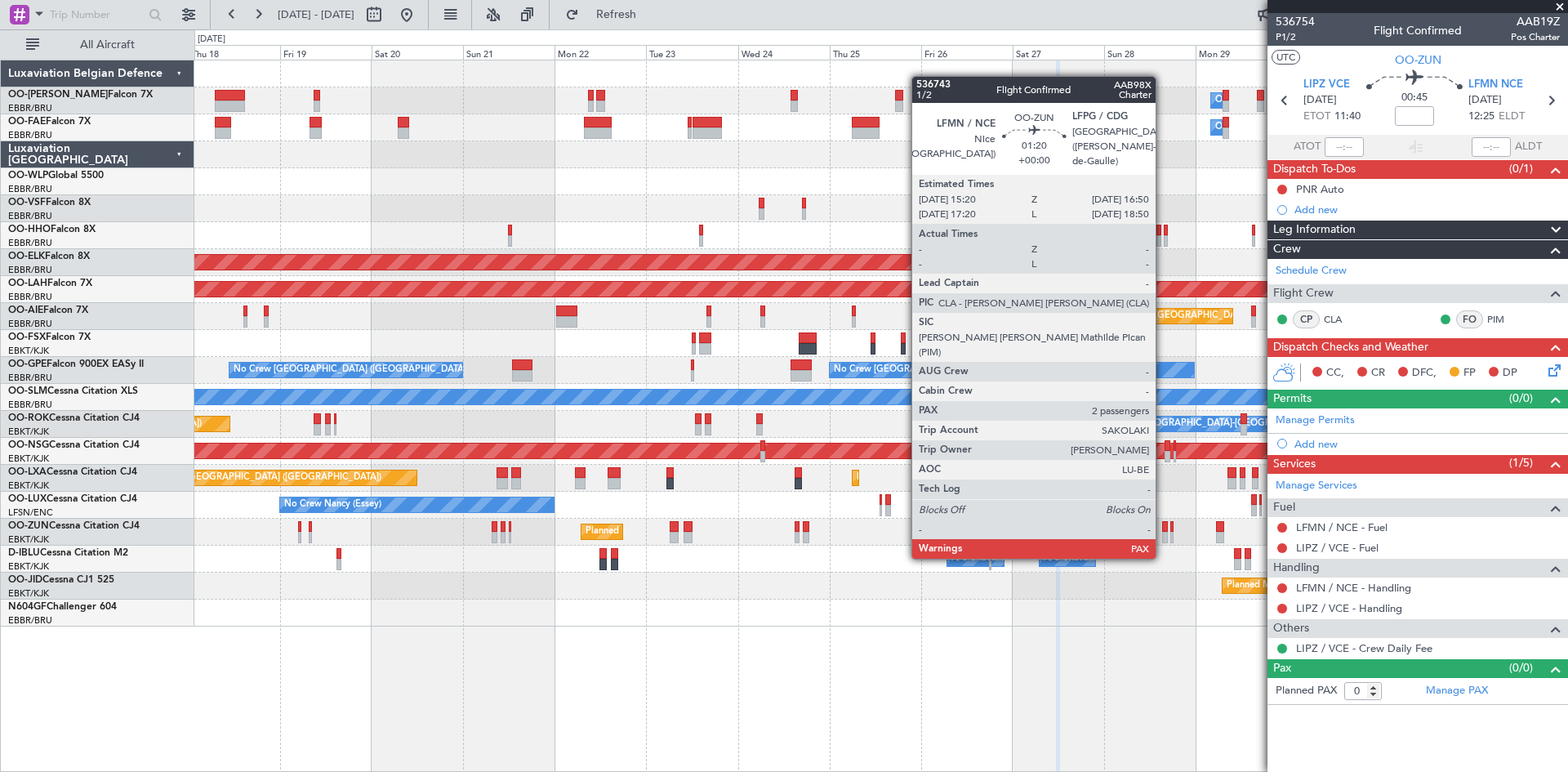
click at [1163, 526] on div at bounding box center [1165, 527] width 7 height 11
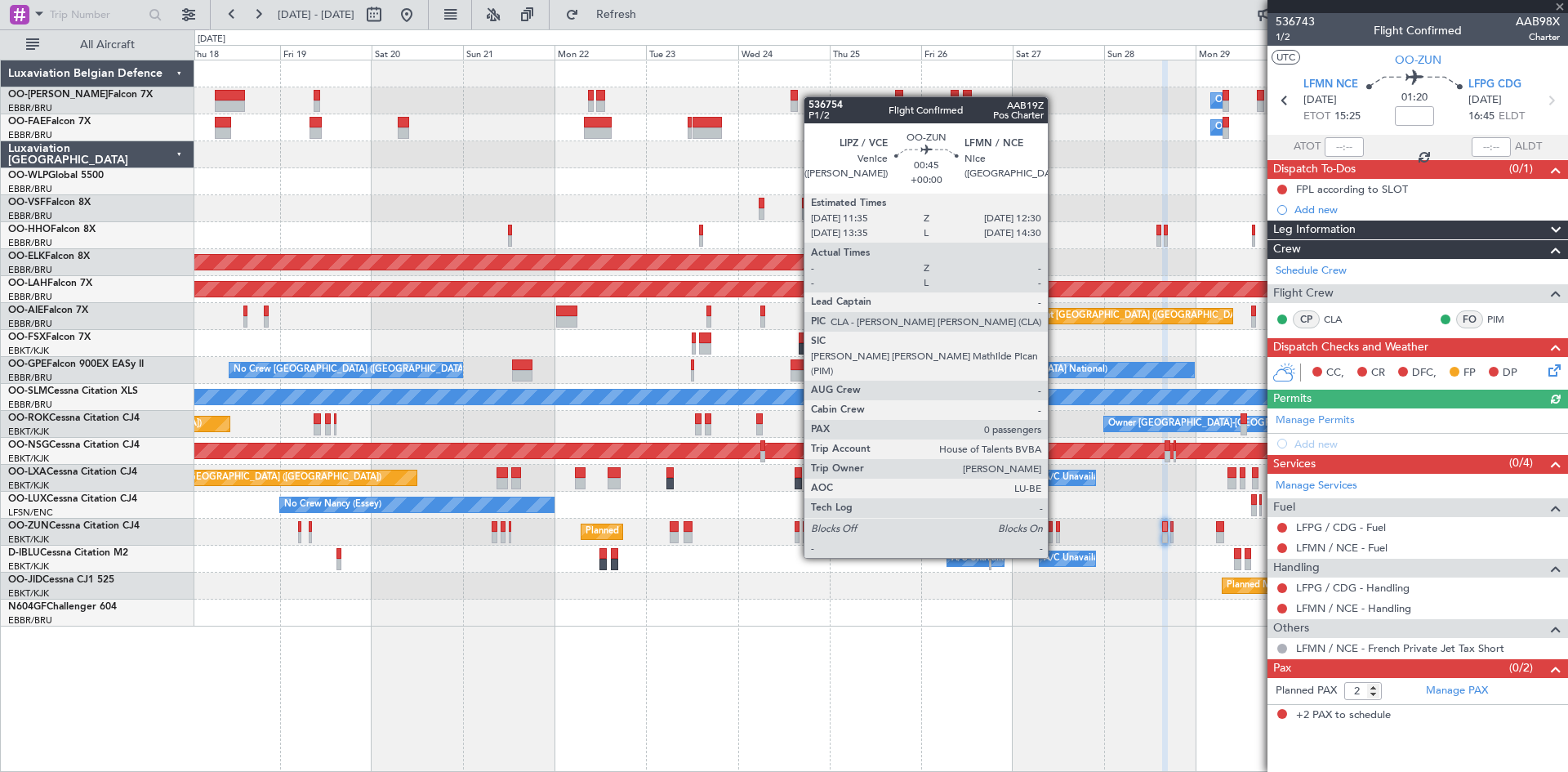
click at [1056, 527] on div at bounding box center [1058, 527] width 4 height 11
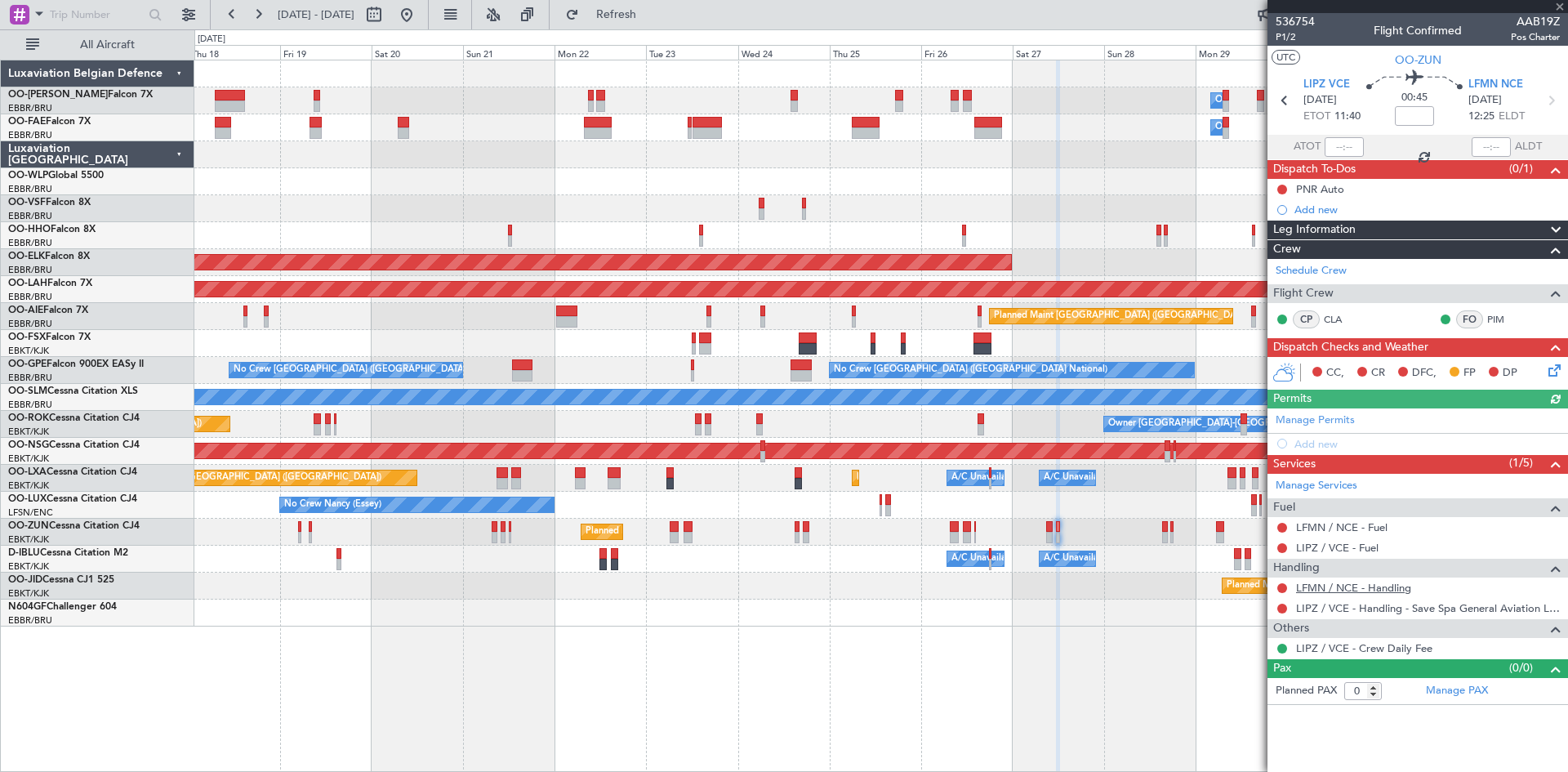
click at [1325, 584] on link "LFMN / NCE - Handling" at bounding box center [1354, 587] width 116 height 14
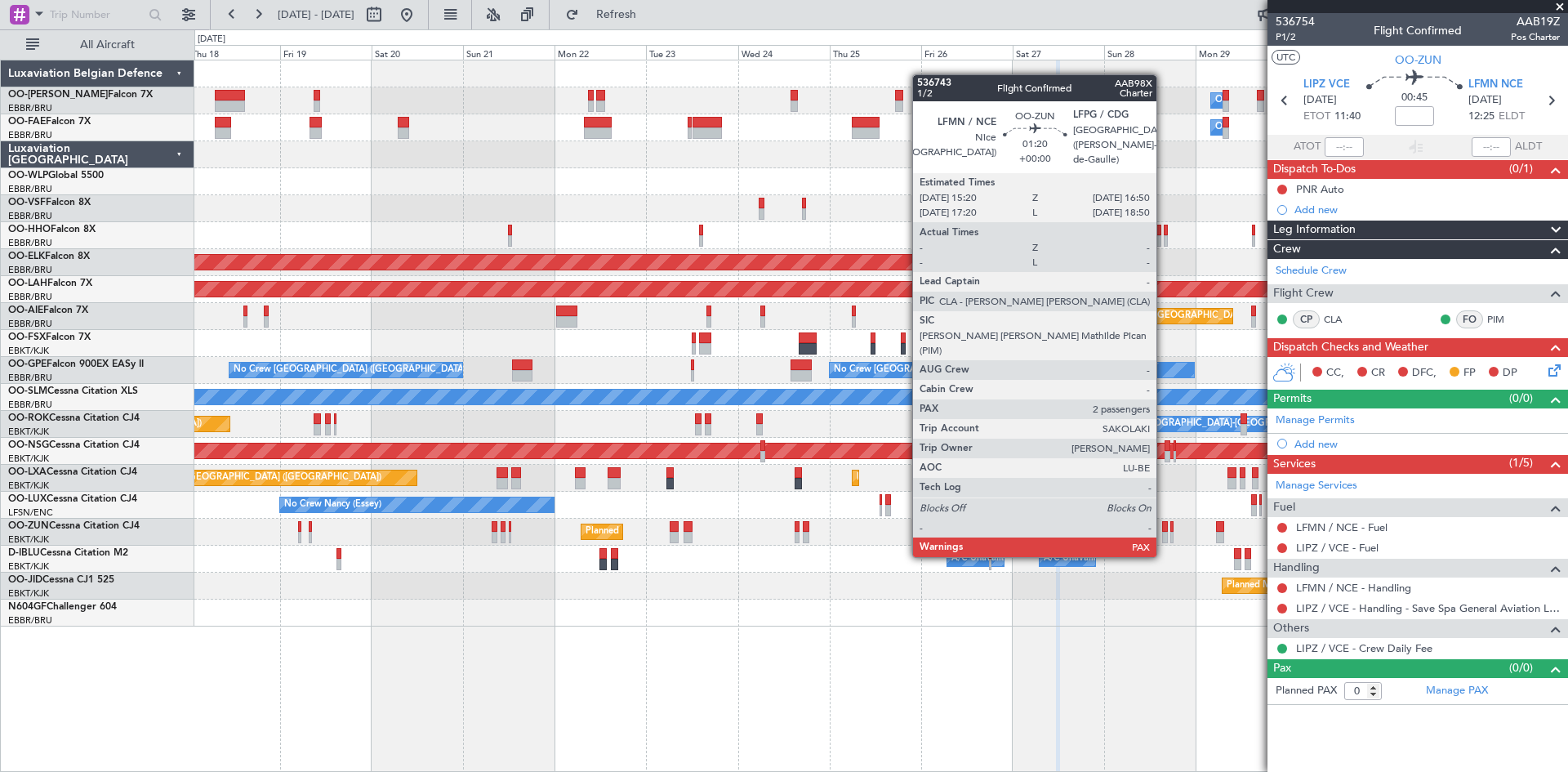
click at [1164, 522] on div at bounding box center [1165, 527] width 7 height 11
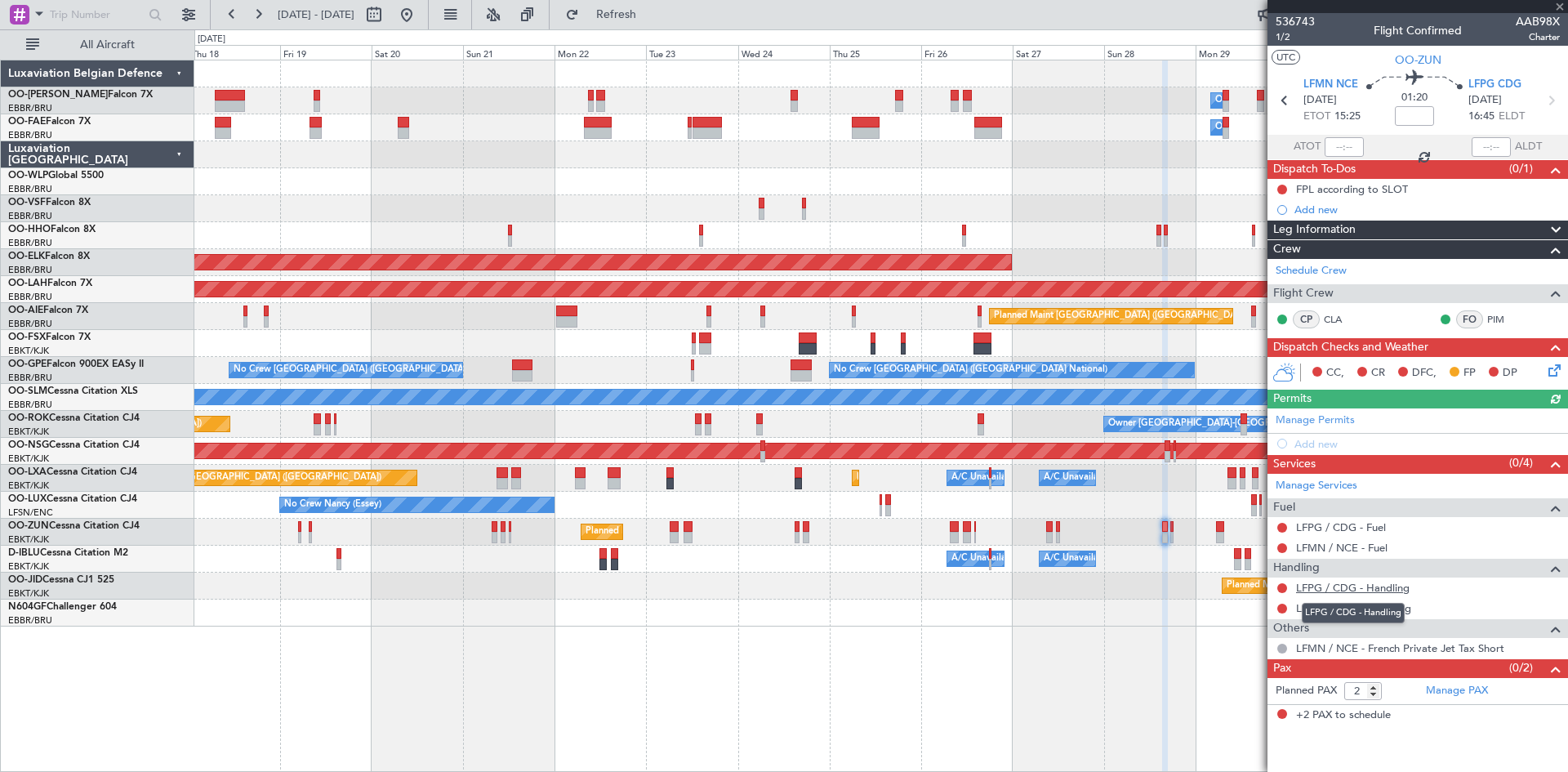
click at [1324, 586] on link "LFPG / CDG - Handling" at bounding box center [1353, 587] width 114 height 14
click at [1342, 608] on link "LFMN / NCE - Handling" at bounding box center [1354, 608] width 116 height 14
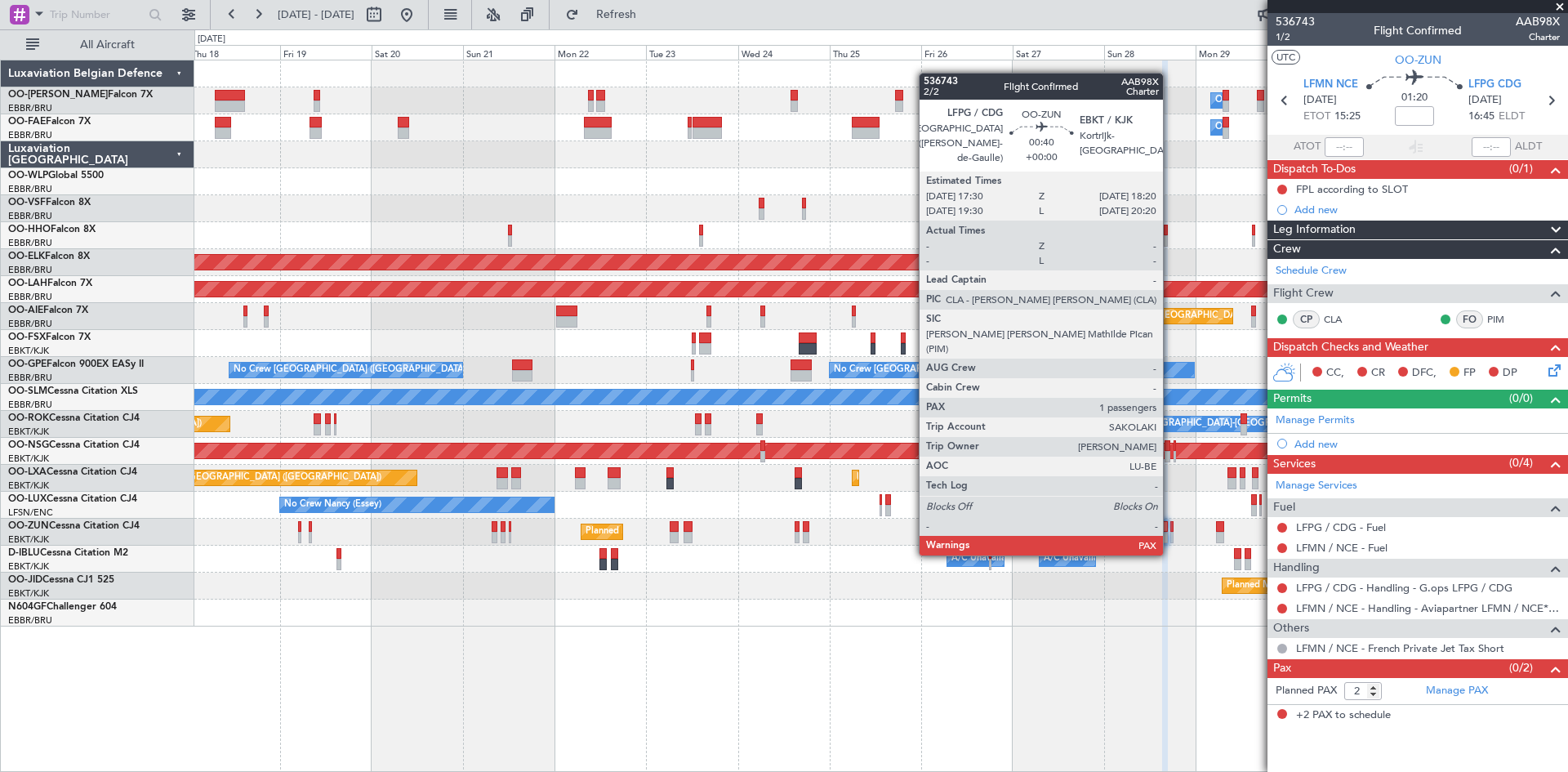
click at [1171, 523] on div at bounding box center [1172, 527] width 3 height 11
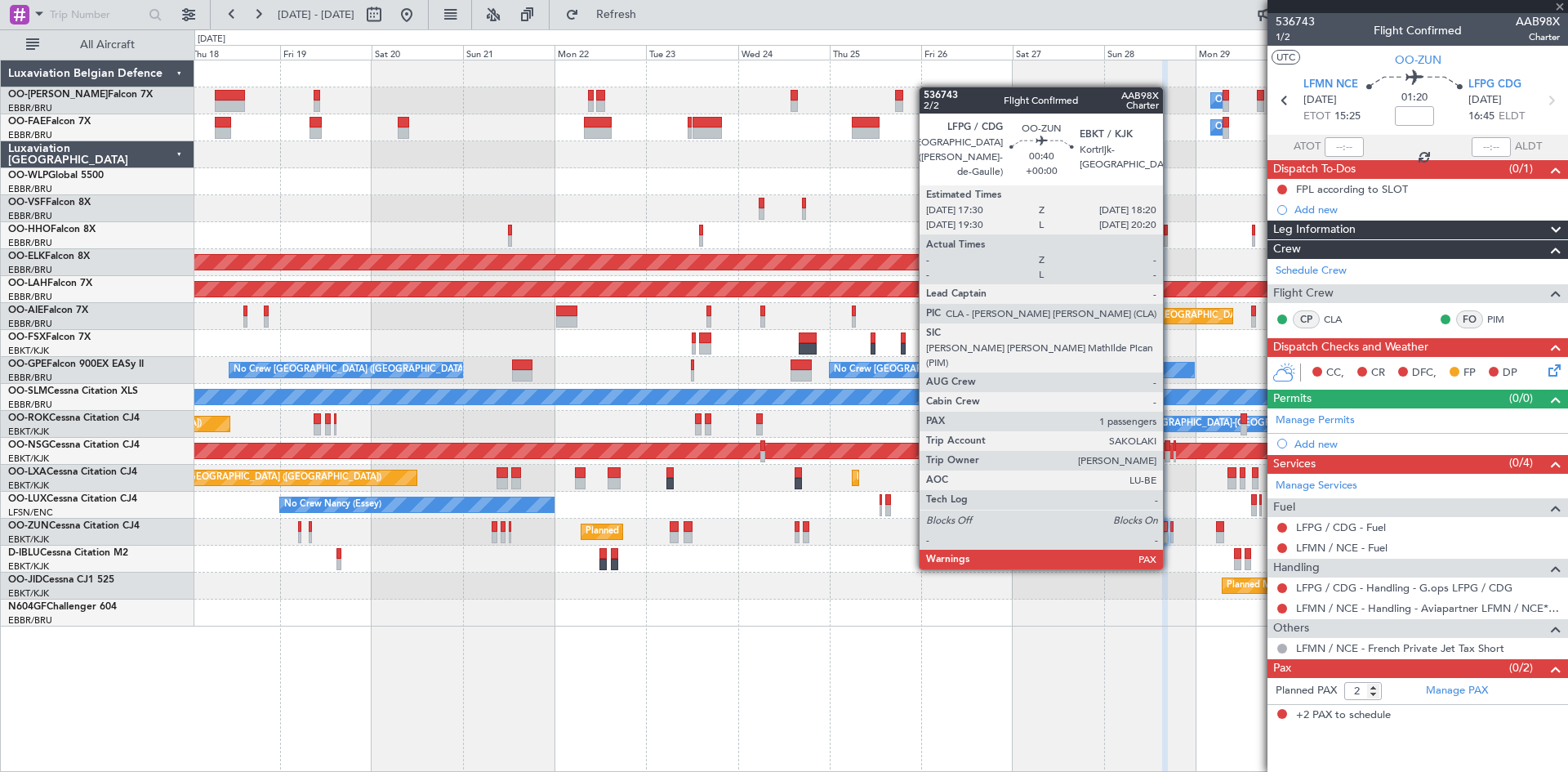
click at [1171, 536] on div at bounding box center [1172, 537] width 3 height 11
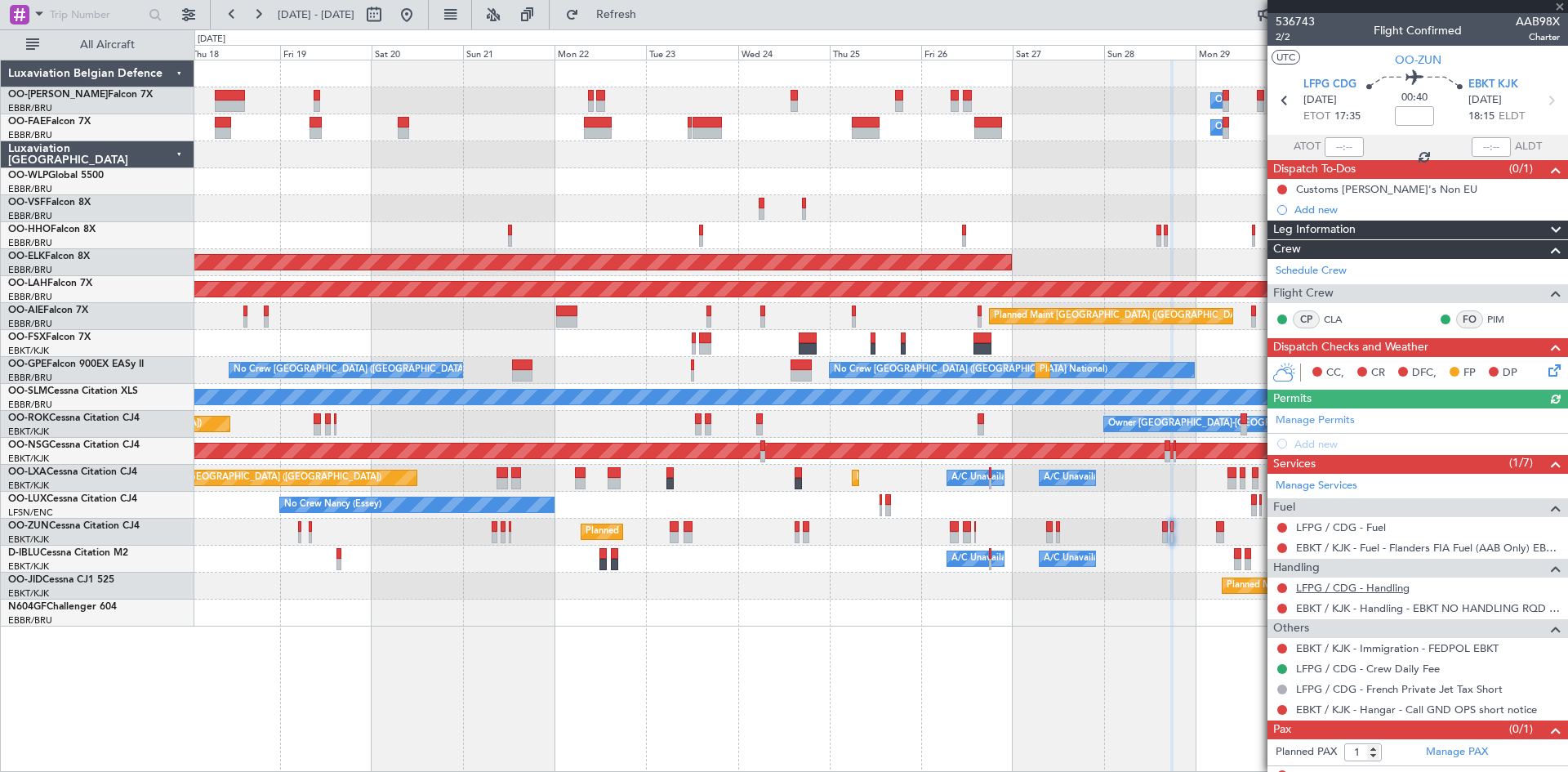
click at [1334, 581] on link "LFPG / CDG - Handling" at bounding box center [1353, 587] width 114 height 14
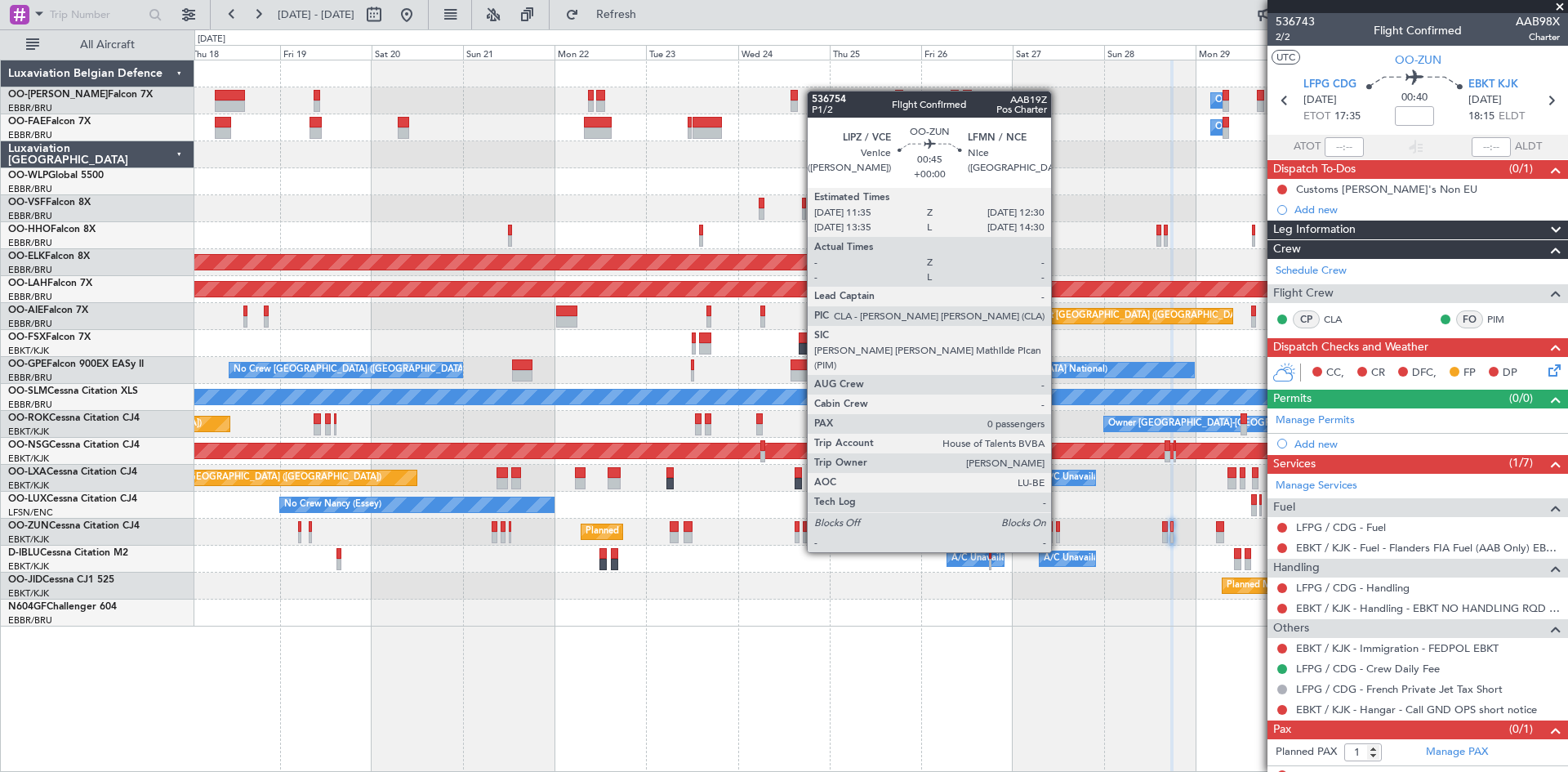
click at [1058, 521] on div at bounding box center [1058, 527] width 4 height 11
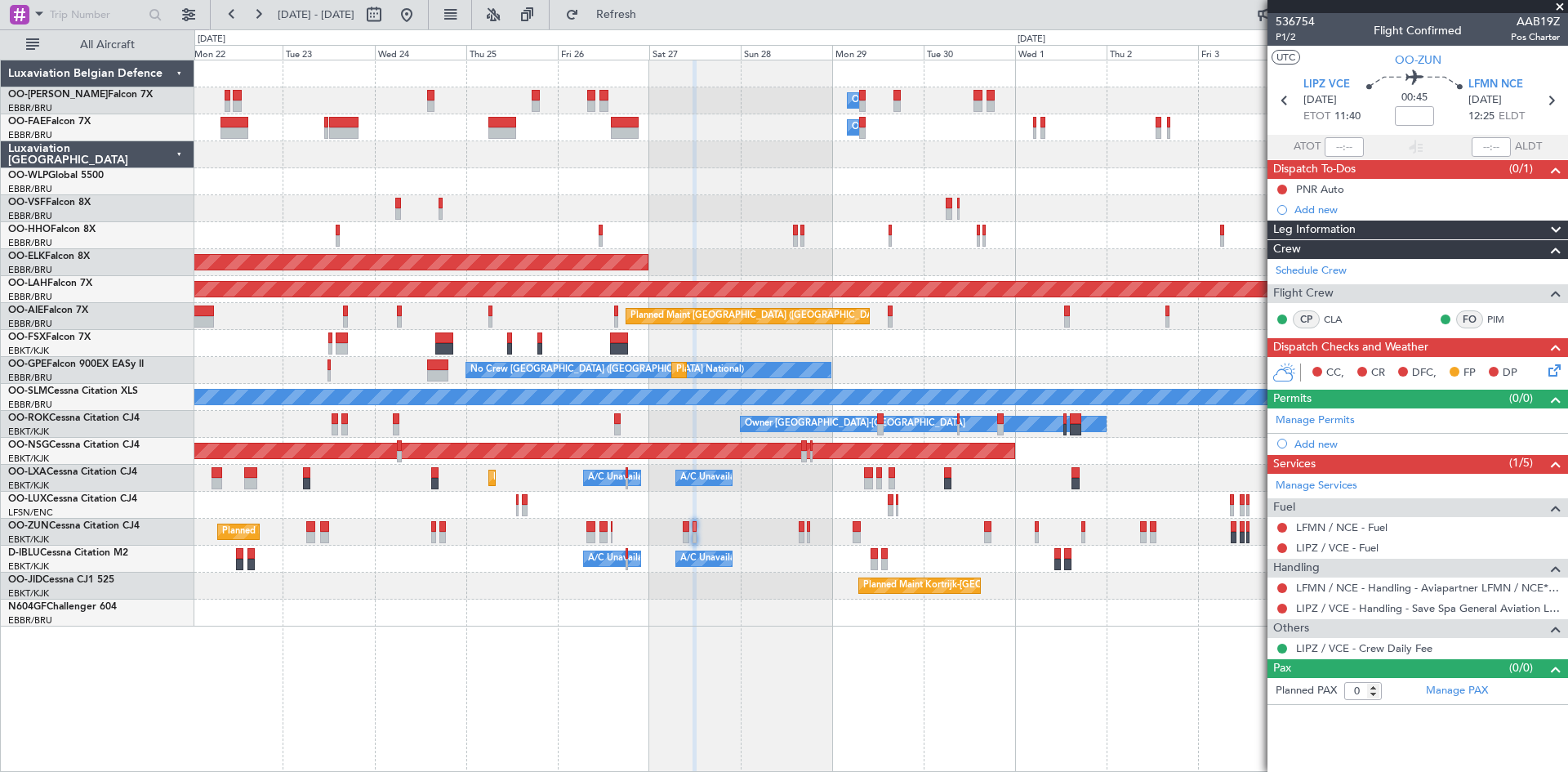
click at [786, 548] on div "A/C Unavailable Brussels (Brussels National) A/C Unavailable Kortrijk-Wevelgem" at bounding box center [880, 559] width 1373 height 27
drag, startPoint x: 1519, startPoint y: 21, endPoint x: 1559, endPoint y: 19, distance: 40.0
click at [1559, 19] on span "AAB19Z" at bounding box center [1536, 22] width 49 height 17
copy span "AAB19Z"
drag, startPoint x: 1284, startPoint y: 20, endPoint x: 1337, endPoint y: 18, distance: 53.0
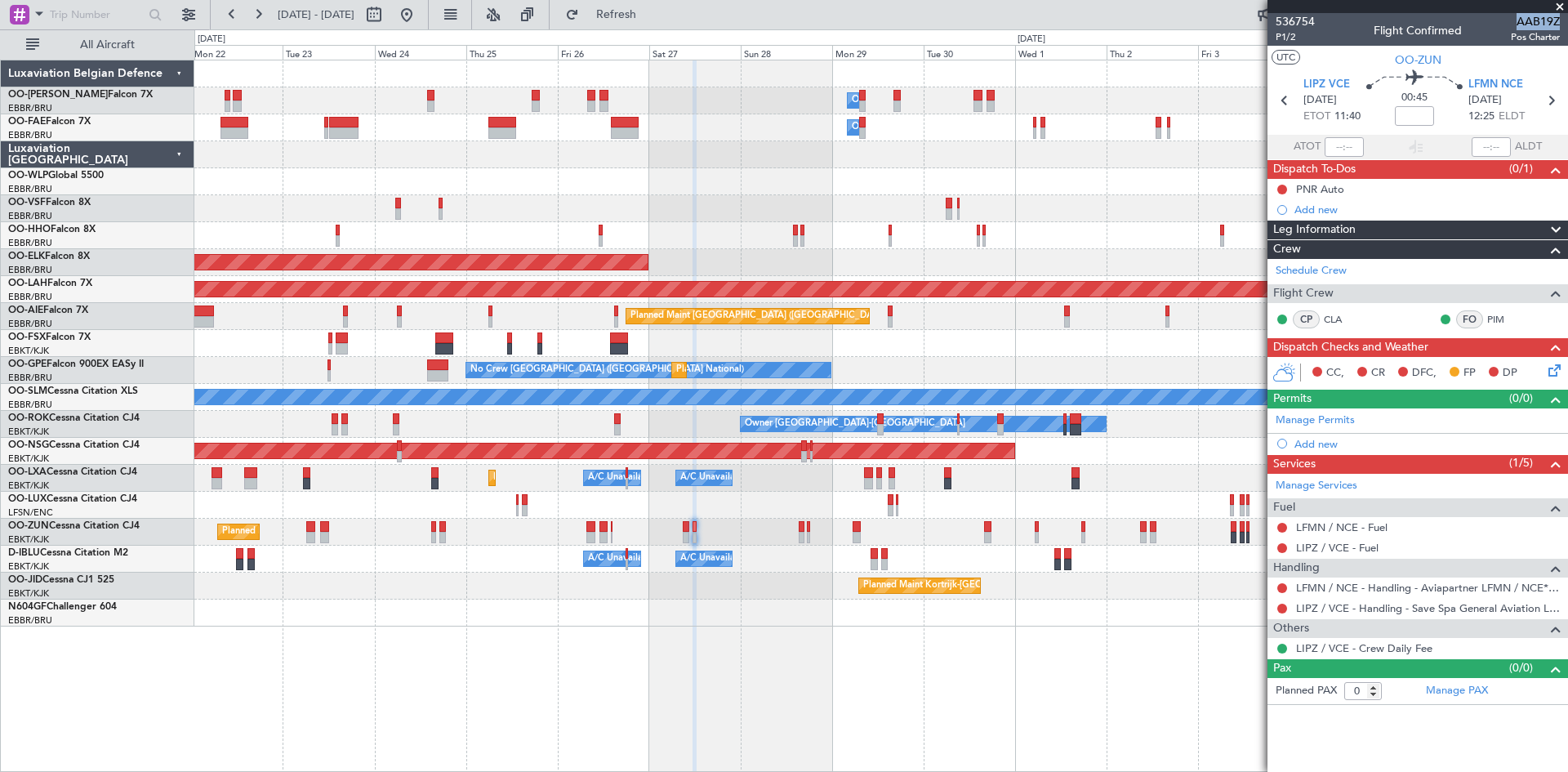
click at [1337, 18] on div "536754 P1/2 Flight Confirmed AAB19Z Pos Charter" at bounding box center [1417, 29] width 300 height 32
drag, startPoint x: 1346, startPoint y: 21, endPoint x: 1293, endPoint y: 20, distance: 53.0
click at [1269, 19] on div "536754 P1/2 Flight Confirmed AAB19Z Pos Charter" at bounding box center [1417, 29] width 300 height 32
drag, startPoint x: 1322, startPoint y: 19, endPoint x: 1264, endPoint y: 18, distance: 58.0
click at [1264, 18] on fb-app "22 Sep 2025 - 07 Oct 2025 Refresh Quick Links All Aircraft Owner Melsbroek Air …" at bounding box center [784, 392] width 1568 height 760
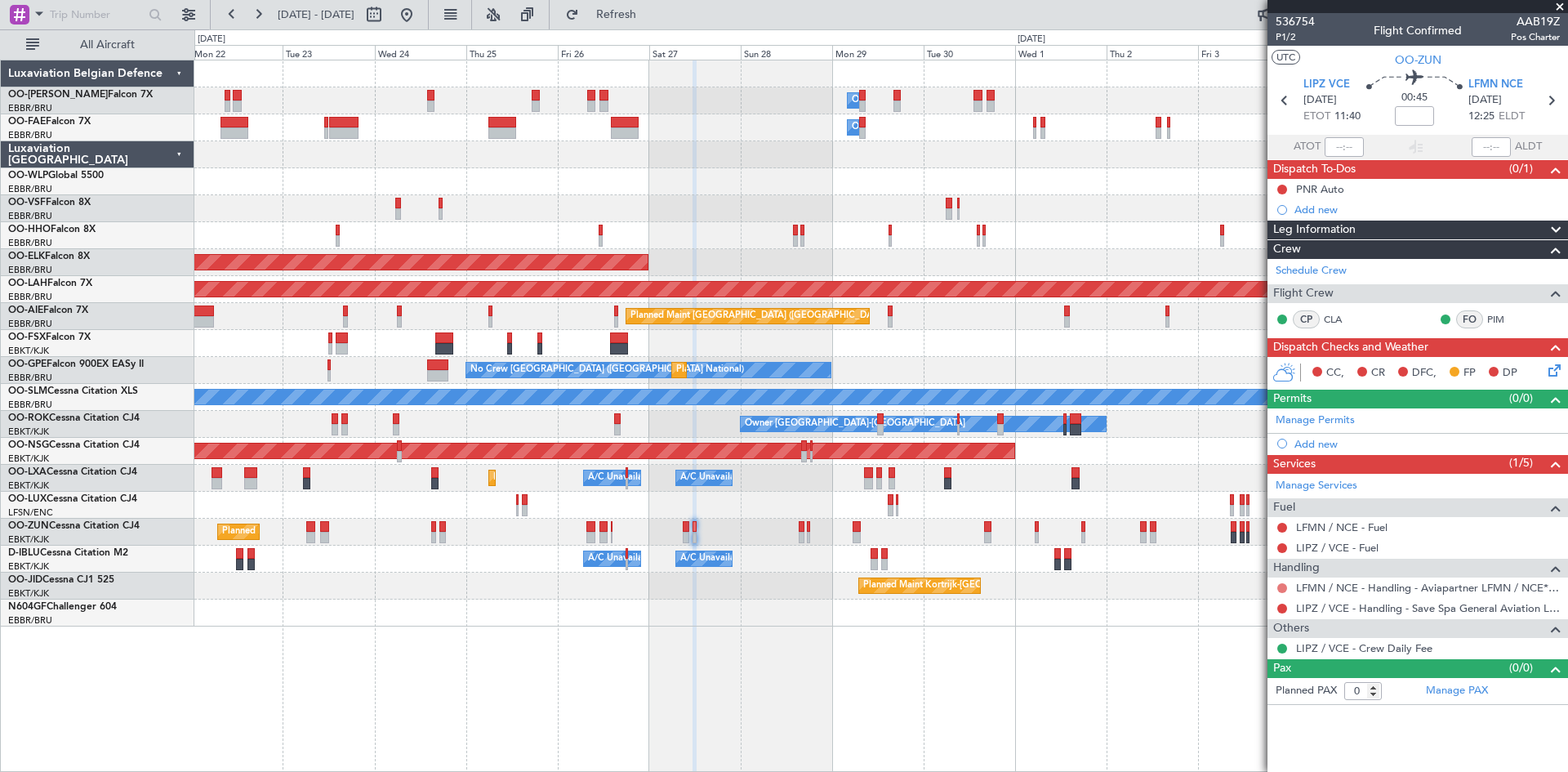
click at [1279, 585] on button at bounding box center [1283, 588] width 9 height 9
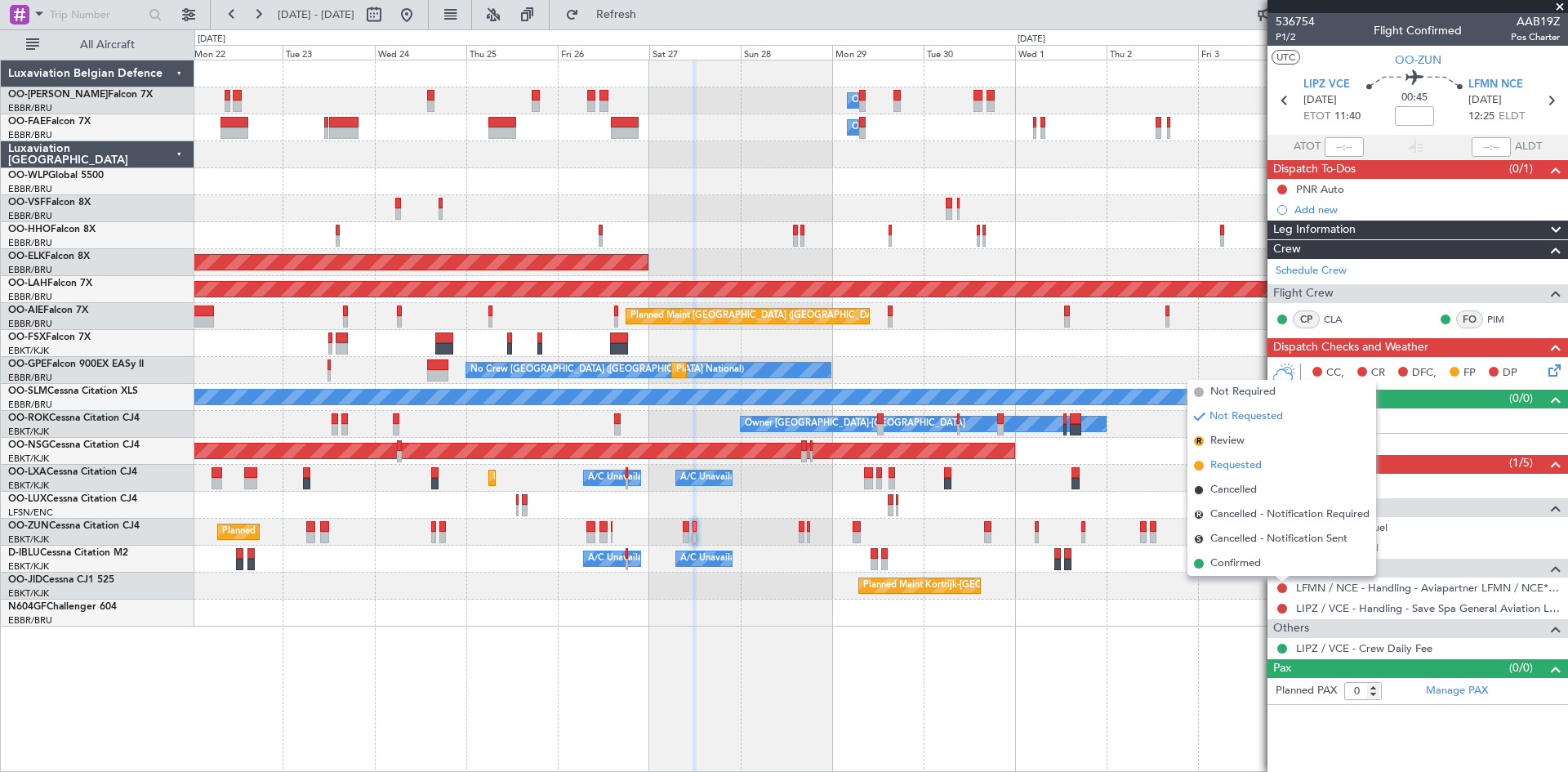
click at [1236, 461] on span "Requested" at bounding box center [1236, 465] width 51 height 16
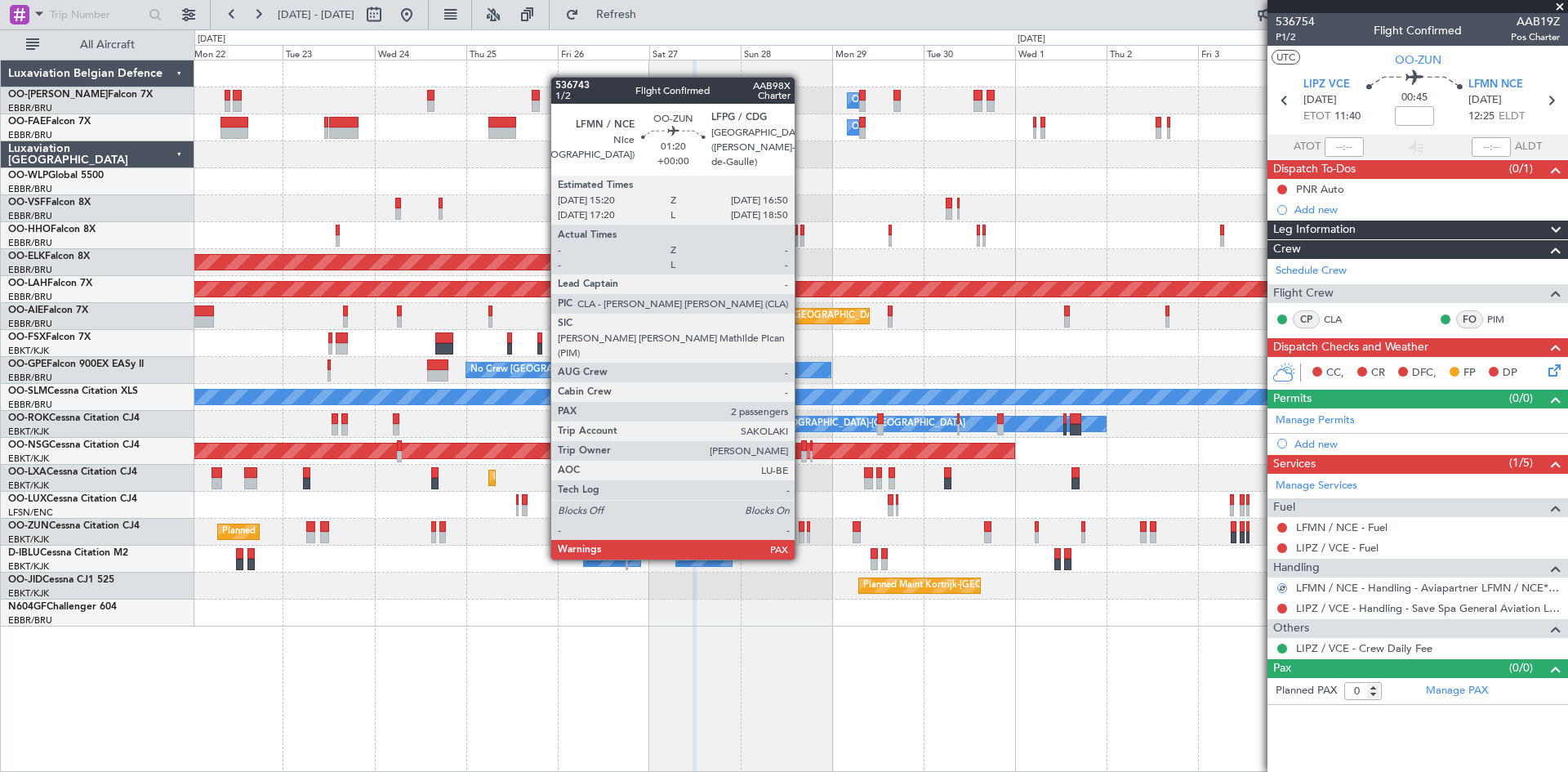
click at [802, 527] on div at bounding box center [802, 527] width 7 height 11
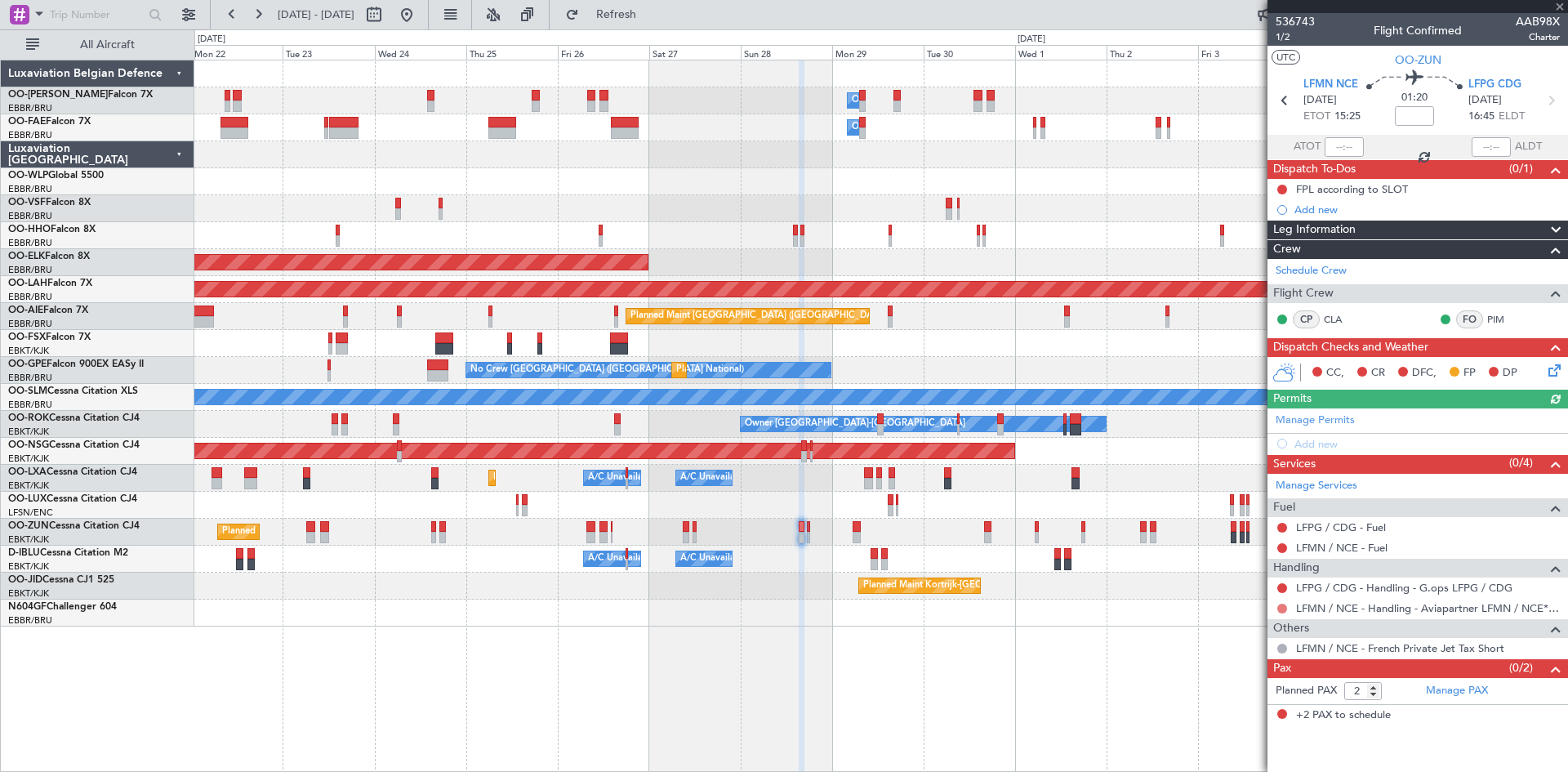
click at [1281, 608] on button at bounding box center [1283, 608] width 9 height 9
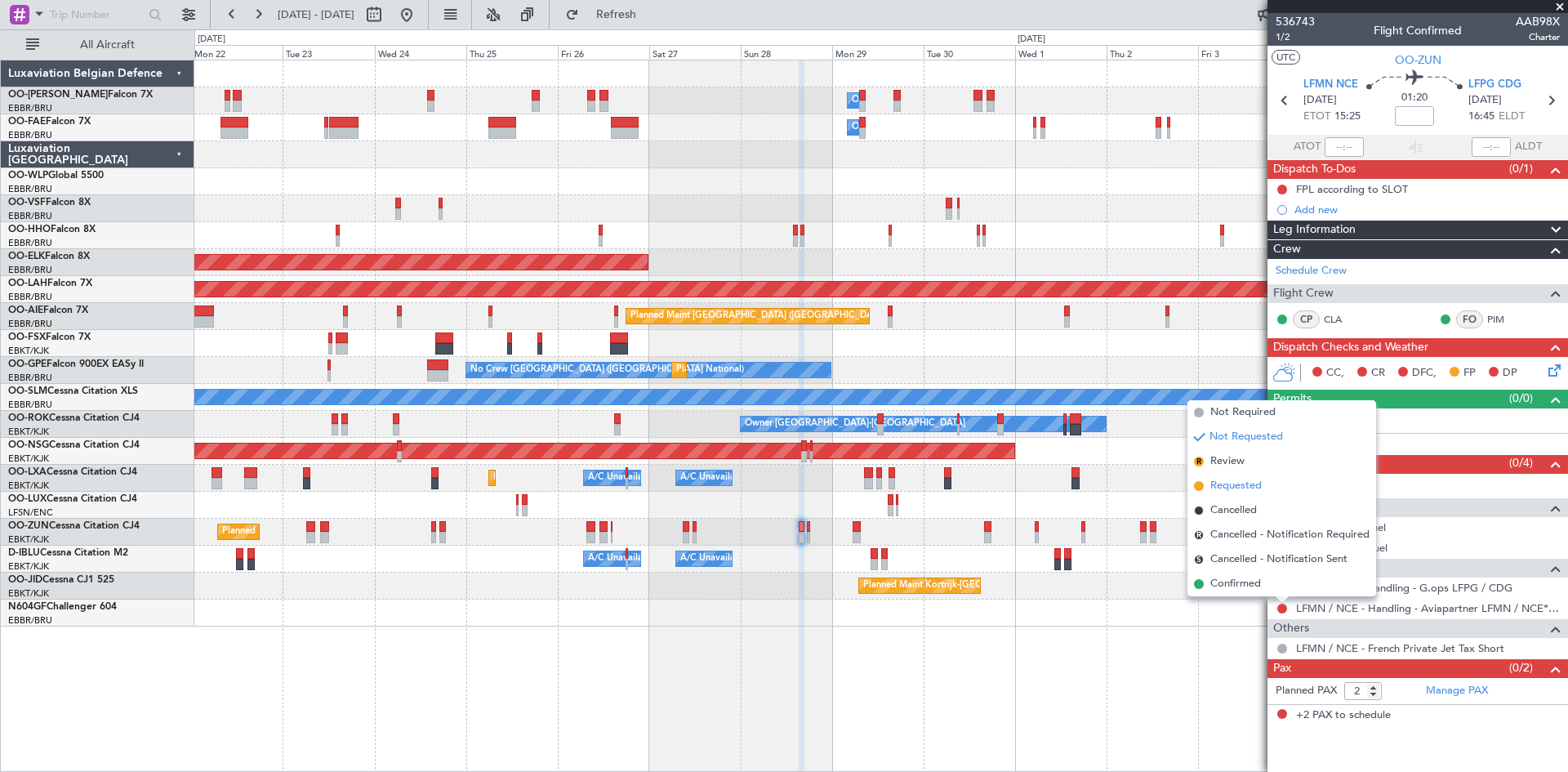
click at [1232, 481] on span "Requested" at bounding box center [1236, 485] width 51 height 16
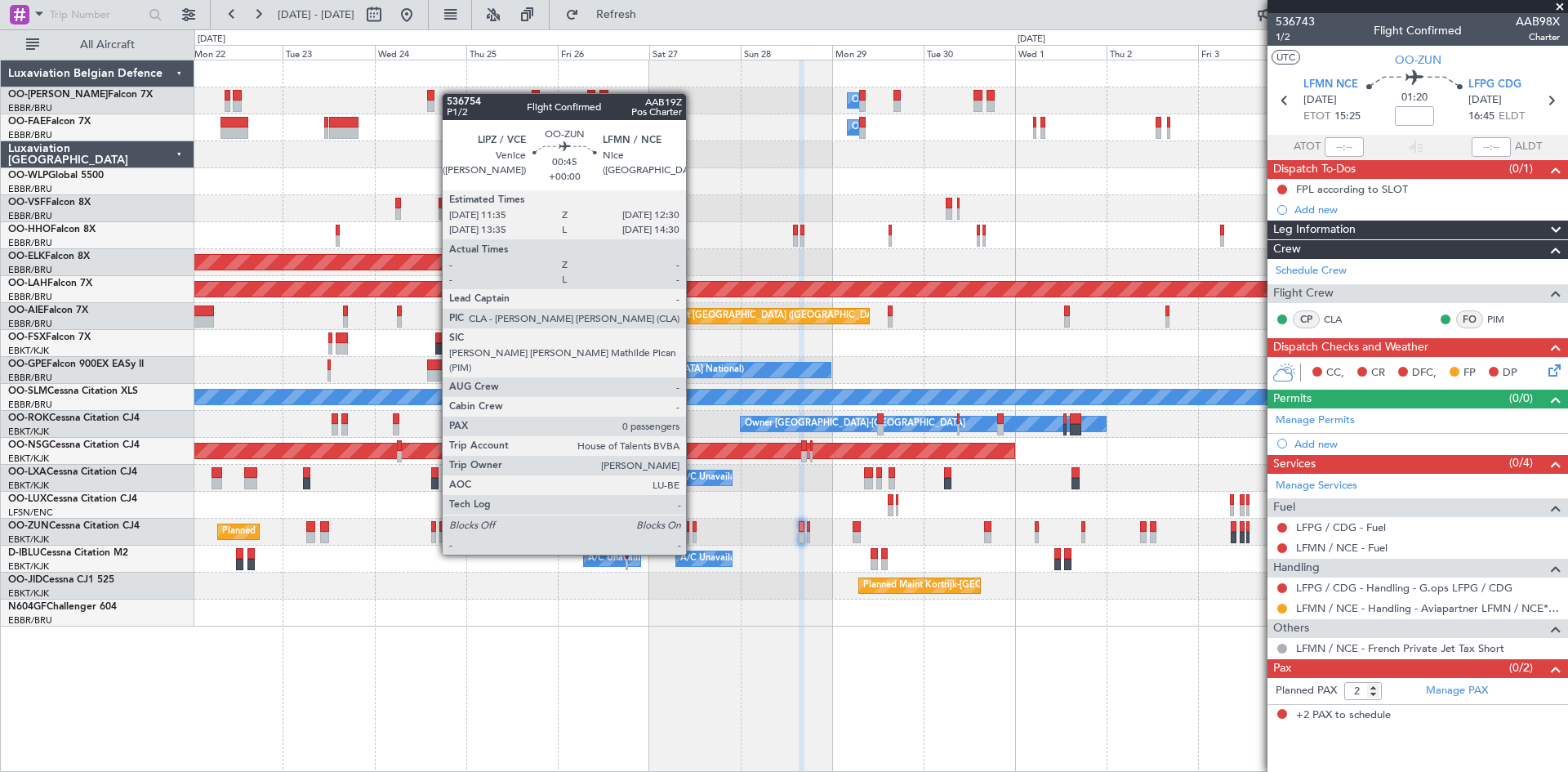
click at [694, 524] on div at bounding box center [694, 527] width 4 height 11
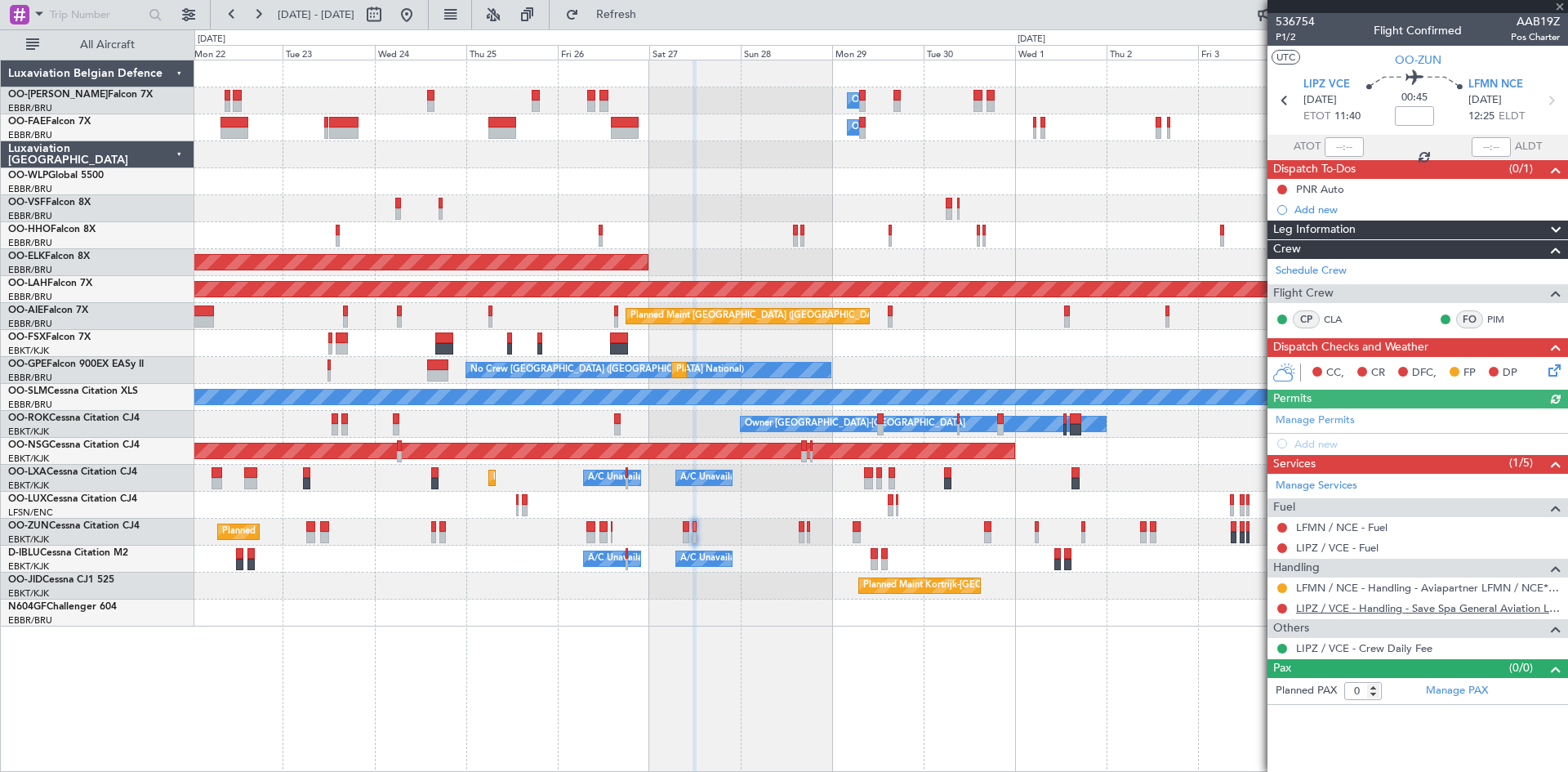
click at [1344, 608] on link "LIPZ / VCE - Handling - Save Spa General Aviation LIPZ / VCE" at bounding box center [1428, 608] width 264 height 14
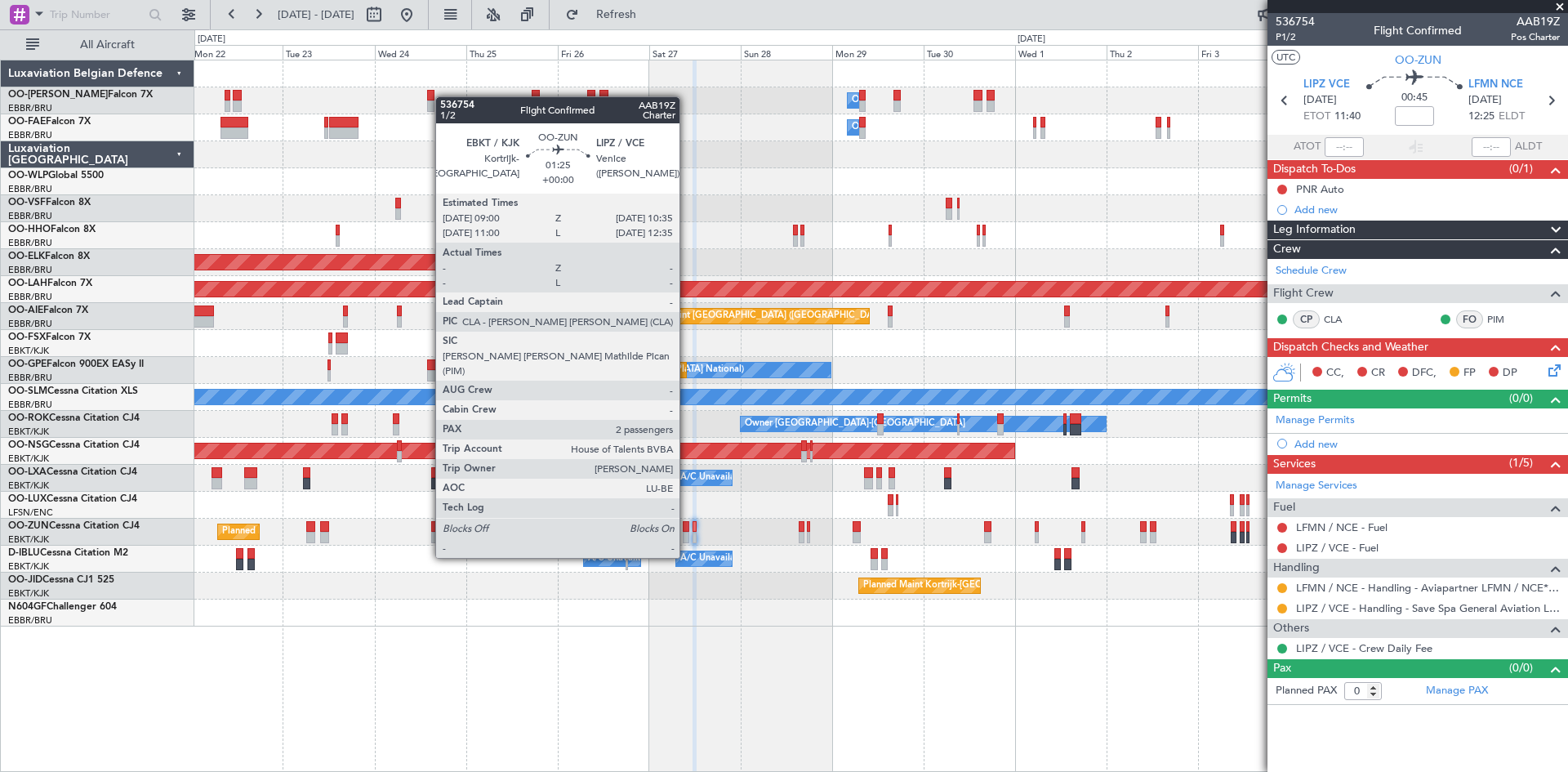
click at [687, 527] on div at bounding box center [686, 527] width 7 height 11
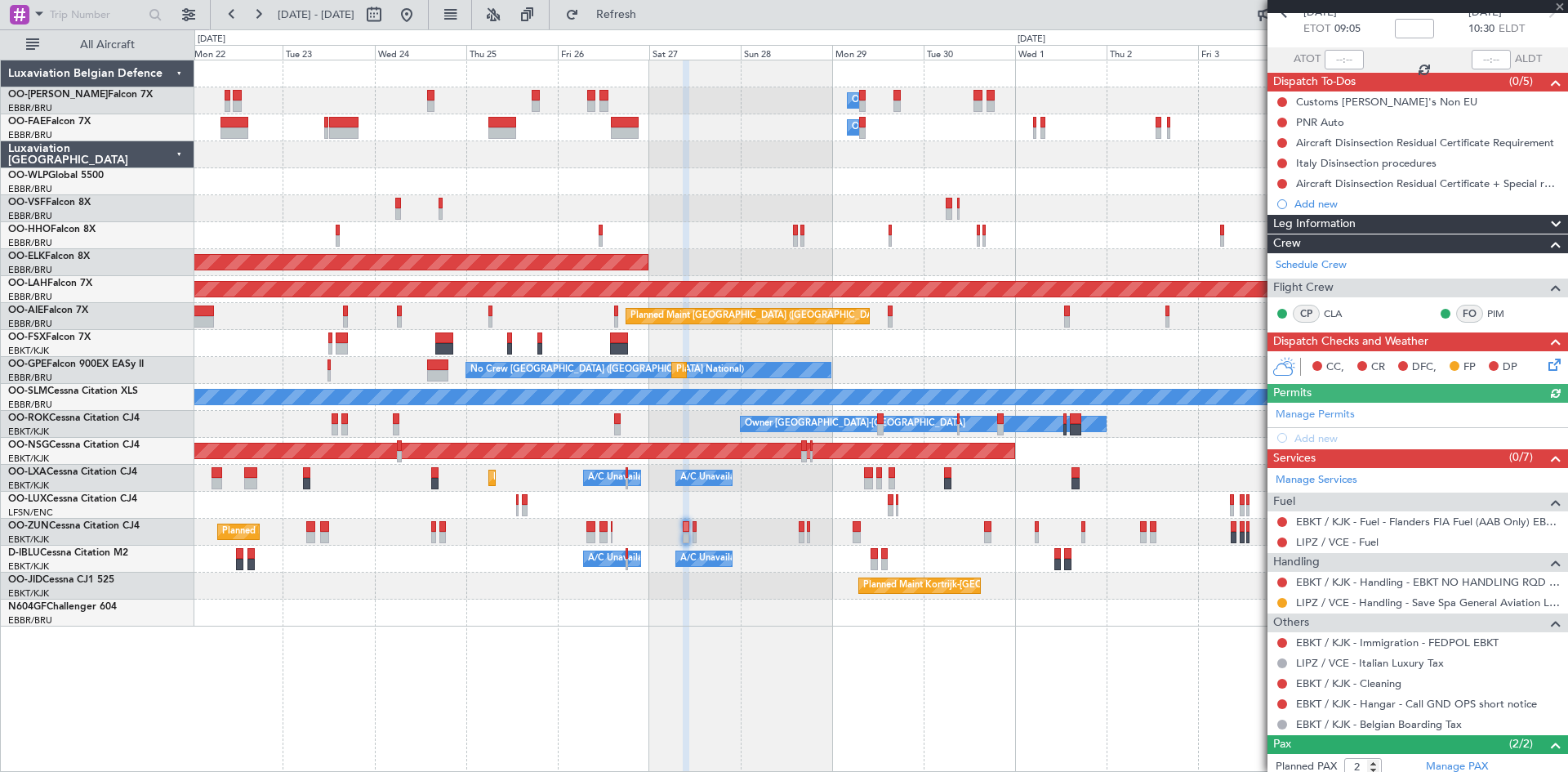
scroll to position [163, 0]
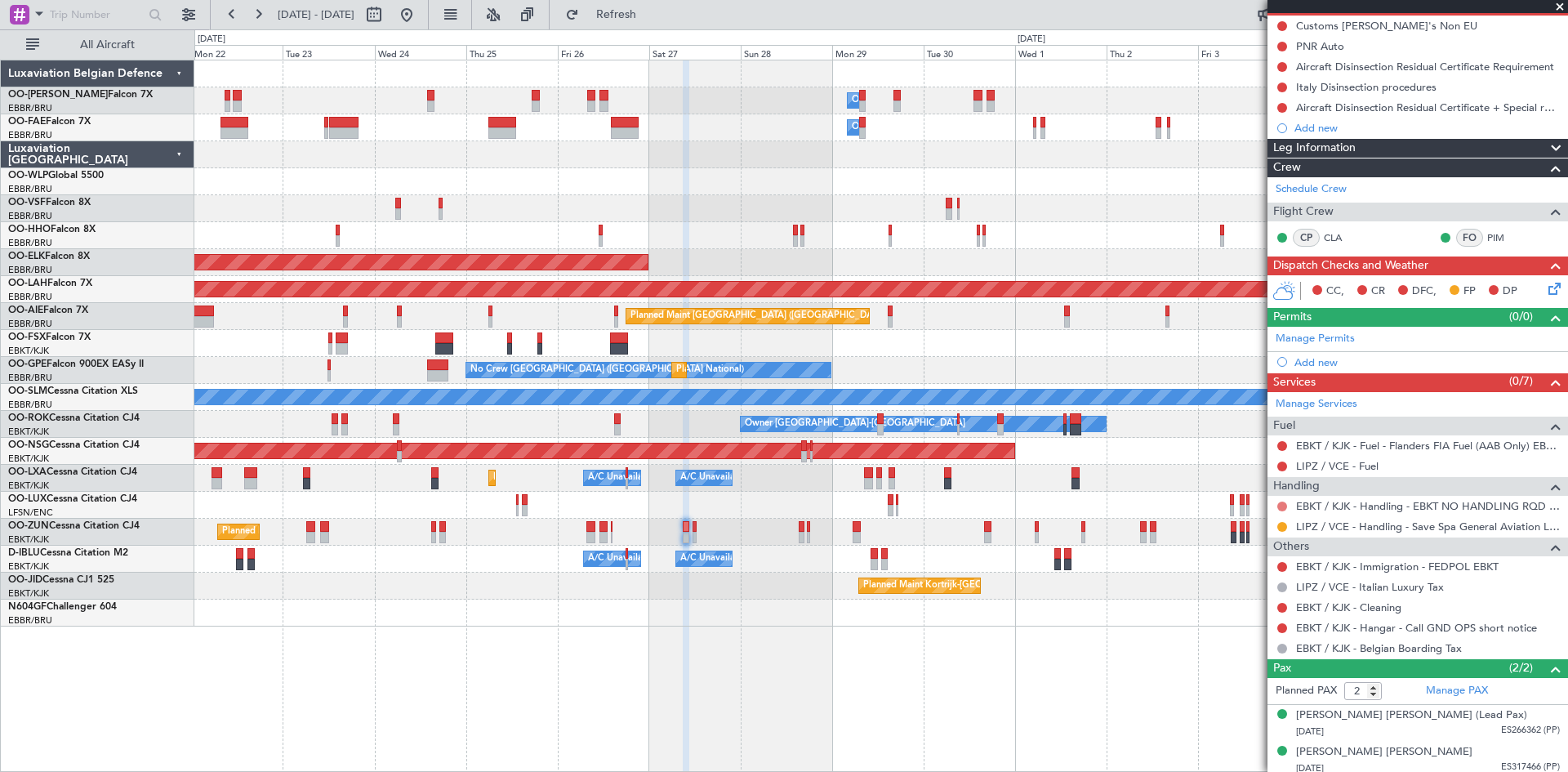
click at [1281, 505] on button at bounding box center [1283, 506] width 9 height 9
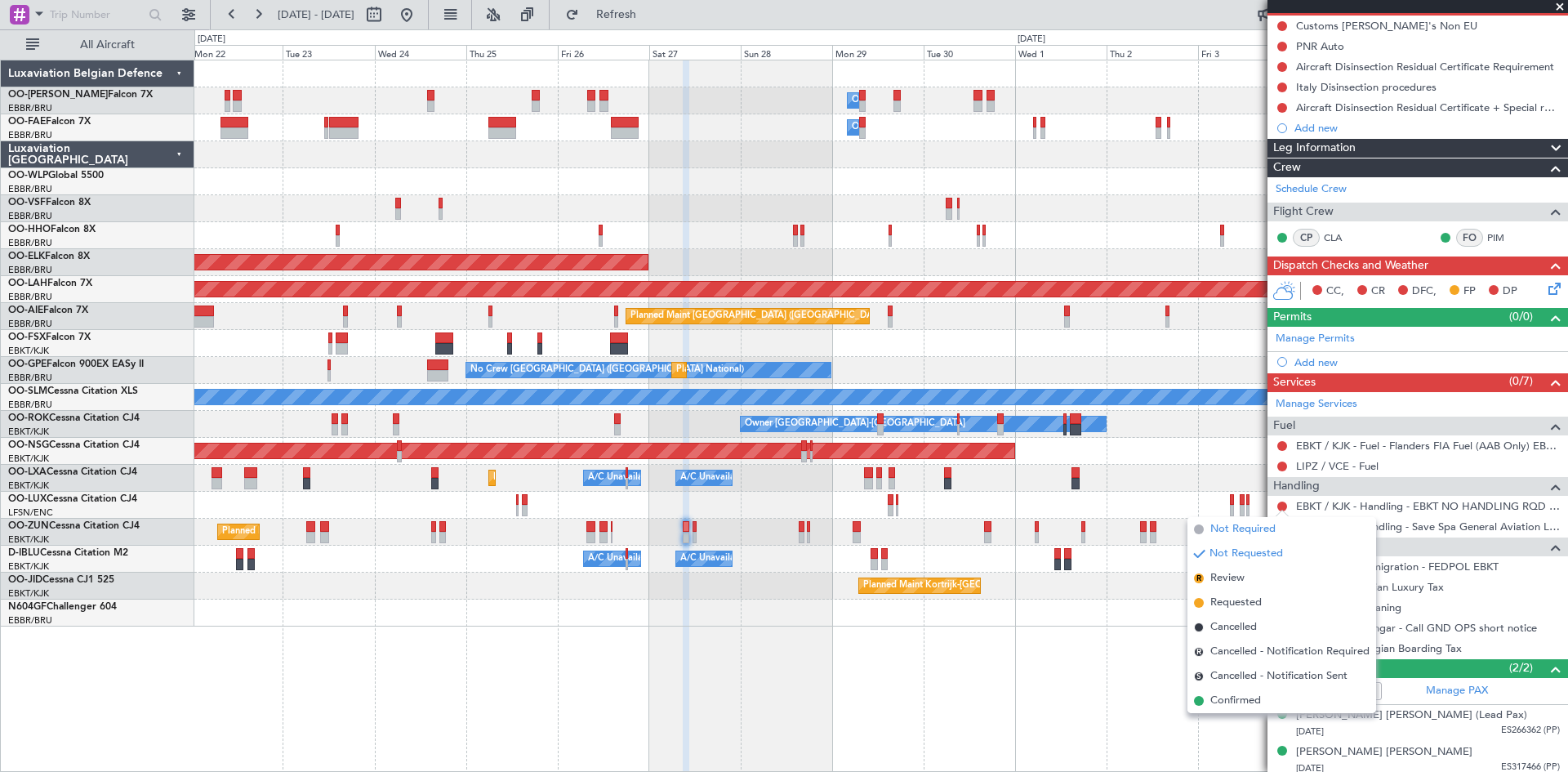
click at [1232, 528] on span "Not Required" at bounding box center [1243, 529] width 65 height 16
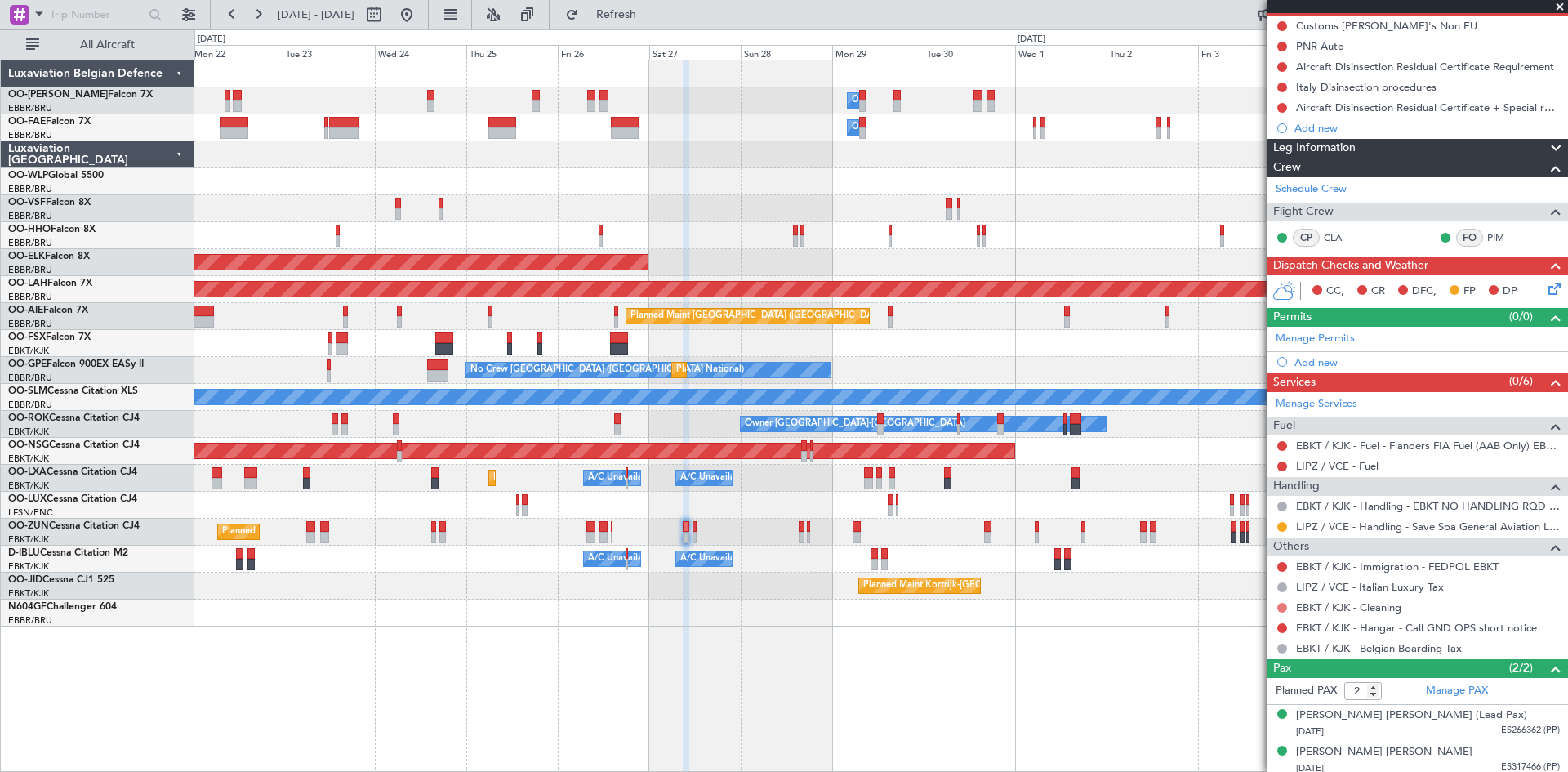
click at [1282, 605] on button at bounding box center [1283, 607] width 9 height 9
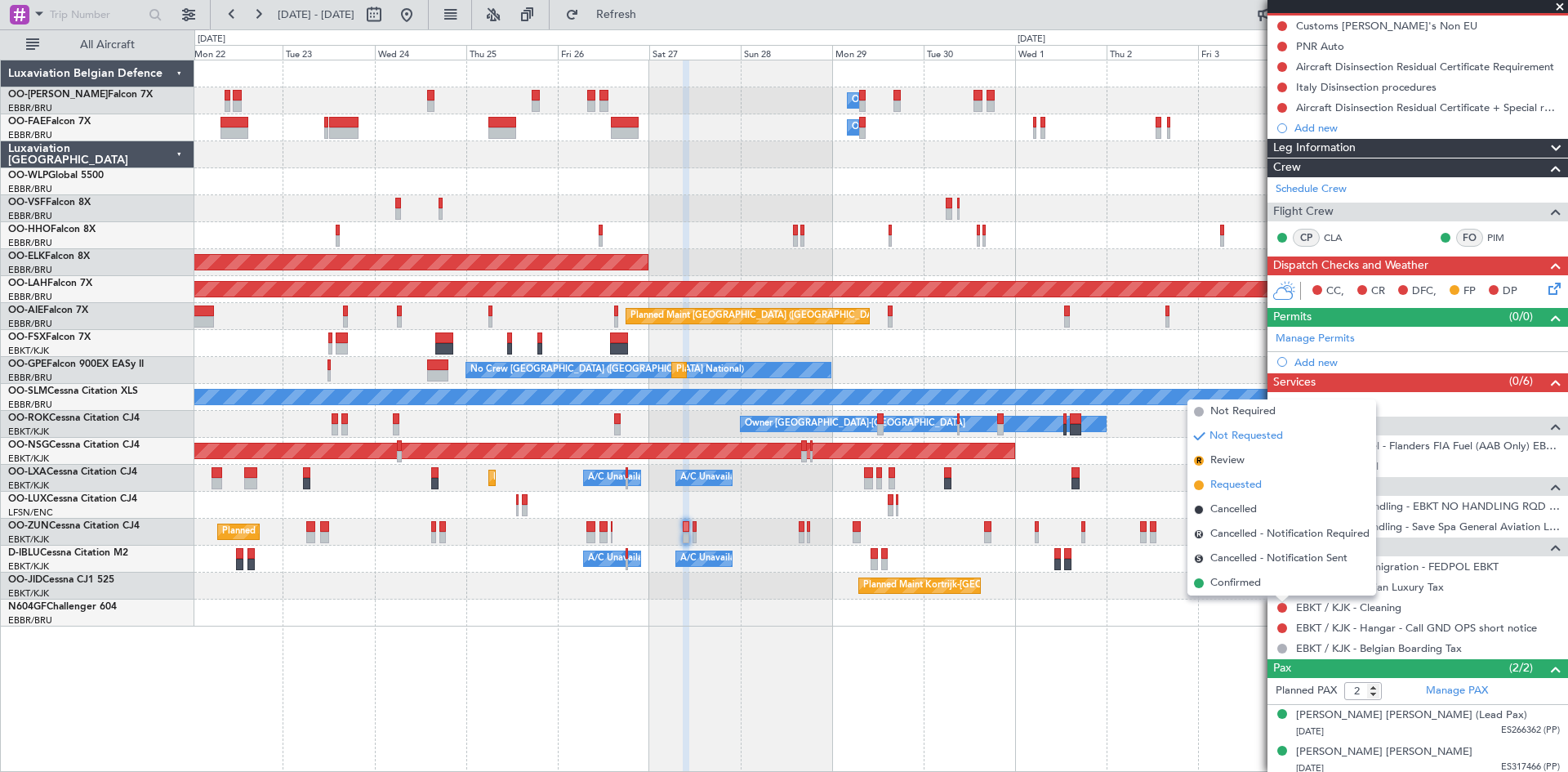
click at [1253, 487] on span "Requested" at bounding box center [1236, 485] width 51 height 16
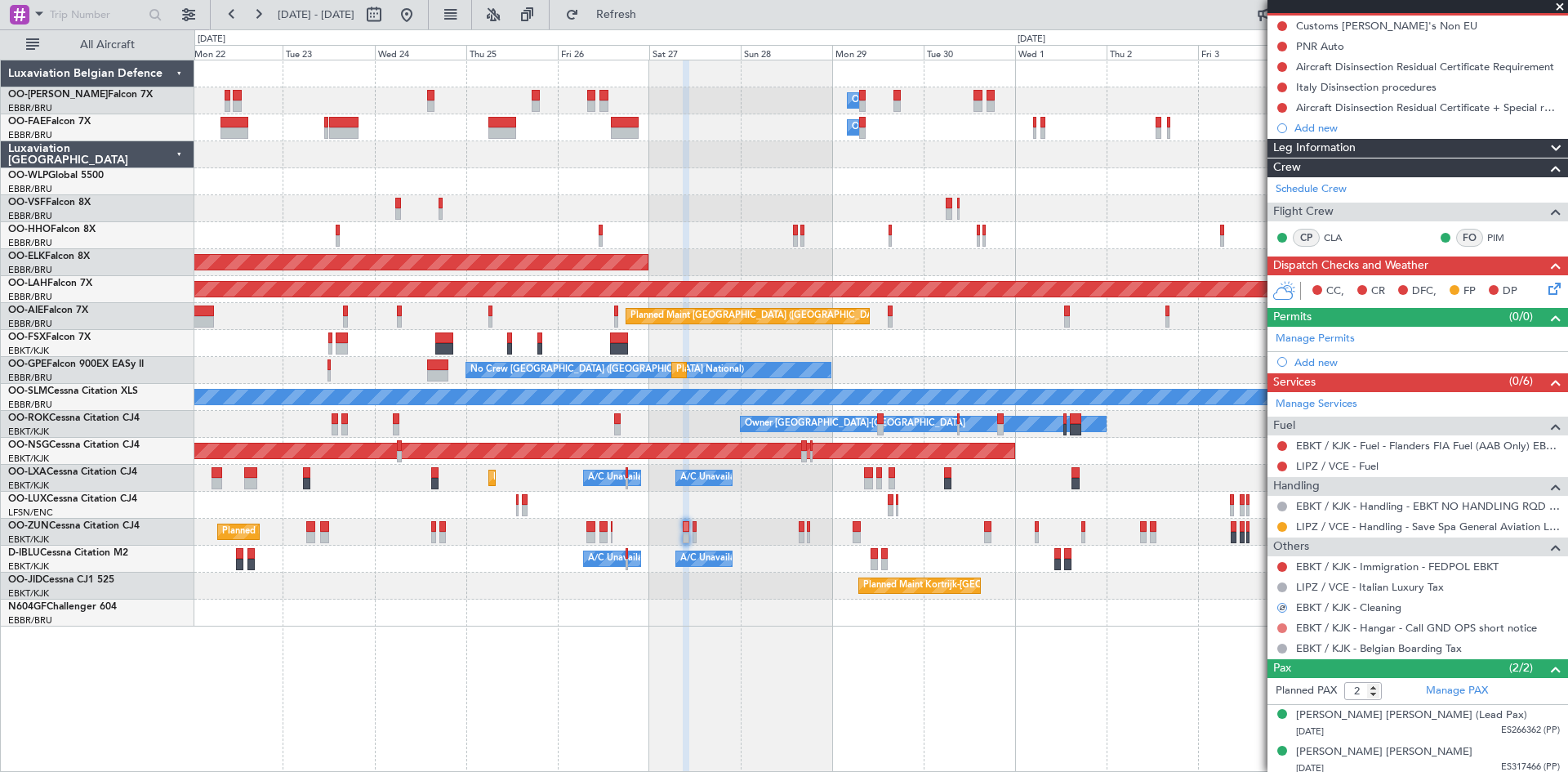
click at [1283, 626] on button at bounding box center [1283, 628] width 9 height 9
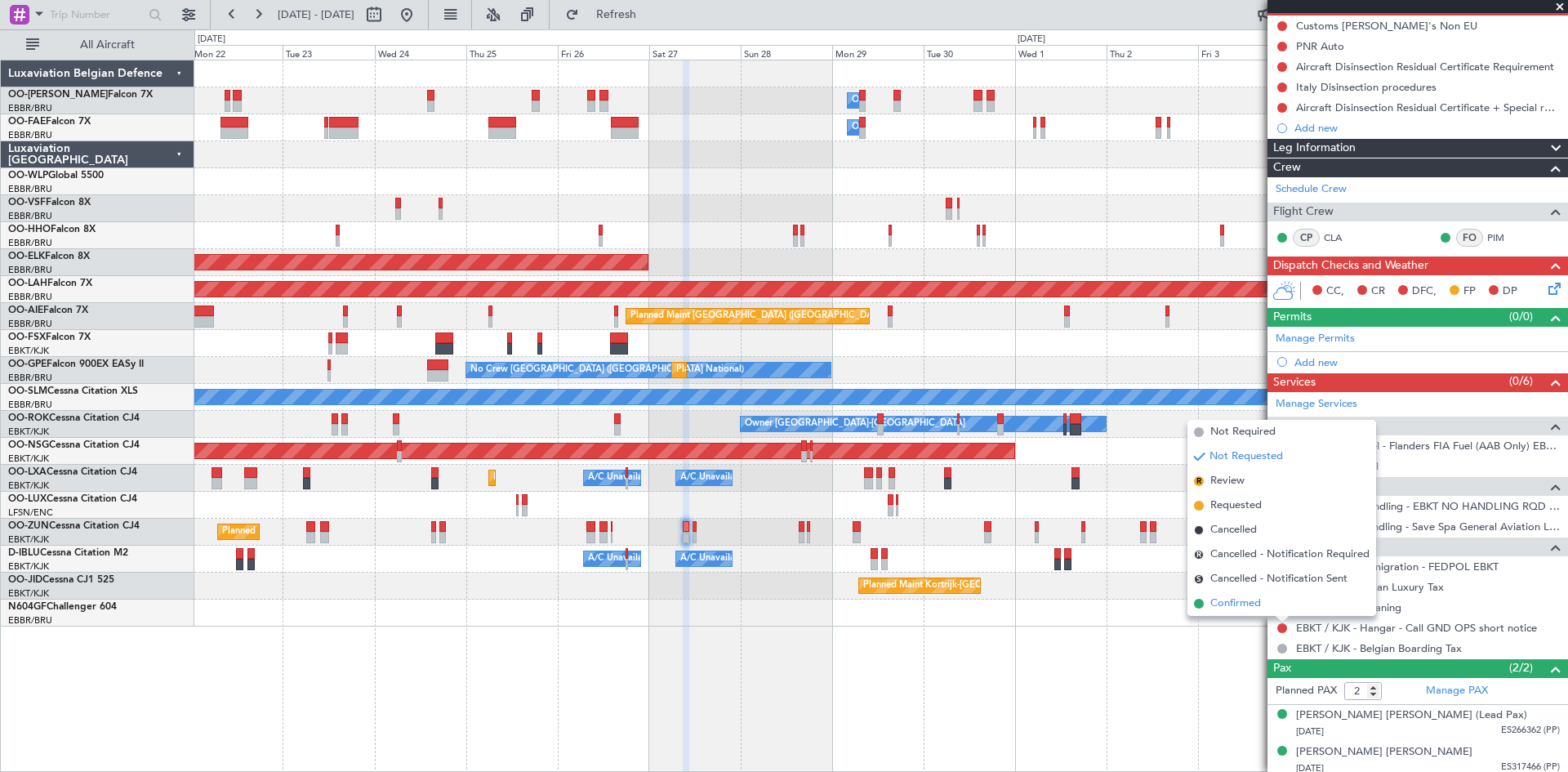
click at [1273, 604] on li "Confirmed" at bounding box center [1282, 603] width 189 height 25
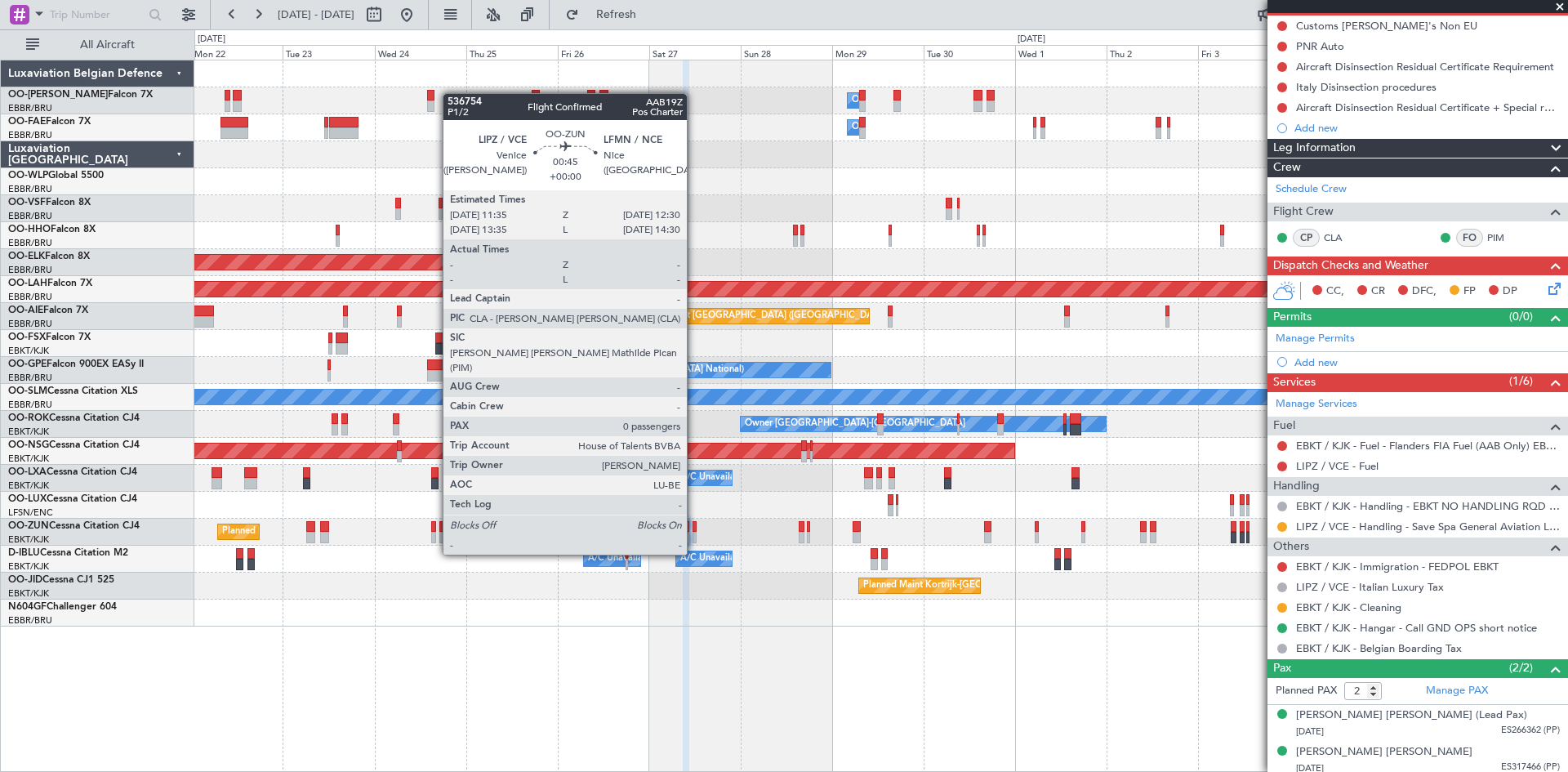
click at [694, 524] on div at bounding box center [694, 527] width 4 height 11
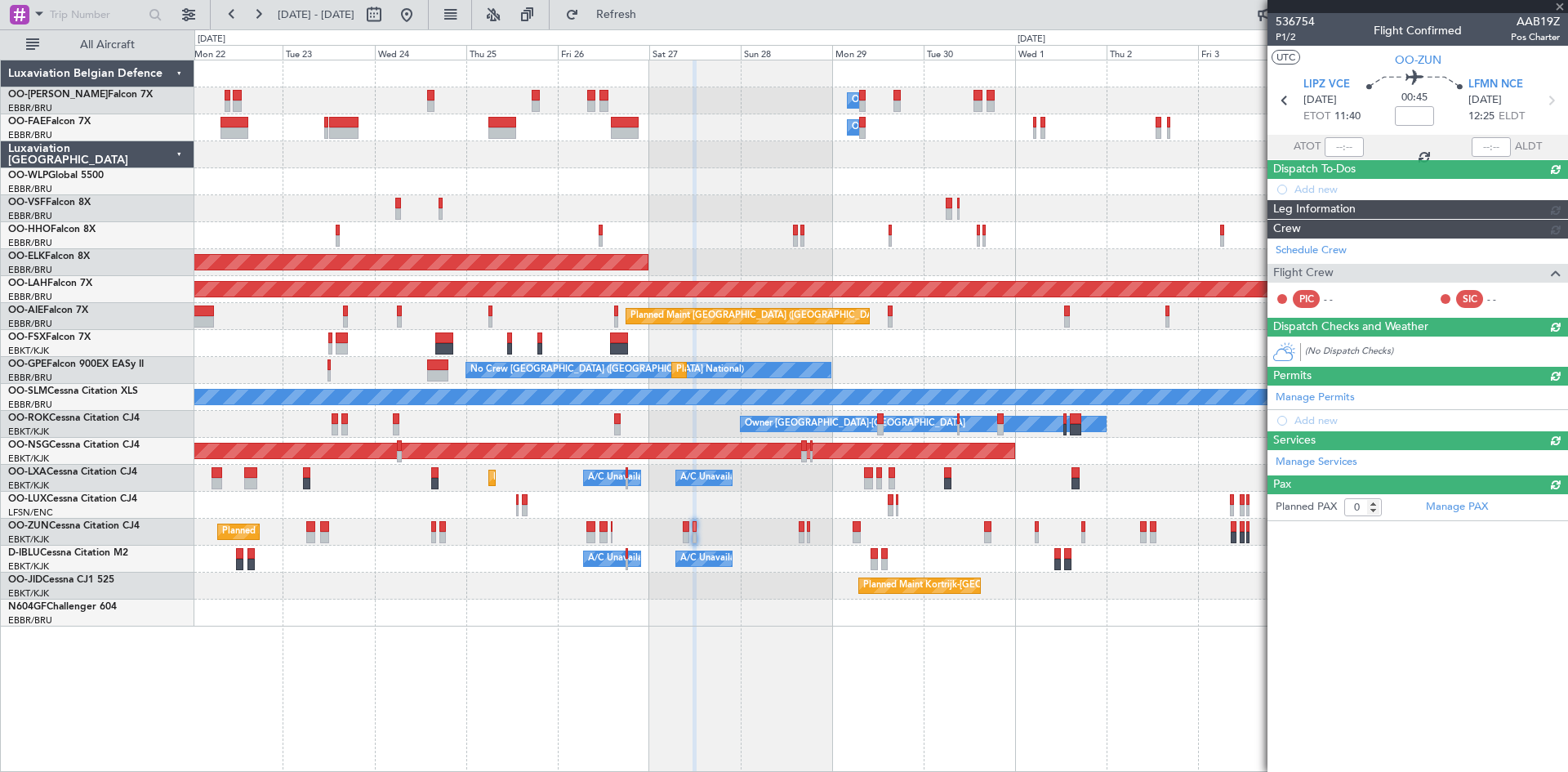
scroll to position [0, 0]
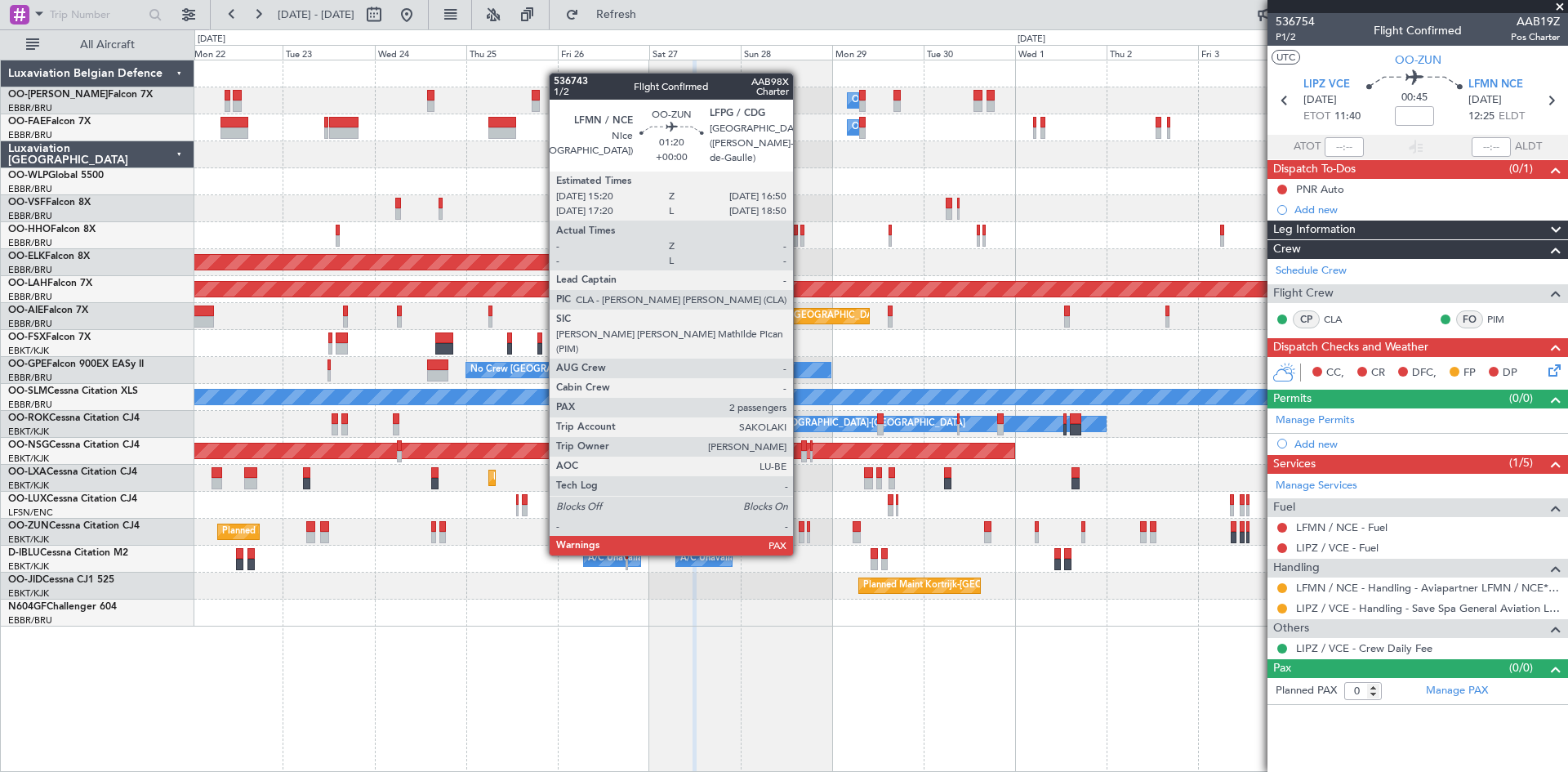
click at [801, 523] on div at bounding box center [802, 527] width 7 height 11
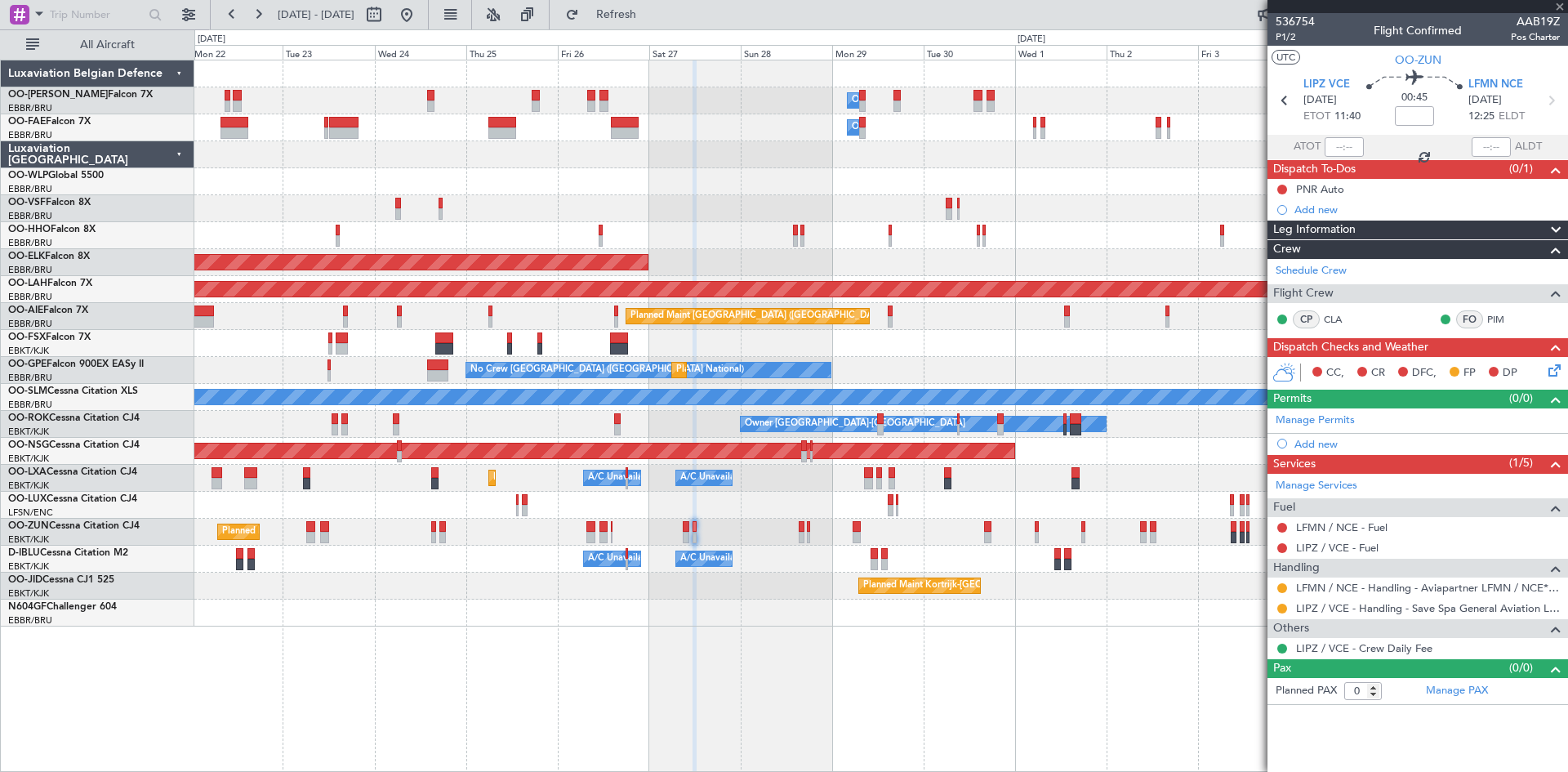
type input "2"
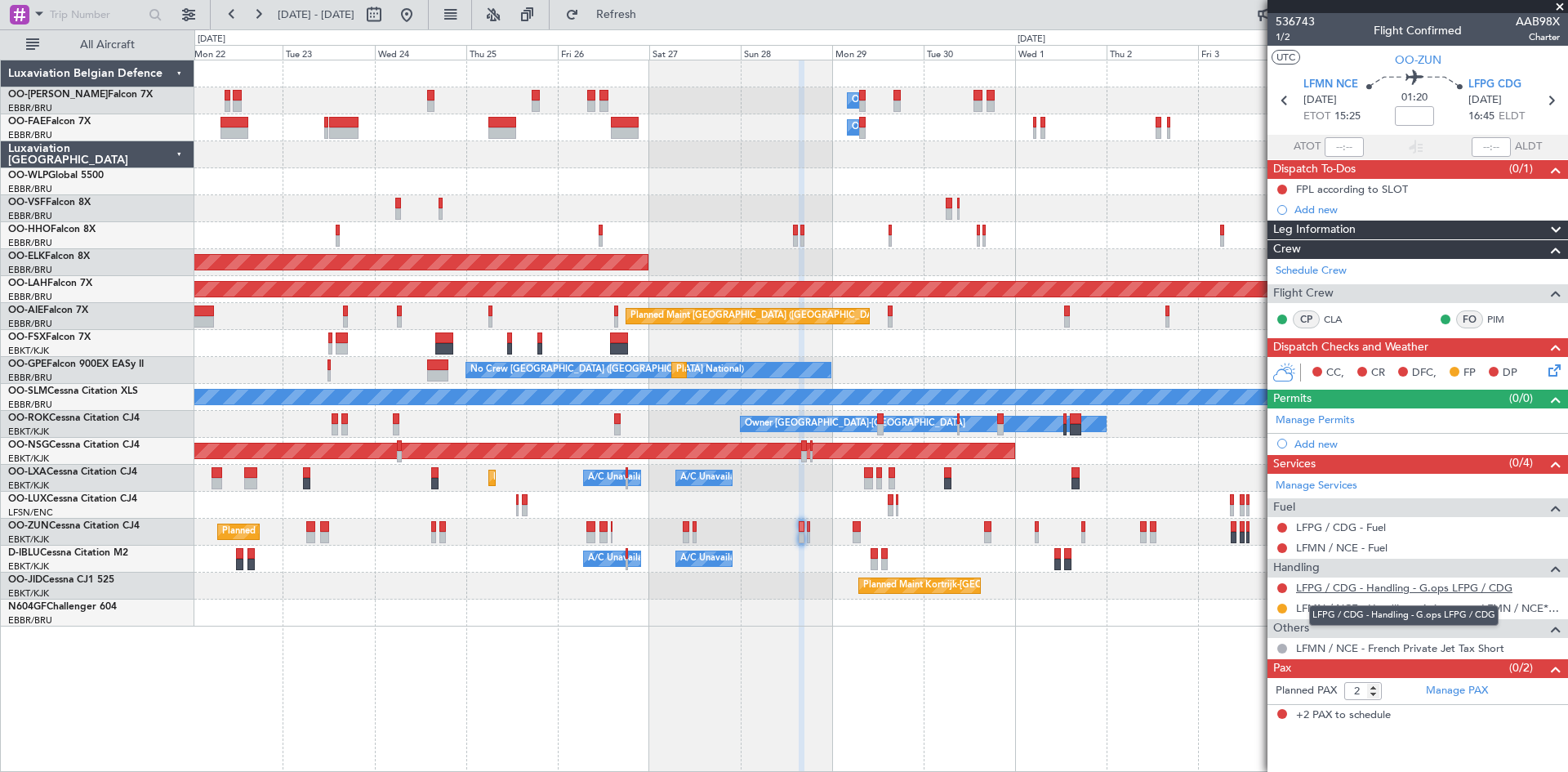
click at [1355, 587] on link "LFPG / CDG - Handling - G.ops LFPG / CDG" at bounding box center [1404, 587] width 216 height 14
click at [1511, 81] on mat-tooltip-component "Leg Type" at bounding box center [1523, 66] width 67 height 44
click at [1509, 83] on span "LFPG CDG" at bounding box center [1495, 84] width 53 height 16
click at [1323, 81] on span "LFMN NCE" at bounding box center [1331, 84] width 55 height 16
click at [1313, 420] on link "Manage Permits" at bounding box center [1316, 420] width 80 height 16
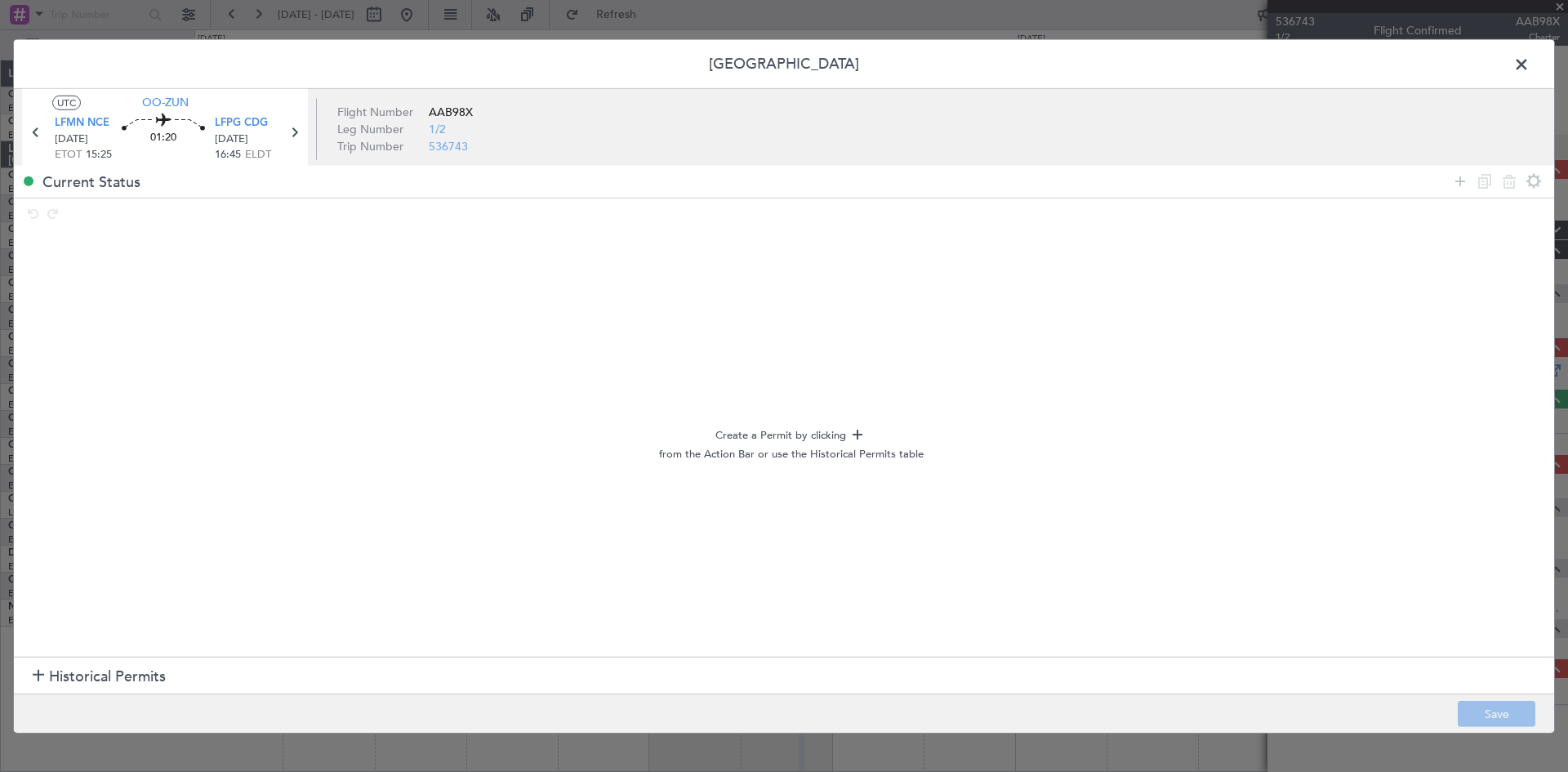
click at [1530, 68] on span at bounding box center [1530, 67] width 0 height 32
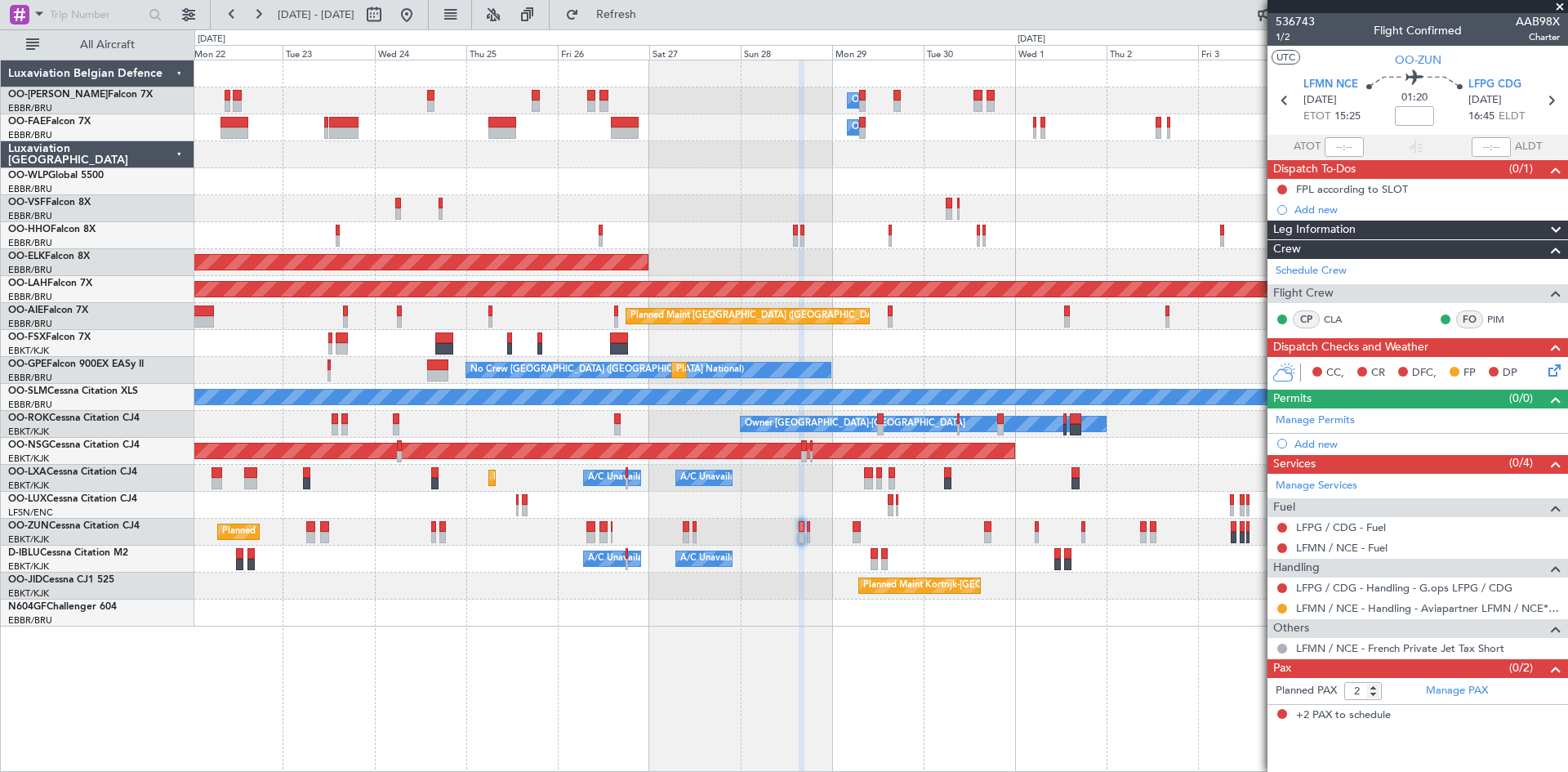
click at [1329, 449] on div "Add new" at bounding box center [1428, 443] width 265 height 14
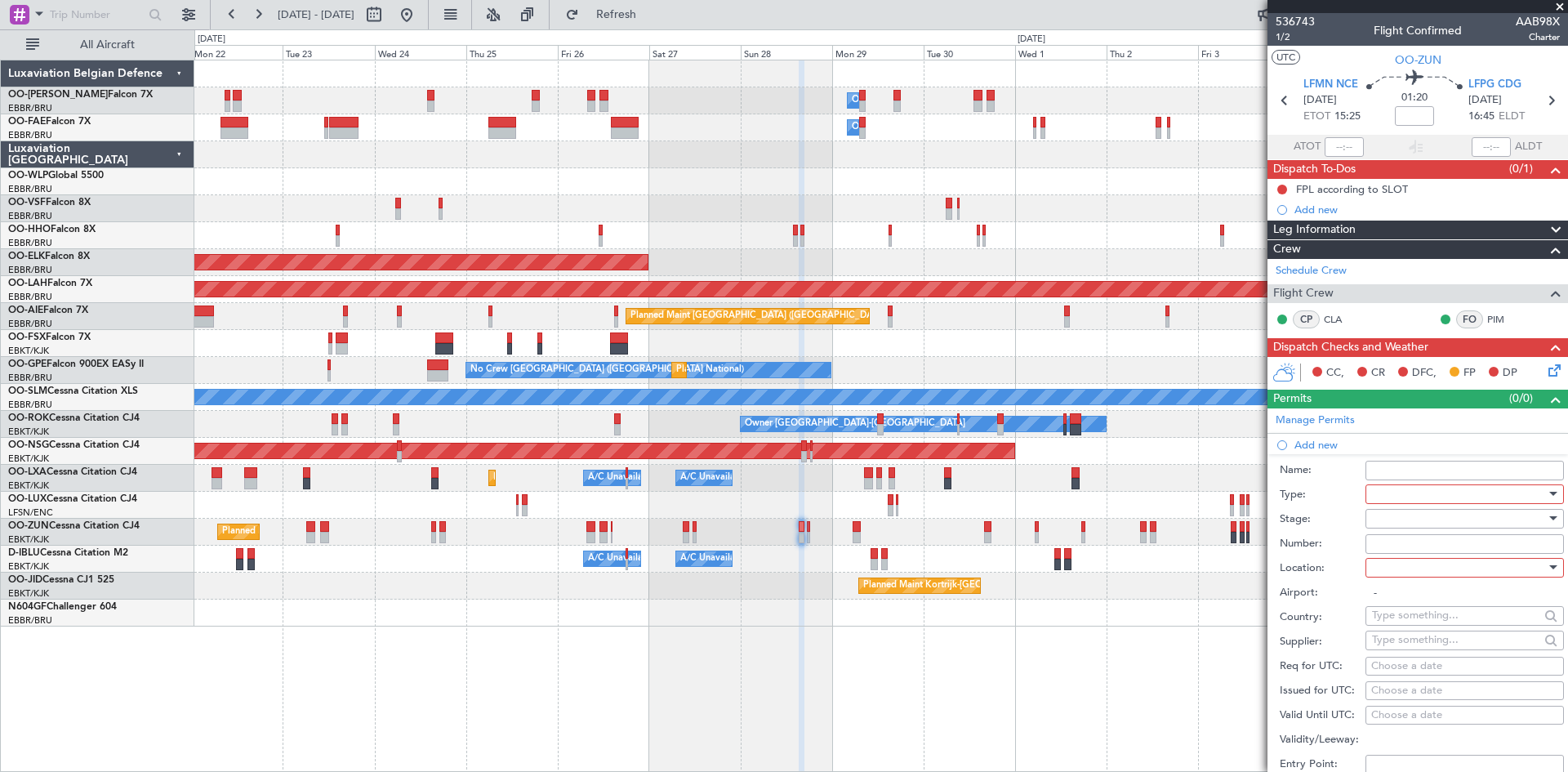
click at [1428, 501] on div at bounding box center [1460, 494] width 174 height 25
click at [1415, 647] on span "Slot" at bounding box center [1458, 648] width 171 height 25
click at [1368, 520] on div at bounding box center [1466, 518] width 199 height 20
click at [1394, 622] on span "Requested" at bounding box center [1458, 625] width 171 height 25
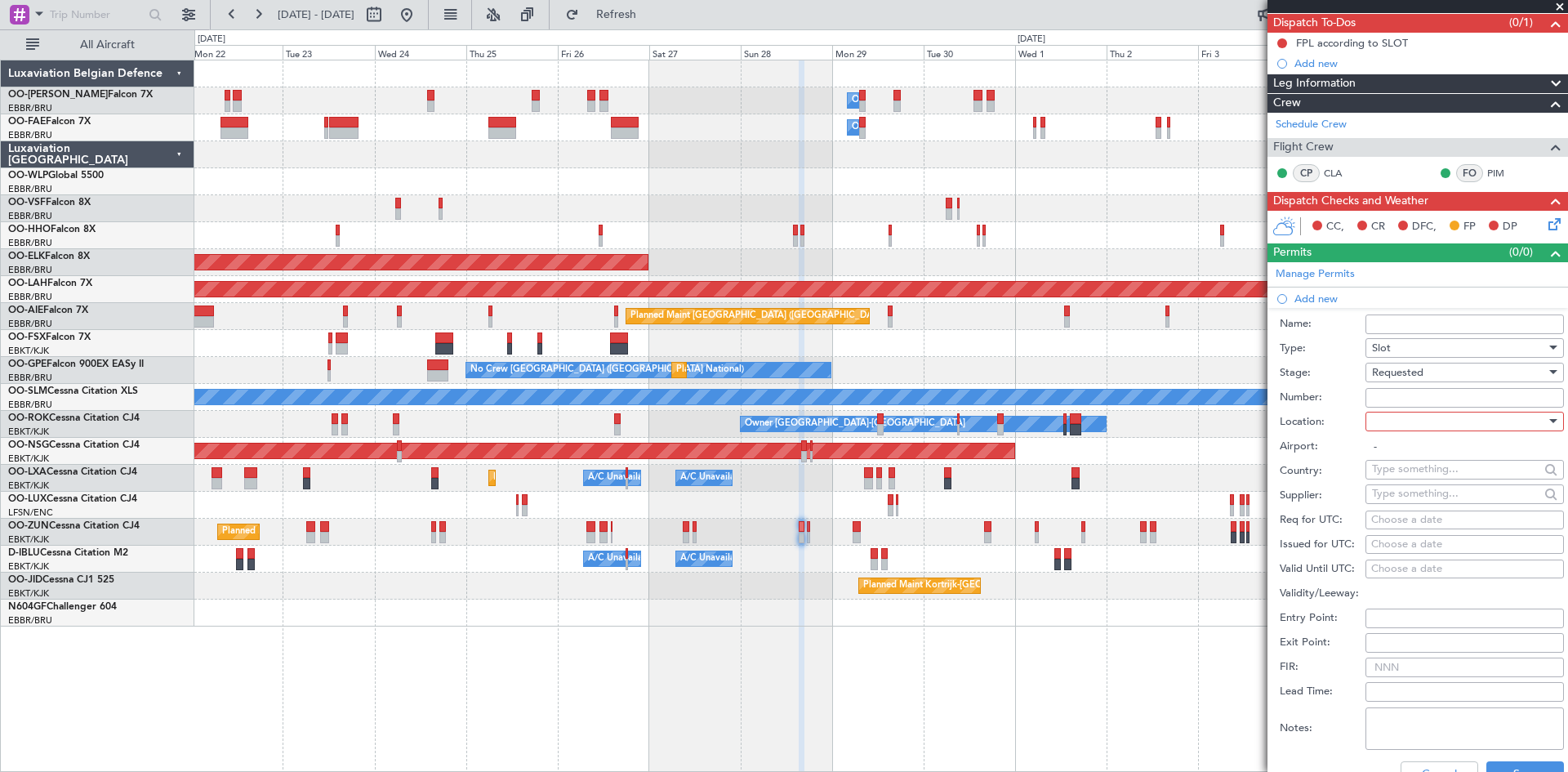
scroll to position [163, 0]
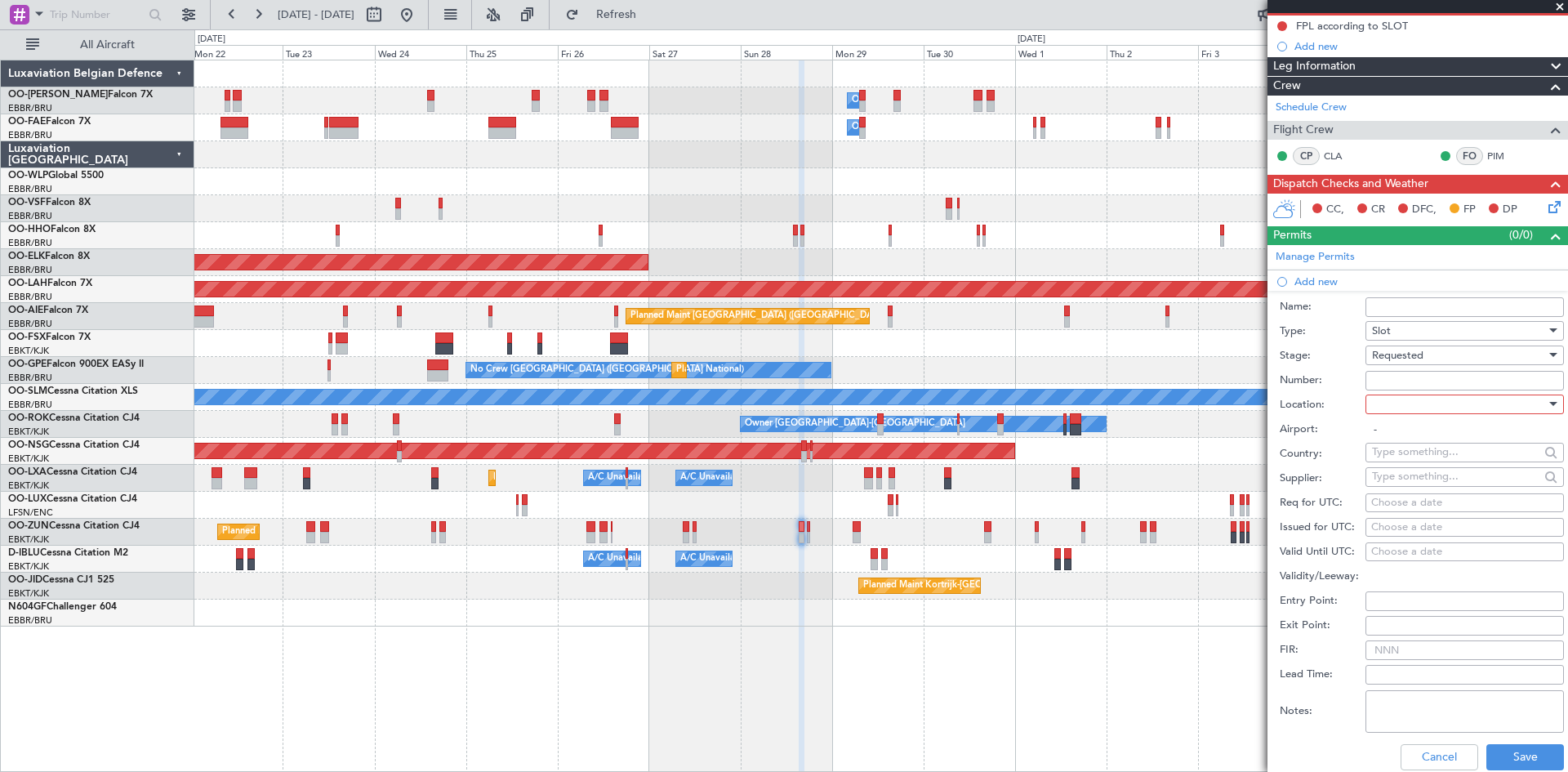
click at [1402, 408] on div at bounding box center [1460, 404] width 174 height 25
click at [1406, 437] on span "Departure" at bounding box center [1458, 437] width 171 height 25
type input "LFMN / NCE"
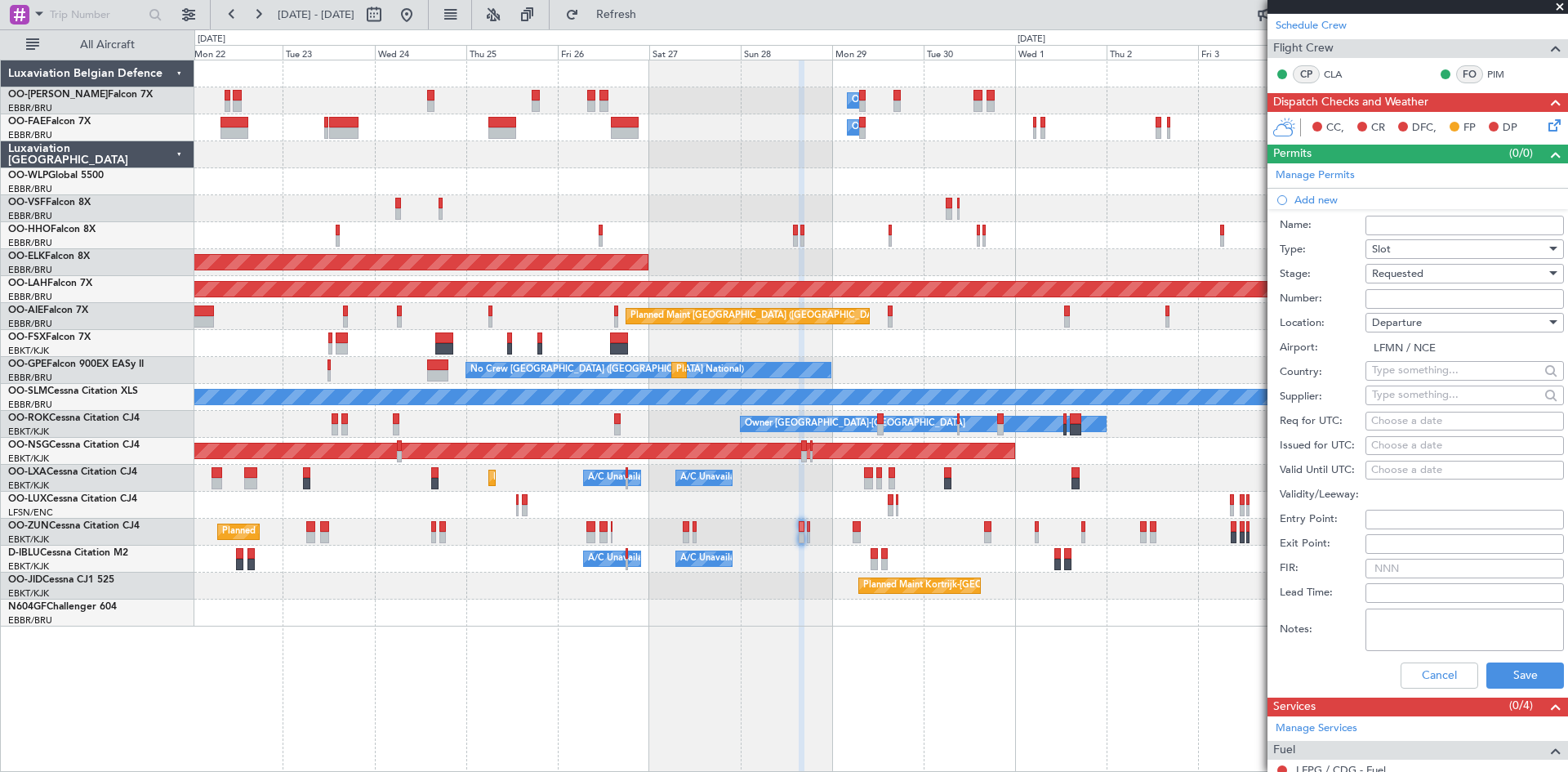
click at [1396, 398] on input "text" at bounding box center [1456, 395] width 168 height 25
click at [1384, 421] on div "Choose a date" at bounding box center [1465, 421] width 187 height 16
select select "9"
select select "2025"
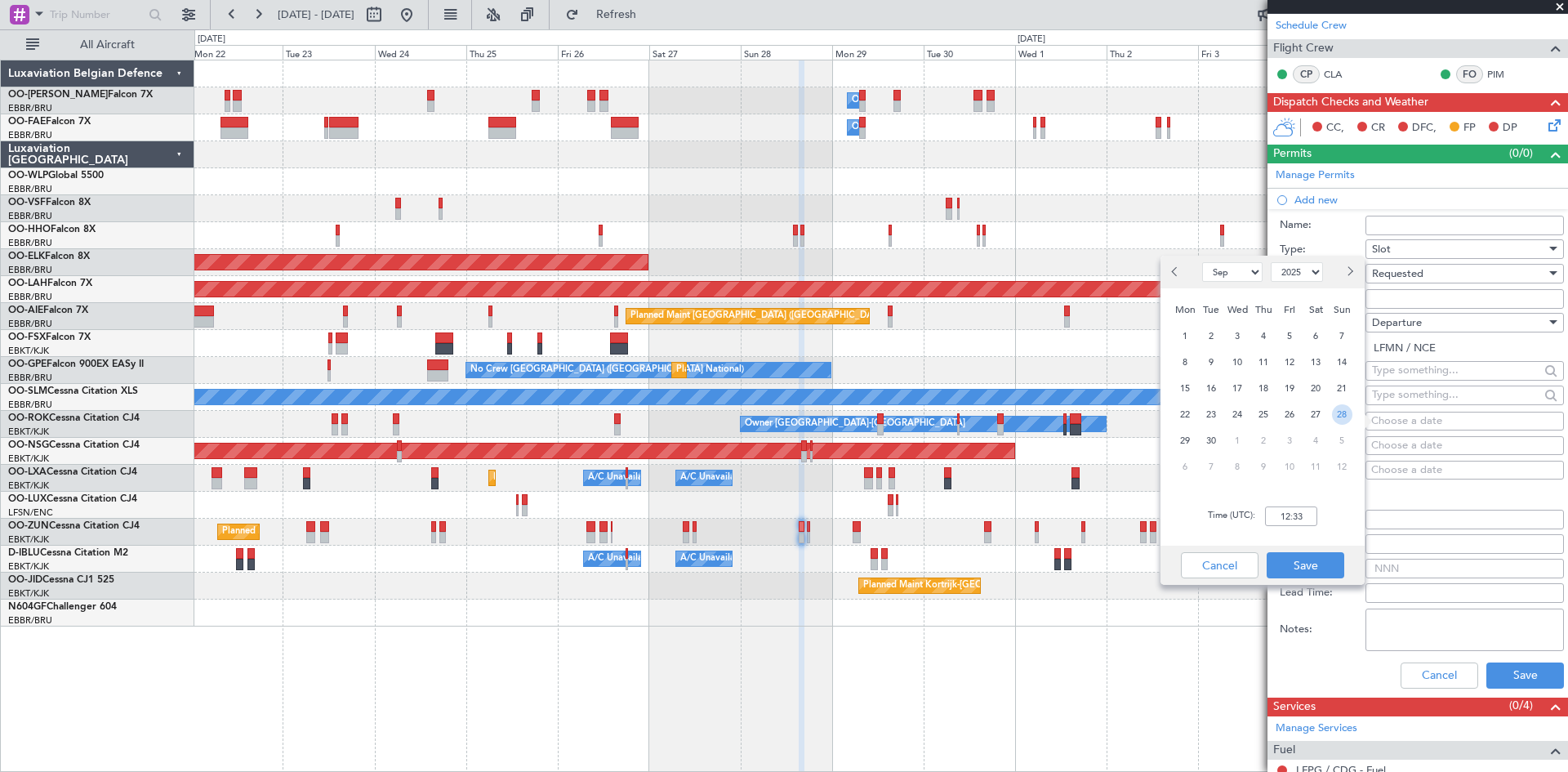
click at [1339, 417] on span "28" at bounding box center [1343, 415] width 21 height 21
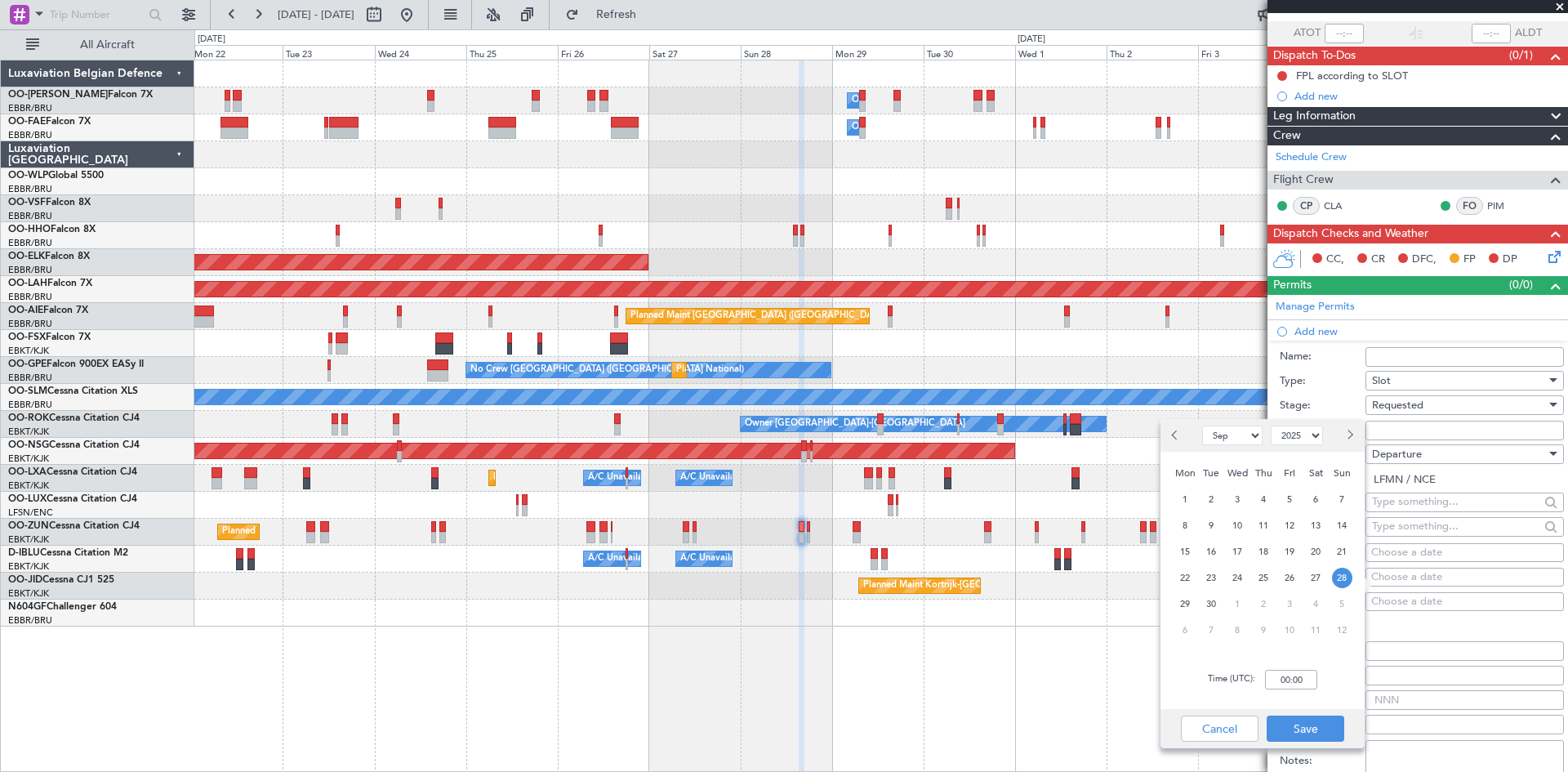
scroll to position [163, 0]
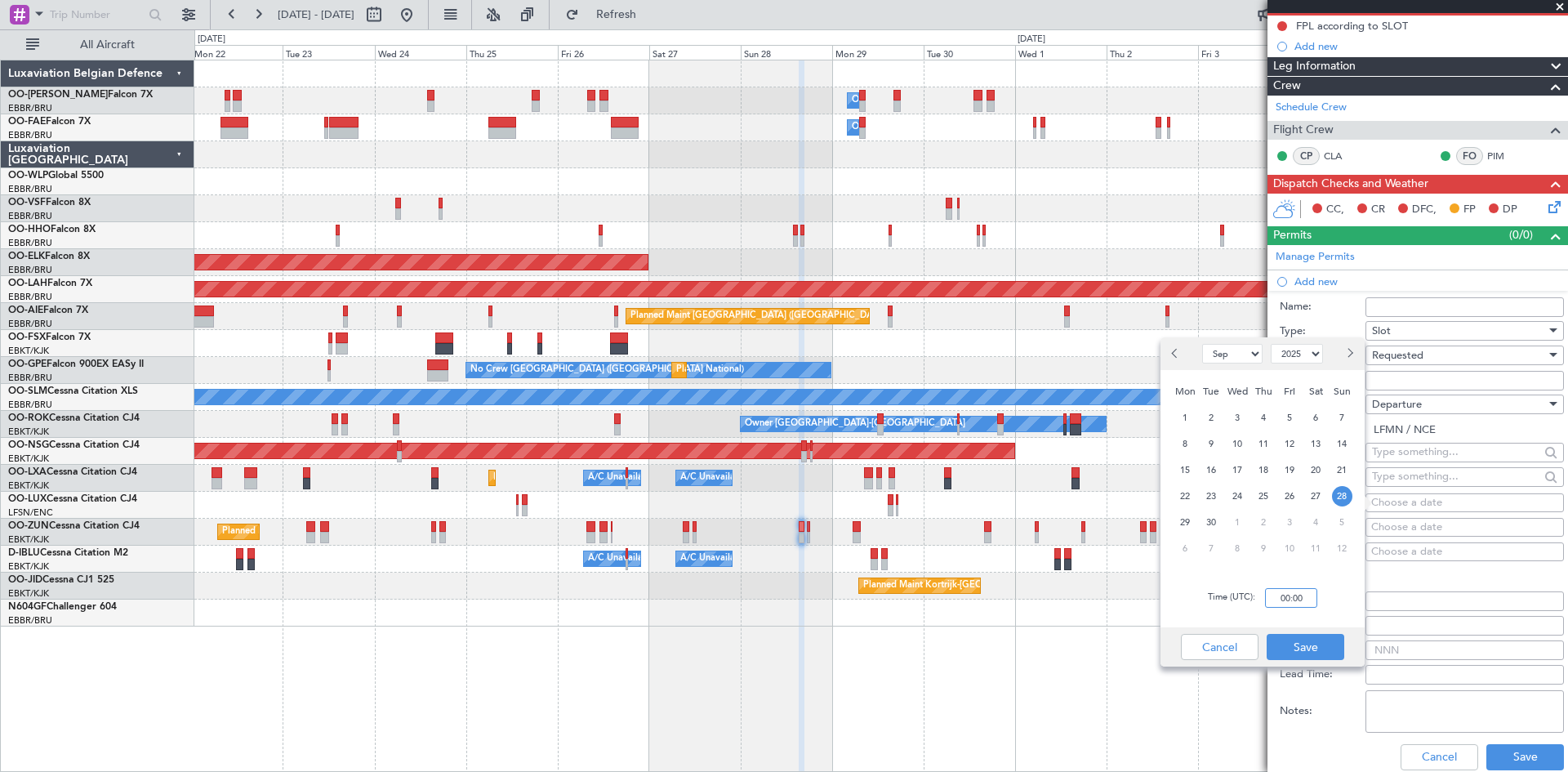
click at [1284, 593] on input "00:00" at bounding box center [1291, 598] width 52 height 20
type input "15:20"
click at [1307, 651] on button "Save" at bounding box center [1306, 647] width 78 height 27
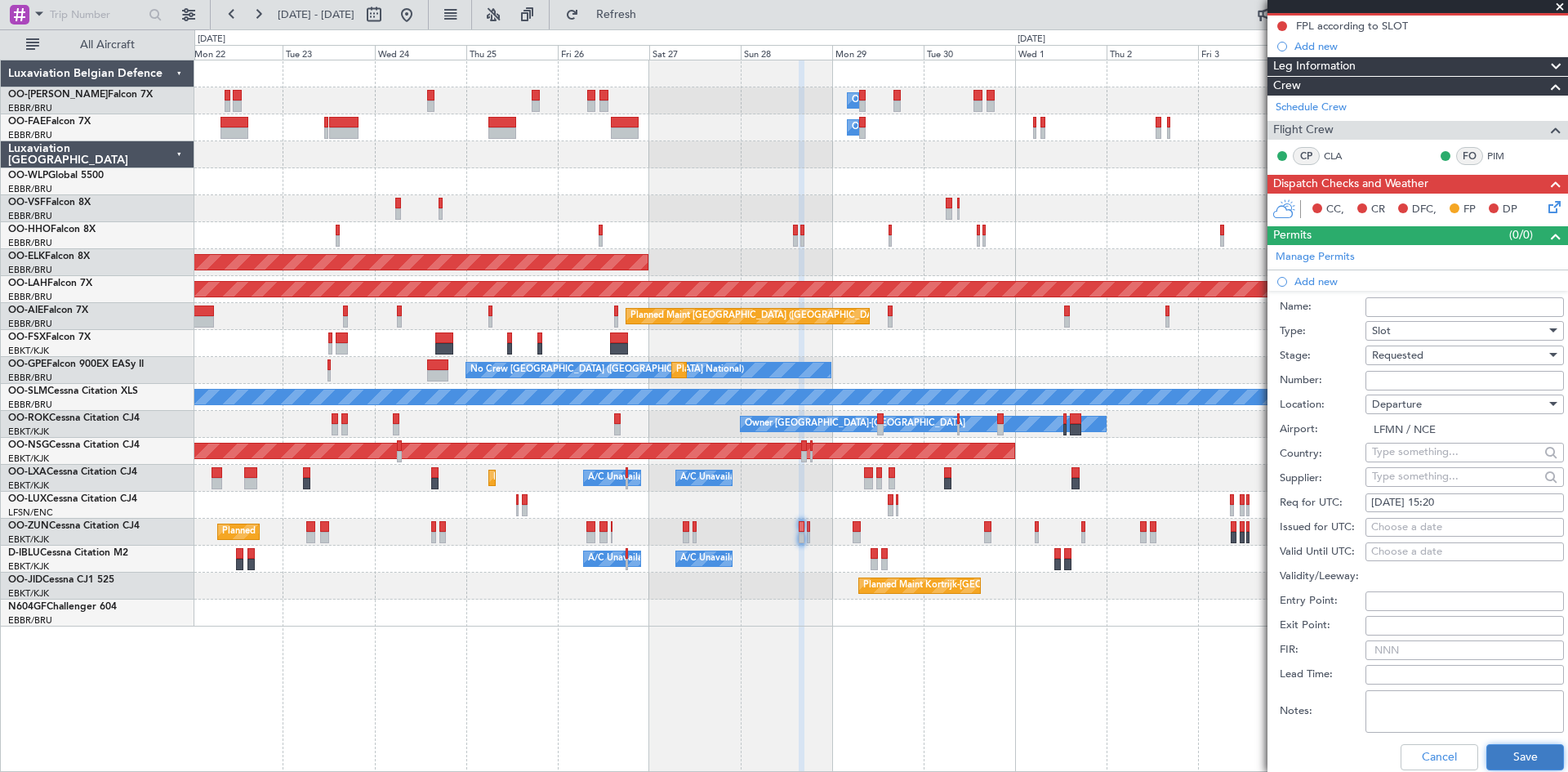
click at [1516, 751] on button "Save" at bounding box center [1525, 757] width 78 height 27
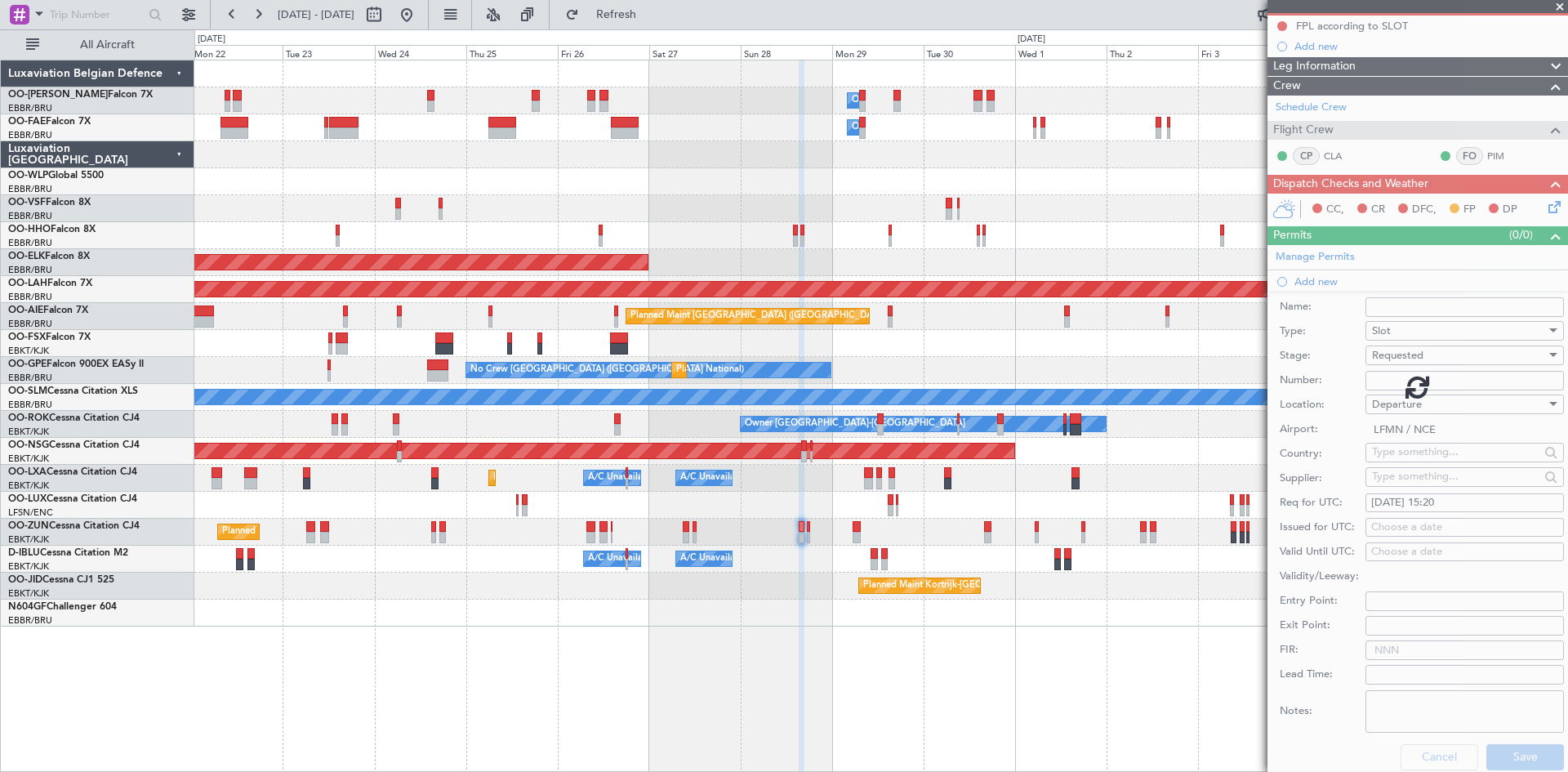
scroll to position [0, 0]
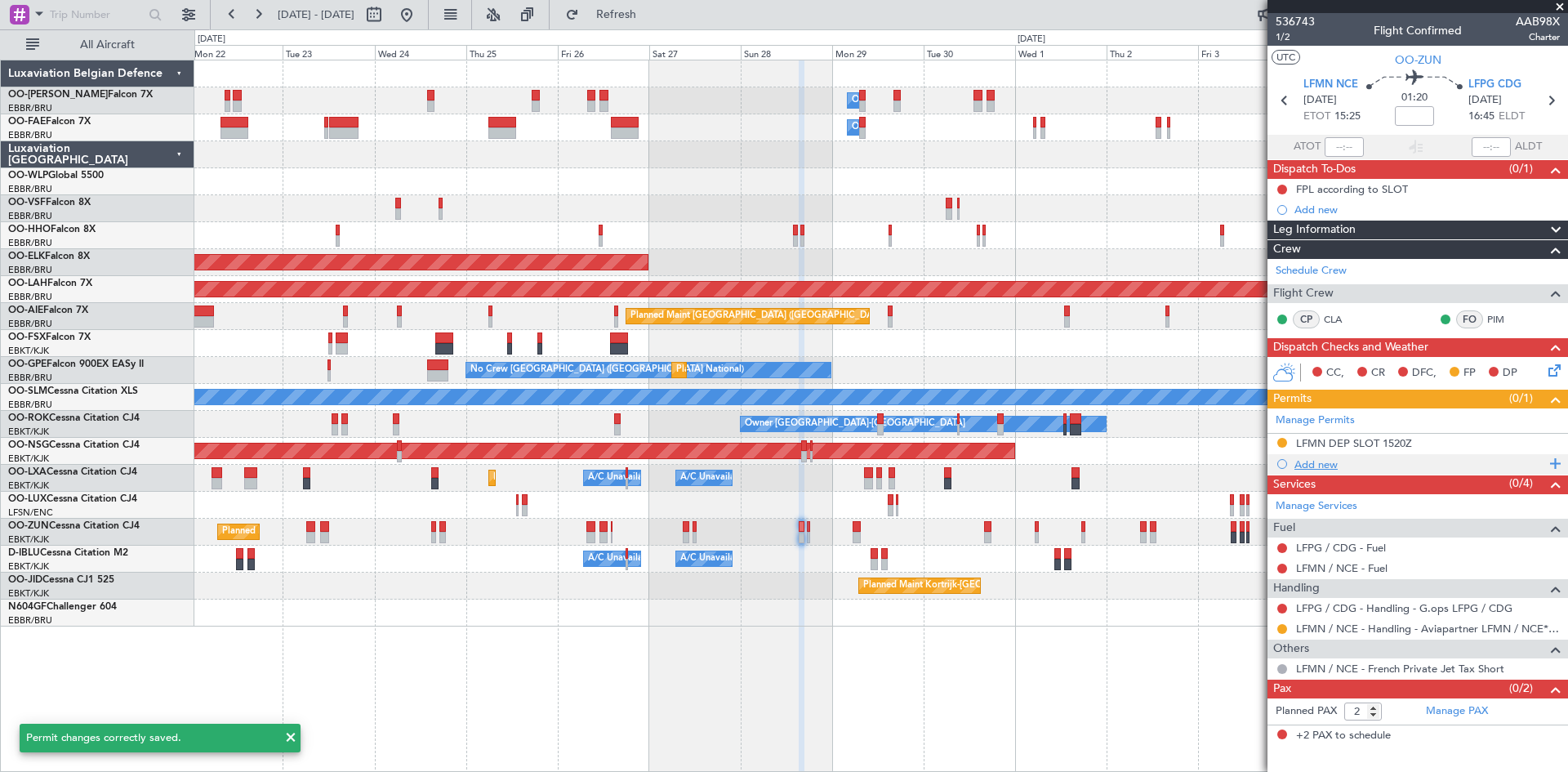
click at [1320, 464] on div "Add new" at bounding box center [1420, 464] width 251 height 14
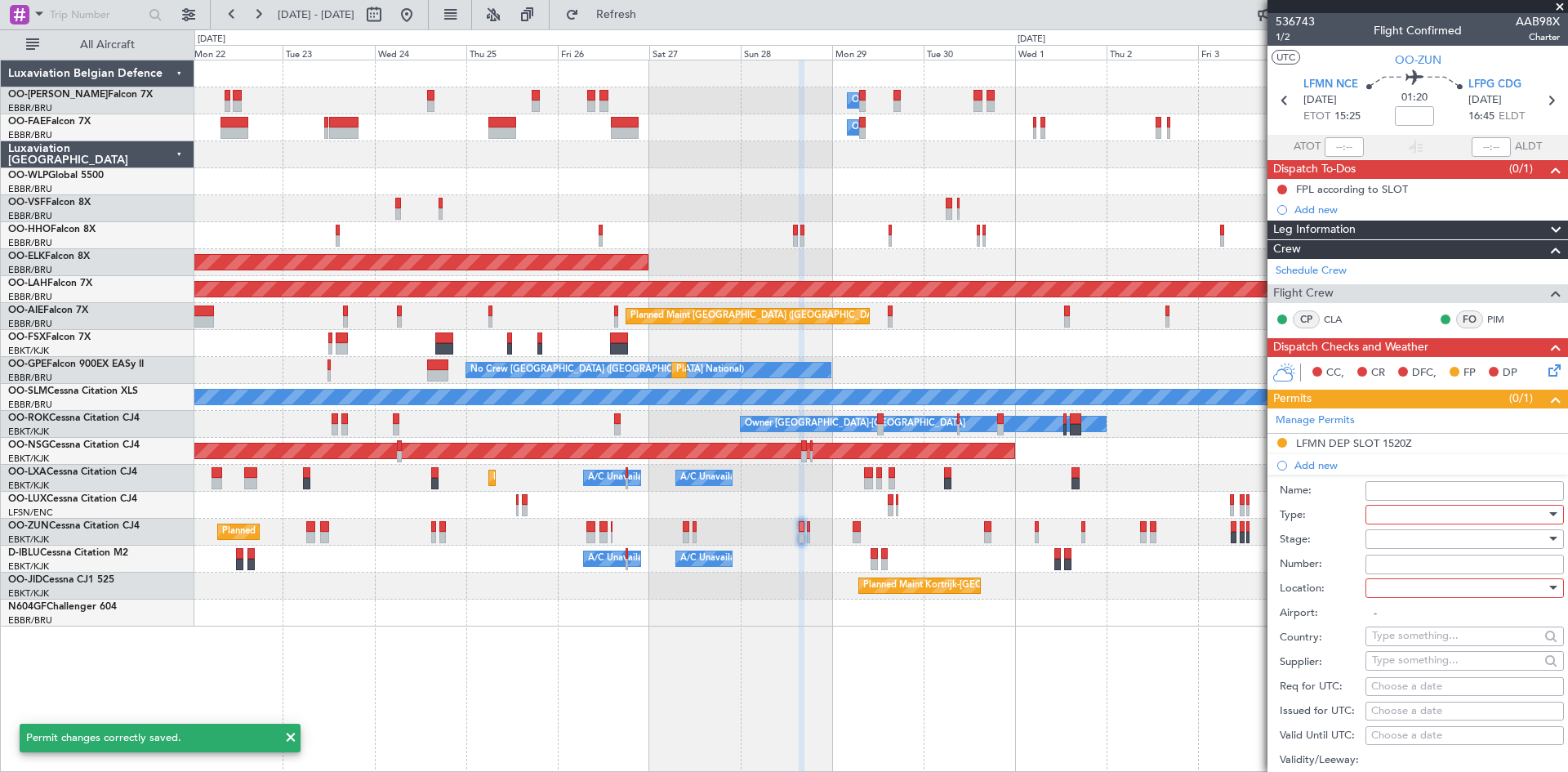
click at [1433, 516] on div at bounding box center [1460, 514] width 174 height 25
drag, startPoint x: 1428, startPoint y: 668, endPoint x: 1429, endPoint y: 635, distance: 33.0
click at [1427, 668] on span "Slot" at bounding box center [1458, 668] width 171 height 25
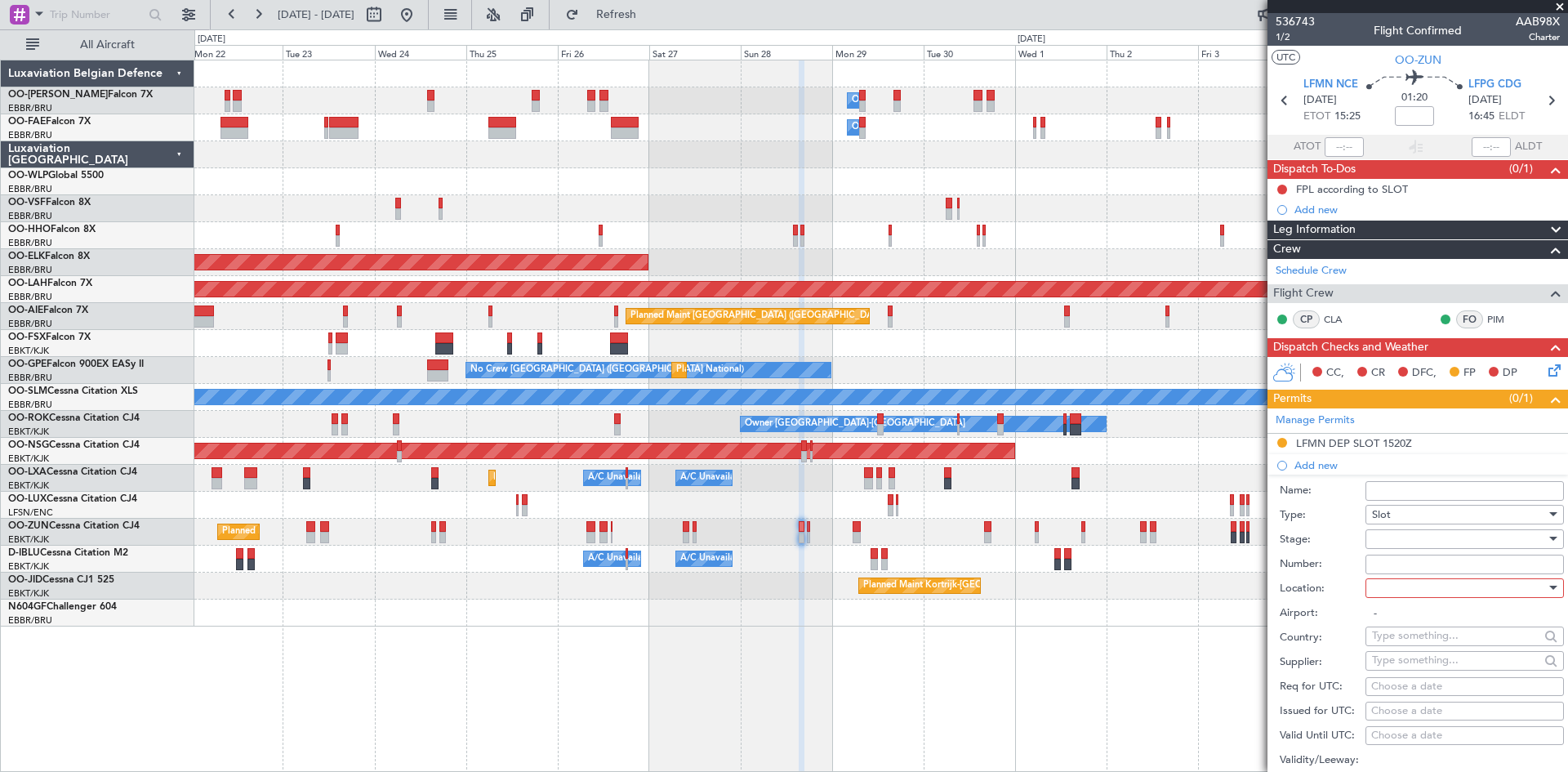
click at [1408, 542] on div at bounding box center [1460, 539] width 174 height 25
click at [1432, 641] on span "Requested" at bounding box center [1458, 645] width 171 height 25
click at [1415, 583] on div at bounding box center [1460, 588] width 174 height 25
click at [1434, 670] on span "Arrival" at bounding box center [1458, 670] width 171 height 25
type input "LFPG / CDG"
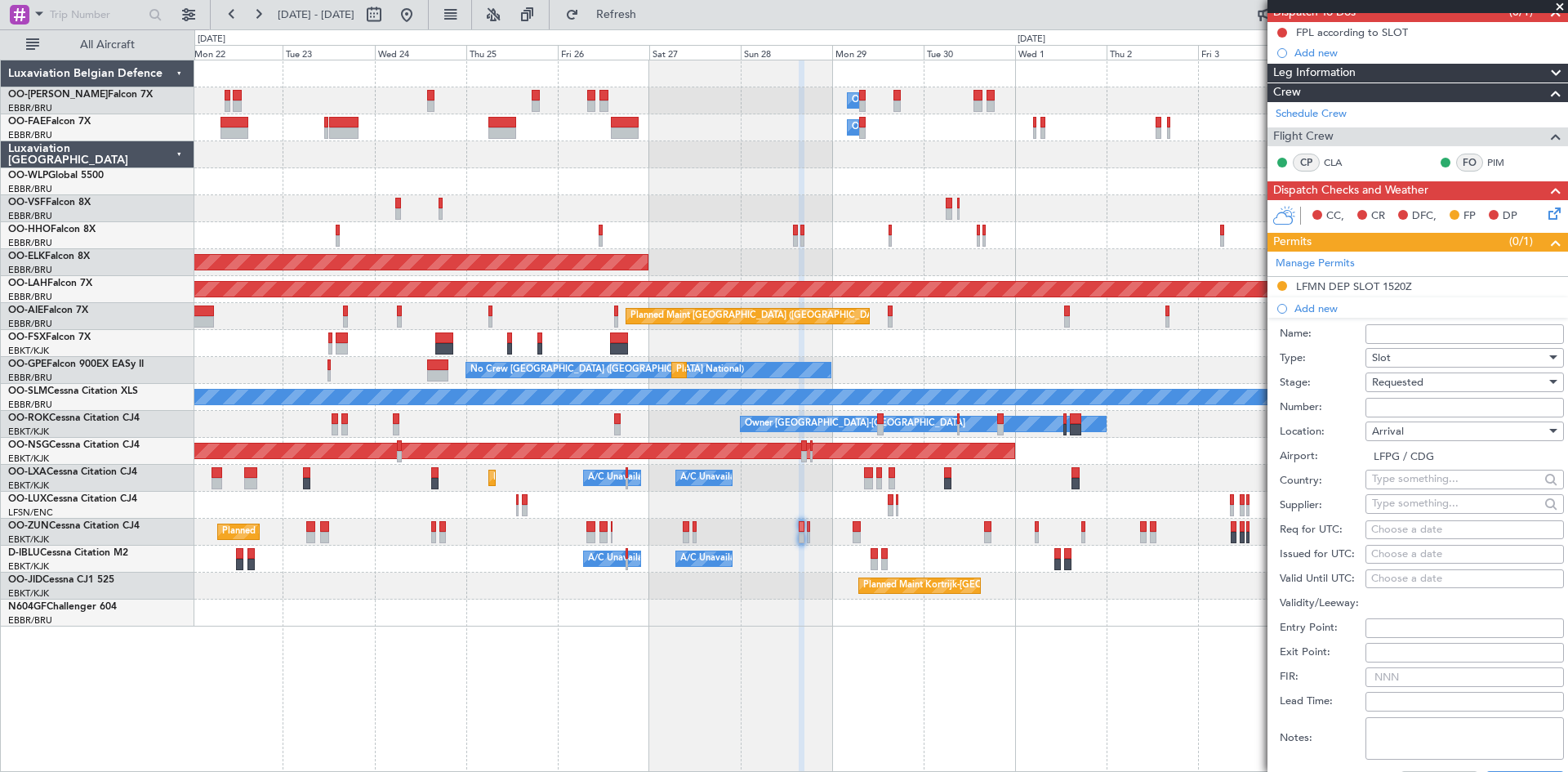
scroll to position [163, 0]
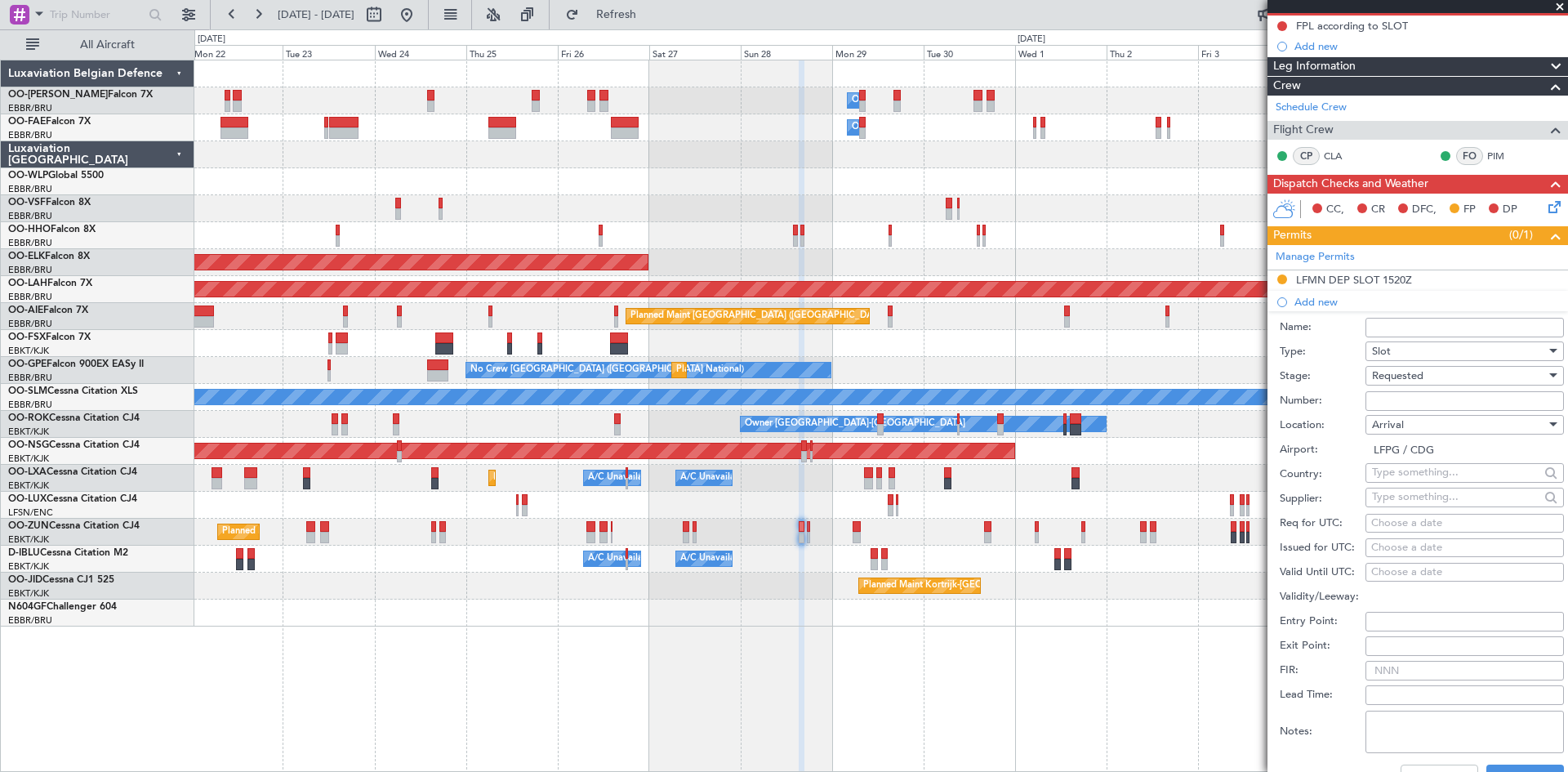
click at [1397, 524] on div "Choose a date" at bounding box center [1465, 523] width 187 height 16
select select "9"
select select "2025"
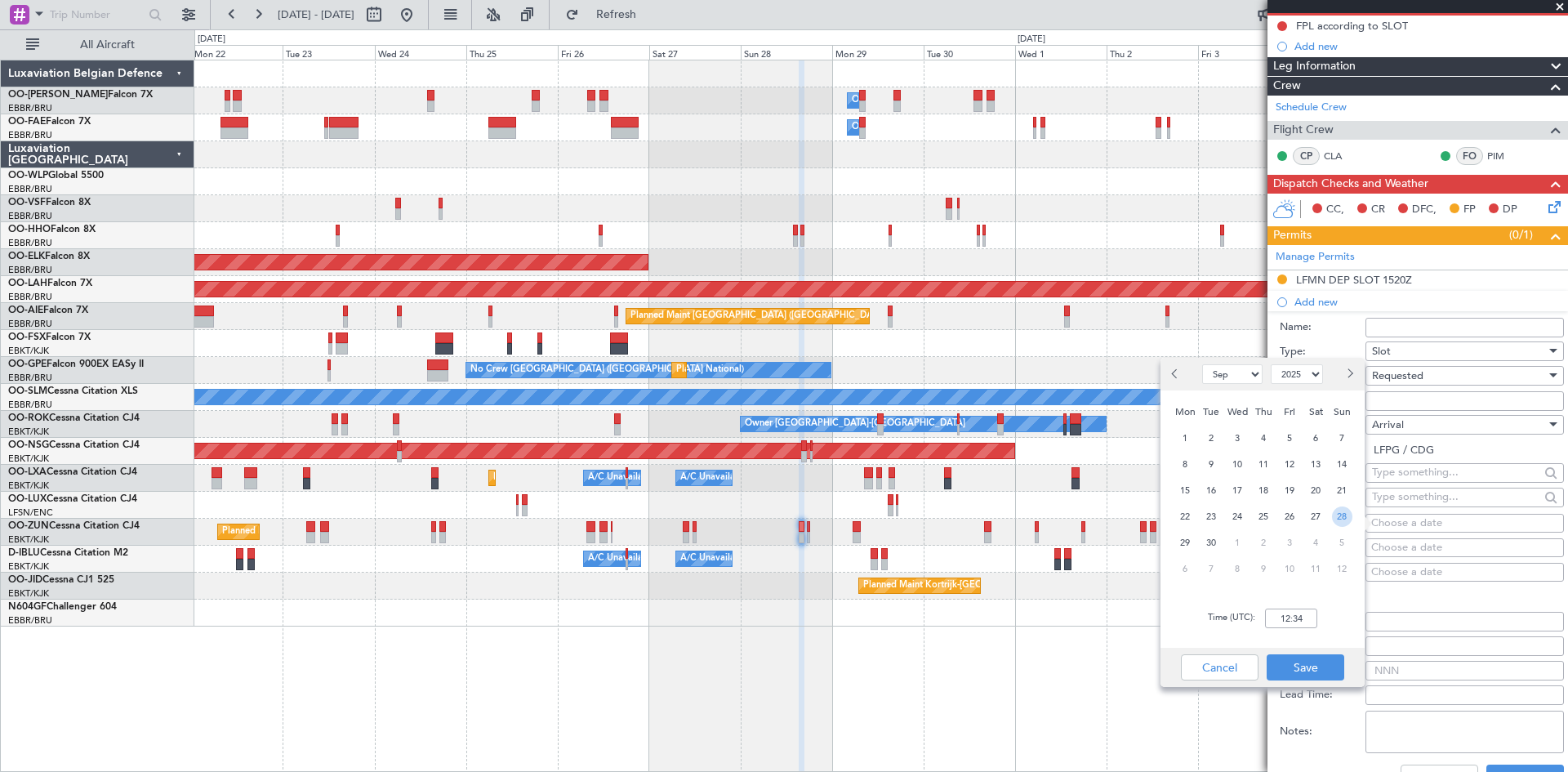
click at [1346, 516] on span "28" at bounding box center [1343, 517] width 21 height 21
click at [1284, 617] on input "00:00" at bounding box center [1291, 618] width 52 height 20
type input "16:50"
click at [1312, 665] on button "Save" at bounding box center [1306, 668] width 78 height 27
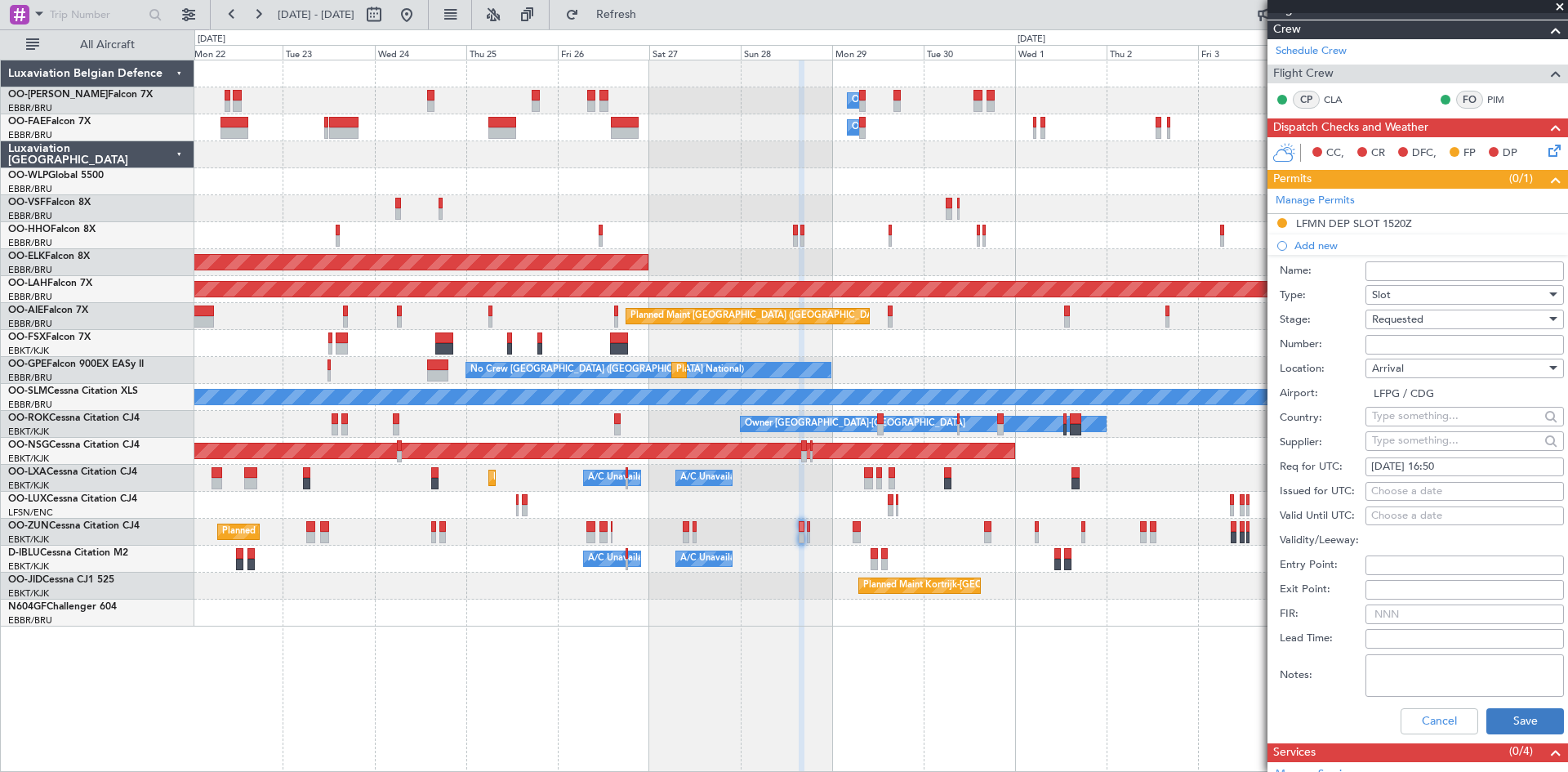
scroll to position [245, 0]
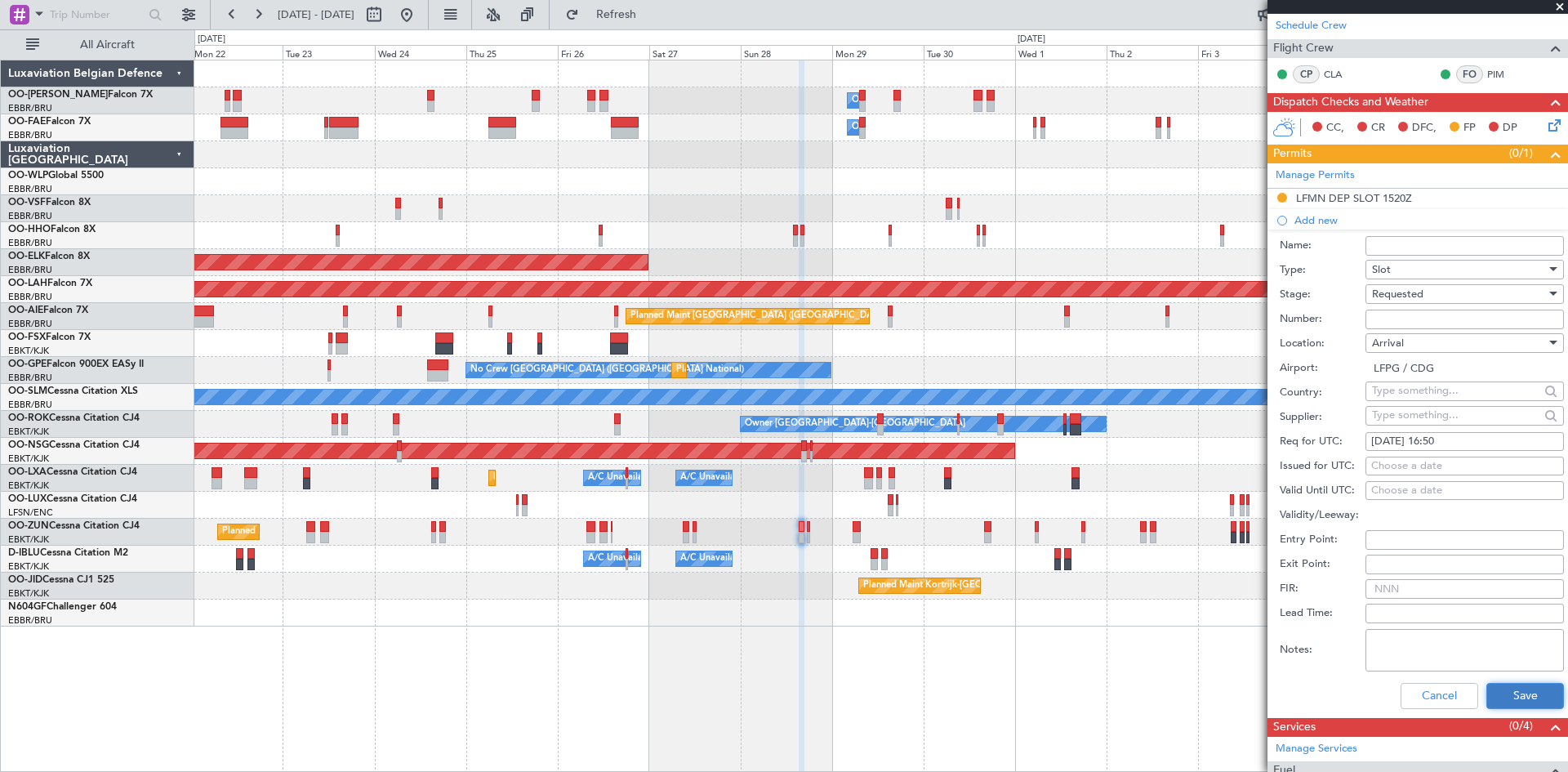
click at [1499, 696] on button "Save" at bounding box center [1525, 696] width 78 height 27
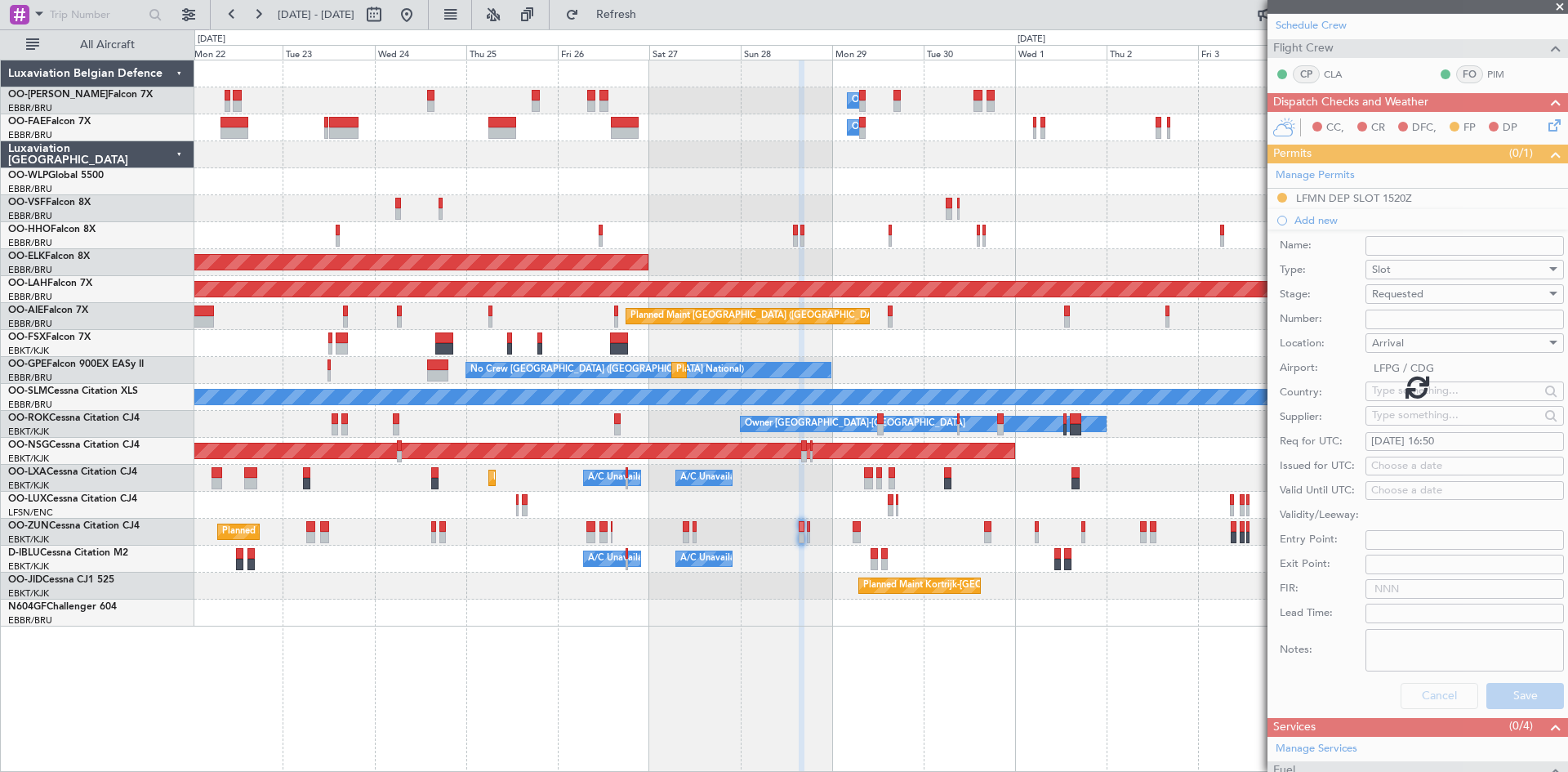
scroll to position [0, 0]
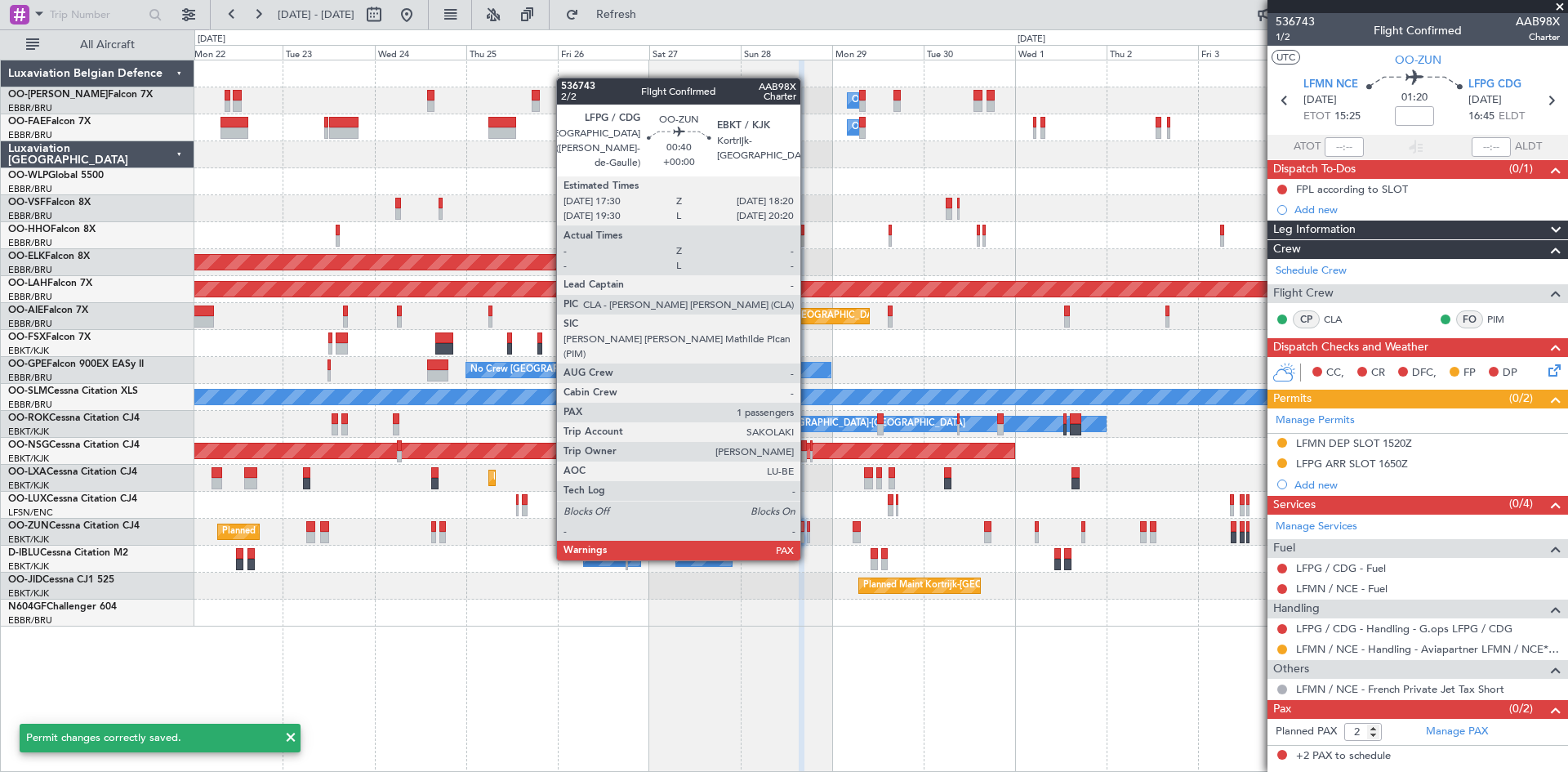
click at [808, 528] on div at bounding box center [808, 527] width 3 height 11
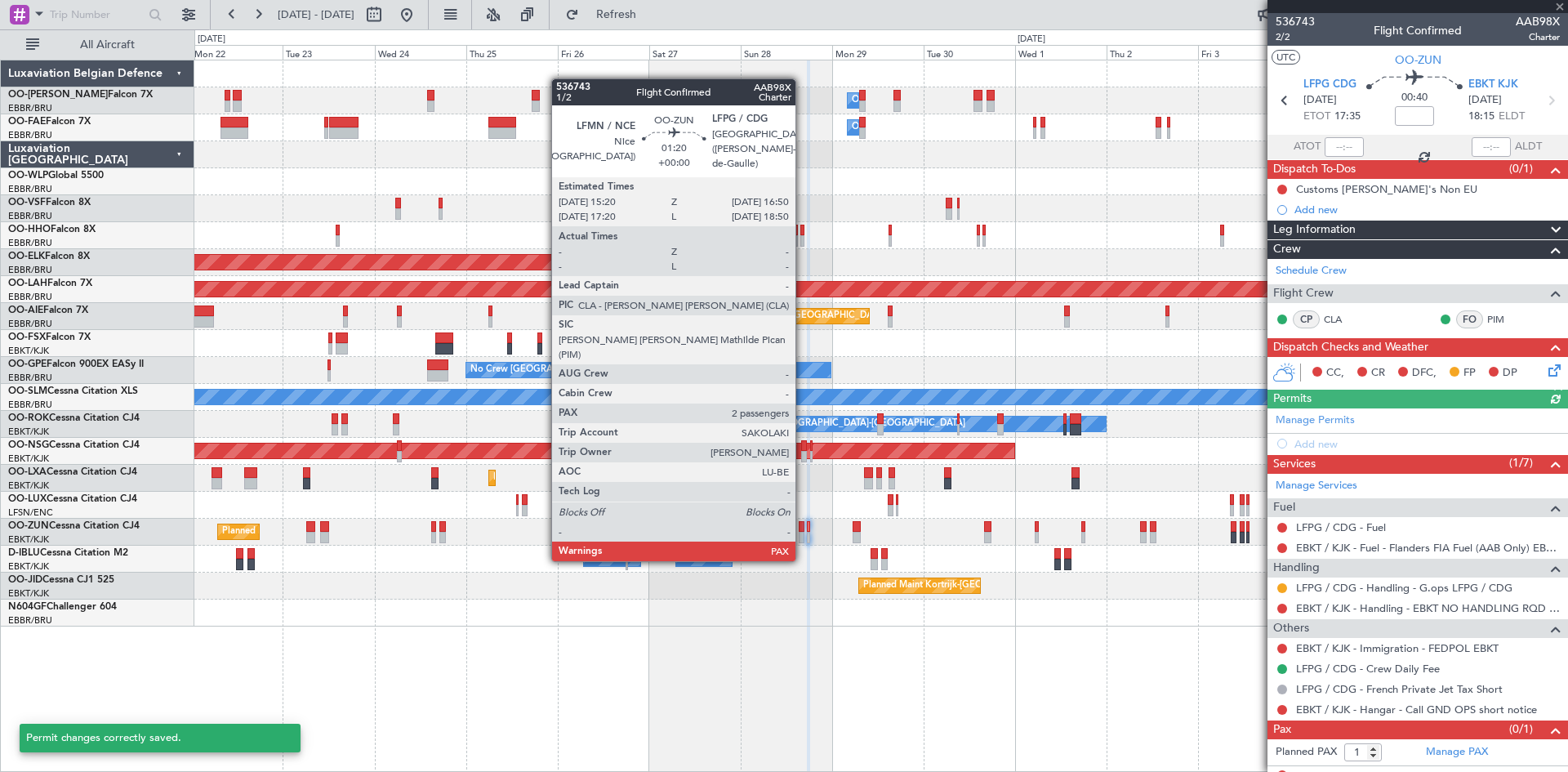
click at [803, 529] on div at bounding box center [802, 527] width 7 height 11
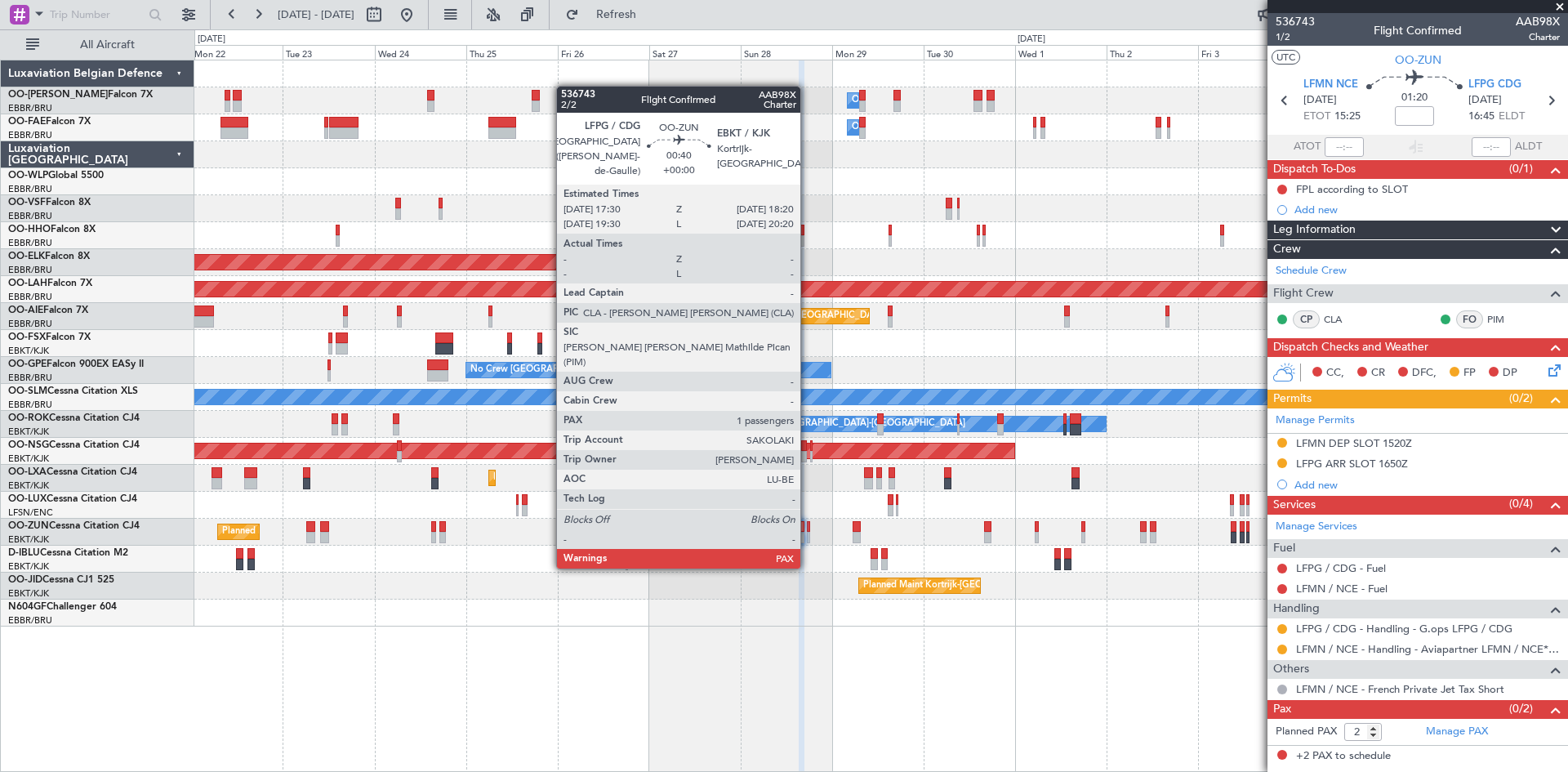
click at [808, 536] on div at bounding box center [808, 537] width 3 height 11
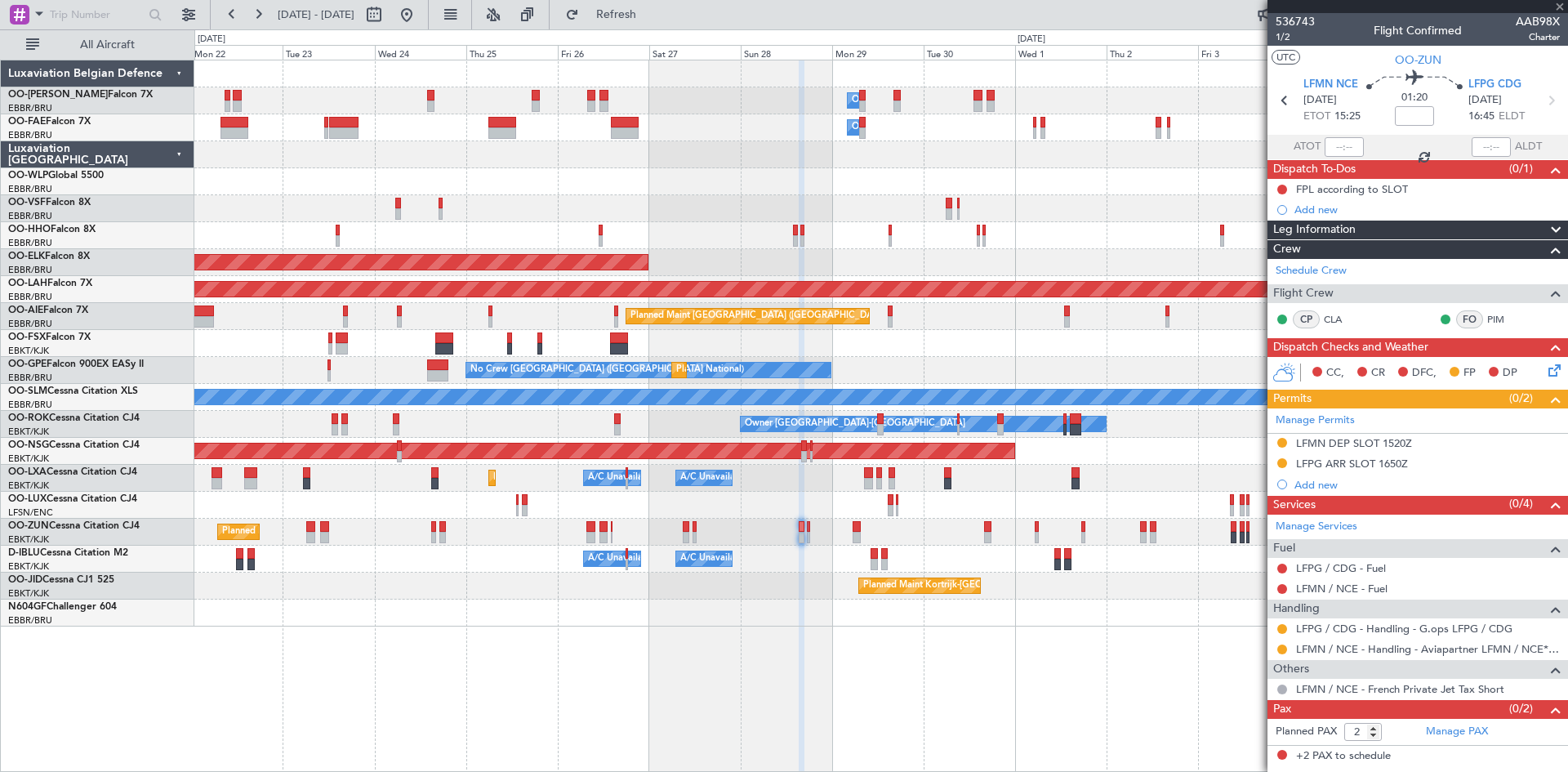
type input "1"
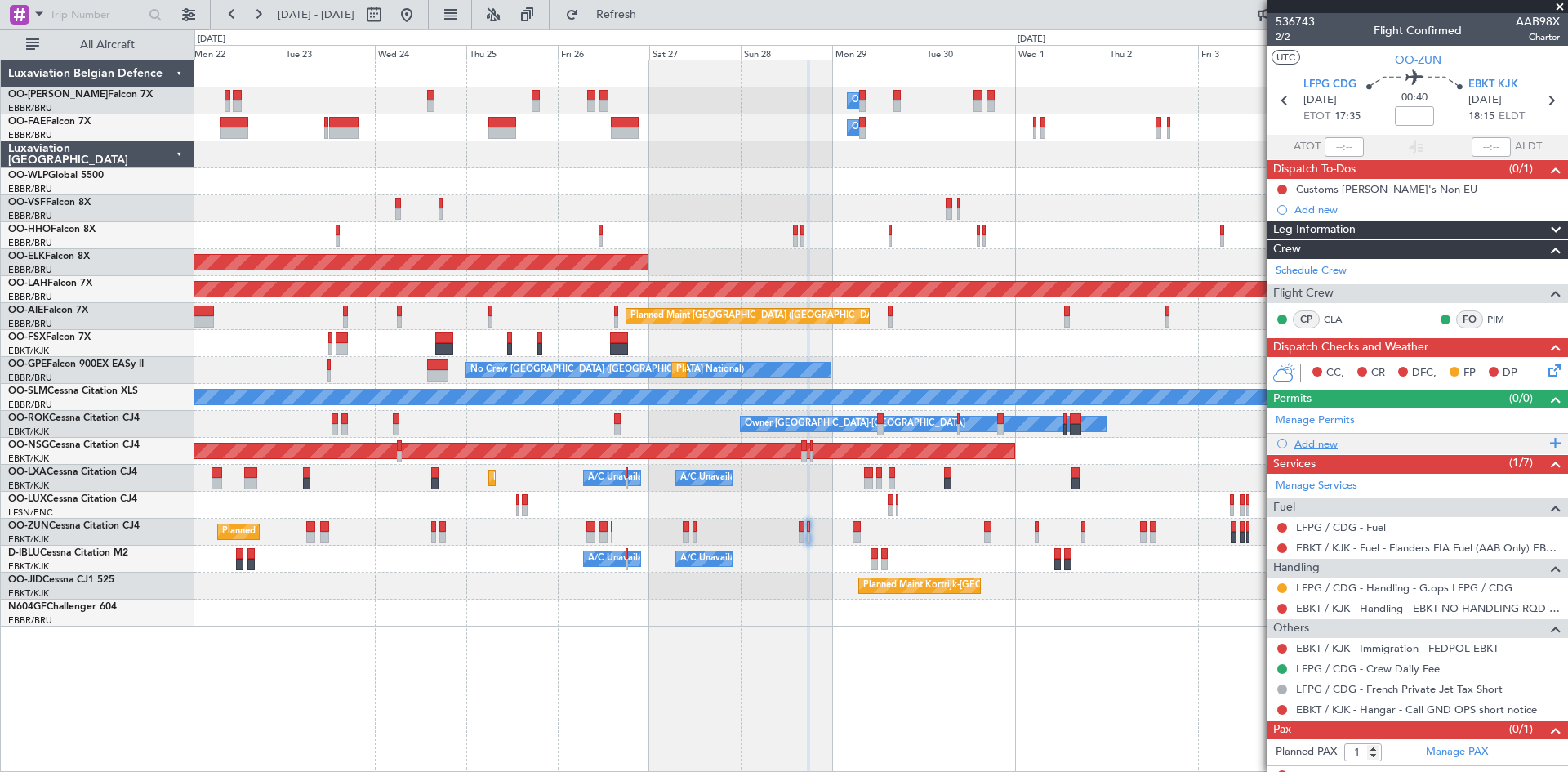
click at [1304, 445] on div "Add new" at bounding box center [1420, 443] width 251 height 14
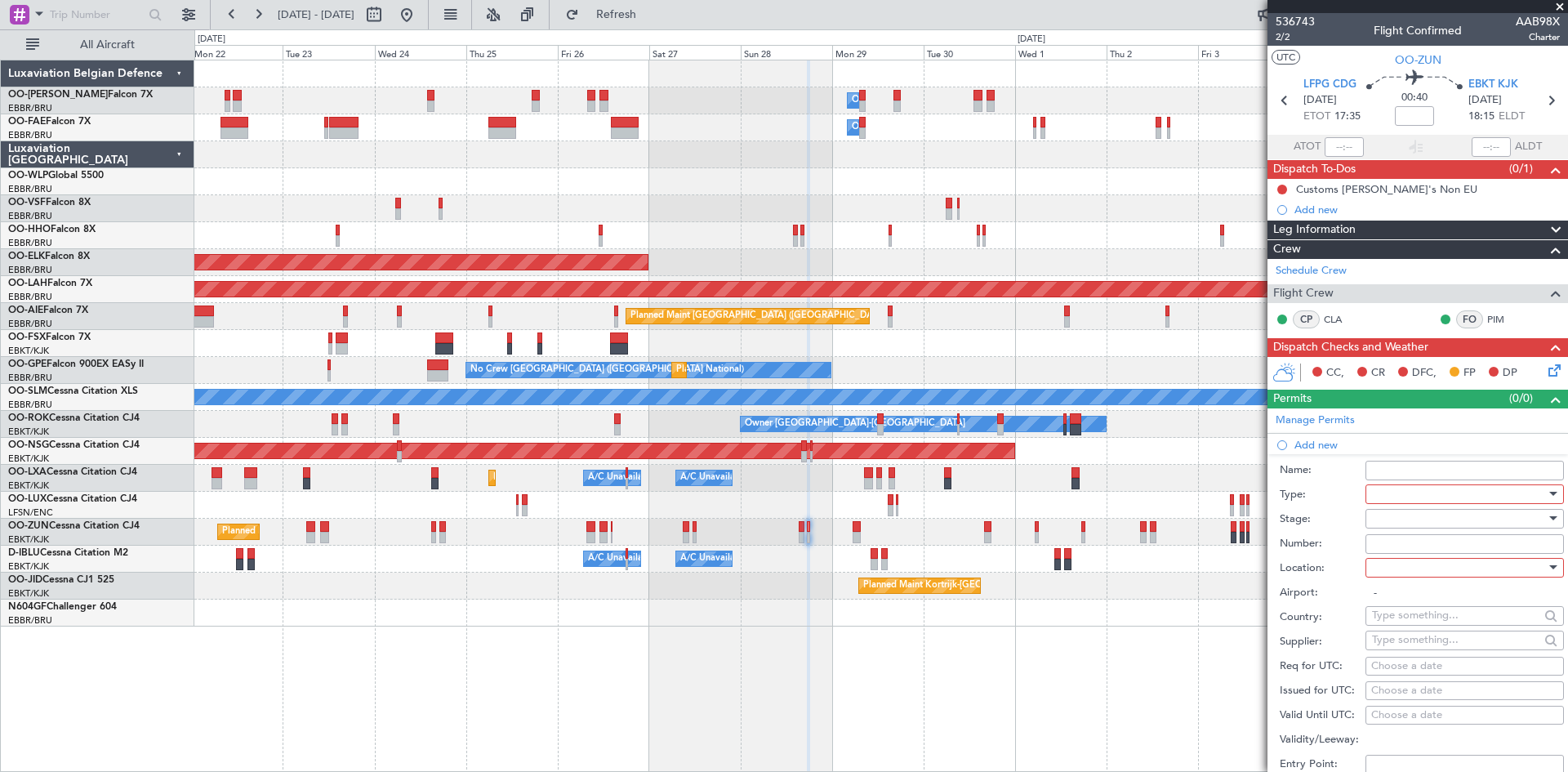
click at [1432, 494] on div at bounding box center [1460, 494] width 174 height 25
click at [1417, 643] on span "Slot" at bounding box center [1458, 650] width 171 height 25
click at [1390, 525] on div at bounding box center [1460, 519] width 174 height 25
click at [1402, 623] on span "Requested" at bounding box center [1458, 625] width 171 height 25
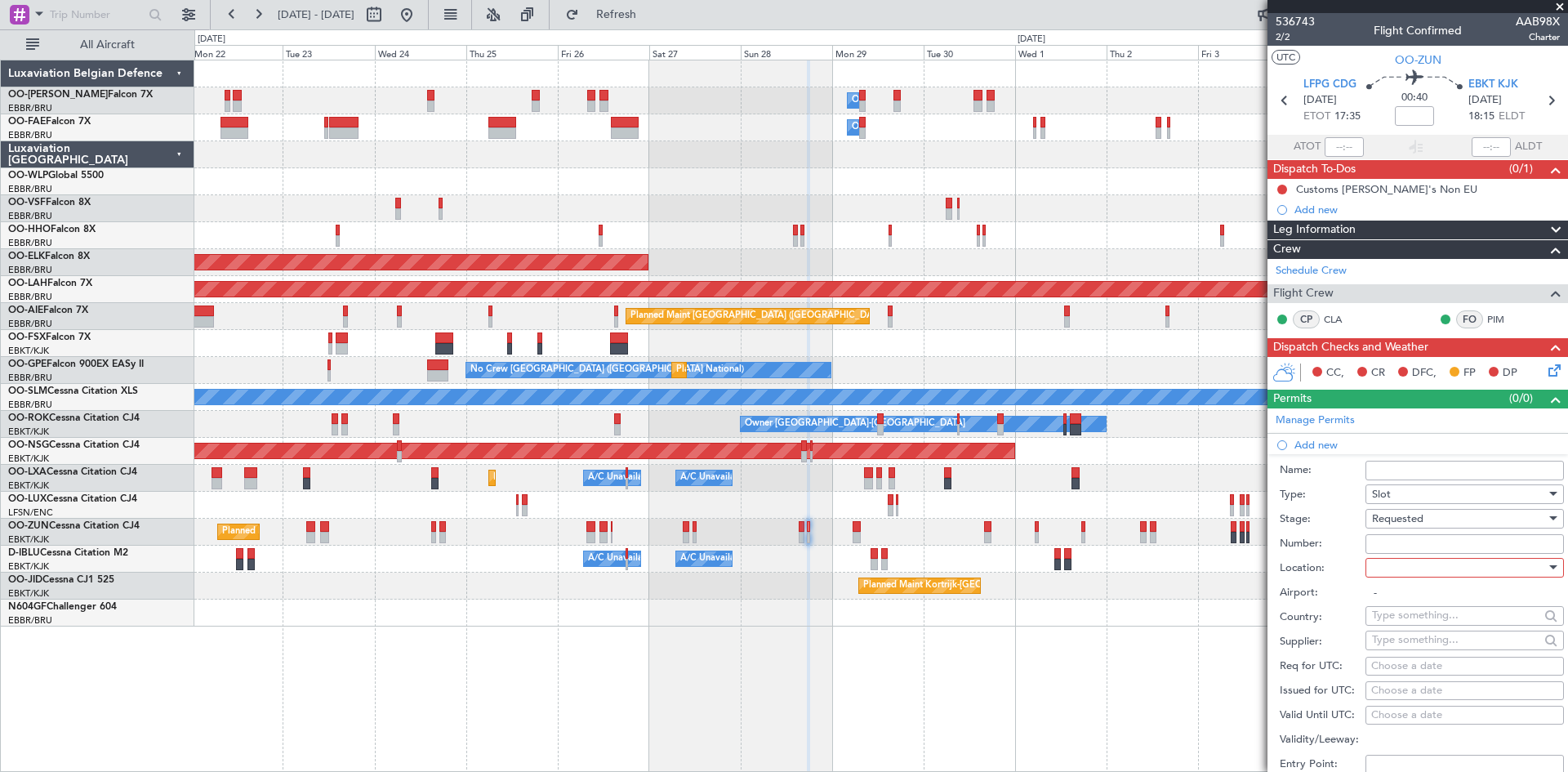
click at [1394, 560] on div at bounding box center [1460, 567] width 174 height 25
click at [1394, 605] on span "Departure" at bounding box center [1458, 601] width 171 height 25
type input "LFPG / CDG"
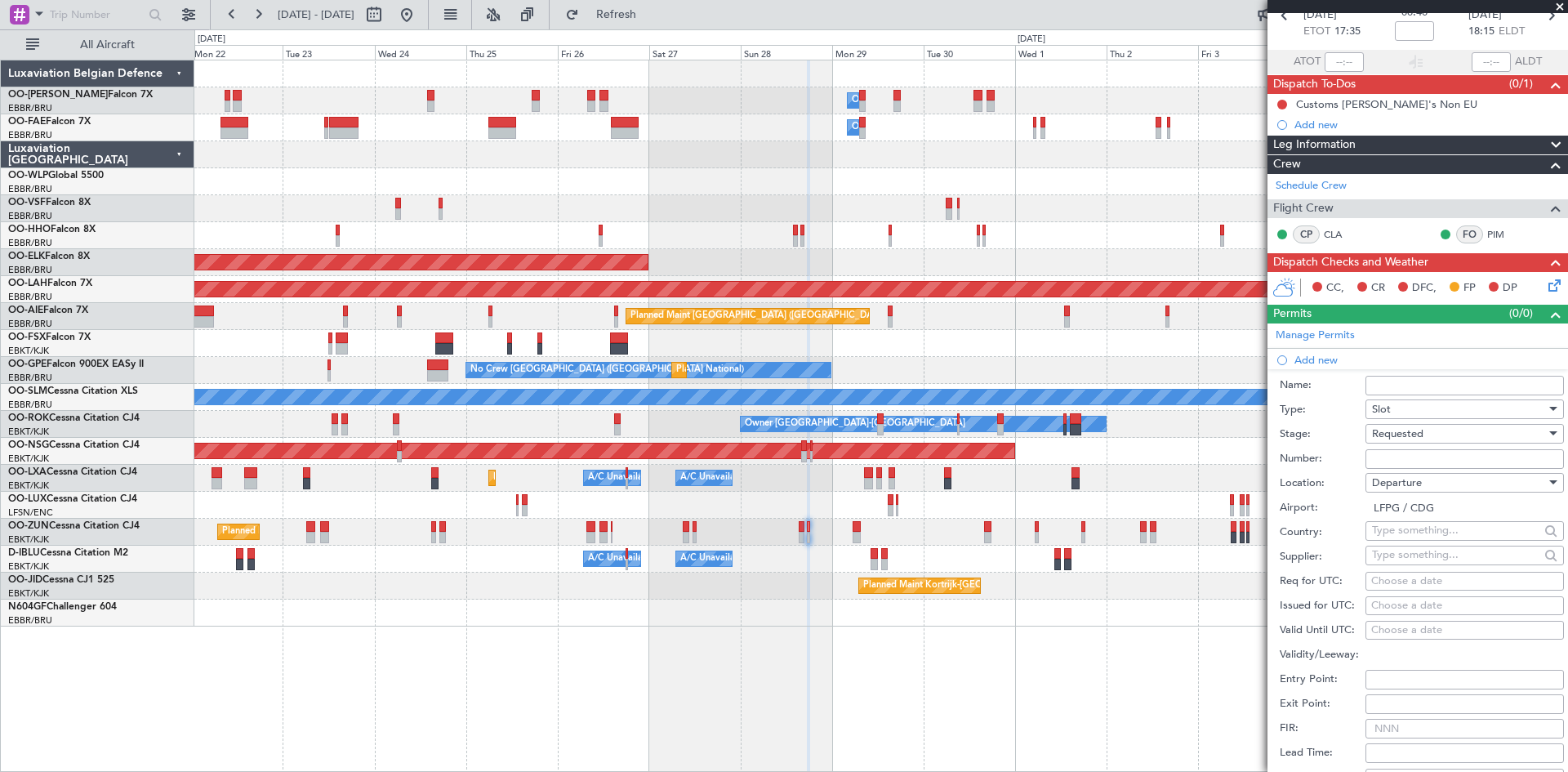
scroll to position [245, 0]
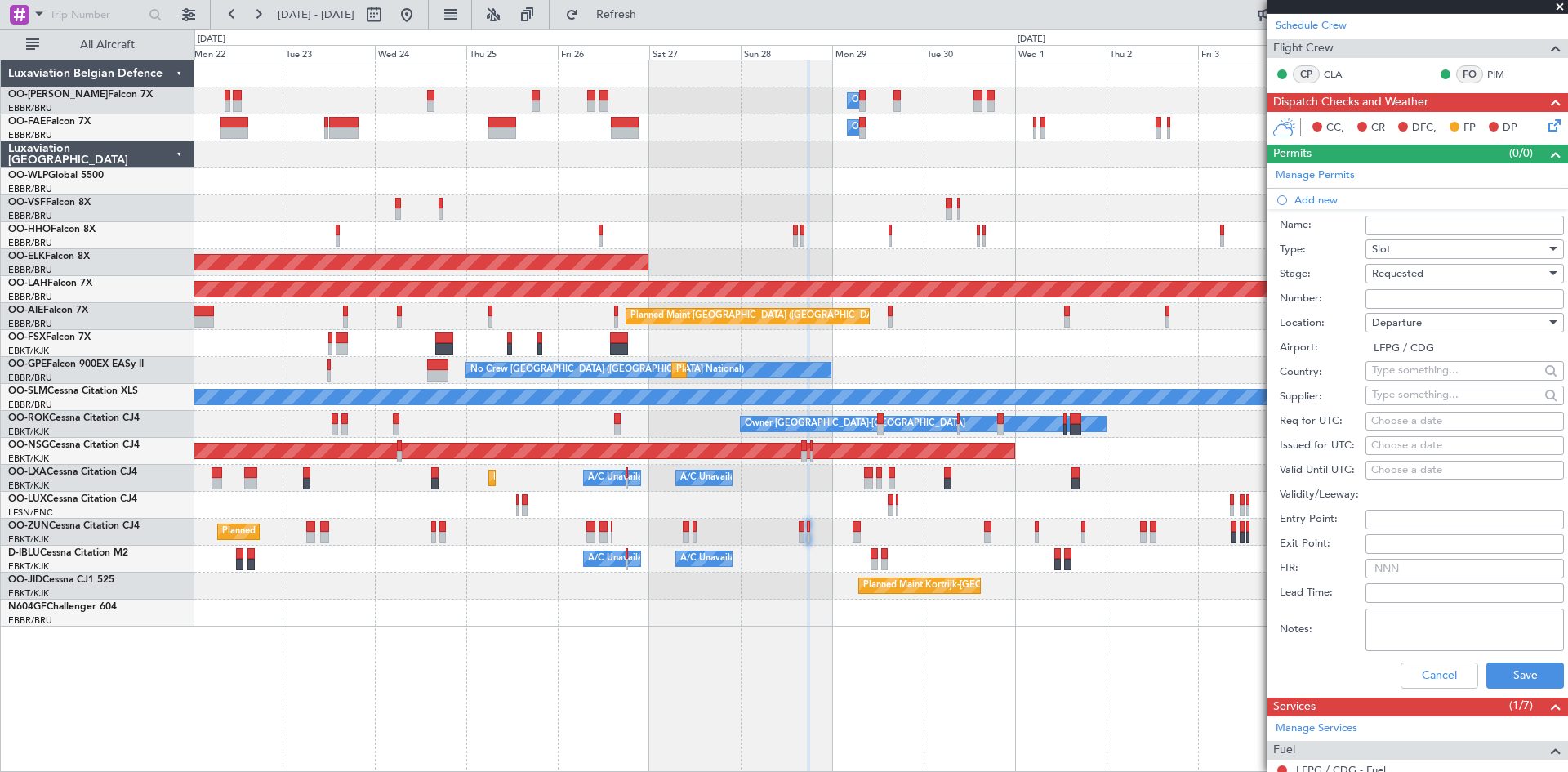
click at [1386, 420] on div "Choose a date" at bounding box center [1465, 421] width 187 height 16
select select "9"
select select "2025"
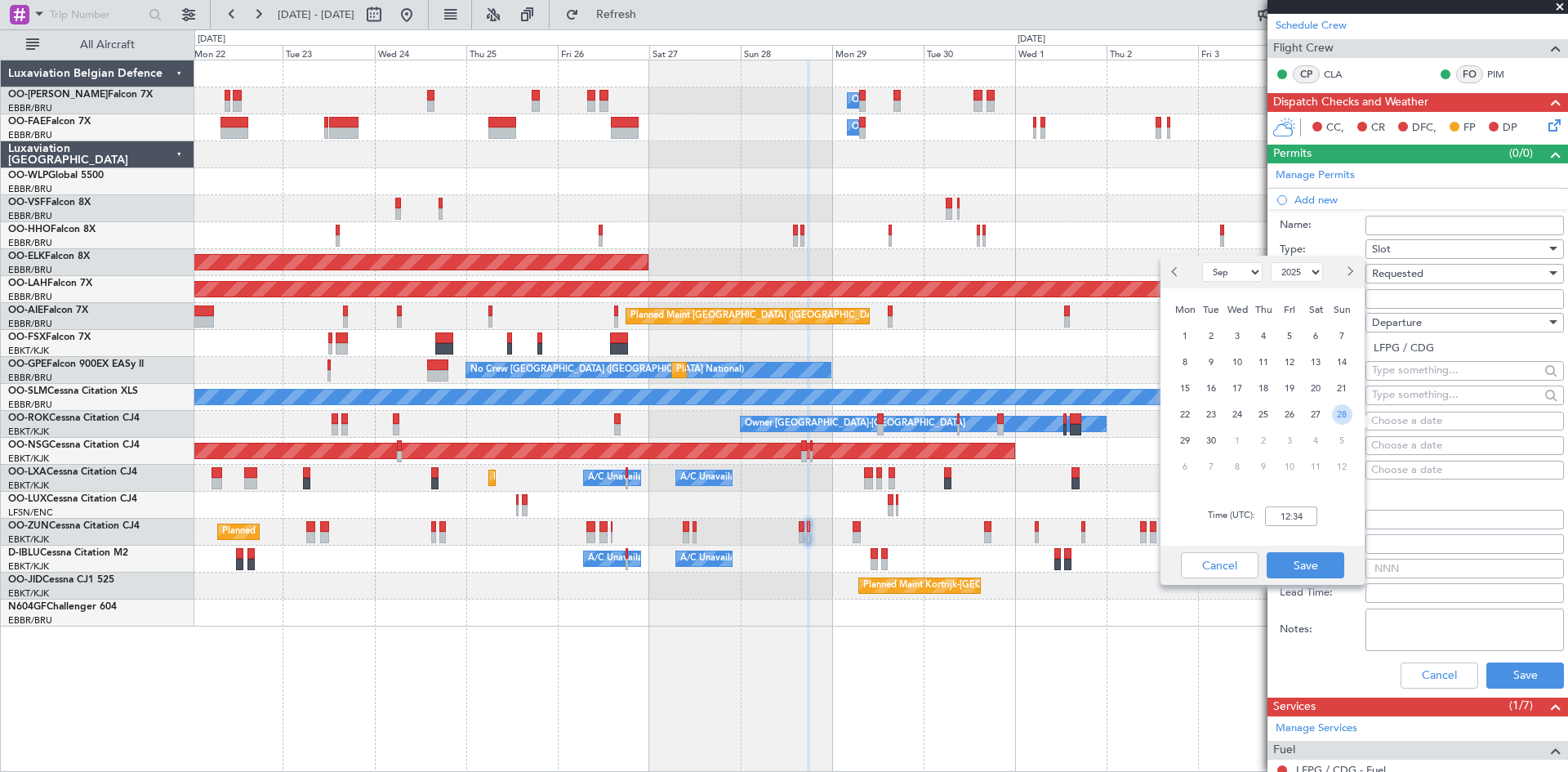
click at [1341, 416] on span "28" at bounding box center [1343, 415] width 21 height 21
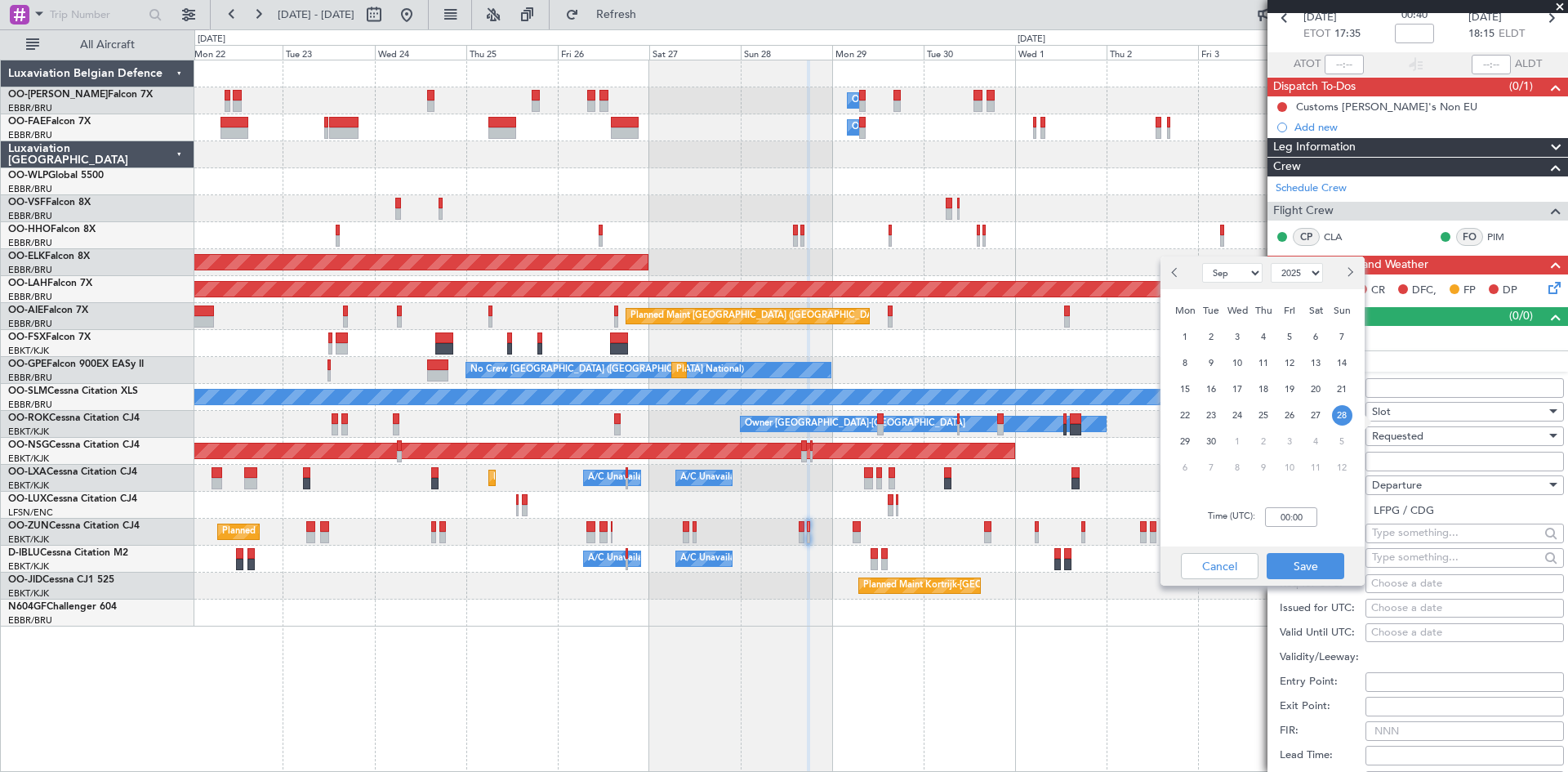
scroll to position [81, 0]
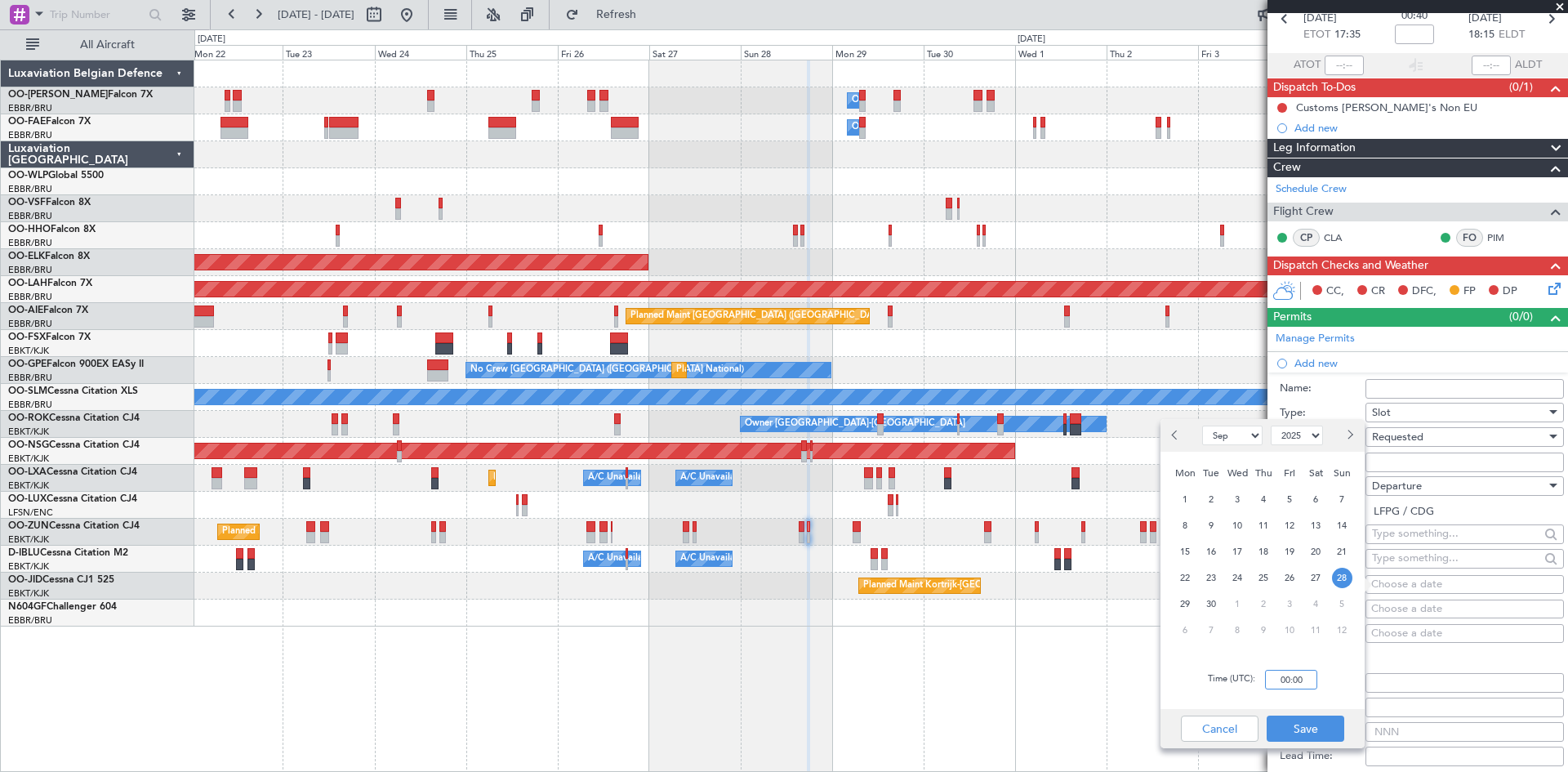
click at [1278, 675] on input "00:00" at bounding box center [1291, 679] width 52 height 20
type input "17:30"
click at [1328, 730] on button "Save" at bounding box center [1306, 728] width 78 height 27
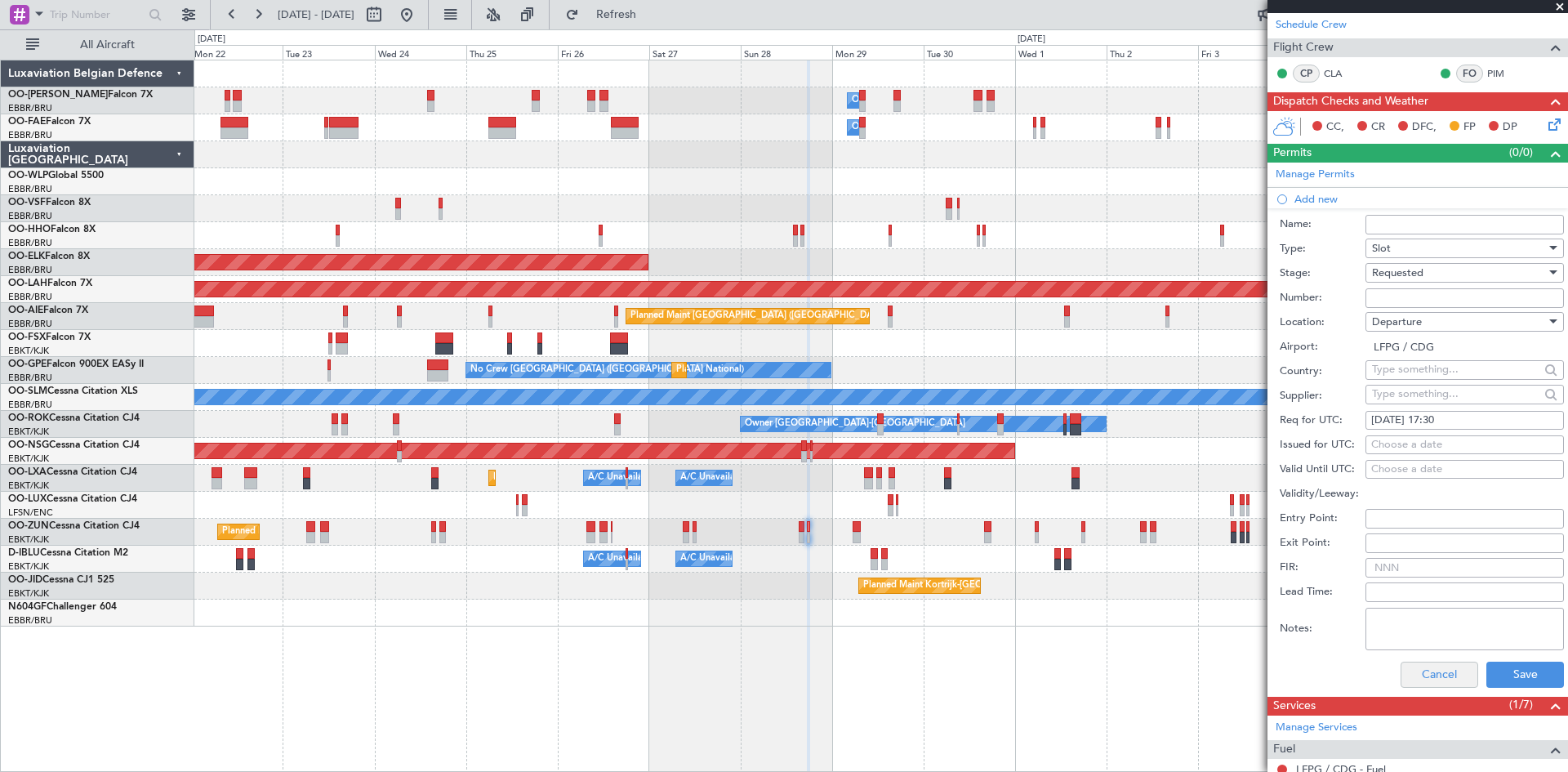
scroll to position [327, 0]
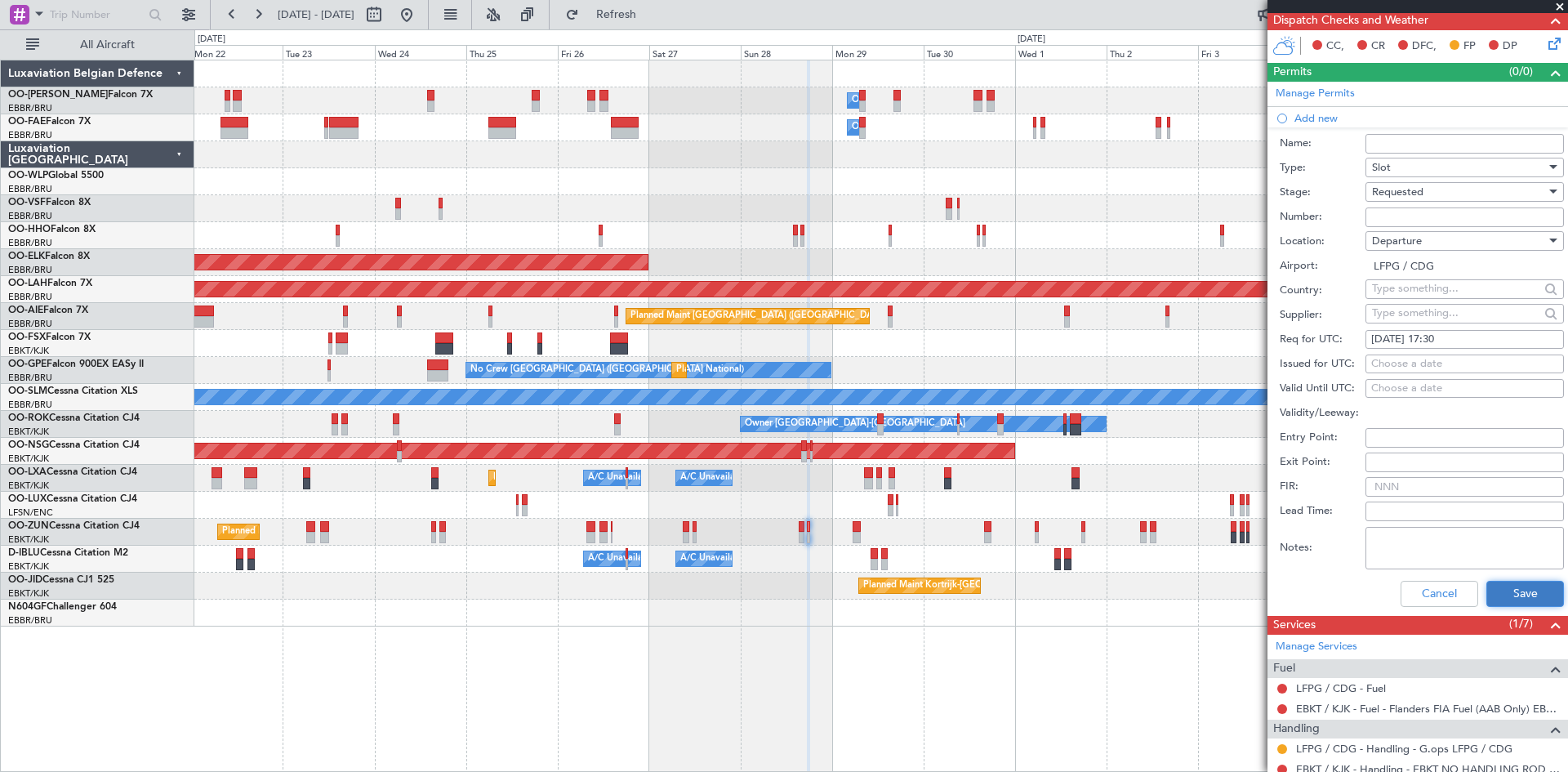
click at [1521, 604] on button "Save" at bounding box center [1525, 594] width 78 height 27
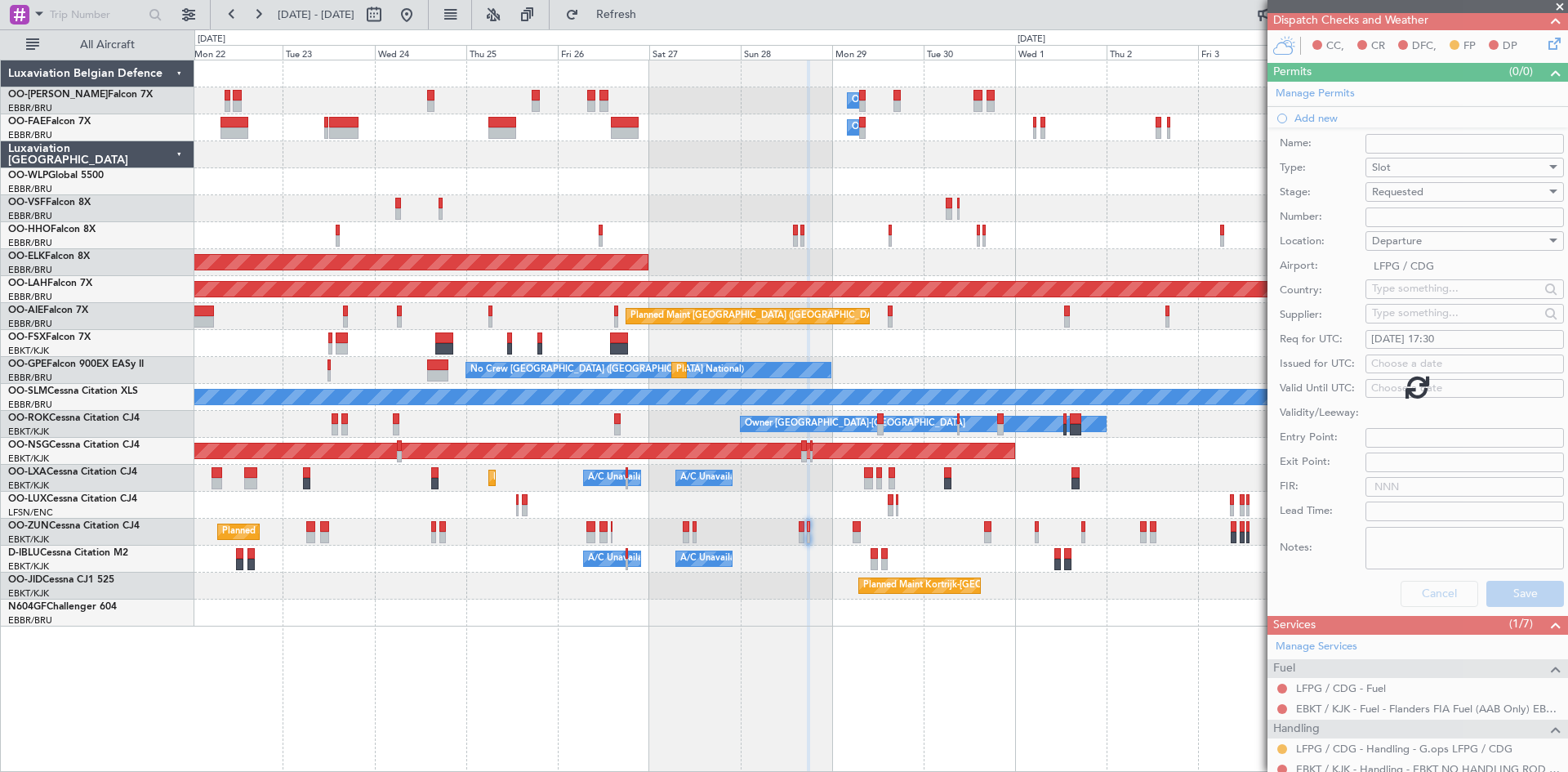
scroll to position [35, 0]
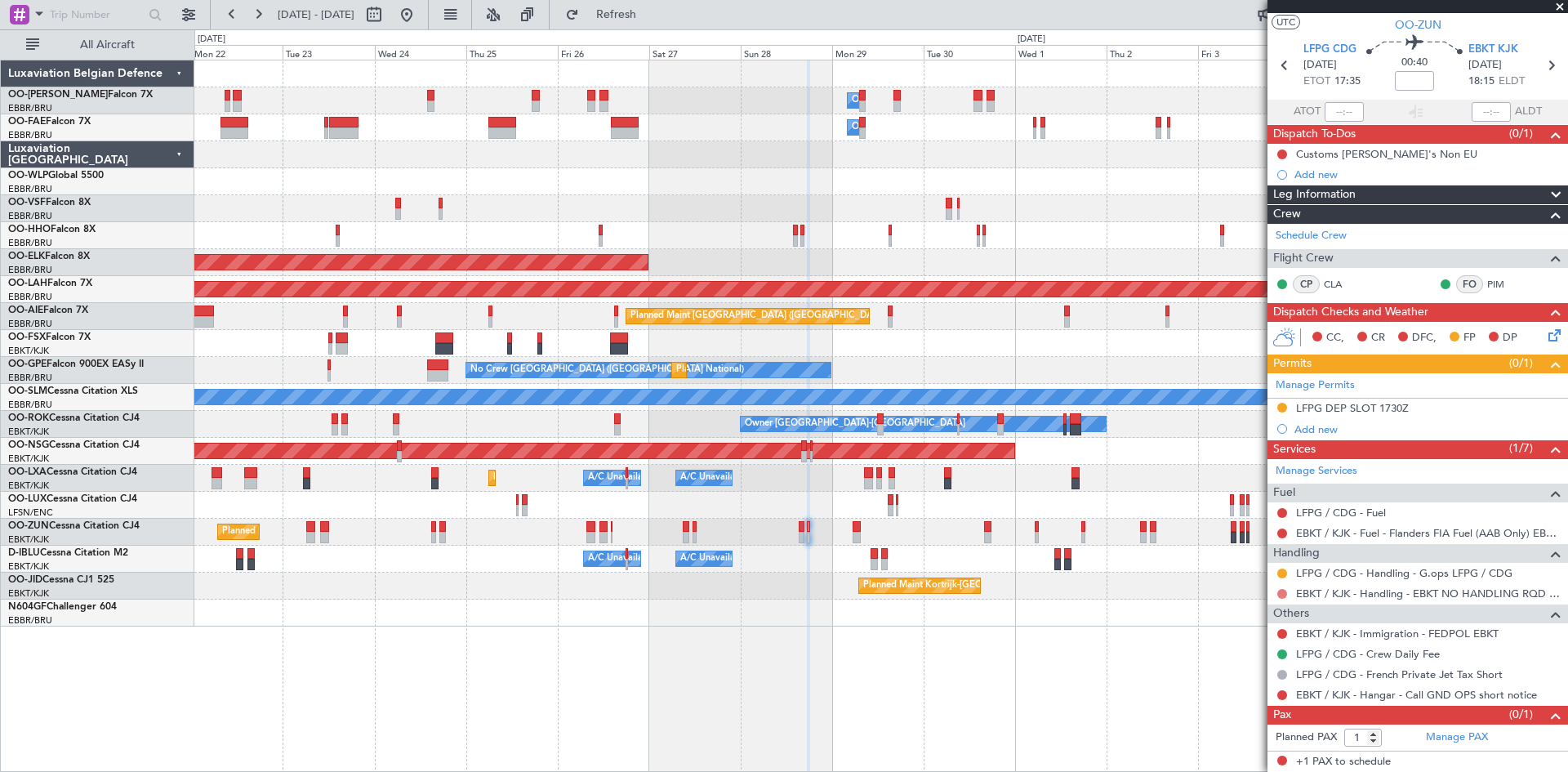
click at [1278, 591] on button at bounding box center [1283, 594] width 9 height 9
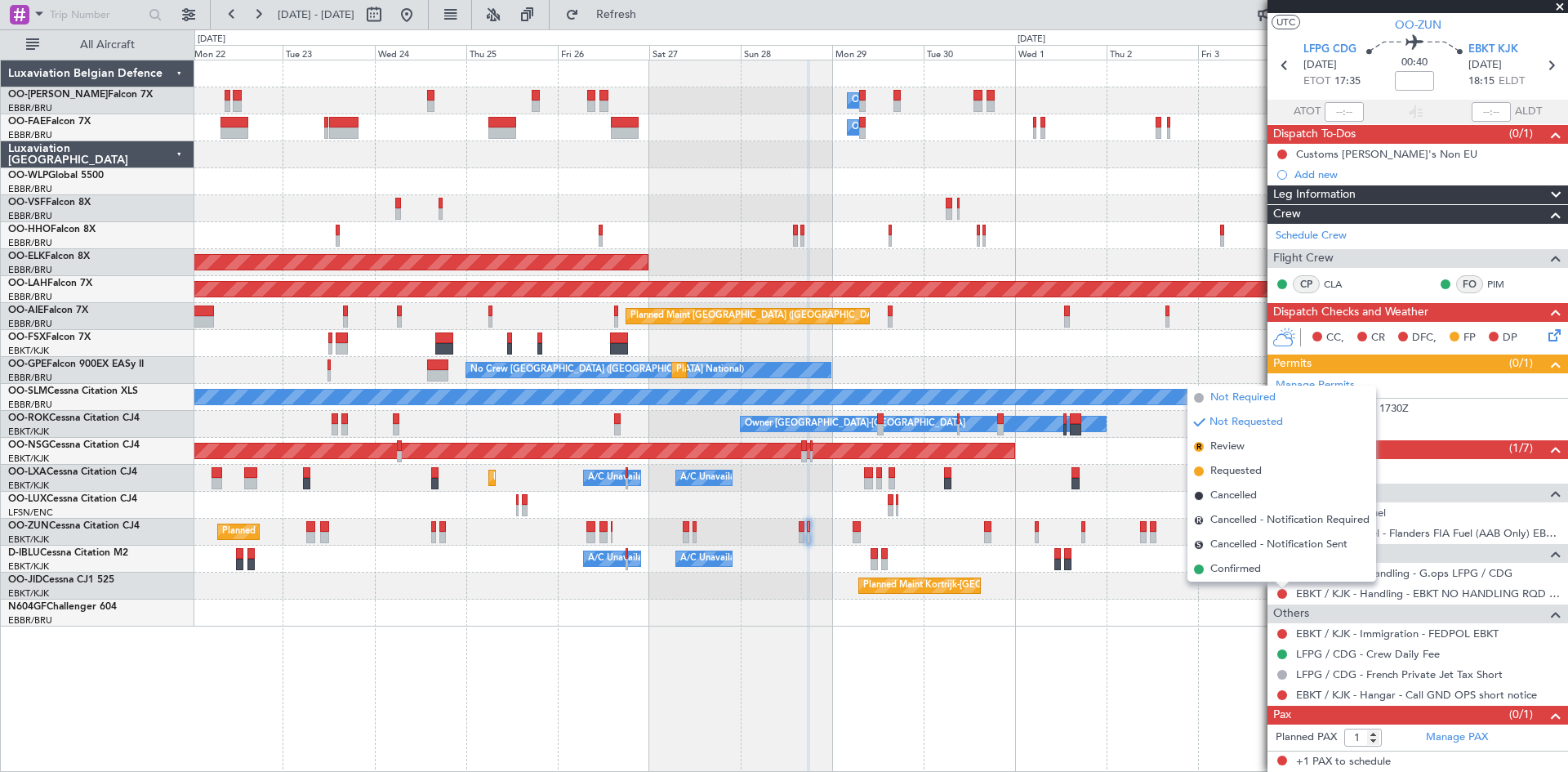
click at [1224, 402] on span "Not Required" at bounding box center [1243, 397] width 65 height 16
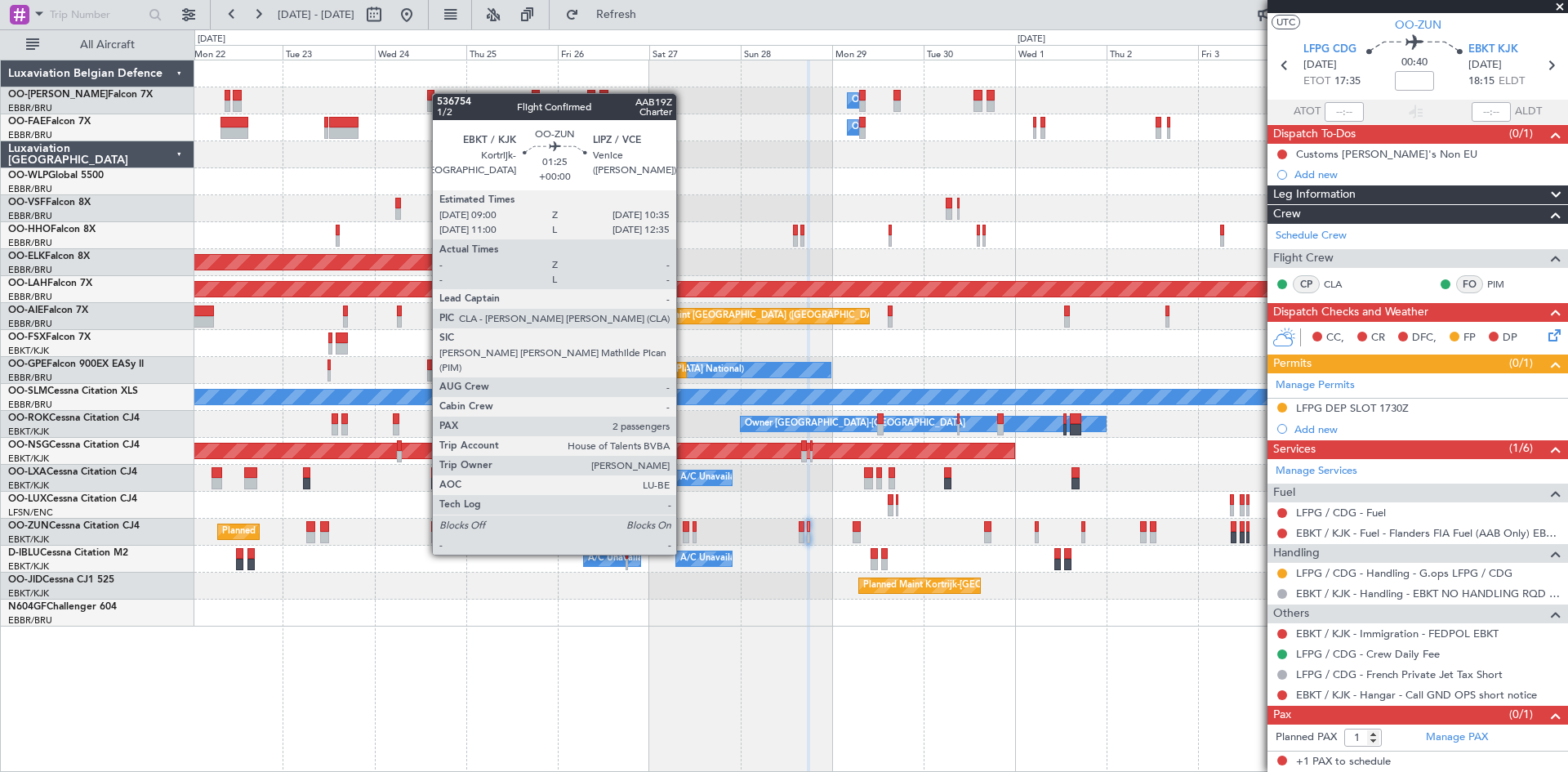
click at [684, 524] on div at bounding box center [686, 527] width 7 height 11
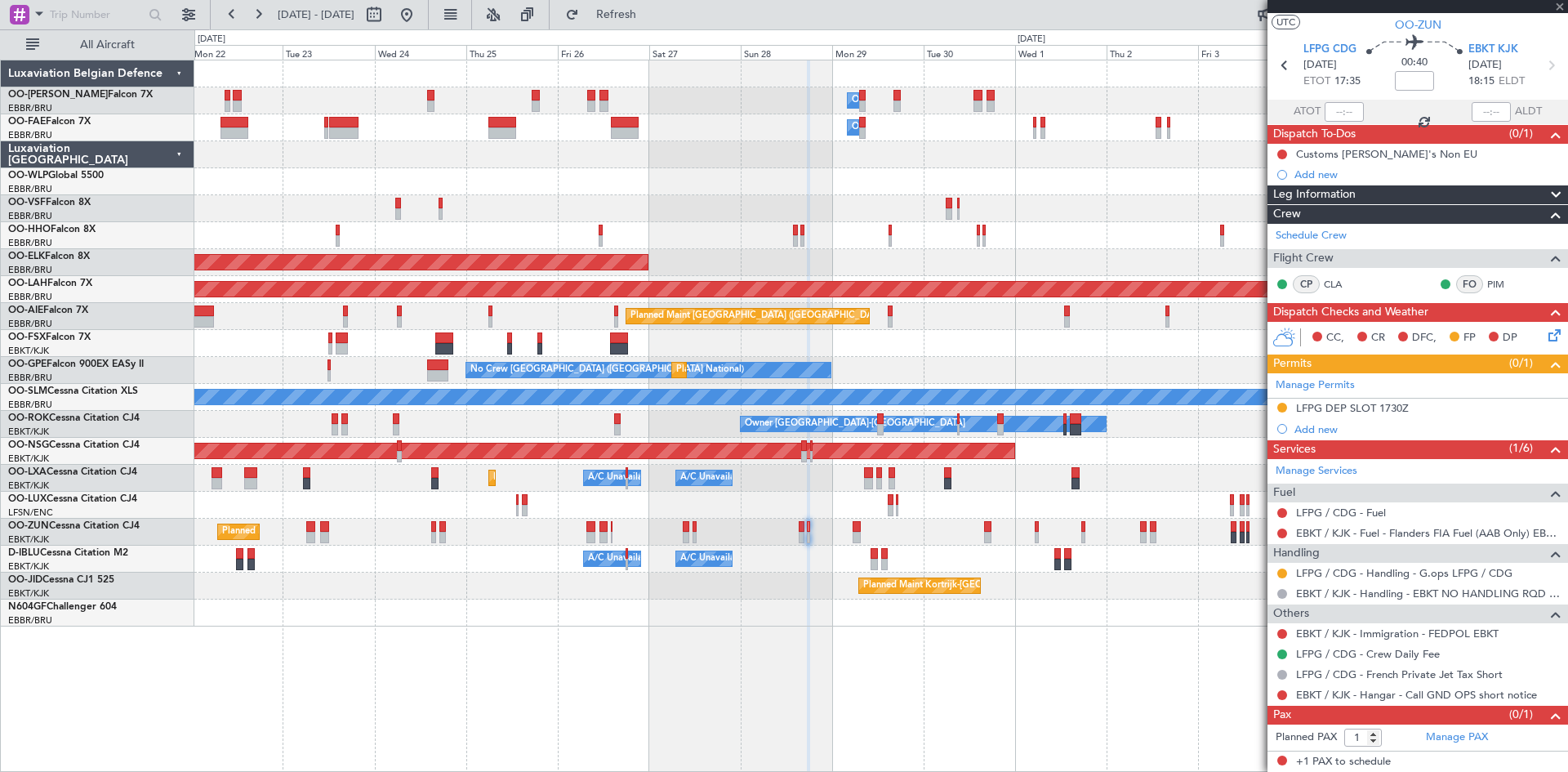
type input "2"
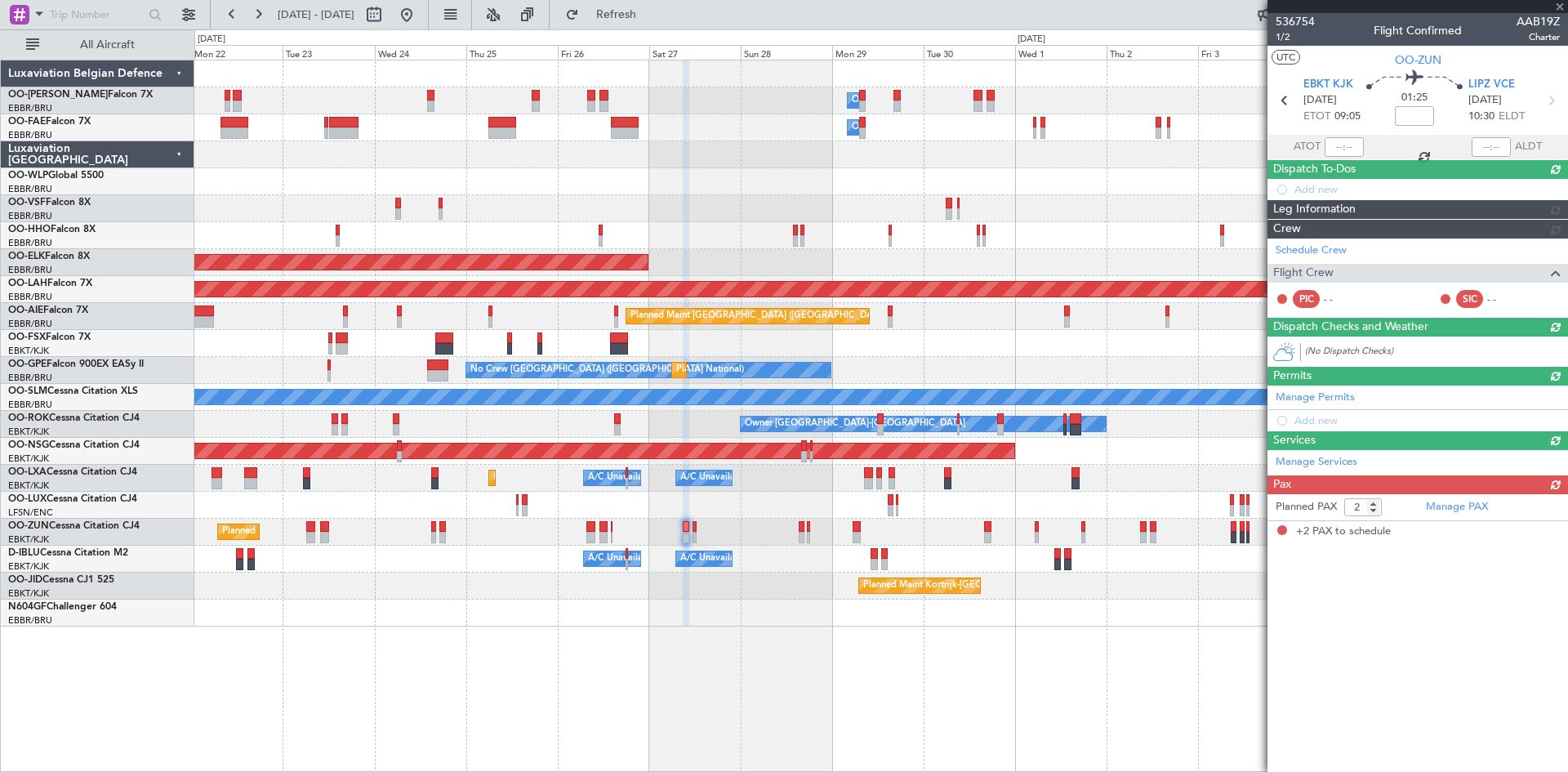
scroll to position [0, 0]
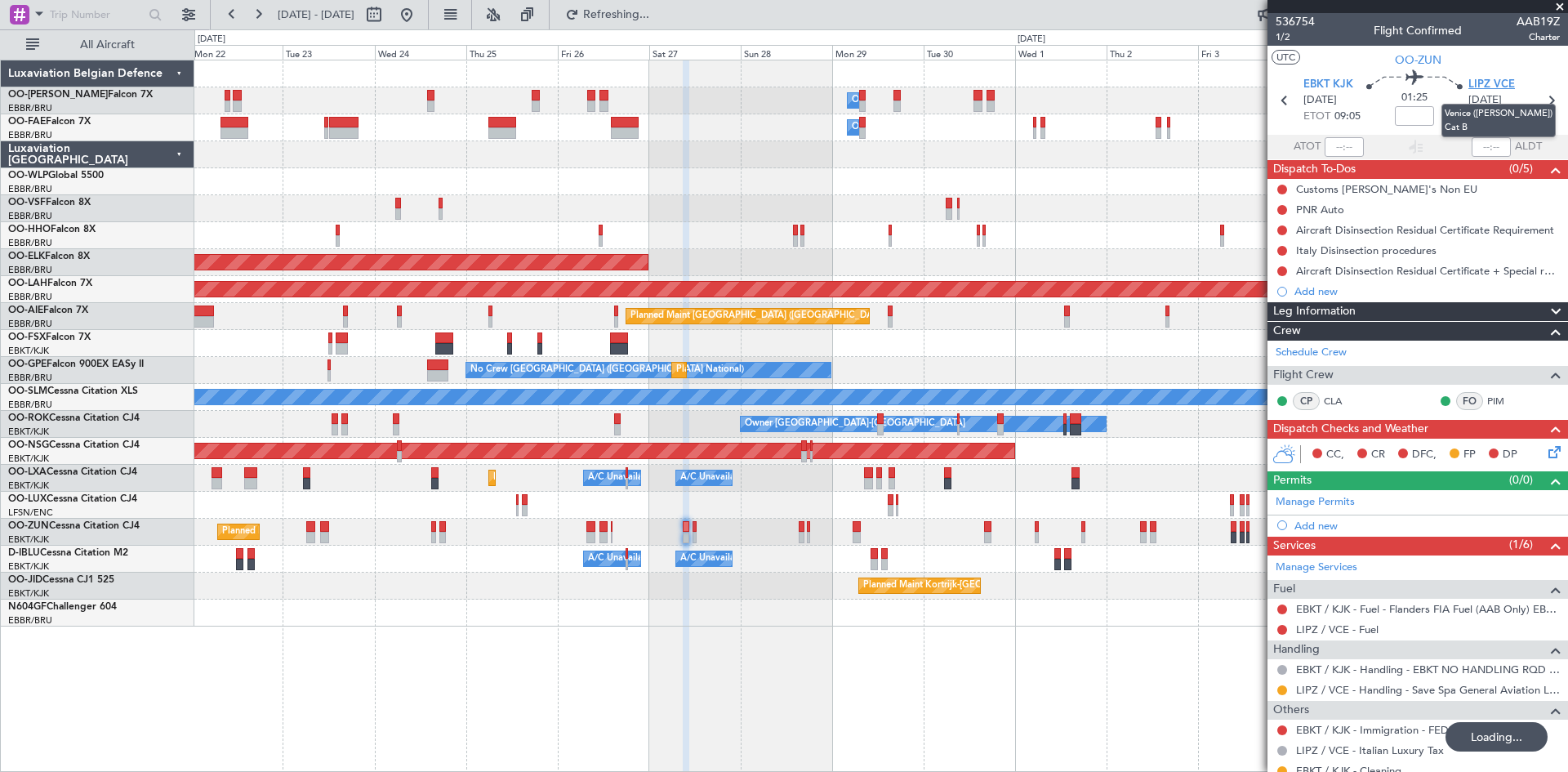
click at [1505, 82] on span "LIPZ VCE" at bounding box center [1491, 84] width 46 height 16
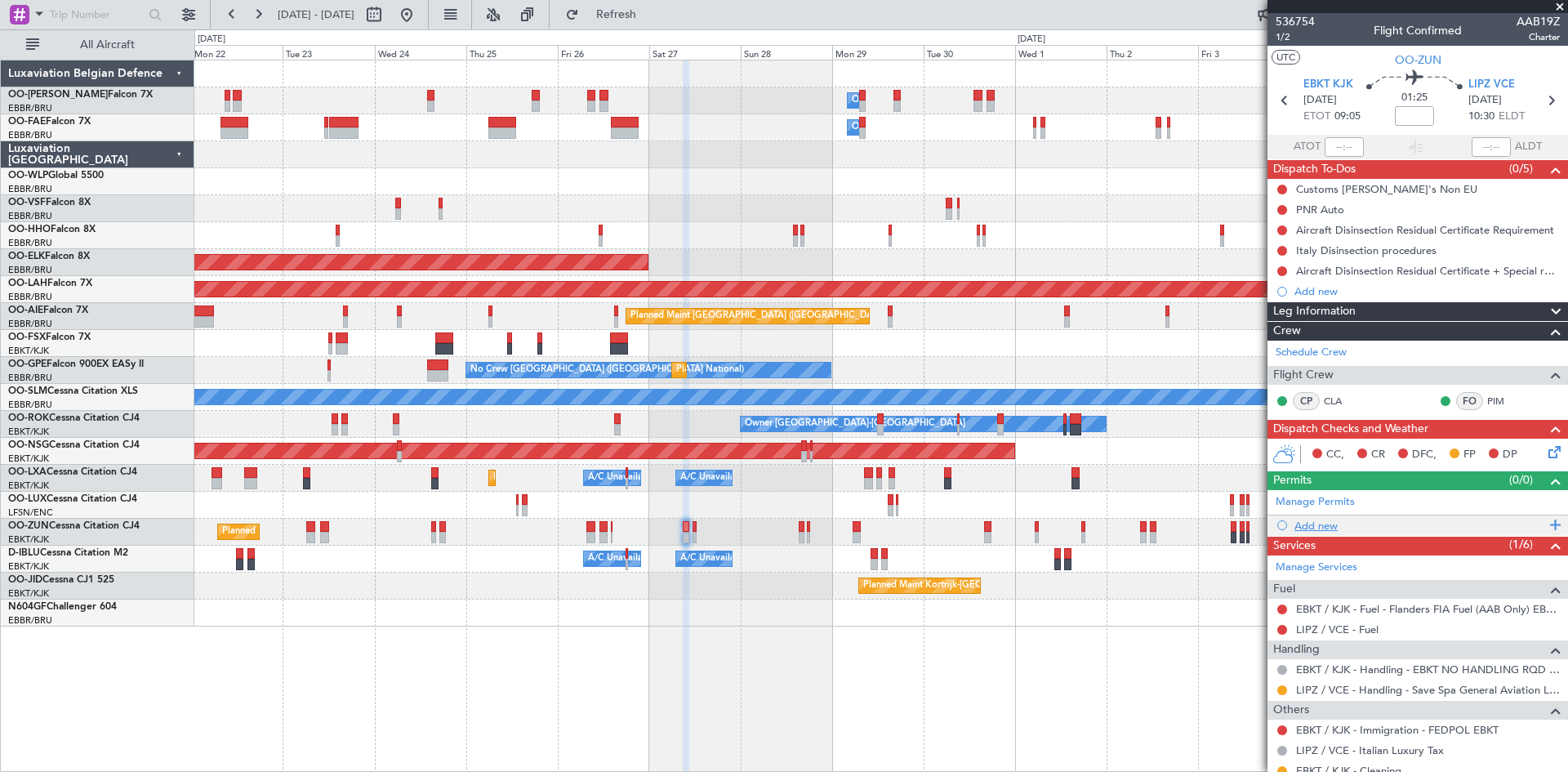
click at [1325, 527] on div "Add new" at bounding box center [1420, 526] width 251 height 14
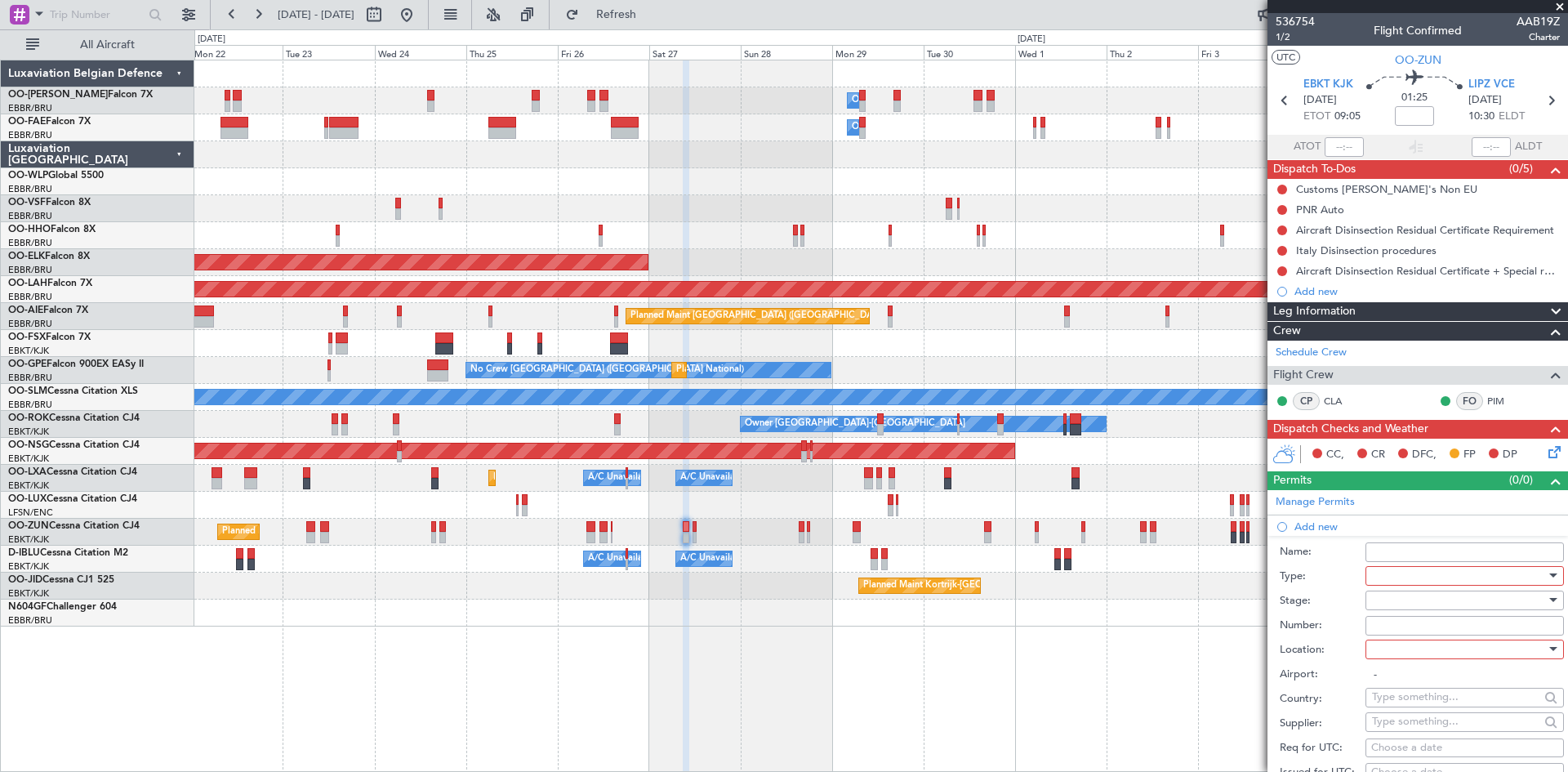
click at [1450, 577] on div at bounding box center [1460, 576] width 174 height 25
click at [1403, 655] on span "PPR" at bounding box center [1458, 655] width 171 height 25
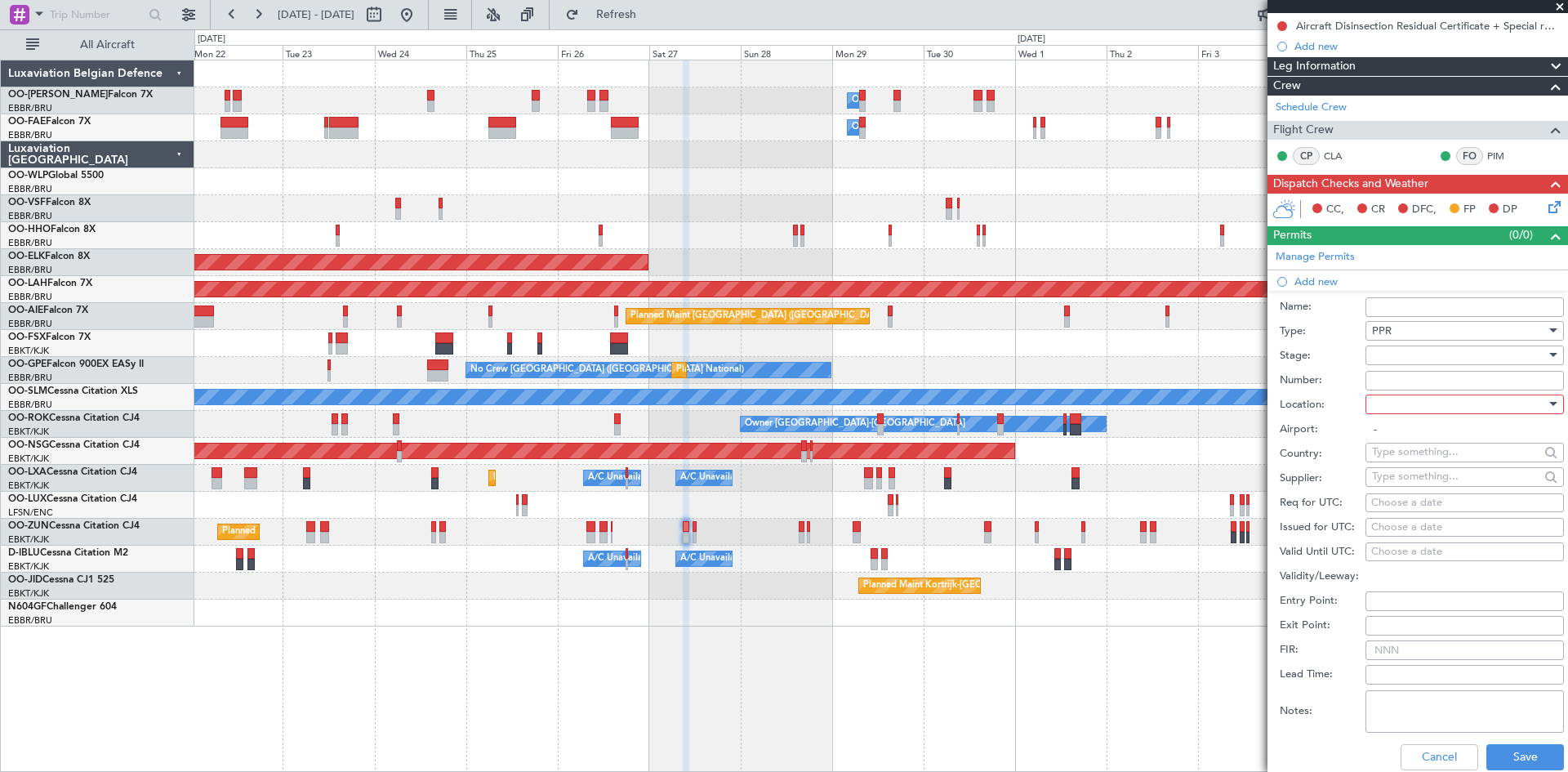
click at [1393, 358] on div at bounding box center [1460, 355] width 174 height 25
click at [1408, 458] on span "Requested" at bounding box center [1458, 461] width 171 height 25
click at [1402, 399] on div at bounding box center [1460, 404] width 174 height 25
click at [1419, 488] on span "Arrival" at bounding box center [1458, 486] width 171 height 25
type input "LIPZ / VCE"
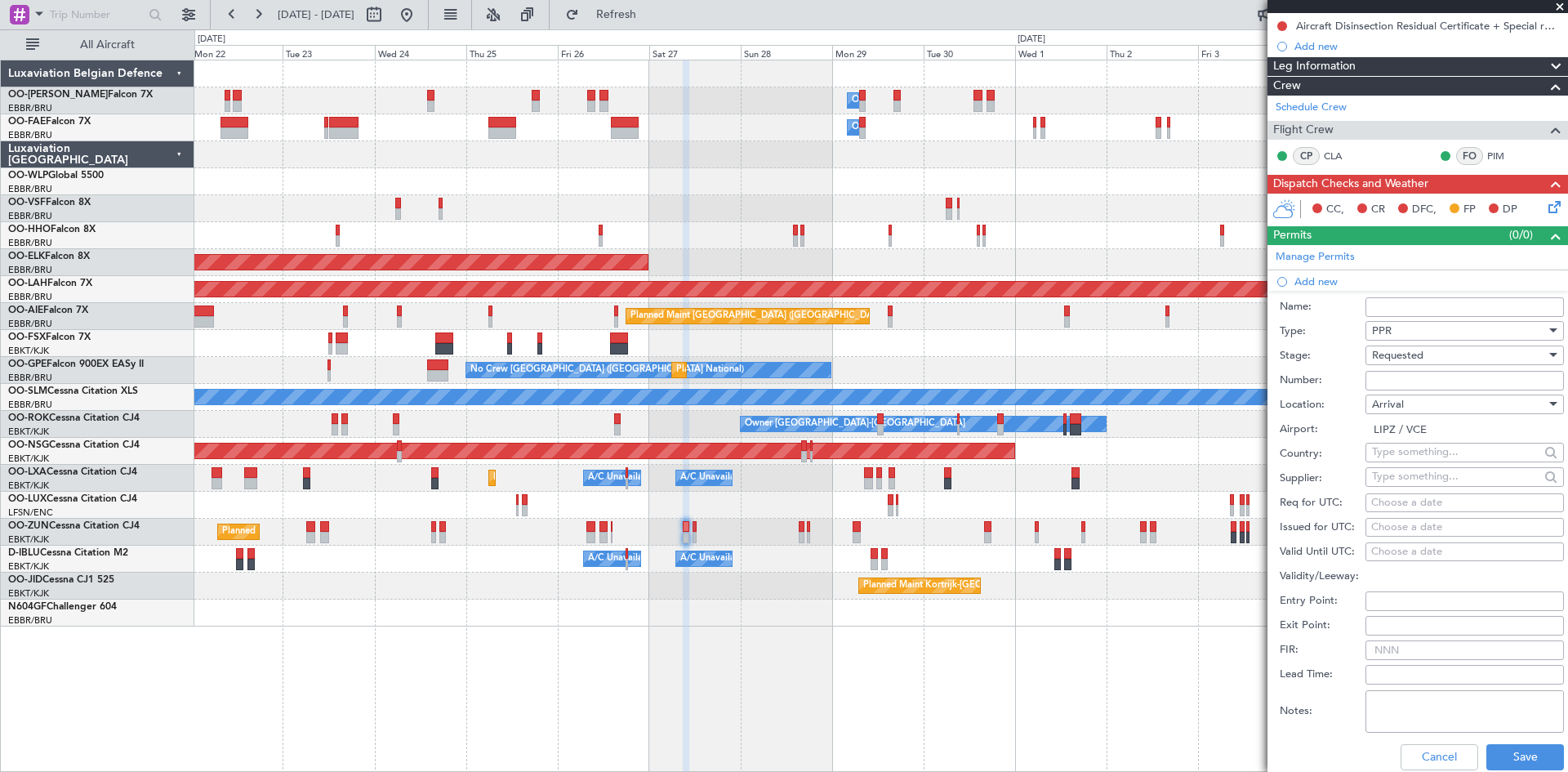
scroll to position [327, 0]
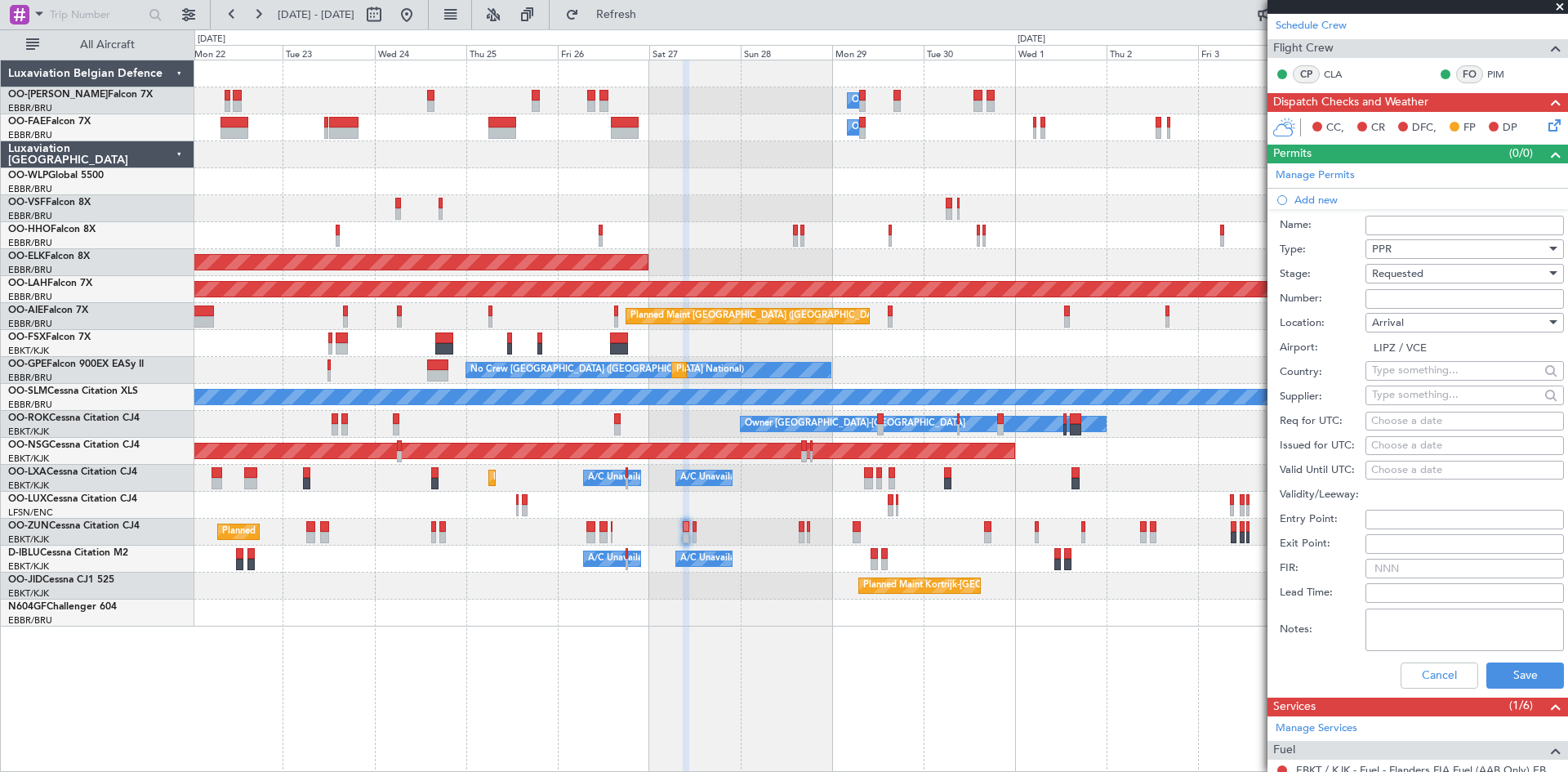
click at [1390, 423] on div "Choose a date" at bounding box center [1465, 421] width 187 height 16
select select "9"
select select "2025"
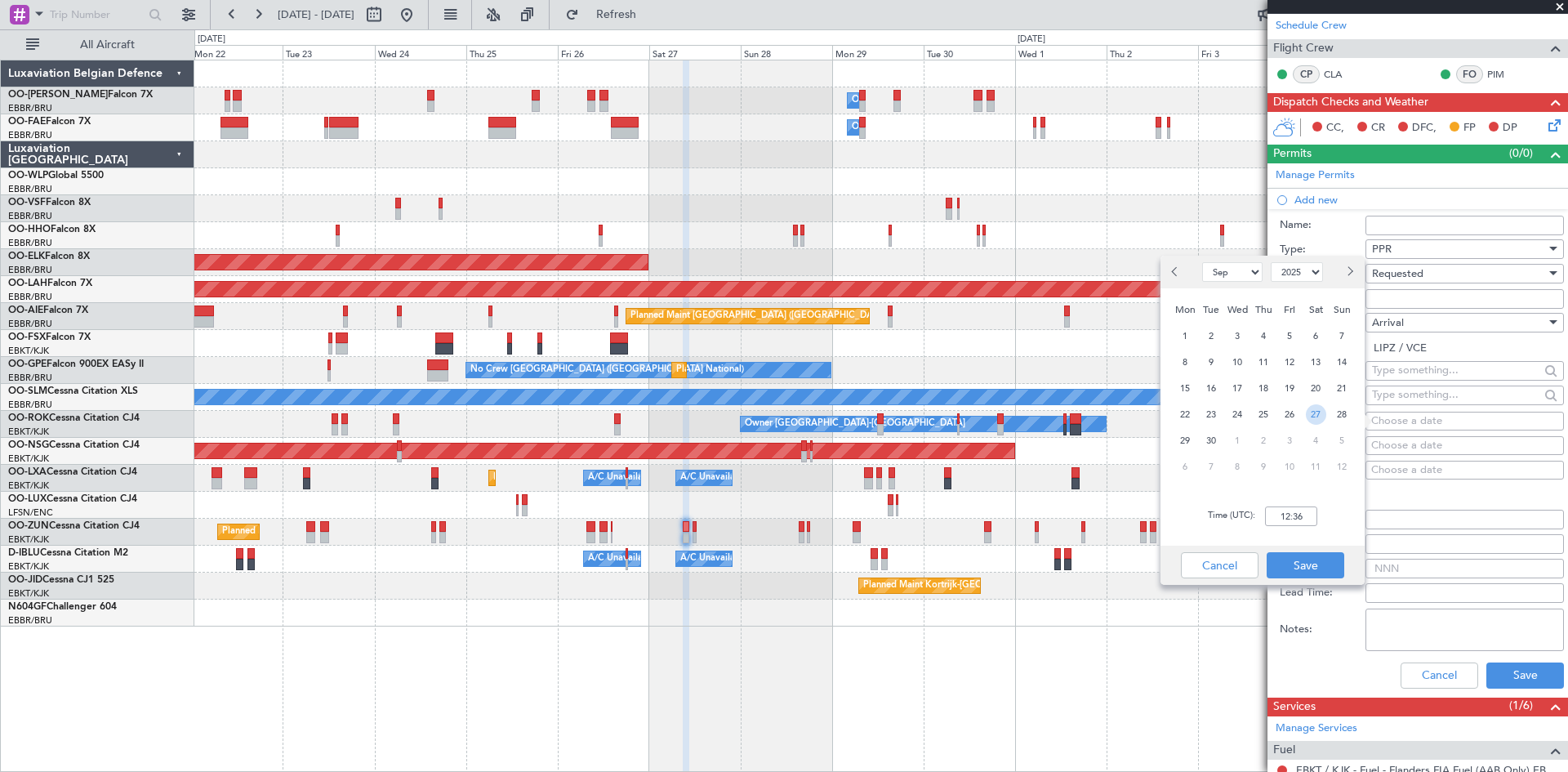
click at [1312, 417] on span "27" at bounding box center [1317, 415] width 21 height 21
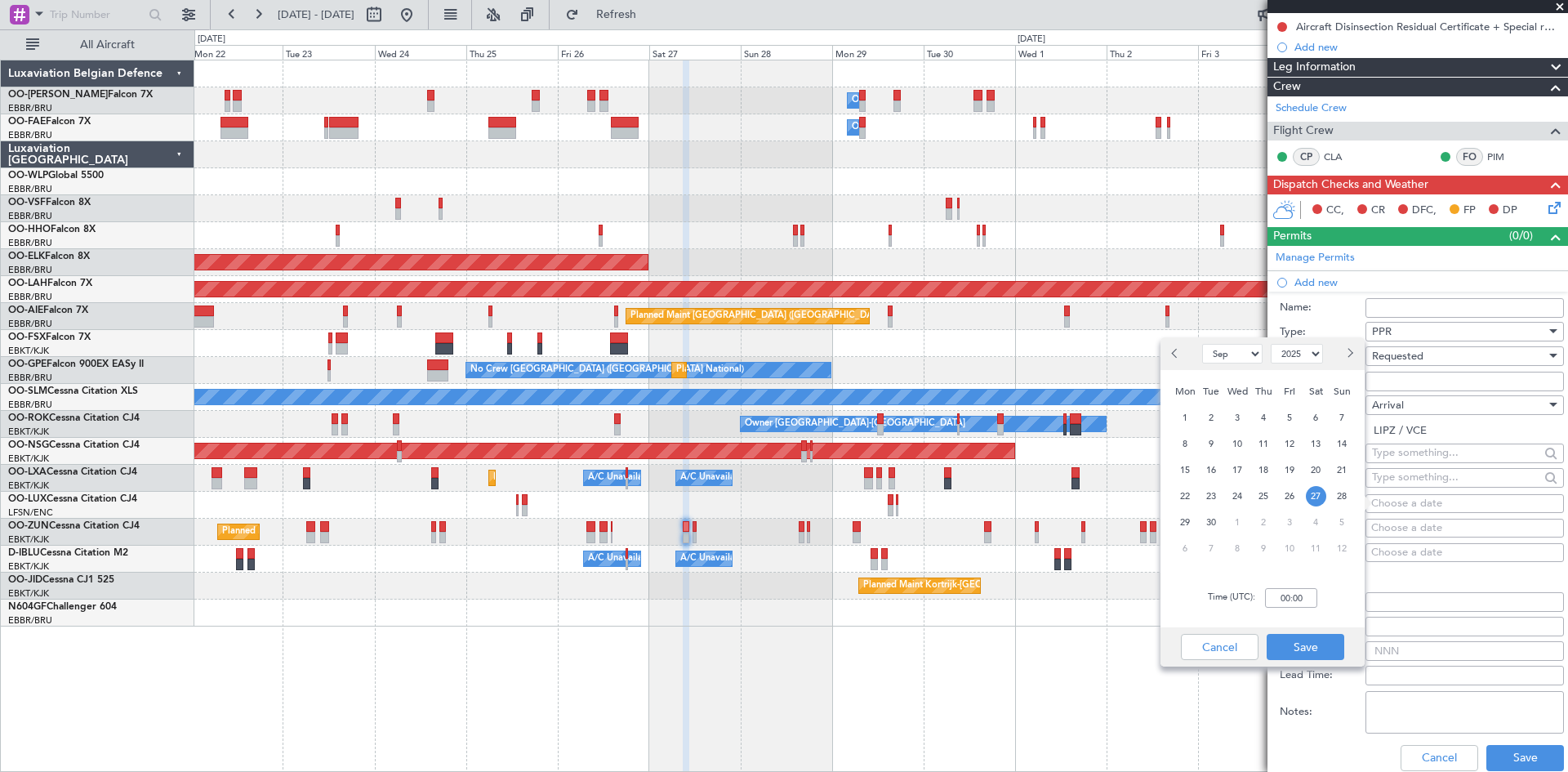
scroll to position [245, 0]
click at [1278, 596] on input "00:00" at bounding box center [1291, 598] width 52 height 20
type input "1"
drag, startPoint x: 1308, startPoint y: 596, endPoint x: 1212, endPoint y: 602, distance: 96.2
click at [1212, 602] on div "Time (UTC): 09:00" at bounding box center [1263, 598] width 205 height 59
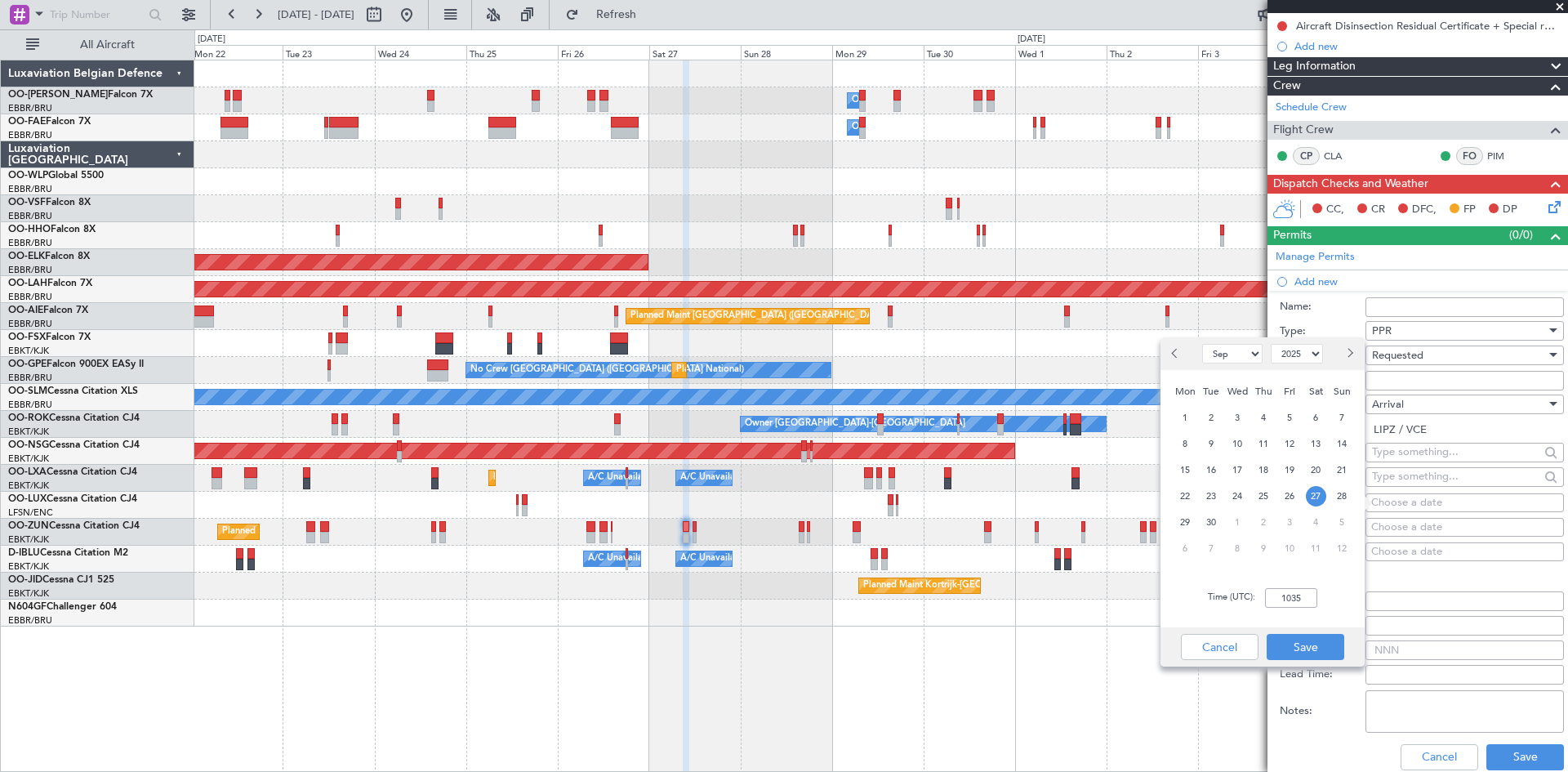
type input "10:35"
click at [1319, 625] on div "Time (UTC): 10:35" at bounding box center [1263, 598] width 205 height 59
click at [1319, 646] on button "Save" at bounding box center [1306, 647] width 78 height 27
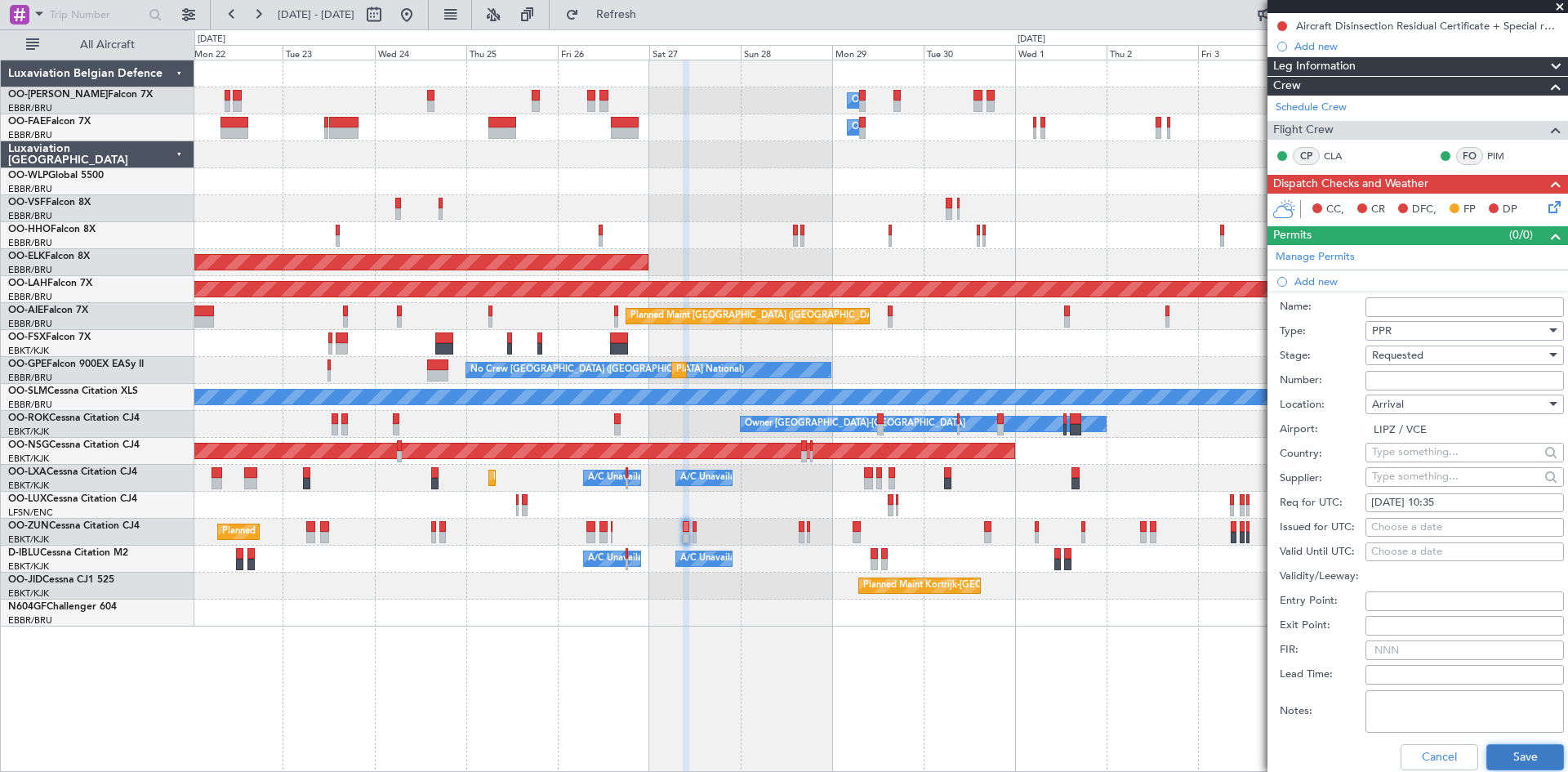
click at [1507, 760] on button "Save" at bounding box center [1525, 757] width 78 height 27
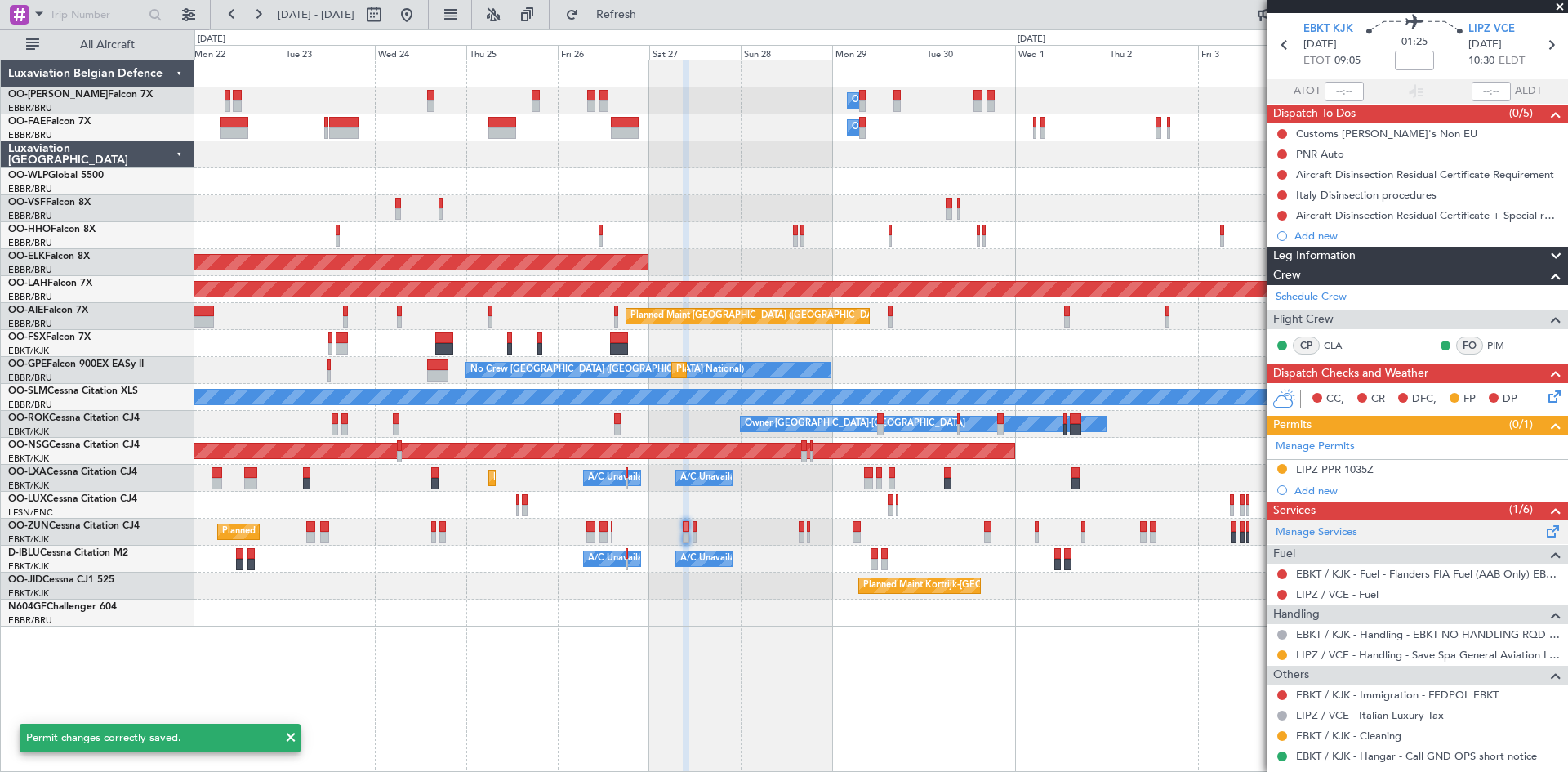
scroll to position [0, 0]
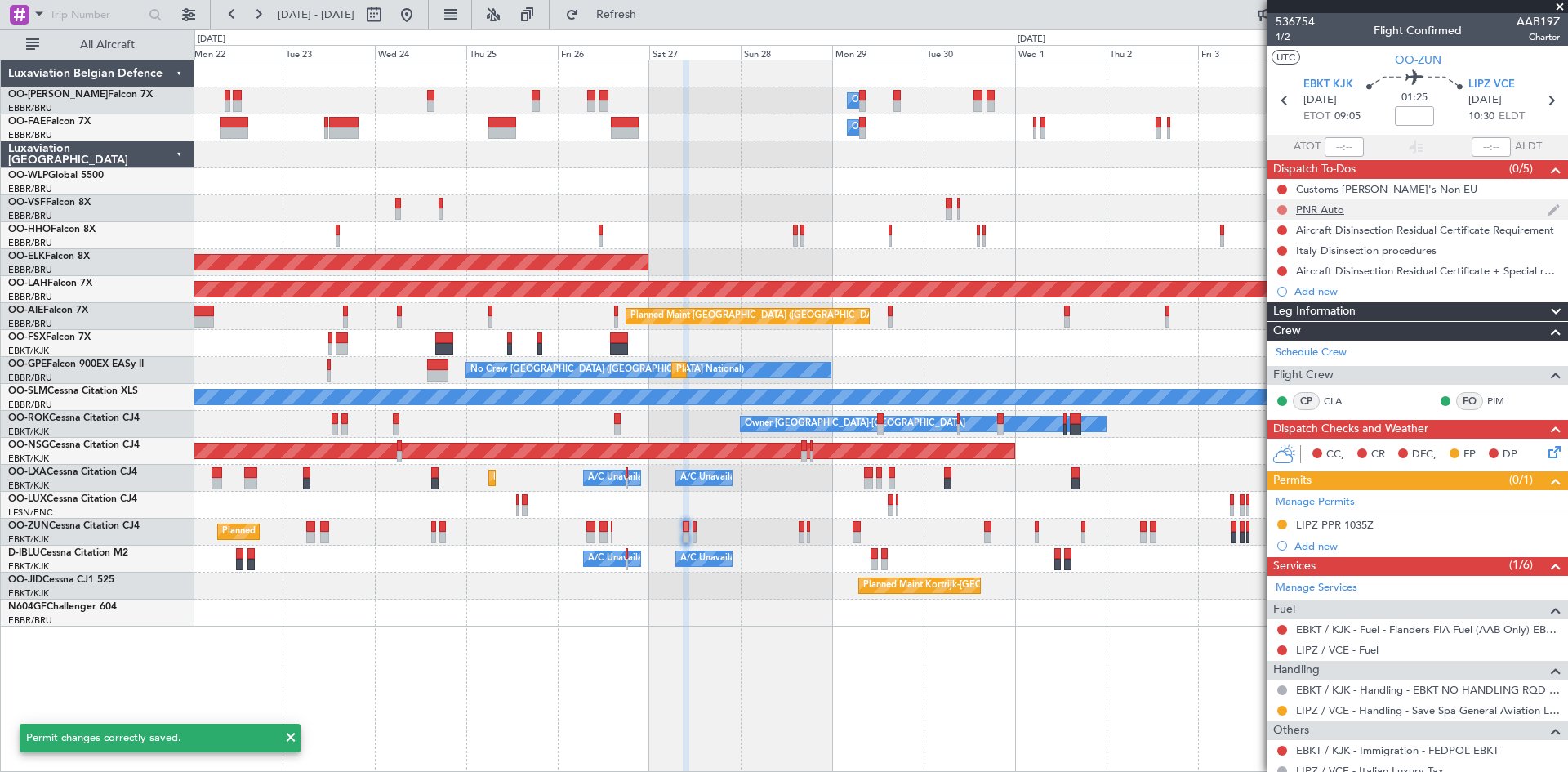
click at [1282, 206] on button at bounding box center [1283, 209] width 9 height 9
click at [1275, 280] on span "Completed" at bounding box center [1289, 281] width 54 height 16
click at [1283, 187] on button at bounding box center [1283, 189] width 9 height 9
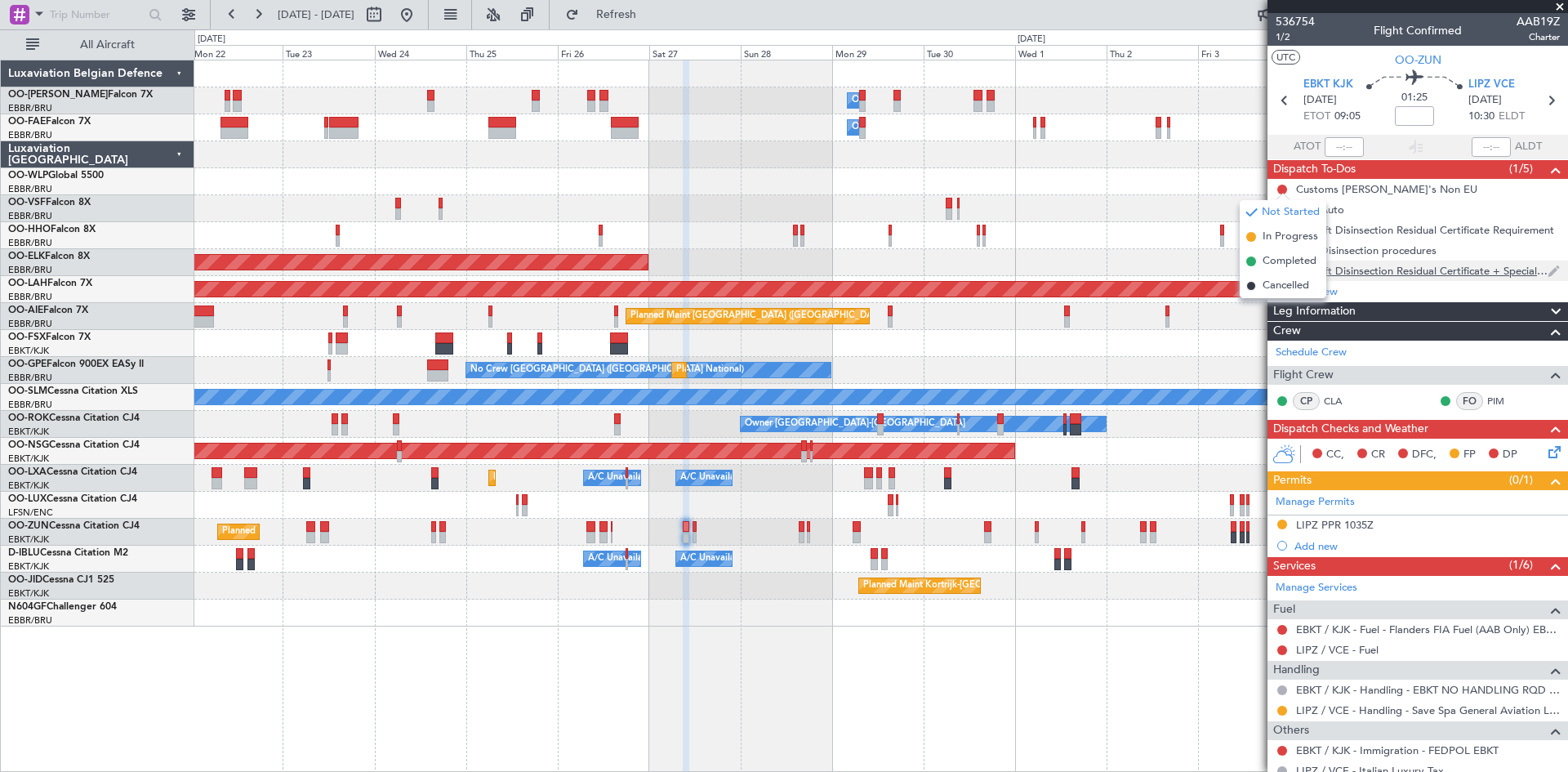
drag, startPoint x: 1295, startPoint y: 259, endPoint x: 1293, endPoint y: 268, distance: 9.2
click at [1293, 268] on span "Completed" at bounding box center [1289, 260] width 54 height 16
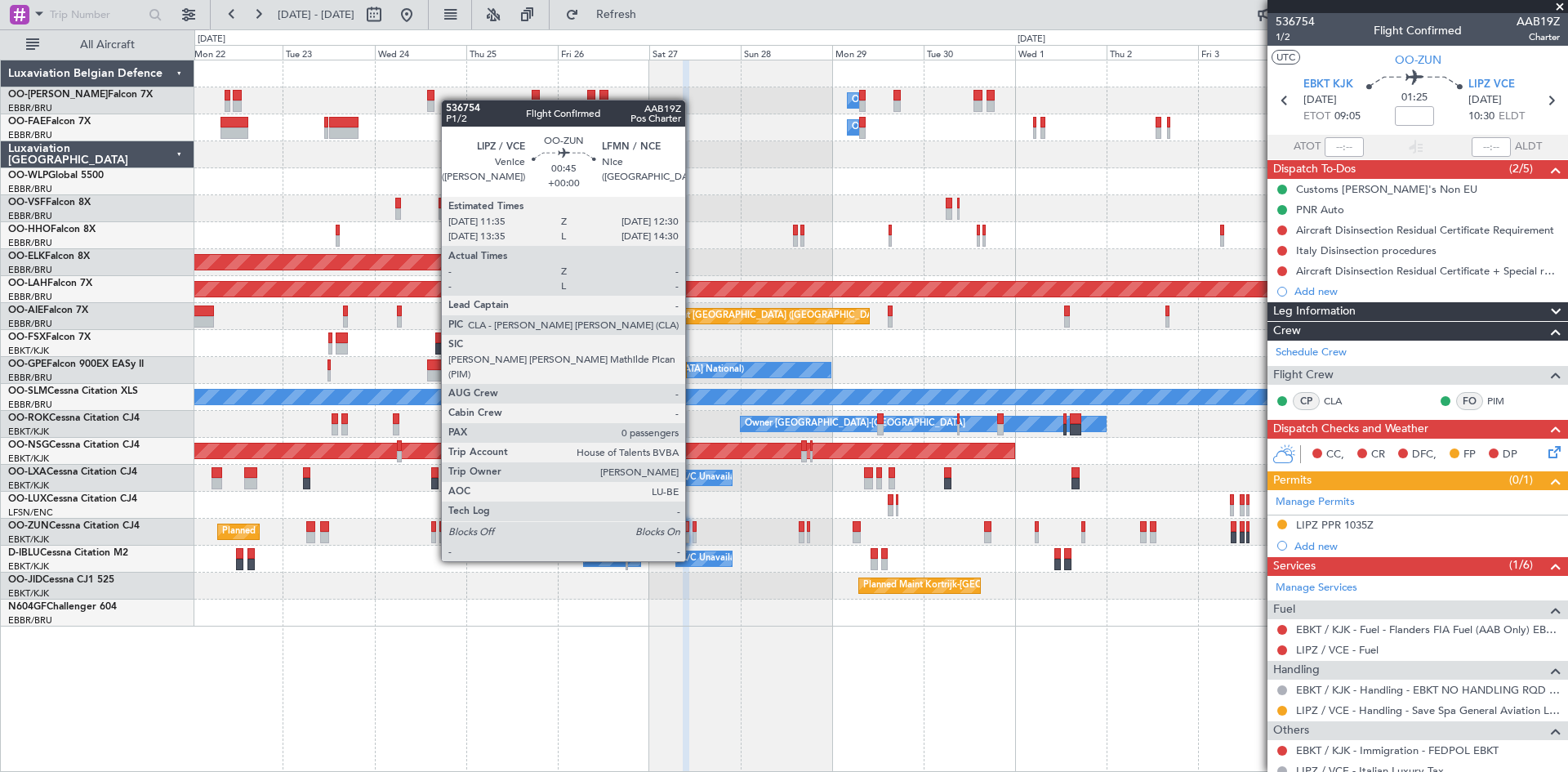
click at [693, 530] on div at bounding box center [694, 527] width 4 height 11
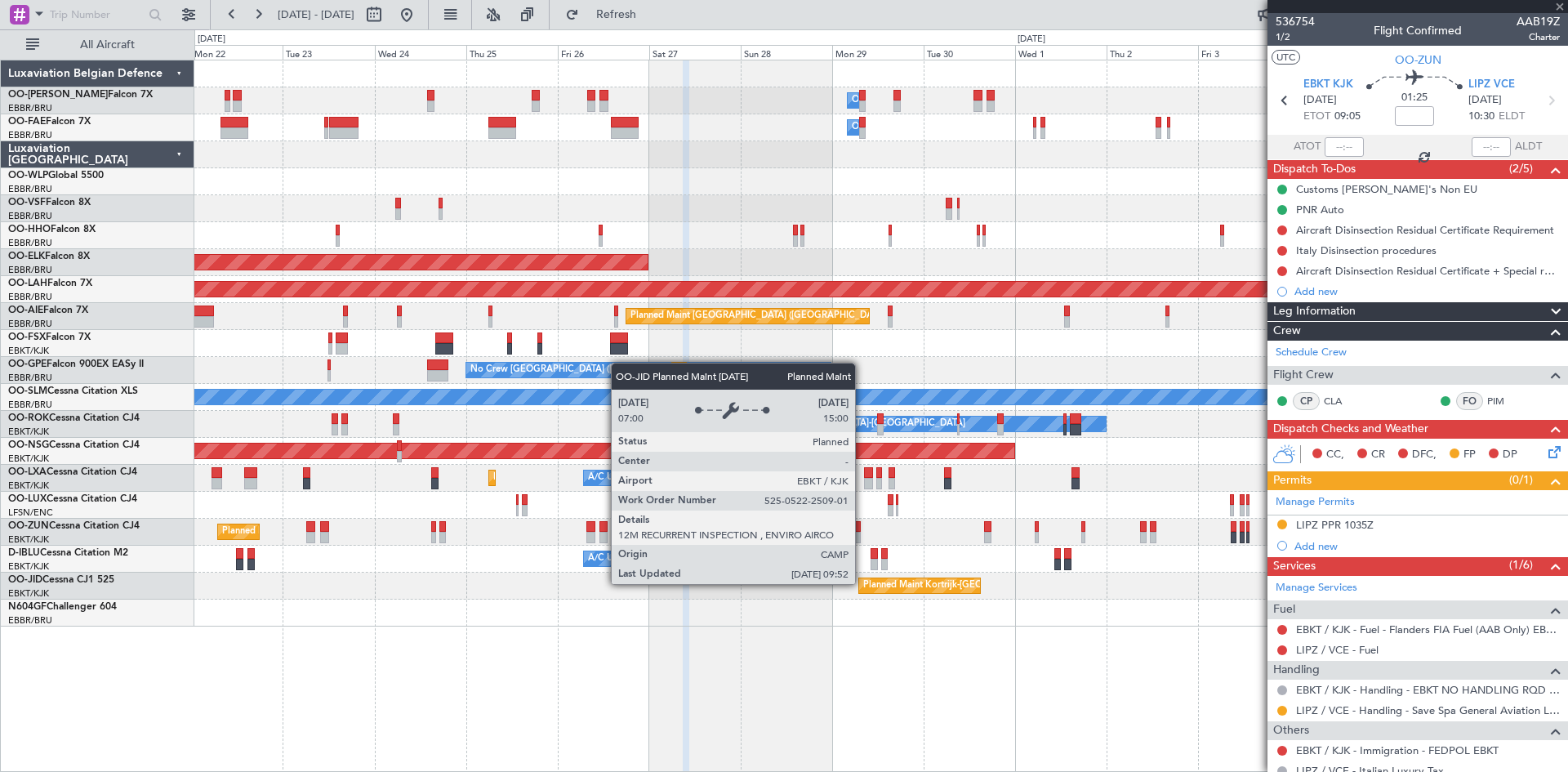
type input "0"
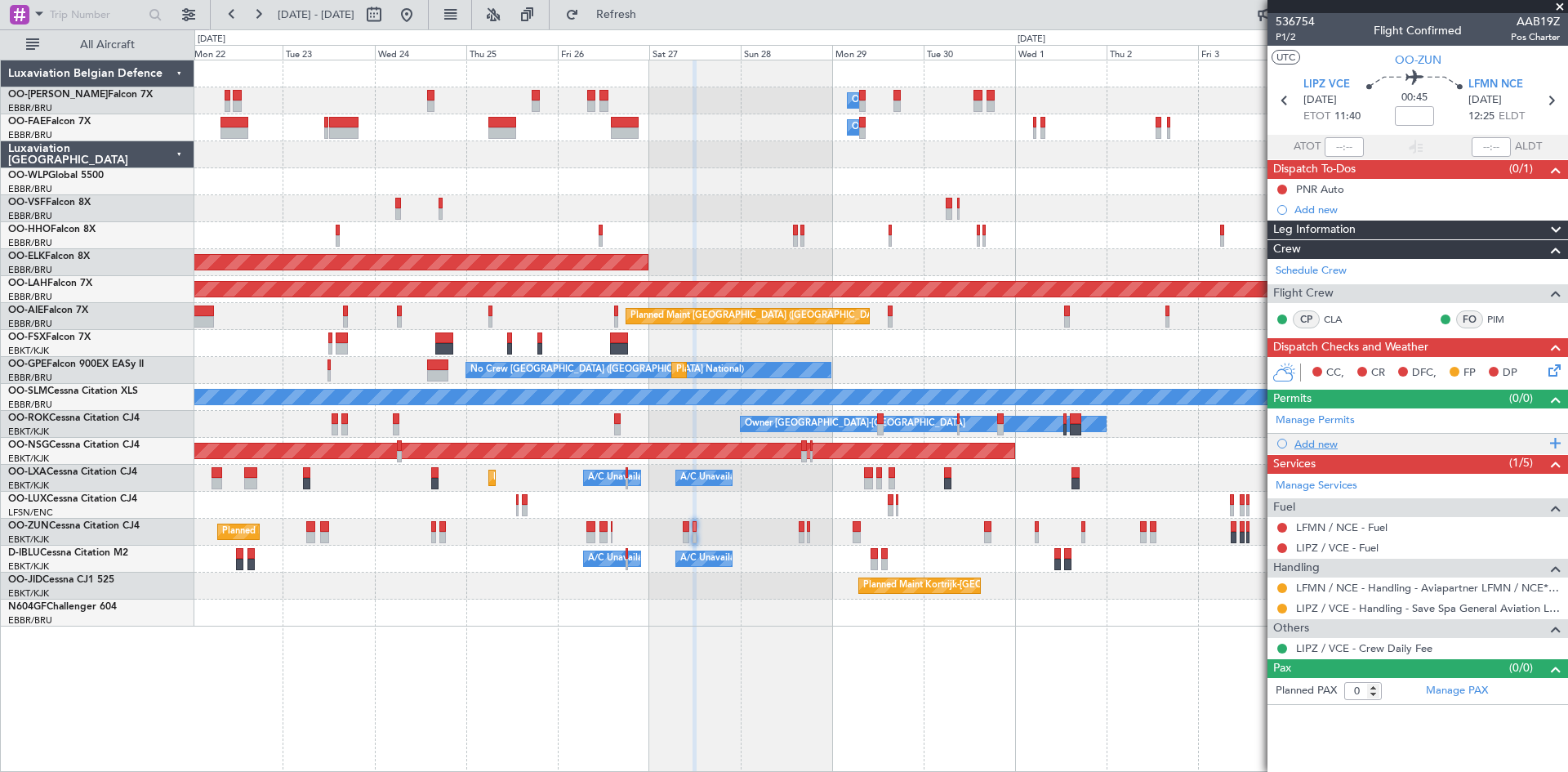
click at [1320, 446] on div "Add new" at bounding box center [1420, 443] width 251 height 14
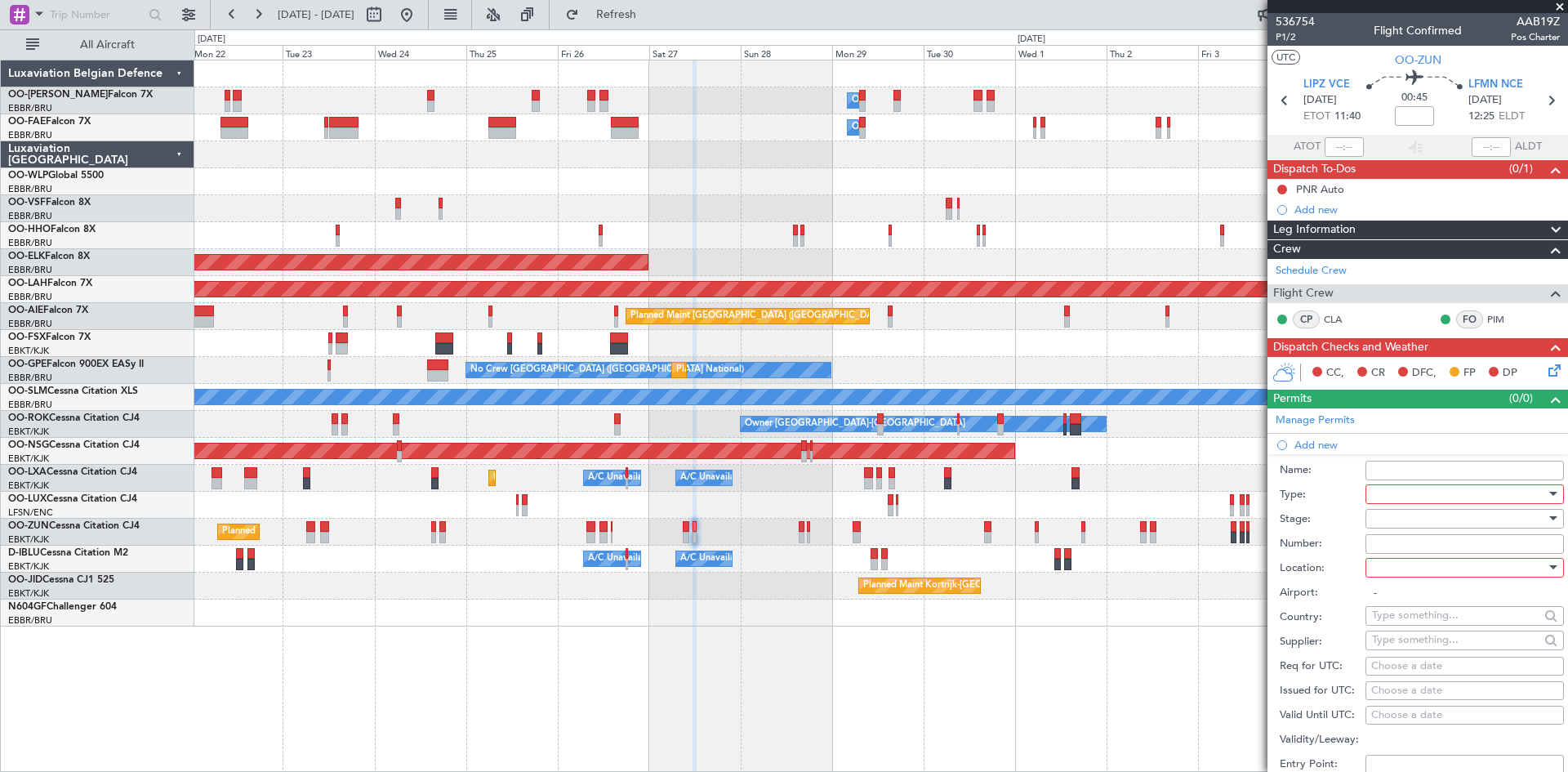
click at [1399, 491] on div at bounding box center [1460, 494] width 174 height 25
click at [1395, 574] on span "PPR" at bounding box center [1458, 574] width 171 height 25
click at [1392, 522] on div at bounding box center [1460, 519] width 174 height 25
click at [1402, 624] on span "Requested" at bounding box center [1458, 625] width 171 height 25
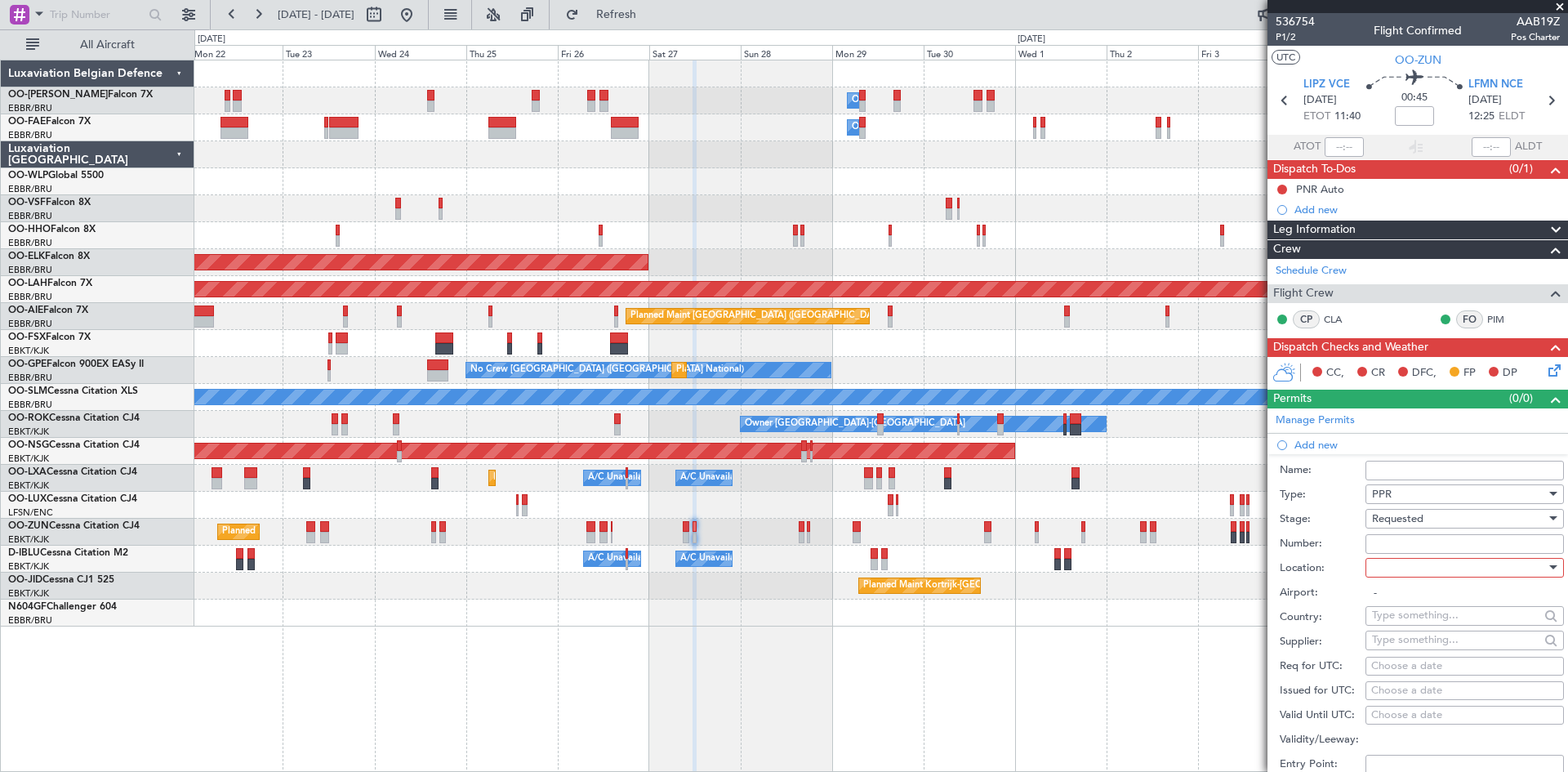
click at [1400, 567] on div at bounding box center [1460, 567] width 174 height 25
click at [1397, 601] on span "Departure" at bounding box center [1458, 601] width 171 height 25
type input "LIPZ / VCE"
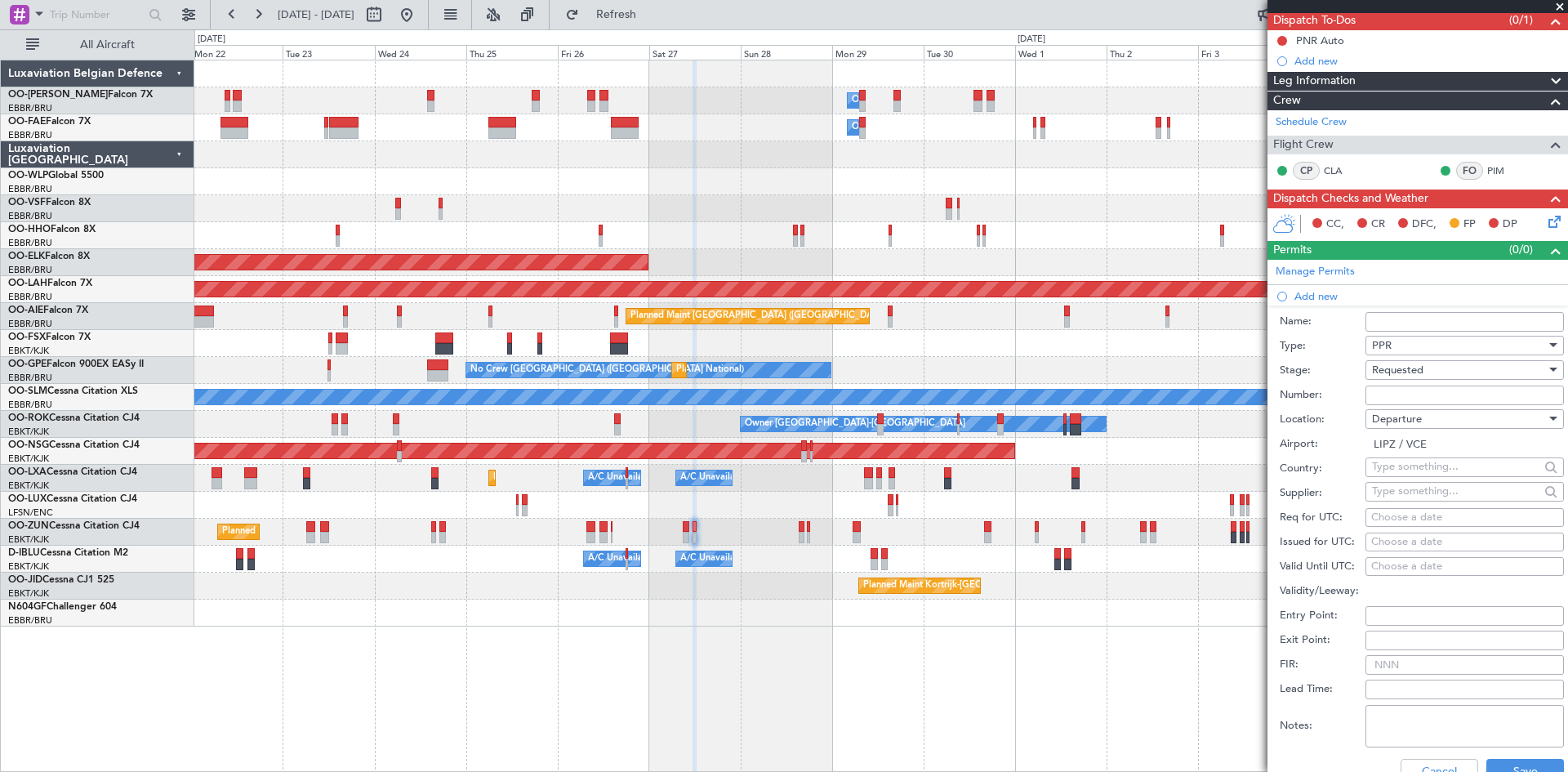
scroll to position [163, 0]
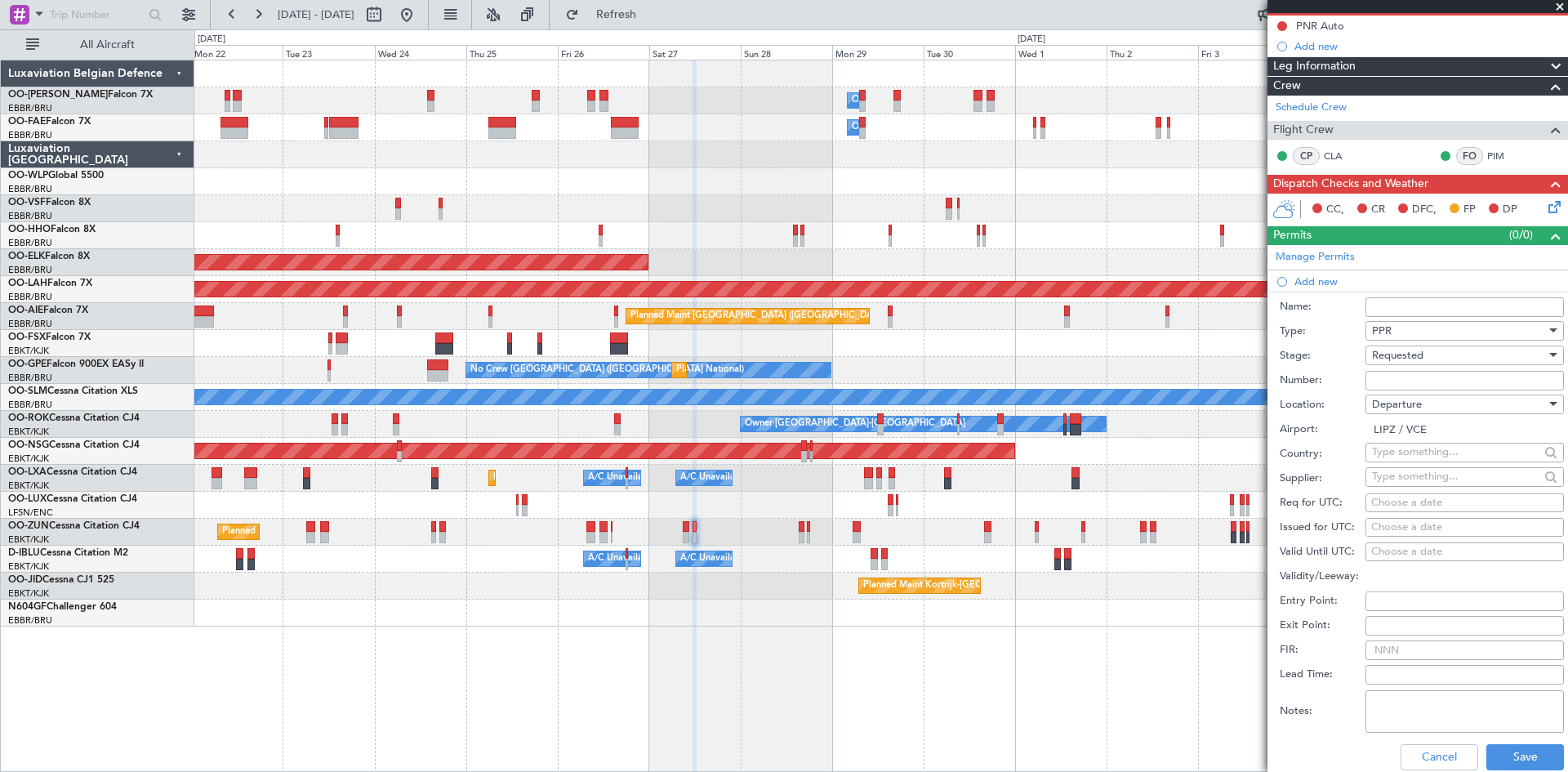
click at [1388, 508] on div "Choose a date" at bounding box center [1465, 503] width 187 height 16
select select "9"
select select "2025"
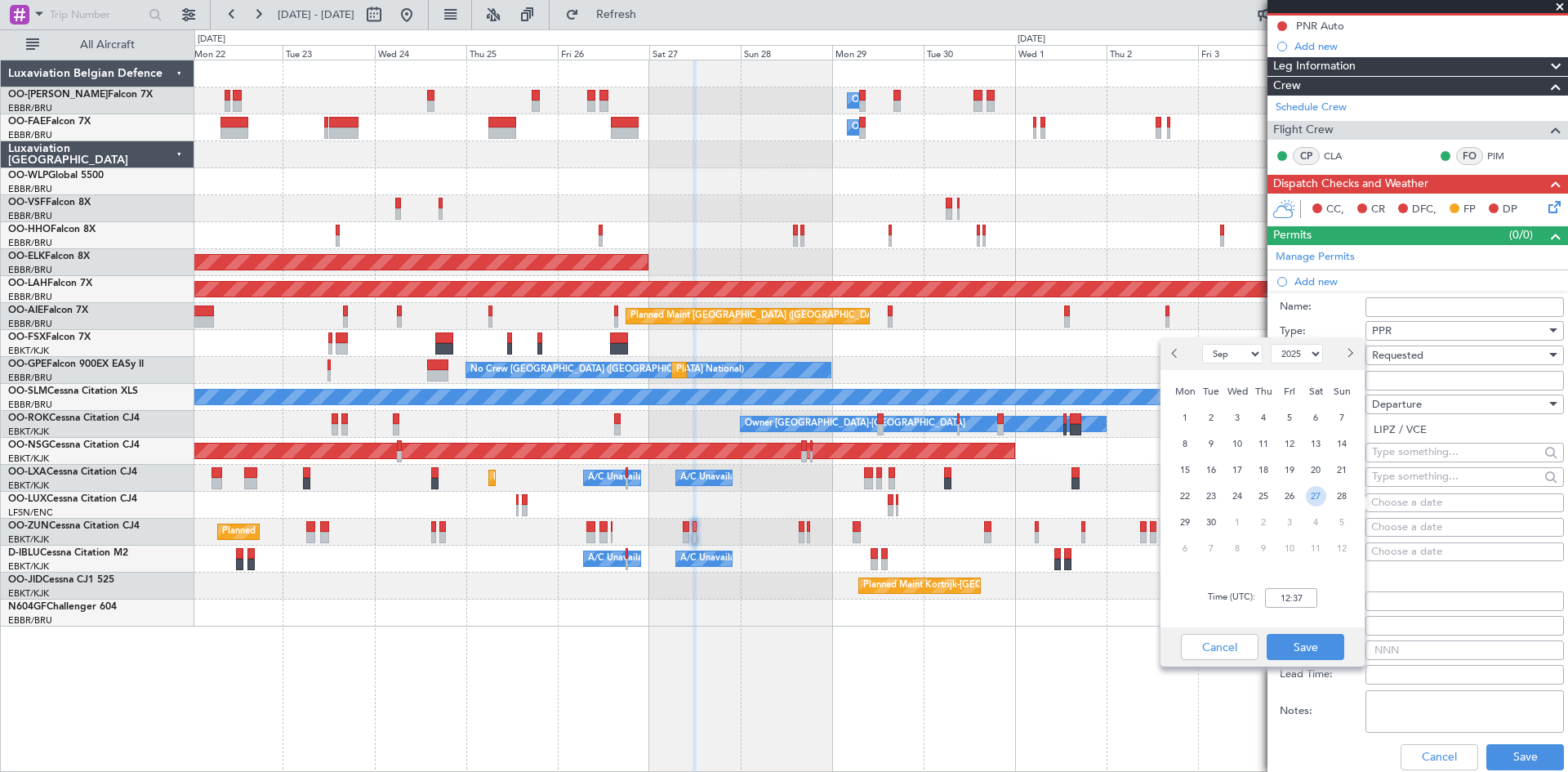
click at [1308, 496] on span "27" at bounding box center [1317, 496] width 21 height 21
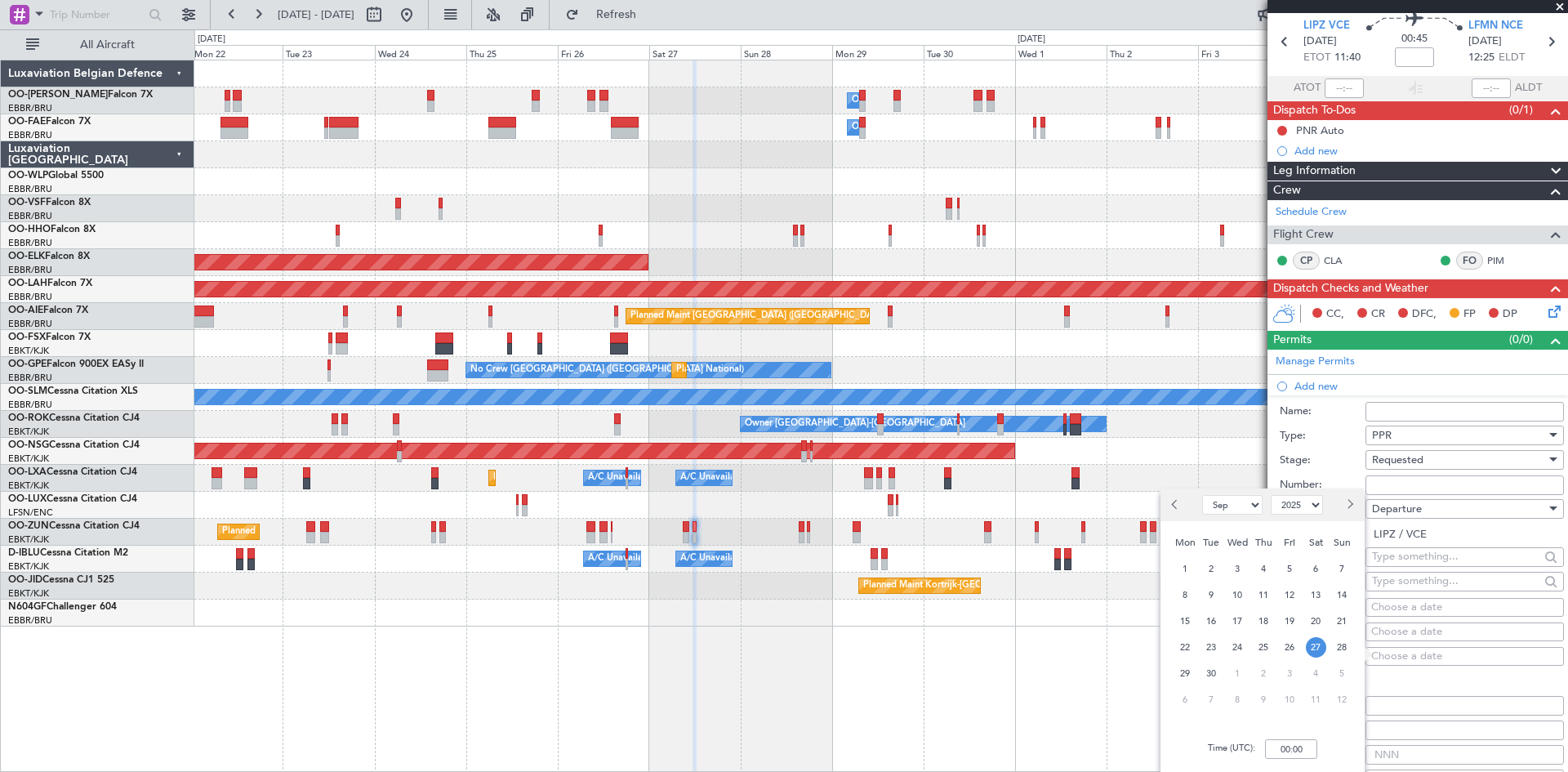
scroll to position [81, 0]
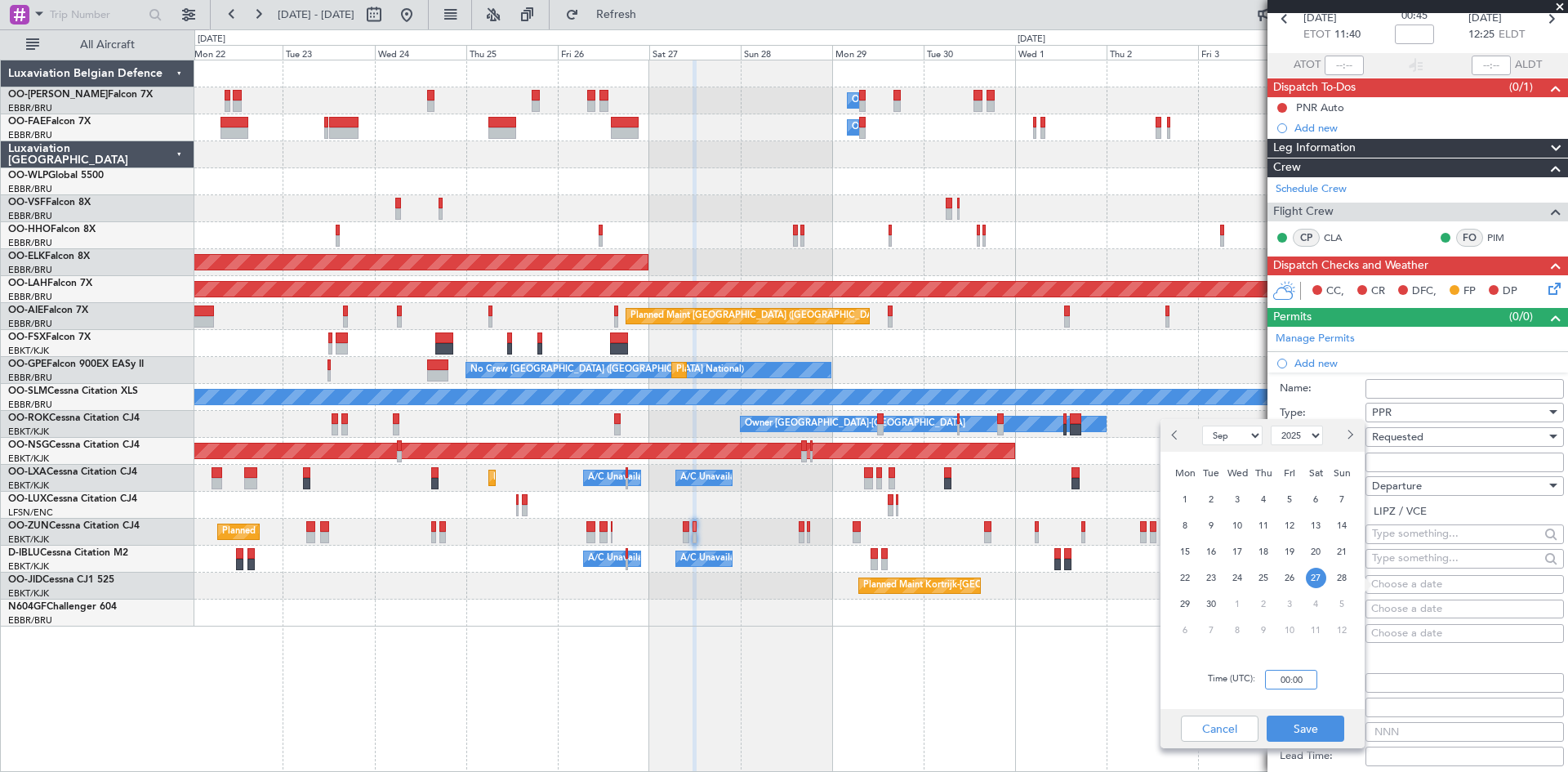
click at [1292, 683] on input "00:00" at bounding box center [1291, 679] width 52 height 20
type input "11:35"
click at [1311, 722] on button "Save" at bounding box center [1306, 728] width 78 height 27
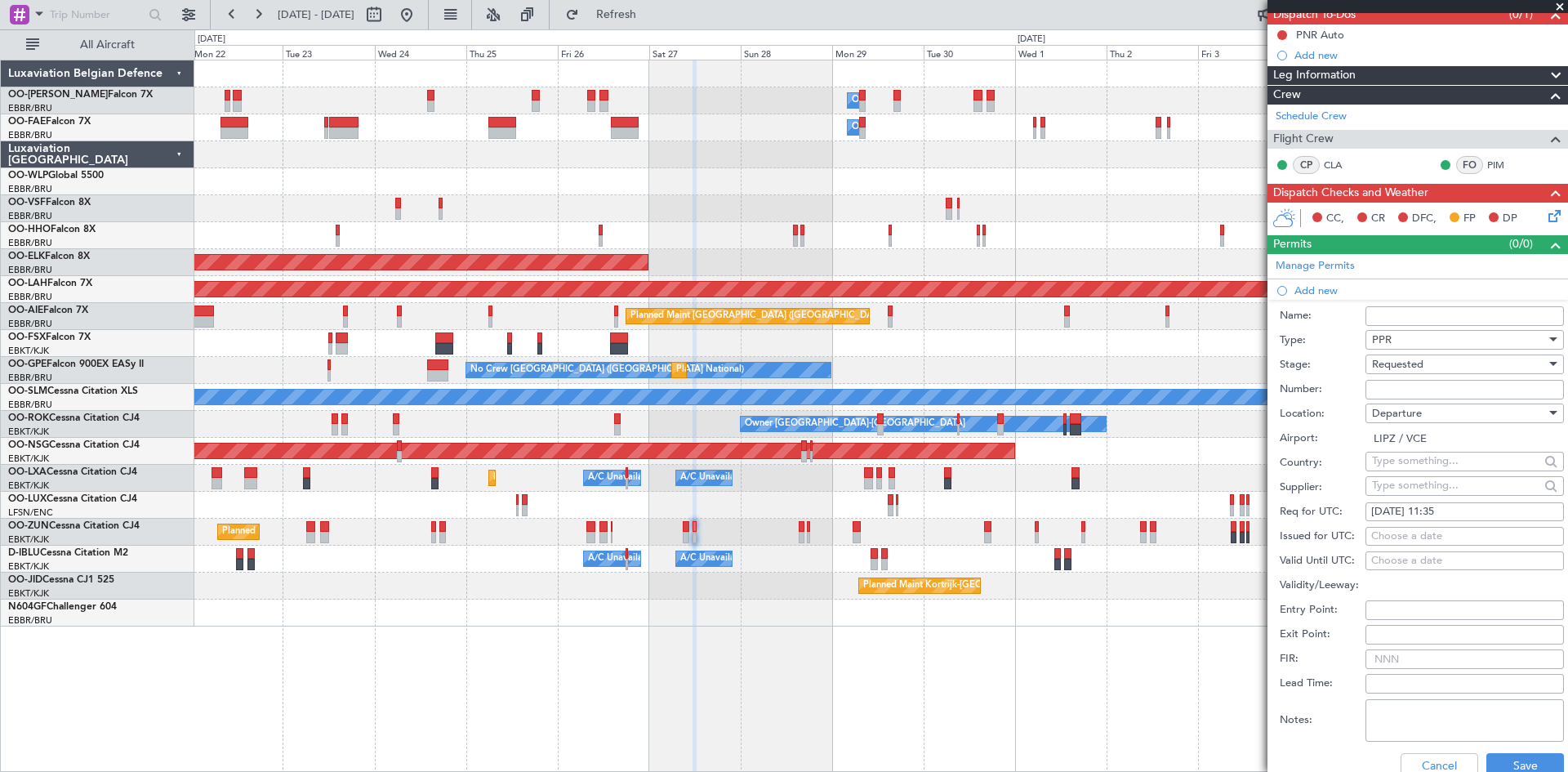
scroll to position [245, 0]
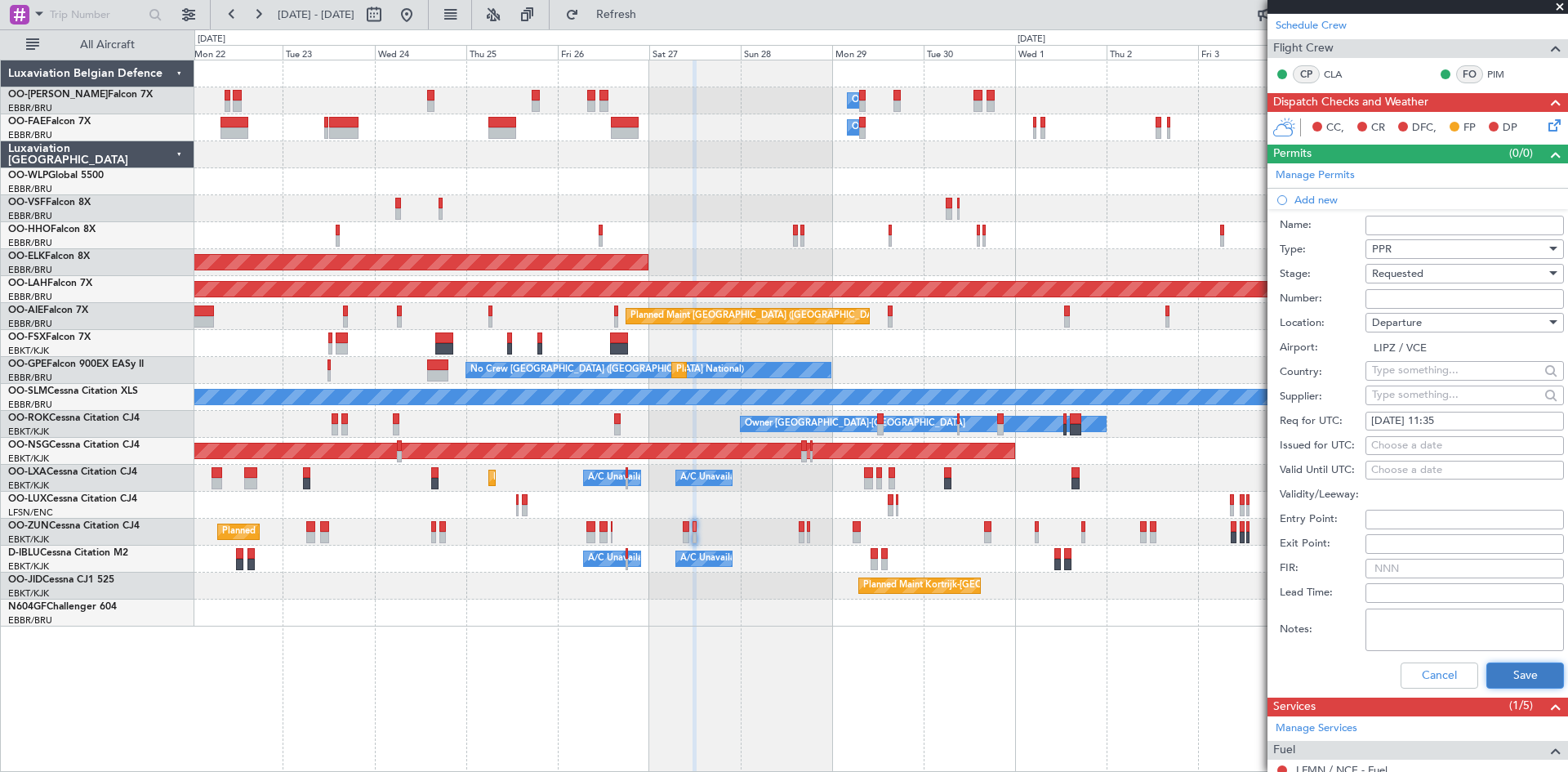
click at [1501, 666] on button "Save" at bounding box center [1525, 675] width 78 height 27
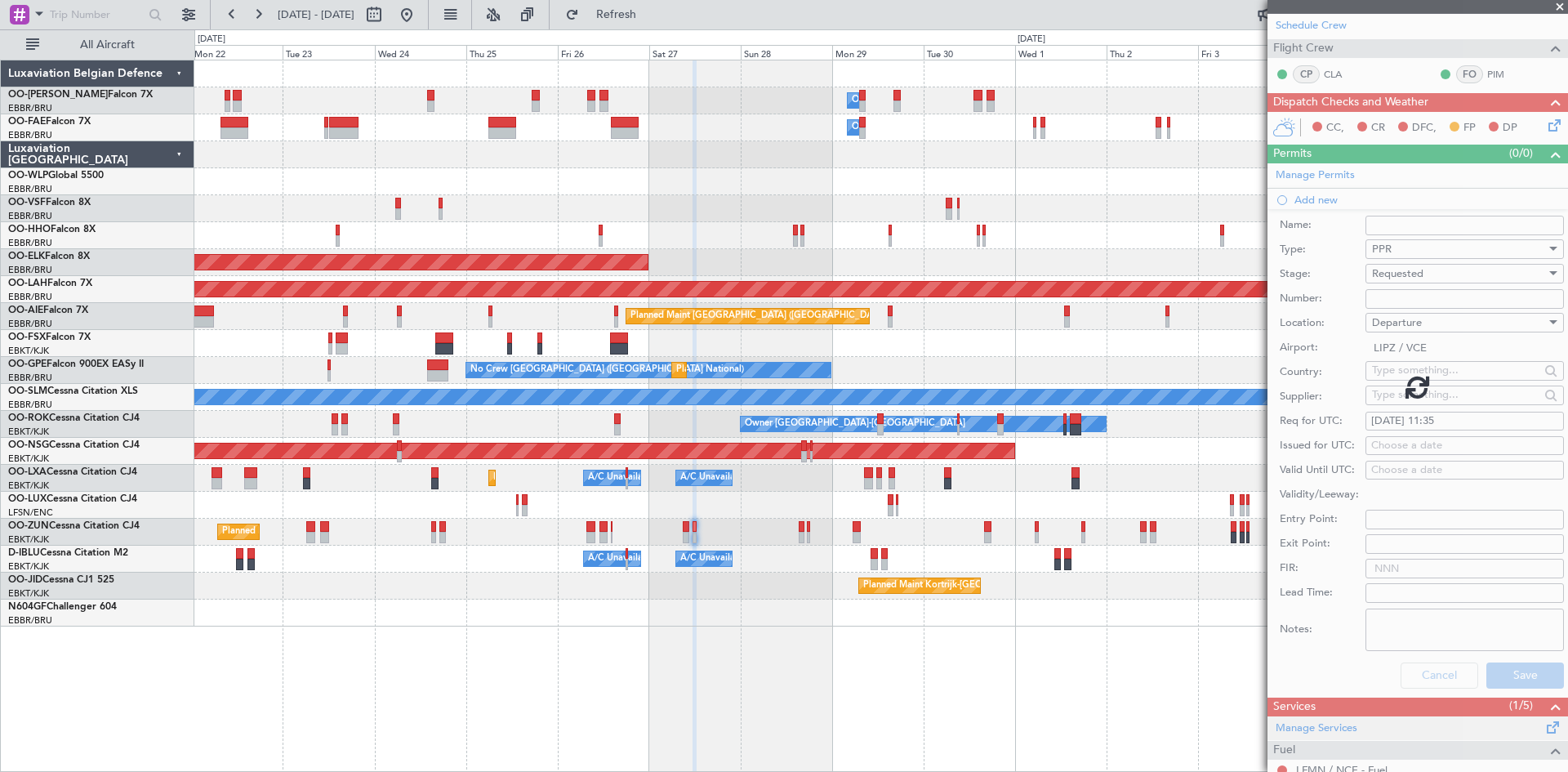
scroll to position [0, 0]
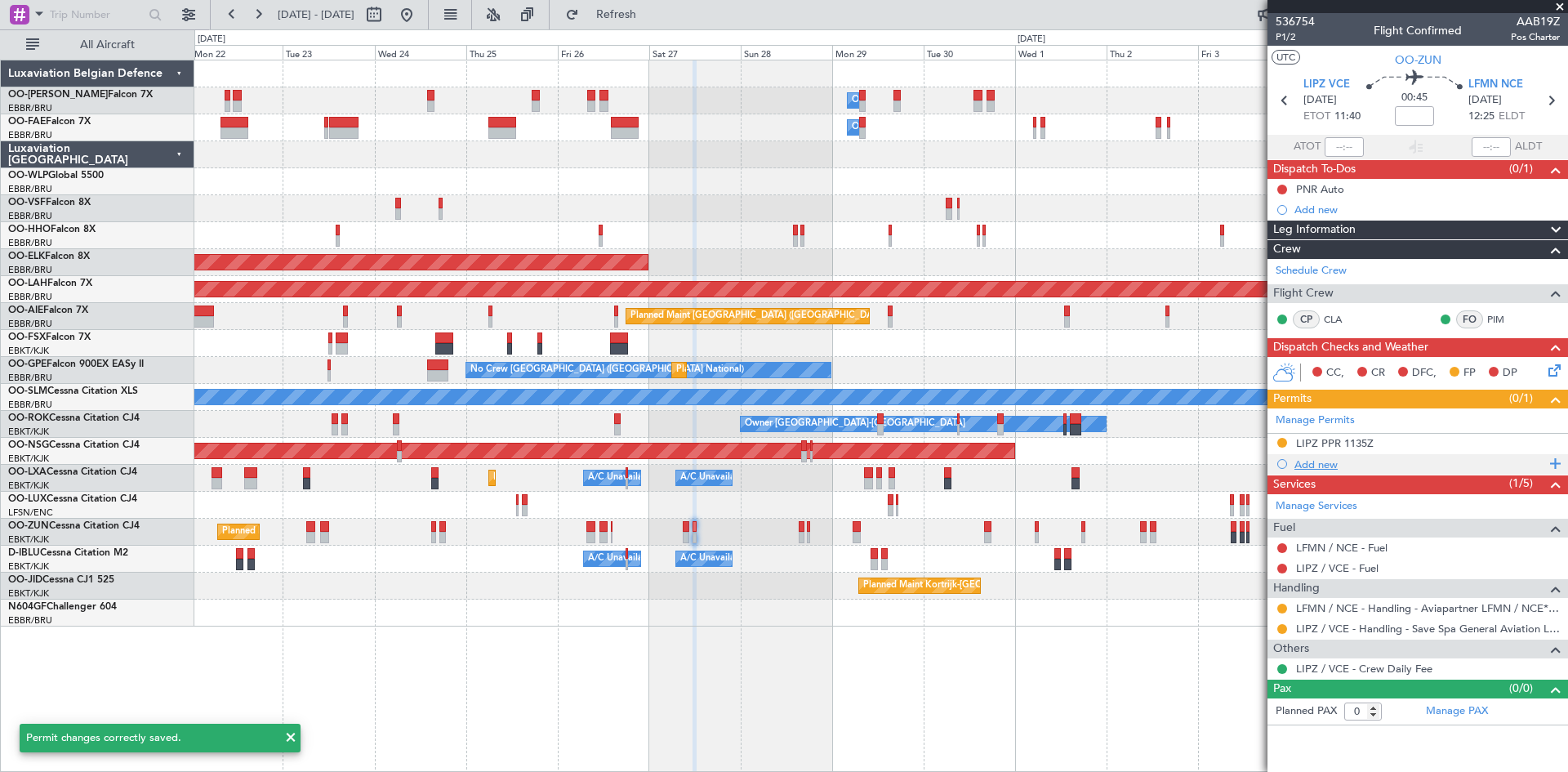
click at [1320, 463] on div "Add new" at bounding box center [1420, 464] width 251 height 14
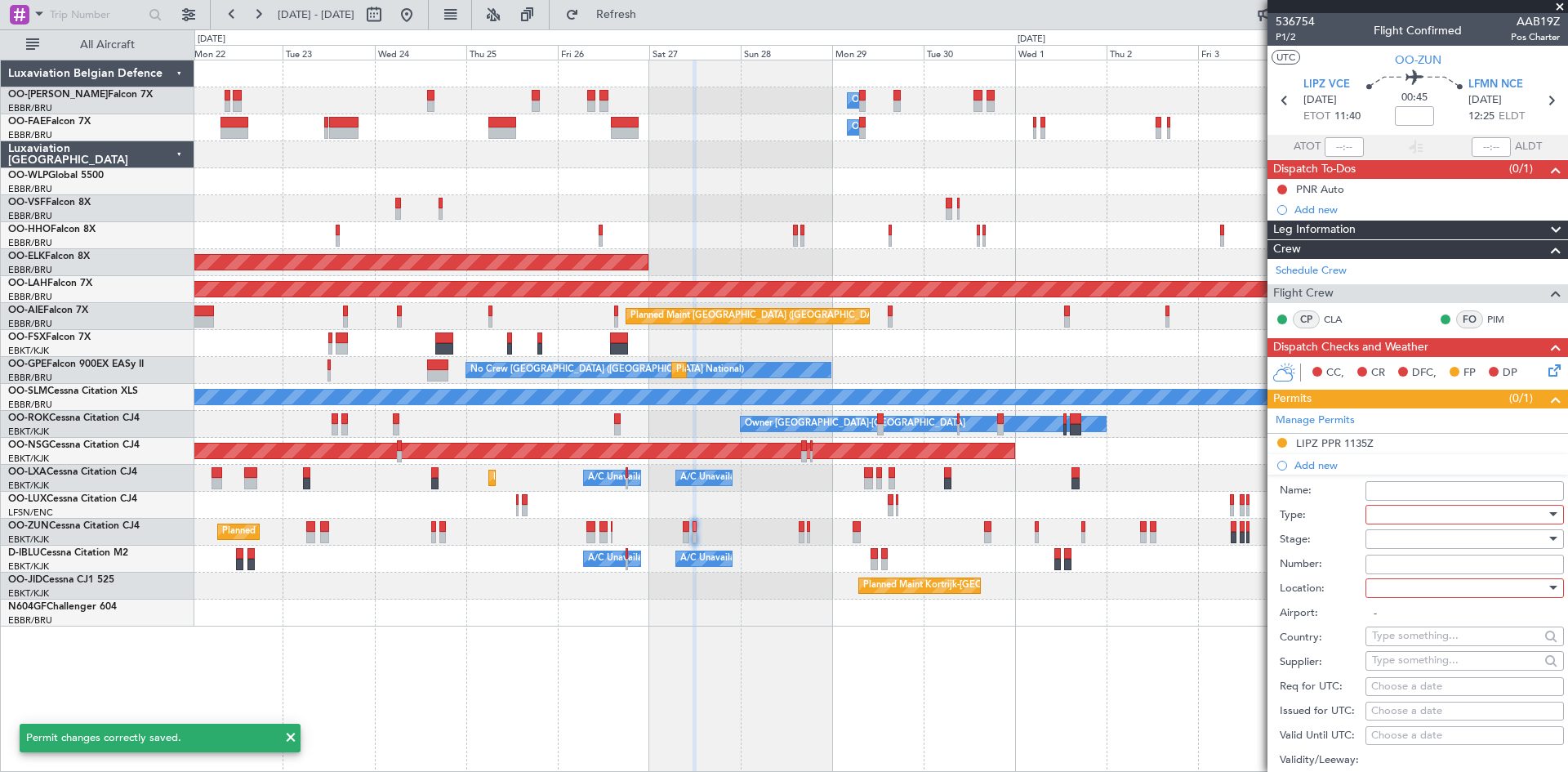
click at [1397, 519] on div at bounding box center [1460, 514] width 174 height 25
click at [1420, 665] on span "Slot" at bounding box center [1458, 670] width 171 height 25
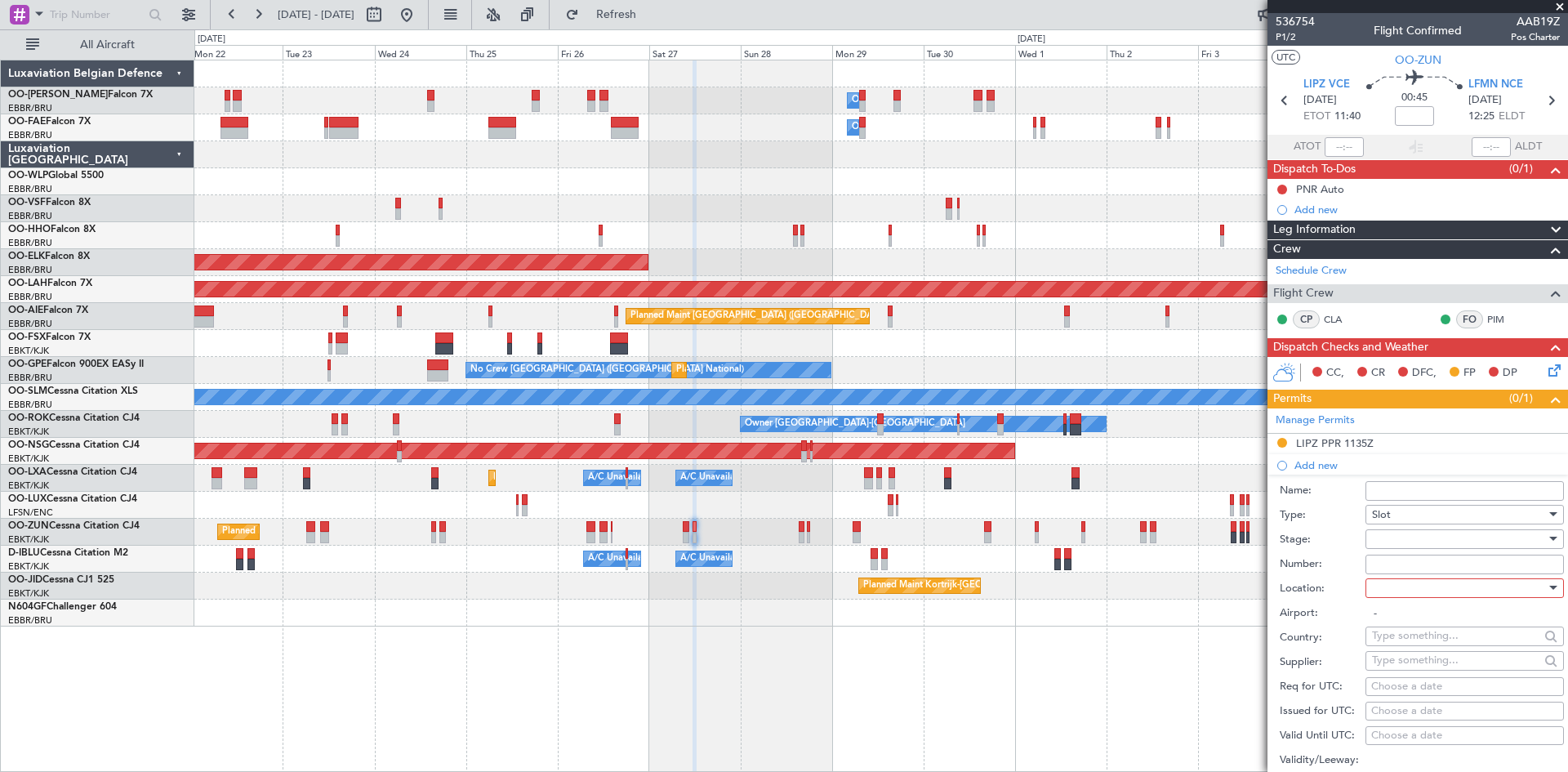
click at [1407, 543] on div at bounding box center [1460, 539] width 174 height 25
click at [1416, 649] on span "Requested" at bounding box center [1458, 645] width 171 height 25
click at [1415, 590] on div at bounding box center [1460, 588] width 174 height 25
click at [1415, 672] on span "Arrival" at bounding box center [1458, 670] width 171 height 25
type input "LFMN / NCE"
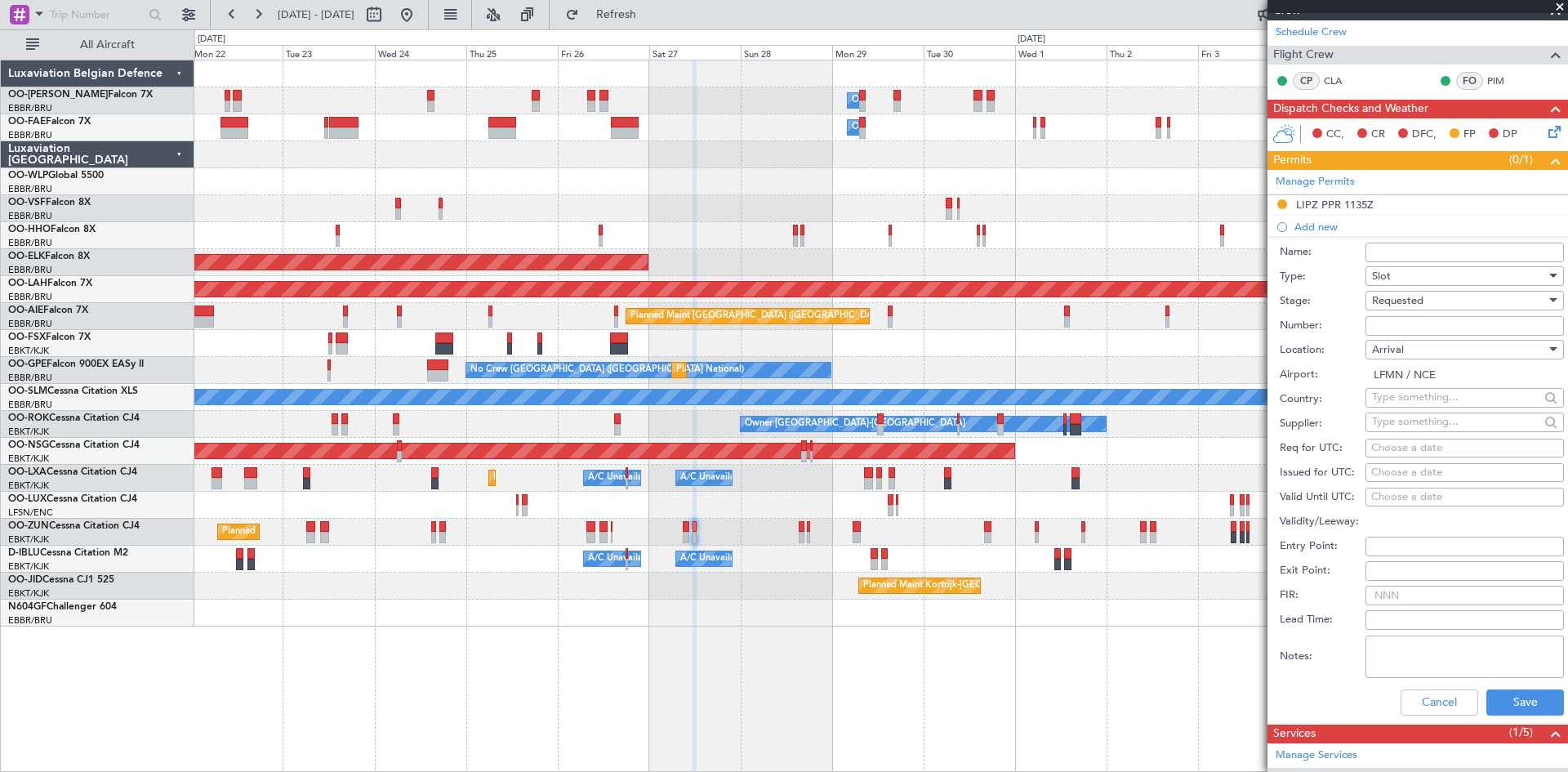
scroll to position [245, 0]
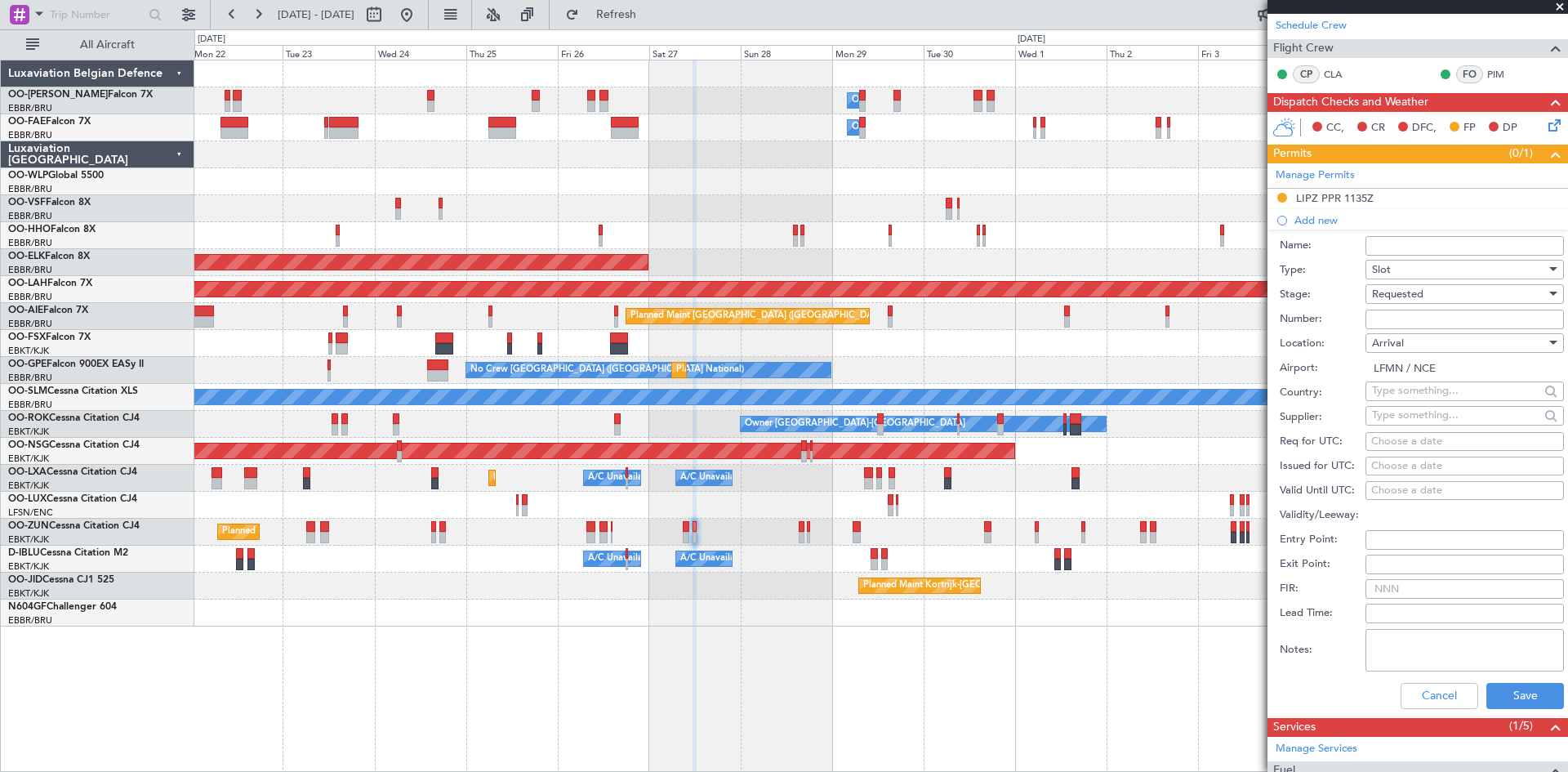
click at [1393, 436] on div "Choose a date" at bounding box center [1465, 441] width 187 height 16
select select "9"
select select "2025"
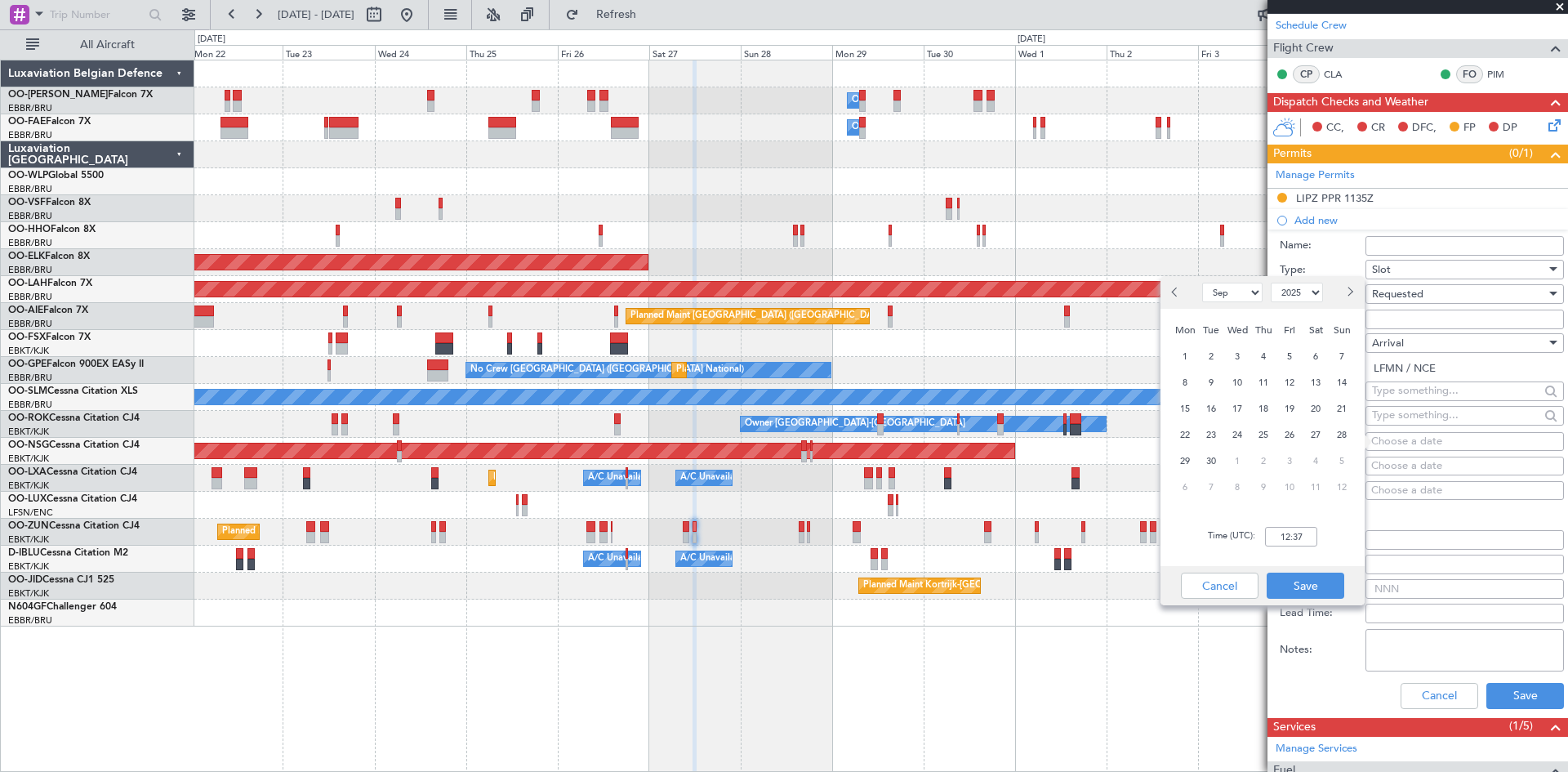
click at [1327, 440] on div "27" at bounding box center [1316, 435] width 27 height 27
click at [1289, 537] on input "00:00" at bounding box center [1291, 536] width 52 height 20
type input "12:30"
click at [1319, 594] on button "Save" at bounding box center [1306, 585] width 78 height 27
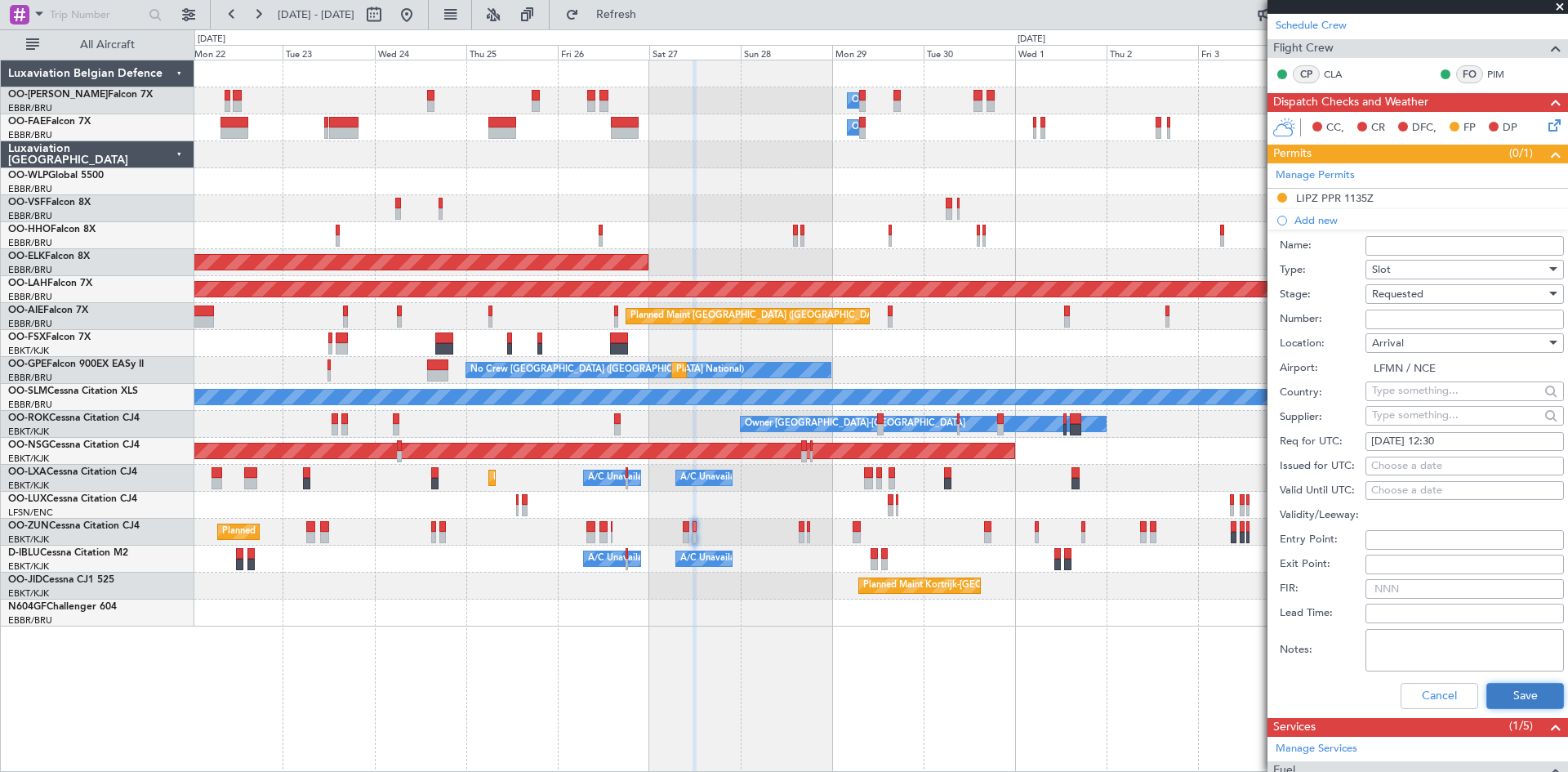
click at [1527, 688] on button "Save" at bounding box center [1525, 696] width 78 height 27
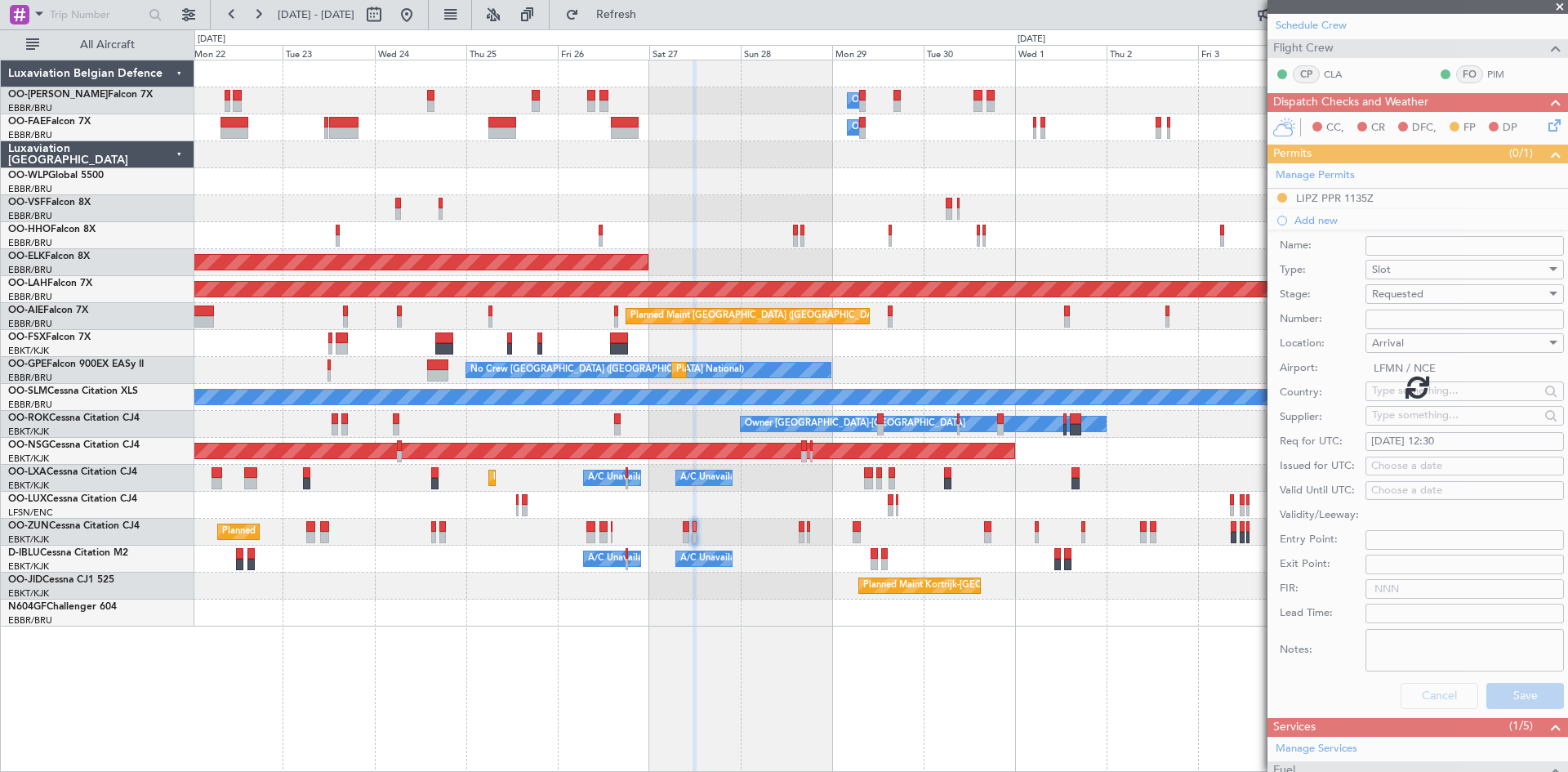
scroll to position [0, 0]
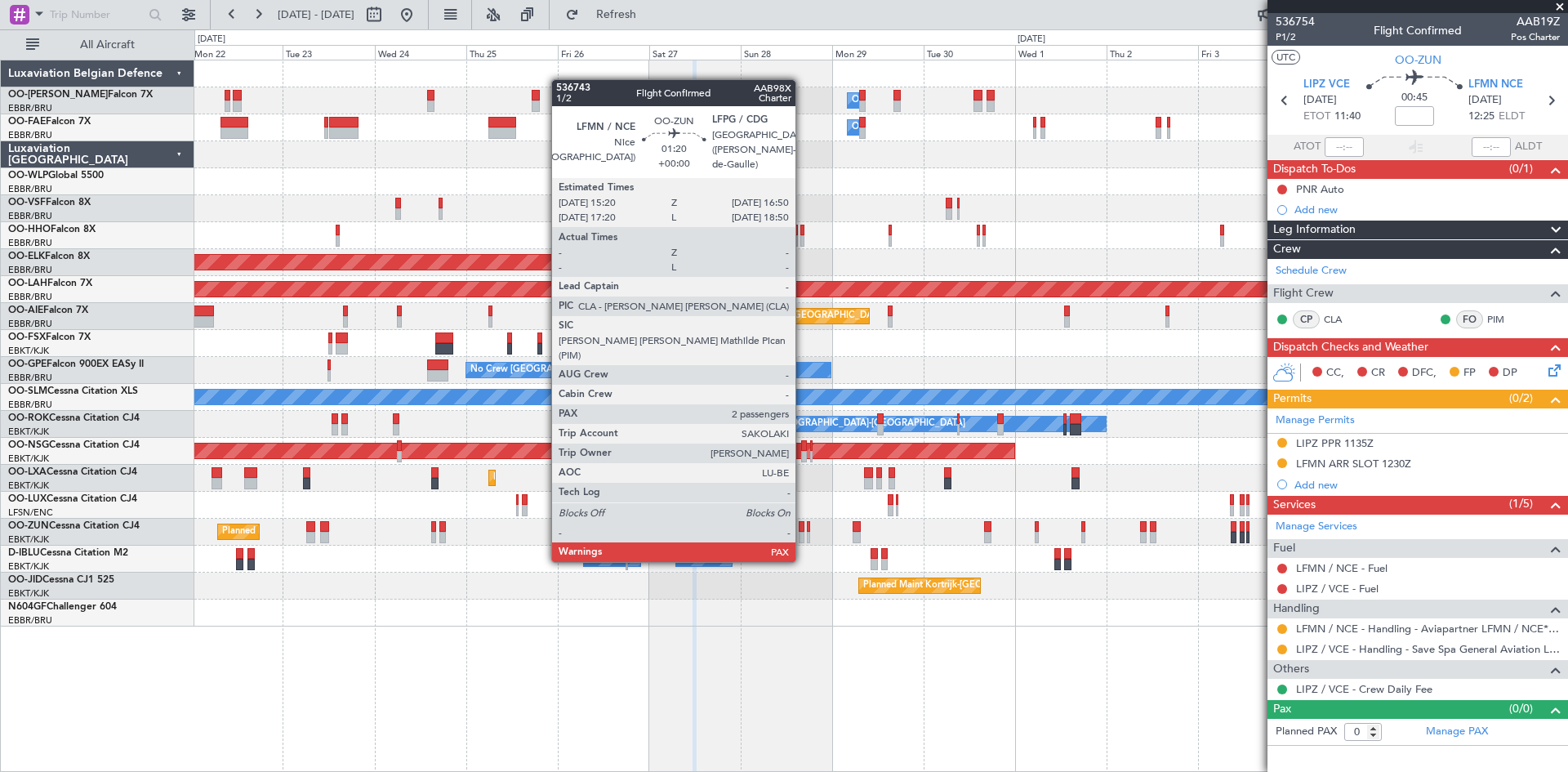
click at [803, 530] on div at bounding box center [802, 527] width 7 height 11
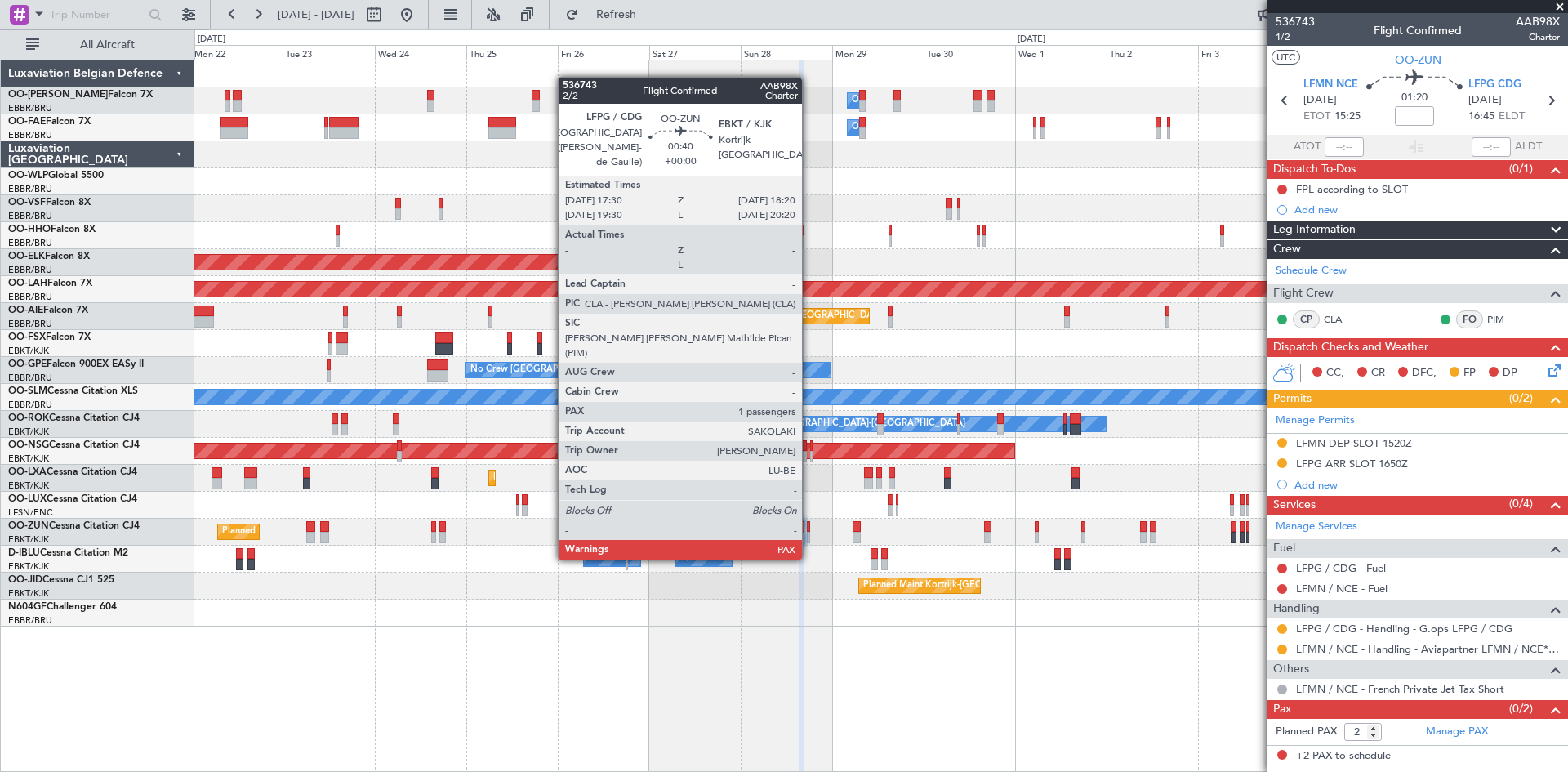
click at [809, 527] on div at bounding box center [808, 527] width 3 height 11
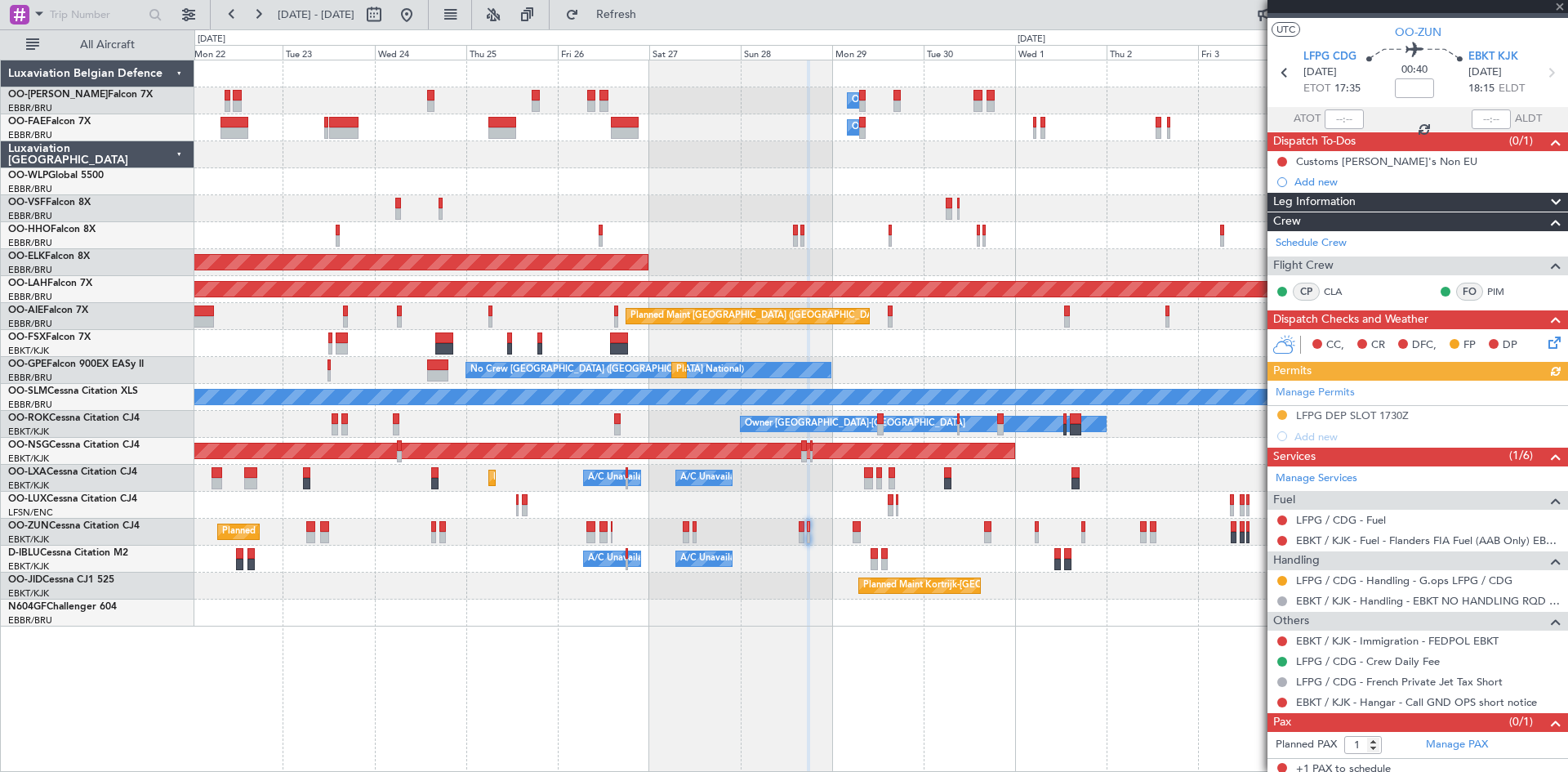
scroll to position [35, 0]
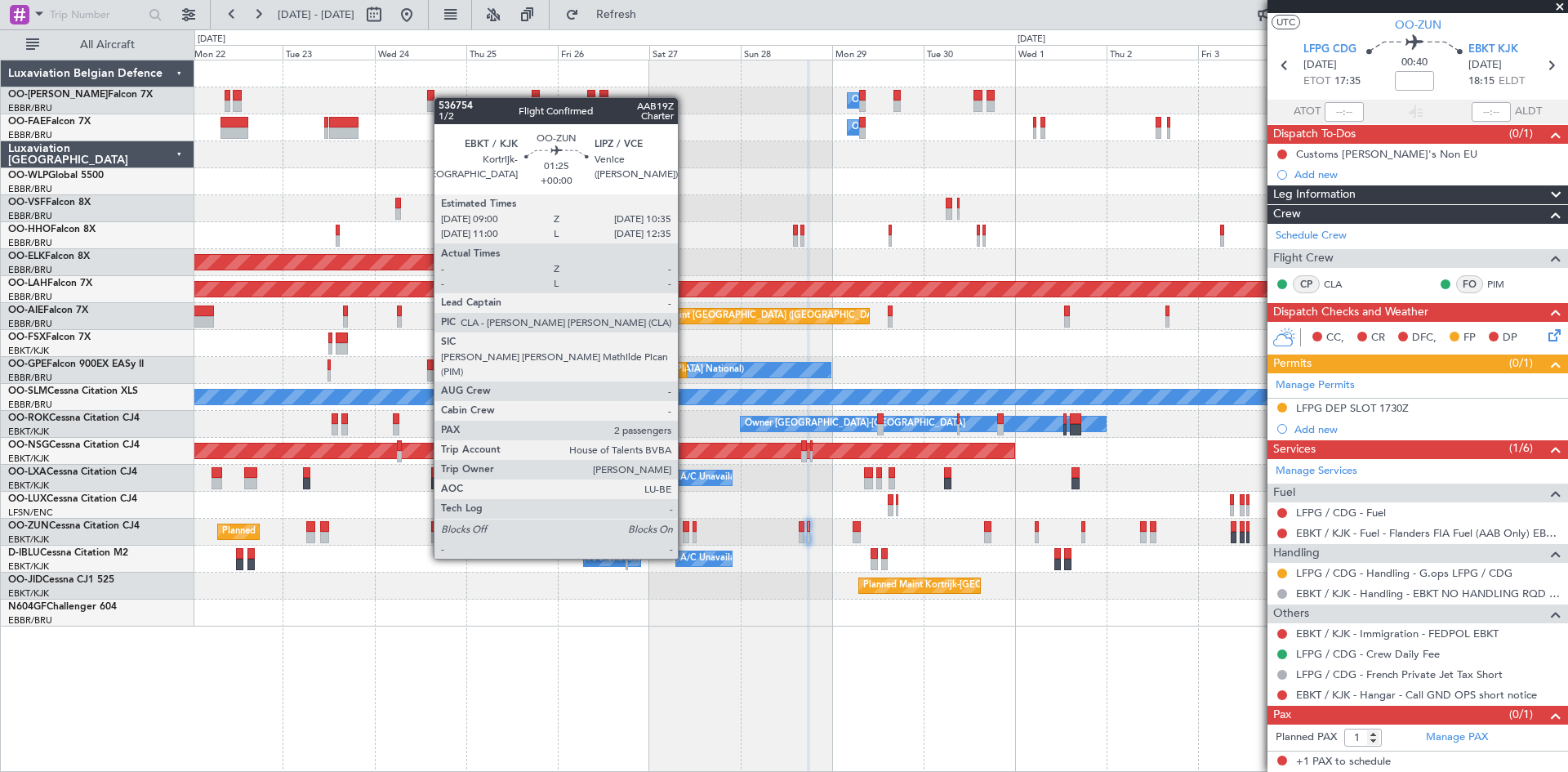
click at [685, 528] on div at bounding box center [686, 527] width 7 height 11
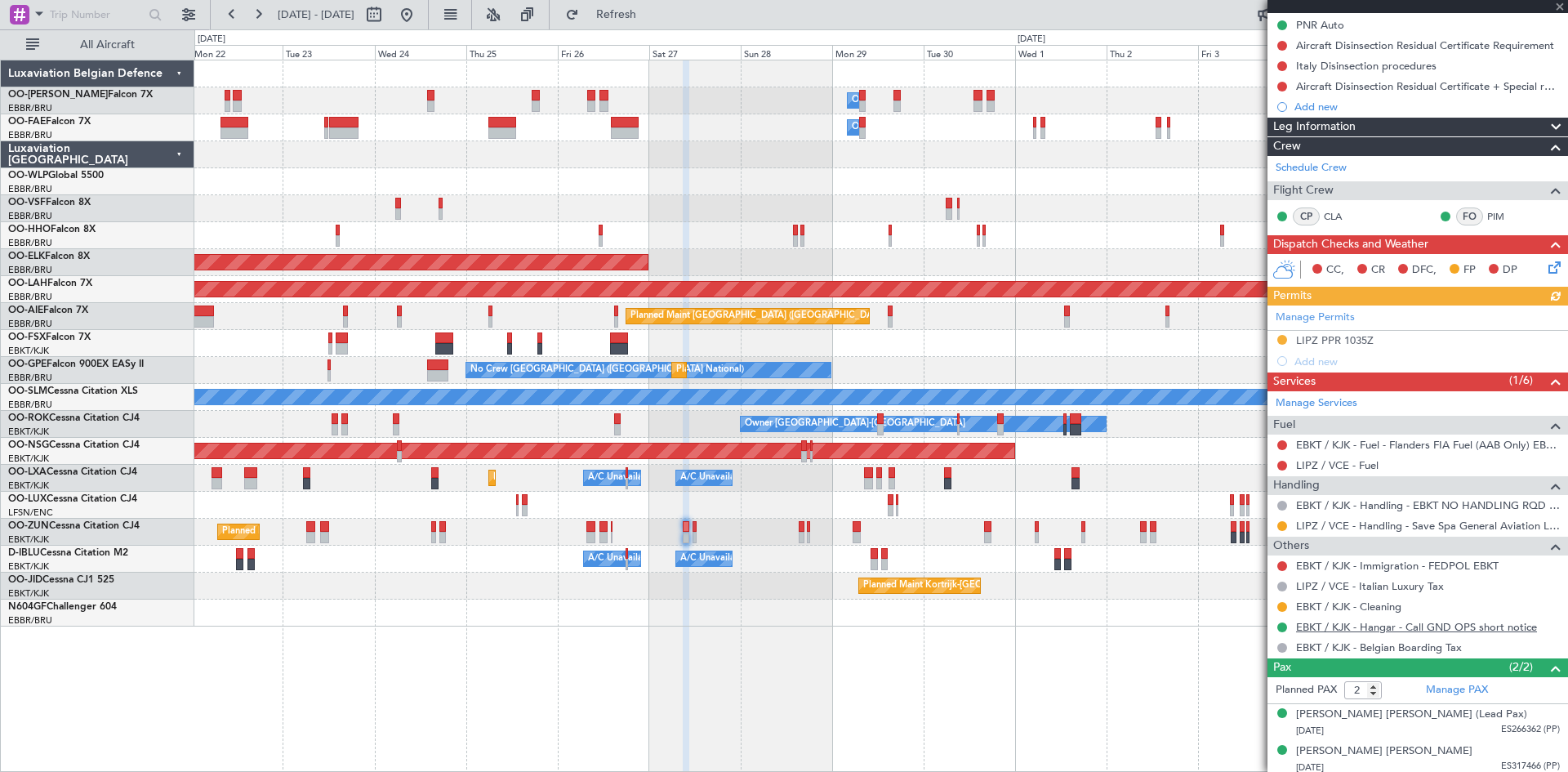
scroll to position [189, 0]
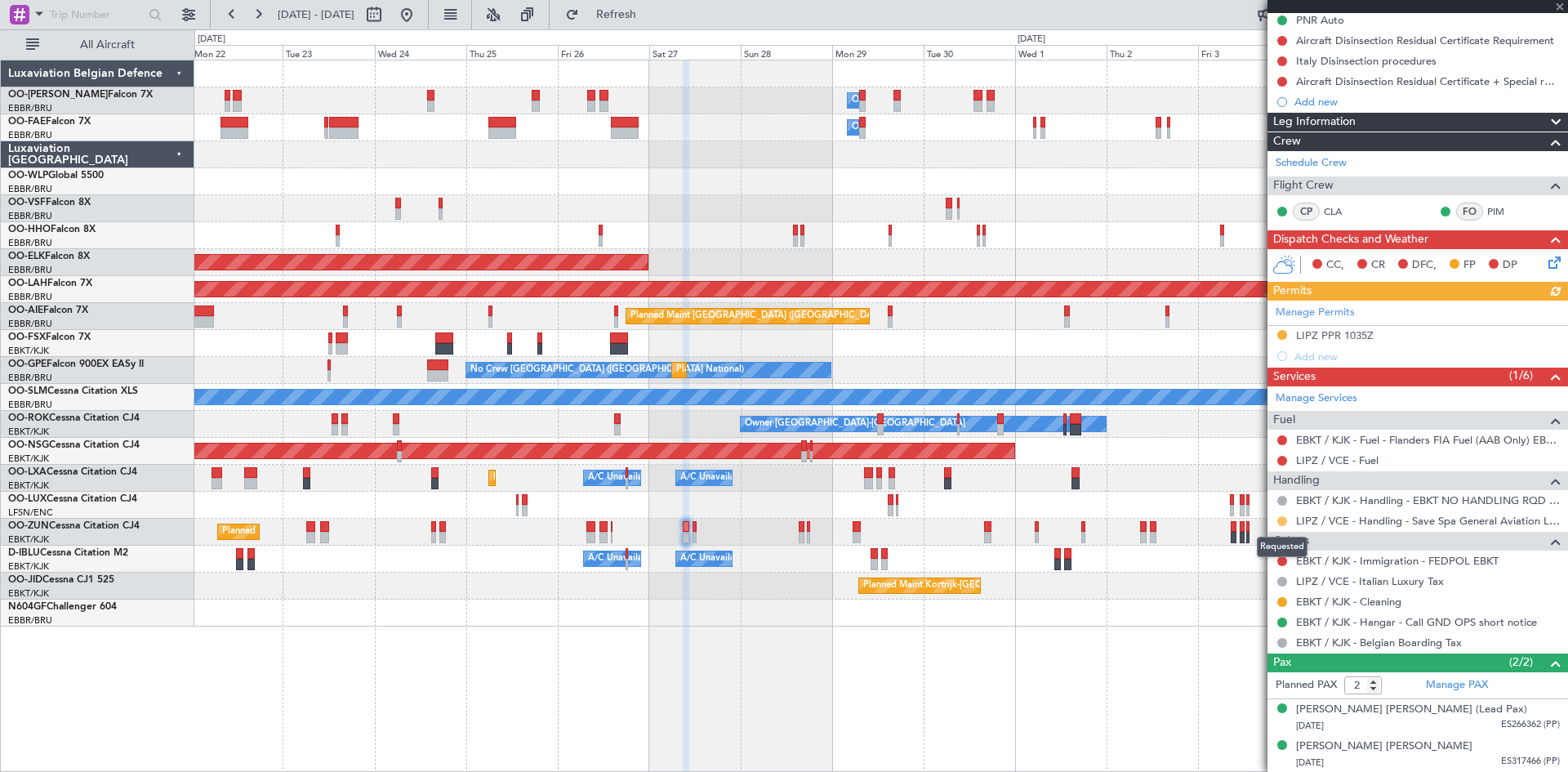
click at [1284, 519] on button at bounding box center [1283, 521] width 9 height 9
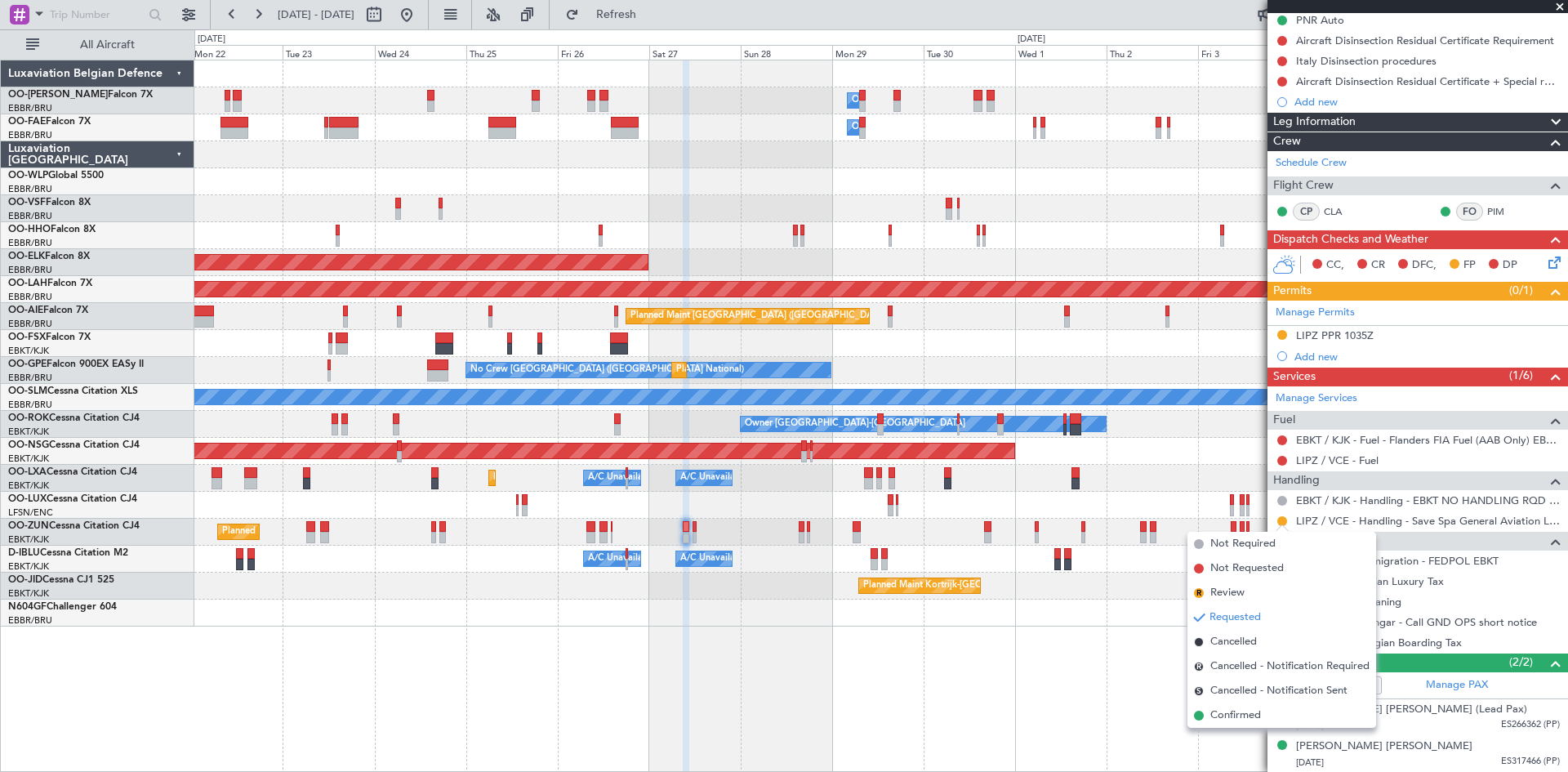
drag, startPoint x: 1248, startPoint y: 718, endPoint x: 1225, endPoint y: 706, distance: 25.9
click at [1247, 718] on span "Confirmed" at bounding box center [1235, 715] width 50 height 16
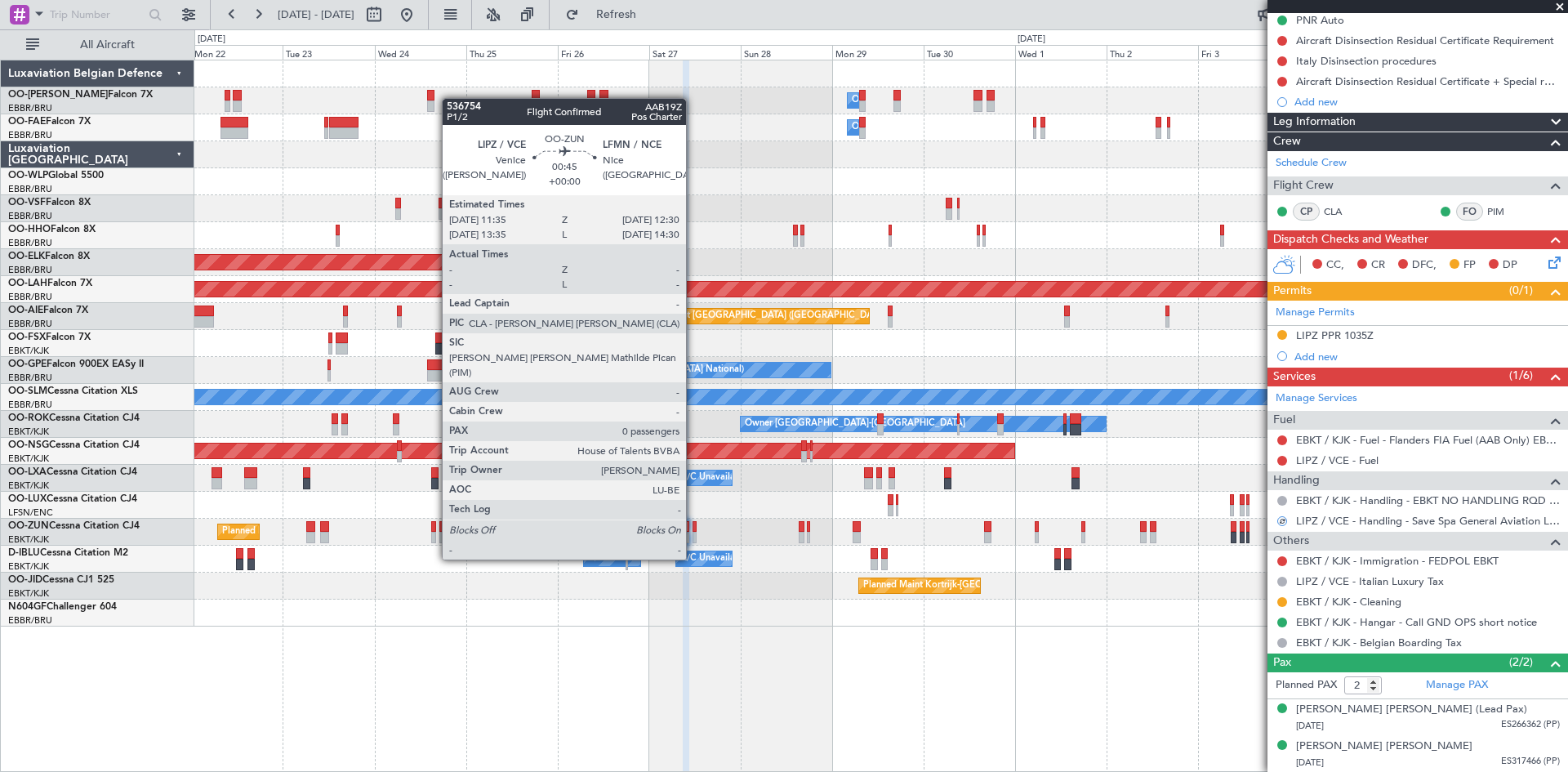
click at [694, 529] on div at bounding box center [694, 527] width 4 height 11
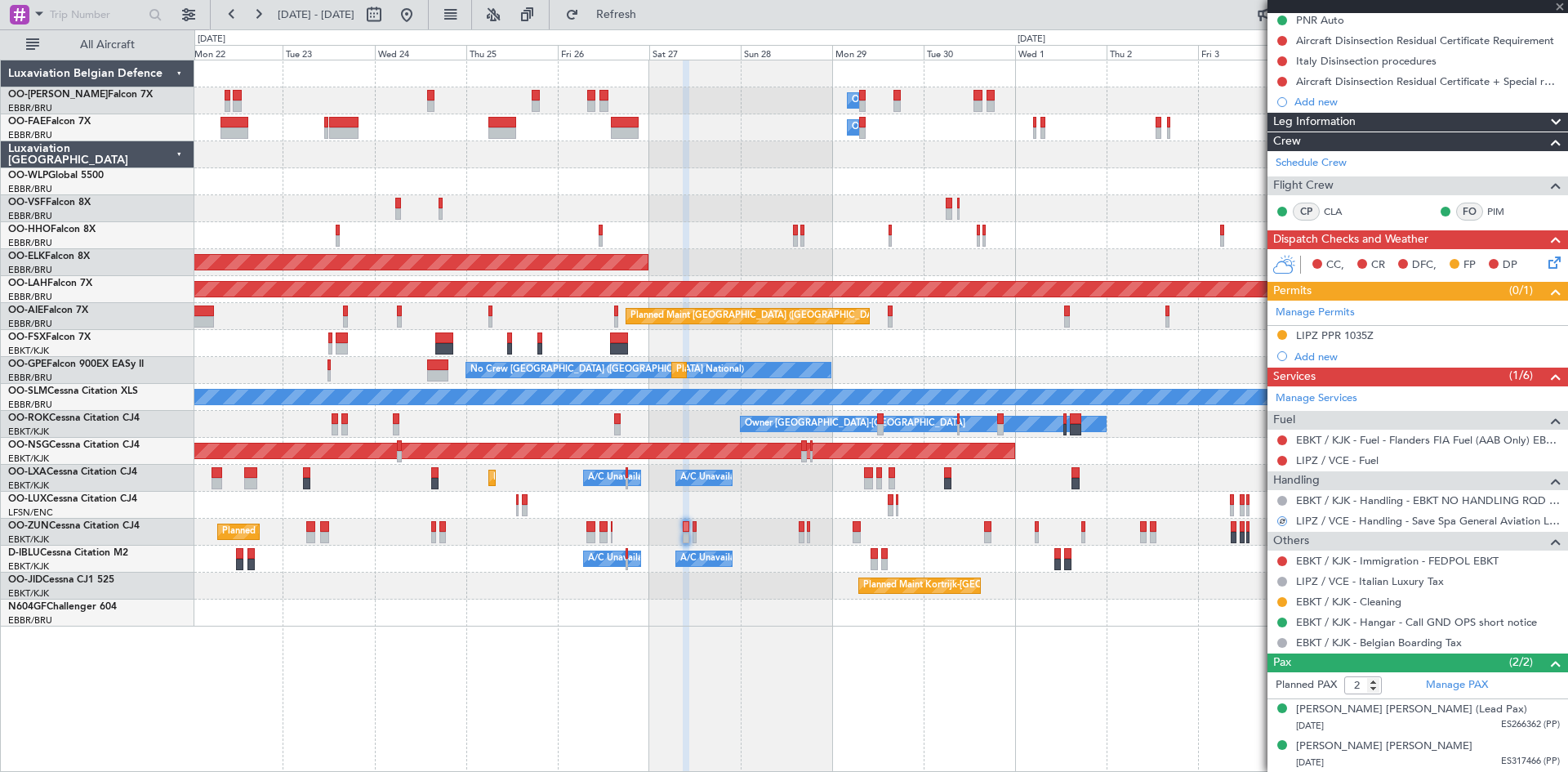
type input "0"
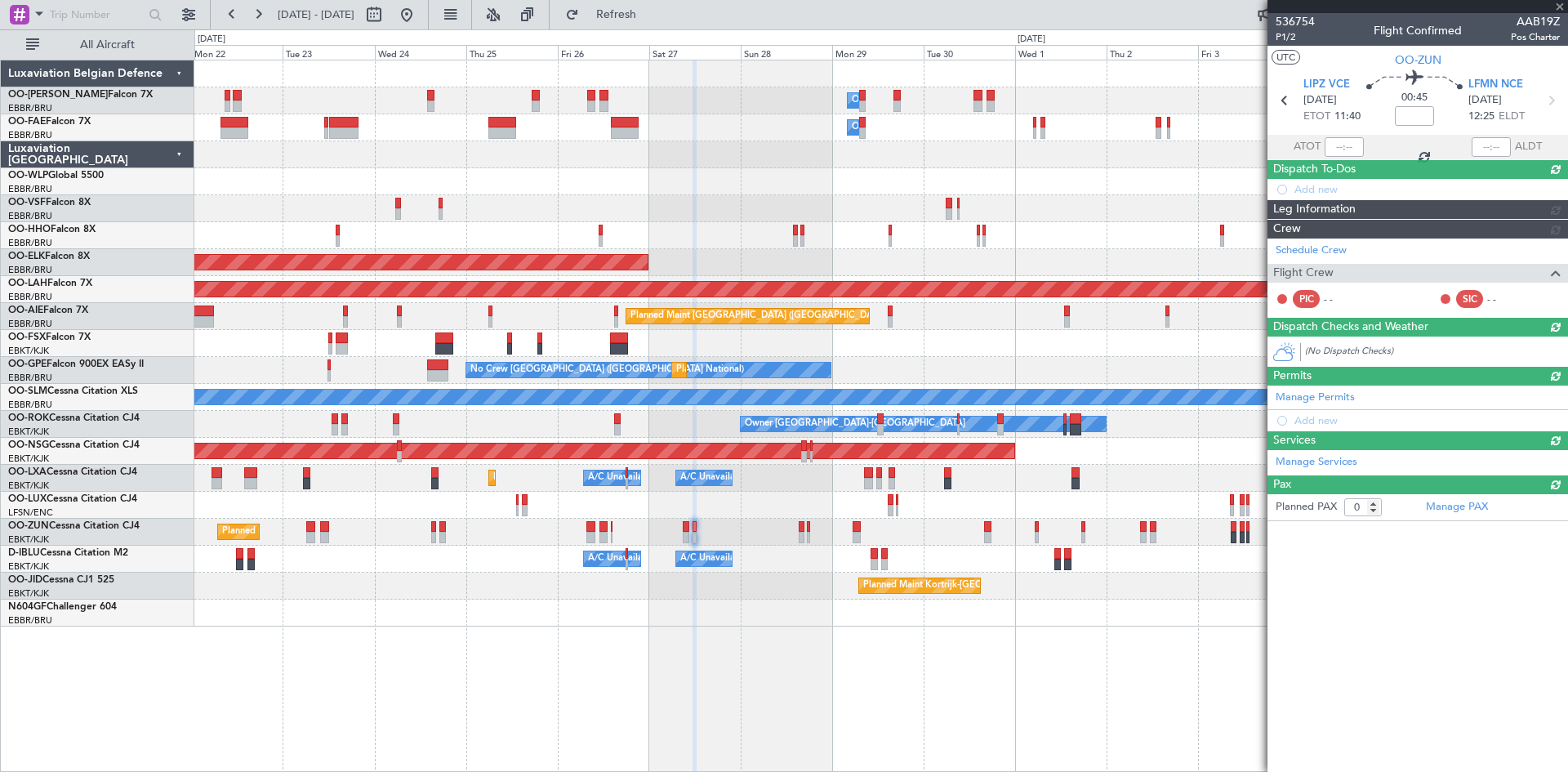
scroll to position [0, 0]
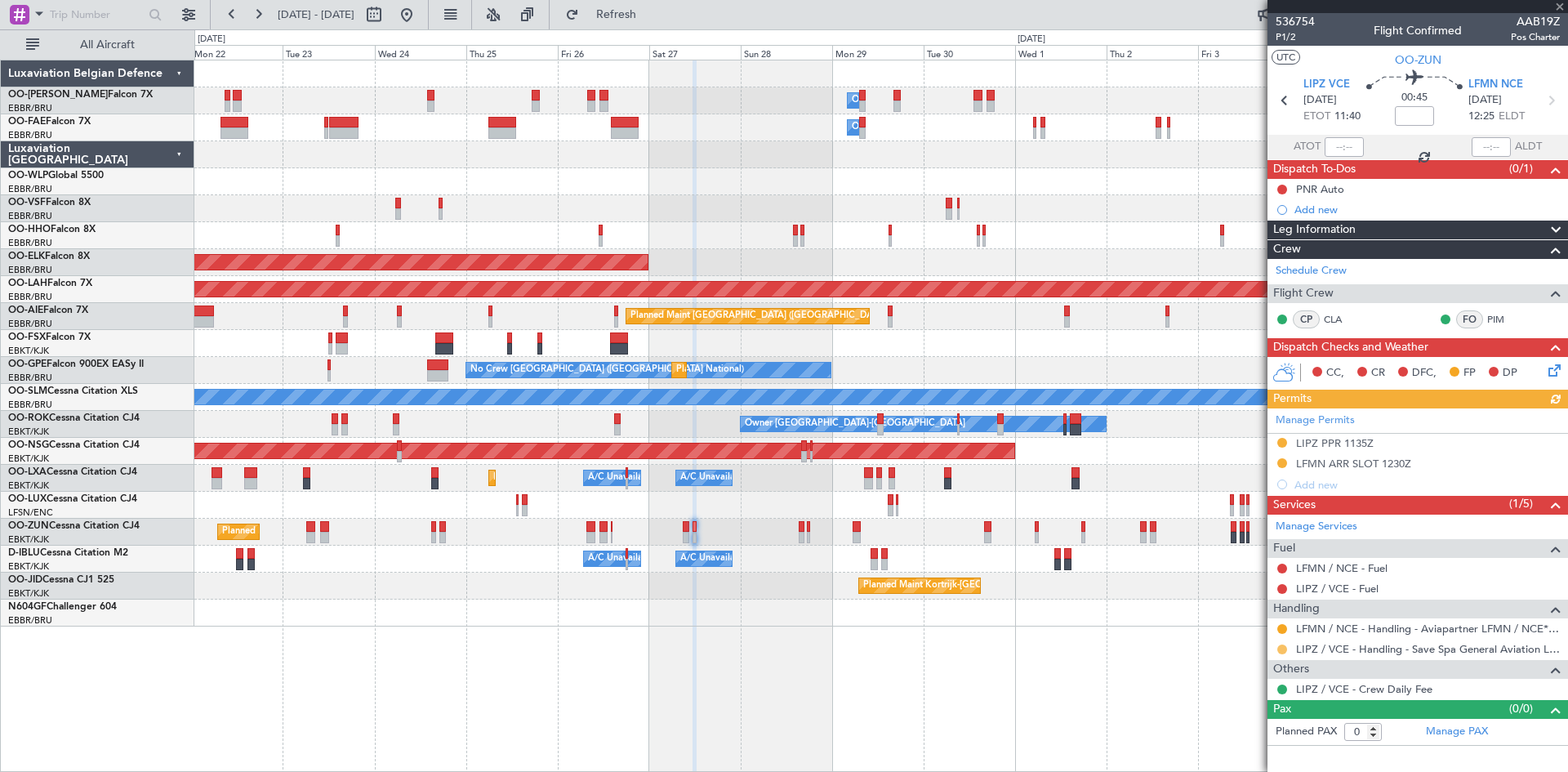
click at [1285, 649] on button at bounding box center [1283, 649] width 9 height 9
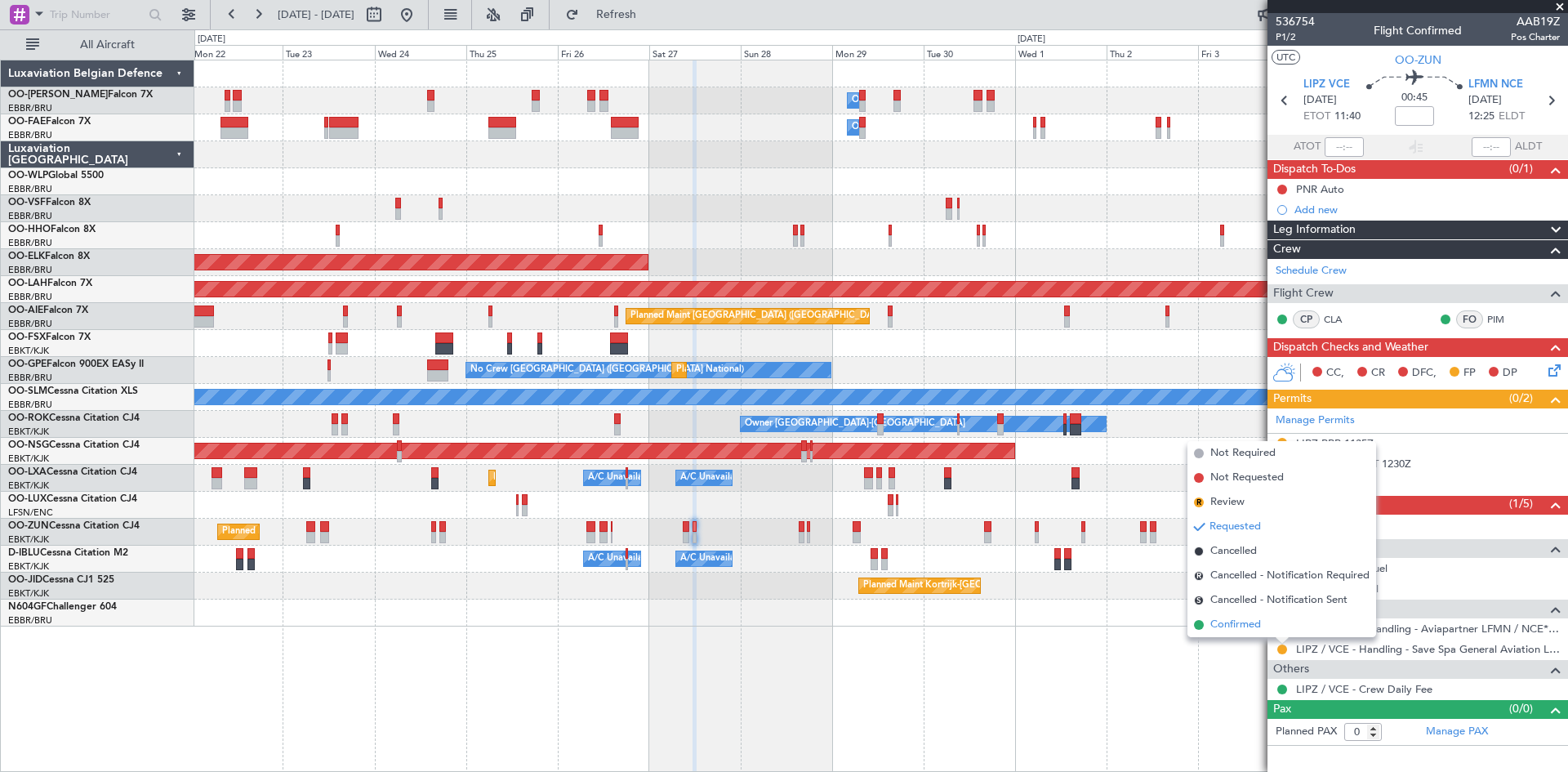
click at [1260, 624] on span "Confirmed" at bounding box center [1235, 624] width 50 height 16
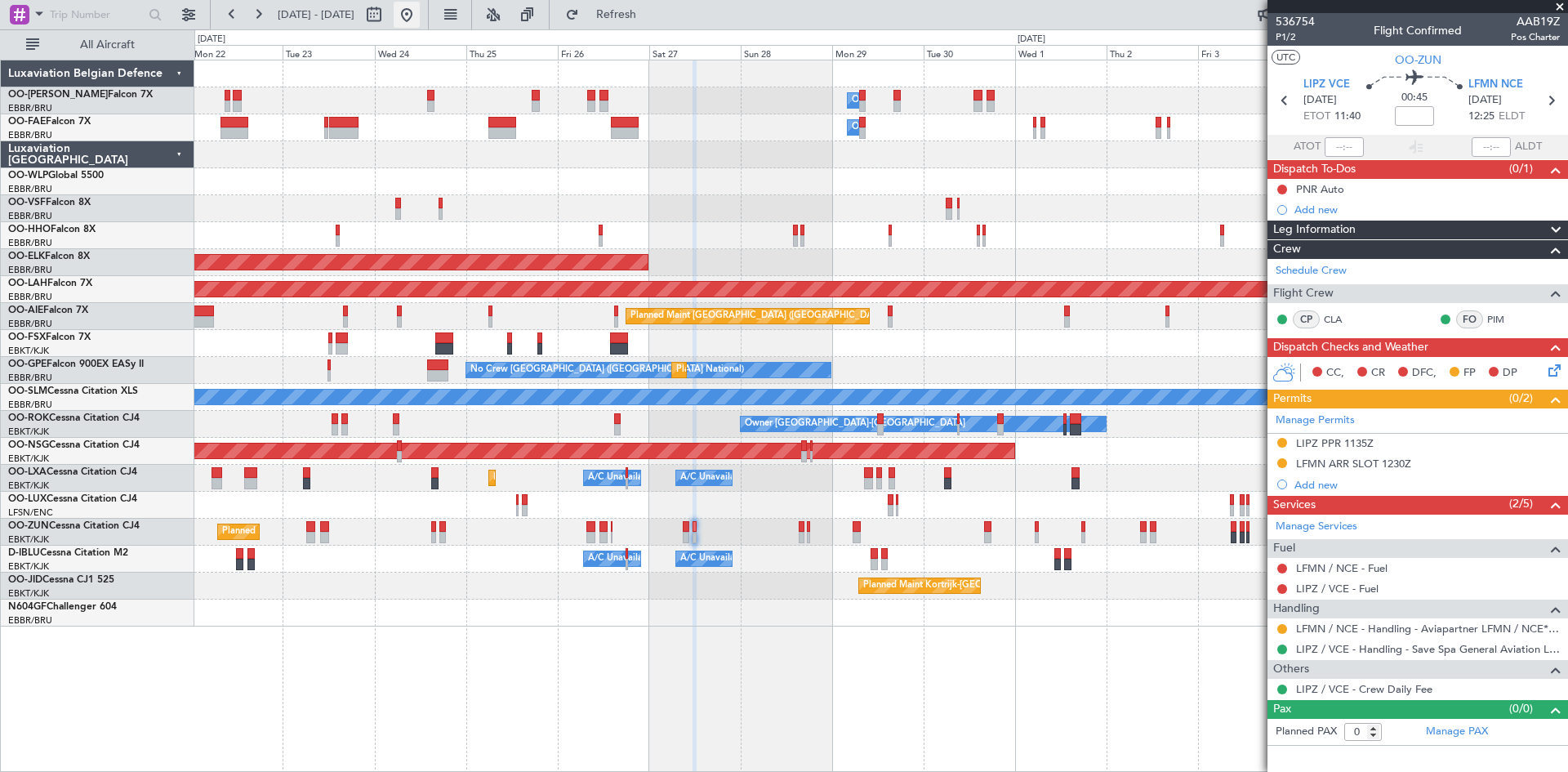
click at [420, 14] on button at bounding box center [407, 15] width 27 height 27
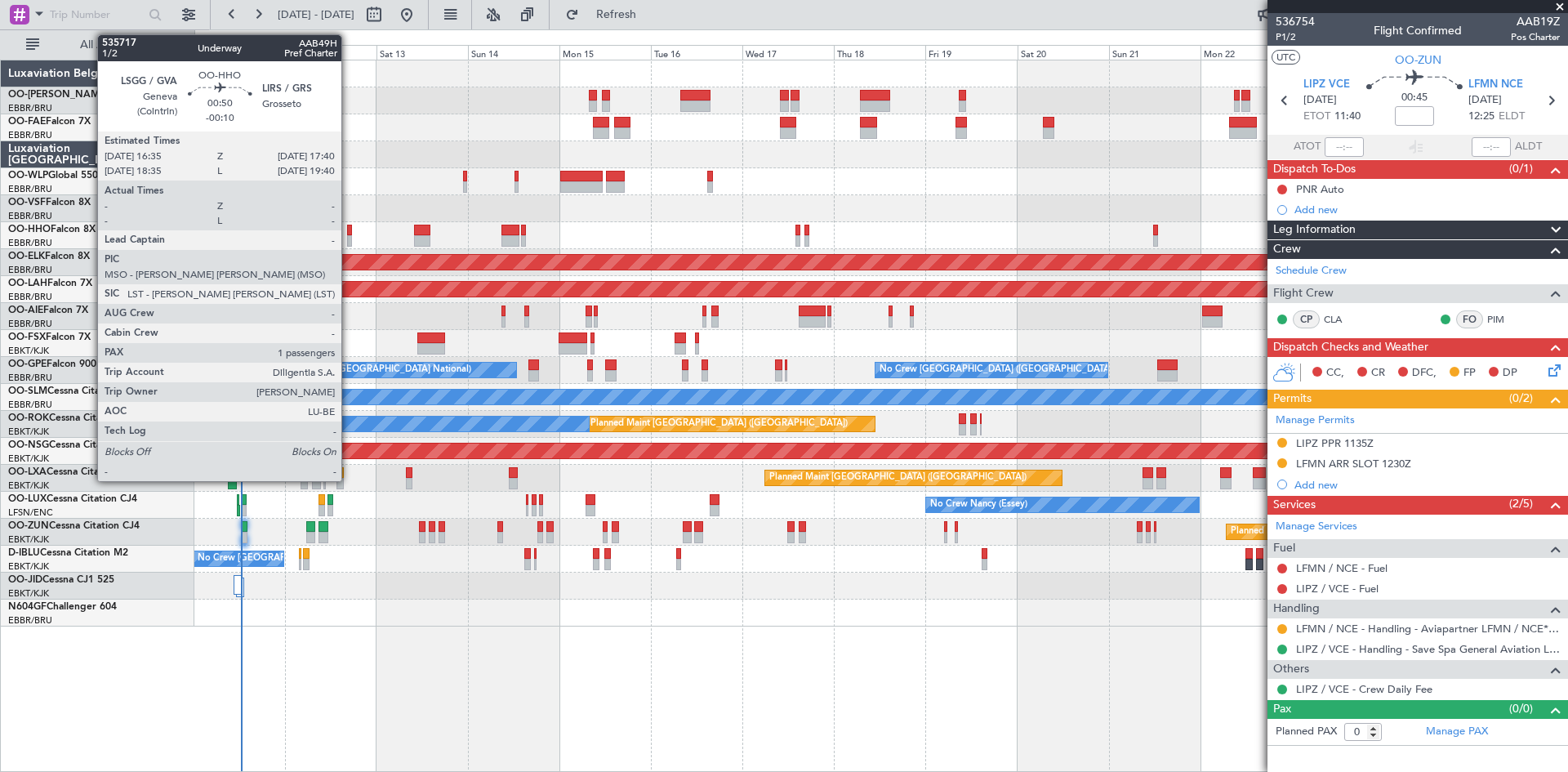
click at [349, 234] on div at bounding box center [349, 230] width 5 height 11
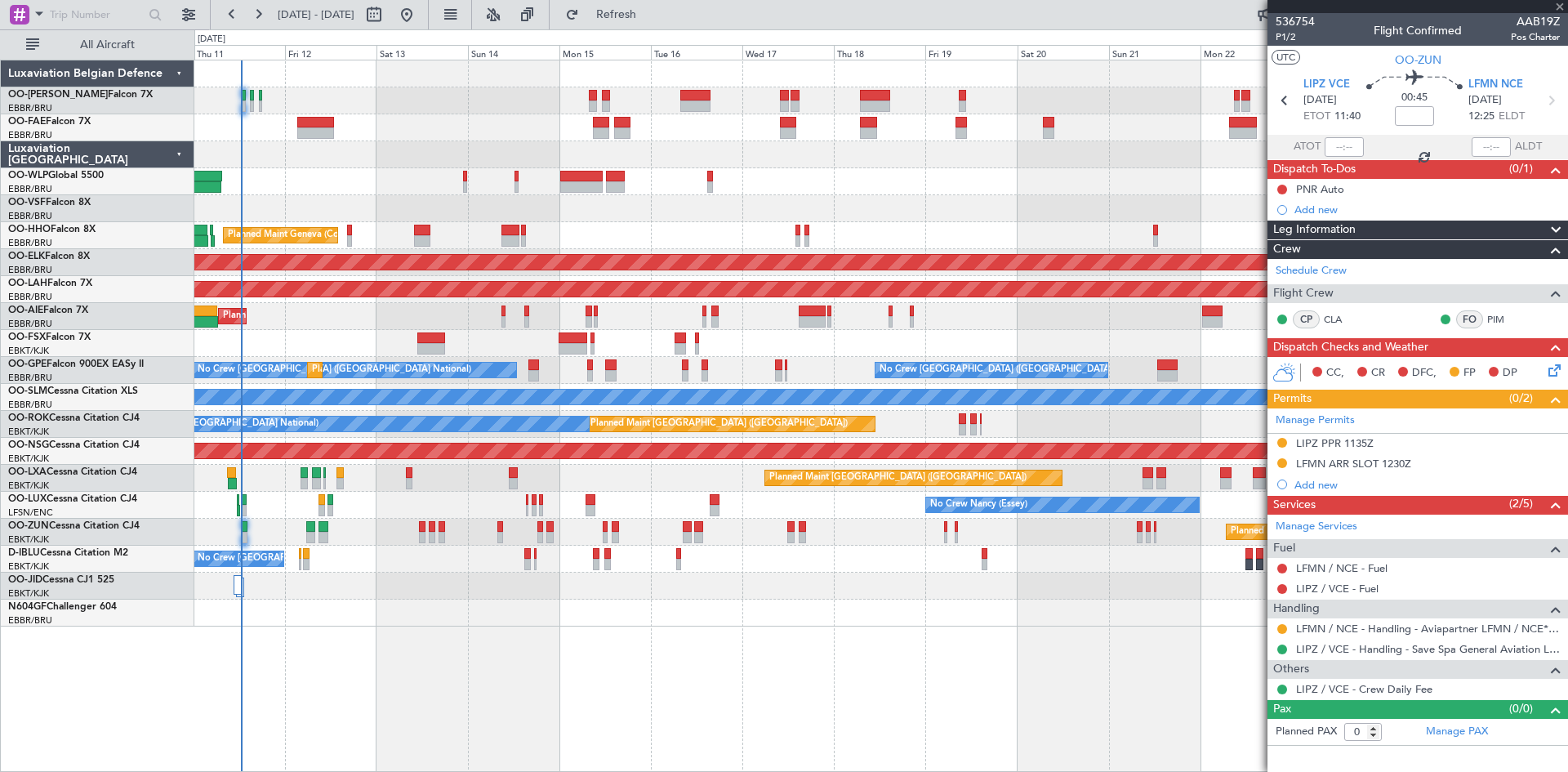
type input "-00:10"
type input "1"
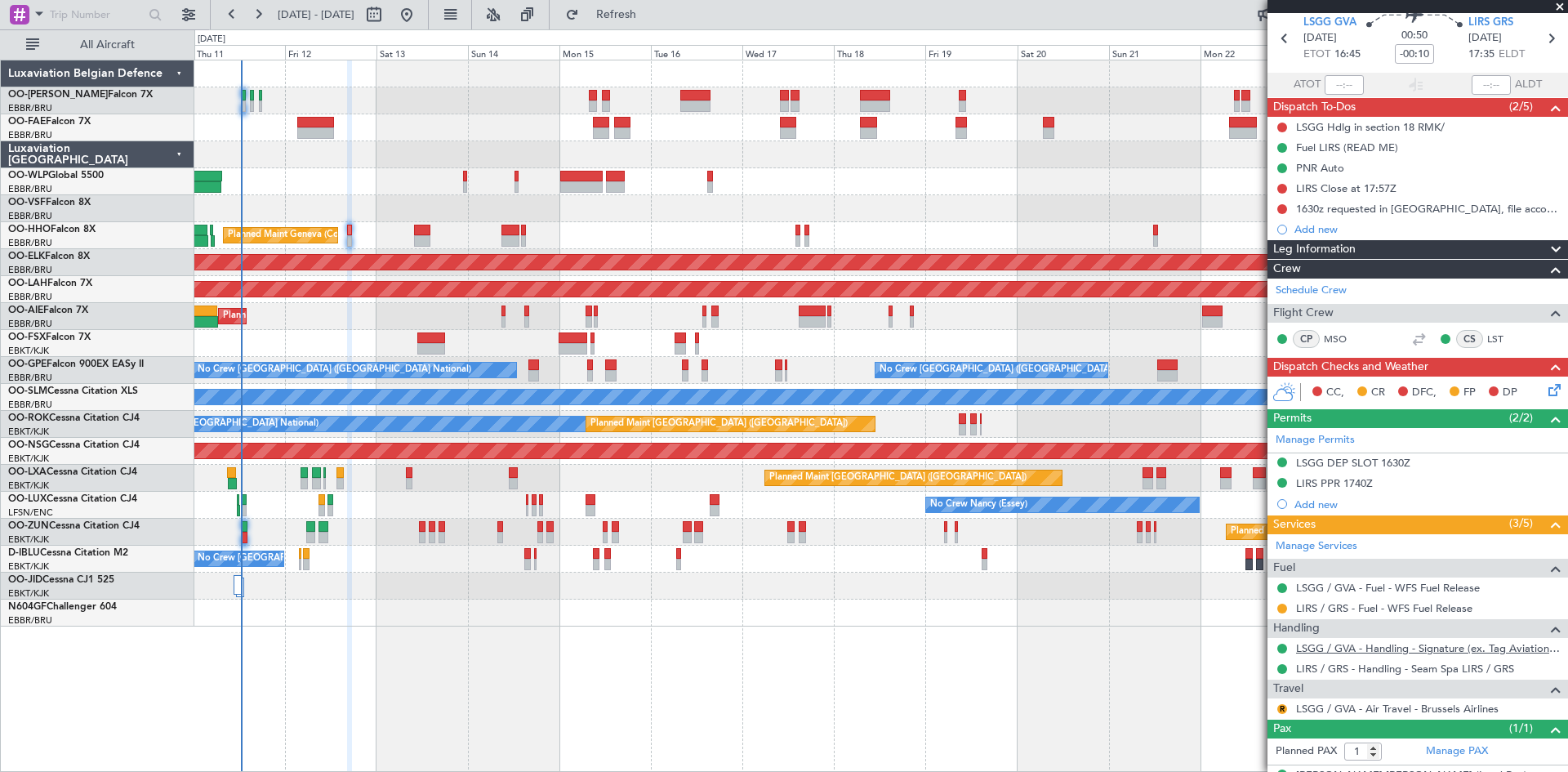
scroll to position [92, 0]
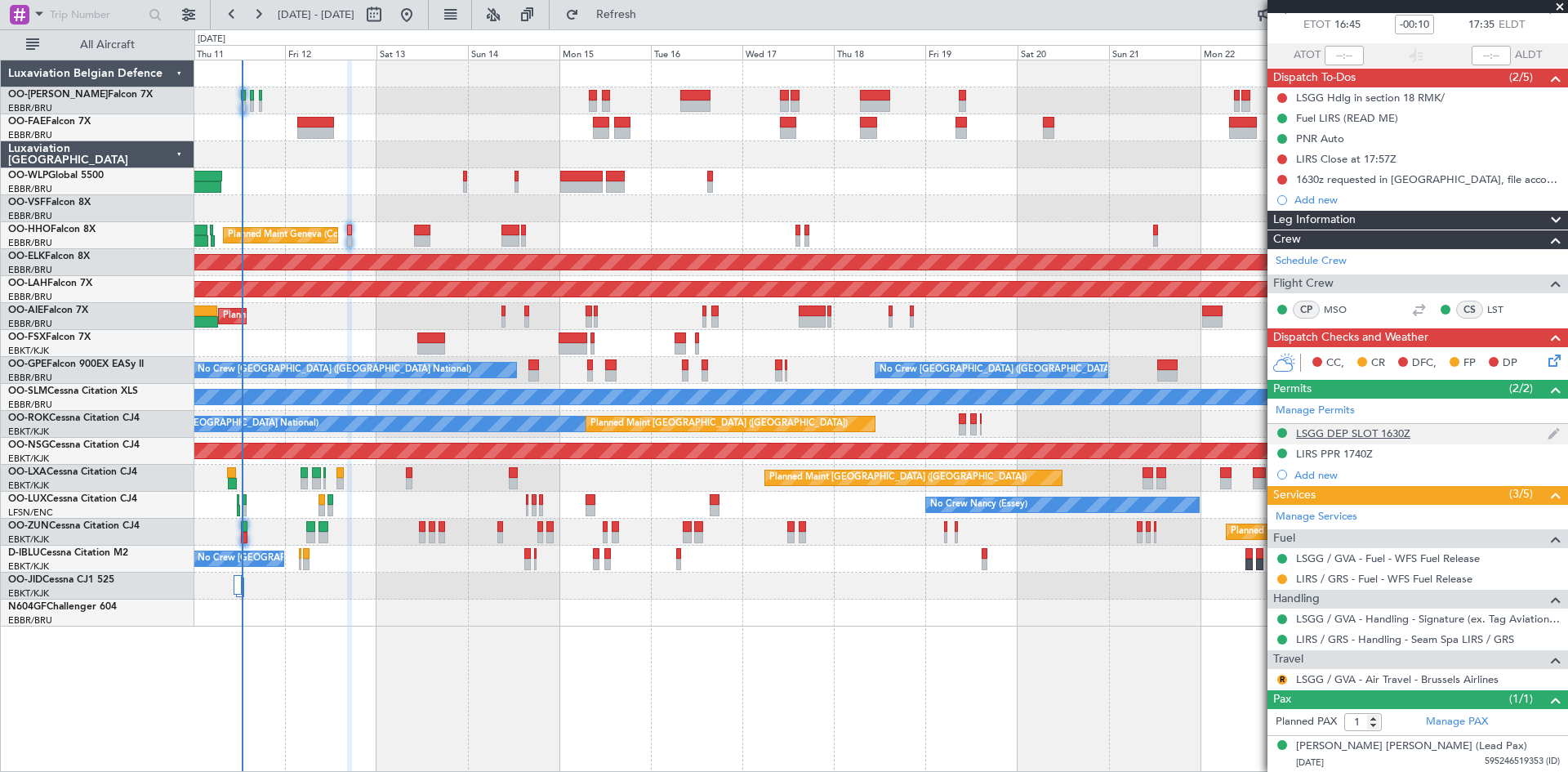
click at [1371, 436] on div "LSGG DEP SLOT 1630Z" at bounding box center [1353, 433] width 115 height 14
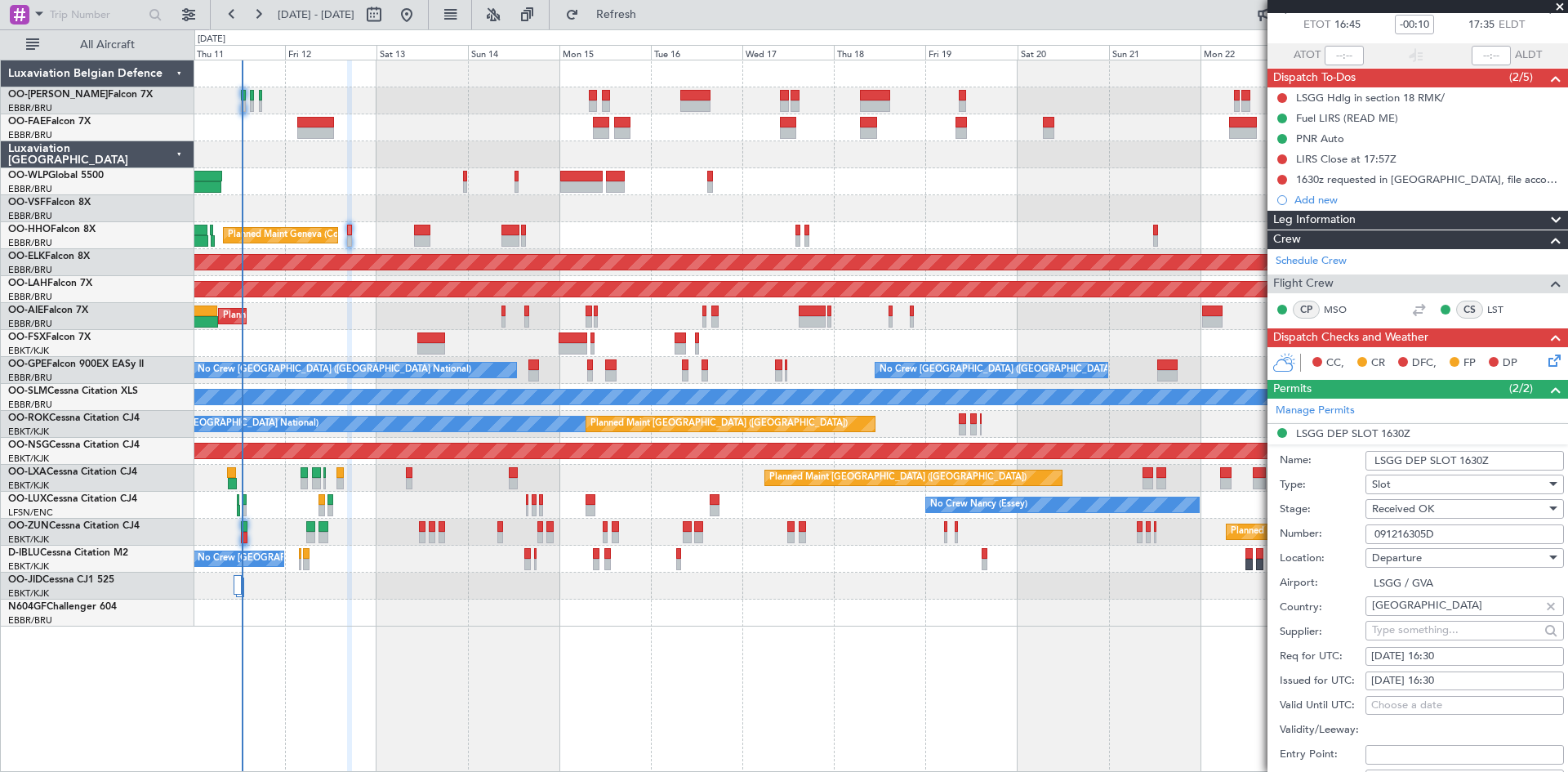
drag, startPoint x: 1445, startPoint y: 530, endPoint x: 1292, endPoint y: 530, distance: 153.0
click at [1292, 530] on div "Number: 091216305D" at bounding box center [1422, 534] width 284 height 25
click at [1380, 531] on input "091216305D" at bounding box center [1466, 534] width 199 height 20
click at [1384, 530] on input "091216305D" at bounding box center [1466, 534] width 199 height 20
click at [1389, 529] on input "091216305D" at bounding box center [1466, 534] width 199 height 20
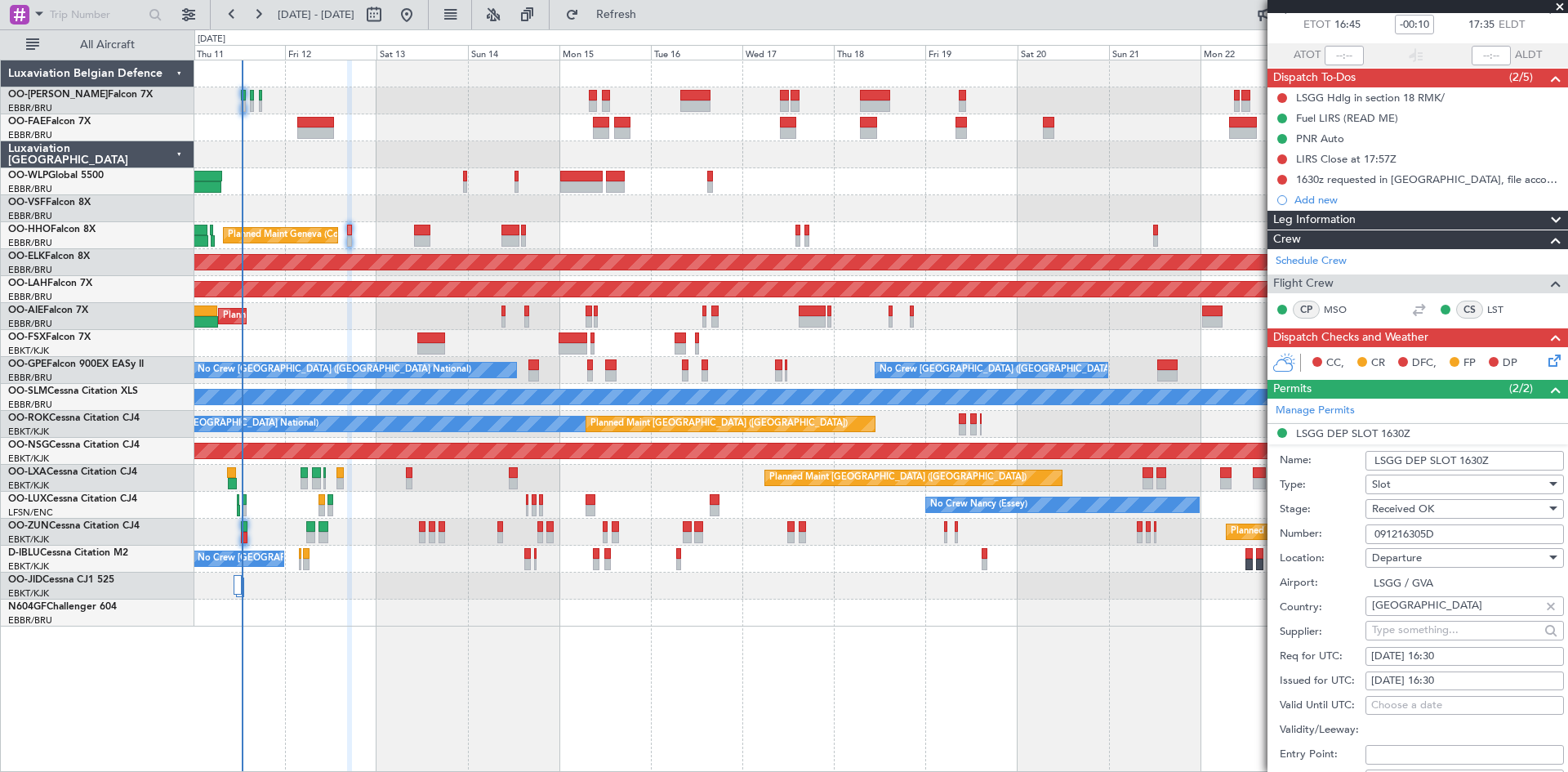
click at [1391, 532] on input "091216305D" at bounding box center [1466, 534] width 199 height 20
click at [1397, 532] on input "091216305D" at bounding box center [1466, 534] width 199 height 20
click at [1403, 530] on input "091216305D" at bounding box center [1466, 534] width 199 height 20
click at [1409, 530] on input "091216305D" at bounding box center [1466, 534] width 199 height 20
click at [1415, 530] on input "091216305D" at bounding box center [1466, 534] width 199 height 20
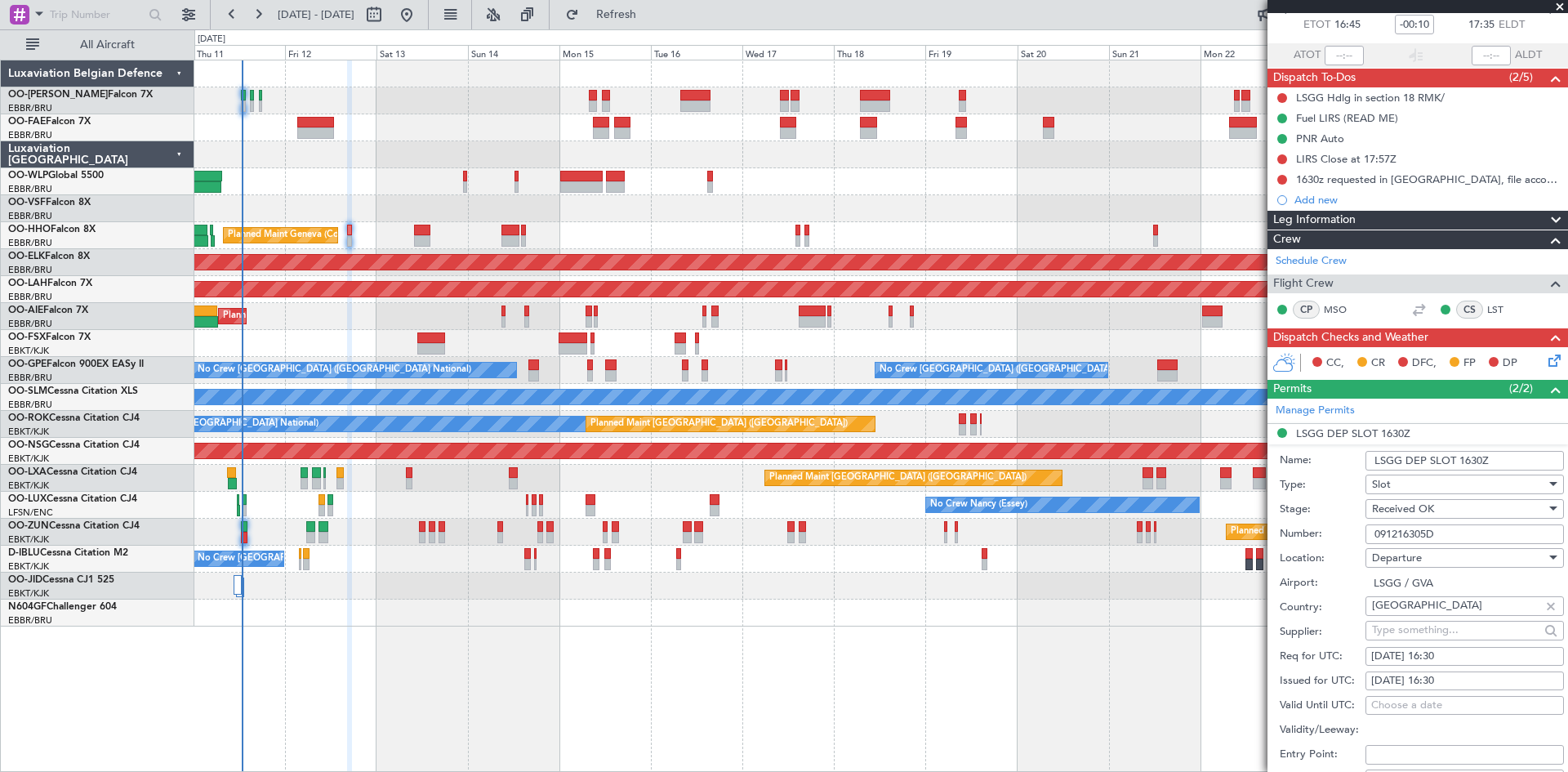
click at [1422, 531] on input "091216305D" at bounding box center [1466, 534] width 199 height 20
click at [1426, 531] on input "091216305D" at bounding box center [1466, 534] width 199 height 20
click at [1434, 531] on input "091216305D" at bounding box center [1466, 534] width 199 height 20
drag, startPoint x: 1450, startPoint y: 531, endPoint x: 1331, endPoint y: 536, distance: 119.1
click at [1331, 536] on div "Number: 091216305D" at bounding box center [1422, 534] width 284 height 25
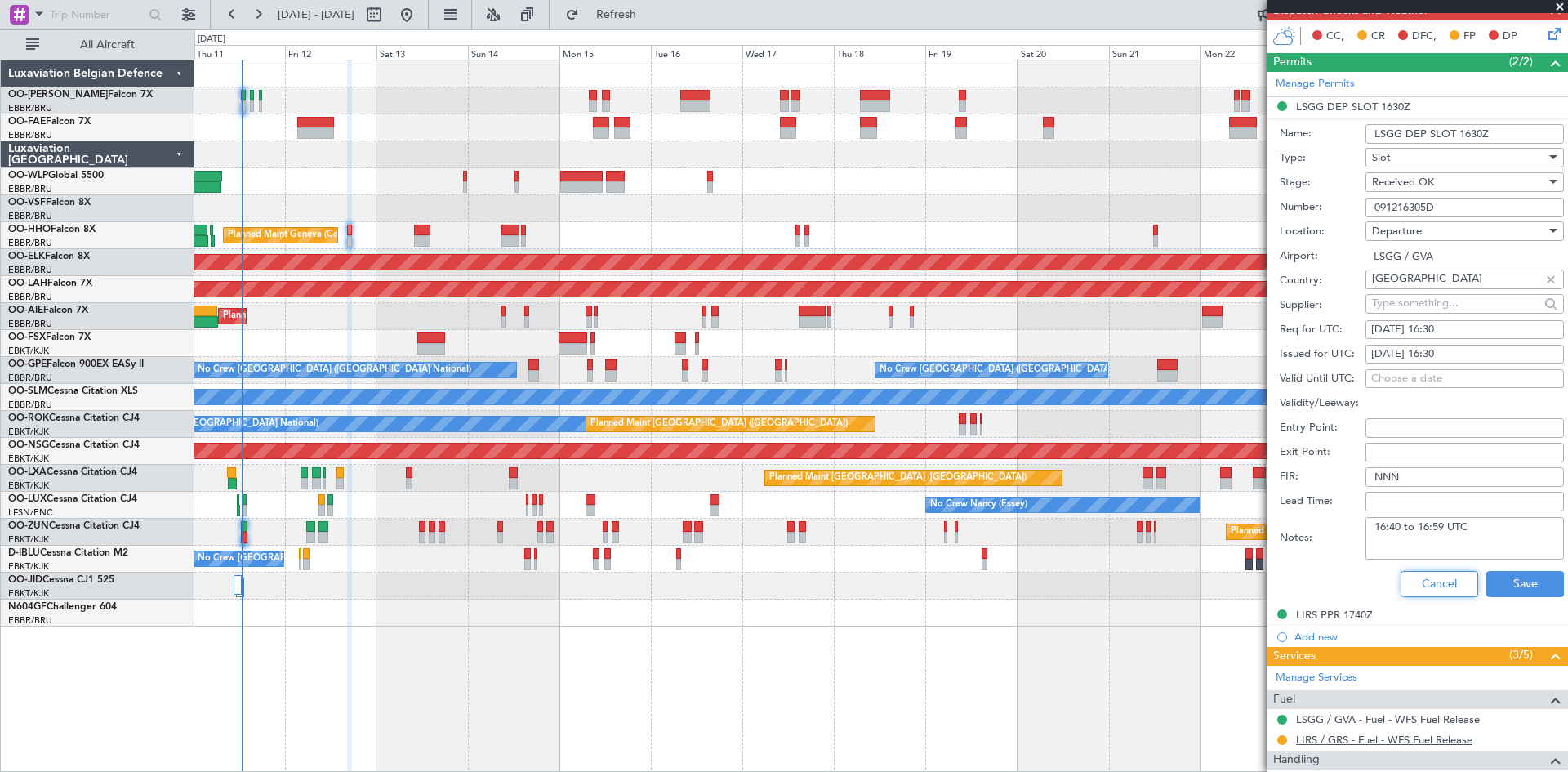
click at [1429, 579] on button "Cancel" at bounding box center [1440, 584] width 78 height 27
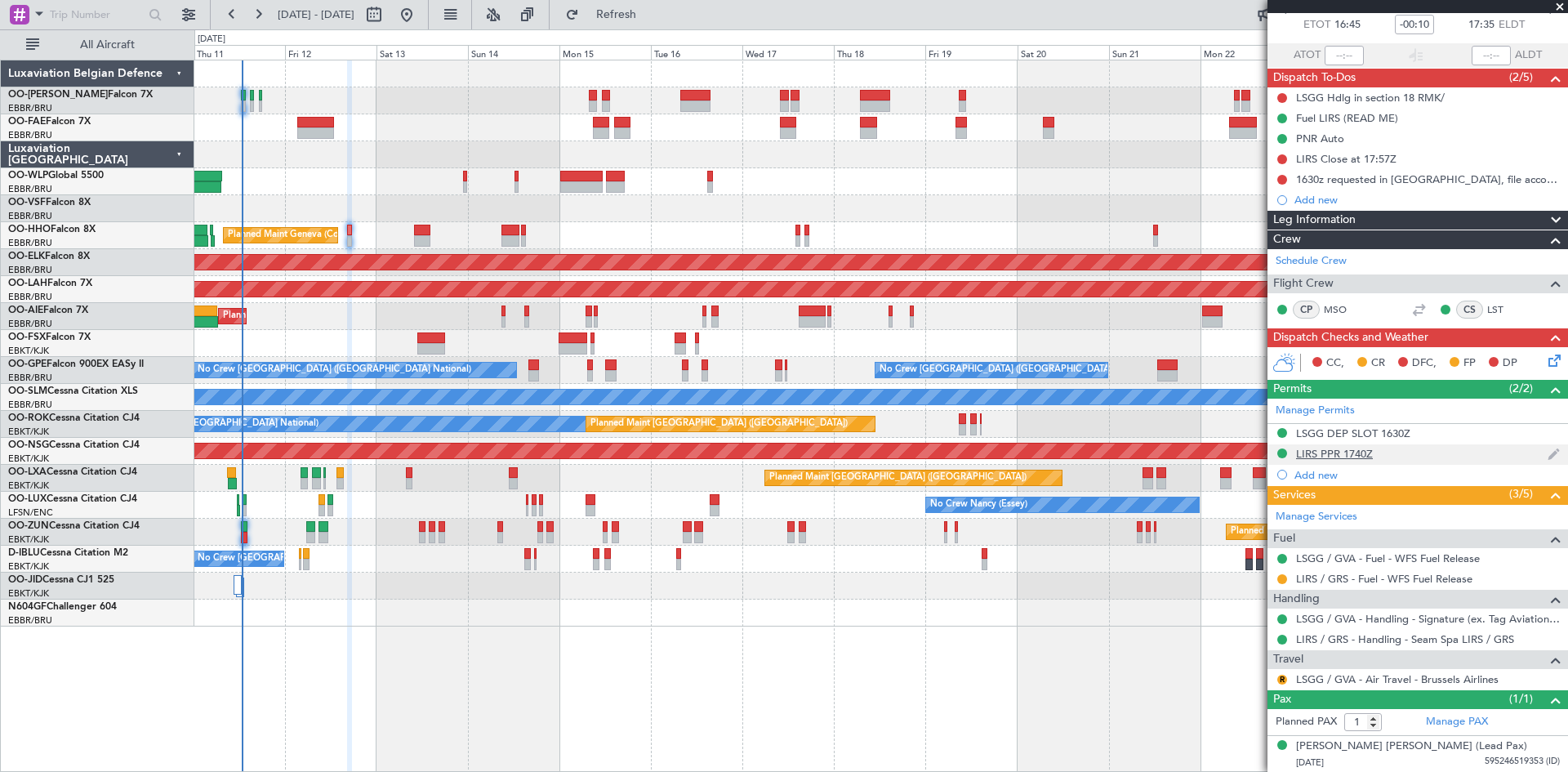
click at [1351, 456] on div "LIRS PPR 1740Z" at bounding box center [1334, 454] width 77 height 14
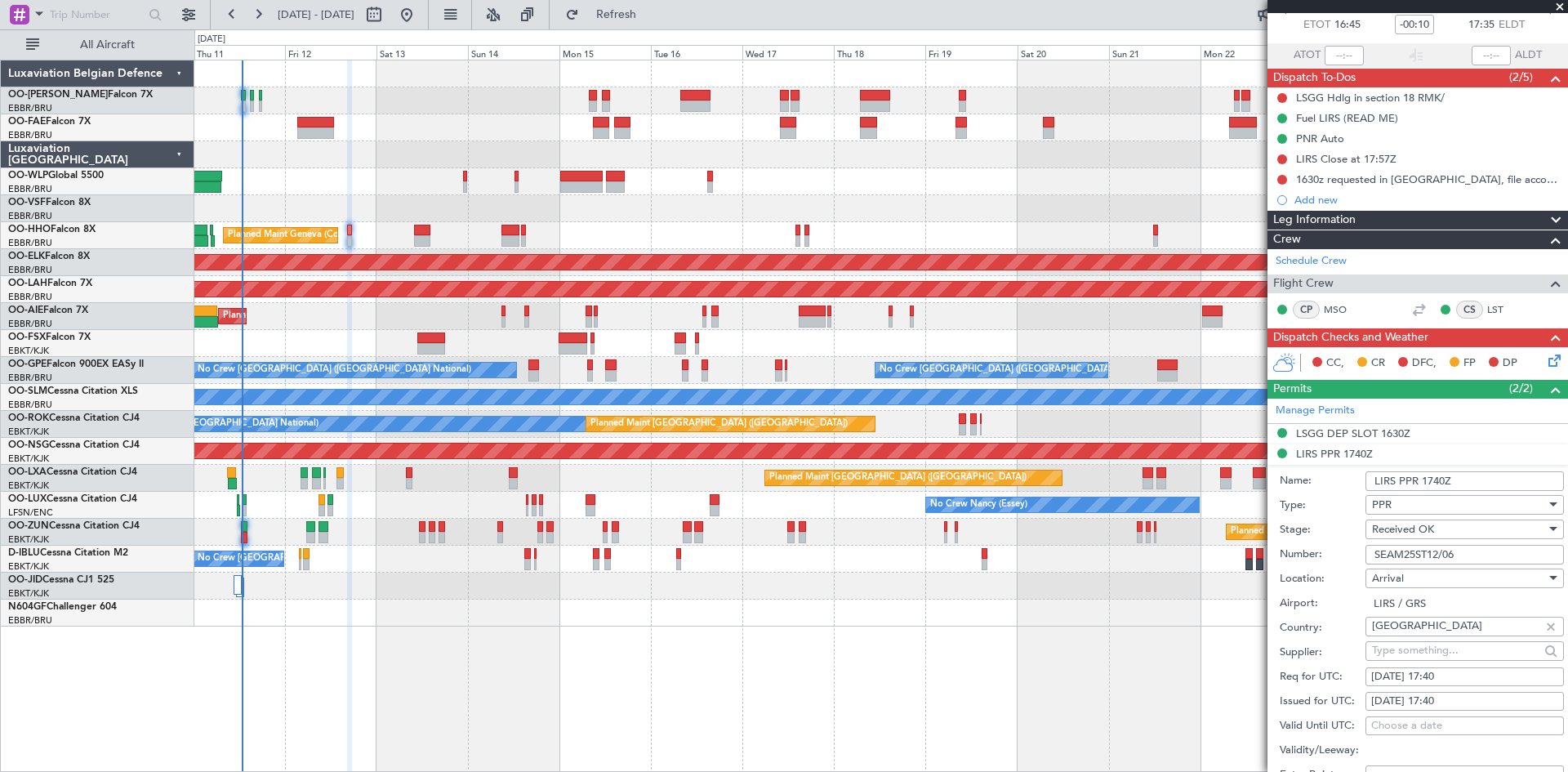
scroll to position [418, 0]
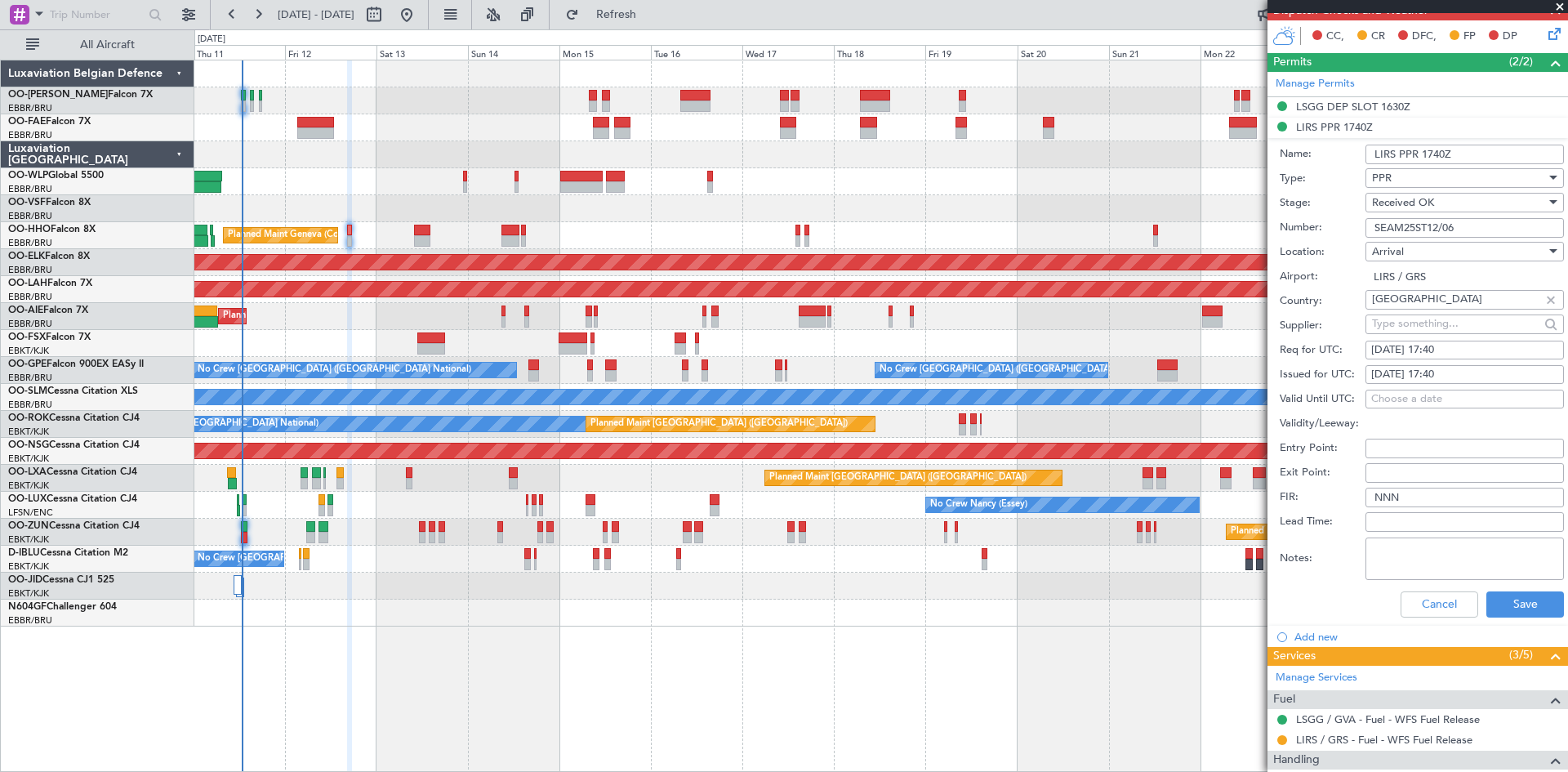
drag, startPoint x: 1475, startPoint y: 228, endPoint x: 1313, endPoint y: 223, distance: 162.1
click at [1313, 223] on div "Number: SEAM25ST12/06" at bounding box center [1422, 228] width 284 height 25
click at [1410, 594] on button "Cancel" at bounding box center [1440, 604] width 78 height 27
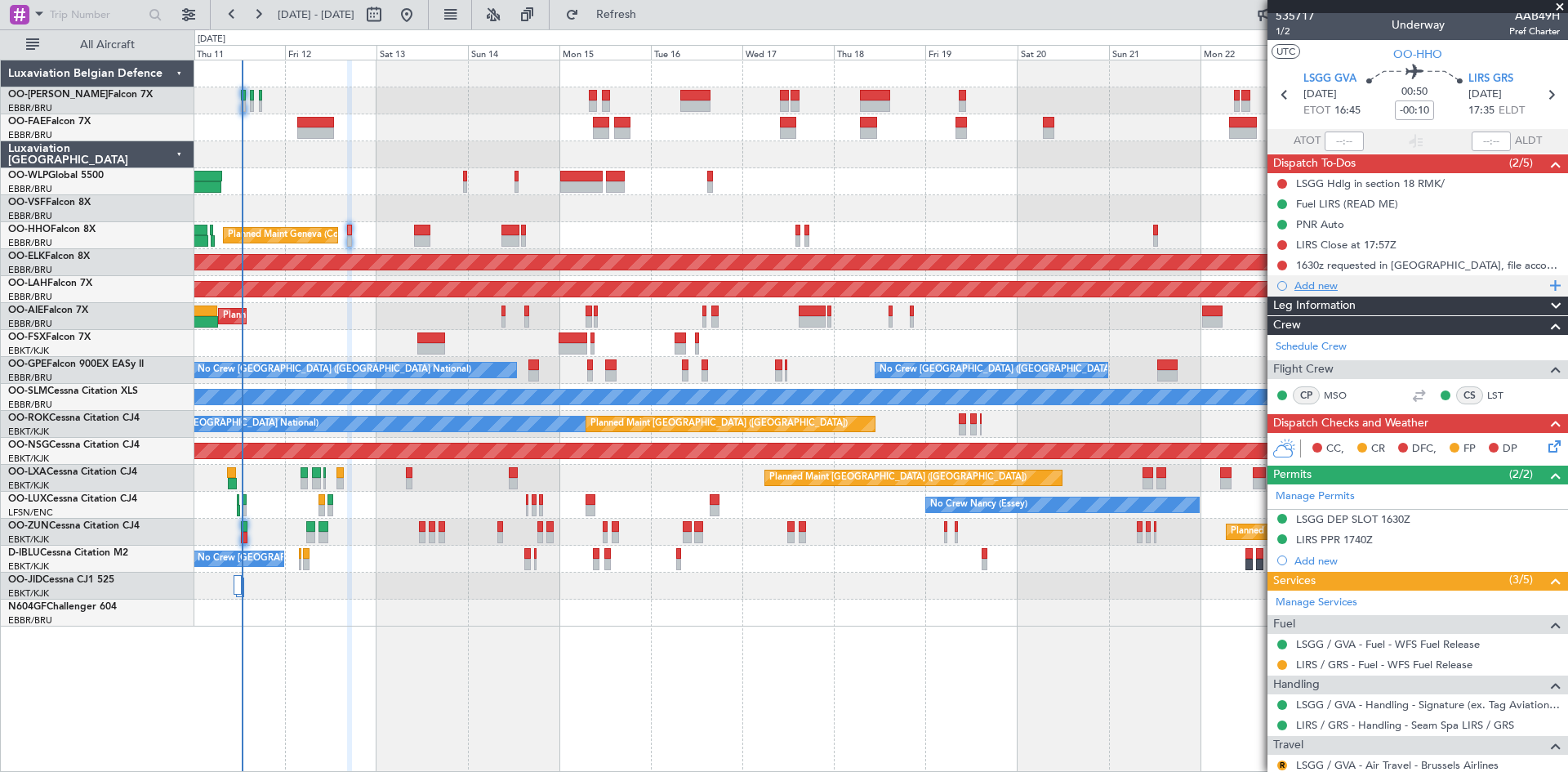
scroll to position [0, 0]
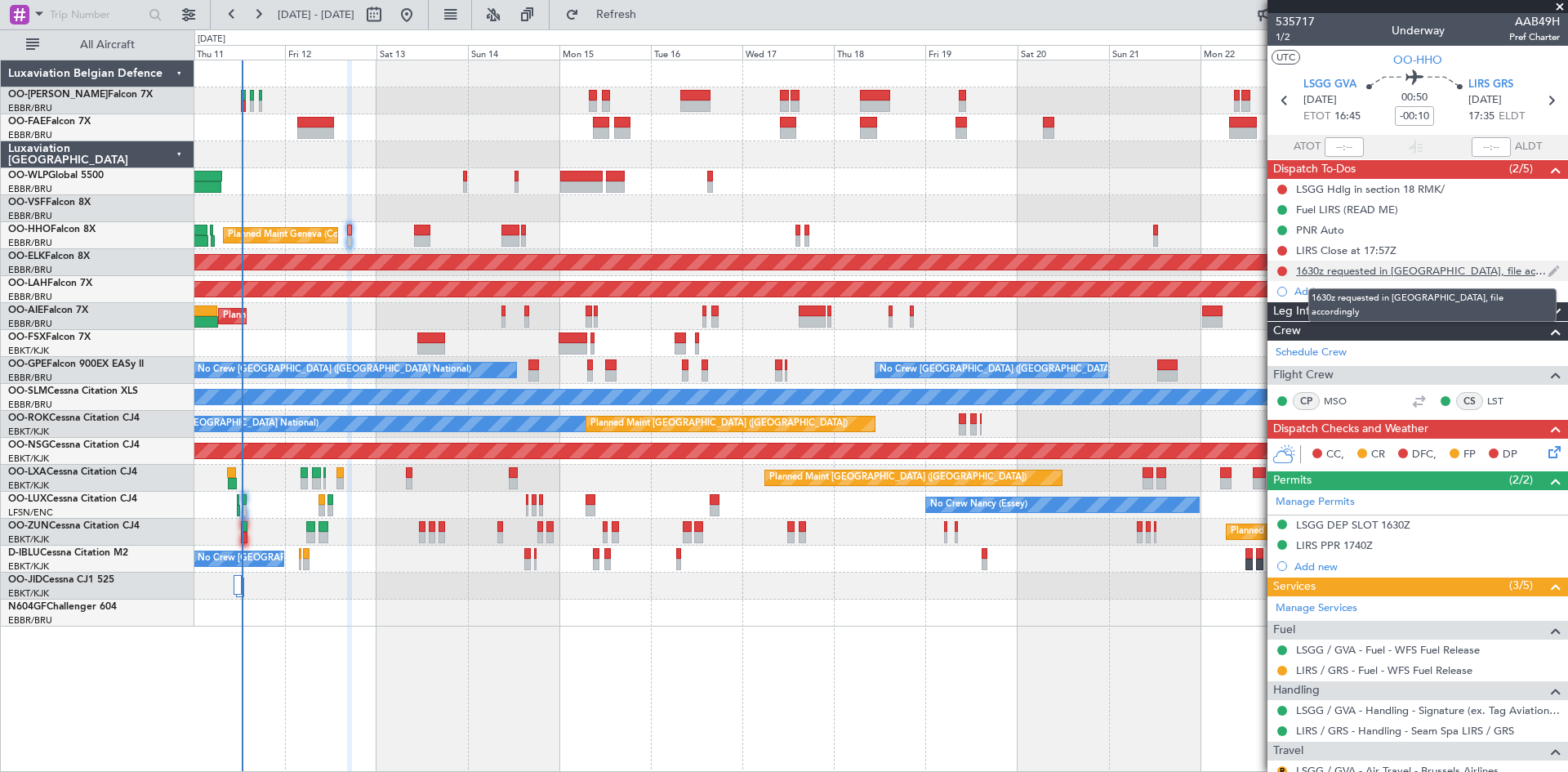
click at [1367, 271] on div "1630z requested in LSGG, file accordingly" at bounding box center [1422, 271] width 252 height 14
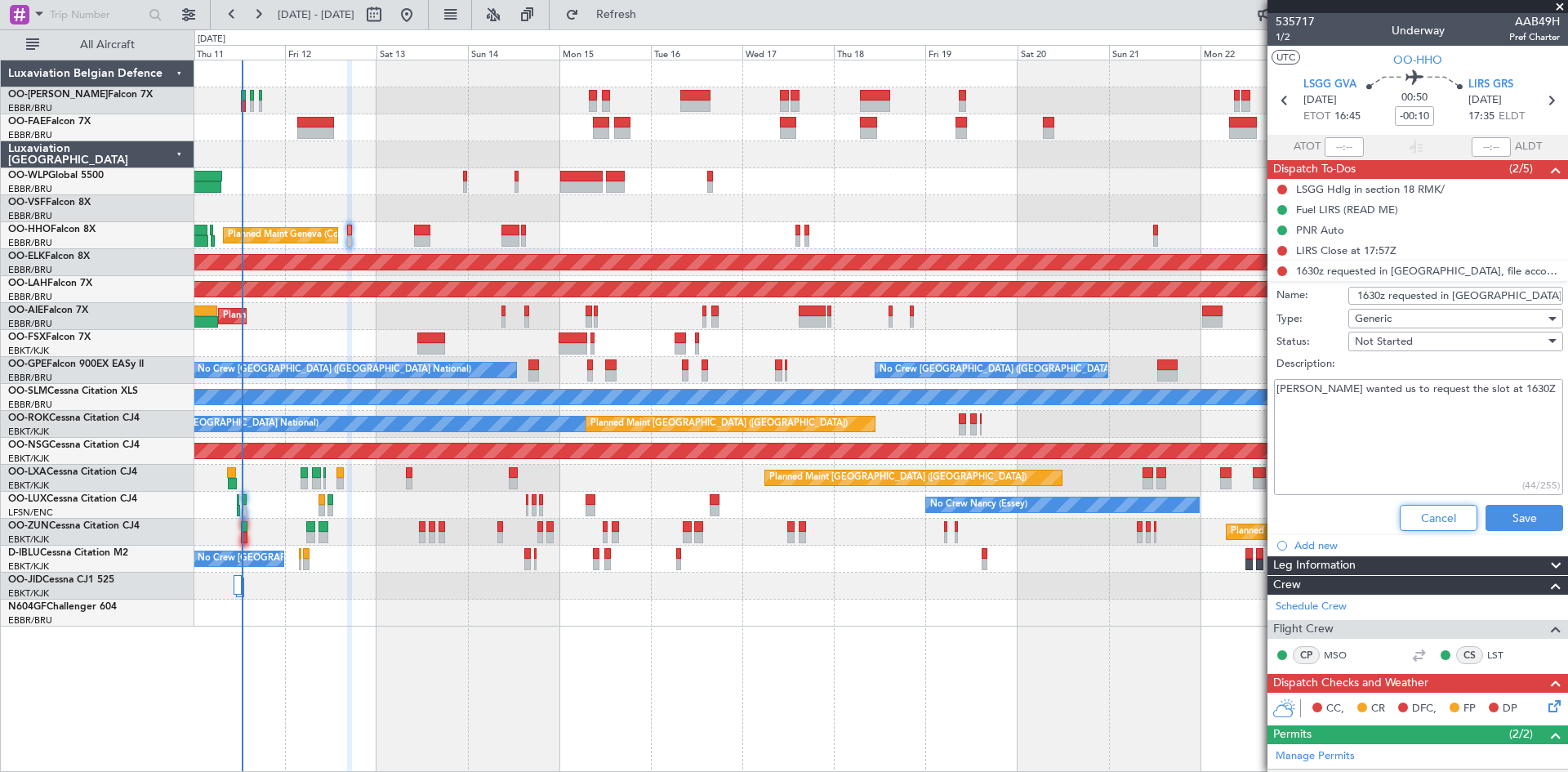
click at [1426, 520] on button "Cancel" at bounding box center [1439, 518] width 78 height 27
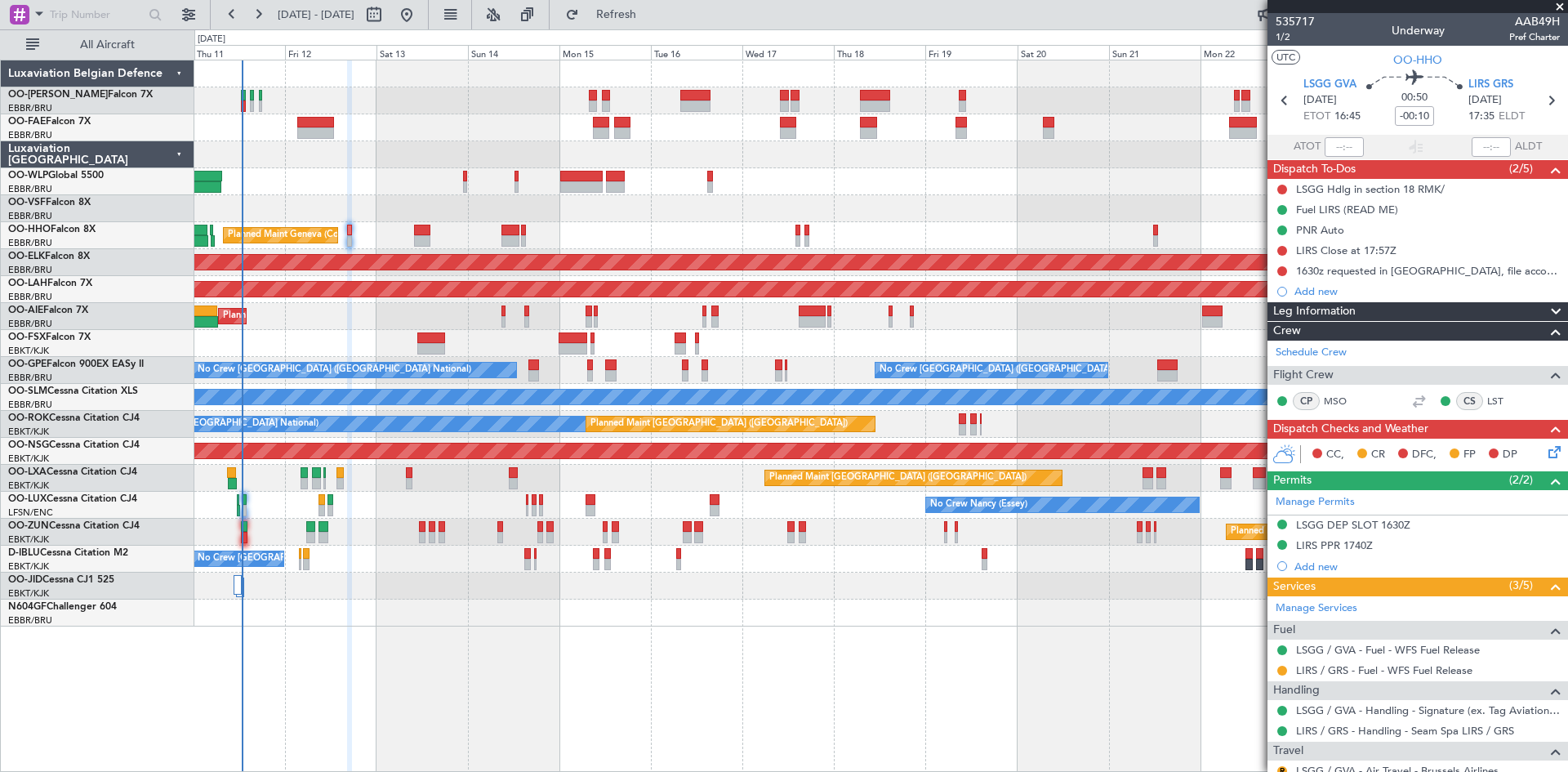
scroll to position [92, 0]
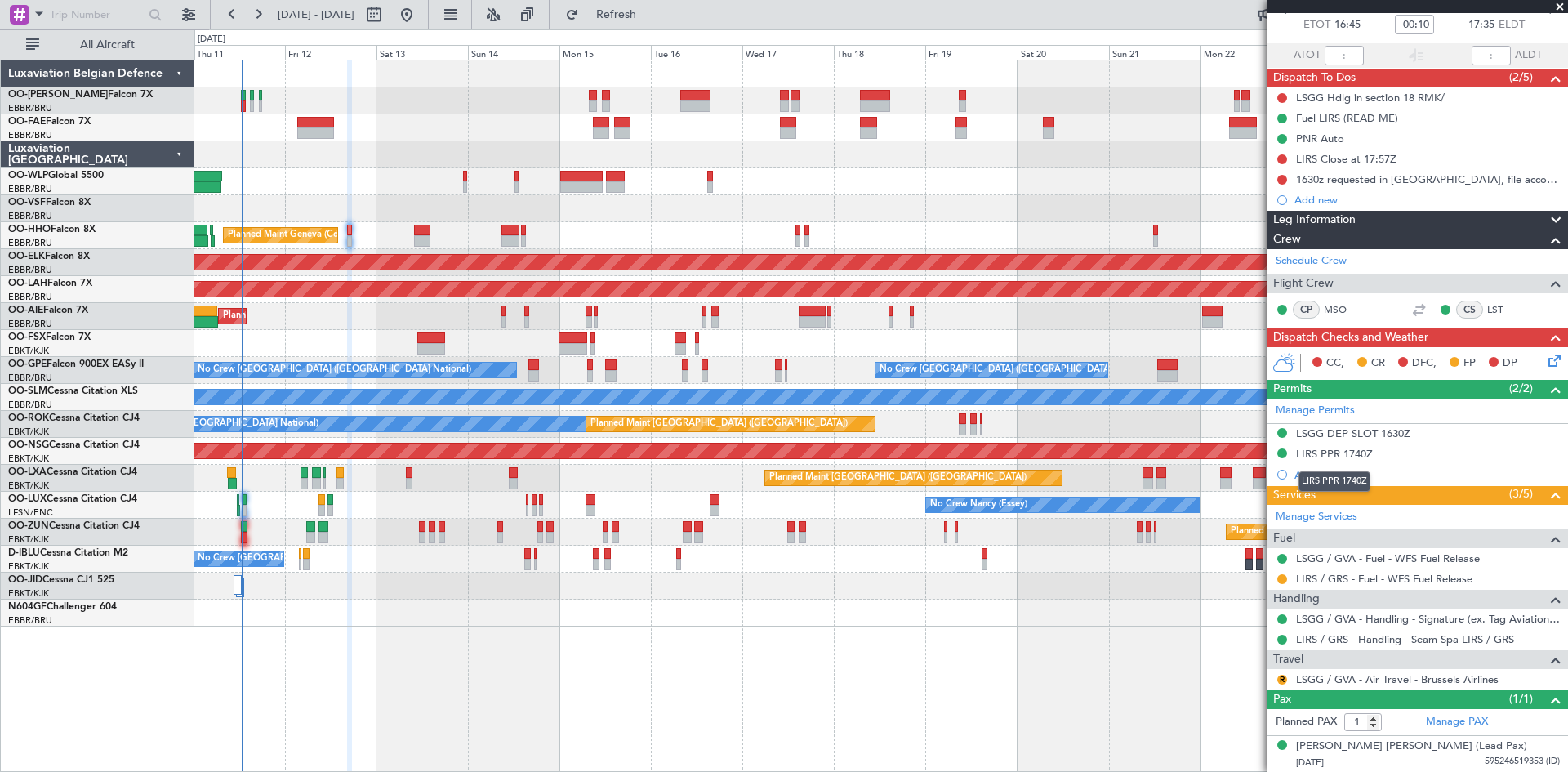
click at [1331, 455] on div "LIRS PPR 1740Z" at bounding box center [1334, 454] width 77 height 14
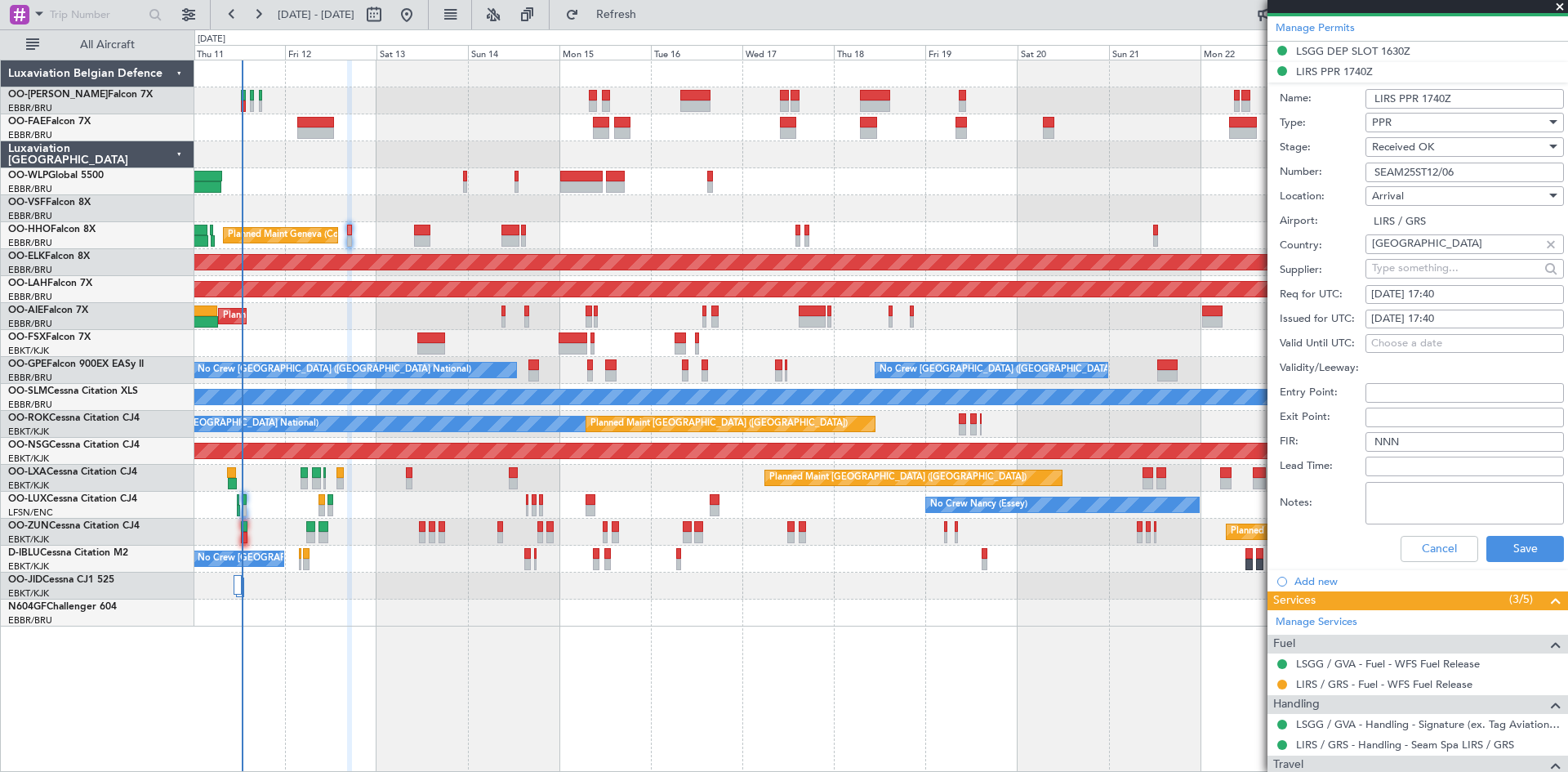
scroll to position [500, 0]
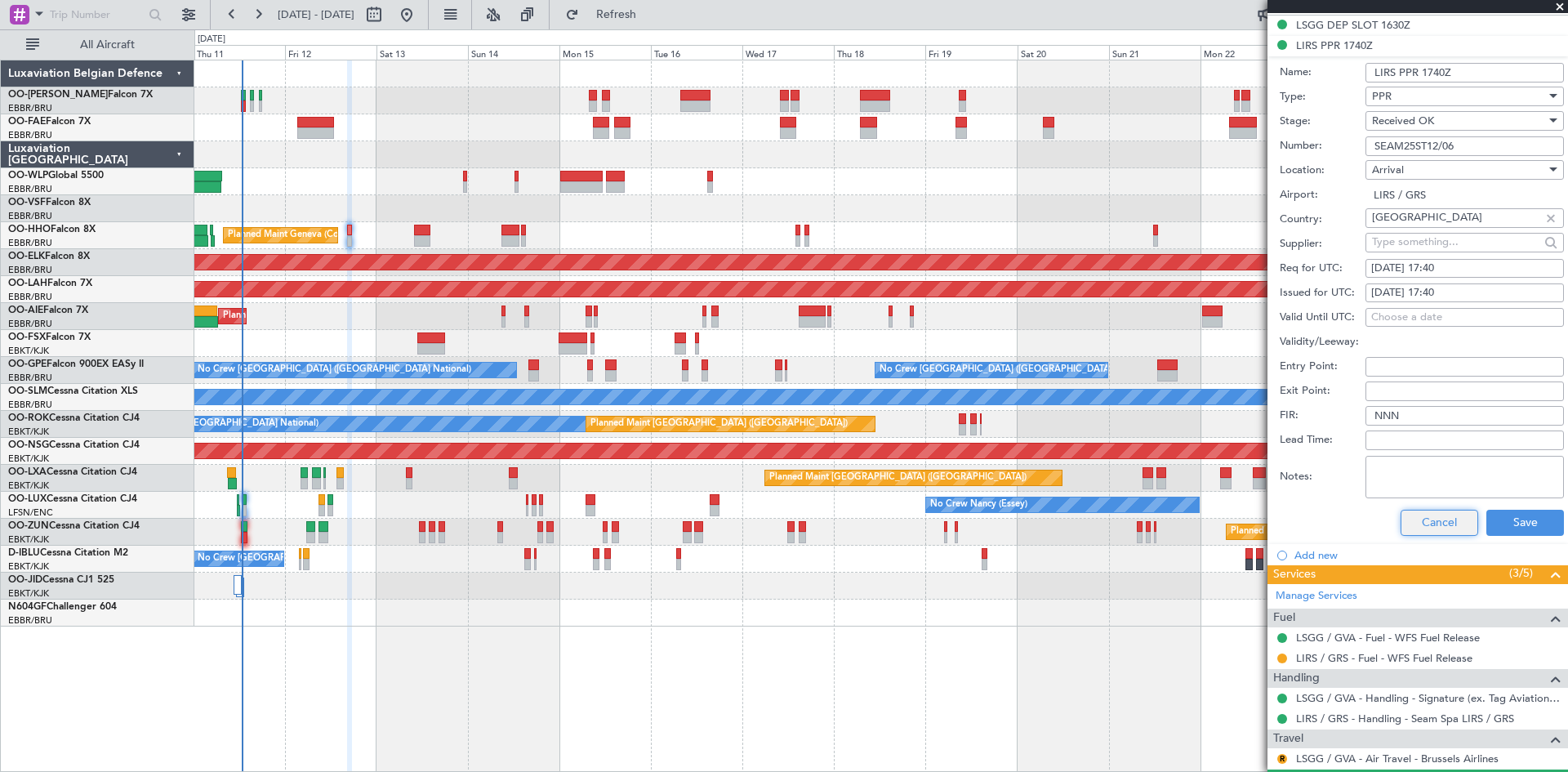
click at [1419, 527] on button "Cancel" at bounding box center [1440, 523] width 78 height 27
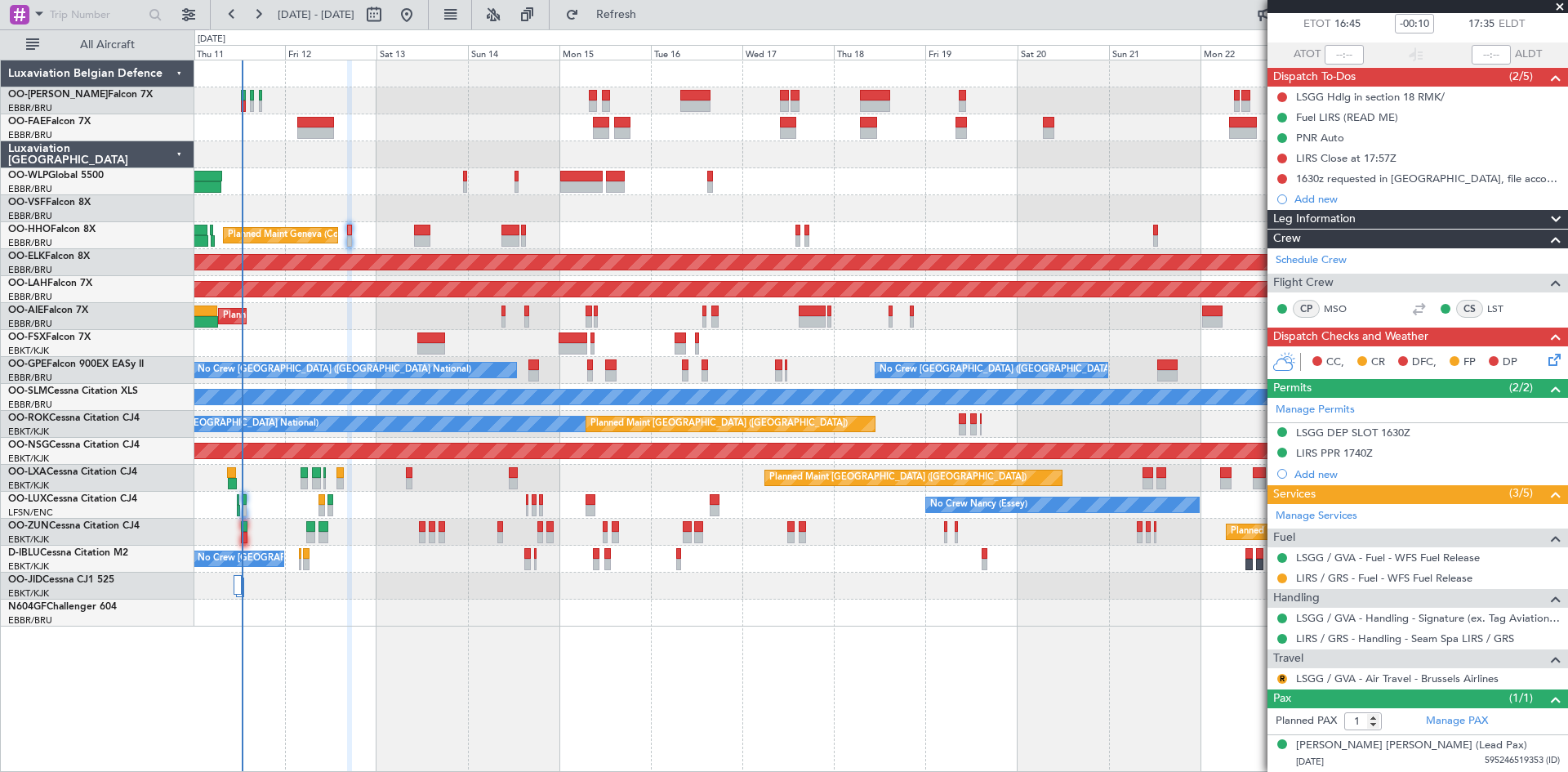
scroll to position [92, 0]
click at [1335, 679] on link "LSGG / GVA - Air Travel - Brussels Airlines" at bounding box center [1397, 679] width 203 height 14
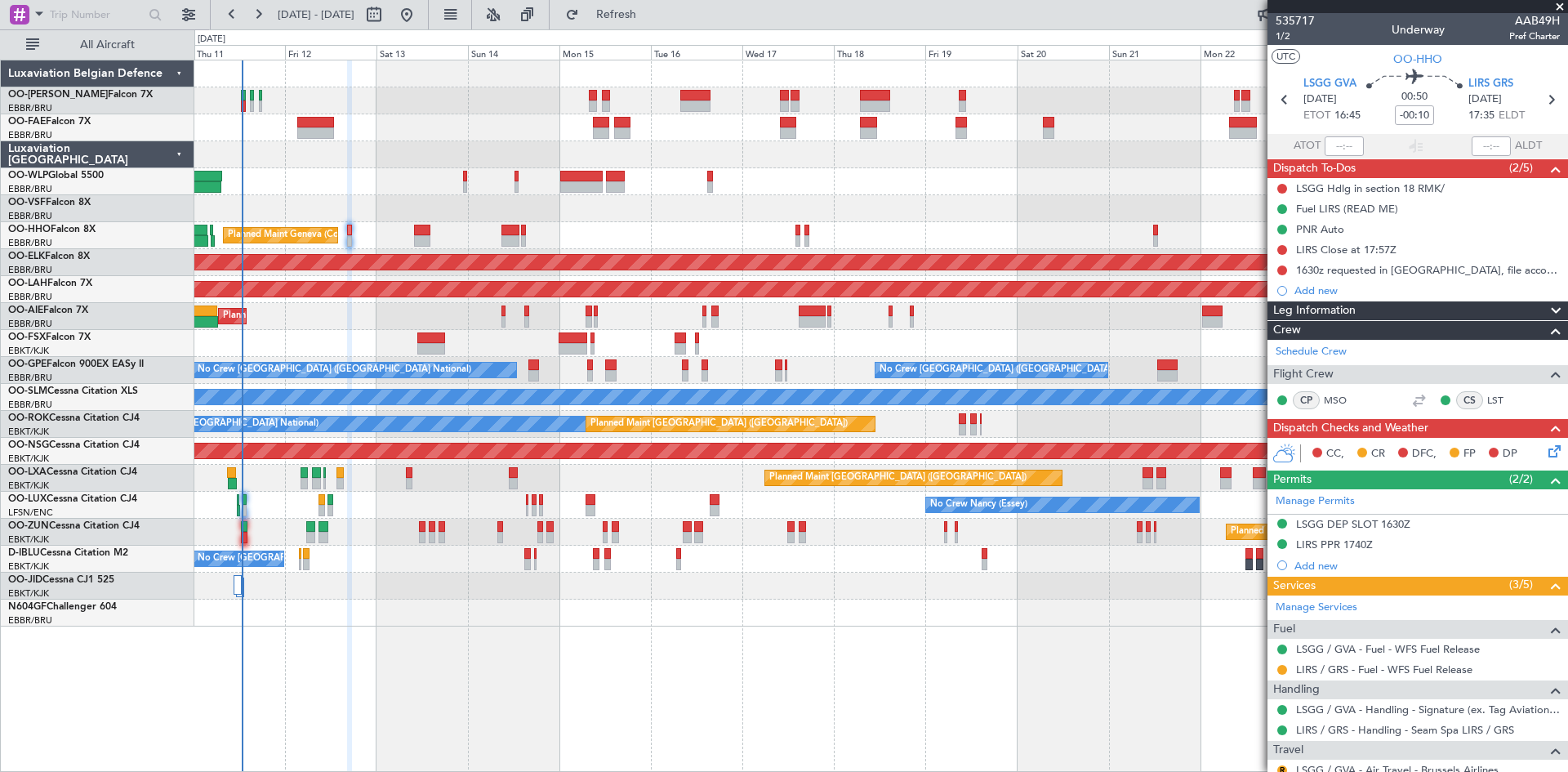
scroll to position [0, 0]
click at [1365, 185] on div "LSGG Hdlg in section 18 RMK/" at bounding box center [1370, 189] width 149 height 14
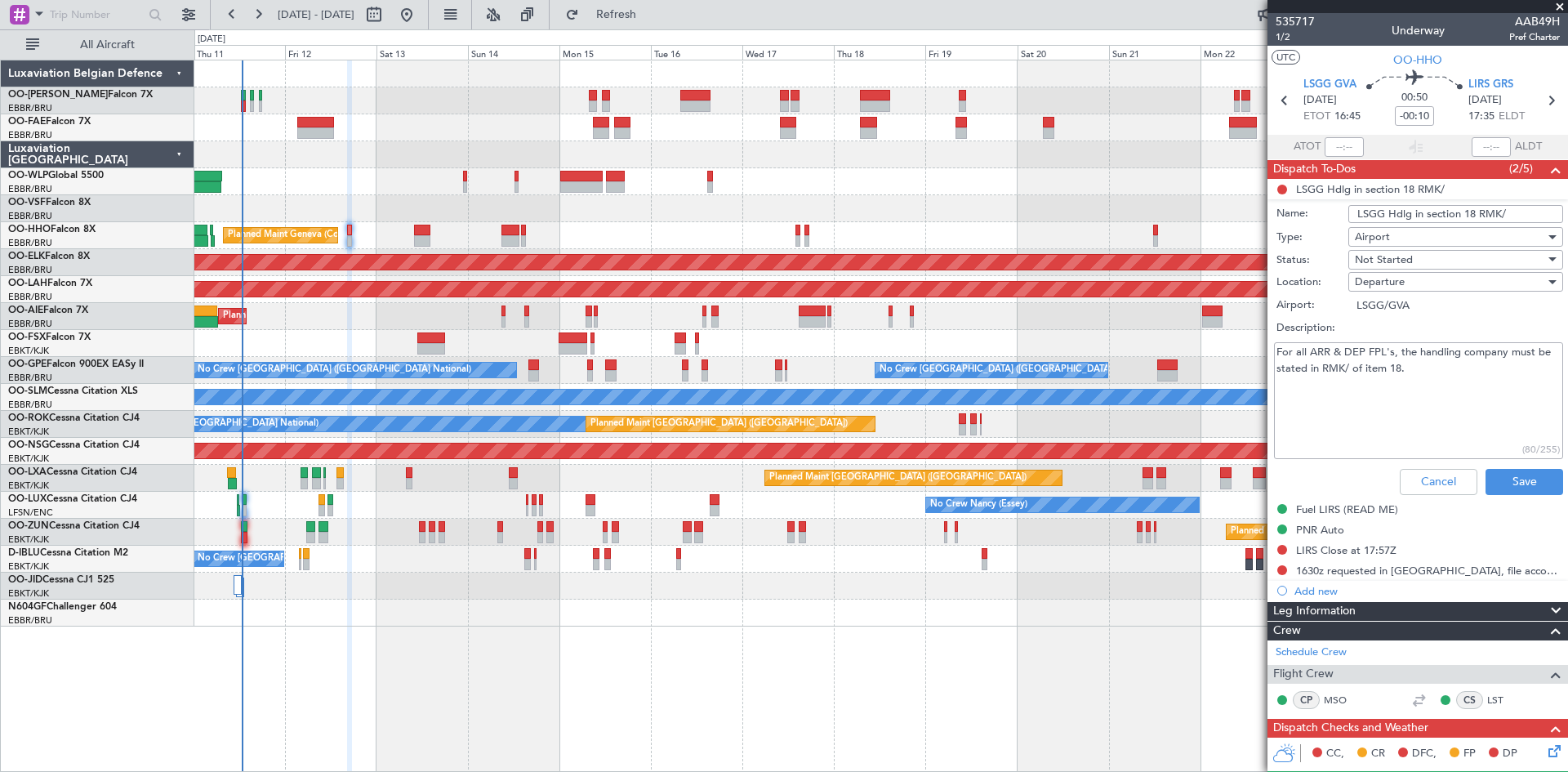
scroll to position [391, 0]
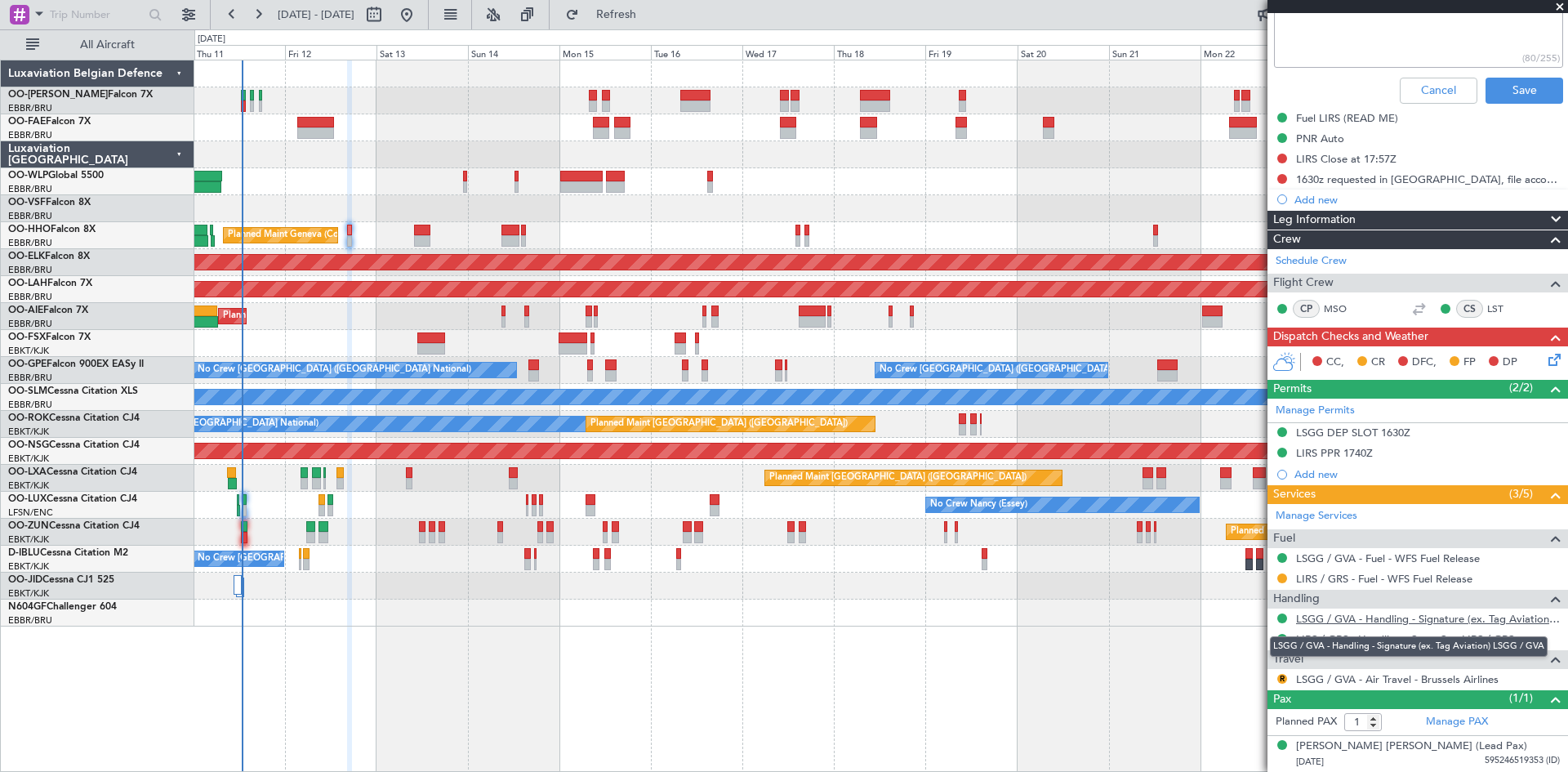
click at [1347, 620] on link "LSGG / GVA - Handling - Signature (ex. Tag Aviation) LSGG / GVA" at bounding box center [1428, 619] width 264 height 14
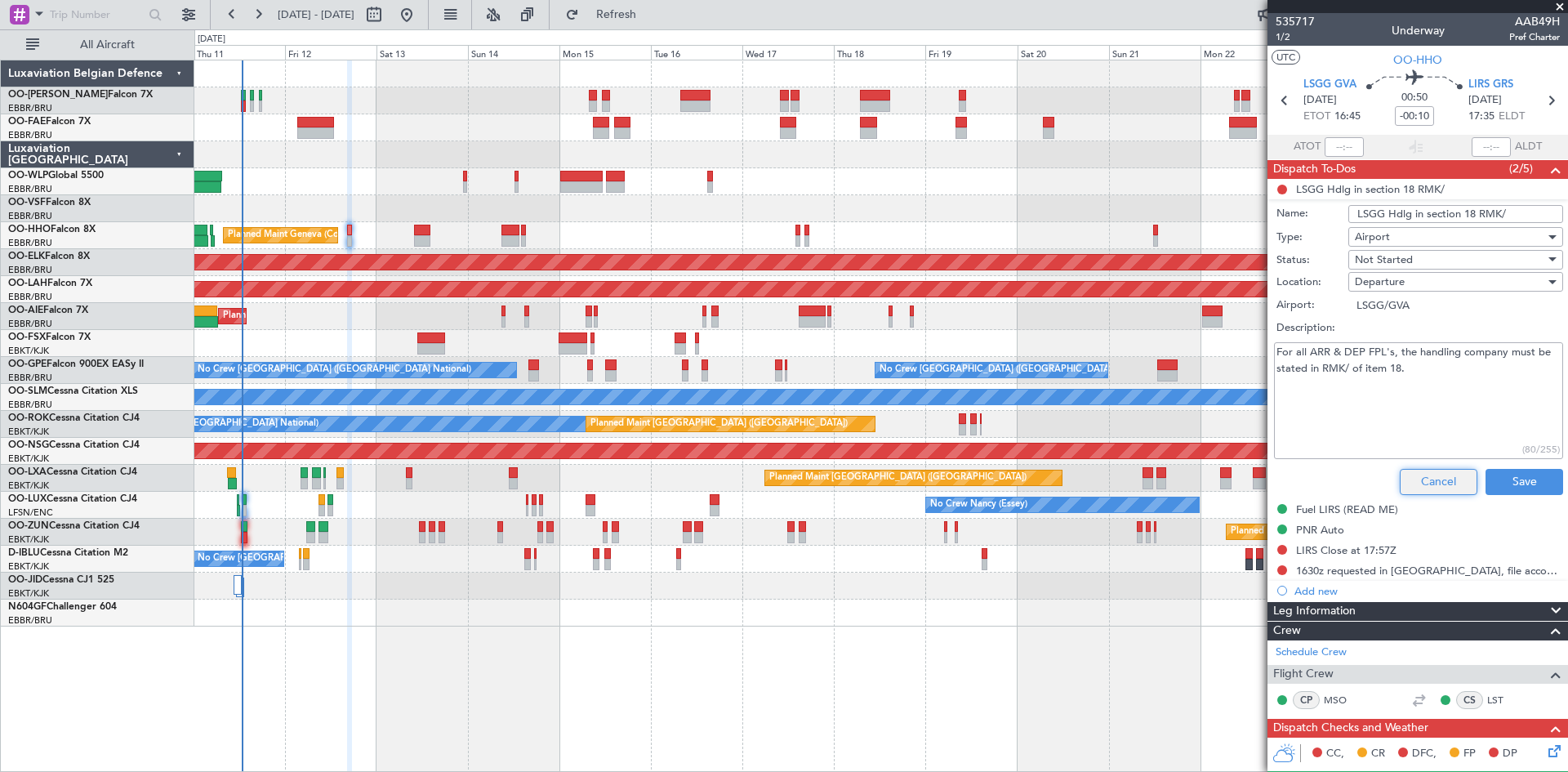
click at [1402, 486] on button "Cancel" at bounding box center [1439, 482] width 78 height 27
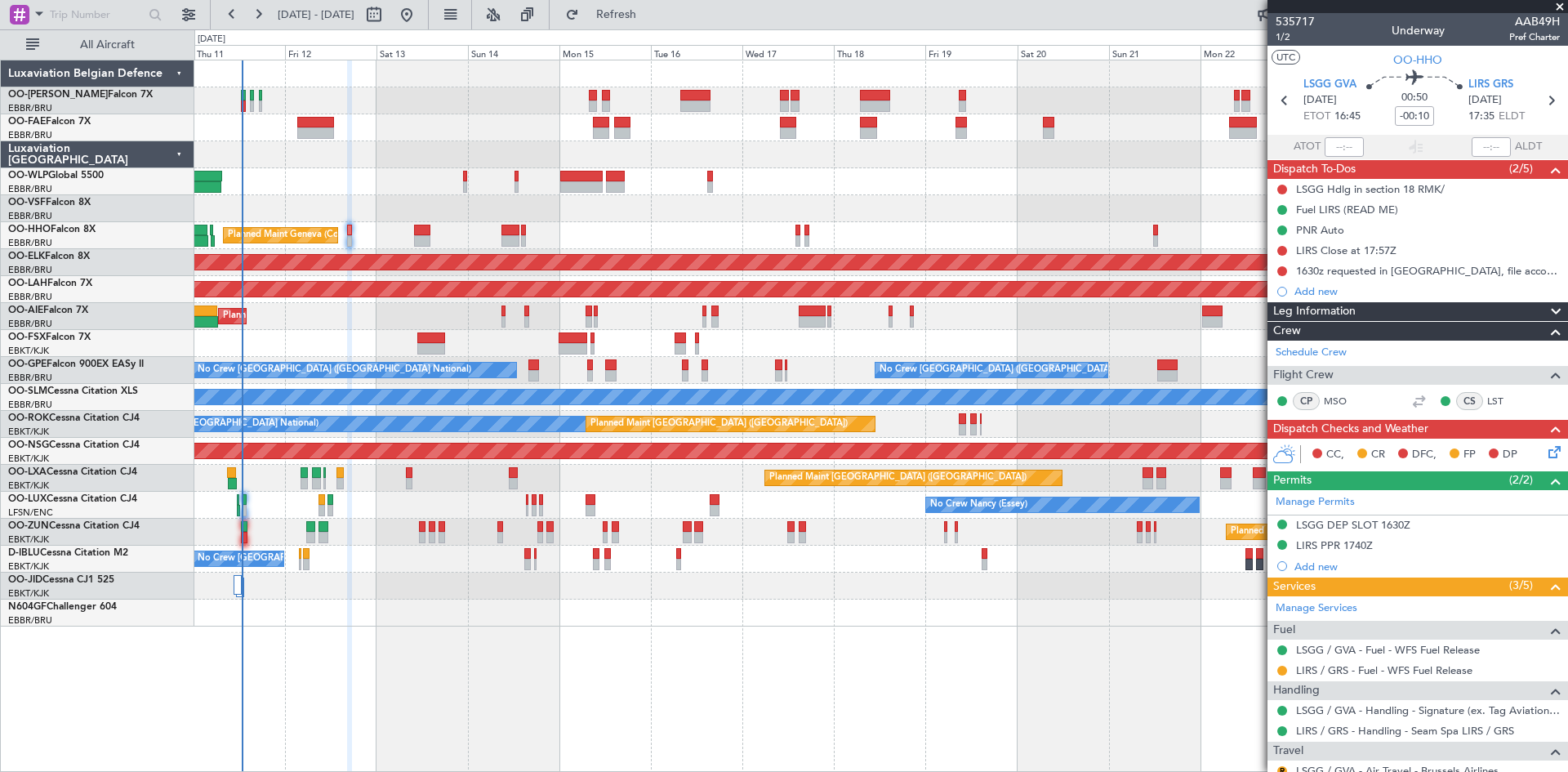
click at [1545, 451] on icon at bounding box center [1552, 449] width 13 height 13
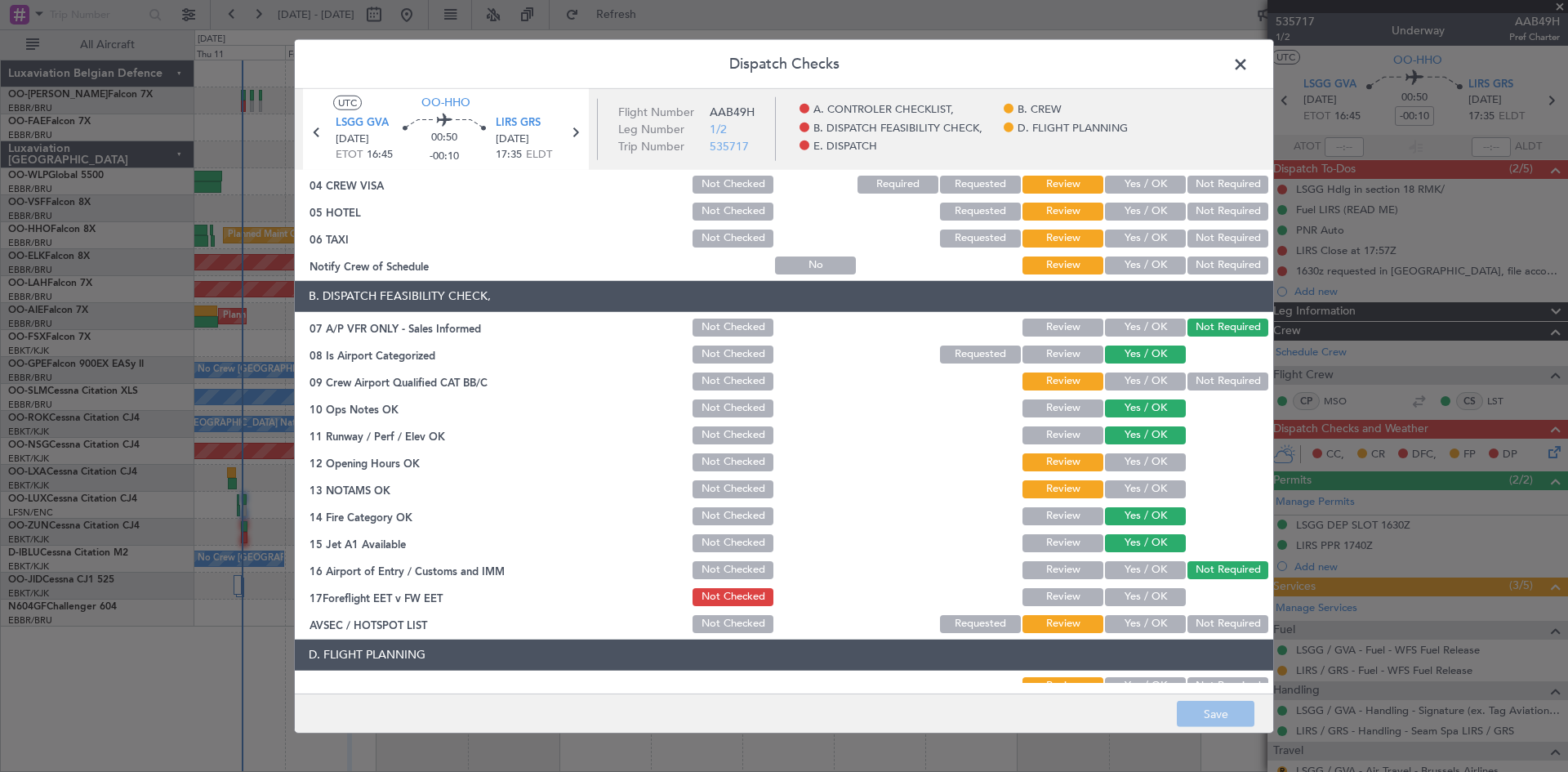
scroll to position [309, 0]
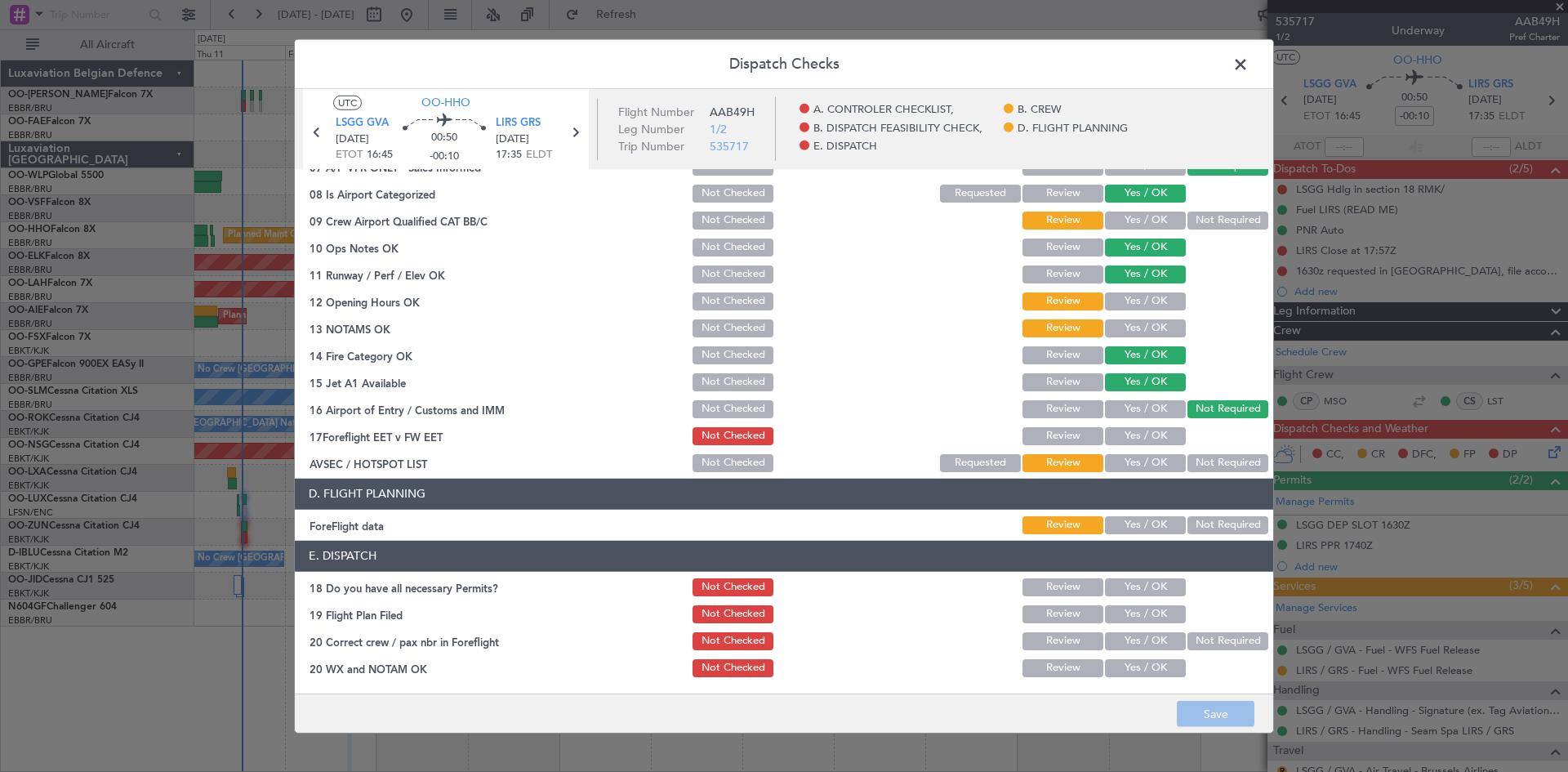
click at [1119, 581] on button "Yes / OK" at bounding box center [1145, 586] width 81 height 18
click at [1130, 641] on button "Yes / OK" at bounding box center [1145, 640] width 81 height 18
click at [1125, 670] on button "Yes / OK" at bounding box center [1145, 668] width 81 height 18
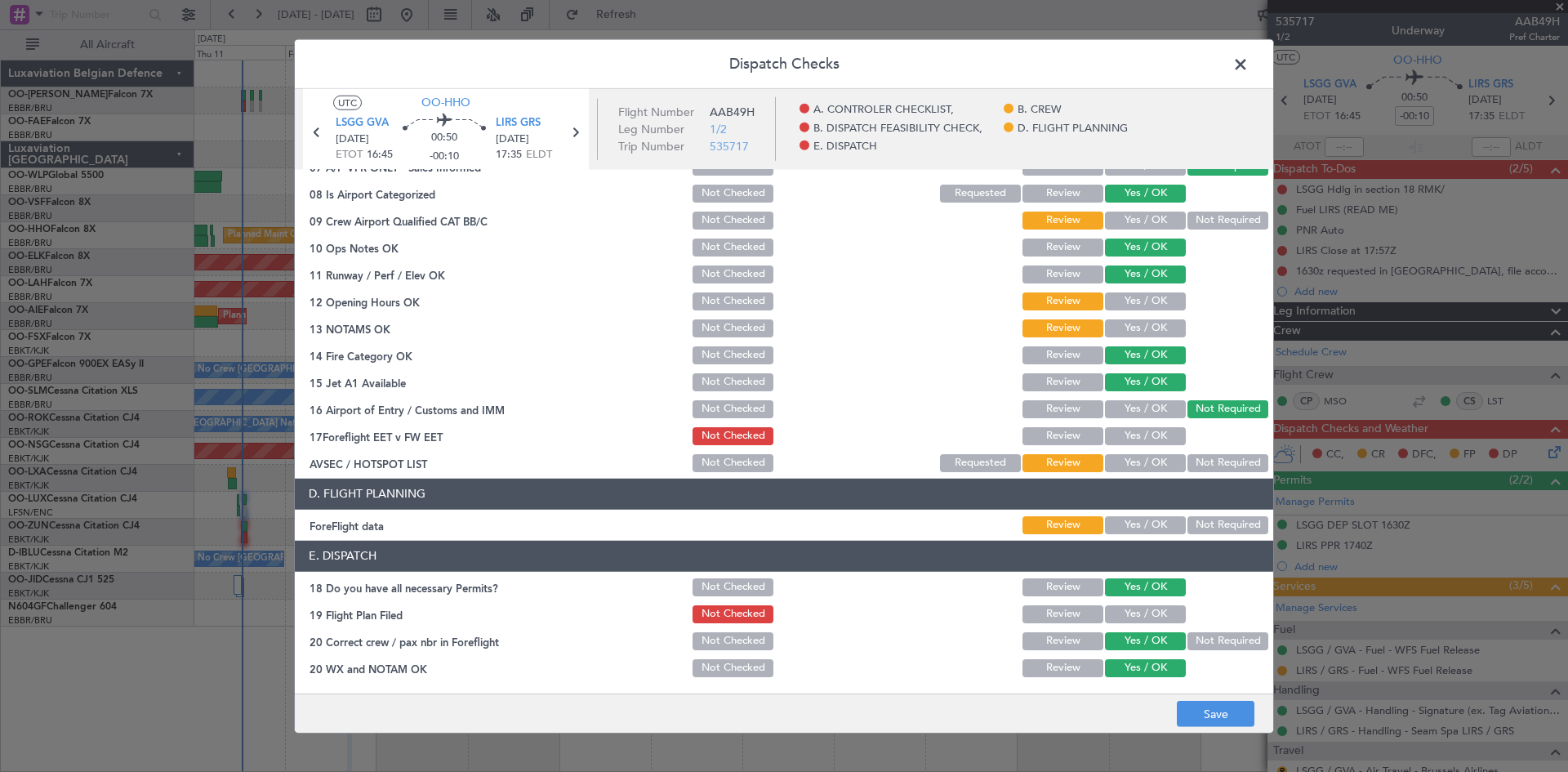
click at [1140, 434] on button "Yes / OK" at bounding box center [1145, 436] width 81 height 18
click at [1135, 470] on button "Yes / OK" at bounding box center [1145, 462] width 81 height 18
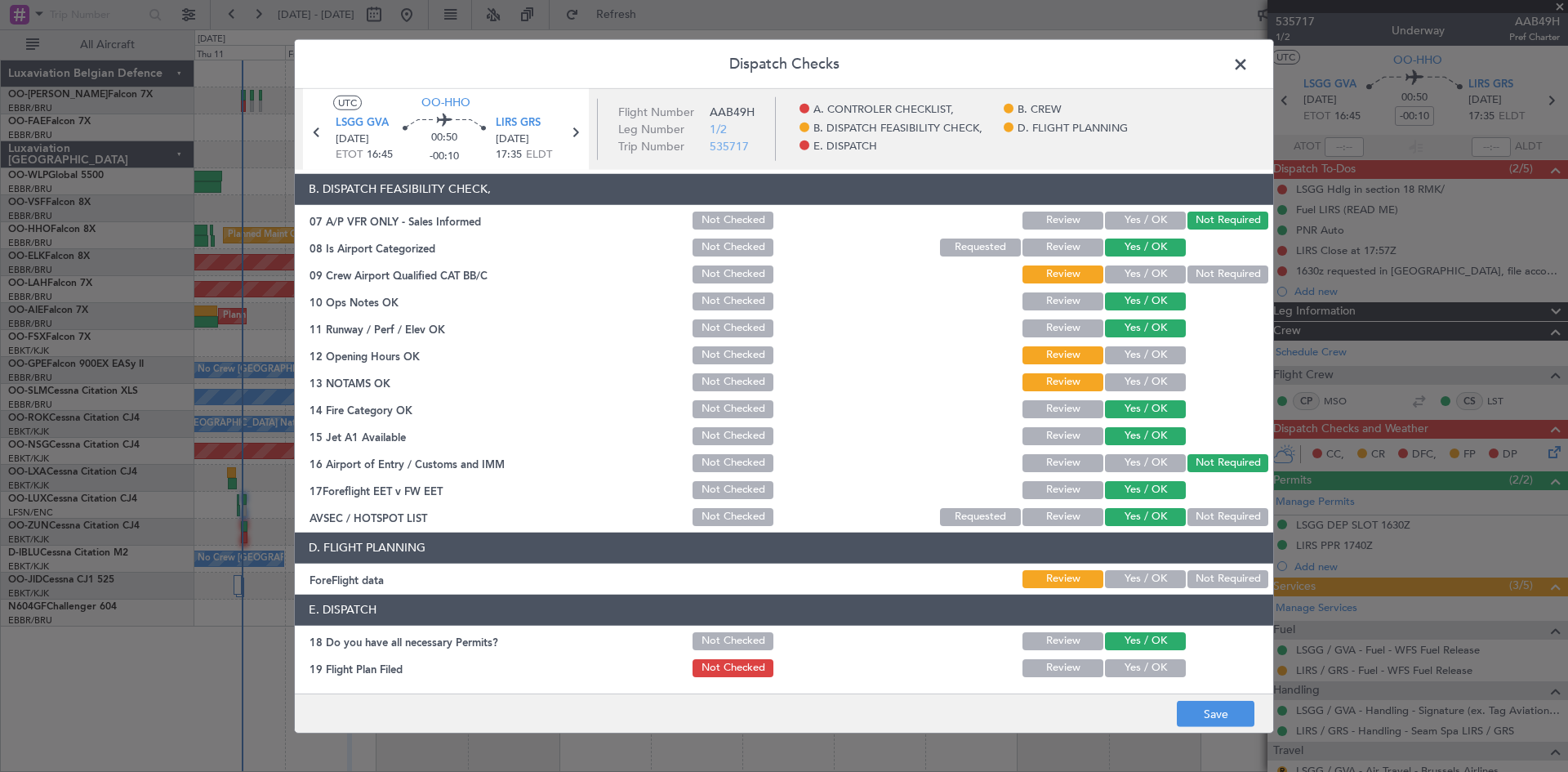
scroll to position [227, 0]
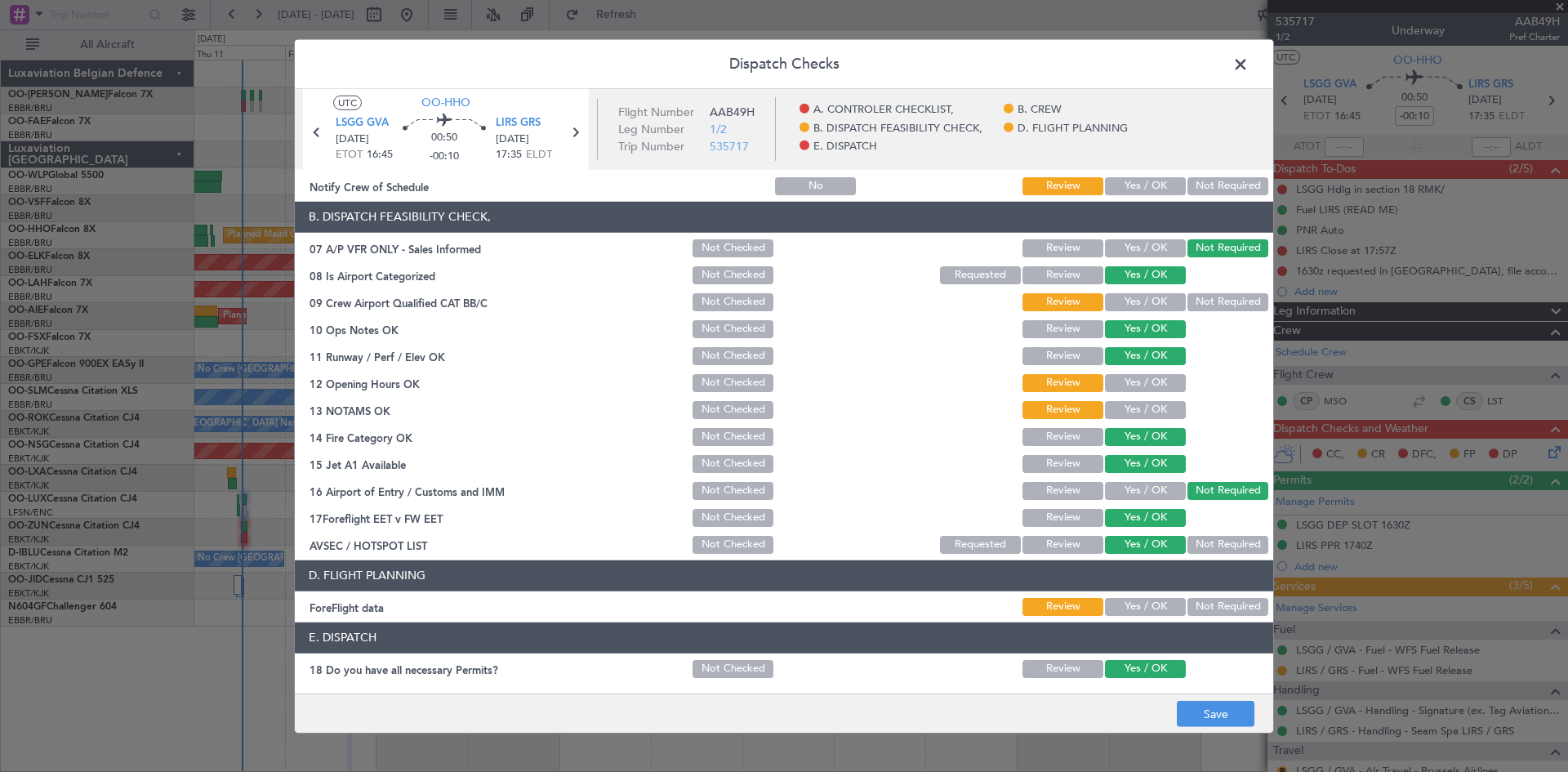
click at [1135, 383] on button "Yes / OK" at bounding box center [1145, 383] width 81 height 18
click at [1140, 411] on button "Yes / OK" at bounding box center [1145, 409] width 81 height 18
click at [1111, 305] on button "Yes / OK" at bounding box center [1145, 302] width 81 height 18
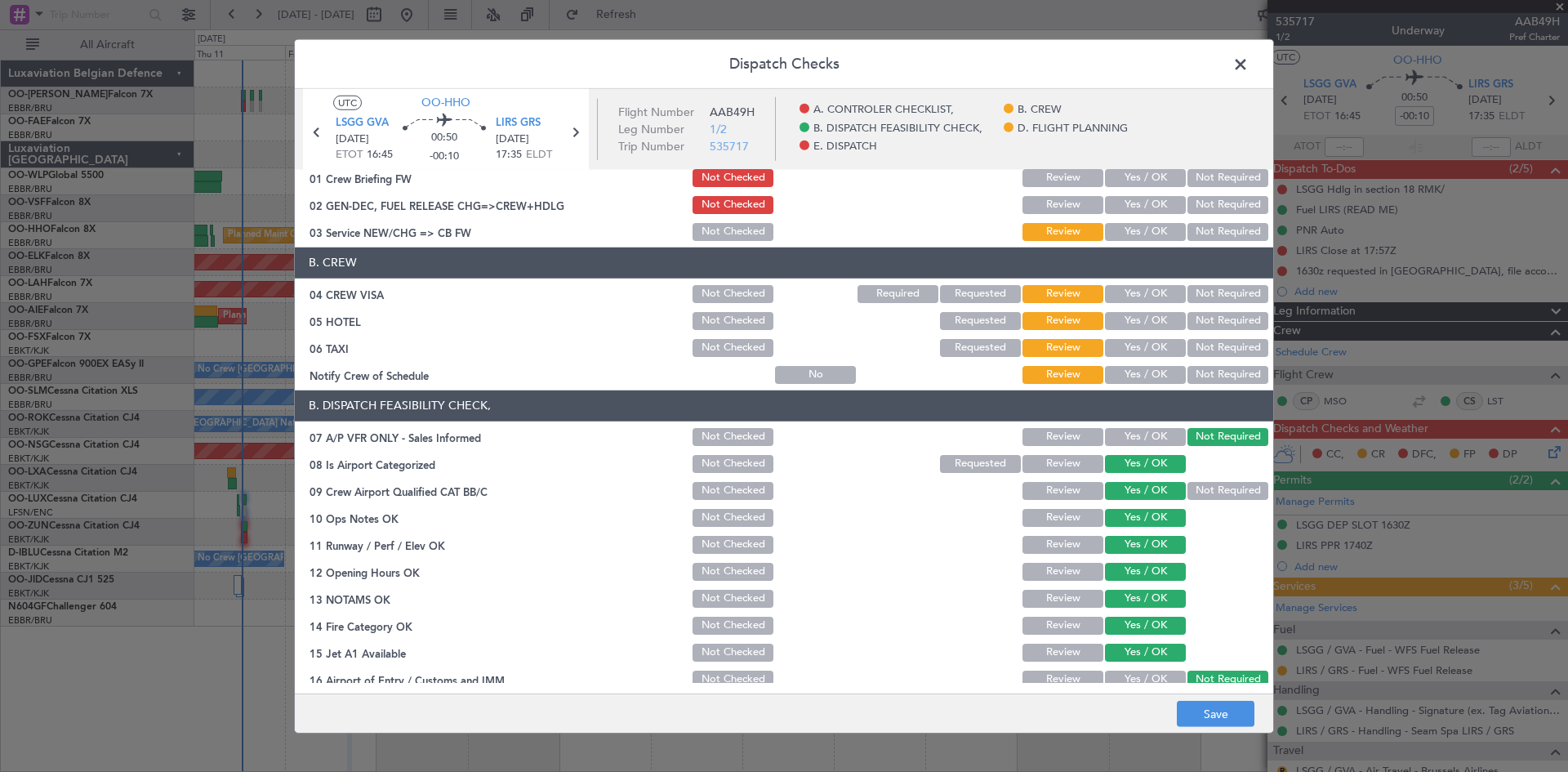
scroll to position [0, 0]
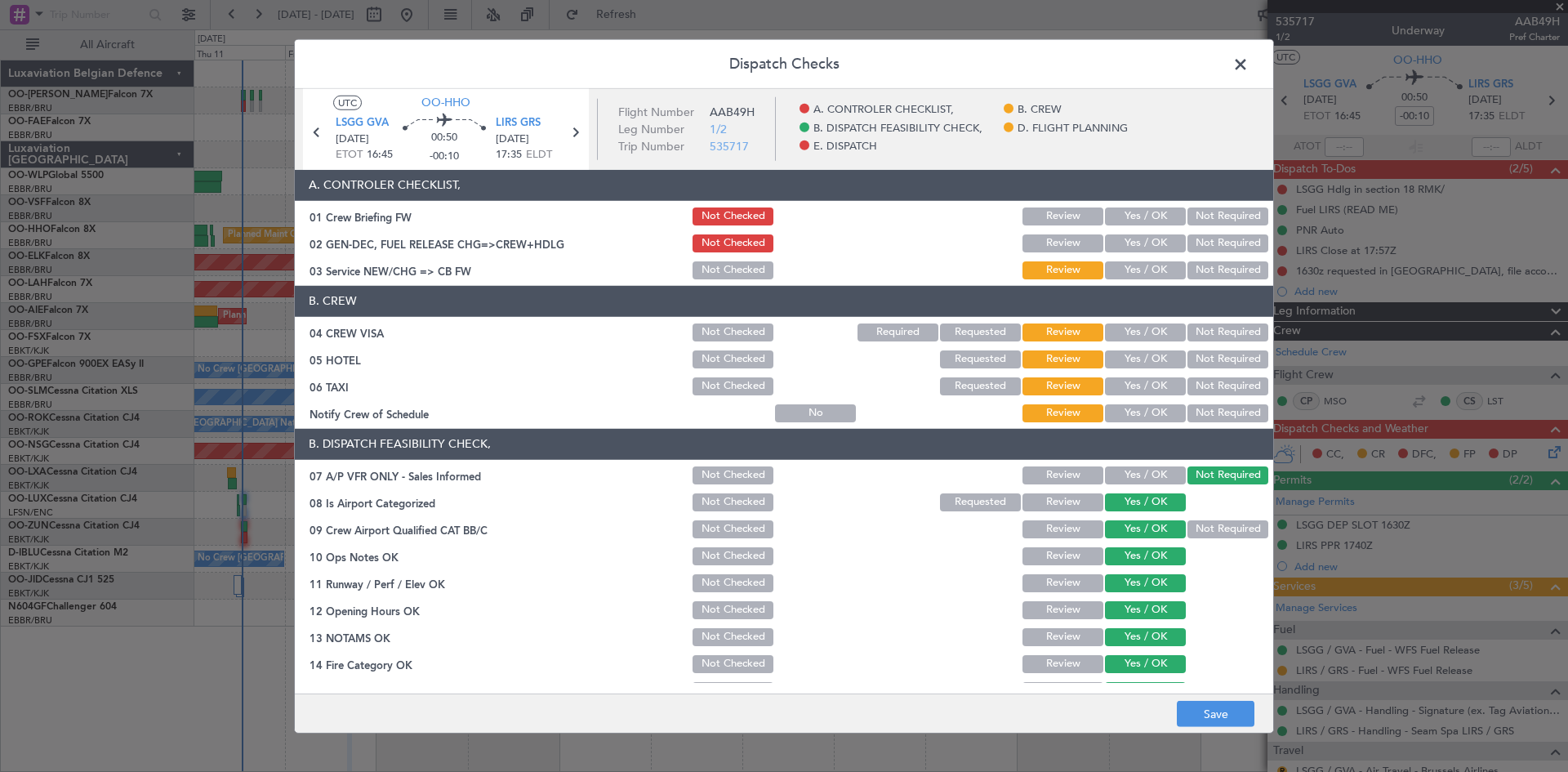
click at [1148, 336] on button "Yes / OK" at bounding box center [1145, 332] width 81 height 18
click at [1188, 365] on button "Not Required" at bounding box center [1228, 359] width 81 height 18
click at [1188, 386] on button "Not Required" at bounding box center [1228, 386] width 81 height 18
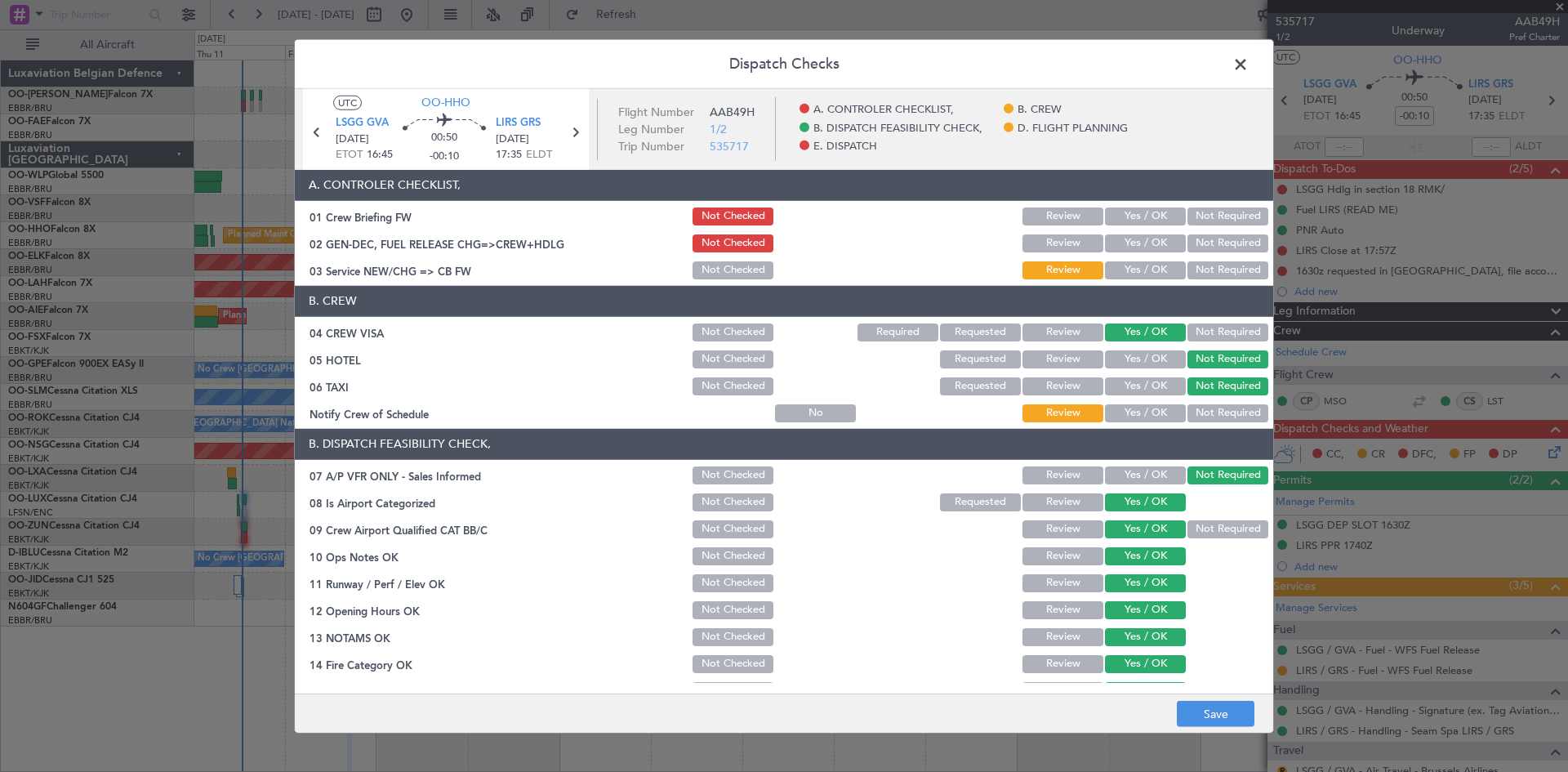
click at [1149, 388] on button "Yes / OK" at bounding box center [1145, 386] width 81 height 18
drag, startPoint x: 1064, startPoint y: 388, endPoint x: 1066, endPoint y: 397, distance: 9.2
click at [1064, 388] on button "Review" at bounding box center [1063, 386] width 81 height 18
click at [1214, 722] on button "Save" at bounding box center [1216, 714] width 78 height 27
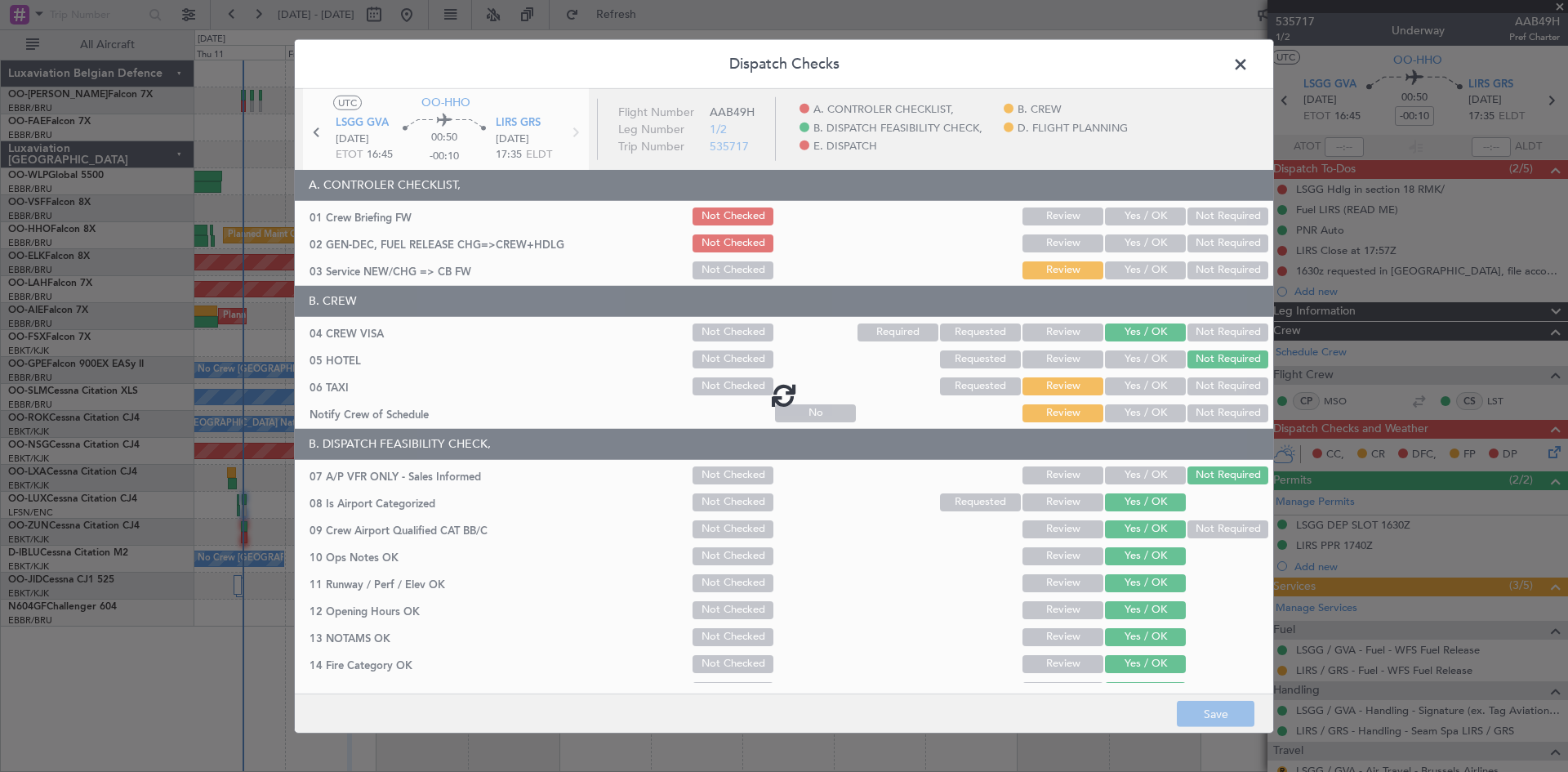
click at [1249, 67] on span at bounding box center [1249, 67] width 0 height 32
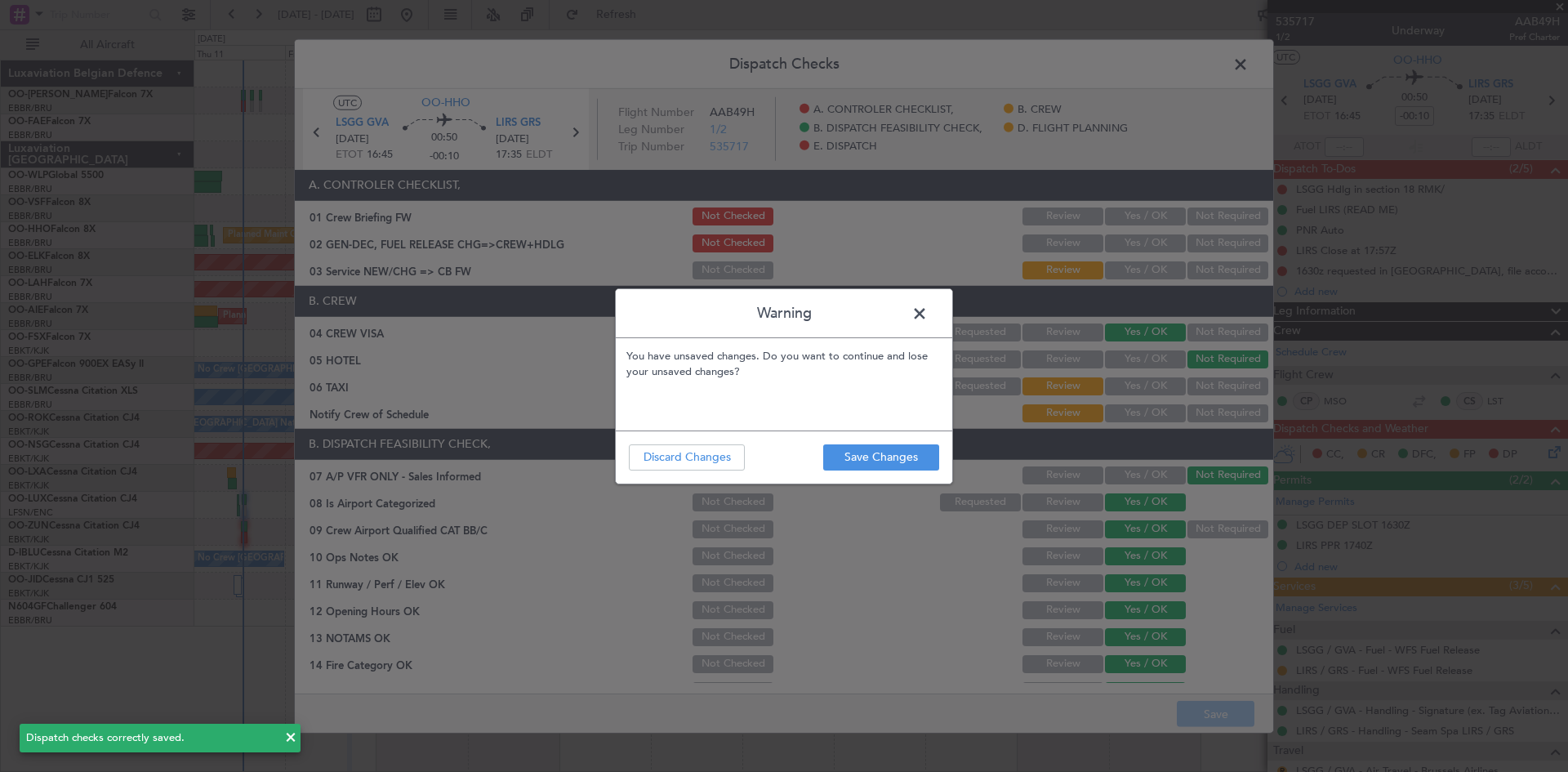
click at [928, 312] on span at bounding box center [928, 317] width 0 height 32
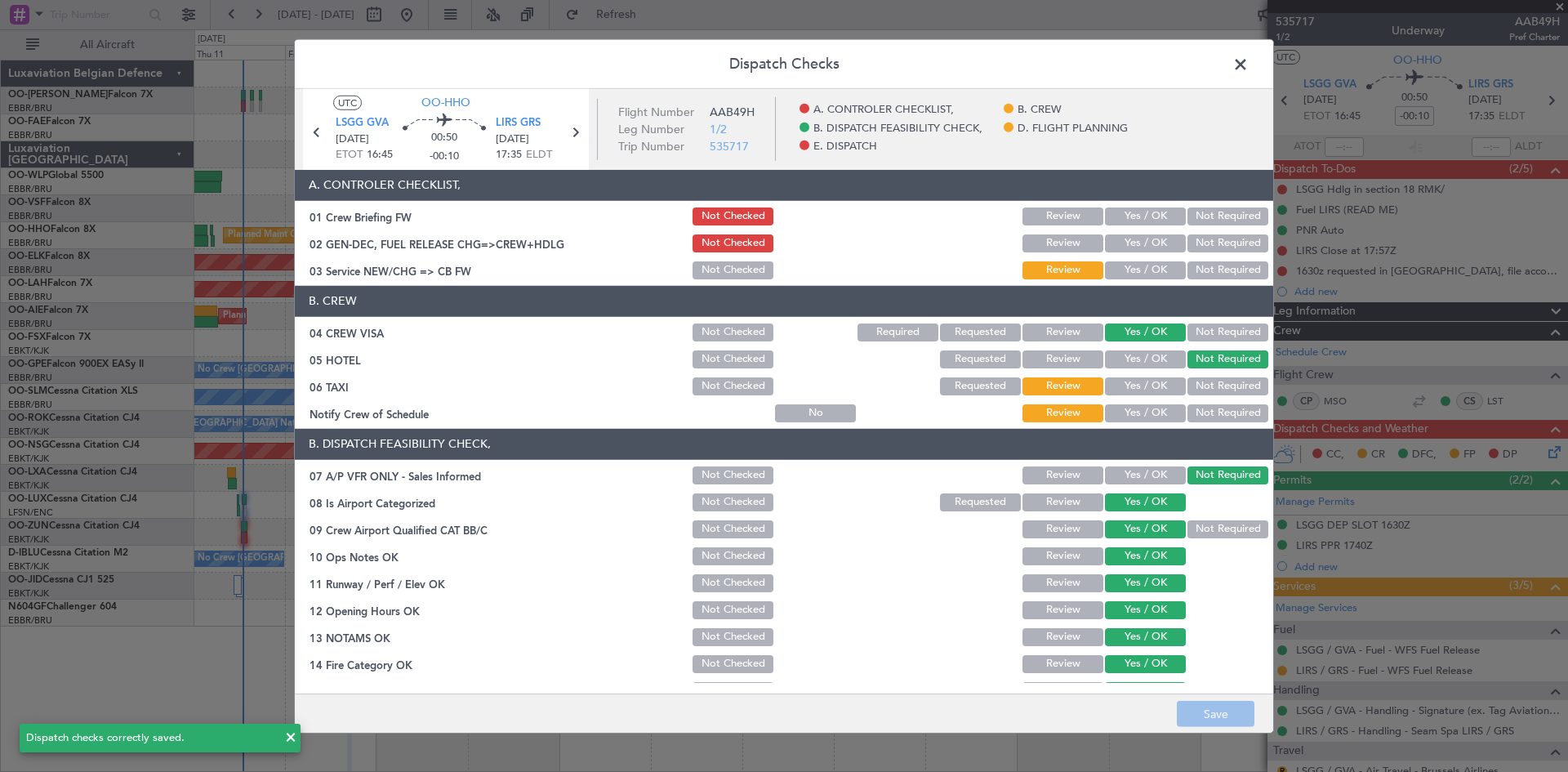
click at [1249, 63] on span at bounding box center [1249, 67] width 0 height 32
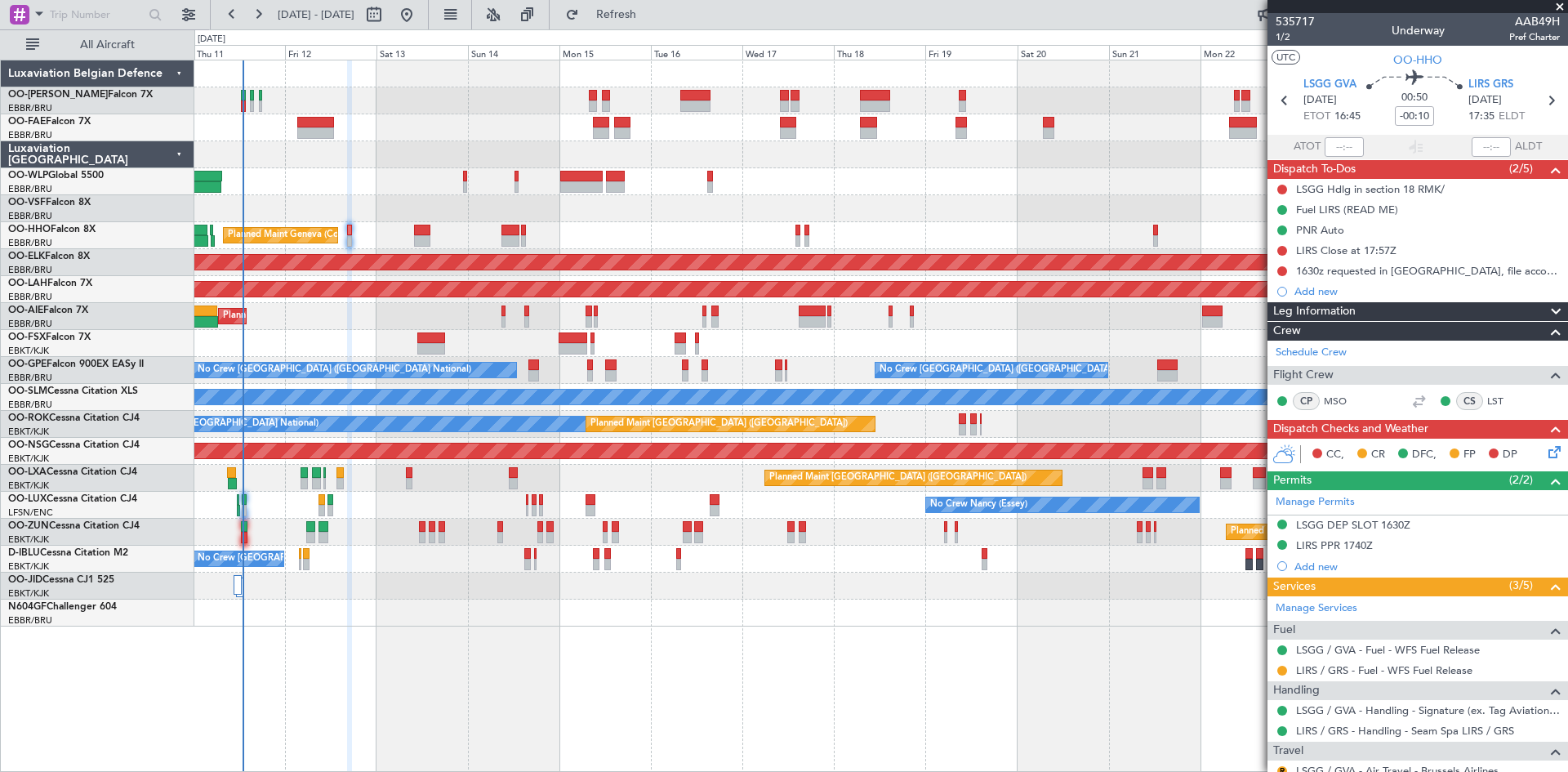
click at [1545, 453] on icon at bounding box center [1552, 449] width 13 height 13
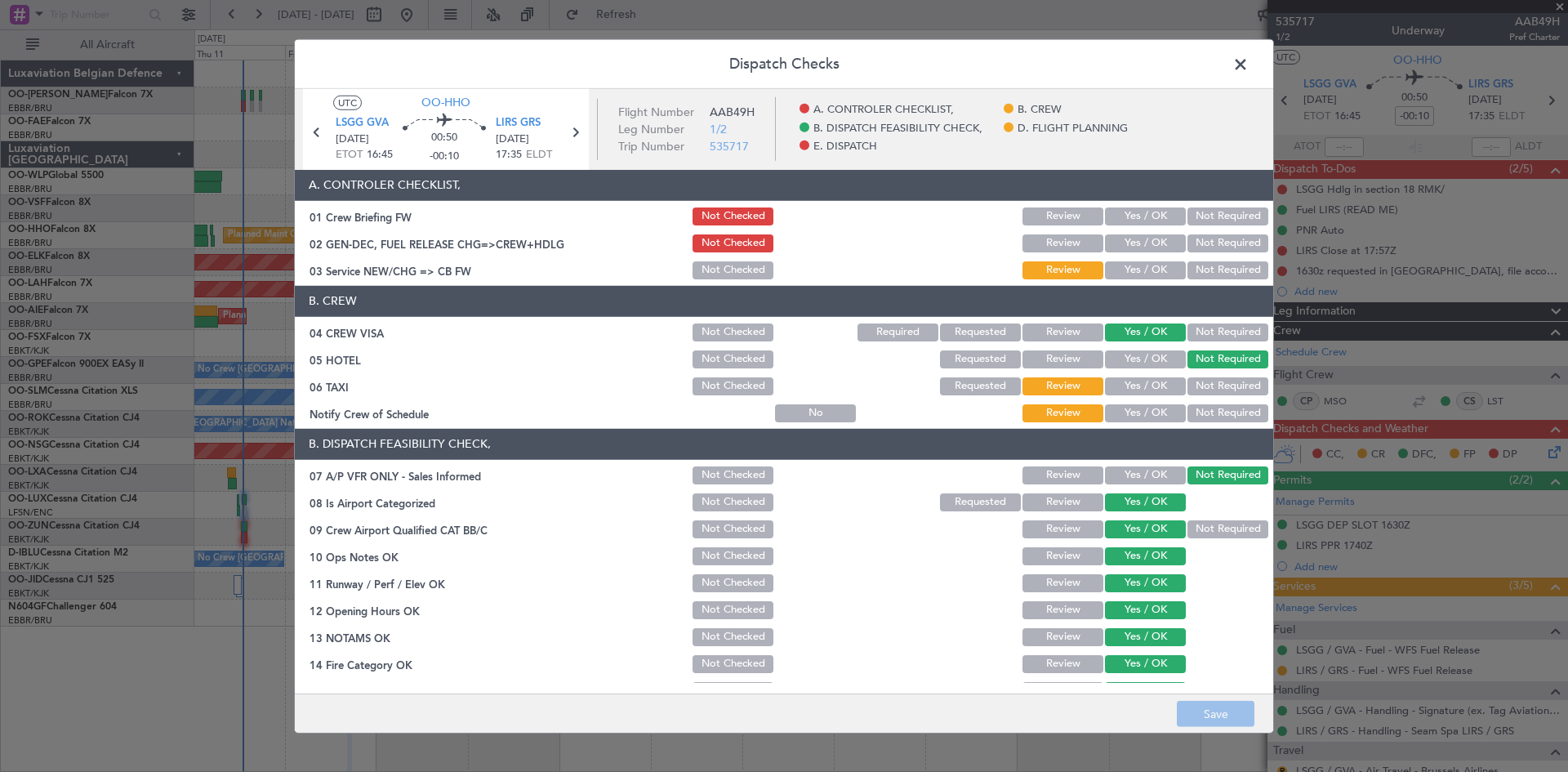
click at [1128, 355] on button "Yes / OK" at bounding box center [1145, 359] width 81 height 18
click at [1199, 386] on button "Not Required" at bounding box center [1228, 386] width 81 height 18
click at [1162, 412] on button "Yes / OK" at bounding box center [1145, 413] width 81 height 18
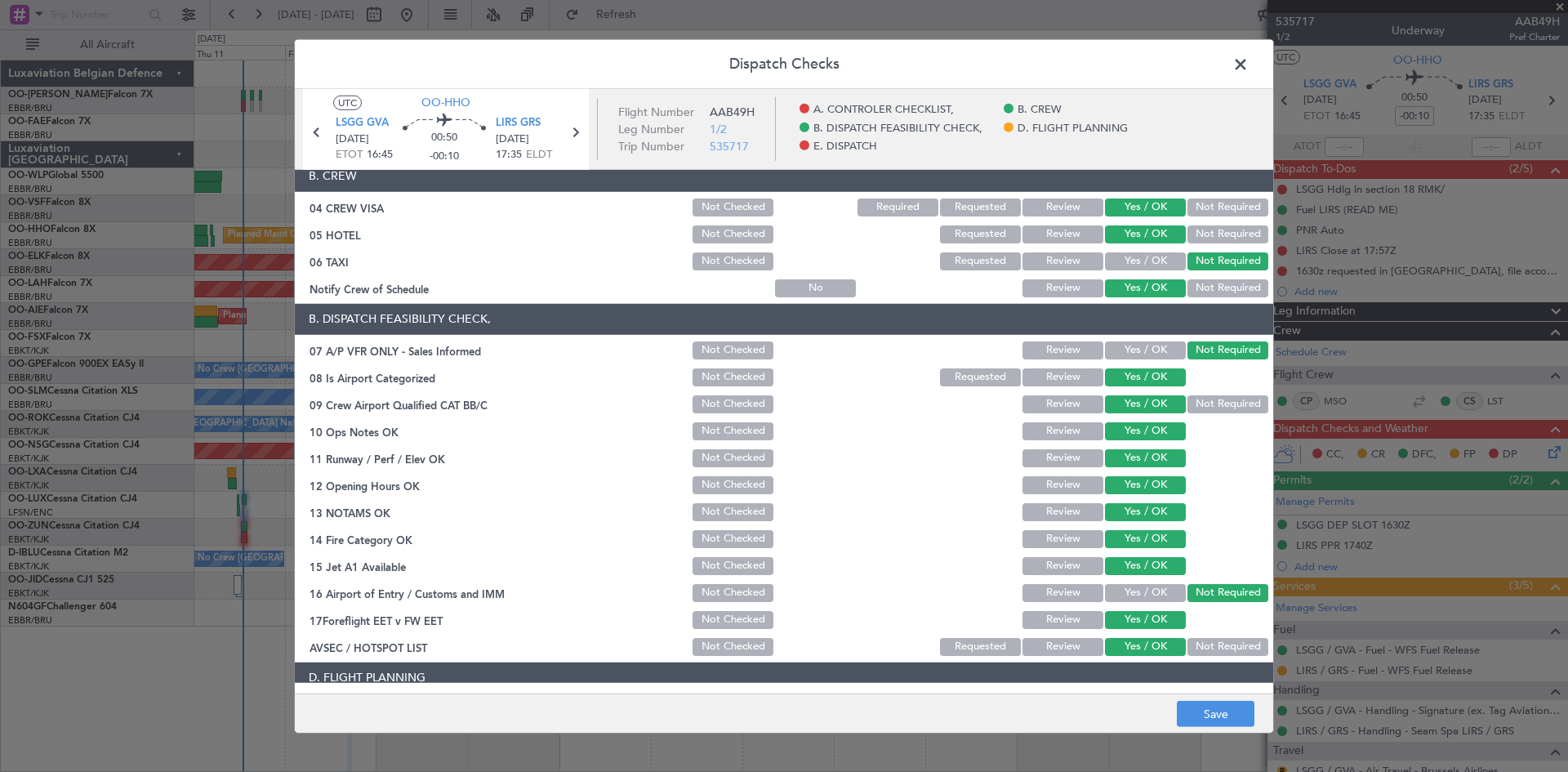
scroll to position [309, 0]
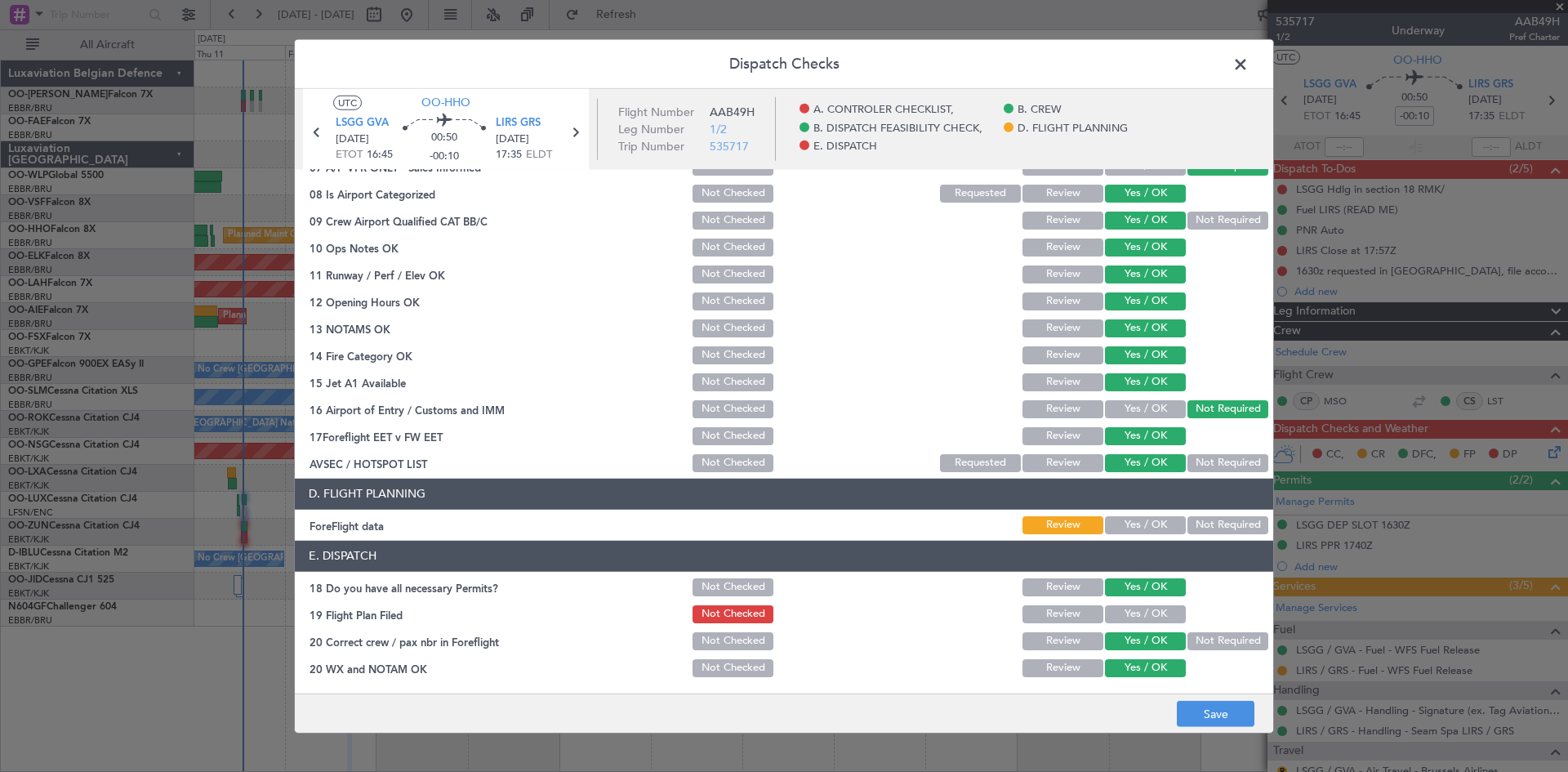
click at [1119, 520] on button "Yes / OK" at bounding box center [1145, 525] width 81 height 18
click at [1211, 724] on button "Save" at bounding box center [1216, 714] width 78 height 27
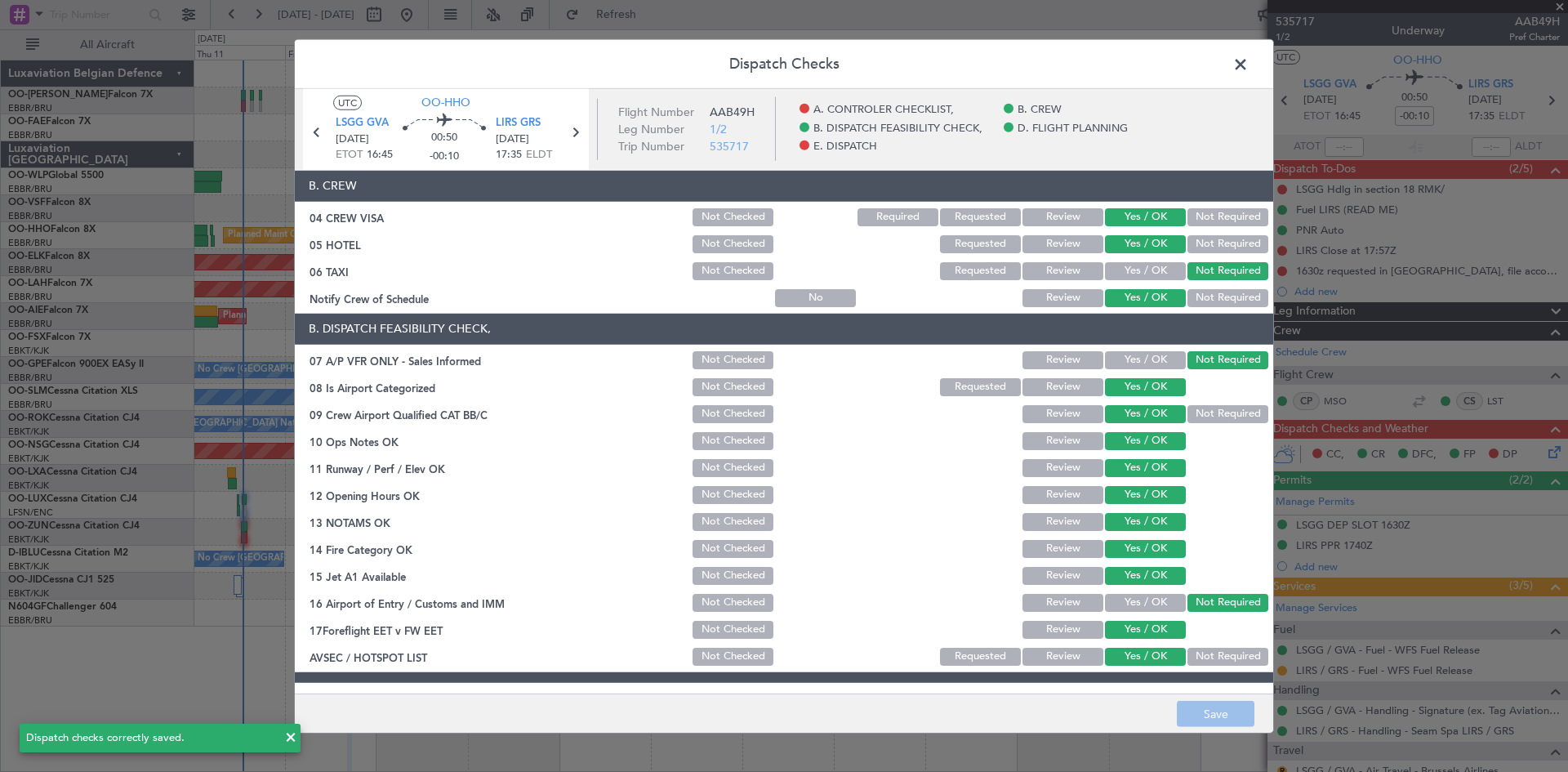
scroll to position [0, 0]
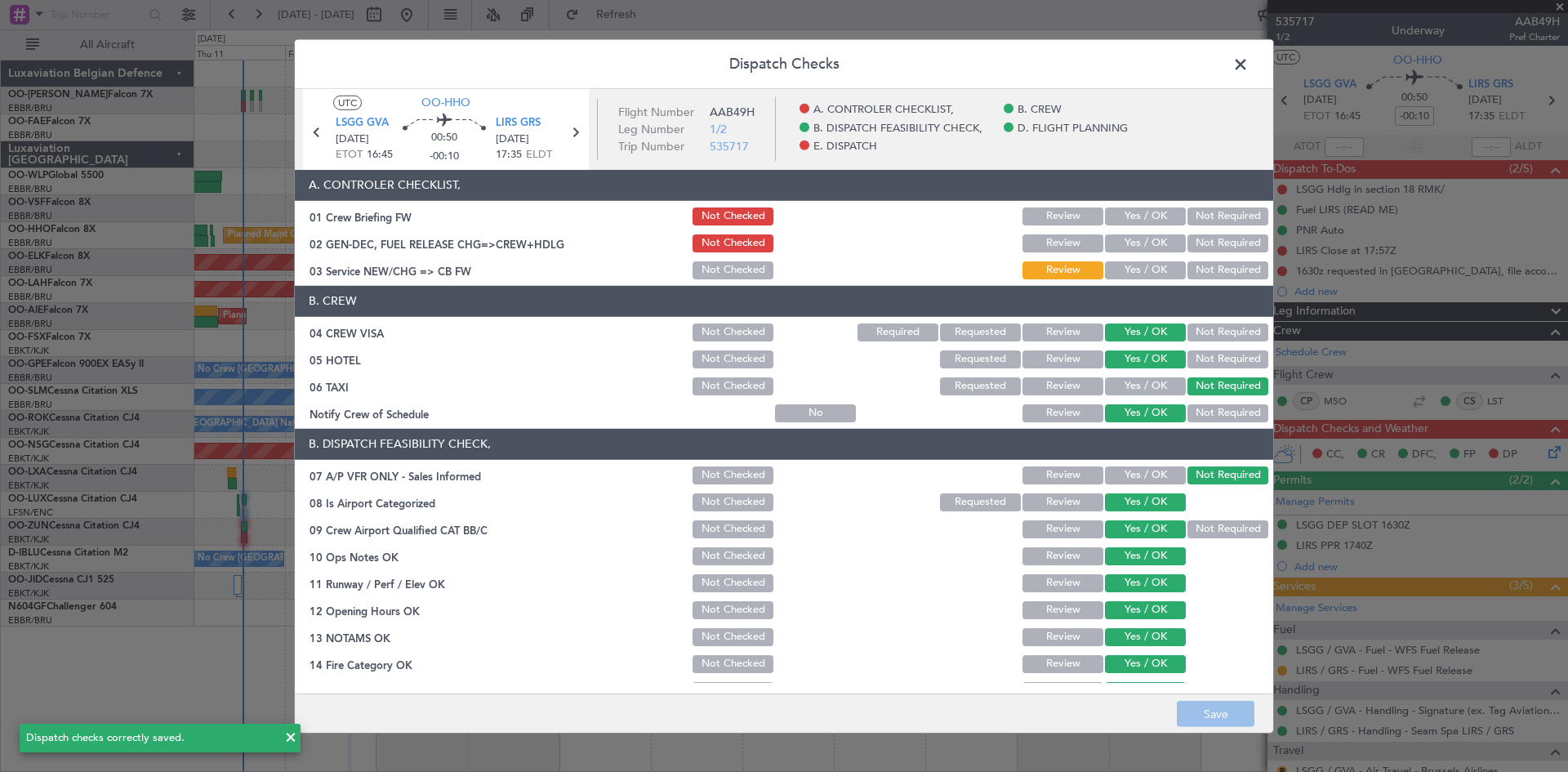
click at [1249, 58] on span at bounding box center [1249, 67] width 0 height 32
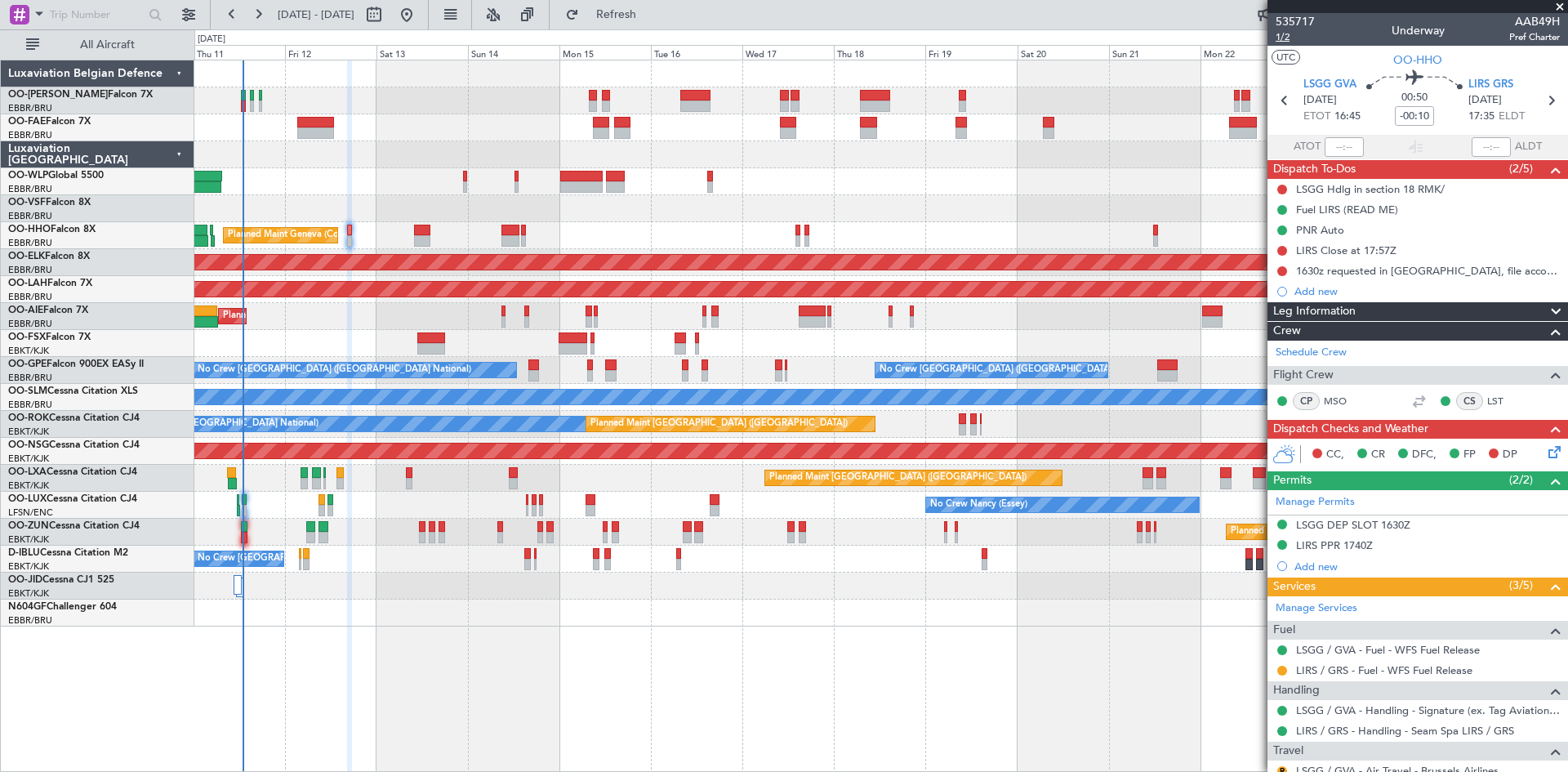
click at [1280, 38] on span "1/2" at bounding box center [1295, 37] width 39 height 14
click at [1545, 451] on icon at bounding box center [1552, 449] width 13 height 13
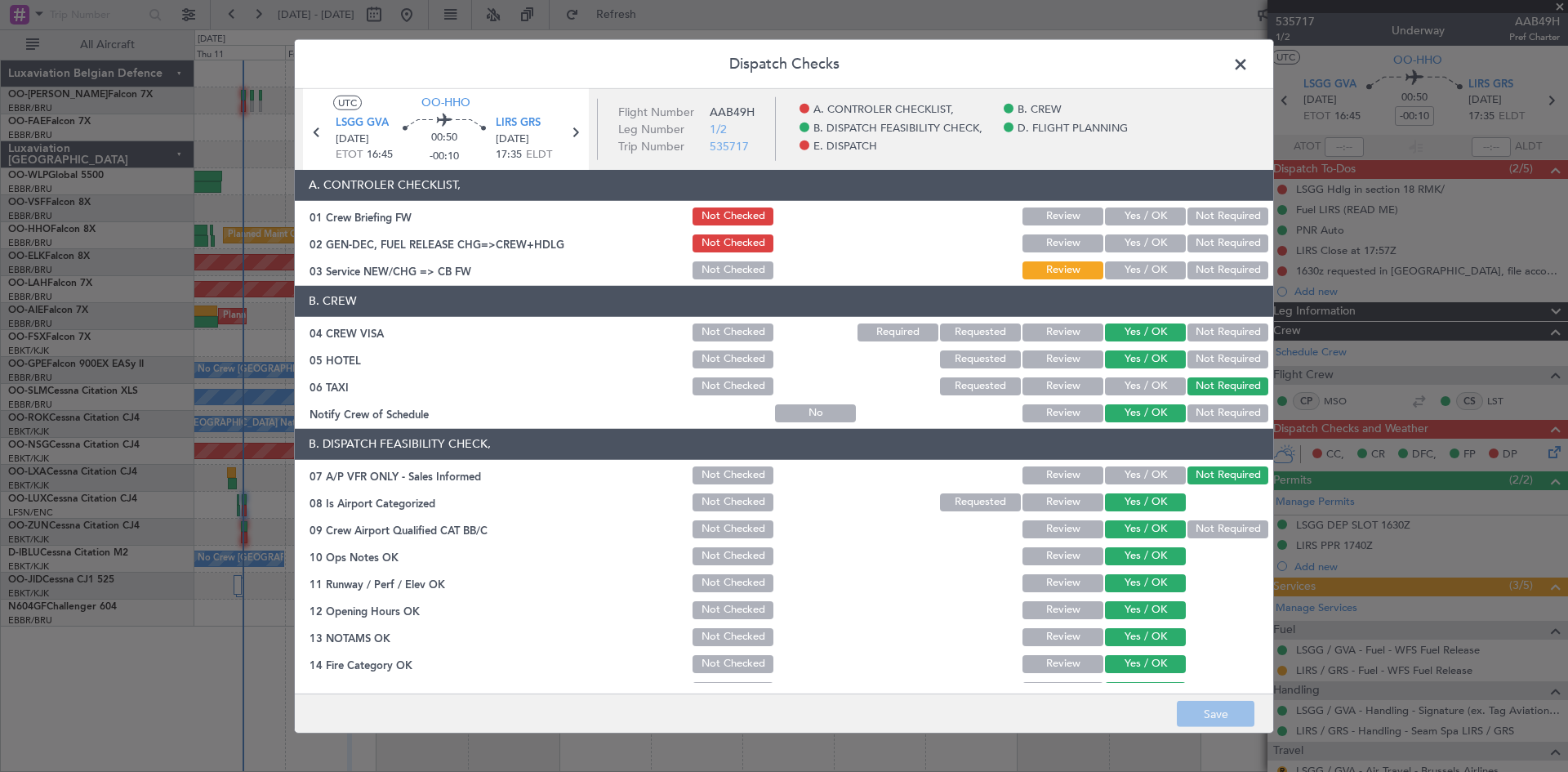
click at [1113, 242] on button "Yes / OK" at bounding box center [1145, 242] width 81 height 18
click at [1231, 714] on button "Save" at bounding box center [1216, 714] width 78 height 27
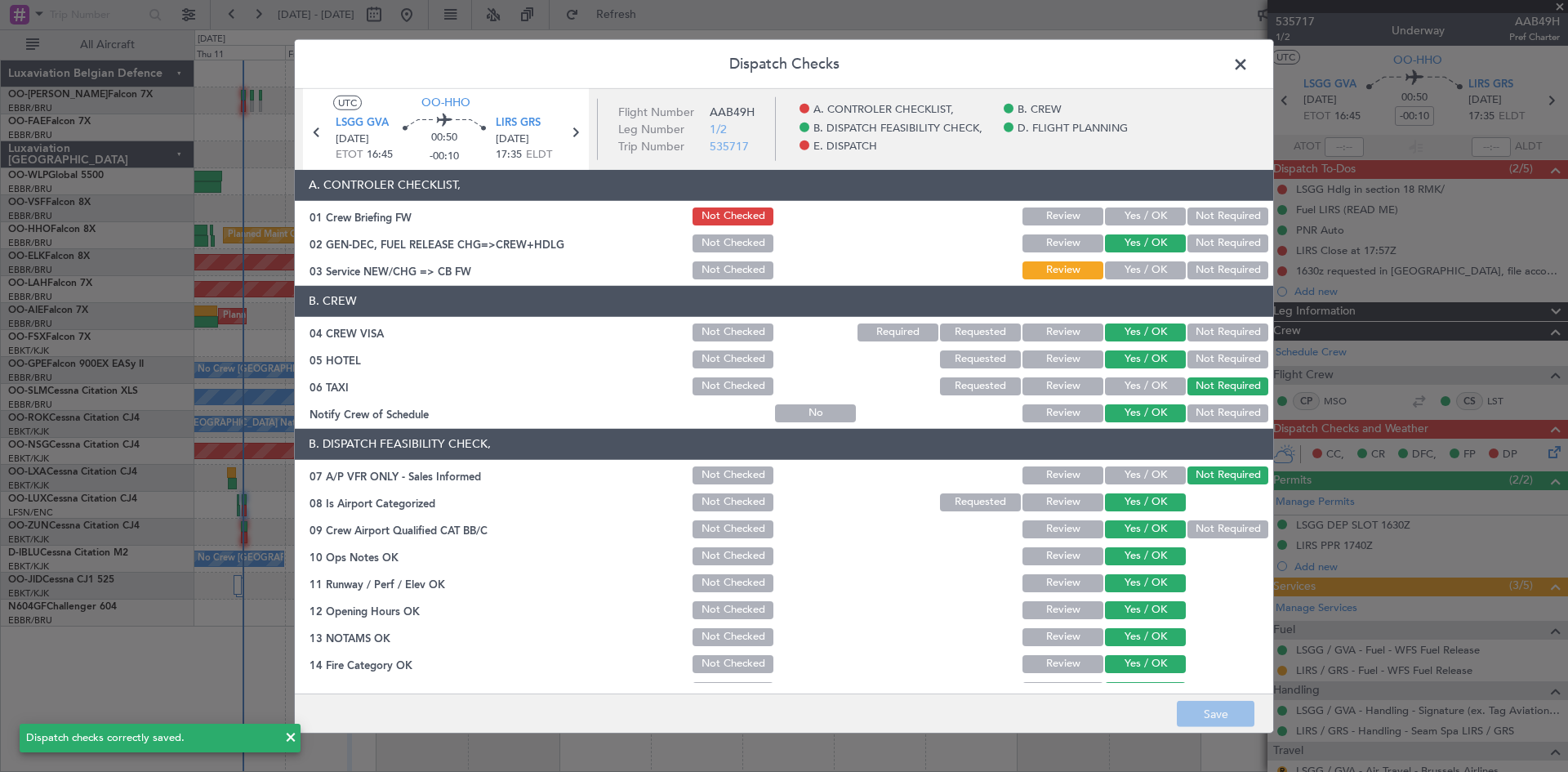
click at [1249, 64] on span at bounding box center [1249, 67] width 0 height 32
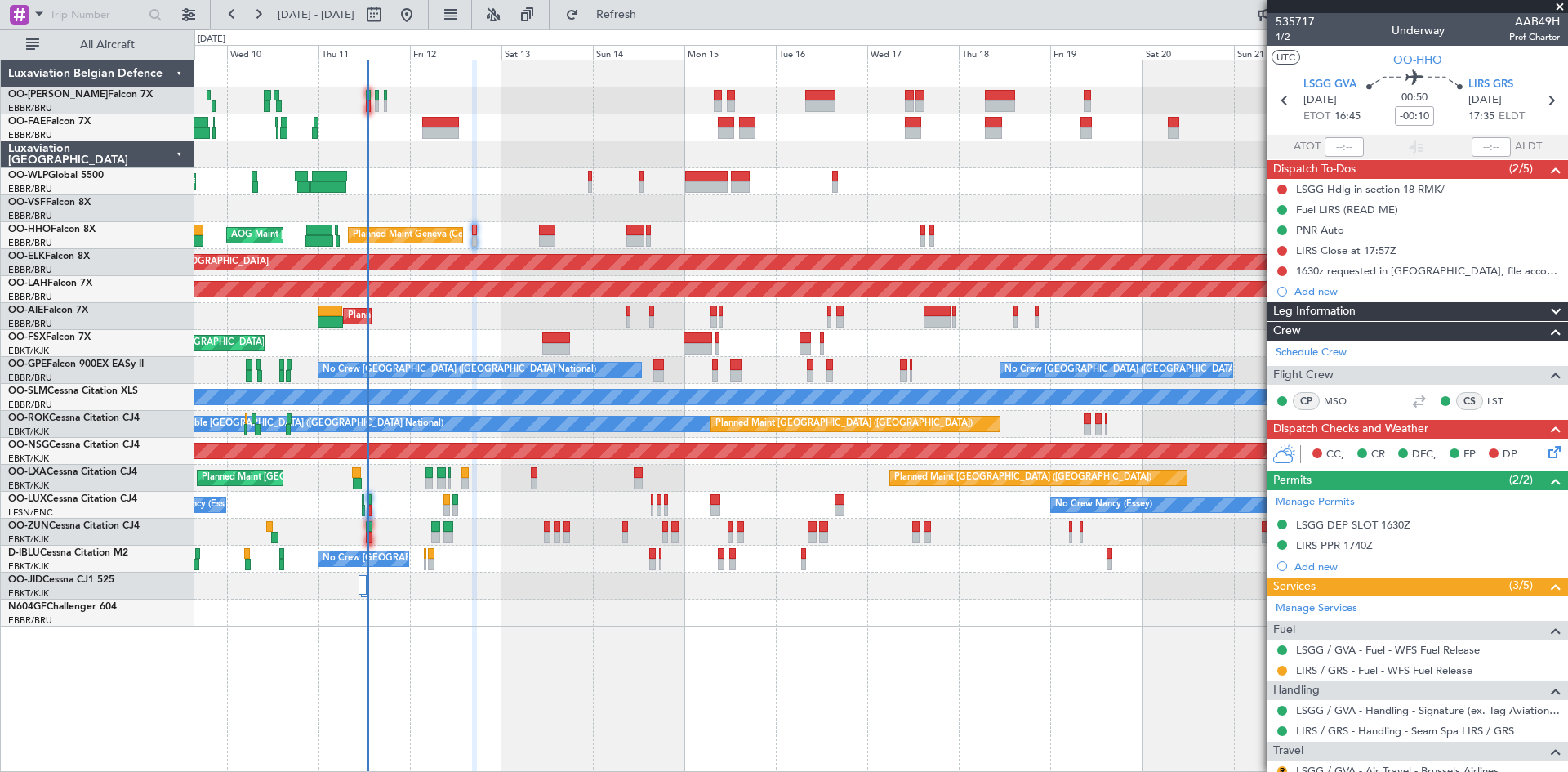
click at [478, 315] on div "Planned Maint London (Farnborough) Planned Maint London (Farnborough)" at bounding box center [880, 316] width 1373 height 27
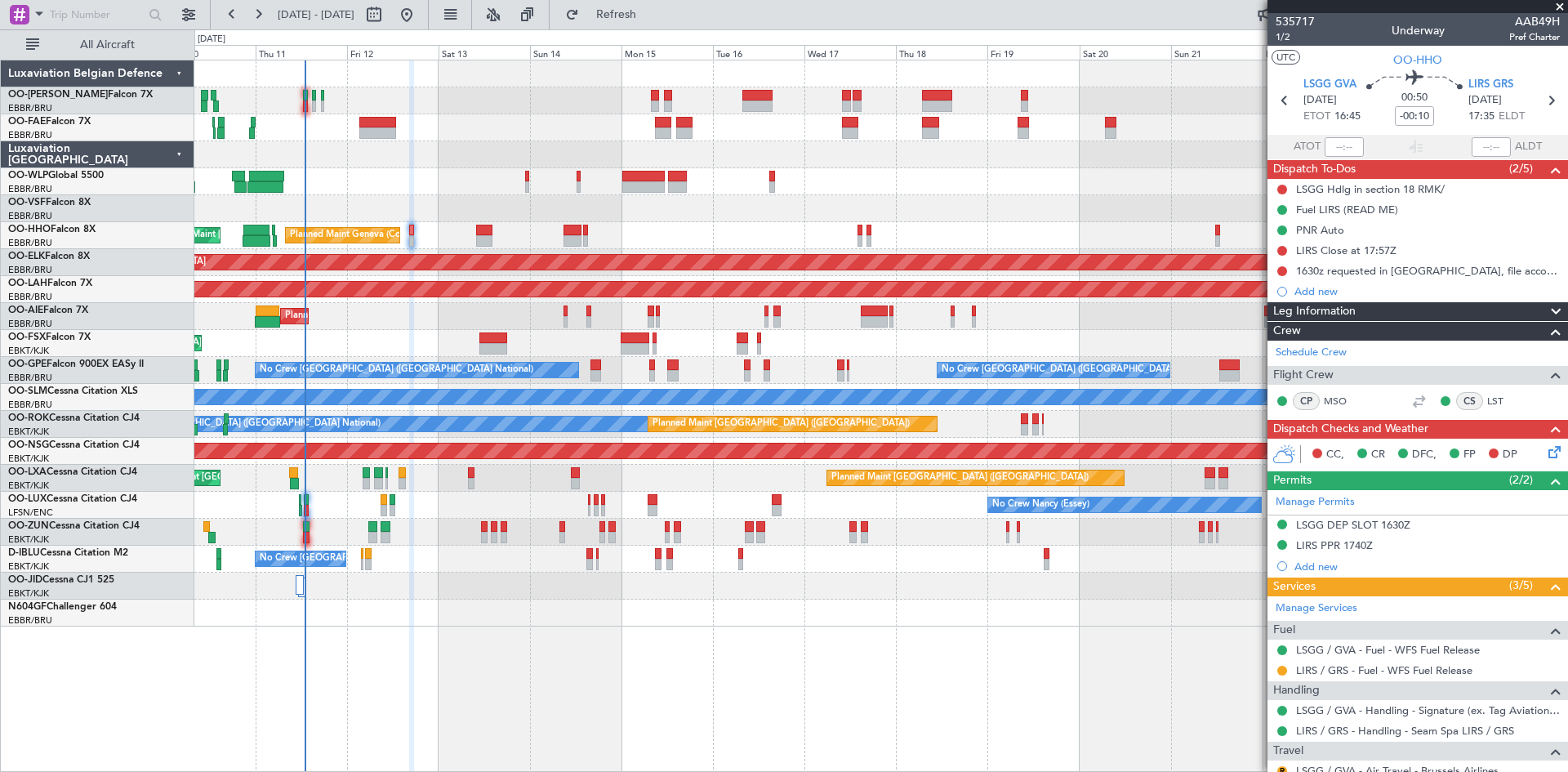
click at [496, 190] on div "Planned Maint Liege Planned Maint Geneva (Cointrin) AOG Maint New York (Teterbo…" at bounding box center [880, 344] width 1373 height 566
click at [1279, 667] on button at bounding box center [1283, 671] width 9 height 9
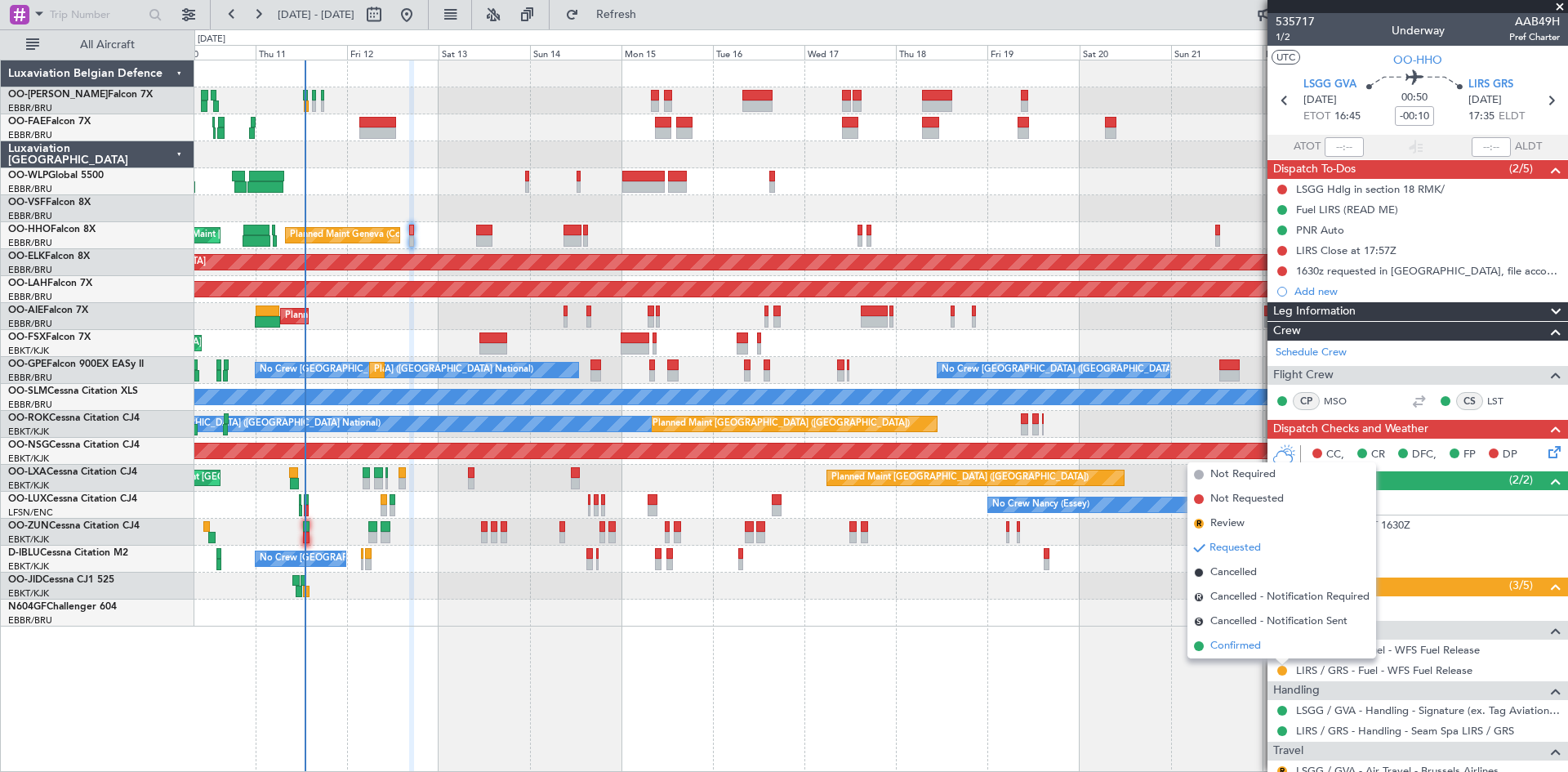
click at [1254, 646] on span "Confirmed" at bounding box center [1235, 645] width 50 height 16
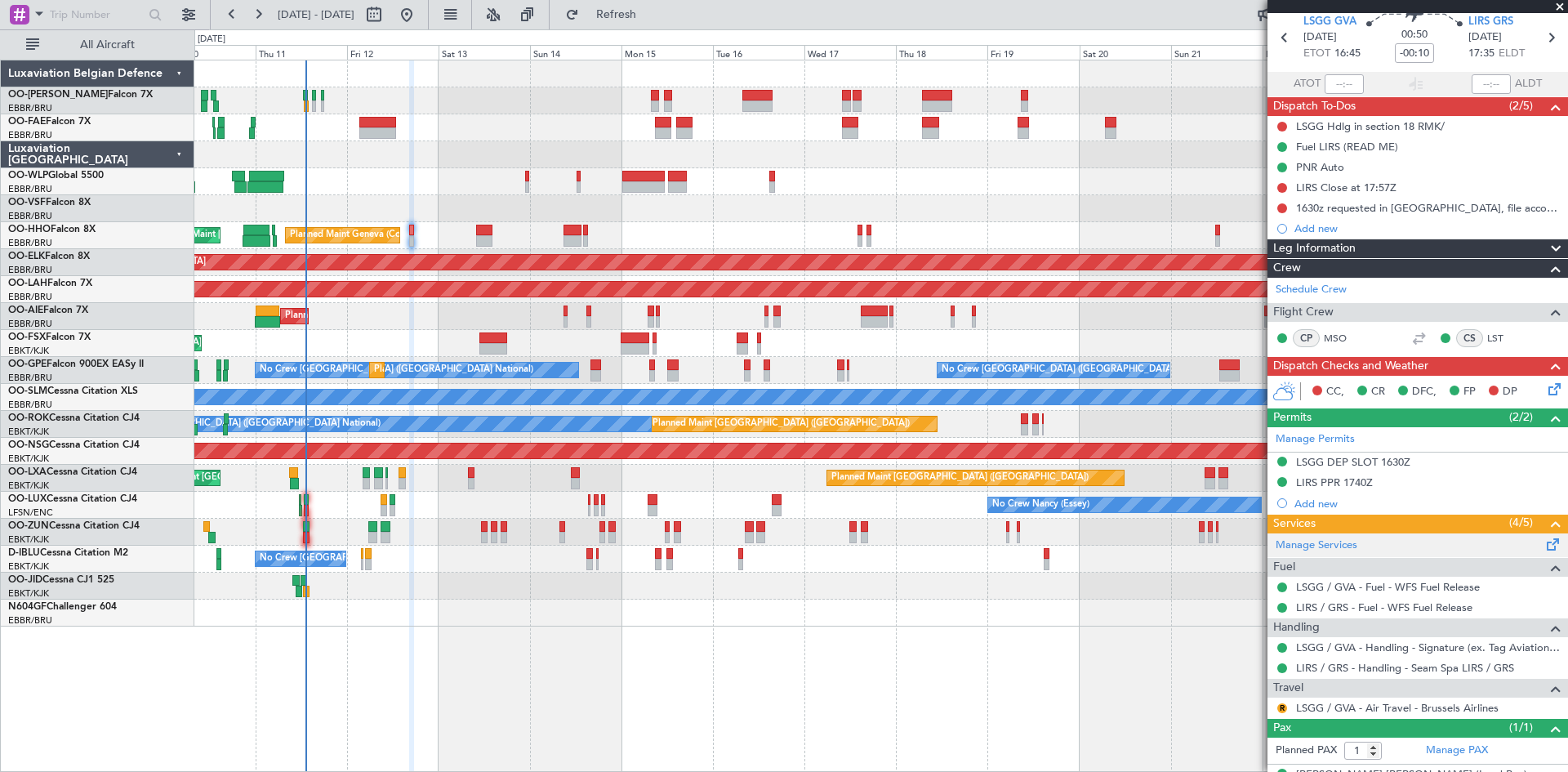
scroll to position [92, 0]
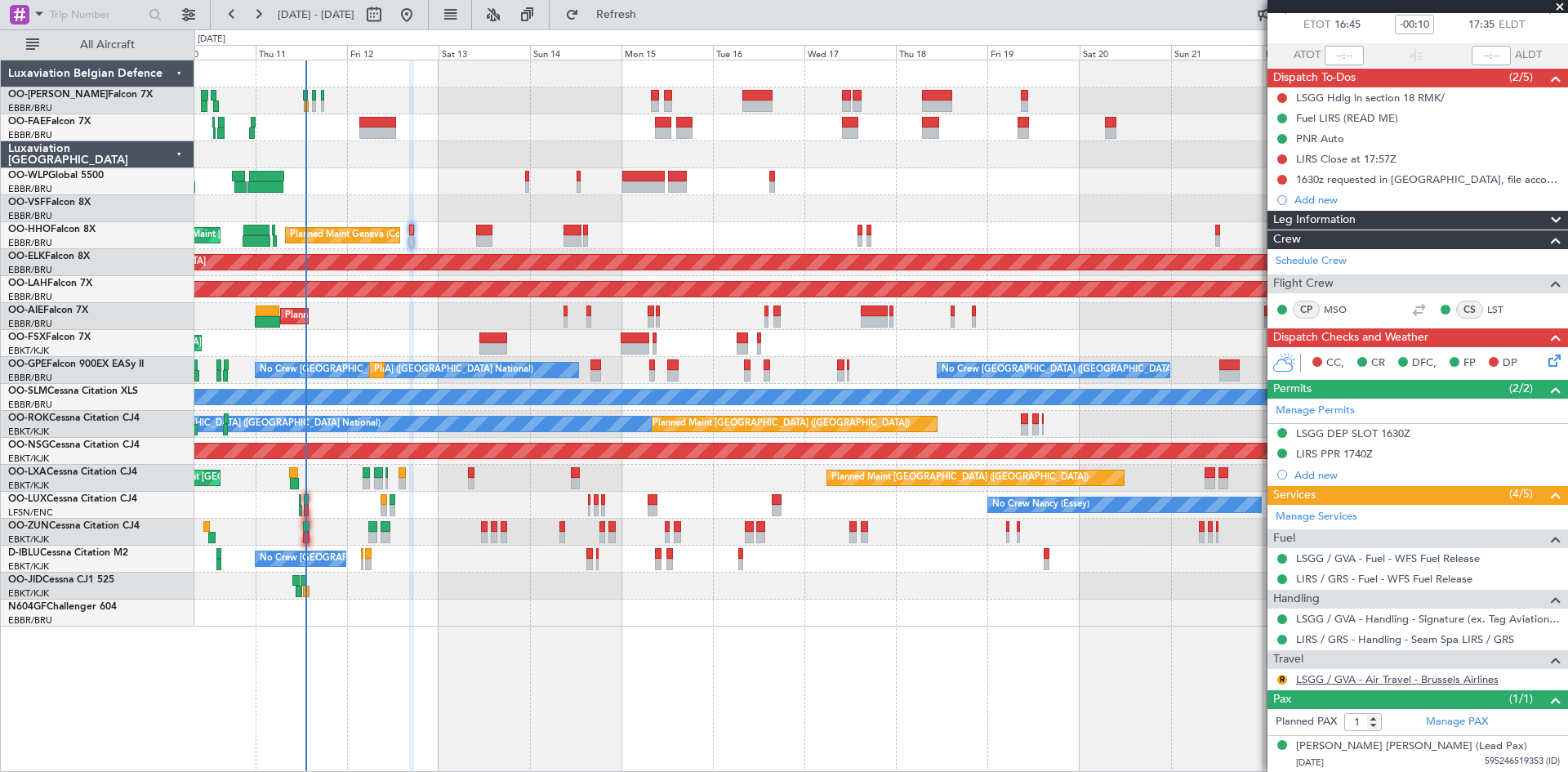
click at [1332, 677] on link "LSGG / GVA - Air Travel - Brussels Airlines" at bounding box center [1397, 679] width 203 height 14
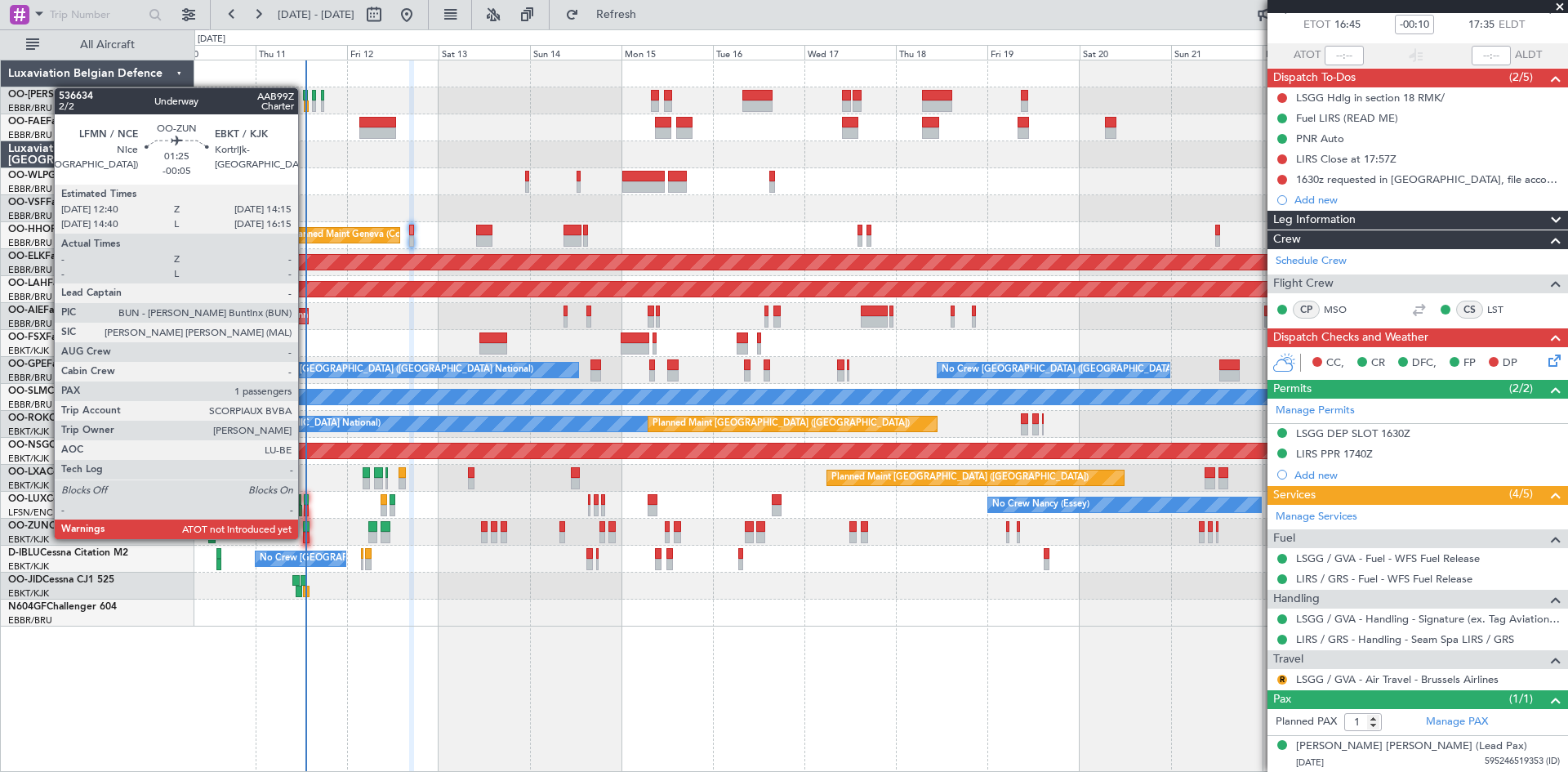
click at [305, 537] on div at bounding box center [306, 537] width 7 height 11
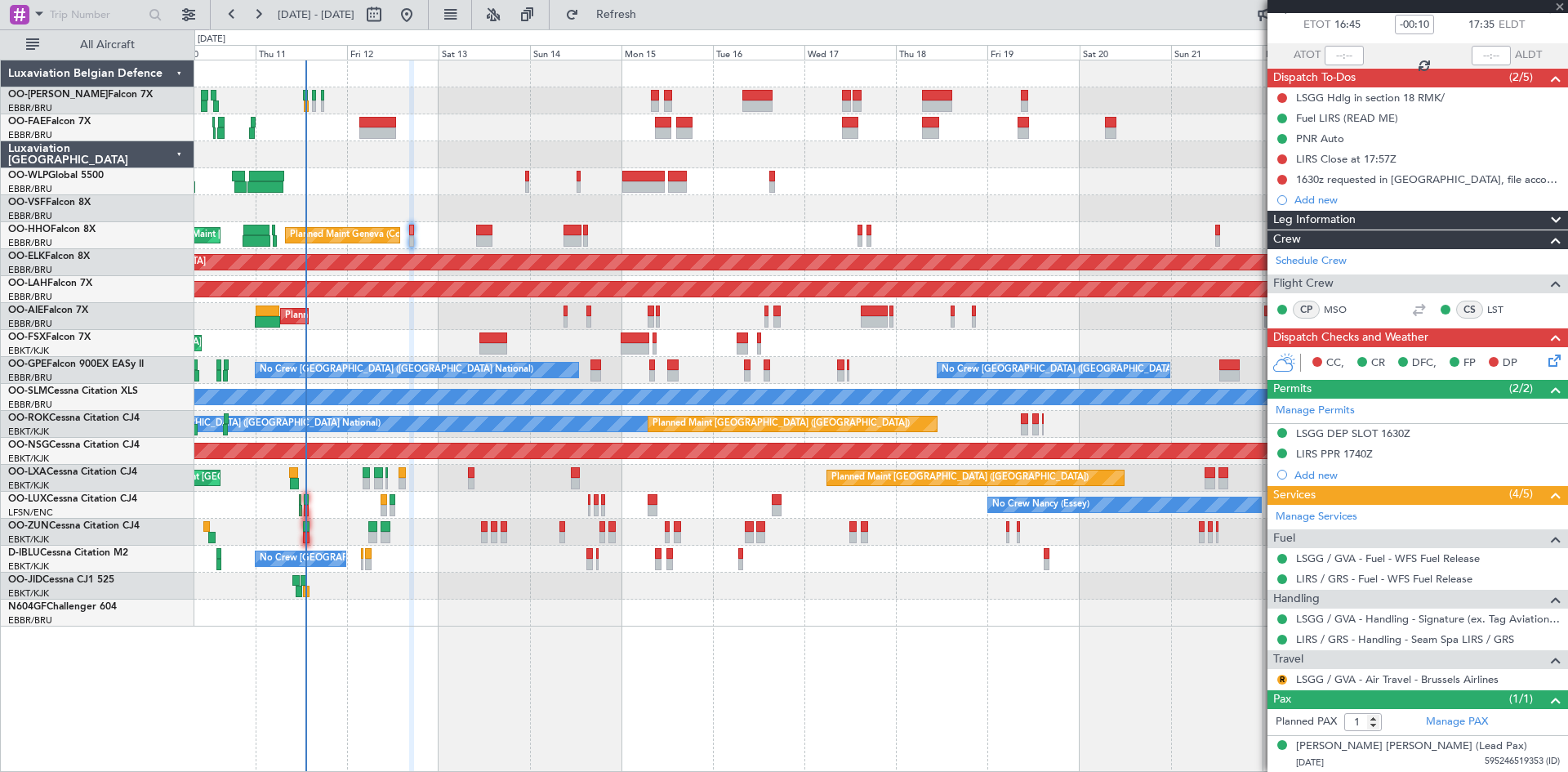
type input "-00:05"
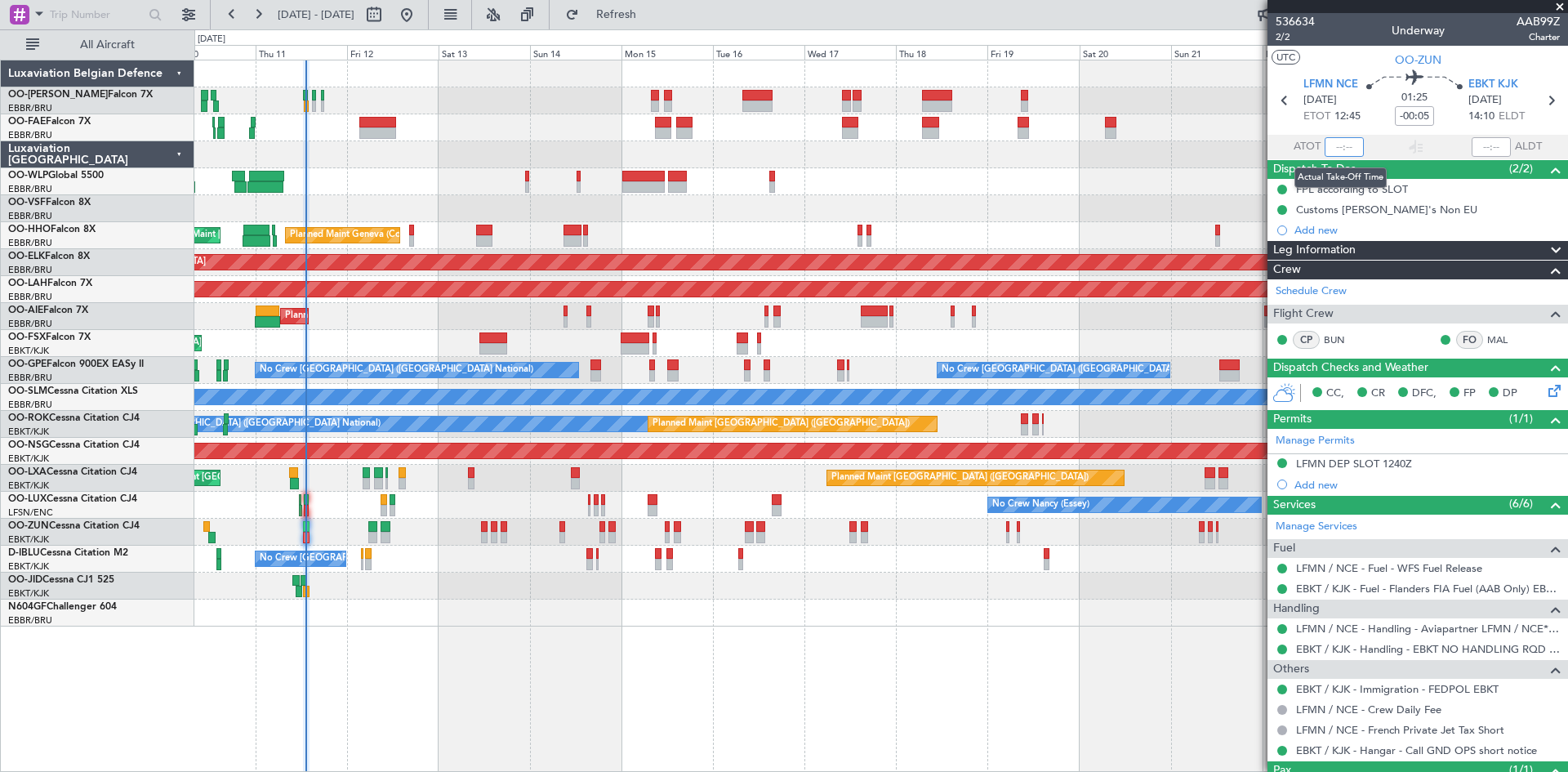
click at [1342, 145] on input "text" at bounding box center [1344, 147] width 39 height 20
click at [1367, 116] on div "01:25 -00:05" at bounding box center [1415, 100] width 108 height 61
type input "13:12"
click at [1431, 152] on section "ATOT 13:12 ALDT" at bounding box center [1417, 147] width 300 height 25
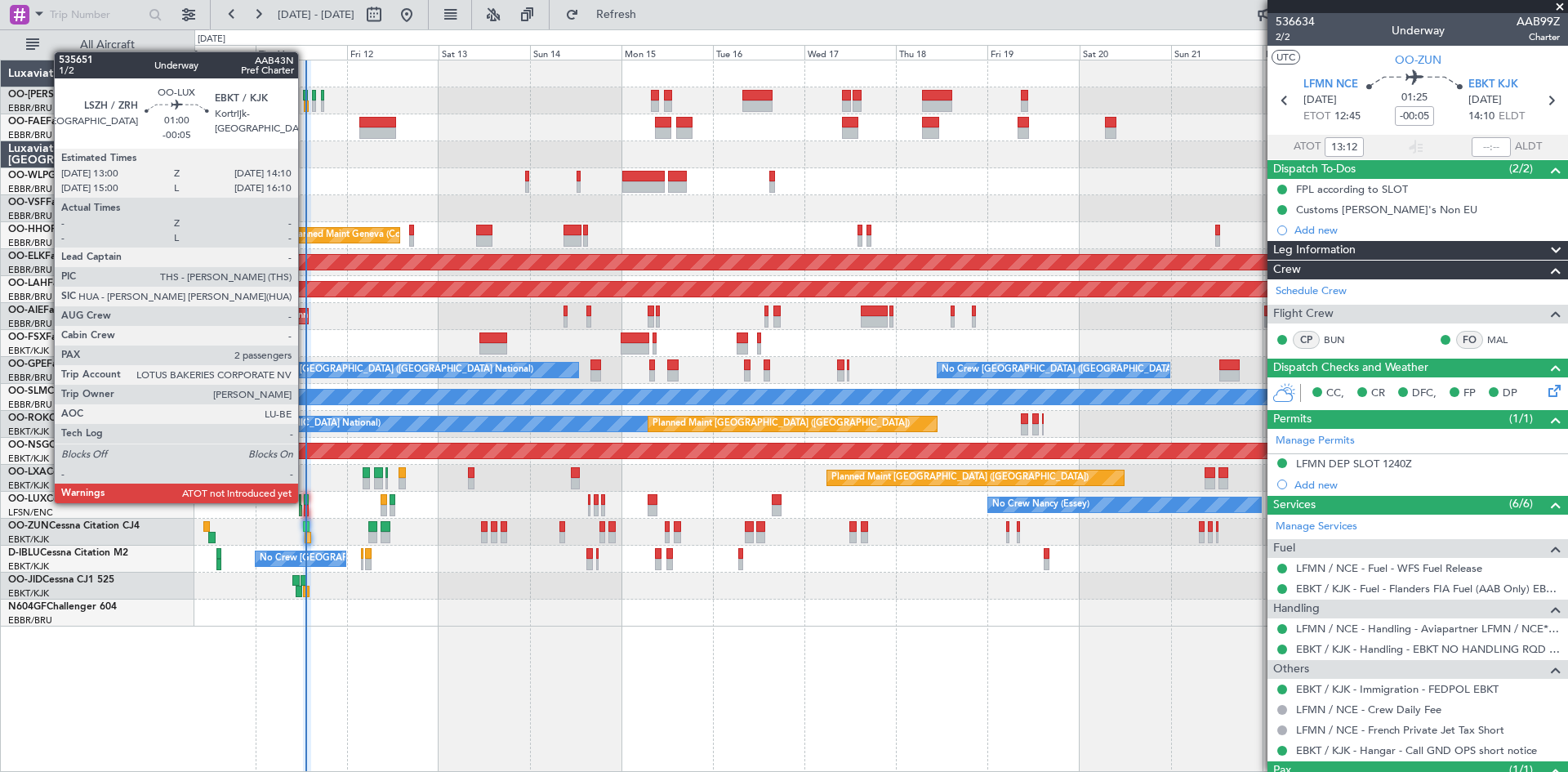
click at [305, 501] on div at bounding box center [306, 500] width 5 height 11
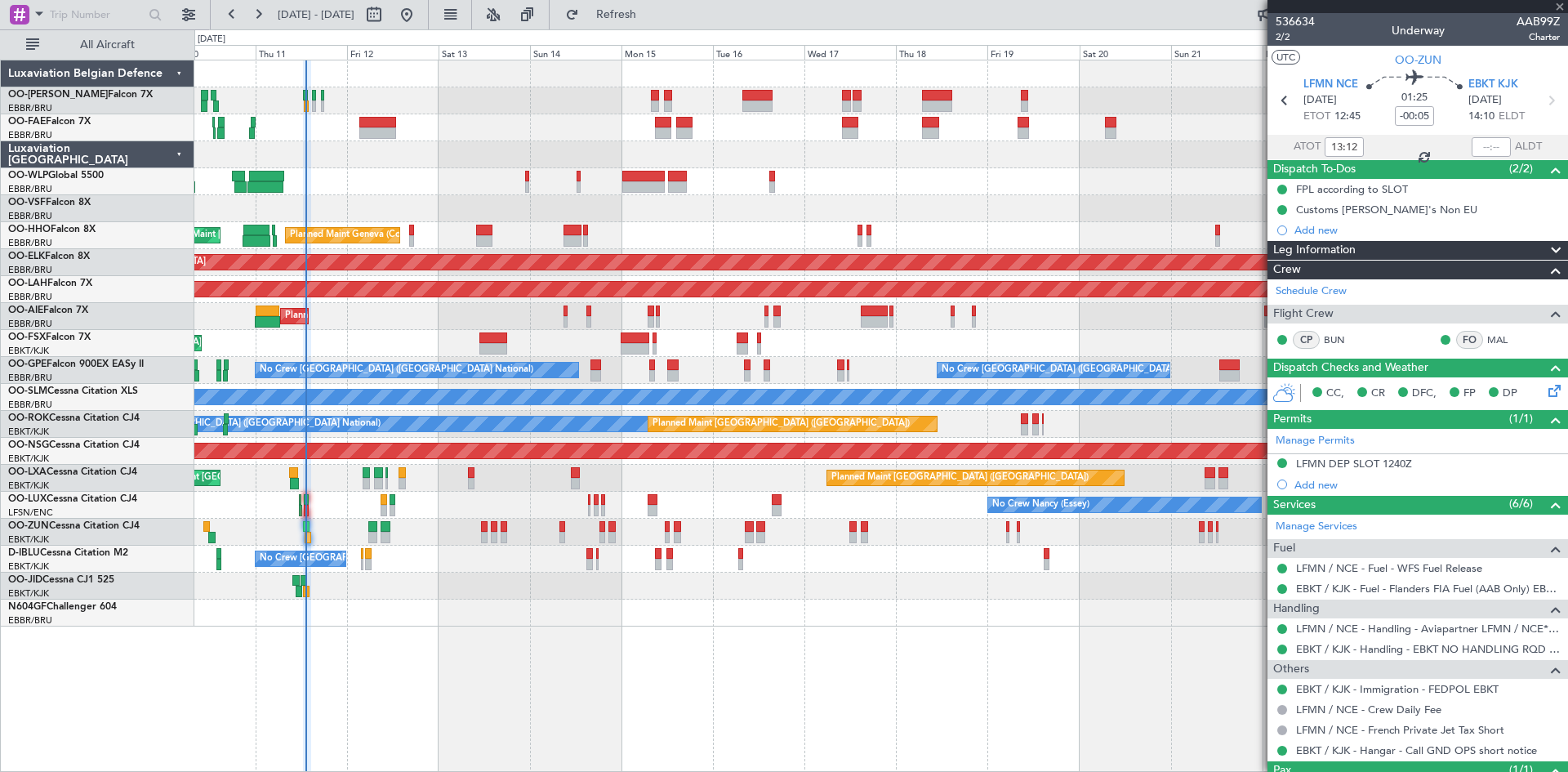
type input "2"
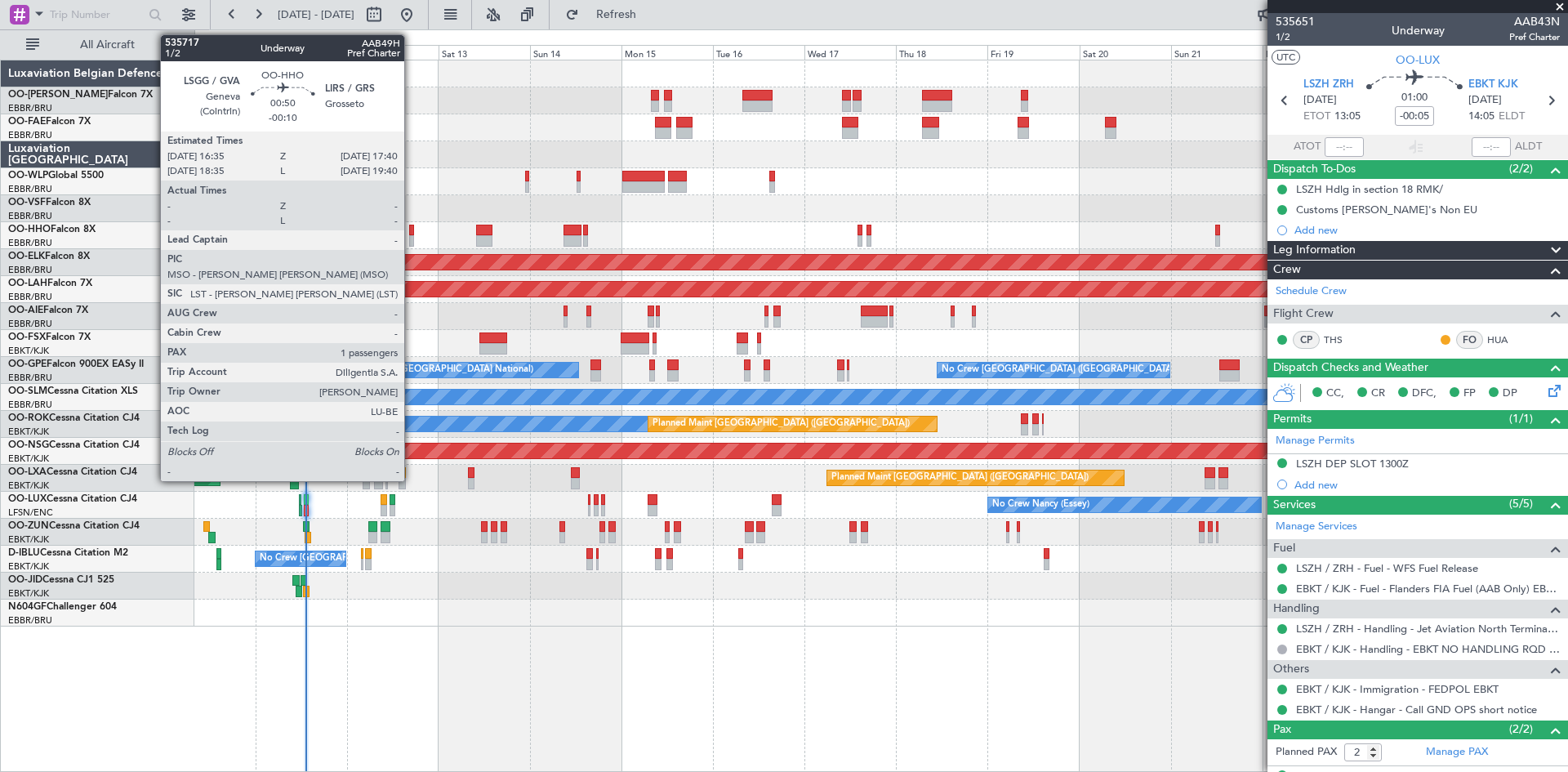
click at [412, 236] on div at bounding box center [411, 241] width 5 height 11
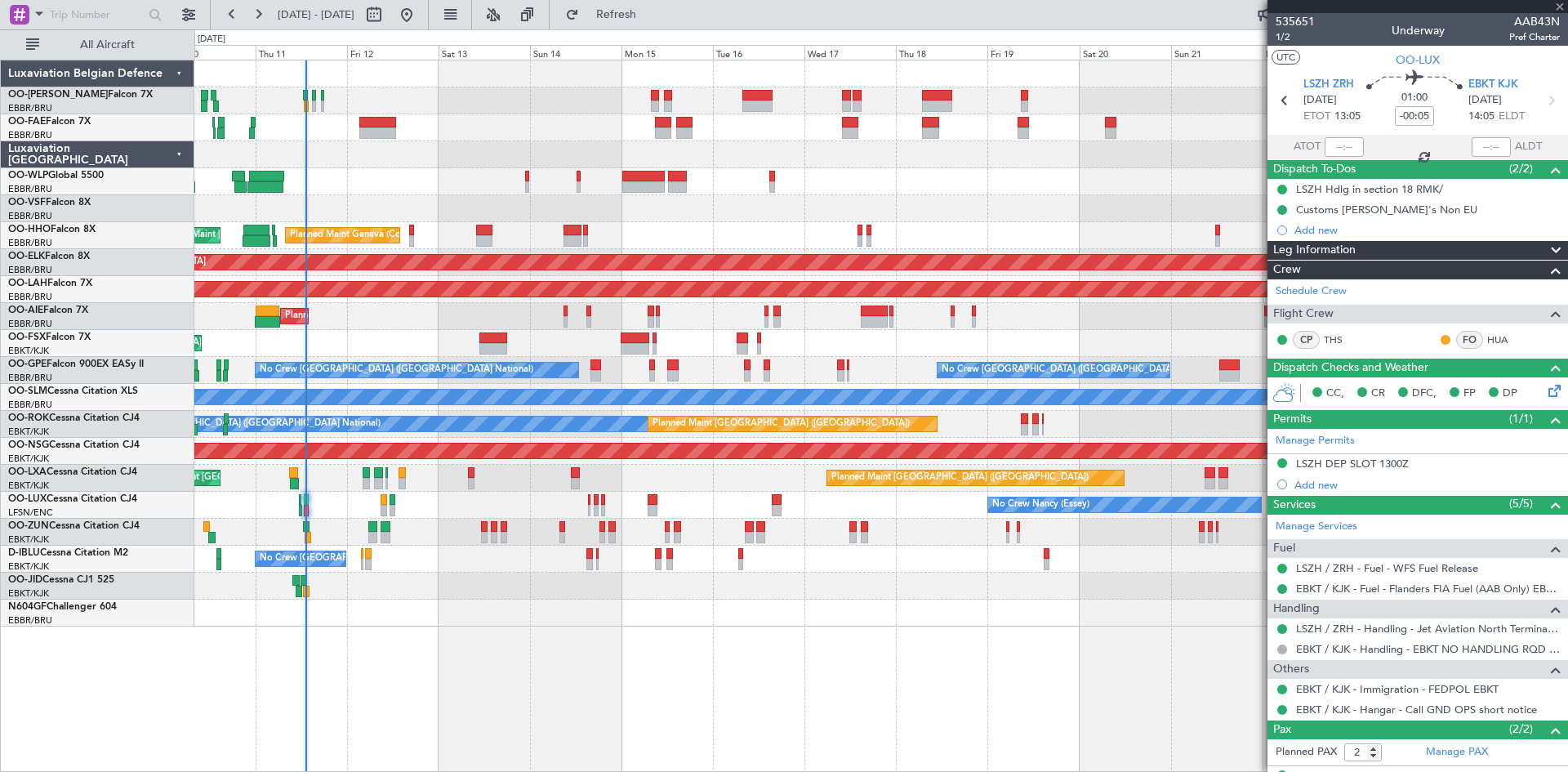
type input "-00:10"
type input "1"
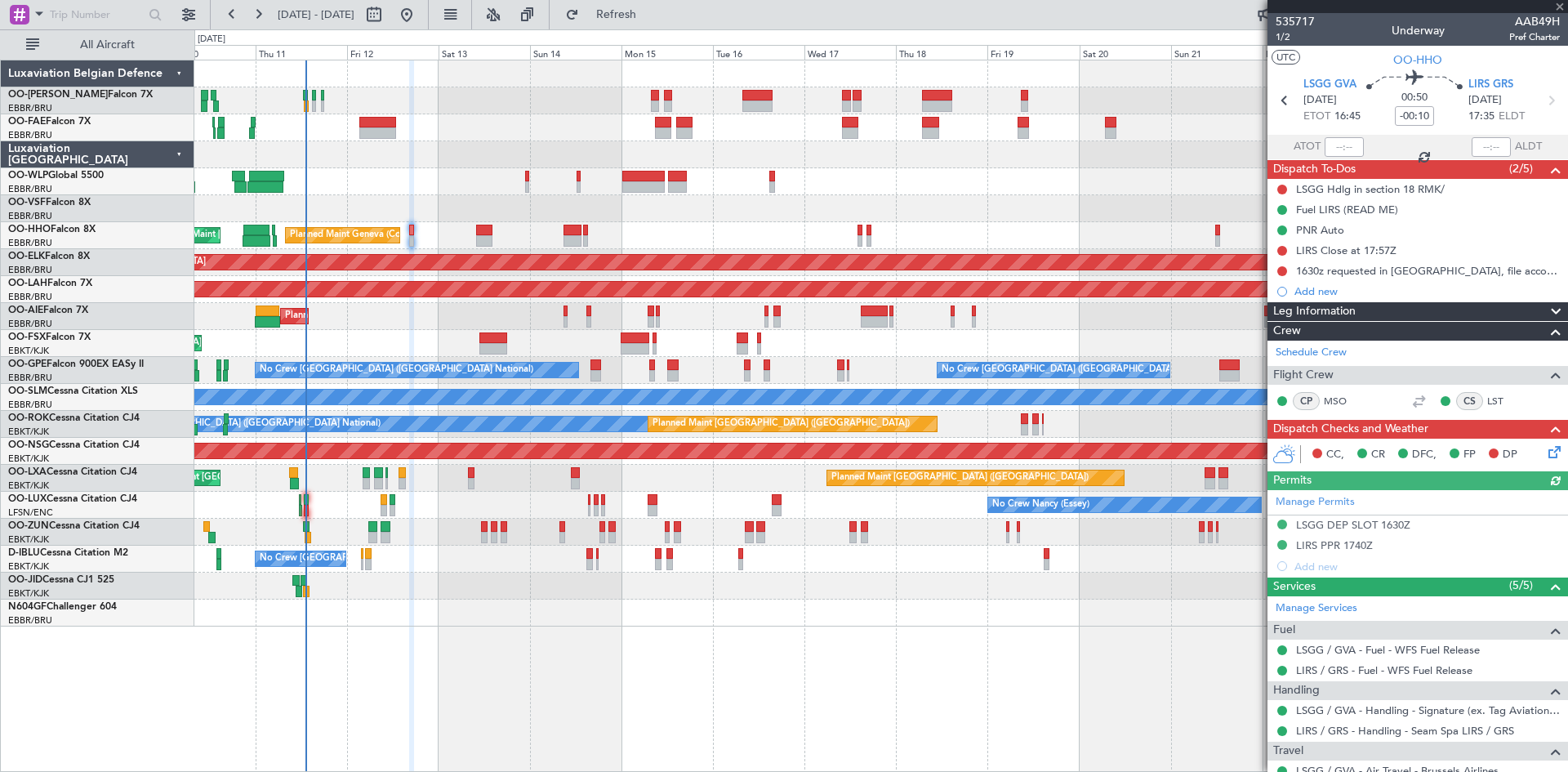
click at [1545, 454] on icon at bounding box center [1552, 449] width 13 height 13
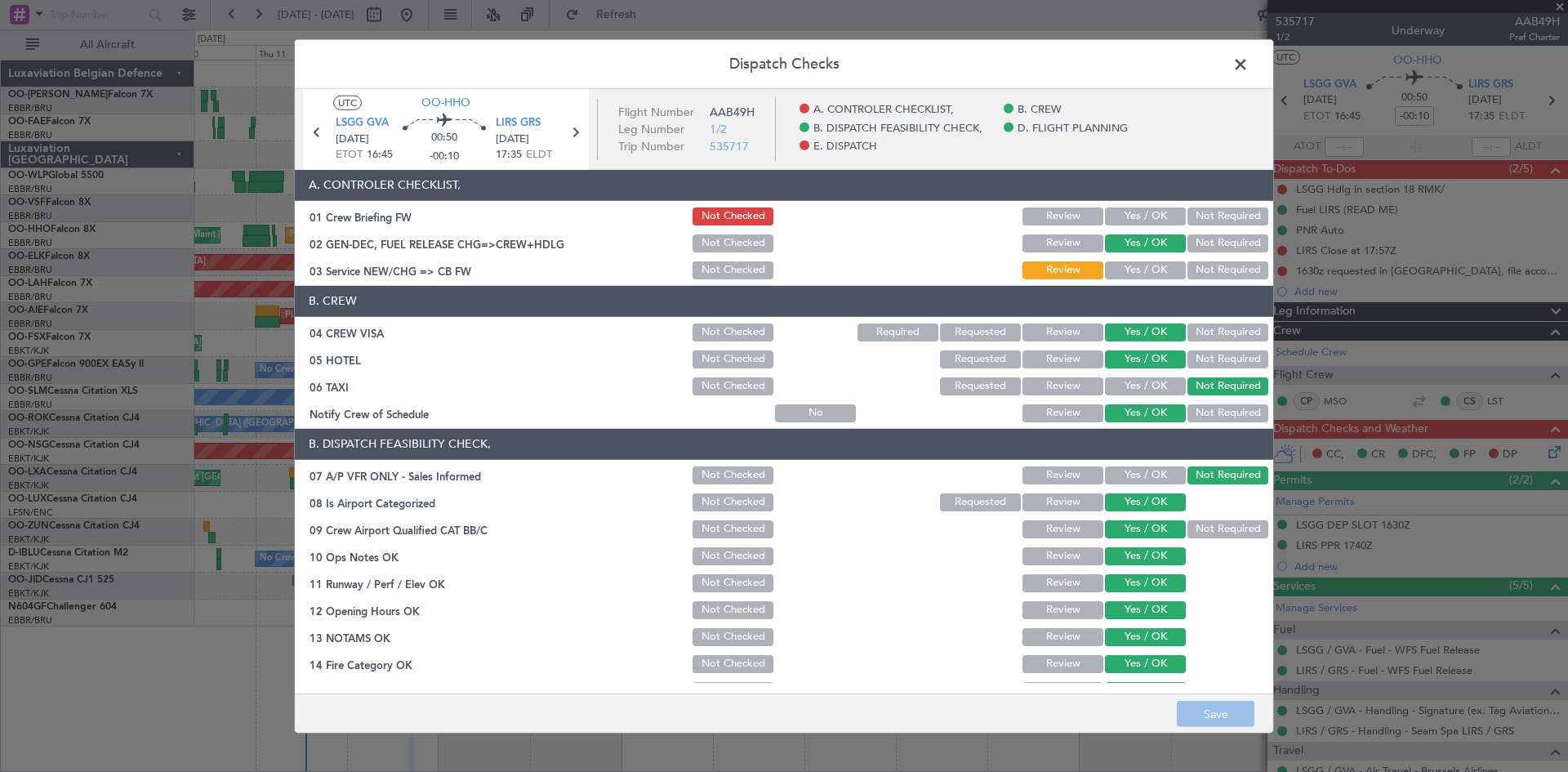
click at [1249, 62] on span at bounding box center [1249, 67] width 0 height 32
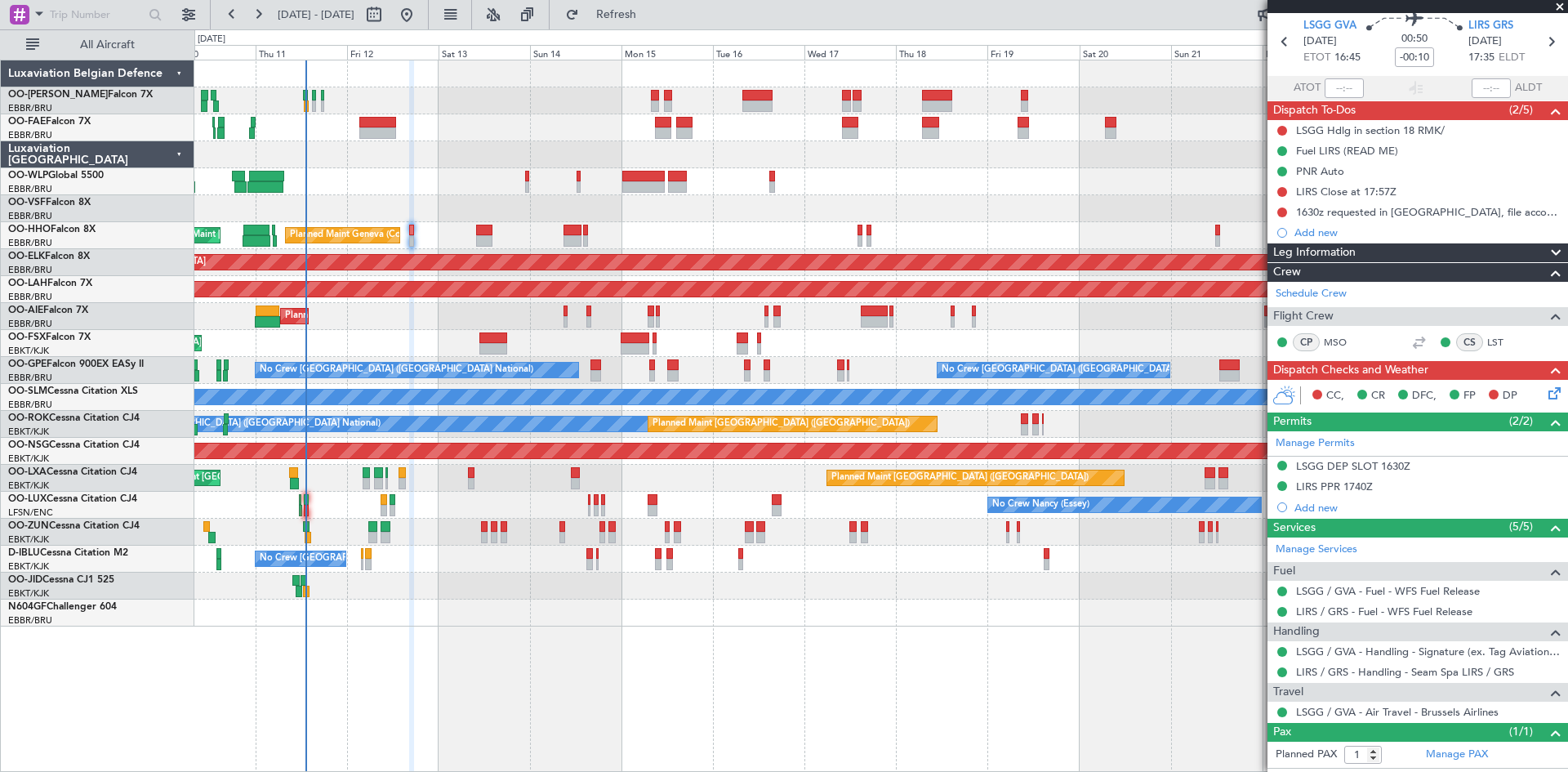
scroll to position [92, 0]
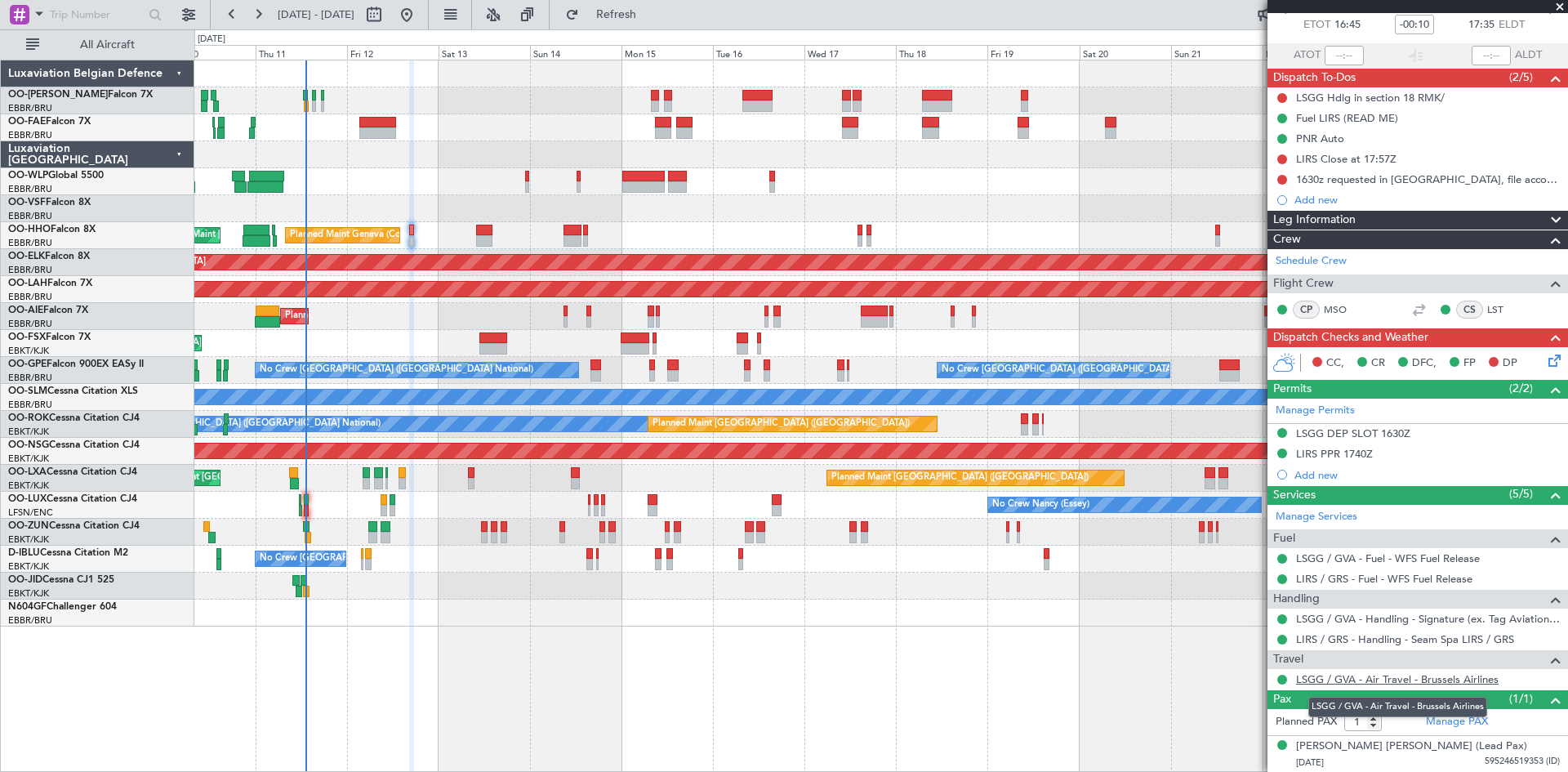
click at [1337, 682] on link "LSGG / GVA - Air Travel - Brussels Airlines" at bounding box center [1397, 679] width 203 height 14
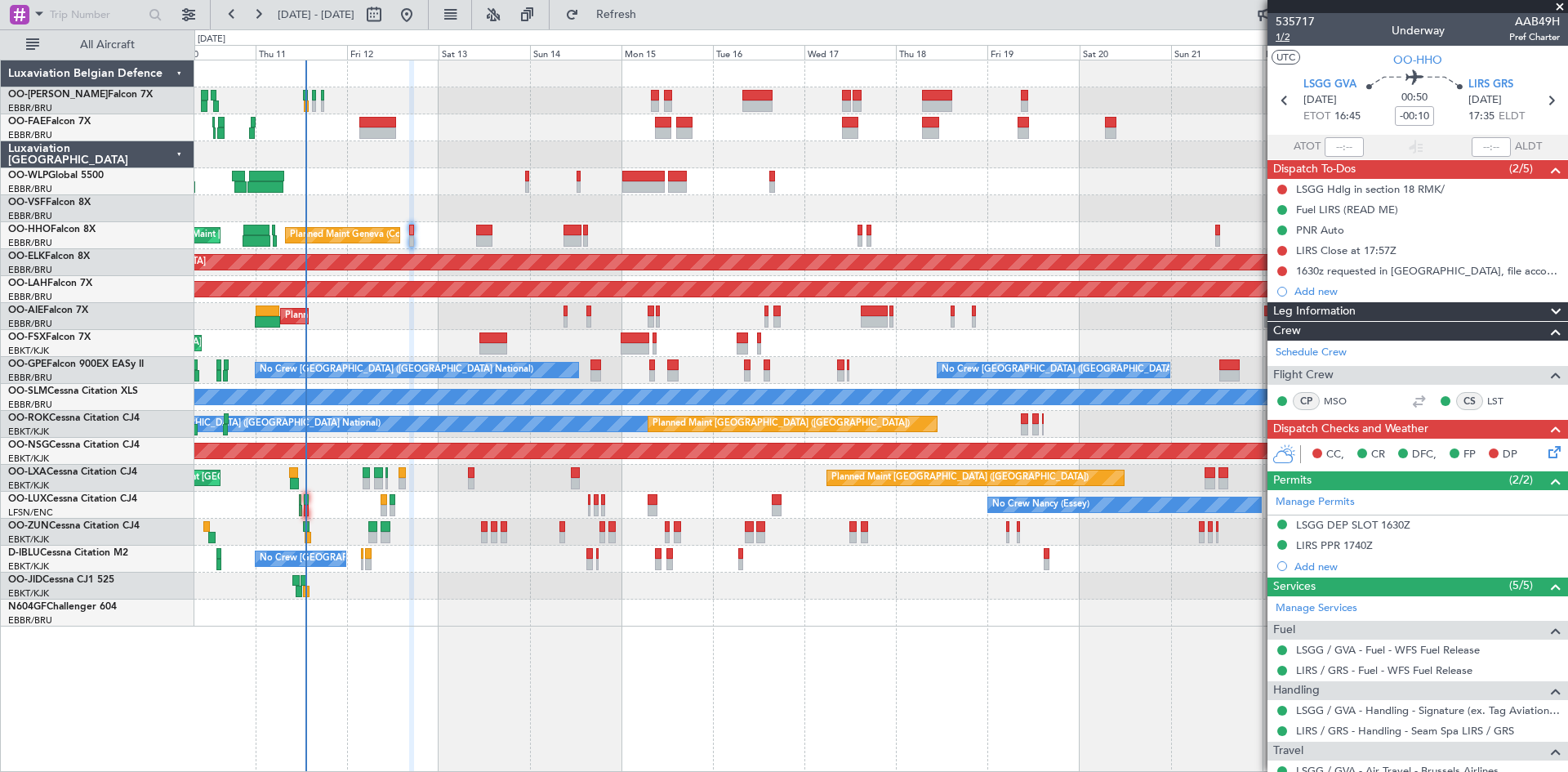
click at [1284, 36] on span "1/2" at bounding box center [1295, 37] width 39 height 14
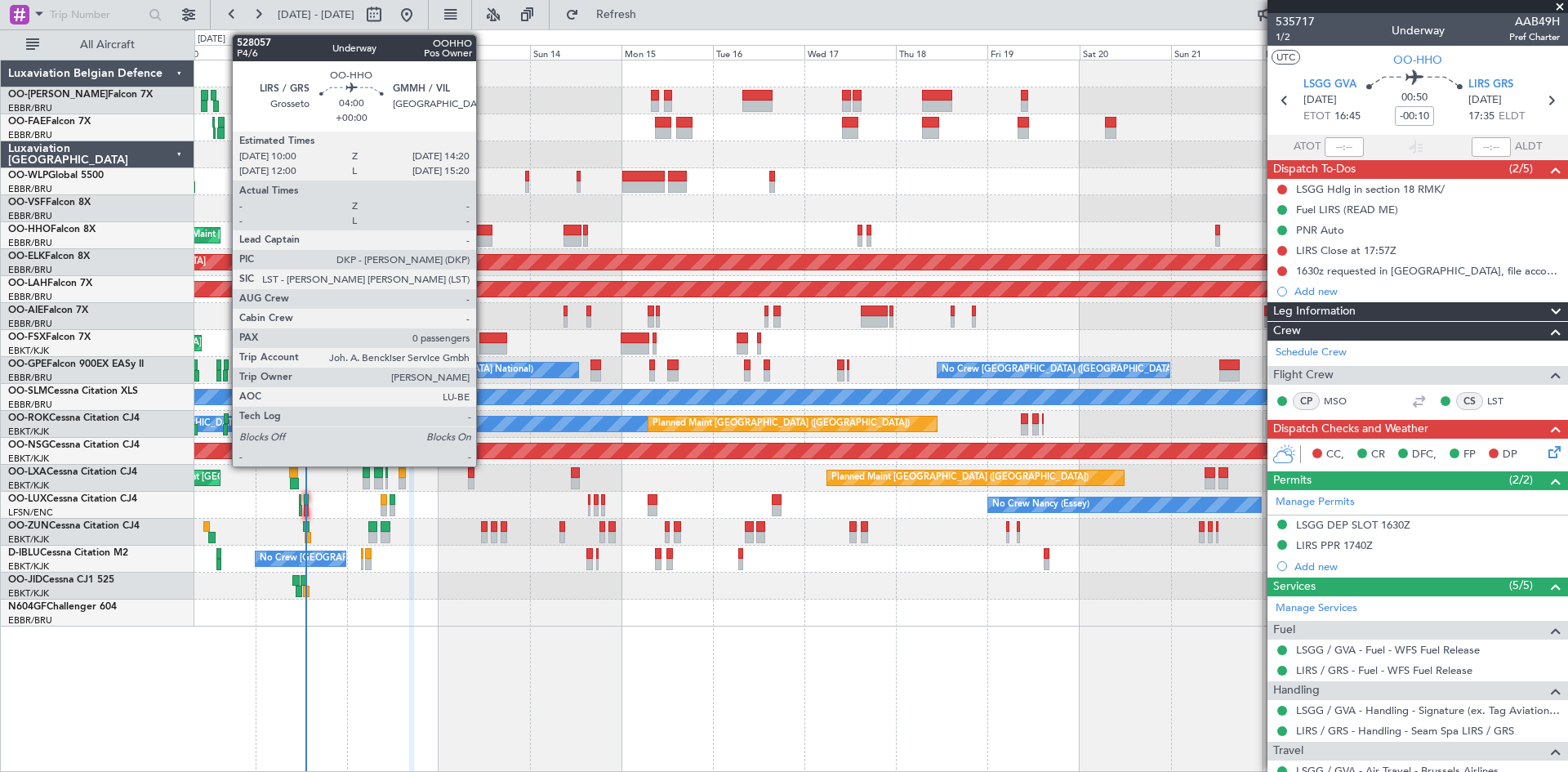
click at [483, 228] on div at bounding box center [485, 230] width 17 height 11
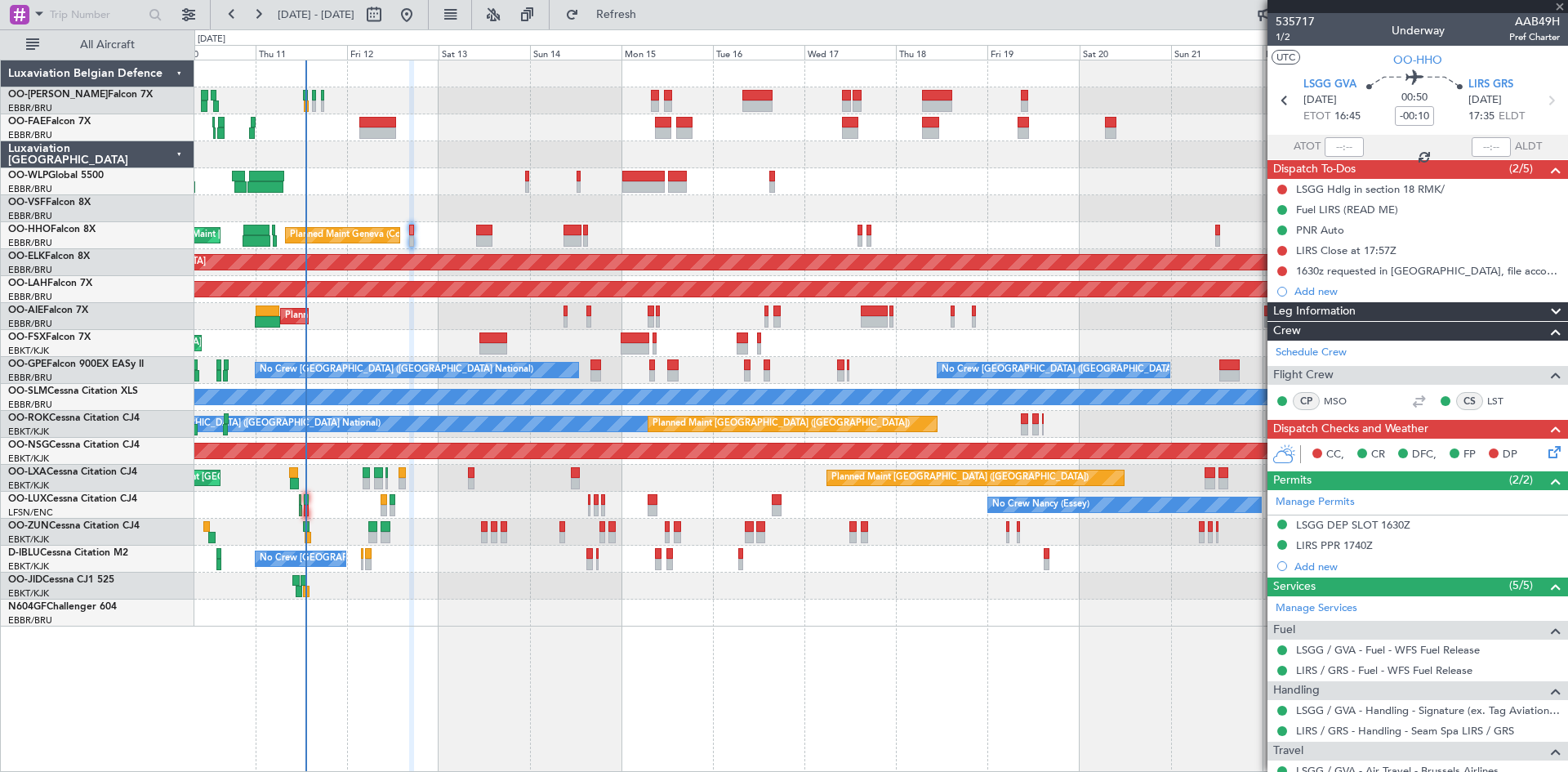
type input "0"
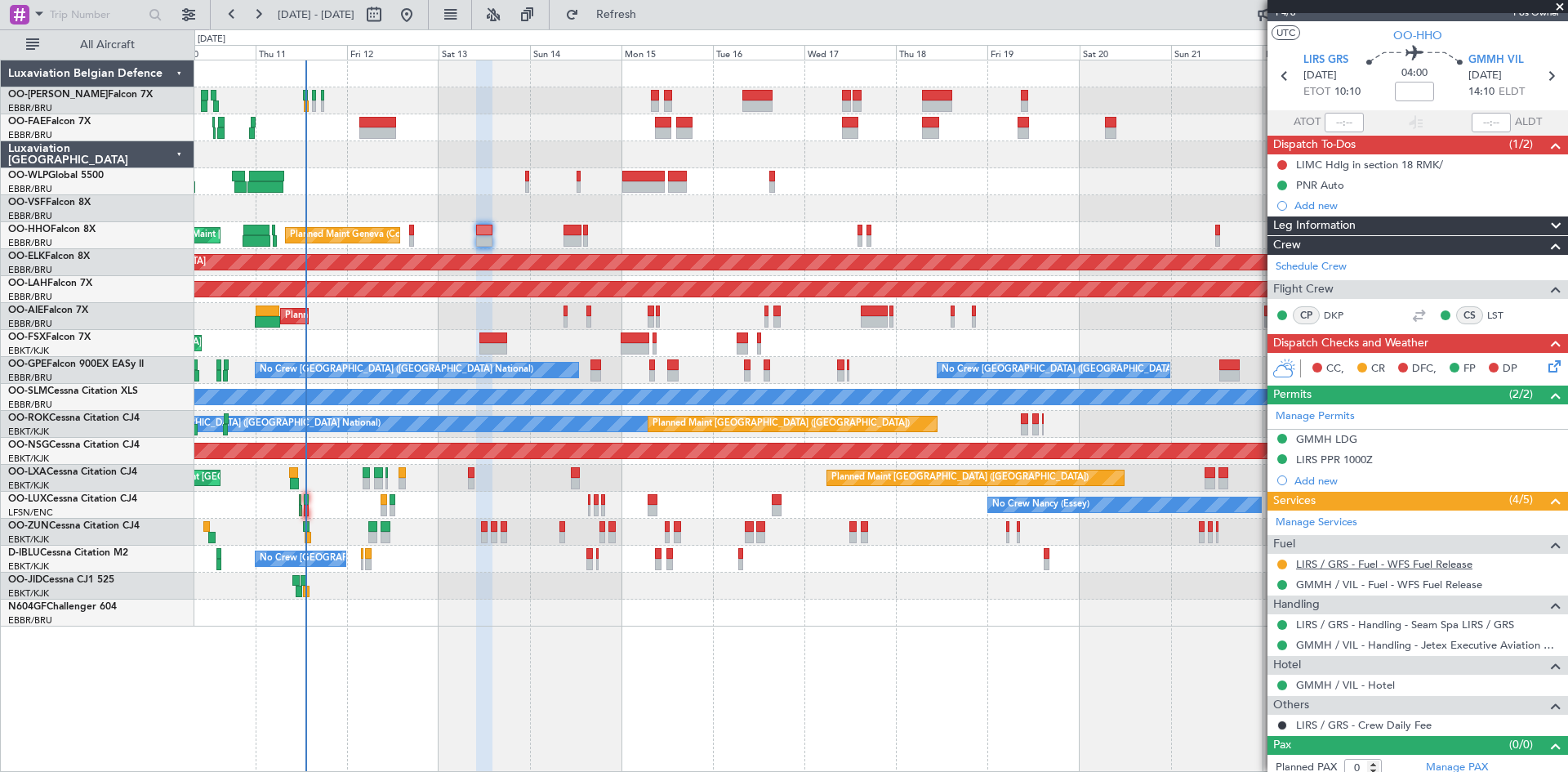
scroll to position [33, 0]
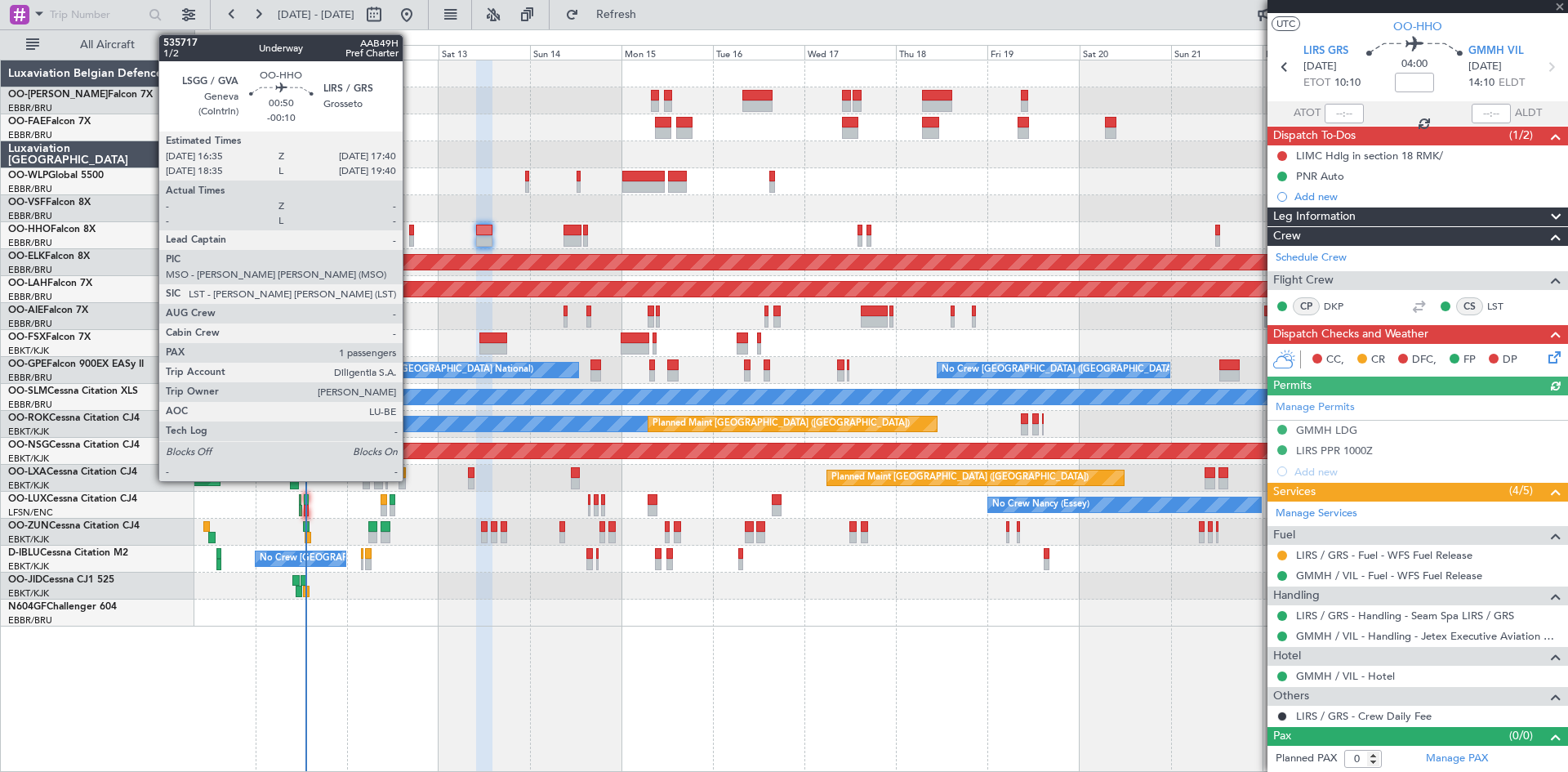
click at [410, 234] on div at bounding box center [411, 230] width 5 height 11
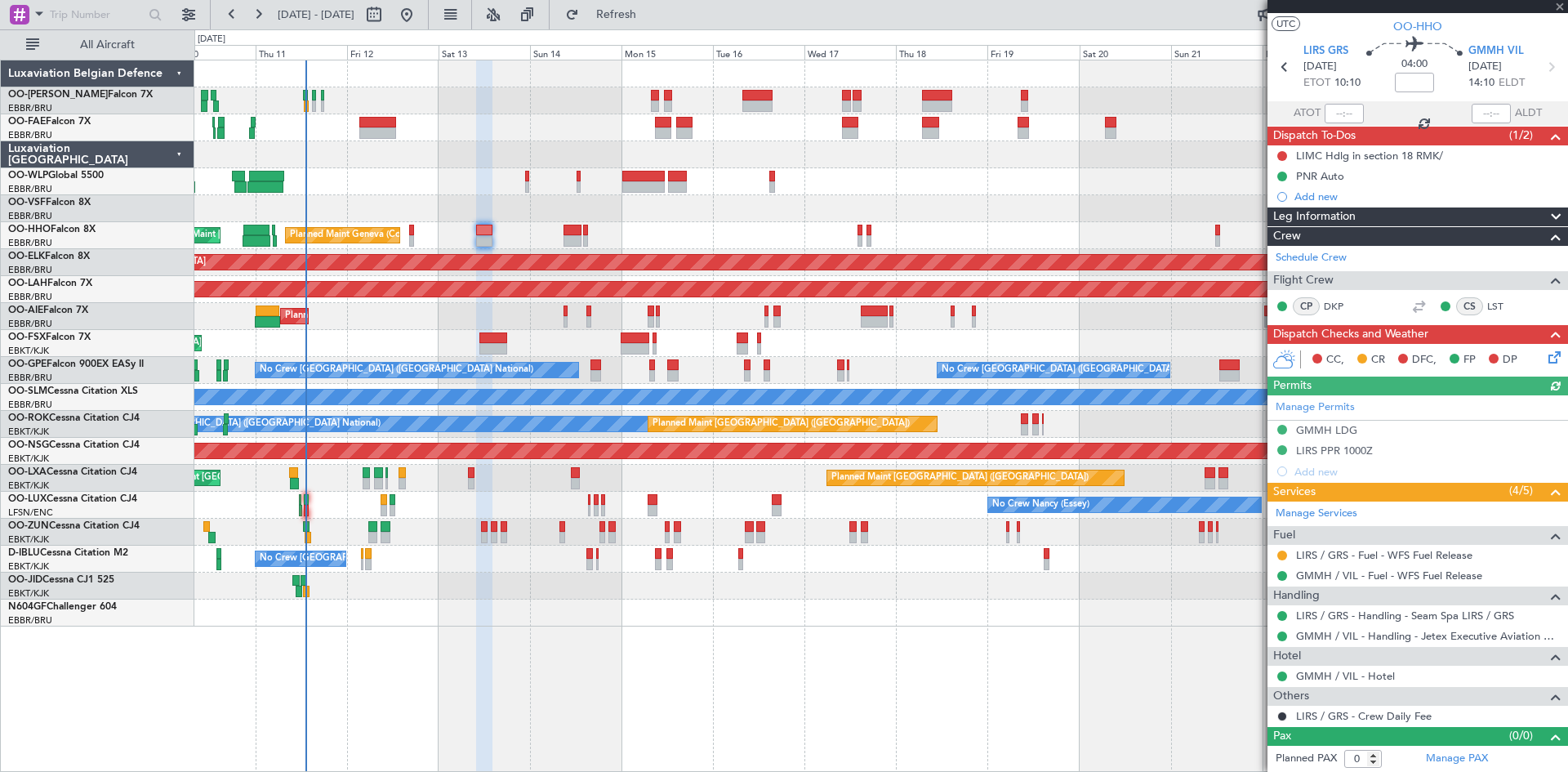
type input "-00:10"
type input "1"
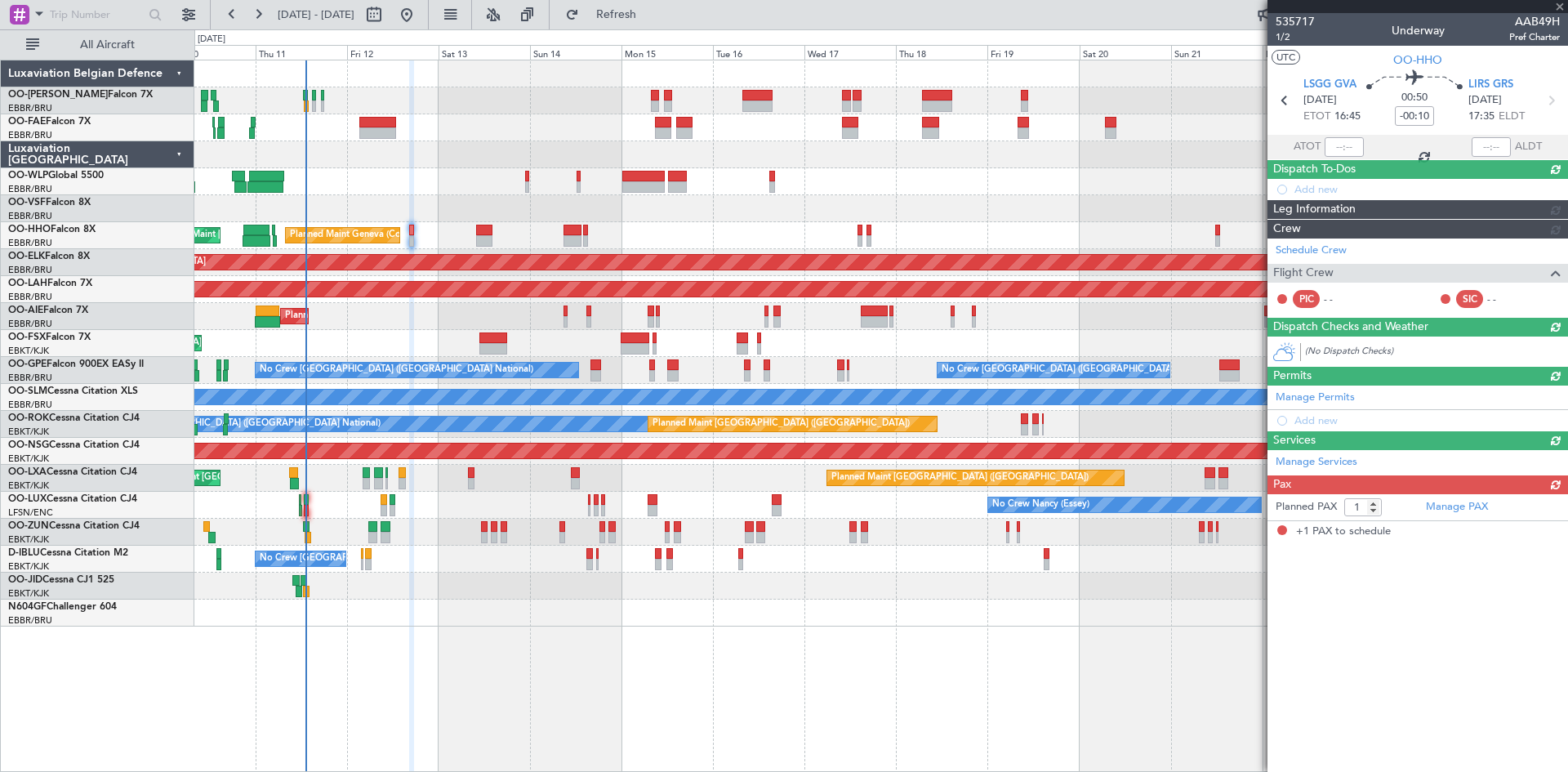
scroll to position [0, 0]
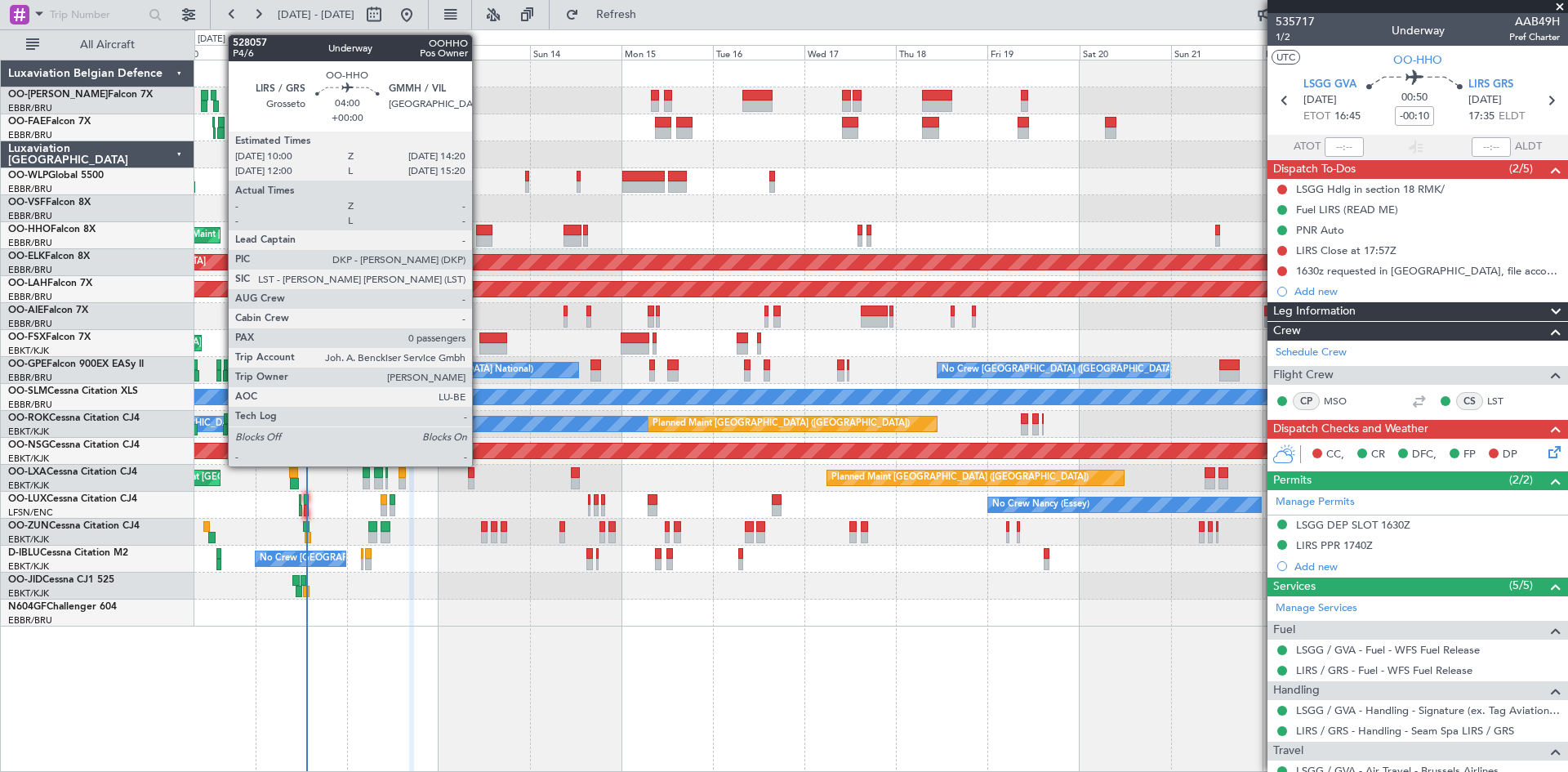
click at [479, 228] on div at bounding box center [485, 230] width 17 height 11
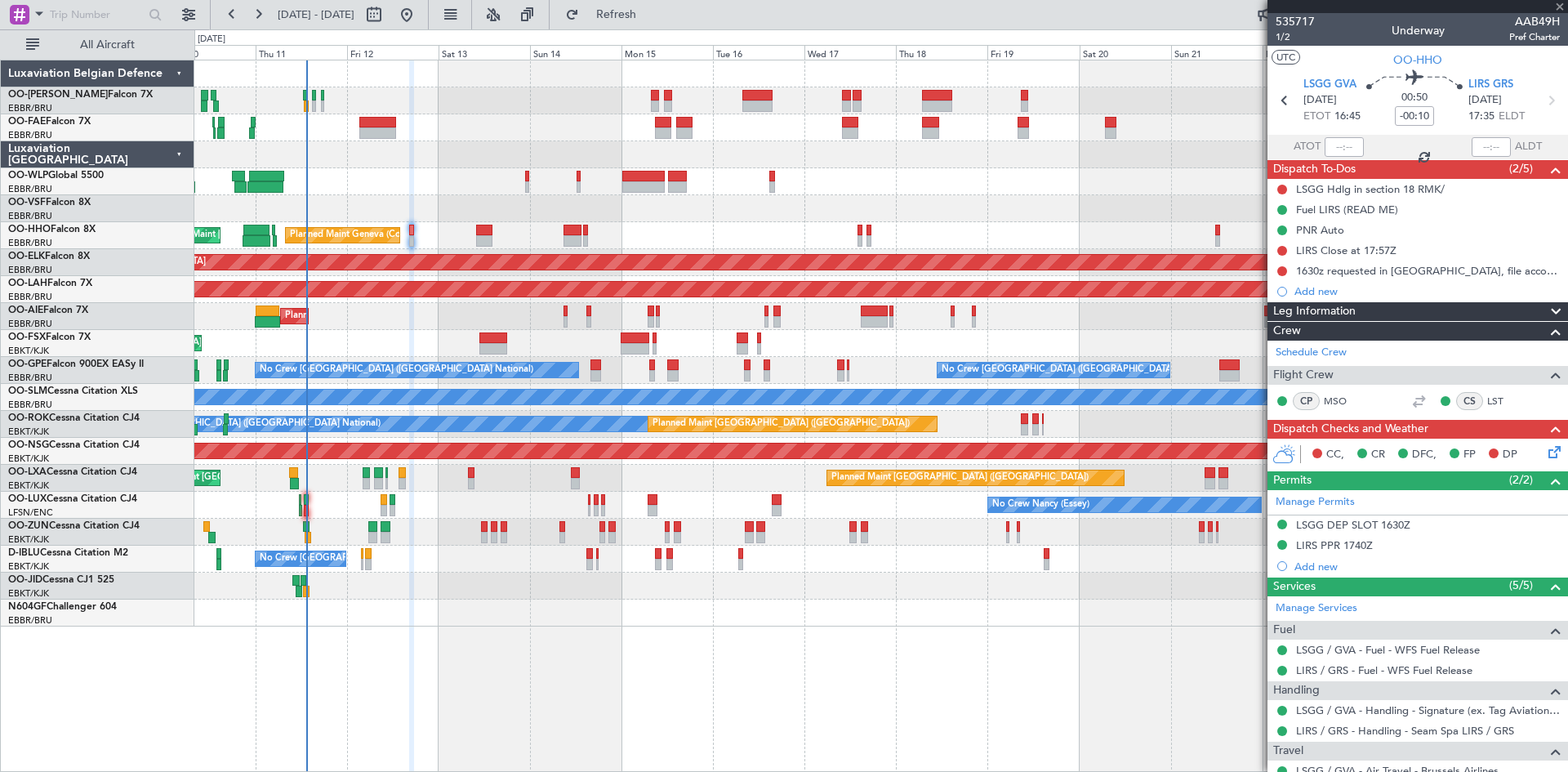
type input "0"
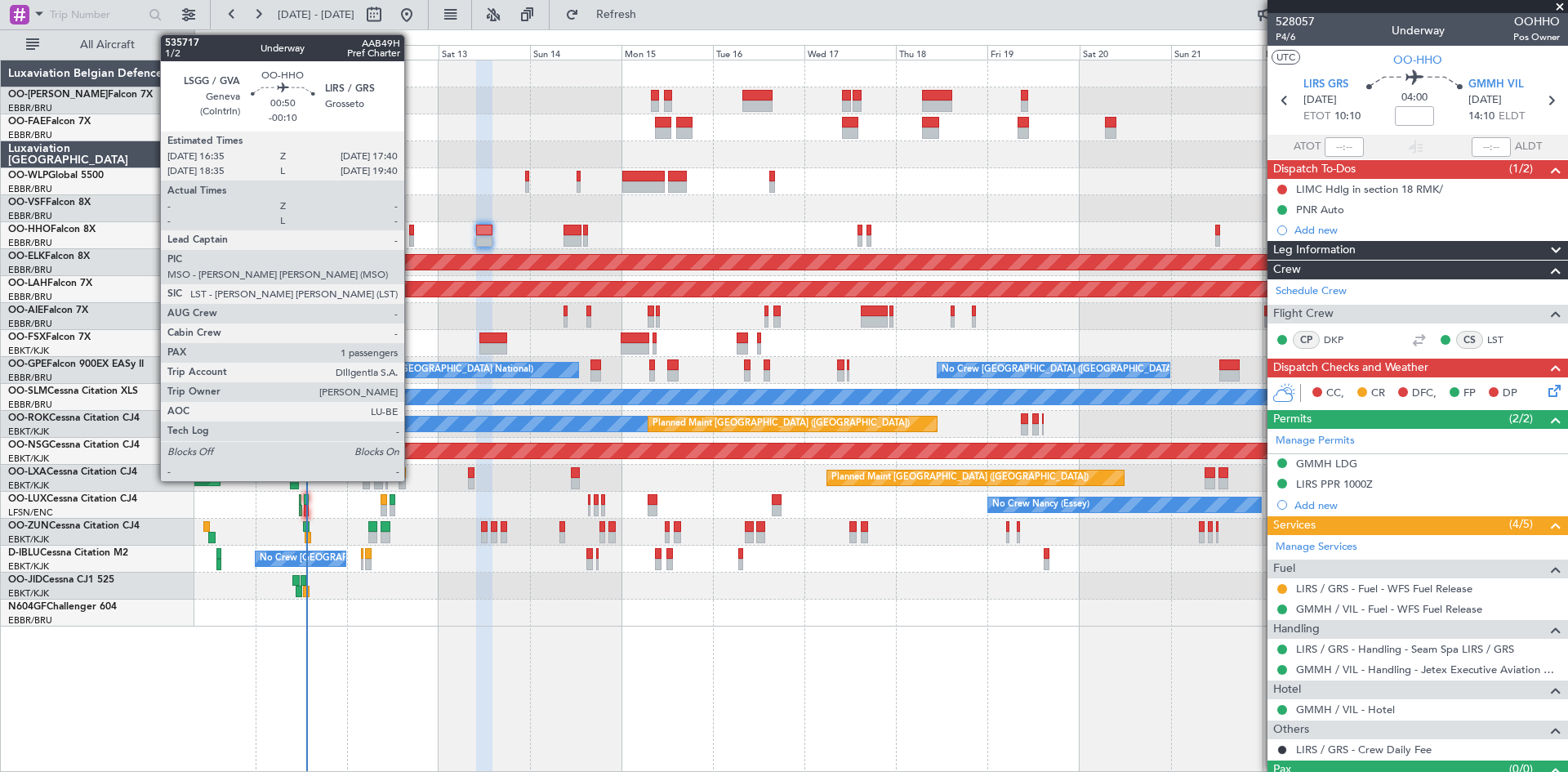
click at [412, 226] on div at bounding box center [411, 230] width 5 height 11
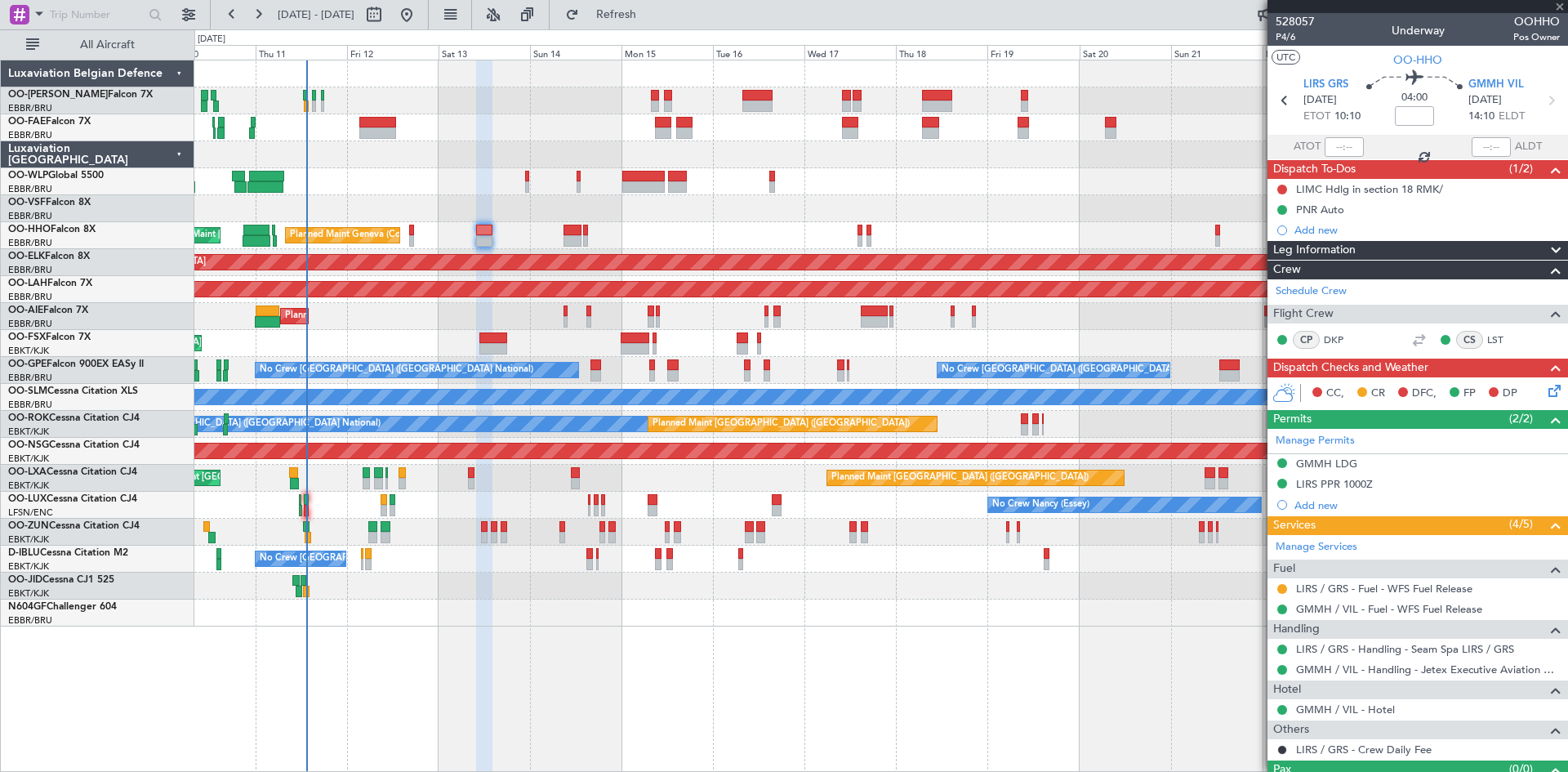
type input "-00:10"
type input "1"
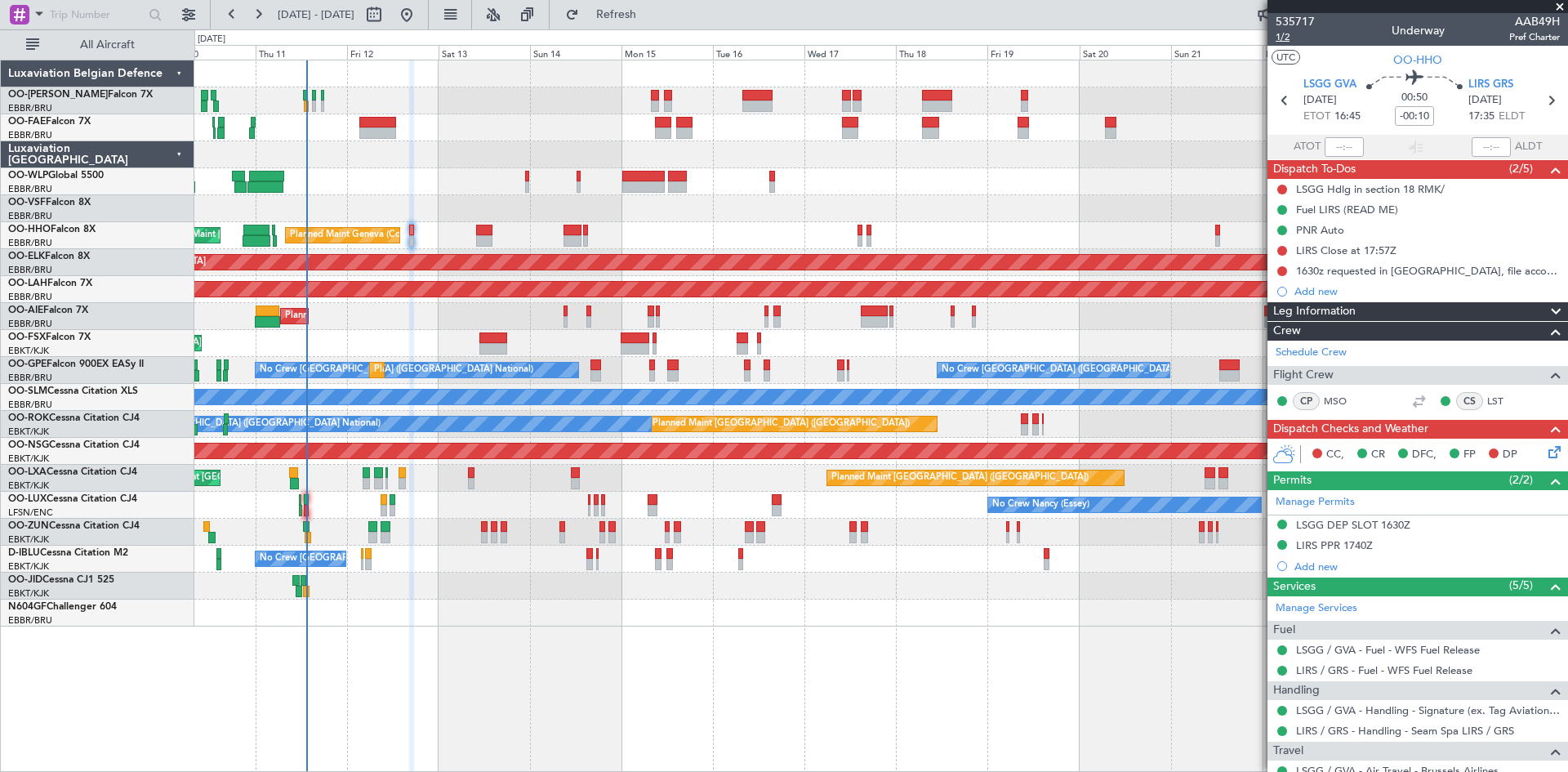
click at [1282, 36] on span "1/2" at bounding box center [1295, 37] width 39 height 14
click at [1284, 187] on button at bounding box center [1283, 189] width 9 height 9
click at [1268, 264] on span "Completed" at bounding box center [1289, 260] width 54 height 16
click at [1282, 251] on button at bounding box center [1283, 251] width 9 height 9
click at [1284, 322] on span "Completed" at bounding box center [1289, 322] width 54 height 16
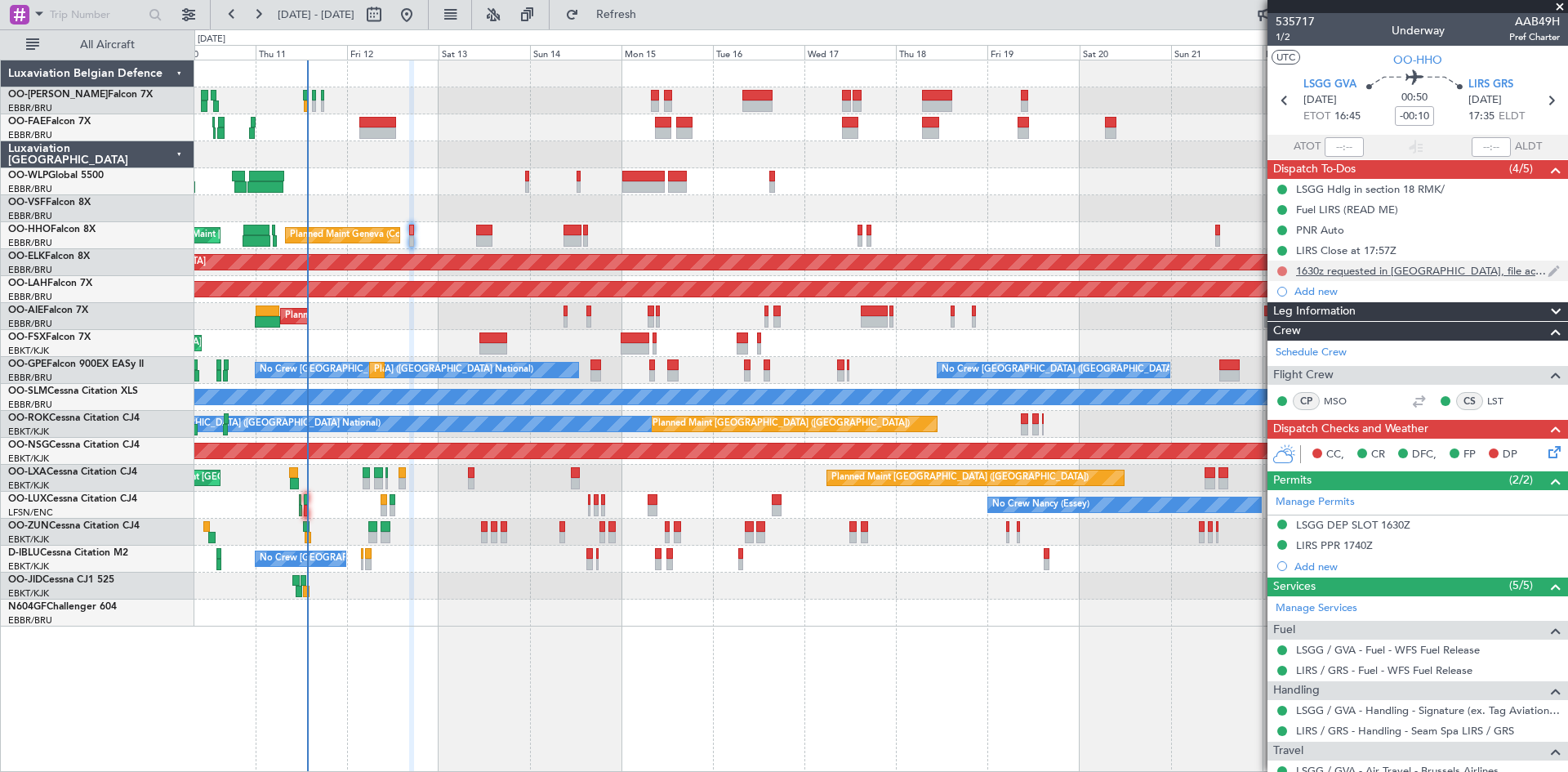
click at [1283, 270] on button at bounding box center [1283, 271] width 9 height 9
click at [1281, 339] on span "Completed" at bounding box center [1289, 343] width 54 height 16
click at [1545, 450] on icon at bounding box center [1552, 449] width 13 height 13
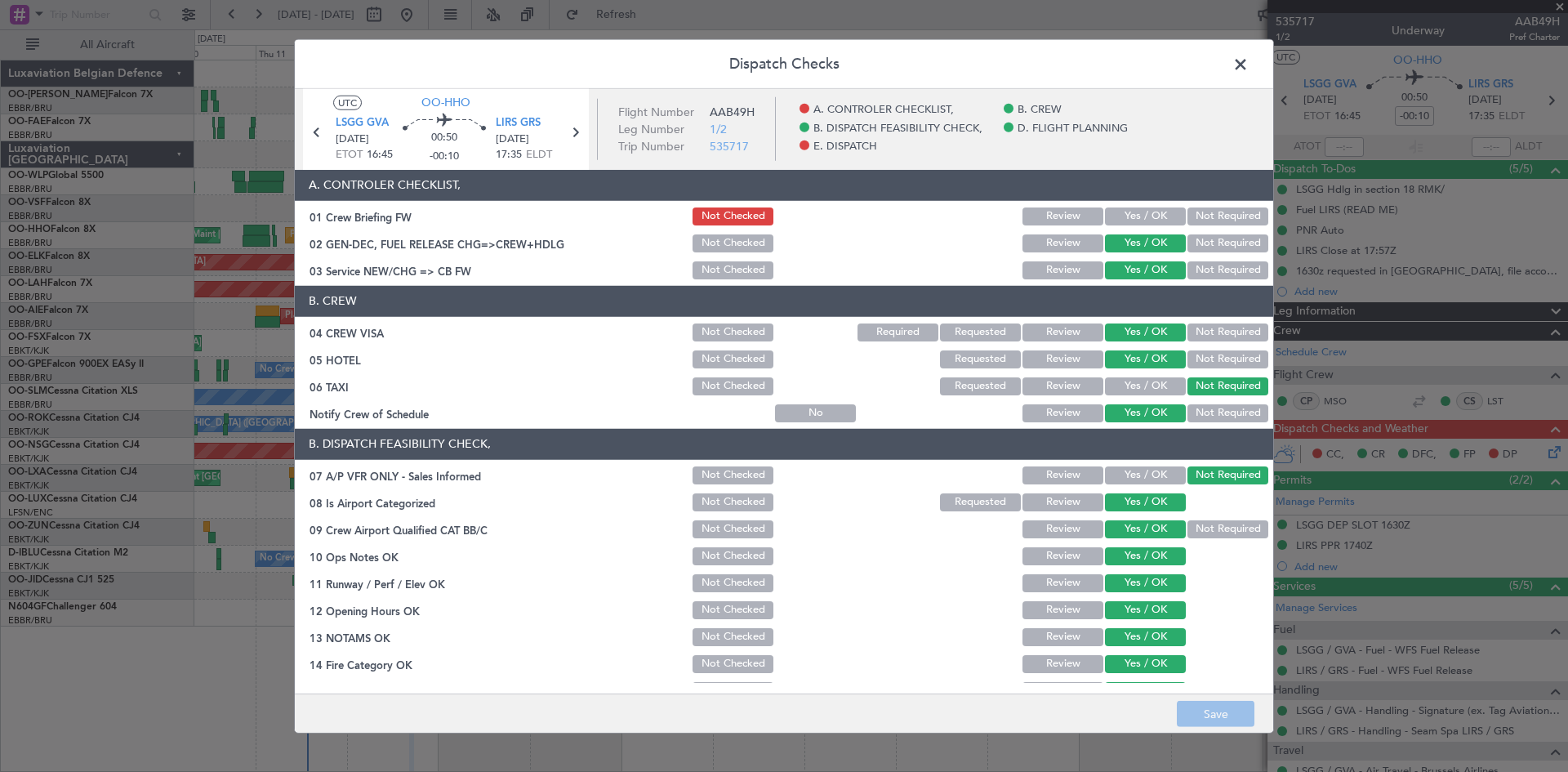
click at [1134, 223] on button "Yes / OK" at bounding box center [1145, 216] width 81 height 18
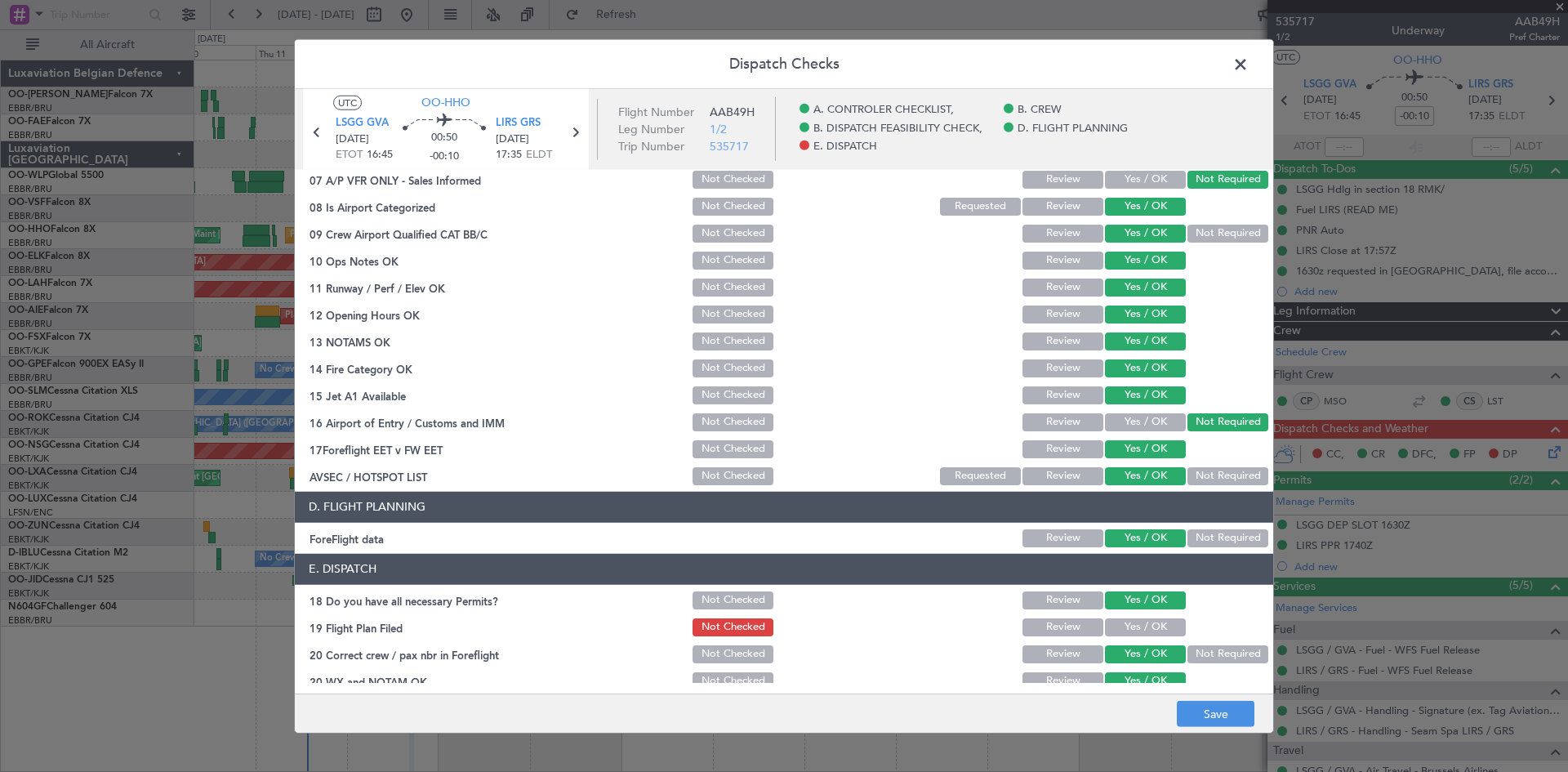
scroll to position [309, 0]
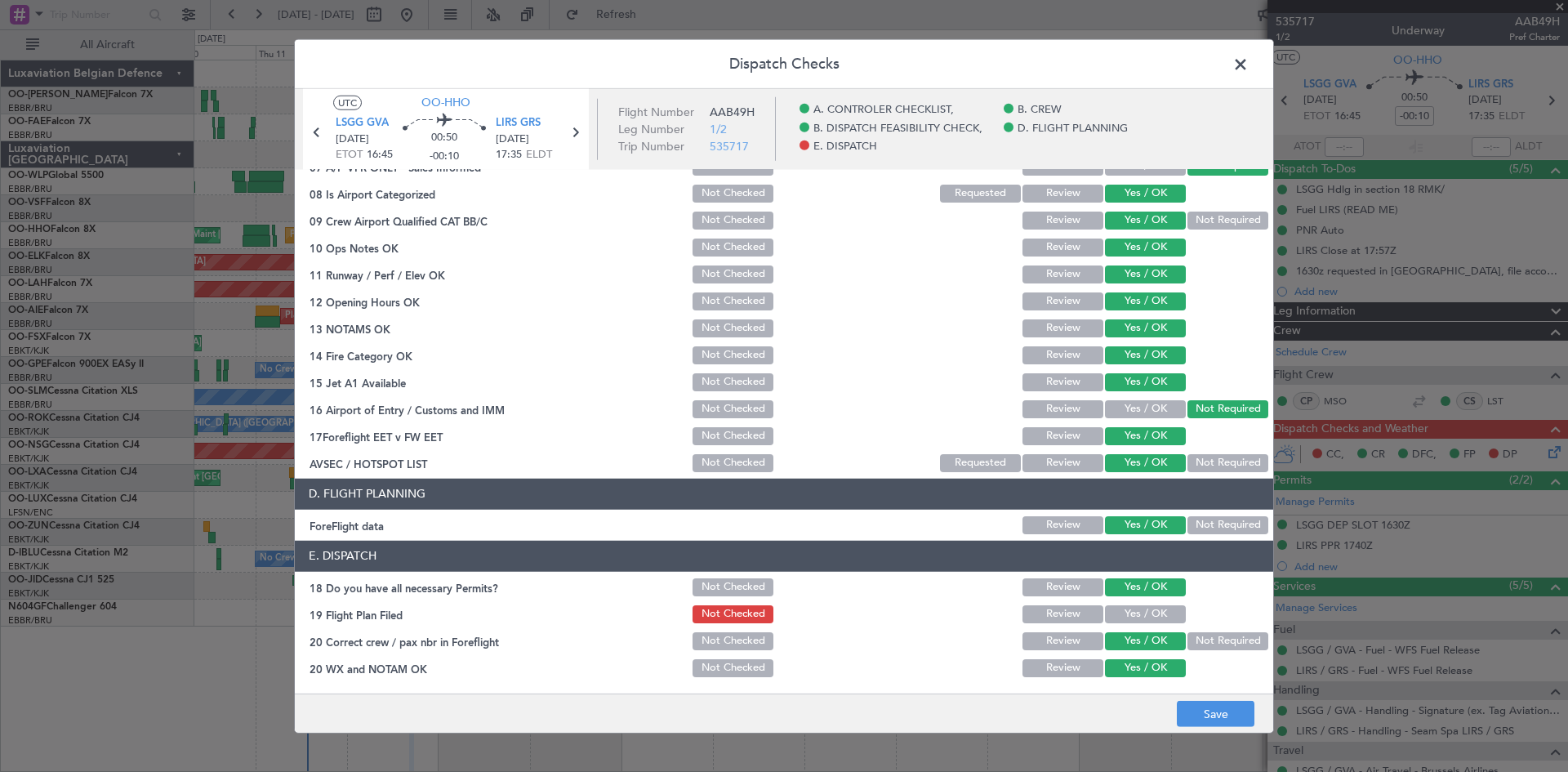
click at [1136, 610] on button "Yes / OK" at bounding box center [1145, 614] width 81 height 18
click at [1195, 709] on button "Save" at bounding box center [1216, 714] width 78 height 27
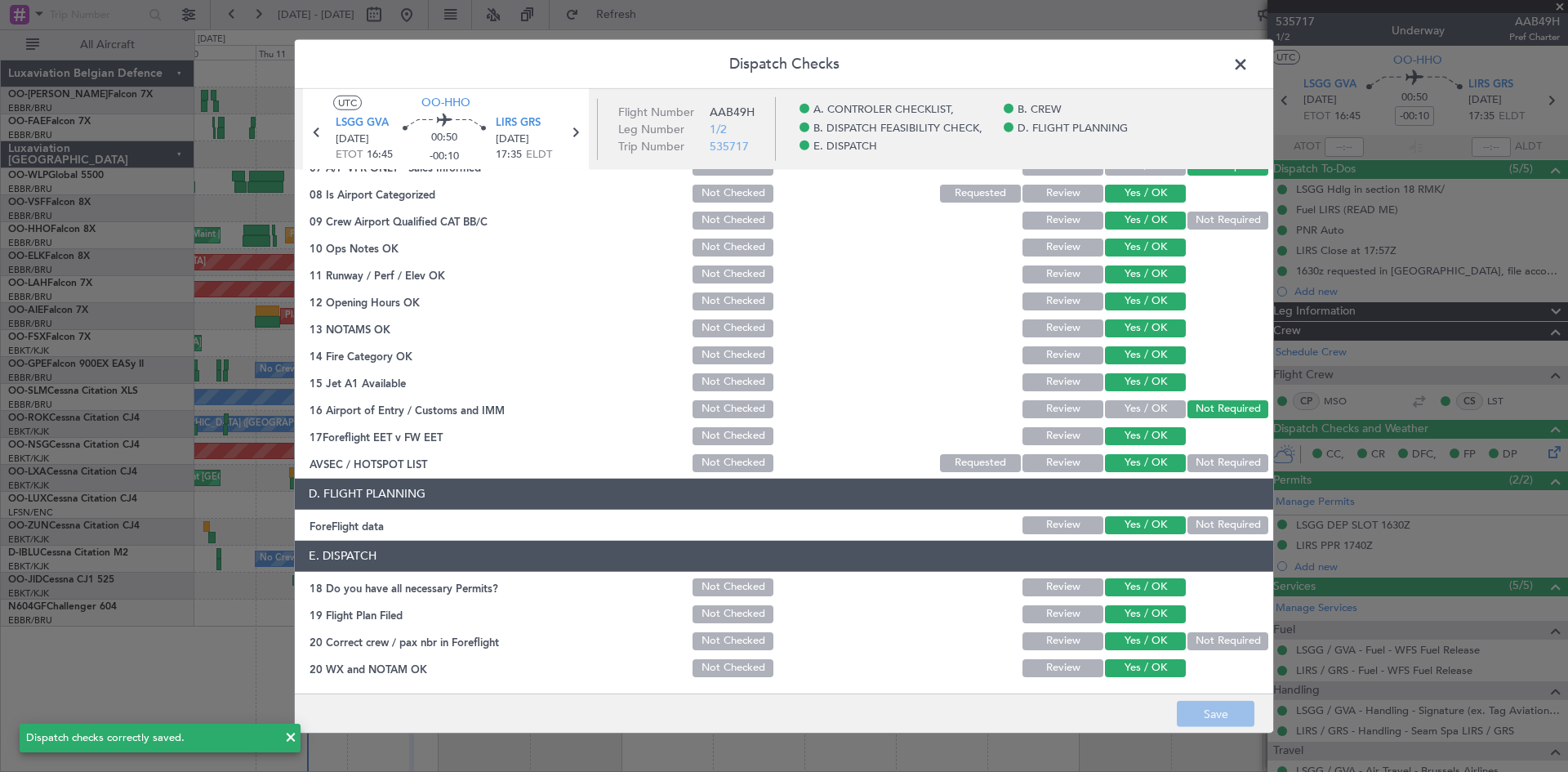
click at [1249, 63] on span at bounding box center [1249, 67] width 0 height 32
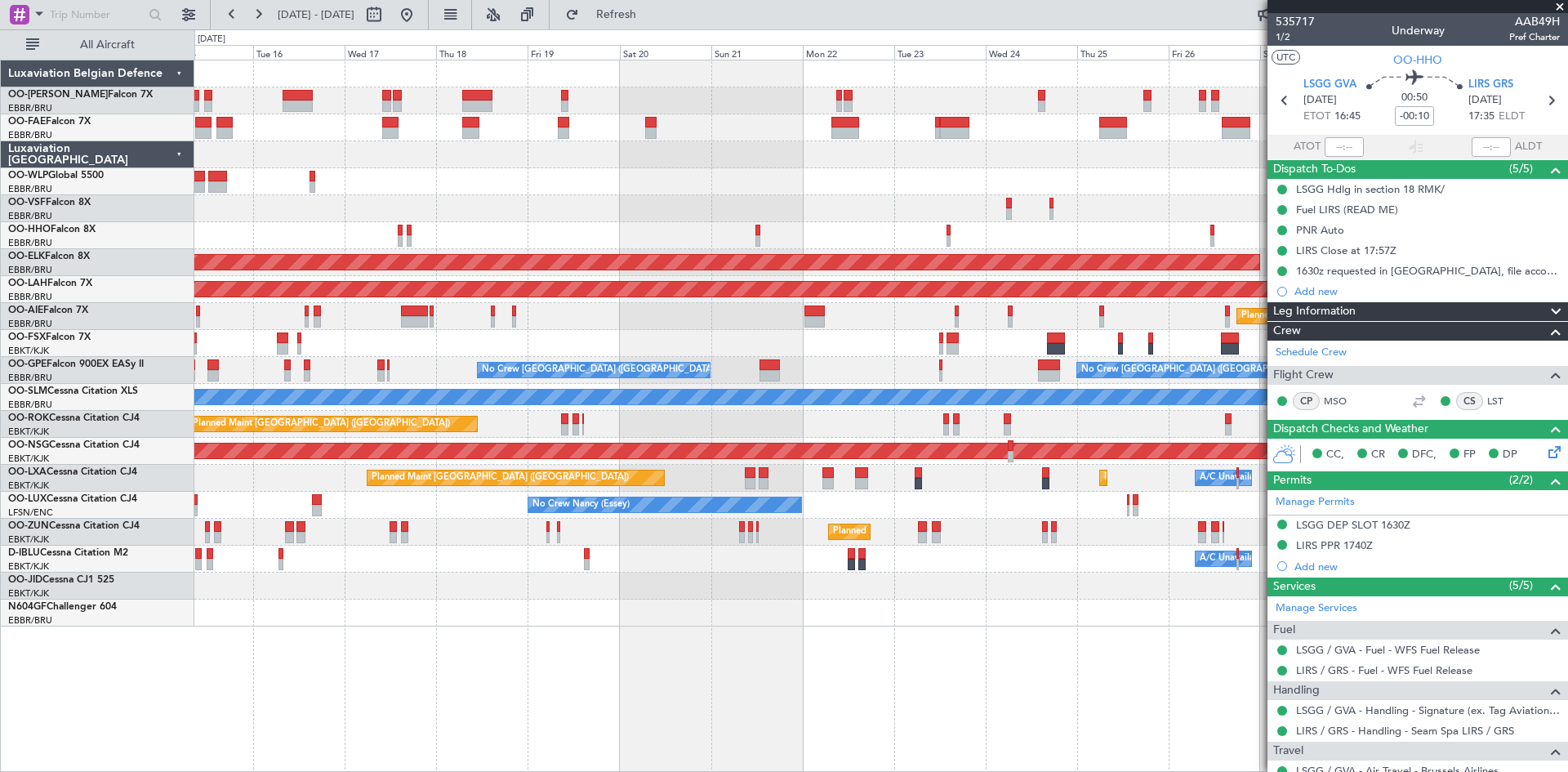
click at [625, 593] on div "Owner Melsbroek Air Base Owner Melsbroek Air Base Planned Maint Geneva (Cointri…" at bounding box center [880, 344] width 1373 height 566
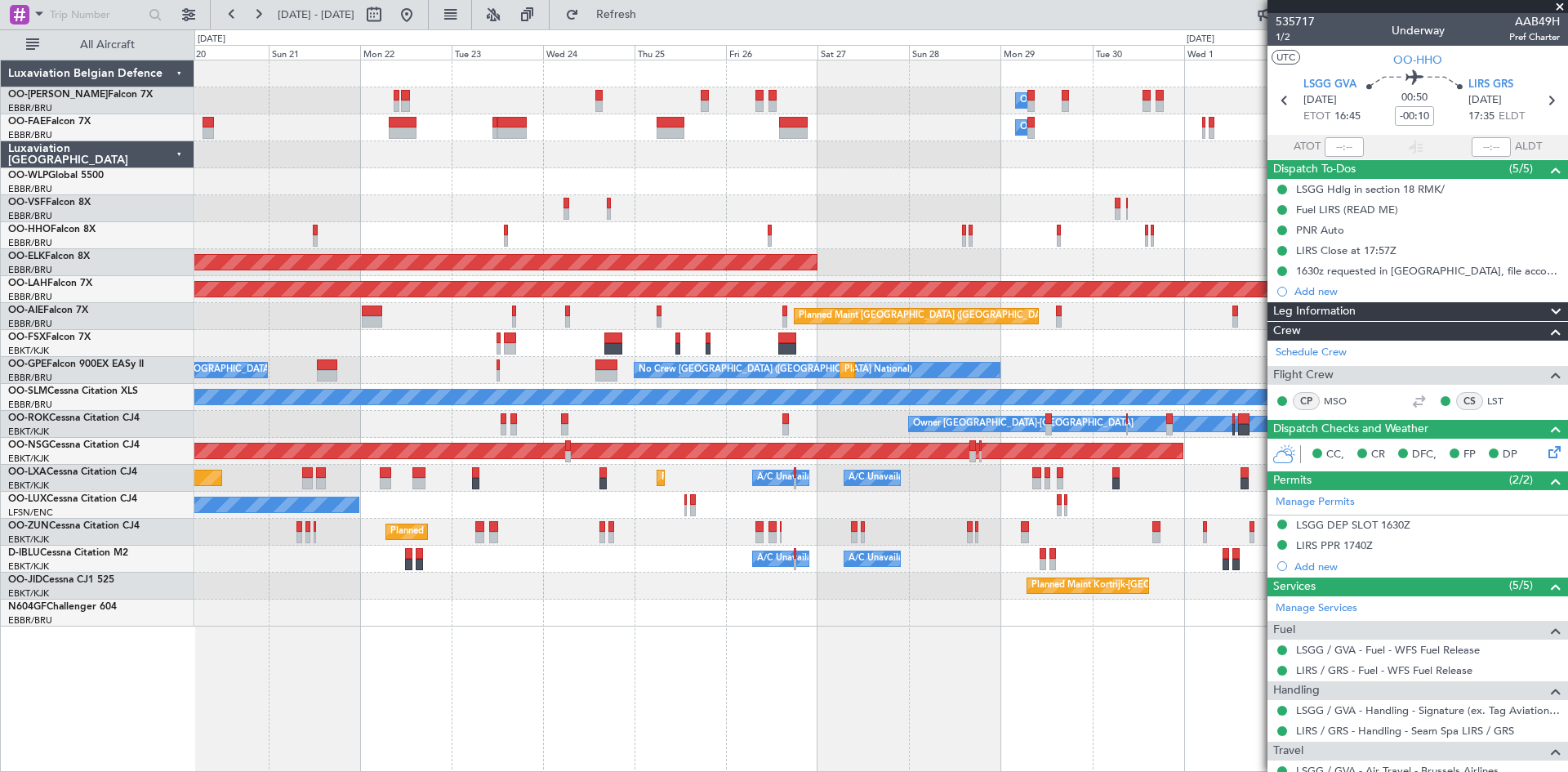
click at [584, 583] on div "Planned Maint Kortrijk-[GEOGRAPHIC_DATA]" at bounding box center [880, 585] width 1373 height 27
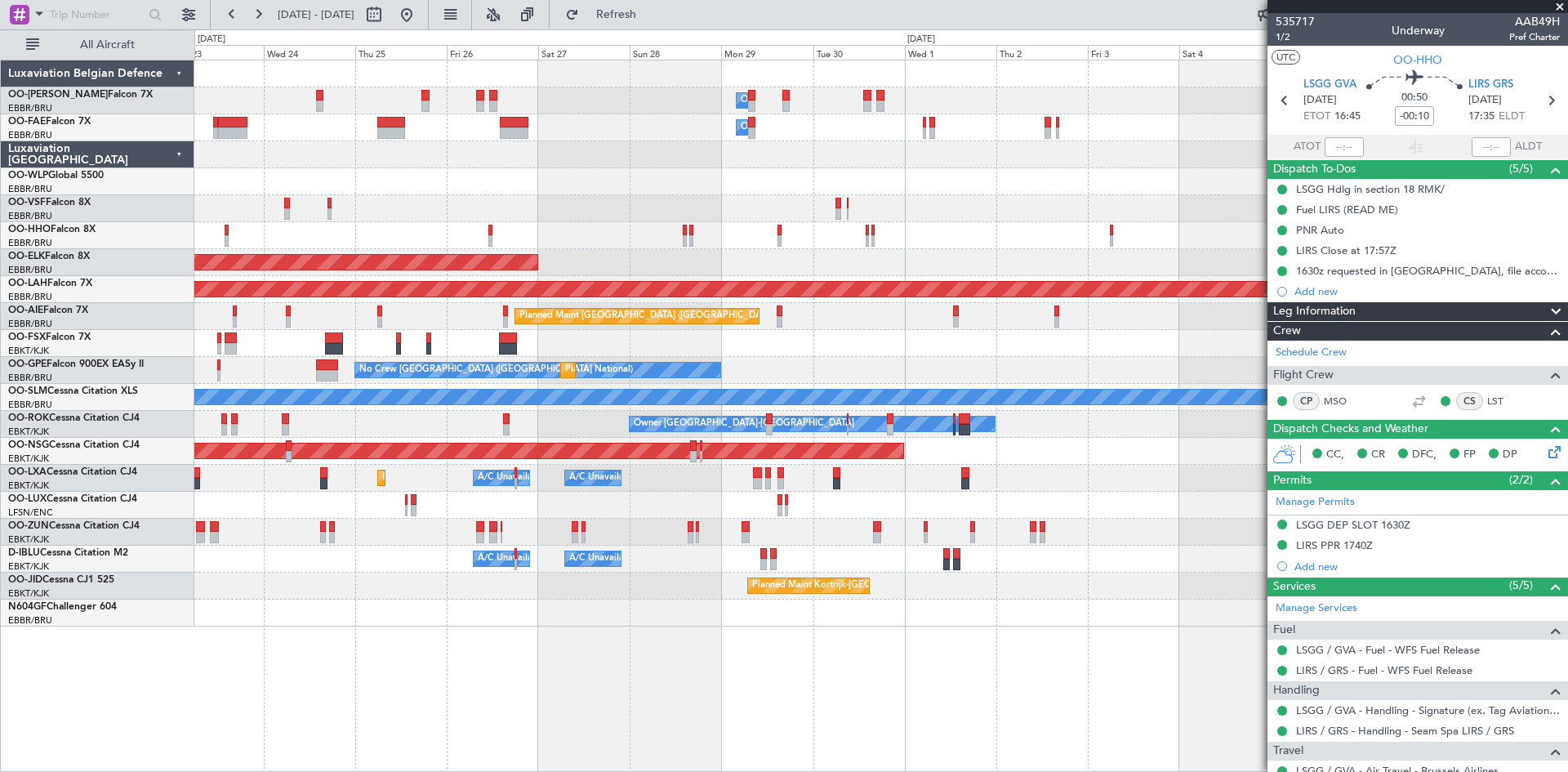
click at [711, 599] on div "Owner Melsbroek Air Base Owner Melsbroek Air Base Planned Maint Kortrijk-Wevelg…" at bounding box center [880, 344] width 1373 height 566
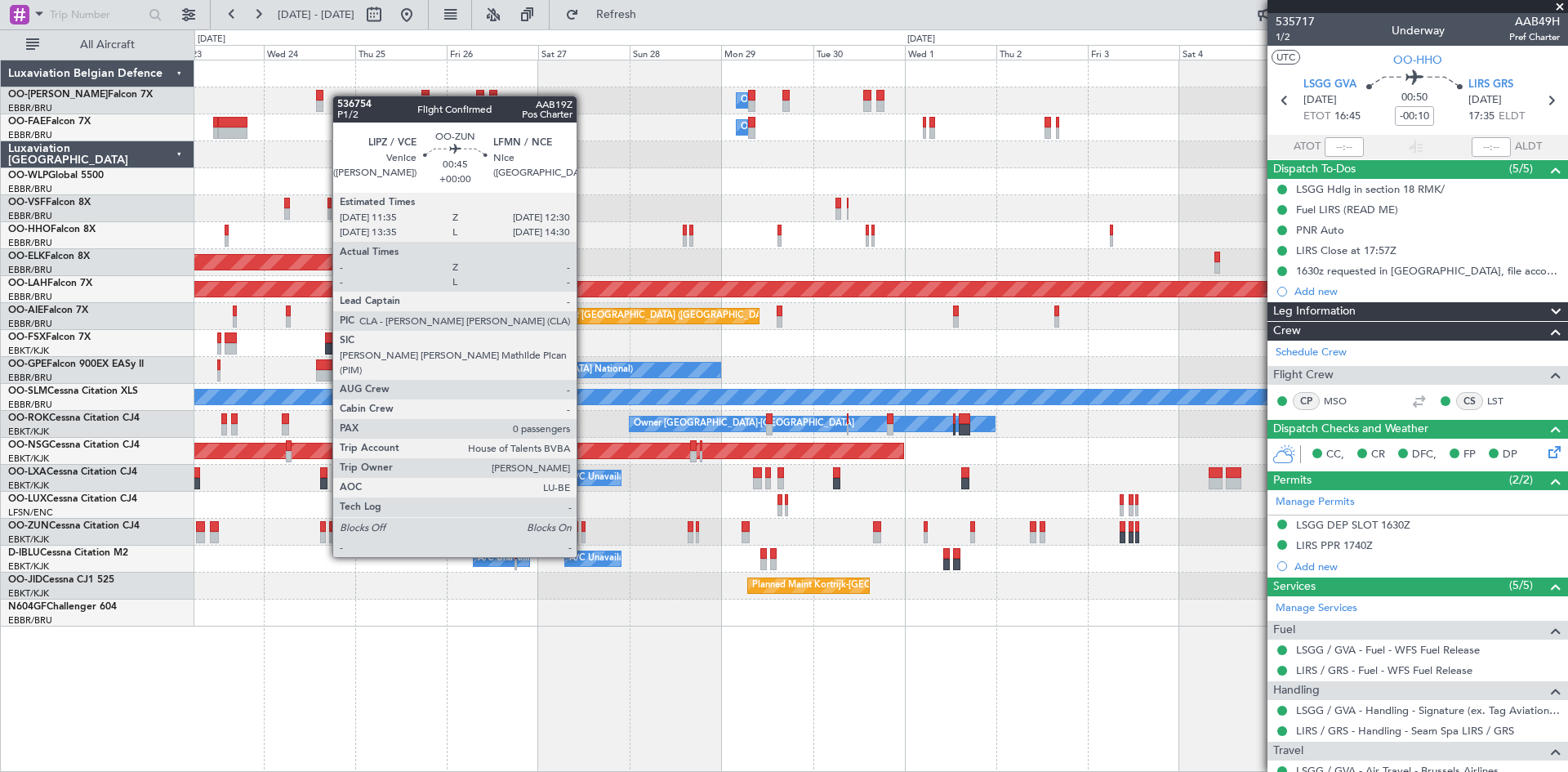
click at [584, 526] on div at bounding box center [584, 527] width 4 height 11
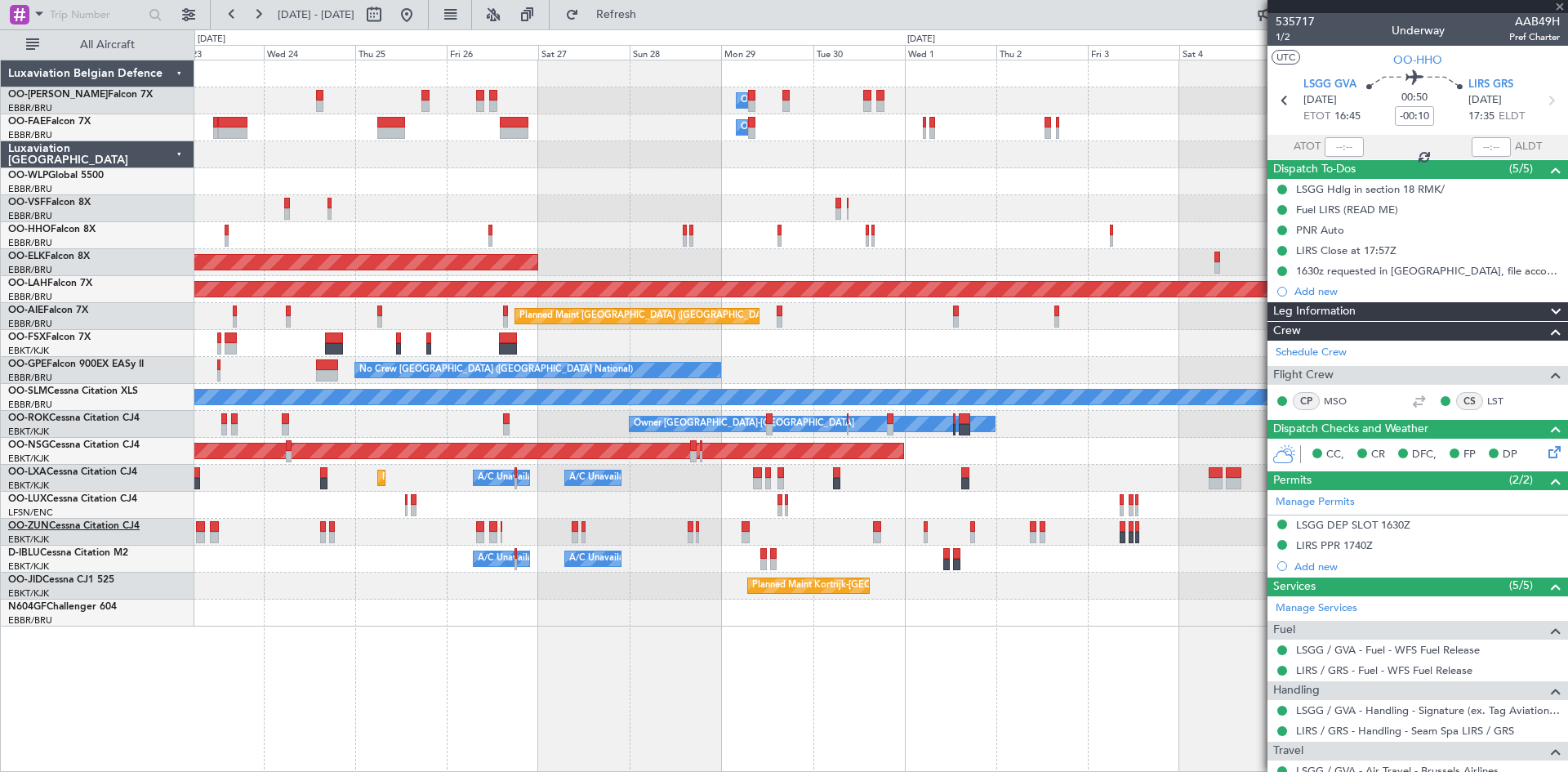
type input "0"
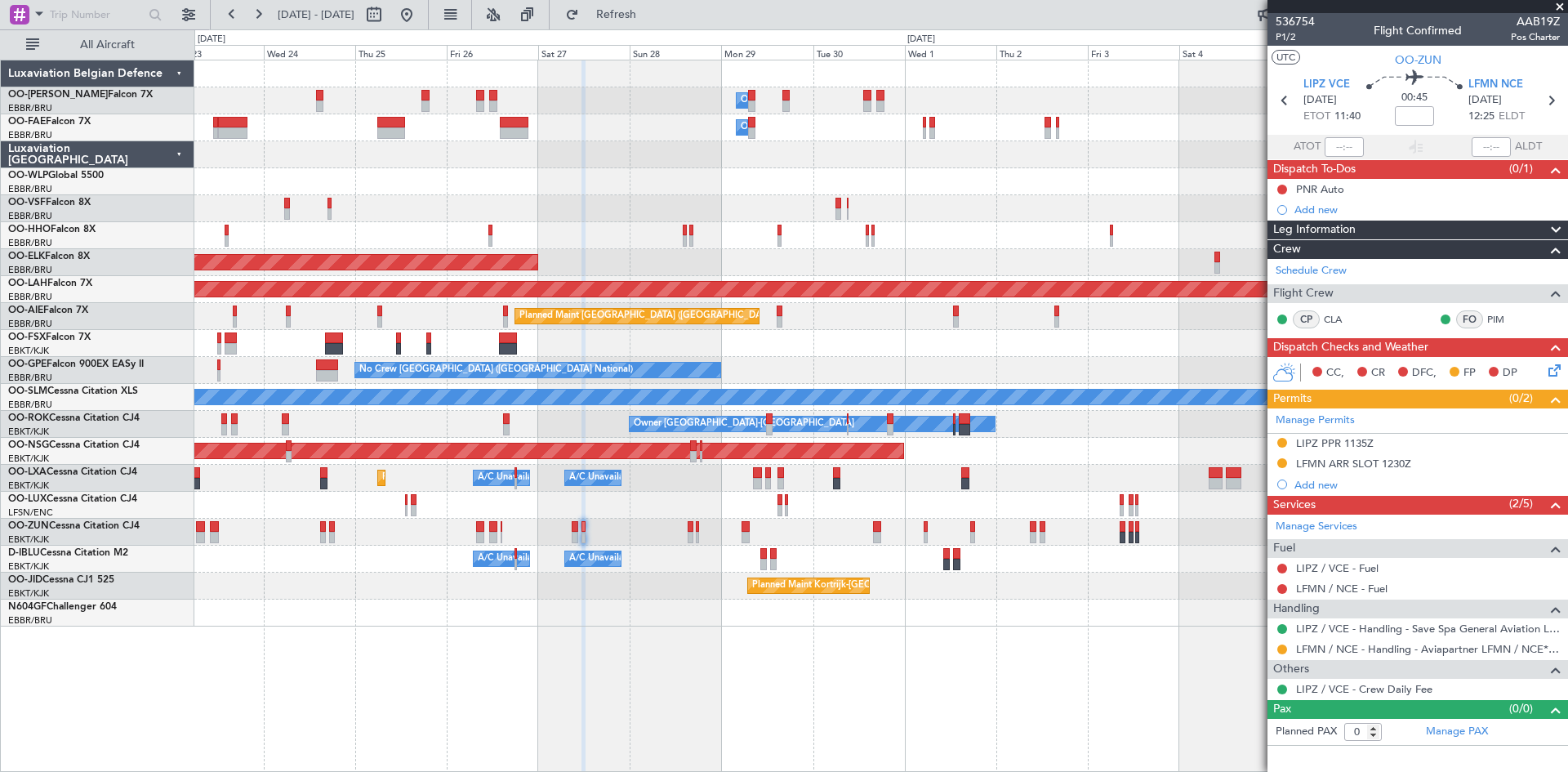
click at [1319, 464] on div "LFMN ARR SLOT 1230Z" at bounding box center [1354, 463] width 116 height 14
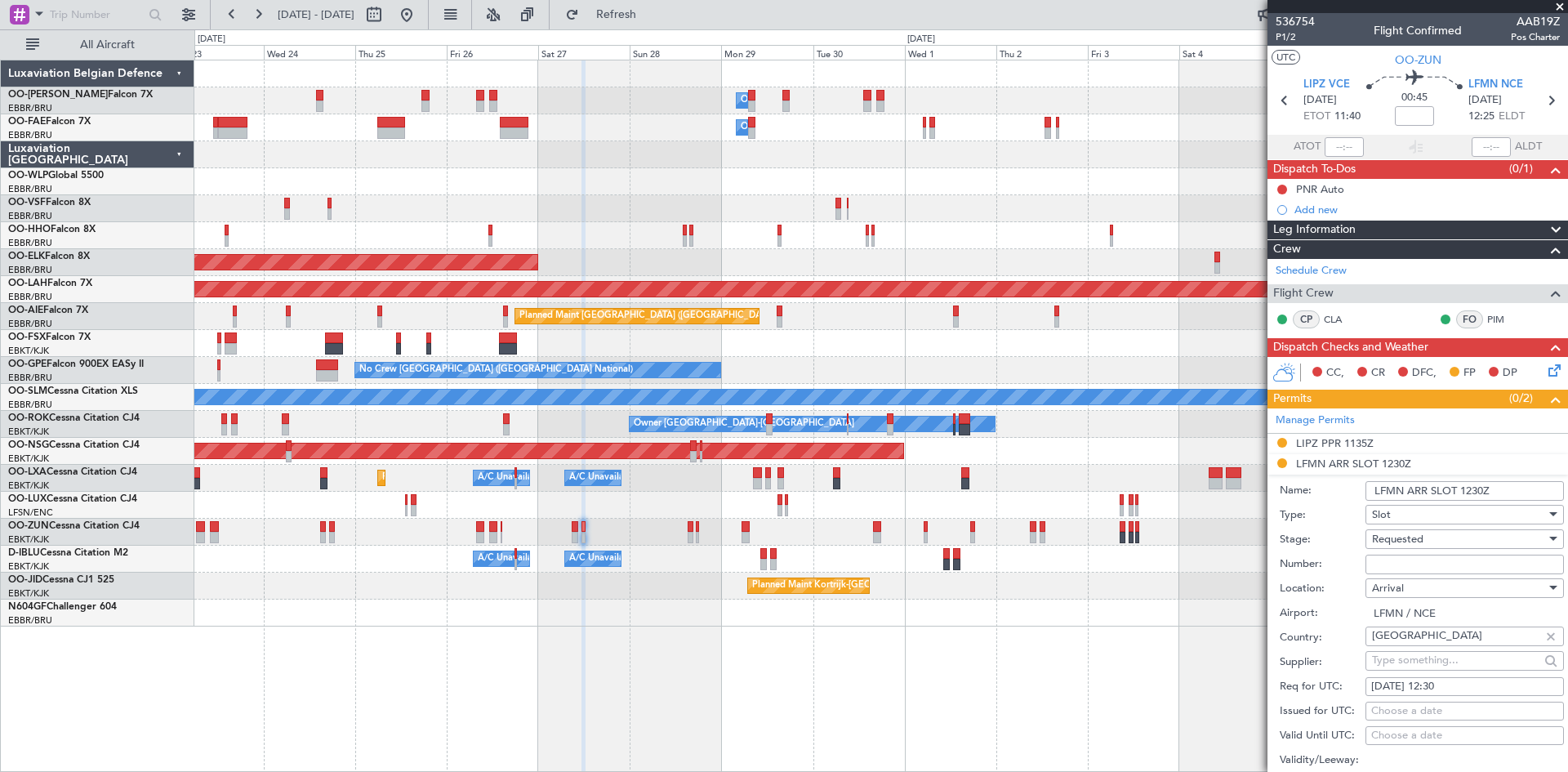
click at [1395, 536] on span "Requested" at bounding box center [1398, 539] width 51 height 15
click at [1409, 663] on span "Received OK" at bounding box center [1458, 662] width 171 height 25
click at [1386, 565] on input "Number:" at bounding box center [1466, 564] width 199 height 20
paste input "LFMNA000087129"
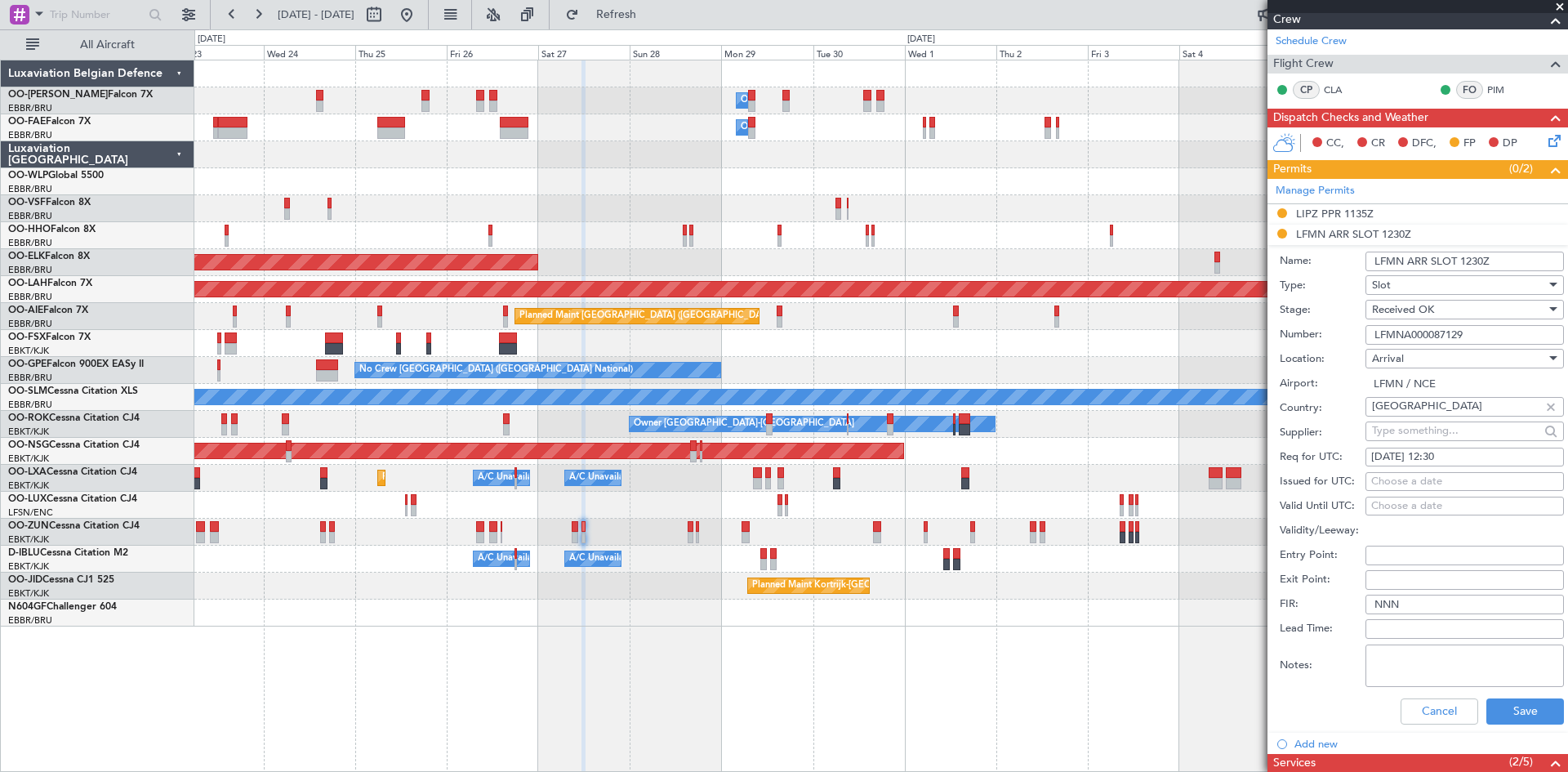
scroll to position [245, 0]
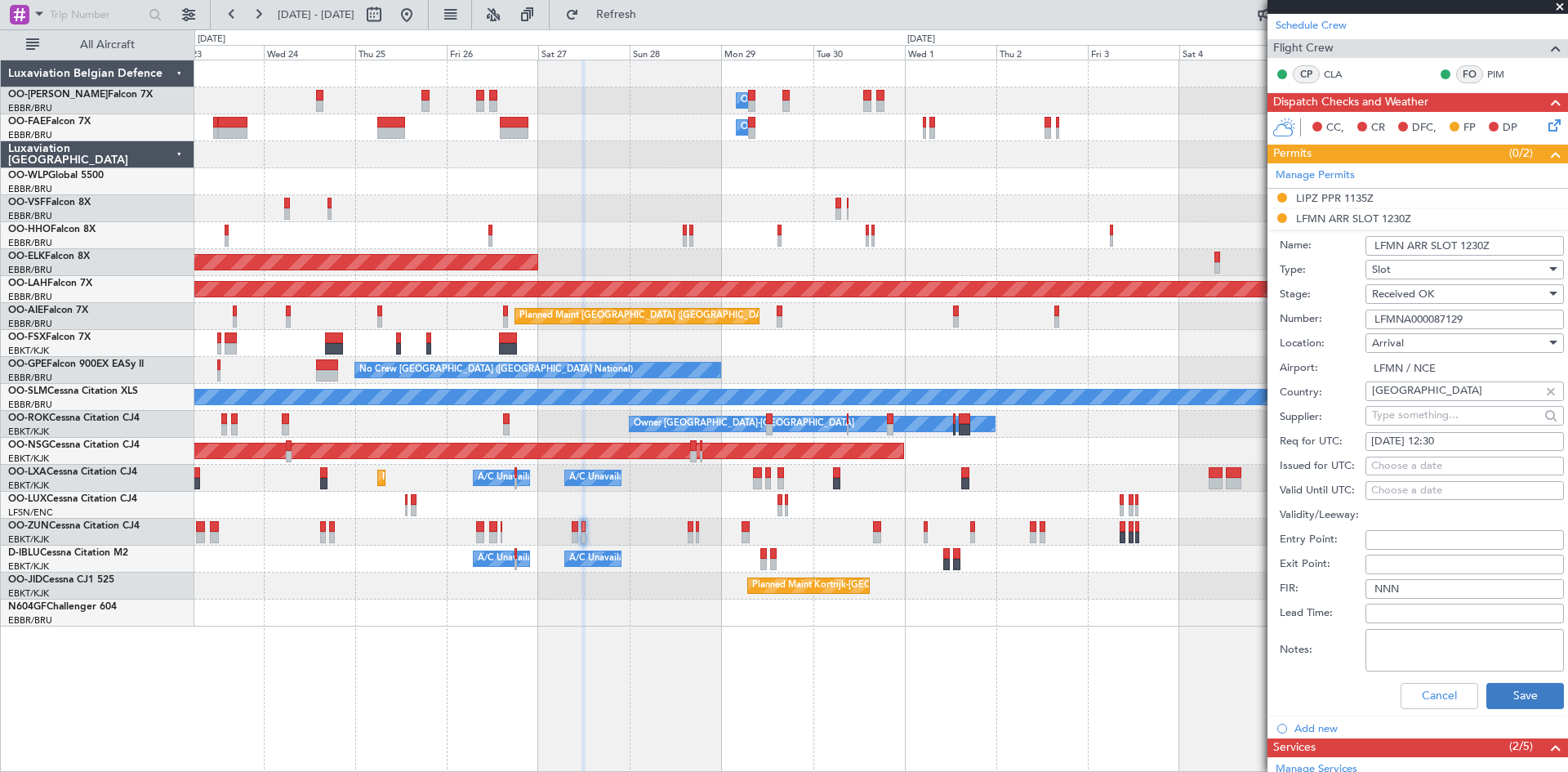
type input "LFMNA000087129"
click at [1539, 688] on button "Save" at bounding box center [1525, 696] width 78 height 27
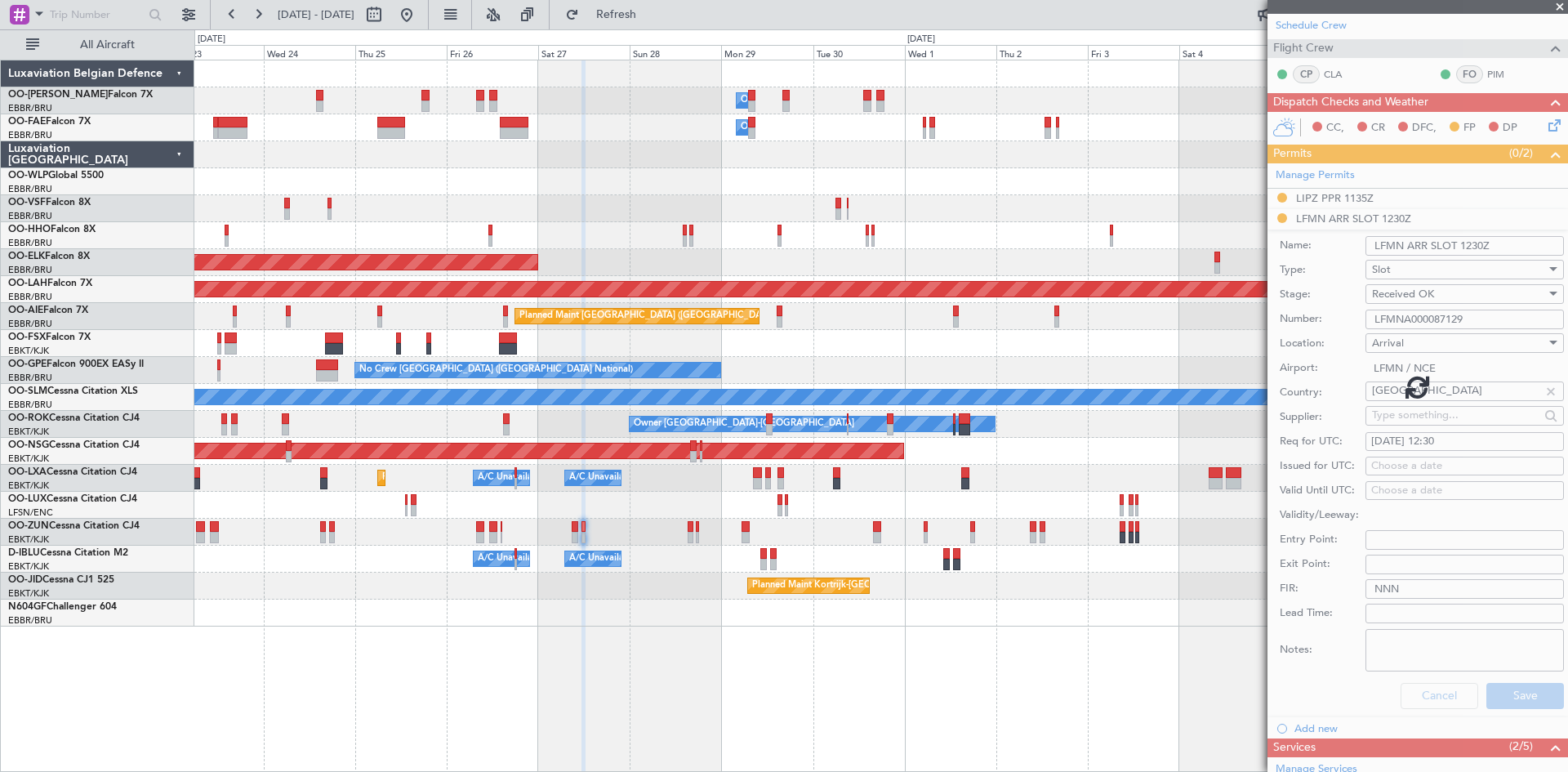
scroll to position [0, 0]
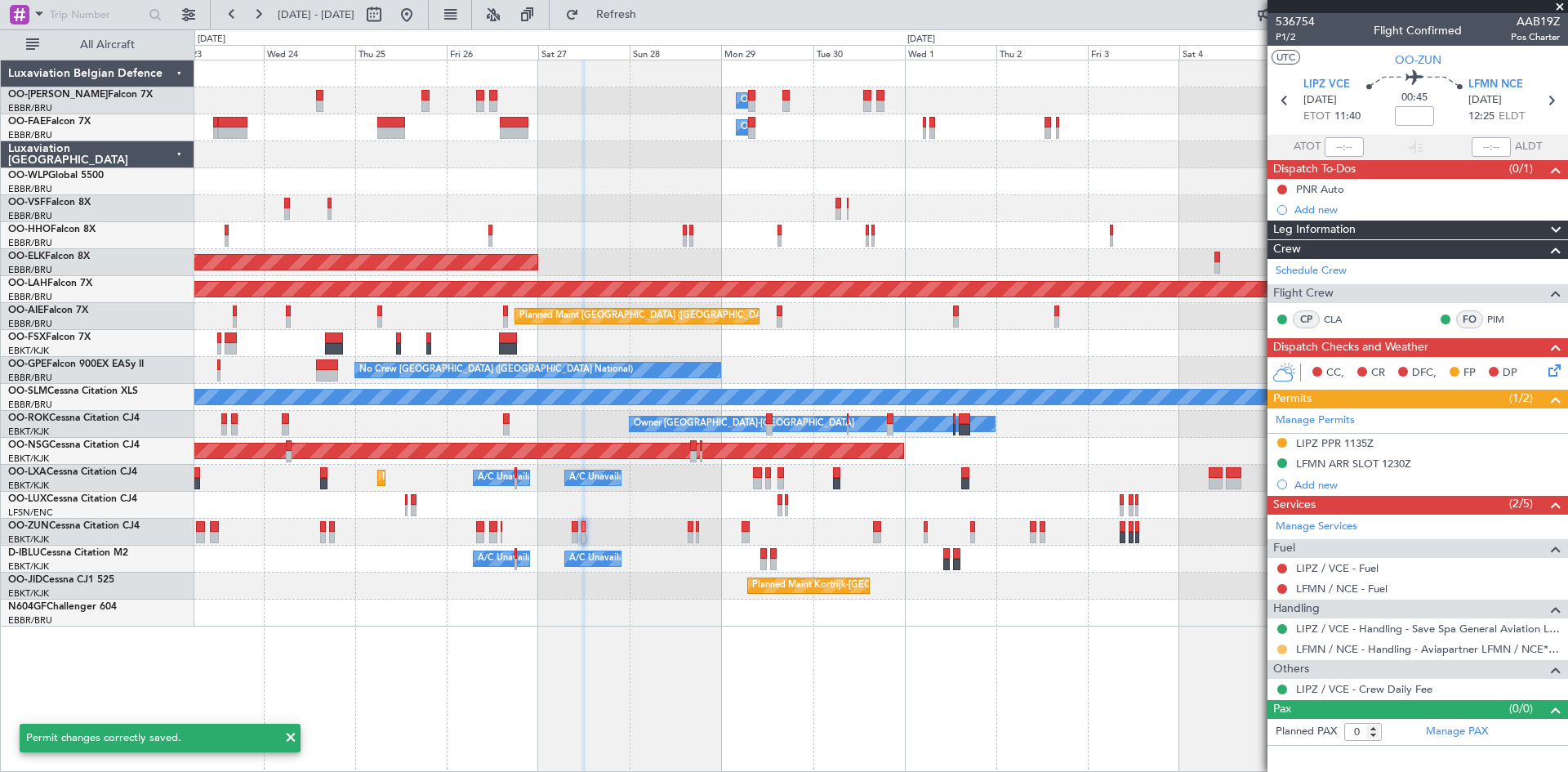
click at [1284, 649] on button at bounding box center [1283, 649] width 9 height 9
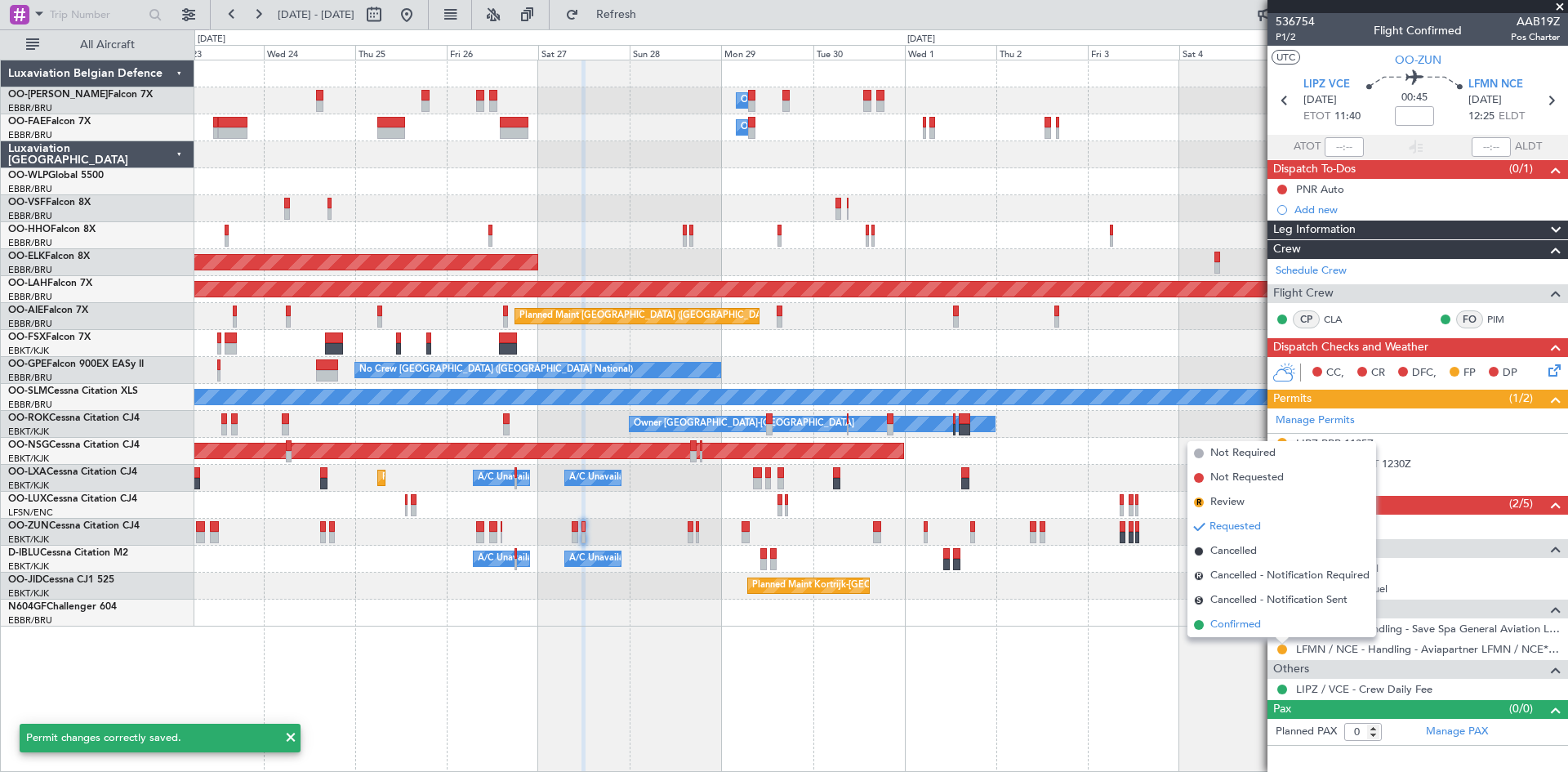
click at [1269, 631] on li "Confirmed" at bounding box center [1282, 625] width 189 height 25
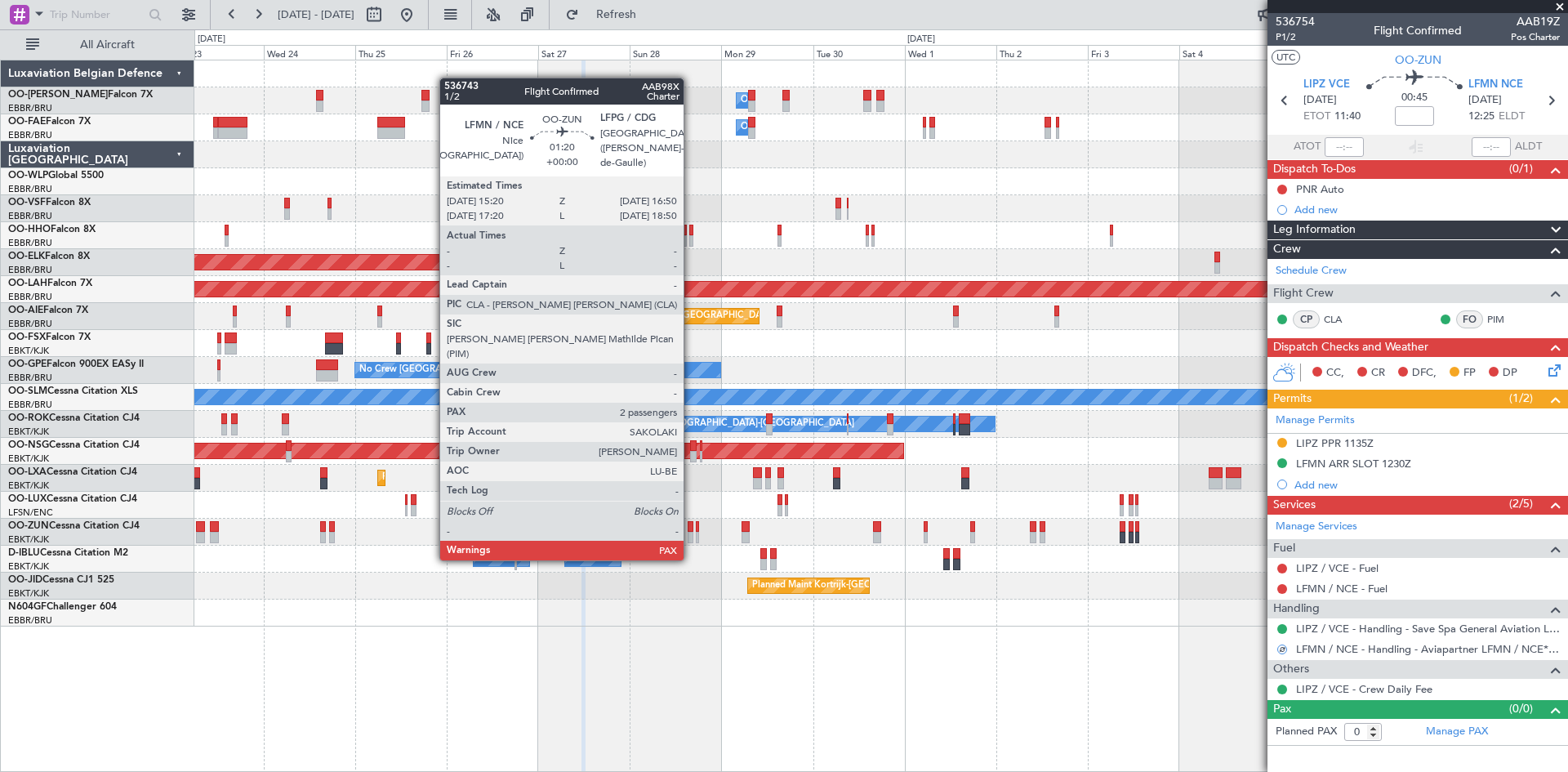
click at [691, 528] on div at bounding box center [691, 527] width 7 height 11
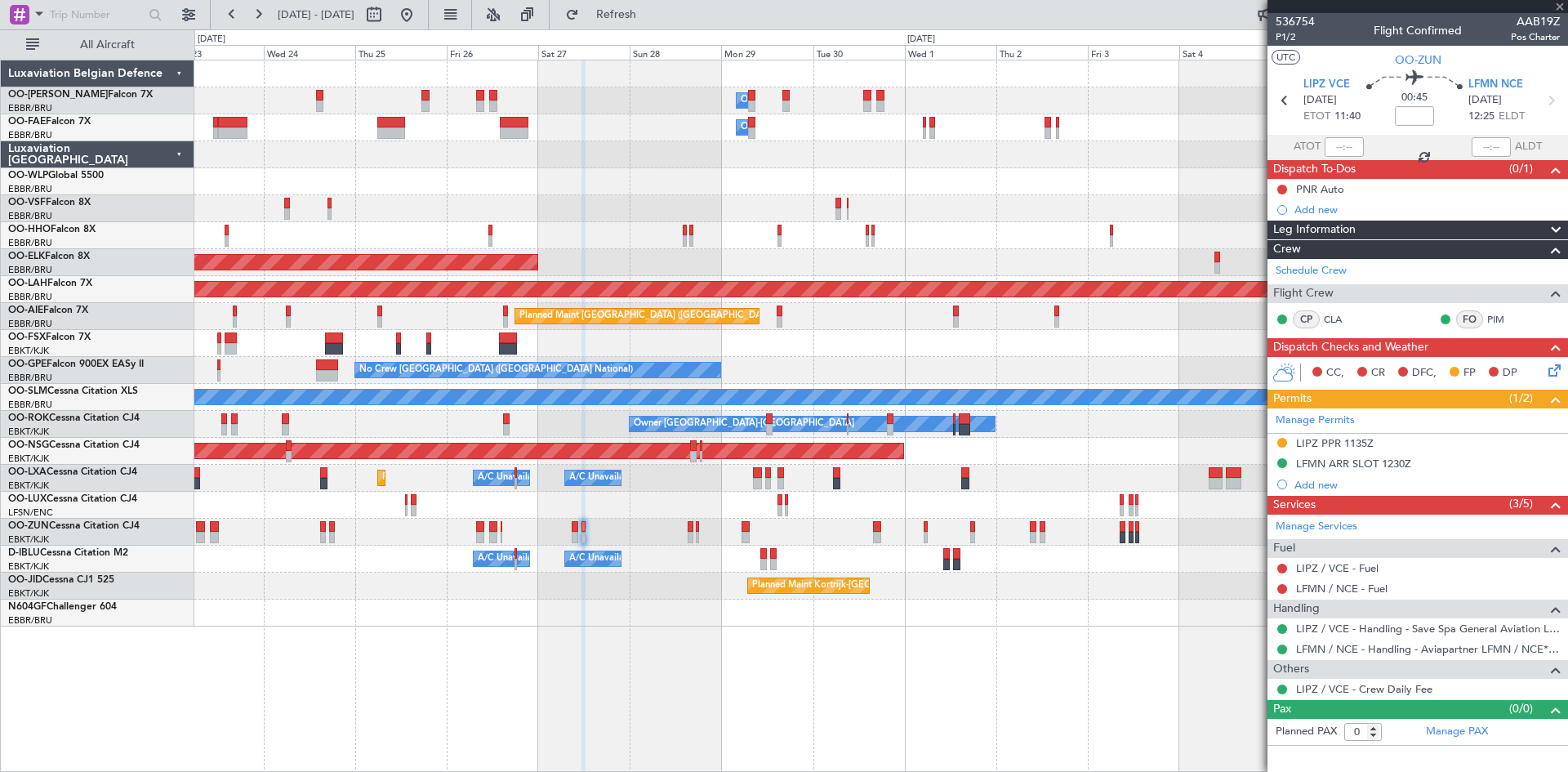
type input "2"
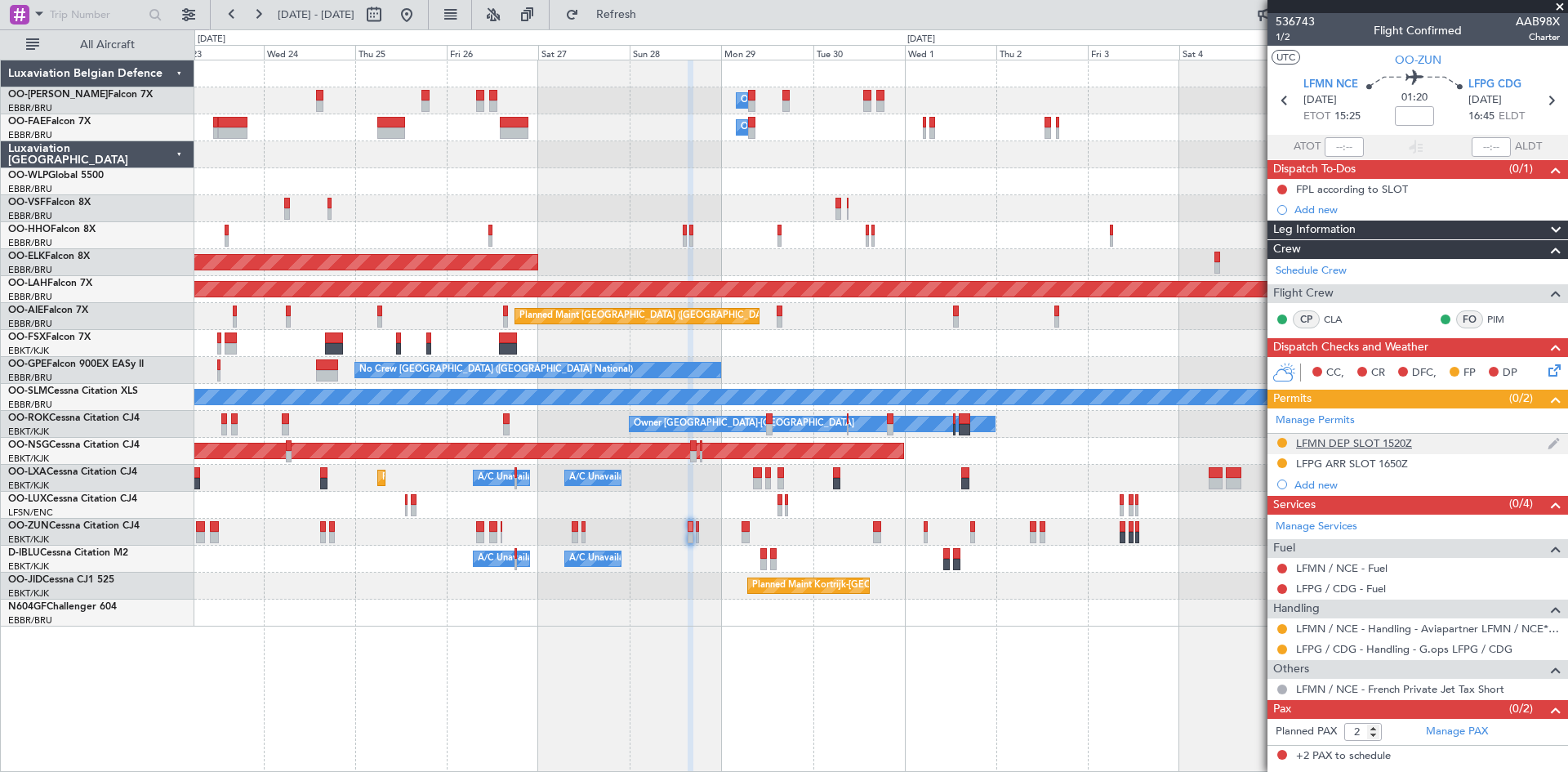
click at [1336, 446] on div "LFMN DEP SLOT 1520Z" at bounding box center [1354, 442] width 116 height 14
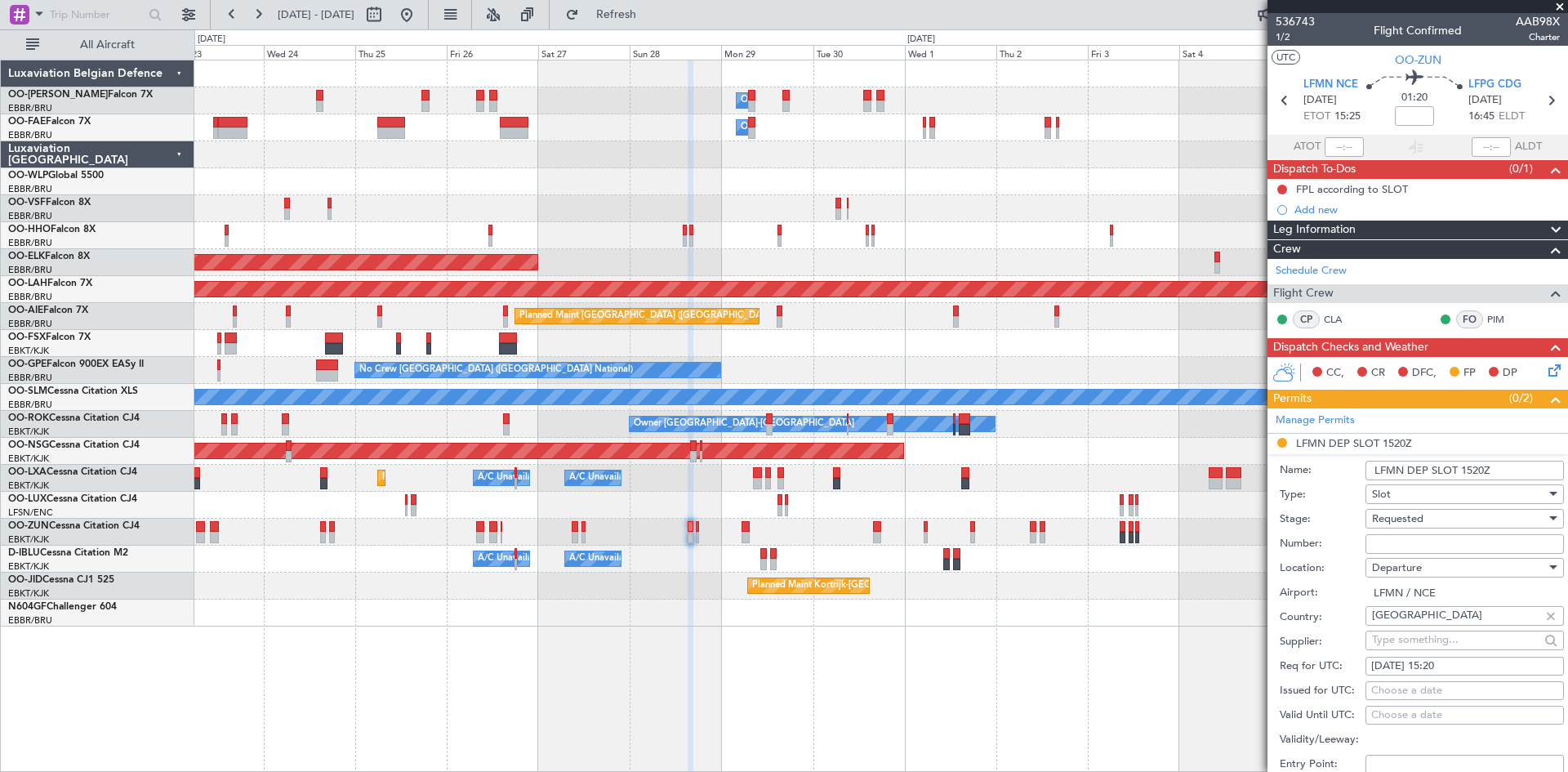
click at [1380, 536] on input "Number:" at bounding box center [1466, 544] width 199 height 20
paste input "LFMND000087130"
type input "LFMND000087130"
click at [1465, 510] on div "Requested" at bounding box center [1460, 519] width 174 height 25
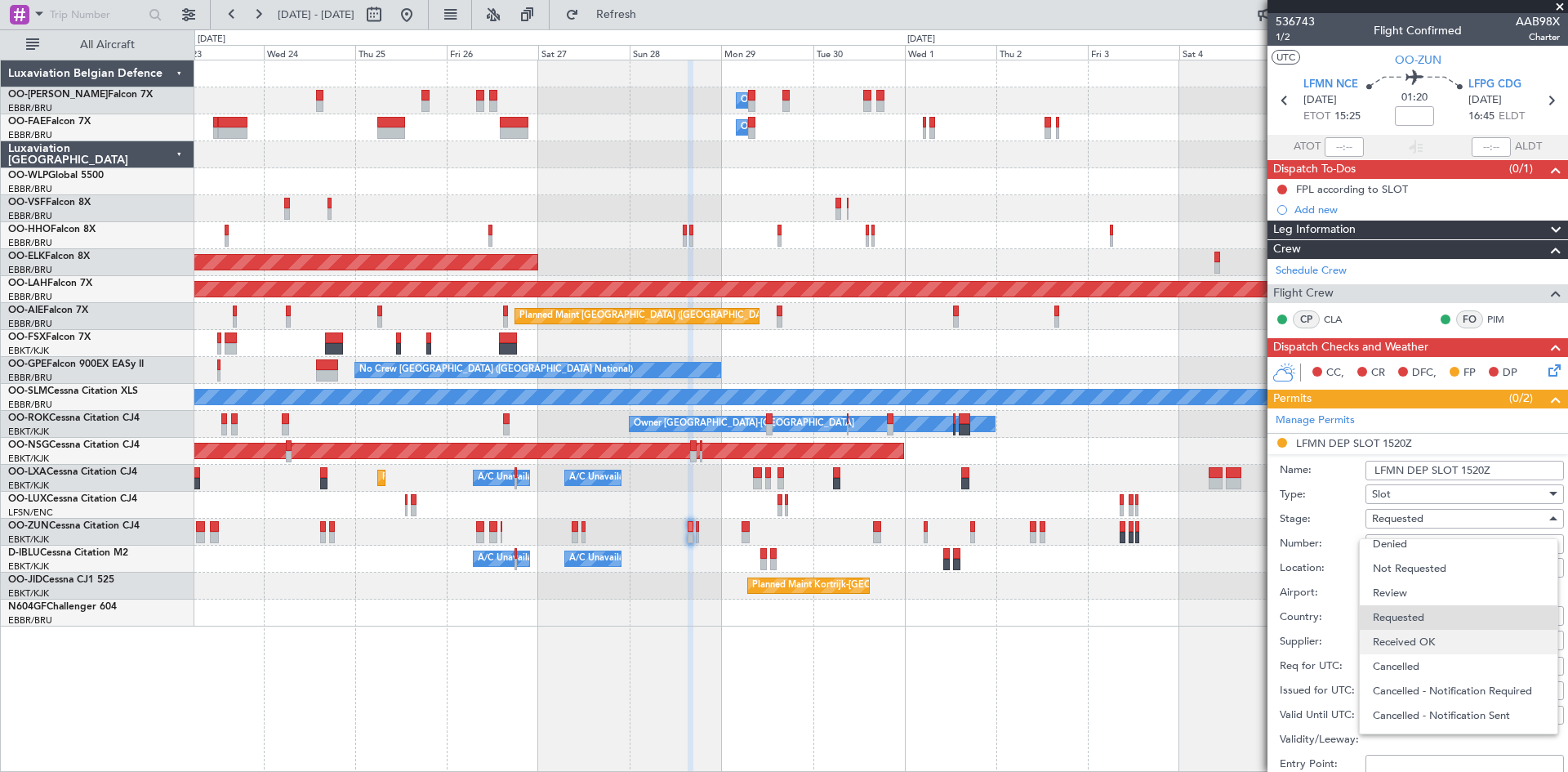
click at [1415, 643] on span "Received OK" at bounding box center [1458, 642] width 171 height 25
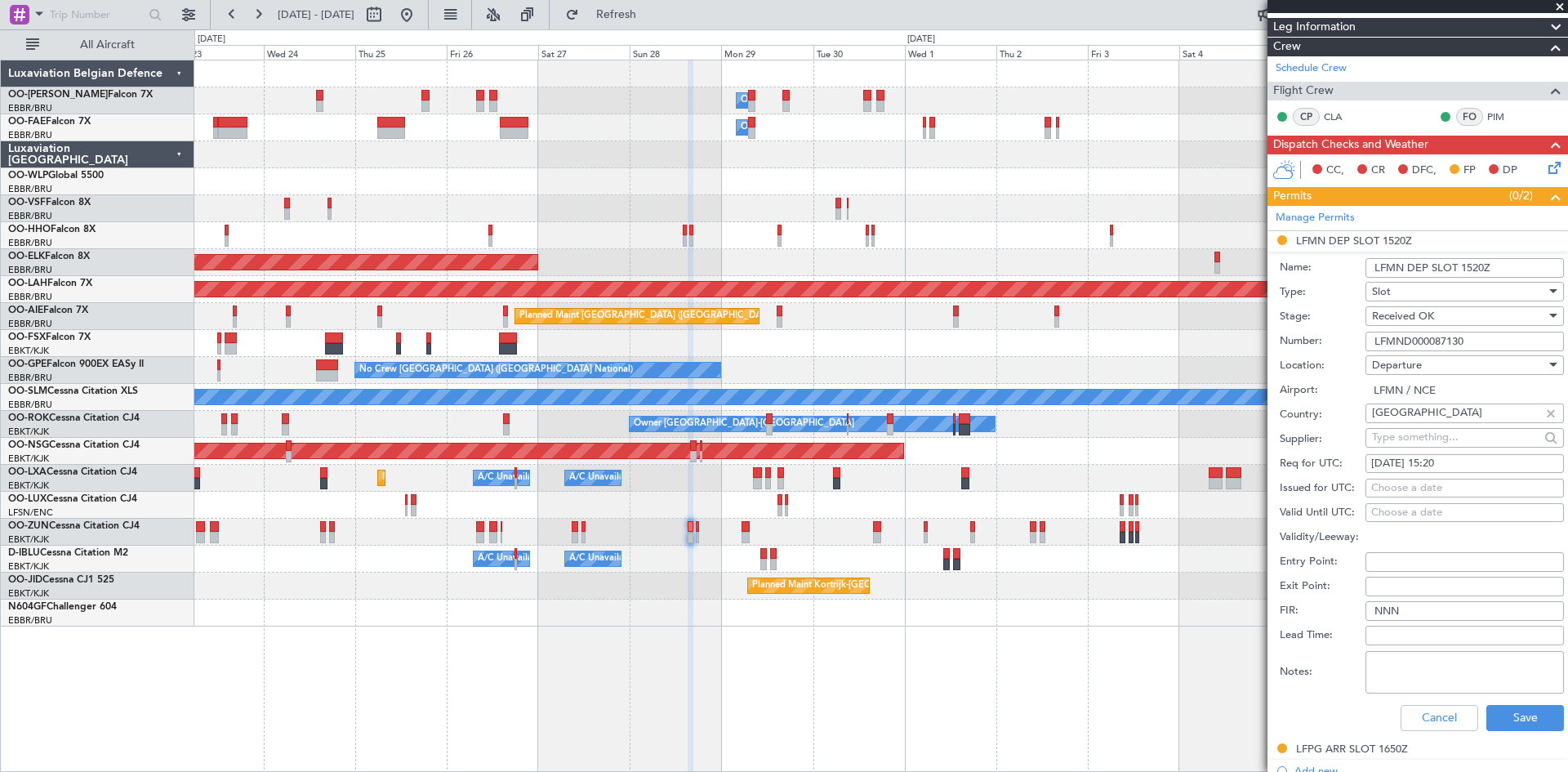
scroll to position [245, 0]
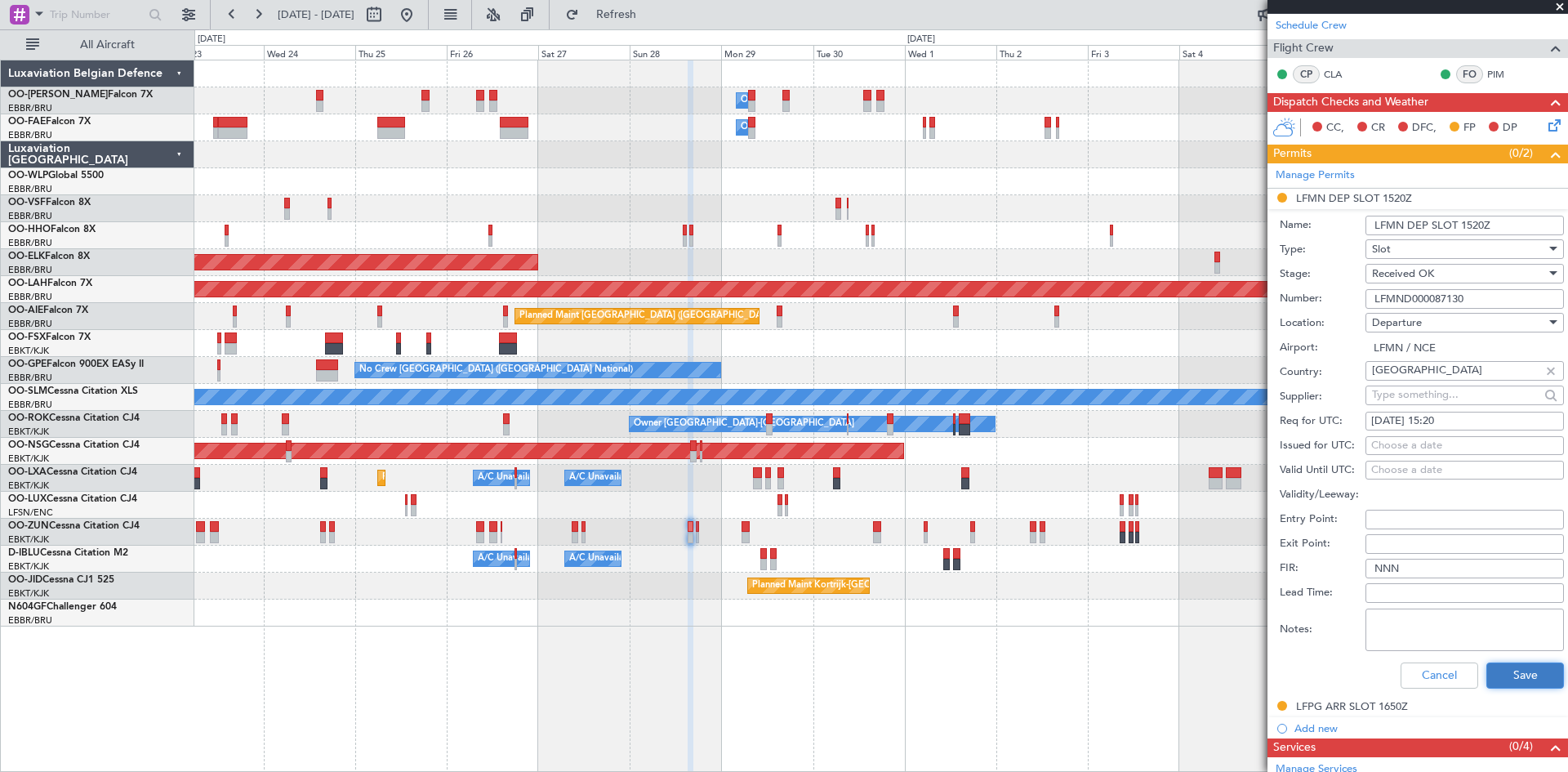
click at [1515, 679] on button "Save" at bounding box center [1525, 675] width 78 height 27
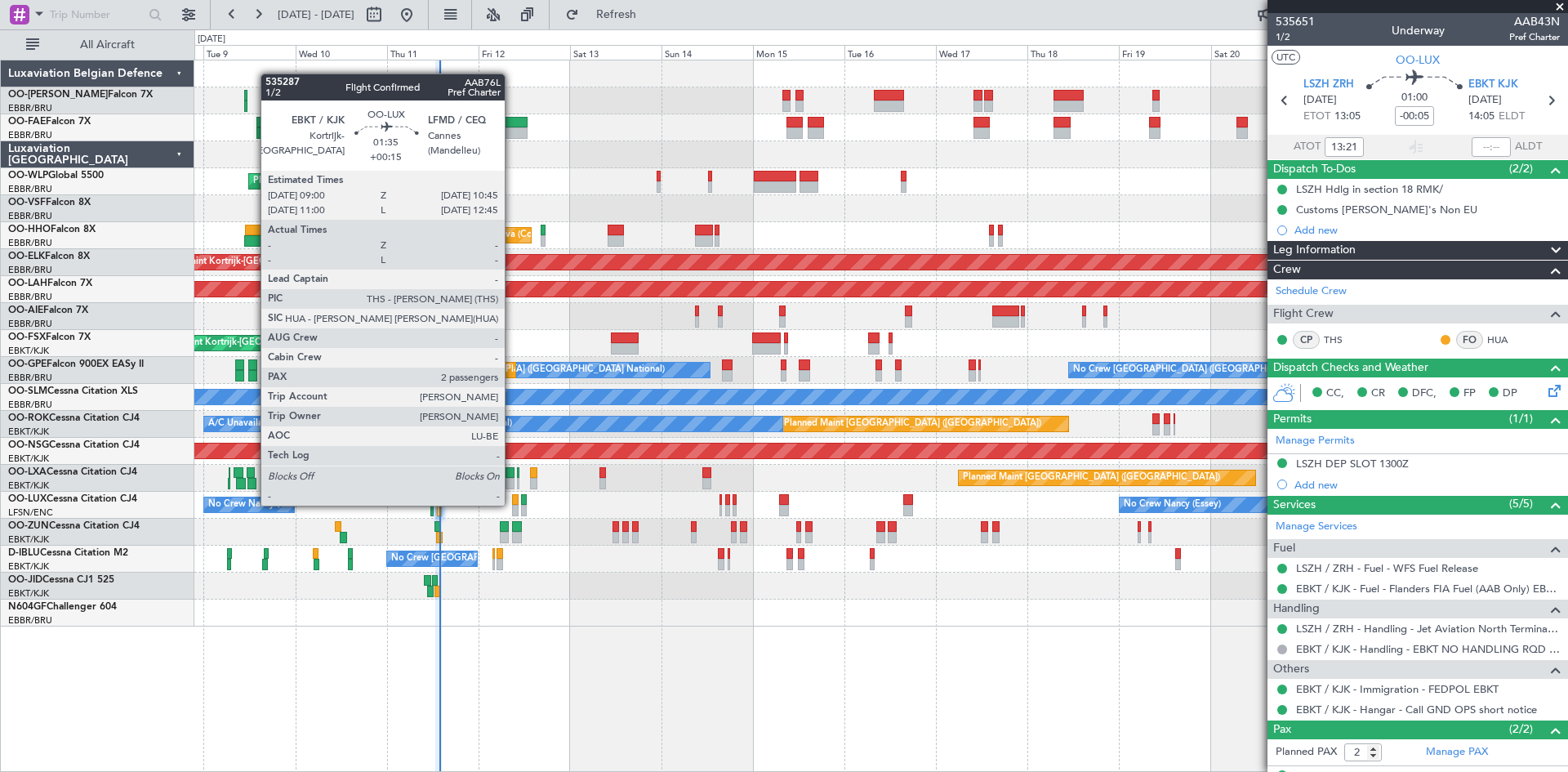
click at [513, 502] on div at bounding box center [516, 500] width 8 height 11
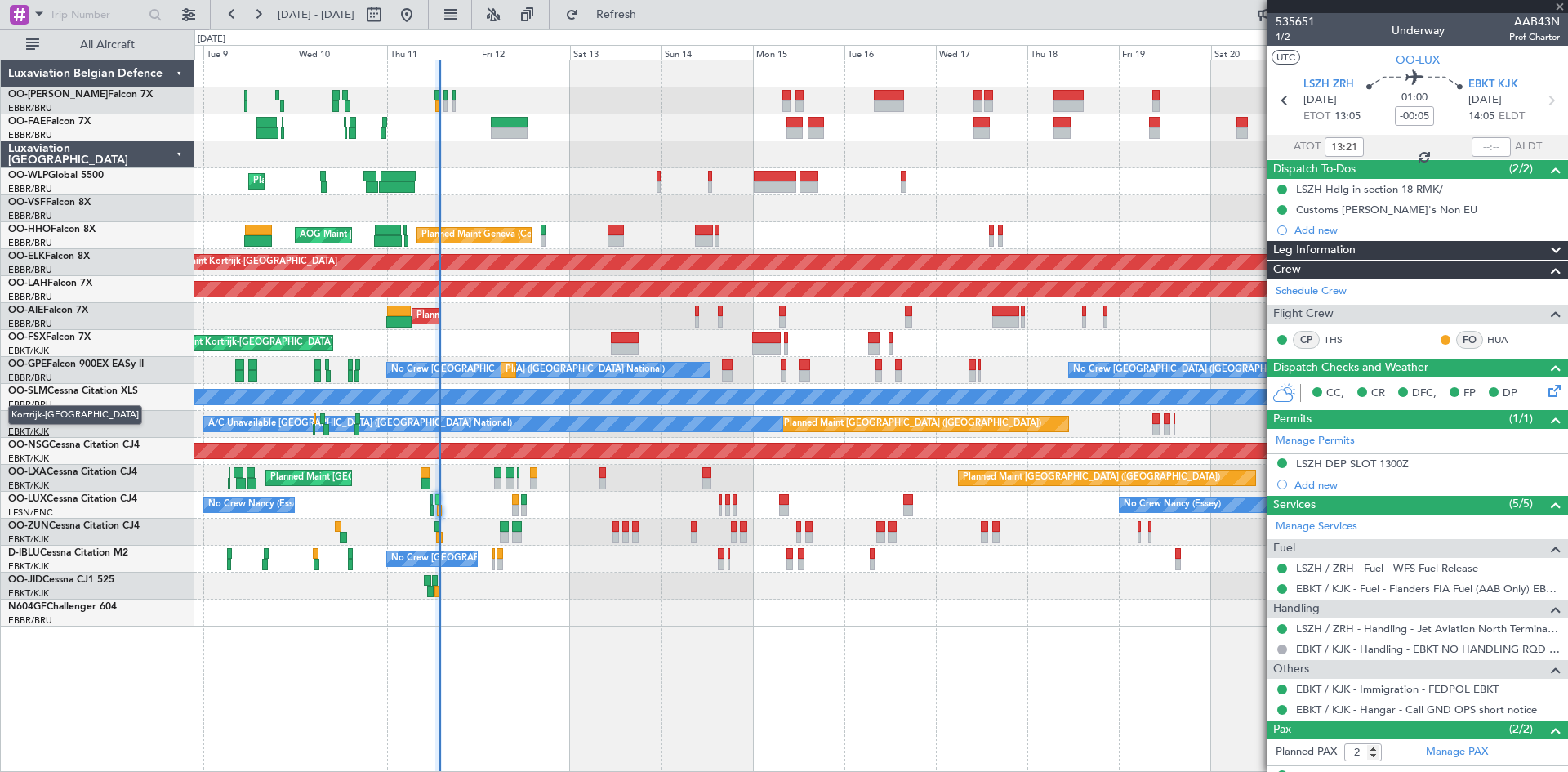
type input "+00:15"
